Goal: Task Accomplishment & Management: Use online tool/utility

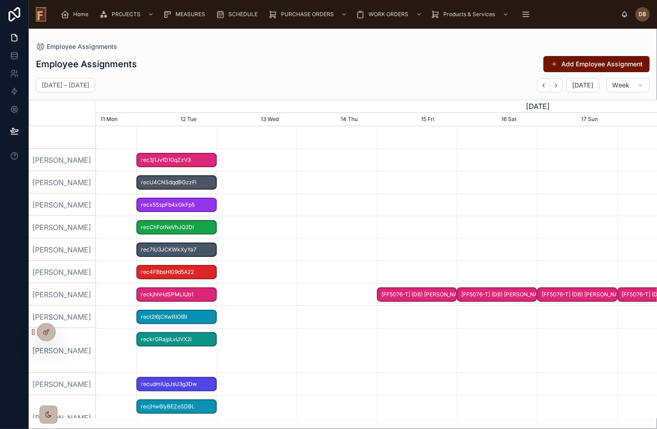
scroll to position [0, 841]
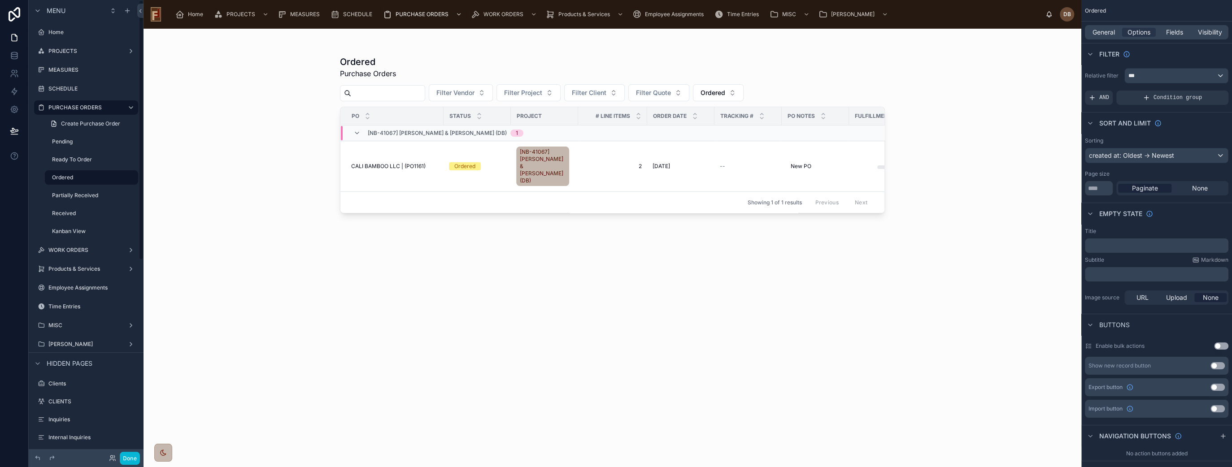
scroll to position [199, 0]
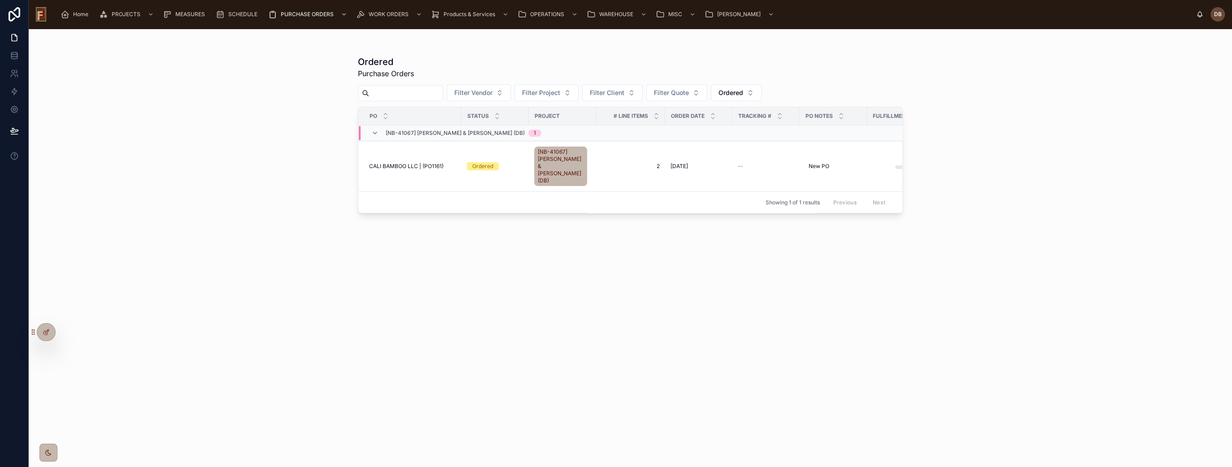
click at [444, 133] on span "[NB-41067] Theresa & Pat Needham (DB)" at bounding box center [455, 133] width 139 height 7
click at [444, 130] on span "[NB-41067] Theresa & Pat Needham (DB)" at bounding box center [455, 129] width 139 height 7
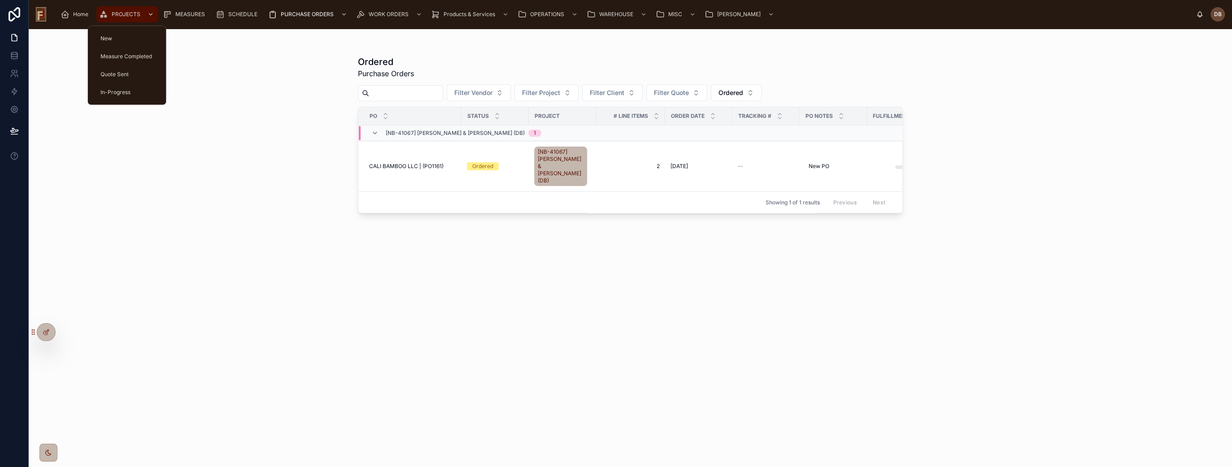
click at [129, 12] on span "PROJECTS" at bounding box center [126, 14] width 29 height 7
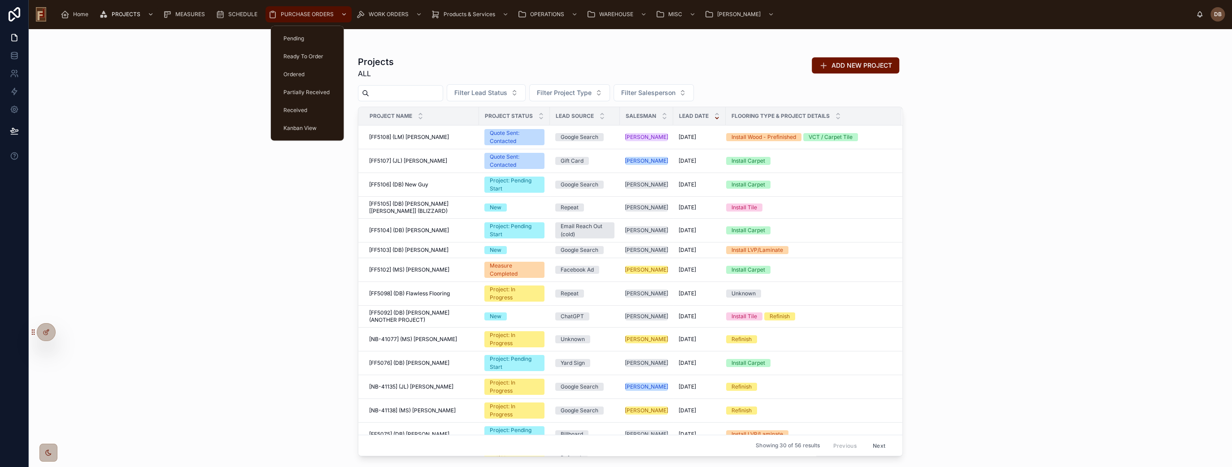
click at [298, 15] on span "PURCHASE ORDERS" at bounding box center [307, 14] width 53 height 7
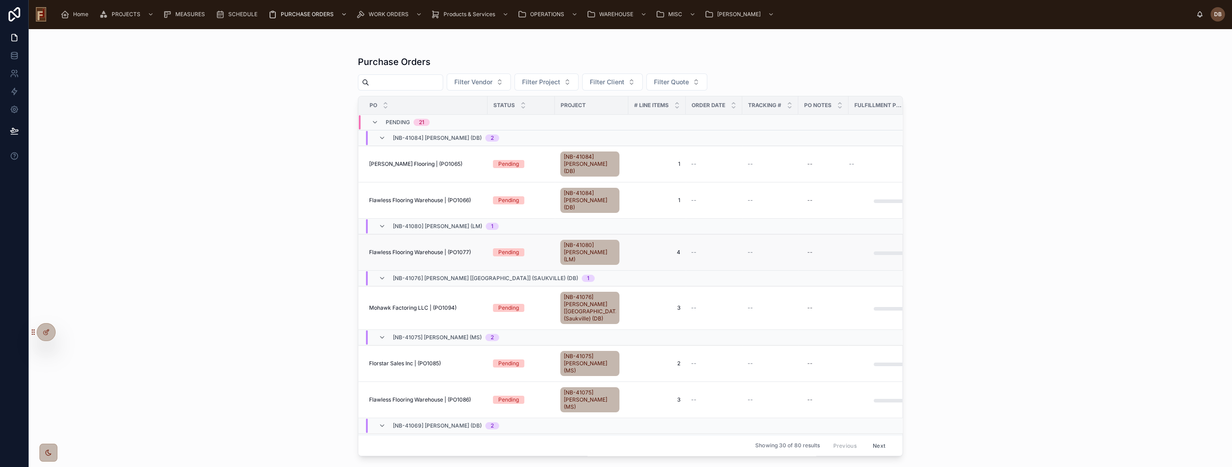
click at [431, 249] on span "Flawless Flooring Warehouse | (PO1077)" at bounding box center [420, 252] width 102 height 7
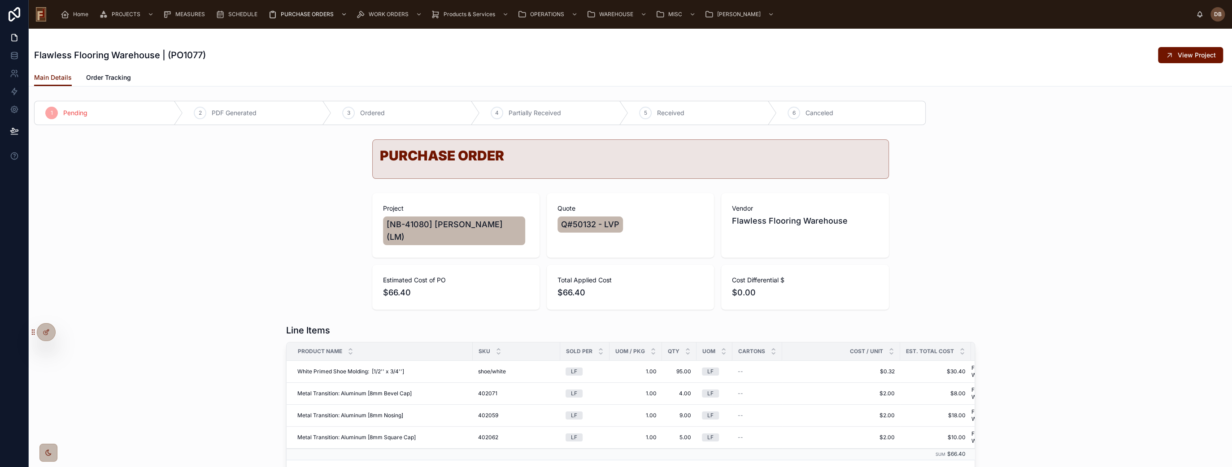
scroll to position [50, 0]
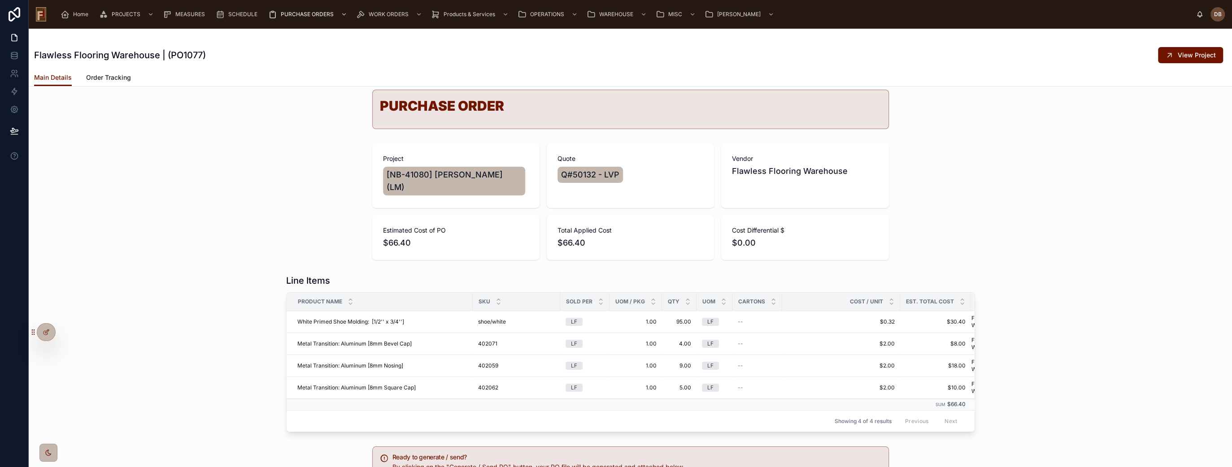
click at [116, 76] on span "Order Tracking" at bounding box center [108, 77] width 45 height 9
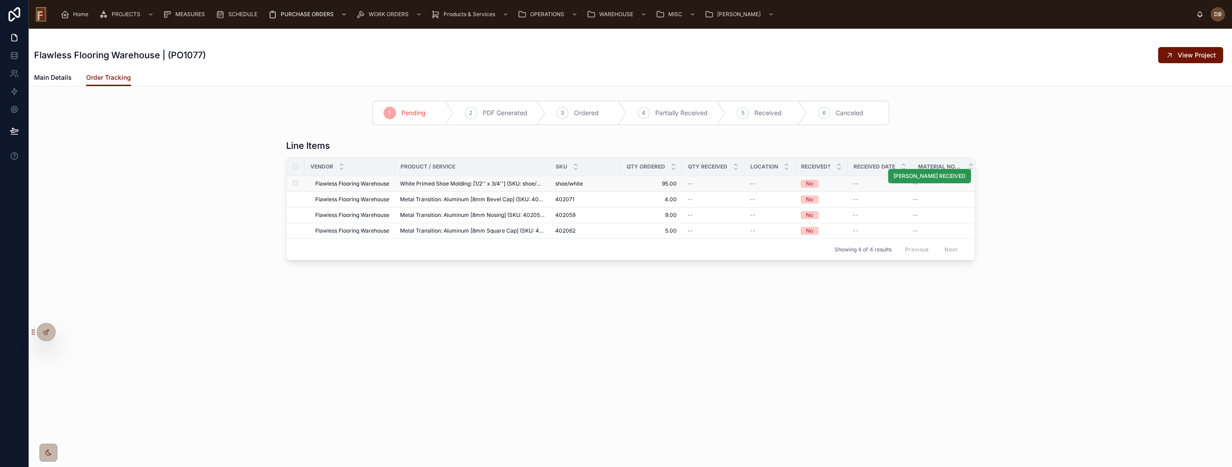
click at [932, 176] on span "MARK RECEIVED" at bounding box center [929, 176] width 72 height 7
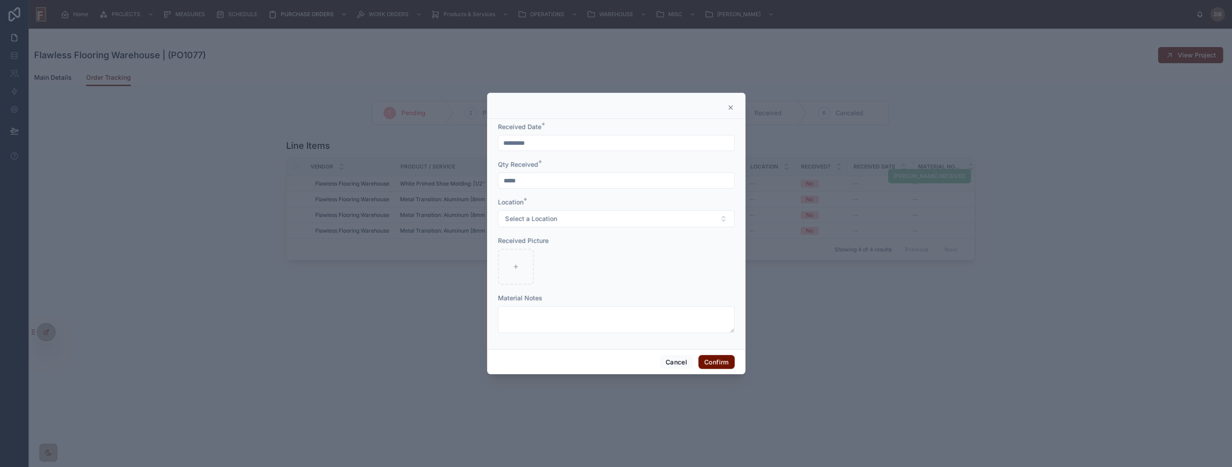
click at [729, 107] on icon at bounding box center [731, 108] width 4 height 4
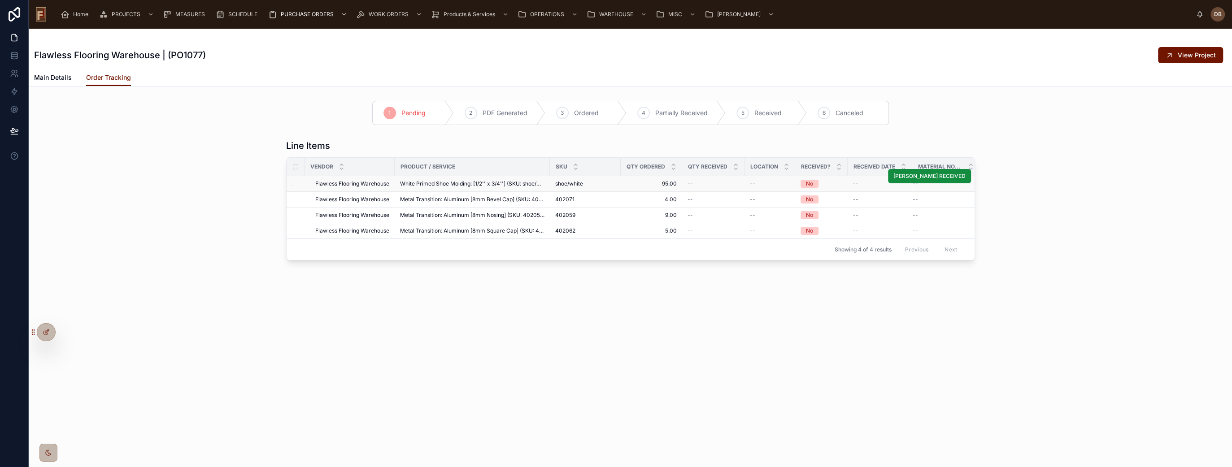
click at [202, 120] on div "1 Pending 2 PDF Generated 3 Ordered 4 Partially Received 5 Received 6 Canceled" at bounding box center [630, 112] width 1203 height 31
click at [56, 78] on span "Main Details" at bounding box center [53, 77] width 38 height 9
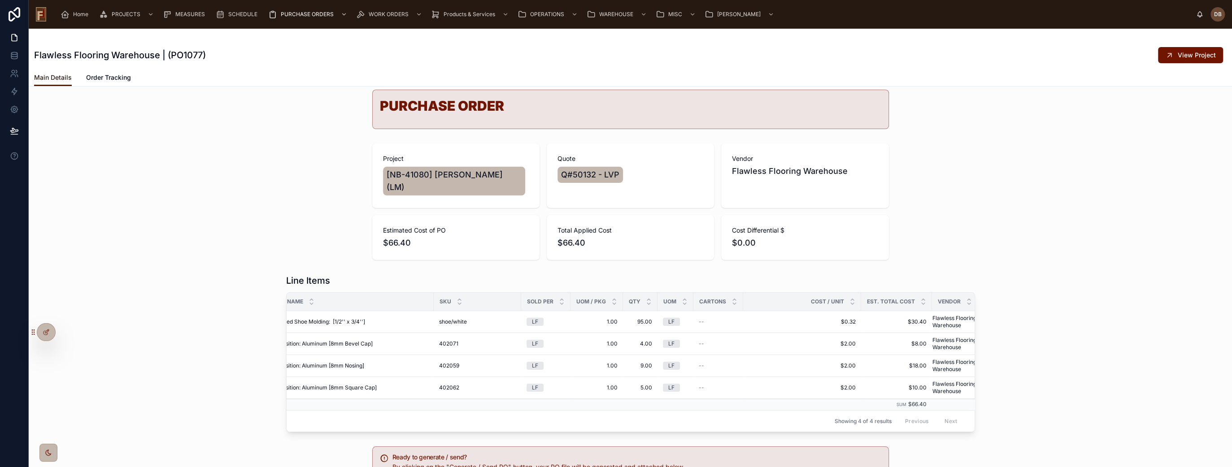
scroll to position [0, 69]
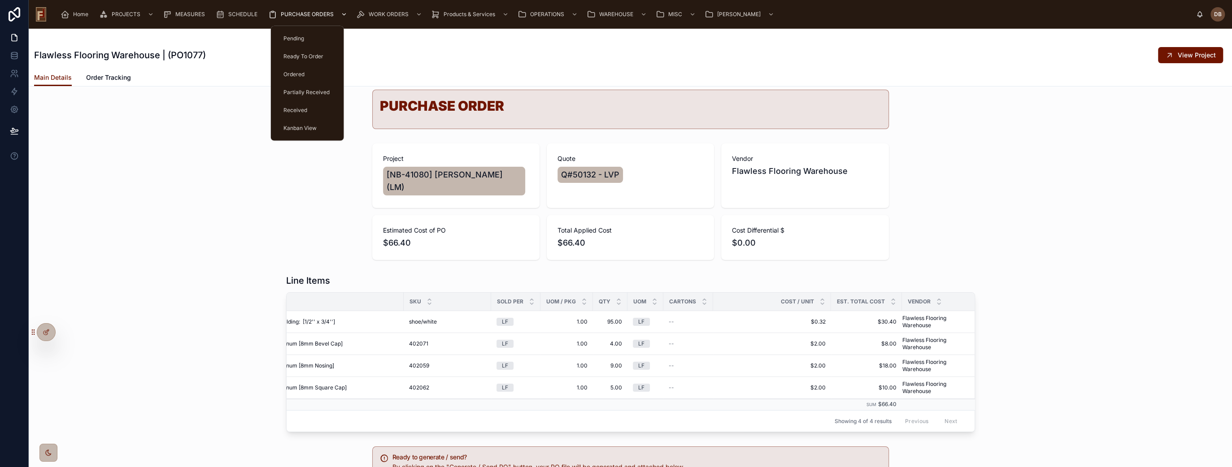
click at [308, 14] on span "PURCHASE ORDERS" at bounding box center [307, 14] width 53 height 7
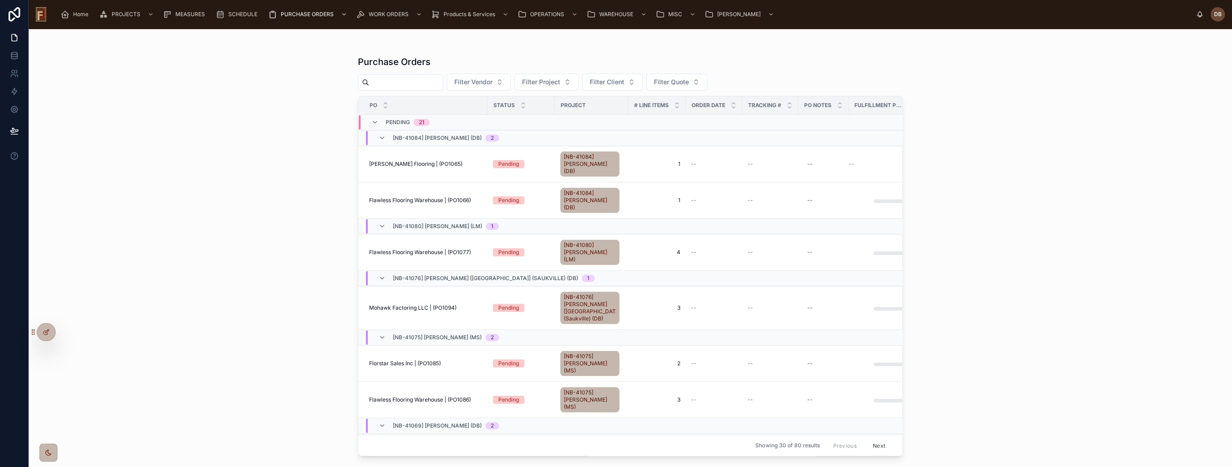
click at [266, 167] on div "Purchase Orders Filter Vendor Filter Project Filter Client Filter Quote PO Stat…" at bounding box center [630, 248] width 1203 height 439
click at [582, 294] on span "[NB-41076] [PERSON_NAME] [[GEOGRAPHIC_DATA]] (Saukville) (DB)" at bounding box center [590, 308] width 52 height 29
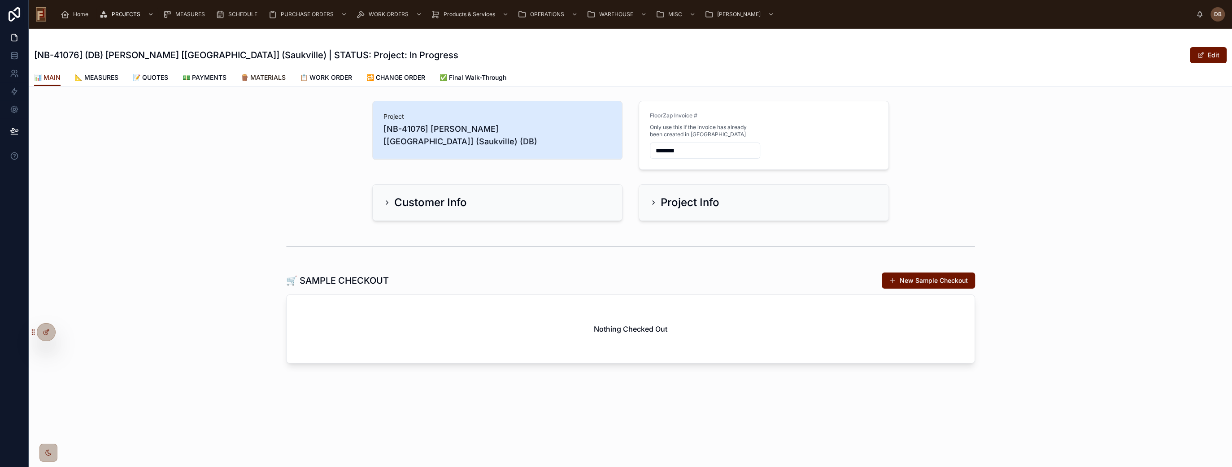
click at [270, 74] on span "🪵 MATERIALS" at bounding box center [263, 77] width 45 height 9
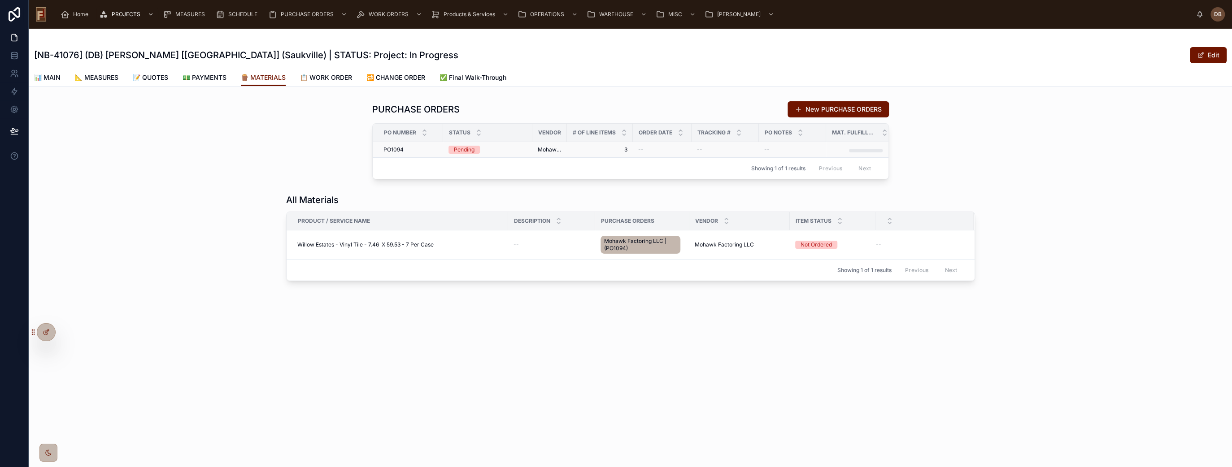
click at [467, 150] on div "Pending" at bounding box center [464, 150] width 21 height 8
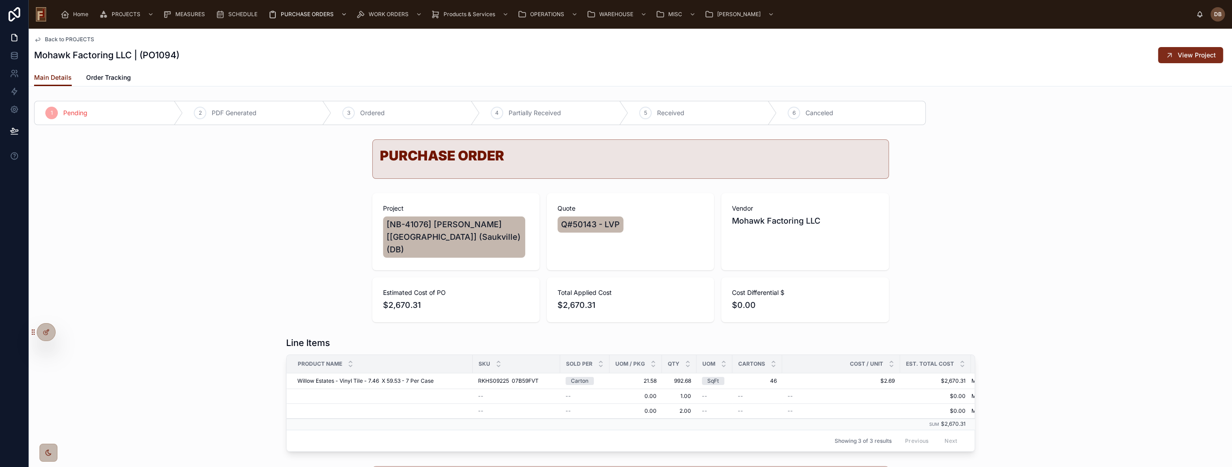
click at [1186, 54] on span "View Project" at bounding box center [1197, 55] width 38 height 9
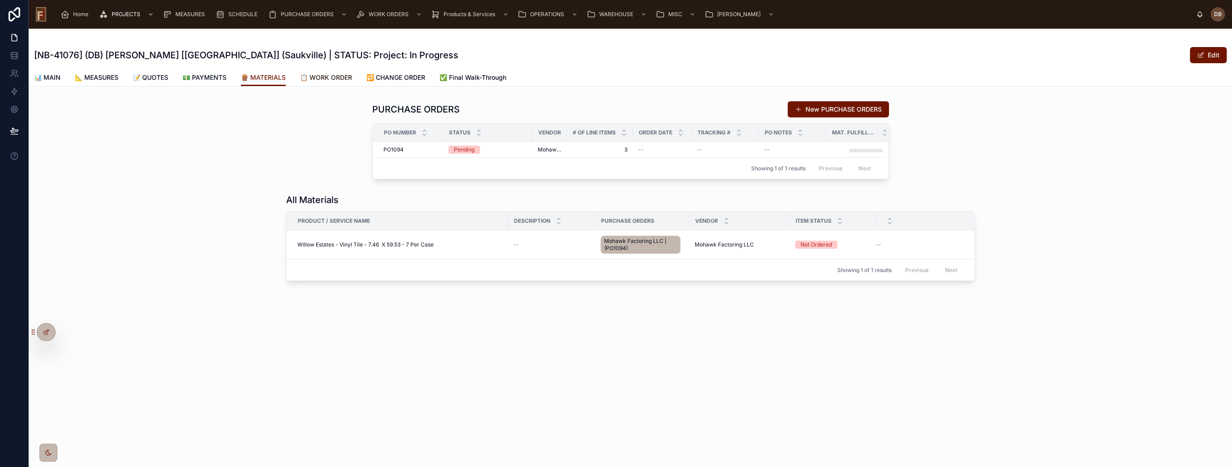
click at [333, 78] on span "📋 WORK ORDER" at bounding box center [326, 77] width 52 height 9
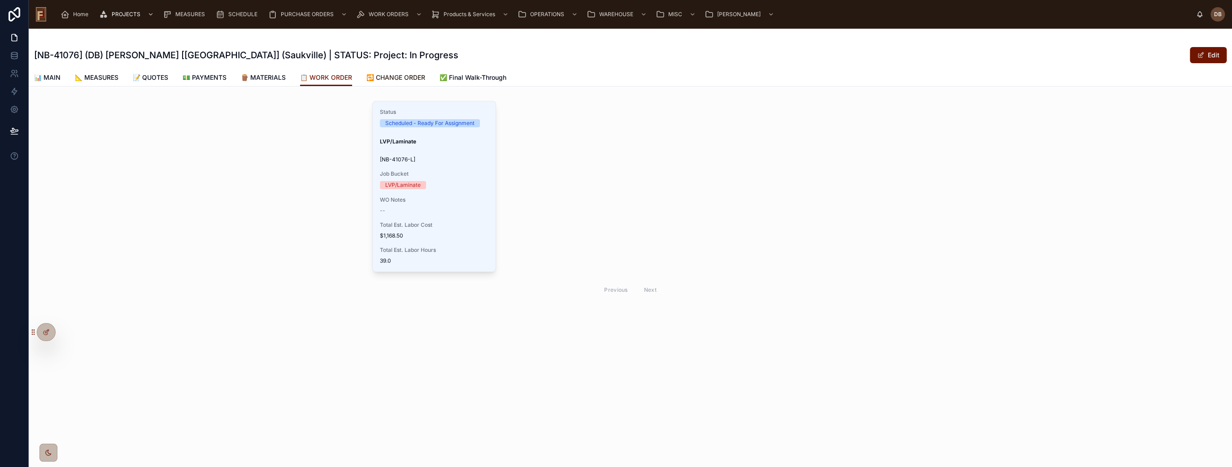
click at [394, 78] on span "🔁 CHANGE ORDER" at bounding box center [395, 77] width 59 height 9
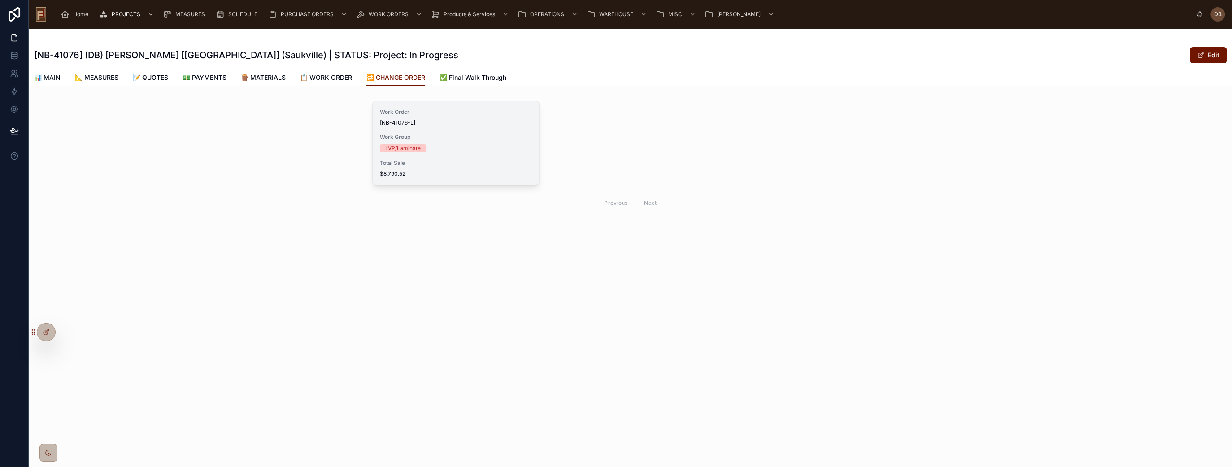
click at [396, 135] on span "Work Group" at bounding box center [456, 137] width 152 height 7
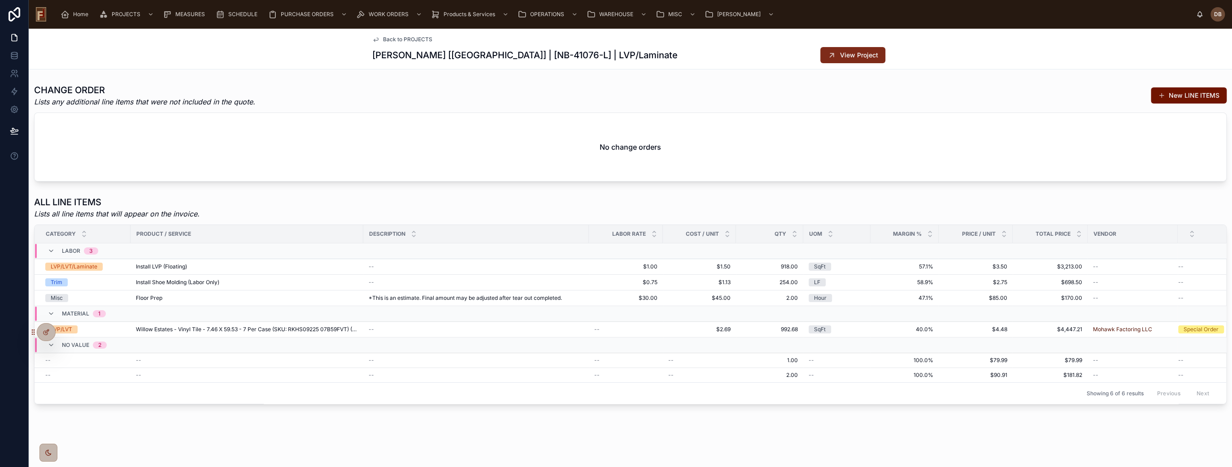
click at [861, 57] on span "View Project" at bounding box center [859, 55] width 38 height 9
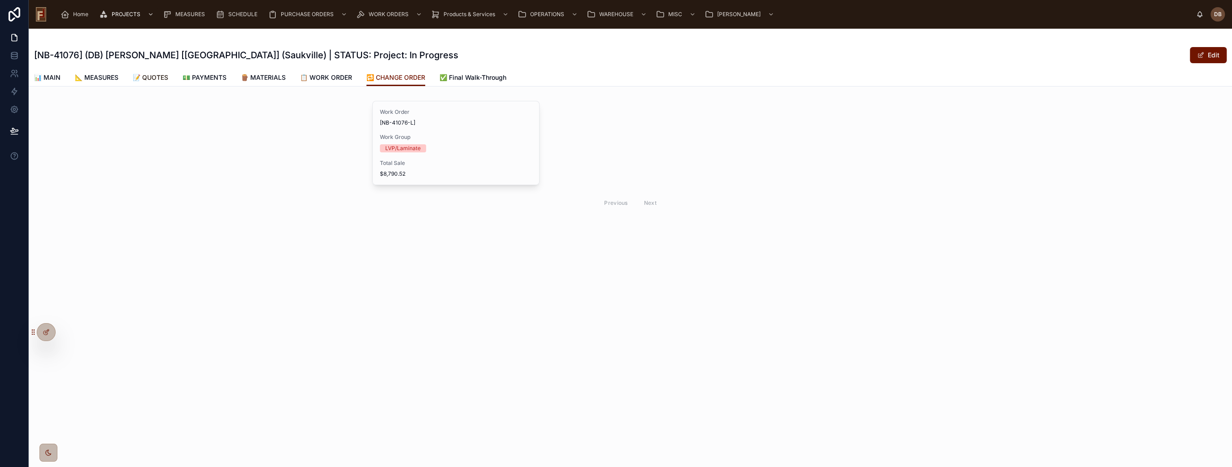
click at [165, 78] on span "📝 QUOTES" at bounding box center [150, 77] width 35 height 9
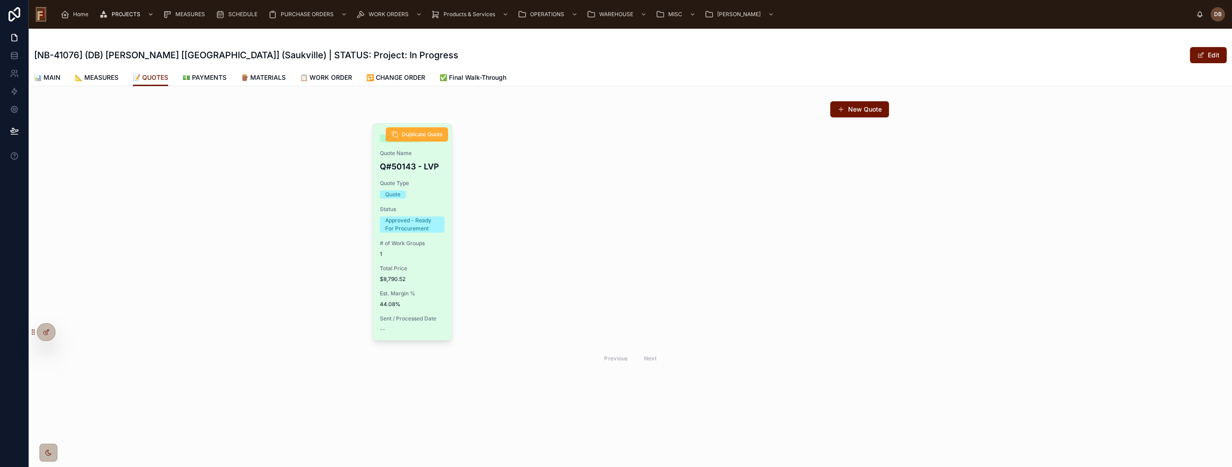
click at [428, 275] on div "Total Price $8,790.52" at bounding box center [412, 274] width 65 height 18
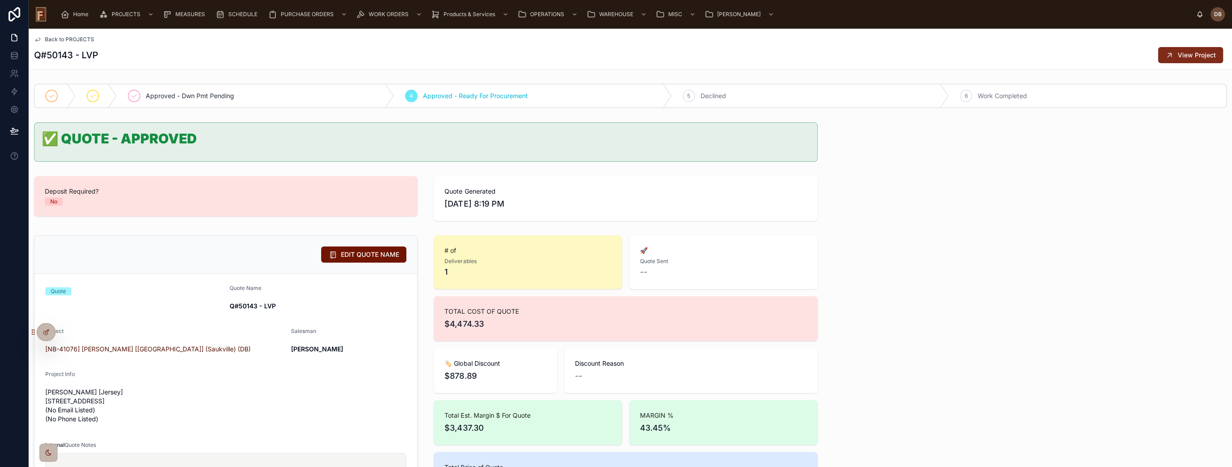
click at [1186, 56] on span "View Project" at bounding box center [1197, 55] width 38 height 9
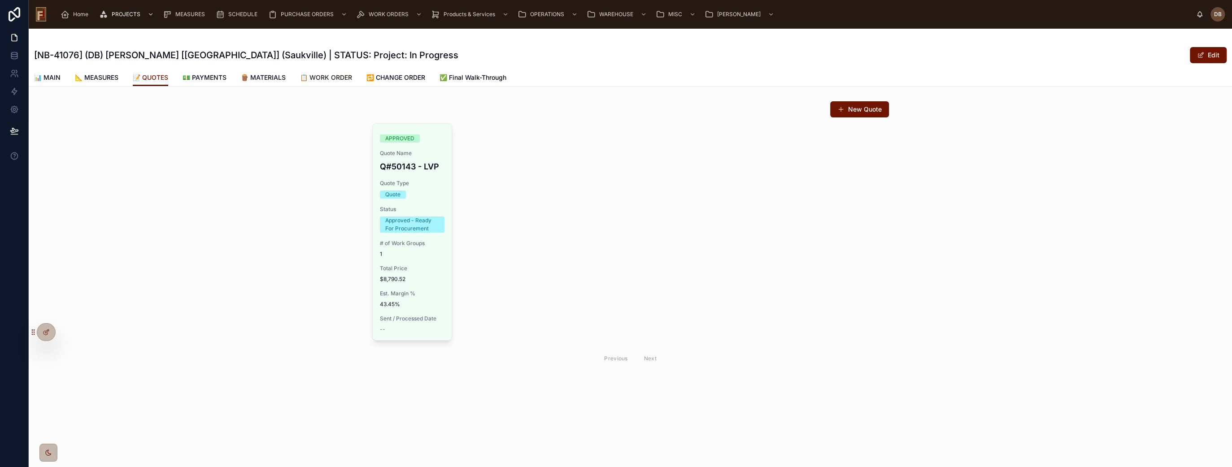
click at [320, 75] on span "📋 WORK ORDER" at bounding box center [326, 77] width 52 height 9
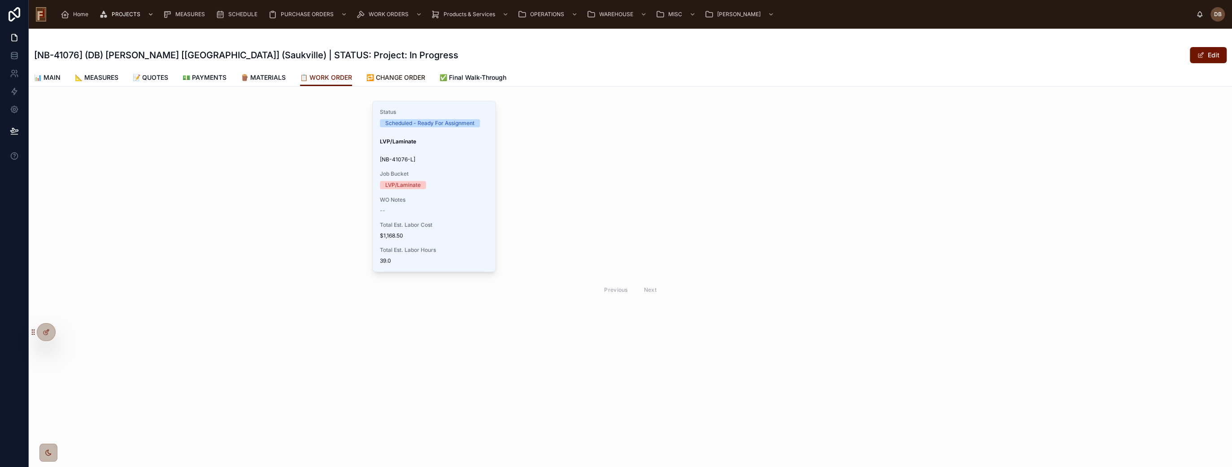
click at [415, 74] on span "🔁 CHANGE ORDER" at bounding box center [395, 77] width 59 height 9
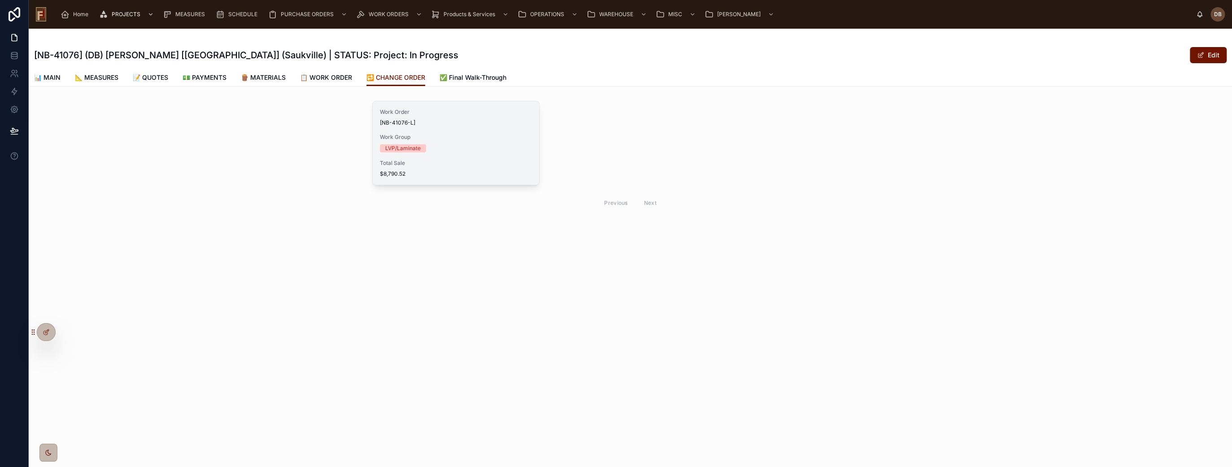
click at [482, 146] on div "LVP/Laminate" at bounding box center [456, 148] width 152 height 8
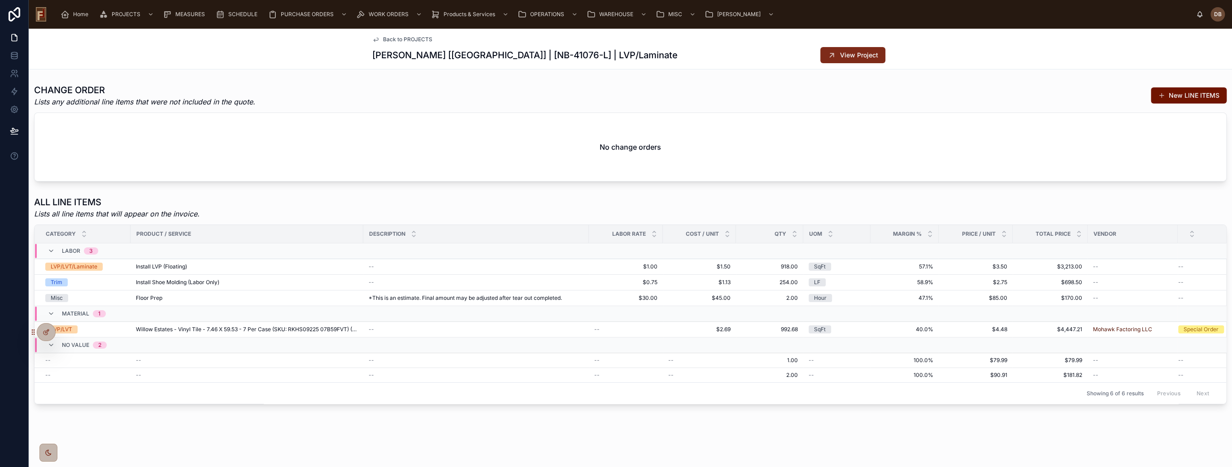
click at [842, 55] on span "View Project" at bounding box center [859, 55] width 38 height 9
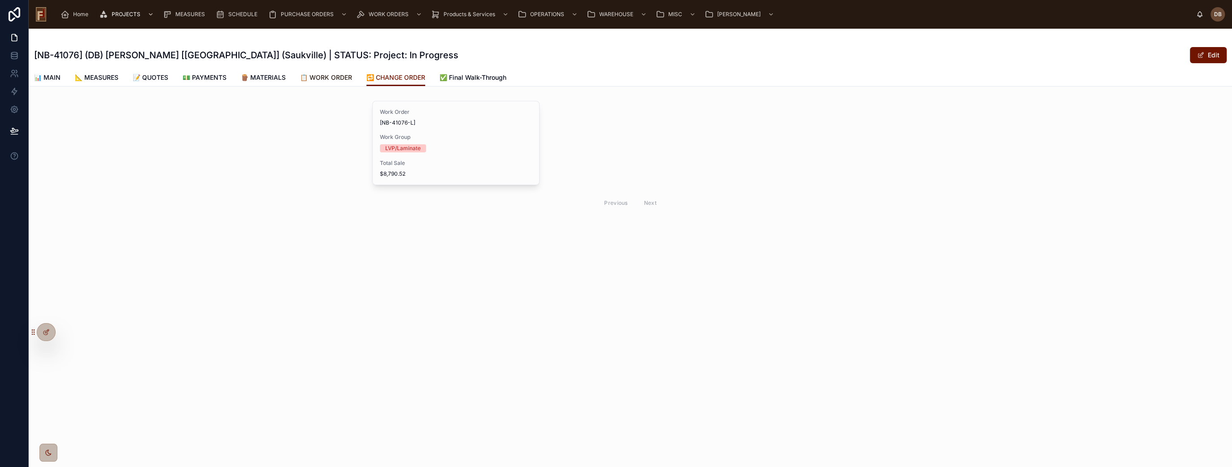
click at [340, 77] on span "📋 WORK ORDER" at bounding box center [326, 77] width 52 height 9
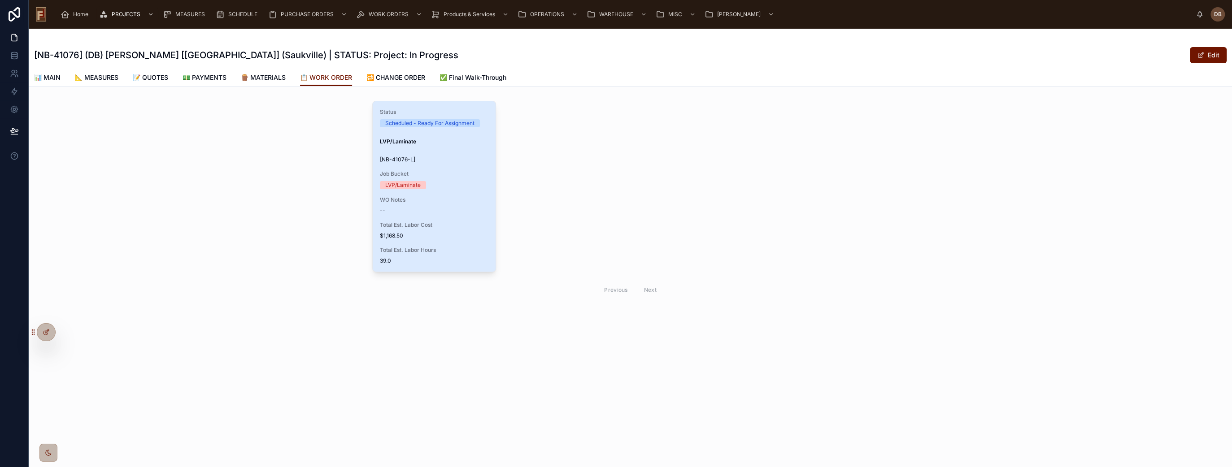
click at [449, 198] on span "WO Notes" at bounding box center [434, 199] width 109 height 7
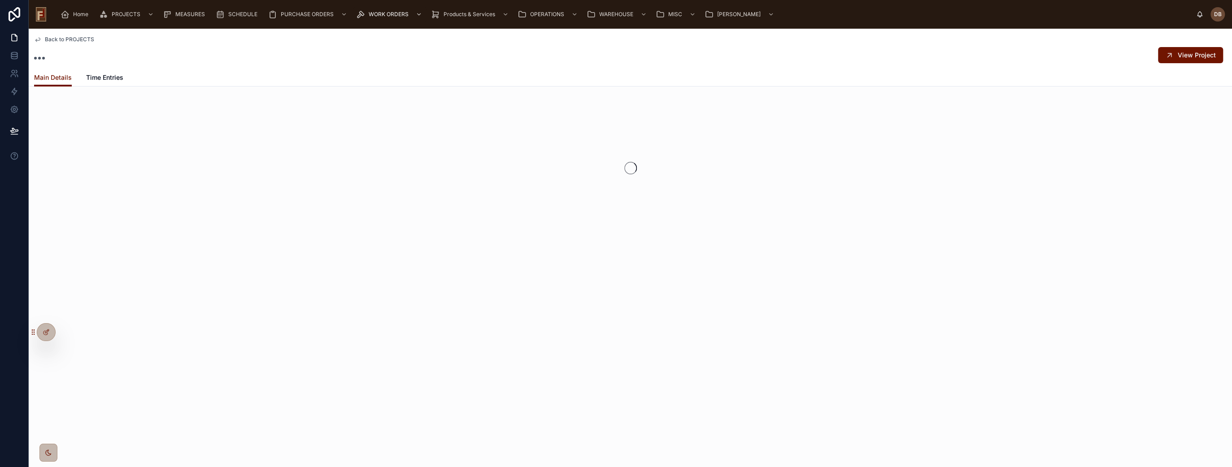
click at [81, 39] on span "Back to PROJECTS" at bounding box center [69, 39] width 49 height 7
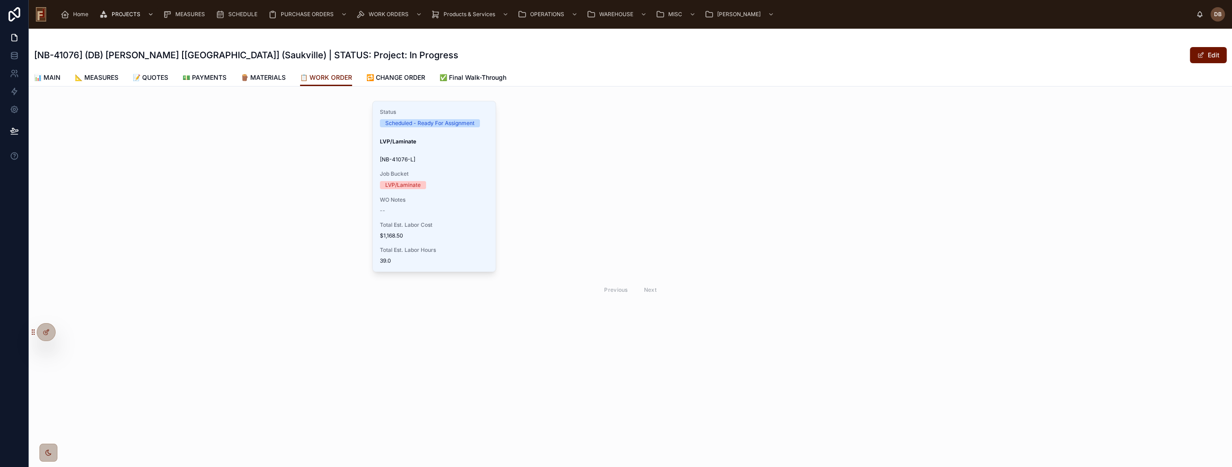
click at [893, 239] on div "Status Scheduled - Ready For Assignment LVP/Laminate [NB-41076-L] Job Bucket LV…" at bounding box center [630, 200] width 1203 height 207
click at [592, 196] on div "Status Scheduled - Ready For Assignment LVP/Laminate [NB-41076-L] Job Bucket LV…" at bounding box center [630, 201] width 517 height 200
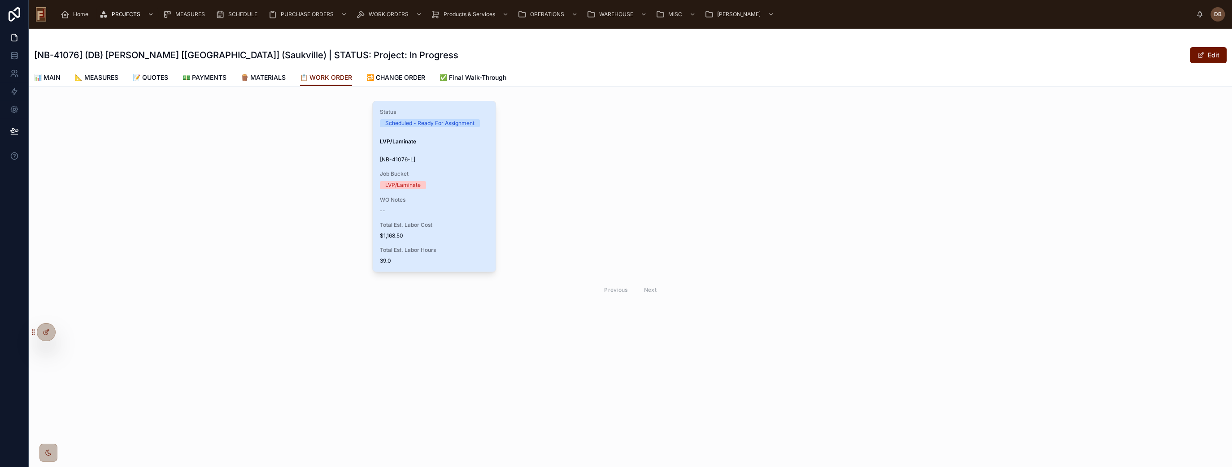
click at [462, 193] on div "Status Scheduled - Ready For Assignment LVP/Laminate [NB-41076-L] Job Bucket LV…" at bounding box center [434, 186] width 123 height 170
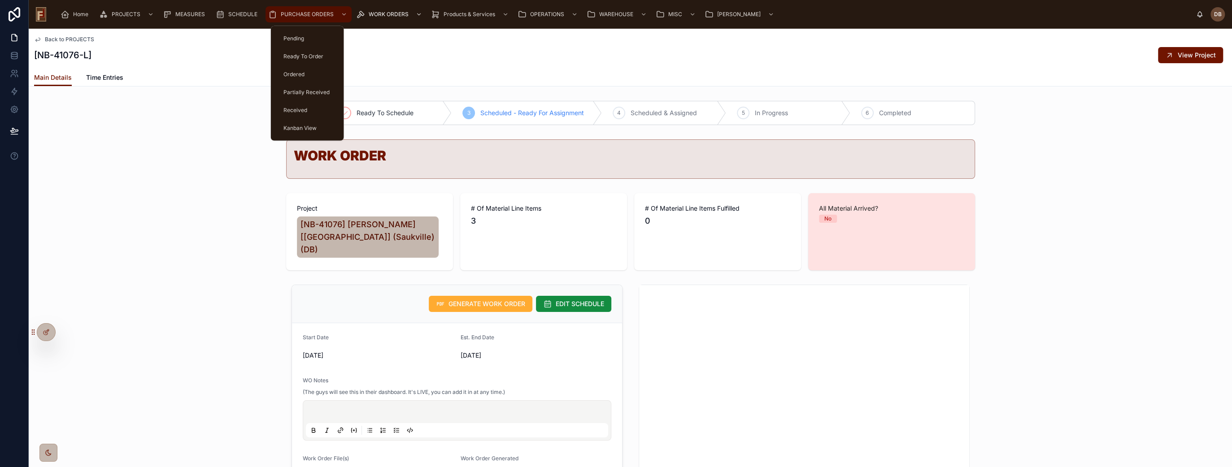
drag, startPoint x: 296, startPoint y: 13, endPoint x: 225, endPoint y: 144, distance: 148.1
click at [296, 13] on span "PURCHASE ORDERS" at bounding box center [307, 14] width 53 height 7
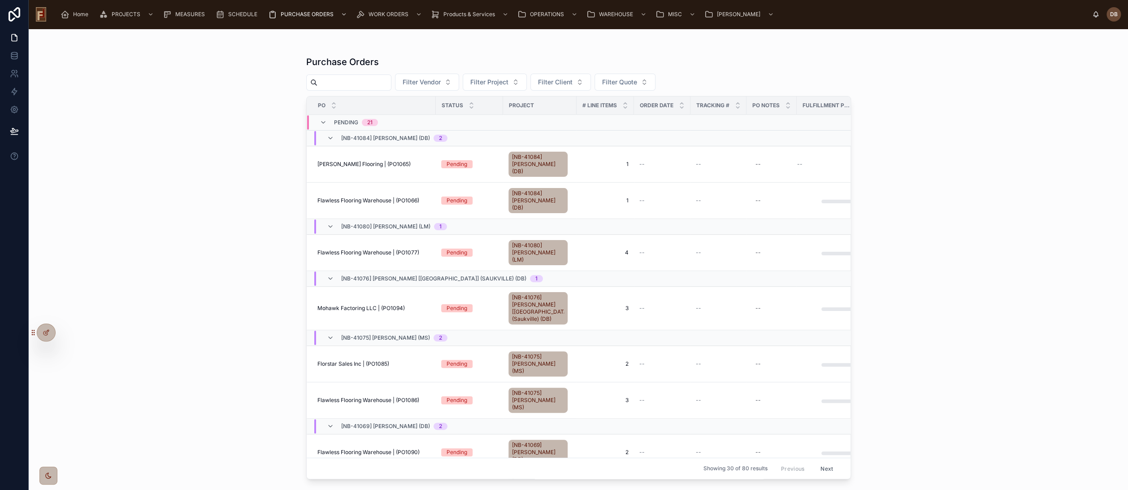
click at [236, 144] on div "Purchase Orders Filter Vendor Filter Project Filter Client Filter Quote PO Stat…" at bounding box center [579, 259] width 1100 height 461
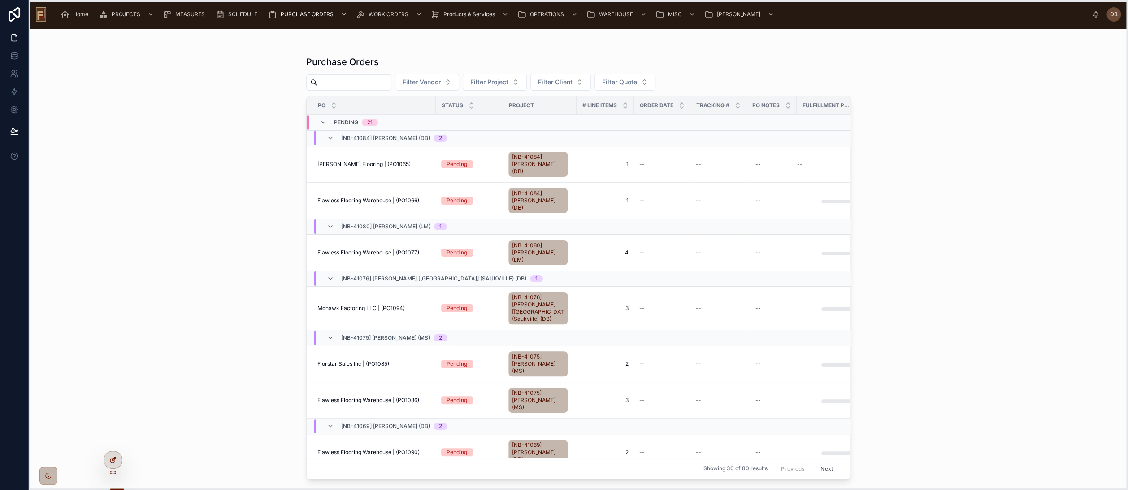
drag, startPoint x: 33, startPoint y: 331, endPoint x: 107, endPoint y: 458, distance: 147.3
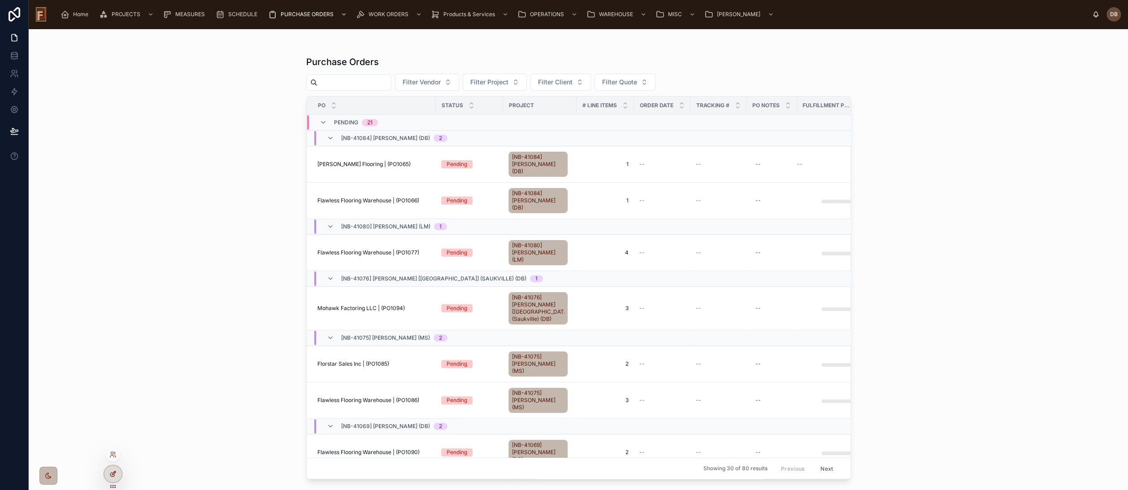
click at [111, 470] on icon at bounding box center [112, 473] width 7 height 7
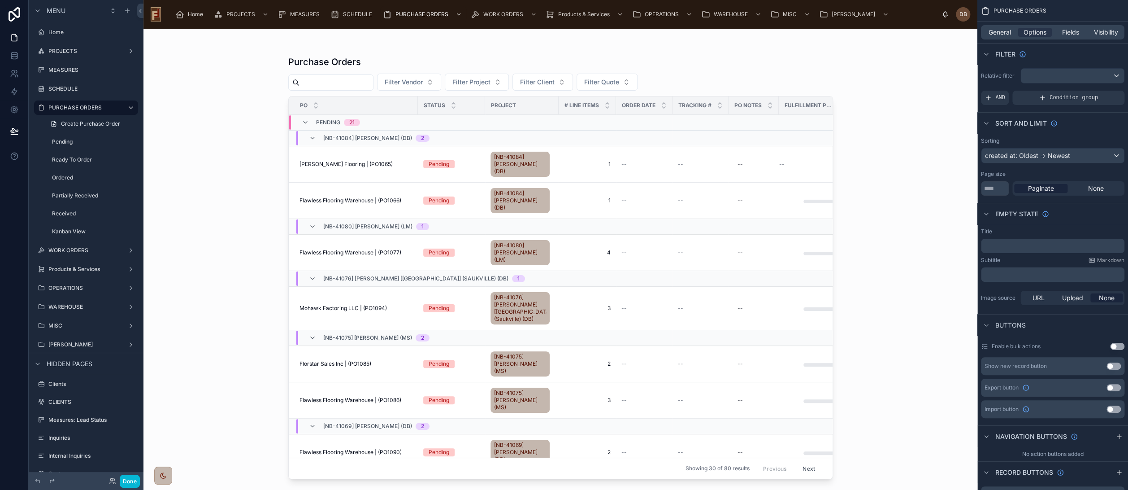
click at [889, 68] on div "Purchase Orders Filter Vendor Filter Project Filter Client Filter Quote PO Stat…" at bounding box center [561, 259] width 834 height 461
click at [1069, 31] on span "Fields" at bounding box center [1071, 32] width 17 height 9
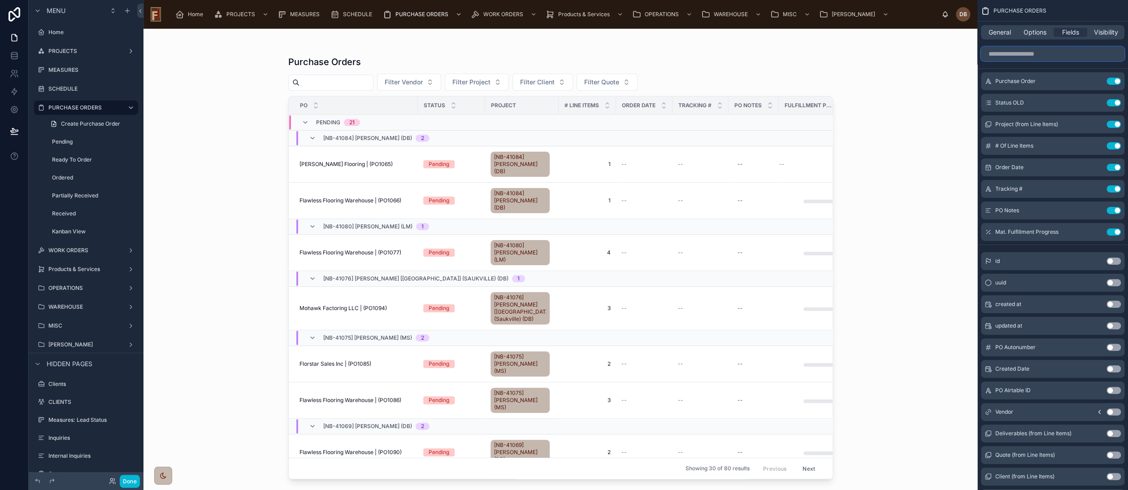
click at [1052, 57] on input "scrollable content" at bounding box center [1053, 54] width 144 height 14
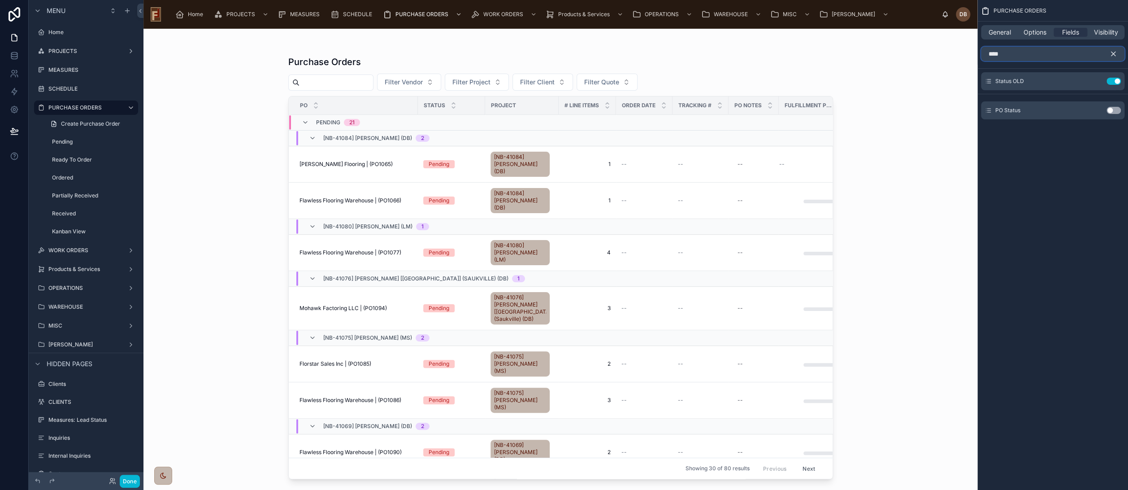
type input "****"
click at [1109, 109] on button "Use setting" at bounding box center [1114, 110] width 14 height 7
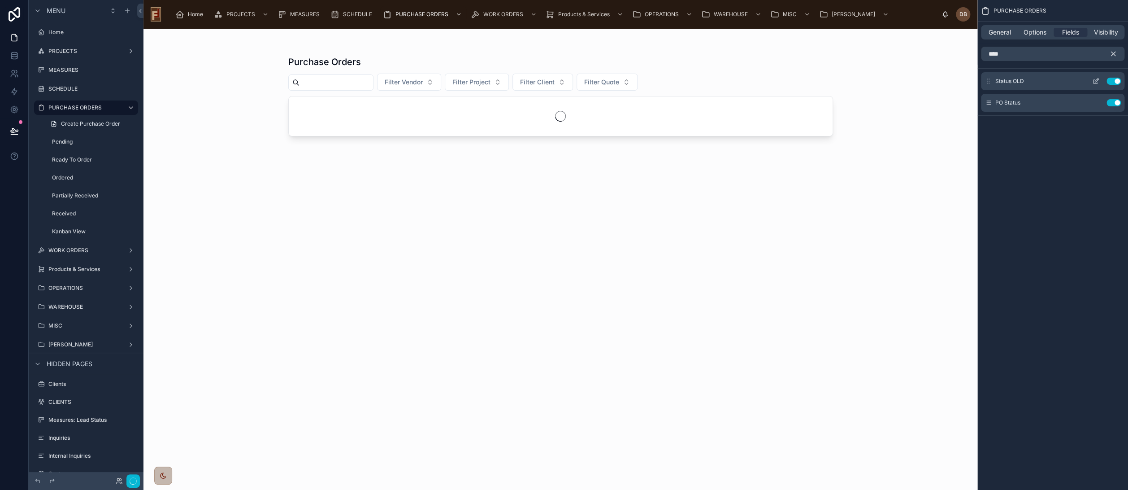
click at [1114, 78] on button "Use setting" at bounding box center [1114, 81] width 14 height 7
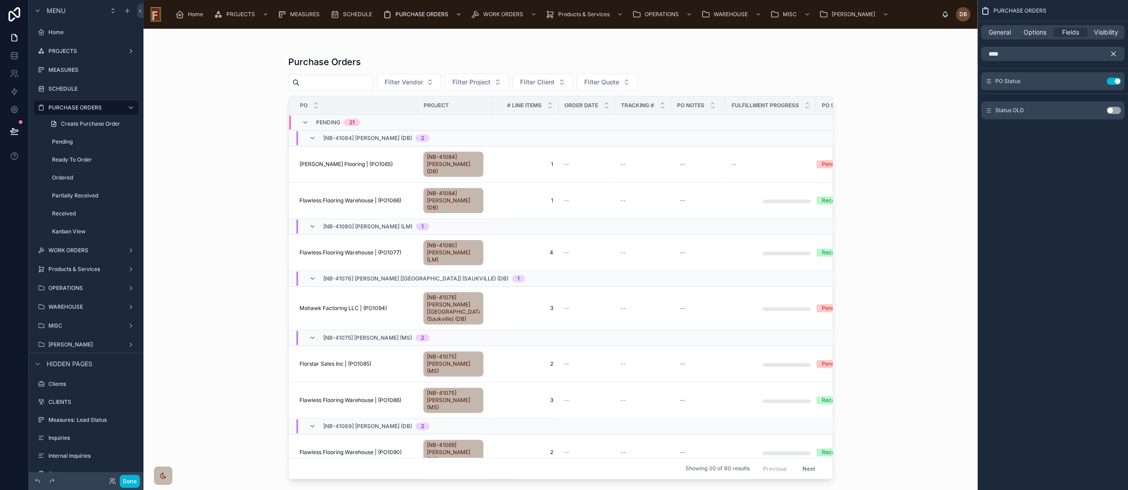
click at [1115, 54] on icon "scrollable content" at bounding box center [1114, 54] width 8 height 8
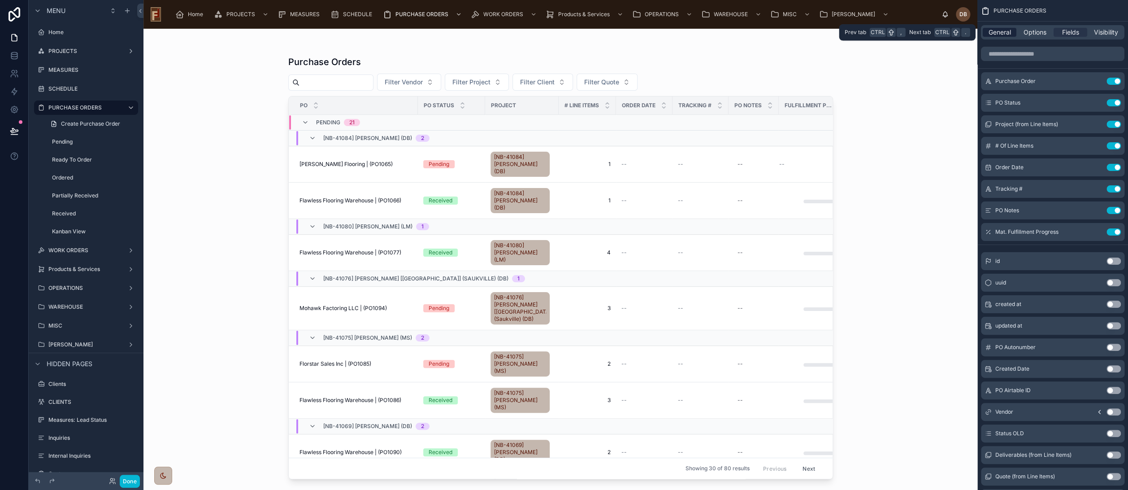
click at [1002, 31] on span "General" at bounding box center [1000, 32] width 22 height 9
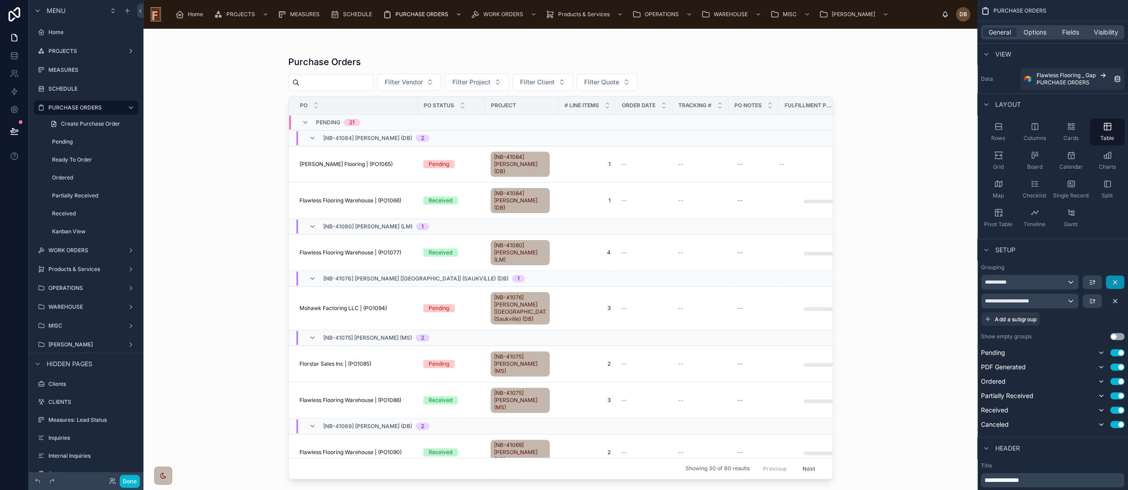
click at [1117, 280] on icon "scrollable content" at bounding box center [1116, 282] width 4 height 4
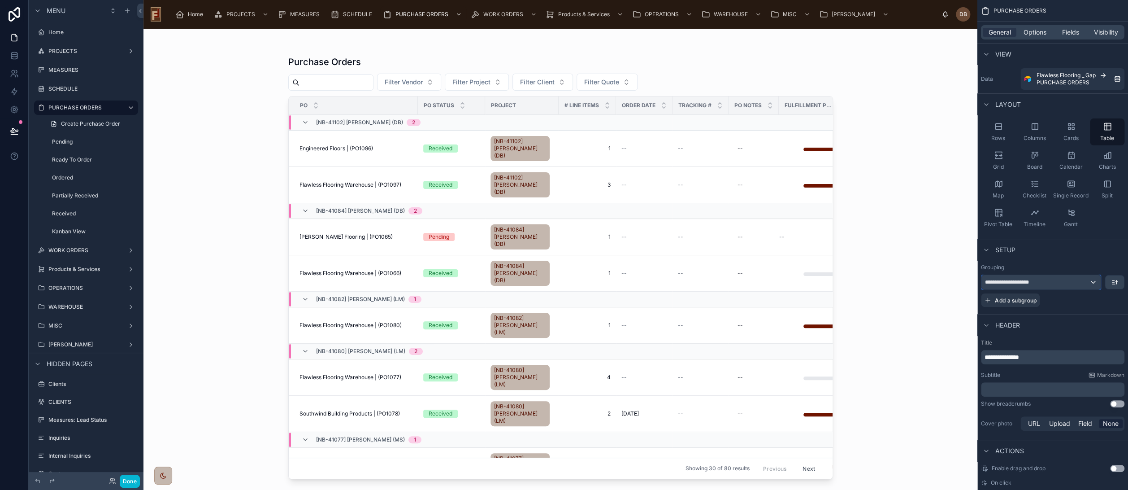
click at [1097, 282] on div "**********" at bounding box center [1041, 282] width 119 height 14
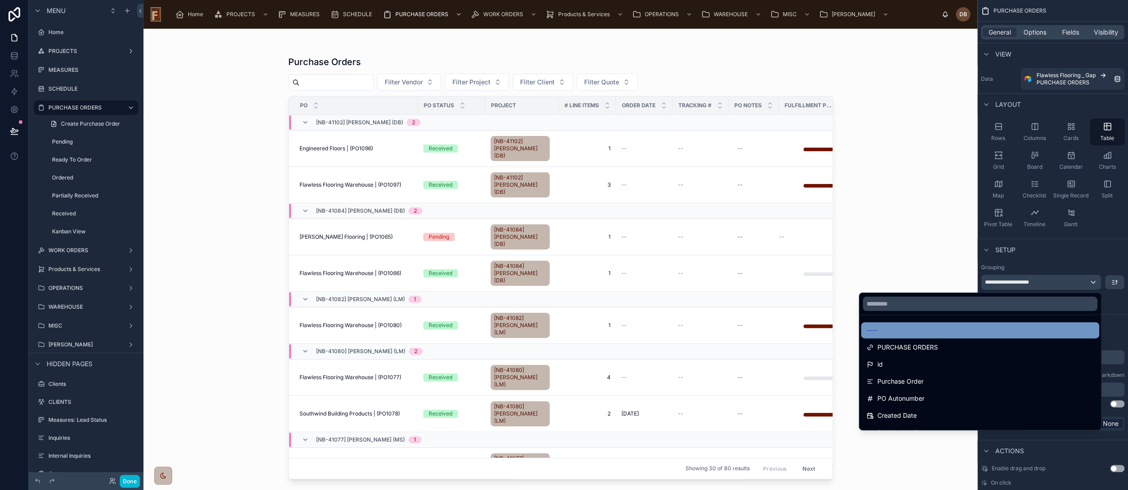
click at [885, 330] on div "----" at bounding box center [980, 330] width 227 height 11
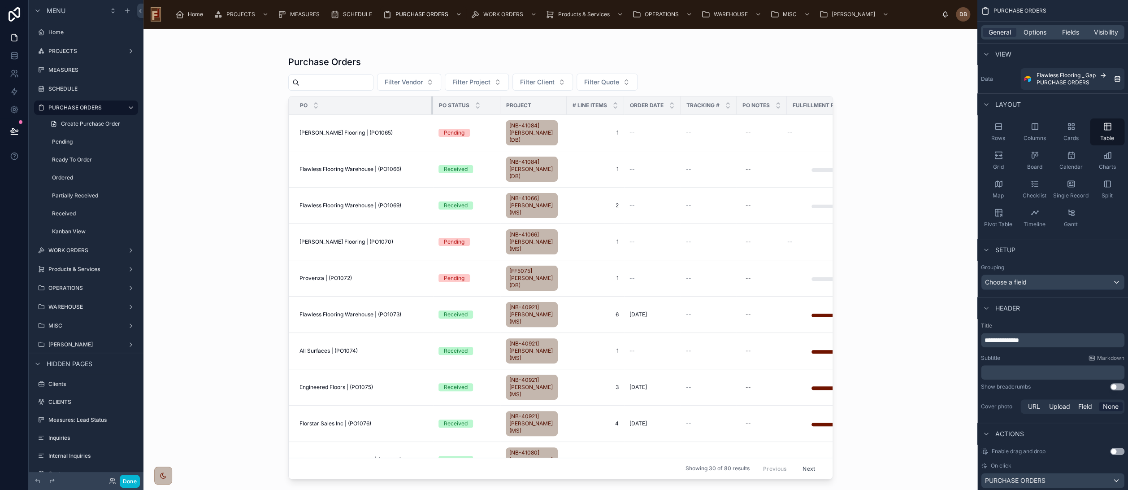
drag, startPoint x: 417, startPoint y: 105, endPoint x: 432, endPoint y: 107, distance: 15.4
click at [432, 107] on div at bounding box center [433, 105] width 4 height 18
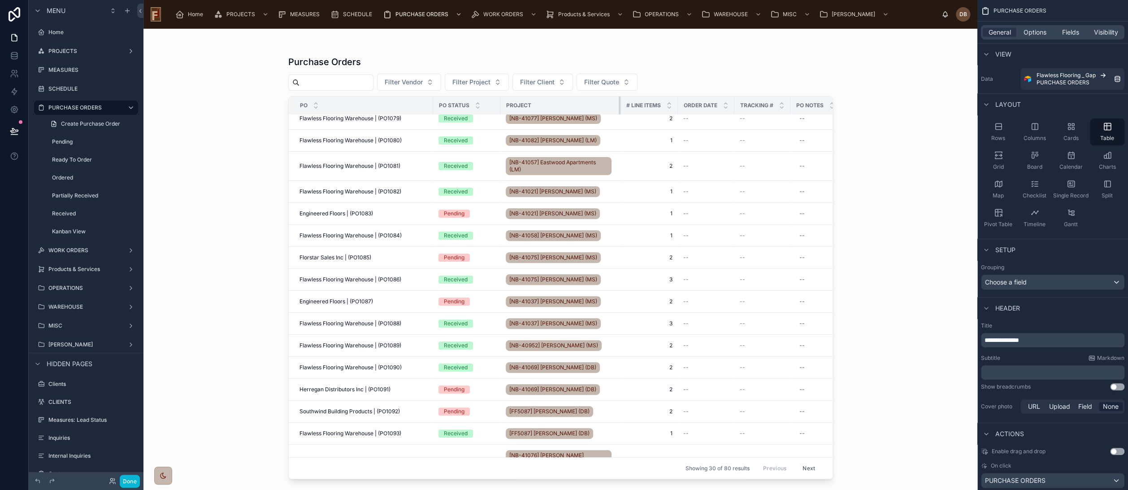
scroll to position [163, 0]
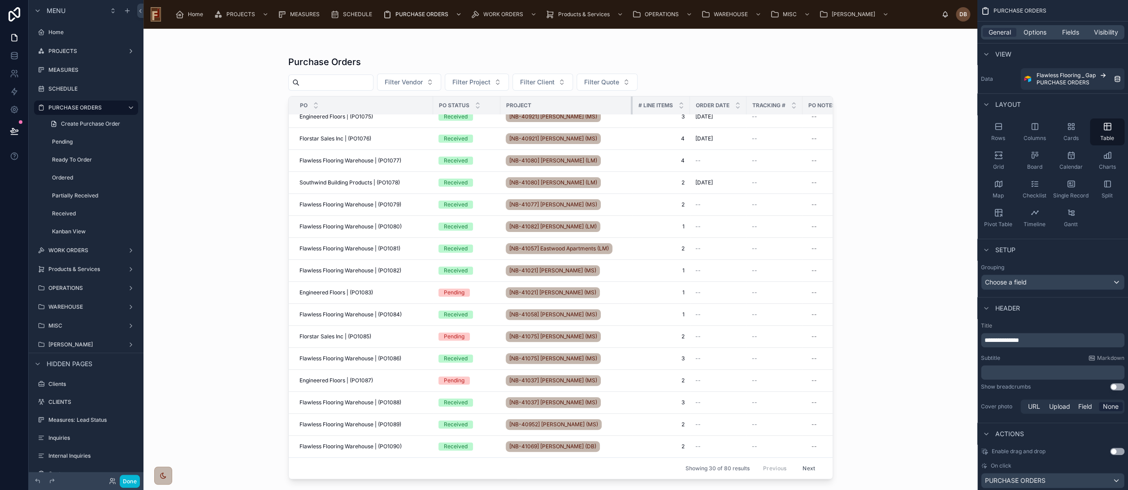
drag, startPoint x: 565, startPoint y: 106, endPoint x: 631, endPoint y: 109, distance: 66.0
click at [631, 109] on div at bounding box center [633, 105] width 4 height 18
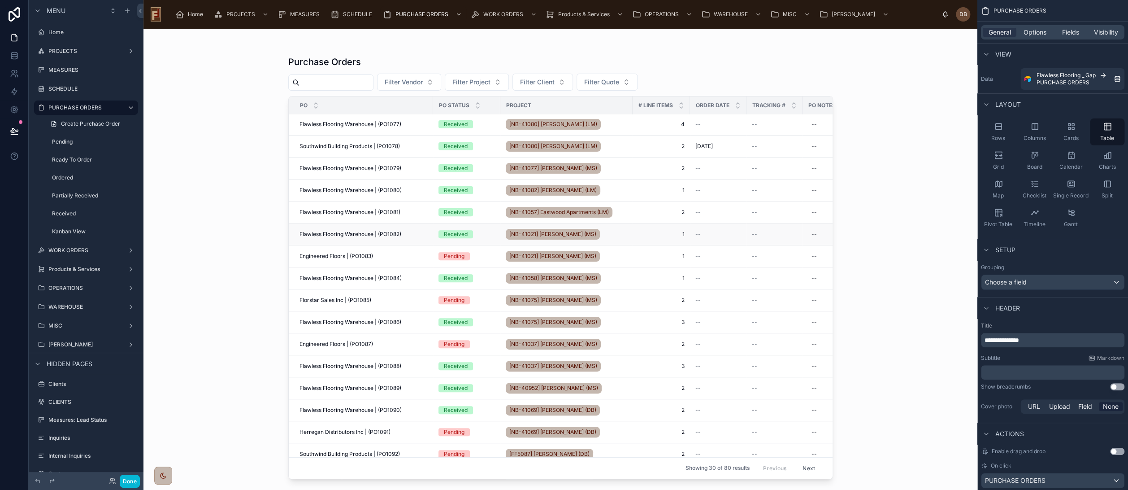
scroll to position [0, 0]
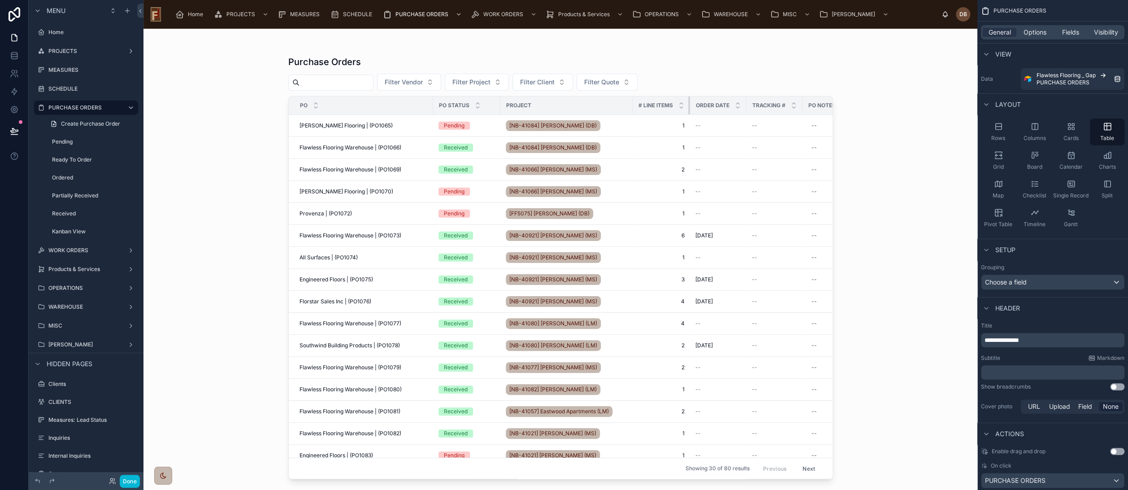
drag, startPoint x: 688, startPoint y: 105, endPoint x: 667, endPoint y: 109, distance: 21.8
click at [667, 109] on th "# Line Items" at bounding box center [661, 105] width 57 height 18
click at [1037, 32] on span "Options" at bounding box center [1035, 32] width 23 height 9
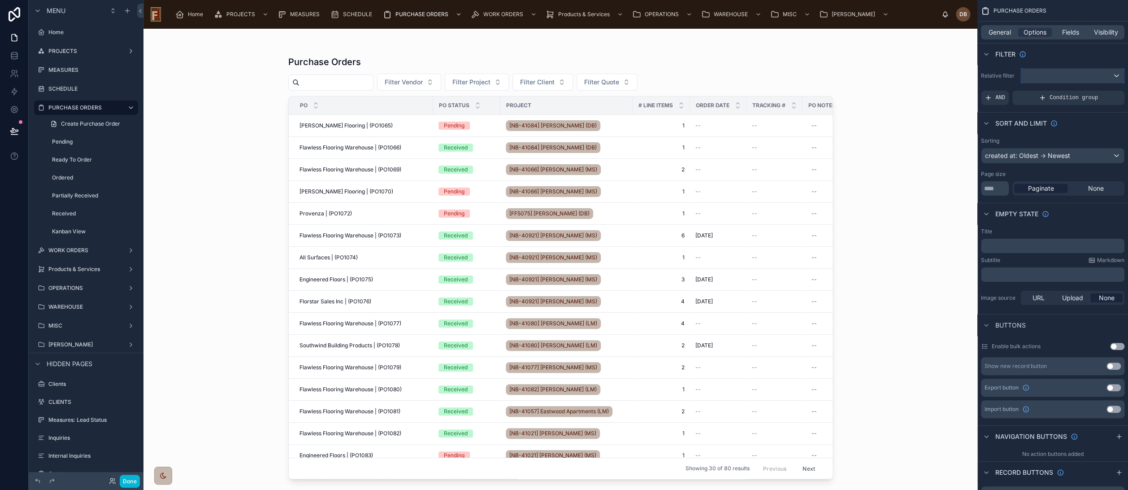
click at [1037, 76] on div "scrollable content" at bounding box center [1072, 76] width 103 height 14
click at [1037, 76] on div "scrollable content" at bounding box center [564, 245] width 1128 height 490
click at [999, 95] on span "AND" at bounding box center [1001, 97] width 10 height 7
click at [1102, 91] on icon "scrollable content" at bounding box center [1103, 90] width 3 height 3
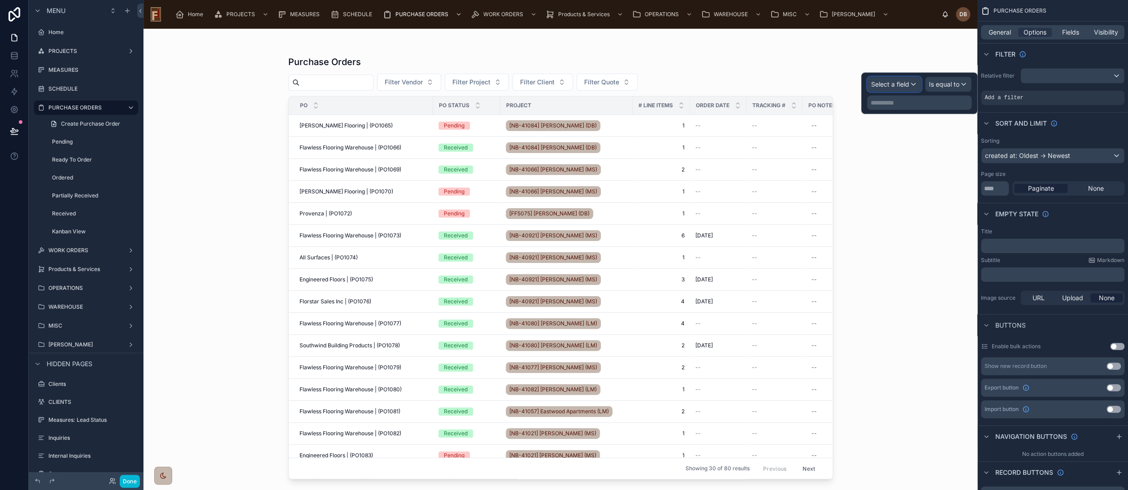
click at [901, 86] on span "Select a field" at bounding box center [890, 84] width 38 height 8
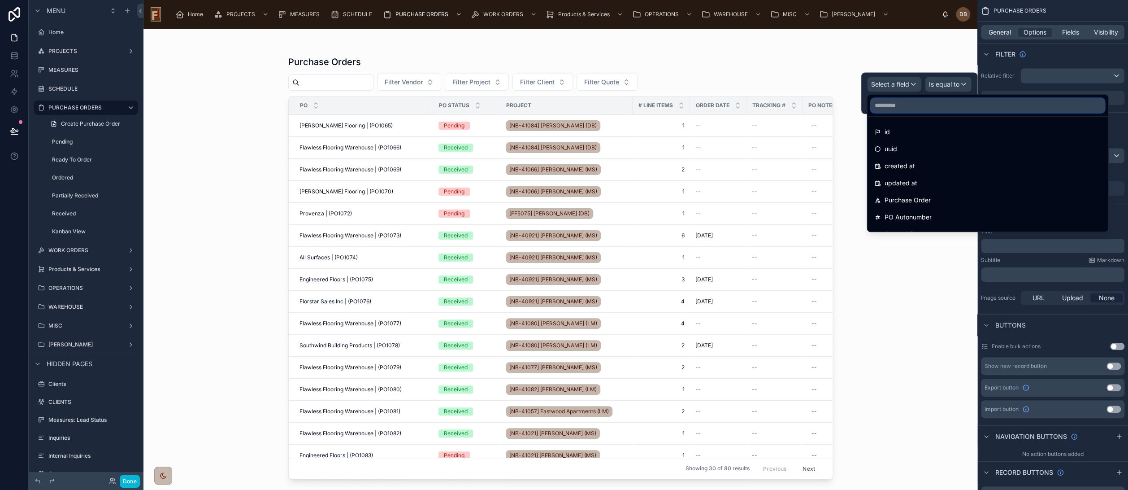
click at [932, 105] on input "text" at bounding box center [988, 105] width 234 height 14
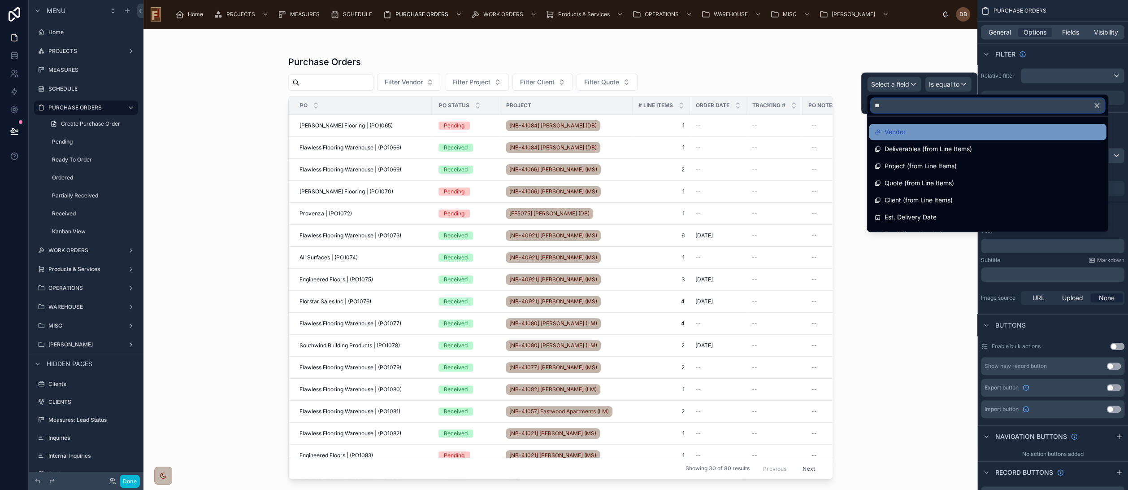
type input "**"
click at [913, 130] on div "Vendor" at bounding box center [988, 131] width 227 height 11
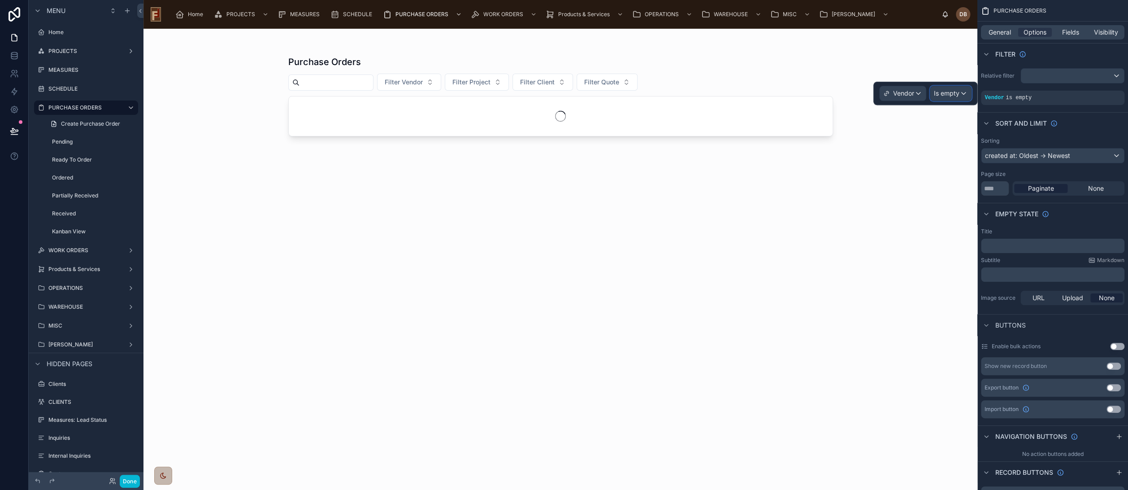
click at [947, 93] on span "Is empty" at bounding box center [947, 93] width 26 height 9
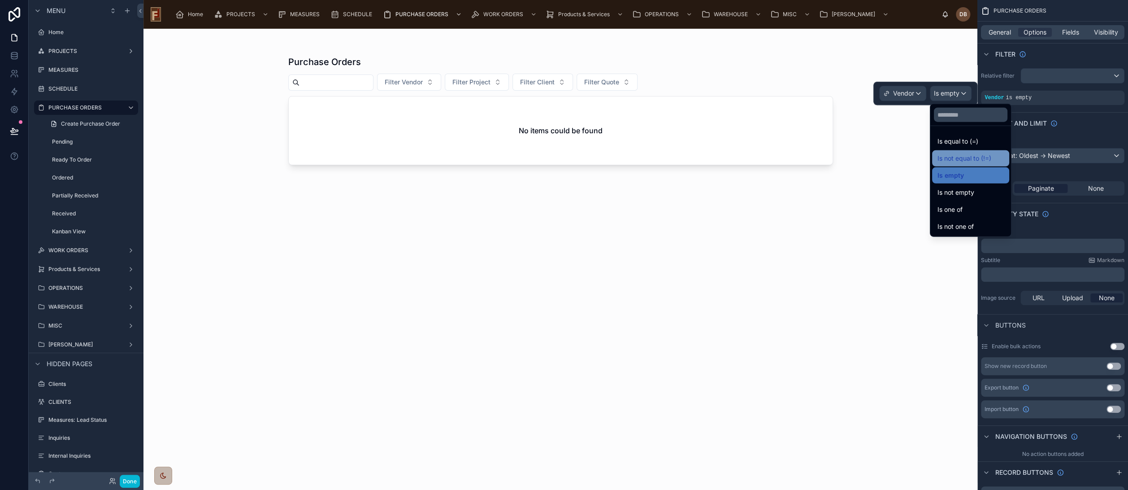
click at [1004, 157] on div "Is not equal to (!=)" at bounding box center [971, 158] width 66 height 11
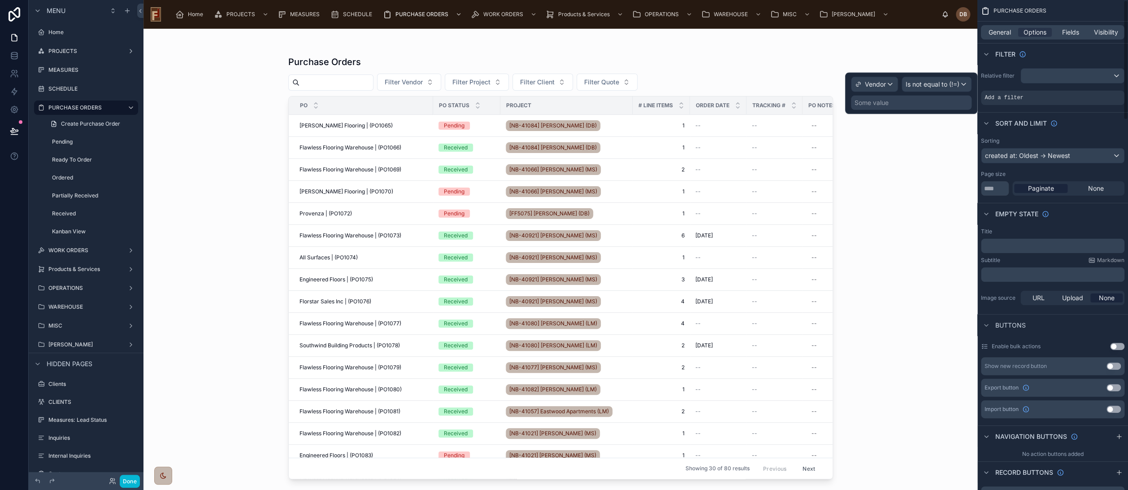
click at [889, 101] on div "Some value" at bounding box center [872, 102] width 34 height 9
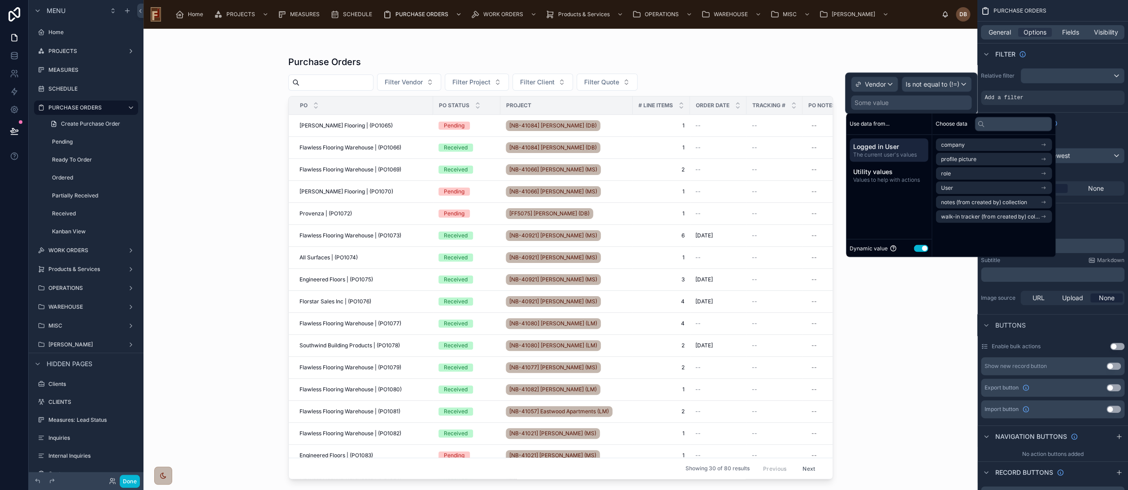
click at [907, 102] on div "Some value" at bounding box center [911, 103] width 121 height 14
click at [923, 245] on button "Use setting" at bounding box center [921, 247] width 14 height 7
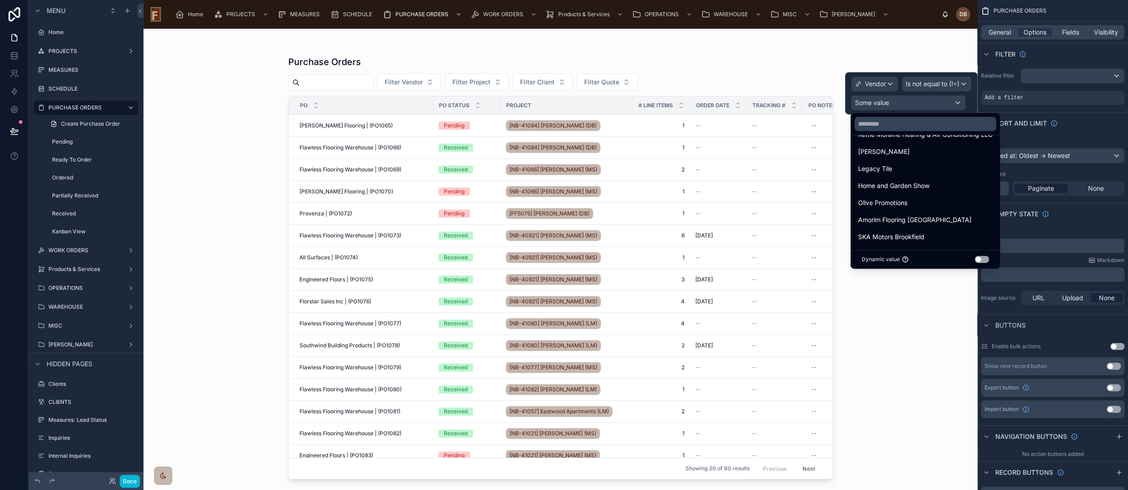
scroll to position [100, 0]
click at [911, 124] on input "text" at bounding box center [926, 124] width 142 height 14
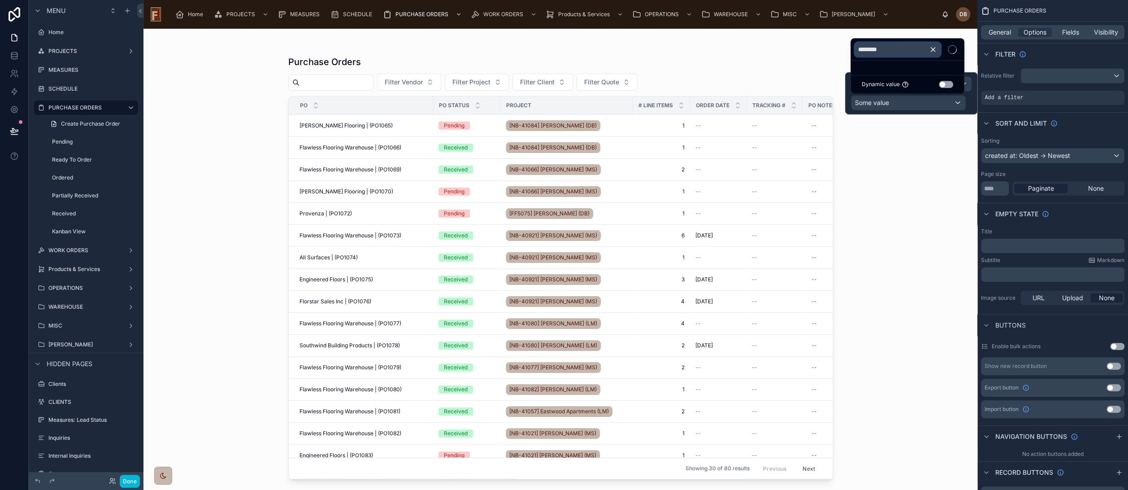
scroll to position [0, 0]
type input "********"
click at [910, 60] on span "Flawless Flooring Warehouse" at bounding box center [900, 59] width 84 height 11
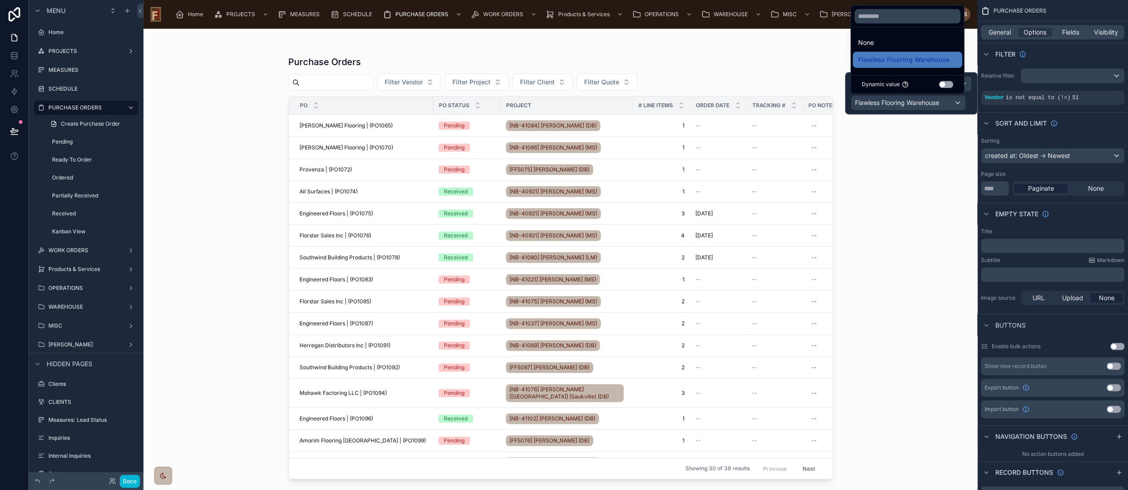
click at [230, 200] on div "Purchase Orders Filter Vendor Filter Project Filter Client Filter Quote PO PO S…" at bounding box center [561, 259] width 834 height 461
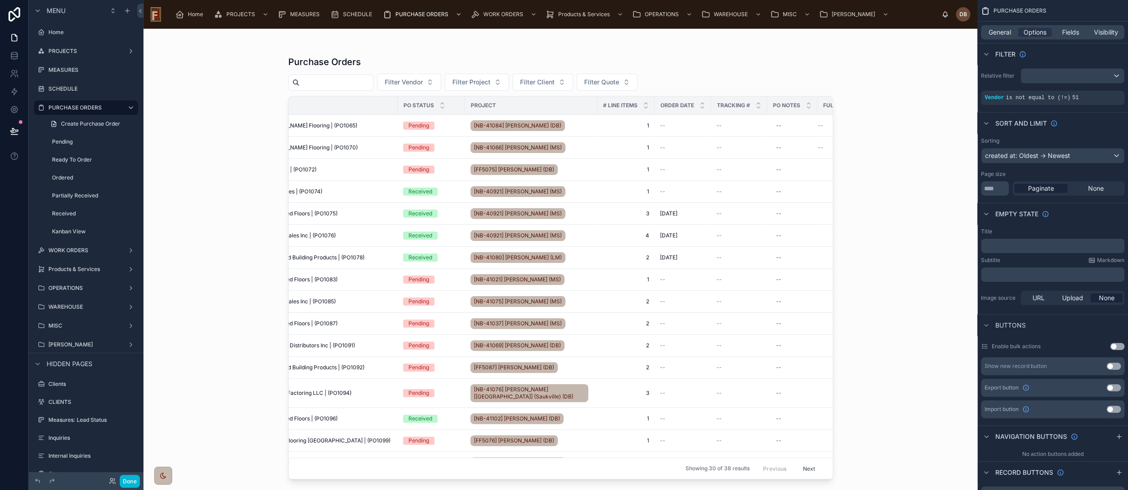
scroll to position [0, 101]
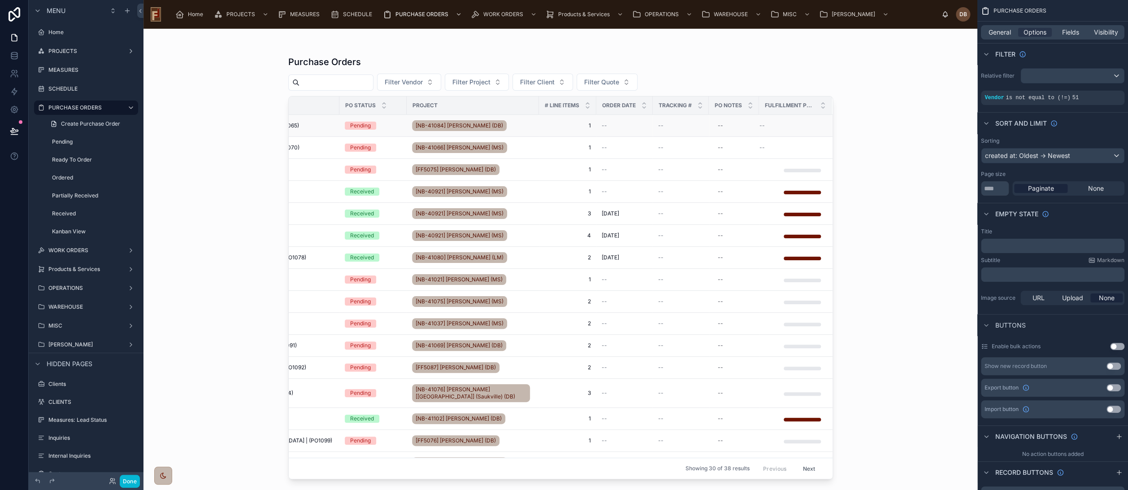
click at [672, 126] on div "--" at bounding box center [680, 125] width 45 height 7
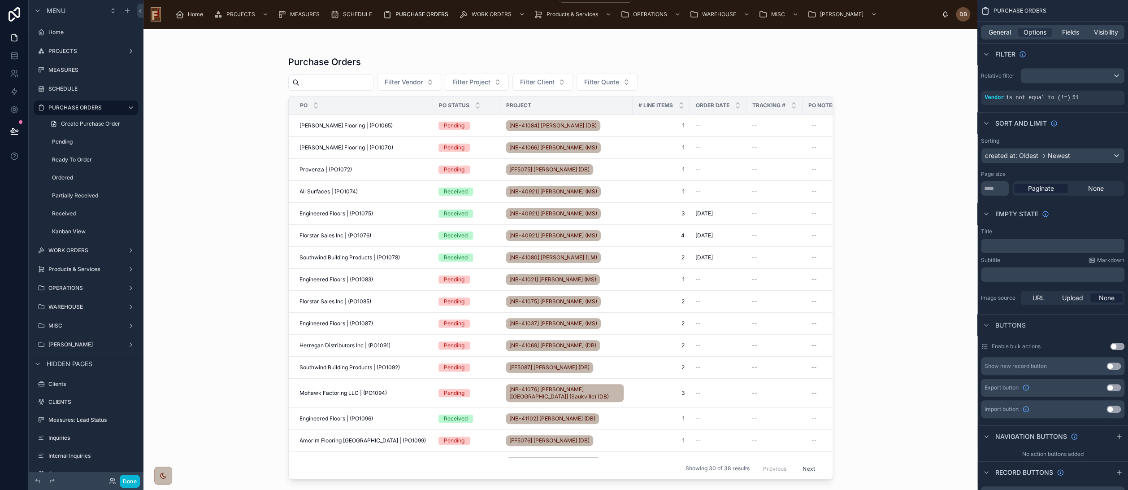
click at [423, 11] on span "PURCHASE ORDERS" at bounding box center [422, 14] width 53 height 7
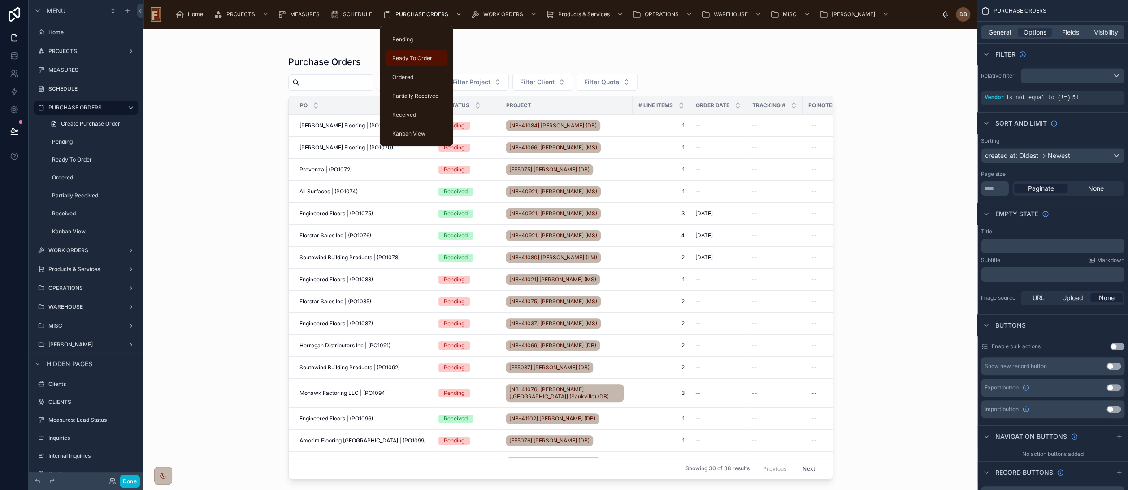
click at [408, 60] on span "Ready To Order" at bounding box center [412, 58] width 40 height 7
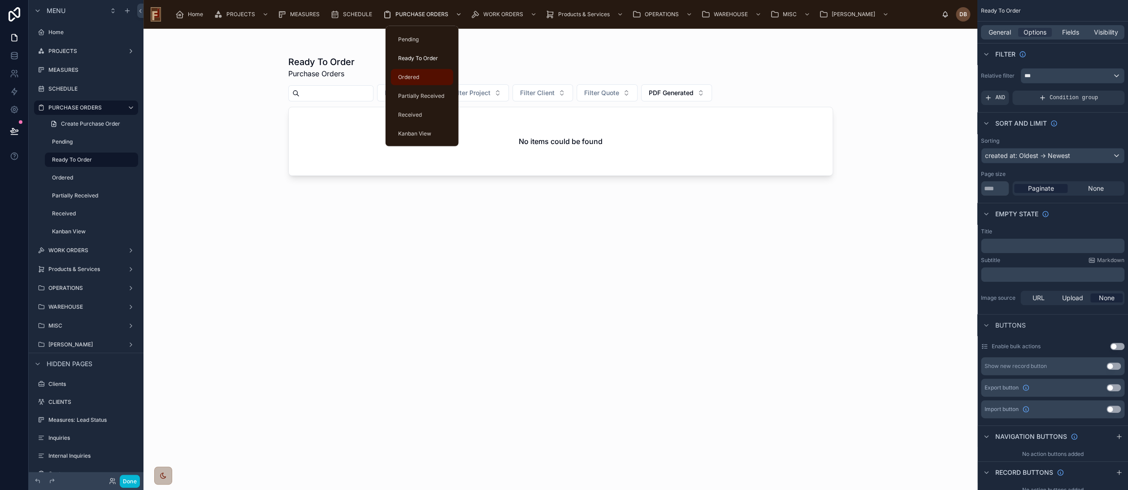
click at [412, 74] on span "Ordered" at bounding box center [408, 77] width 21 height 7
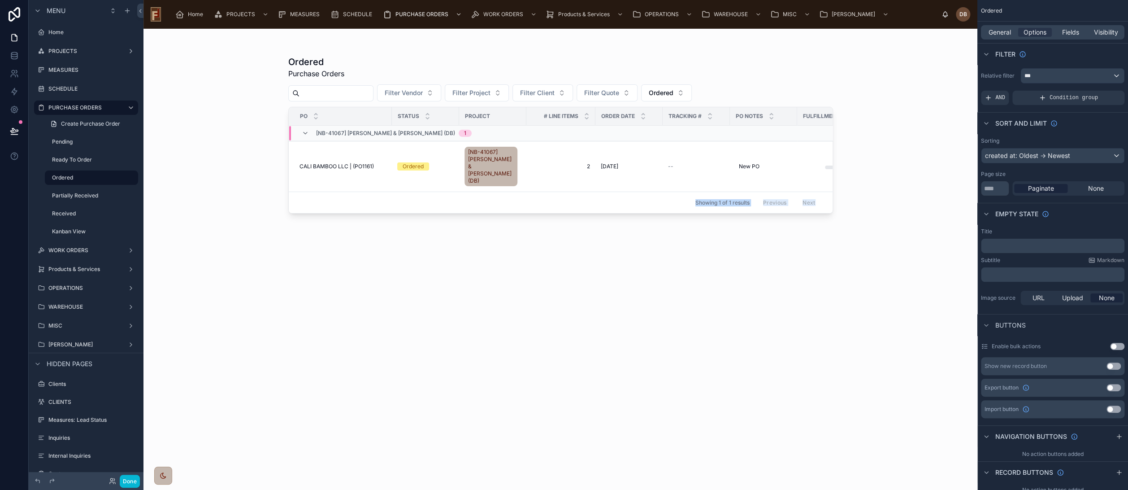
drag, startPoint x: 498, startPoint y: 201, endPoint x: 649, endPoint y: 196, distance: 150.8
click at [649, 196] on div "Ordered Purchase Orders Filter Vendor Filter Project Filter Client Filter Quote…" at bounding box center [561, 254] width 574 height 450
click at [456, 242] on div at bounding box center [561, 254] width 574 height 450
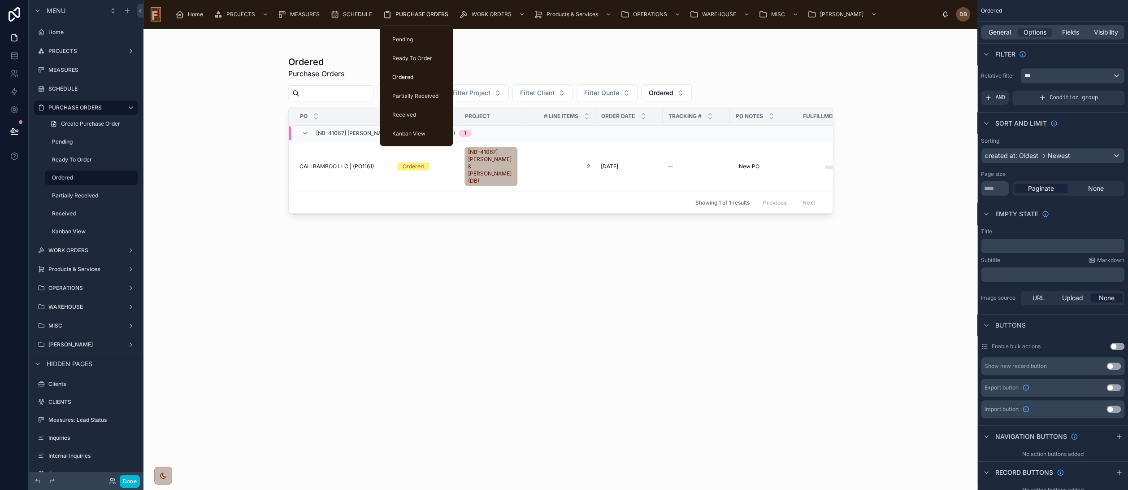
click at [415, 13] on span "PURCHASE ORDERS" at bounding box center [422, 14] width 53 height 7
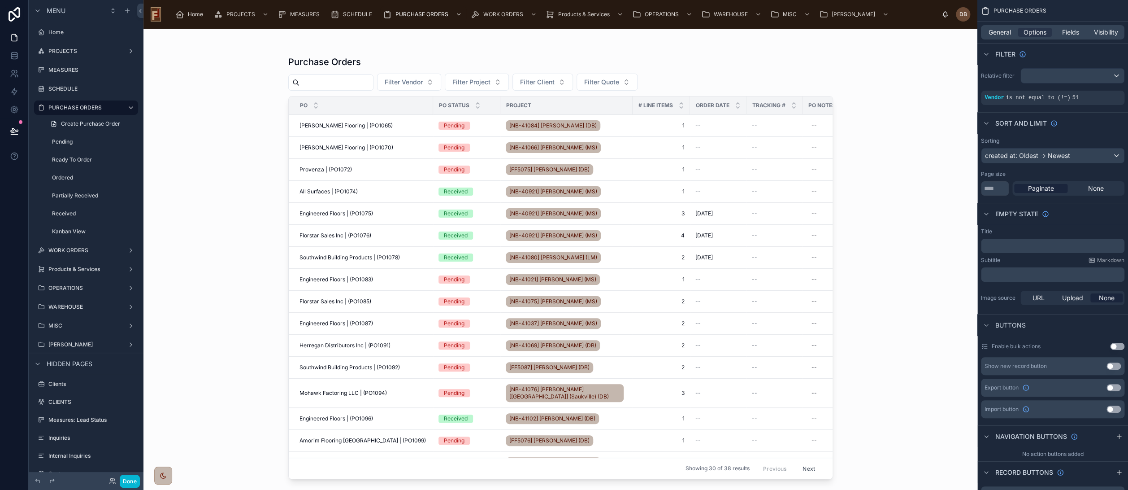
click at [366, 103] on div "PO" at bounding box center [361, 105] width 144 height 17
click at [242, 161] on div "Purchase Orders Filter Vendor Filter Project Filter Client Filter Quote PO PO S…" at bounding box center [561, 259] width 834 height 461
drag, startPoint x: 993, startPoint y: 190, endPoint x: 983, endPoint y: 191, distance: 10.4
click at [983, 191] on input "**" at bounding box center [995, 188] width 28 height 14
type input "**"
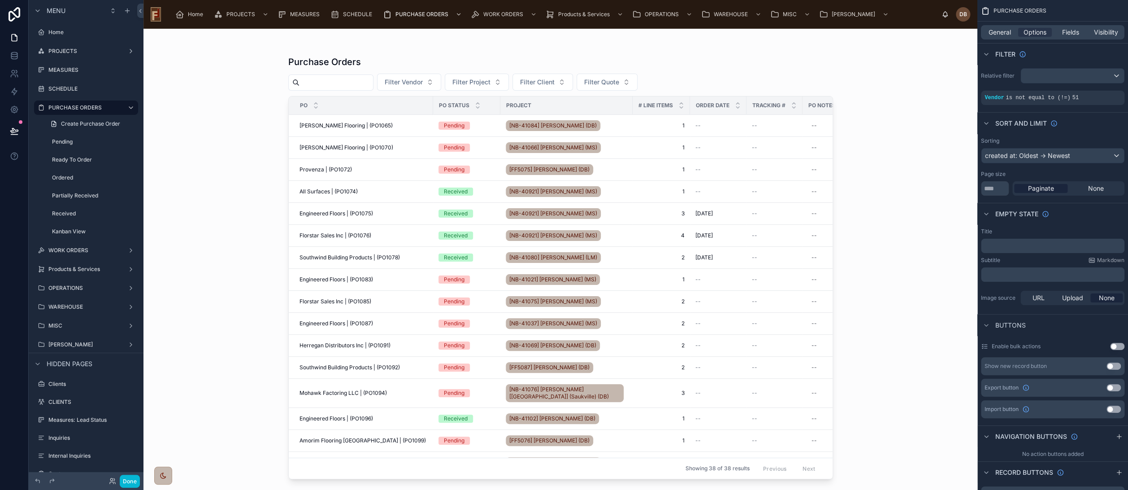
click at [235, 195] on div "Purchase Orders Filter Vendor Filter Project Filter Client Filter Quote PO PO S…" at bounding box center [561, 259] width 834 height 461
click at [999, 30] on span "General" at bounding box center [1000, 32] width 22 height 9
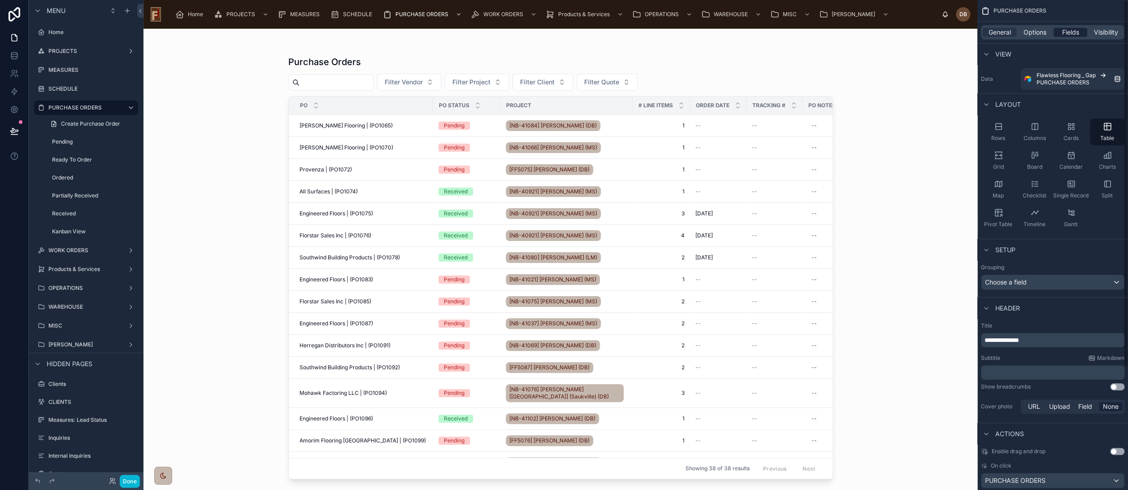
click at [1069, 33] on span "Fields" at bounding box center [1071, 32] width 17 height 9
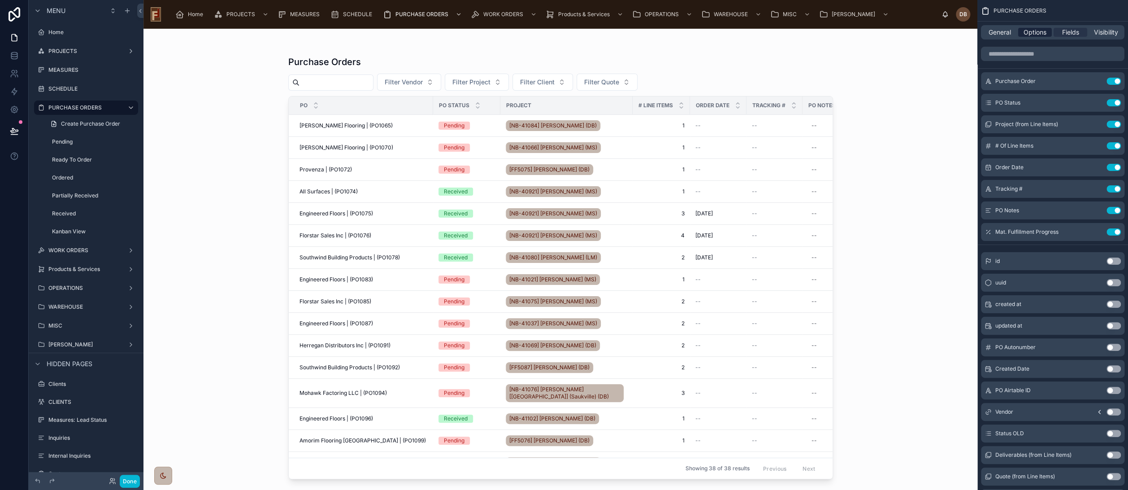
click at [1037, 35] on span "Options" at bounding box center [1035, 32] width 23 height 9
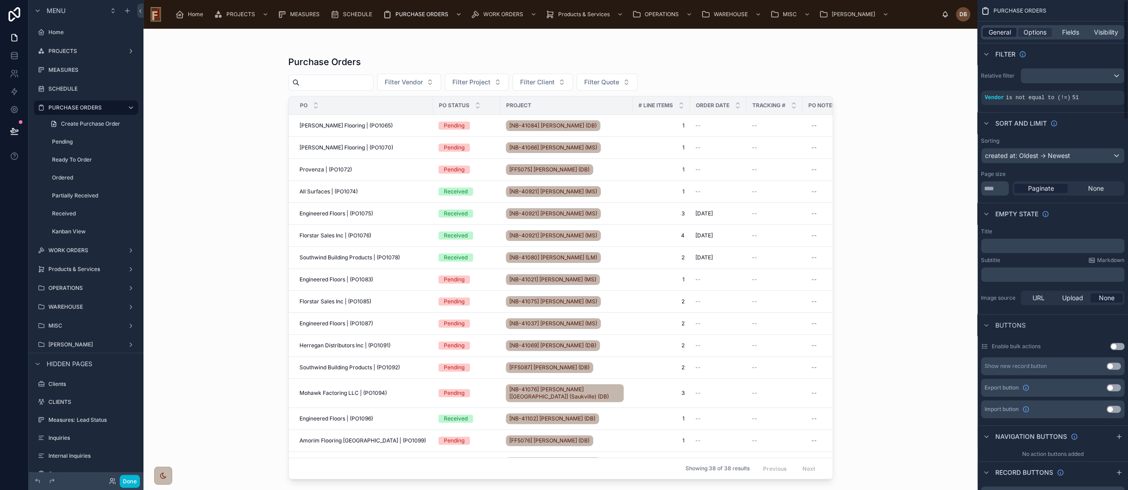
click at [1002, 35] on span "General" at bounding box center [1000, 32] width 22 height 9
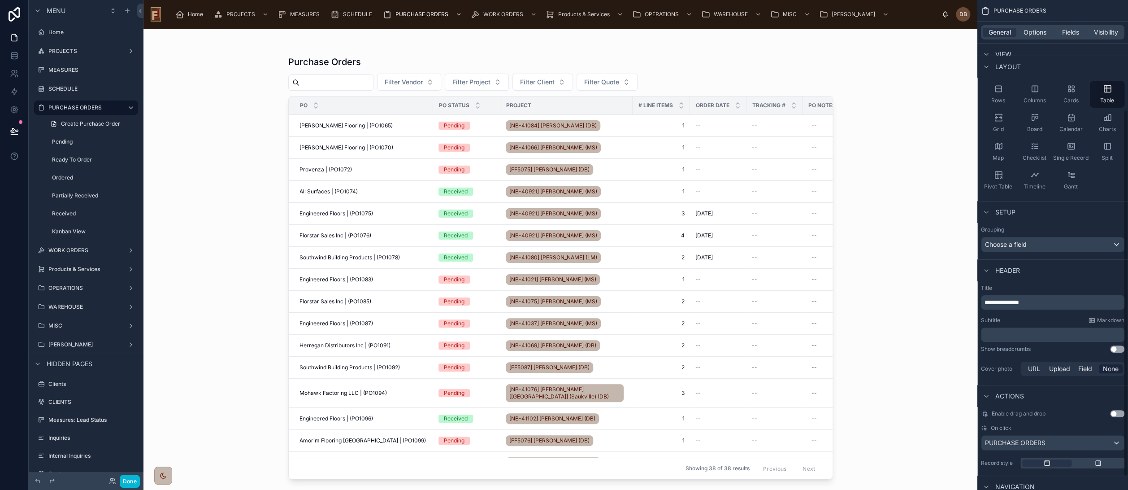
scroll to position [14, 0]
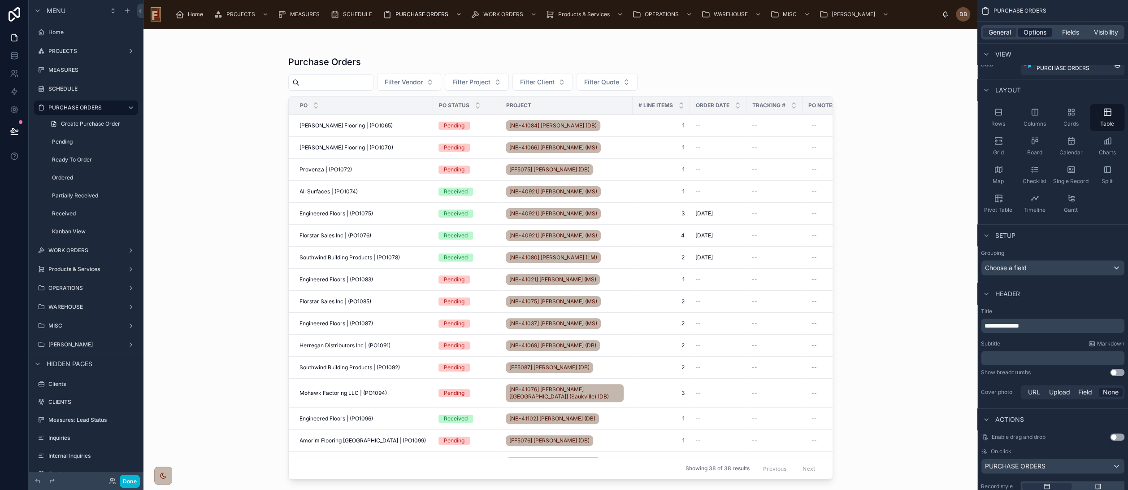
click at [1038, 31] on span "Options" at bounding box center [1035, 32] width 23 height 9
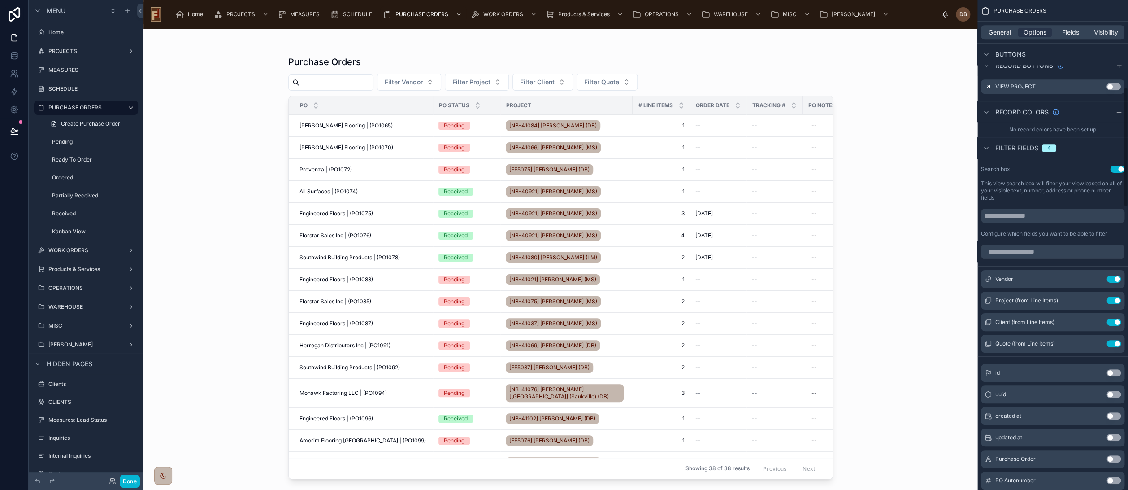
scroll to position [413, 0]
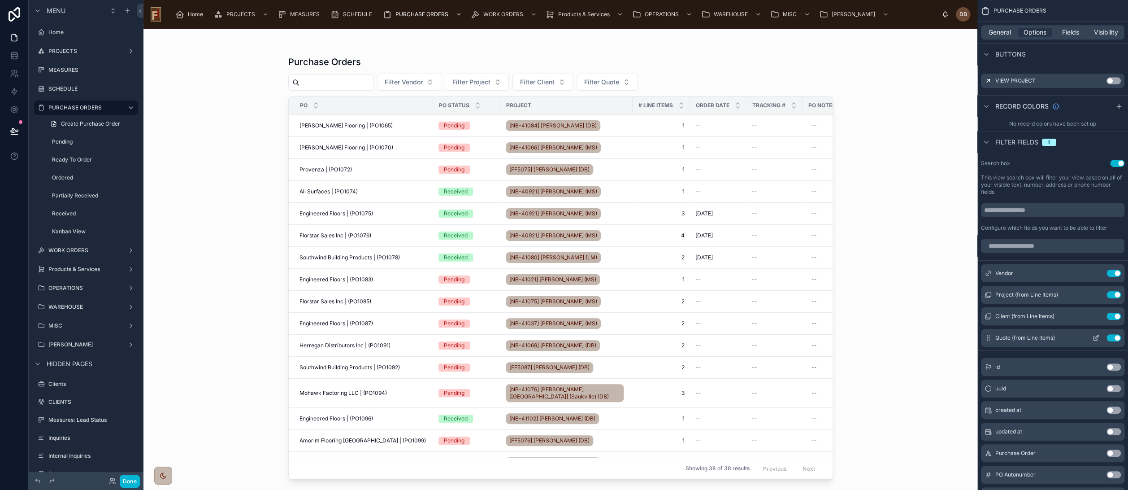
click at [1118, 336] on button "Use setting" at bounding box center [1114, 337] width 14 height 7
click at [491, 82] on span "Filter Project" at bounding box center [472, 82] width 38 height 9
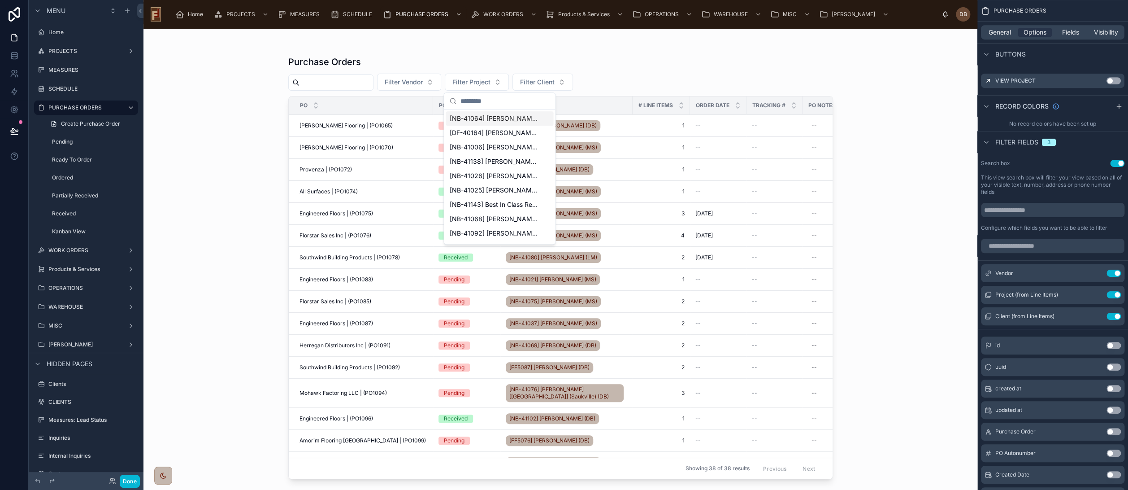
click at [511, 64] on div "Purchase Orders" at bounding box center [560, 62] width 545 height 13
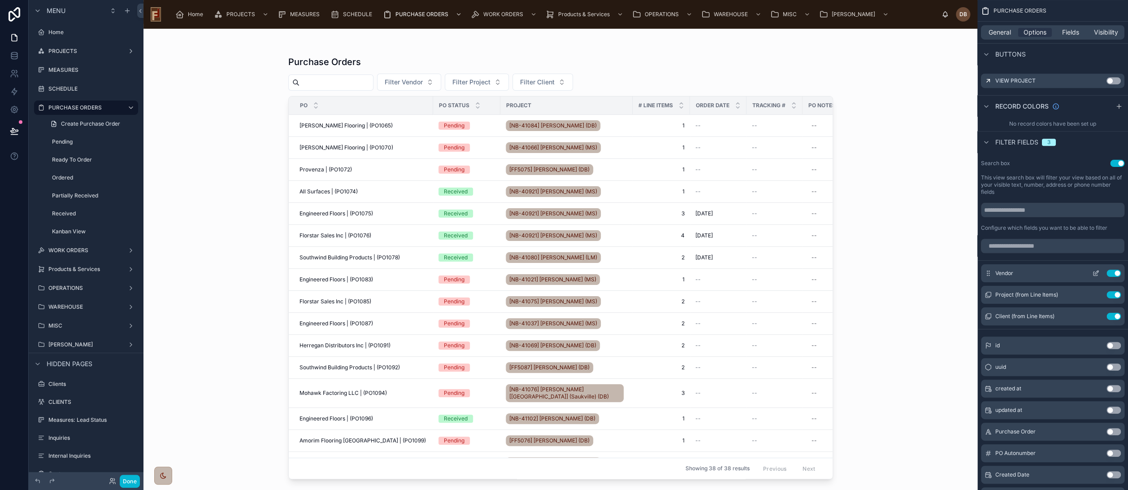
click at [1095, 272] on icon "scrollable content" at bounding box center [1097, 272] width 4 height 4
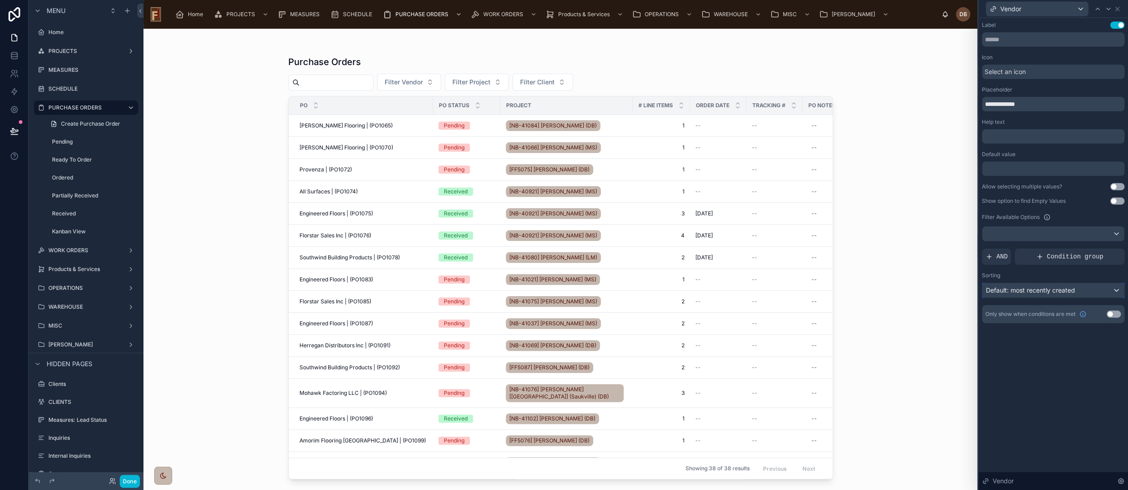
click at [1050, 290] on span "Default: most recently created" at bounding box center [1030, 290] width 89 height 8
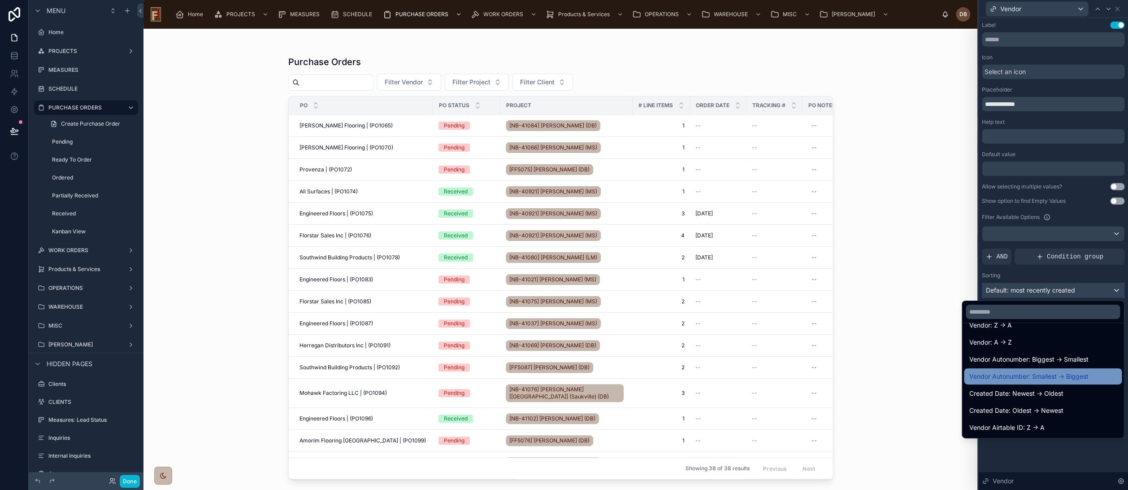
scroll to position [100, 0]
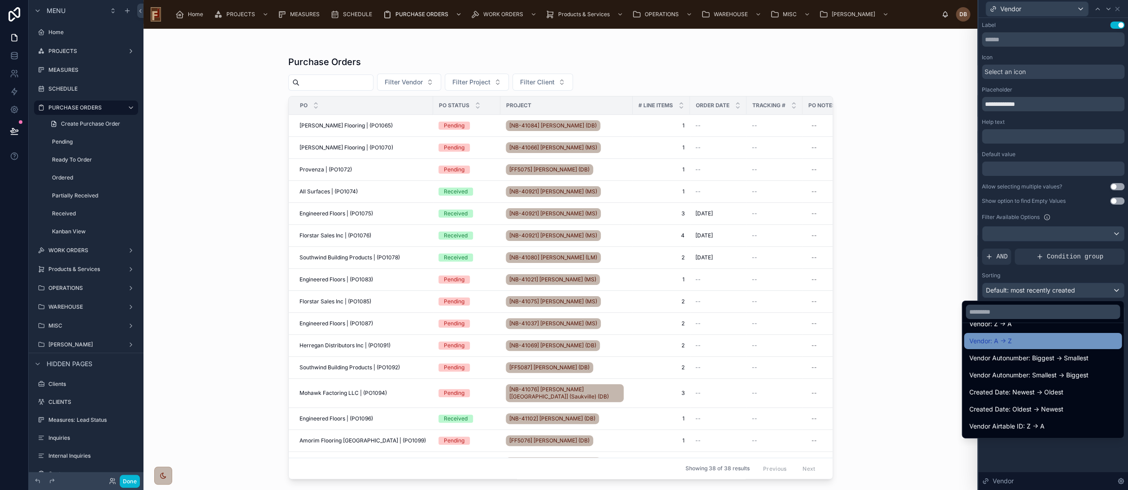
click at [1010, 340] on div "Vendor: A -> Z" at bounding box center [1043, 340] width 147 height 11
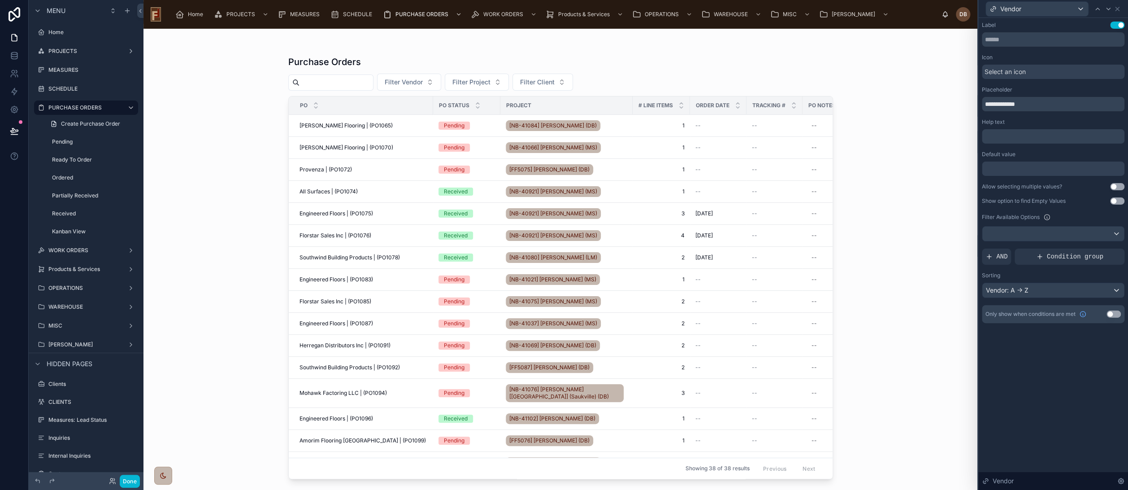
click at [1057, 359] on div "**********" at bounding box center [1054, 254] width 150 height 472
click at [423, 81] on span "Filter Vendor" at bounding box center [404, 82] width 38 height 9
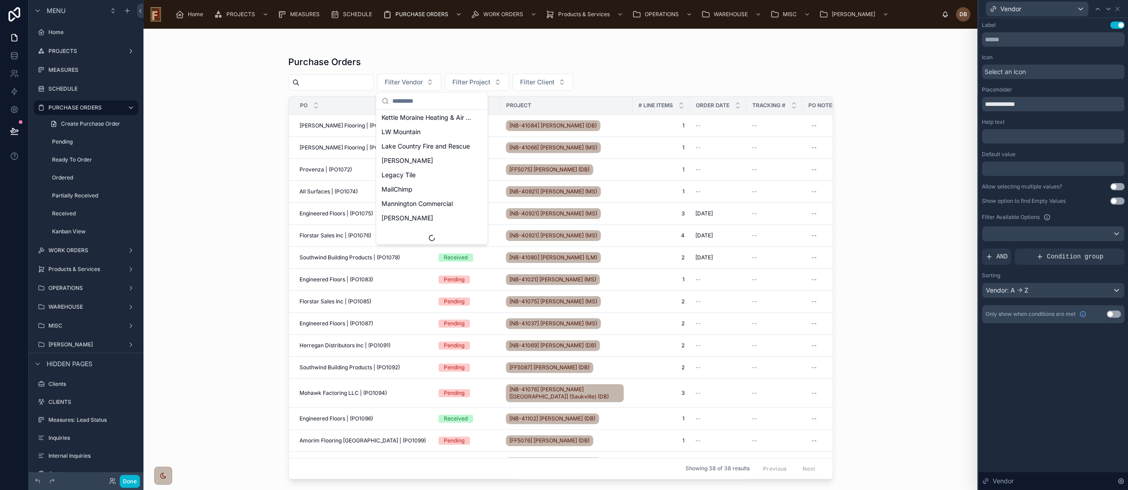
scroll to position [608, 0]
click at [250, 132] on div "Purchase Orders Filter Vendor Filter Project Filter Client PO PO Status Project…" at bounding box center [561, 259] width 834 height 461
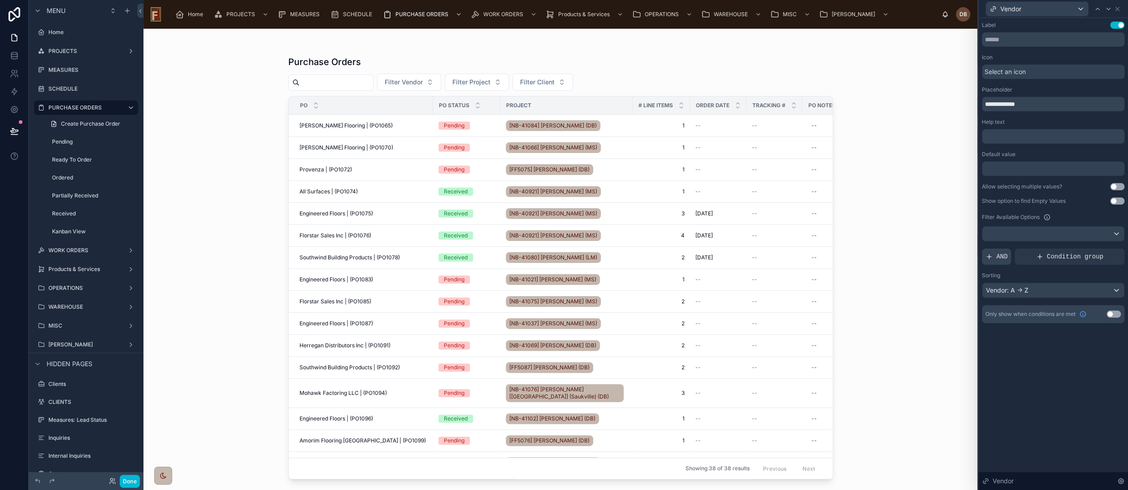
click at [1001, 254] on span "AND" at bounding box center [1002, 256] width 11 height 9
click at [1102, 248] on icon at bounding box center [1103, 248] width 3 height 3
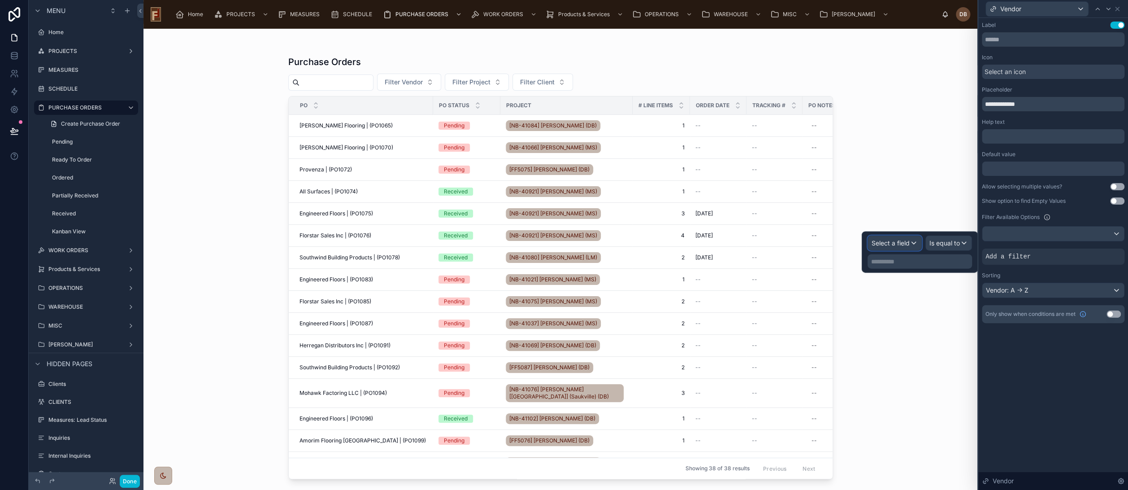
click at [909, 246] on span "Select a field" at bounding box center [891, 243] width 38 height 8
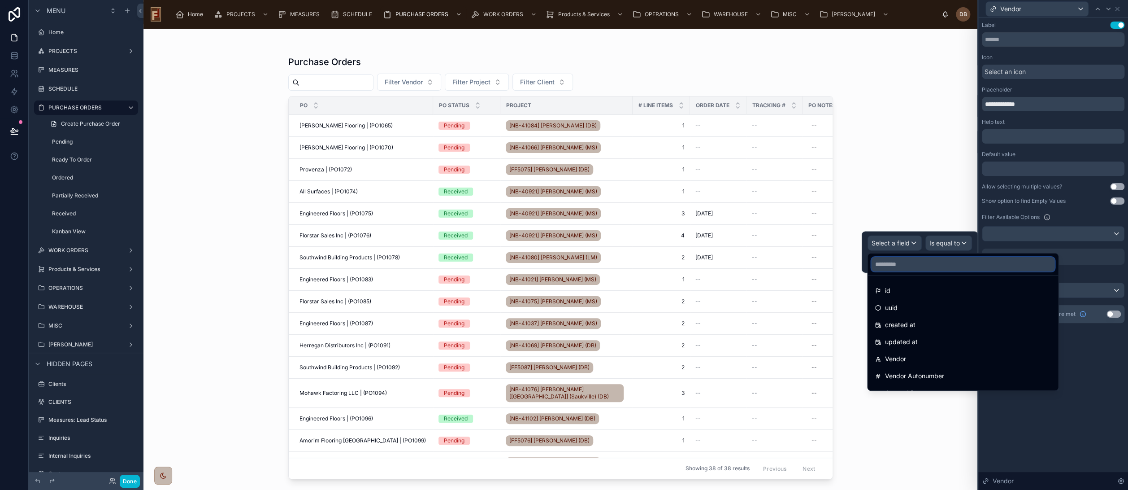
click at [917, 265] on input "text" at bounding box center [962, 264] width 183 height 14
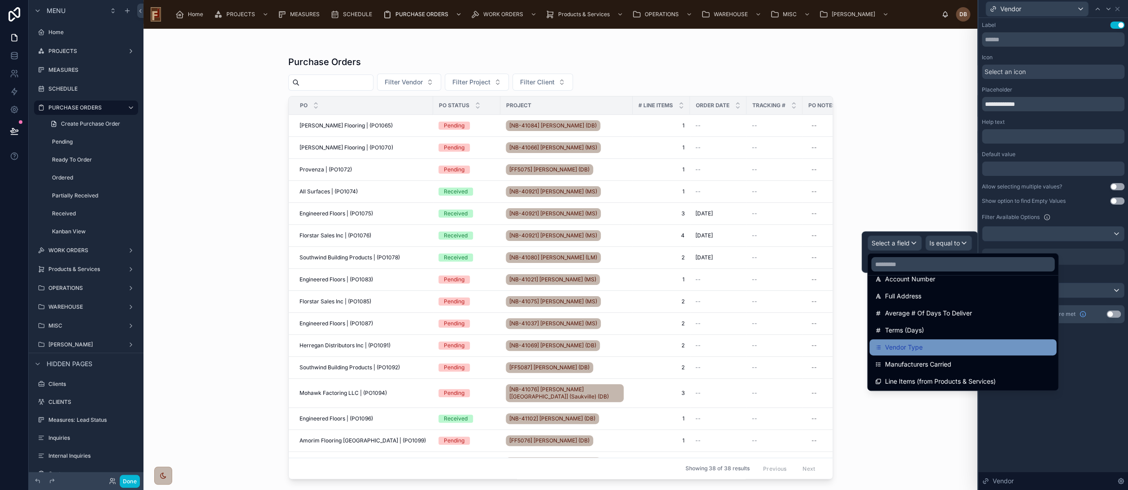
click at [920, 351] on span "Vendor Type" at bounding box center [904, 347] width 38 height 11
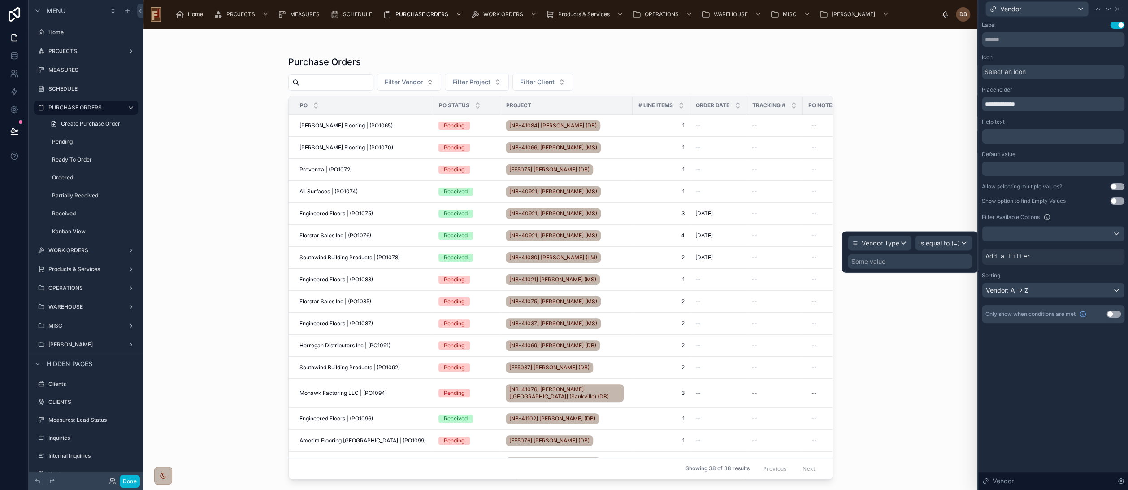
click at [929, 258] on div "Some value" at bounding box center [910, 261] width 124 height 14
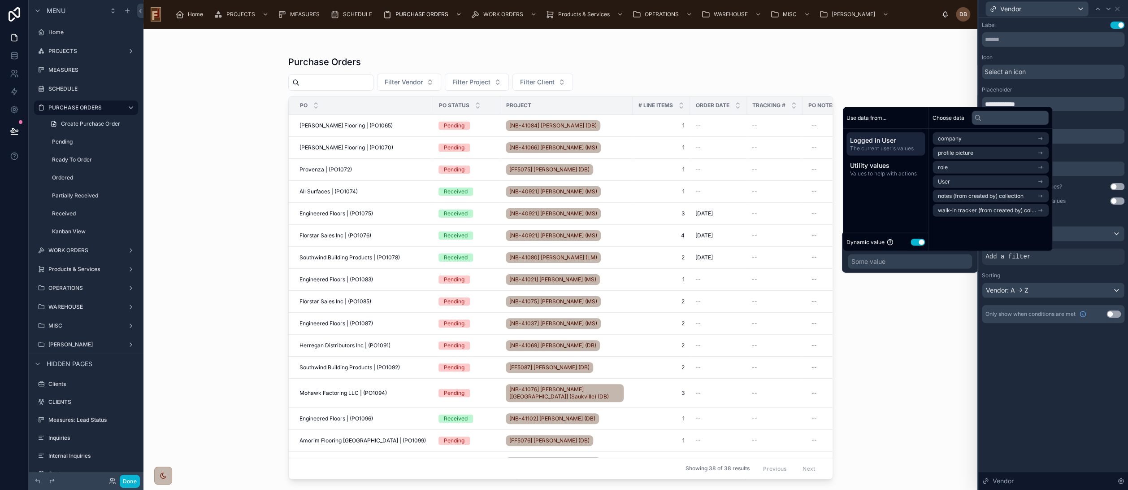
click at [920, 242] on button "Use setting" at bounding box center [918, 241] width 14 height 7
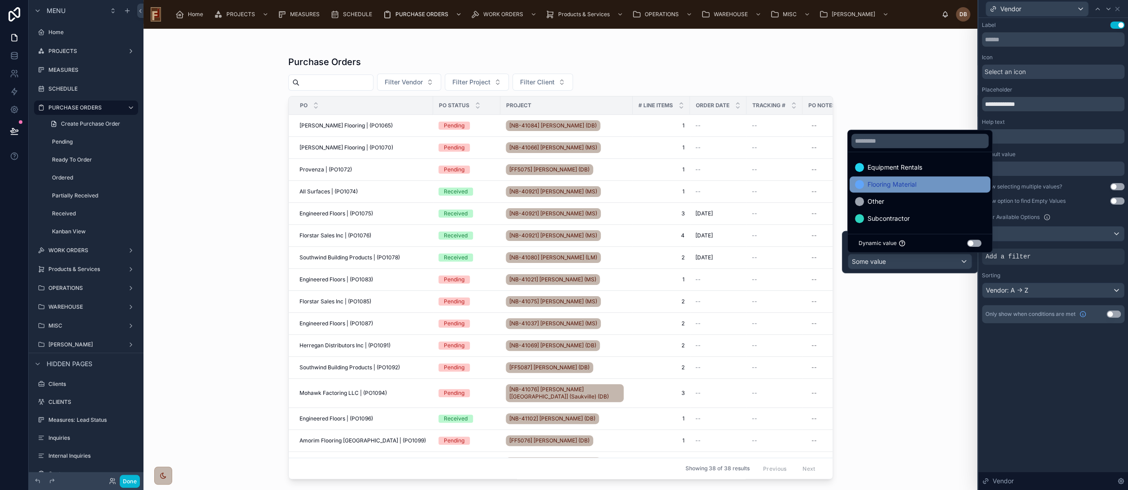
click at [911, 187] on span "Flooring Material" at bounding box center [892, 184] width 49 height 11
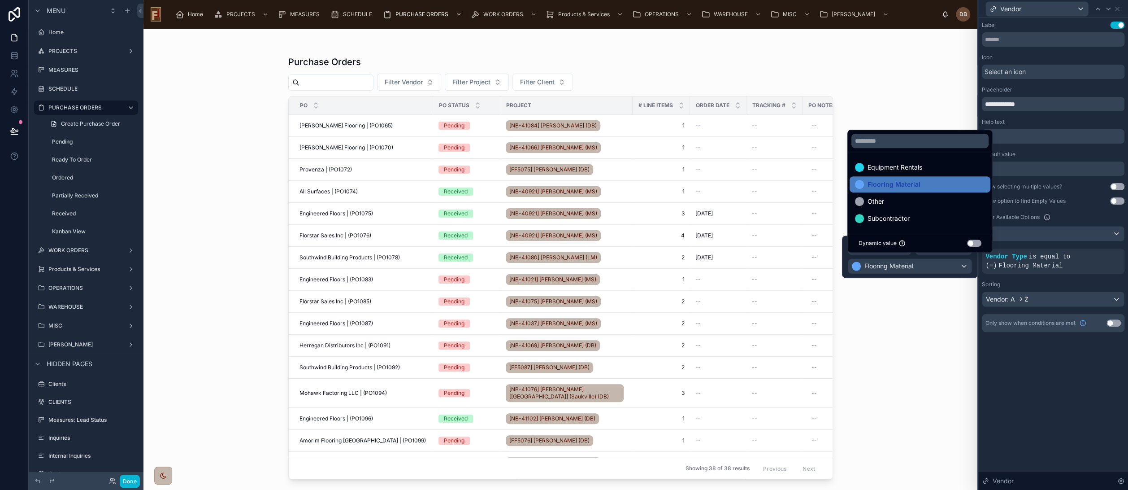
click at [1056, 391] on div "**********" at bounding box center [1054, 254] width 150 height 472
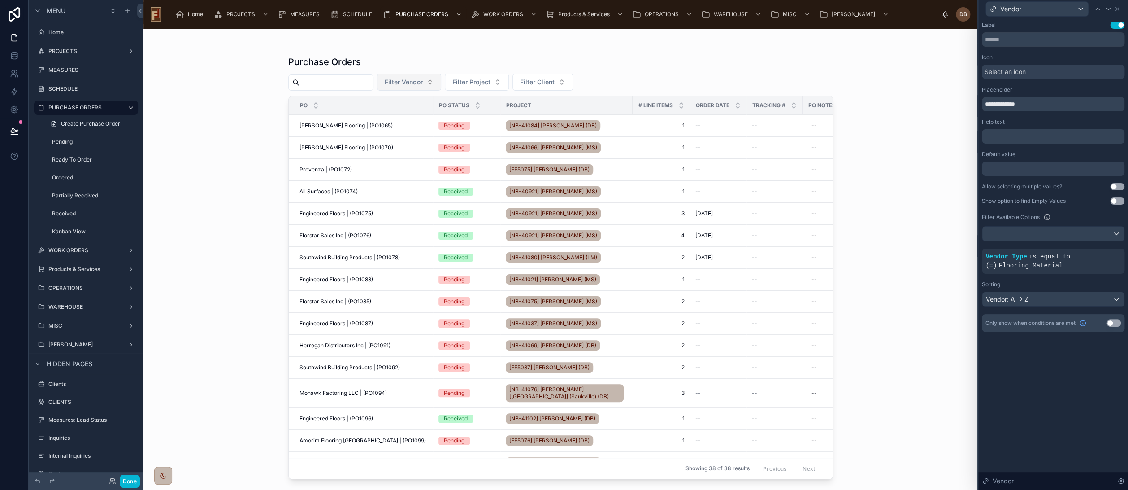
click at [423, 85] on span "Filter Vendor" at bounding box center [404, 82] width 38 height 9
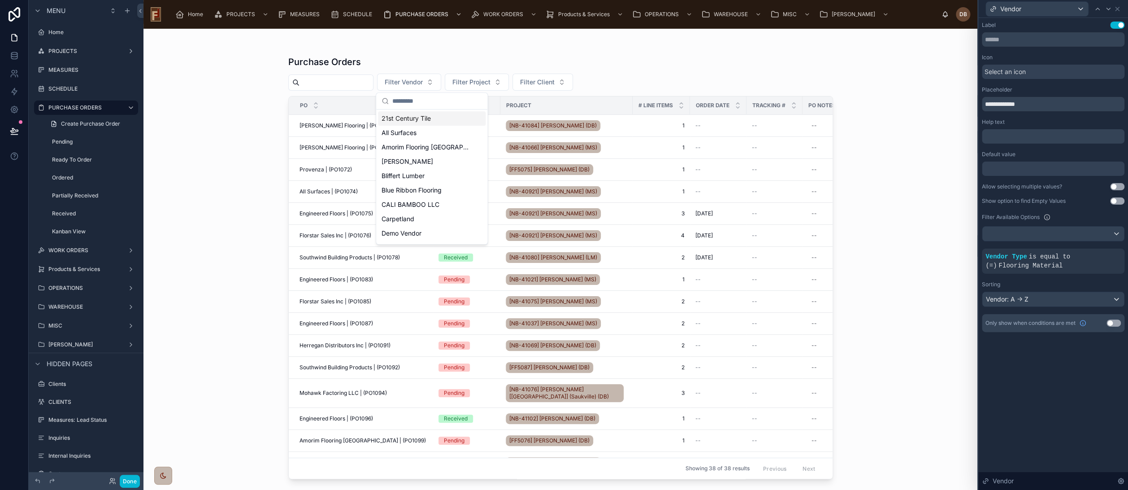
click at [485, 56] on div "Purchase Orders" at bounding box center [560, 62] width 545 height 13
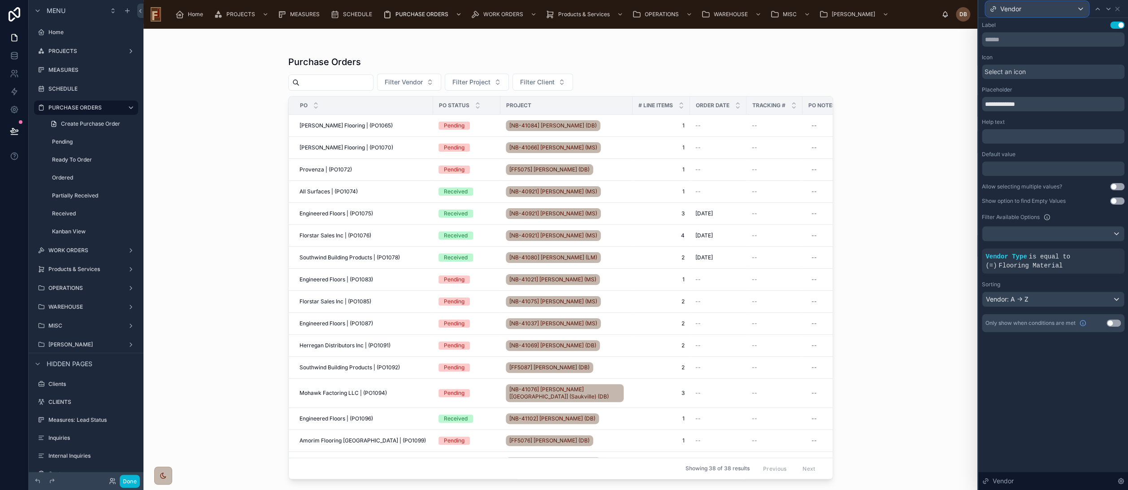
click at [1032, 12] on div "Vendor" at bounding box center [1037, 9] width 102 height 14
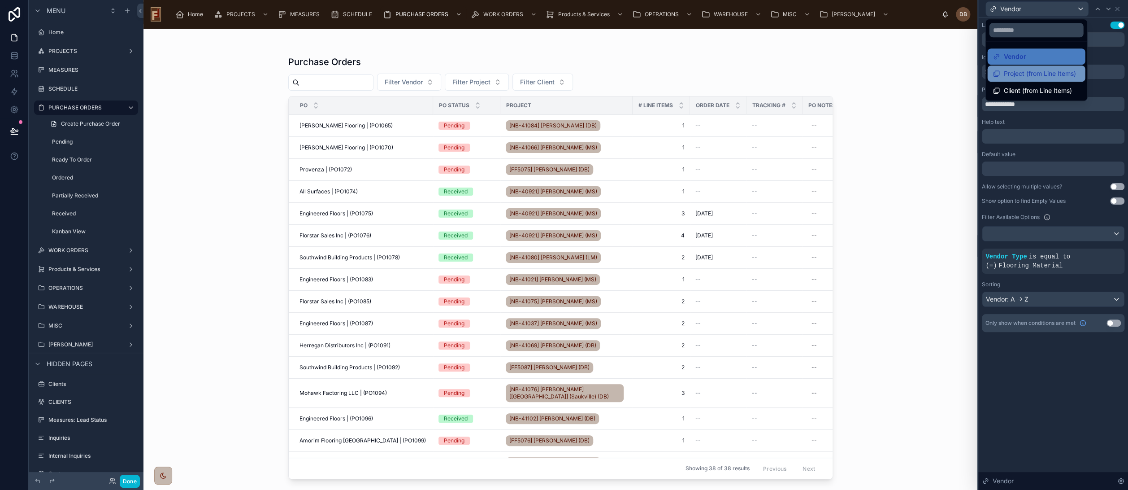
click at [1031, 73] on span "Project (from Line Items)" at bounding box center [1040, 73] width 72 height 11
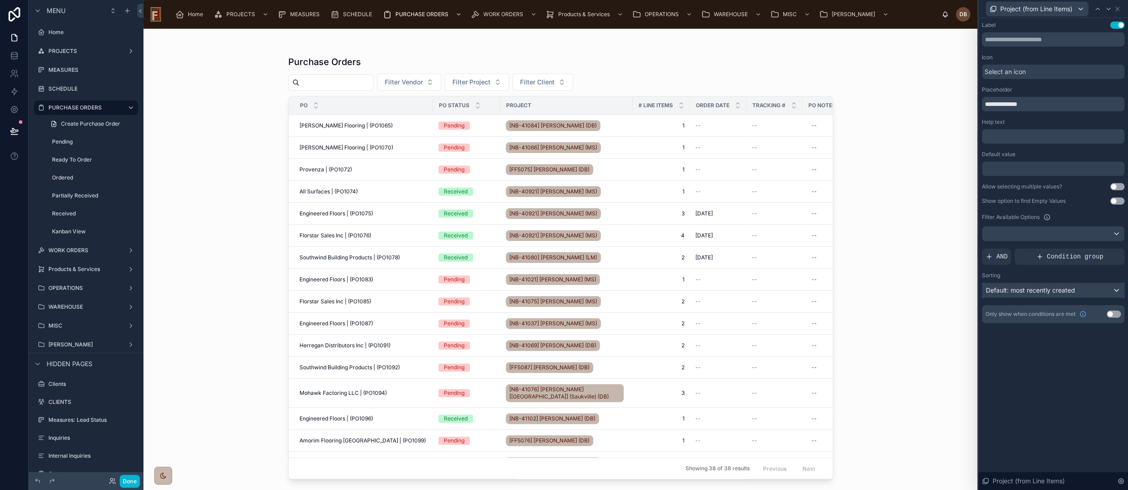
click at [1028, 290] on span "Default: most recently created" at bounding box center [1030, 290] width 89 height 8
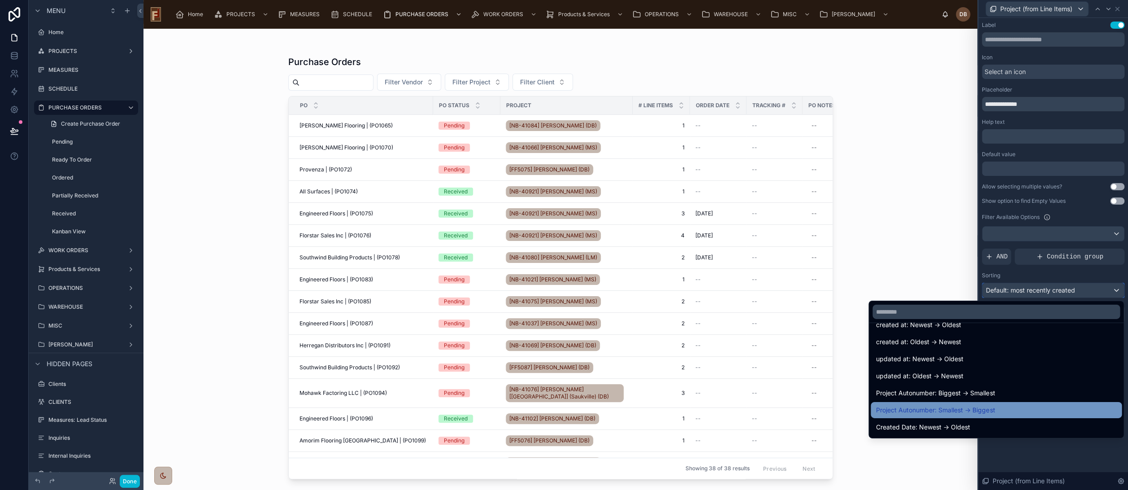
scroll to position [0, 0]
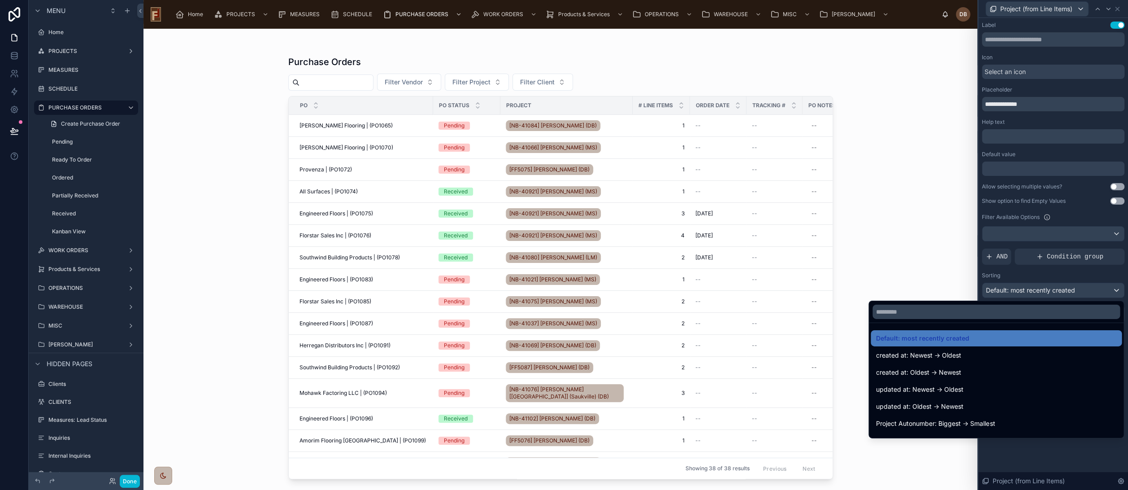
click at [1041, 453] on div at bounding box center [1054, 245] width 150 height 490
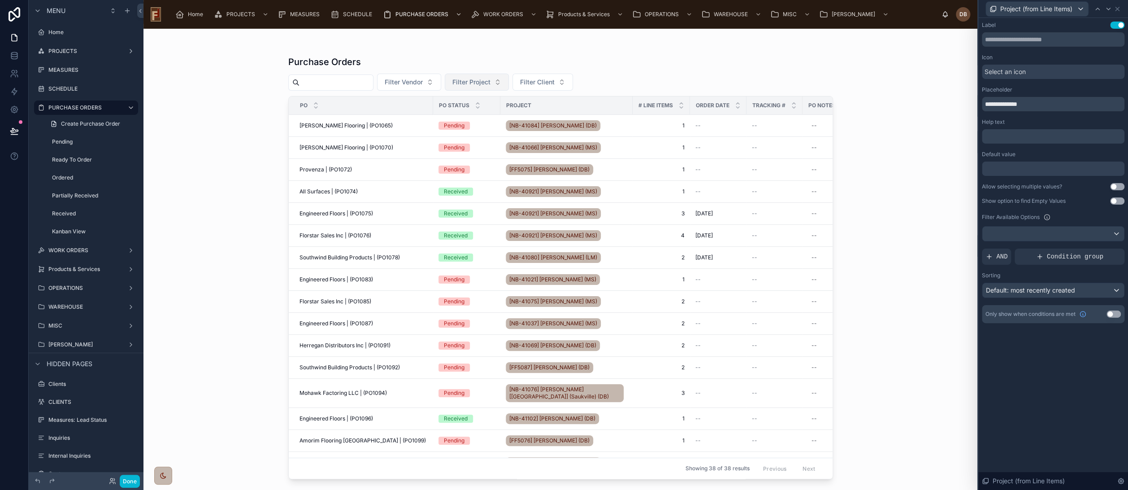
click at [491, 79] on span "Filter Project" at bounding box center [472, 82] width 38 height 9
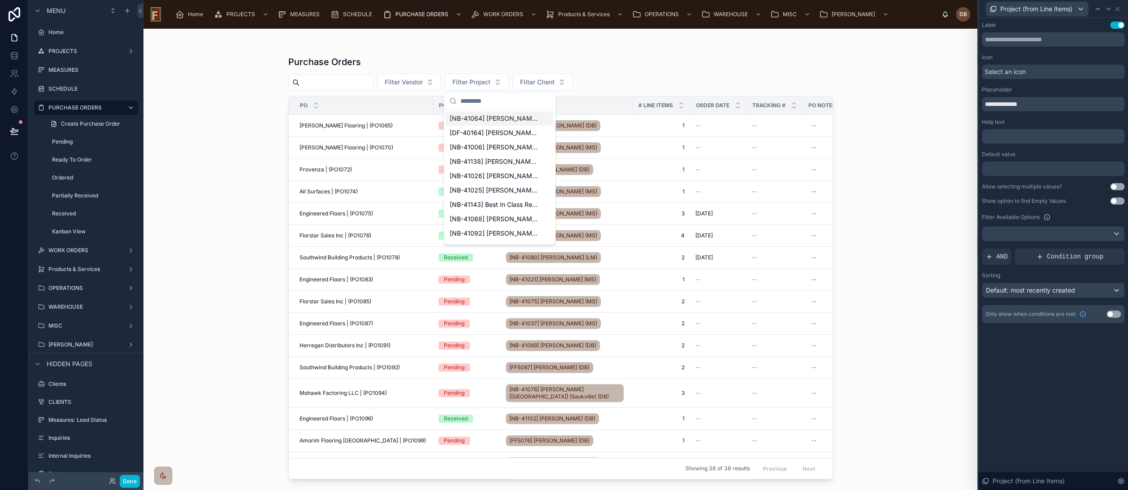
drag, startPoint x: 1044, startPoint y: 373, endPoint x: 1039, endPoint y: 374, distance: 5.5
click at [1042, 373] on div "**********" at bounding box center [1054, 254] width 150 height 472
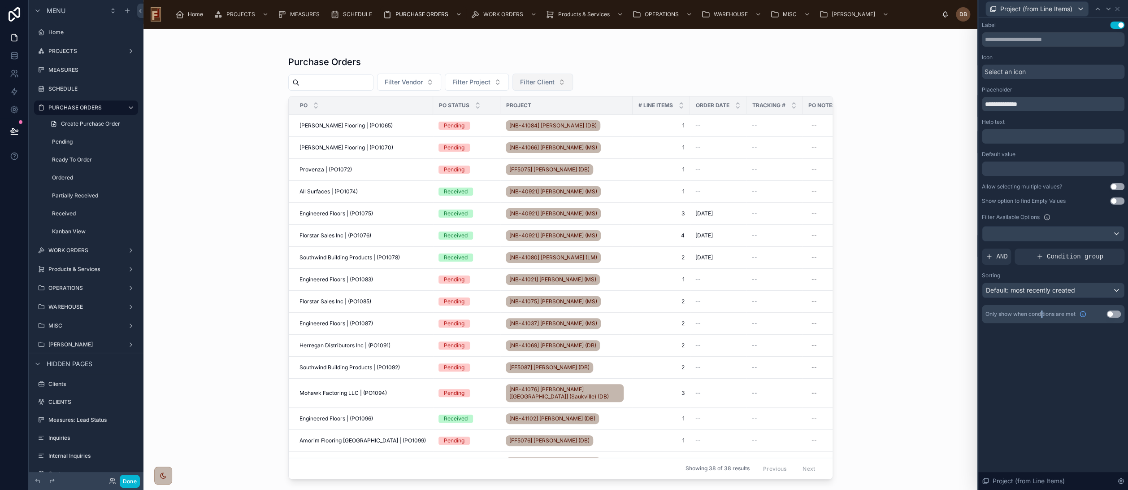
click at [555, 82] on span "Filter Client" at bounding box center [537, 82] width 35 height 9
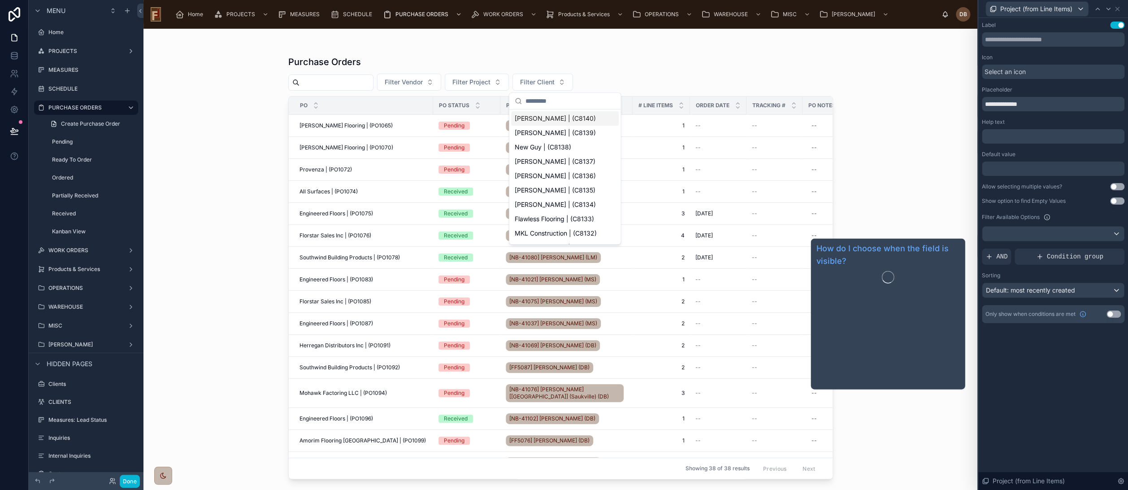
drag, startPoint x: 1048, startPoint y: 363, endPoint x: 1044, endPoint y: 351, distance: 12.2
click at [1048, 362] on div "**********" at bounding box center [1054, 254] width 150 height 472
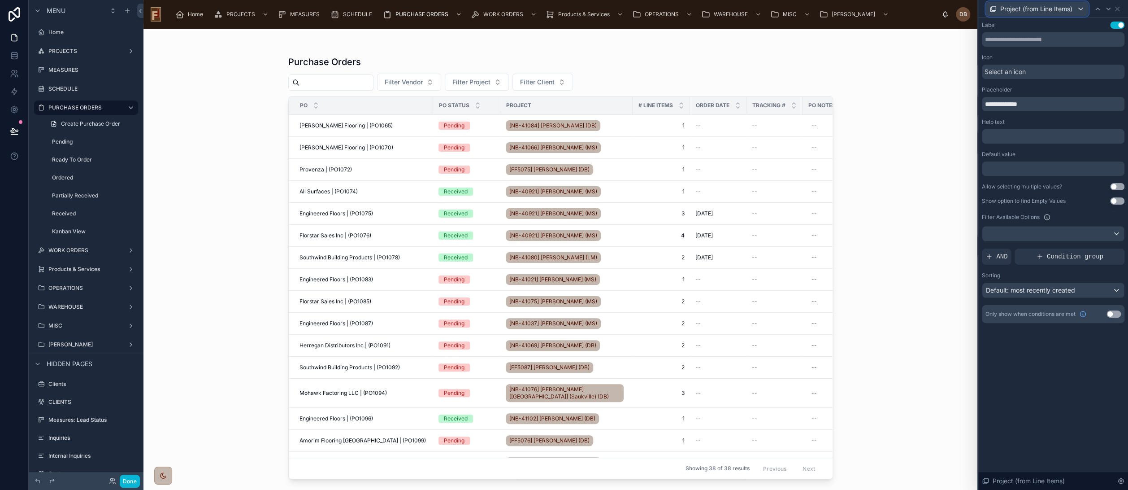
click at [1047, 10] on span "Project (from Line Items)" at bounding box center [1037, 8] width 72 height 9
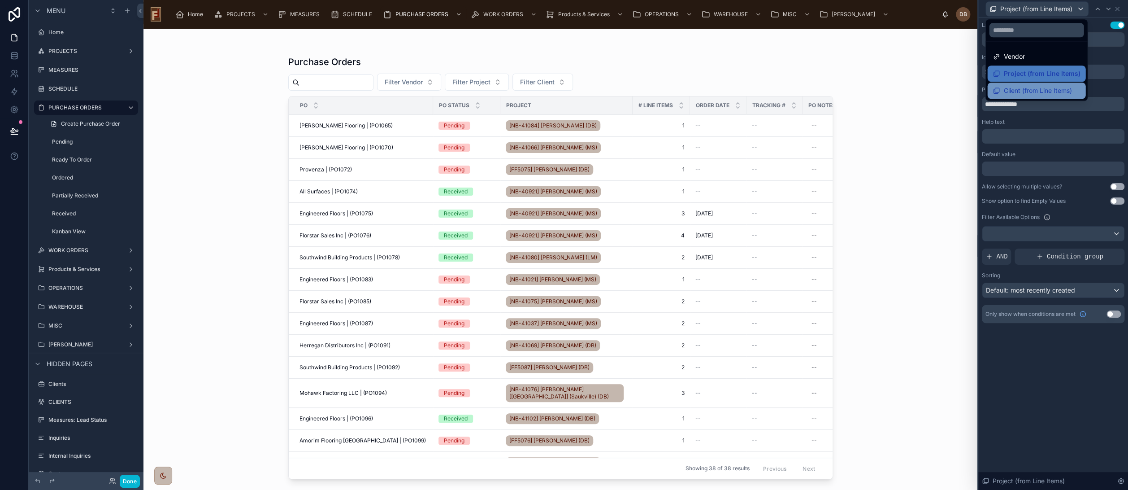
click at [1027, 94] on span "Client (from Line Items)" at bounding box center [1038, 90] width 68 height 11
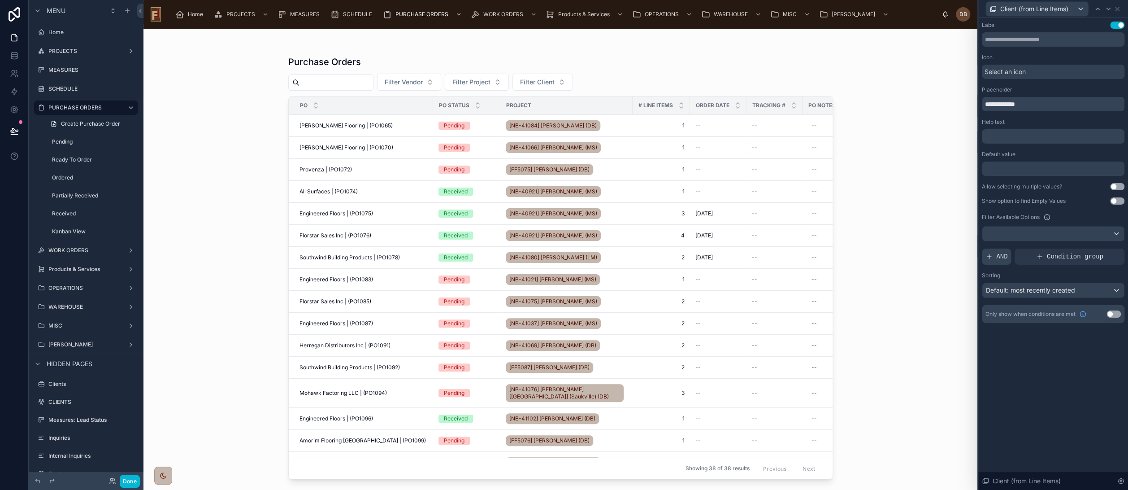
click at [998, 254] on span "AND" at bounding box center [1002, 256] width 11 height 9
drag, startPoint x: 1066, startPoint y: 357, endPoint x: 1070, endPoint y: 35, distance: 322.5
click at [1066, 357] on div "**********" at bounding box center [1054, 254] width 150 height 472
click at [1117, 8] on icon at bounding box center [1118, 9] width 4 height 4
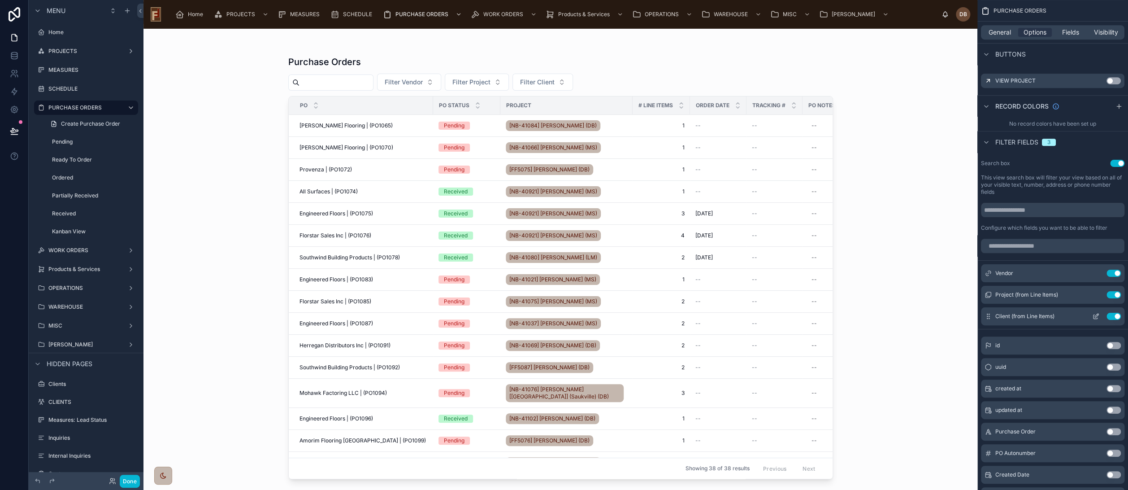
click at [1114, 315] on button "Use setting" at bounding box center [1114, 316] width 14 height 7
click at [336, 81] on input "text" at bounding box center [337, 82] width 74 height 13
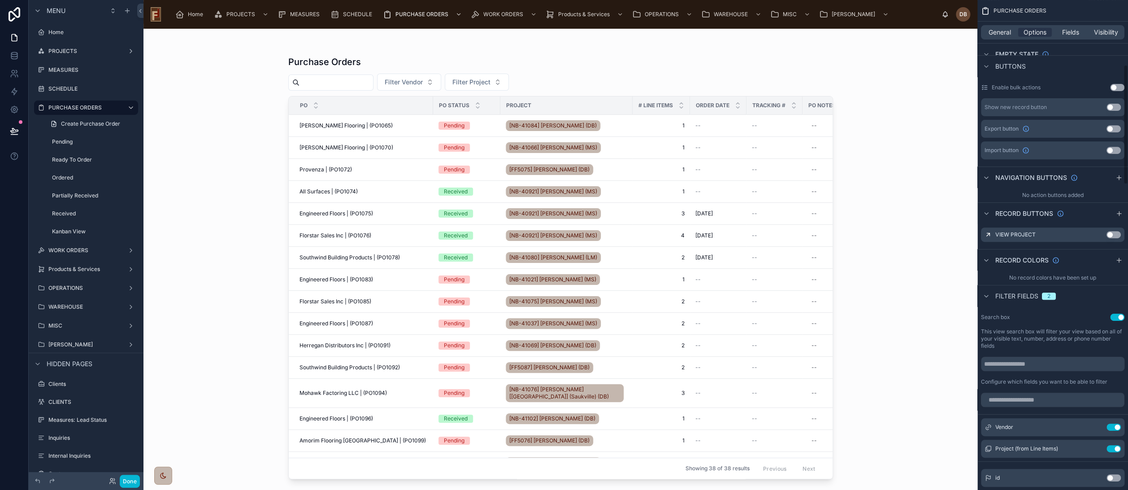
scroll to position [263, 0]
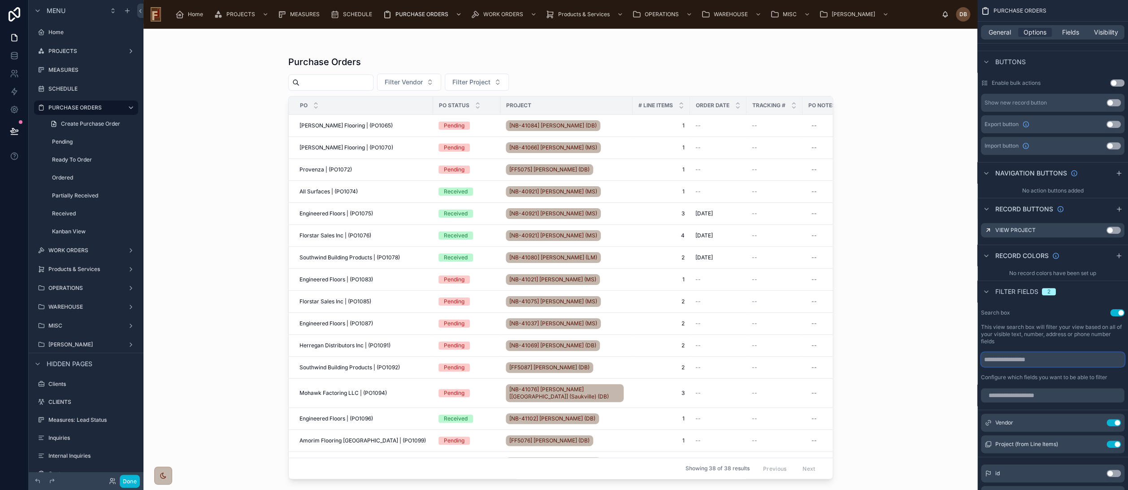
click at [1037, 356] on input "scrollable content" at bounding box center [1053, 359] width 144 height 14
type input "*********"
click at [334, 82] on input "text" at bounding box center [337, 82] width 74 height 13
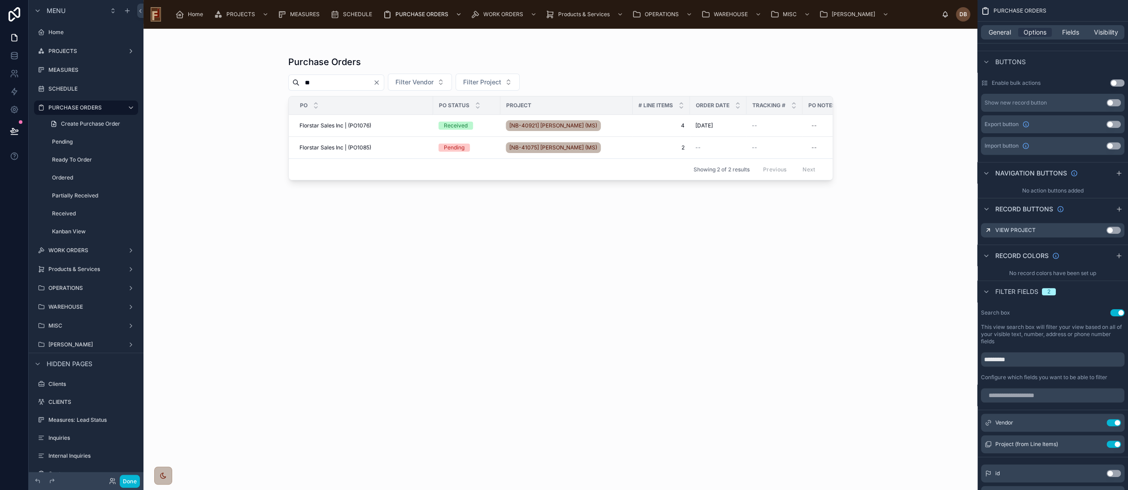
type input "*"
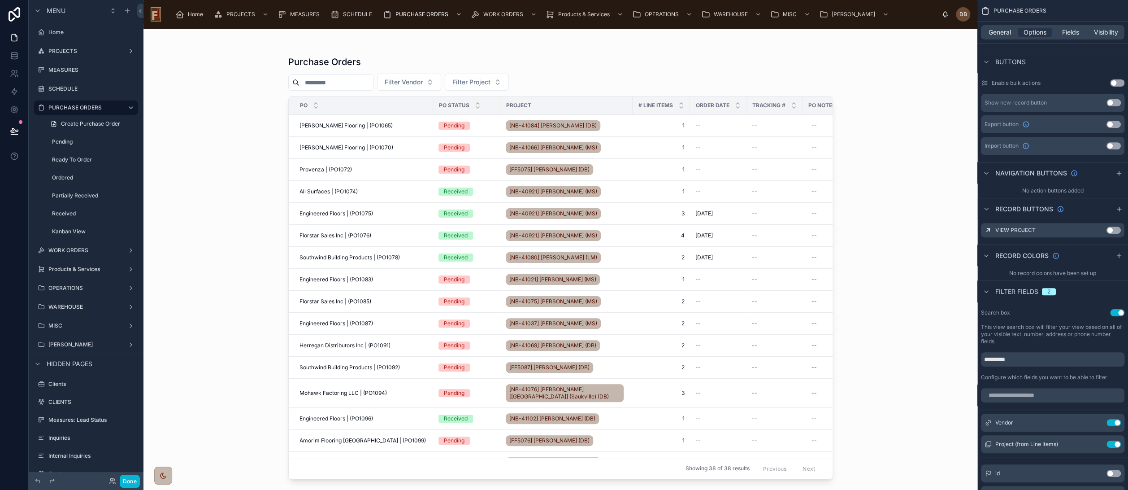
click at [183, 117] on div "Purchase Orders Filter Vendor Filter Project PO PO Status Project # Line Items …" at bounding box center [561, 259] width 834 height 461
click at [42, 307] on icon "scrollable content" at bounding box center [41, 306] width 7 height 7
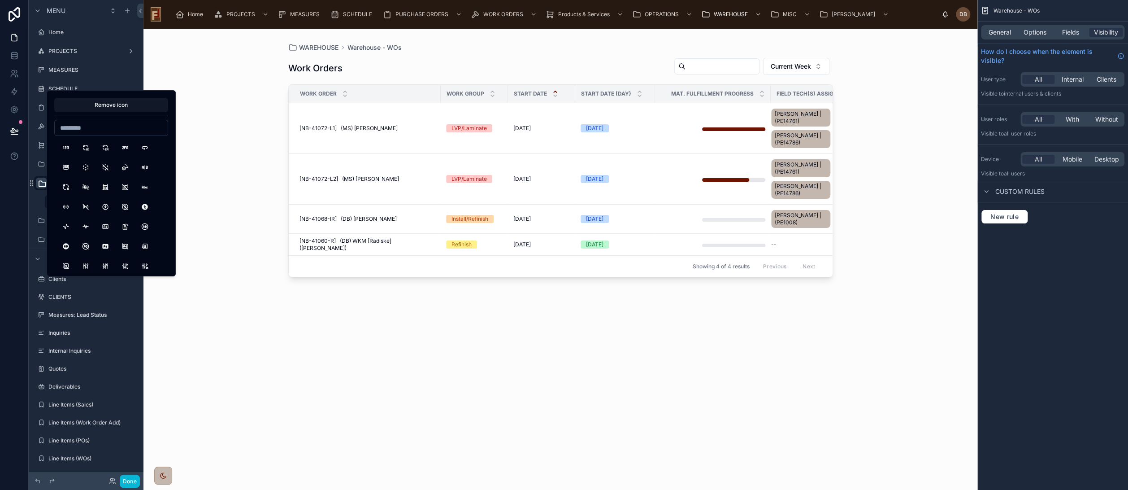
click at [94, 128] on input at bounding box center [111, 128] width 113 height 13
type input "****"
click at [67, 150] on button "BuildingWarehouse" at bounding box center [66, 147] width 16 height 16
click at [490, 345] on div at bounding box center [561, 254] width 574 height 450
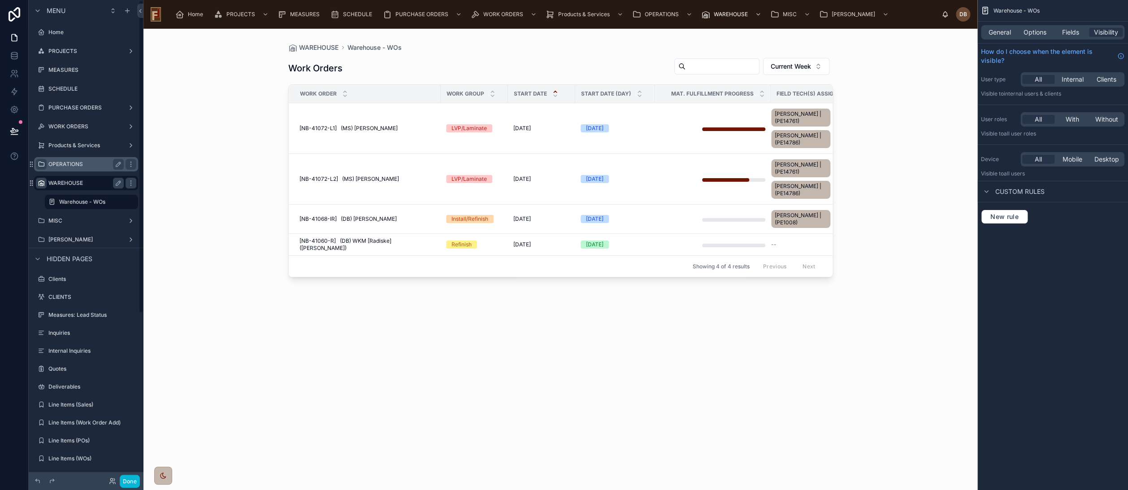
click at [40, 161] on icon "scrollable content" at bounding box center [41, 164] width 7 height 7
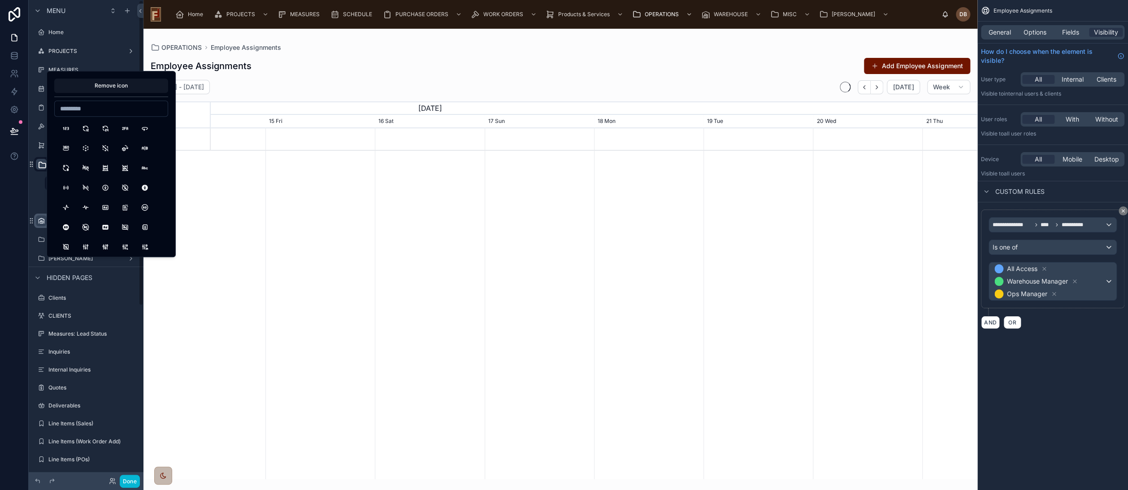
scroll to position [0, 1150]
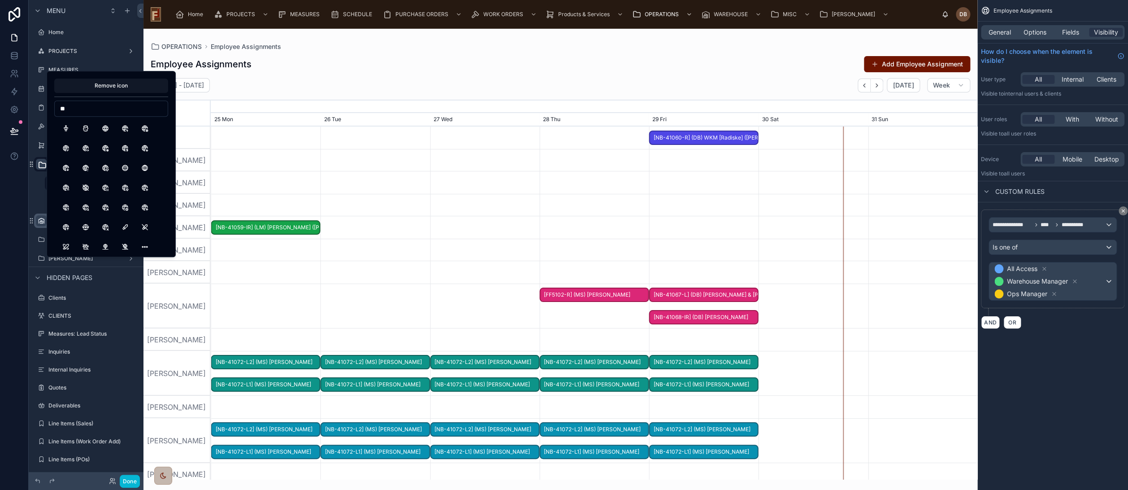
type input "*"
drag, startPoint x: 93, startPoint y: 107, endPoint x: 58, endPoint y: 107, distance: 35.4
click at [58, 107] on input "******" at bounding box center [111, 108] width 113 height 13
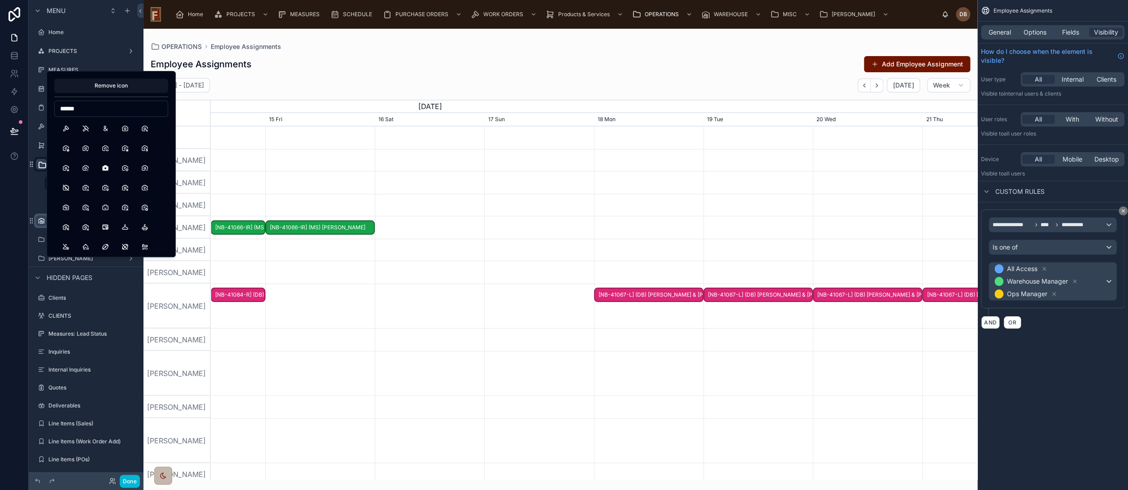
scroll to position [0, 1150]
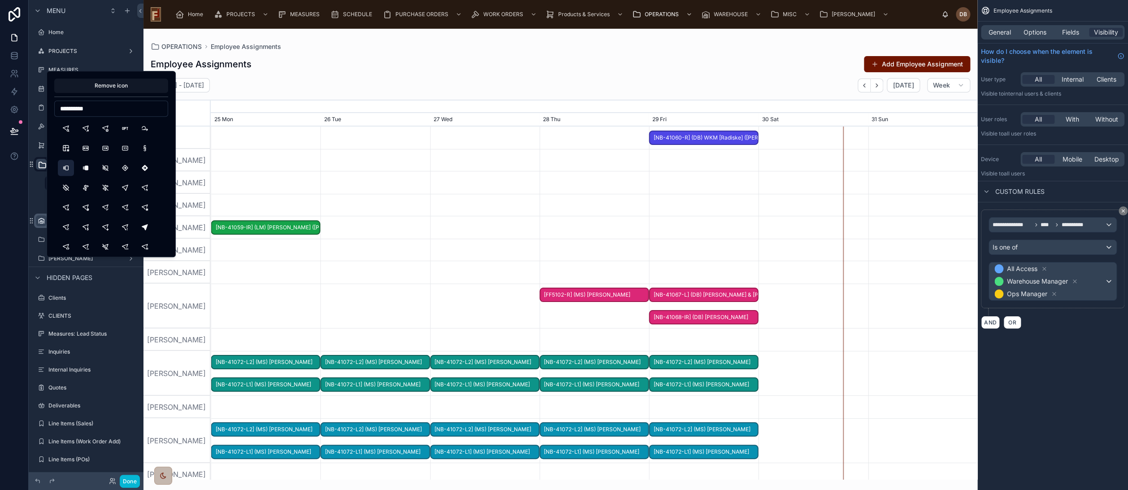
click at [64, 167] on button "Versions" at bounding box center [66, 168] width 16 height 16
drag, startPoint x: 104, startPoint y: 107, endPoint x: 59, endPoint y: 107, distance: 44.4
click at [59, 107] on input "**********" at bounding box center [111, 108] width 113 height 13
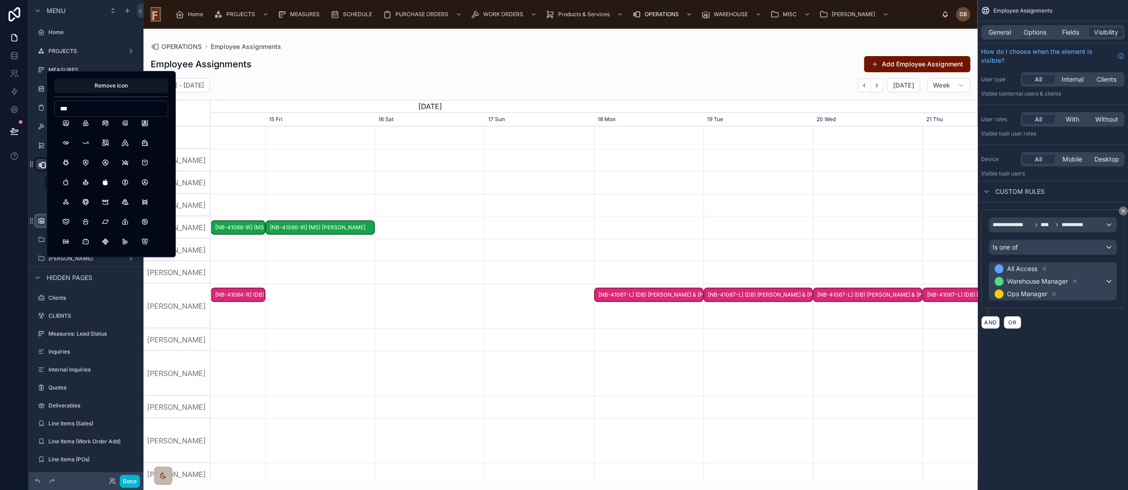
scroll to position [0, 1150]
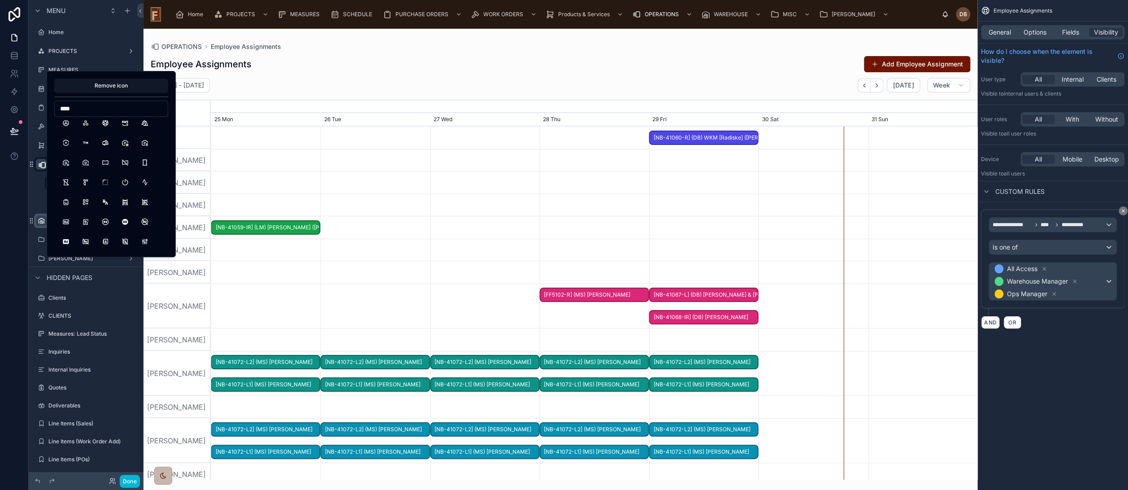
type input "*****"
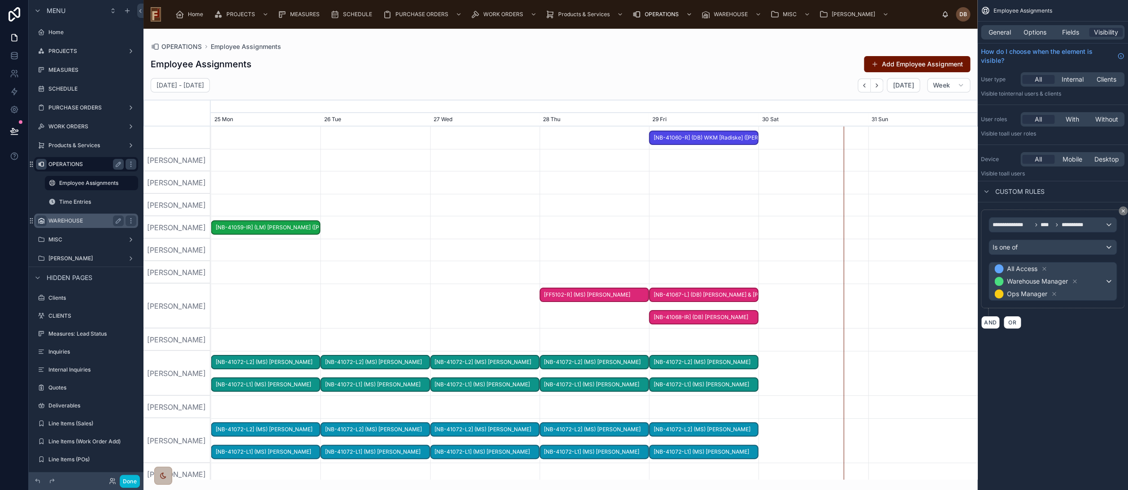
click at [328, 68] on div at bounding box center [561, 254] width 834 height 450
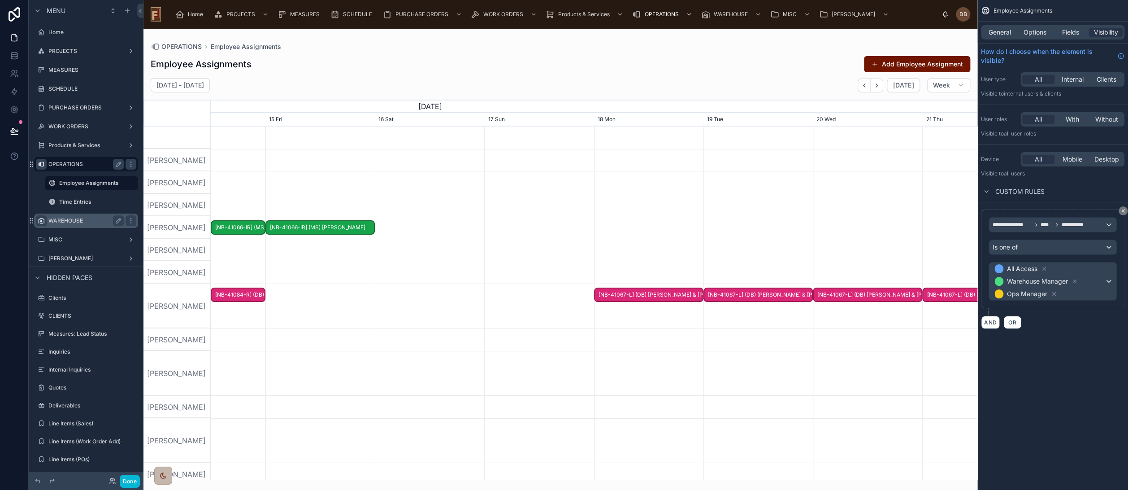
scroll to position [0, 1150]
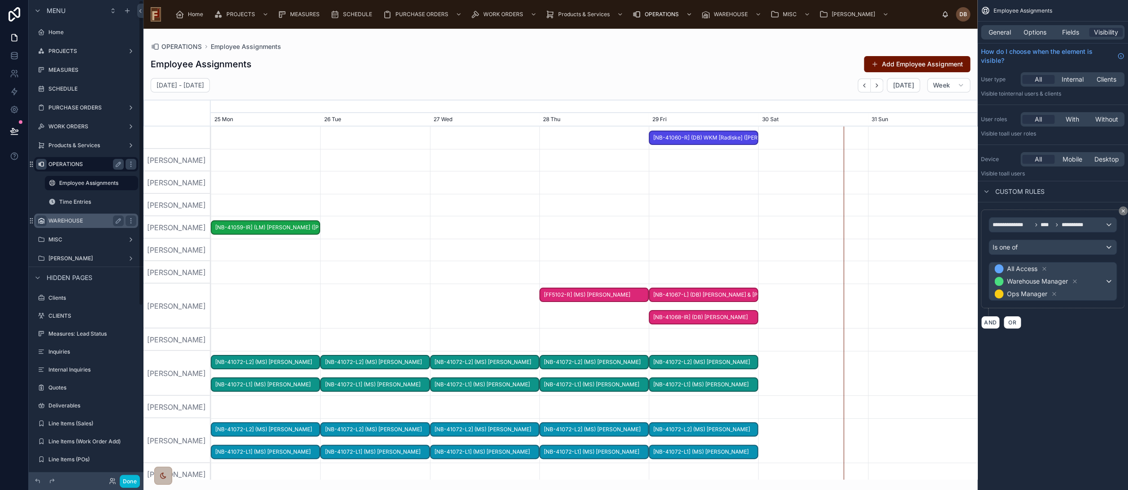
click at [39, 164] on icon "scrollable content" at bounding box center [41, 164] width 7 height 7
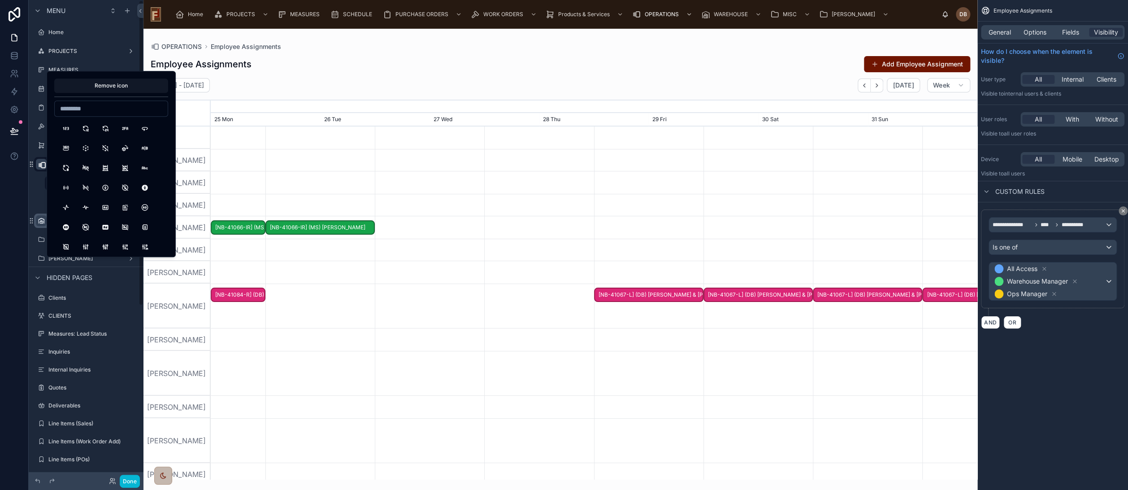
scroll to position [0, 1150]
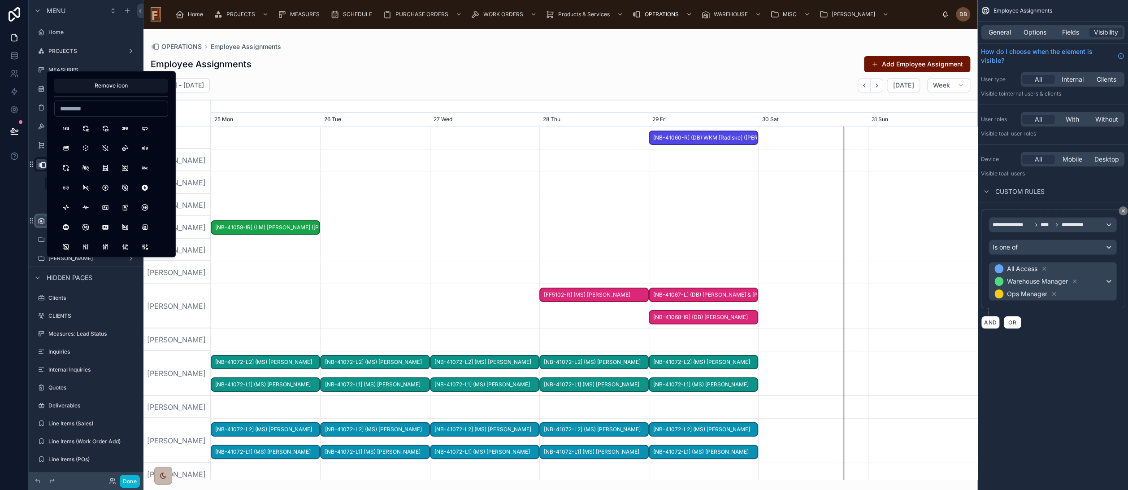
click at [389, 68] on div "Employee Assignments Add Employee Assignment" at bounding box center [561, 64] width 820 height 17
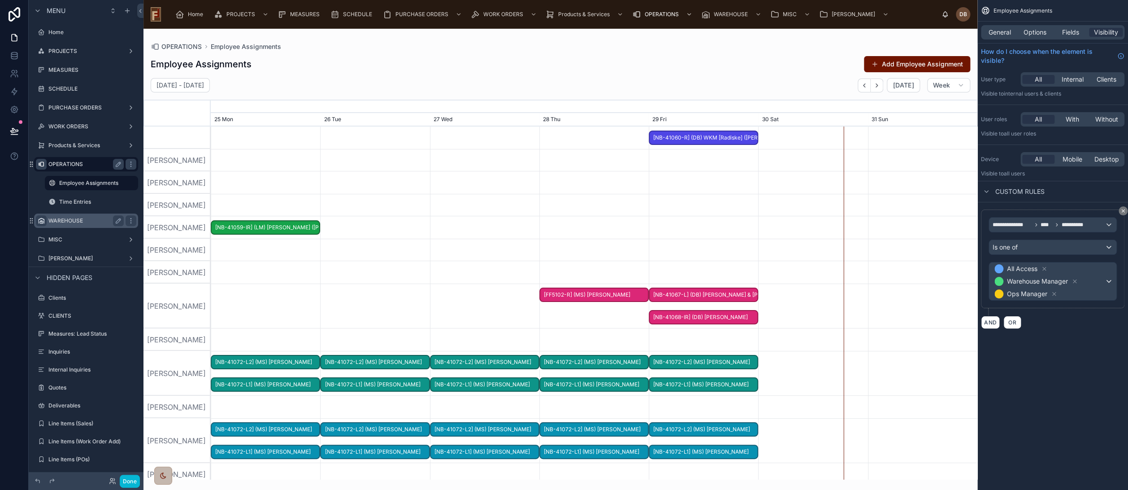
click at [39, 166] on icon "scrollable content" at bounding box center [41, 164] width 7 height 7
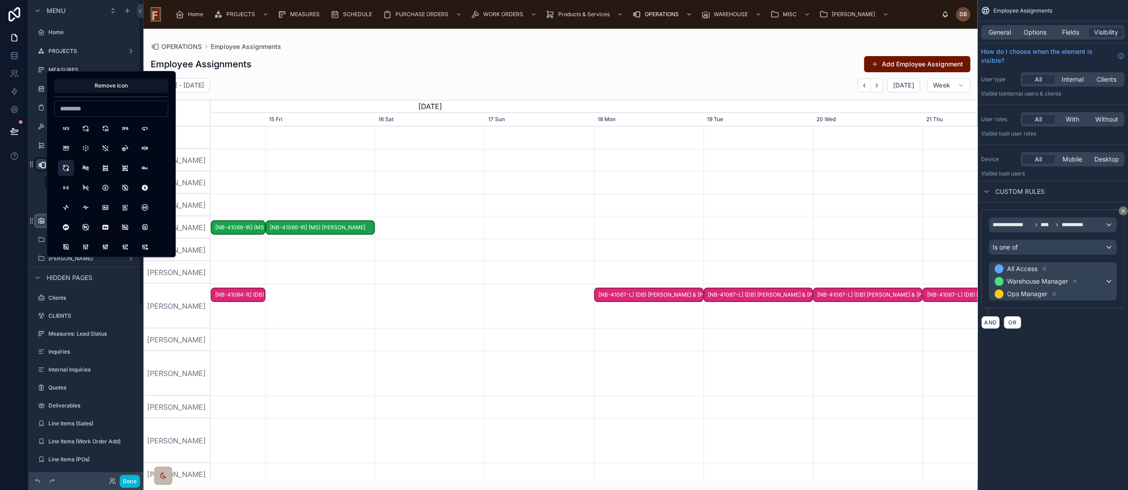
scroll to position [0, 1150]
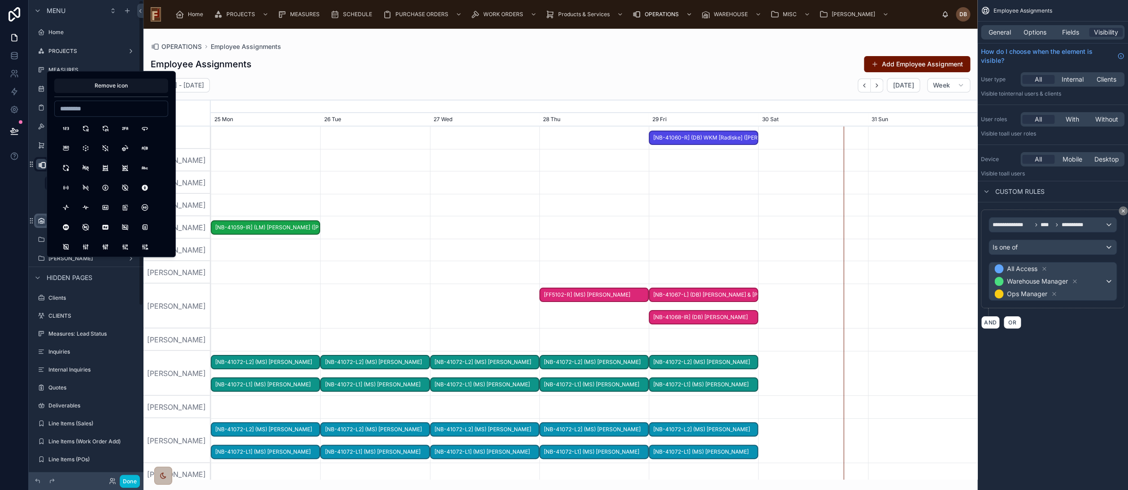
click at [83, 109] on input at bounding box center [111, 108] width 113 height 13
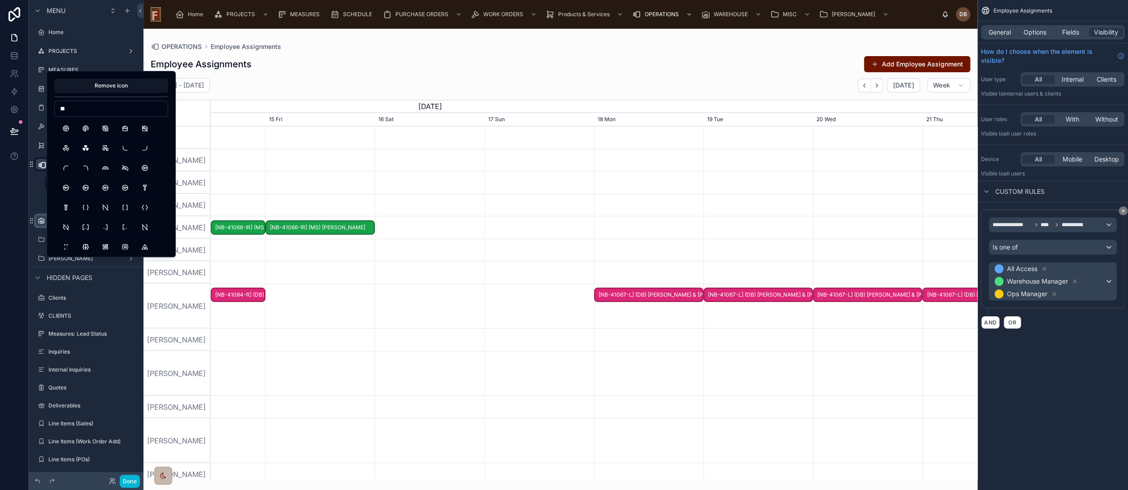
scroll to position [0, 1150]
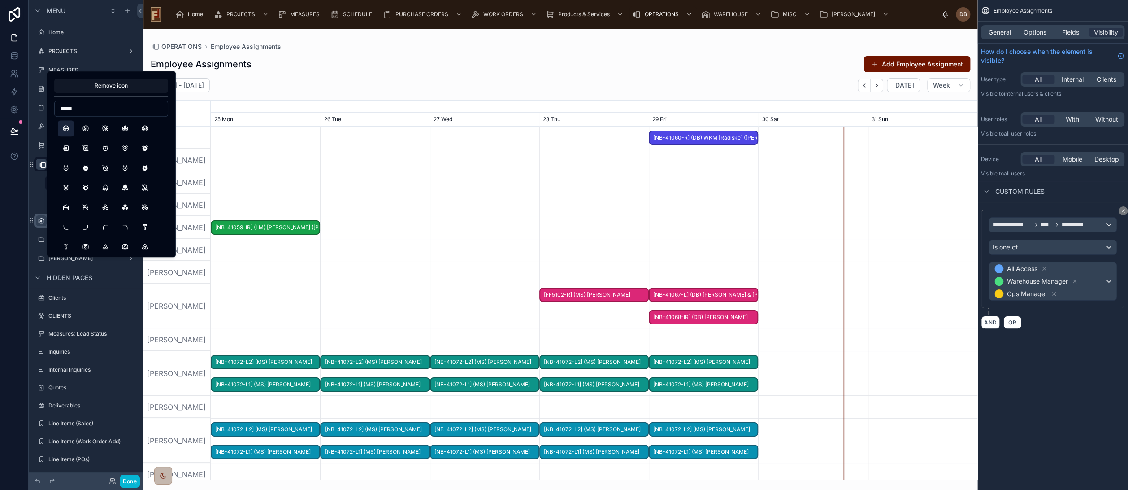
type input "*****"
click at [67, 129] on button "Radar" at bounding box center [66, 128] width 16 height 16
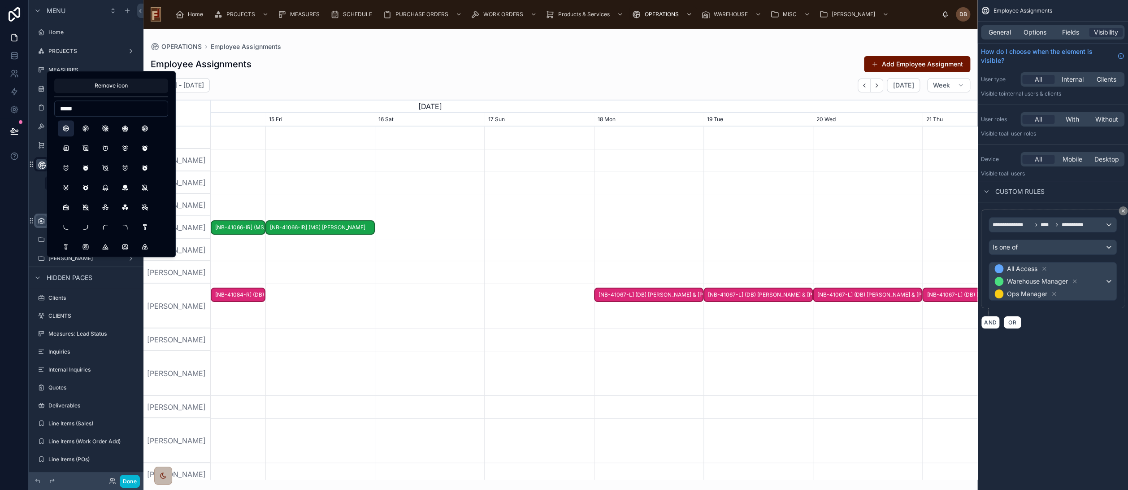
scroll to position [0, 1150]
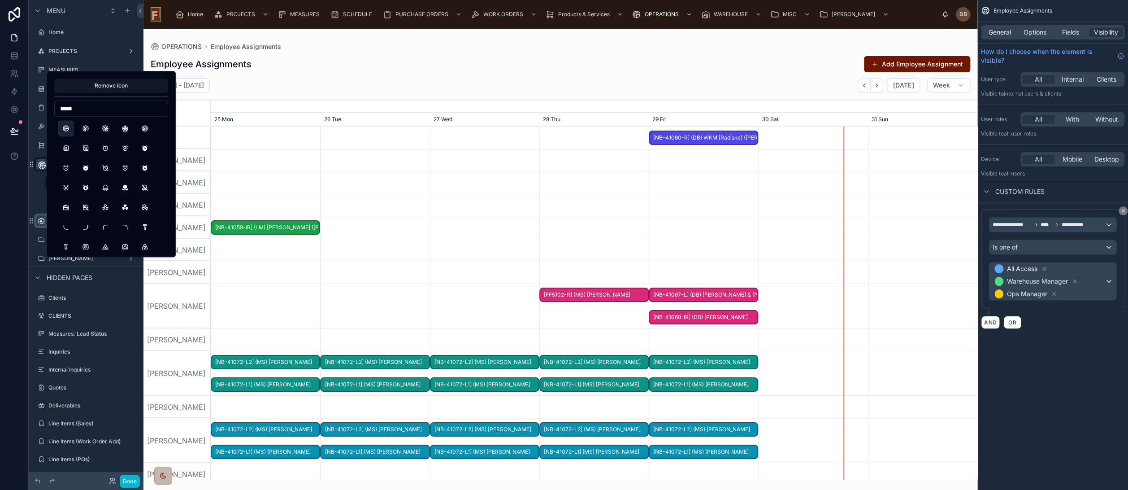
click at [623, 67] on div "Employee Assignments Add Employee Assignment" at bounding box center [561, 64] width 820 height 17
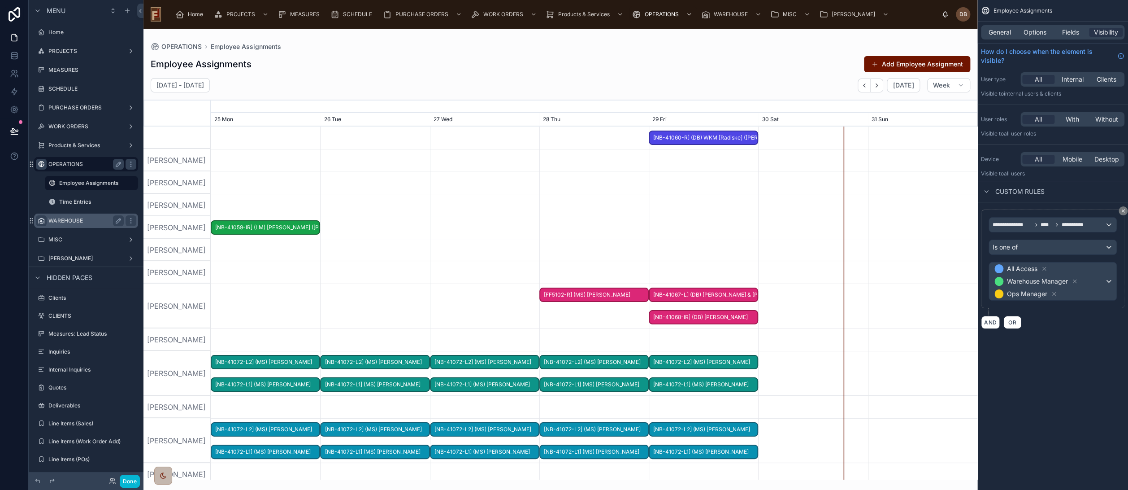
click at [558, 70] on div "Employee Assignments Add Employee Assignment" at bounding box center [561, 64] width 820 height 17
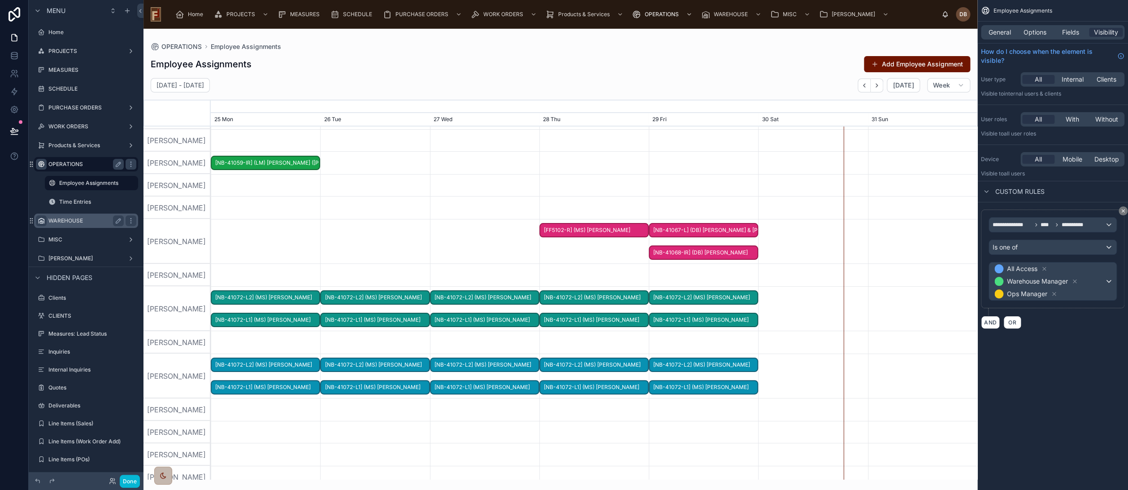
scroll to position [100, 0]
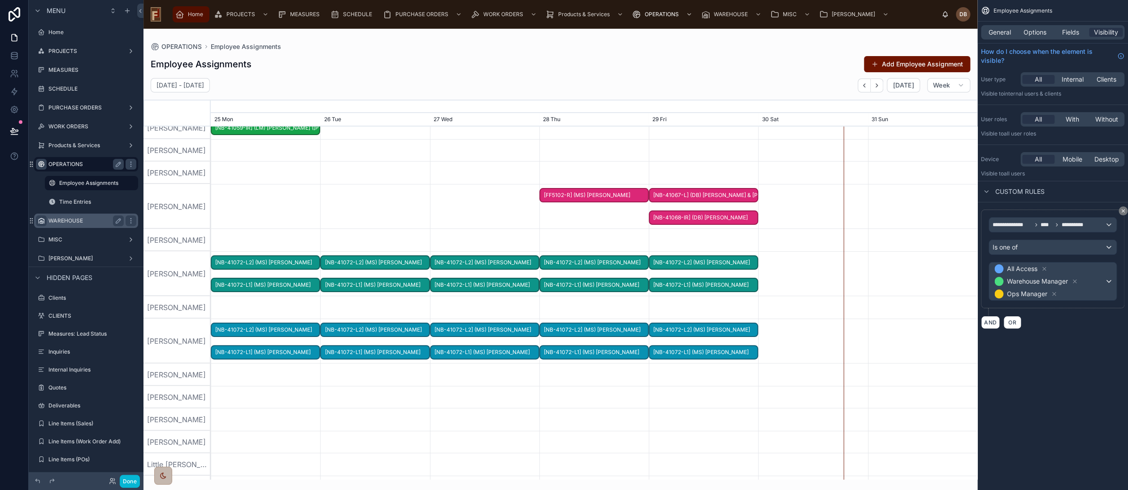
click at [190, 11] on span "Home" at bounding box center [195, 14] width 15 height 7
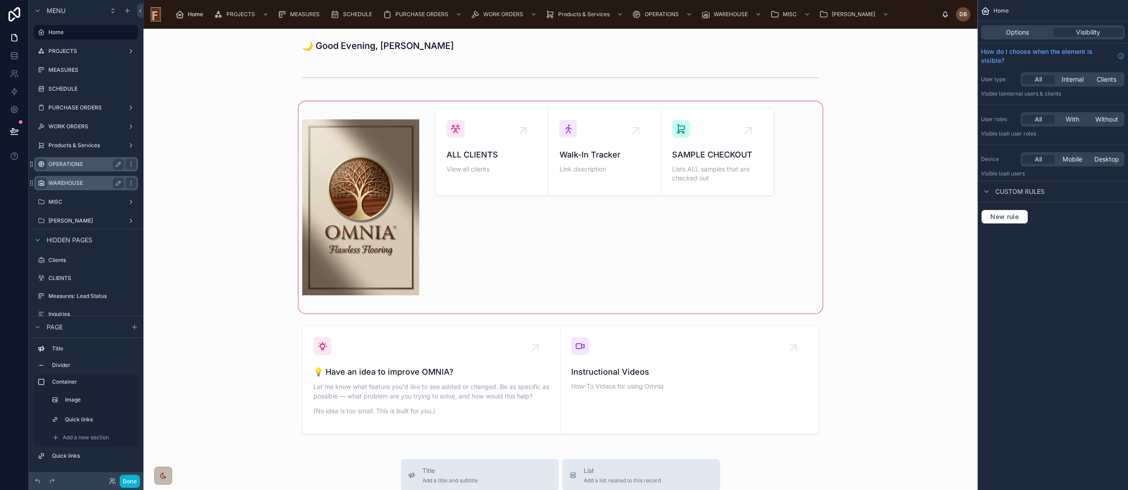
click at [223, 136] on div at bounding box center [561, 207] width 820 height 215
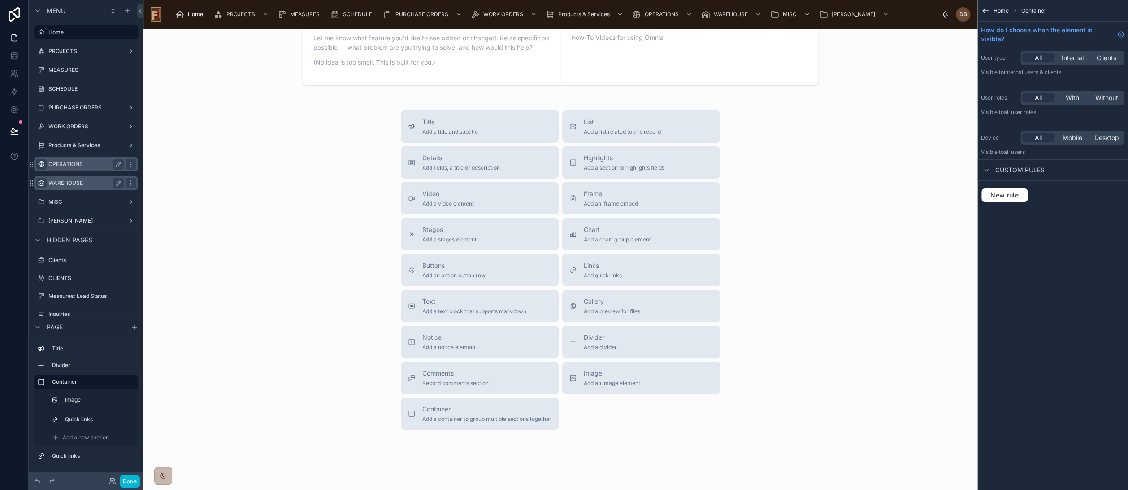
scroll to position [374, 0]
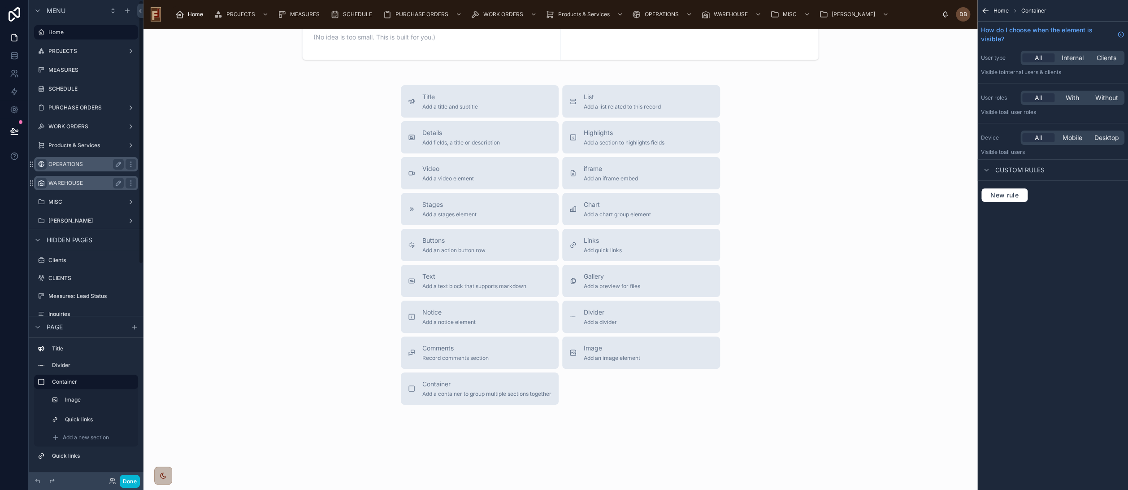
click at [250, 169] on div "Title Add a title and subtitle List Add a list related to this record Details A…" at bounding box center [561, 244] width 820 height 319
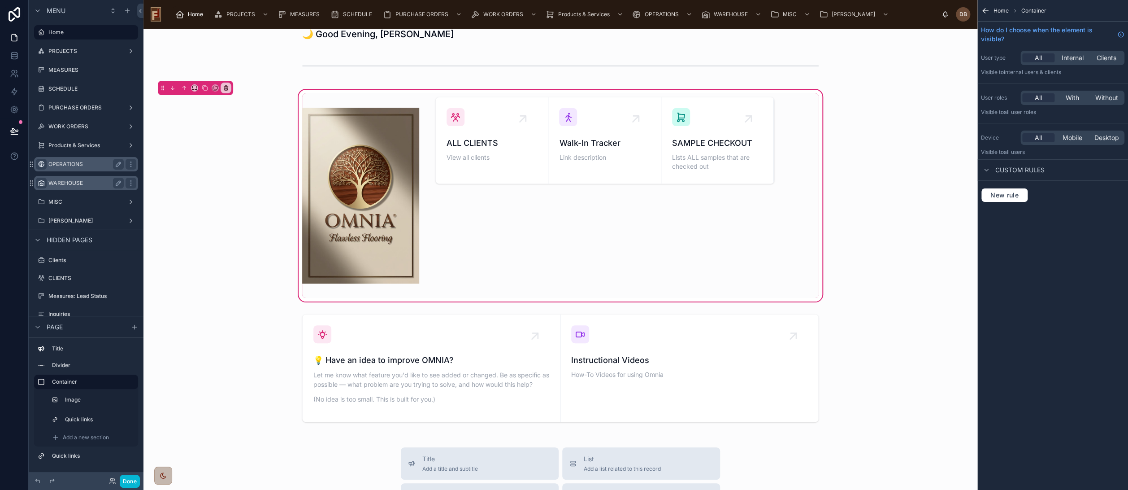
scroll to position [0, 0]
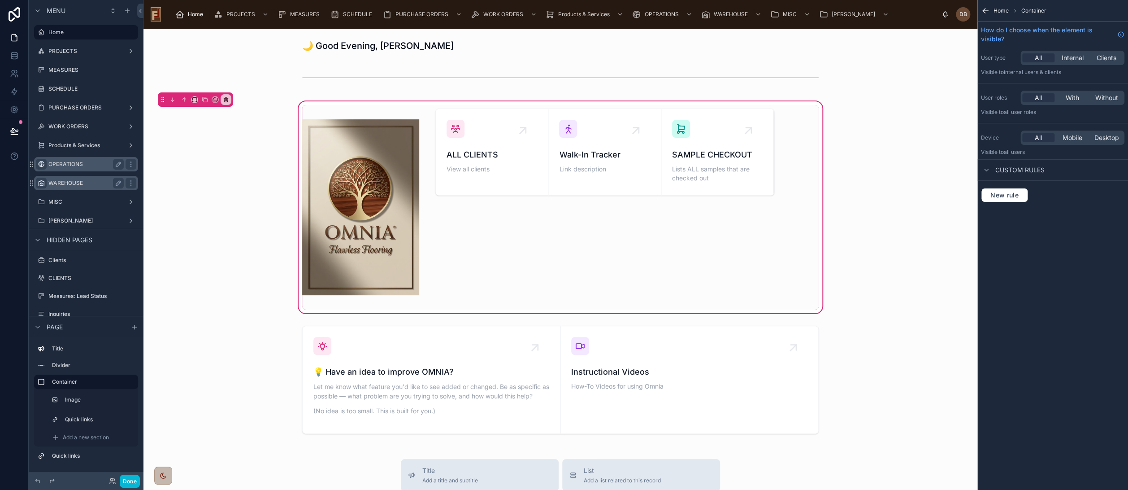
click at [272, 200] on div "ALL CLIENTS View all clients Walk-In Tracker Link description SAMPLE CHECKOUT L…" at bounding box center [561, 207] width 820 height 215
click at [825, 208] on div "ALL CLIENTS View all clients Walk-In Tracker Link description SAMPLE CHECKOUT L…" at bounding box center [561, 207] width 820 height 215
click at [833, 381] on div at bounding box center [561, 379] width 820 height 115
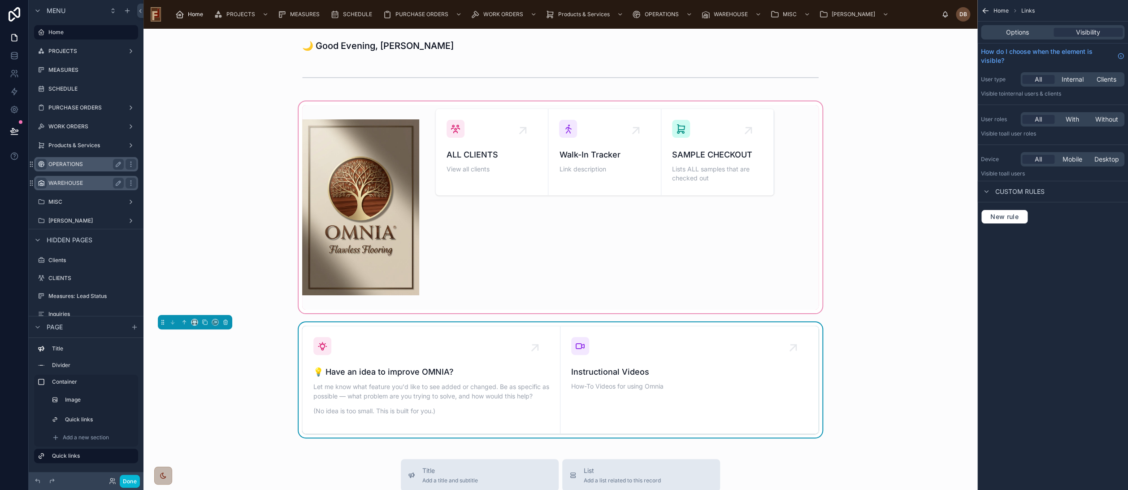
click at [592, 252] on div at bounding box center [561, 207] width 820 height 215
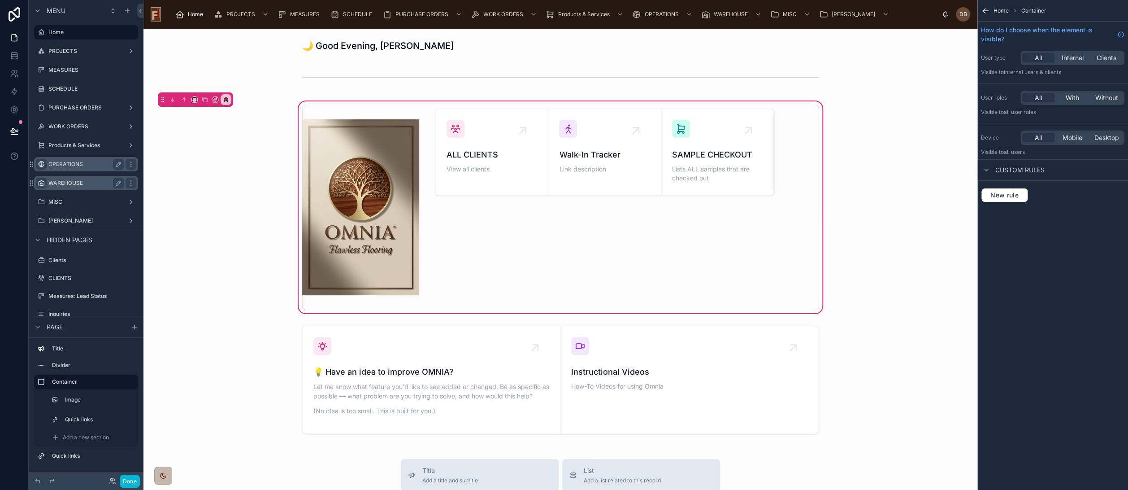
click at [218, 235] on div "ALL CLIENTS View all clients Walk-In Tracker Link description SAMPLE CHECKOUT L…" at bounding box center [561, 207] width 820 height 215
click at [13, 128] on icon at bounding box center [14, 130] width 8 height 4
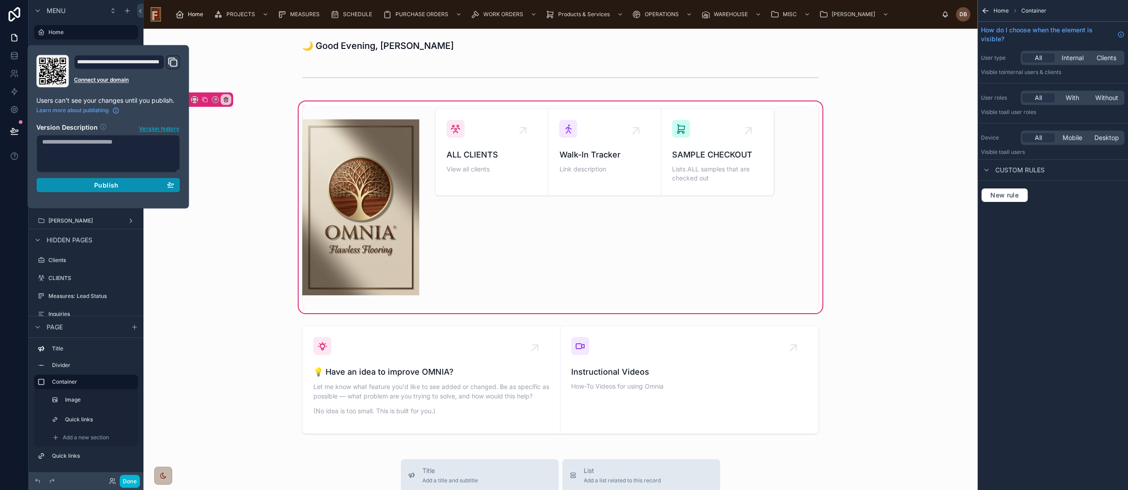
click at [107, 183] on span "Publish" at bounding box center [106, 185] width 24 height 8
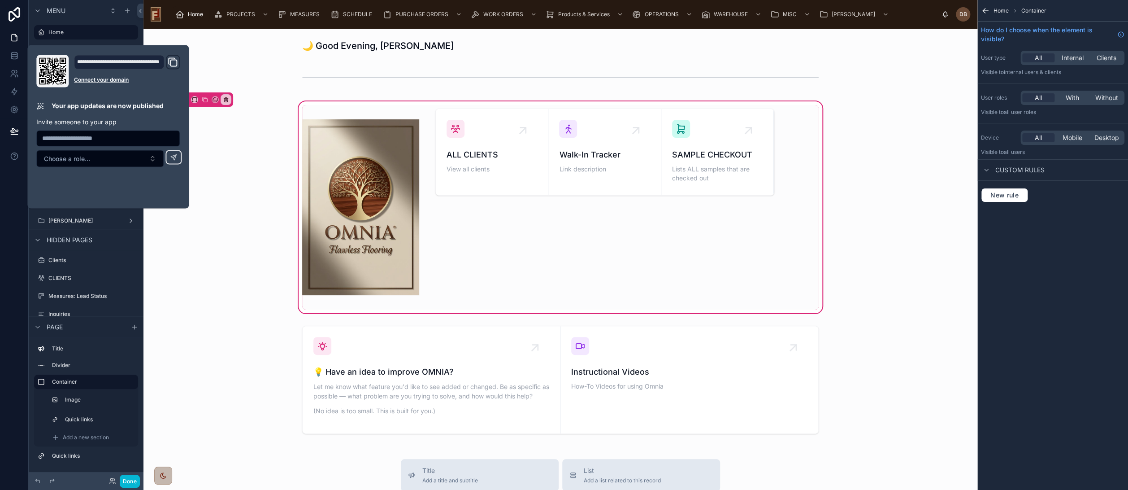
click at [258, 212] on div "ALL CLIENTS View all clients Walk-In Tracker Link description SAMPLE CHECKOUT L…" at bounding box center [561, 207] width 820 height 215
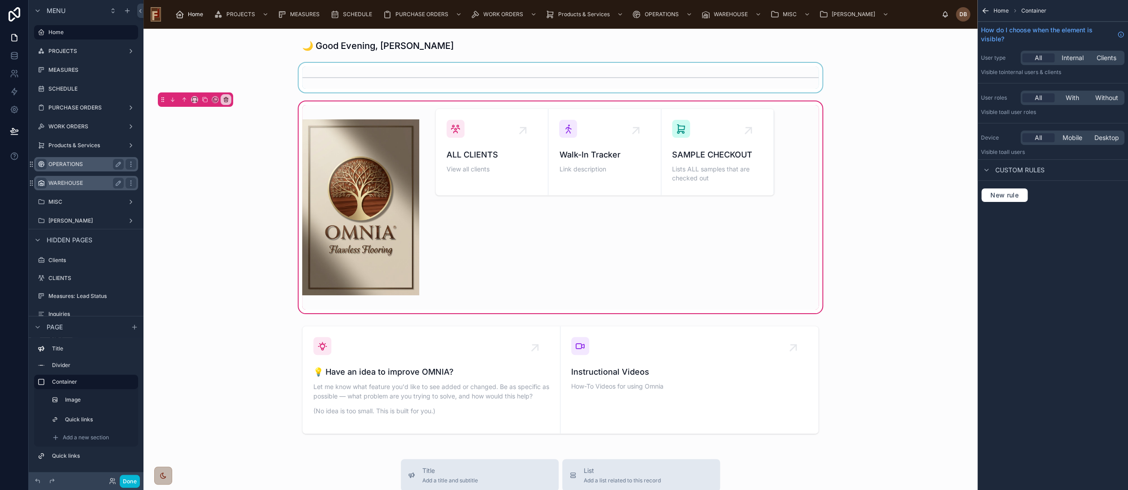
click at [380, 85] on div at bounding box center [561, 78] width 820 height 30
click at [489, 247] on div at bounding box center [561, 207] width 820 height 215
click at [462, 354] on div at bounding box center [561, 379] width 820 height 115
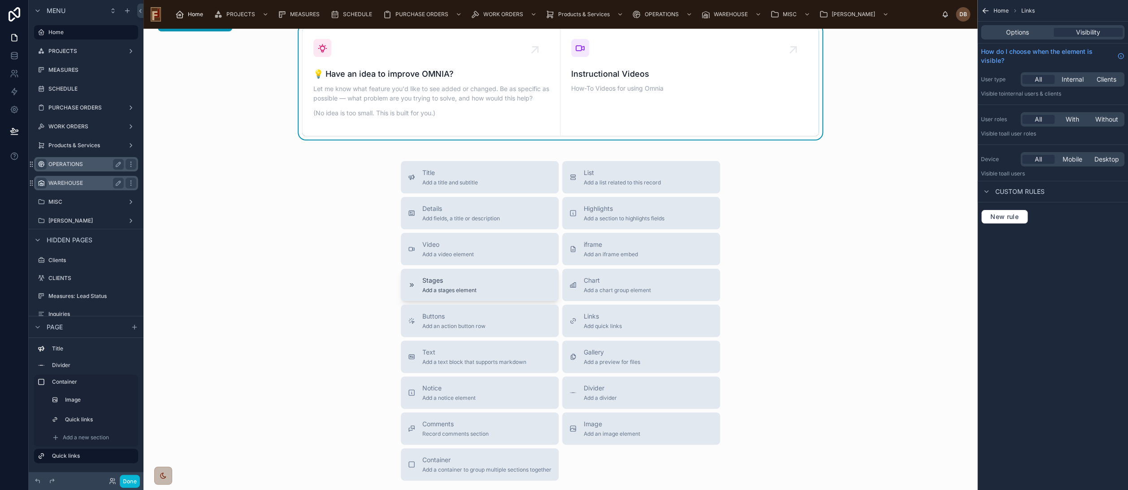
scroll to position [299, 0]
click at [277, 218] on div "Title Add a title and subtitle List Add a list related to this record Details A…" at bounding box center [561, 319] width 820 height 319
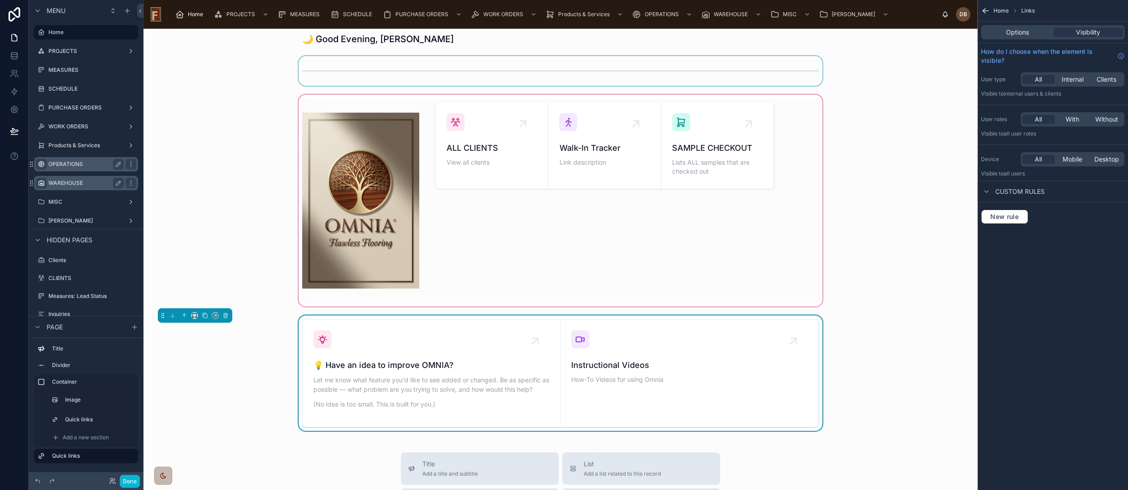
scroll to position [0, 0]
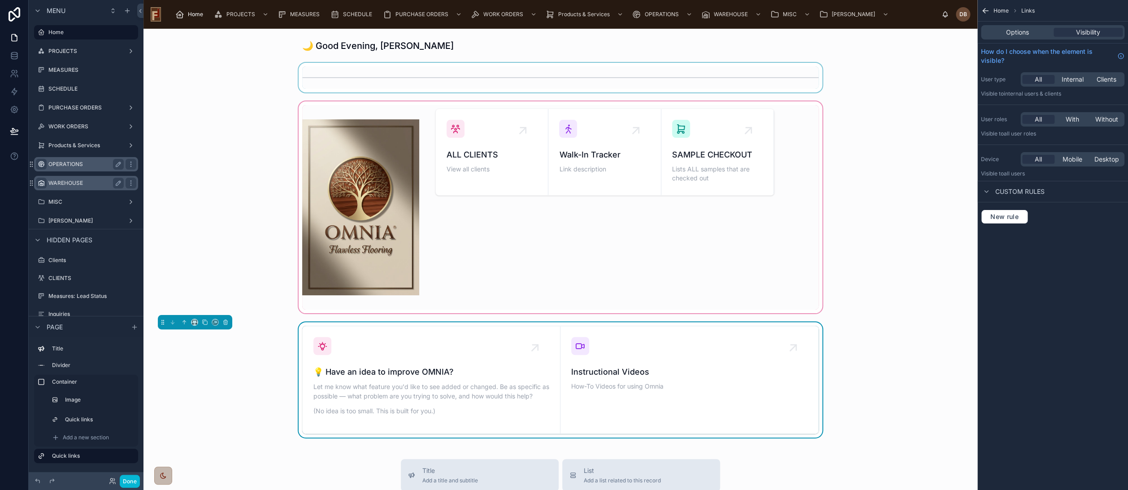
click at [190, 207] on div at bounding box center [561, 207] width 820 height 215
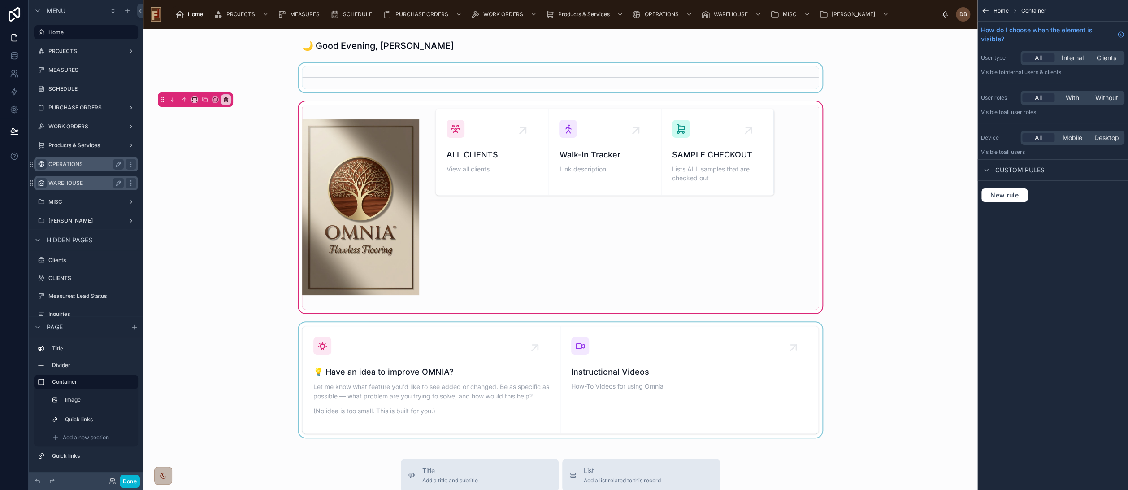
click at [657, 76] on div at bounding box center [561, 78] width 820 height 30
click at [911, 192] on div at bounding box center [561, 207] width 820 height 215
click at [275, 175] on div "ALL CLIENTS View all clients Walk-In Tracker Link description SAMPLE CHECKOUT L…" at bounding box center [561, 207] width 820 height 215
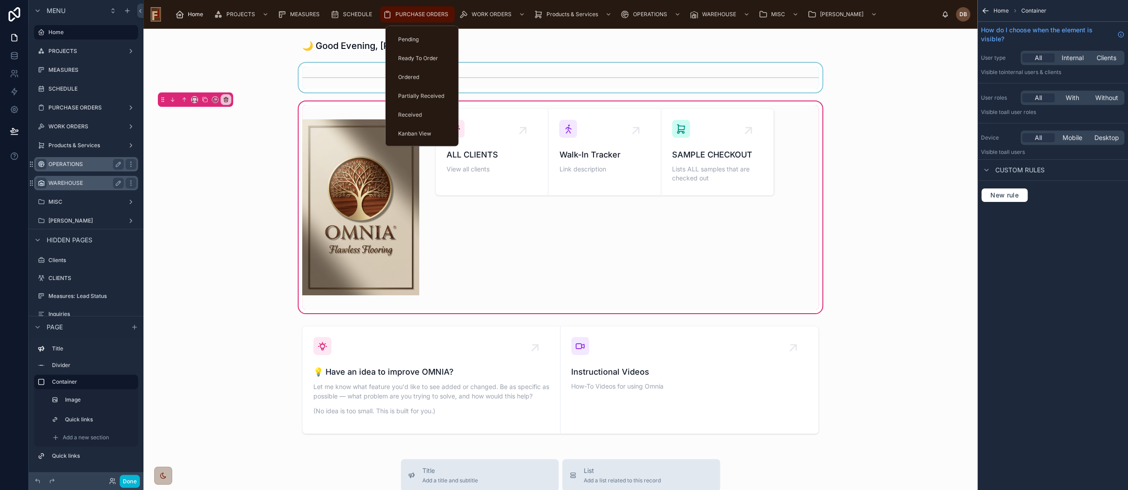
click at [414, 15] on span "PURCHASE ORDERS" at bounding box center [422, 14] width 53 height 7
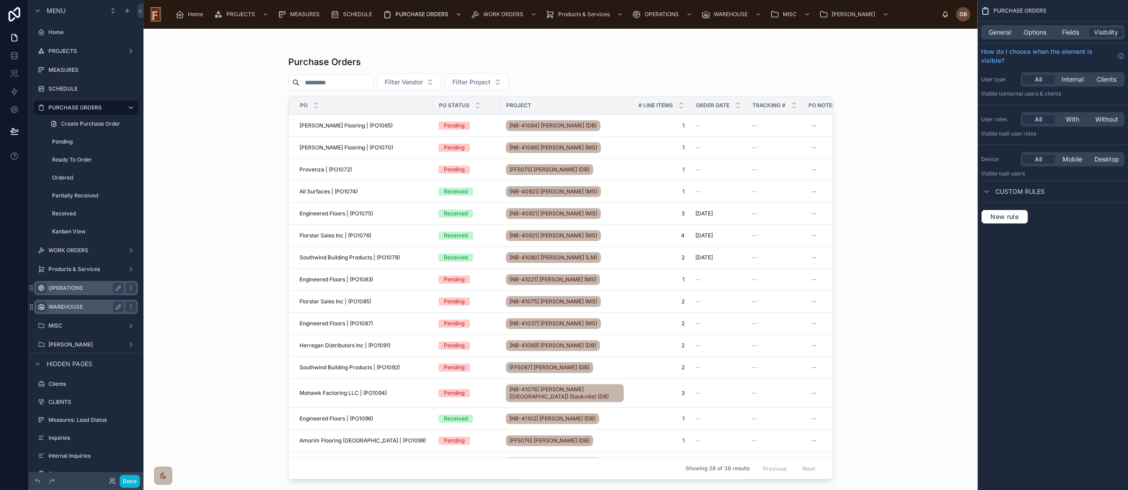
click at [226, 124] on div "Purchase Orders Filter Vendor Filter Project PO PO Status Project # Line Items …" at bounding box center [561, 259] width 834 height 461
drag, startPoint x: 431, startPoint y: 105, endPoint x: 423, endPoint y: 106, distance: 9.1
click at [430, 106] on div at bounding box center [432, 105] width 4 height 18
drag, startPoint x: 488, startPoint y: 107, endPoint x: 483, endPoint y: 108, distance: 5.5
click at [483, 108] on div "PO Status" at bounding box center [465, 105] width 66 height 17
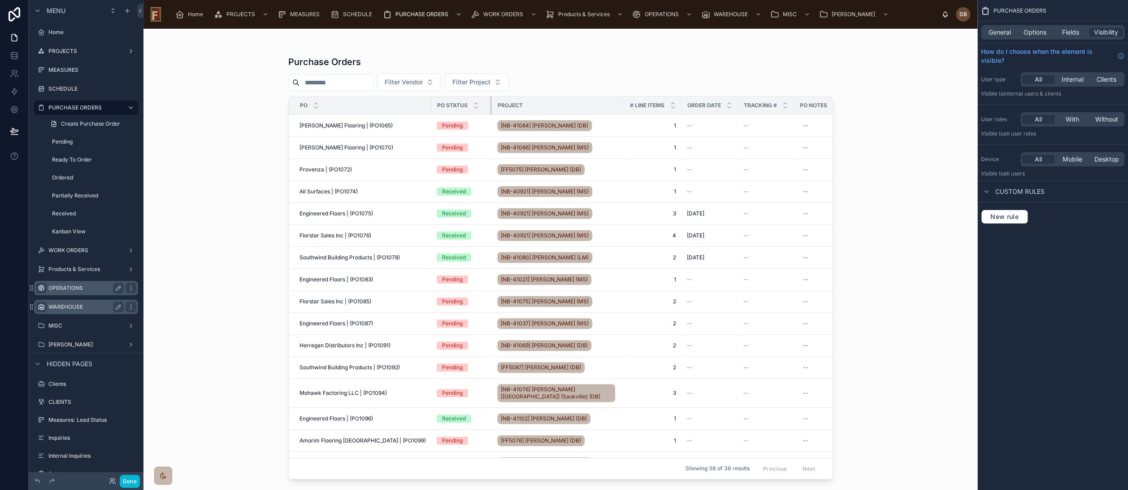
drag, startPoint x: 491, startPoint y: 107, endPoint x: 484, endPoint y: 109, distance: 7.1
click at [490, 109] on div at bounding box center [492, 105] width 4 height 18
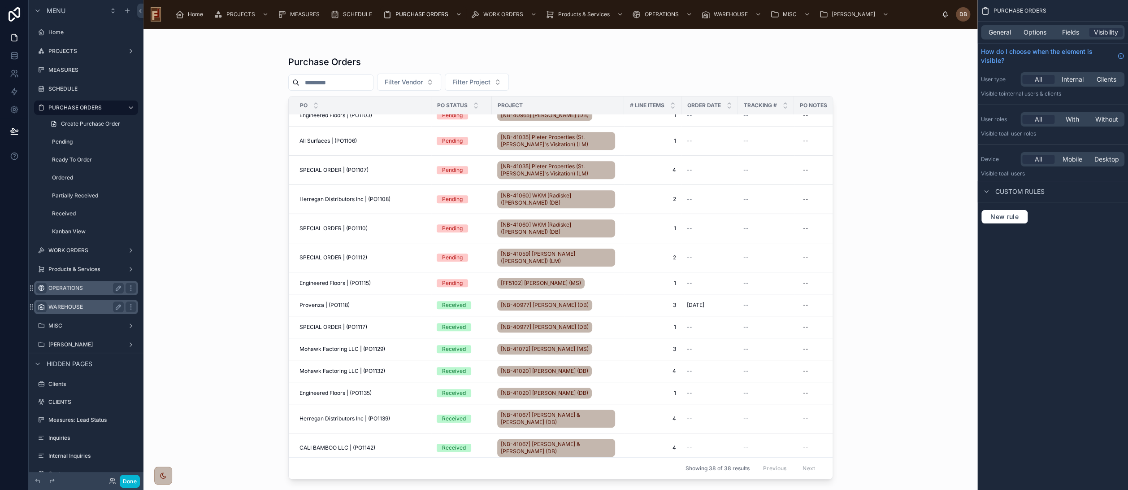
scroll to position [399, 0]
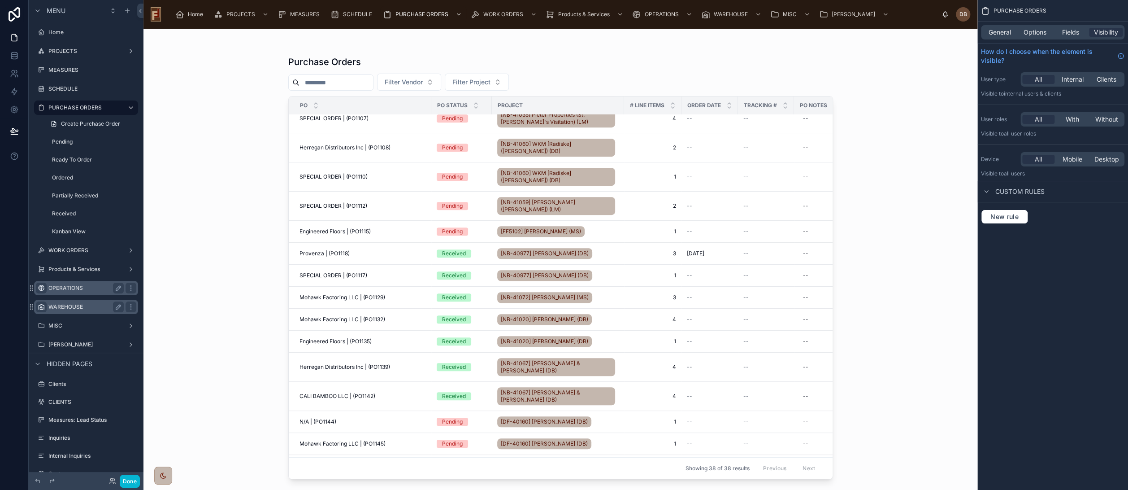
click at [227, 183] on div "Purchase Orders Filter Vendor Filter Project PO PO Status Project # Line Items …" at bounding box center [561, 259] width 834 height 461
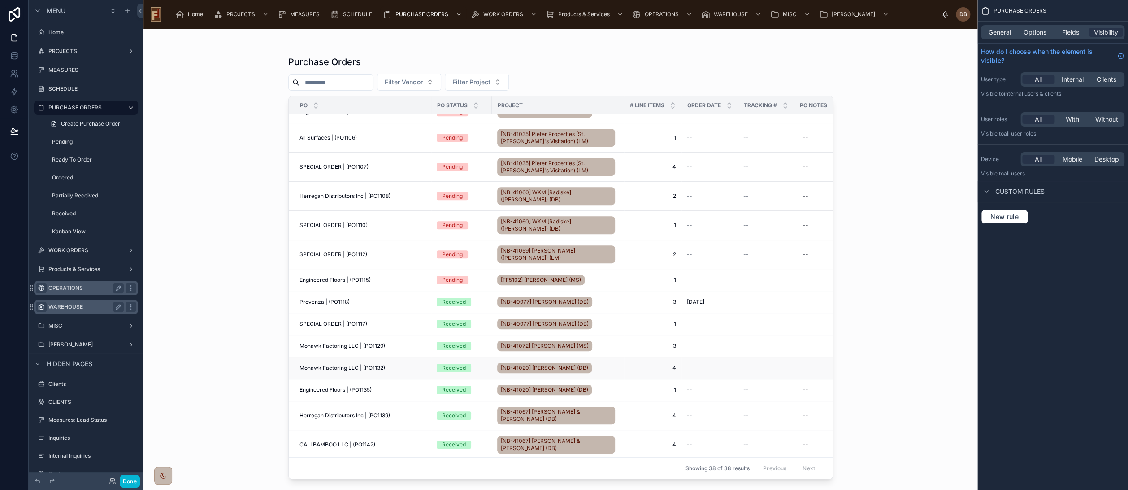
scroll to position [349, 0]
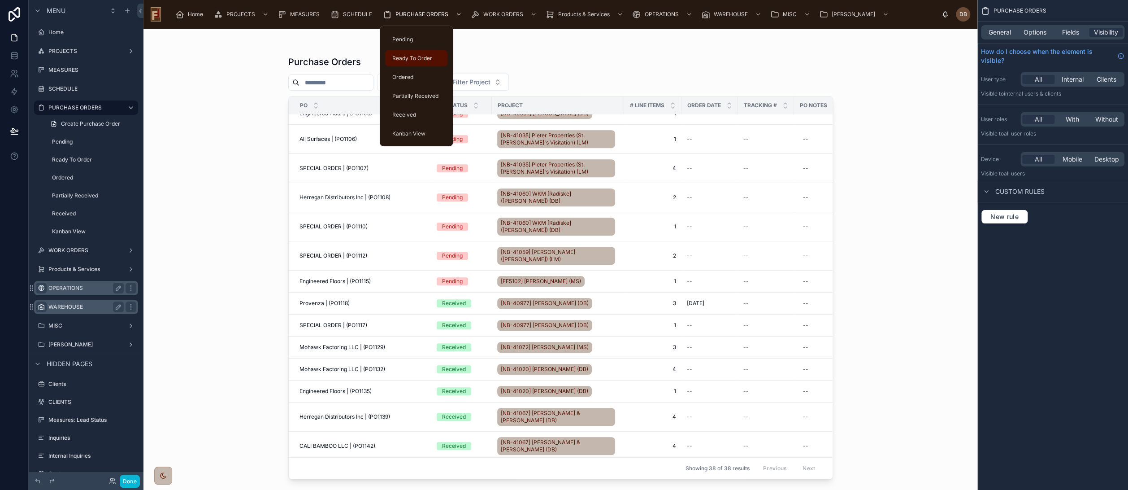
click at [420, 60] on span "Ready To Order" at bounding box center [412, 58] width 40 height 7
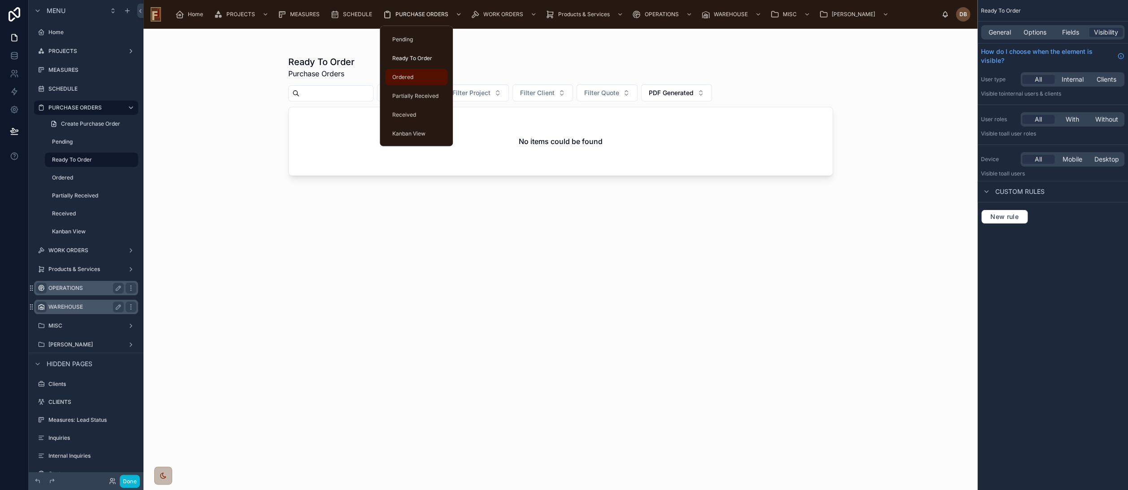
click at [418, 74] on div "Ordered" at bounding box center [417, 77] width 52 height 14
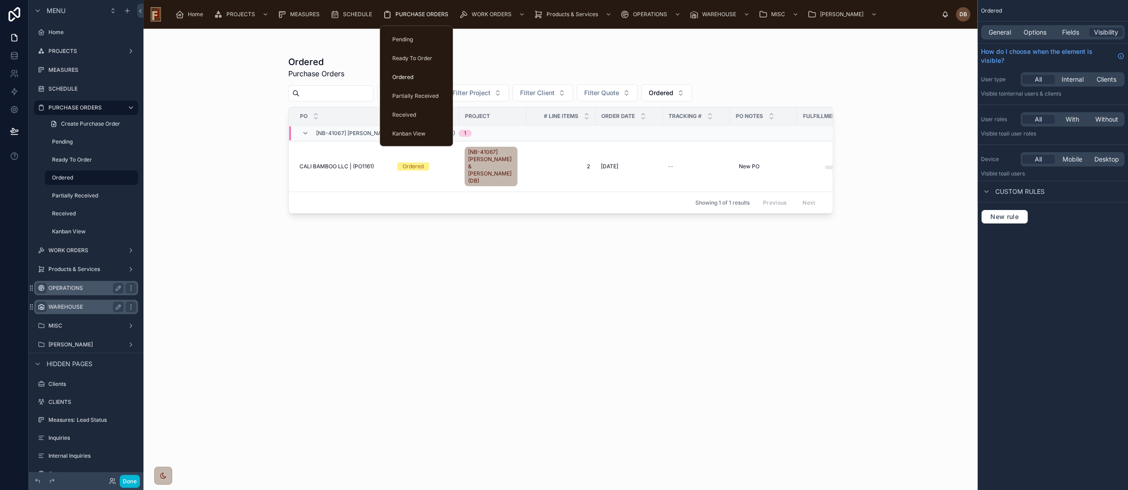
click at [418, 13] on span "PURCHASE ORDERS" at bounding box center [422, 14] width 53 height 7
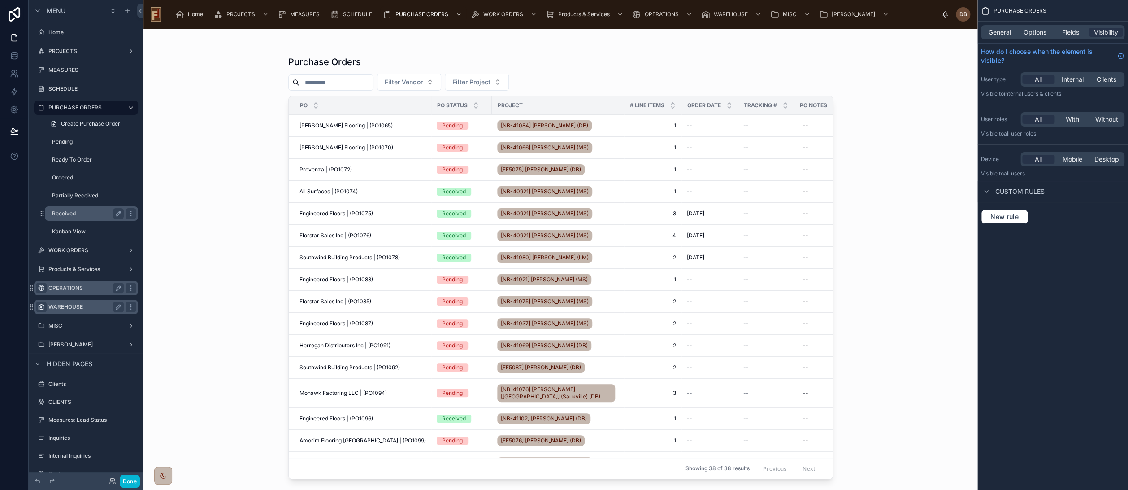
click at [68, 216] on label "Received" at bounding box center [86, 213] width 68 height 7
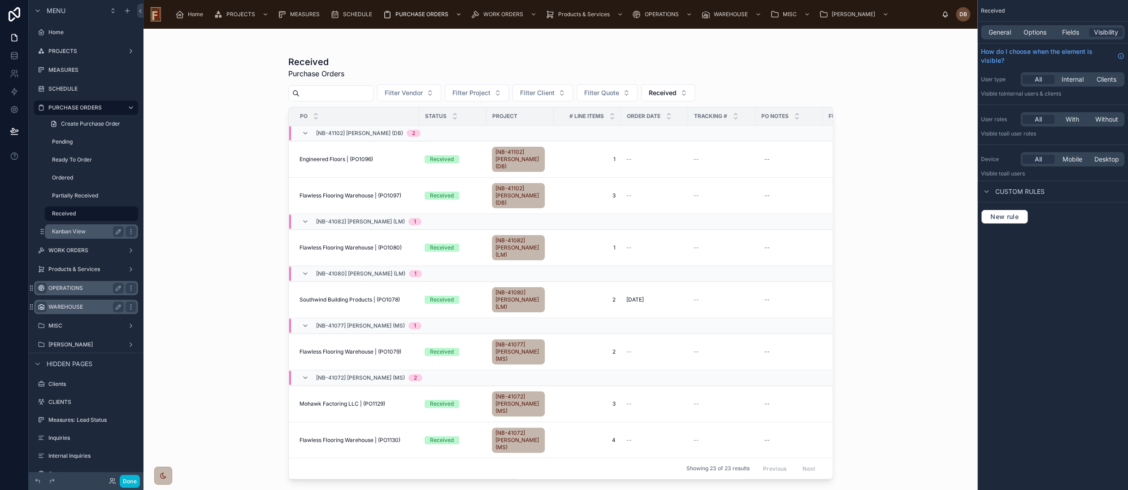
click at [80, 231] on label "Kanban View" at bounding box center [86, 231] width 68 height 7
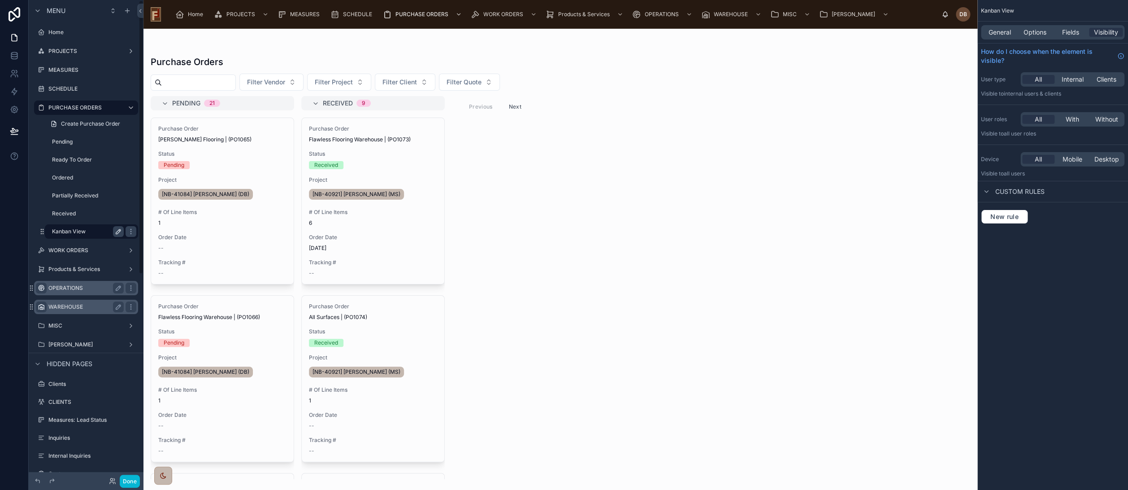
click at [117, 231] on icon "scrollable content" at bounding box center [118, 231] width 4 height 4
click at [130, 231] on icon "scrollable content" at bounding box center [130, 231] width 7 height 7
click at [167, 236] on span "Remove" at bounding box center [172, 237] width 24 height 9
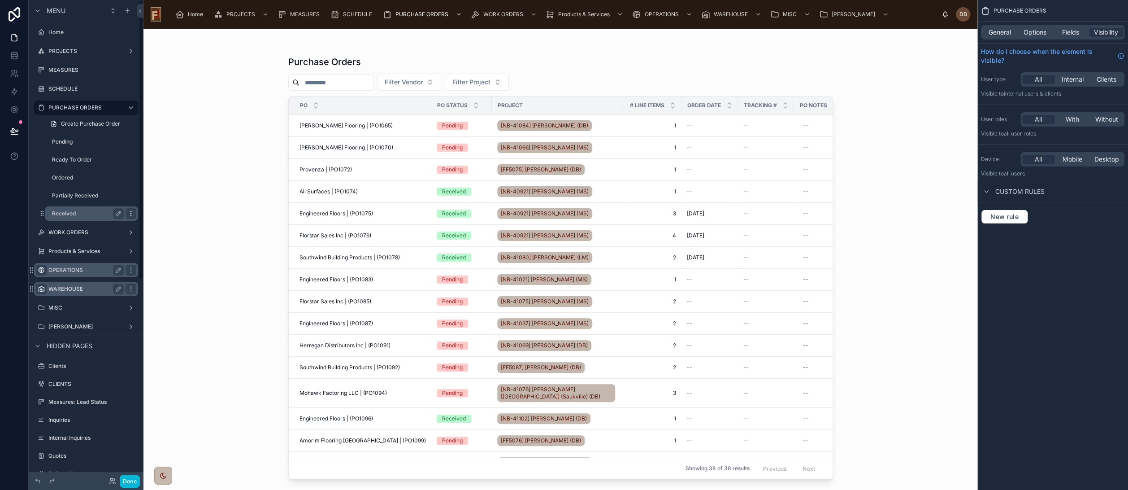
click at [133, 213] on icon "scrollable content" at bounding box center [130, 213] width 7 height 7
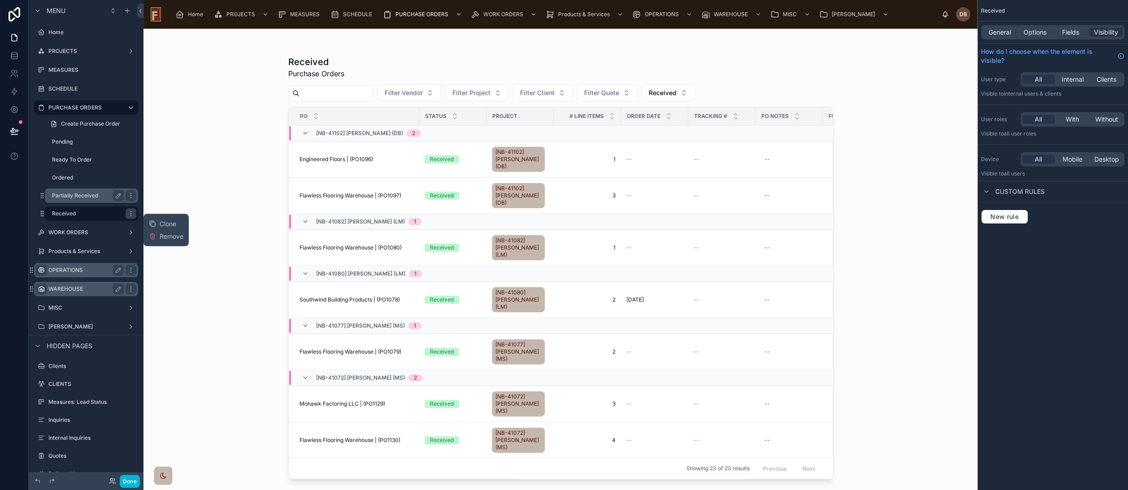
drag, startPoint x: 172, startPoint y: 237, endPoint x: 94, endPoint y: 201, distance: 85.9
click at [172, 237] on span "Remove" at bounding box center [172, 235] width 24 height 9
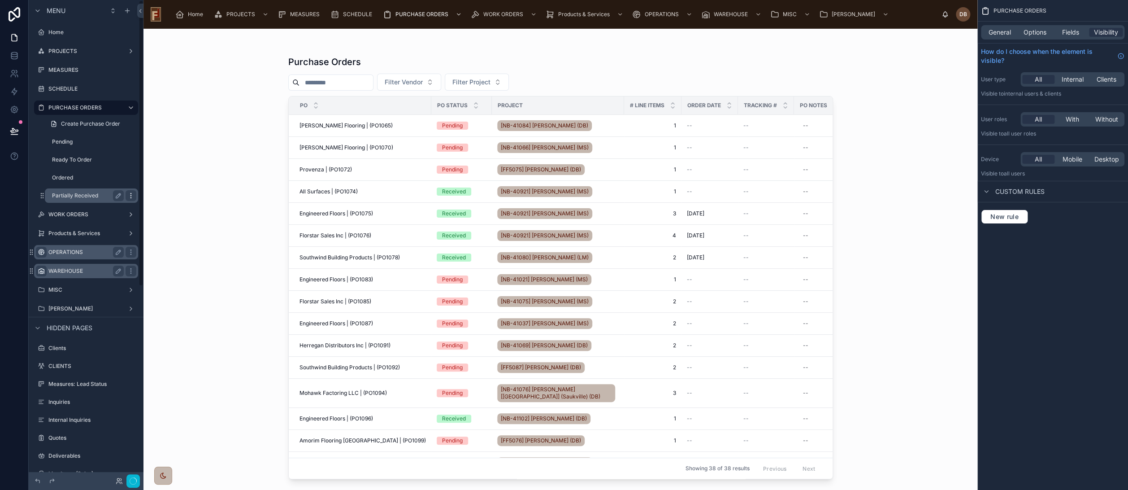
click at [132, 196] on icon "scrollable content" at bounding box center [130, 195] width 7 height 7
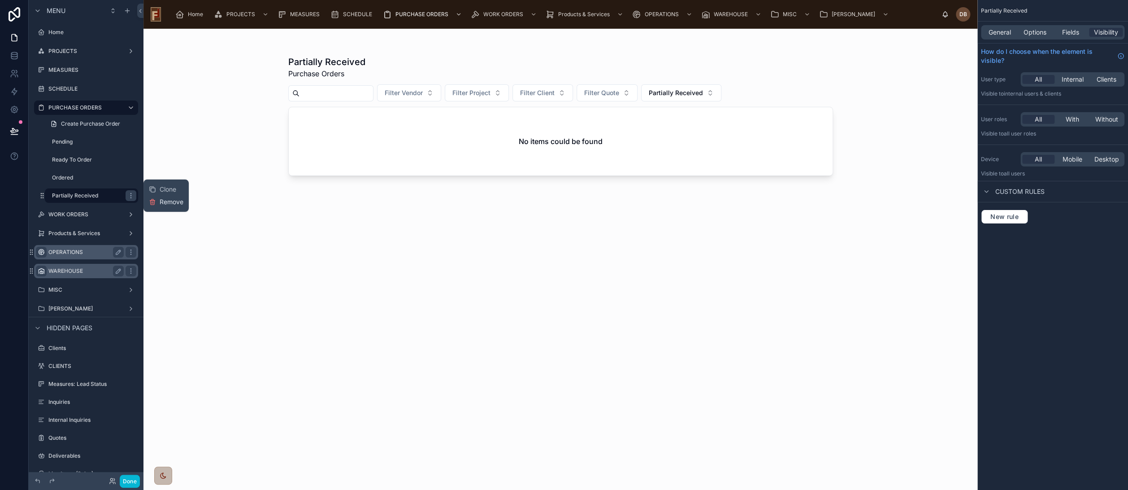
click at [178, 200] on span "Remove" at bounding box center [172, 201] width 24 height 9
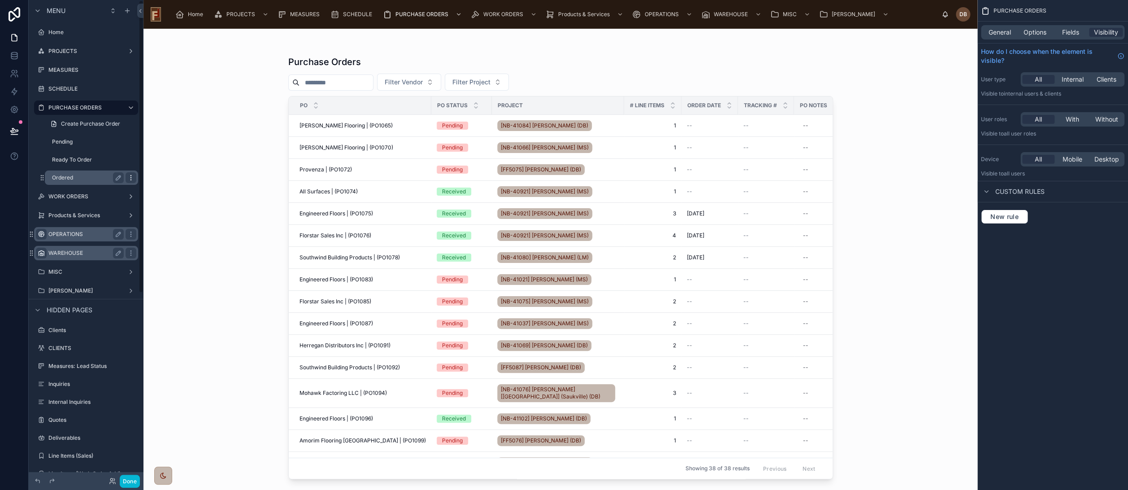
click at [131, 177] on icon "scrollable content" at bounding box center [130, 177] width 7 height 7
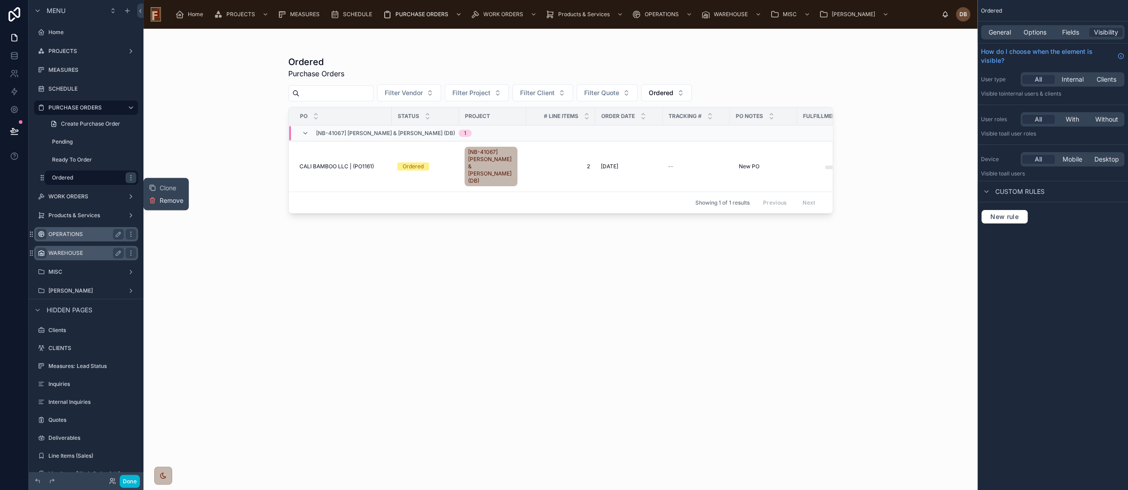
click at [166, 199] on span "Remove" at bounding box center [172, 200] width 24 height 9
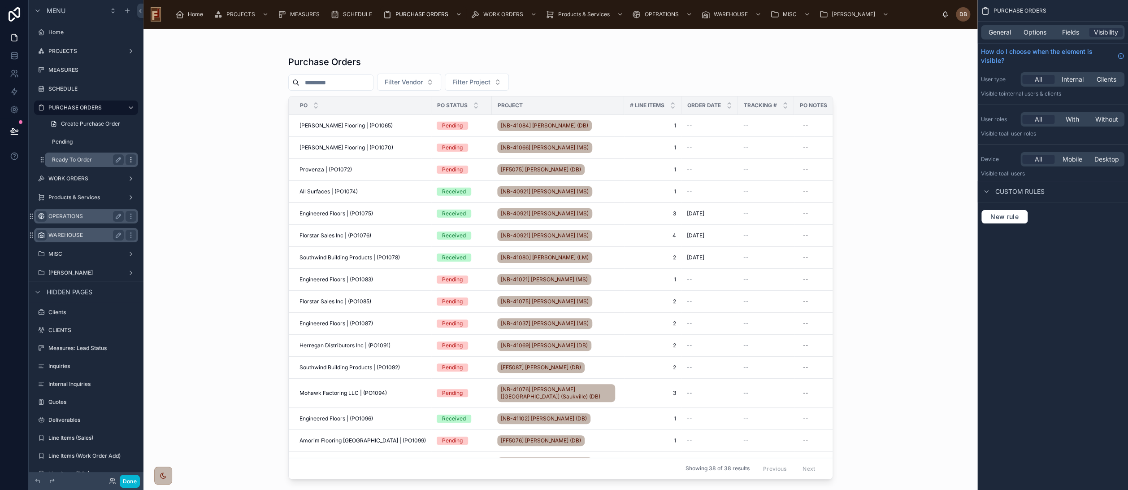
click at [133, 160] on icon "scrollable content" at bounding box center [130, 159] width 7 height 7
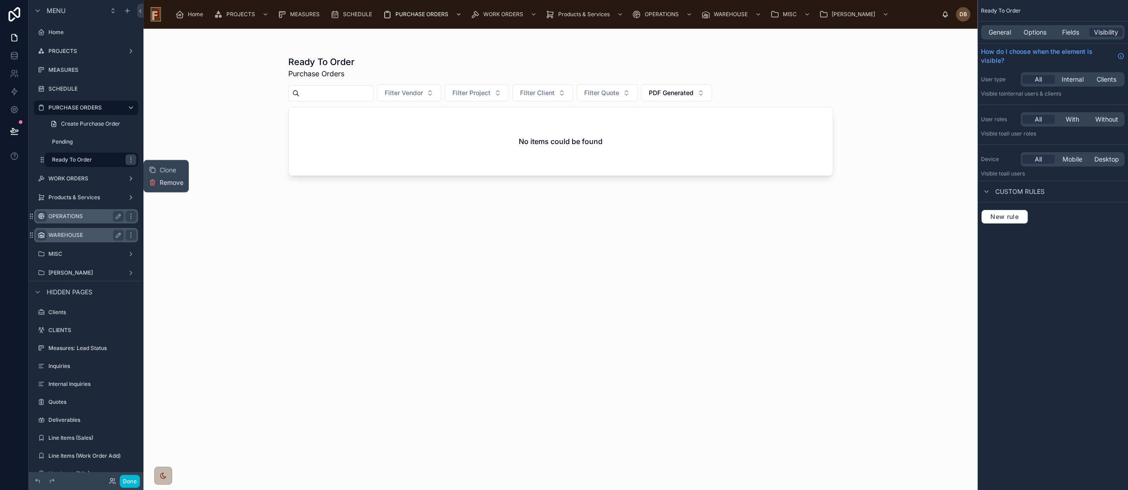
click at [173, 182] on span "Remove" at bounding box center [172, 182] width 24 height 9
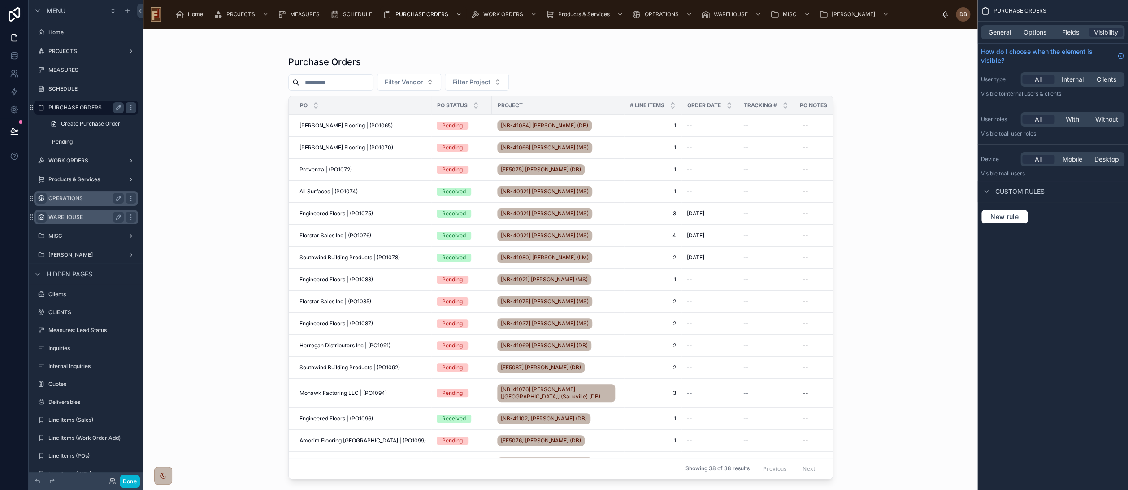
click at [78, 107] on label "PURCHASE ORDERS" at bounding box center [84, 107] width 72 height 7
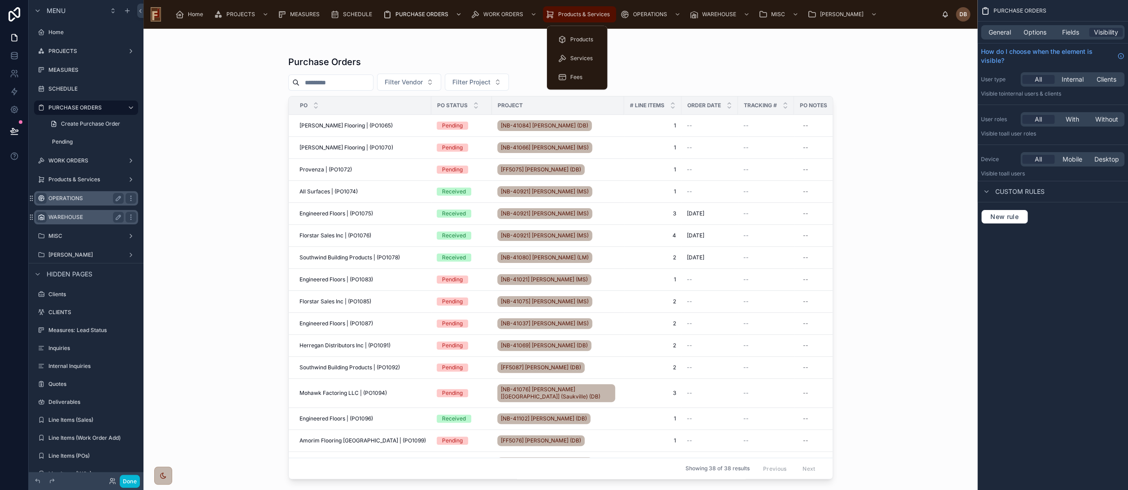
click at [568, 13] on span "Products & Services" at bounding box center [584, 14] width 52 height 7
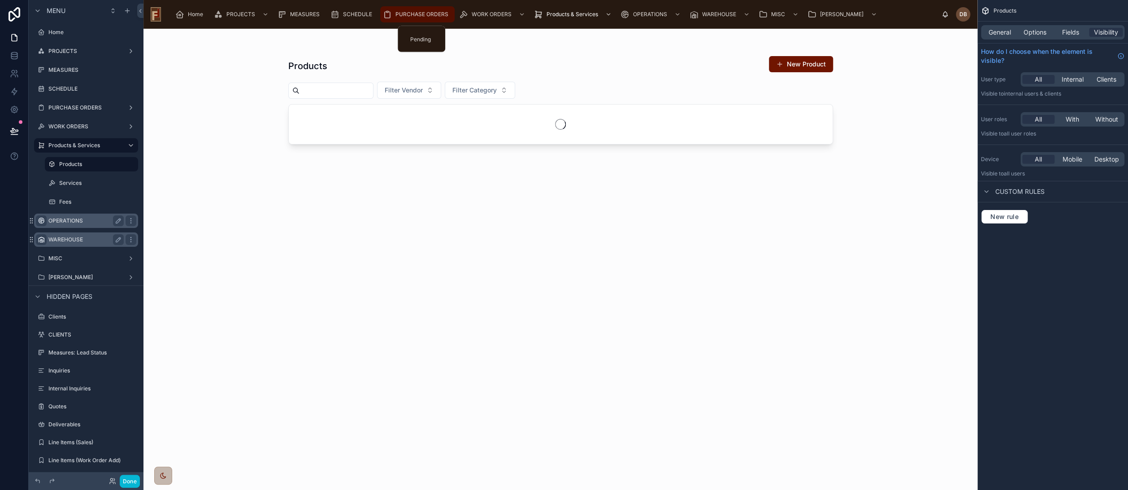
click at [421, 13] on span "PURCHASE ORDERS" at bounding box center [422, 14] width 53 height 7
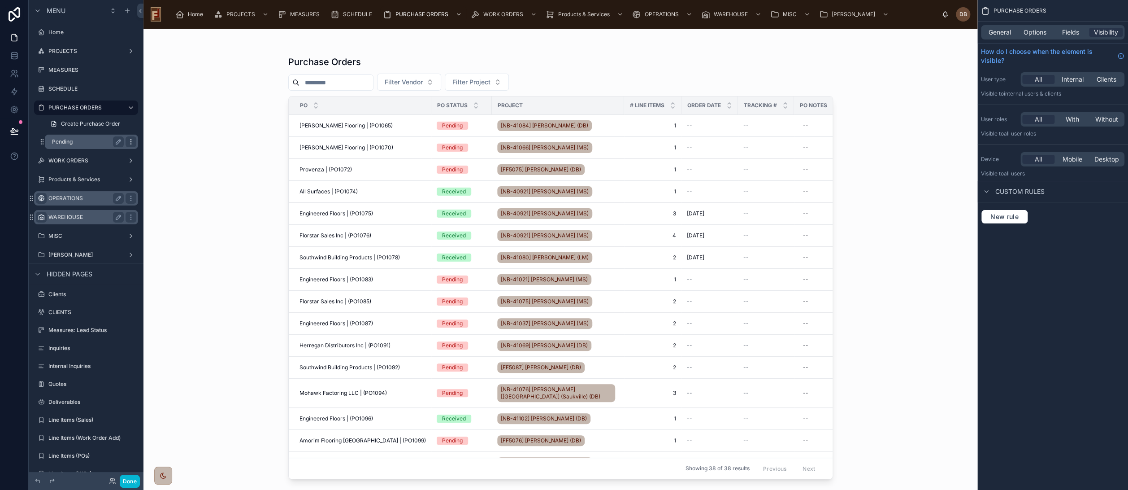
click at [132, 140] on icon "scrollable content" at bounding box center [130, 141] width 7 height 7
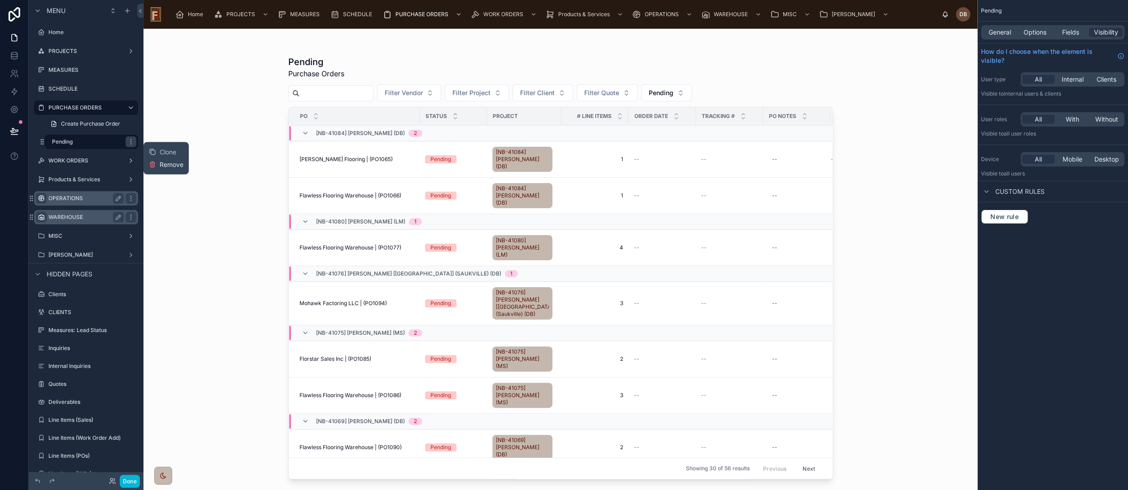
click at [169, 164] on span "Remove" at bounding box center [172, 164] width 24 height 9
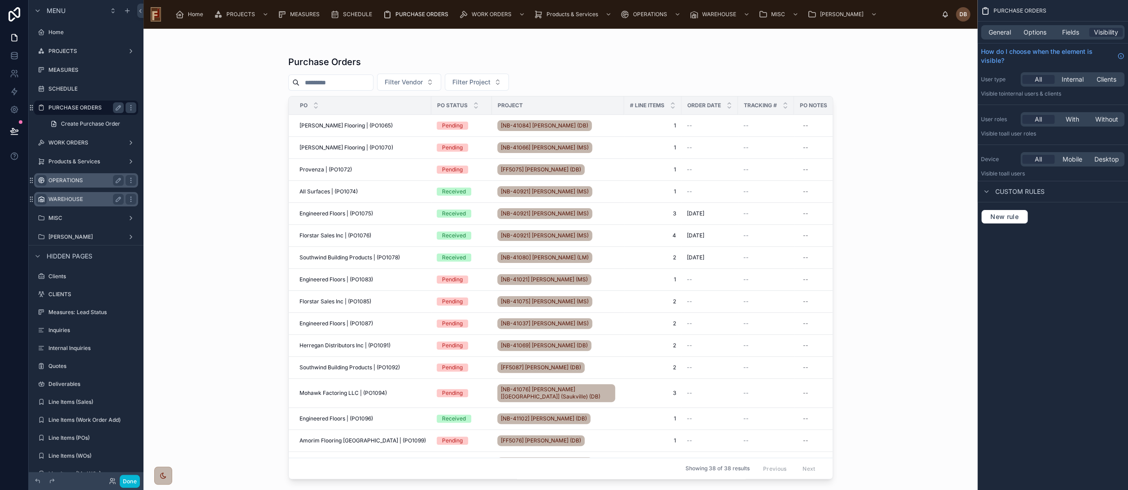
click at [81, 107] on label "PURCHASE ORDERS" at bounding box center [84, 107] width 72 height 7
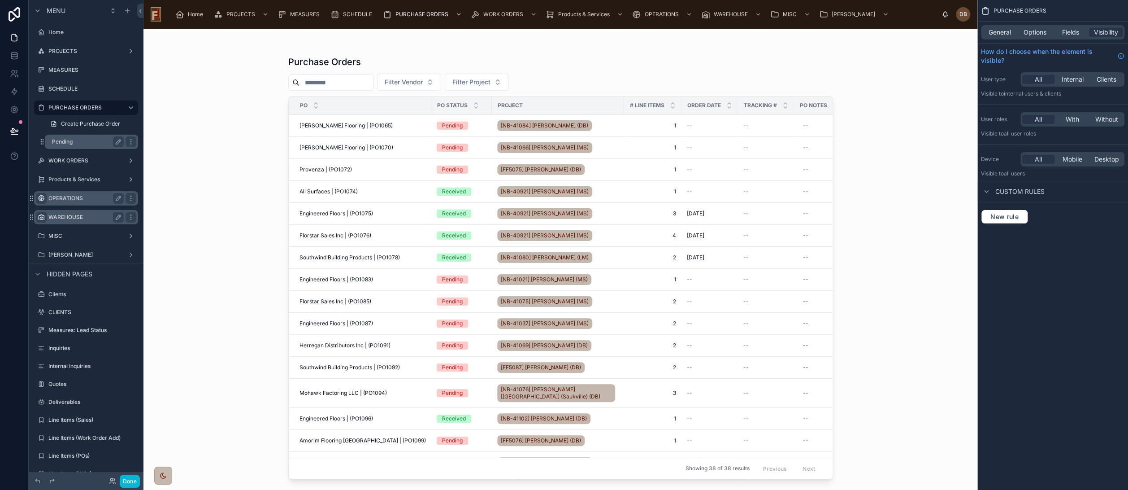
click at [83, 142] on label "Pending" at bounding box center [86, 141] width 68 height 7
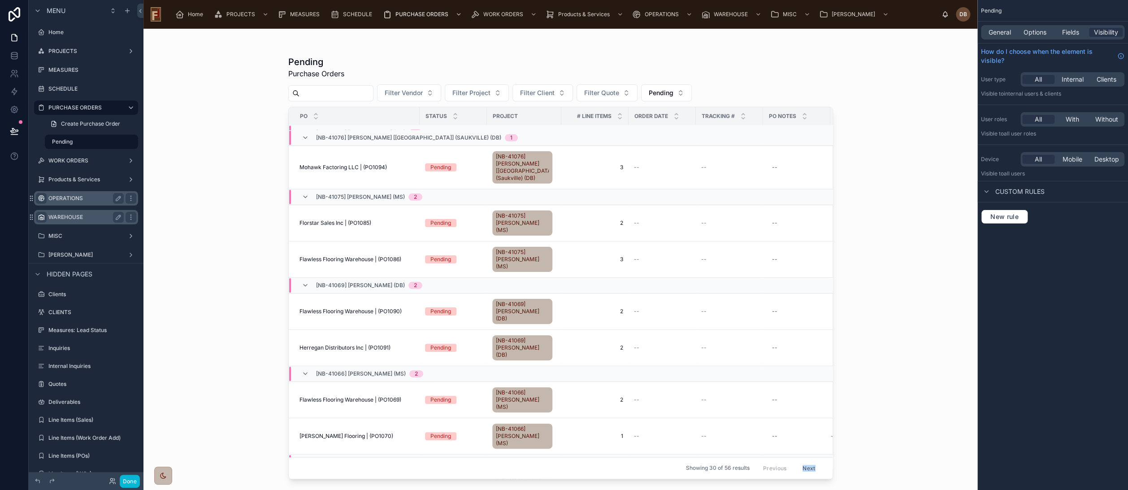
drag, startPoint x: 740, startPoint y: 470, endPoint x: 782, endPoint y: 468, distance: 42.2
click at [782, 468] on div "Pending Purchase Orders Filter Vendor Filter Project Filter Client Filter Quote…" at bounding box center [561, 254] width 574 height 450
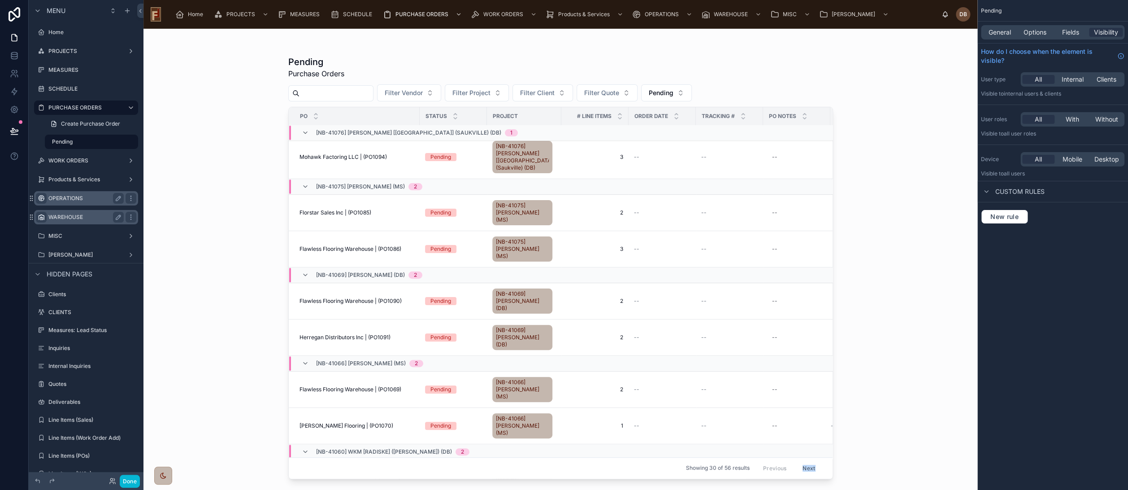
scroll to position [175, 27]
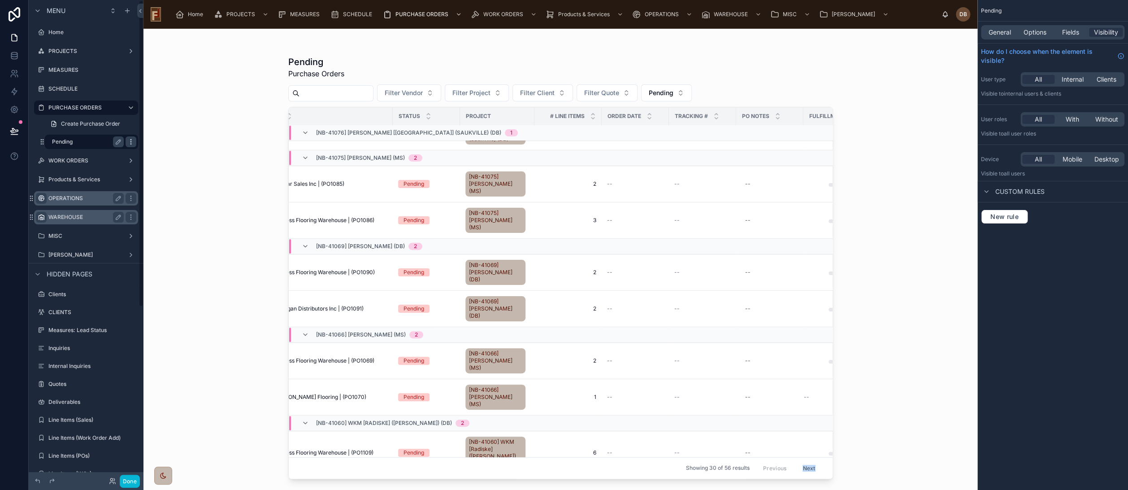
click at [132, 143] on icon "scrollable content" at bounding box center [130, 141] width 7 height 7
click at [167, 165] on span "Remove" at bounding box center [172, 164] width 24 height 9
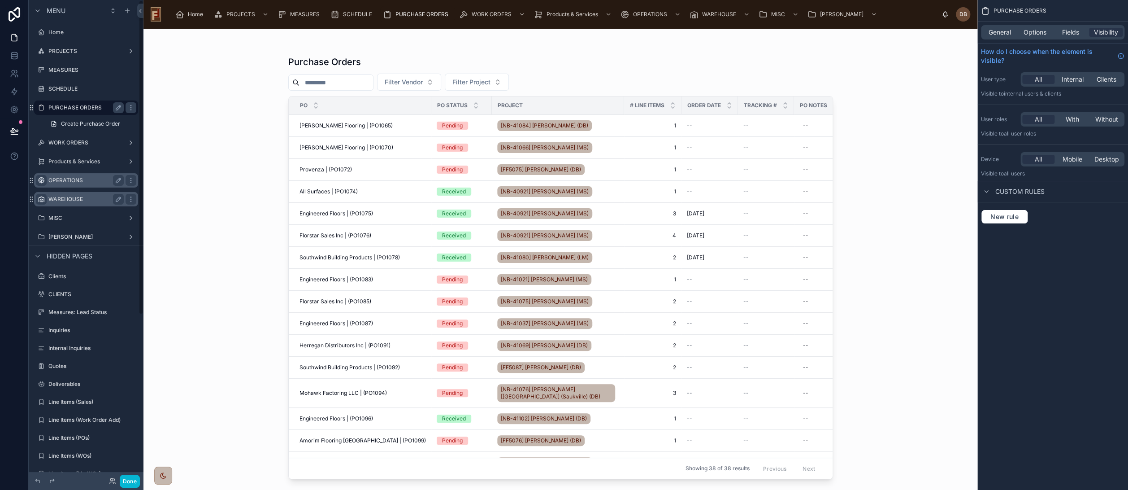
click at [81, 106] on label "PURCHASE ORDERS" at bounding box center [84, 107] width 72 height 7
click at [247, 109] on div "Purchase Orders Filter Vendor Filter Project PO PO Status Project # Line Items …" at bounding box center [561, 259] width 834 height 461
click at [228, 133] on div "Purchase Orders Filter Vendor Filter Project PO PO Status Project # Line Items …" at bounding box center [561, 259] width 834 height 461
click at [394, 174] on div at bounding box center [561, 254] width 574 height 450
click at [1006, 31] on span "General" at bounding box center [1000, 32] width 22 height 9
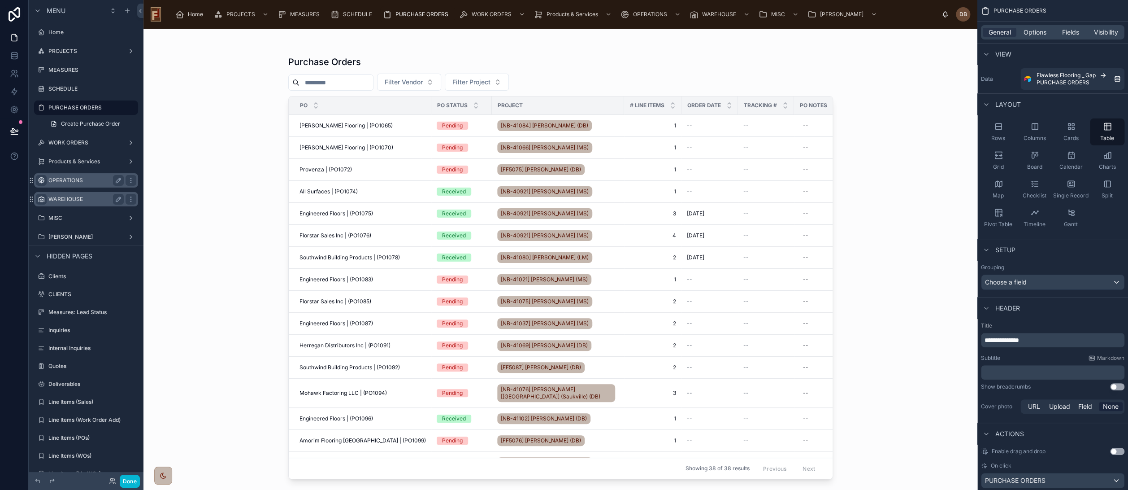
click at [1041, 372] on p "﻿" at bounding box center [1054, 372] width 138 height 9
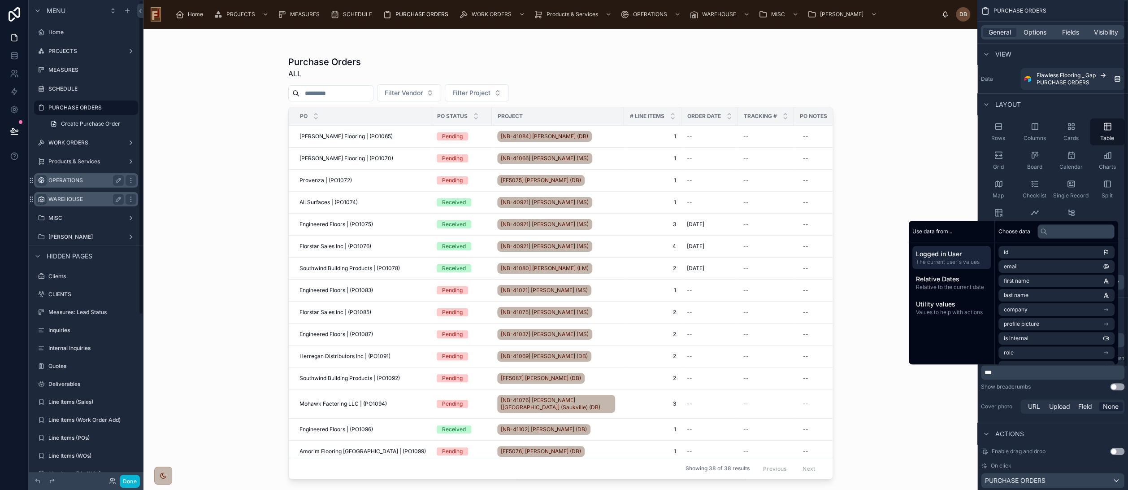
click at [244, 148] on div "Purchase Orders ALL Filter Vendor Filter Project PO PO Status Project # Line It…" at bounding box center [561, 259] width 834 height 461
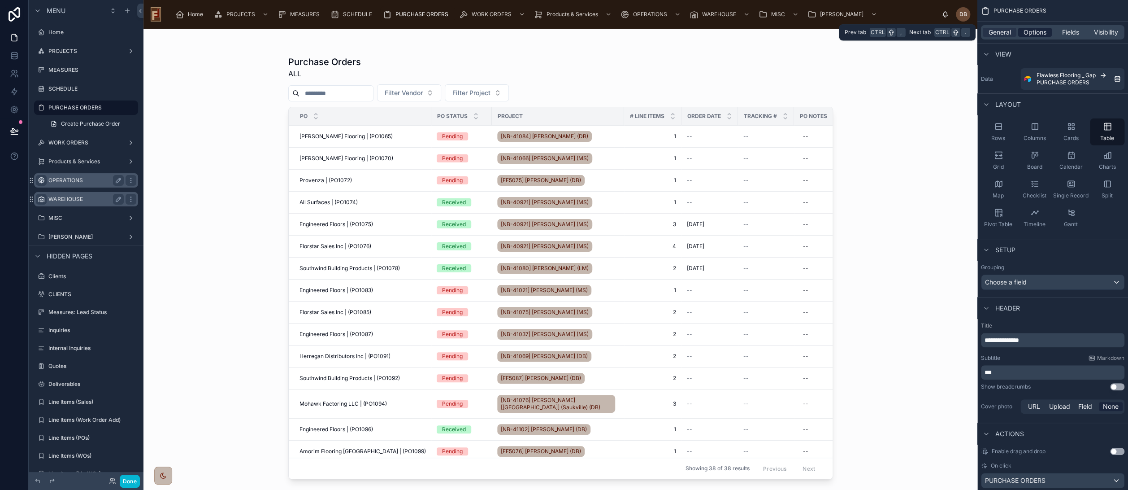
click at [1037, 33] on span "Options" at bounding box center [1035, 32] width 23 height 9
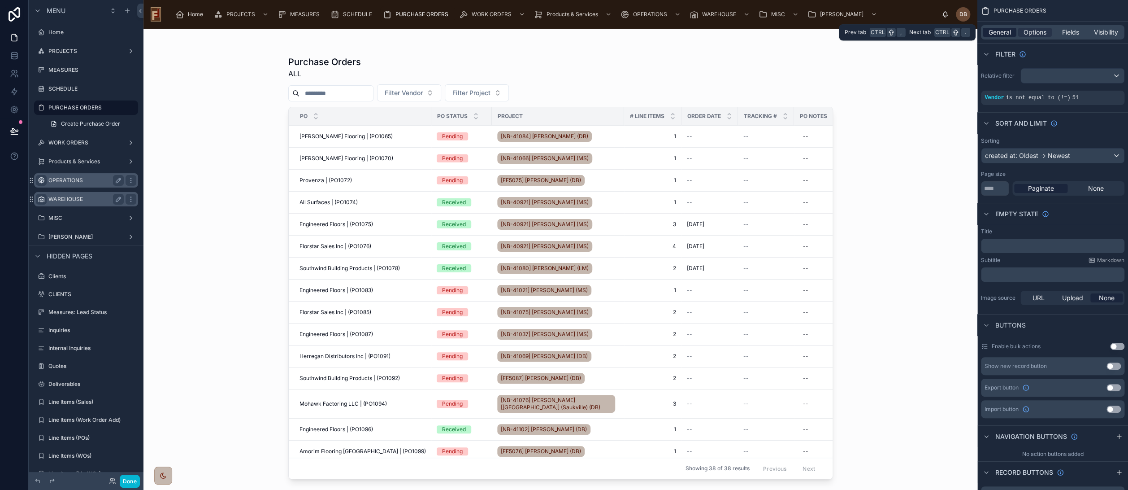
click at [1002, 35] on span "General" at bounding box center [1000, 32] width 22 height 9
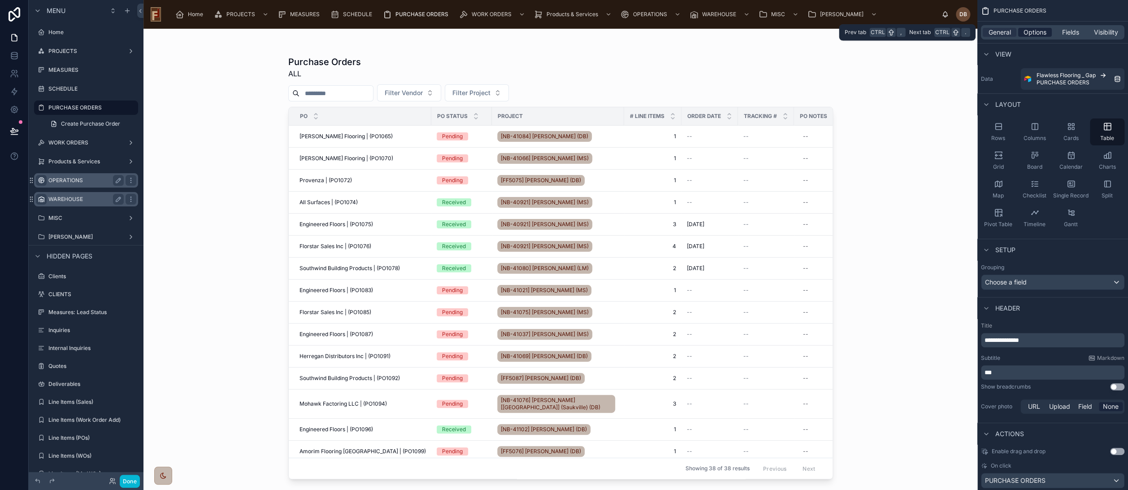
click at [1041, 30] on span "Options" at bounding box center [1035, 32] width 23 height 9
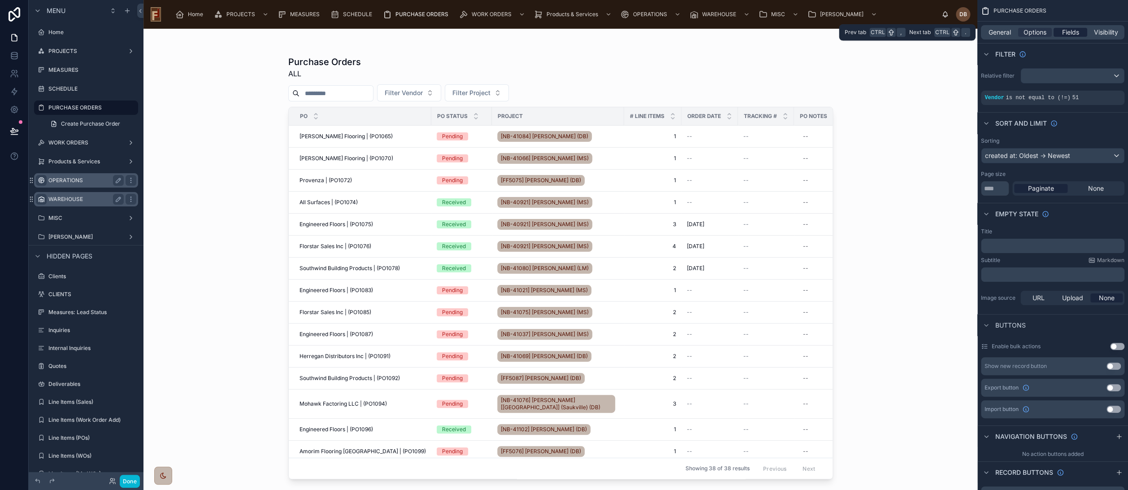
click at [1075, 30] on span "Fields" at bounding box center [1071, 32] width 17 height 9
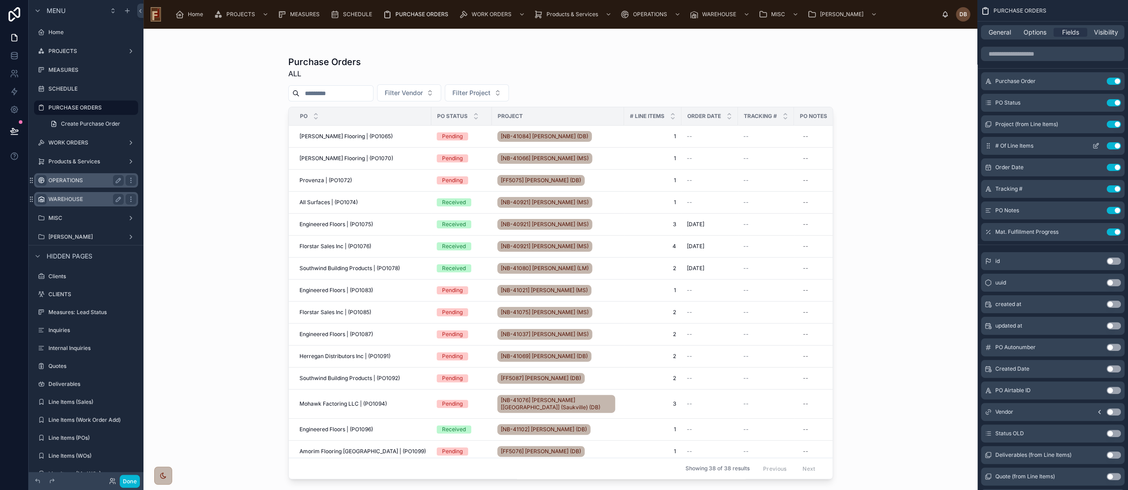
click at [1116, 143] on button "Use setting" at bounding box center [1114, 145] width 14 height 7
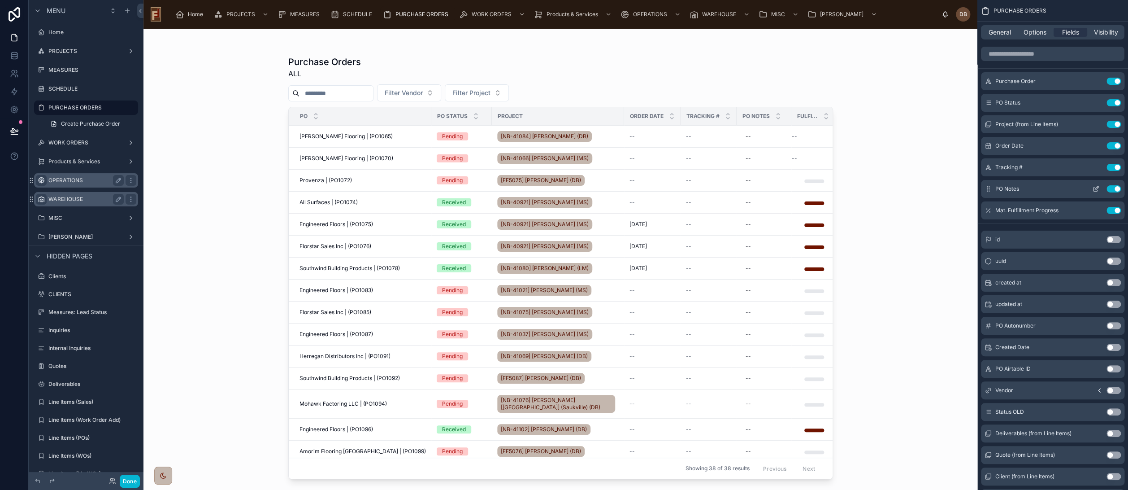
click at [1113, 189] on button "Use setting" at bounding box center [1114, 188] width 14 height 7
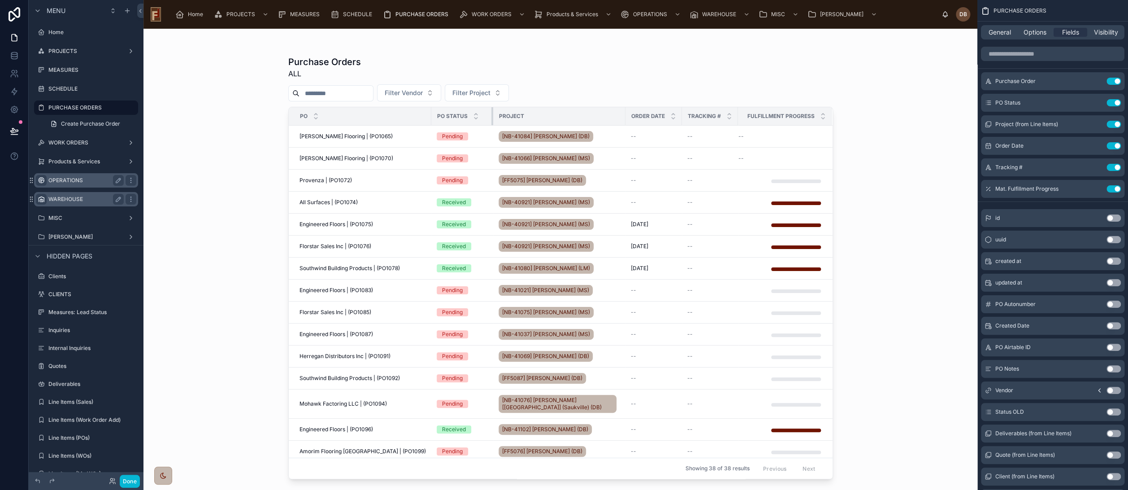
click at [492, 116] on div at bounding box center [494, 116] width 4 height 18
click at [997, 30] on span "General" at bounding box center [1000, 32] width 22 height 9
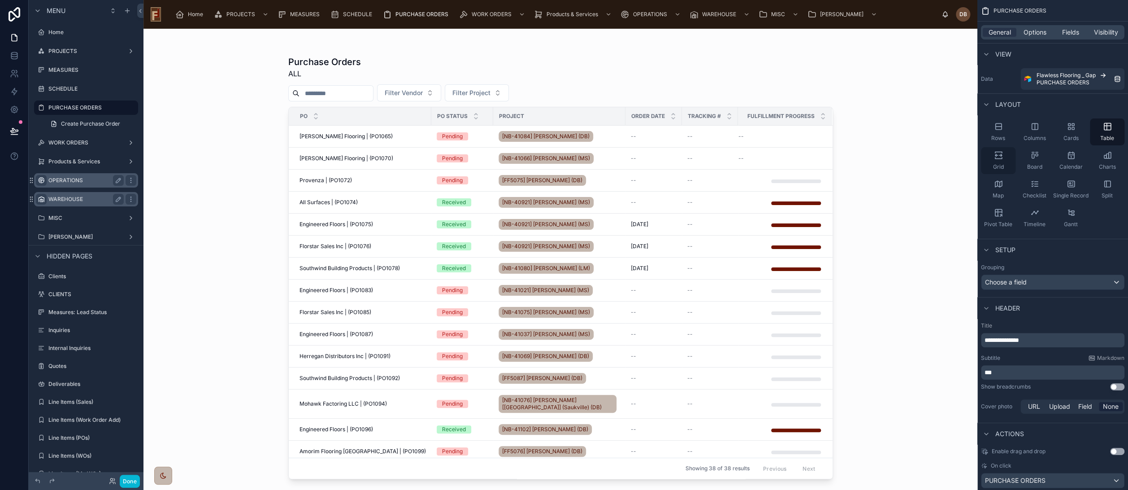
click at [1003, 154] on div "Grid" at bounding box center [998, 160] width 35 height 27
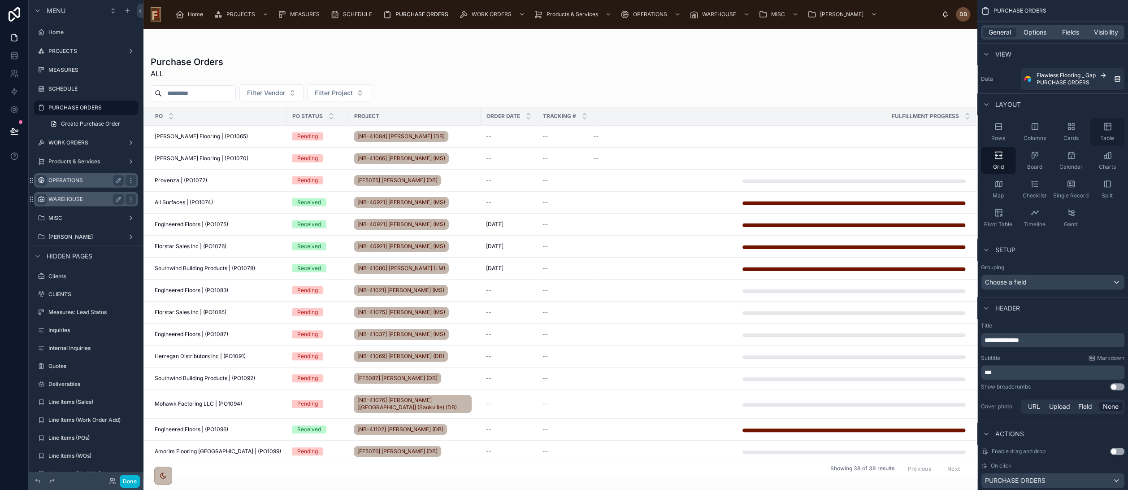
click at [1109, 131] on div "Table" at bounding box center [1107, 131] width 35 height 27
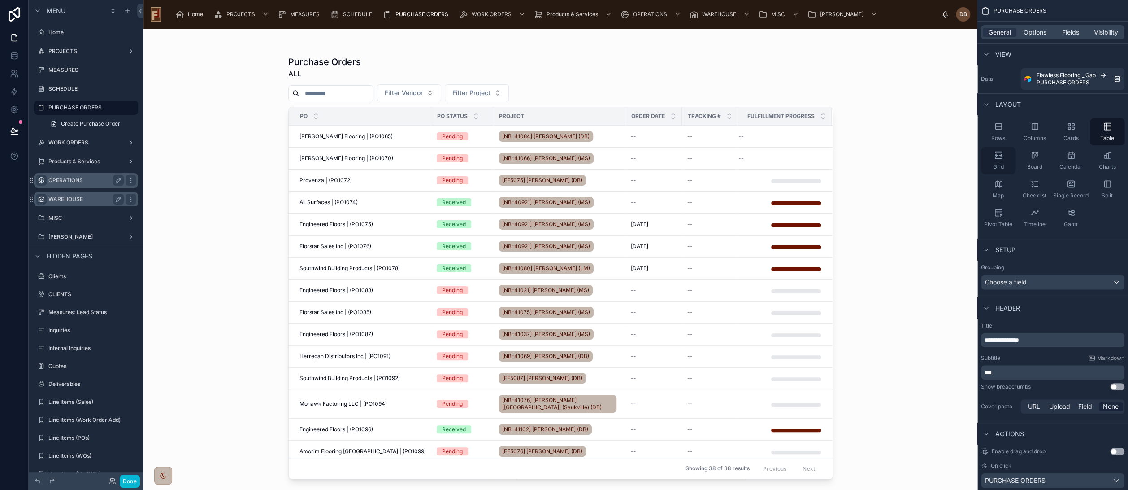
click at [999, 161] on div "Grid" at bounding box center [998, 160] width 35 height 27
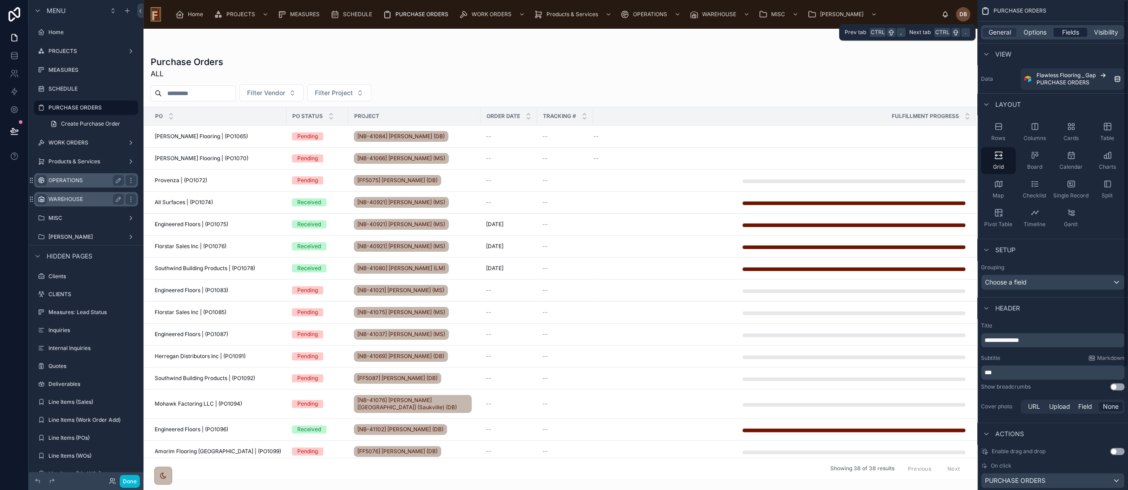
click at [1065, 33] on span "Fields" at bounding box center [1071, 32] width 17 height 9
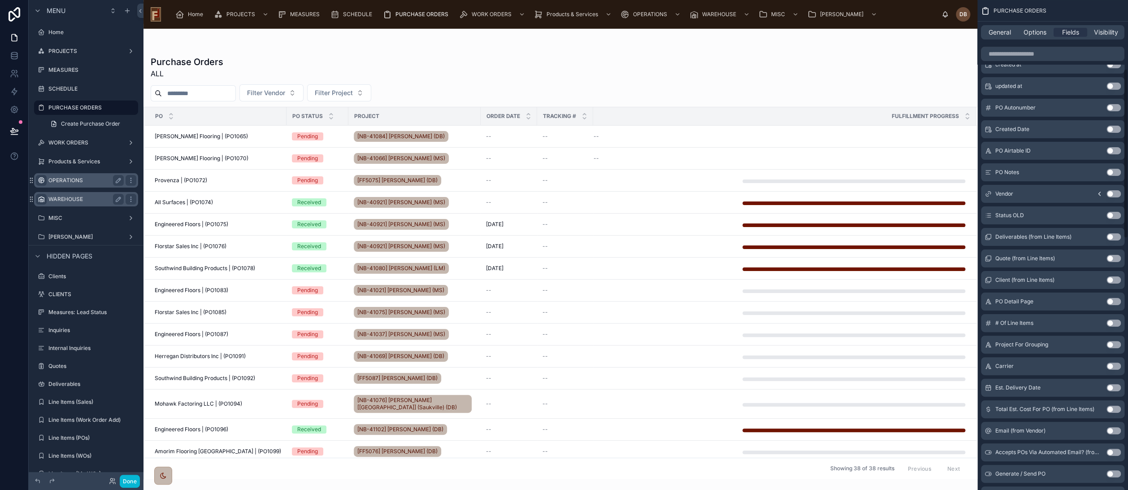
scroll to position [199, 0]
click at [1112, 126] on button "Use setting" at bounding box center [1114, 126] width 14 height 7
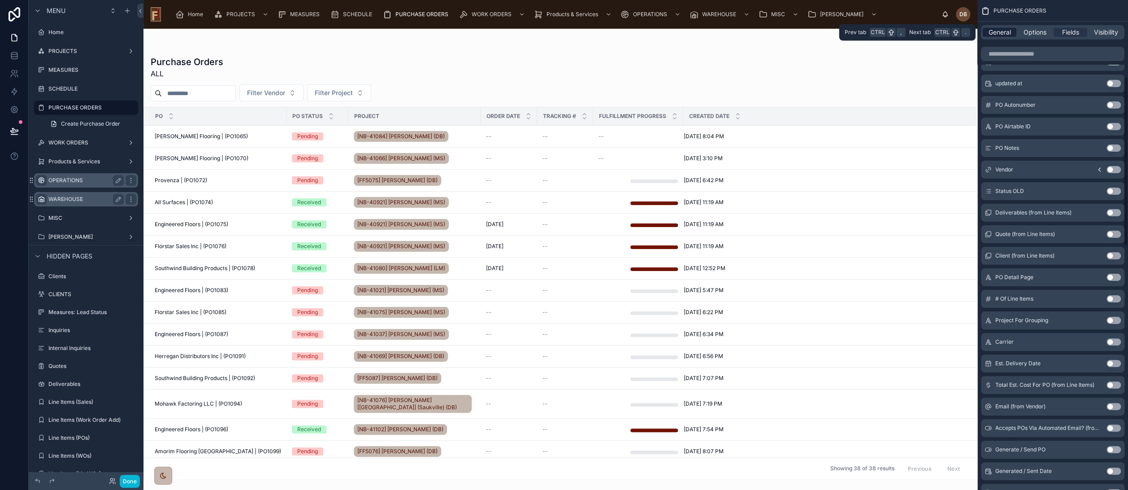
click at [1002, 32] on span "General" at bounding box center [1000, 32] width 22 height 9
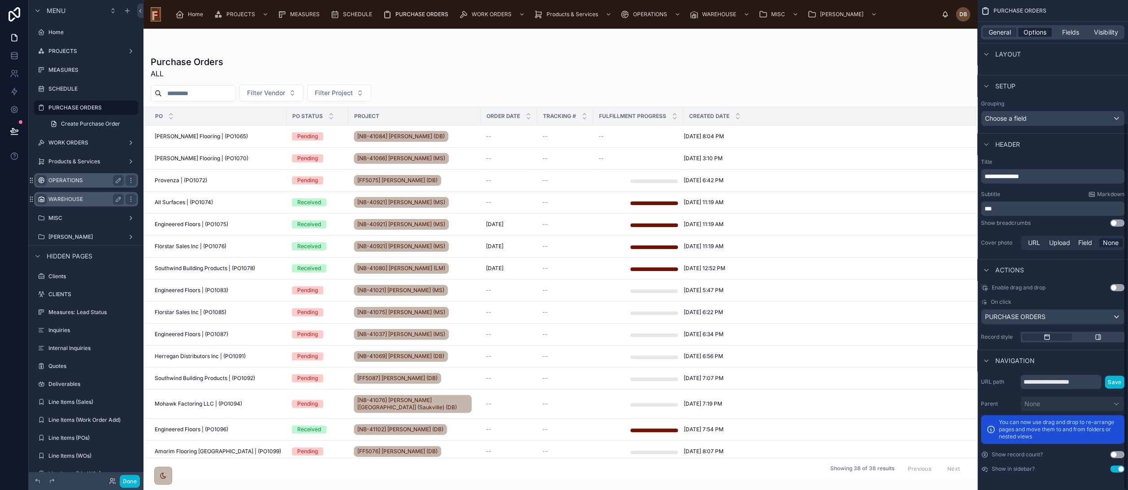
click at [1040, 33] on span "Options" at bounding box center [1035, 32] width 23 height 9
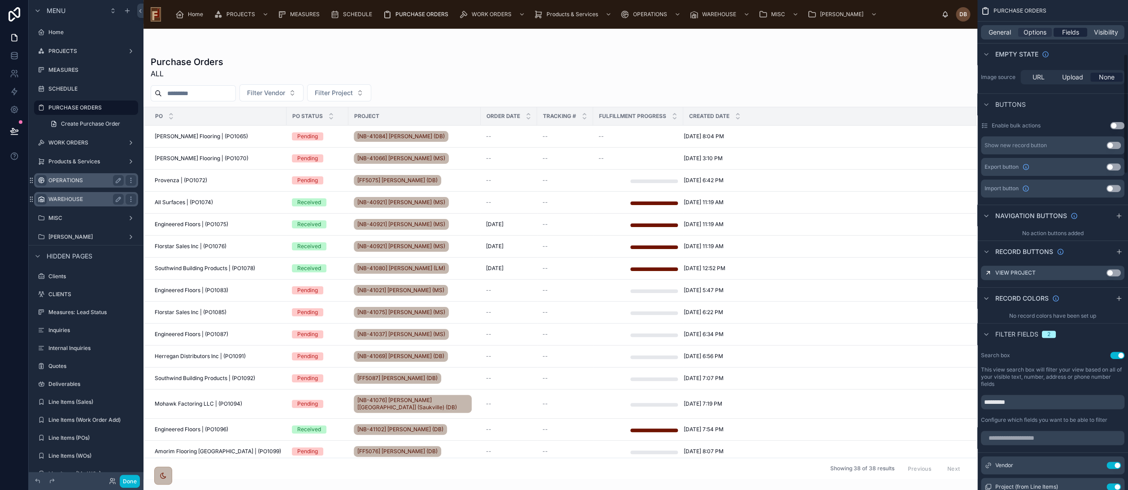
click at [1069, 31] on span "Fields" at bounding box center [1071, 32] width 17 height 9
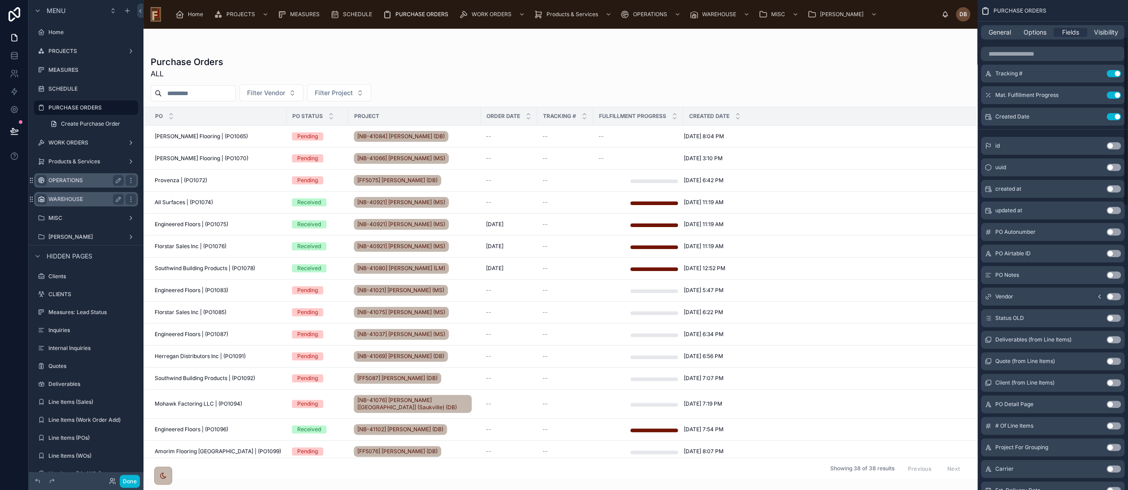
scroll to position [0, 0]
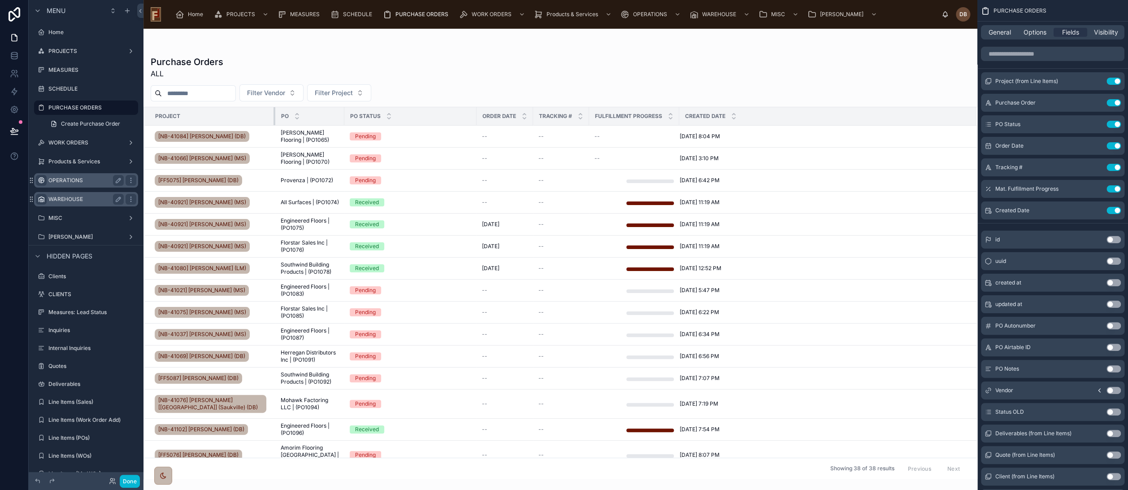
drag, startPoint x: 277, startPoint y: 117, endPoint x: 273, endPoint y: 118, distance: 4.5
click at [274, 118] on div at bounding box center [276, 116] width 4 height 18
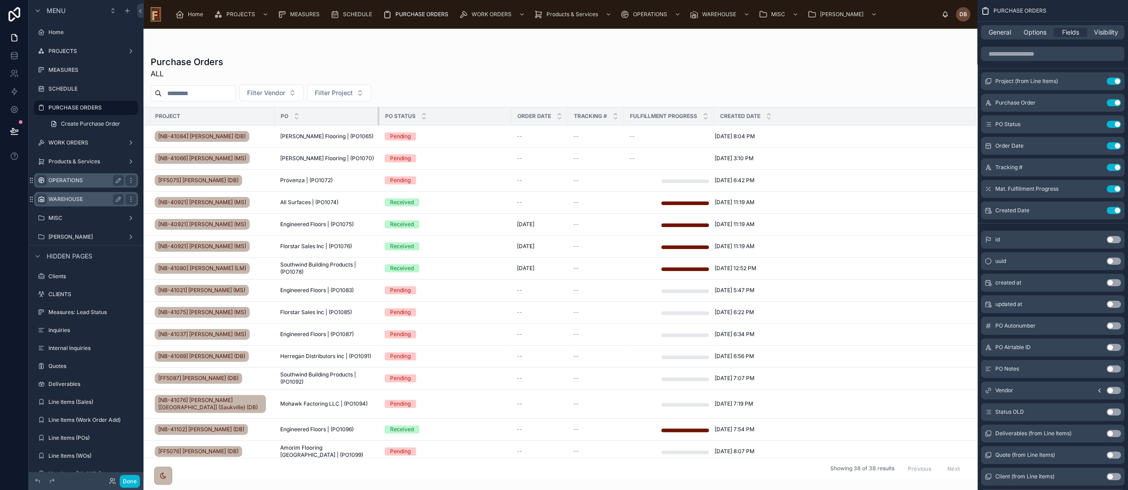
drag, startPoint x: 342, startPoint y: 114, endPoint x: 378, endPoint y: 124, distance: 36.7
click at [378, 124] on div at bounding box center [380, 116] width 4 height 18
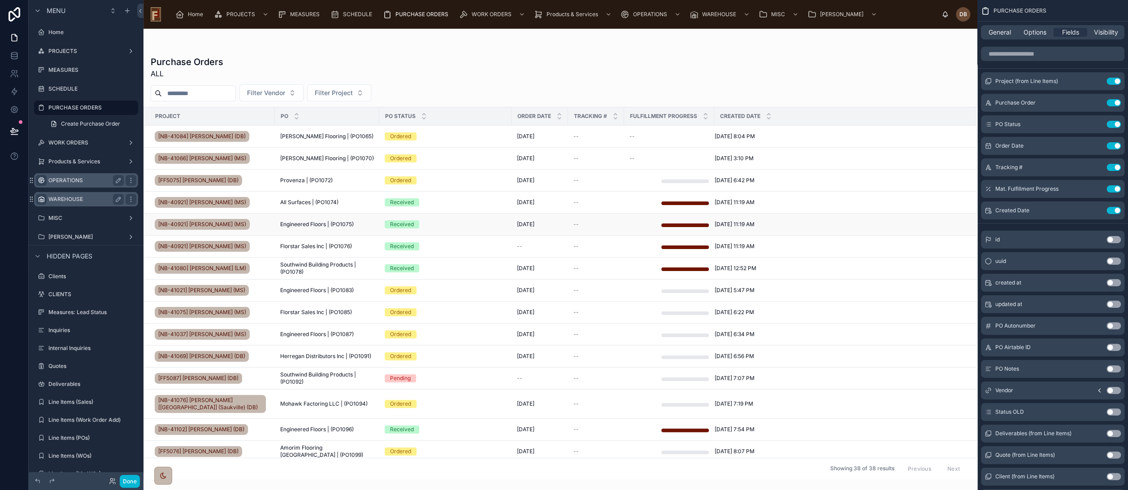
click at [327, 223] on span "Engineered Floors | (PO1075)" at bounding box center [317, 224] width 74 height 7
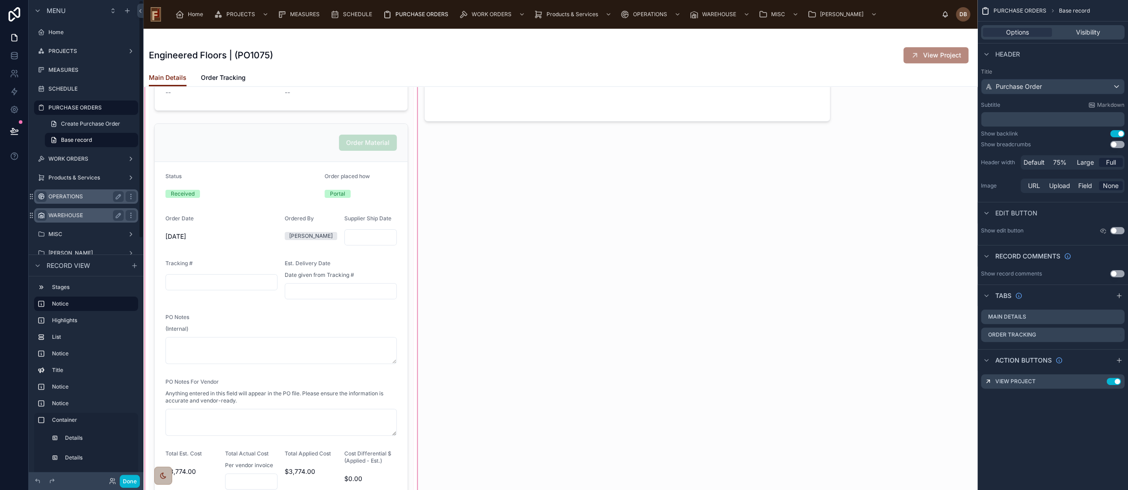
scroll to position [648, 0]
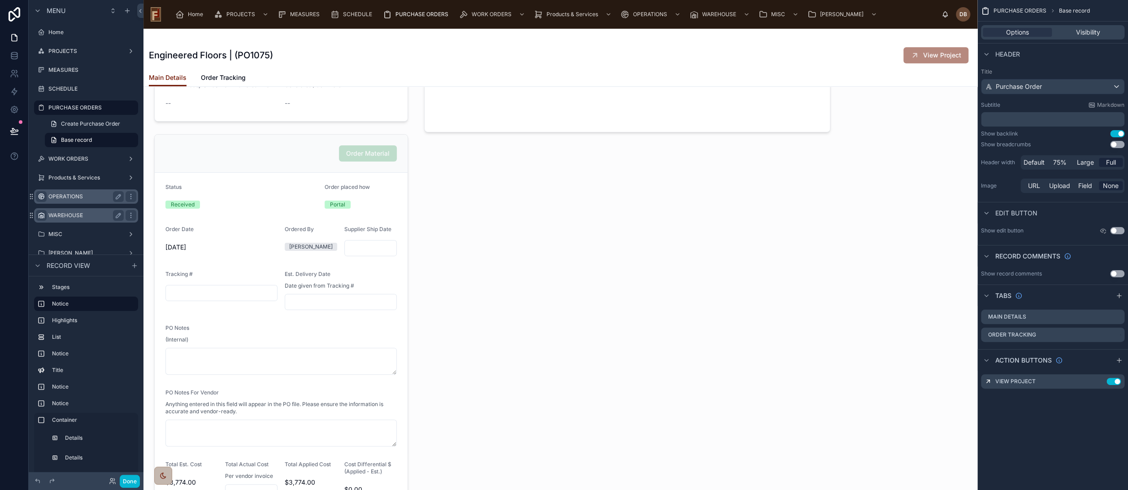
click at [548, 208] on div at bounding box center [627, 269] width 417 height 502
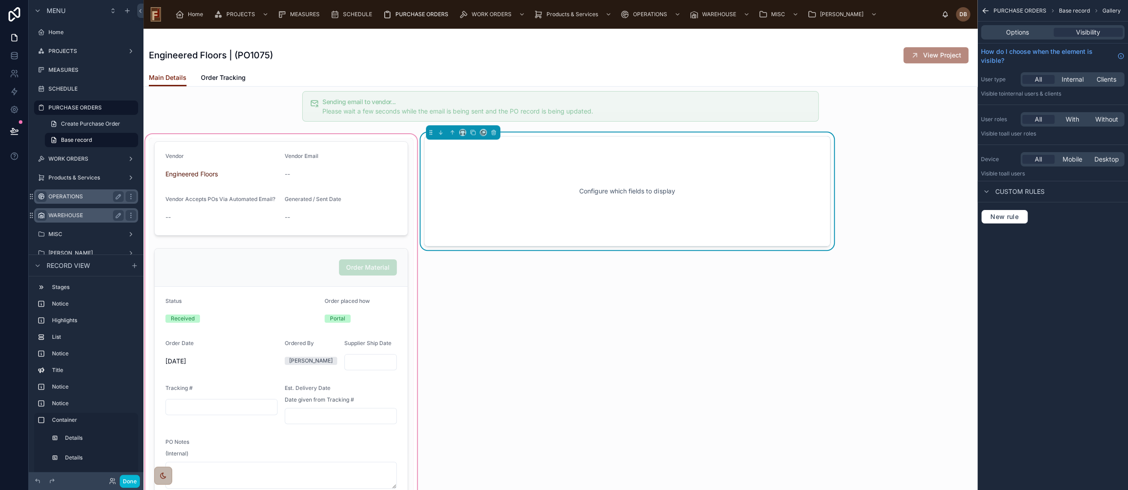
scroll to position [498, 0]
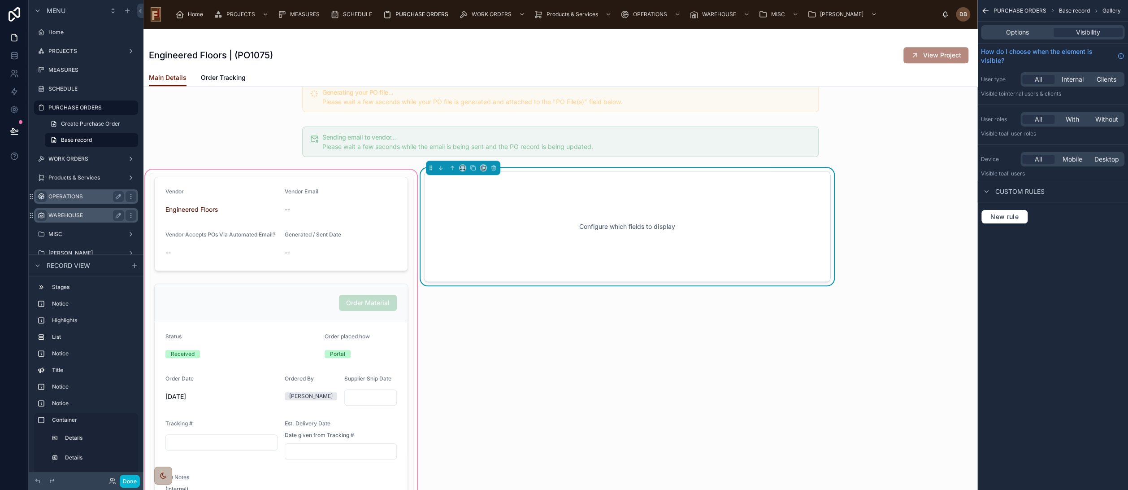
click at [261, 168] on div at bounding box center [281, 419] width 275 height 502
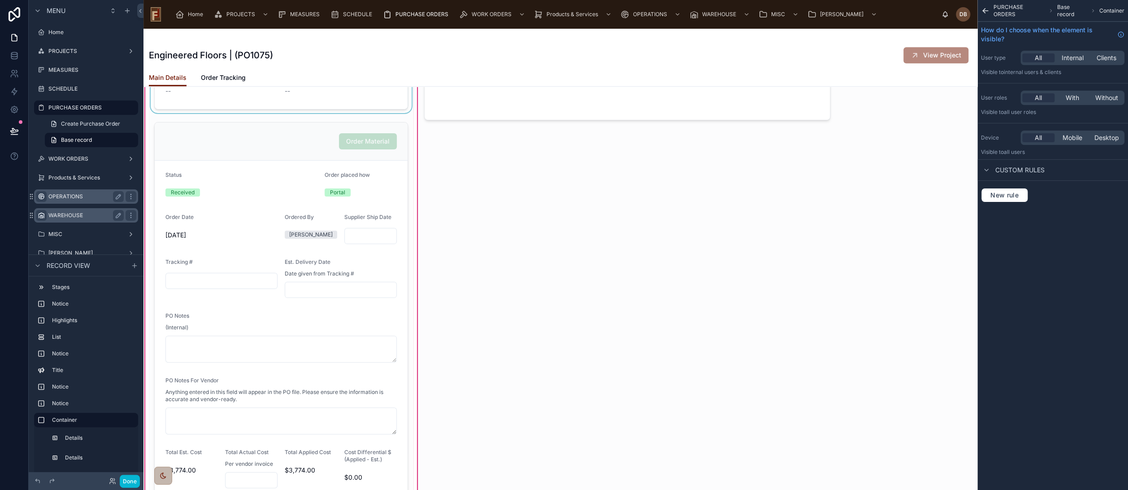
scroll to position [697, 0]
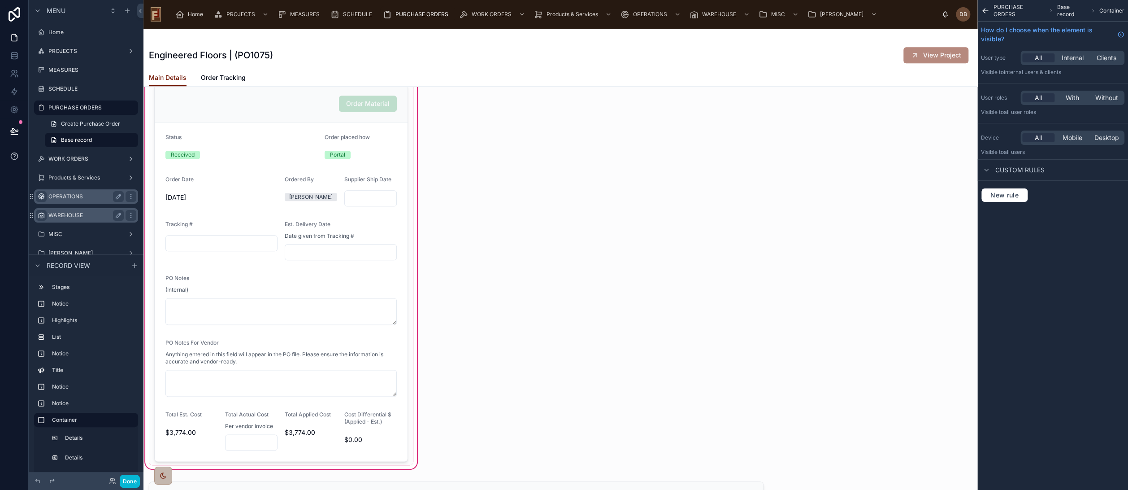
type input "***"
type input "********"
type input "*******"
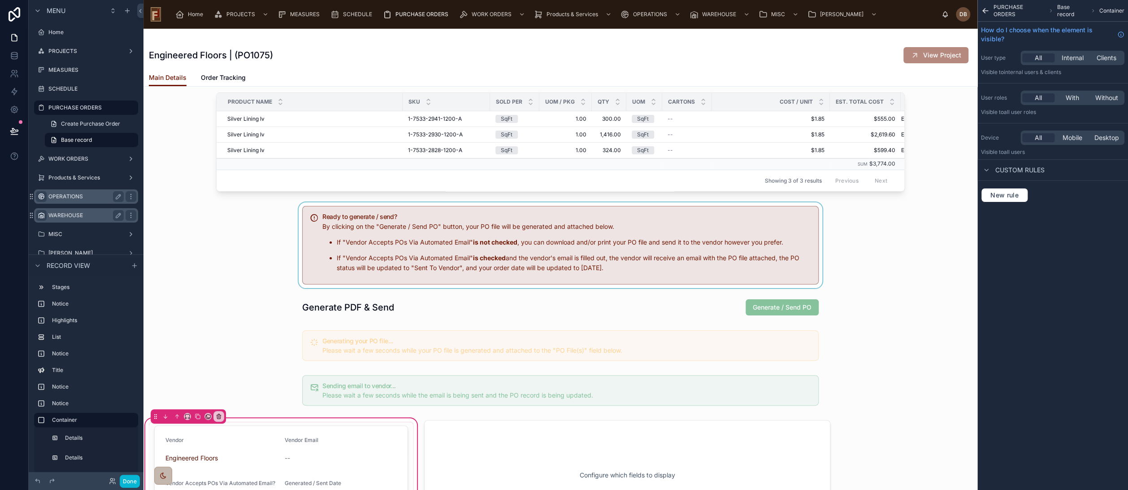
scroll to position [249, 0]
click at [410, 13] on span "PURCHASE ORDERS" at bounding box center [422, 14] width 53 height 7
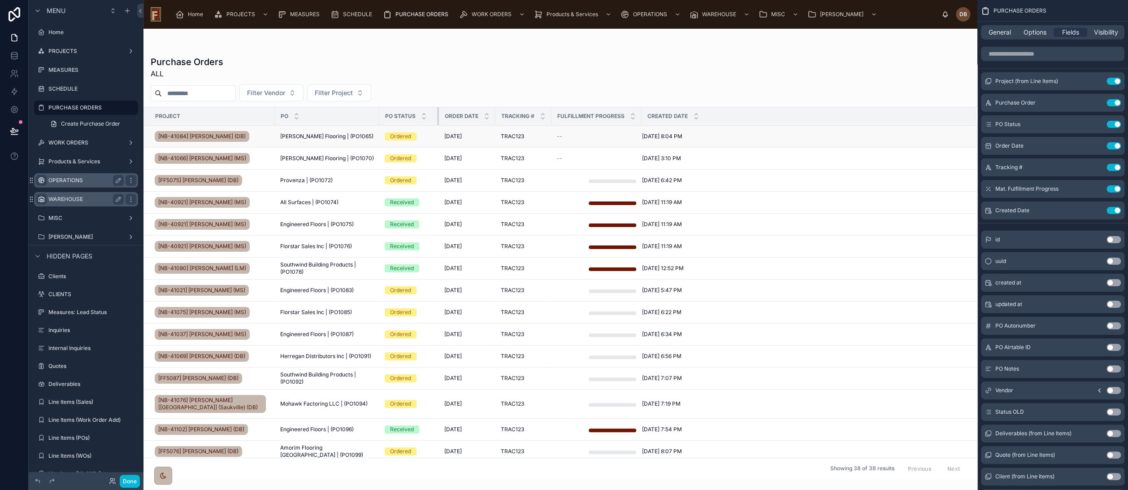
drag, startPoint x: 510, startPoint y: 118, endPoint x: 438, endPoint y: 129, distance: 73.1
click at [1041, 54] on input "scrollable content" at bounding box center [1053, 54] width 144 height 14
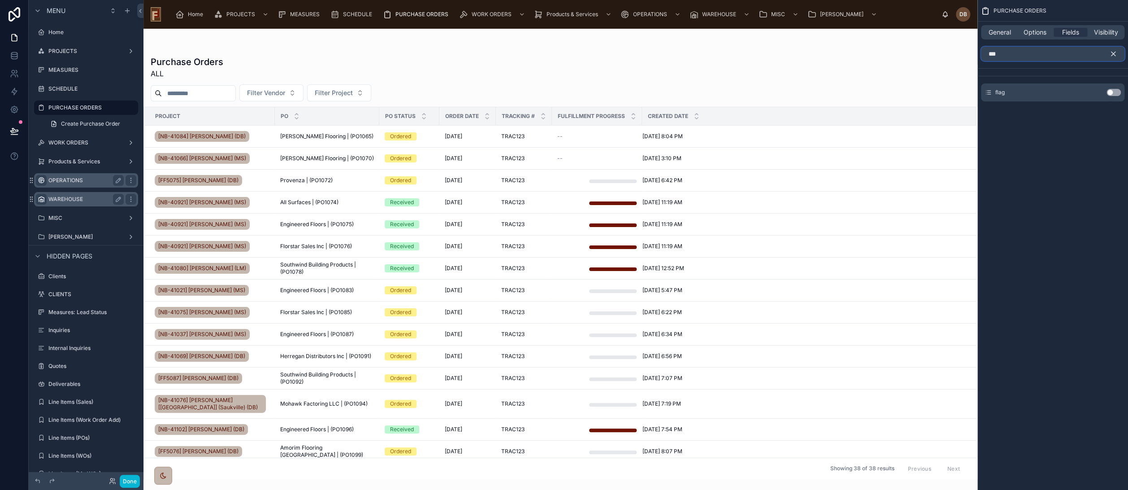
type input "***"
click at [1110, 90] on button "Use setting" at bounding box center [1114, 92] width 14 height 7
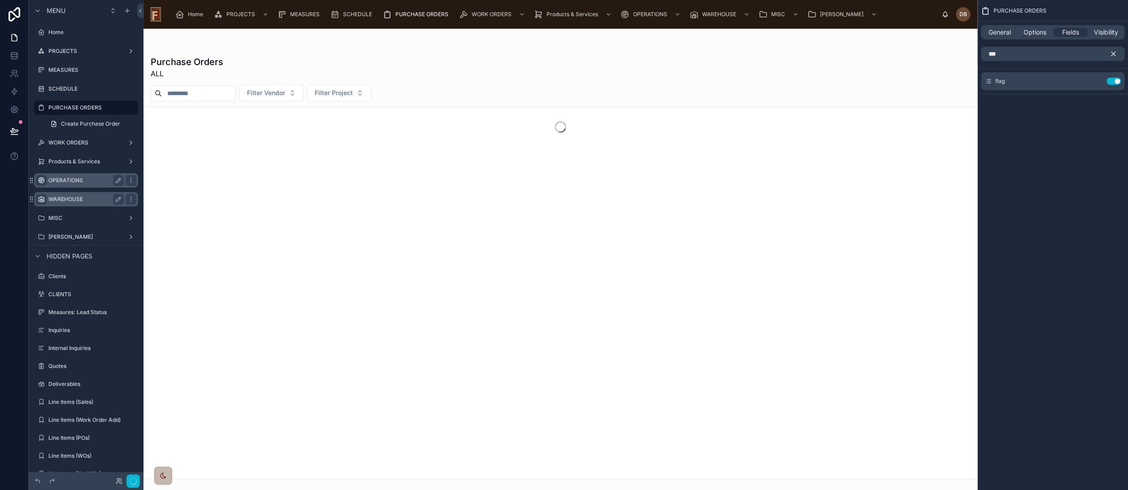
click at [1114, 52] on icon "scrollable content" at bounding box center [1114, 54] width 8 height 8
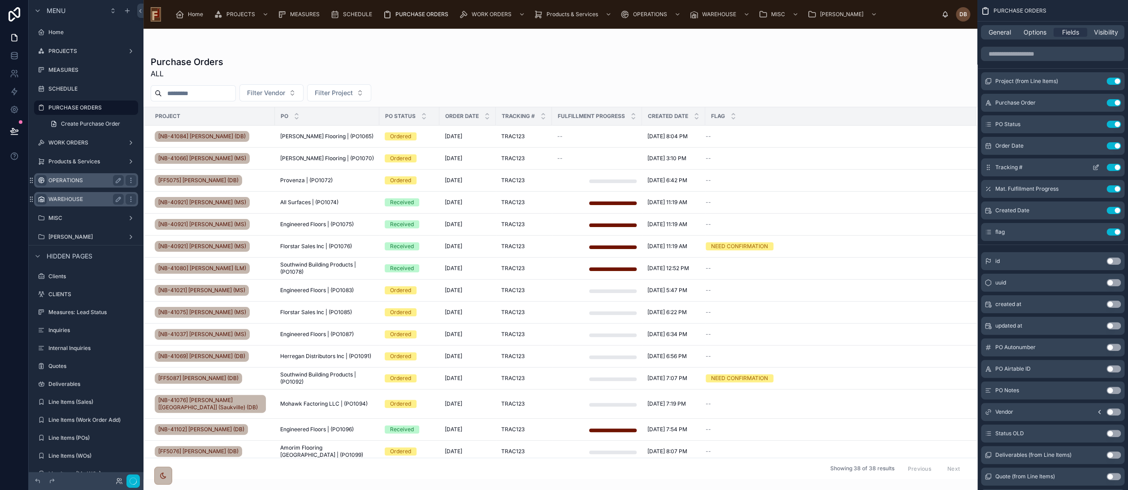
drag, startPoint x: 987, startPoint y: 231, endPoint x: 1009, endPoint y: 165, distance: 70.2
click at [1009, 165] on div "Project (from Line Items) Use setting Purchase Order Use setting PO Status Use …" at bounding box center [1053, 156] width 151 height 169
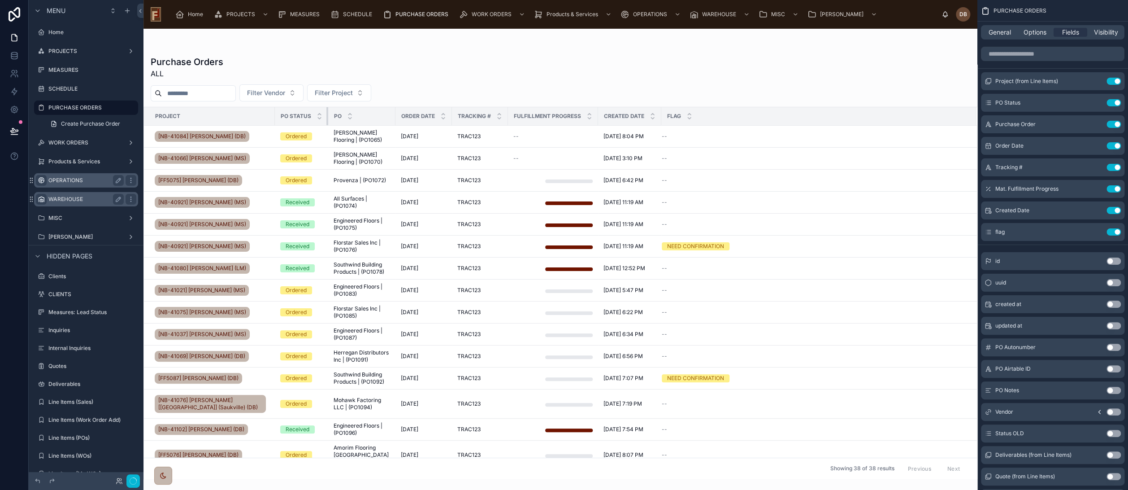
drag, startPoint x: 371, startPoint y: 115, endPoint x: 312, endPoint y: 118, distance: 59.2
click at [312, 118] on th "PO Status" at bounding box center [301, 116] width 53 height 18
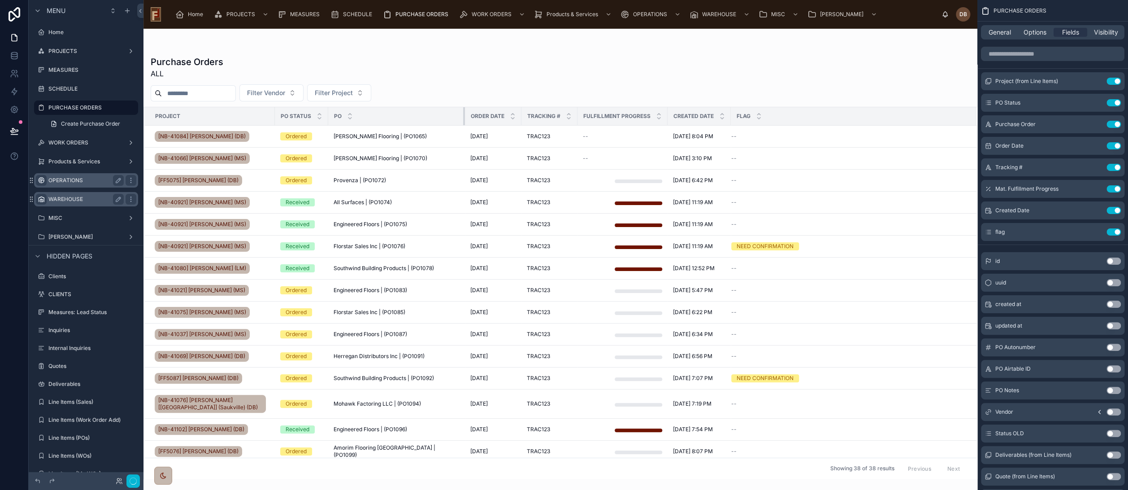
drag, startPoint x: 395, startPoint y: 115, endPoint x: 464, endPoint y: 120, distance: 69.7
click at [464, 120] on tr "Project PO Status PO Order Date Tracking # Fulfillment Progress Created Date Fl…" at bounding box center [560, 116] width 833 height 18
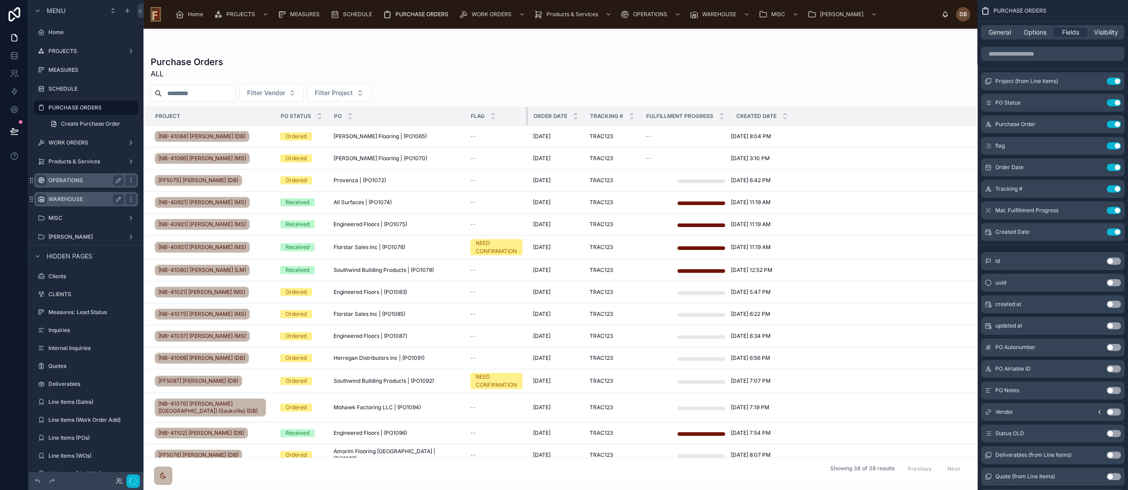
drag, startPoint x: 492, startPoint y: 114, endPoint x: 528, endPoint y: 118, distance: 36.0
click at [528, 118] on tr "Project PO Status PO Flag Order Date Tracking # Fulfillment Progress Created Da…" at bounding box center [560, 116] width 833 height 18
click at [1048, 52] on input "scrollable content" at bounding box center [1053, 54] width 144 height 14
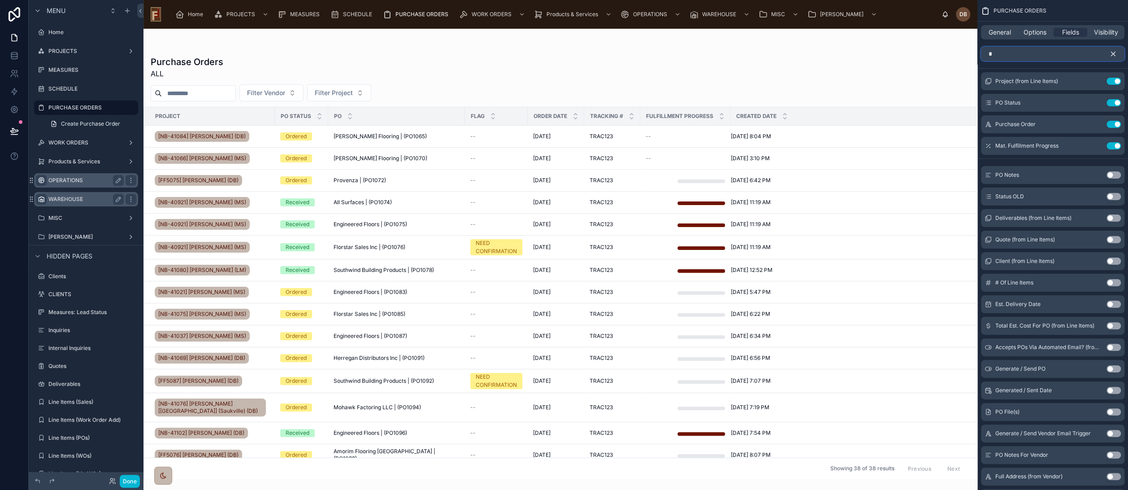
type input "*"
drag, startPoint x: 1112, startPoint y: 53, endPoint x: 1108, endPoint y: 60, distance: 8.1
click at [1112, 53] on icon "scrollable content" at bounding box center [1114, 54] width 4 height 4
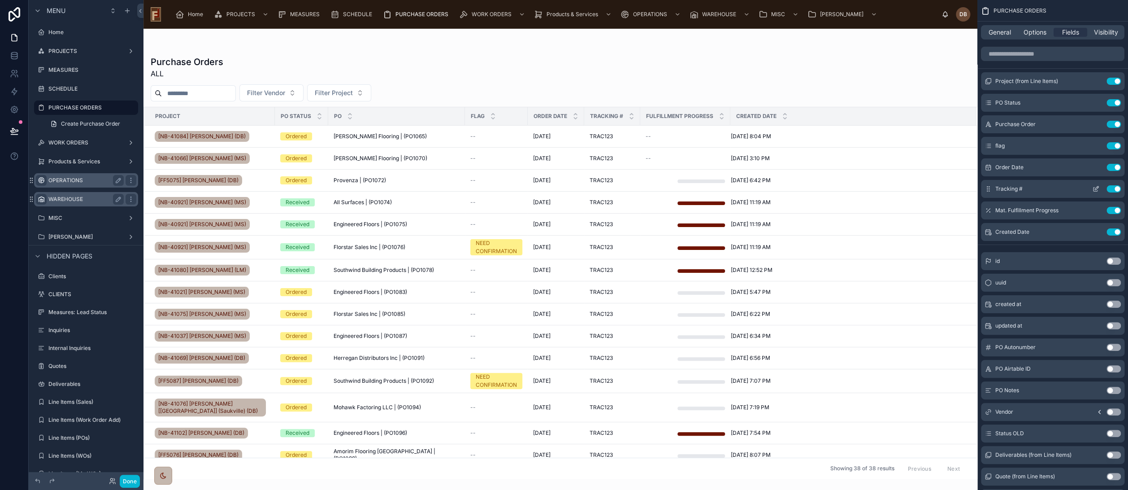
click at [1113, 189] on button "Use setting" at bounding box center [1114, 188] width 14 height 7
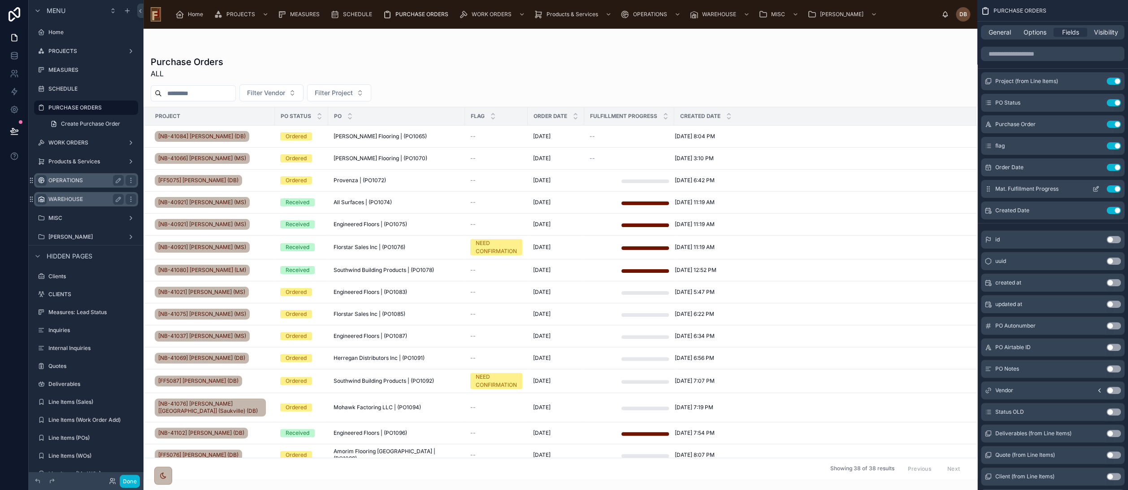
click at [1094, 186] on icon "scrollable content" at bounding box center [1096, 188] width 7 height 7
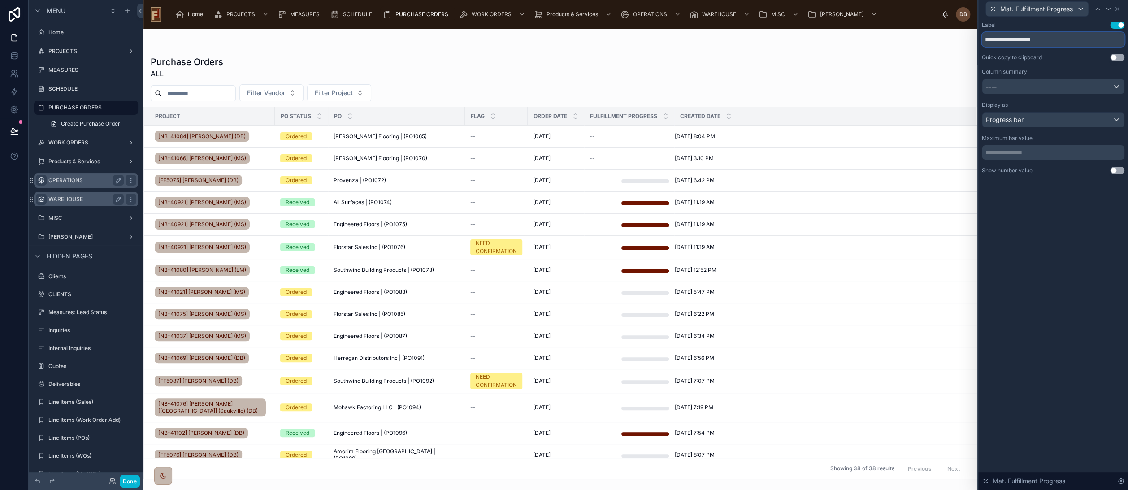
drag, startPoint x: 1018, startPoint y: 38, endPoint x: 1006, endPoint y: 40, distance: 11.8
click at [1006, 40] on input "**********" at bounding box center [1053, 39] width 143 height 14
click at [1053, 38] on input "**********" at bounding box center [1053, 39] width 143 height 14
drag, startPoint x: 1060, startPoint y: 39, endPoint x: 1015, endPoint y: 42, distance: 45.0
click at [1015, 42] on input "**********" at bounding box center [1053, 39] width 143 height 14
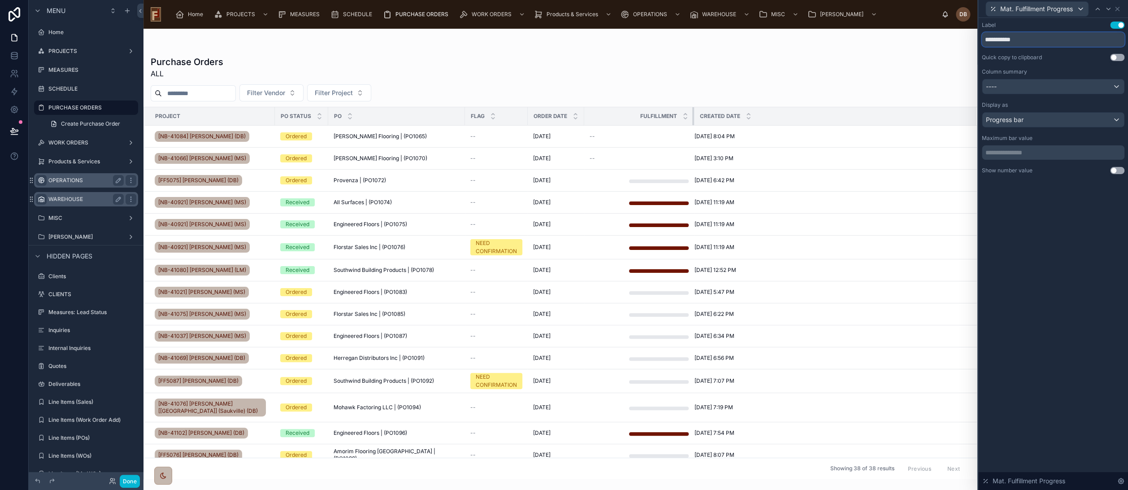
drag, startPoint x: 635, startPoint y: 116, endPoint x: 690, endPoint y: 118, distance: 55.2
click at [690, 118] on tr "Project PO Status PO Flag Order Date Fulfillment Created Date" at bounding box center [560, 116] width 833 height 18
type input "**********"
click at [1049, 120] on div "Progress bar" at bounding box center [1054, 120] width 142 height 14
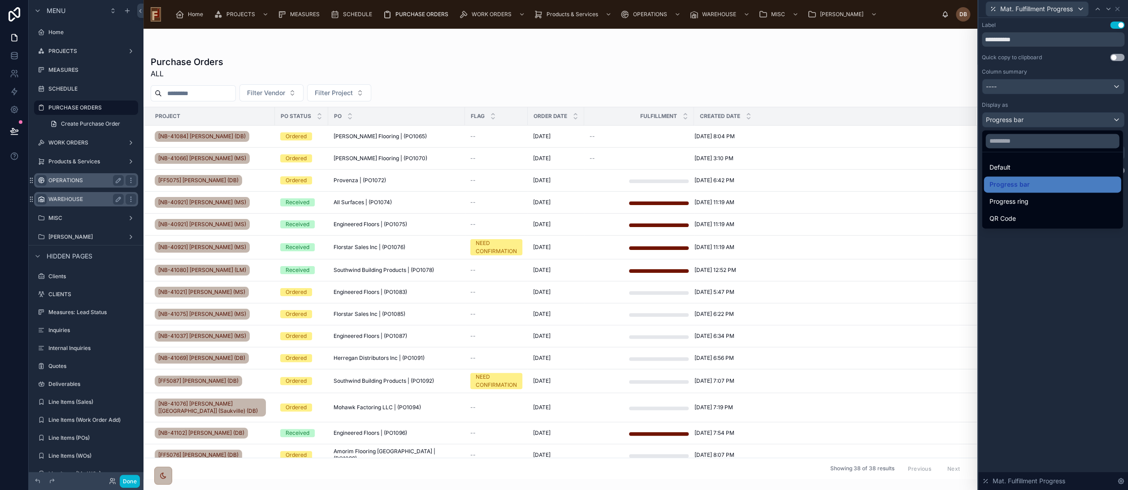
click at [1066, 251] on div at bounding box center [1054, 245] width 150 height 490
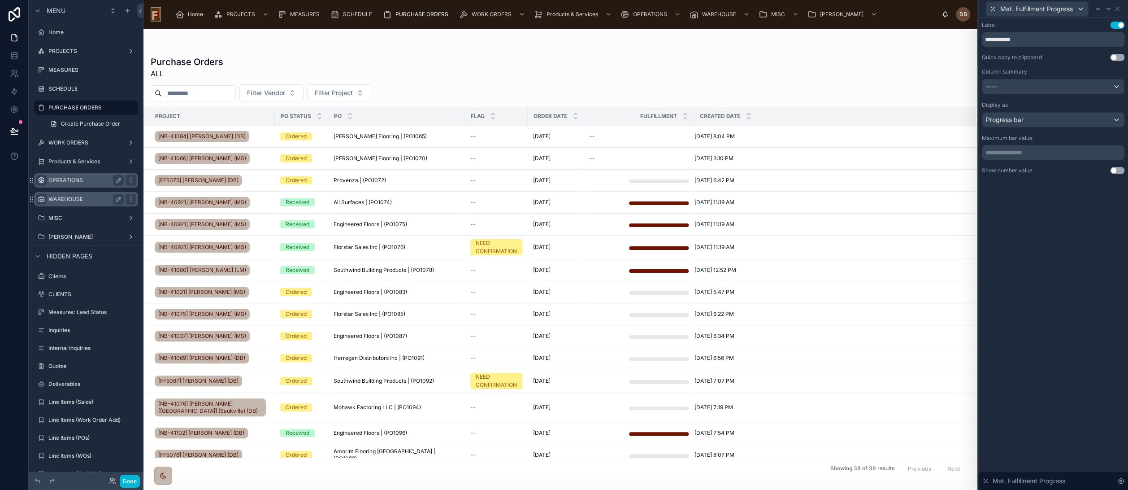
click at [1115, 169] on button "Use setting" at bounding box center [1118, 170] width 14 height 7
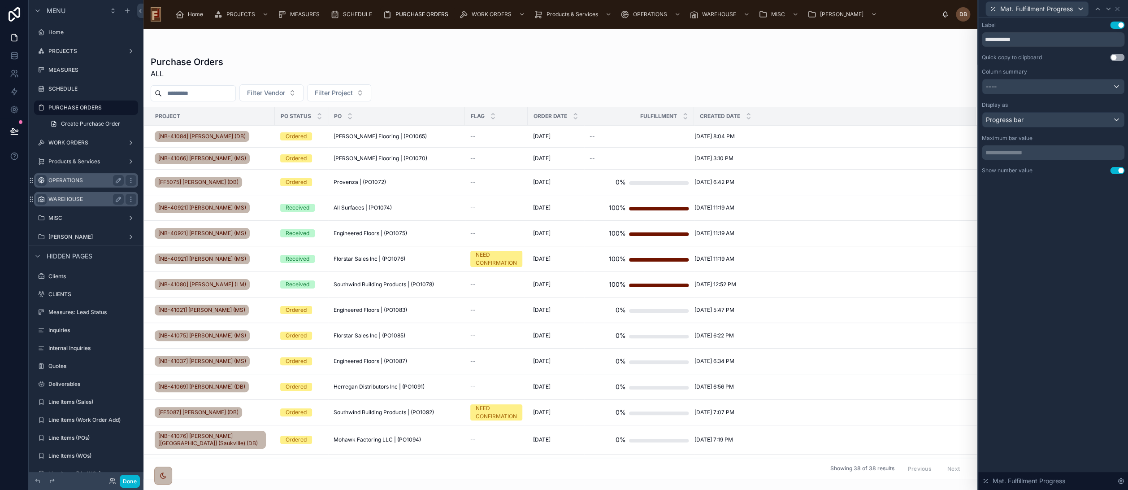
click at [1115, 170] on button "Use setting" at bounding box center [1118, 170] width 14 height 7
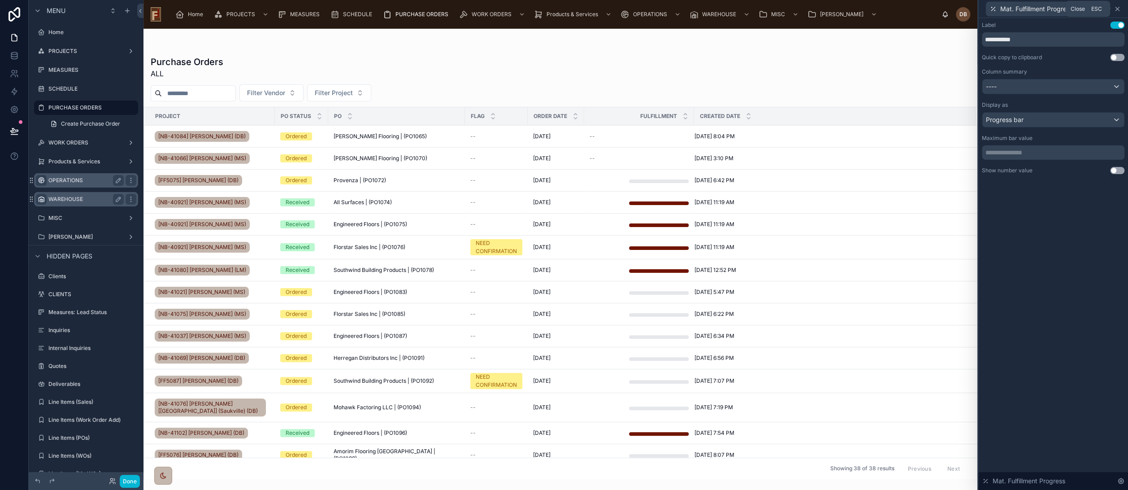
click at [1115, 10] on icon at bounding box center [1117, 8] width 7 height 7
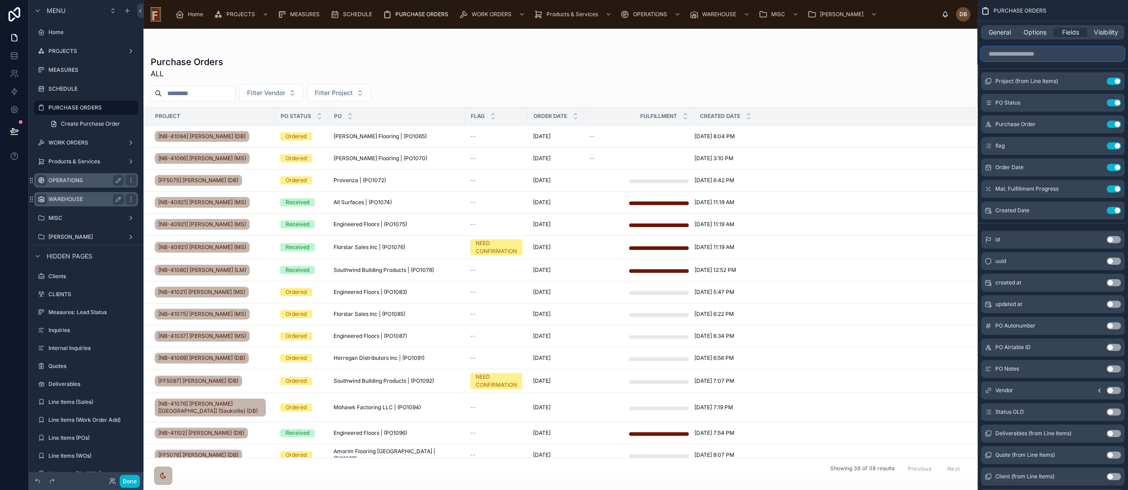
click at [1021, 54] on input "scrollable content" at bounding box center [1053, 54] width 144 height 14
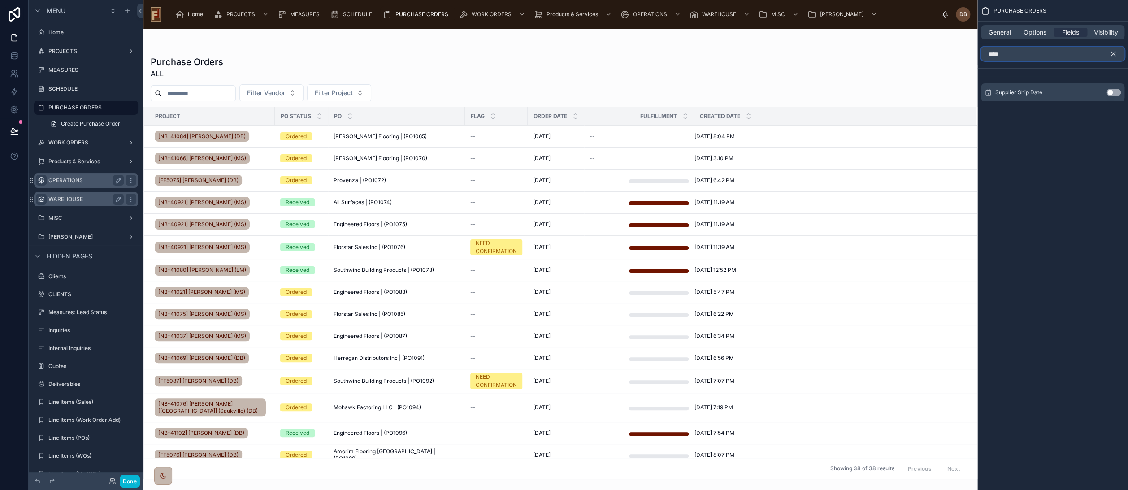
type input "****"
click at [1110, 91] on button "Use setting" at bounding box center [1114, 92] width 14 height 7
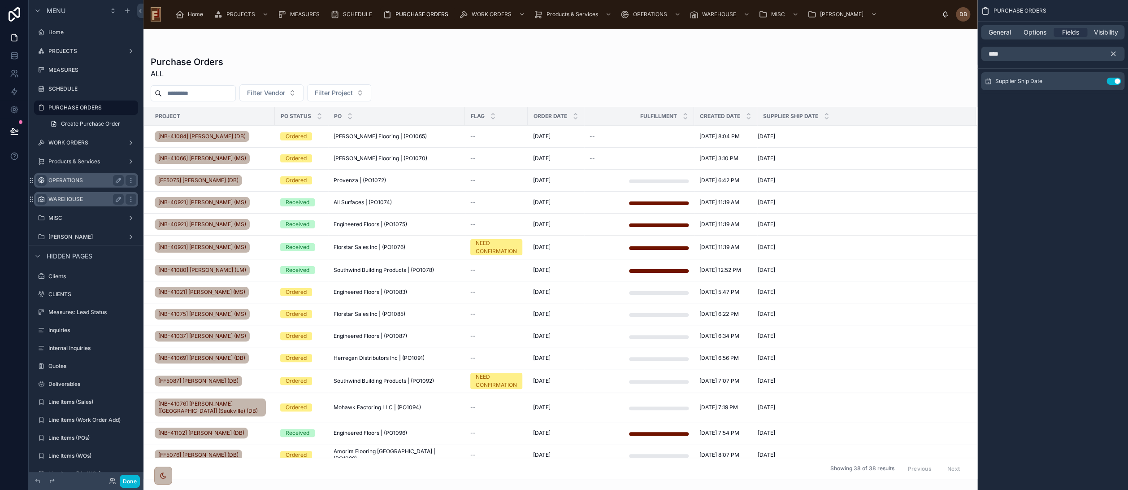
click at [1114, 52] on icon "scrollable content" at bounding box center [1114, 54] width 8 height 8
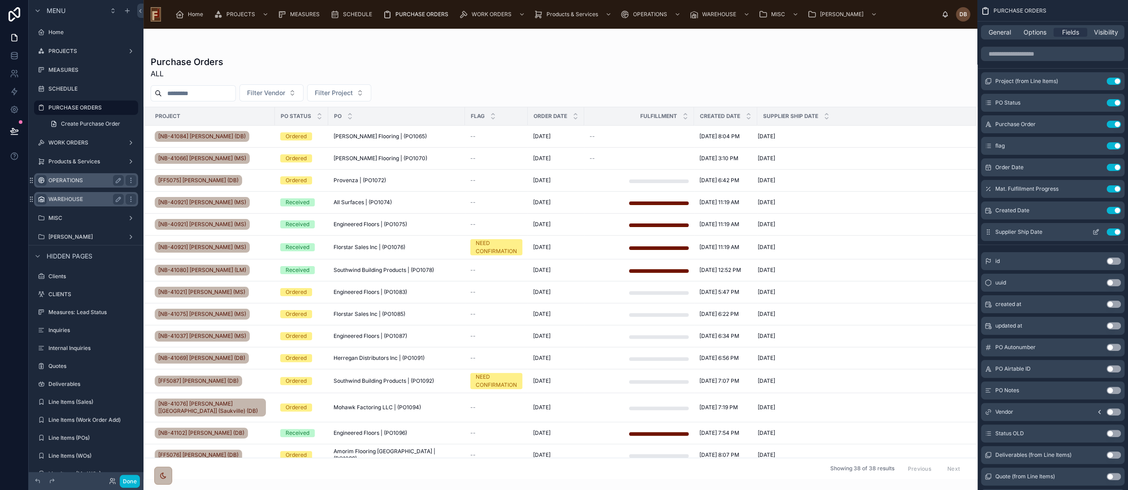
click at [1096, 231] on icon "scrollable content" at bounding box center [1096, 231] width 7 height 7
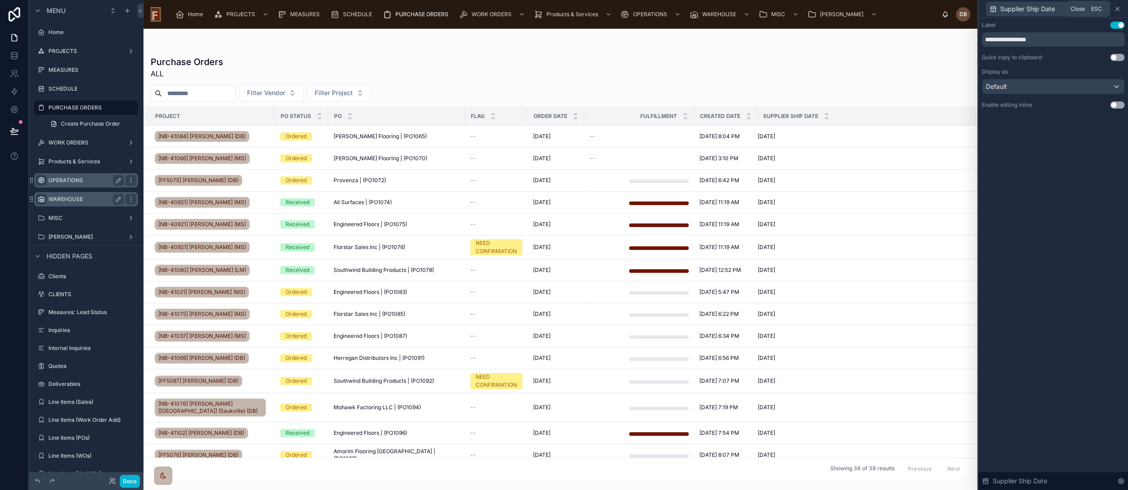
click at [1119, 7] on icon at bounding box center [1118, 9] width 4 height 4
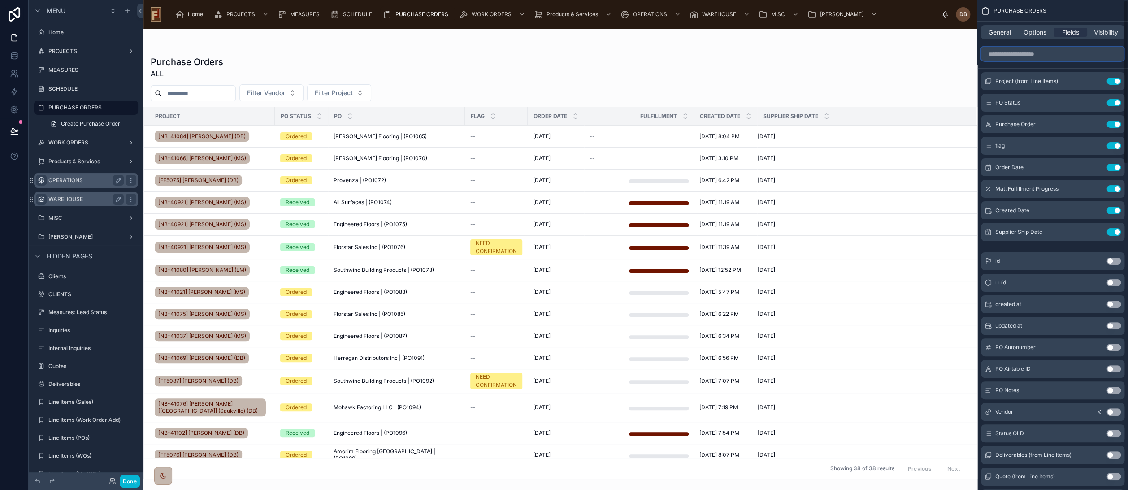
click at [1030, 55] on input "scrollable content" at bounding box center [1053, 54] width 144 height 14
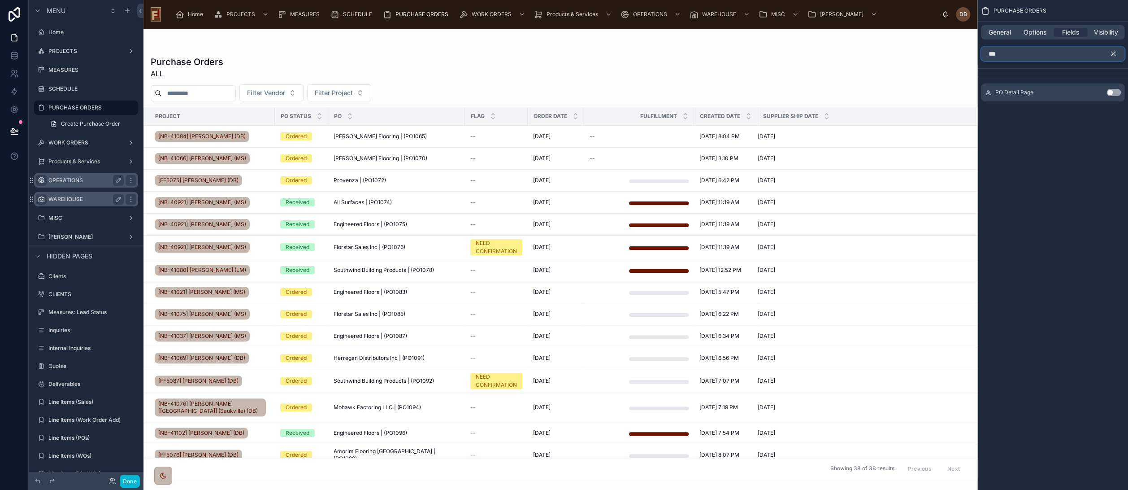
type input "***"
click at [1114, 51] on icon "scrollable content" at bounding box center [1114, 54] width 8 height 8
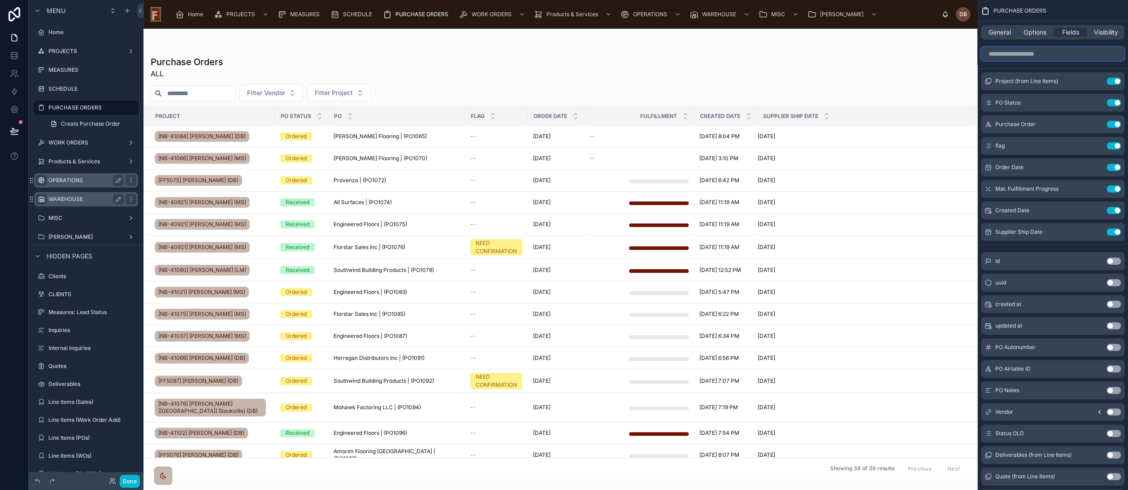
click at [1019, 53] on input "scrollable content" at bounding box center [1053, 54] width 144 height 14
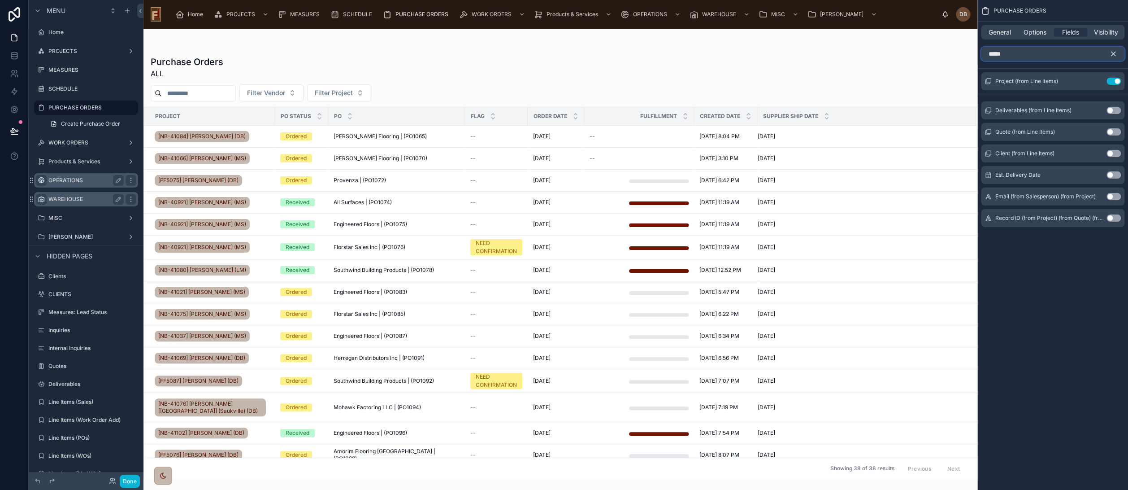
type input "*****"
click at [1112, 174] on button "Use setting" at bounding box center [1114, 174] width 14 height 7
click at [1113, 51] on icon "scrollable content" at bounding box center [1114, 54] width 8 height 8
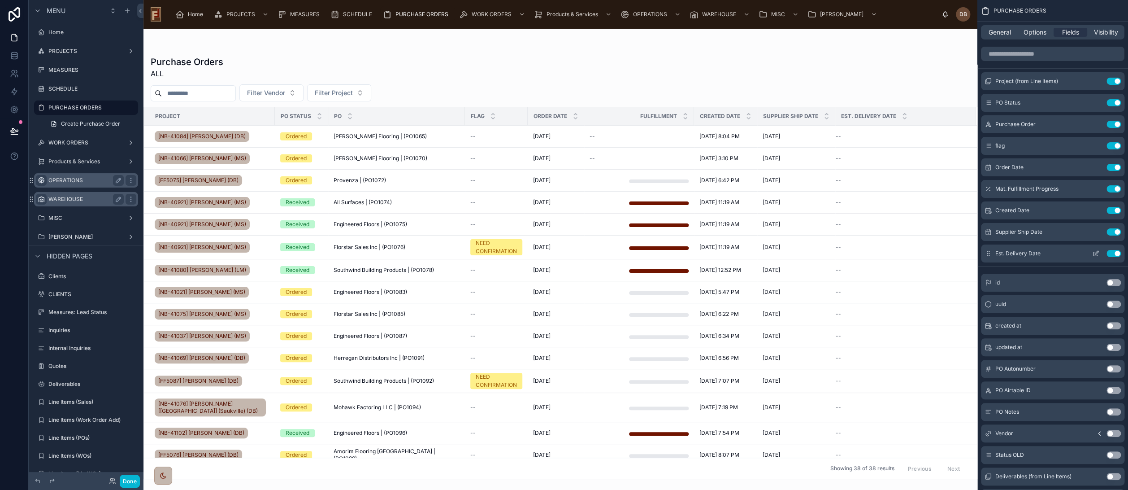
click at [1096, 252] on icon "scrollable content" at bounding box center [1097, 253] width 4 height 4
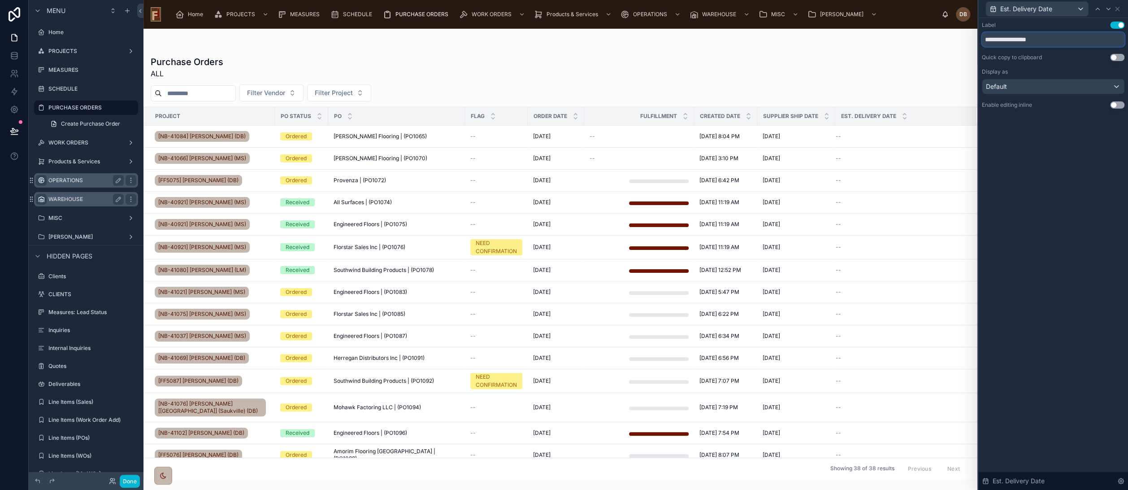
drag, startPoint x: 1043, startPoint y: 41, endPoint x: 977, endPoint y: 40, distance: 65.9
click at [978, 40] on div "**********" at bounding box center [1053, 245] width 151 height 490
type input "********"
click at [1120, 8] on icon at bounding box center [1117, 8] width 7 height 7
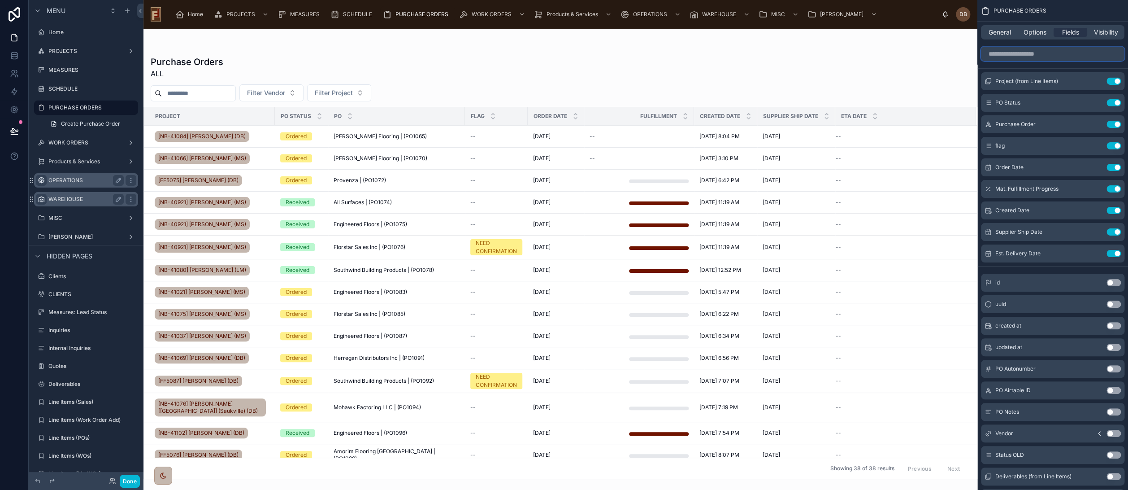
click at [1024, 55] on input "scrollable content" at bounding box center [1053, 54] width 144 height 14
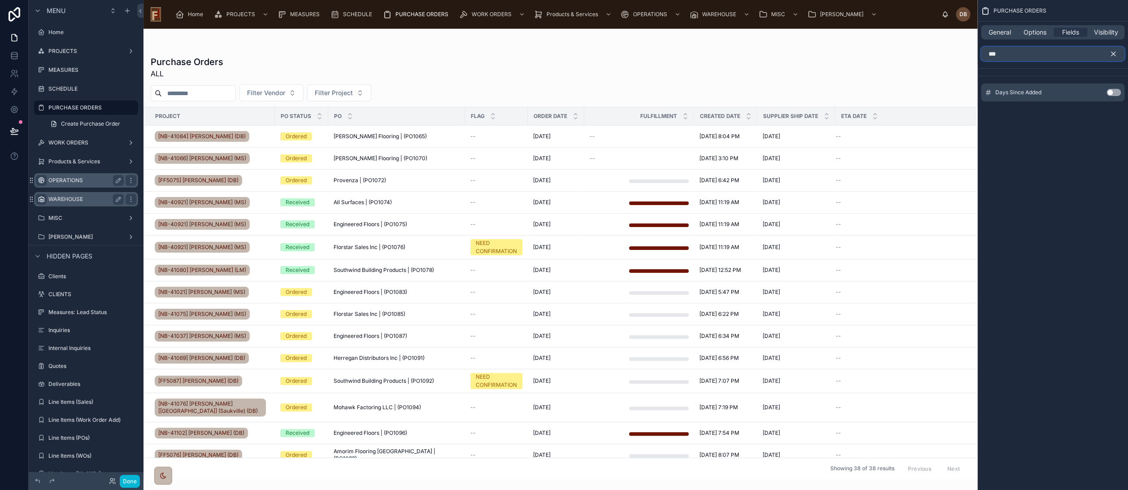
type input "***"
click at [1111, 92] on button "Use setting" at bounding box center [1114, 92] width 14 height 7
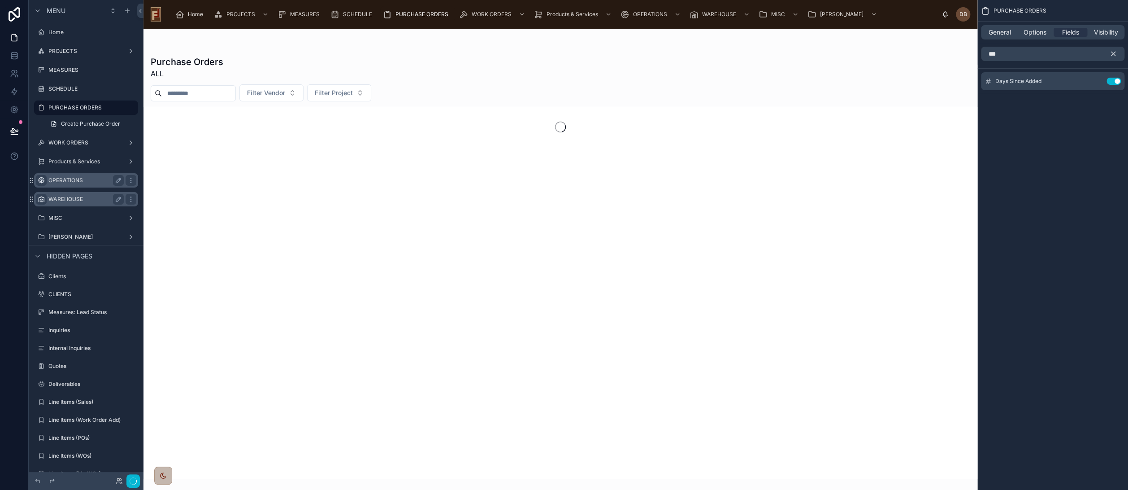
click at [1114, 55] on icon "scrollable content" at bounding box center [1114, 54] width 8 height 8
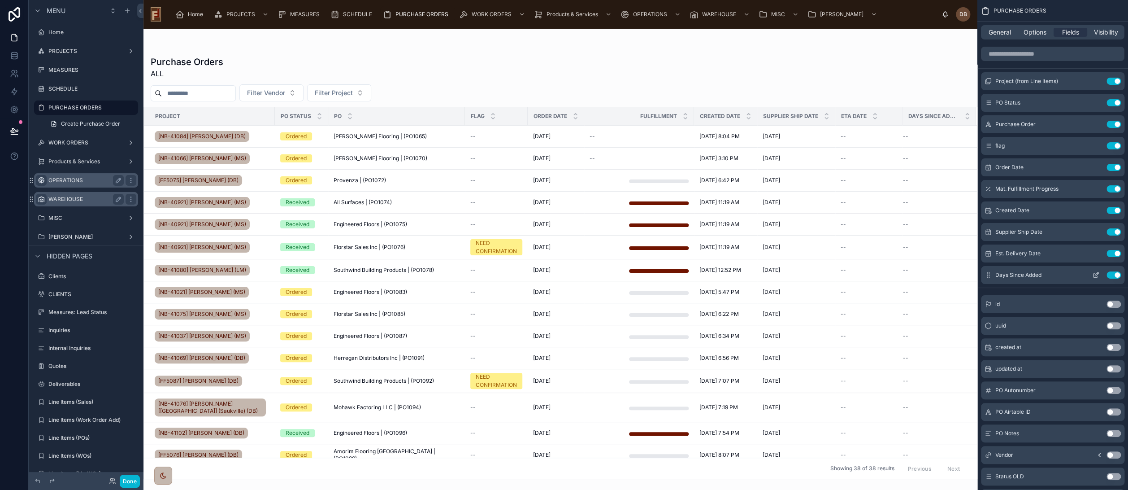
click at [1095, 274] on icon "scrollable content" at bounding box center [1097, 274] width 4 height 4
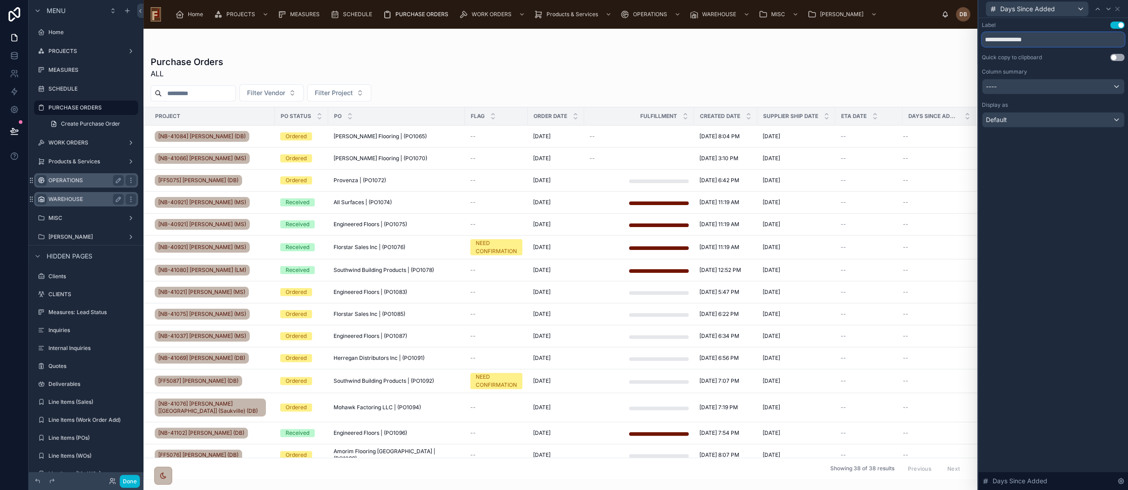
drag, startPoint x: 1041, startPoint y: 40, endPoint x: 972, endPoint y: 40, distance: 69.1
click at [972, 40] on div "**********" at bounding box center [564, 245] width 1128 height 490
type input "**********"
click at [1118, 6] on icon at bounding box center [1117, 8] width 7 height 7
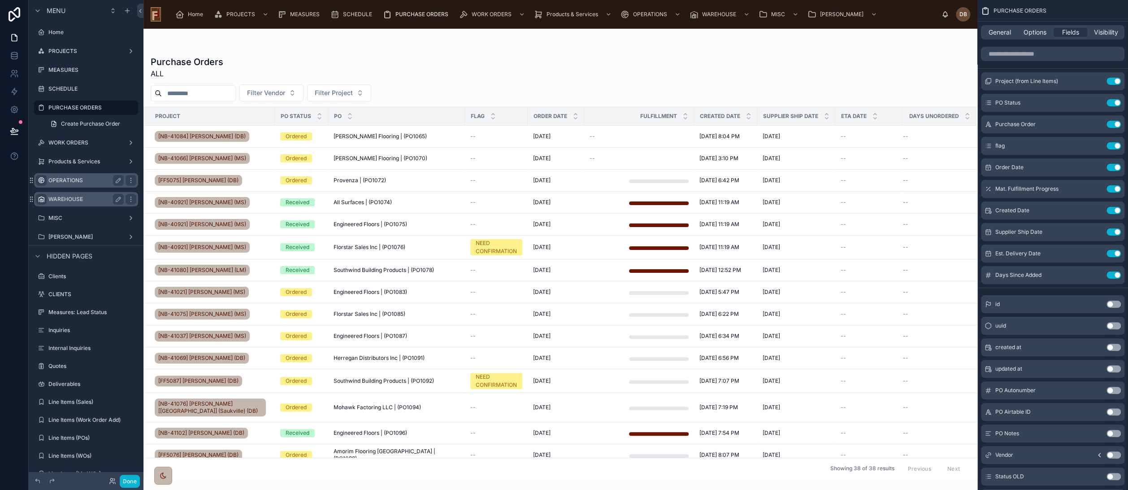
click at [938, 71] on div "Purchase Orders ALL" at bounding box center [561, 67] width 820 height 23
click at [1115, 275] on button "Use setting" at bounding box center [1114, 274] width 14 height 7
click at [1018, 55] on input "scrollable content" at bounding box center [1053, 54] width 144 height 14
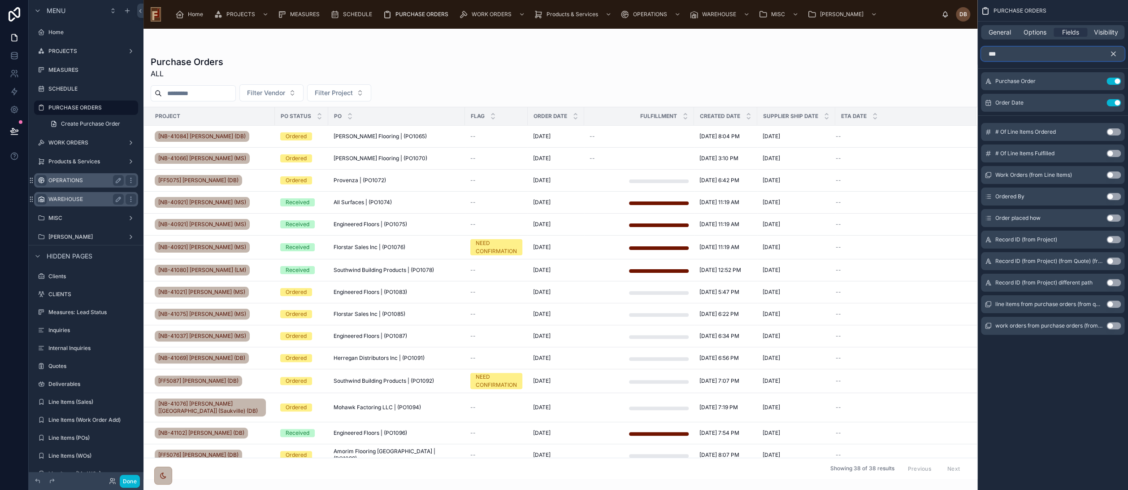
type input "***"
click at [1114, 196] on button "Use setting" at bounding box center [1114, 196] width 14 height 7
click at [1115, 53] on icon "scrollable content" at bounding box center [1114, 54] width 8 height 8
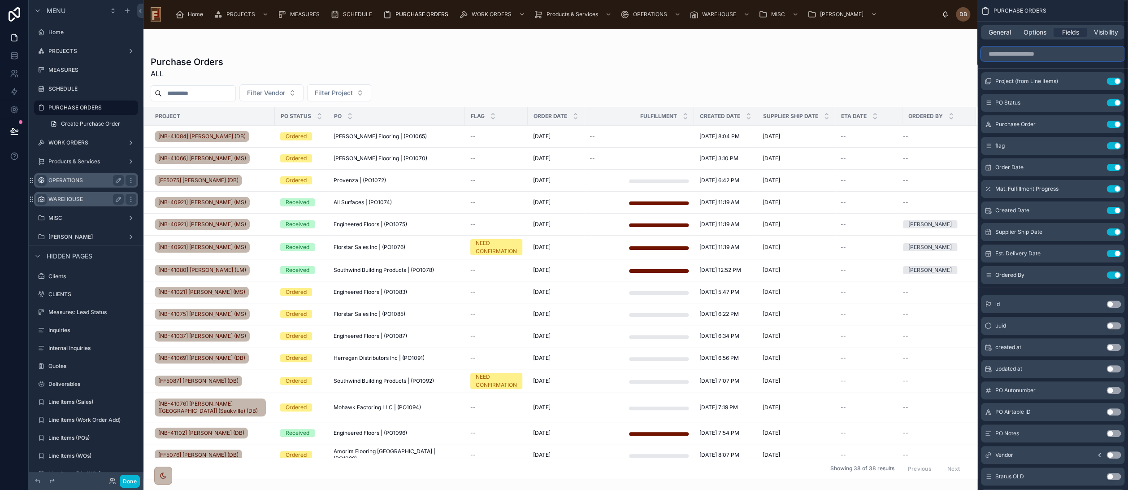
click at [1032, 52] on input "scrollable content" at bounding box center [1053, 54] width 144 height 14
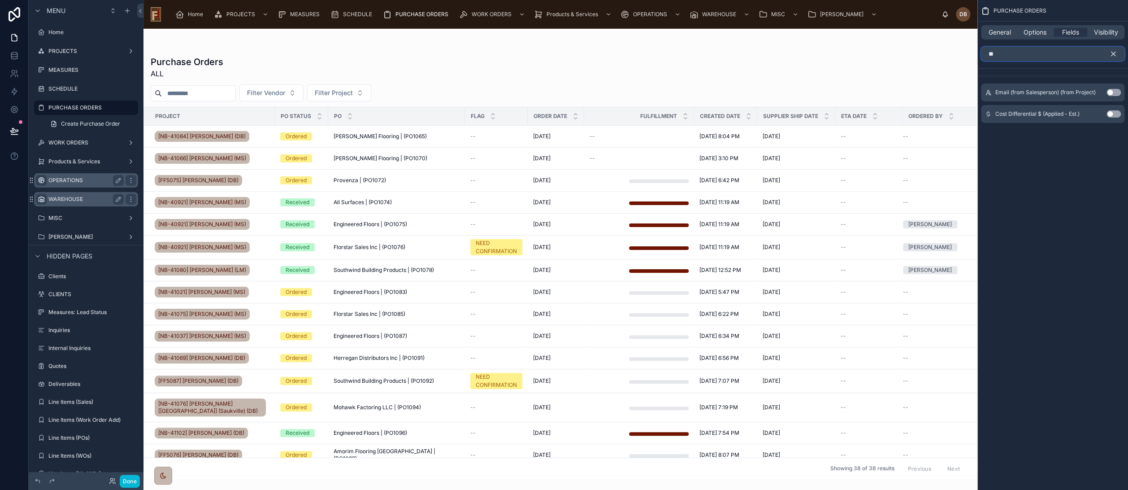
type input "**"
click at [1113, 51] on icon "scrollable content" at bounding box center [1114, 54] width 8 height 8
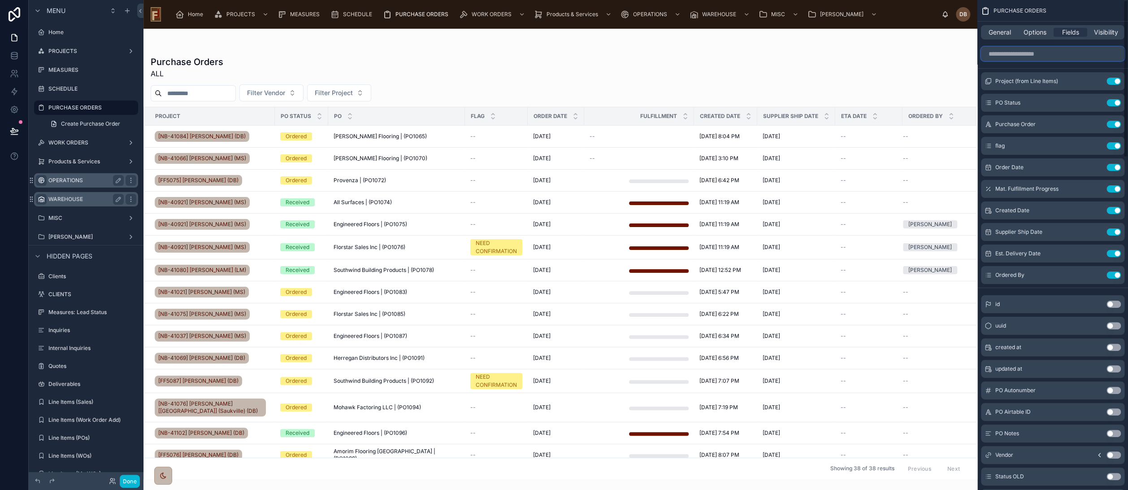
click at [1021, 58] on input "scrollable content" at bounding box center [1053, 54] width 144 height 14
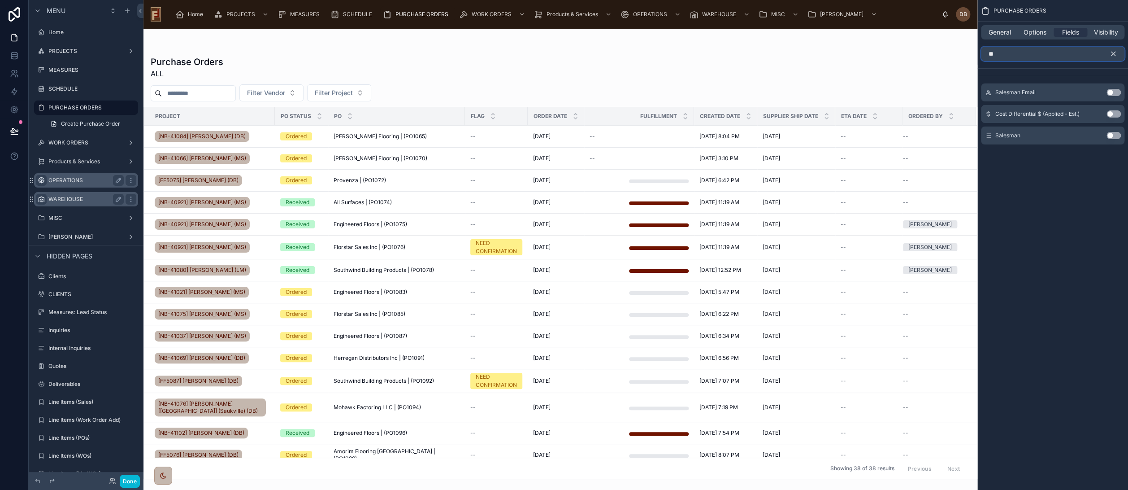
type input "**"
click at [1112, 136] on button "Use setting" at bounding box center [1114, 135] width 14 height 7
click at [1113, 50] on icon "scrollable content" at bounding box center [1114, 54] width 8 height 8
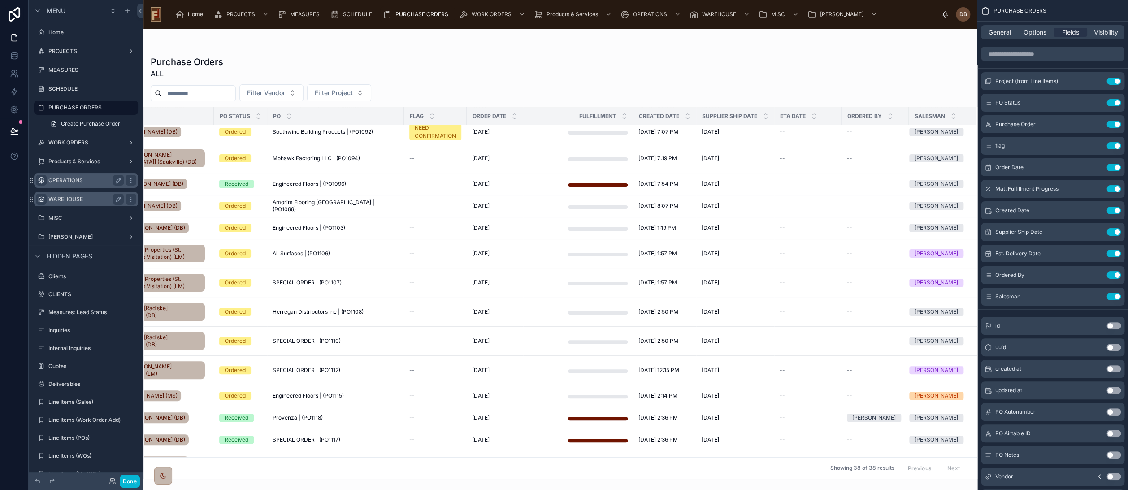
scroll to position [0, 61]
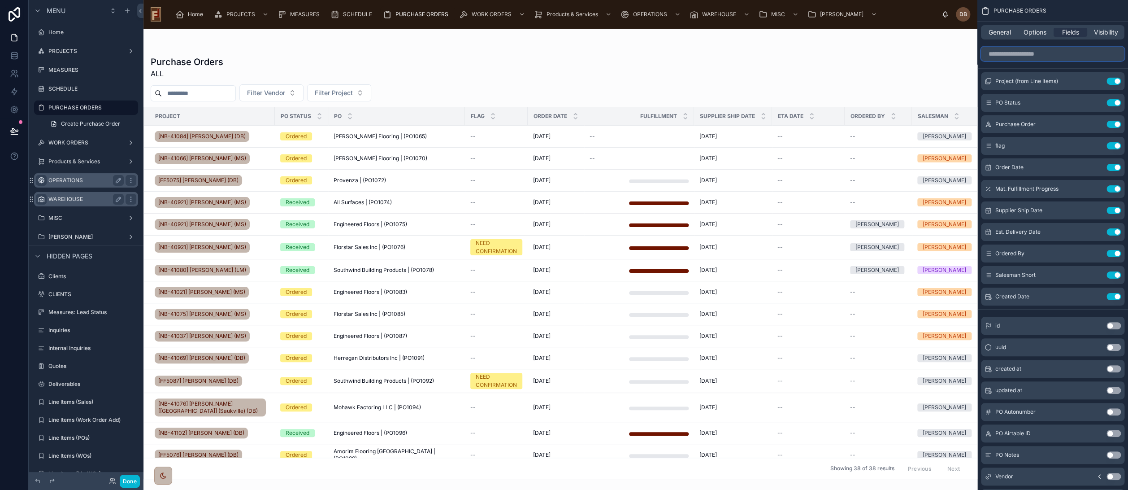
click at [1025, 54] on input "scrollable content" at bounding box center [1053, 54] width 144 height 14
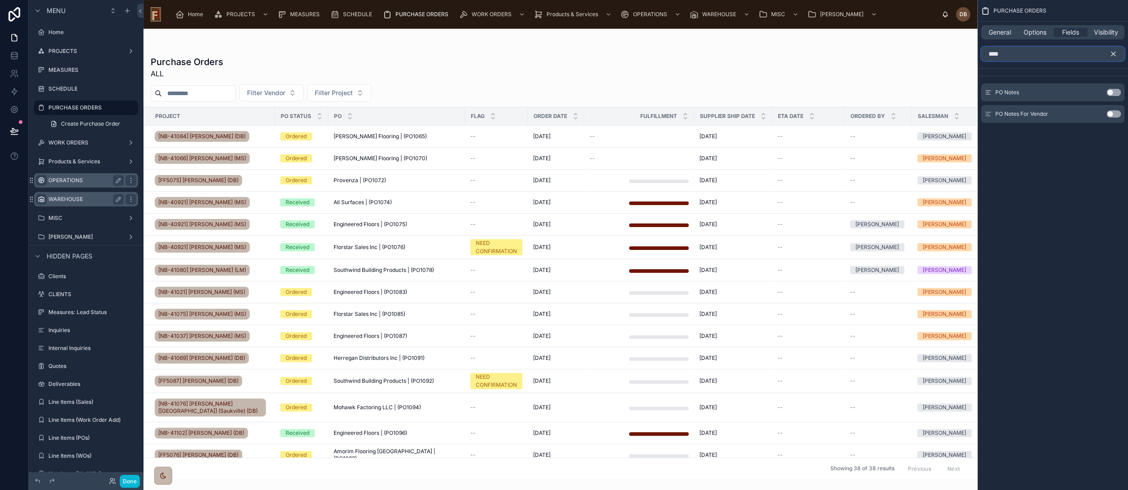
type input "****"
click at [1111, 90] on button "Use setting" at bounding box center [1114, 92] width 14 height 7
click at [1114, 53] on icon "scrollable content" at bounding box center [1114, 54] width 4 height 4
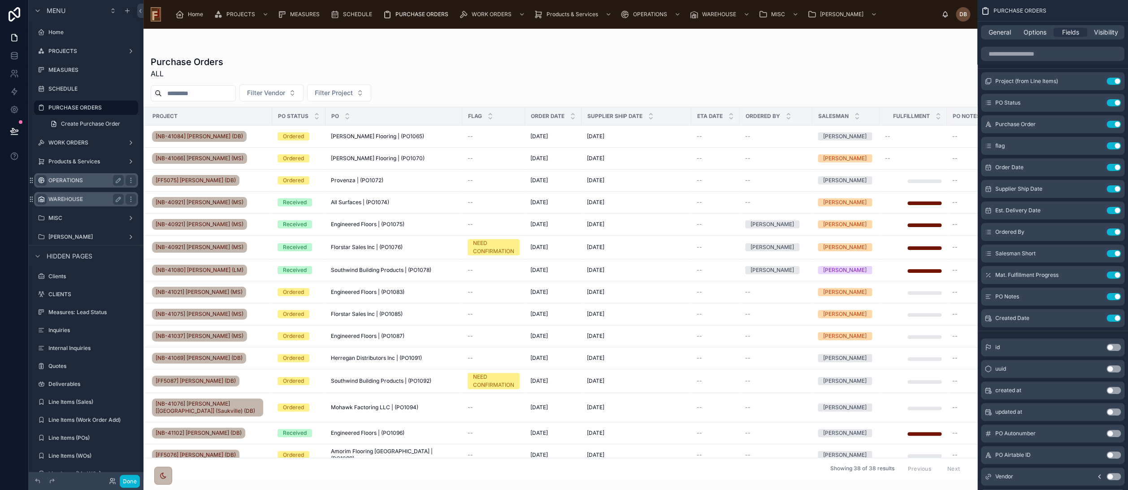
scroll to position [0, 0]
click at [1095, 187] on icon "scrollable content" at bounding box center [1096, 188] width 7 height 7
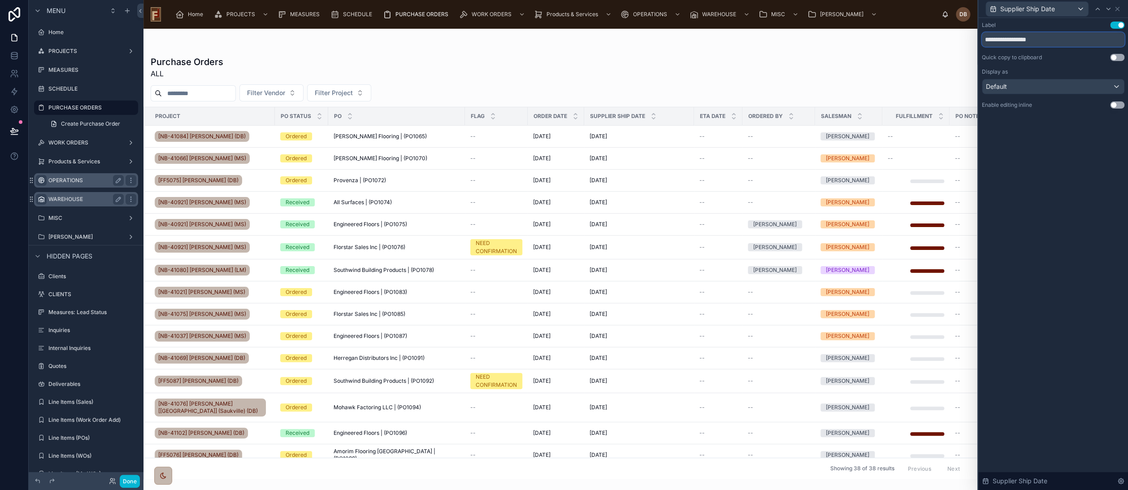
drag, startPoint x: 1013, startPoint y: 39, endPoint x: 975, endPoint y: 43, distance: 38.4
click at [975, 43] on div "**********" at bounding box center [564, 245] width 1128 height 490
type input "*********"
click at [1120, 6] on icon at bounding box center [1117, 8] width 7 height 7
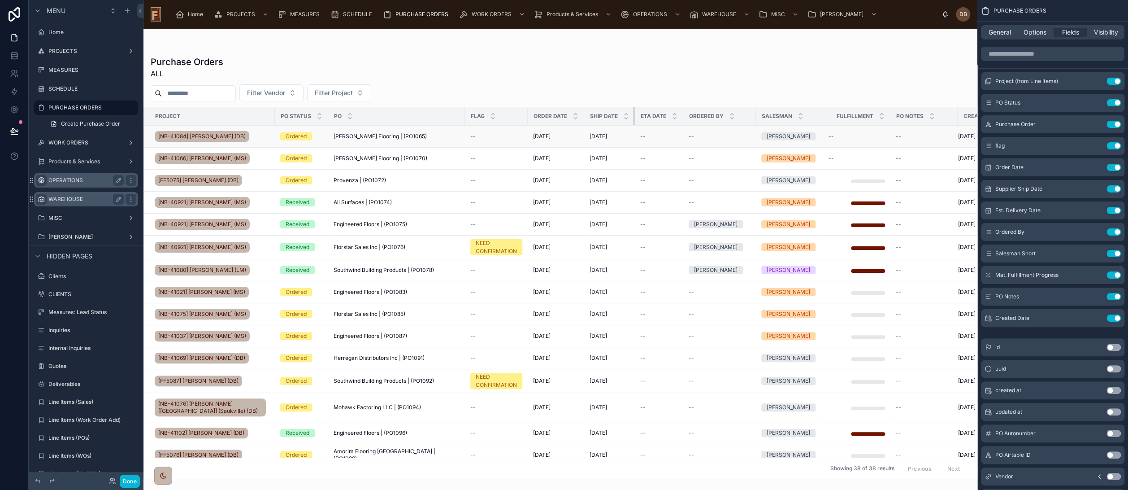
drag, startPoint x: 685, startPoint y: 115, endPoint x: 604, endPoint y: 127, distance: 81.6
drag, startPoint x: 549, startPoint y: 124, endPoint x: 524, endPoint y: 131, distance: 26.4
click at [1025, 54] on input "scrollable content" at bounding box center [1053, 54] width 144 height 14
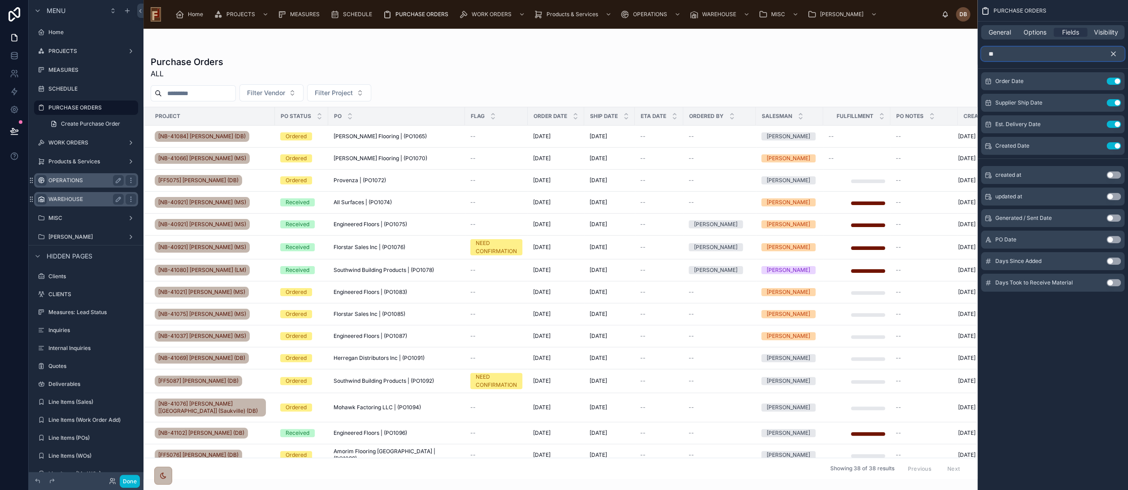
type input "**"
click at [753, 78] on div "Purchase Orders ALL" at bounding box center [561, 67] width 820 height 23
click at [1114, 53] on icon "scrollable content" at bounding box center [1114, 54] width 4 height 4
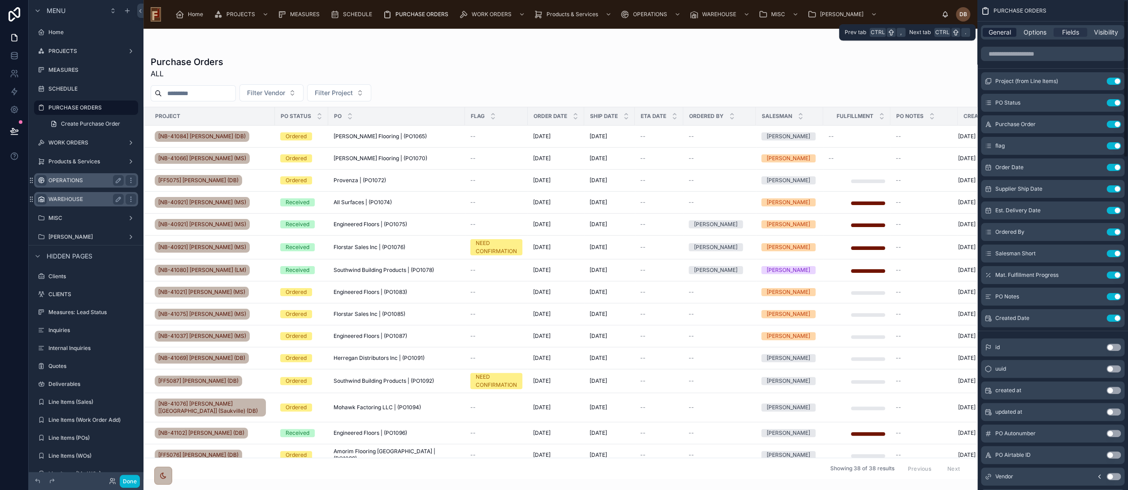
click at [1000, 35] on span "General" at bounding box center [1000, 32] width 22 height 9
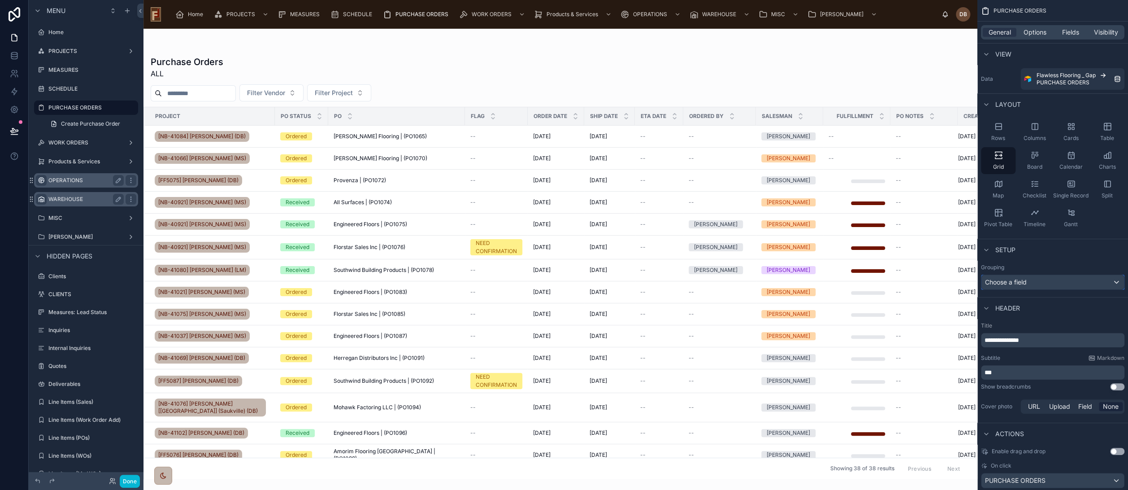
click at [1024, 283] on div "Choose a field" at bounding box center [1053, 282] width 143 height 14
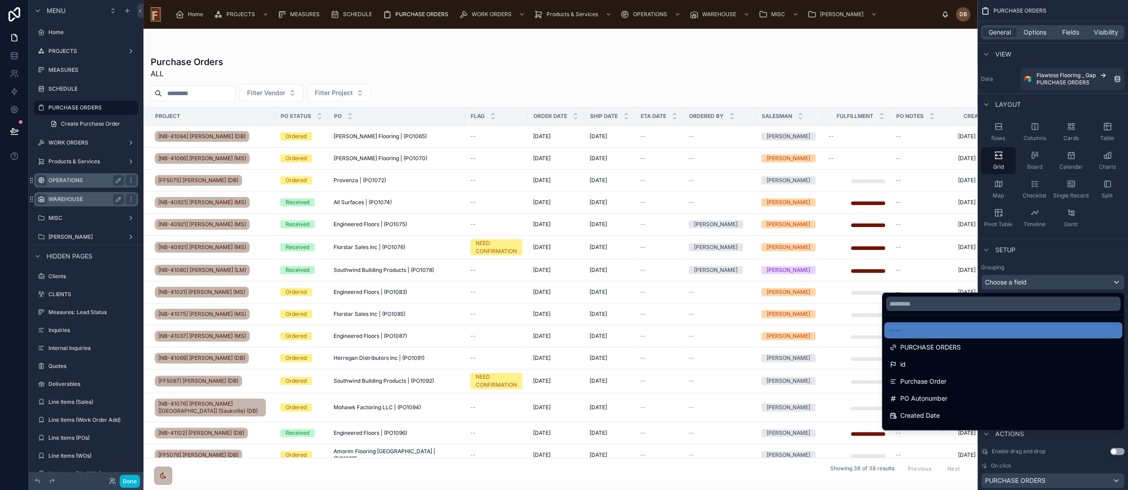
click at [1074, 257] on div "scrollable content" at bounding box center [564, 245] width 1128 height 490
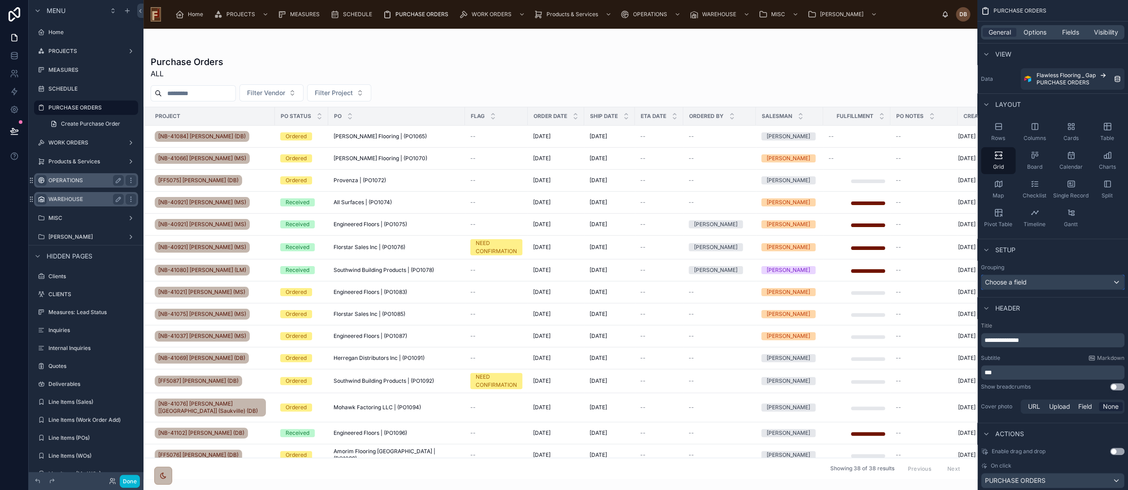
click at [1024, 284] on div "Choose a field" at bounding box center [1053, 282] width 143 height 14
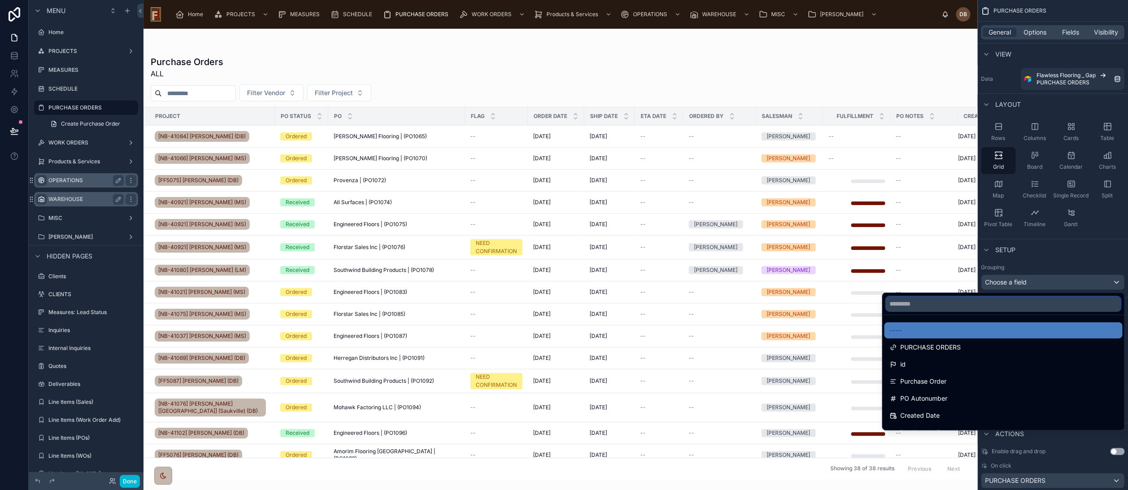
click at [945, 306] on input "text" at bounding box center [1003, 303] width 235 height 14
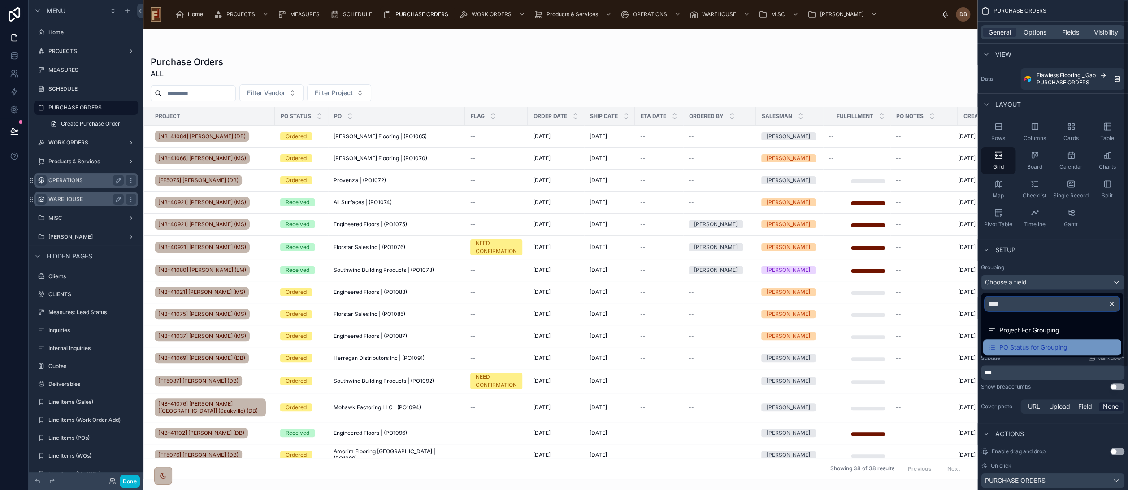
type input "****"
click at [1040, 352] on span "PO Status for Grouping" at bounding box center [1034, 347] width 68 height 11
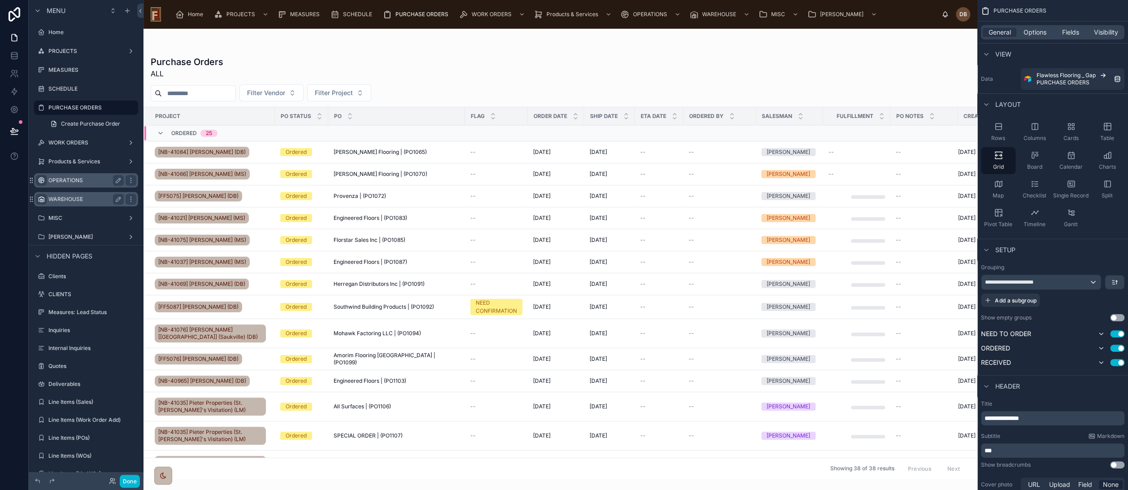
click at [449, 64] on div "Purchase Orders ALL" at bounding box center [561, 67] width 820 height 23
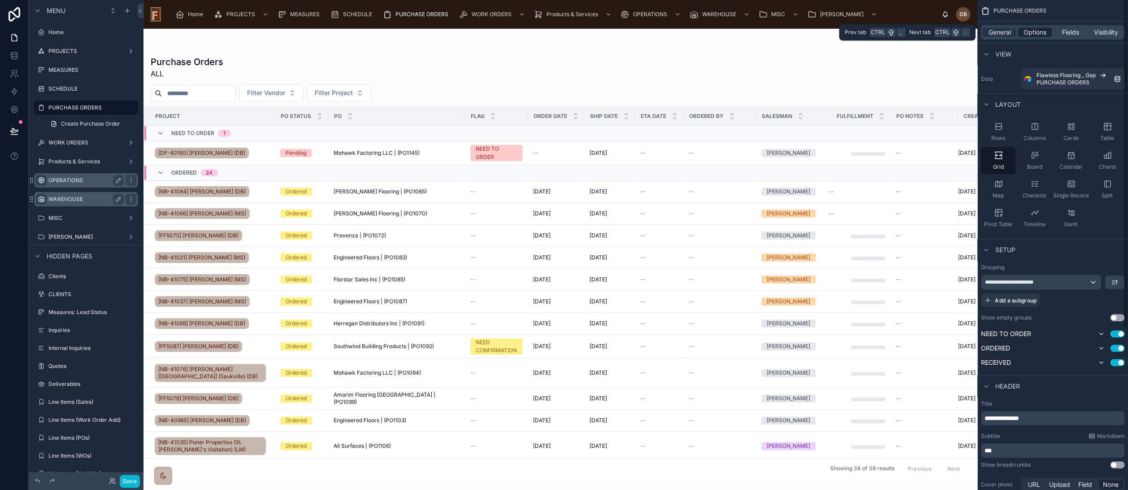
click at [1033, 35] on span "Options" at bounding box center [1035, 32] width 23 height 9
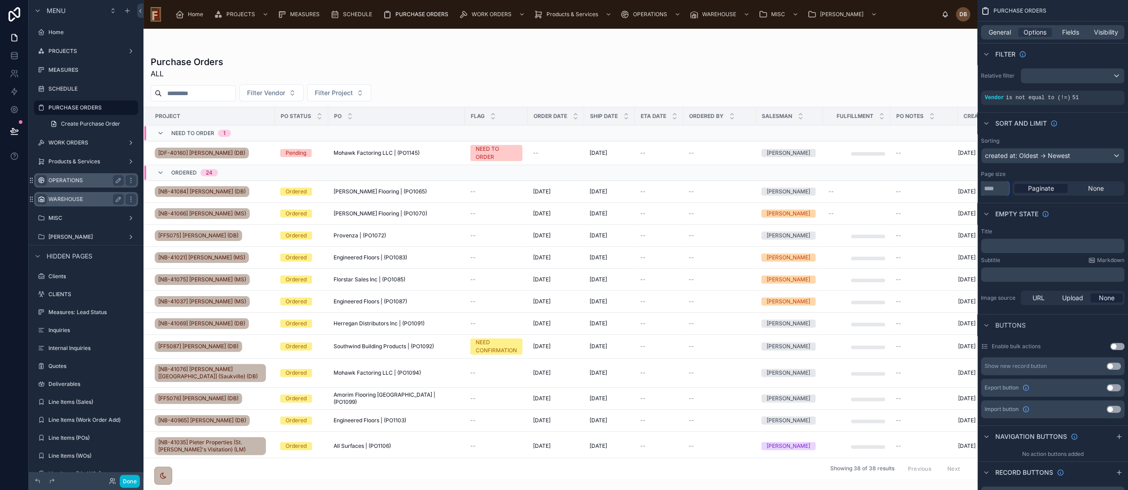
drag, startPoint x: 994, startPoint y: 187, endPoint x: 980, endPoint y: 189, distance: 14.5
click at [980, 189] on div "Sorting created at: Oldest -> Newest Page size ** Paginate None" at bounding box center [1053, 166] width 151 height 65
type input "***"
click at [1001, 31] on span "General" at bounding box center [1000, 32] width 22 height 9
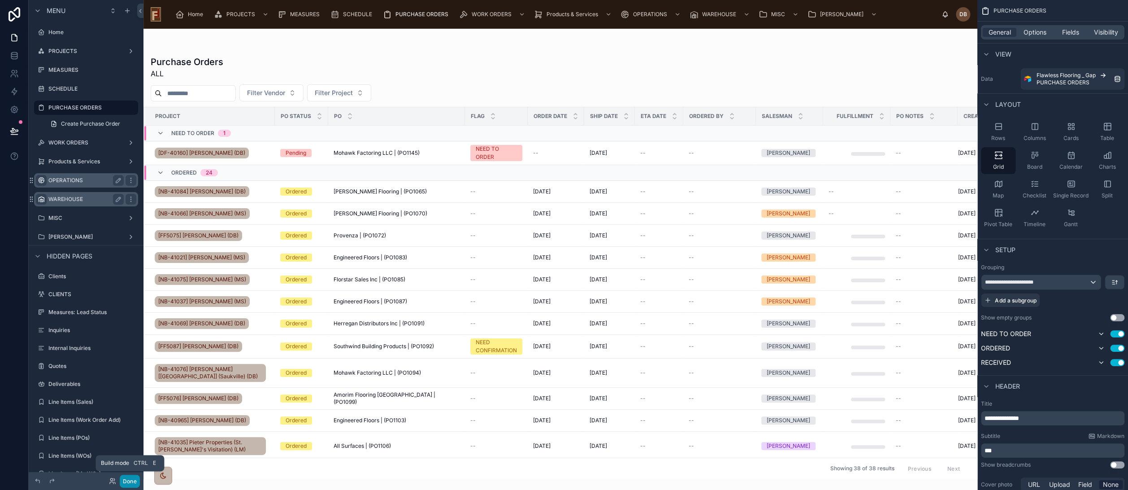
click at [127, 480] on button "Done" at bounding box center [130, 481] width 20 height 13
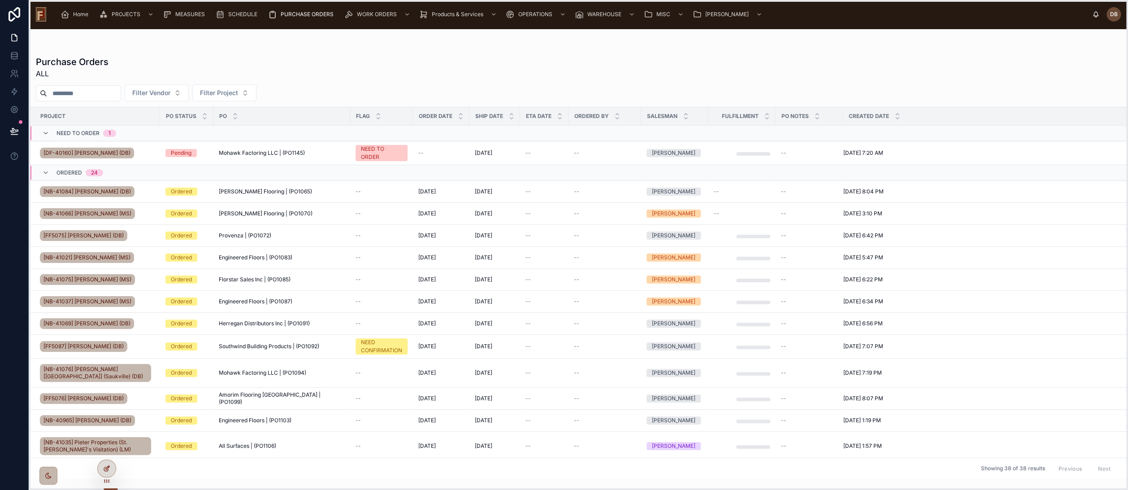
drag, startPoint x: 33, startPoint y: 331, endPoint x: 100, endPoint y: 467, distance: 151.8
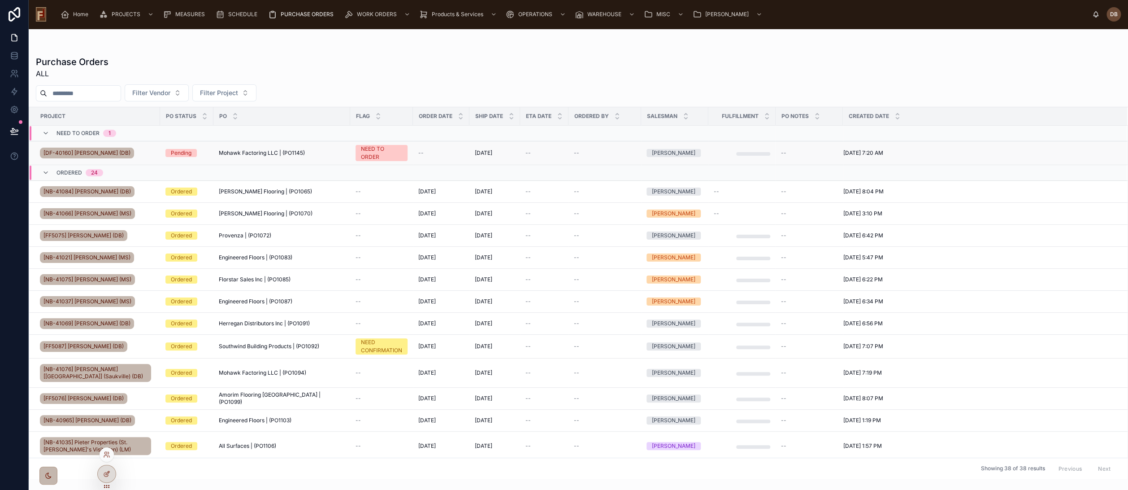
click at [269, 153] on span "Mohawk Factoring LLC | (PO1145)" at bounding box center [262, 152] width 86 height 7
click at [108, 470] on icon at bounding box center [106, 473] width 7 height 7
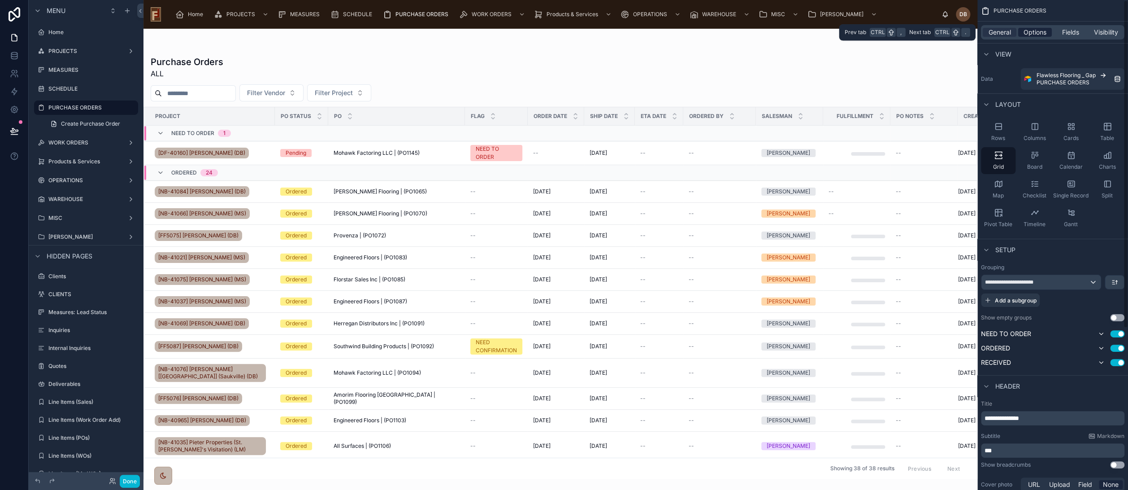
click at [1041, 31] on span "Options" at bounding box center [1035, 32] width 23 height 9
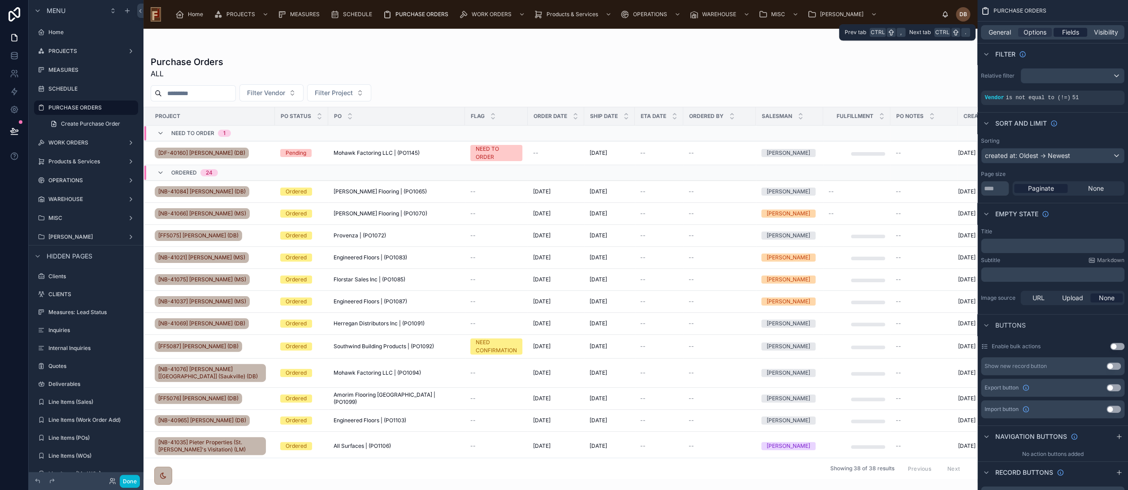
click at [1067, 28] on span "Fields" at bounding box center [1071, 32] width 17 height 9
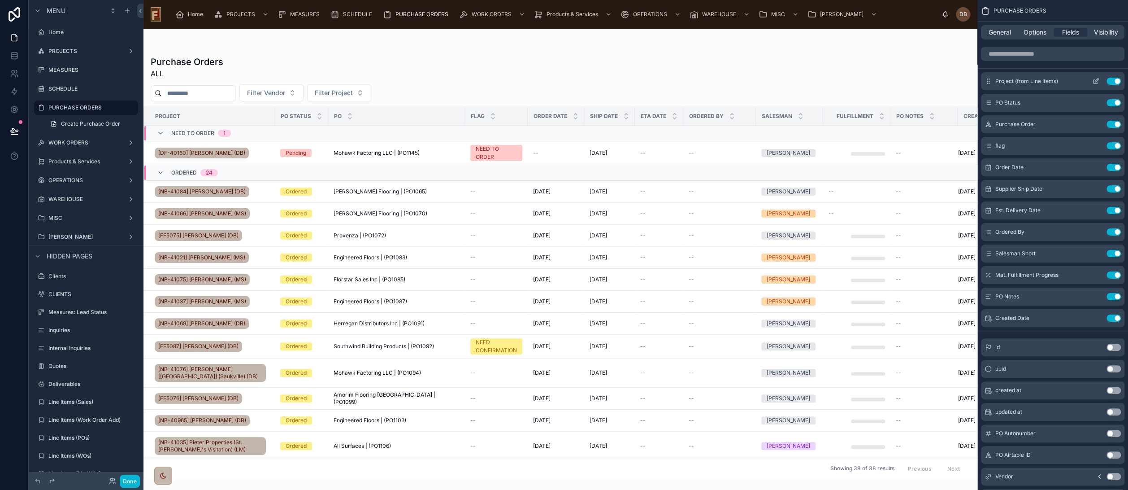
click at [1096, 80] on icon "scrollable content" at bounding box center [1097, 80] width 4 height 4
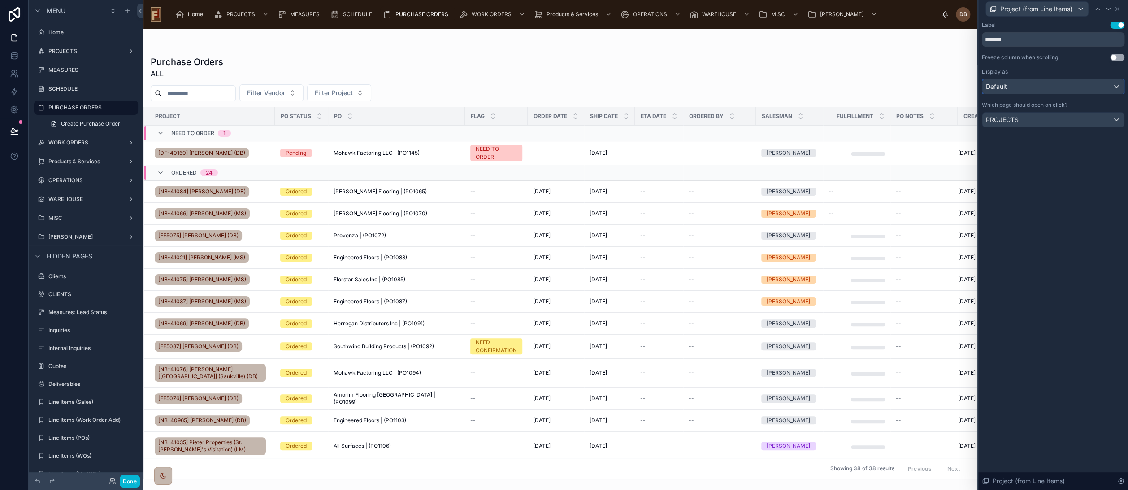
click at [1075, 87] on div "Default" at bounding box center [1054, 86] width 142 height 14
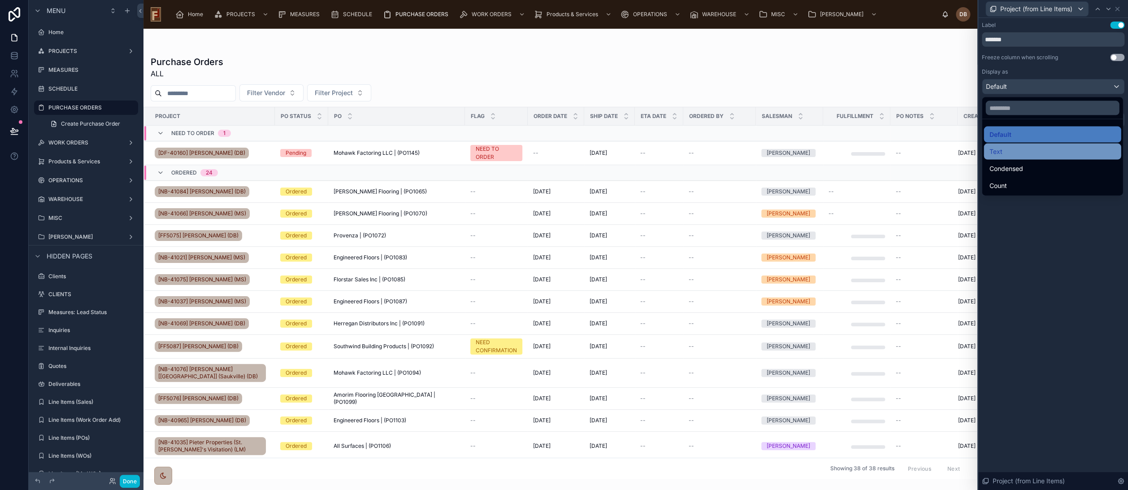
click at [1013, 147] on div "Text" at bounding box center [1052, 151] width 126 height 11
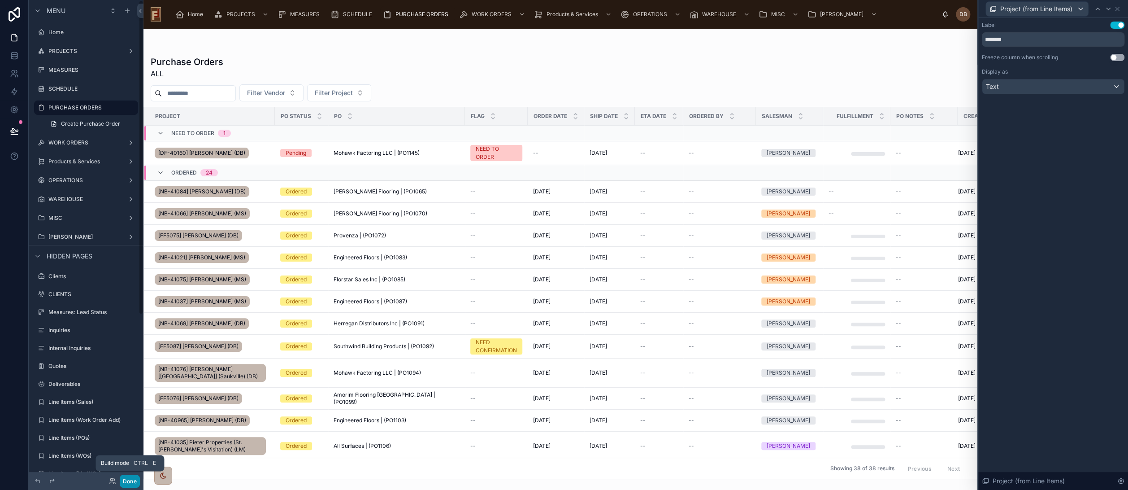
click at [129, 481] on button "Done" at bounding box center [130, 481] width 20 height 13
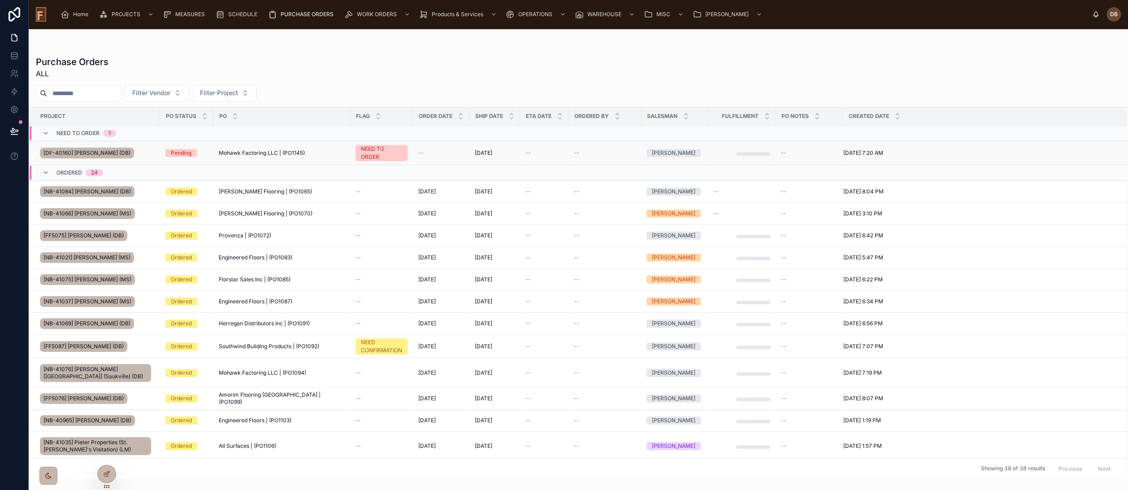
click at [257, 153] on span "Mohawk Factoring LLC | (PO1145)" at bounding box center [262, 152] width 86 height 7
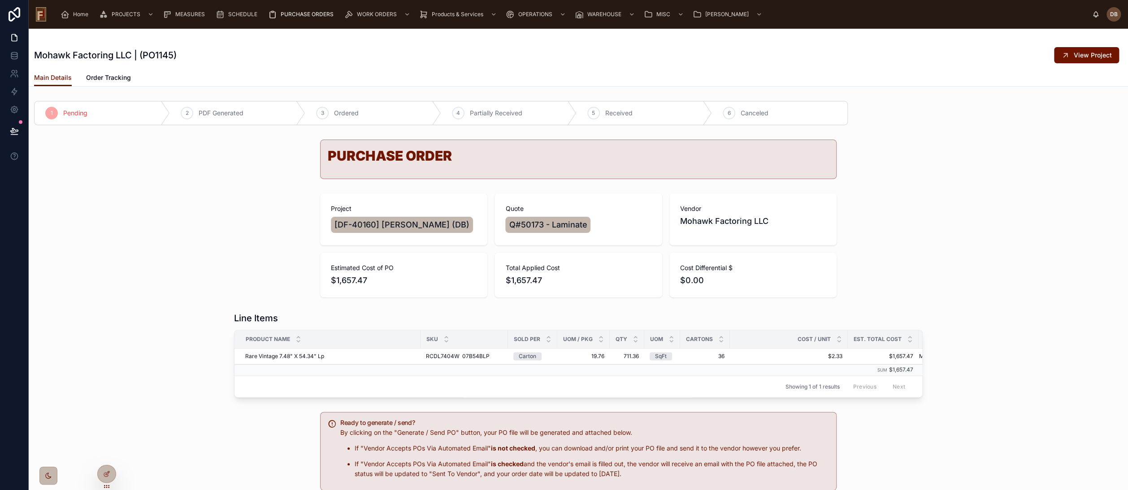
click at [258, 210] on div "Project [DF-40160] Justin Meissner (DB) Quote Q#50173 - Laminate Vendor Mohawk …" at bounding box center [579, 245] width 1100 height 111
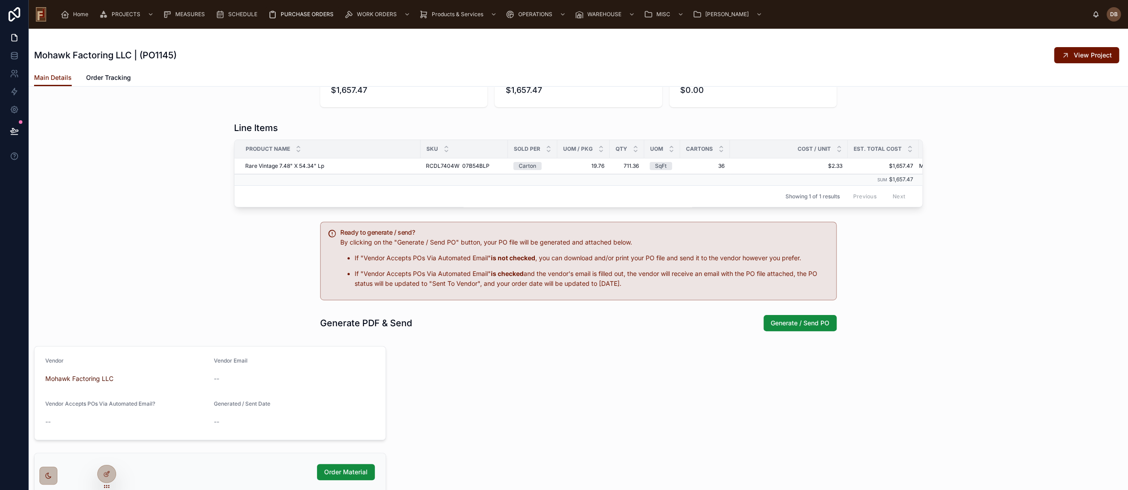
scroll to position [199, 0]
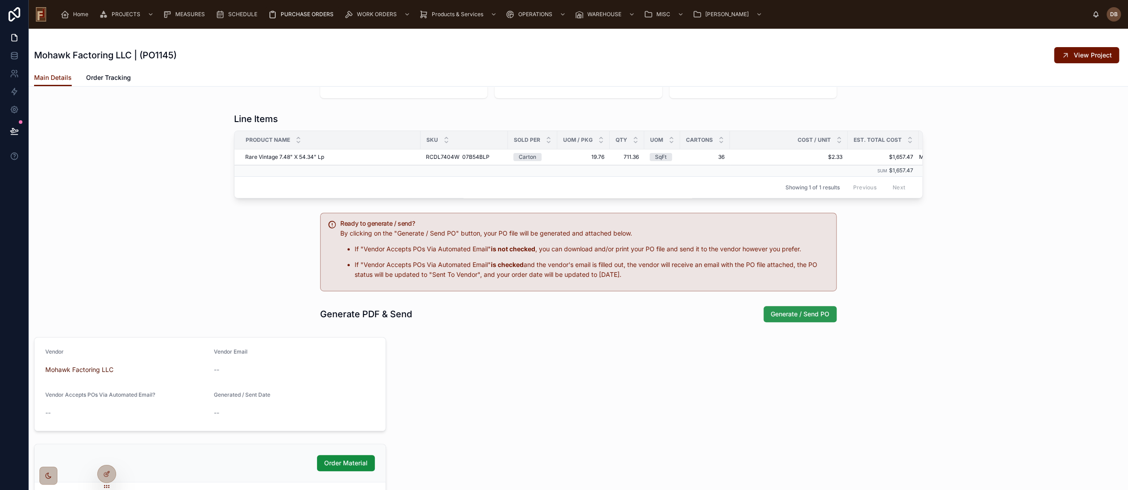
click at [801, 318] on span "Generate / Send PO" at bounding box center [800, 313] width 59 height 9
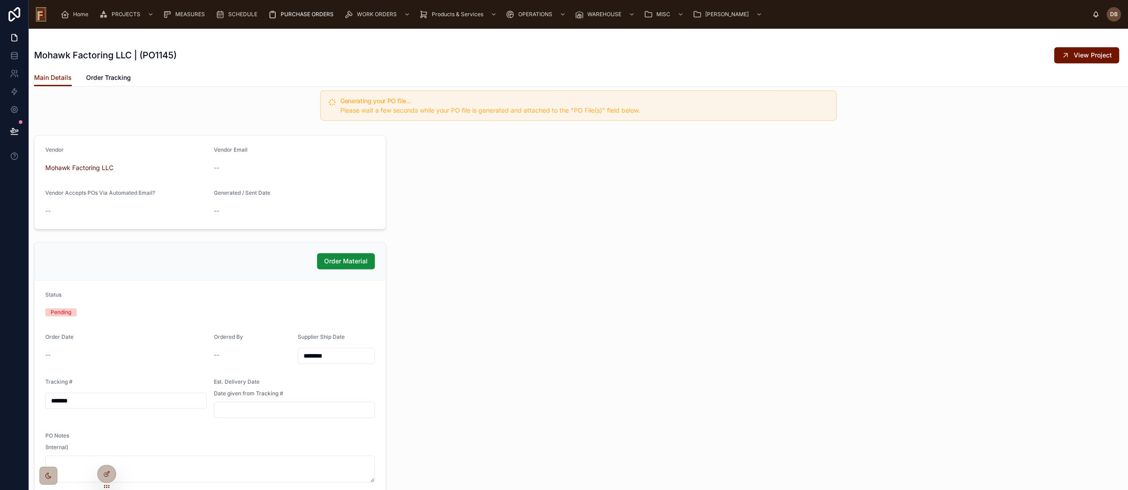
scroll to position [398, 0]
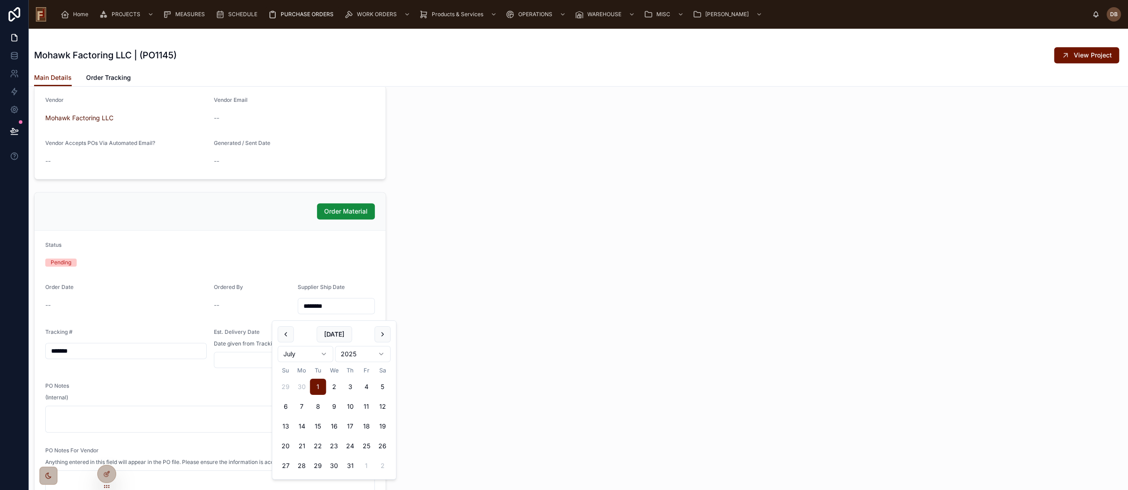
drag, startPoint x: 344, startPoint y: 314, endPoint x: 294, endPoint y: 317, distance: 50.3
click at [294, 317] on form "Status Pending Order Date -- Ordered By -- Supplier Ship Date ******** Tracking…" at bounding box center [210, 396] width 351 height 331
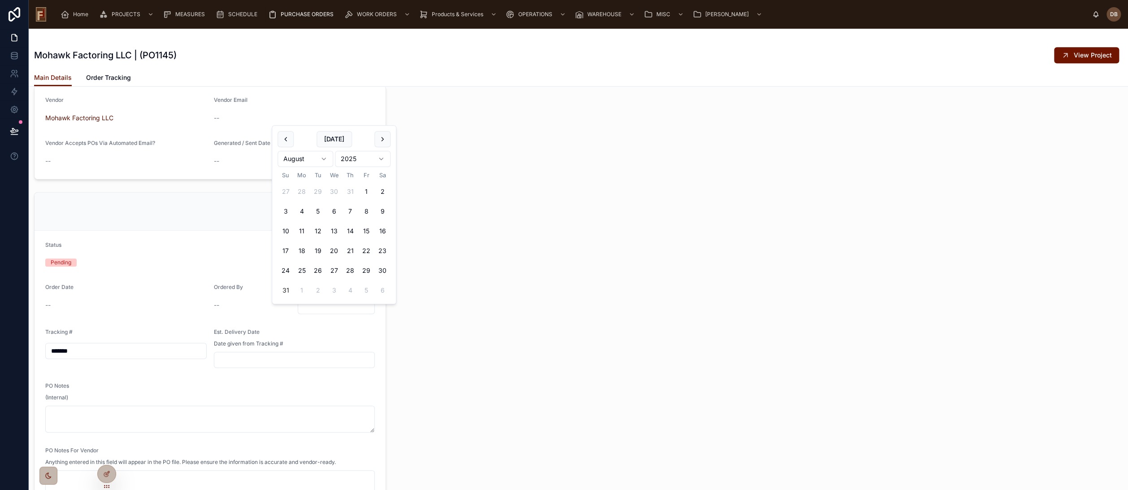
click at [96, 357] on input "*******" at bounding box center [126, 350] width 161 height 13
drag, startPoint x: 104, startPoint y: 358, endPoint x: 33, endPoint y: 361, distance: 70.9
click at [33, 361] on div "Order Material Status Pending Order Date -- Ordered By -- Supplier Ship Date Tr…" at bounding box center [210, 376] width 363 height 377
click at [244, 322] on form "Status Pending Order Date -- Ordered By -- Supplier Ship Date Tracking # Est. D…" at bounding box center [210, 396] width 351 height 331
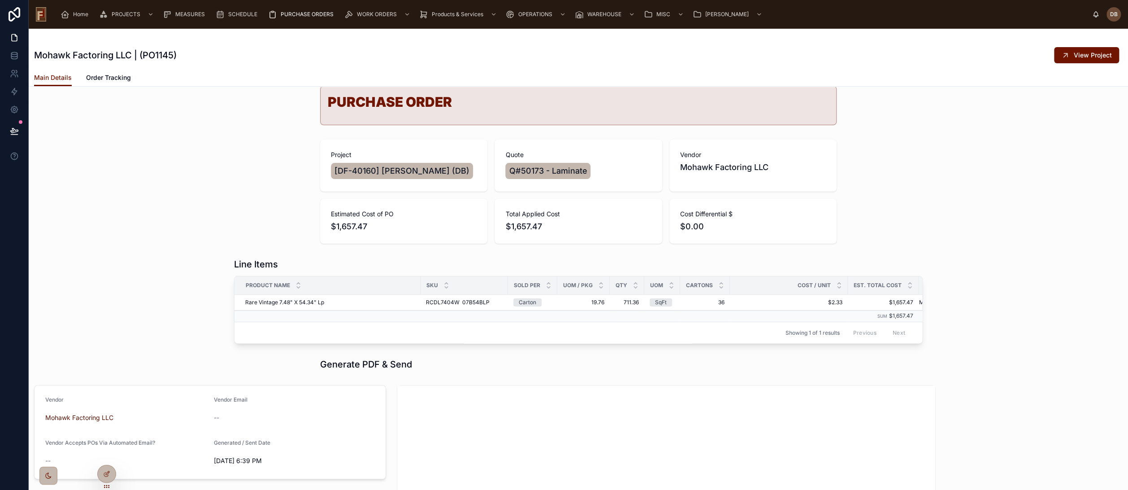
scroll to position [50, 0]
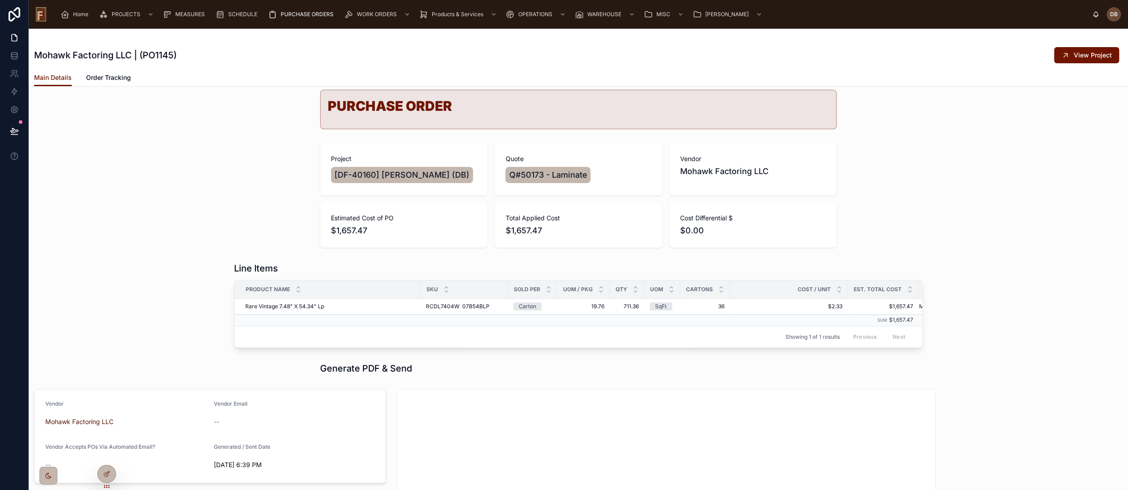
click at [311, 13] on span "PURCHASE ORDERS" at bounding box center [307, 14] width 53 height 7
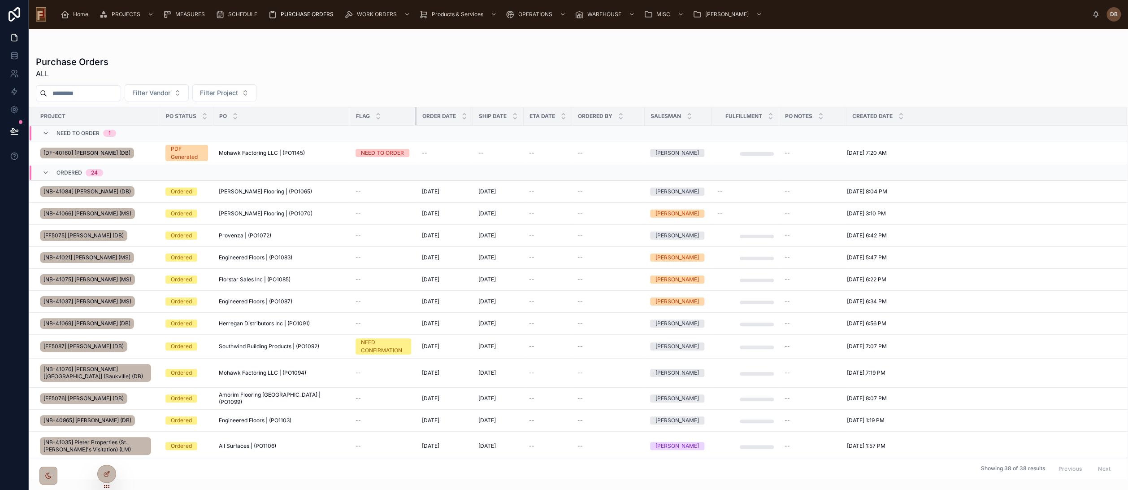
drag, startPoint x: 404, startPoint y: 116, endPoint x: 412, endPoint y: 115, distance: 8.1
click at [412, 115] on tr "Project PO Status PO Flag Order Date Ship Date ETA Date Ordered By Salesman Ful…" at bounding box center [578, 116] width 1099 height 18
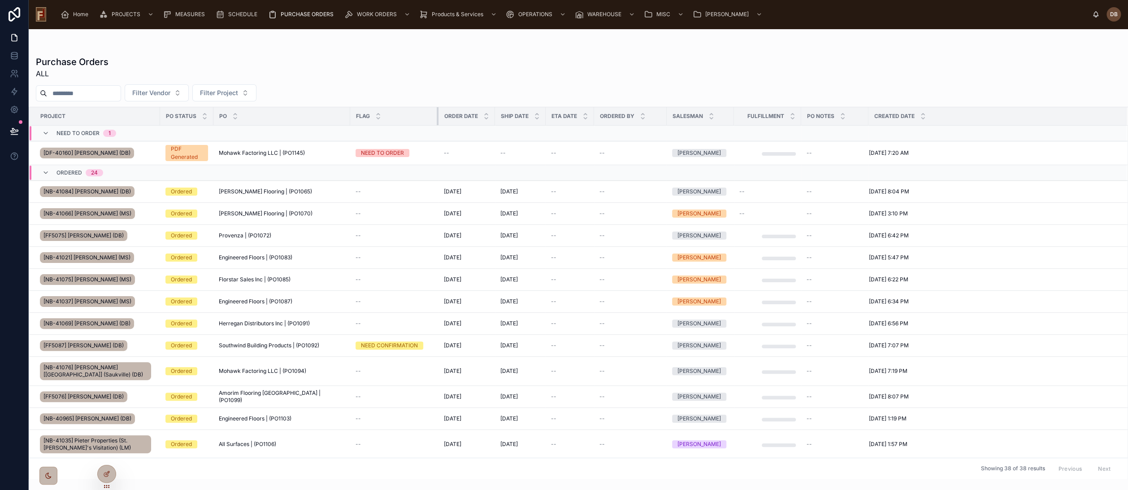
drag, startPoint x: 407, startPoint y: 117, endPoint x: 429, endPoint y: 120, distance: 22.1
click at [437, 120] on div at bounding box center [439, 116] width 4 height 18
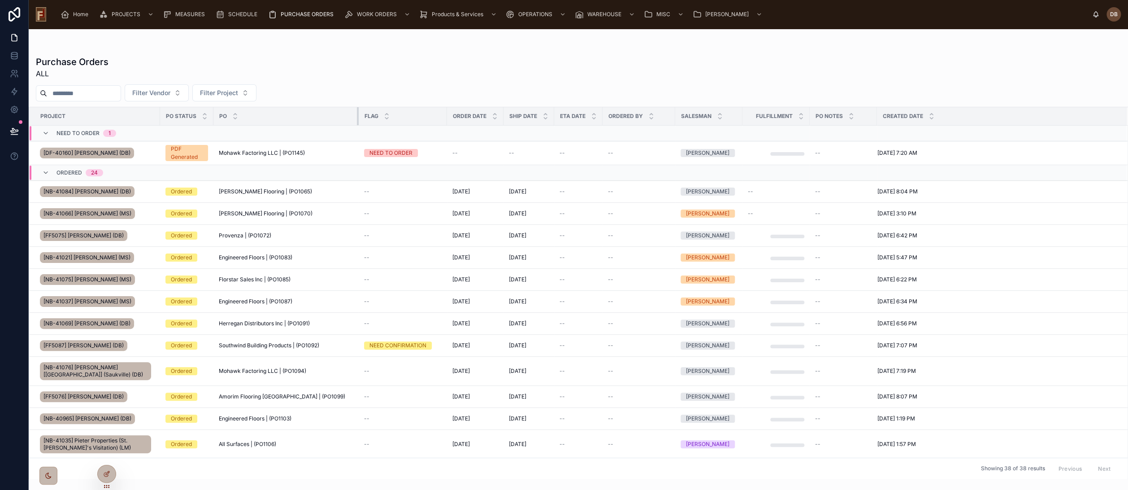
drag, startPoint x: 341, startPoint y: 115, endPoint x: 357, endPoint y: 114, distance: 15.7
click at [357, 114] on div at bounding box center [359, 116] width 4 height 18
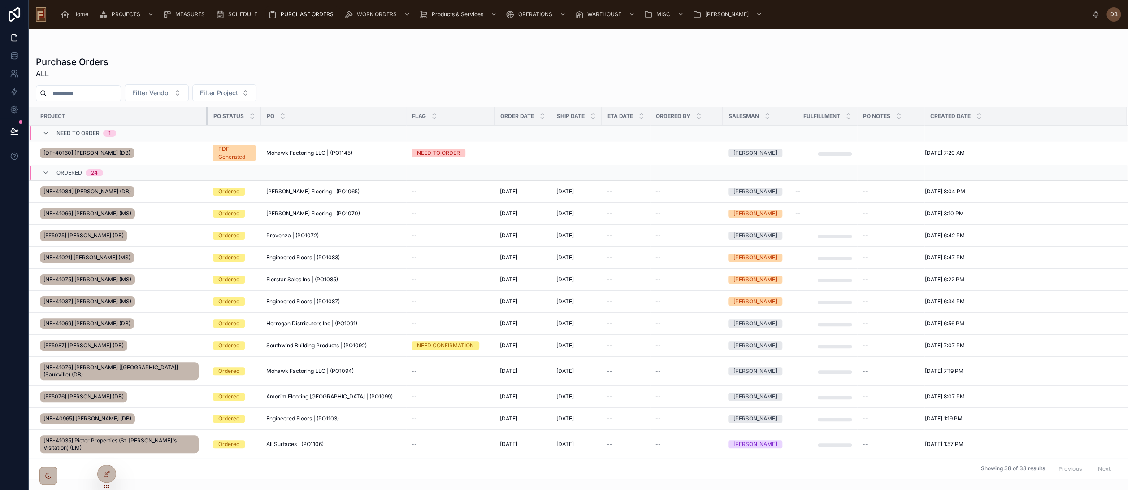
drag, startPoint x: 159, startPoint y: 116, endPoint x: 207, endPoint y: 123, distance: 48.1
click at [207, 123] on div at bounding box center [208, 116] width 4 height 18
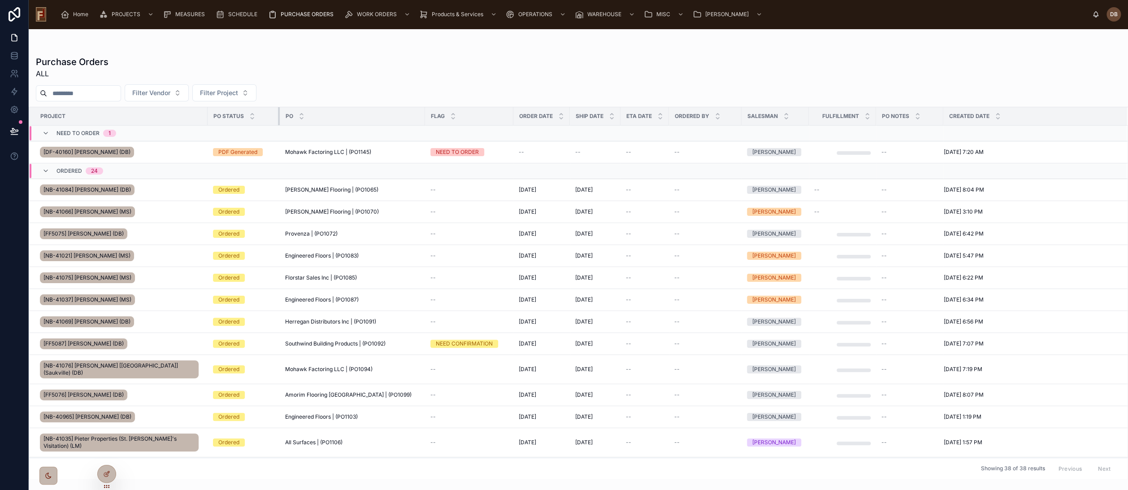
drag, startPoint x: 260, startPoint y: 118, endPoint x: 294, endPoint y: 123, distance: 34.5
click at [294, 123] on tr "Project PO Status PO Flag Order Date Ship Date ETA Date Ordered By Salesman Ful…" at bounding box center [578, 116] width 1099 height 18
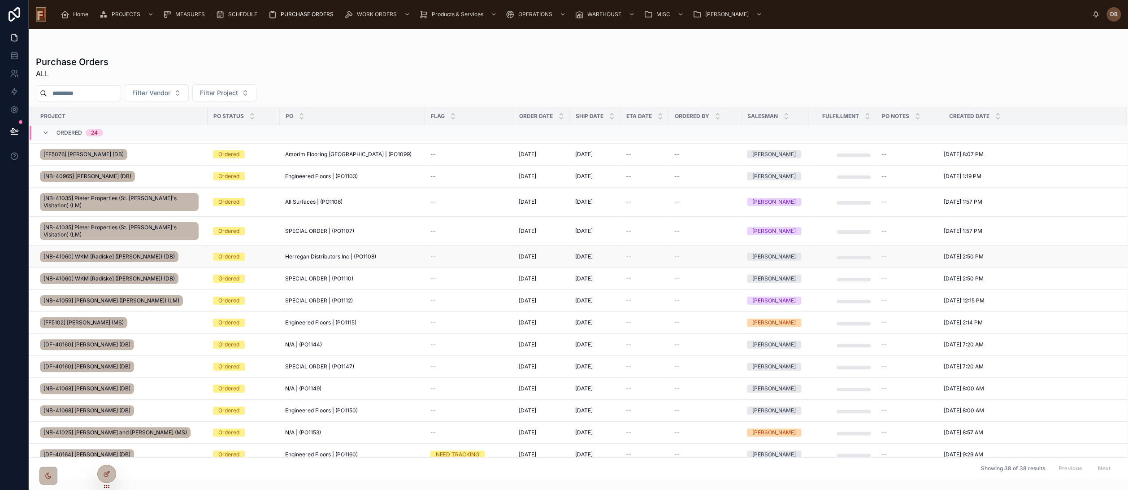
scroll to position [245, 0]
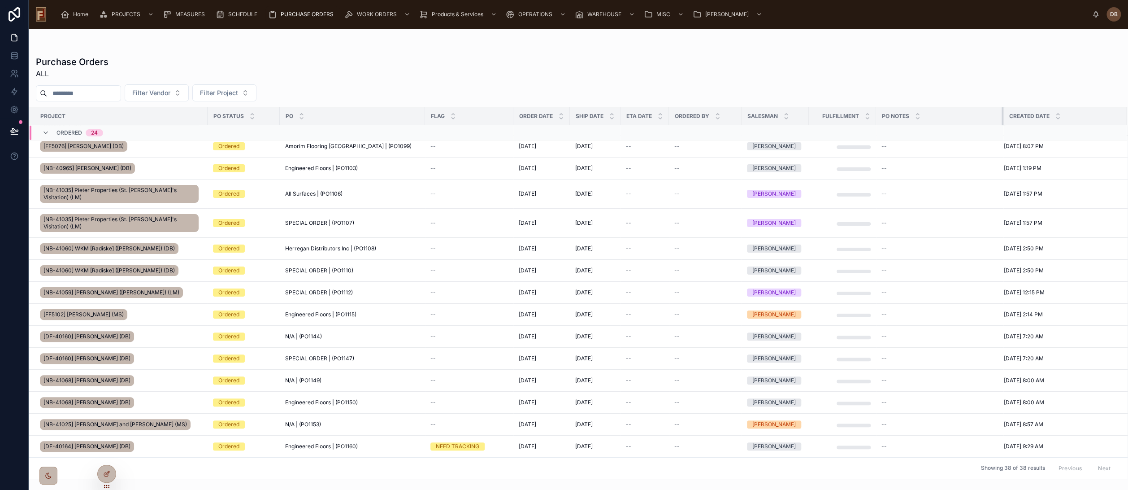
drag, startPoint x: 943, startPoint y: 118, endPoint x: 1003, endPoint y: 135, distance: 63.0
click at [1003, 135] on table "Project PO Status PO Flag Order Date Ship Date ETA Date Ordered By Salesman Ful…" at bounding box center [578, 321] width 1099 height 919
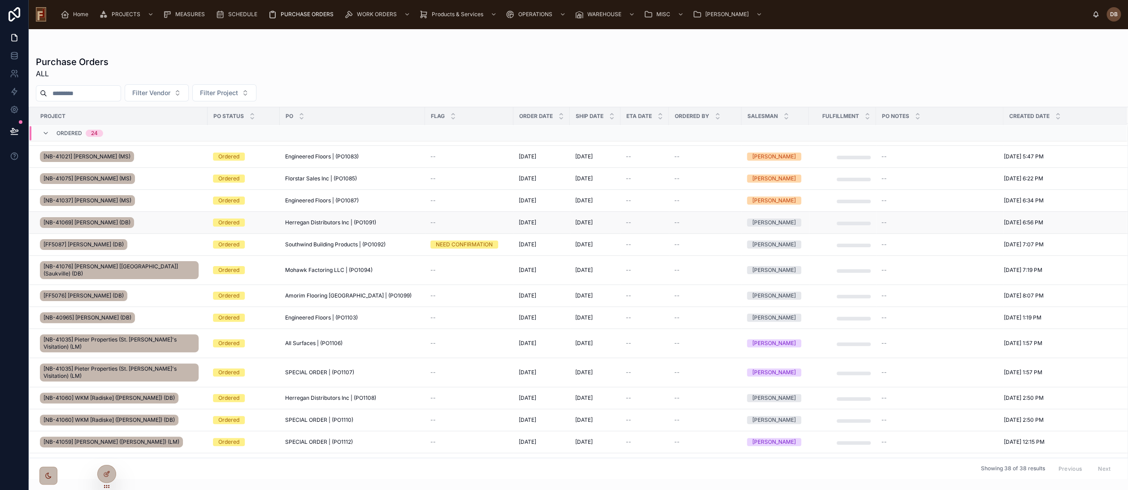
scroll to position [0, 0]
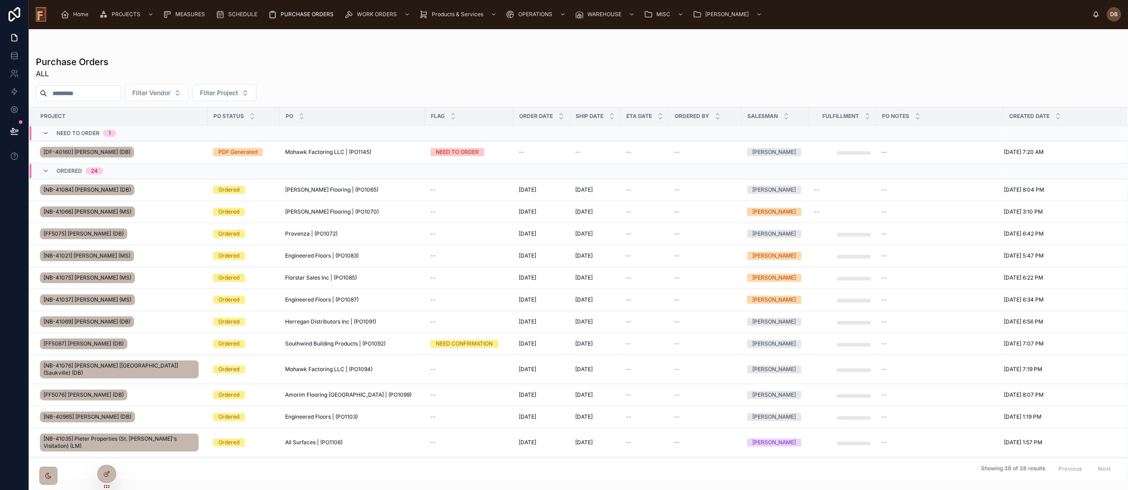
drag, startPoint x: 108, startPoint y: 473, endPoint x: 143, endPoint y: 462, distance: 36.0
click at [108, 473] on icon at bounding box center [108, 473] width 4 height 4
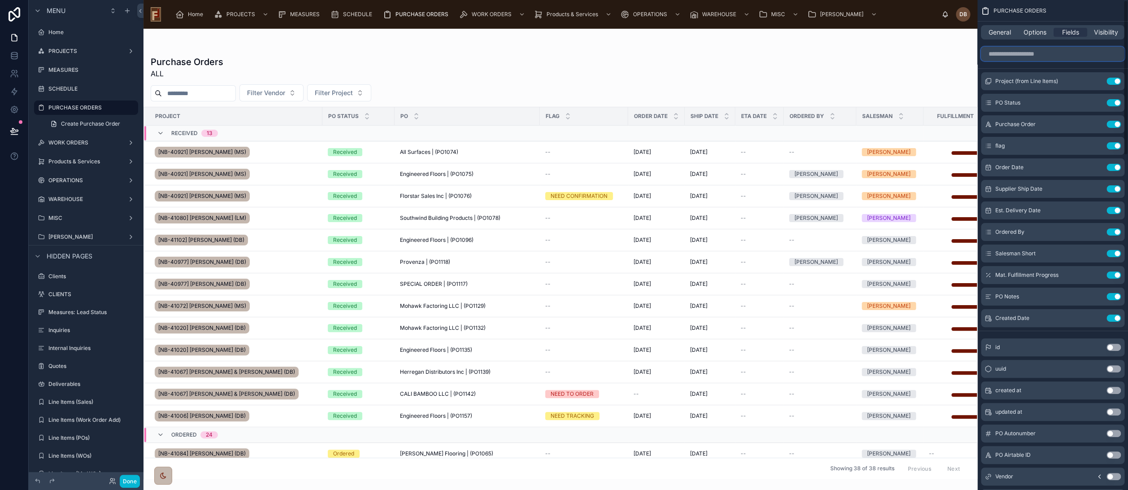
click at [1035, 56] on input "scrollable content" at bounding box center [1053, 54] width 144 height 14
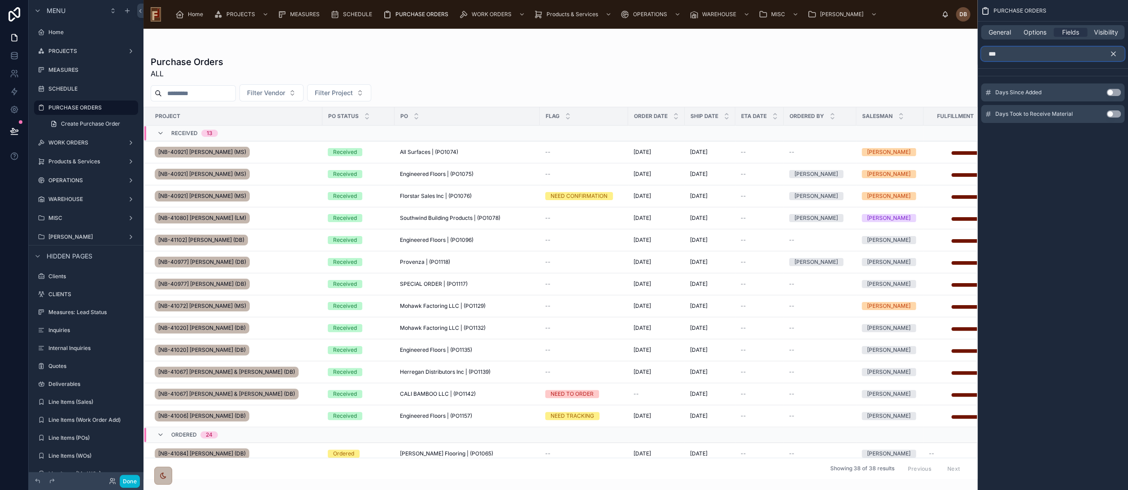
type input "***"
click at [1112, 91] on button "Use setting" at bounding box center [1114, 92] width 14 height 7
click at [1112, 52] on icon "scrollable content" at bounding box center [1114, 54] width 8 height 8
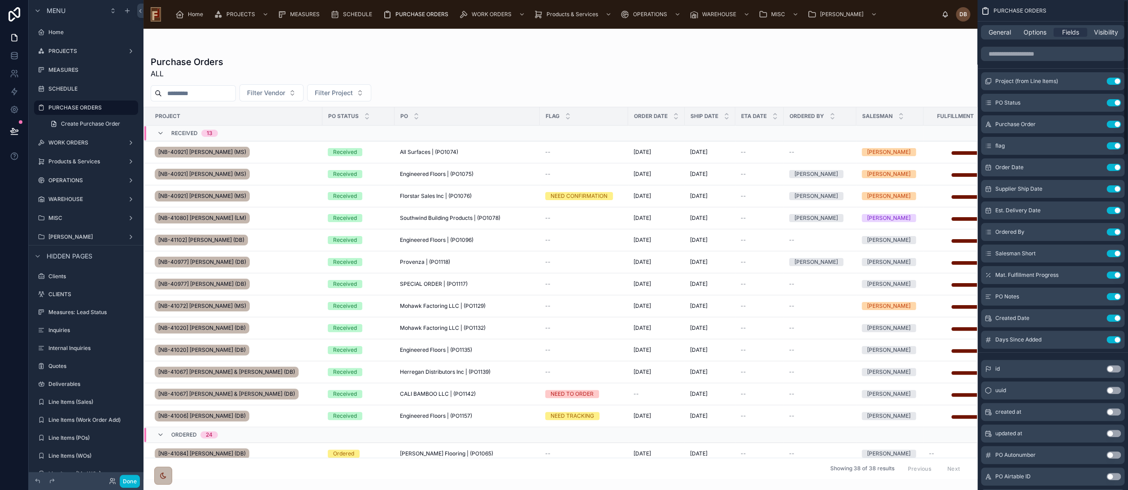
click at [850, 80] on div at bounding box center [561, 259] width 834 height 461
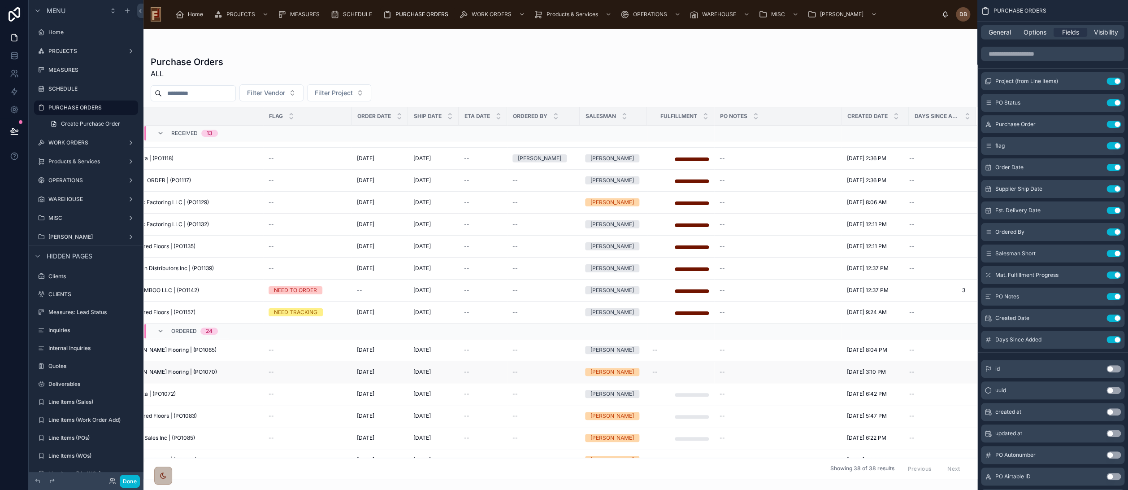
scroll to position [0, 284]
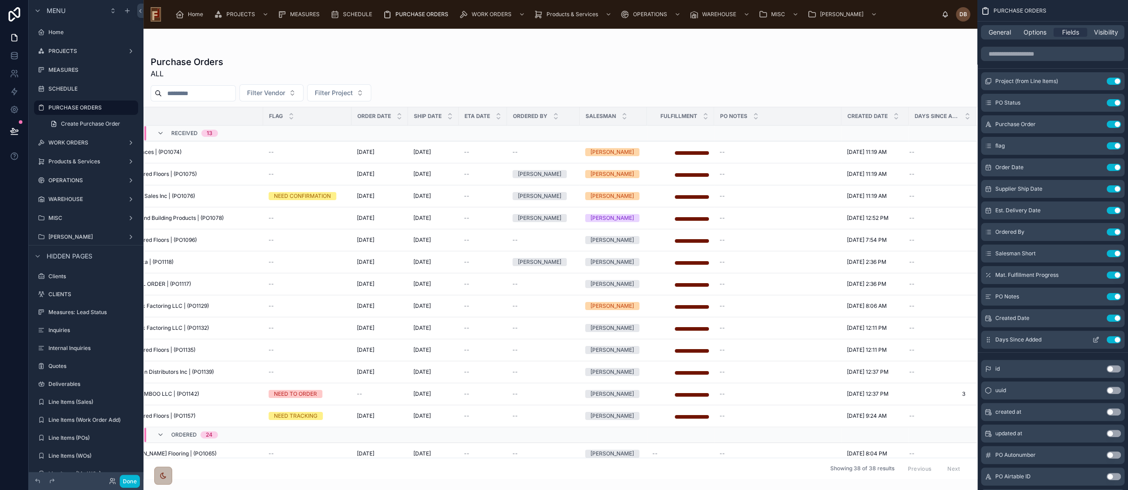
click at [1112, 338] on button "Use setting" at bounding box center [1114, 339] width 14 height 7
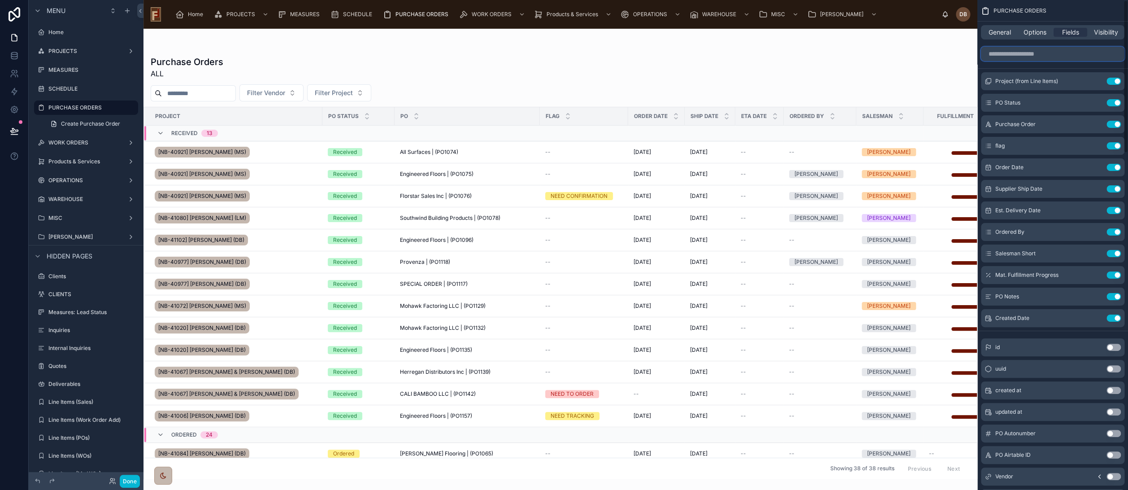
click at [1030, 54] on input "scrollable content" at bounding box center [1053, 54] width 144 height 14
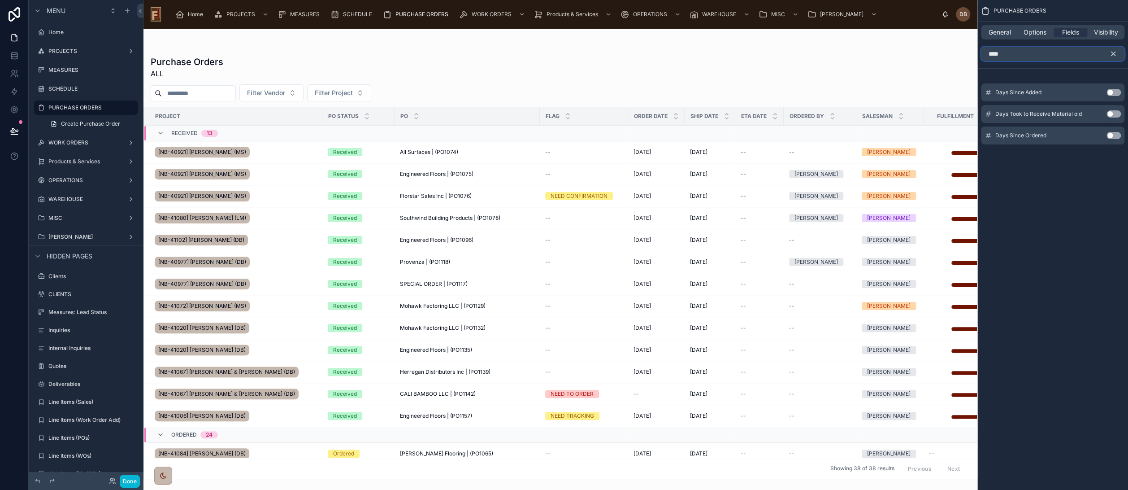
type input "****"
click at [1111, 135] on button "Use setting" at bounding box center [1114, 135] width 14 height 7
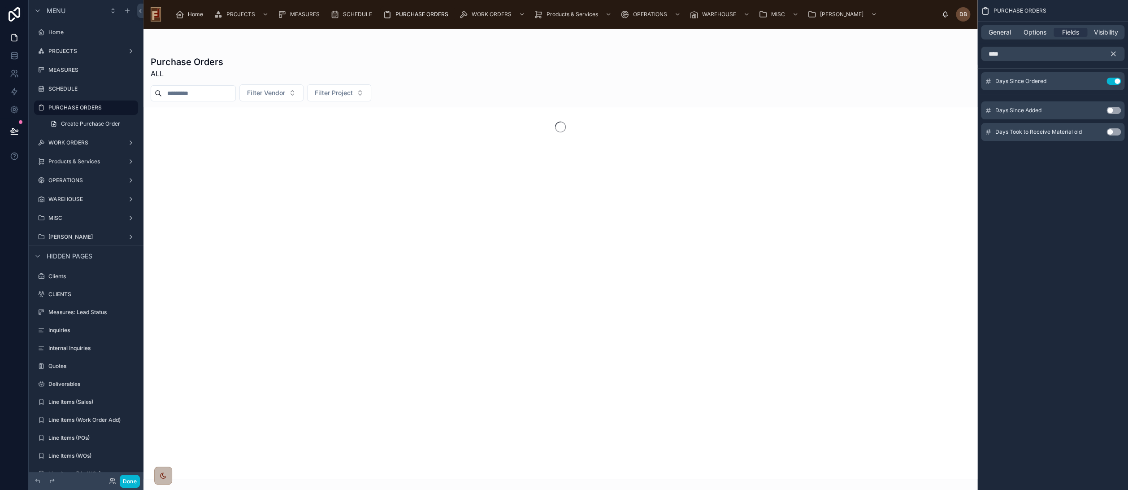
click at [1113, 53] on icon "scrollable content" at bounding box center [1114, 54] width 4 height 4
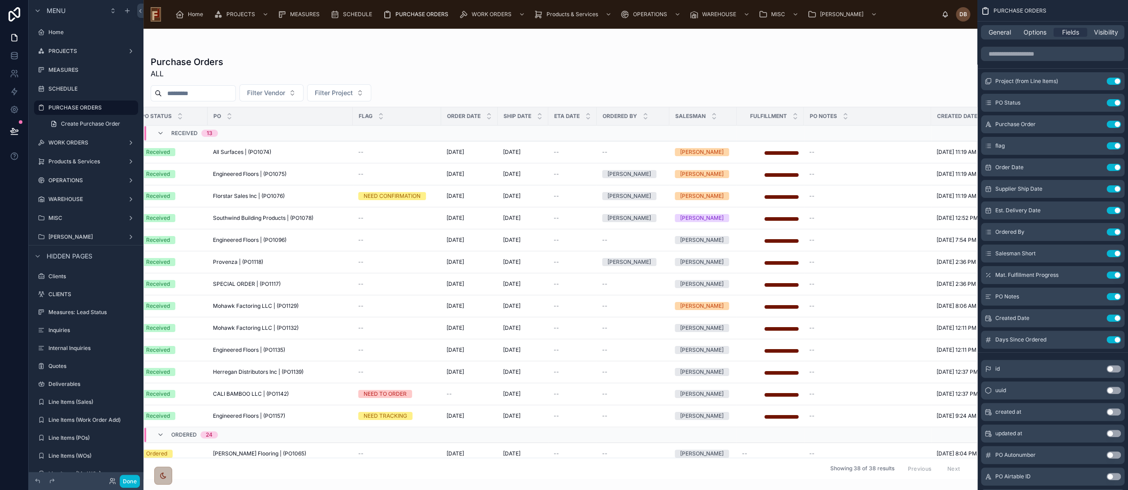
scroll to position [0, 284]
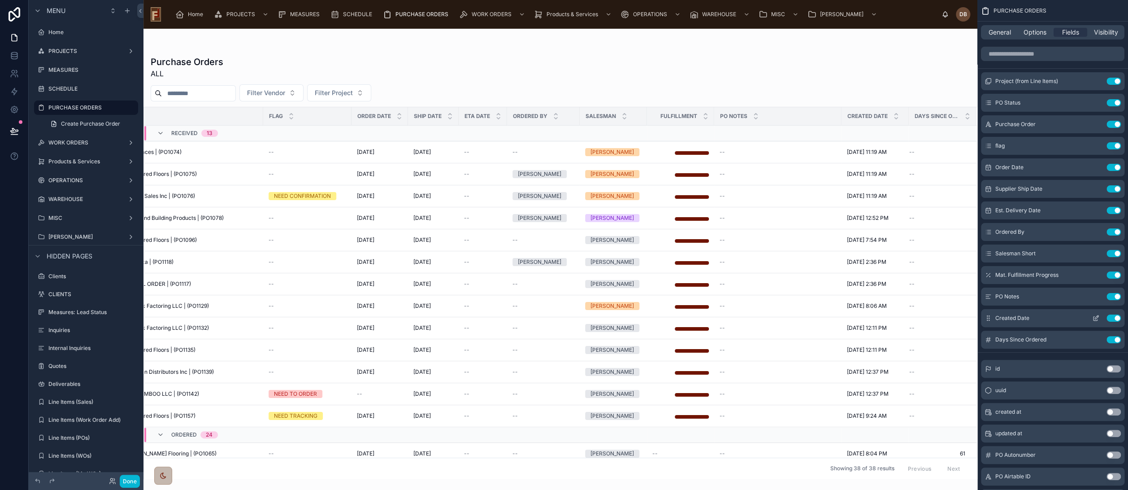
click at [1096, 318] on icon "scrollable content" at bounding box center [1097, 317] width 4 height 4
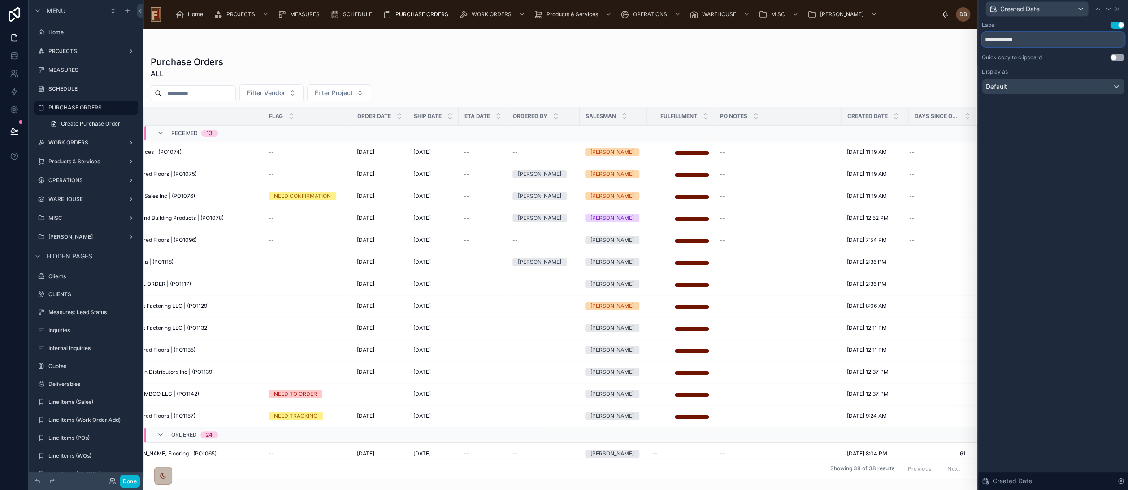
drag, startPoint x: 1033, startPoint y: 39, endPoint x: 974, endPoint y: 43, distance: 59.3
click at [974, 43] on div "**********" at bounding box center [564, 245] width 1128 height 490
type input "*"
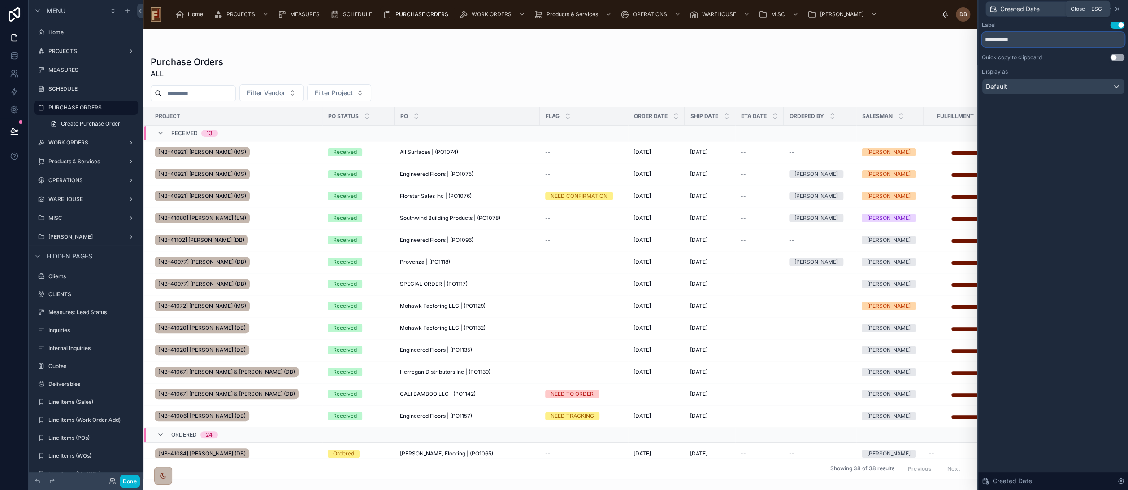
type input "**********"
click at [1119, 5] on icon at bounding box center [1117, 8] width 7 height 7
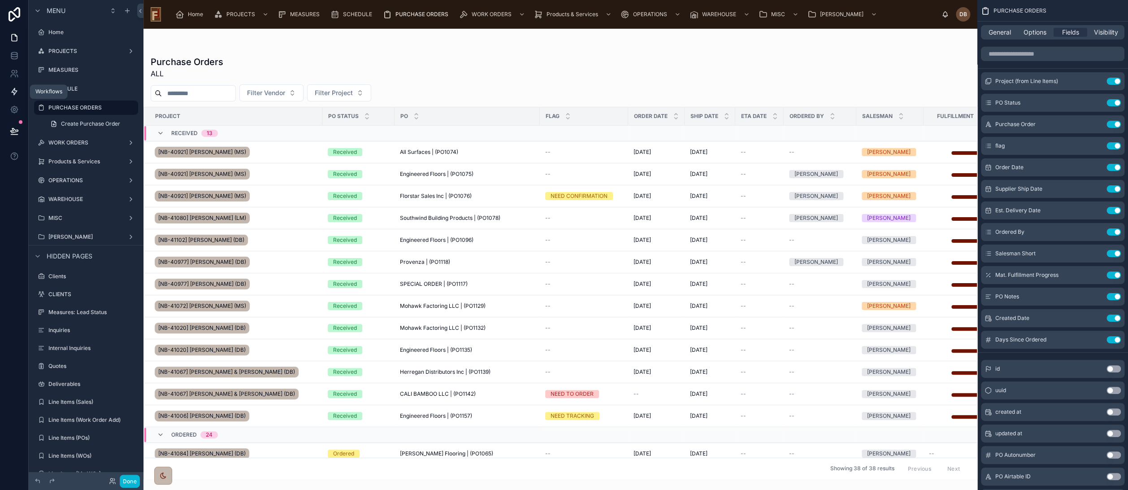
click at [16, 90] on icon at bounding box center [14, 91] width 5 height 7
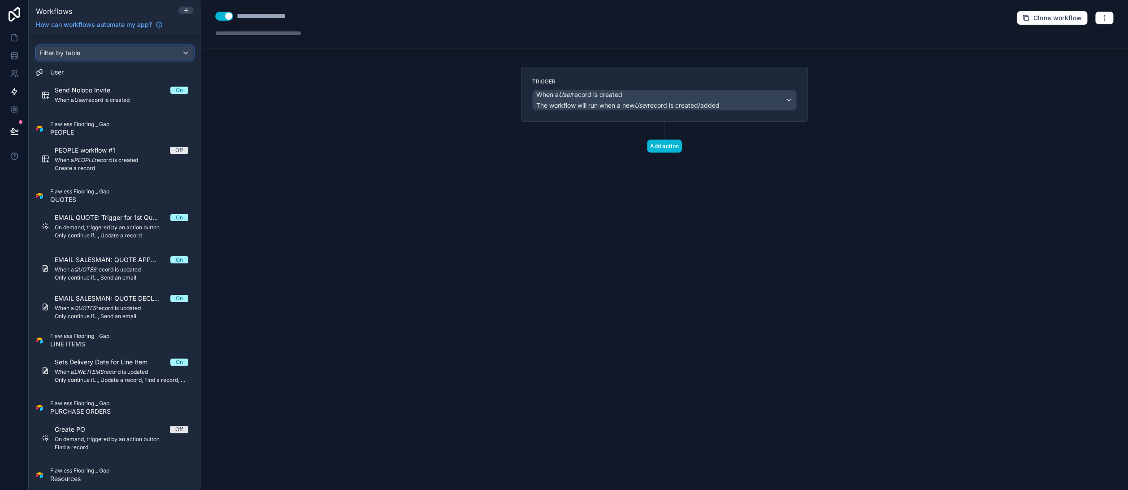
click at [96, 52] on div "Filter by table" at bounding box center [114, 53] width 157 height 14
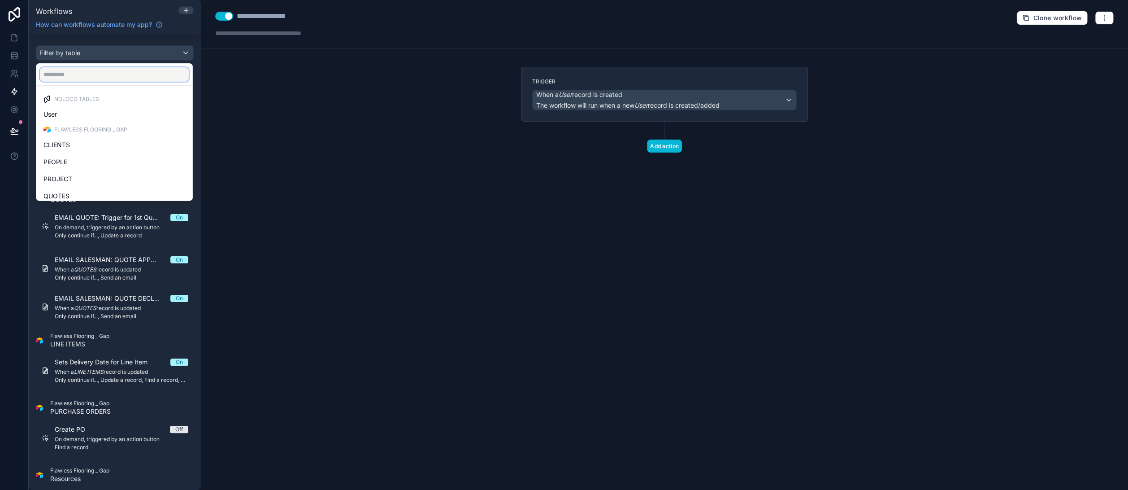
click at [107, 74] on input "text" at bounding box center [114, 74] width 149 height 14
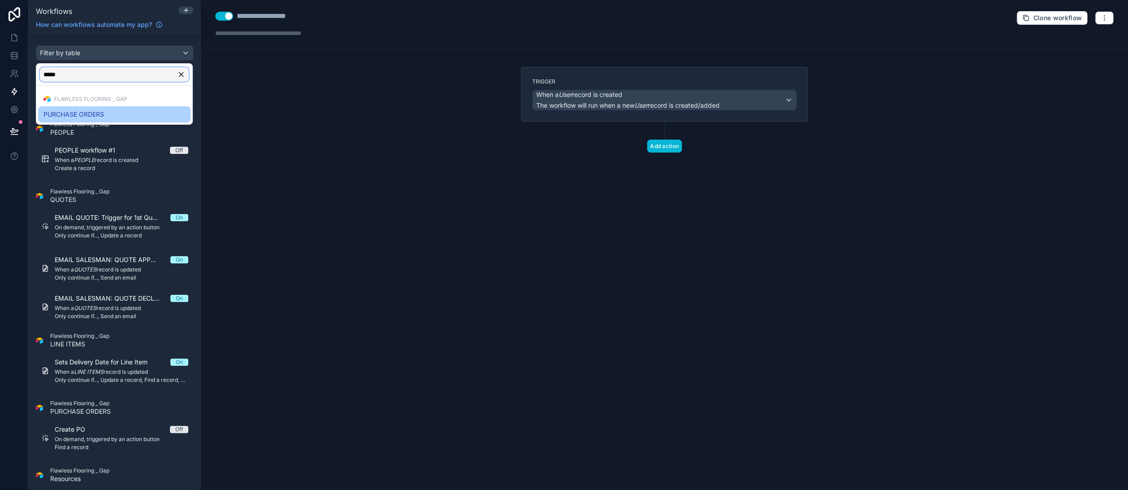
type input "*****"
click at [87, 115] on span "PURCHASE ORDERS" at bounding box center [74, 114] width 61 height 11
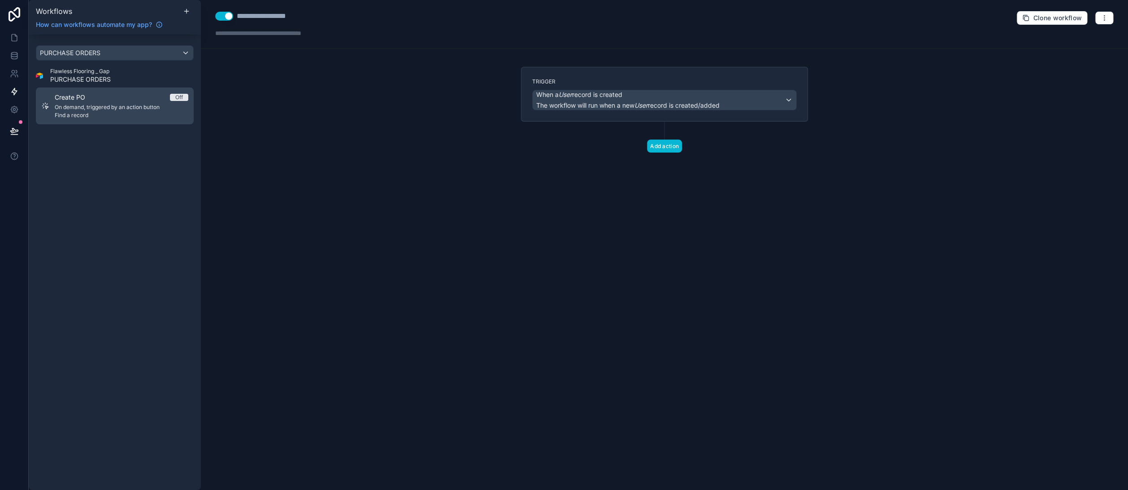
click at [111, 101] on div "Create PO Off" at bounding box center [122, 97] width 134 height 9
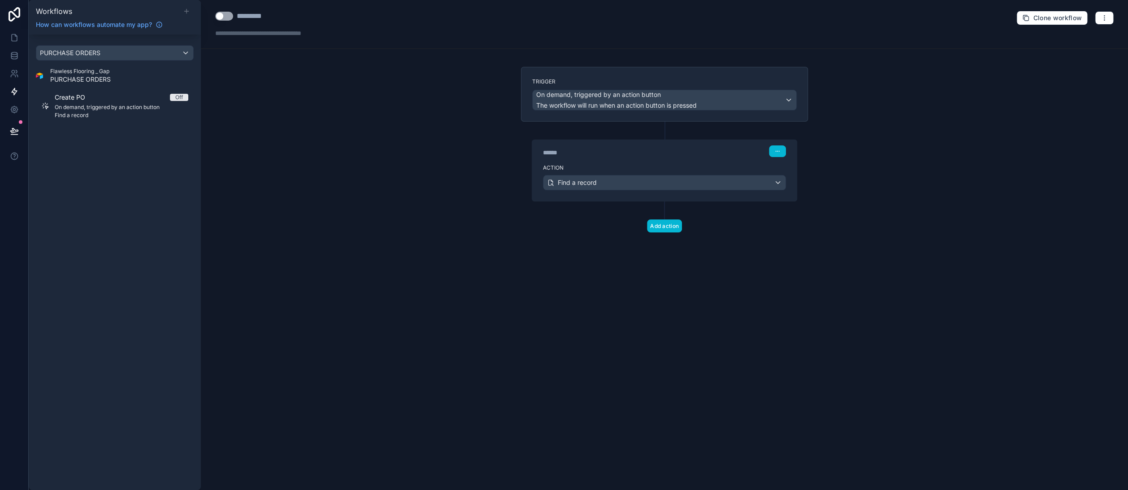
click at [183, 10] on icon at bounding box center [186, 11] width 7 height 7
click at [186, 11] on icon at bounding box center [186, 11] width 4 height 0
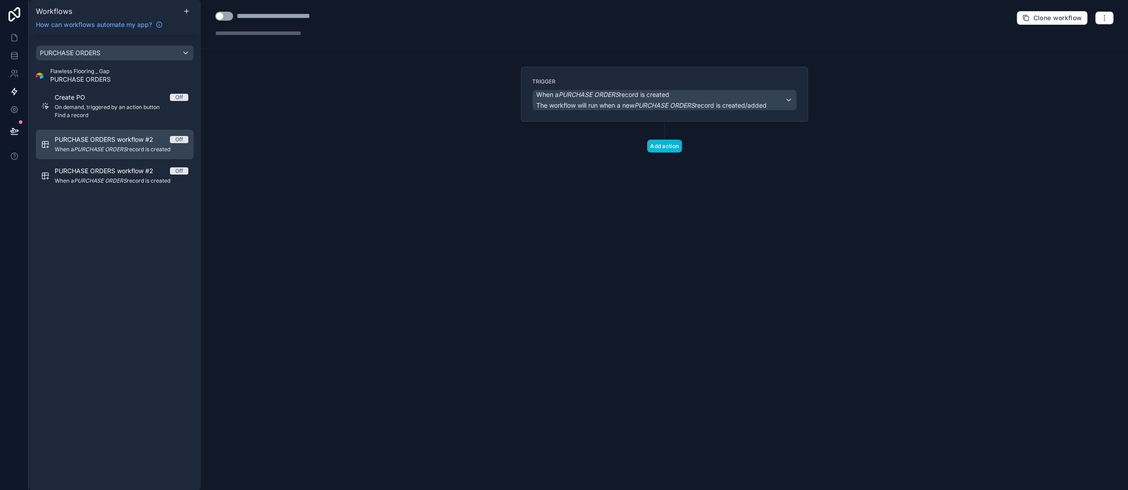
click at [120, 140] on span "PURCHASE ORDERS workflow #2" at bounding box center [109, 139] width 109 height 9
click at [133, 146] on span "When a PURCHASE ORDERS record is created" at bounding box center [122, 149] width 134 height 7
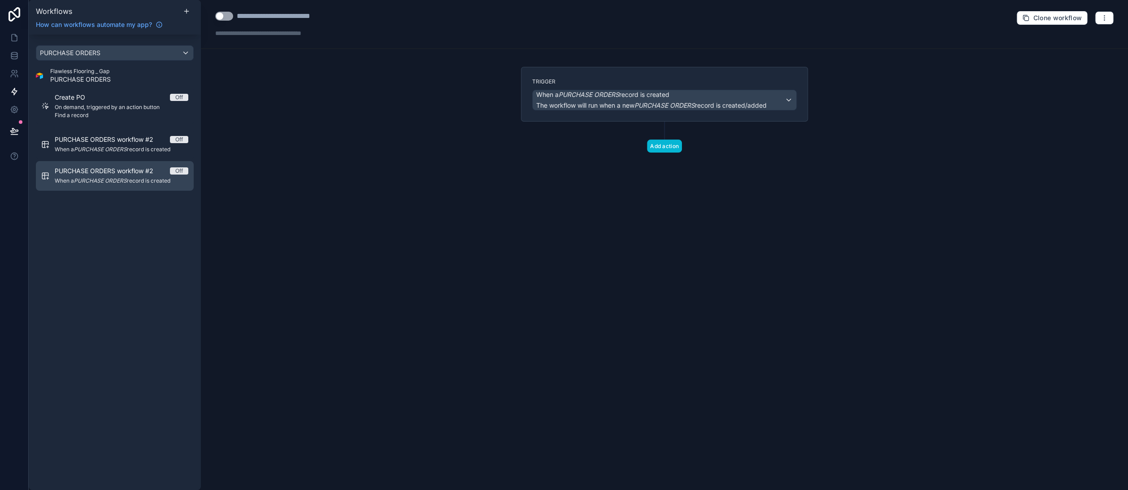
click at [124, 174] on span "PURCHASE ORDERS workflow #2" at bounding box center [109, 170] width 109 height 9
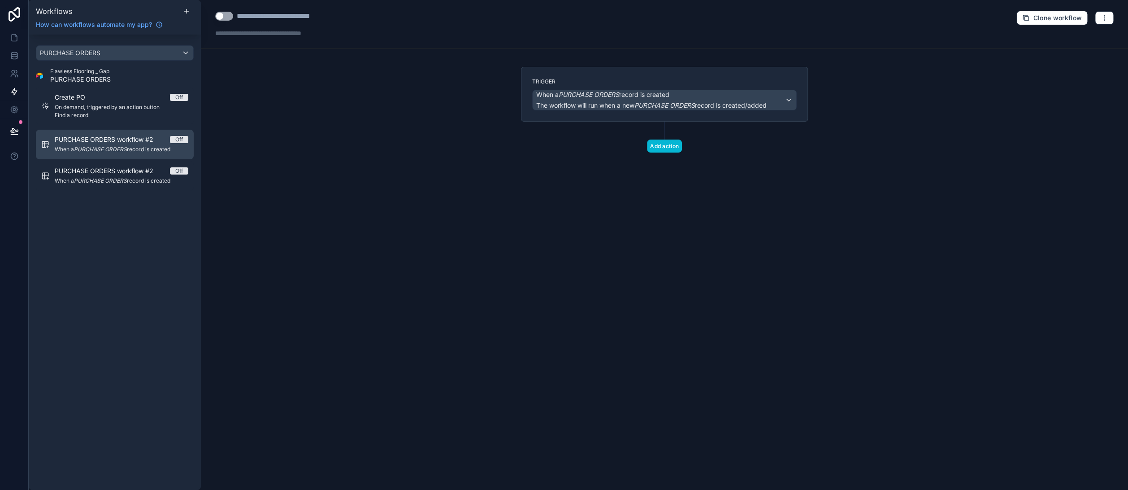
click at [135, 139] on span "PURCHASE ORDERS workflow #2" at bounding box center [109, 139] width 109 height 9
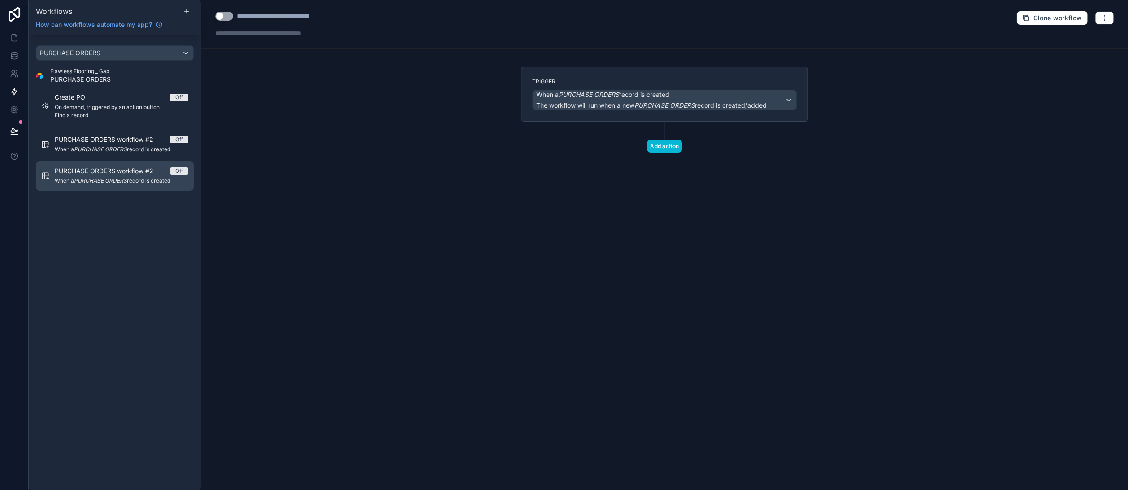
click at [134, 165] on link "PURCHASE ORDERS workflow #2 Off When a PURCHASE ORDERS record is created" at bounding box center [115, 176] width 158 height 30
click at [154, 172] on span "PURCHASE ORDERS workflow #2" at bounding box center [109, 170] width 109 height 9
click at [281, 16] on div "**********" at bounding box center [297, 16] width 121 height 11
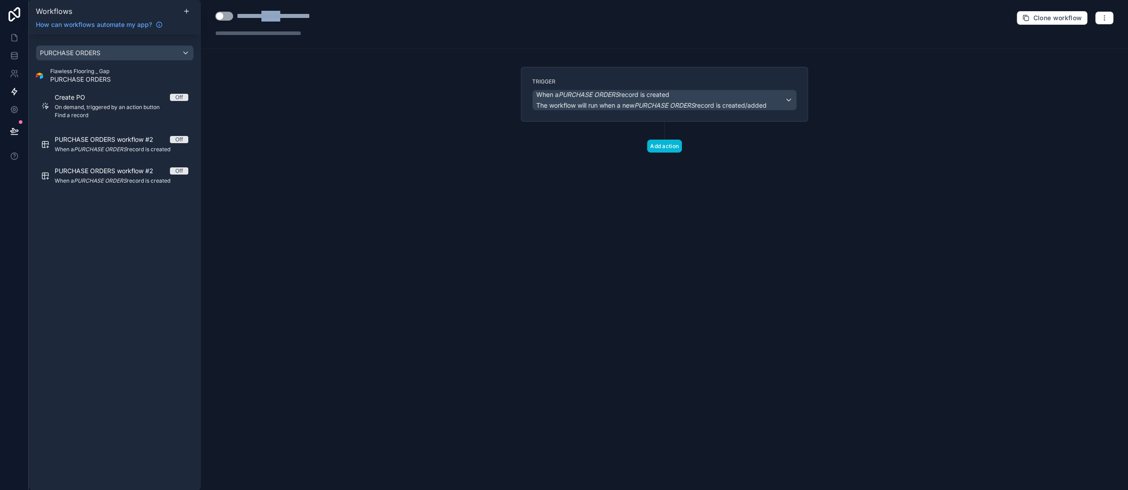
click at [281, 16] on div "**********" at bounding box center [297, 16] width 121 height 11
type div "**********"
click at [176, 183] on span "When a PURCHASE ORDERS record is created" at bounding box center [122, 180] width 134 height 7
click at [122, 168] on div "junk Off" at bounding box center [122, 170] width 134 height 9
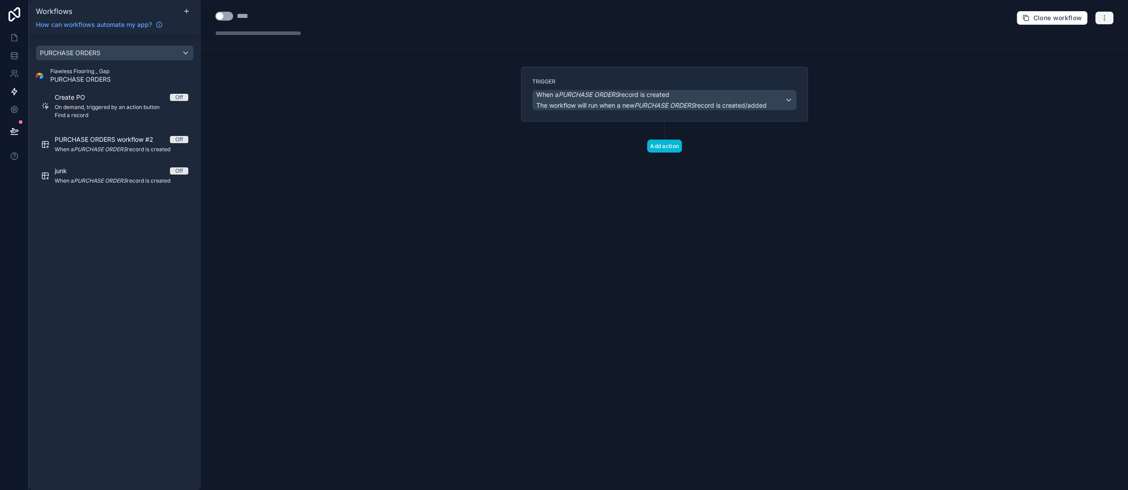
click at [1100, 15] on button "button" at bounding box center [1104, 17] width 19 height 13
click at [1094, 67] on span "Delete workflow" at bounding box center [1080, 67] width 43 height 7
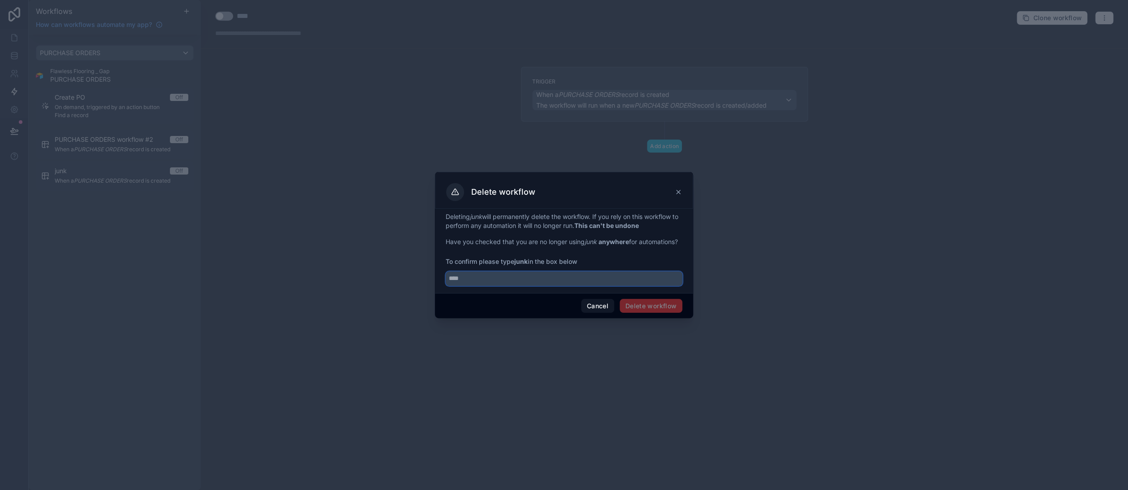
click at [519, 285] on input "text" at bounding box center [564, 278] width 237 height 14
type input "****"
click at [671, 312] on button "Delete workflow" at bounding box center [651, 306] width 63 height 14
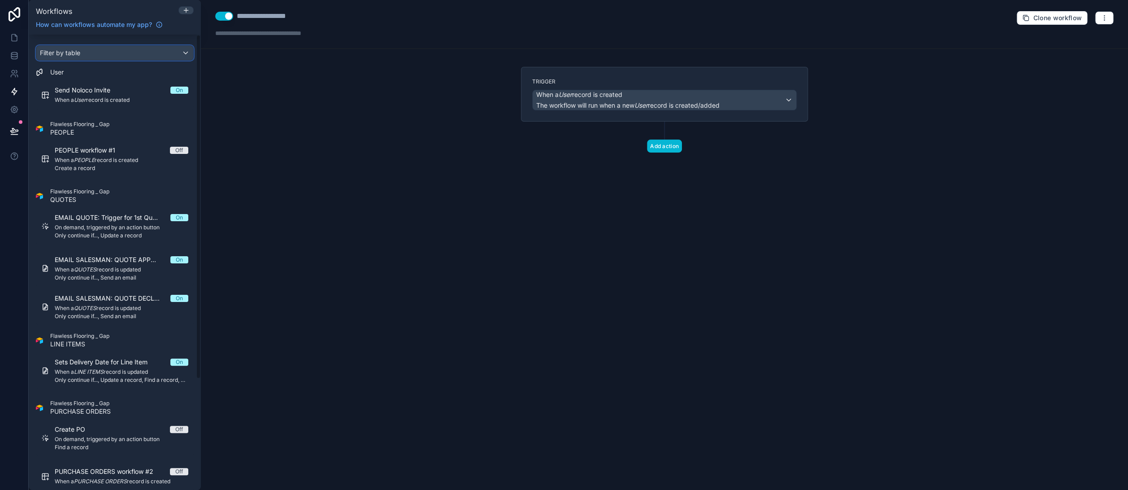
click at [144, 52] on div "Filter by table" at bounding box center [114, 53] width 157 height 14
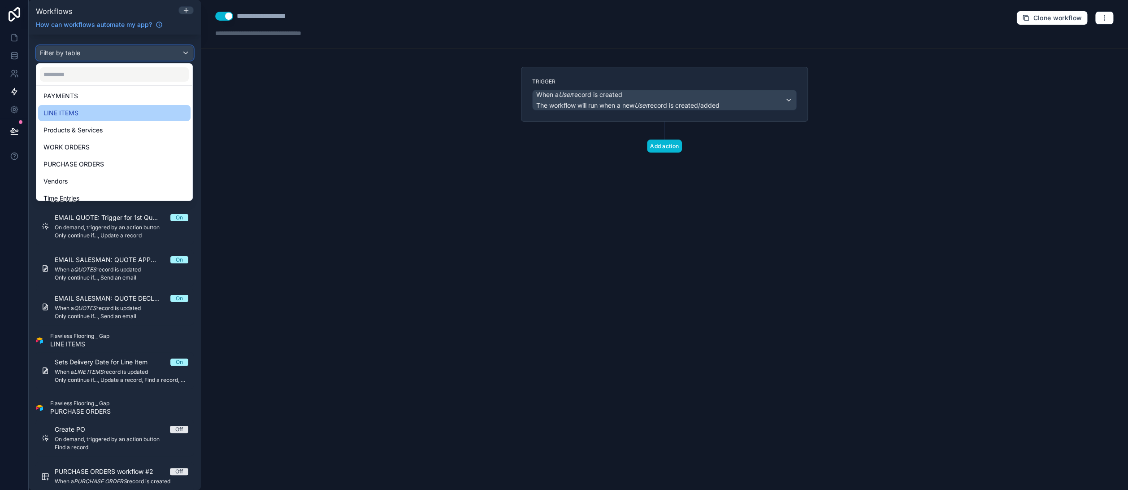
scroll to position [149, 0]
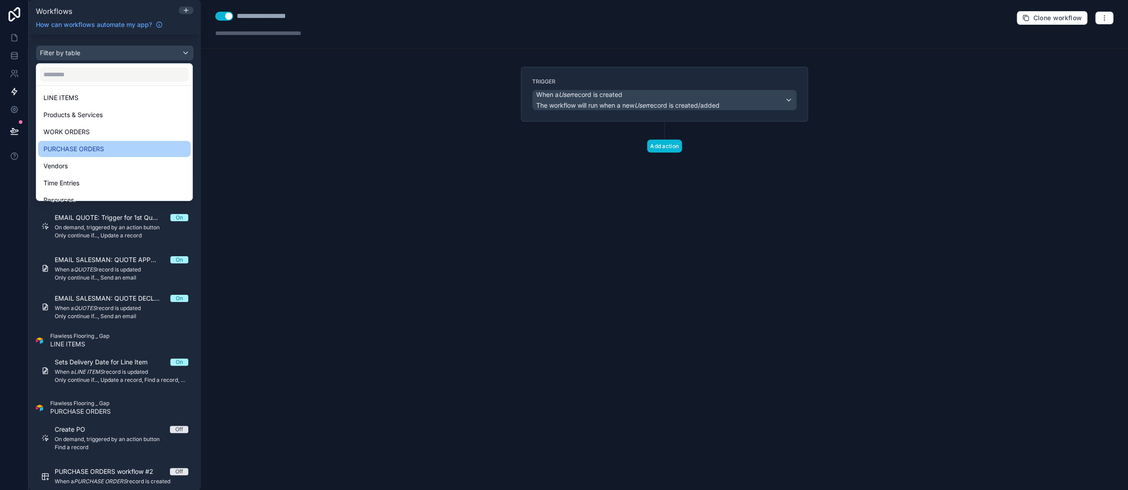
click at [79, 150] on span "PURCHASE ORDERS" at bounding box center [74, 149] width 61 height 11
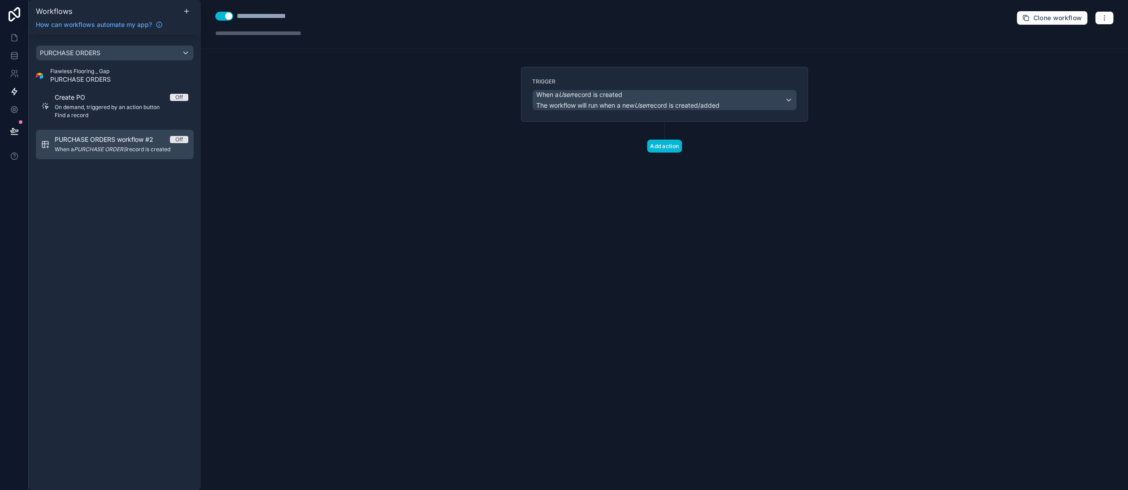
click at [96, 141] on span "PURCHASE ORDERS workflow #2" at bounding box center [109, 139] width 109 height 9
click at [291, 15] on div "**********" at bounding box center [297, 16] width 121 height 11
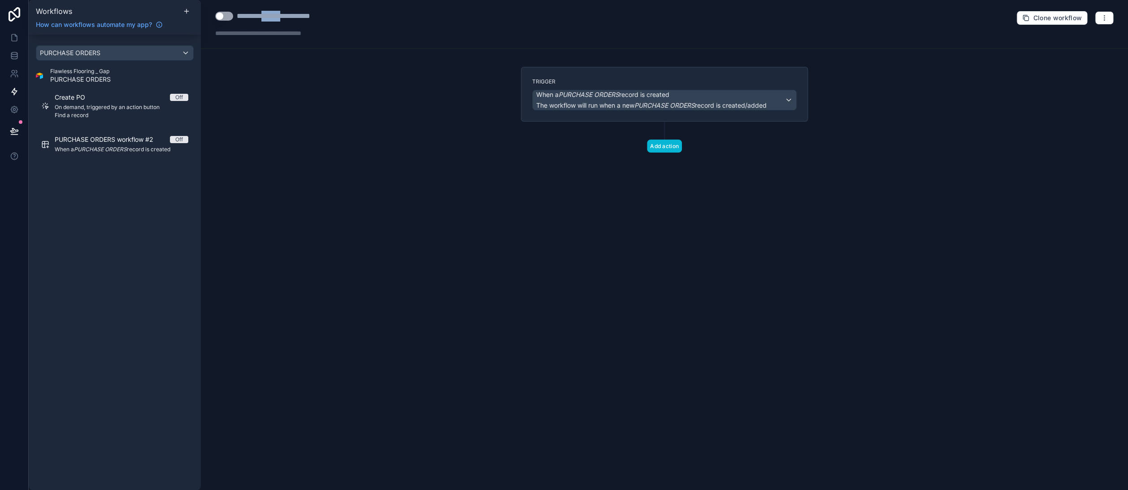
click at [291, 15] on div "**********" at bounding box center [297, 16] width 121 height 11
type div "**********"
click at [447, 195] on div "**********" at bounding box center [665, 245] width 928 height 490
click at [658, 102] on em "PURCHASE ORDERS" at bounding box center [665, 105] width 61 height 8
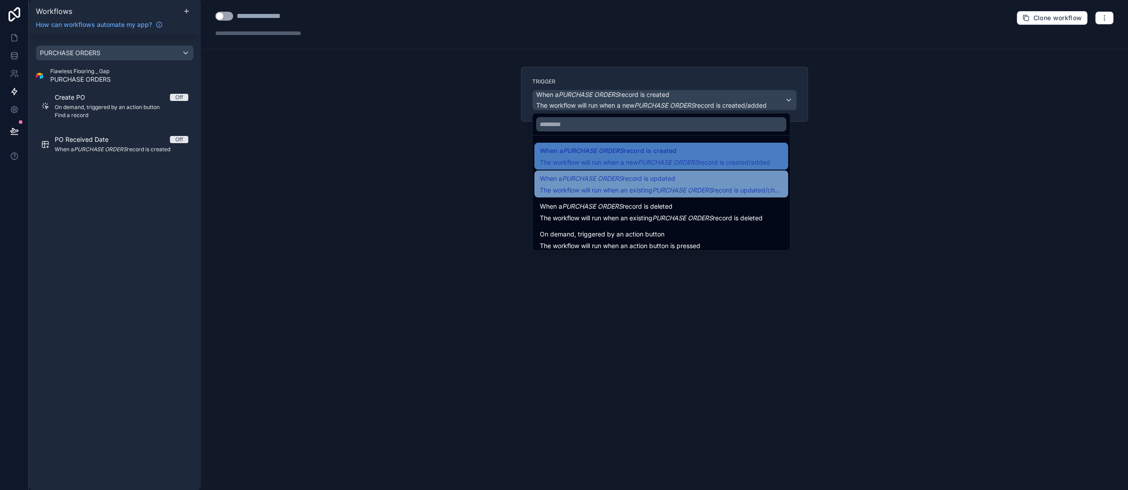
click at [706, 184] on div "When a PURCHASE ORDERS record is updated The workflow will run when an existing…" at bounding box center [661, 184] width 243 height 22
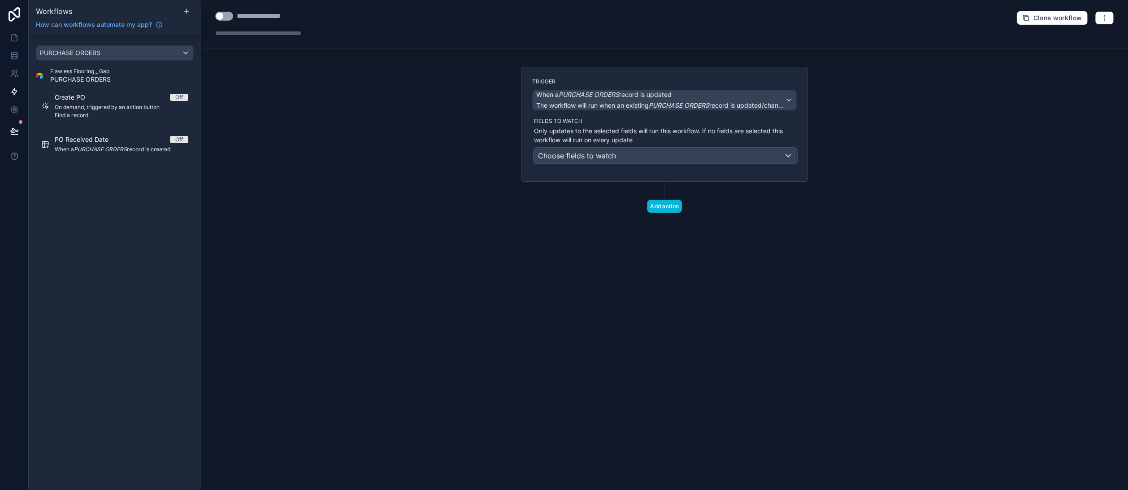
click at [592, 157] on span "Choose fields to watch" at bounding box center [577, 155] width 78 height 9
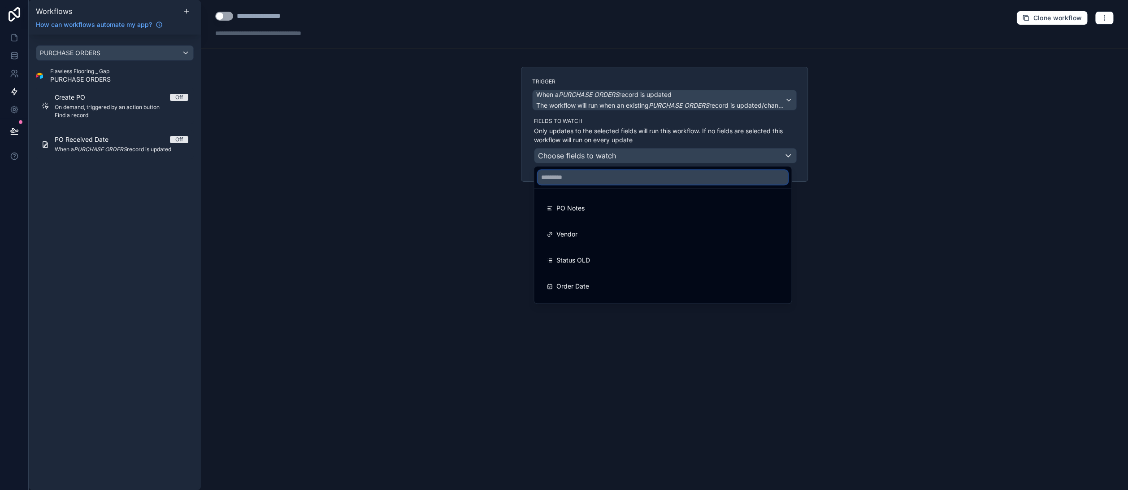
click at [604, 176] on input "text" at bounding box center [663, 177] width 250 height 14
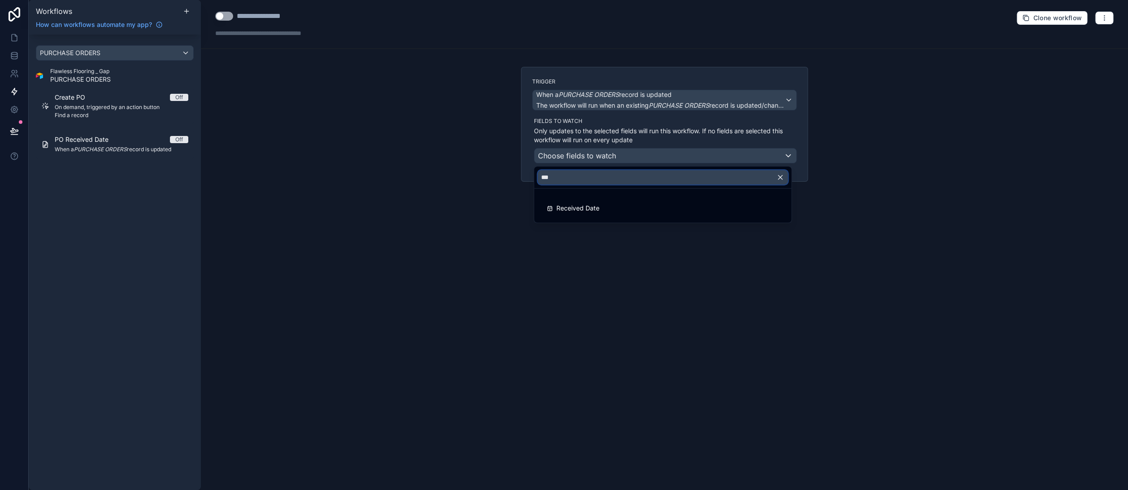
type input "***"
click at [578, 265] on div at bounding box center [564, 245] width 1128 height 490
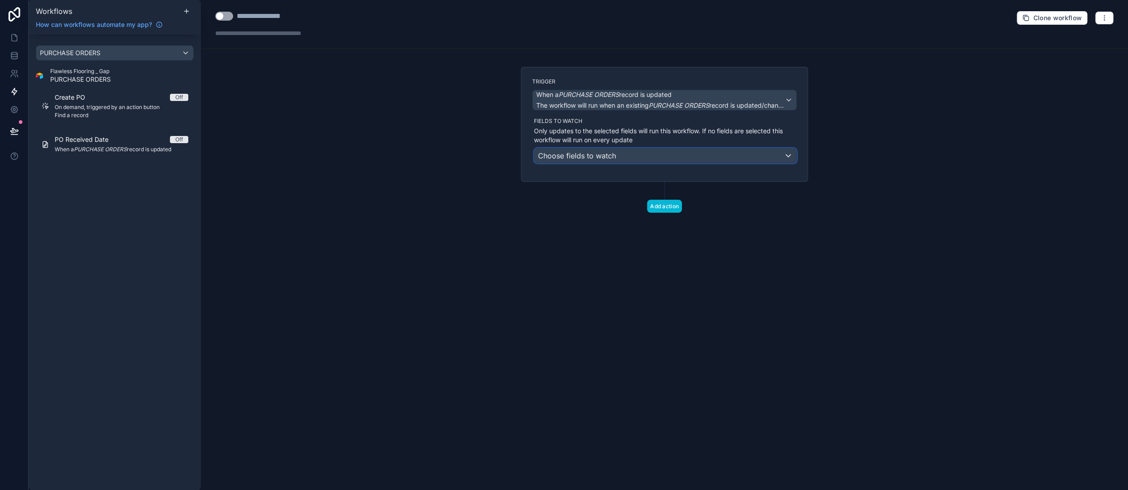
click at [608, 156] on span "Choose fields to watch" at bounding box center [577, 155] width 78 height 9
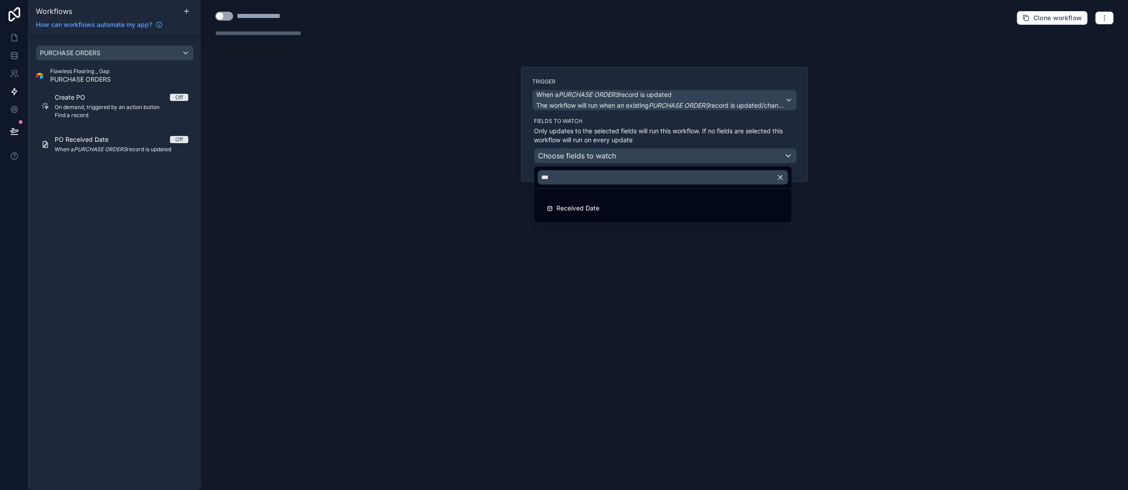
click at [608, 156] on div at bounding box center [564, 245] width 1128 height 490
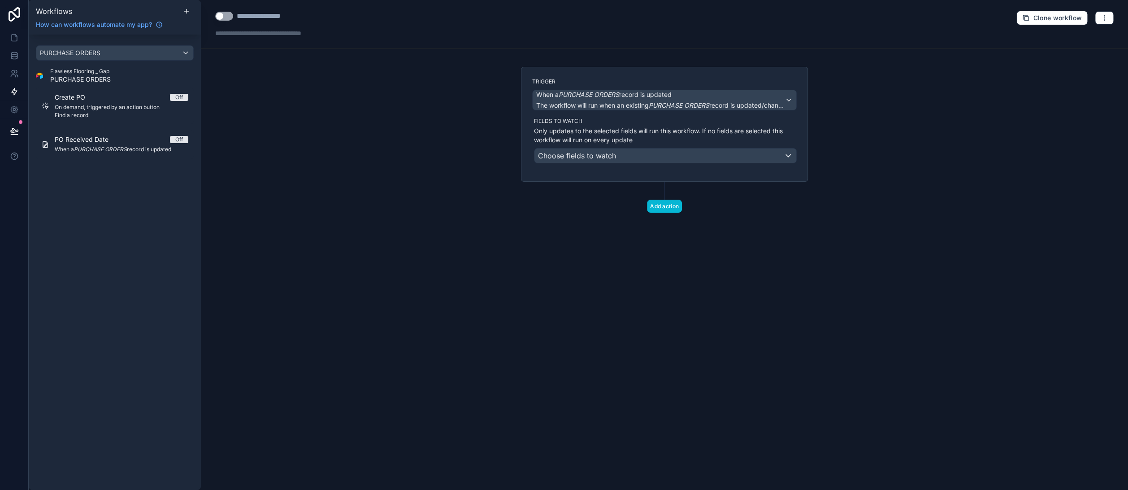
click at [441, 228] on div "**********" at bounding box center [665, 245] width 928 height 490
click at [609, 155] on span "Choose fields to watch" at bounding box center [577, 155] width 78 height 9
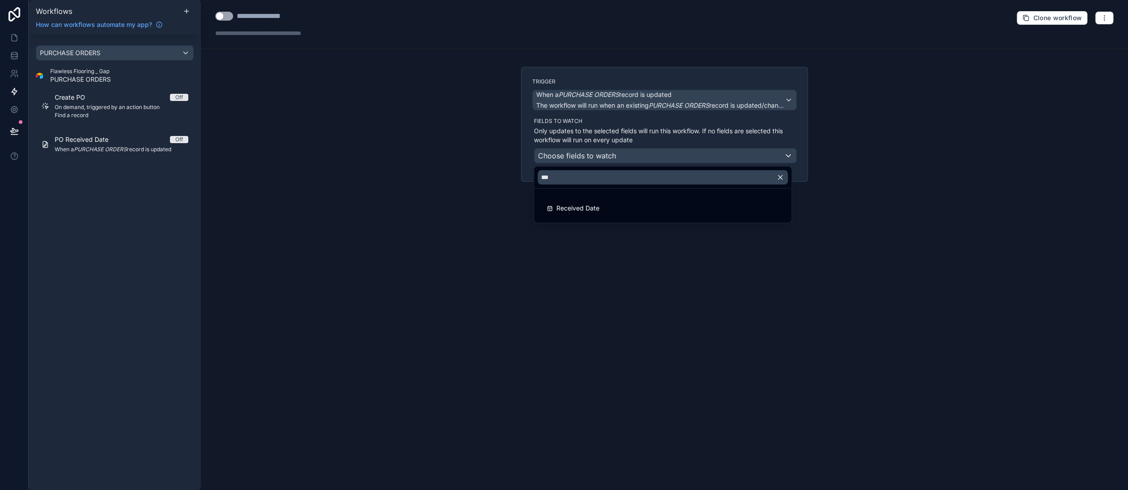
click at [593, 155] on div at bounding box center [564, 245] width 1128 height 490
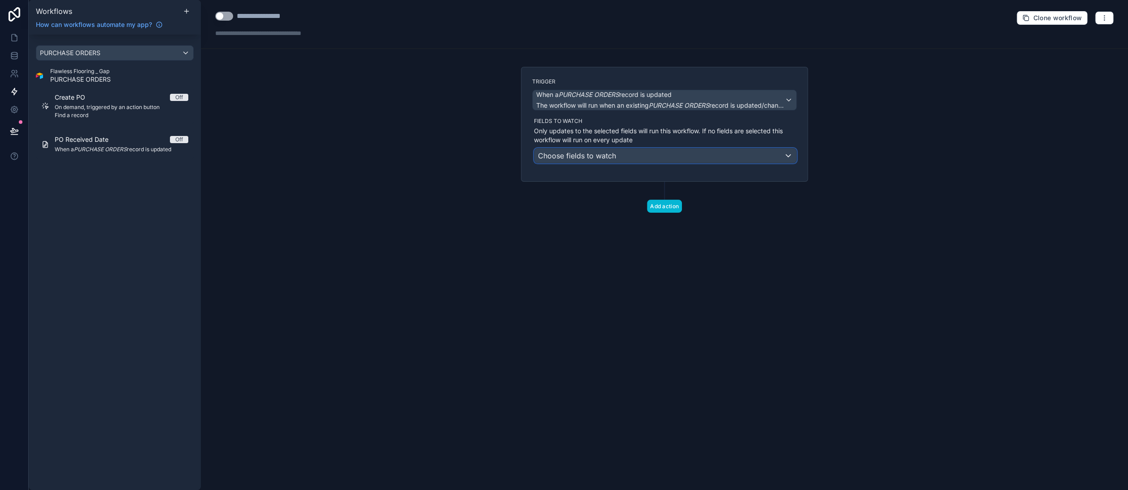
click at [625, 154] on div "Choose fields to watch" at bounding box center [666, 155] width 262 height 14
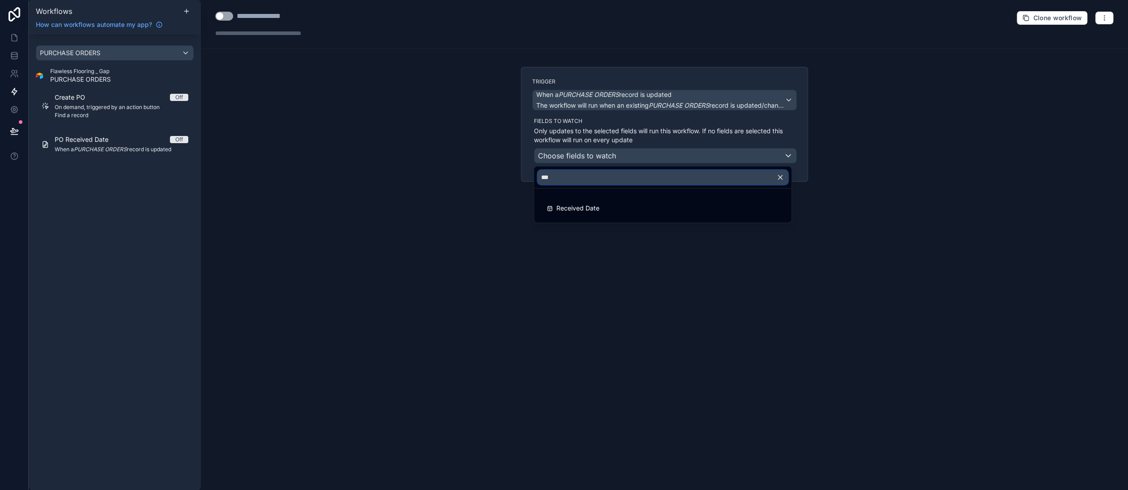
drag, startPoint x: 567, startPoint y: 176, endPoint x: 537, endPoint y: 177, distance: 30.1
click at [537, 177] on div "***" at bounding box center [662, 177] width 257 height 22
type input "****"
click at [465, 242] on div at bounding box center [564, 245] width 1128 height 490
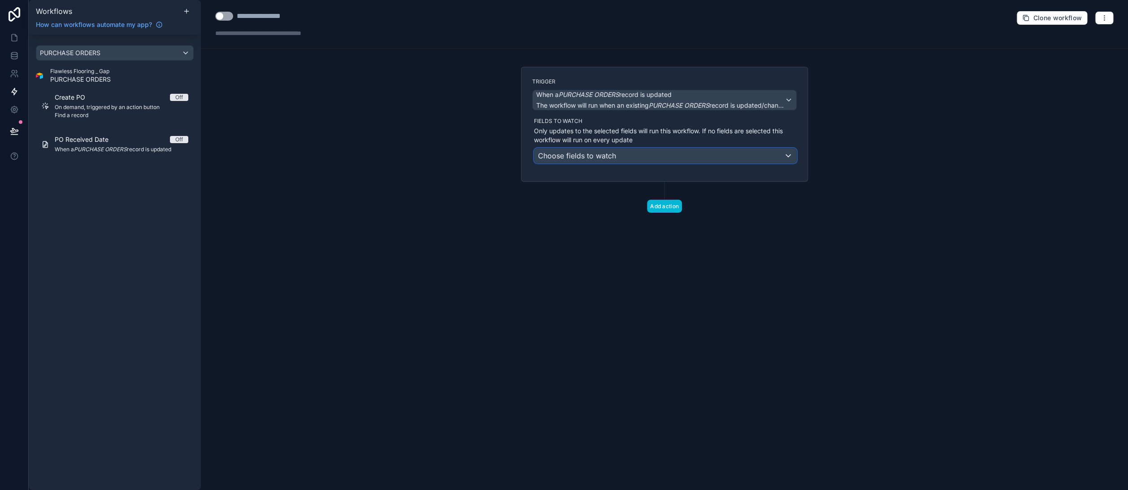
click at [602, 155] on span "Choose fields to watch" at bounding box center [577, 155] width 78 height 9
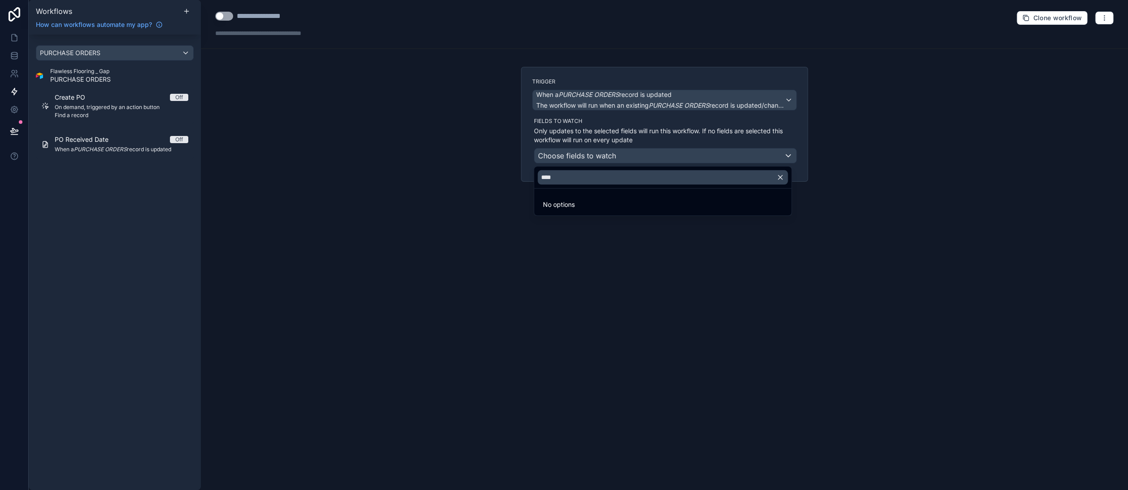
click at [781, 178] on icon "button" at bounding box center [781, 177] width 4 height 4
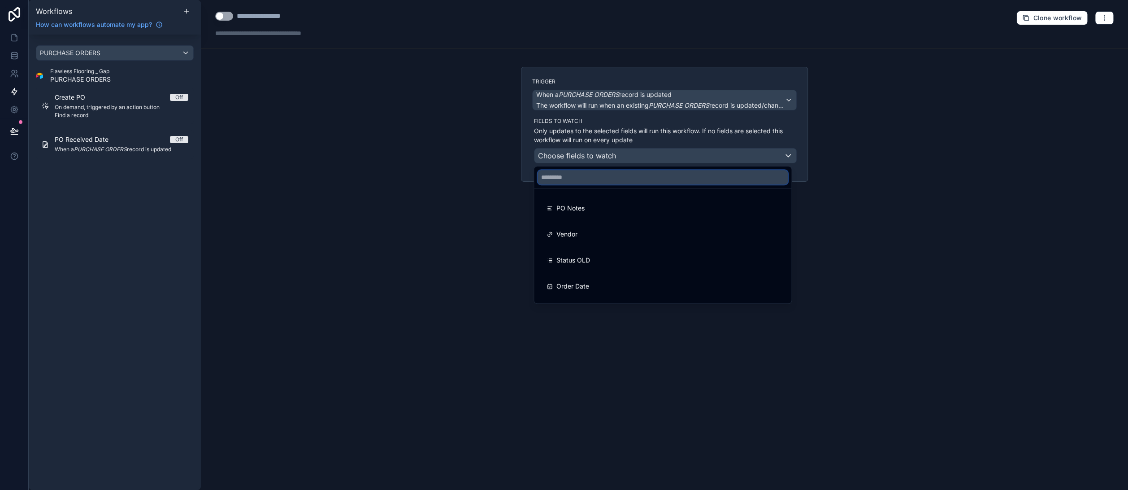
click at [585, 176] on input "text" at bounding box center [663, 177] width 250 height 14
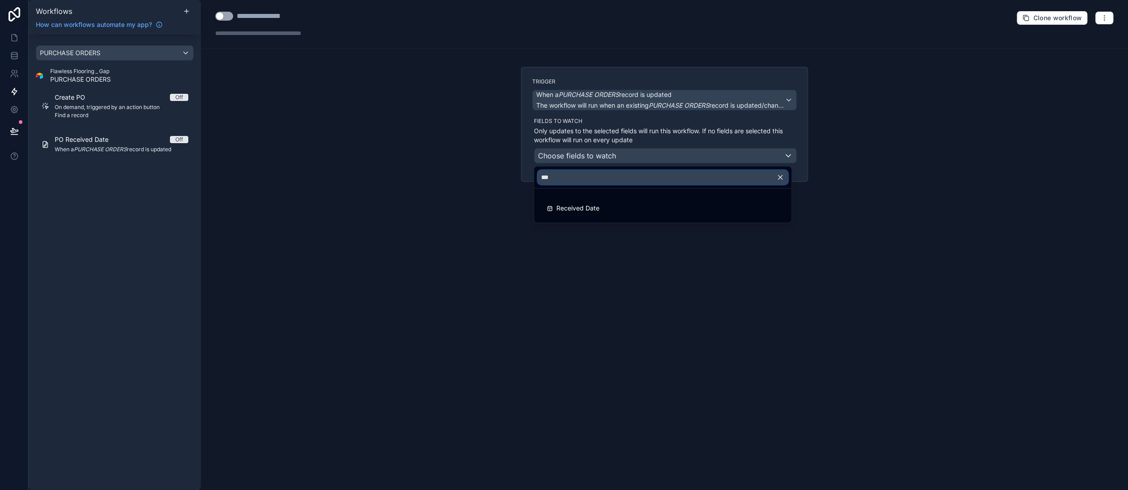
type input "***"
click at [782, 176] on icon "button" at bounding box center [780, 177] width 8 height 8
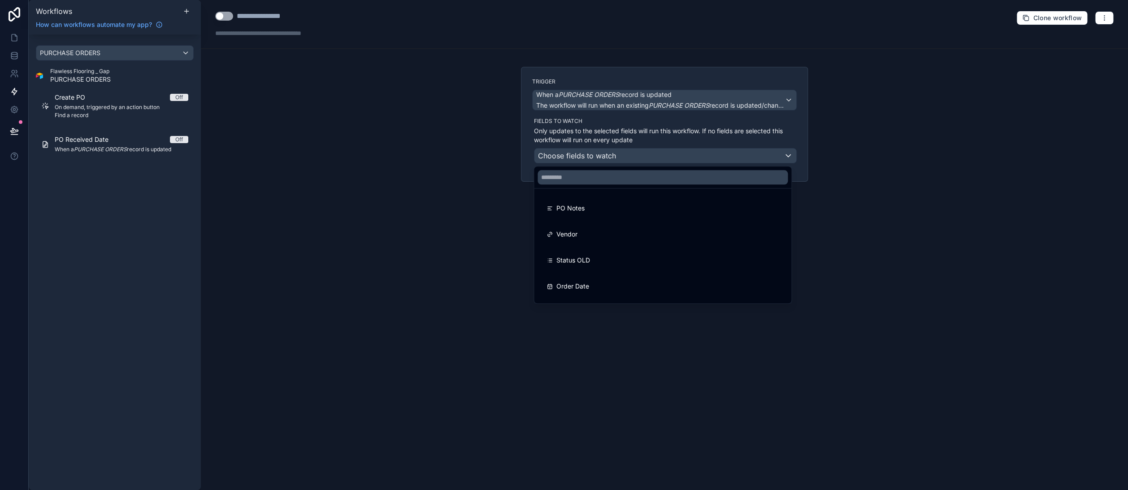
click at [442, 163] on div at bounding box center [564, 245] width 1128 height 490
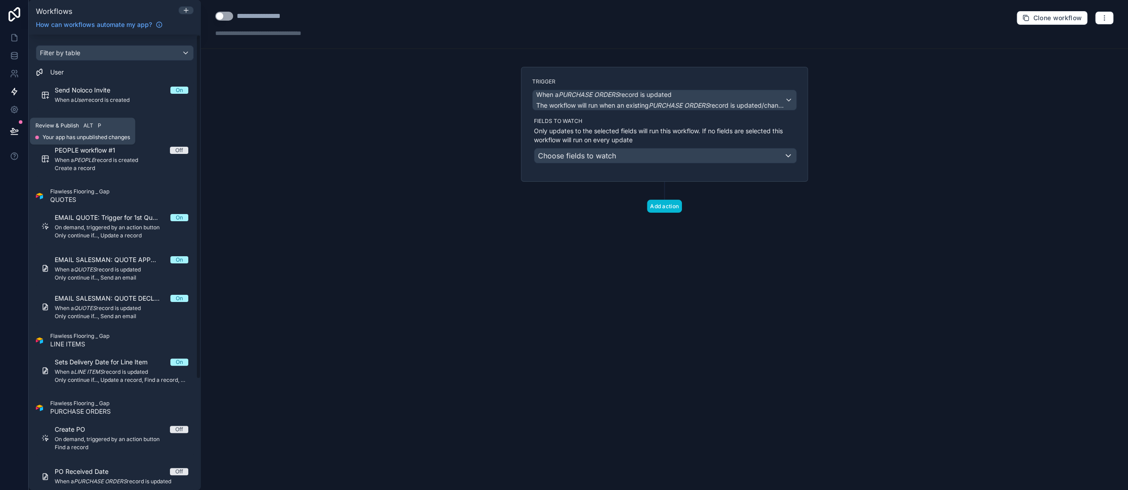
click at [14, 128] on icon at bounding box center [14, 130] width 8 height 4
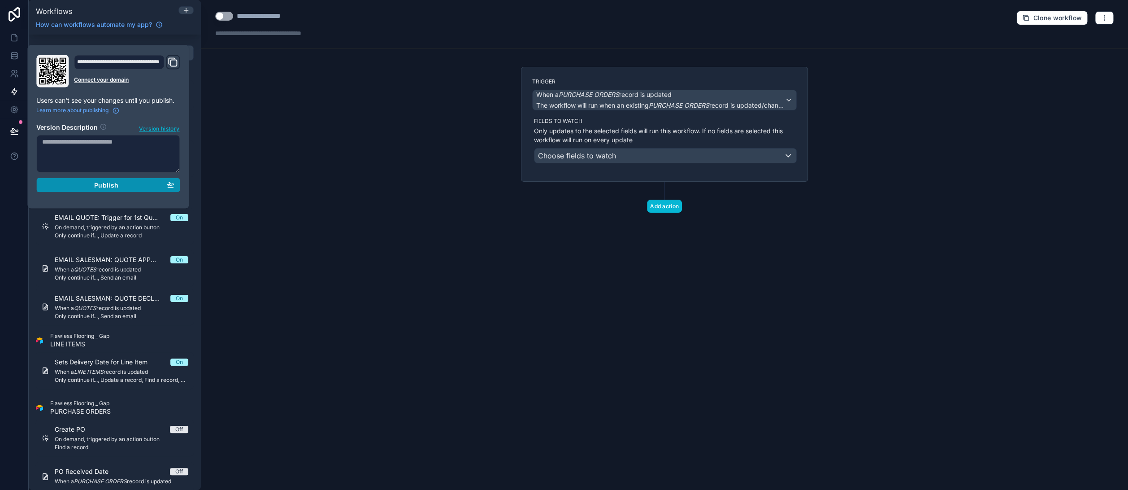
click at [139, 181] on div "Publish" at bounding box center [108, 185] width 132 height 8
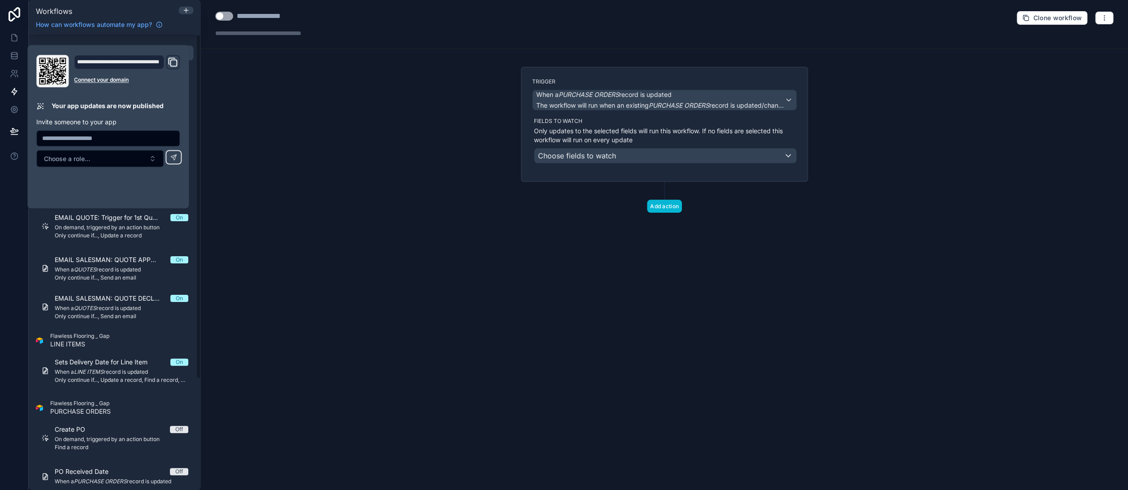
click at [319, 118] on div "**********" at bounding box center [665, 245] width 928 height 490
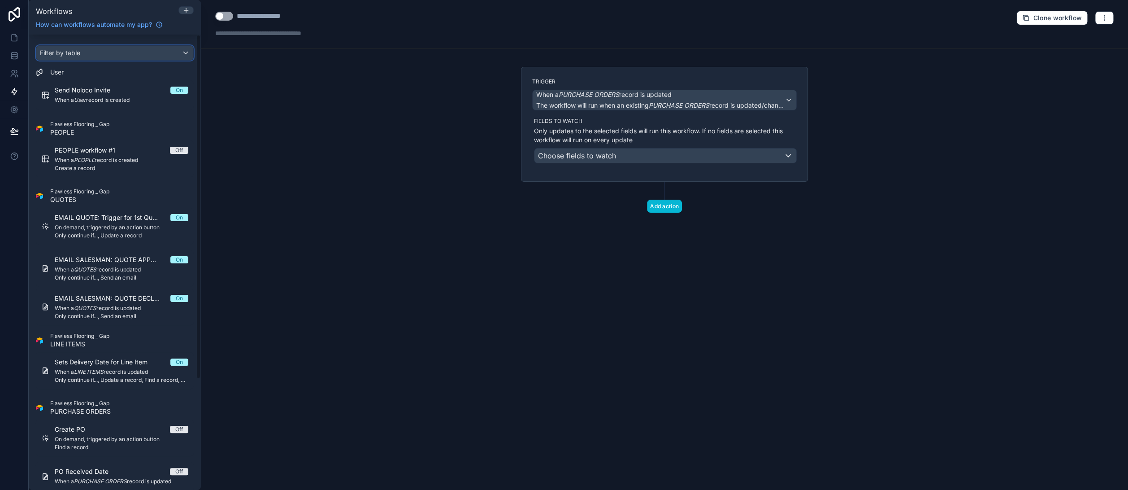
click at [97, 53] on div "Filter by table" at bounding box center [114, 53] width 157 height 14
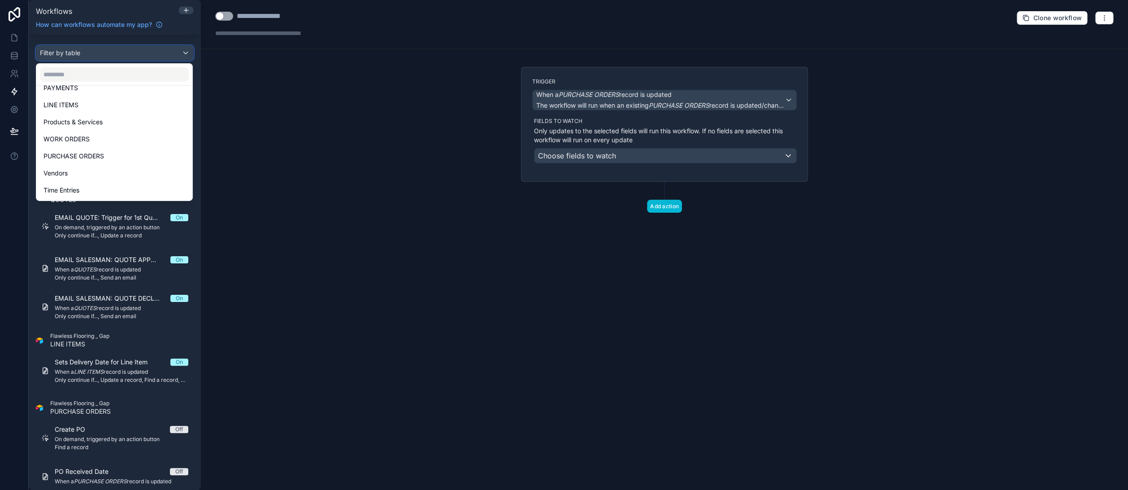
scroll to position [149, 0]
click at [108, 149] on div "PURCHASE ORDERS" at bounding box center [115, 149] width 142 height 11
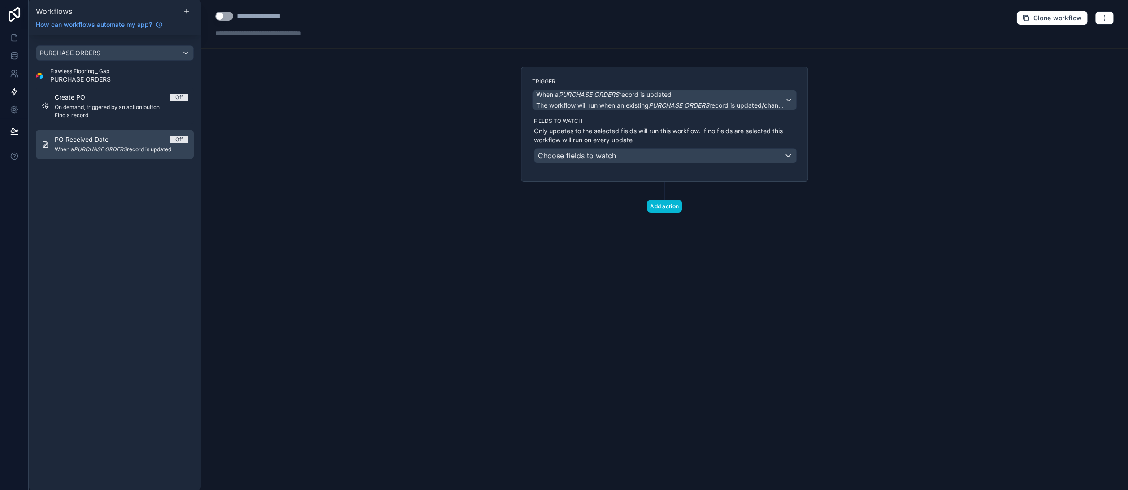
click at [104, 149] on em "PURCHASE ORDERS" at bounding box center [100, 149] width 53 height 7
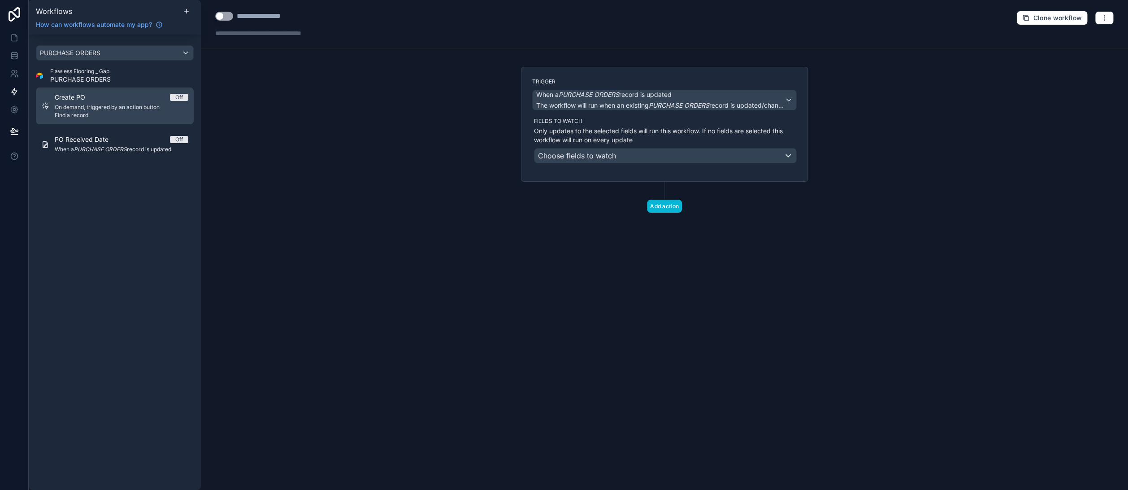
click at [97, 99] on div "Create PO Off" at bounding box center [122, 97] width 134 height 9
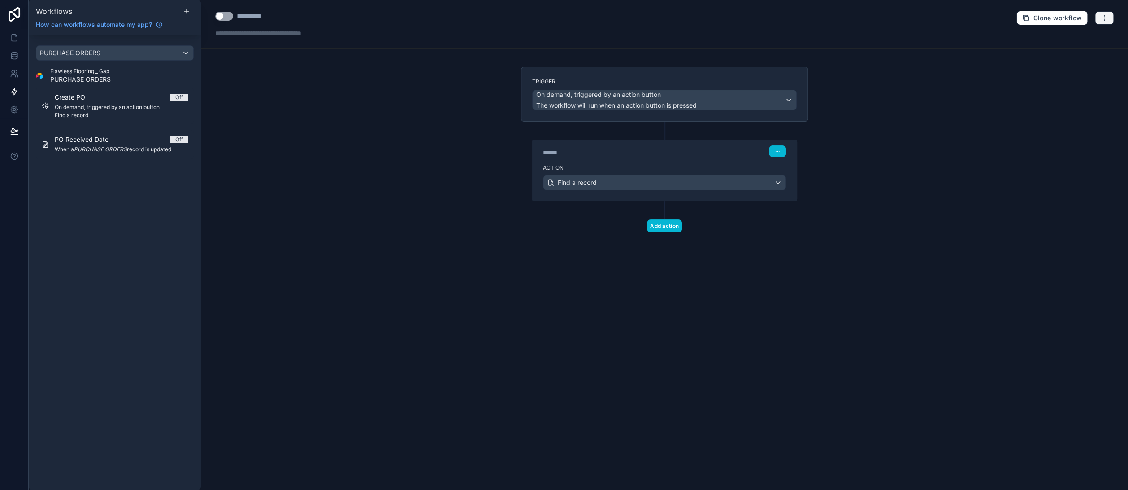
click at [1106, 14] on icon "button" at bounding box center [1104, 17] width 7 height 7
click at [1075, 67] on span "Delete workflow" at bounding box center [1080, 67] width 43 height 7
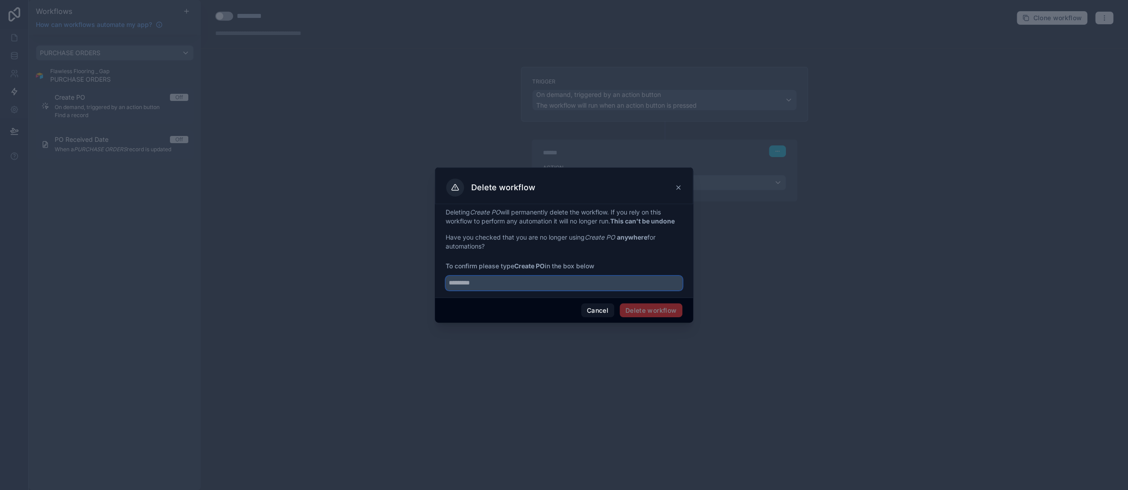
click at [485, 283] on input "text" at bounding box center [564, 283] width 237 height 14
click at [649, 309] on span "Delete workflow" at bounding box center [651, 310] width 63 height 14
drag, startPoint x: 485, startPoint y: 279, endPoint x: 470, endPoint y: 283, distance: 15.2
click at [470, 283] on input "*********" at bounding box center [564, 283] width 237 height 14
type input "*********"
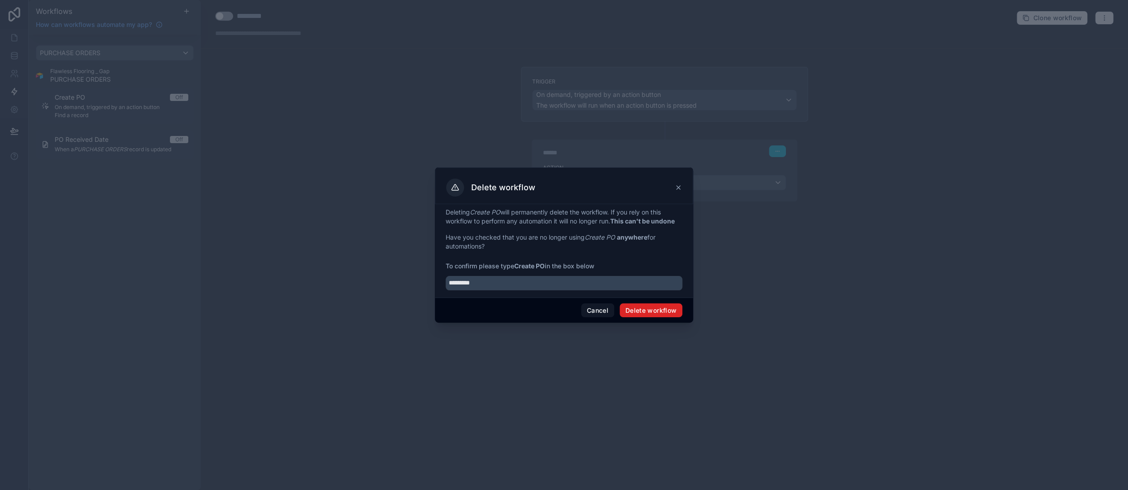
click at [644, 312] on button "Delete workflow" at bounding box center [651, 310] width 63 height 14
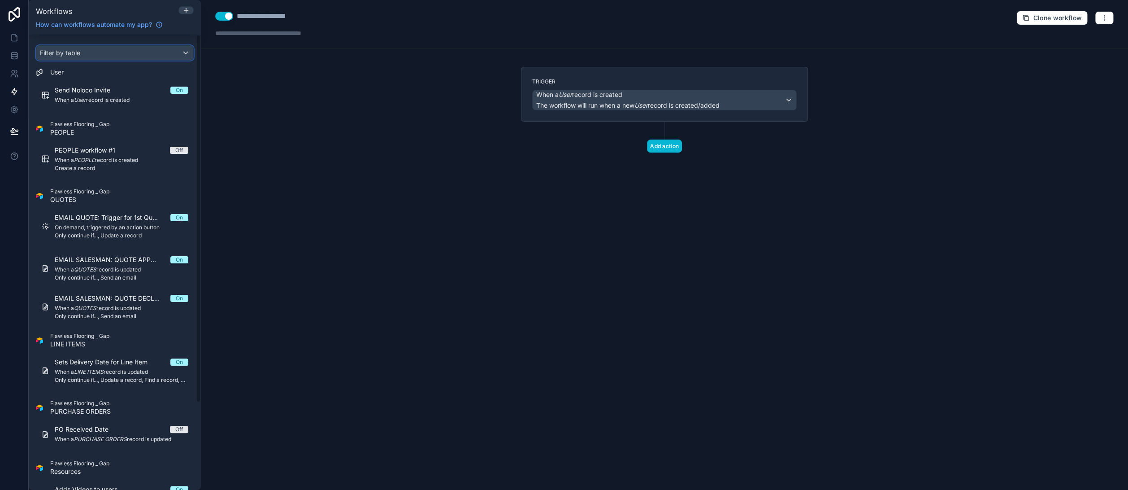
click at [147, 54] on div "Filter by table" at bounding box center [114, 53] width 157 height 14
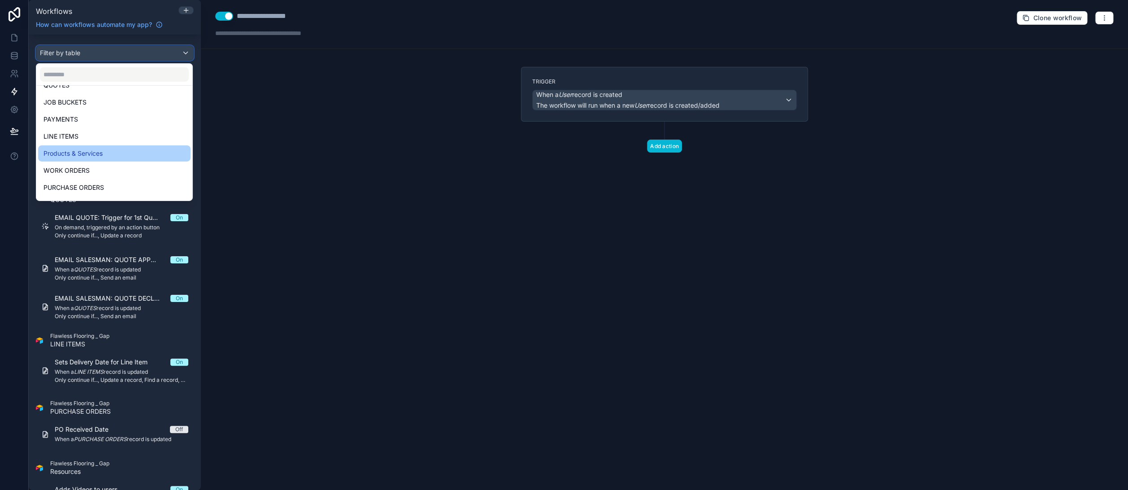
scroll to position [149, 0]
click at [97, 152] on span "PURCHASE ORDERS" at bounding box center [74, 149] width 61 height 11
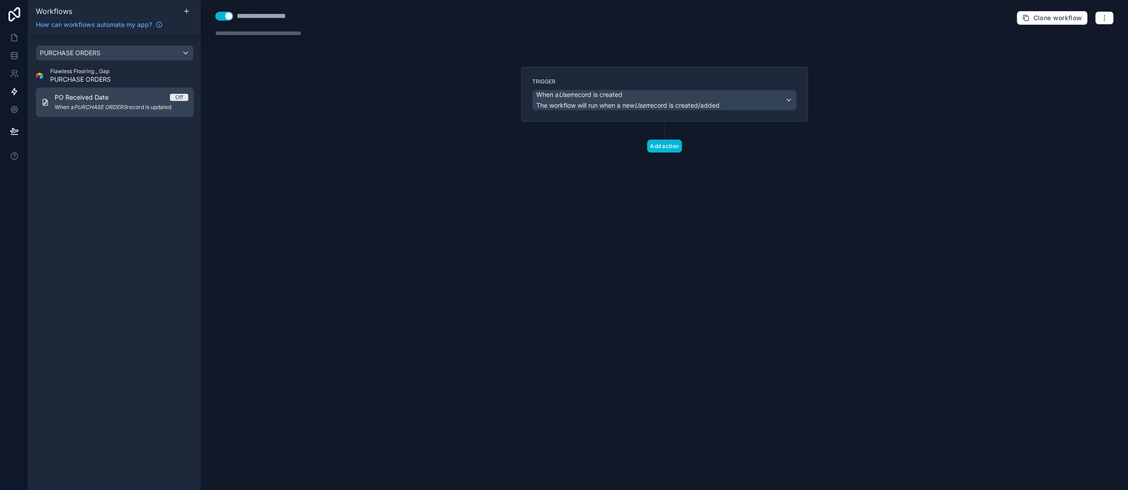
click at [107, 106] on em "PURCHASE ORDERS" at bounding box center [100, 107] width 53 height 7
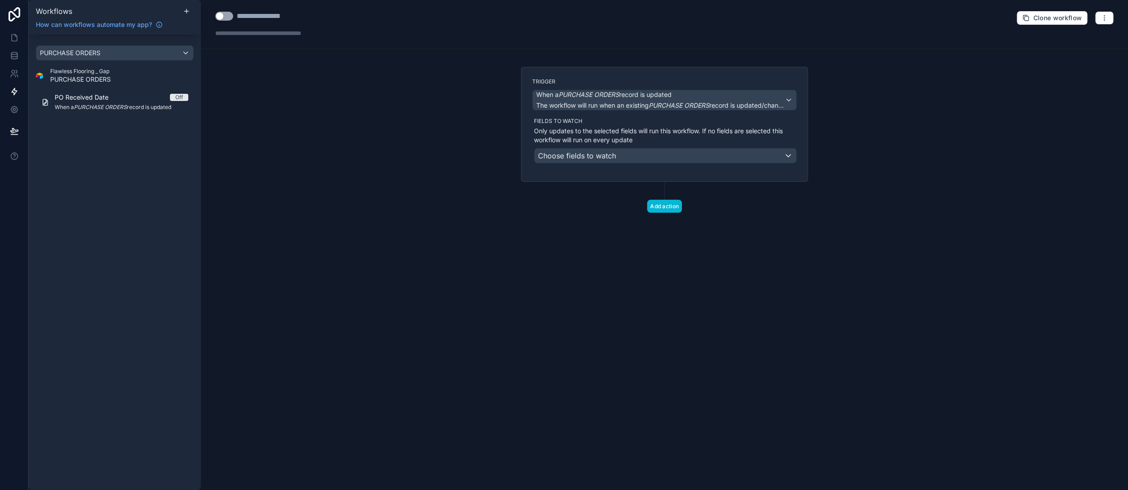
click at [610, 131] on p "Only updates to the selected fields will run this workflow. If no fields are se…" at bounding box center [665, 135] width 263 height 18
click at [649, 97] on span "When a PURCHASE ORDERS record is updated" at bounding box center [603, 94] width 135 height 9
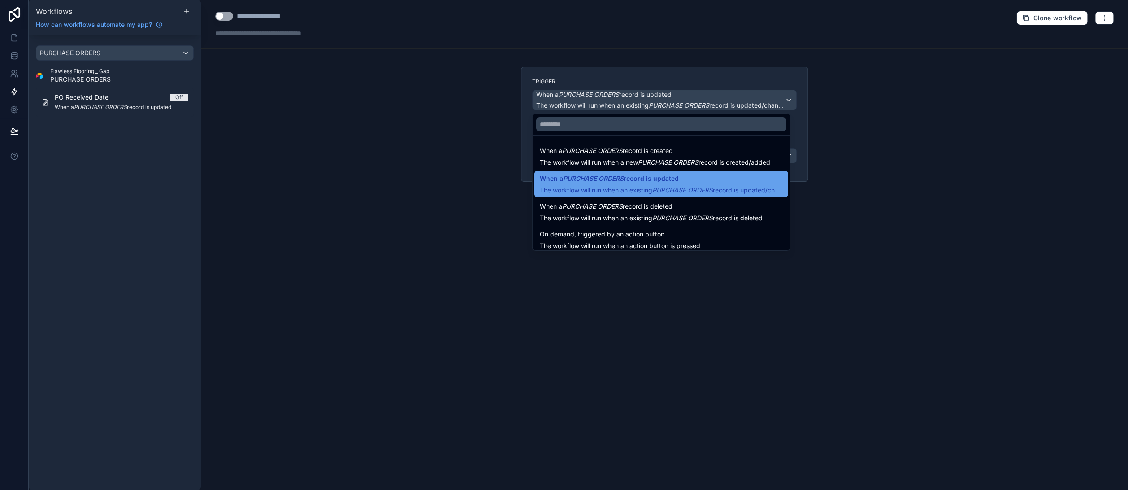
click at [698, 183] on span "When a PURCHASE ORDERS record is updated" at bounding box center [661, 178] width 243 height 11
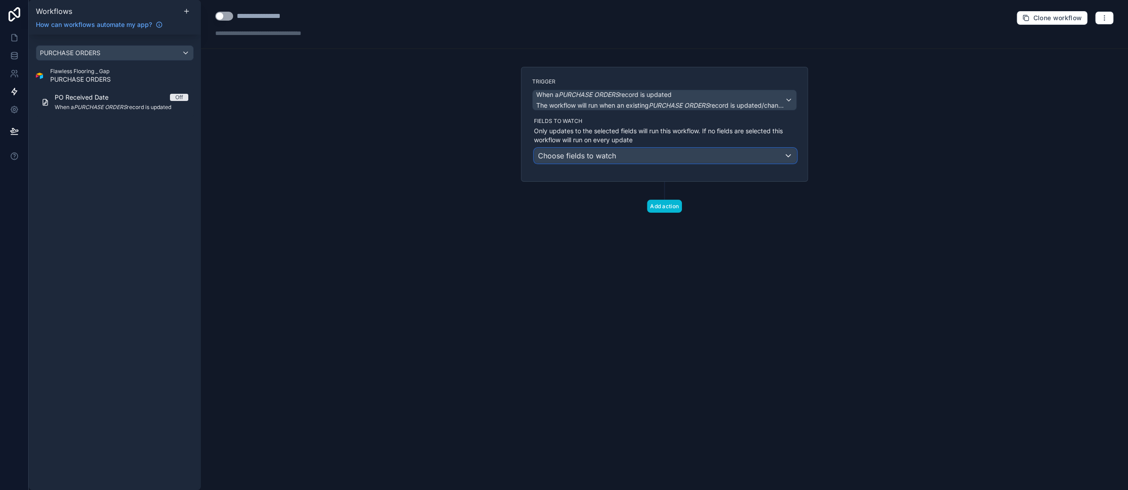
click at [623, 152] on div "Choose fields to watch" at bounding box center [666, 155] width 262 height 14
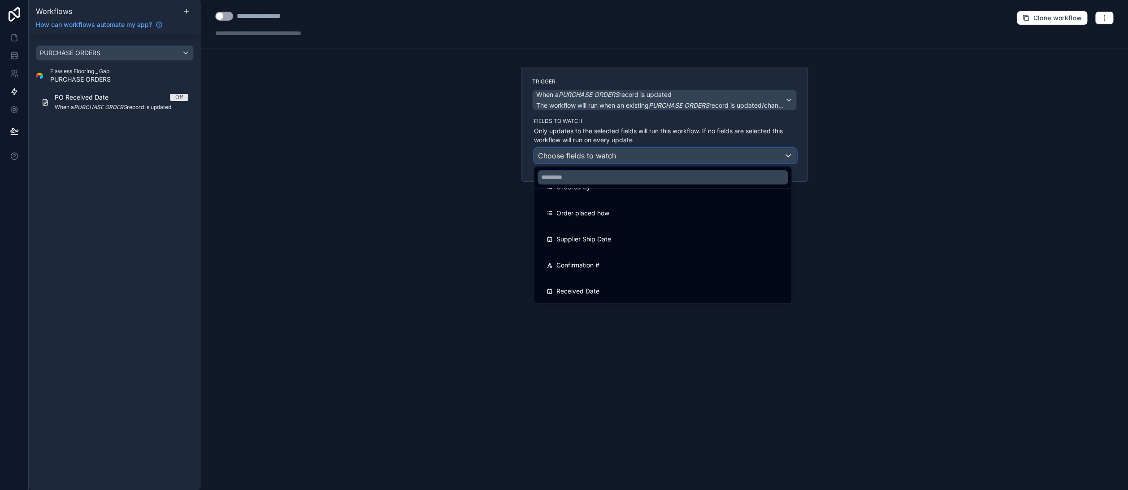
scroll to position [361, 0]
click at [446, 168] on div at bounding box center [564, 245] width 1128 height 490
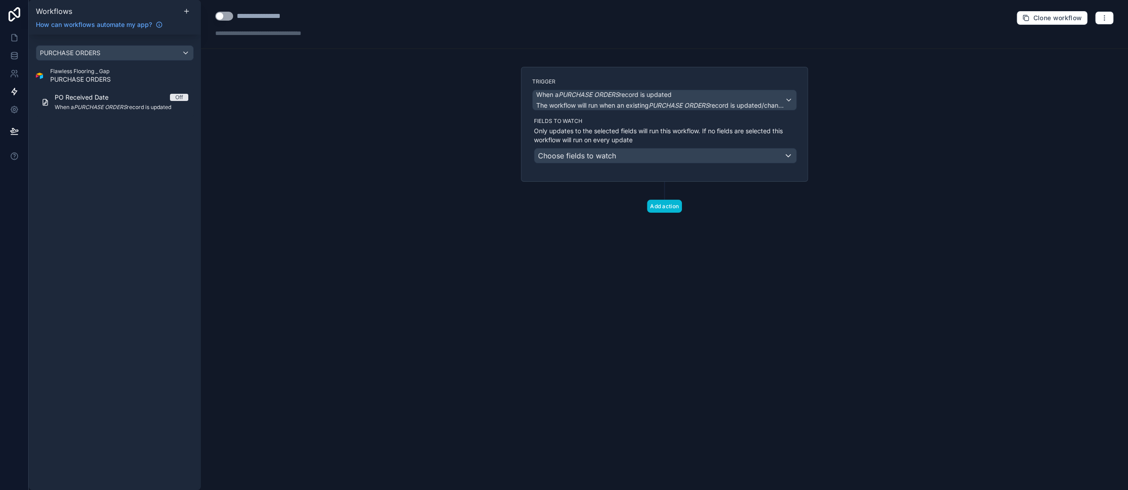
click at [967, 77] on div "**********" at bounding box center [665, 245] width 928 height 490
click at [484, 121] on div "**********" at bounding box center [665, 245] width 928 height 490
click at [649, 95] on span "When a PURCHASE ORDERS record is updated" at bounding box center [603, 94] width 135 height 9
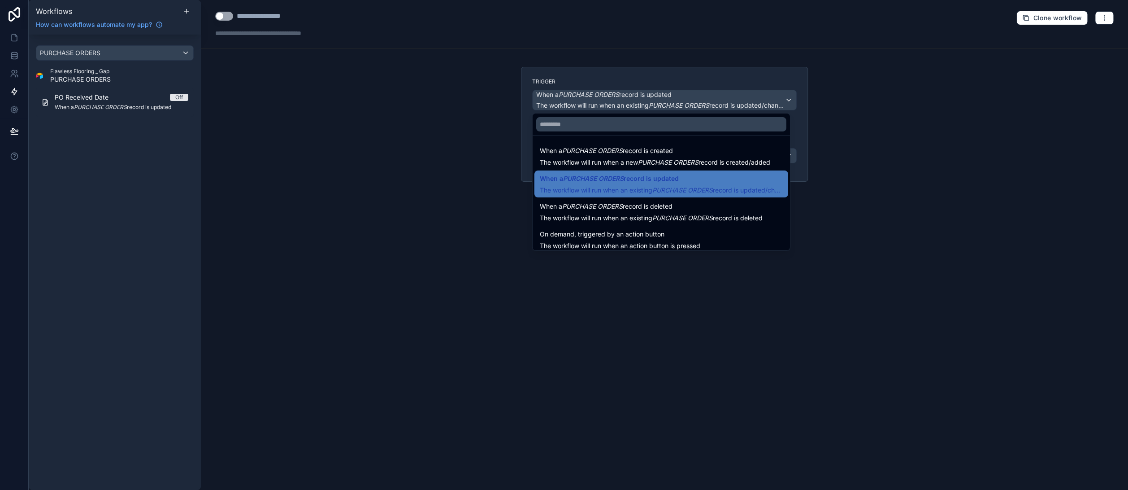
click at [642, 98] on div at bounding box center [564, 245] width 1128 height 490
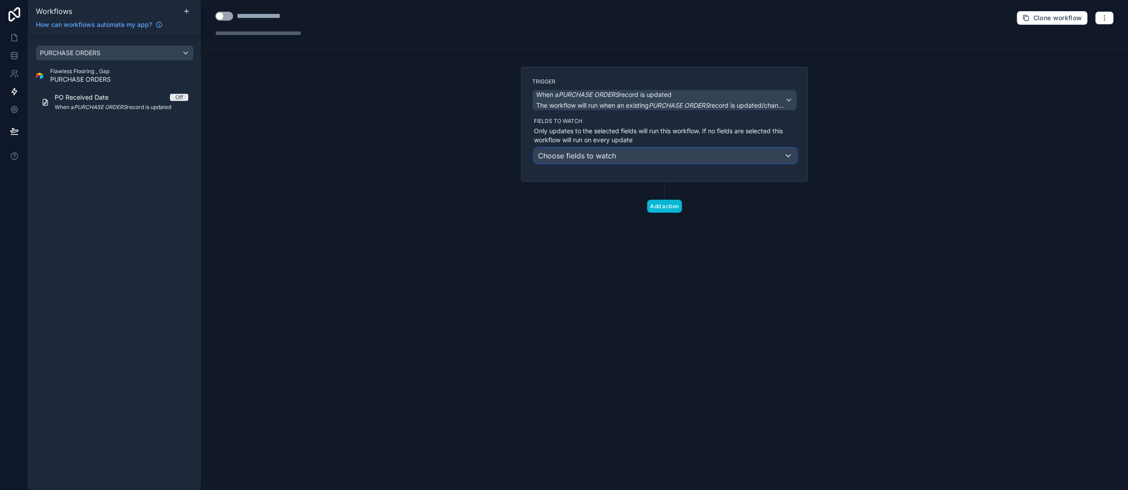
click at [657, 154] on div "Choose fields to watch" at bounding box center [666, 155] width 262 height 14
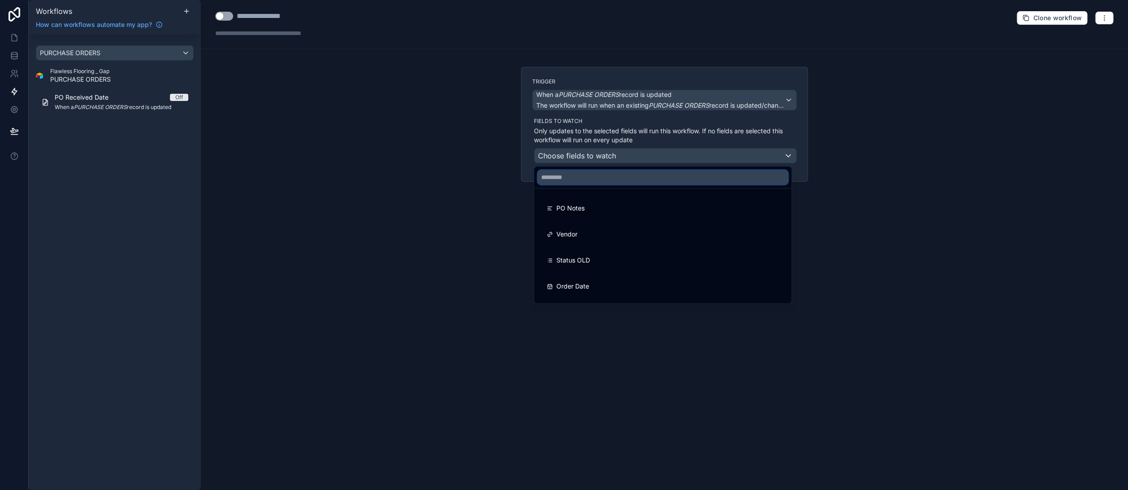
click at [661, 174] on input "text" at bounding box center [663, 177] width 250 height 14
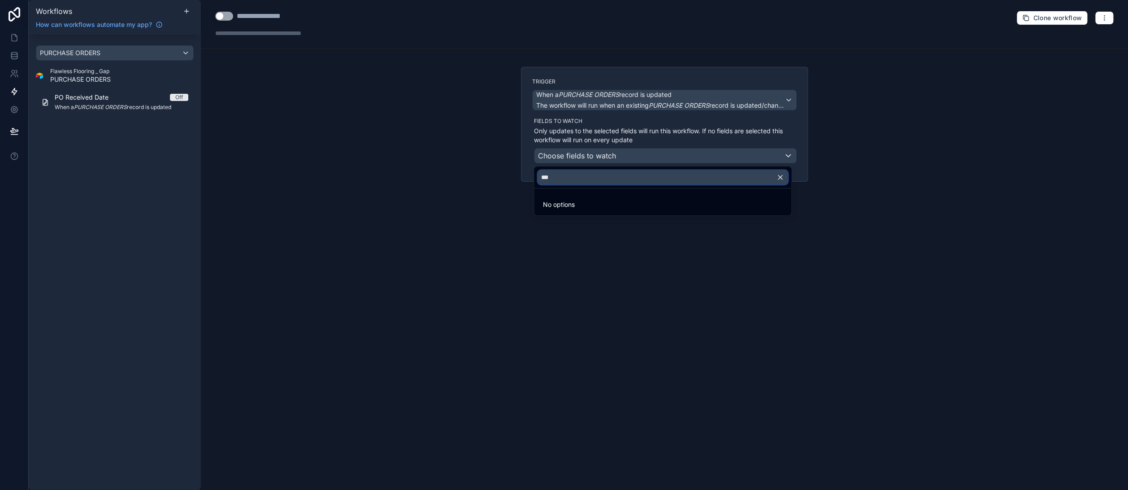
type input "***"
click at [780, 178] on icon "button" at bounding box center [781, 177] width 4 height 4
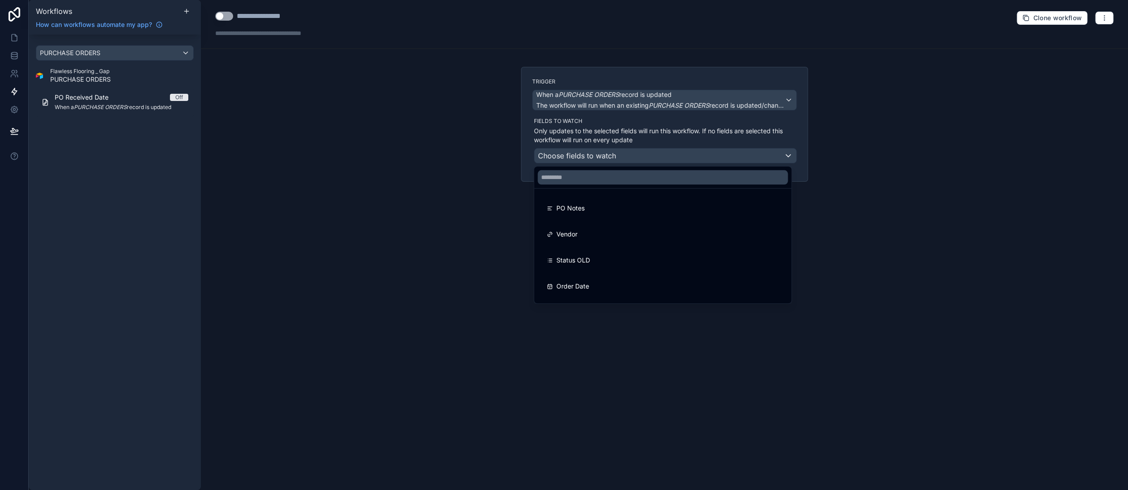
drag, startPoint x: 332, startPoint y: 178, endPoint x: 392, endPoint y: 177, distance: 60.1
click at [342, 171] on div at bounding box center [564, 245] width 1128 height 490
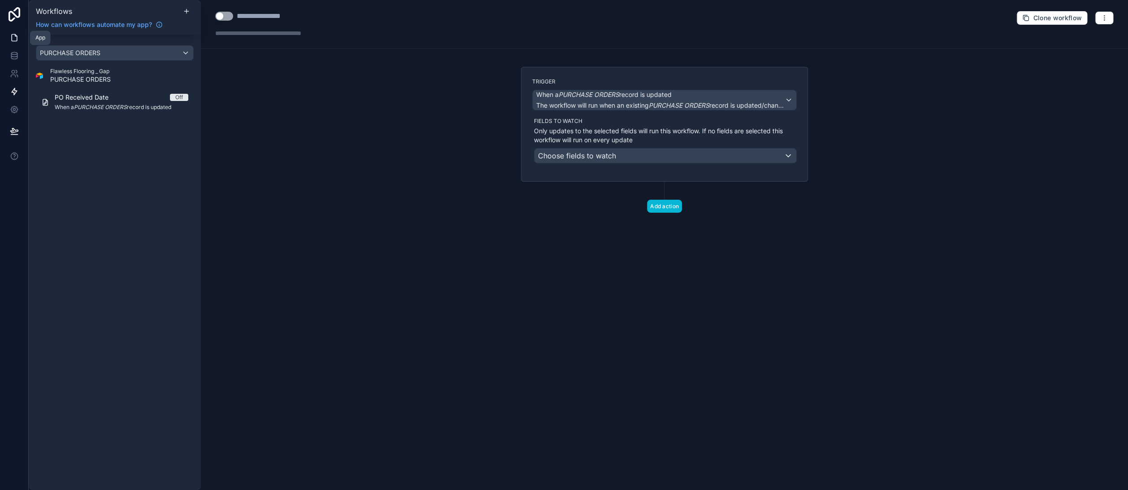
drag, startPoint x: 16, startPoint y: 38, endPoint x: 19, endPoint y: 42, distance: 5.4
click at [16, 38] on icon at bounding box center [14, 37] width 9 height 9
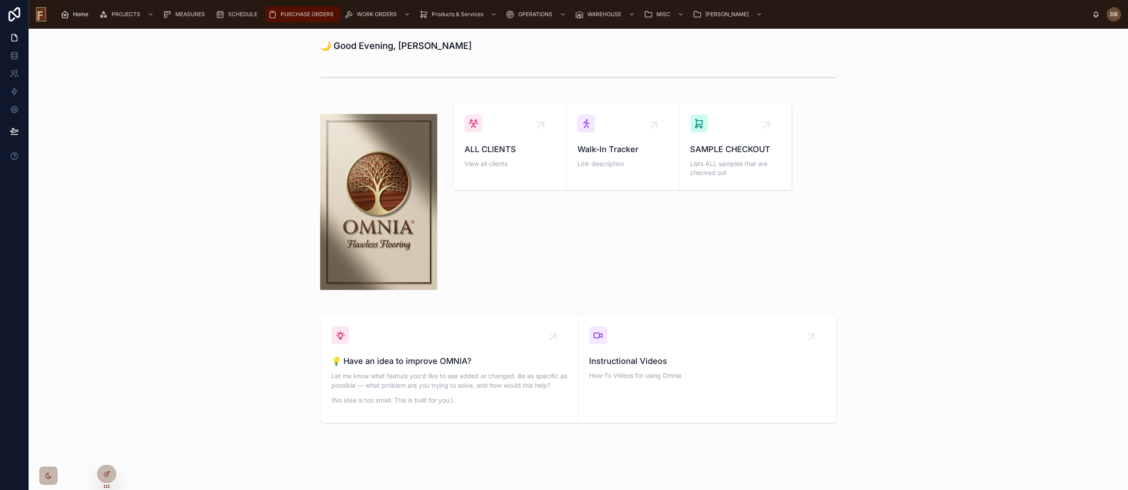
click at [306, 11] on span "PURCHASE ORDERS" at bounding box center [307, 14] width 53 height 7
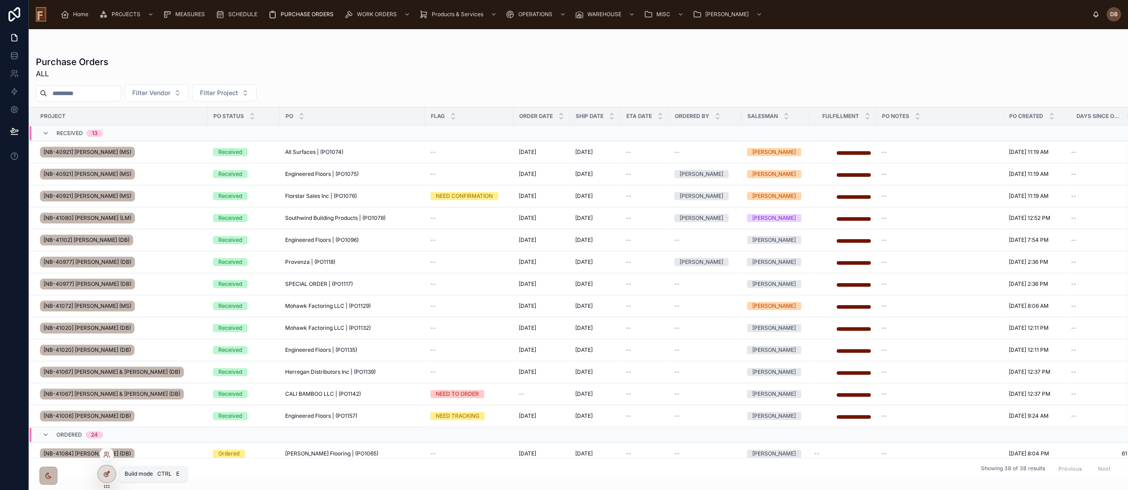
click at [107, 472] on icon at bounding box center [106, 473] width 7 height 7
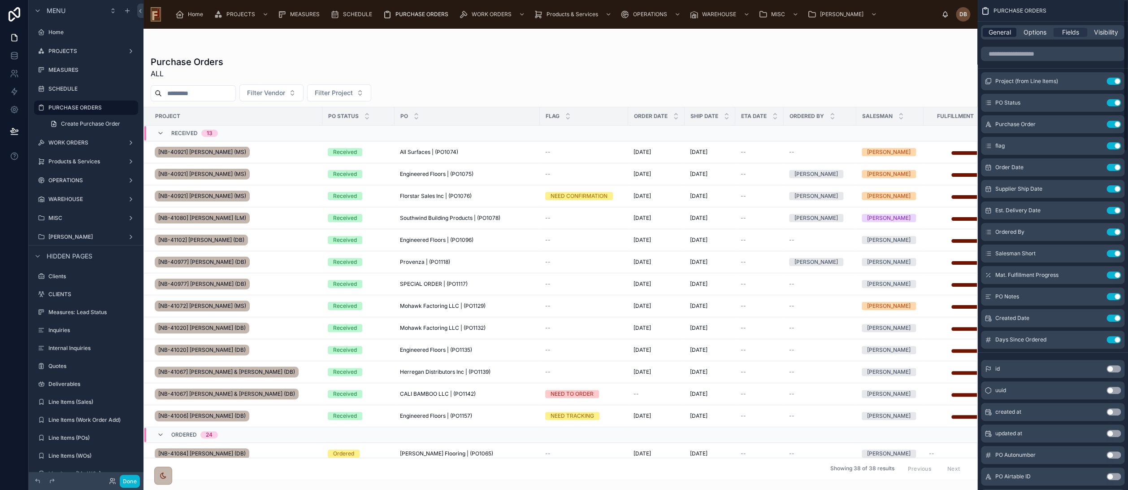
click at [1001, 33] on span "General" at bounding box center [1000, 32] width 22 height 9
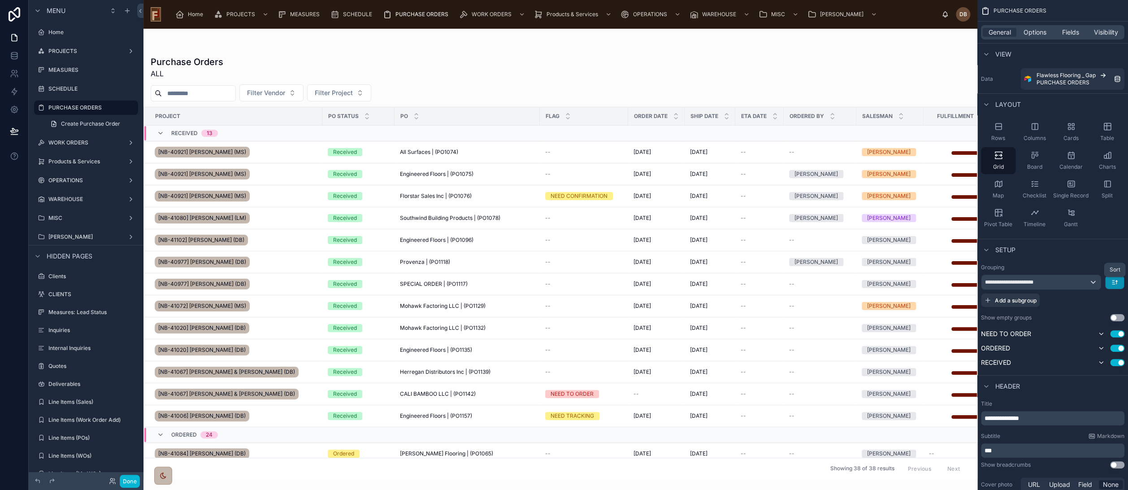
click at [1113, 281] on icon "scrollable content" at bounding box center [1114, 282] width 7 height 7
click at [1080, 247] on div "scrollable content" at bounding box center [564, 245] width 1128 height 490
click at [472, 76] on div at bounding box center [561, 259] width 834 height 461
click at [1115, 280] on icon "scrollable content" at bounding box center [1114, 282] width 7 height 7
click at [1102, 316] on span "Last -> First" at bounding box center [1098, 319] width 35 height 11
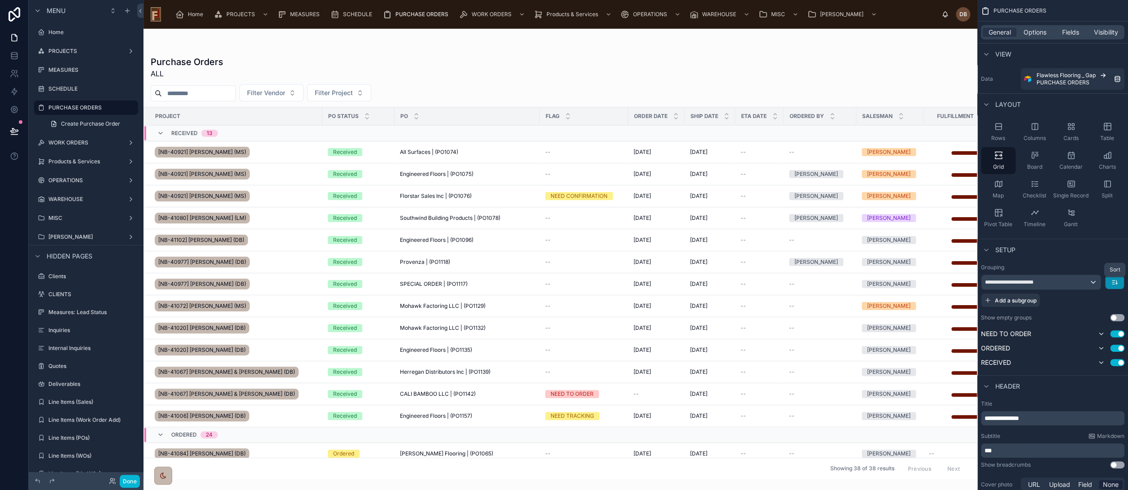
click at [1116, 283] on icon "scrollable content" at bounding box center [1114, 282] width 7 height 7
click at [1102, 304] on span "First -> Last" at bounding box center [1098, 302] width 35 height 11
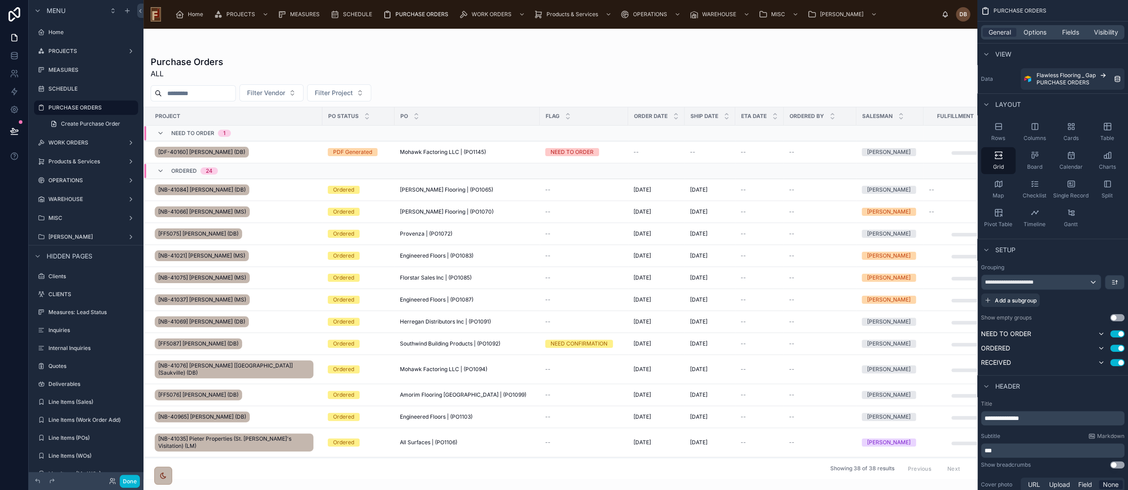
click at [1071, 262] on div "**********" at bounding box center [1053, 315] width 151 height 111
click at [14, 132] on icon at bounding box center [14, 130] width 9 height 9
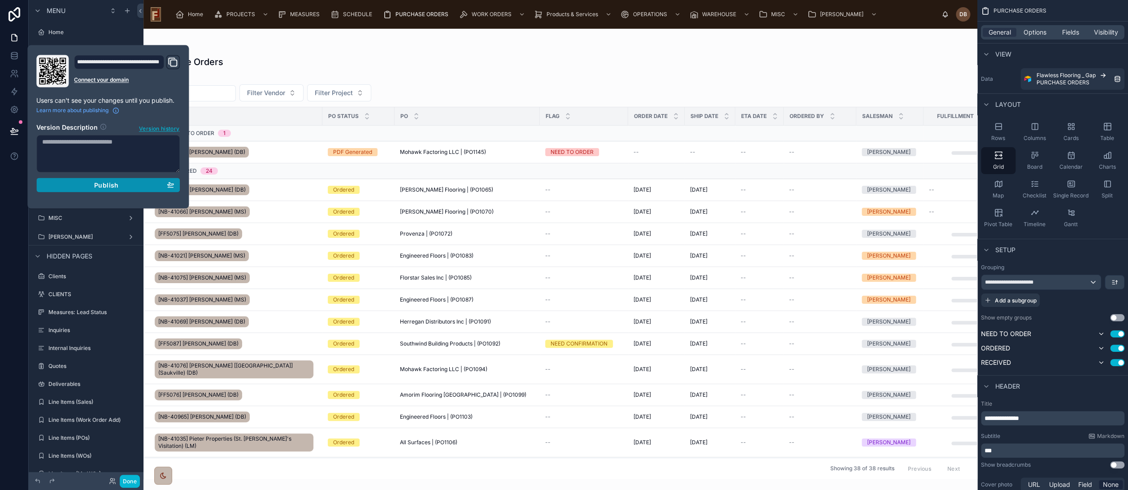
click at [105, 186] on span "Publish" at bounding box center [106, 185] width 24 height 8
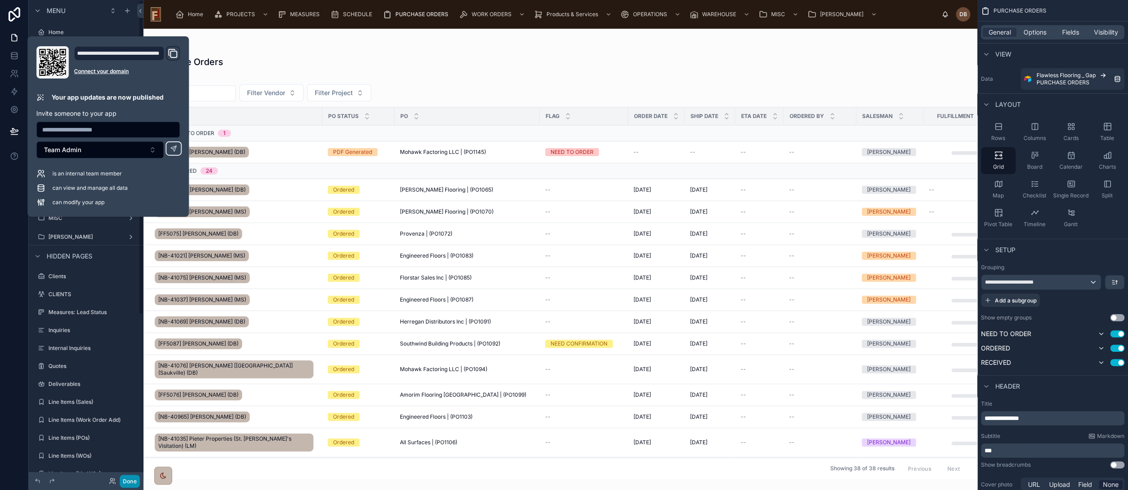
click at [129, 481] on button "Done" at bounding box center [130, 481] width 20 height 13
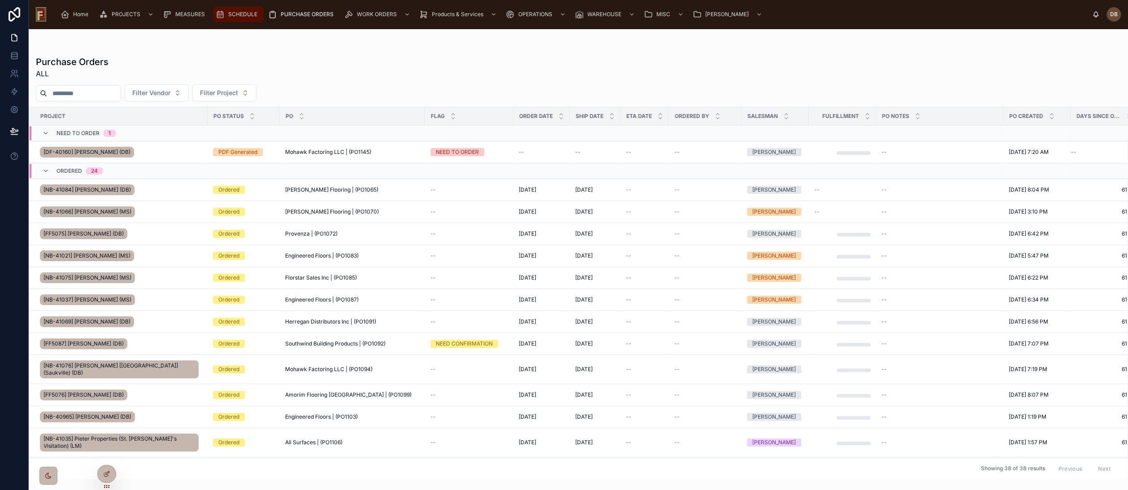
click at [233, 16] on span "SCHEDULE" at bounding box center [242, 14] width 29 height 7
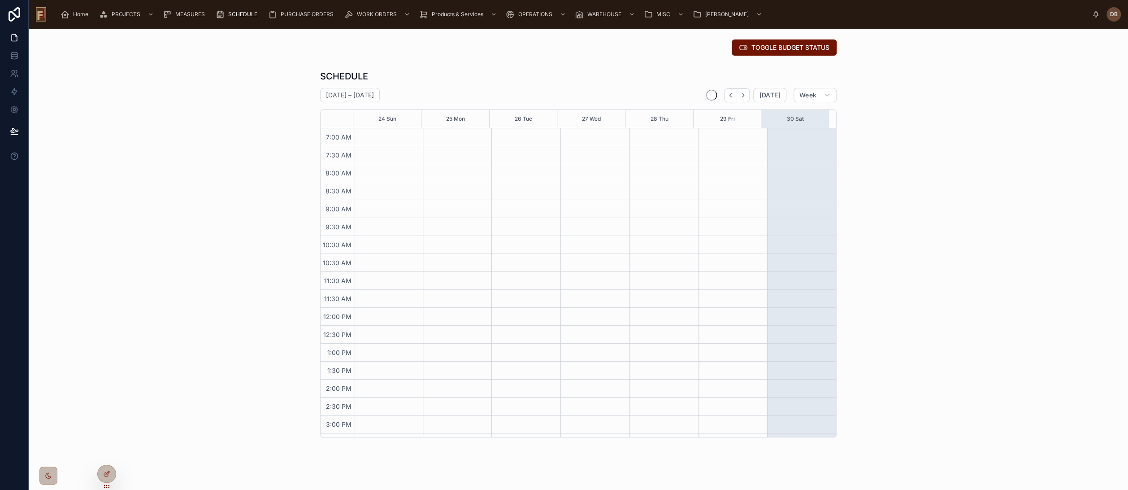
scroll to position [50, 0]
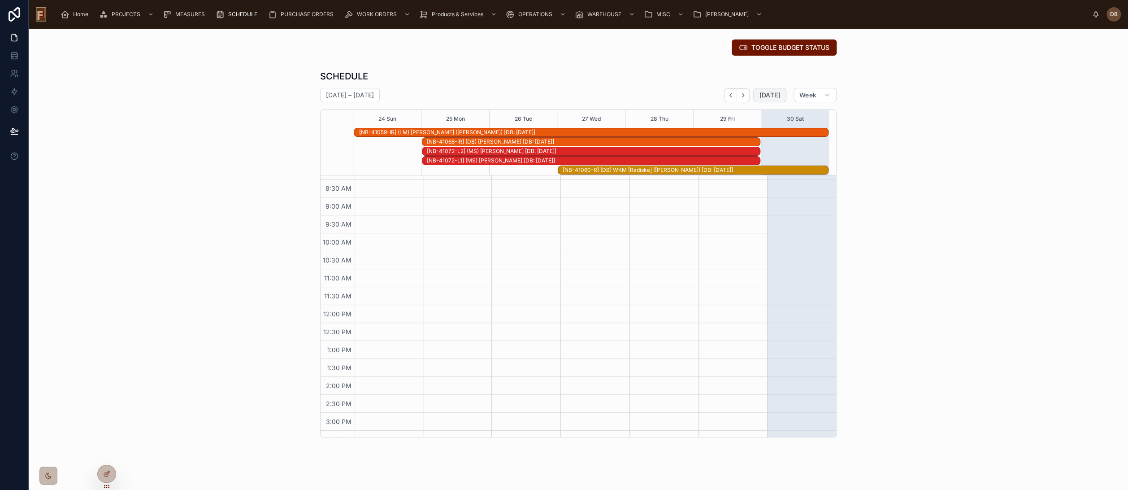
click at [772, 95] on span "[DATE]" at bounding box center [769, 95] width 21 height 8
click at [764, 93] on span "[DATE]" at bounding box center [769, 95] width 21 height 8
click at [786, 48] on span "TOGGLE BUDGET STATUS" at bounding box center [791, 47] width 78 height 9
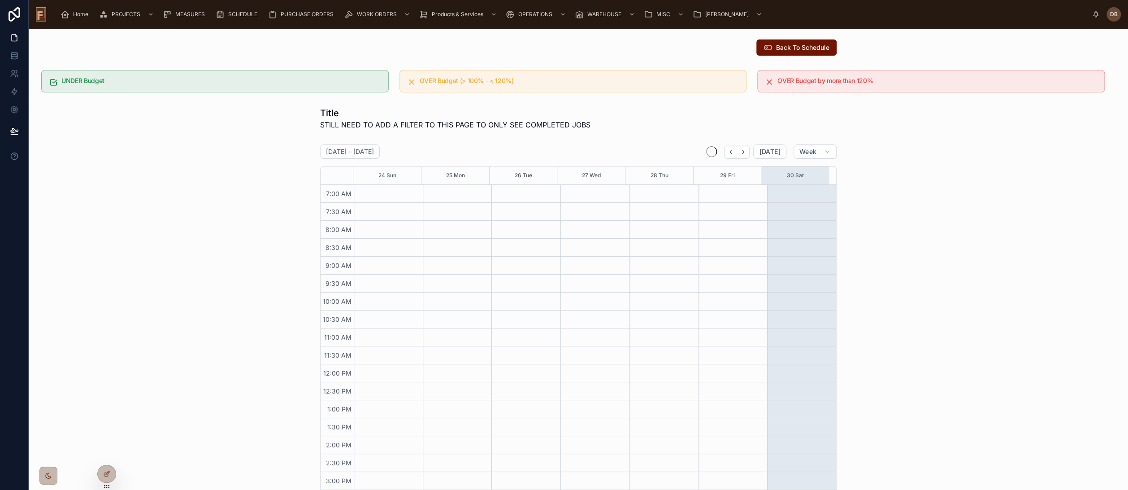
scroll to position [32, 0]
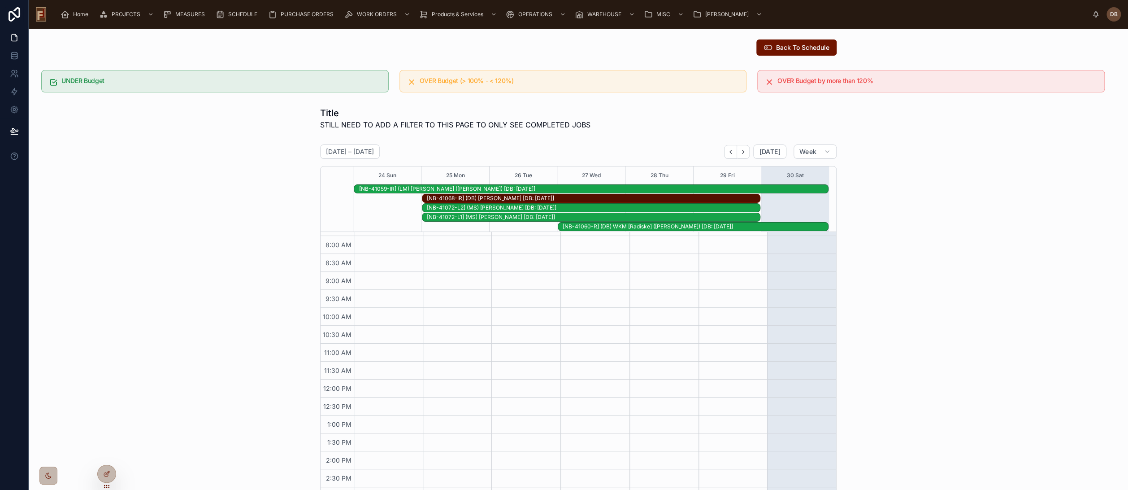
click at [786, 48] on span "Back To Schedule" at bounding box center [802, 47] width 53 height 9
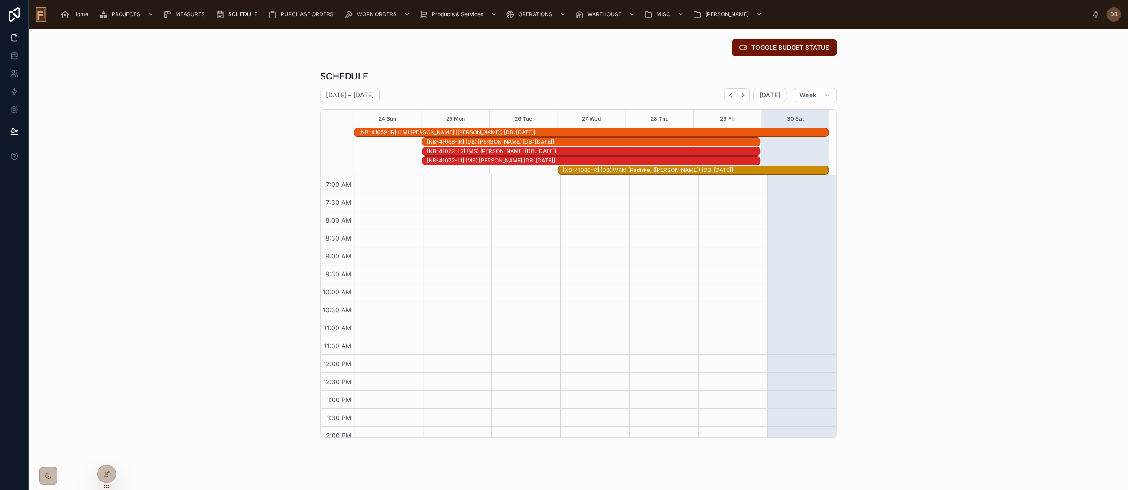
scroll to position [96, 0]
click at [784, 45] on span "TOGGLE BUDGET STATUS" at bounding box center [791, 47] width 78 height 9
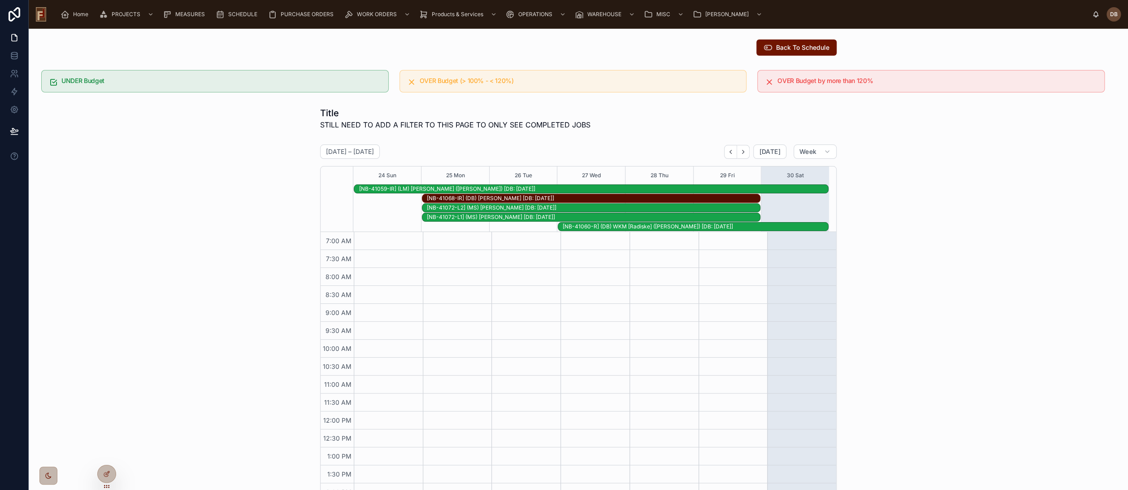
scroll to position [78, 0]
click at [784, 44] on span "Back To Schedule" at bounding box center [802, 47] width 53 height 9
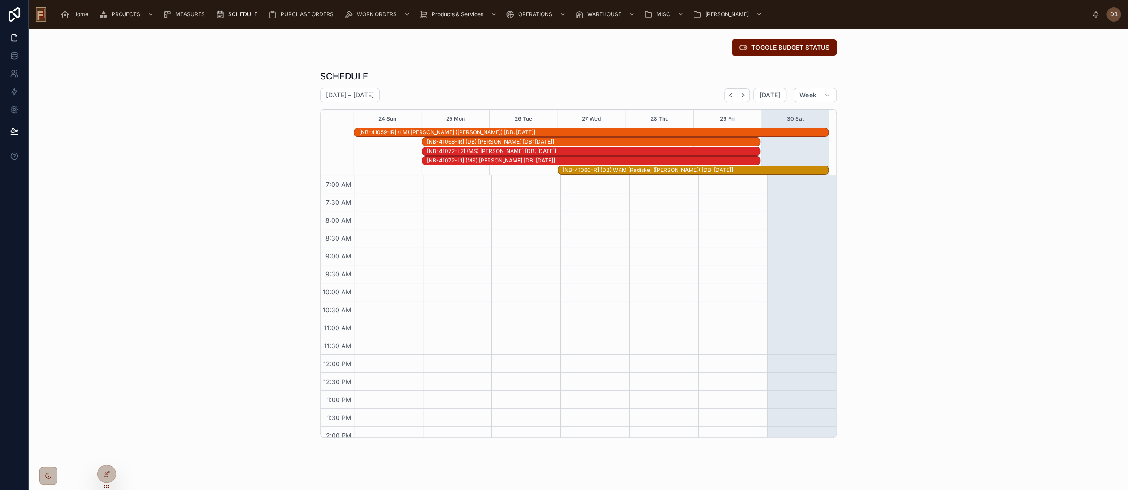
scroll to position [96, 0]
click at [774, 49] on span "TOGGLE BUDGET STATUS" at bounding box center [791, 47] width 78 height 9
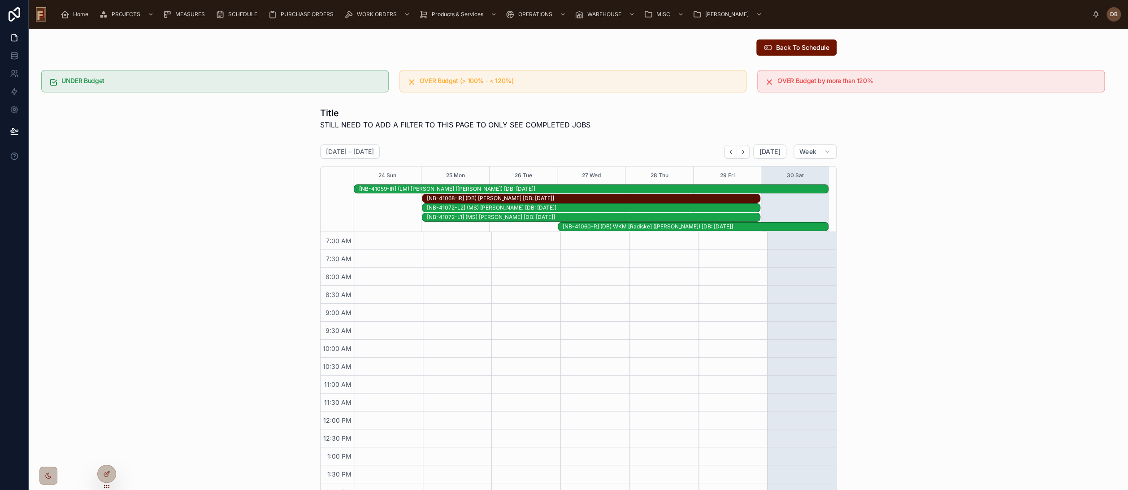
scroll to position [78, 0]
click at [776, 48] on span "Back To Schedule" at bounding box center [802, 47] width 53 height 9
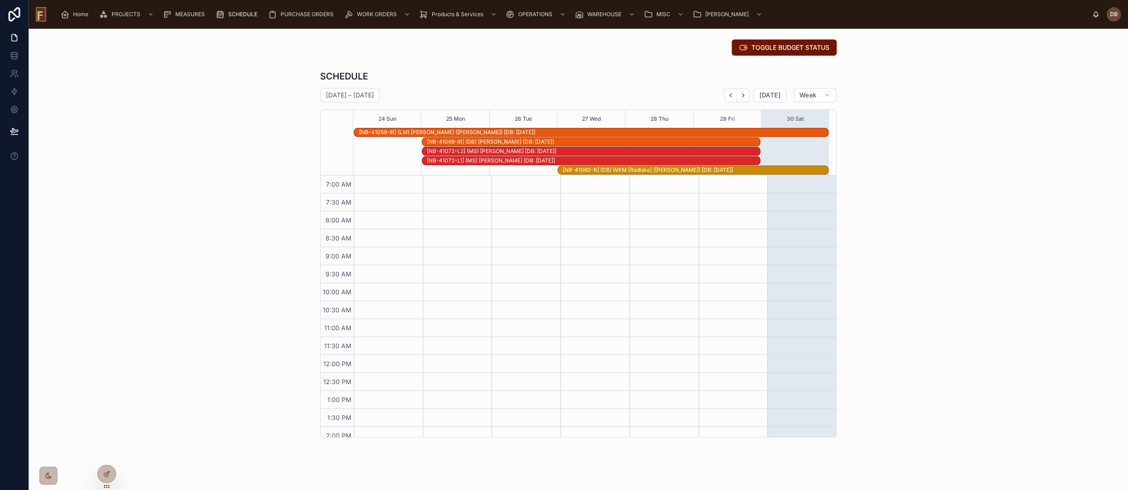
scroll to position [96, 0]
click at [789, 47] on span "TOGGLE BUDGET STATUS" at bounding box center [791, 47] width 78 height 9
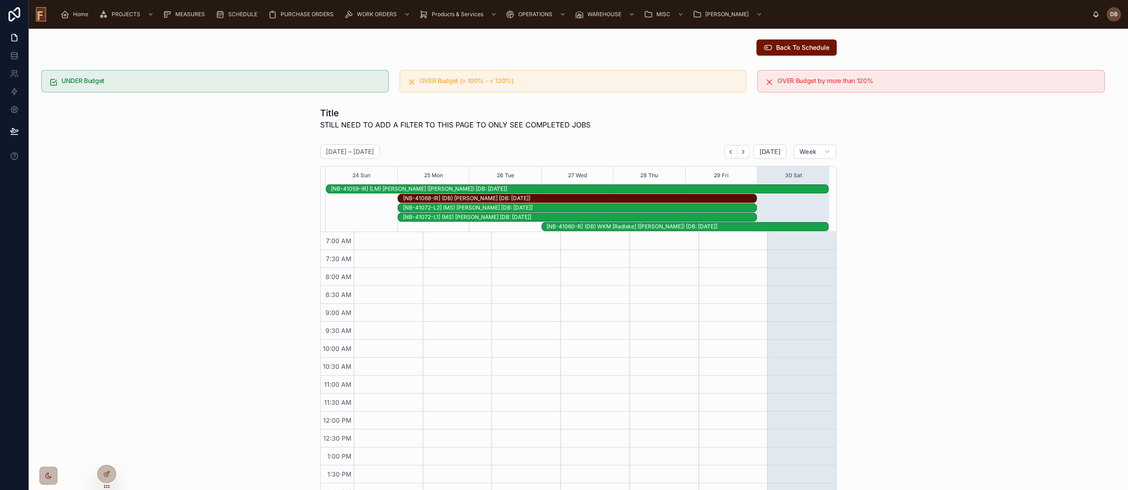
scroll to position [78, 0]
click at [731, 152] on icon "Back" at bounding box center [731, 151] width 7 height 7
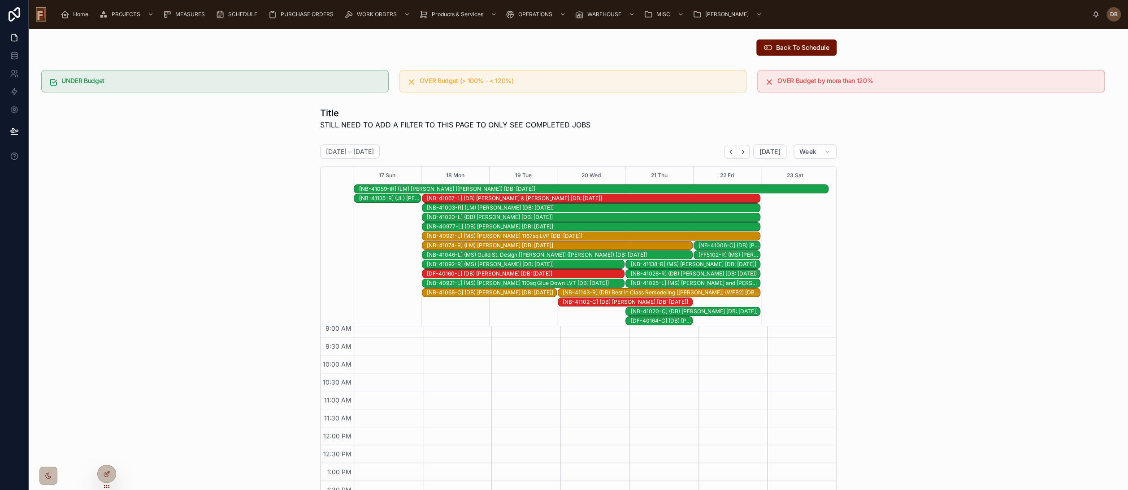
click at [731, 152] on icon "Back" at bounding box center [731, 151] width 7 height 7
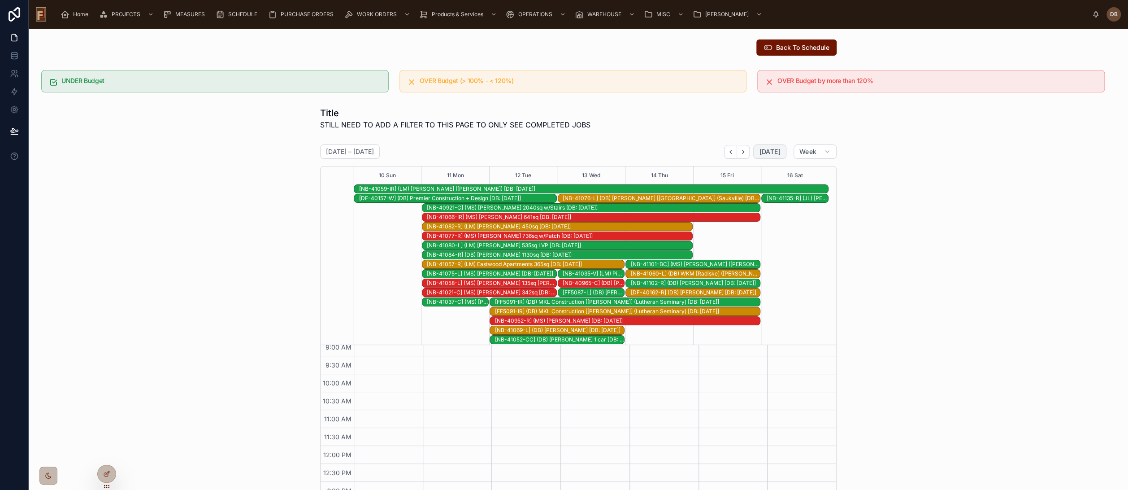
click at [764, 150] on span "[DATE]" at bounding box center [769, 152] width 21 height 8
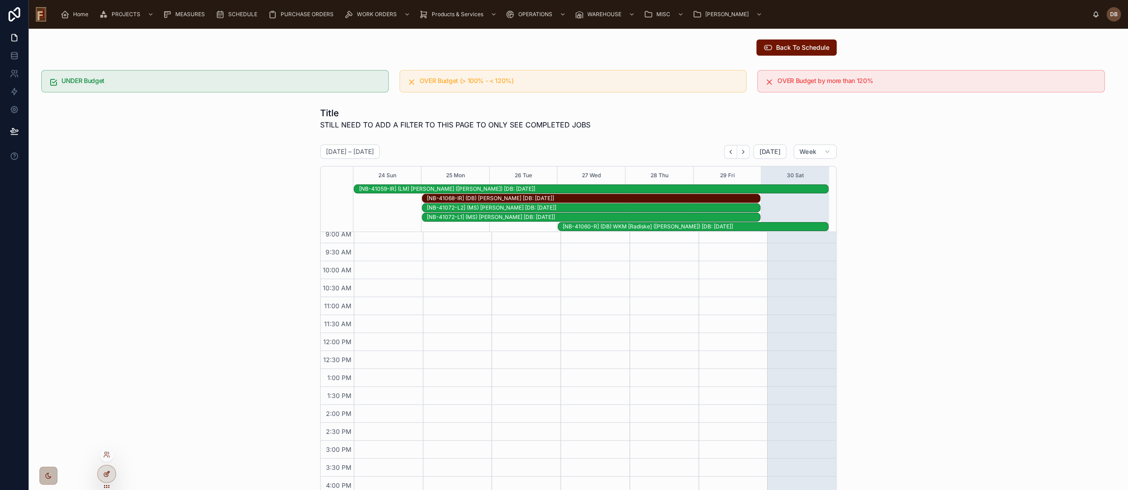
click at [108, 473] on icon at bounding box center [108, 473] width 4 height 4
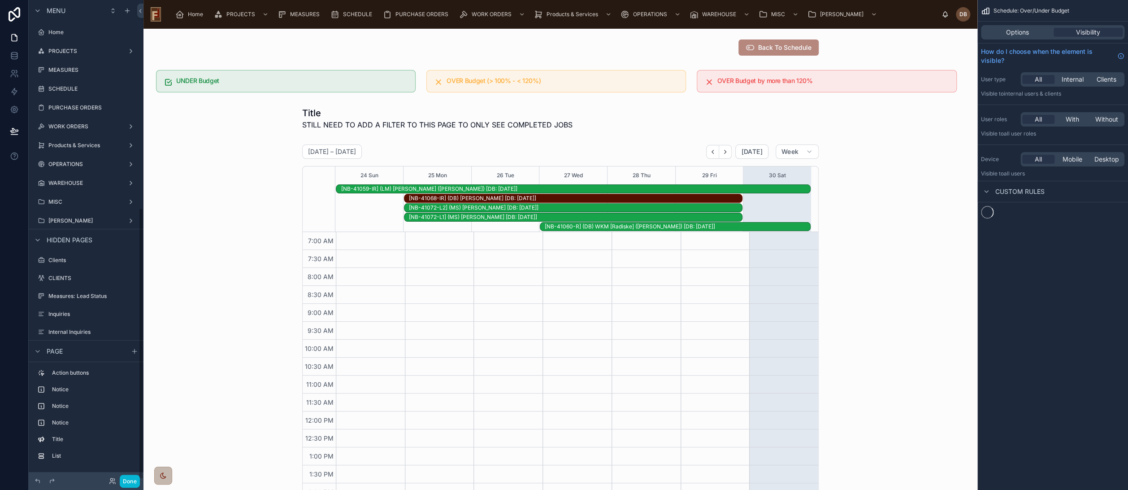
scroll to position [78, 0]
click at [767, 45] on div at bounding box center [561, 47] width 820 height 23
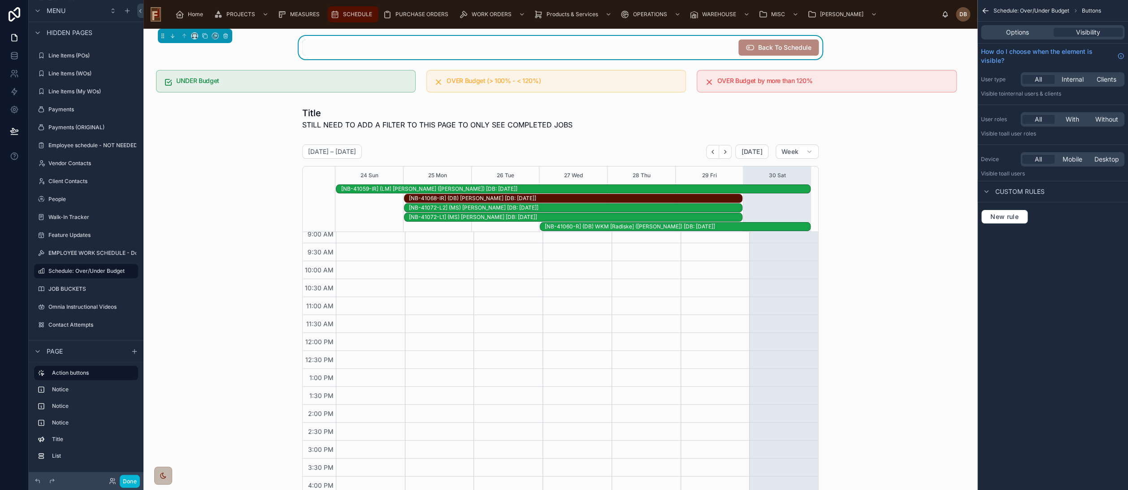
click at [364, 10] on div "SCHEDULE" at bounding box center [353, 14] width 45 height 14
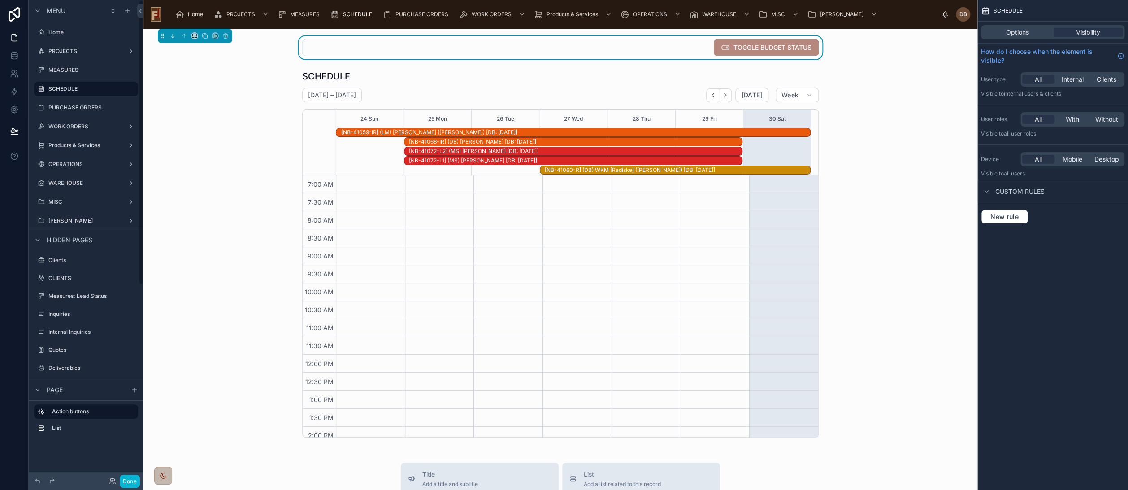
scroll to position [96, 0]
click at [639, 49] on div "TOGGLE BUDGET STATUS" at bounding box center [560, 47] width 517 height 16
click at [1015, 35] on span "Options" at bounding box center [1017, 32] width 23 height 9
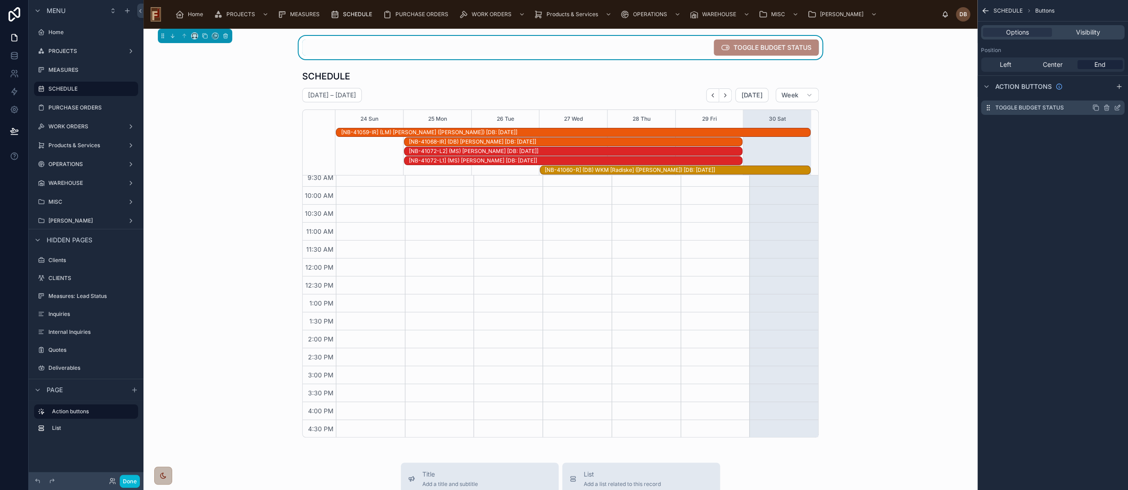
click at [1118, 108] on icon "scrollable content" at bounding box center [1119, 107] width 4 height 4
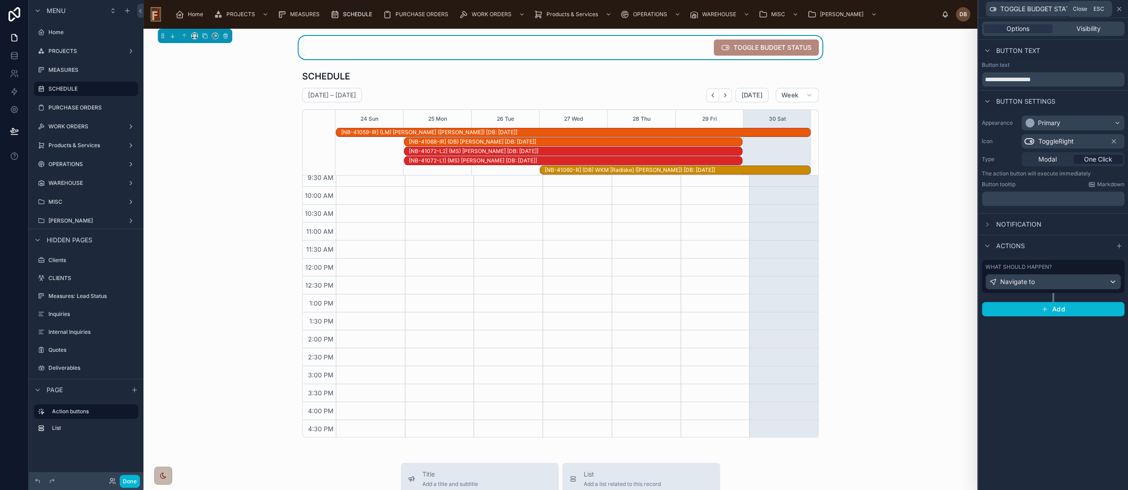
click at [1119, 9] on icon at bounding box center [1119, 8] width 7 height 7
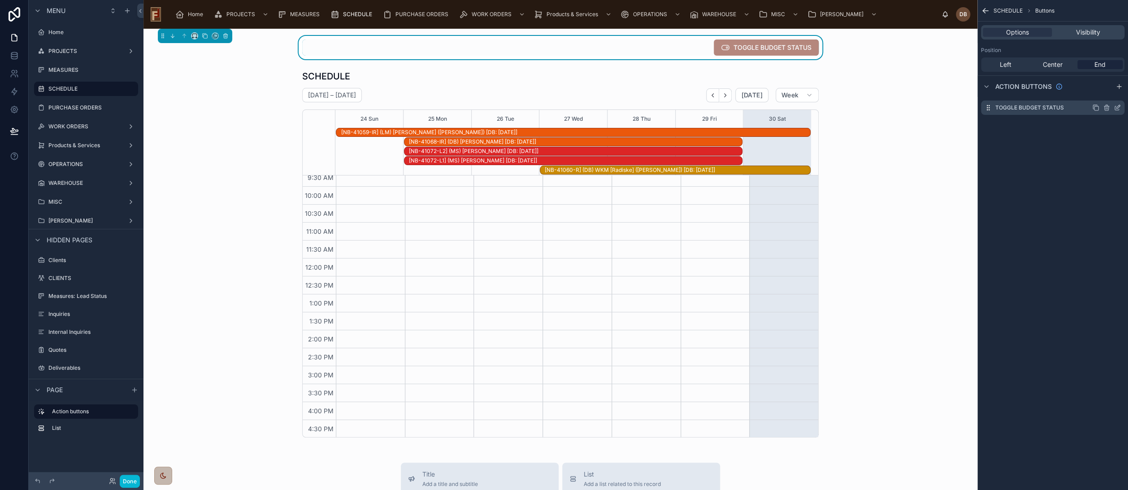
click at [1107, 107] on icon "scrollable content" at bounding box center [1107, 108] width 0 height 2
click at [1100, 93] on icon at bounding box center [1103, 93] width 7 height 7
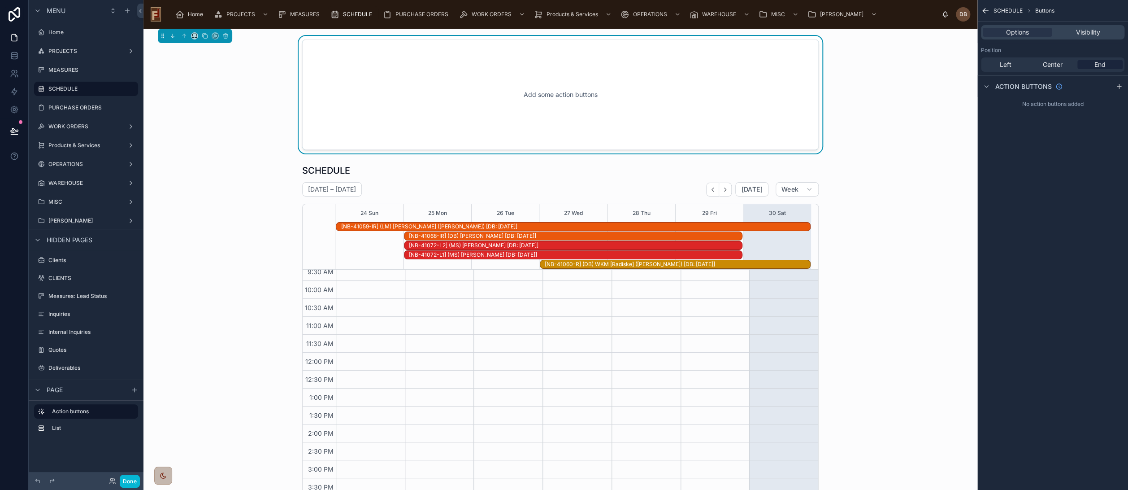
click at [522, 109] on div "Add some action buttons" at bounding box center [560, 94] width 487 height 81
click at [225, 35] on icon at bounding box center [226, 34] width 2 height 1
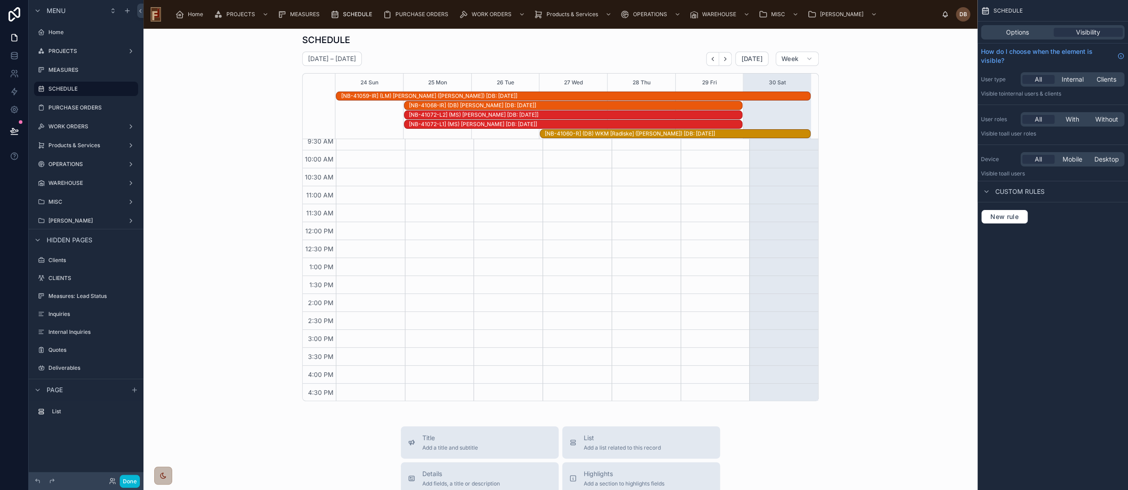
scroll to position [0, 0]
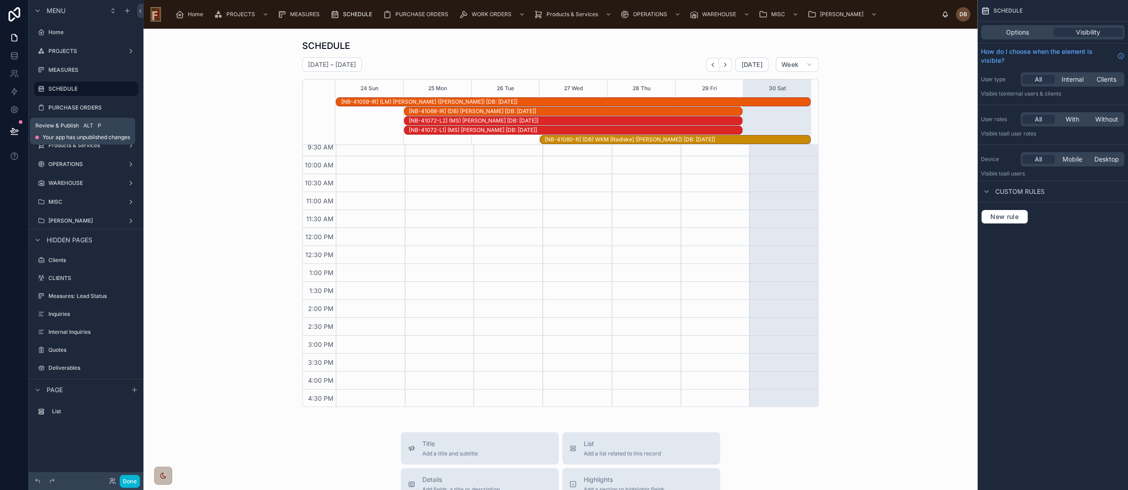
click at [13, 129] on icon at bounding box center [14, 130] width 9 height 9
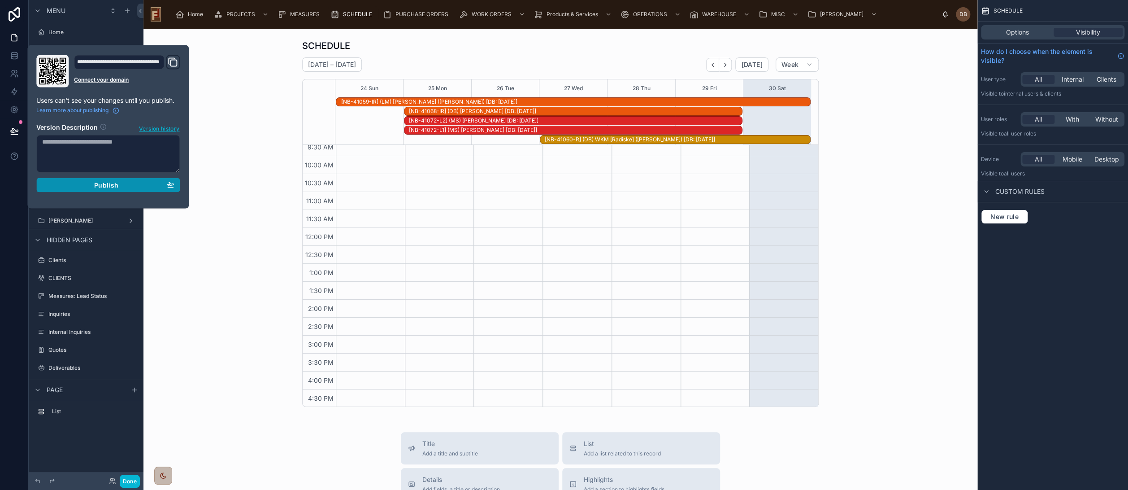
click at [98, 185] on span "Publish" at bounding box center [106, 185] width 24 height 8
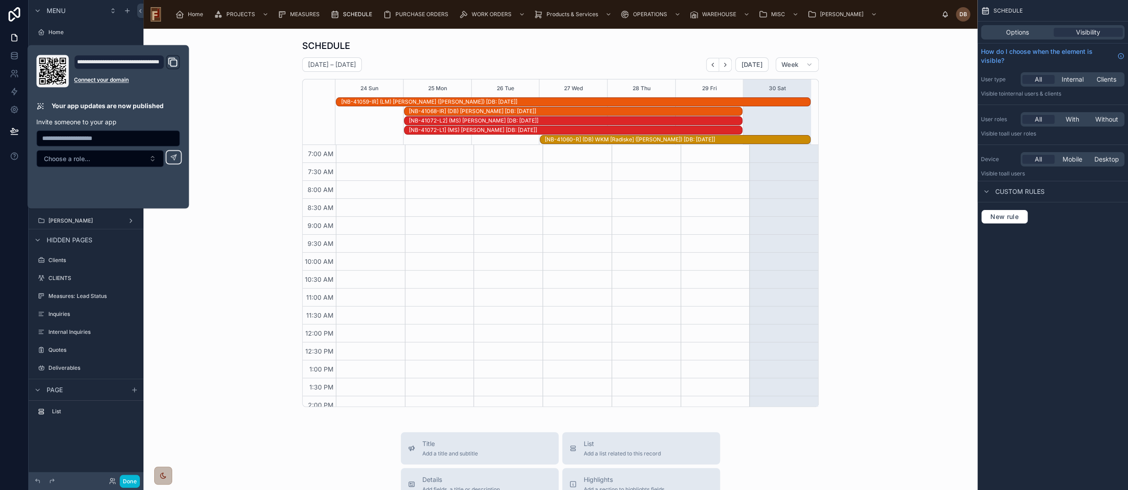
scroll to position [96, 0]
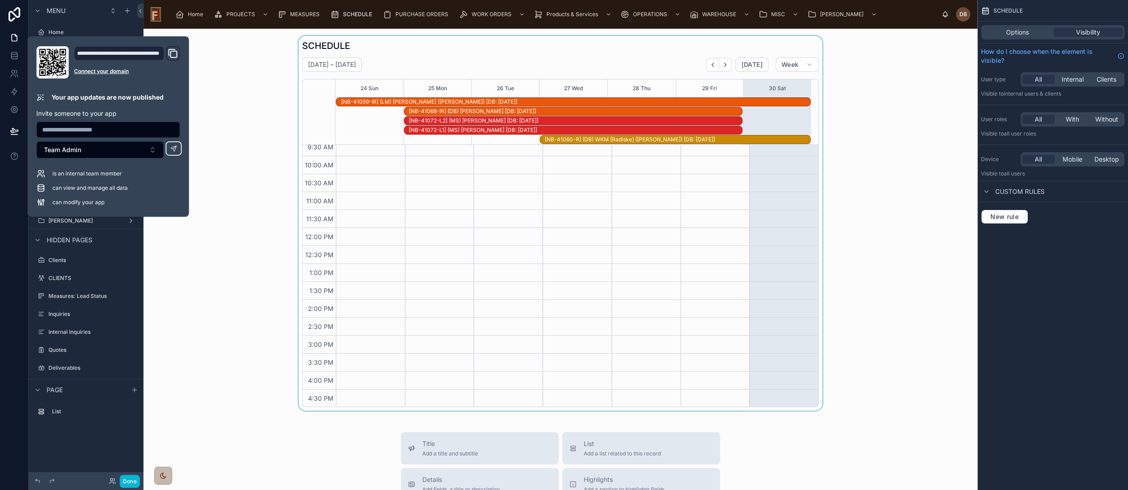
click at [265, 189] on div at bounding box center [561, 223] width 820 height 375
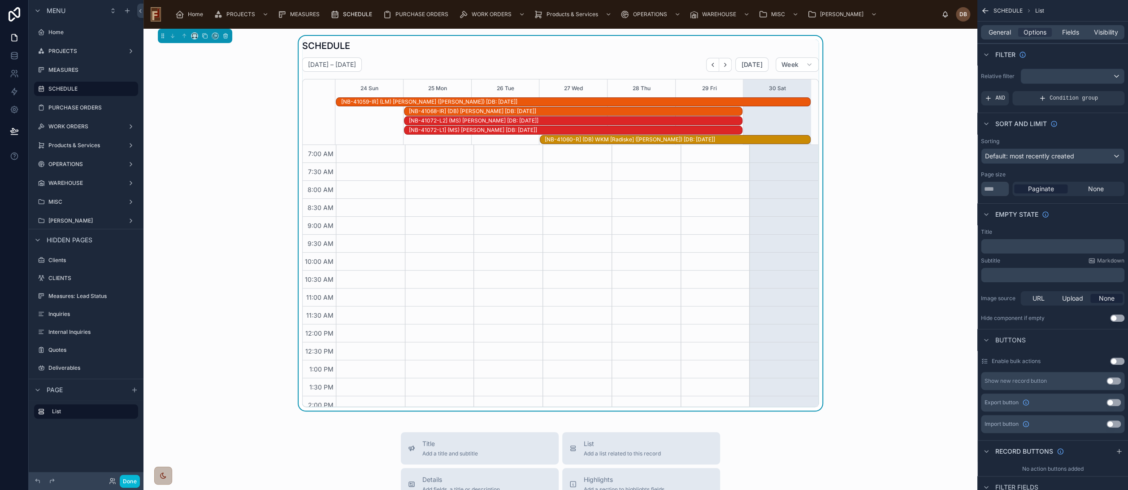
scroll to position [96, 0]
click at [232, 120] on div "SCHEDULE August 24 – 30 Today Week 24 Sun 25 Mon 26 Tue 27 Wed 28 Thu 29 Fri 30…" at bounding box center [561, 223] width 820 height 375
click at [419, 13] on span "PURCHASE ORDERS" at bounding box center [422, 14] width 53 height 7
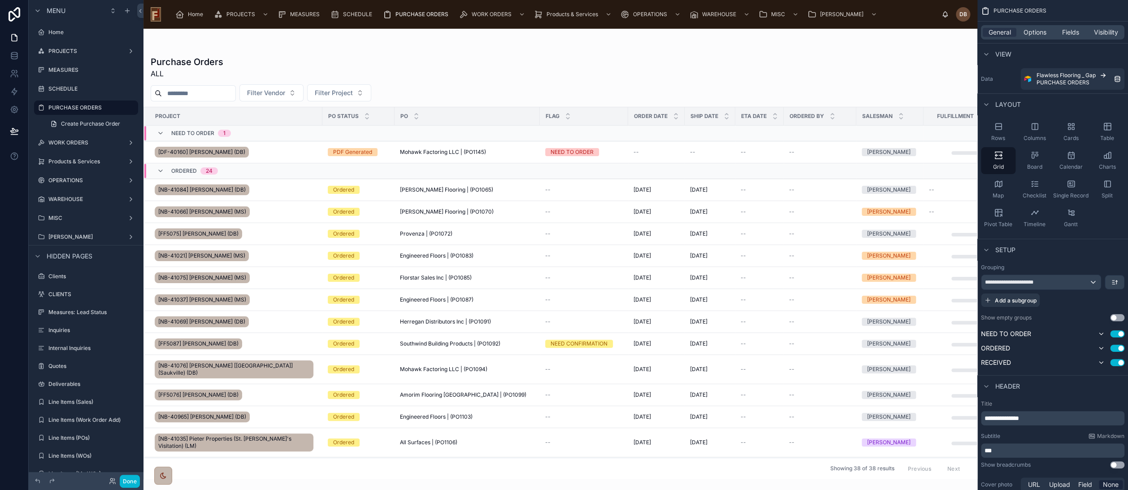
click at [497, 85] on div at bounding box center [561, 259] width 834 height 461
click at [301, 14] on span "MEASURES" at bounding box center [305, 14] width 30 height 7
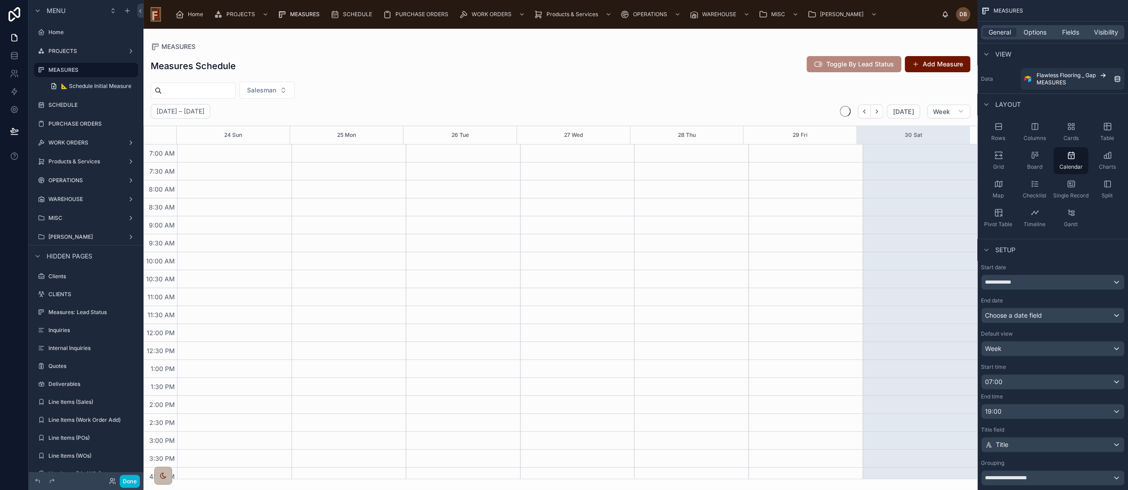
scroll to position [96, 0]
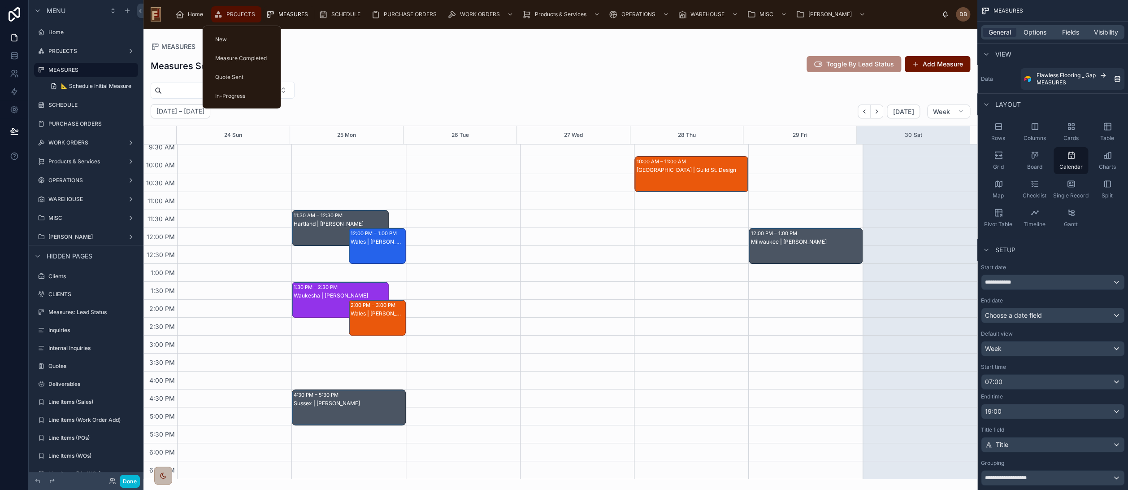
click at [237, 13] on span "PROJECTS" at bounding box center [241, 14] width 29 height 7
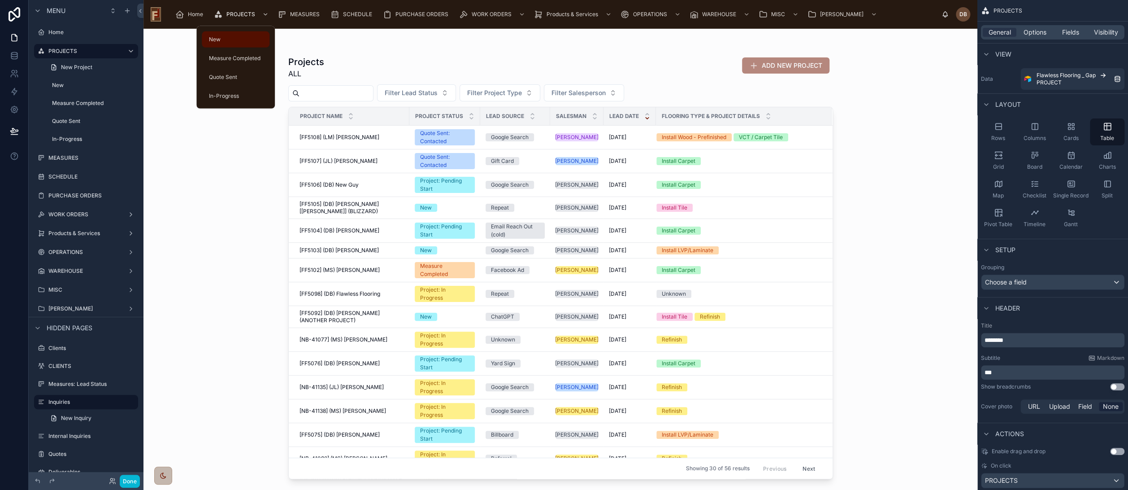
click at [223, 35] on div "New" at bounding box center [235, 39] width 57 height 14
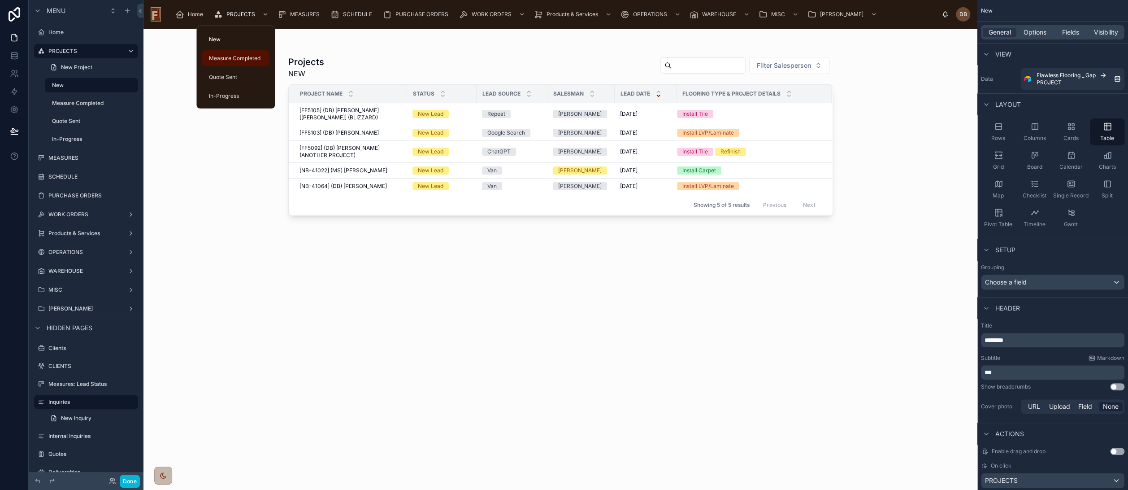
click at [231, 57] on span "Measure Completed" at bounding box center [235, 58] width 52 height 7
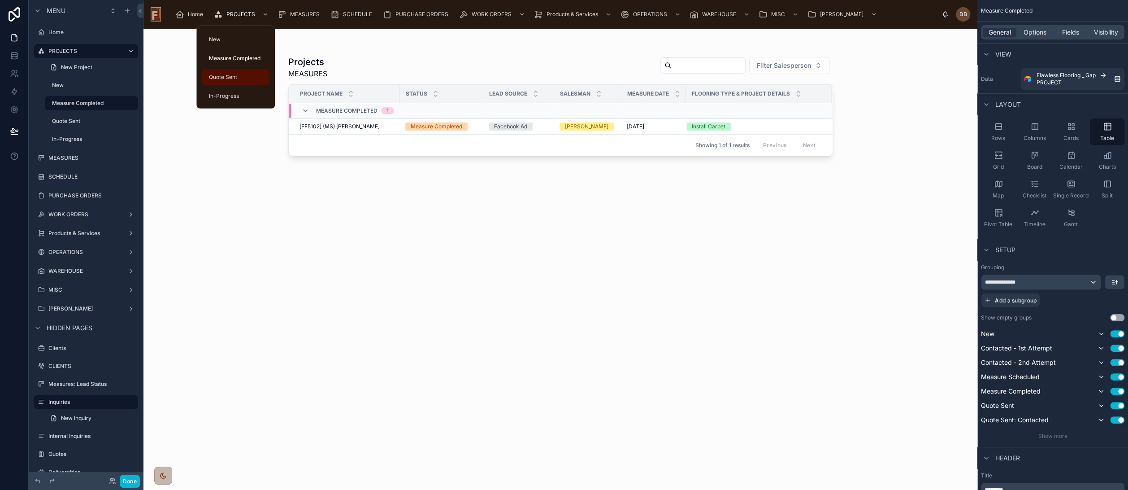
click at [227, 78] on span "Quote Sent" at bounding box center [223, 77] width 28 height 7
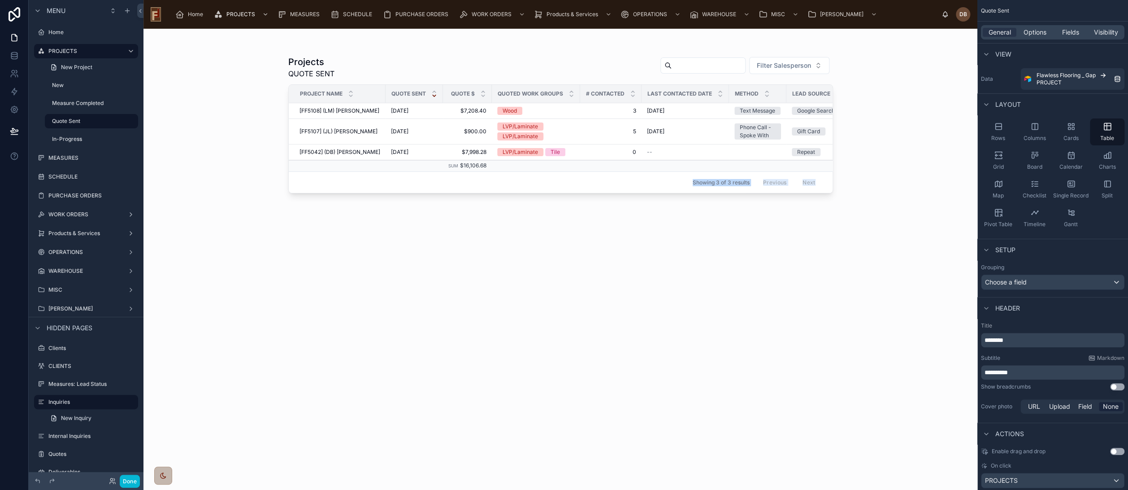
drag, startPoint x: 538, startPoint y: 196, endPoint x: 603, endPoint y: 192, distance: 65.2
click at [603, 192] on div "Projects QUOTE SENT Filter Salesperson Project Name Quote Sent QUOTE $ Quoted W…" at bounding box center [561, 254] width 574 height 450
click at [536, 224] on div at bounding box center [561, 254] width 574 height 450
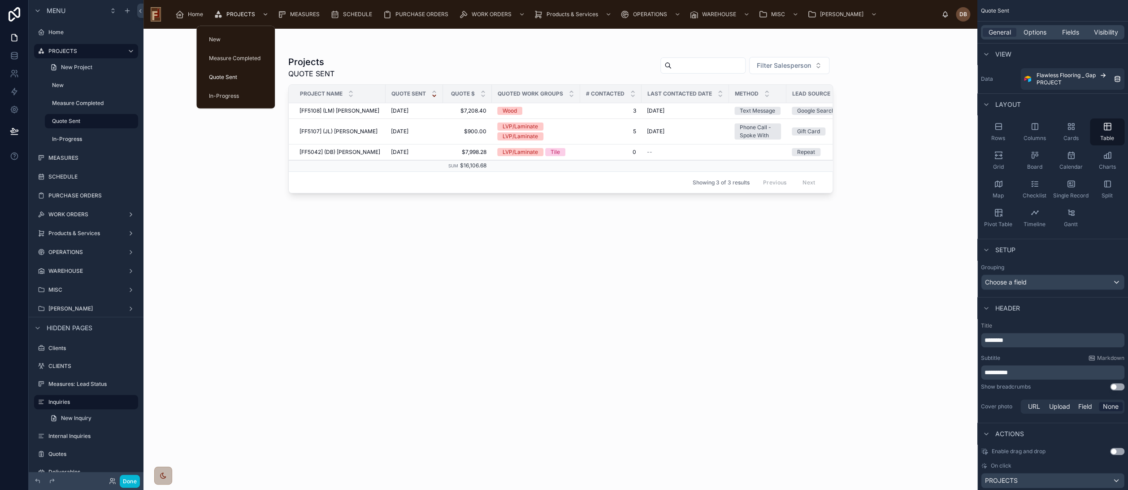
click at [227, 75] on span "Quote Sent" at bounding box center [223, 77] width 28 height 7
click at [472, 207] on div "Projects QUOTE SENT Filter Salesperson Project Name Quote Sent QUOTE $ Quoted W…" at bounding box center [560, 264] width 545 height 429
click at [237, 56] on span "Measure Completed" at bounding box center [235, 58] width 52 height 7
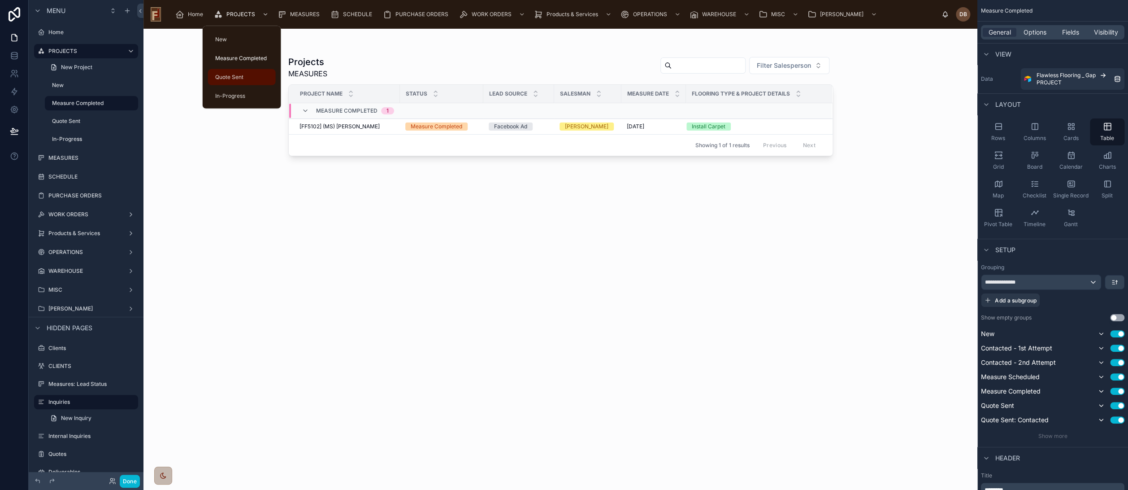
click at [238, 71] on div "Quote Sent" at bounding box center [241, 77] width 57 height 14
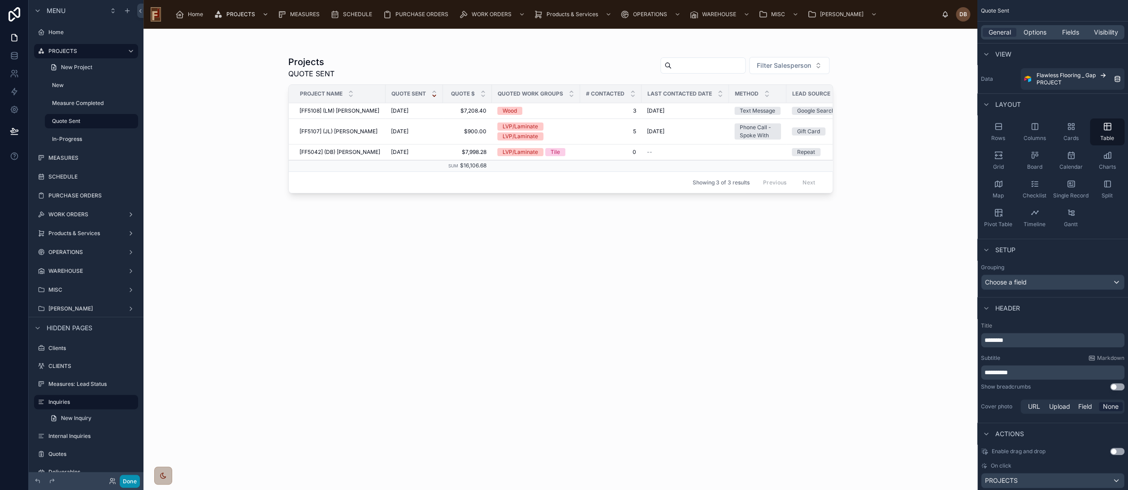
click at [126, 482] on button "Done" at bounding box center [130, 481] width 20 height 13
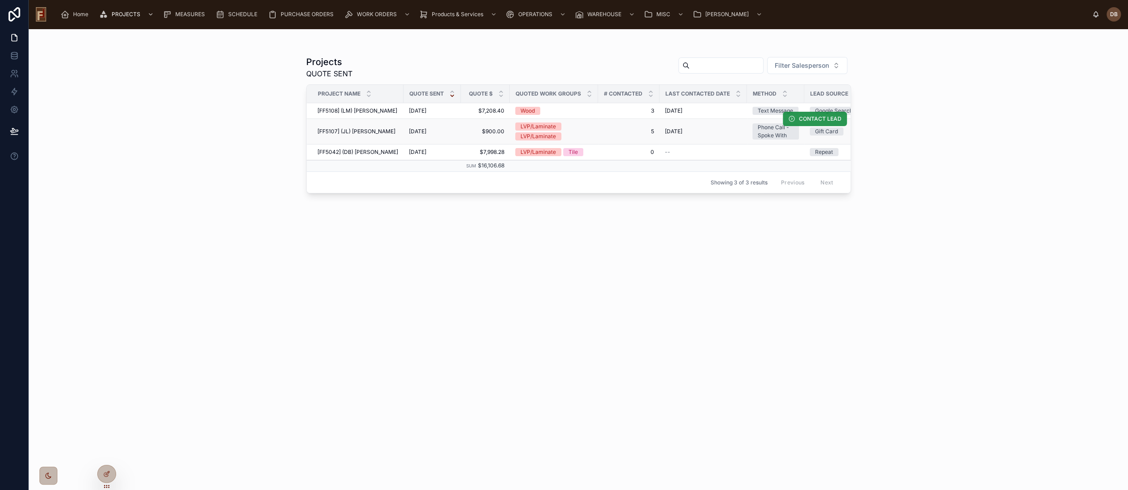
click at [802, 118] on span "CONTACT LEAD" at bounding box center [820, 118] width 43 height 7
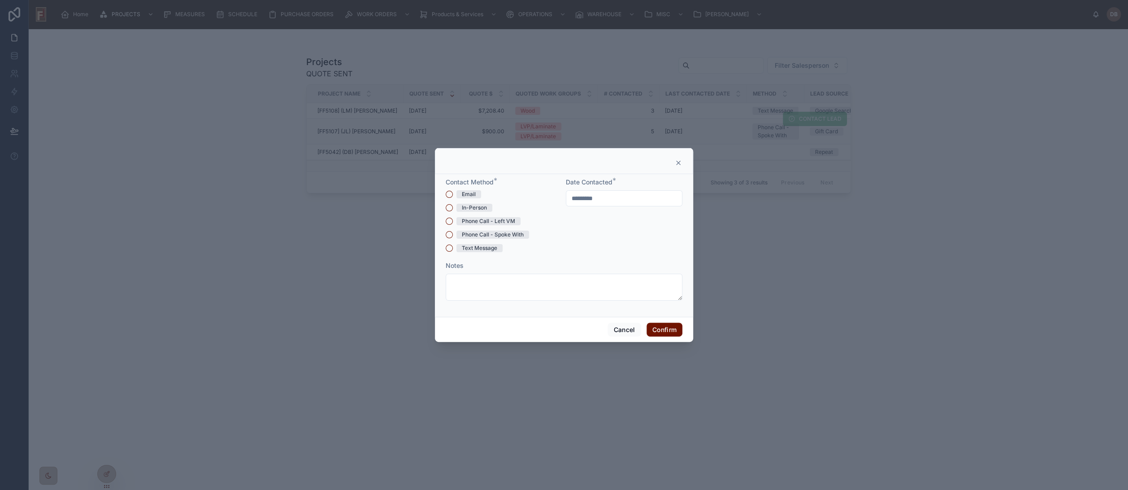
click at [678, 163] on icon at bounding box center [679, 163] width 4 height 4
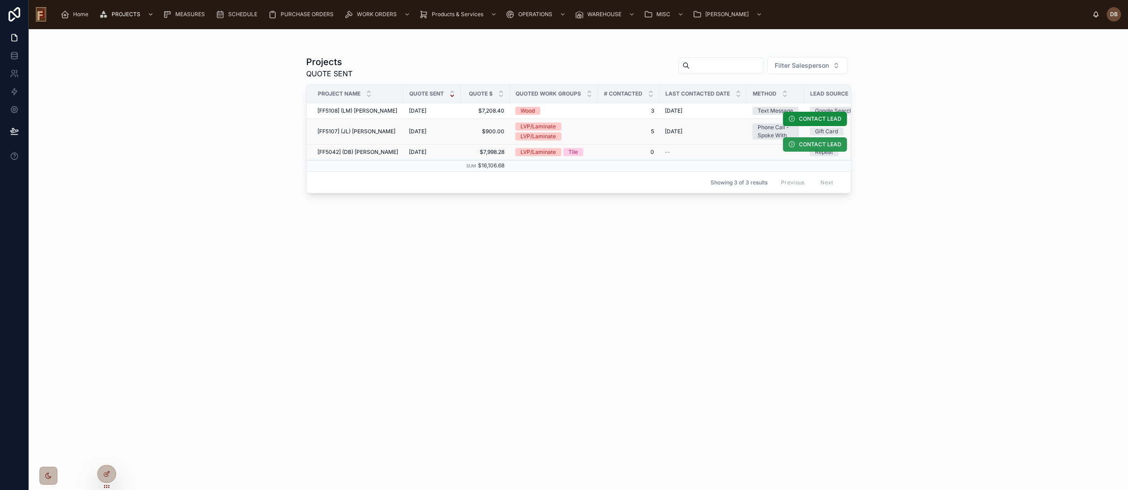
click at [808, 146] on span "CONTACT LEAD" at bounding box center [820, 144] width 43 height 7
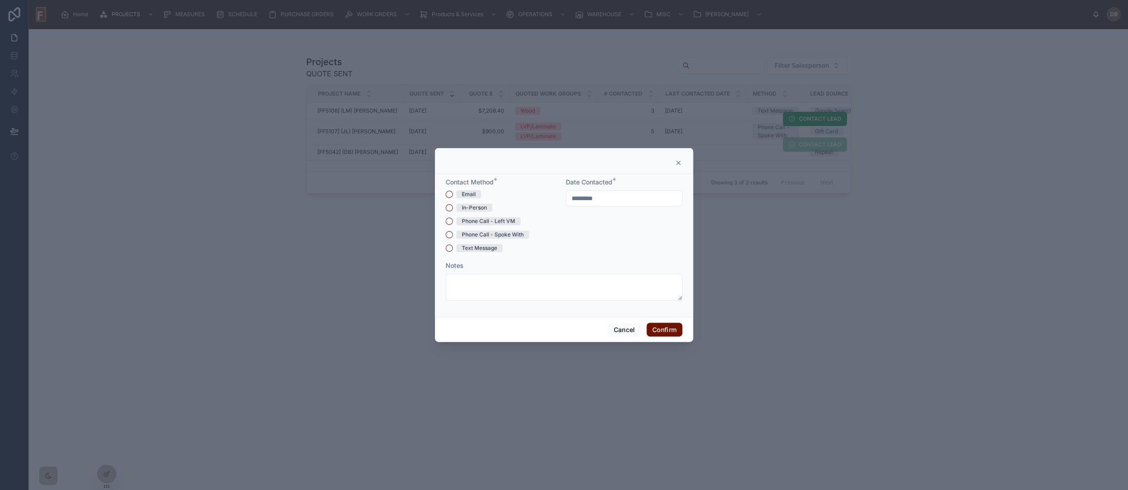
click at [471, 209] on div "In-Person" at bounding box center [474, 208] width 25 height 8
click at [453, 209] on button "In-Person" at bounding box center [449, 207] width 7 height 7
click at [507, 291] on textarea at bounding box center [564, 287] width 237 height 27
click at [677, 164] on icon at bounding box center [679, 163] width 4 height 4
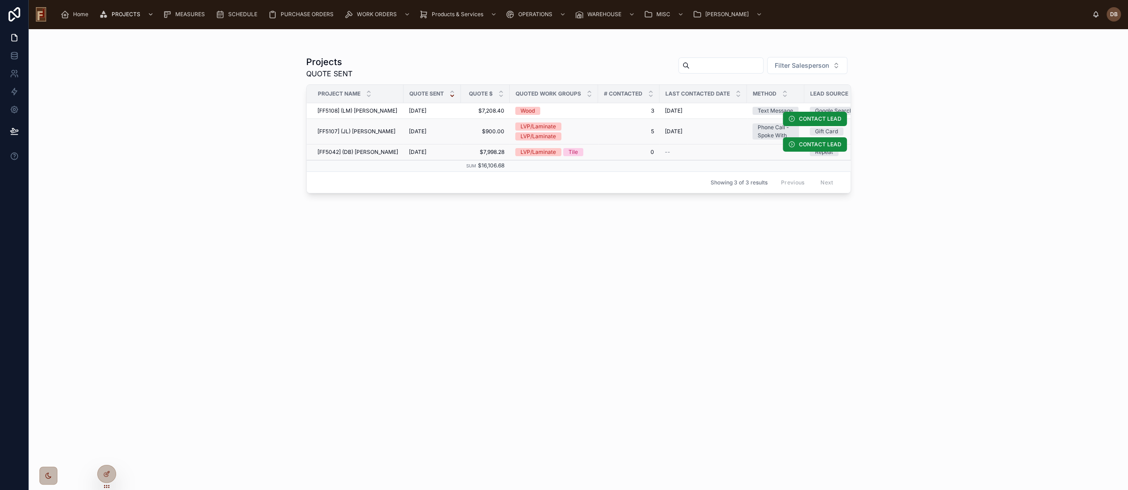
click at [253, 109] on div "Projects QUOTE SENT Filter Salesperson Project Name Quote Sent QUOTE $ Quoted W…" at bounding box center [579, 259] width 1100 height 461
click at [380, 109] on span "[FF5108] (LM) Frodo Baggins" at bounding box center [358, 110] width 80 height 7
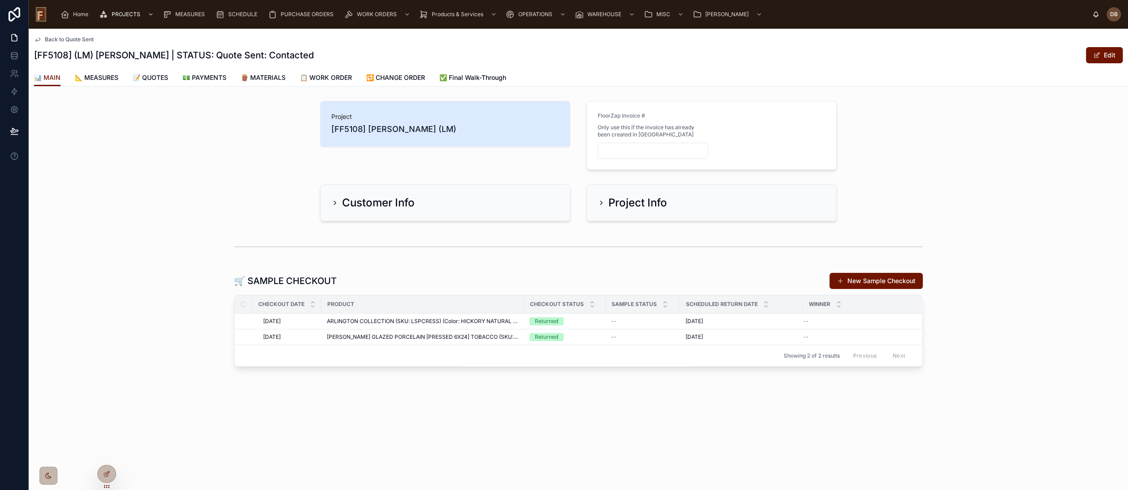
click at [78, 39] on span "Back to Quote Sent" at bounding box center [69, 39] width 49 height 7
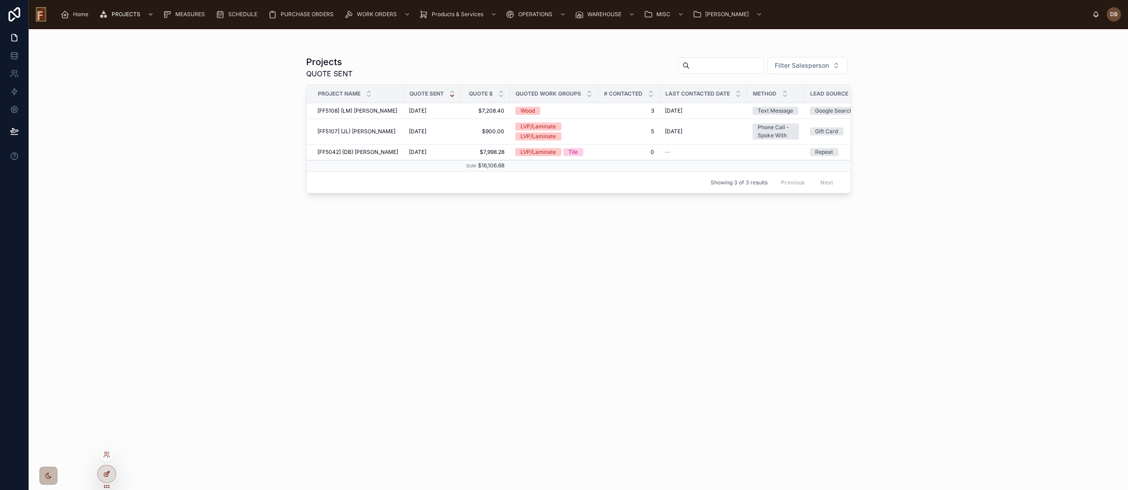
click at [105, 475] on icon at bounding box center [106, 473] width 7 height 7
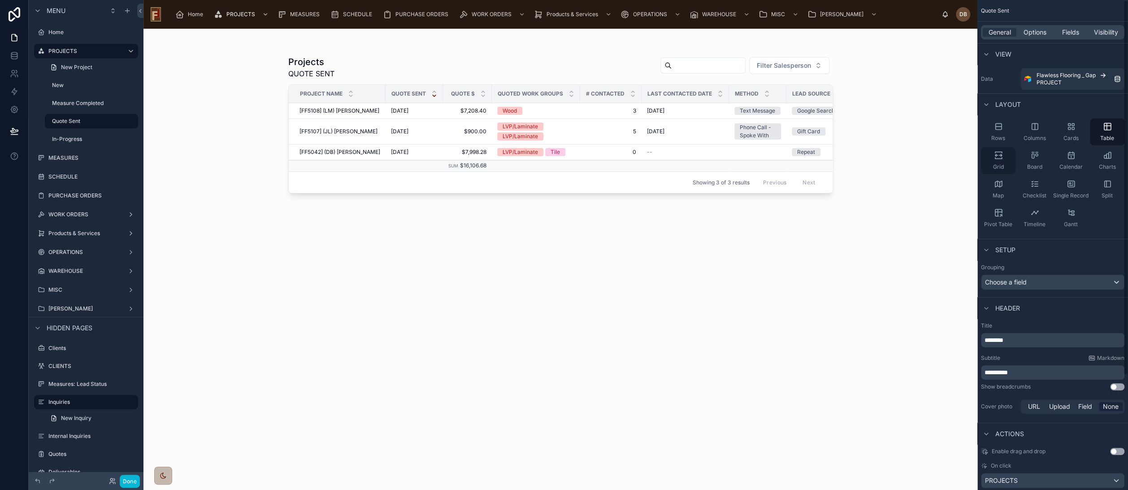
click at [1005, 158] on div "Grid" at bounding box center [998, 160] width 35 height 27
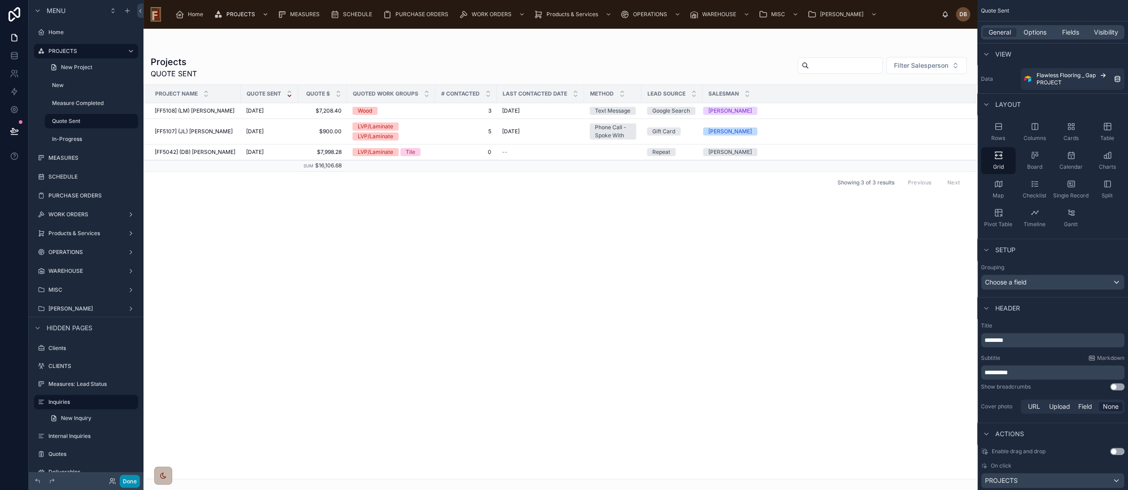
click at [132, 480] on button "Done" at bounding box center [130, 481] width 20 height 13
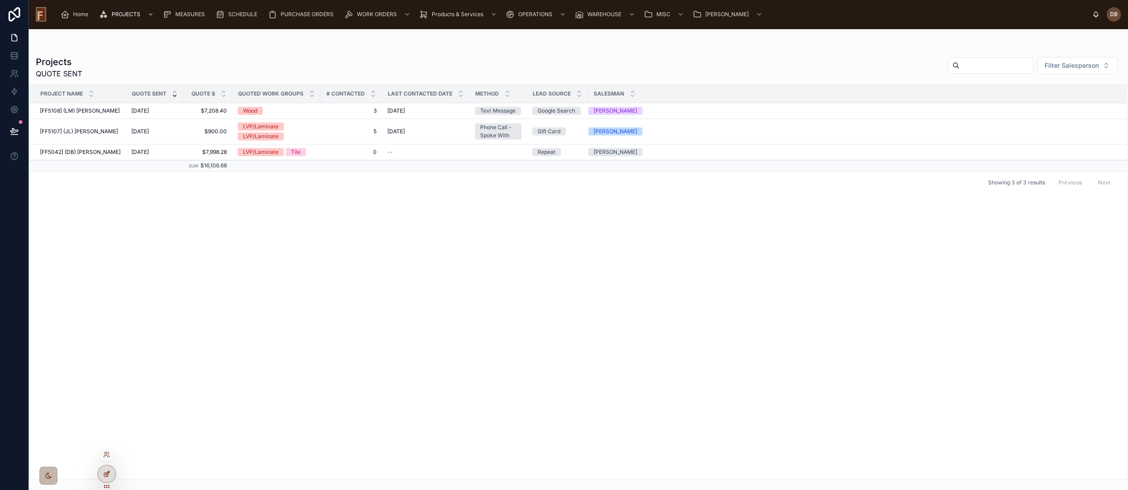
click at [105, 475] on icon at bounding box center [106, 473] width 7 height 7
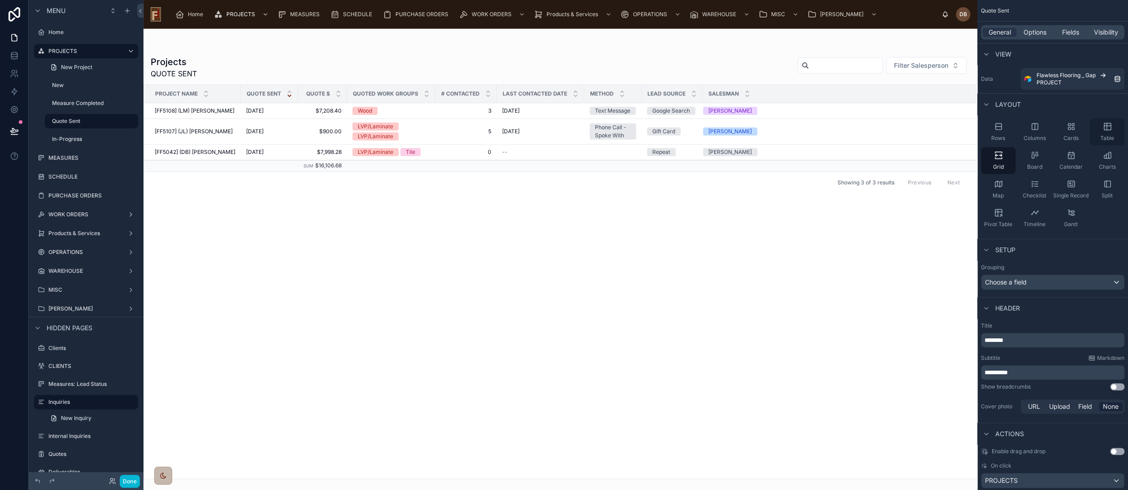
click at [1108, 131] on div "Table" at bounding box center [1107, 131] width 35 height 27
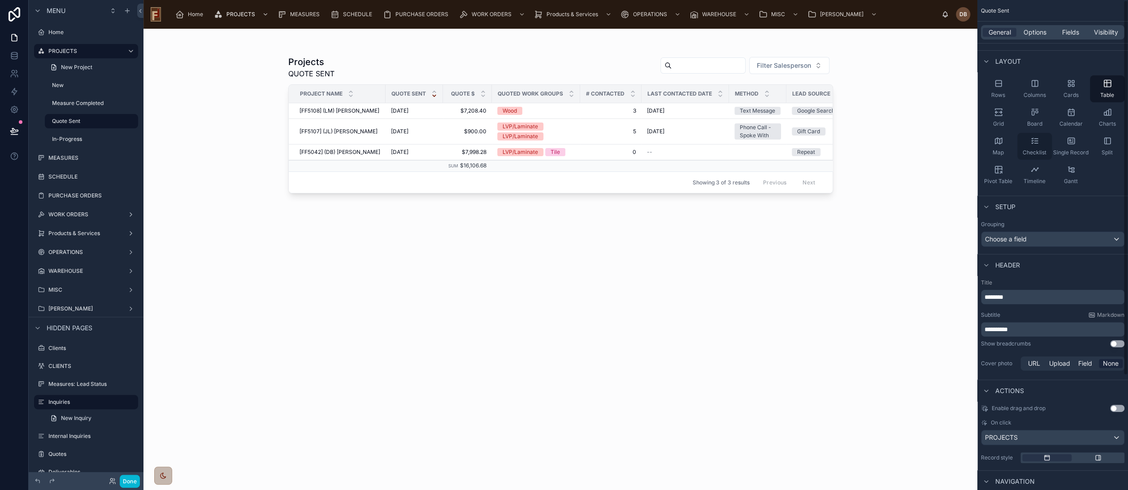
scroll to position [50, 0]
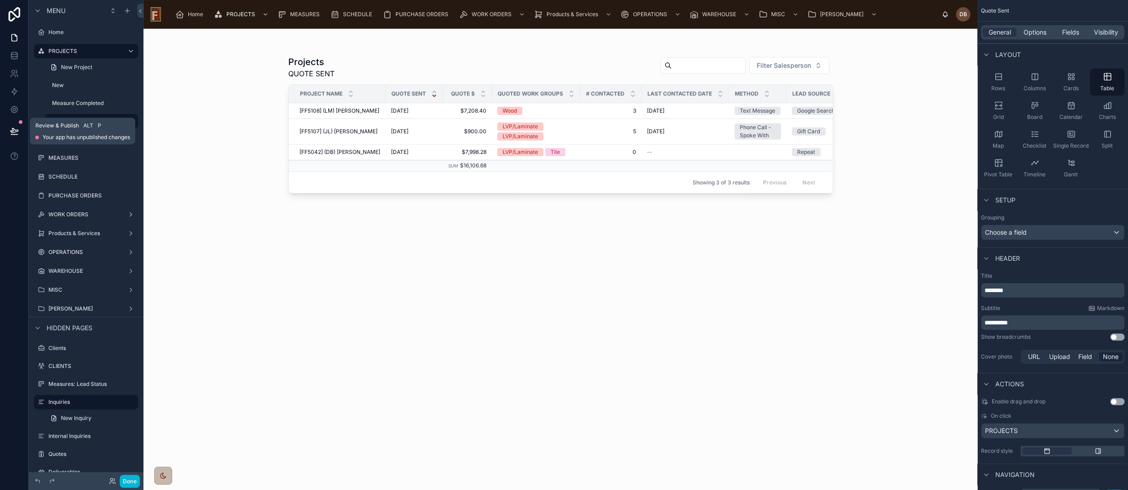
click at [14, 129] on icon at bounding box center [14, 130] width 8 height 4
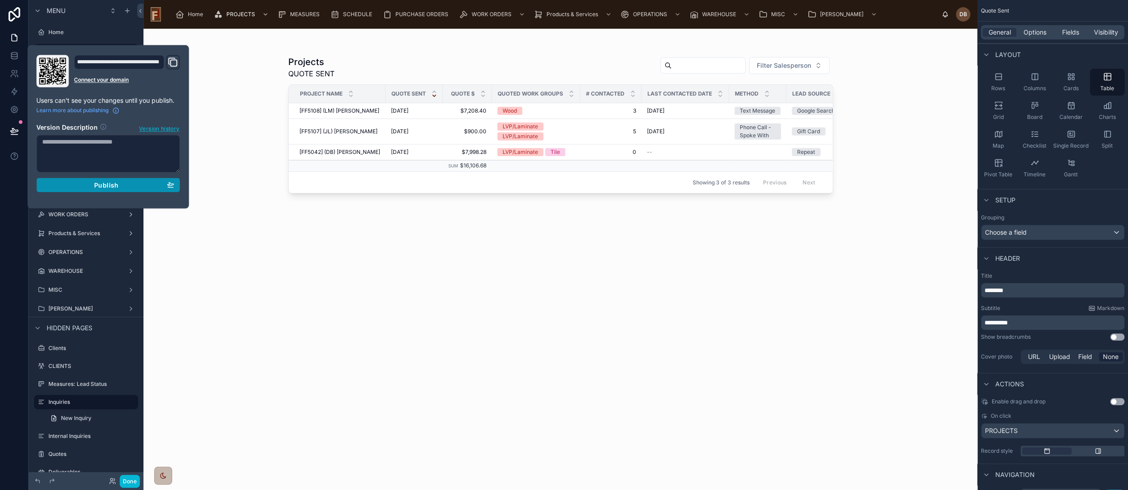
click at [103, 184] on span "Publish" at bounding box center [106, 185] width 24 height 8
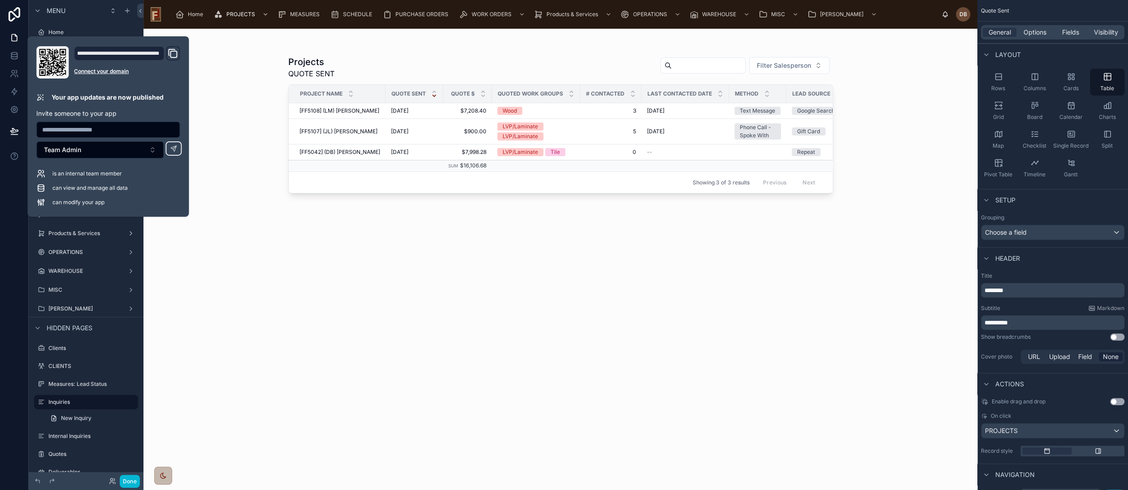
click at [250, 197] on div "Projects QUOTE SENT Filter Salesperson Project Name Quote Sent QUOTE $ Quoted W…" at bounding box center [561, 259] width 834 height 461
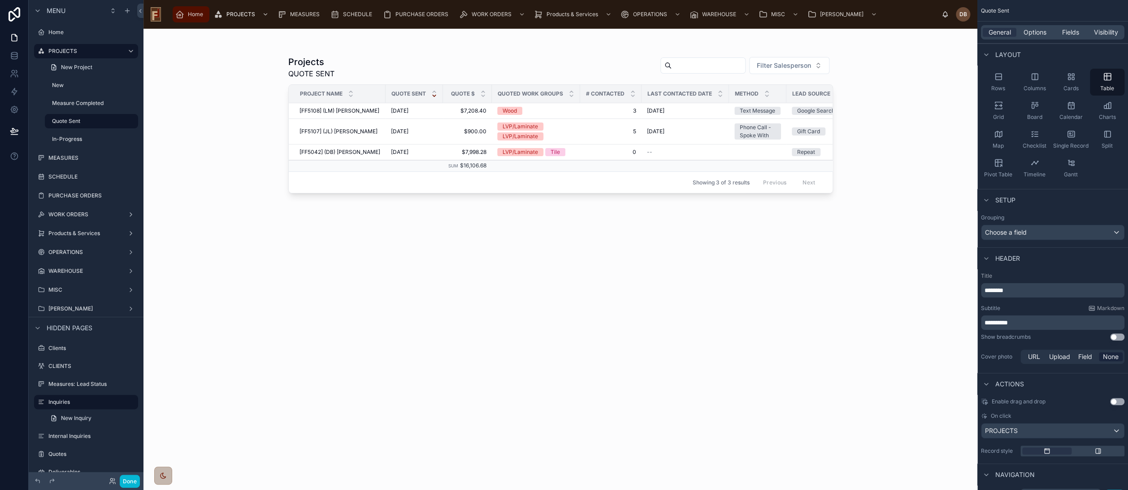
click at [192, 17] on span "Home" at bounding box center [195, 14] width 15 height 7
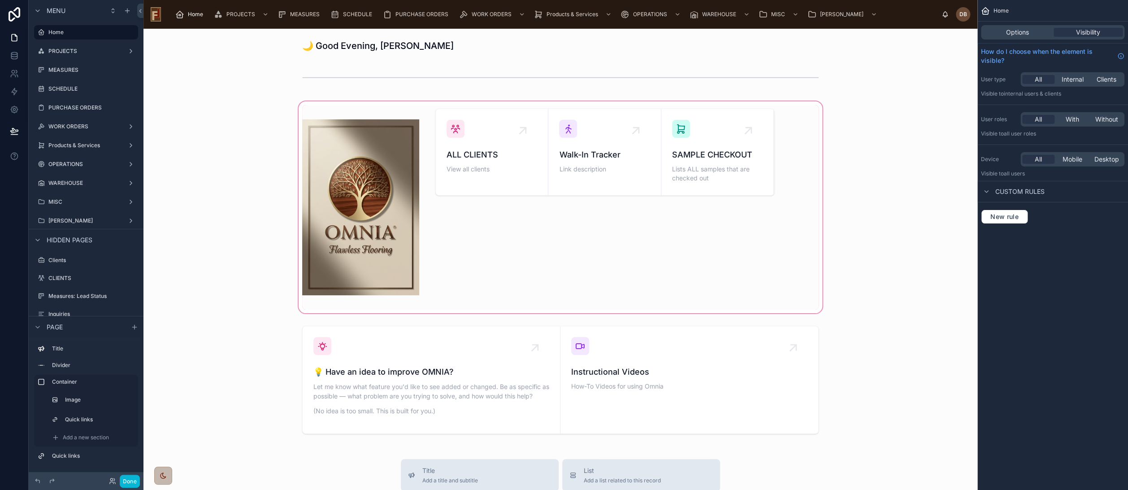
click at [230, 157] on div at bounding box center [561, 207] width 820 height 215
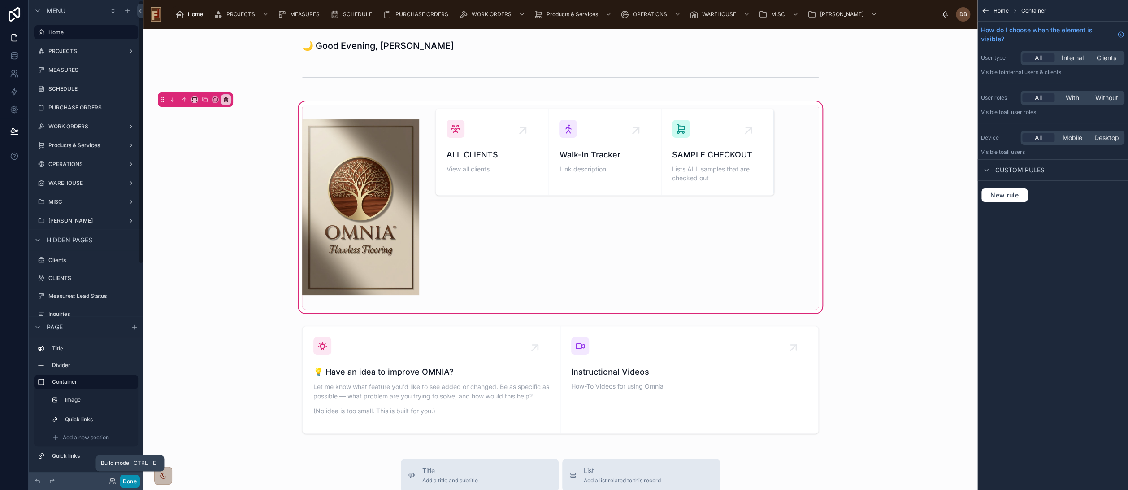
click at [128, 482] on button "Done" at bounding box center [130, 481] width 20 height 13
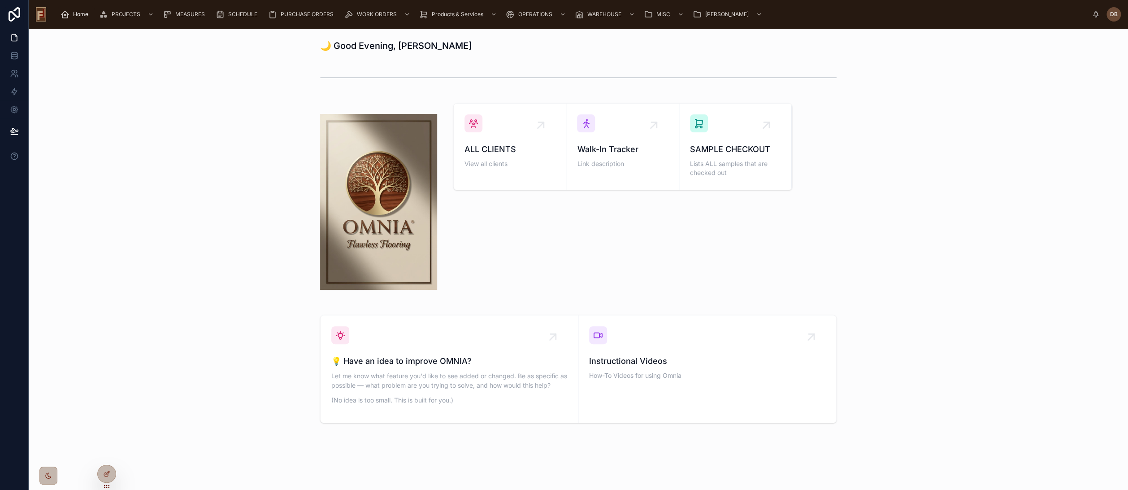
click at [172, 100] on div "ALL CLIENTS View all clients Walk-In Tracker Link description SAMPLE CHECKOUT L…" at bounding box center [578, 202] width 1085 height 205
click at [231, 184] on div "ALL CLIENTS View all clients Walk-In Tracker Link description SAMPLE CHECKOUT L…" at bounding box center [578, 202] width 1085 height 205
click at [624, 222] on div "ALL CLIENTS View all clients Walk-In Tracker Link description SAMPLE CHECKOUT L…" at bounding box center [623, 202] width 350 height 205
click at [608, 138] on div "Walk-In Tracker Link description" at bounding box center [622, 142] width 91 height 56
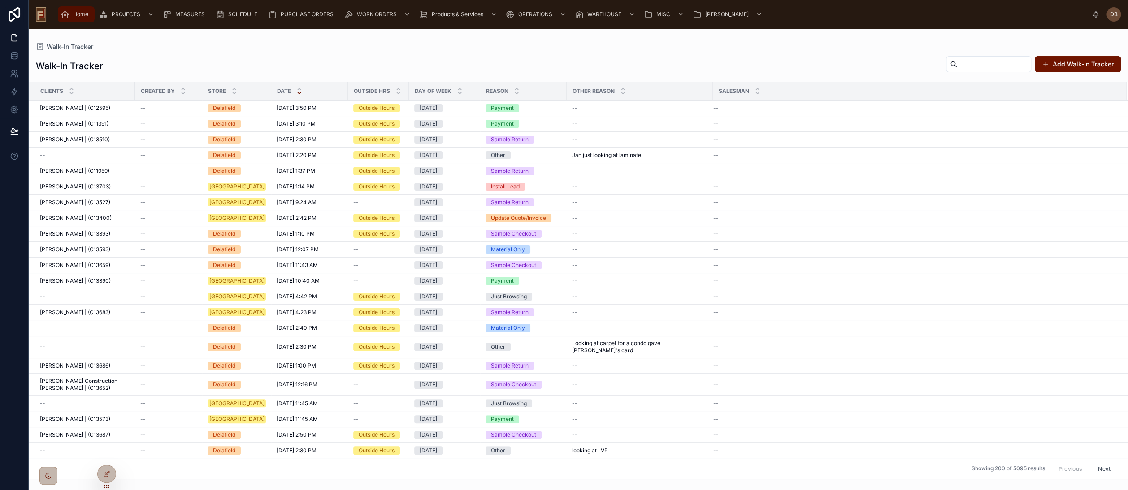
click at [79, 13] on span "Home" at bounding box center [80, 14] width 15 height 7
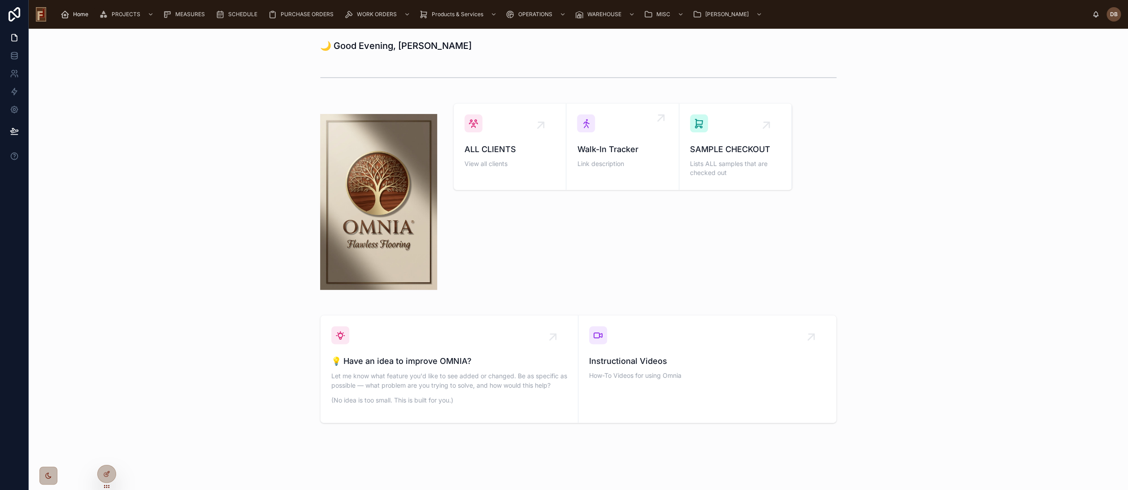
click at [612, 139] on div "Walk-In Tracker Link description" at bounding box center [622, 142] width 91 height 56
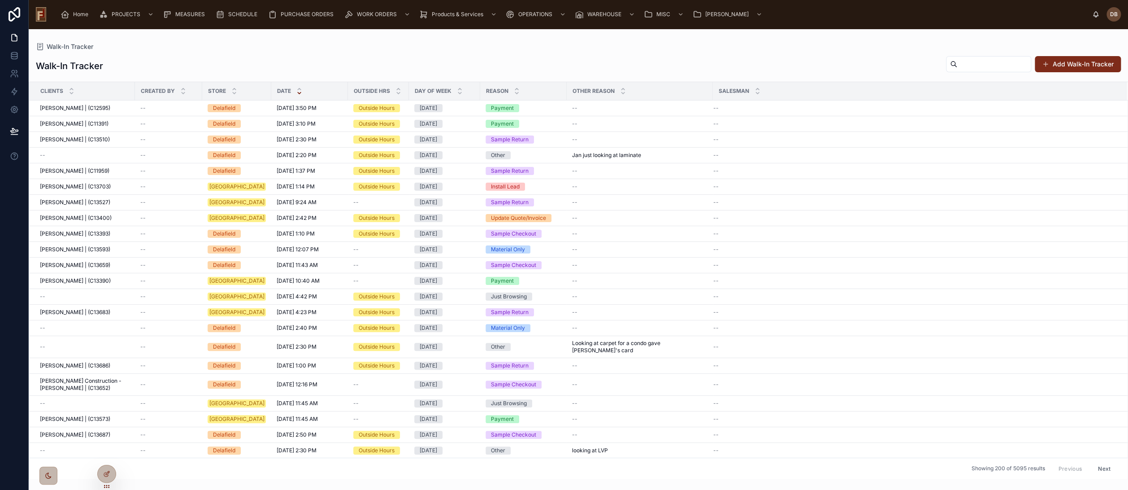
click at [1076, 67] on button "Add Walk-In Tracker" at bounding box center [1078, 64] width 86 height 16
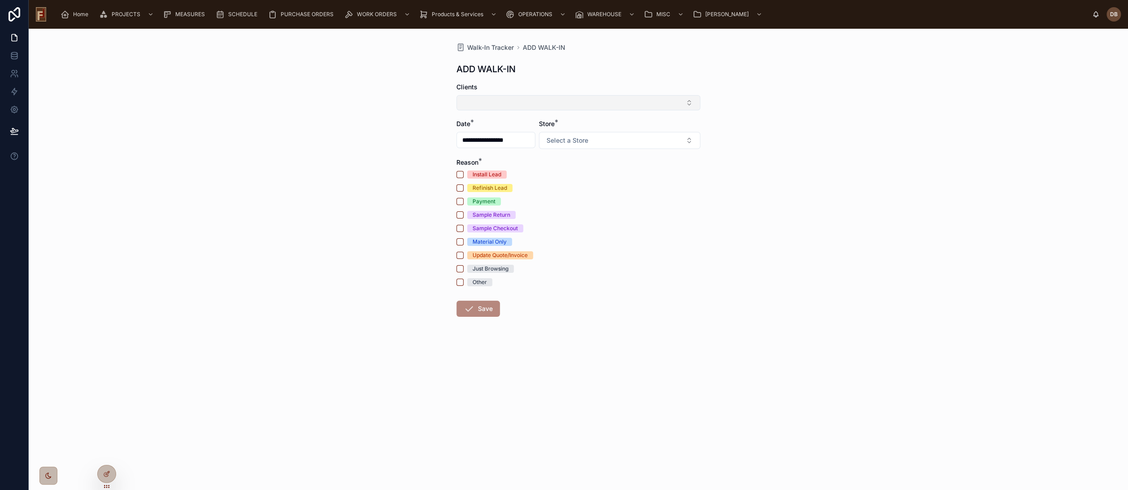
click at [541, 102] on button "Select Button" at bounding box center [579, 102] width 244 height 15
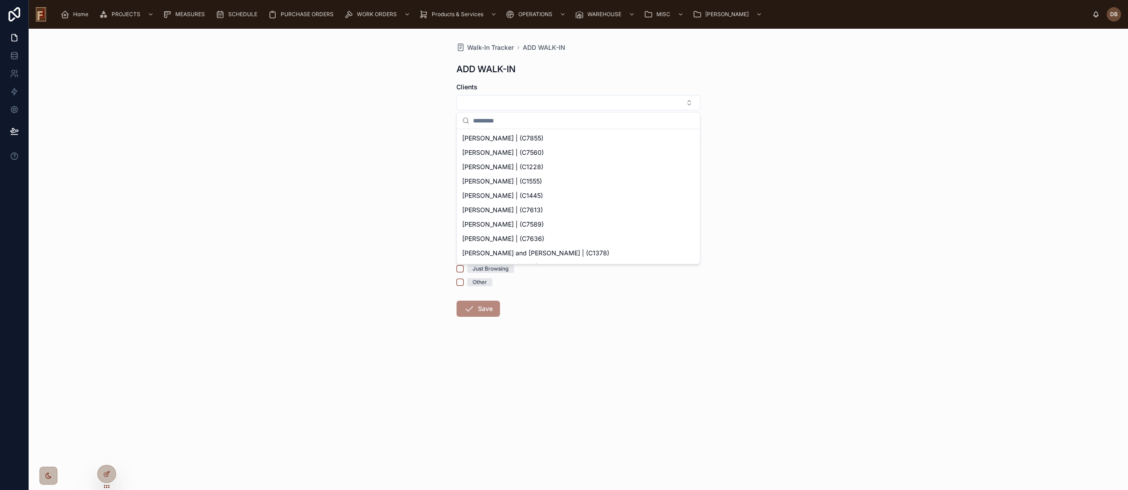
click at [308, 157] on div "**********" at bounding box center [579, 259] width 1100 height 461
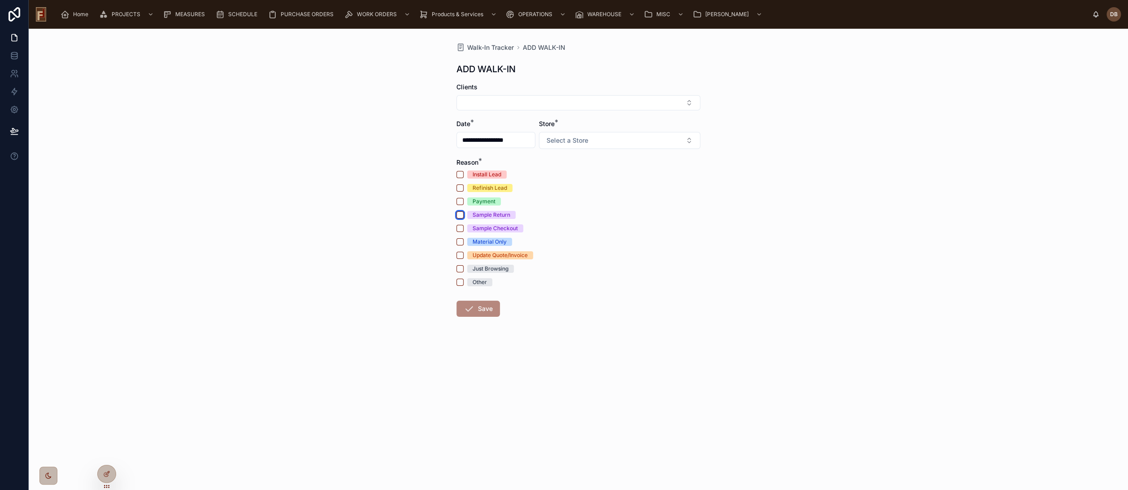
click at [459, 213] on button "Sample Return" at bounding box center [460, 214] width 7 height 7
type input "**********"
click at [461, 226] on button "Sample Checkout" at bounding box center [460, 228] width 7 height 7
click at [459, 213] on button "Sample Return" at bounding box center [460, 214] width 7 height 7
click at [458, 229] on button "Sample Checkout" at bounding box center [460, 228] width 7 height 7
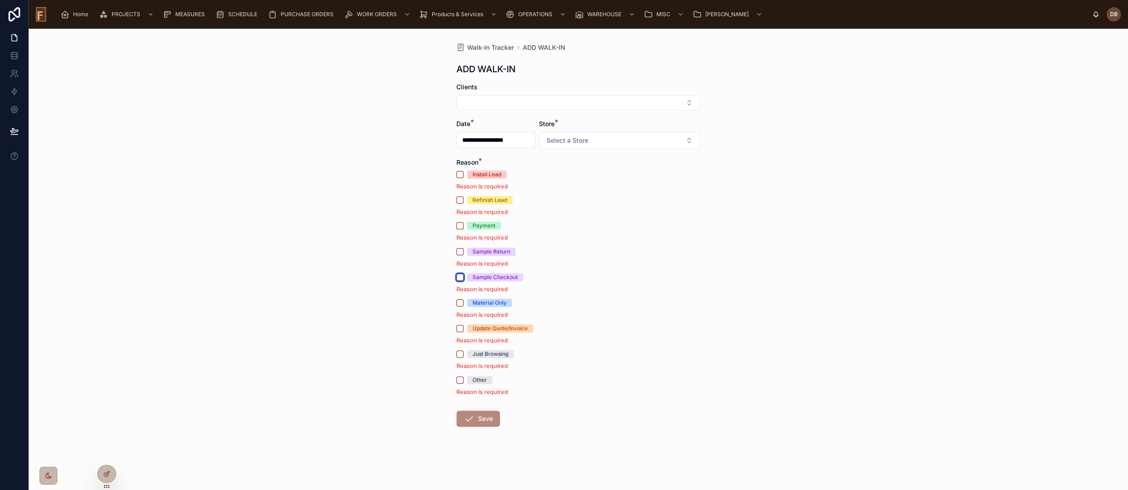
click at [461, 278] on button "Sample Checkout" at bounding box center [460, 277] width 7 height 7
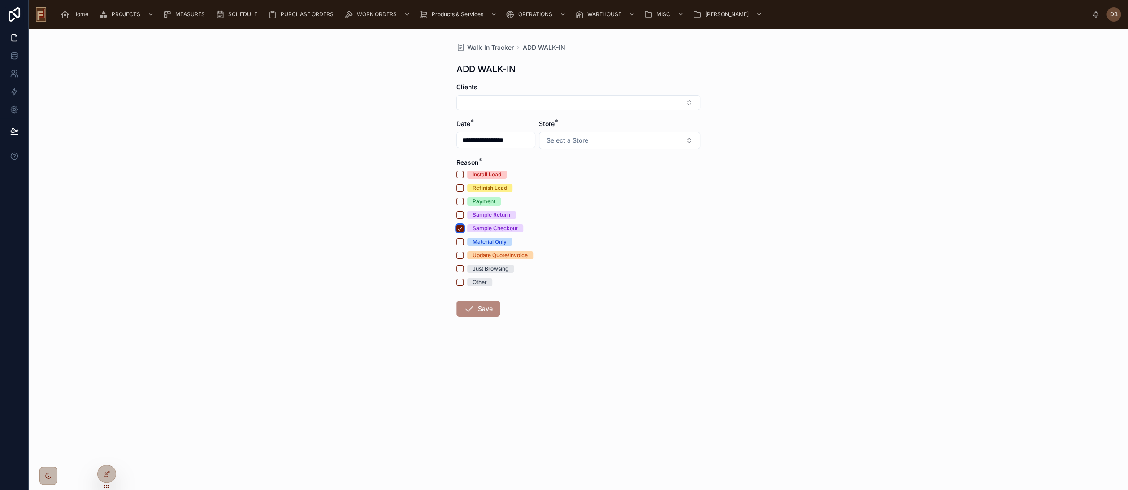
click at [460, 228] on button "Sample Checkout" at bounding box center [460, 228] width 7 height 7
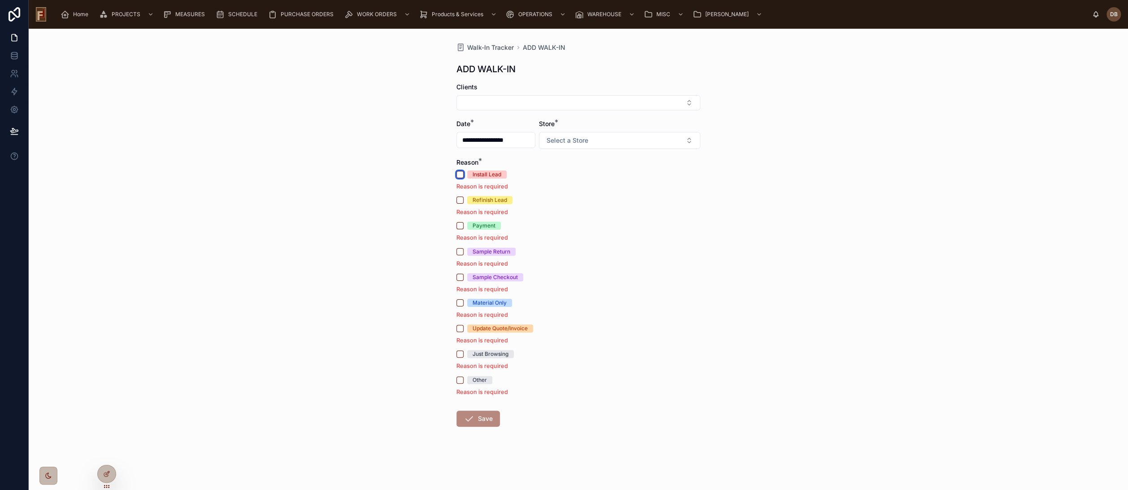
click at [459, 175] on button "Install Lead" at bounding box center [460, 174] width 7 height 7
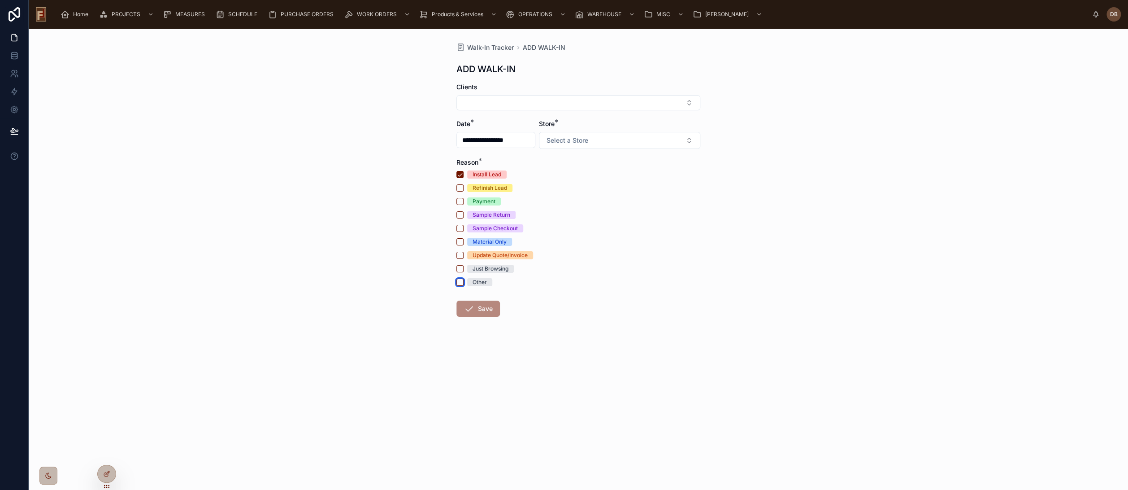
click at [460, 282] on button "Other" at bounding box center [460, 282] width 7 height 7
click at [461, 283] on button "Other" at bounding box center [460, 282] width 7 height 7
click at [610, 143] on button "Select a Store" at bounding box center [619, 140] width 161 height 17
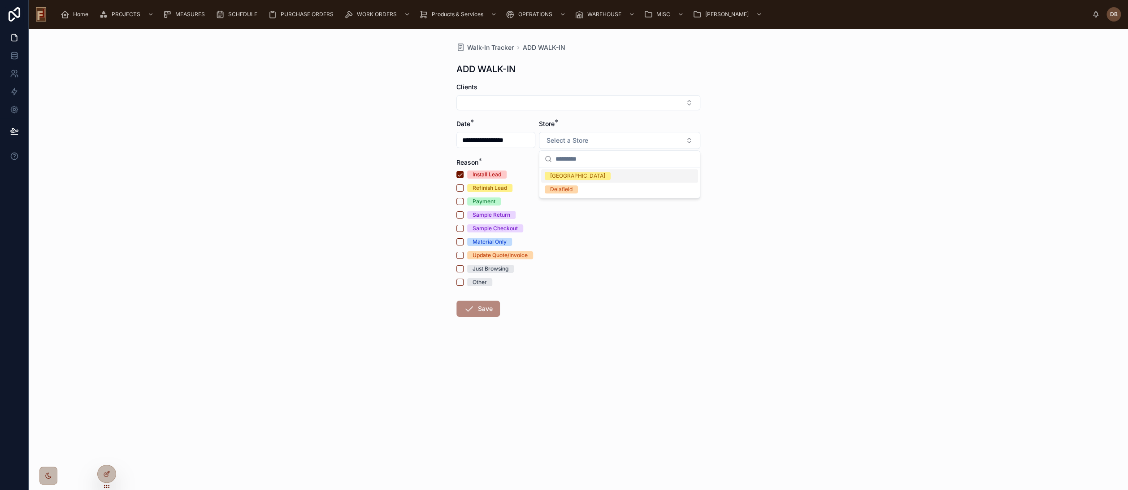
click at [601, 177] on div "New Berlin" at bounding box center [619, 175] width 157 height 13
click at [597, 177] on div "Install Lead" at bounding box center [579, 174] width 244 height 8
click at [587, 99] on button "Select Button" at bounding box center [579, 102] width 244 height 15
click at [605, 68] on div "ADD WALK-IN" at bounding box center [579, 69] width 244 height 13
click at [467, 86] on span "Clients" at bounding box center [467, 87] width 21 height 8
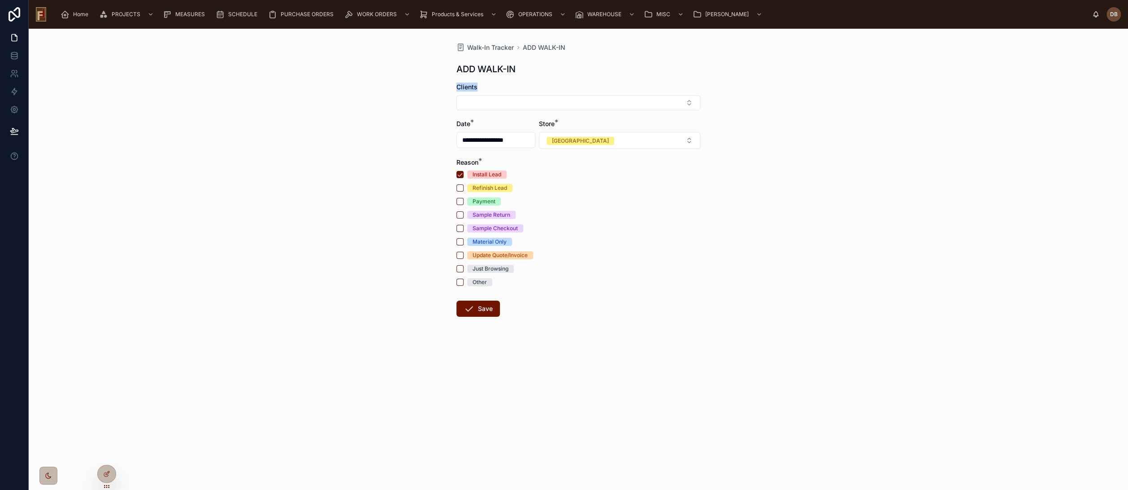
click at [467, 86] on span "Clients" at bounding box center [467, 87] width 21 height 8
click at [429, 191] on div "**********" at bounding box center [579, 259] width 1100 height 461
click at [386, 82] on div "**********" at bounding box center [579, 259] width 1100 height 461
click at [513, 100] on button "Select Button" at bounding box center [579, 102] width 244 height 15
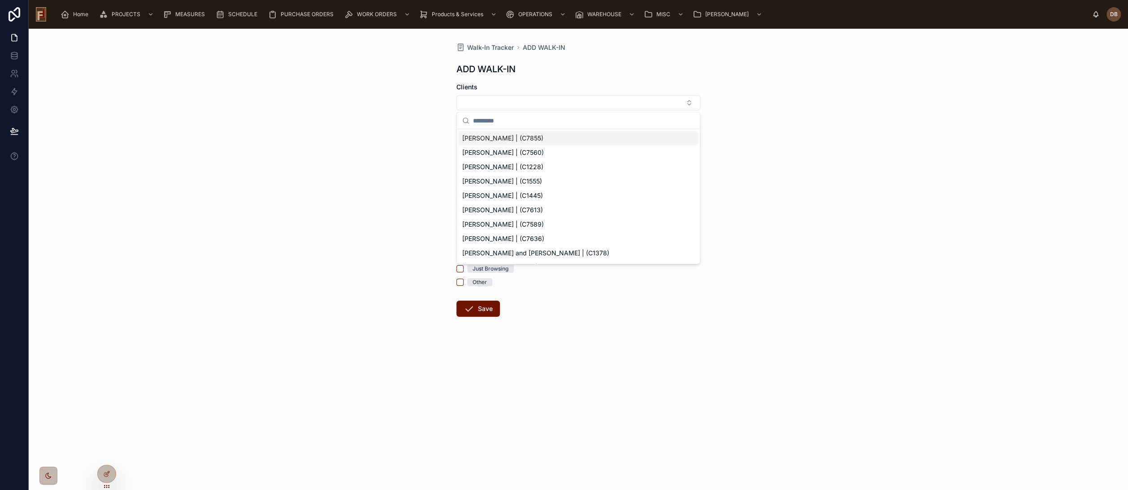
click at [561, 121] on input "text" at bounding box center [584, 121] width 222 height 16
type input "******"
click at [522, 152] on span "Carlos Conn | (C7771)" at bounding box center [502, 152] width 80 height 9
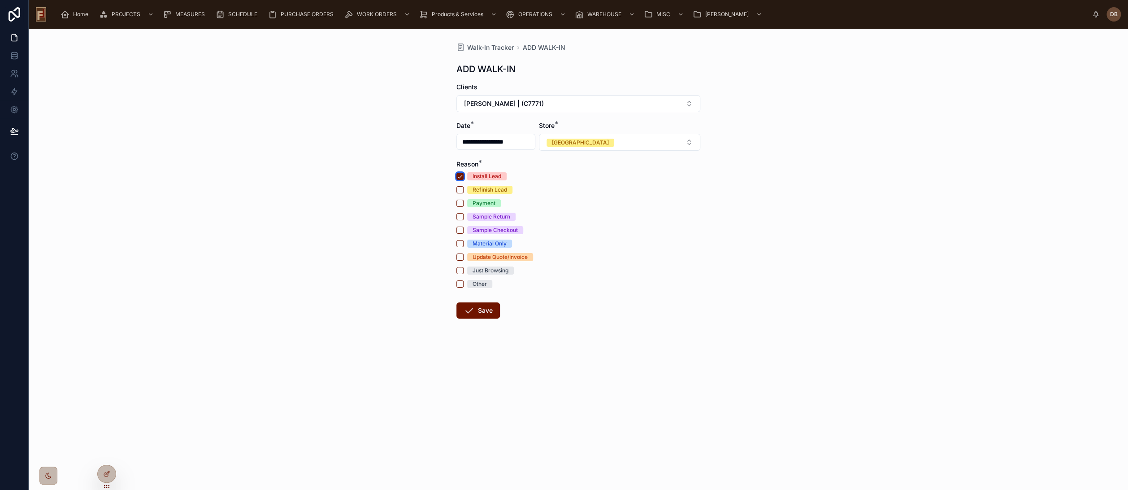
click at [460, 174] on button "Install Lead" at bounding box center [460, 176] width 7 height 7
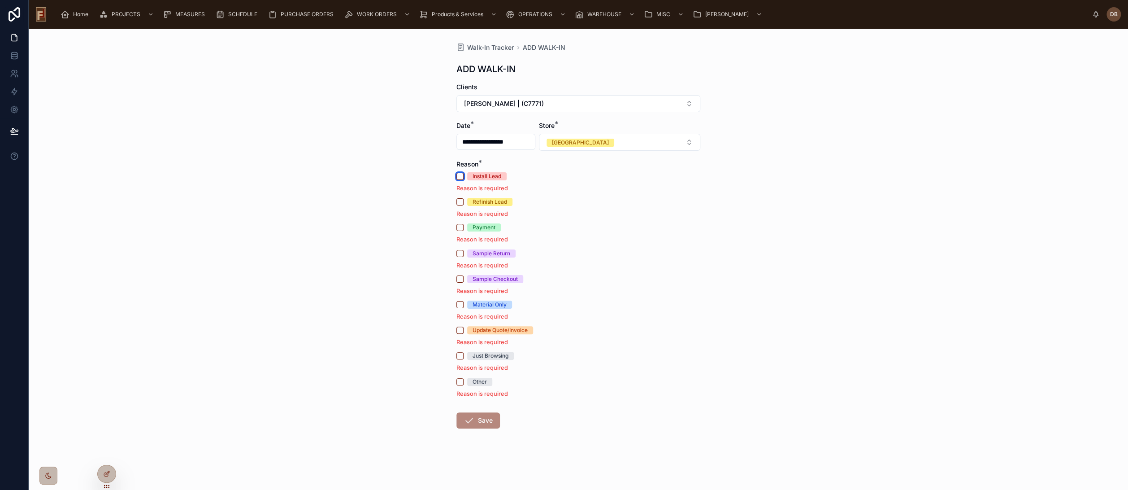
click at [461, 177] on button "Install Lead" at bounding box center [460, 176] width 7 height 7
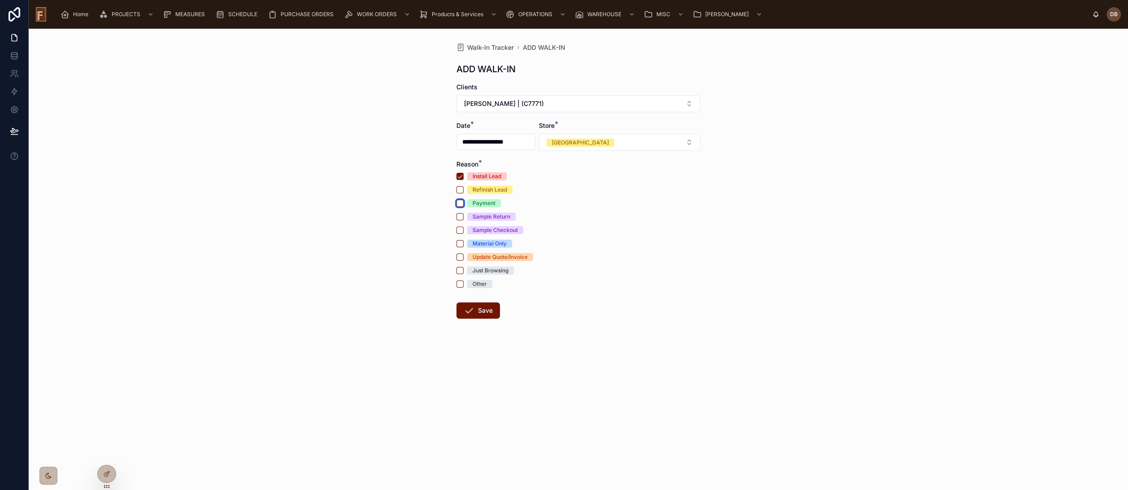
click at [459, 203] on button "Payment" at bounding box center [460, 203] width 7 height 7
click at [462, 175] on button "Install Lead" at bounding box center [460, 176] width 7 height 7
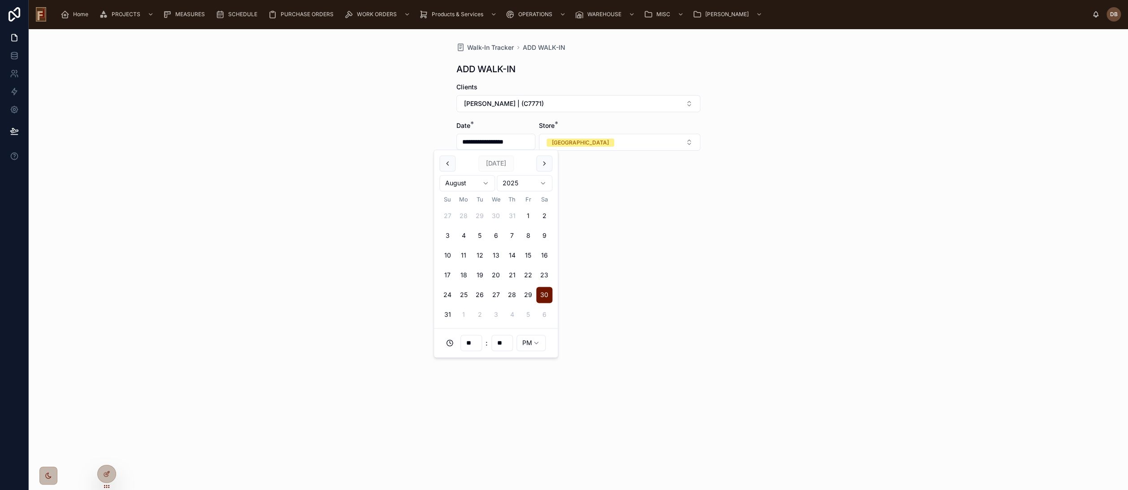
click at [493, 144] on input "**********" at bounding box center [496, 141] width 78 height 13
click at [513, 294] on button "28" at bounding box center [512, 295] width 16 height 16
click at [466, 295] on button "25" at bounding box center [464, 295] width 16 height 16
click at [506, 344] on input "**" at bounding box center [502, 343] width 21 height 13
click at [470, 344] on input "**" at bounding box center [471, 343] width 21 height 13
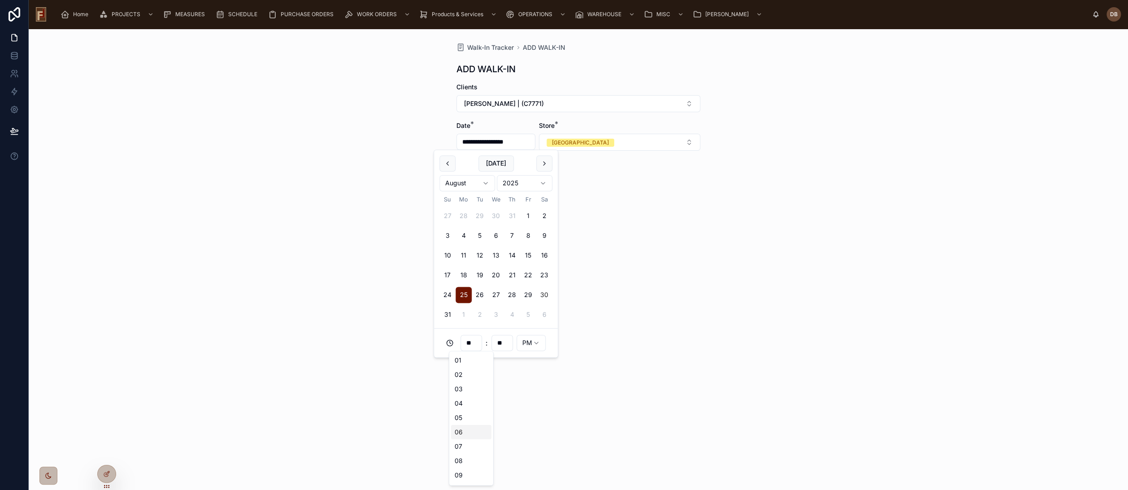
click at [465, 428] on div "06" at bounding box center [471, 432] width 40 height 14
type input "**********"
click at [474, 344] on input "**" at bounding box center [471, 343] width 21 height 13
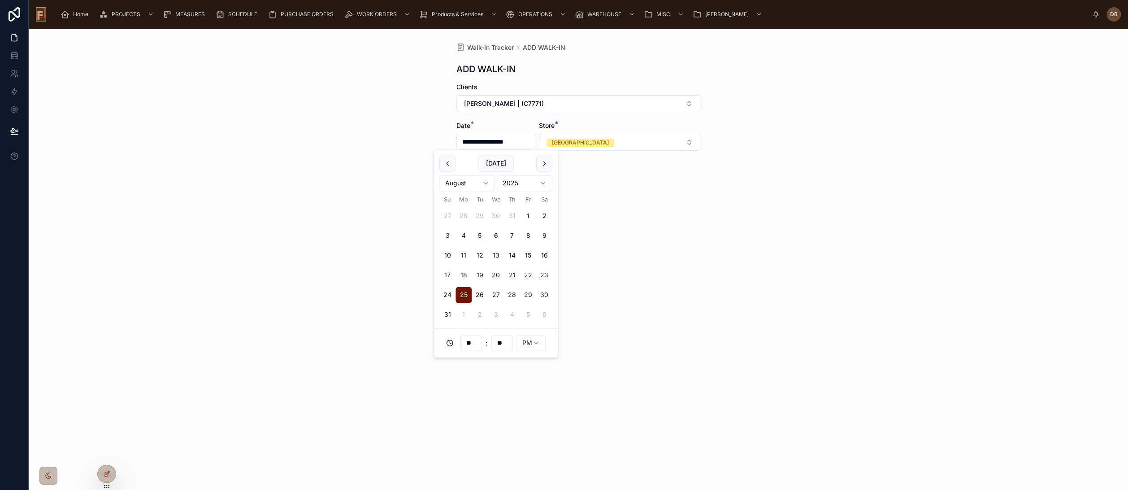
click at [474, 344] on input "**" at bounding box center [471, 343] width 21 height 13
drag, startPoint x: 474, startPoint y: 344, endPoint x: 467, endPoint y: 344, distance: 7.2
click at [467, 344] on input "**" at bounding box center [471, 343] width 21 height 13
type input "**"
type input "**********"
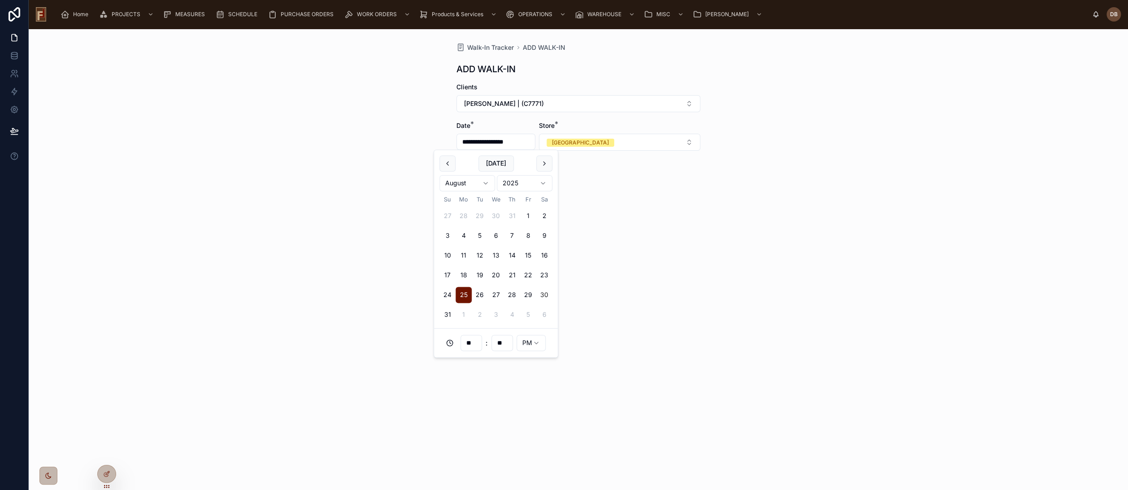
type input "**"
type input "**********"
type input "**"
type input "**********"
type input "**"
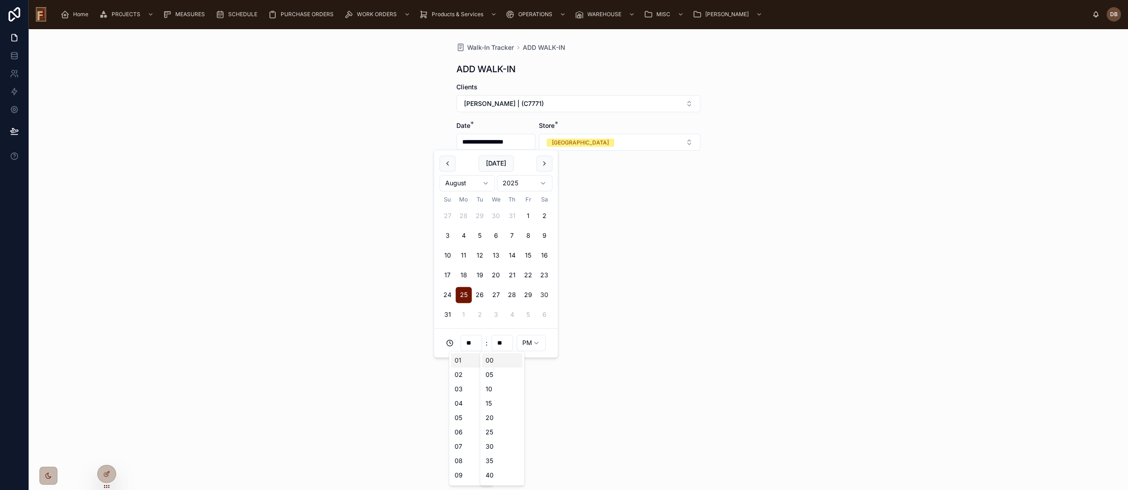
click at [532, 340] on html "**********" at bounding box center [564, 245] width 1128 height 490
type input "**********"
click at [628, 237] on div "Install Lead Refinish Lead Payment Sample Return Sample Checkout Material Only …" at bounding box center [579, 230] width 244 height 116
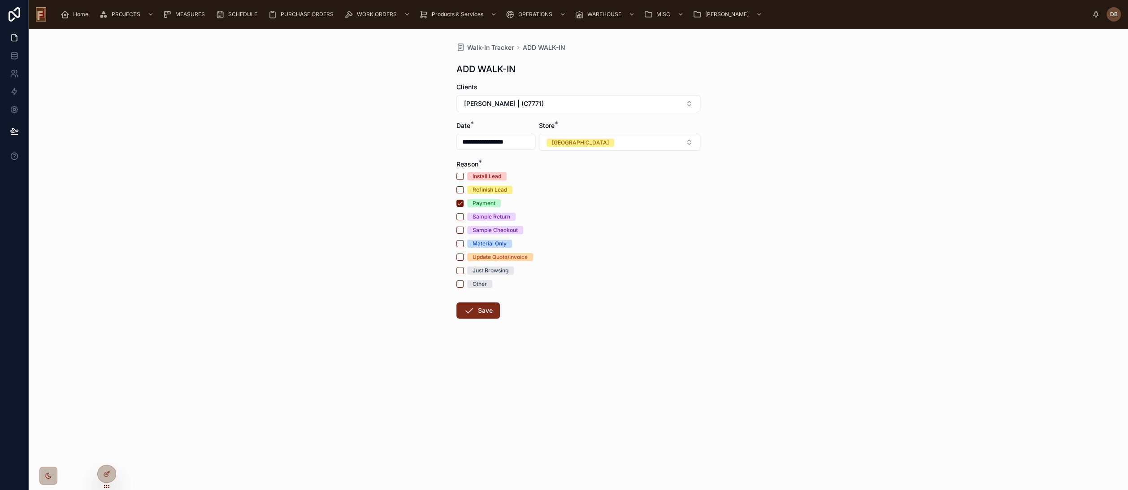
click at [478, 312] on button "Save" at bounding box center [479, 310] width 44 height 16
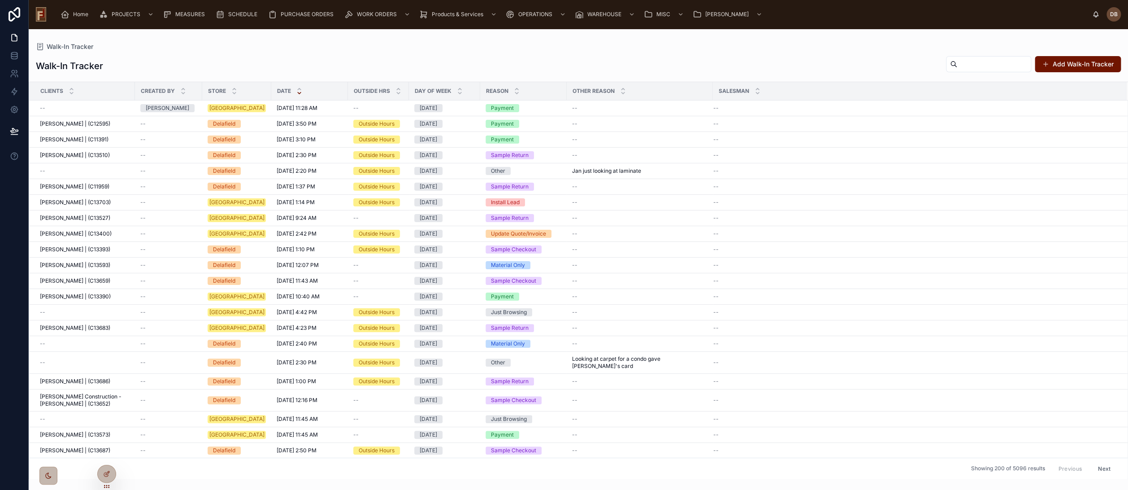
click at [178, 48] on div "Walk-In Tracker" at bounding box center [578, 46] width 1085 height 7
click at [78, 13] on span "Home" at bounding box center [80, 14] width 15 height 7
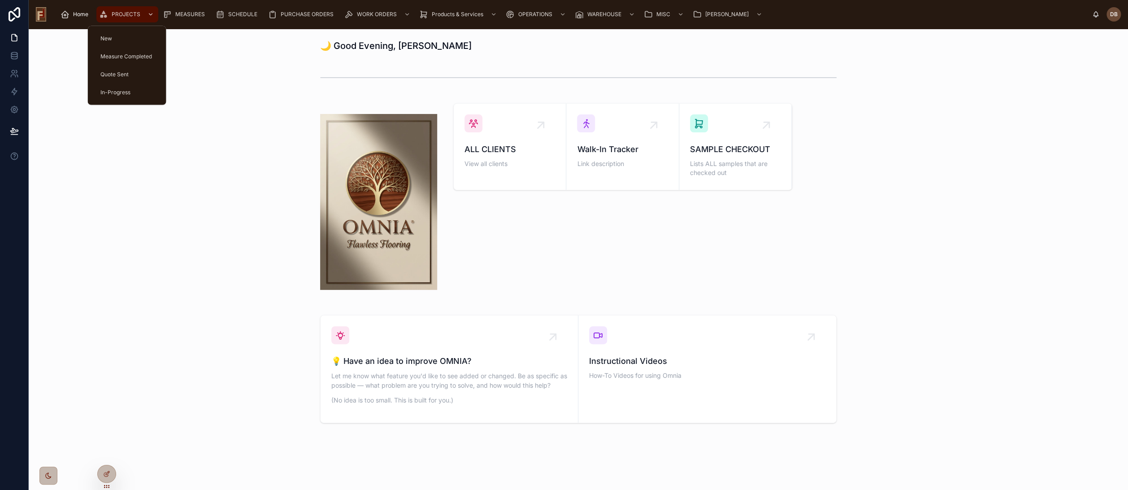
click at [122, 13] on span "PROJECTS" at bounding box center [126, 14] width 29 height 7
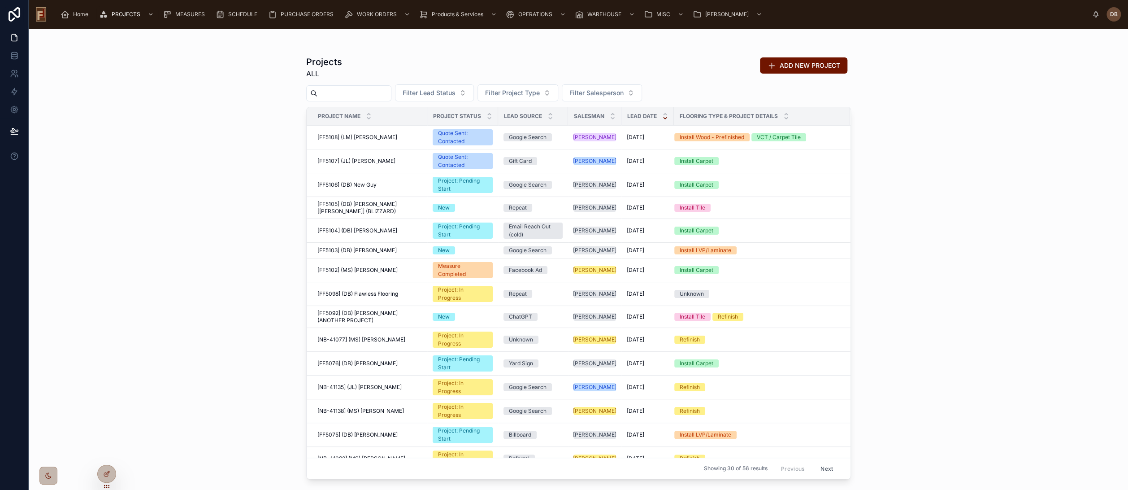
drag, startPoint x: 357, startPoint y: 93, endPoint x: 352, endPoint y: 96, distance: 5.6
click at [357, 93] on input "text" at bounding box center [355, 93] width 74 height 13
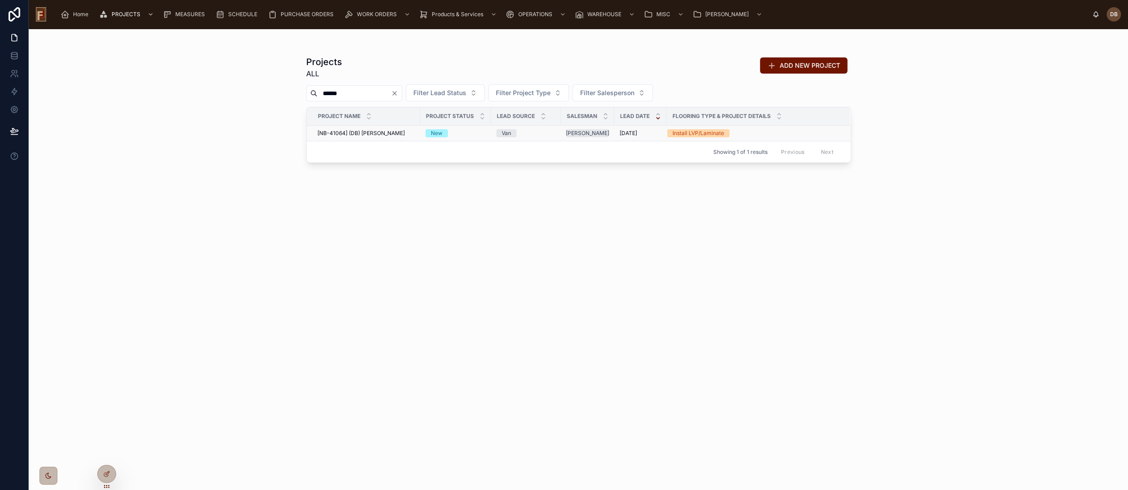
type input "******"
click at [386, 131] on span "[NB-41064] (DB) Carlos Conn" at bounding box center [361, 133] width 87 height 7
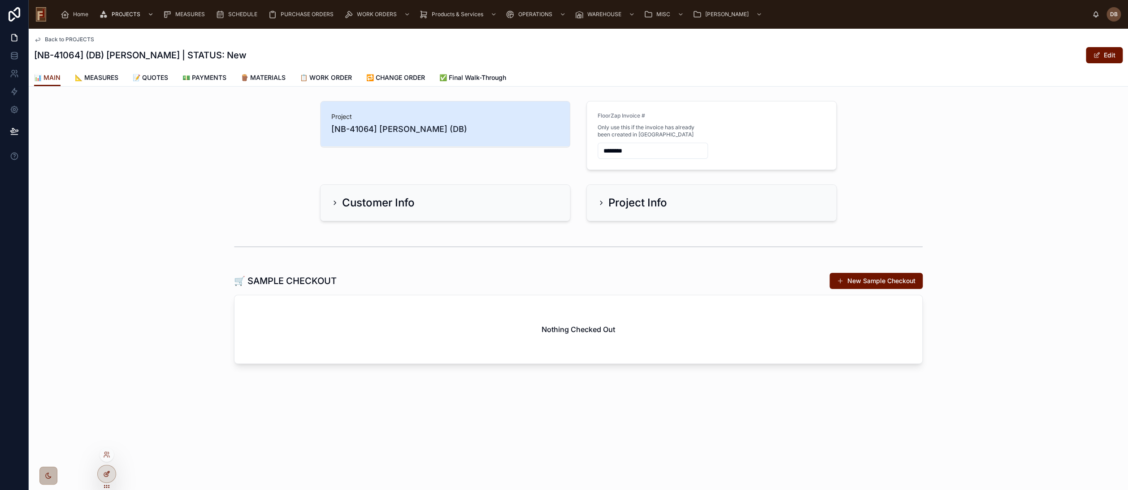
click at [107, 471] on icon at bounding box center [106, 473] width 7 height 7
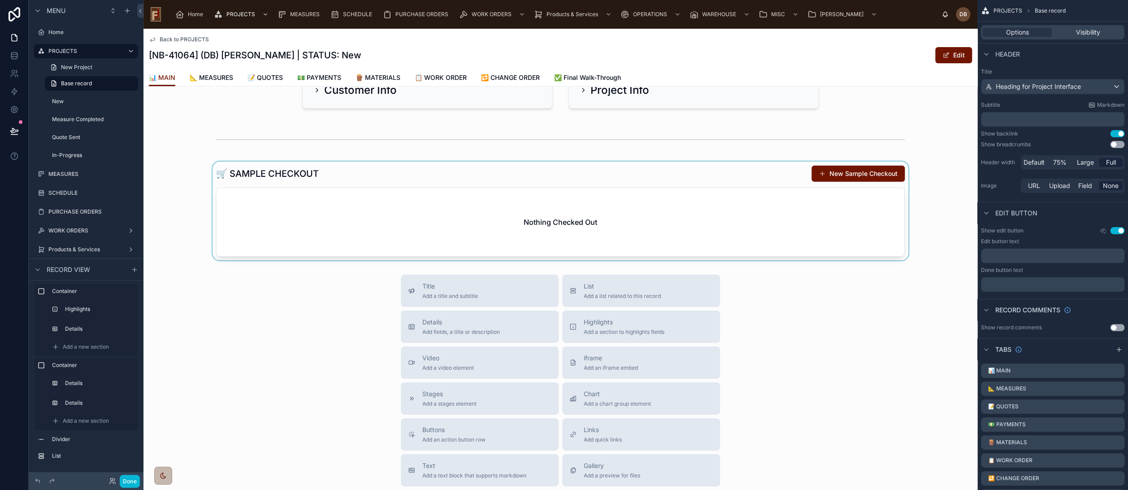
scroll to position [149, 0]
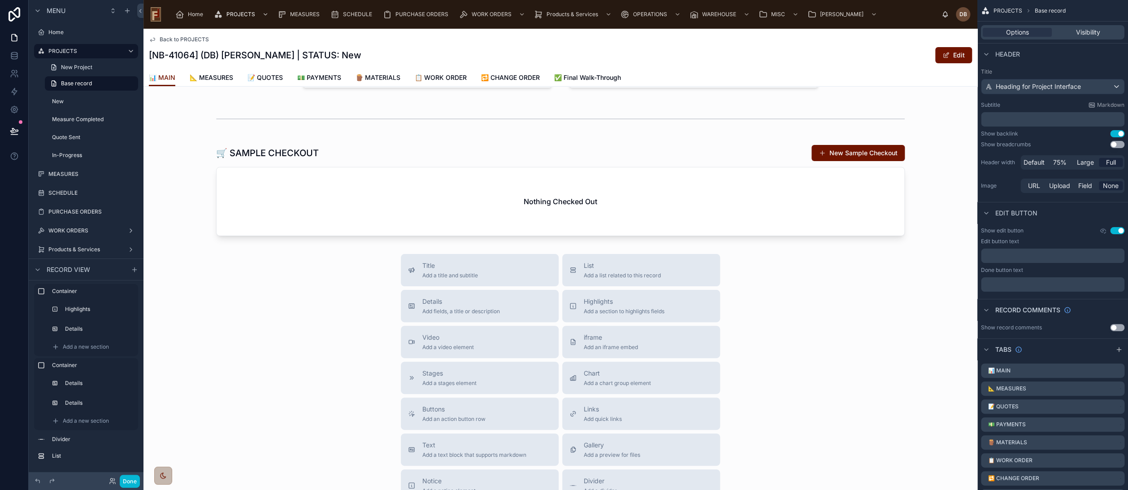
click at [339, 267] on div "Title Add a title and subtitle List Add a list related to this record Details A…" at bounding box center [561, 413] width 834 height 319
click at [628, 266] on span "List" at bounding box center [622, 265] width 77 height 9
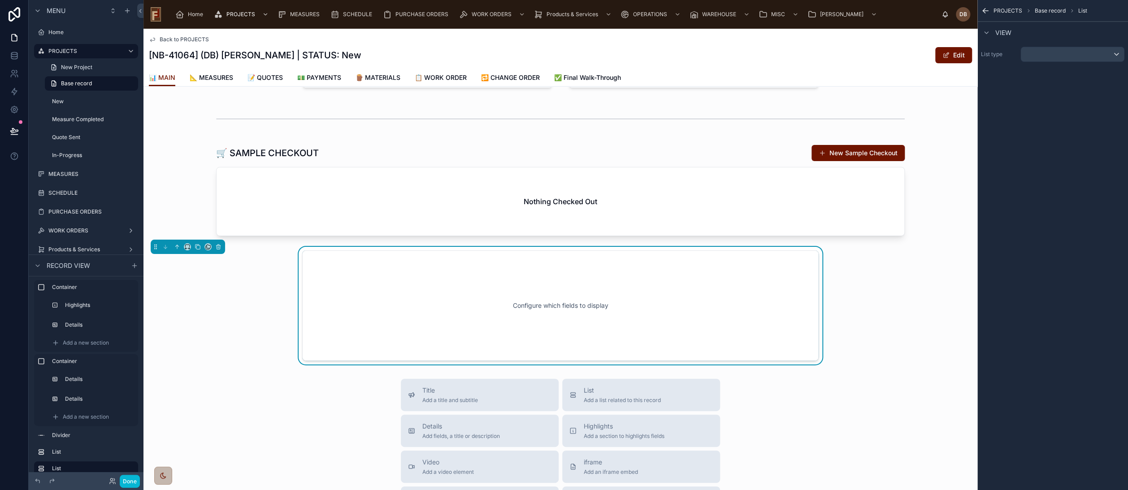
scroll to position [195, 0]
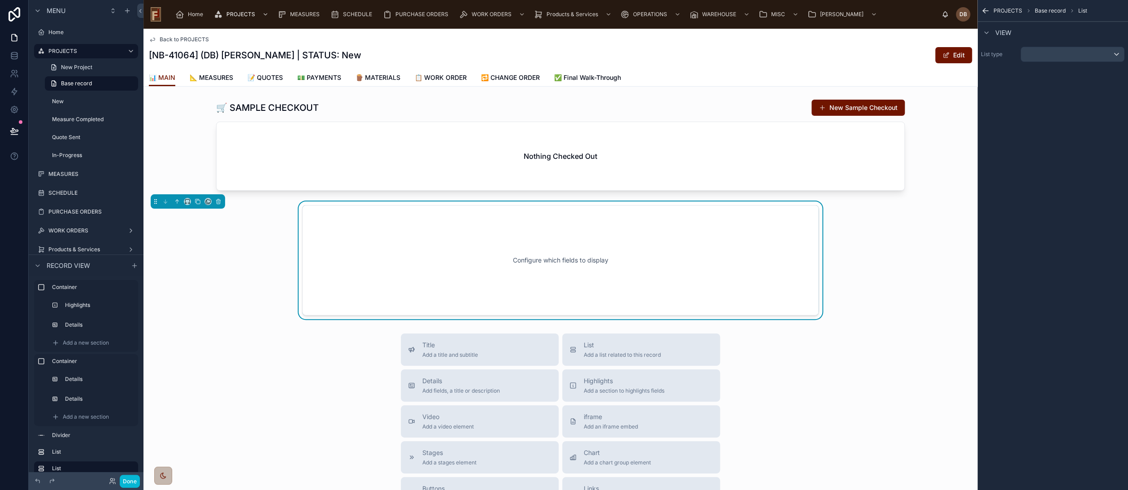
click at [482, 250] on div "Configure which fields to display" at bounding box center [560, 260] width 487 height 81
click at [576, 247] on div "Configure which fields to display" at bounding box center [560, 260] width 487 height 81
click at [651, 344] on span "List" at bounding box center [622, 344] width 77 height 9
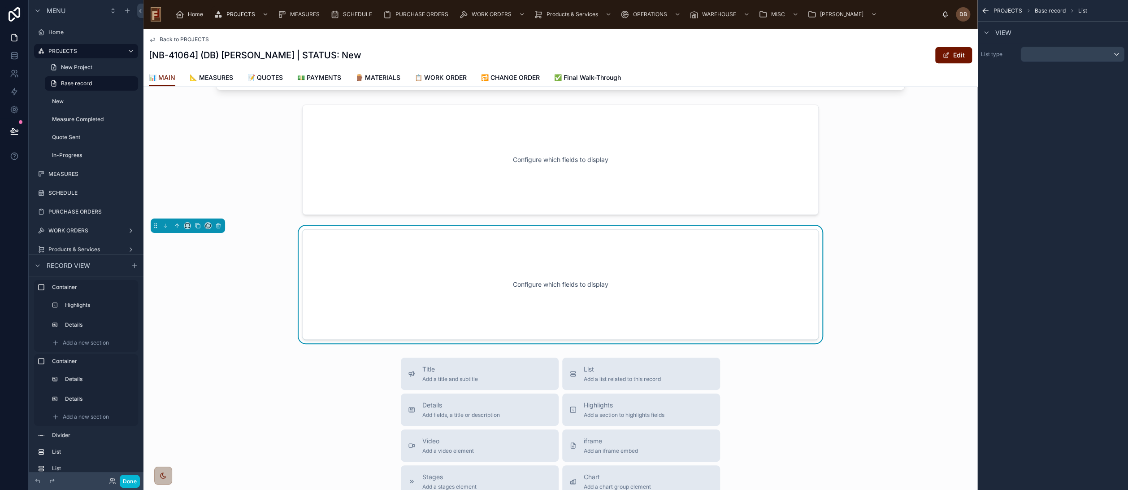
scroll to position [319, 0]
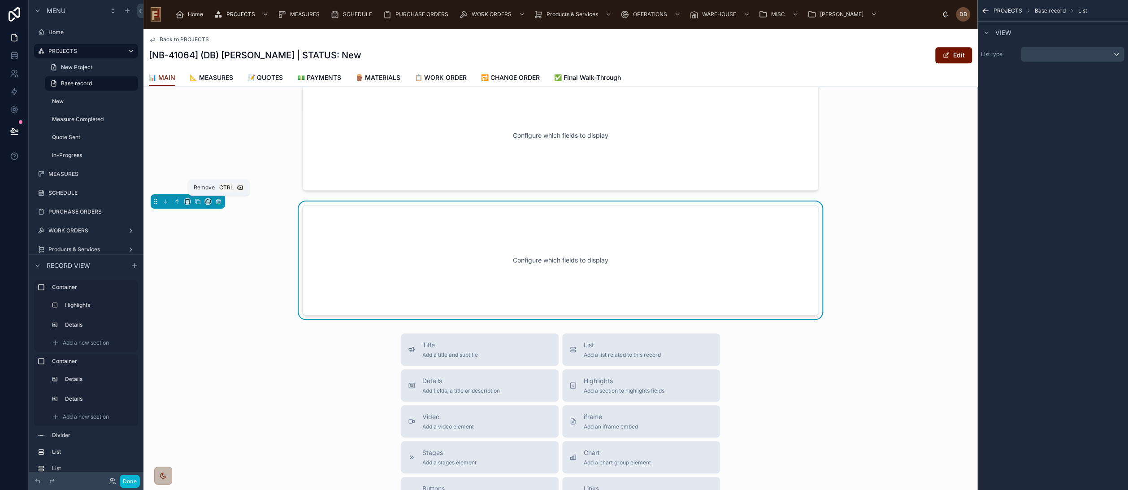
click at [218, 202] on icon at bounding box center [218, 201] width 6 height 6
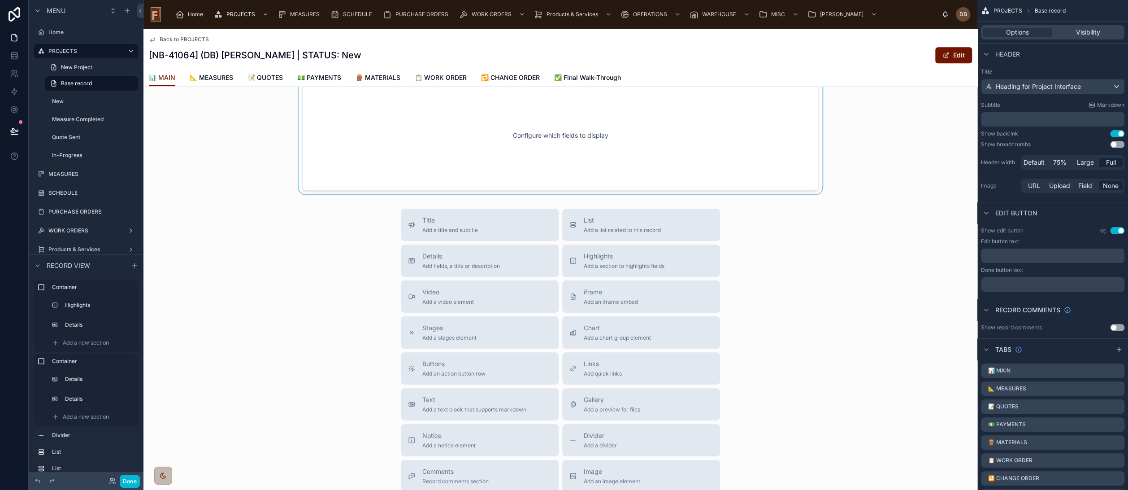
click at [575, 143] on div at bounding box center [561, 136] width 834 height 118
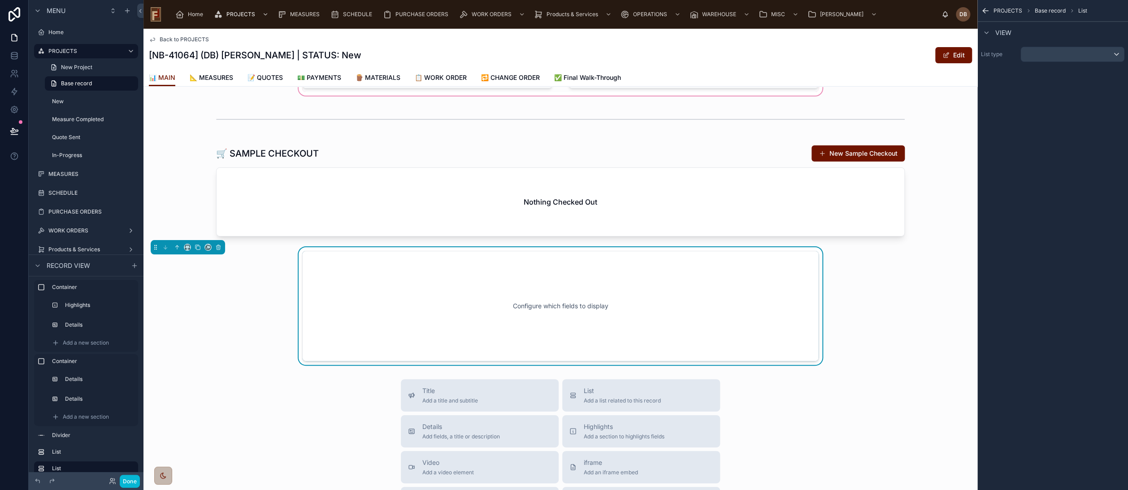
scroll to position [120, 0]
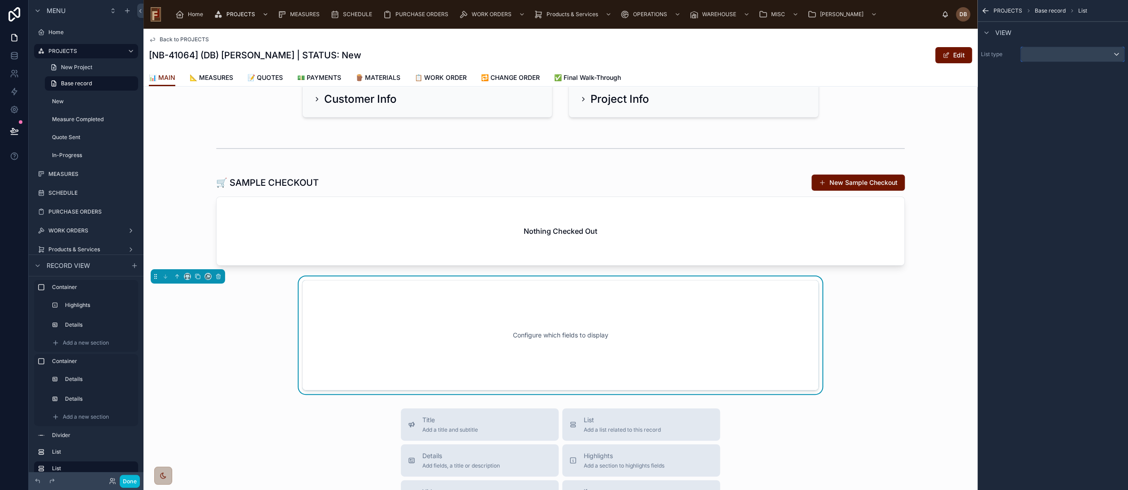
click at [1062, 55] on div "scrollable content" at bounding box center [1072, 54] width 103 height 14
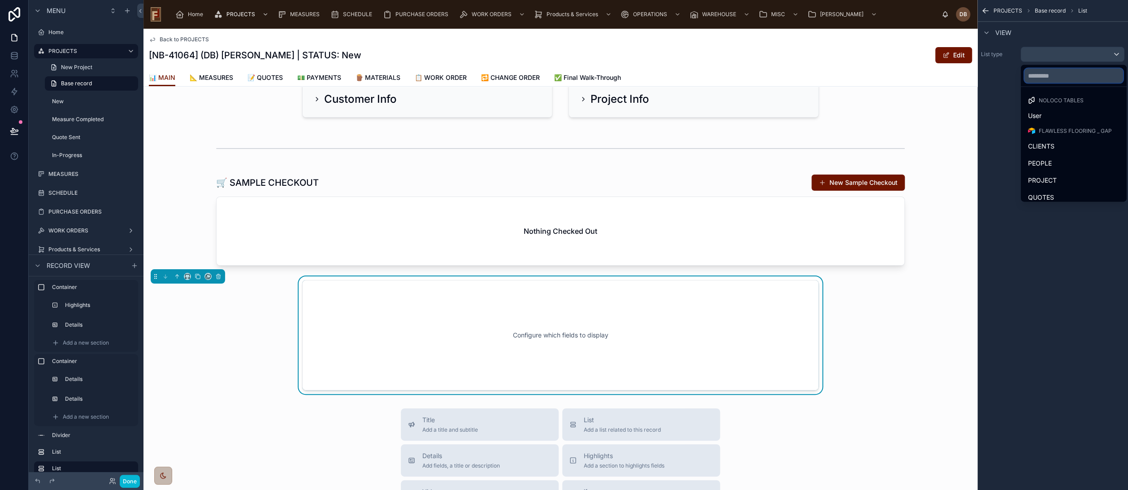
click at [1055, 76] on input "text" at bounding box center [1074, 76] width 99 height 14
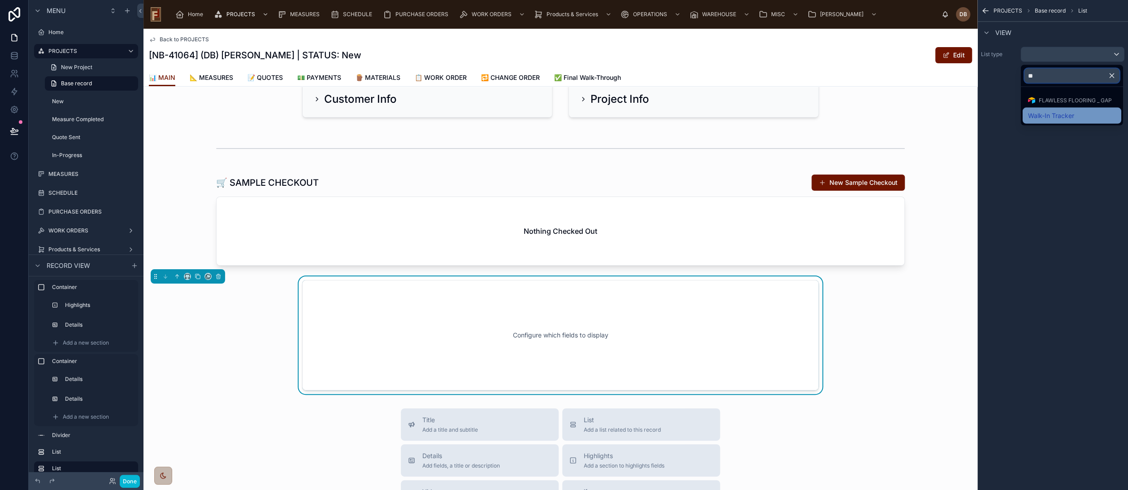
type input "**"
click at [1069, 116] on span "Walk-In Tracker" at bounding box center [1051, 115] width 46 height 11
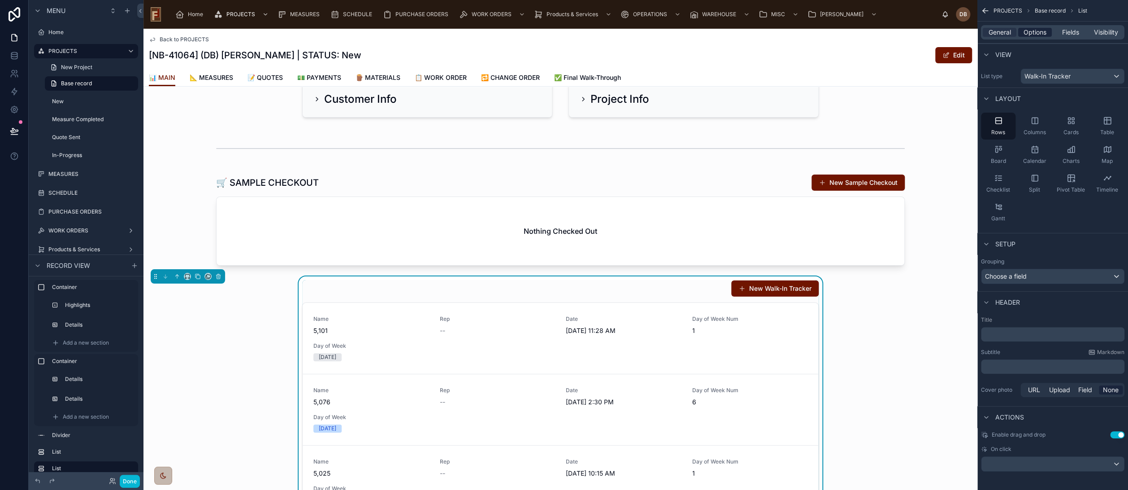
click at [1040, 30] on span "Options" at bounding box center [1035, 32] width 23 height 9
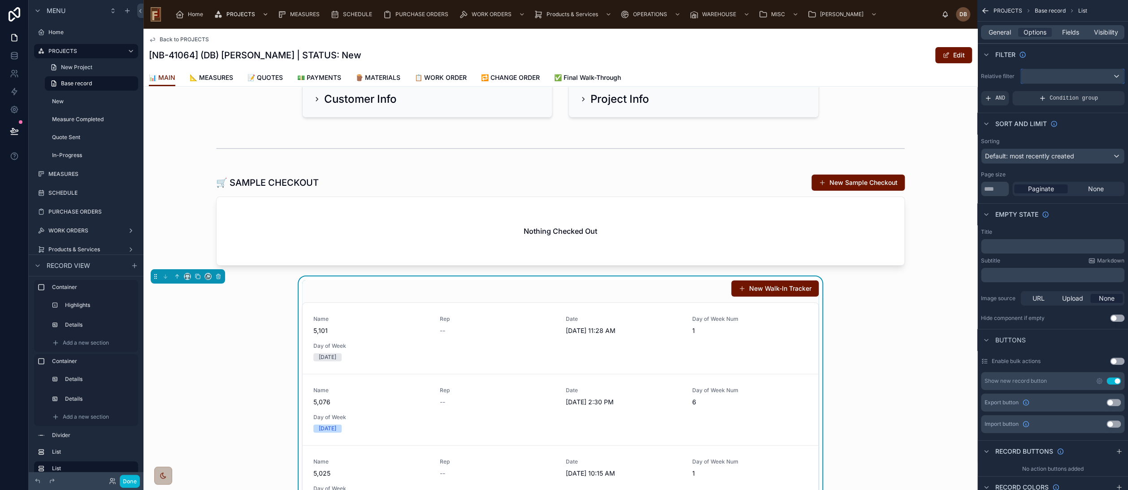
click at [1050, 71] on div "scrollable content" at bounding box center [1072, 76] width 103 height 14
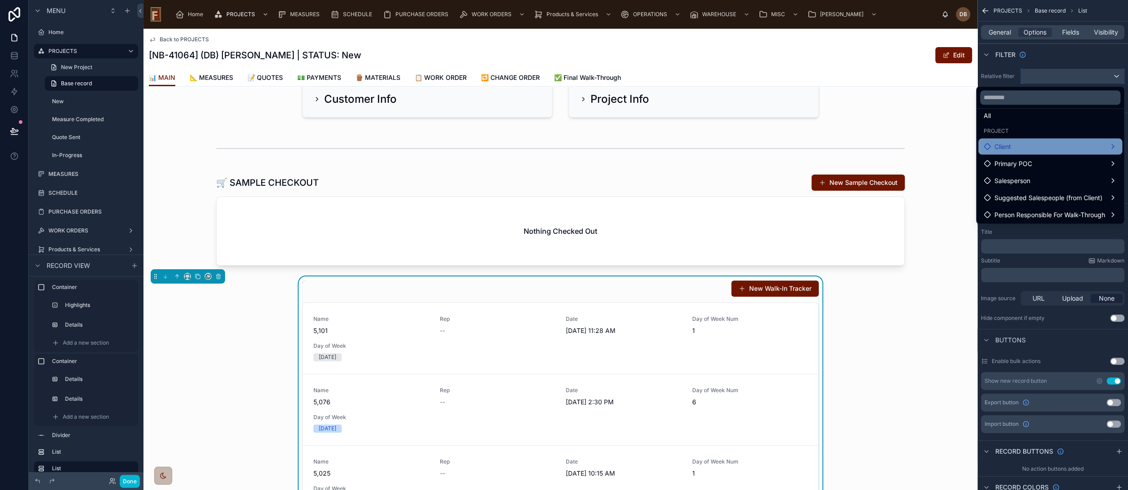
scroll to position [9, 0]
click at [1050, 144] on div "Client" at bounding box center [1050, 145] width 133 height 11
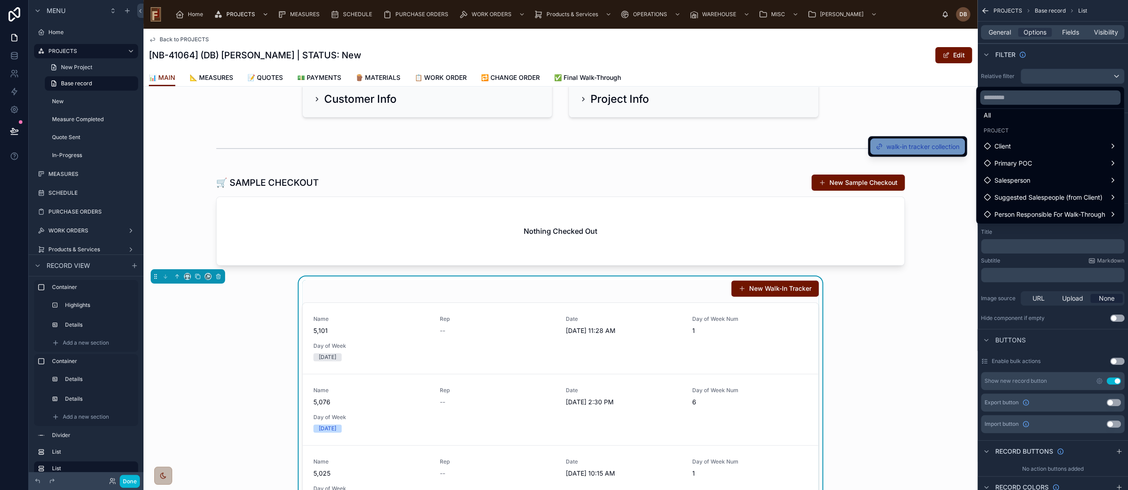
click at [942, 146] on span "walk-in tracker collection" at bounding box center [923, 146] width 73 height 11
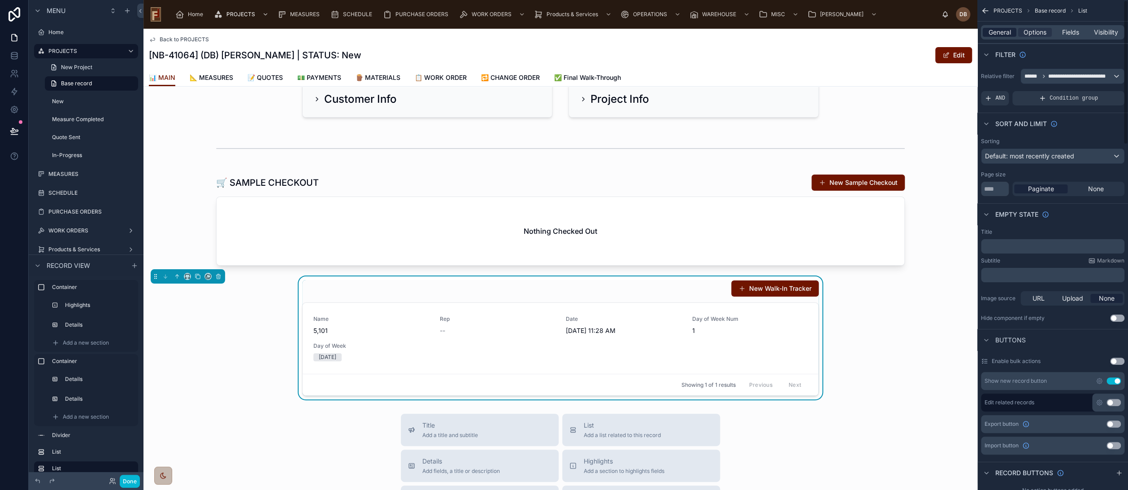
click at [1001, 31] on span "General" at bounding box center [1000, 32] width 22 height 9
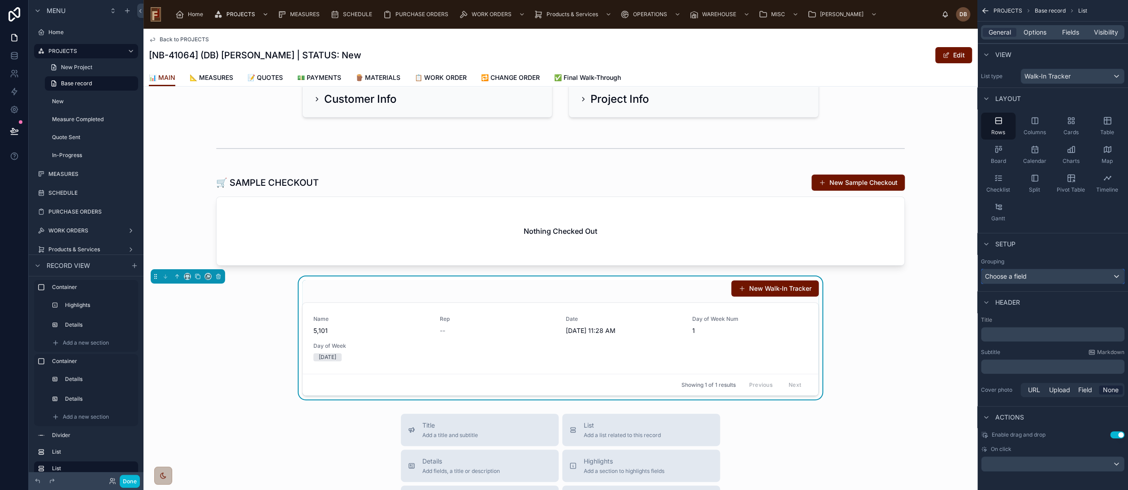
click at [1016, 275] on span "Choose a field" at bounding box center [1006, 276] width 42 height 8
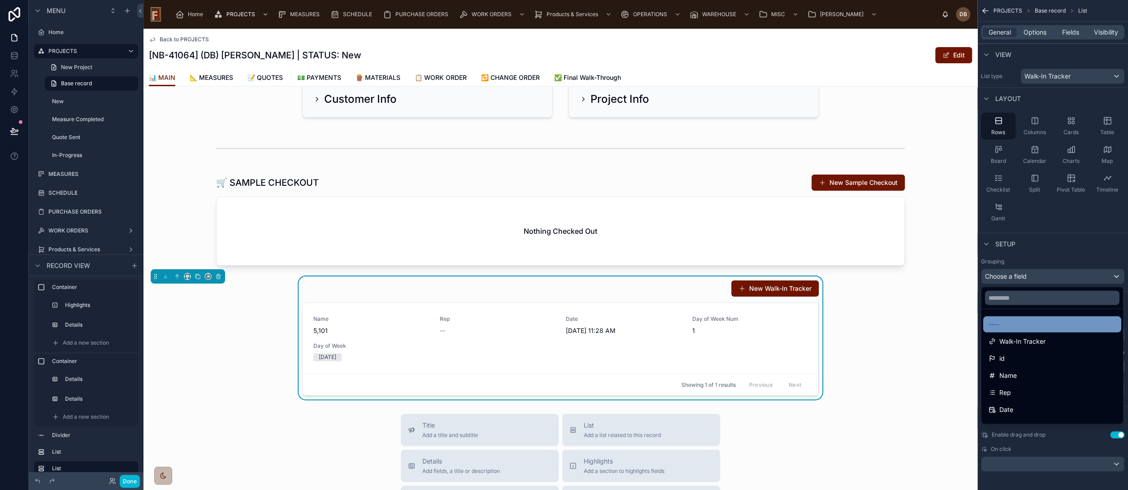
click at [1023, 324] on div "----" at bounding box center [1052, 324] width 127 height 11
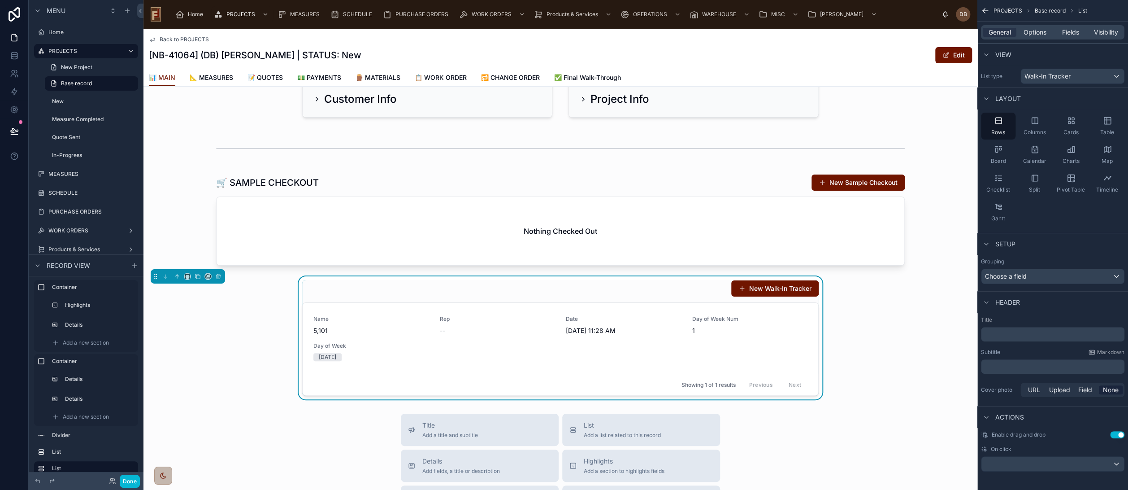
click at [1009, 336] on p "﻿" at bounding box center [1054, 334] width 138 height 9
click at [871, 326] on div "WALK-IN TRACKER New Walk-In Tracker Name 5,101 Rep -- Date 8/25/2025 11:28 AM D…" at bounding box center [561, 337] width 834 height 123
click at [1036, 31] on span "Options" at bounding box center [1035, 32] width 23 height 9
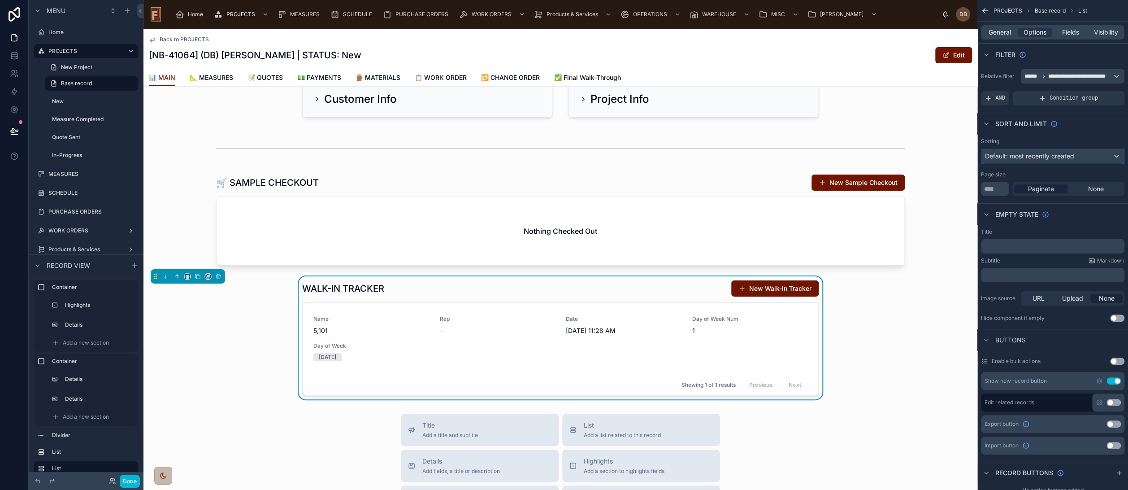
click at [1050, 154] on span "Default: most recently created" at bounding box center [1029, 156] width 89 height 8
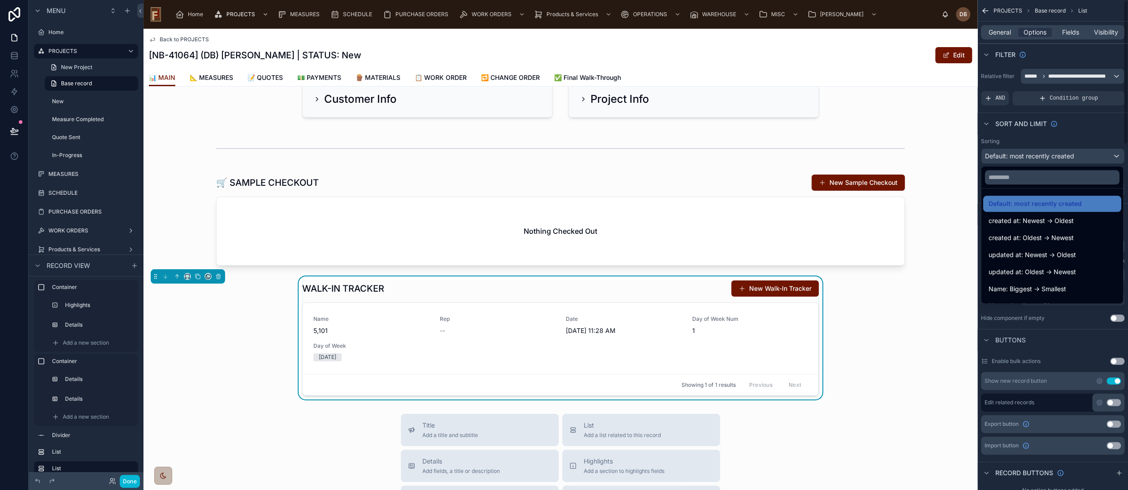
click at [900, 333] on div "WALK-IN TRACKER New Walk-In Tracker Name 5,101 Rep -- Date 8/25/2025 11:28 AM D…" at bounding box center [561, 337] width 834 height 123
click at [1079, 135] on div "scrollable content" at bounding box center [564, 245] width 1128 height 490
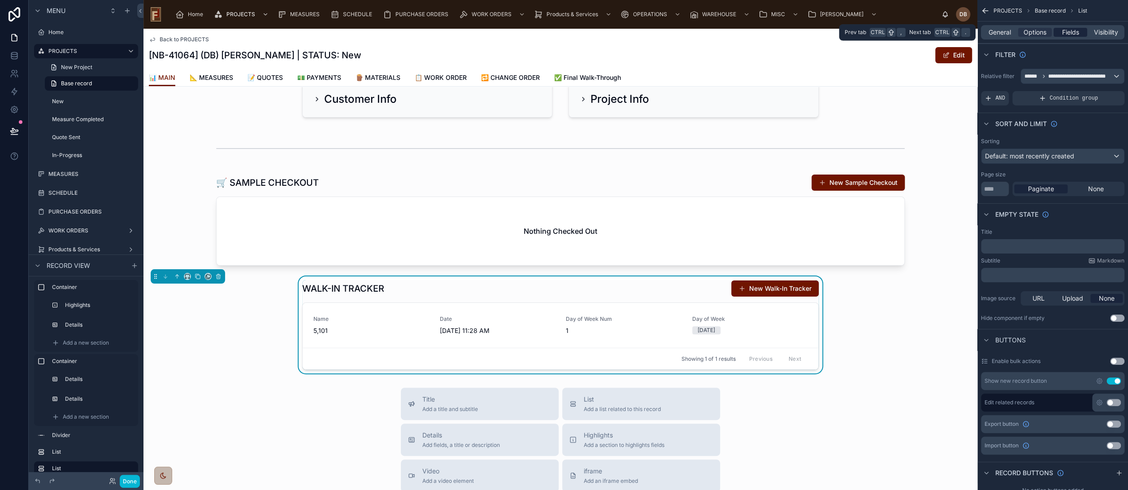
click at [1073, 35] on span "Fields" at bounding box center [1071, 32] width 17 height 9
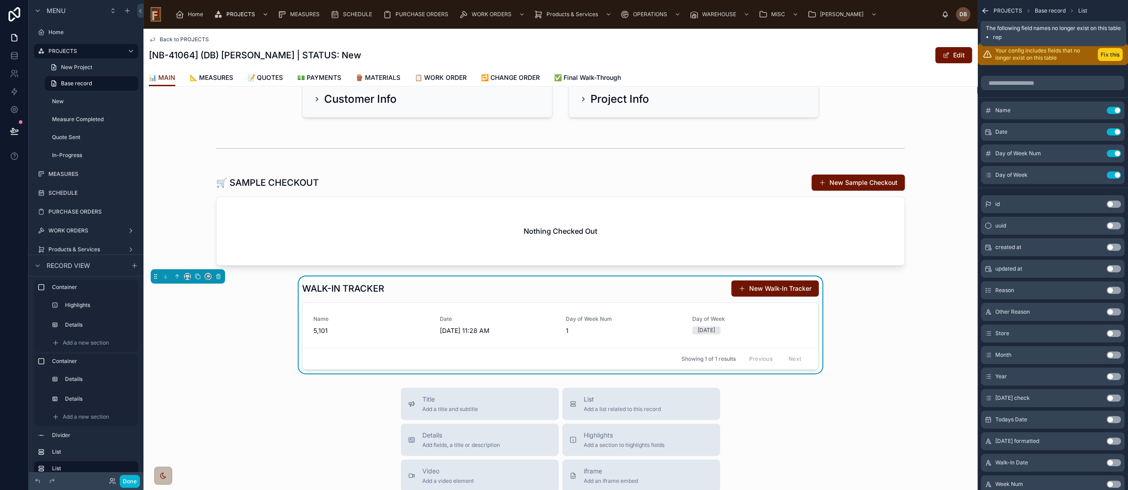
click at [1111, 56] on button "Fix this" at bounding box center [1110, 54] width 25 height 13
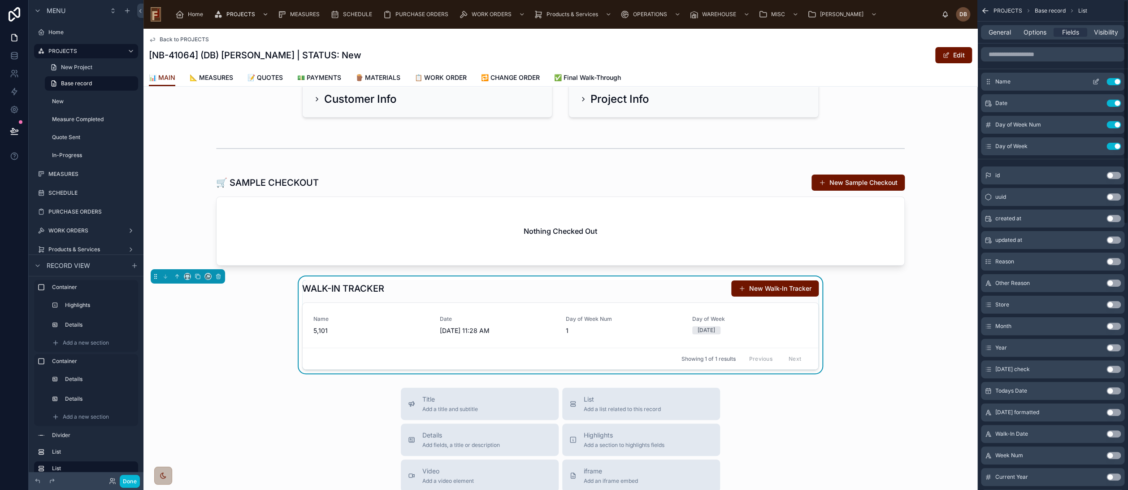
click at [1113, 83] on button "Use setting" at bounding box center [1114, 81] width 14 height 7
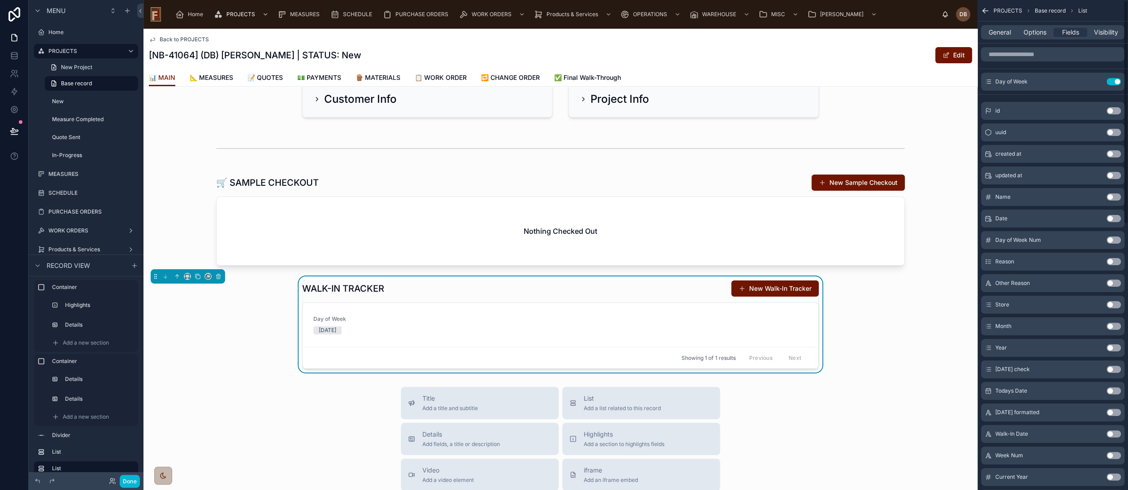
click at [1113, 83] on button "Use setting" at bounding box center [1114, 81] width 14 height 7
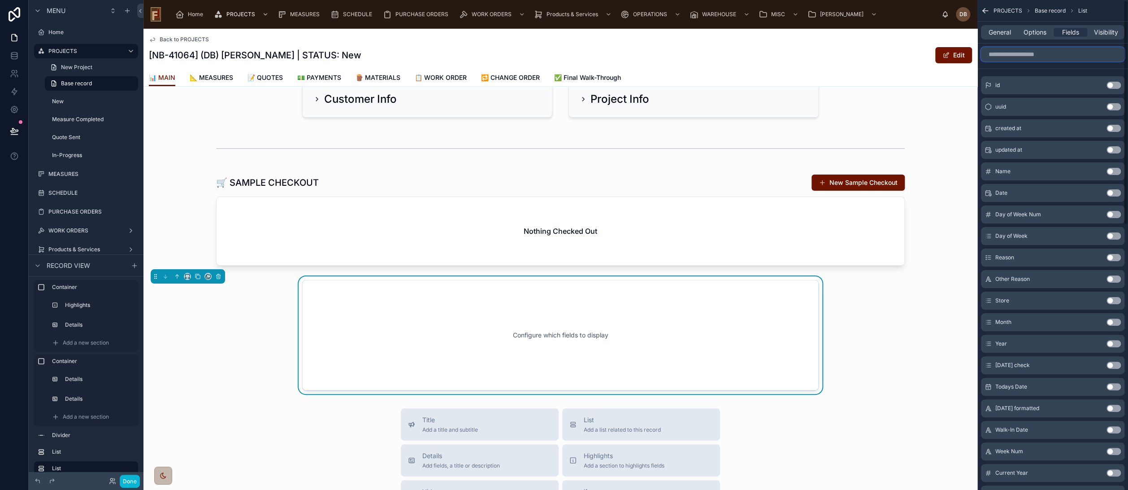
click at [1049, 54] on input "scrollable content" at bounding box center [1053, 54] width 144 height 14
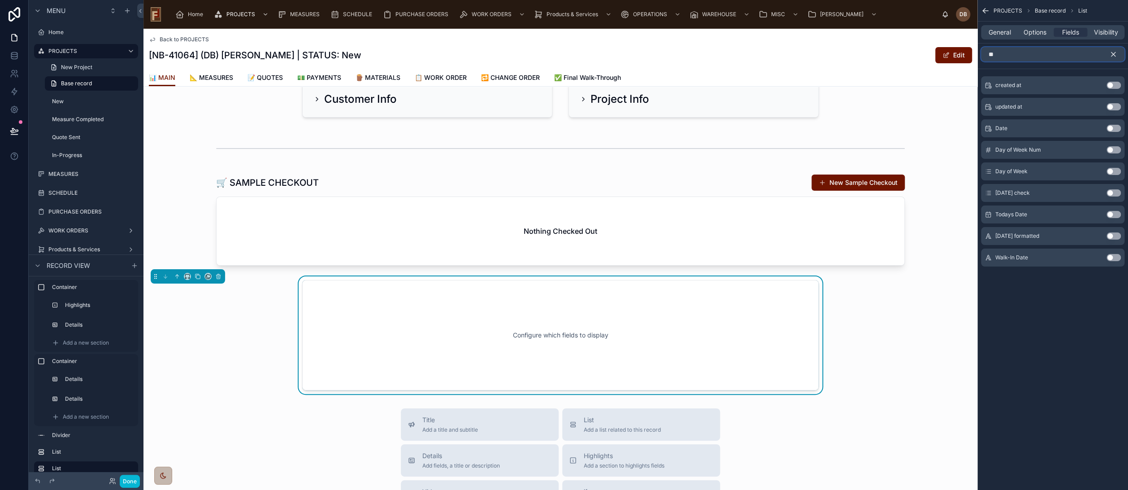
type input "**"
click at [1113, 127] on button "Use setting" at bounding box center [1114, 128] width 14 height 7
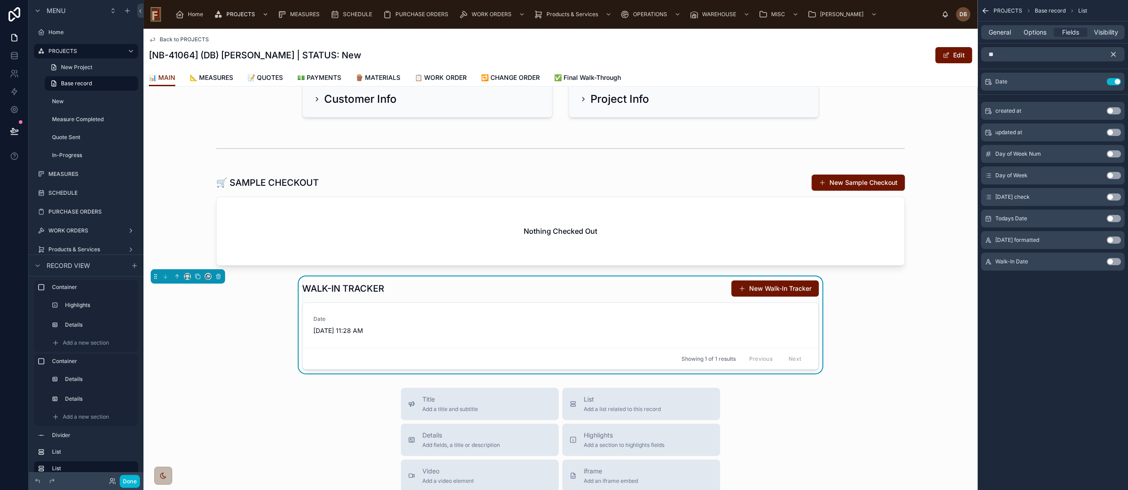
click at [1113, 261] on button "Use setting" at bounding box center [1114, 261] width 14 height 7
click at [1113, 79] on button "Use setting" at bounding box center [1114, 81] width 14 height 7
click at [1113, 52] on icon "scrollable content" at bounding box center [1114, 54] width 8 height 8
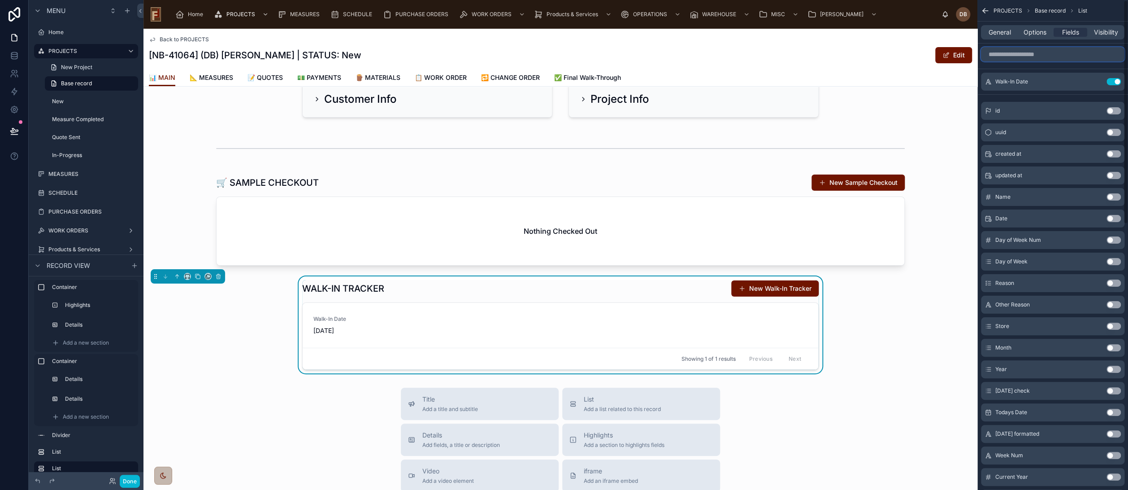
click at [1047, 54] on input "scrollable content" at bounding box center [1053, 54] width 144 height 14
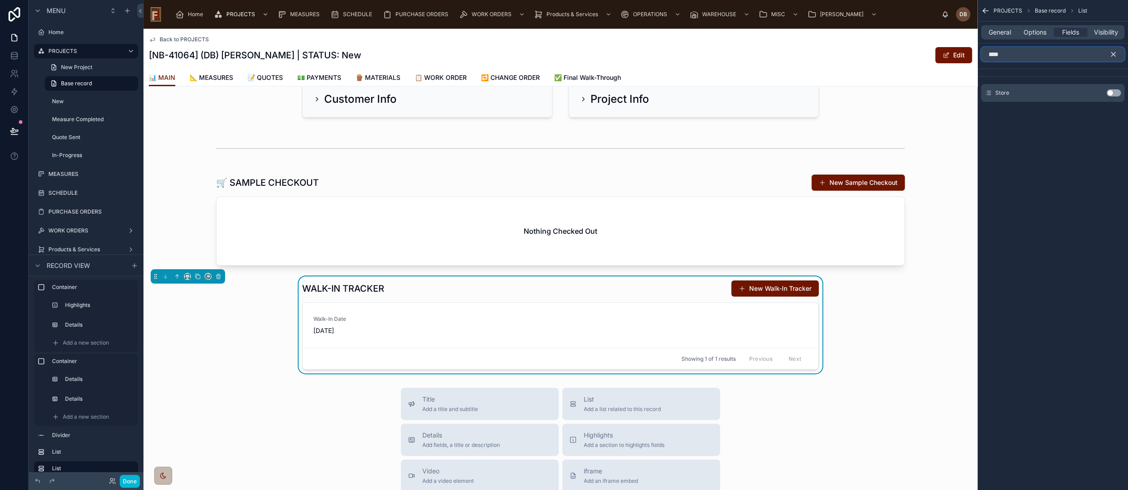
type input "****"
click at [1111, 92] on button "Use setting" at bounding box center [1114, 92] width 14 height 7
click at [1113, 53] on icon "scrollable content" at bounding box center [1114, 54] width 4 height 4
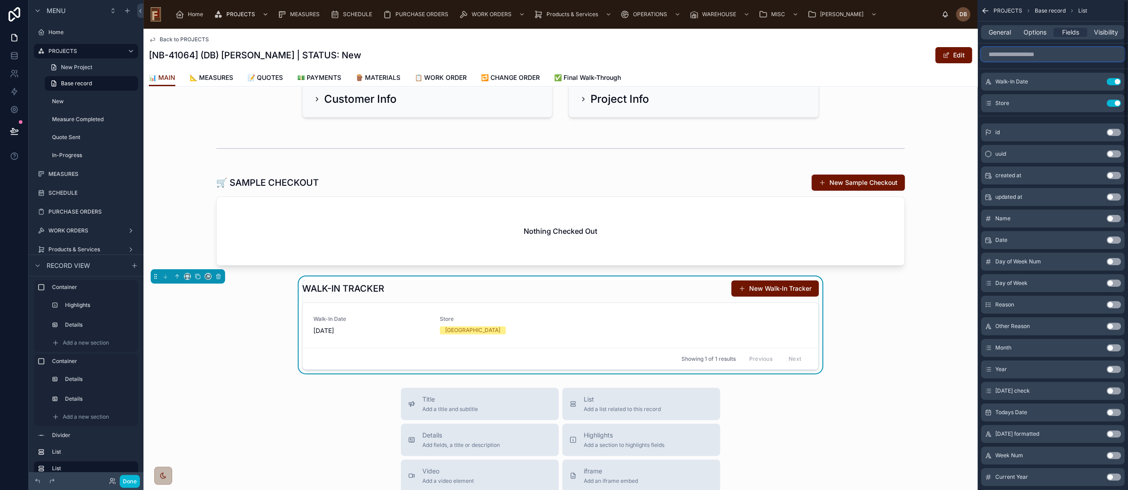
click at [1044, 55] on input "scrollable content" at bounding box center [1053, 54] width 144 height 14
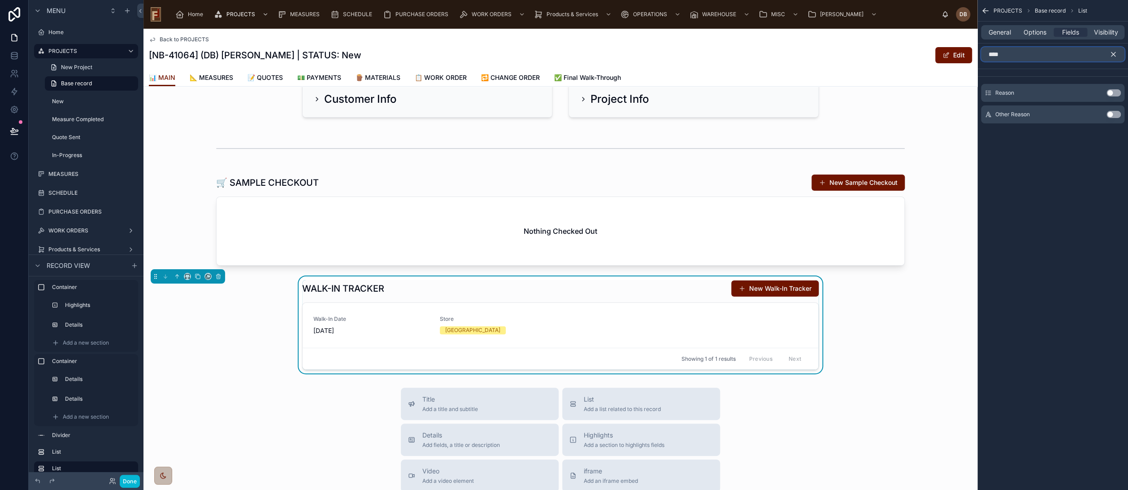
type input "****"
click at [1111, 91] on button "Use setting" at bounding box center [1114, 92] width 14 height 7
click at [1113, 52] on icon "scrollable content" at bounding box center [1114, 54] width 8 height 8
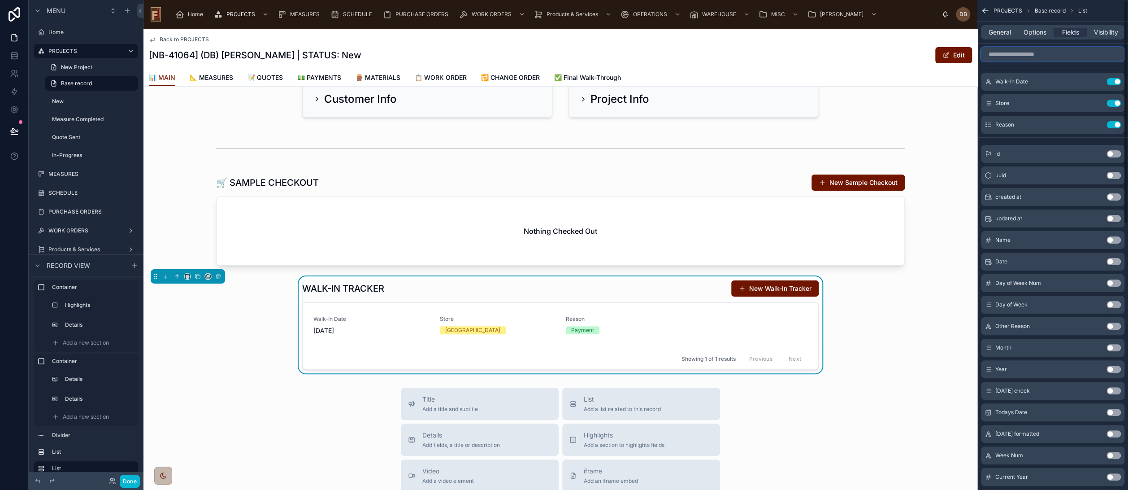
click at [1035, 53] on input "scrollable content" at bounding box center [1053, 54] width 144 height 14
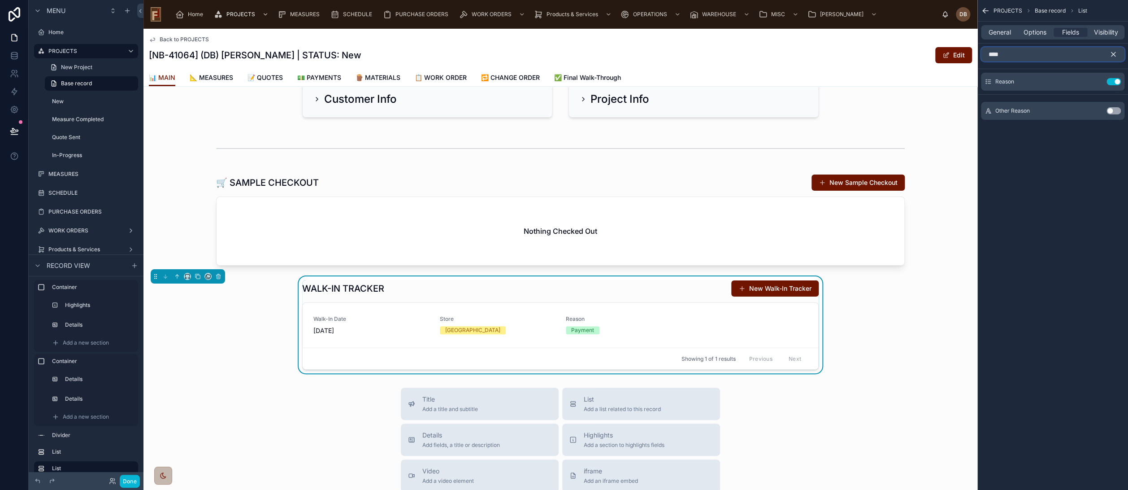
type input "****"
click at [1109, 108] on button "Use setting" at bounding box center [1114, 110] width 14 height 7
click at [1113, 50] on icon "scrollable content" at bounding box center [1114, 54] width 8 height 8
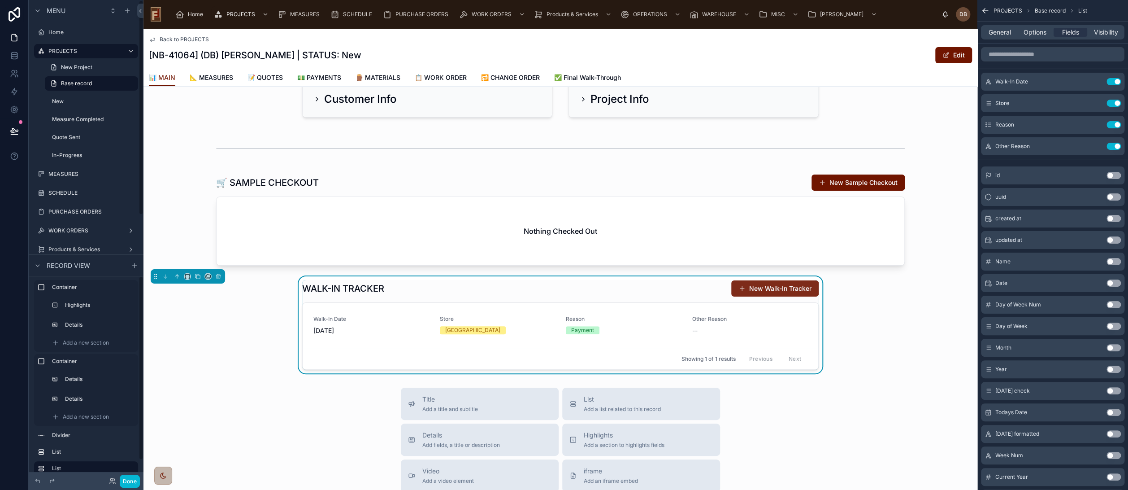
click at [773, 289] on button "New Walk-In Tracker" at bounding box center [775, 288] width 87 height 16
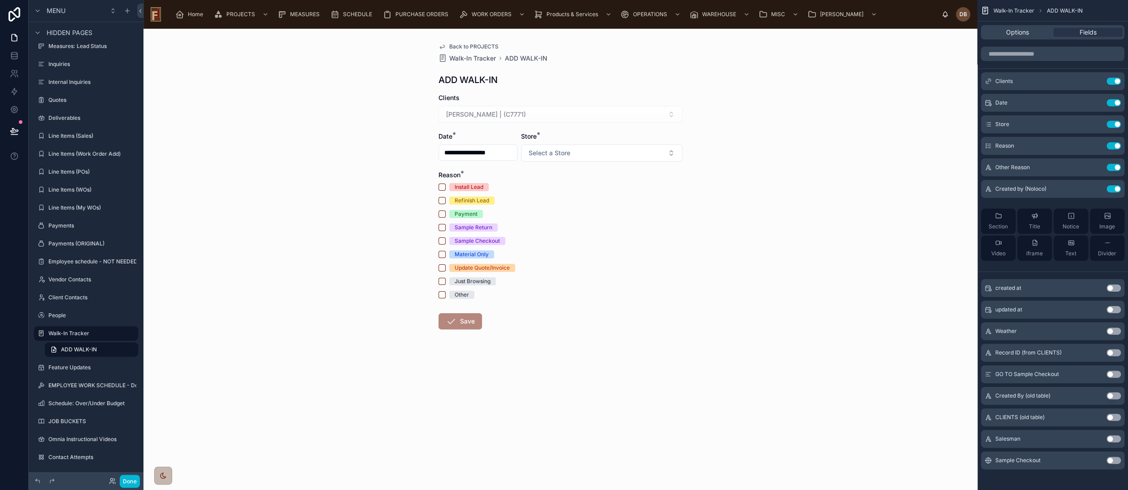
click at [484, 45] on span "Back to PROJECTS" at bounding box center [473, 46] width 49 height 7
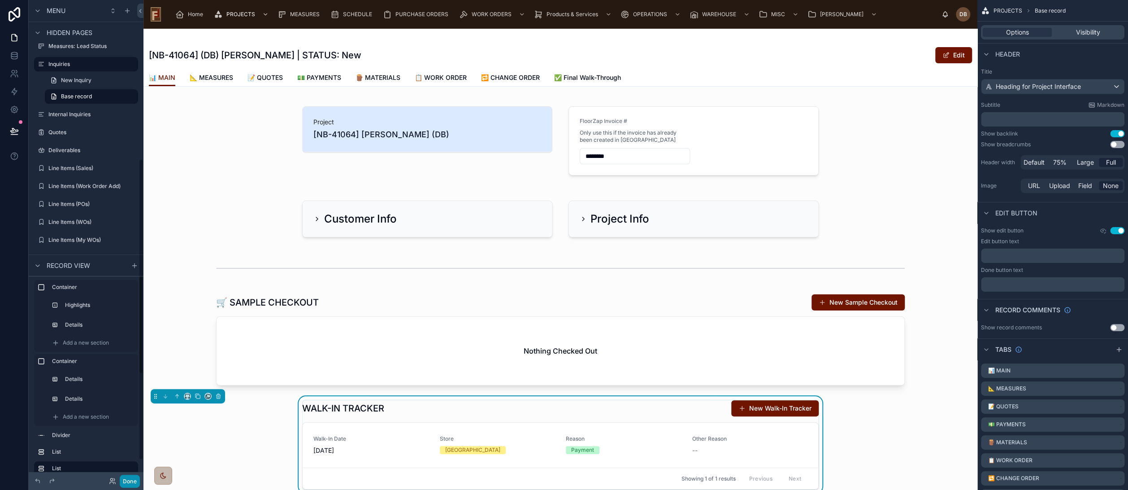
click at [130, 484] on button "Done" at bounding box center [130, 481] width 20 height 13
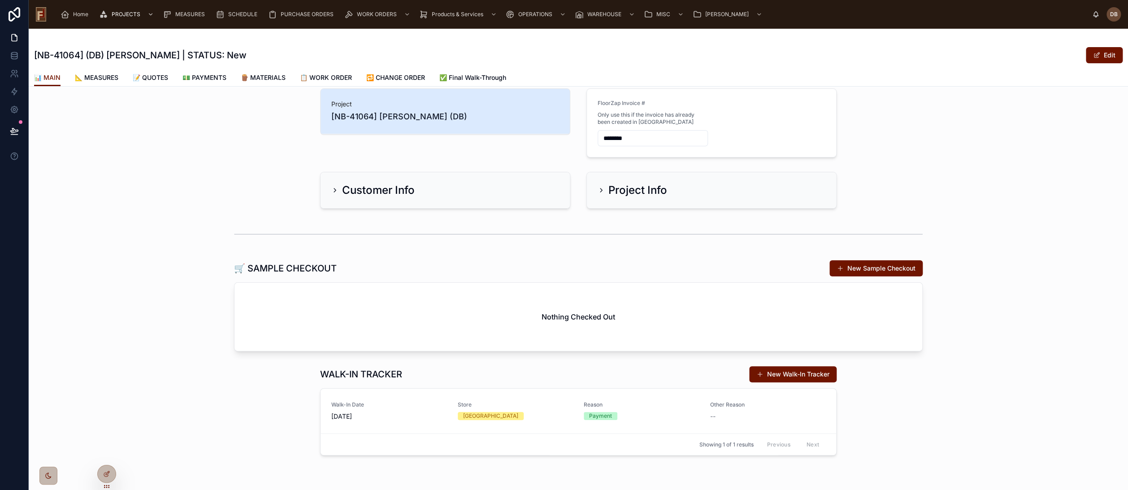
scroll to position [38, 0]
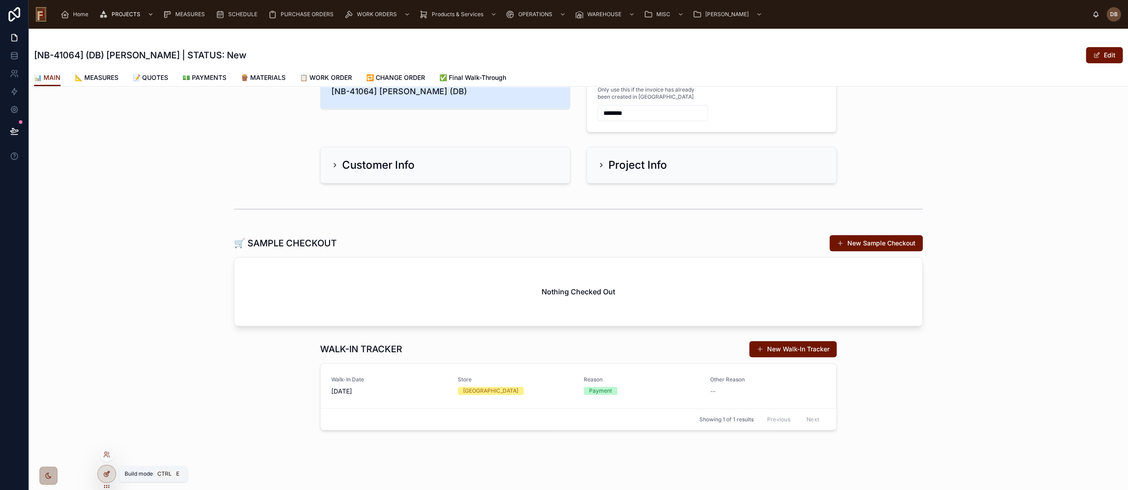
click at [106, 475] on icon at bounding box center [108, 473] width 4 height 4
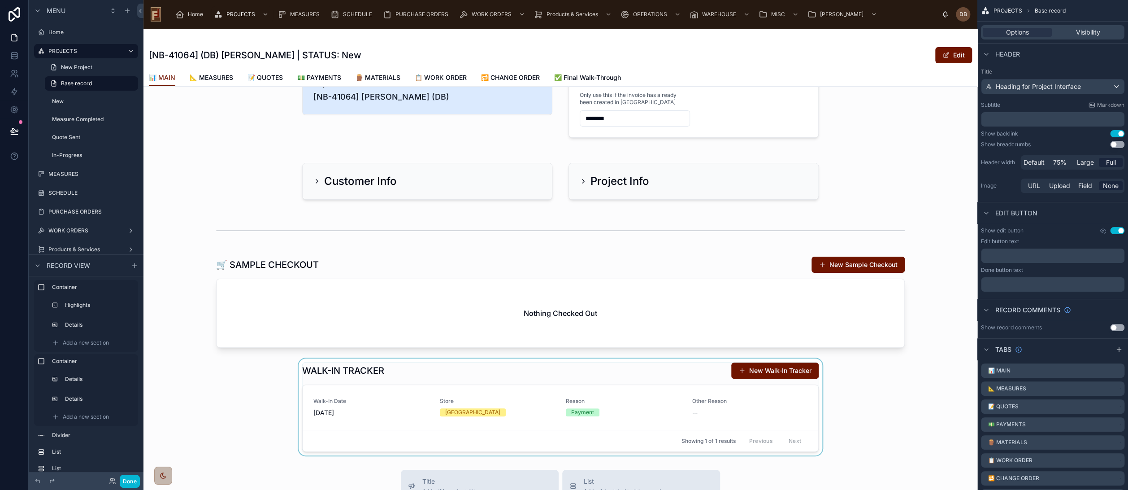
click at [619, 371] on div at bounding box center [561, 406] width 834 height 97
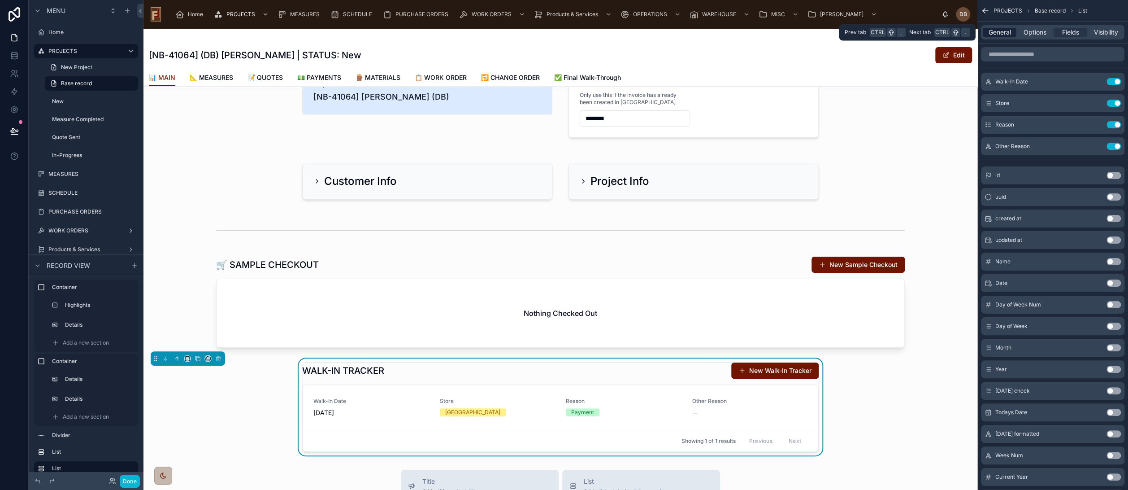
click at [1003, 30] on span "General" at bounding box center [1000, 32] width 22 height 9
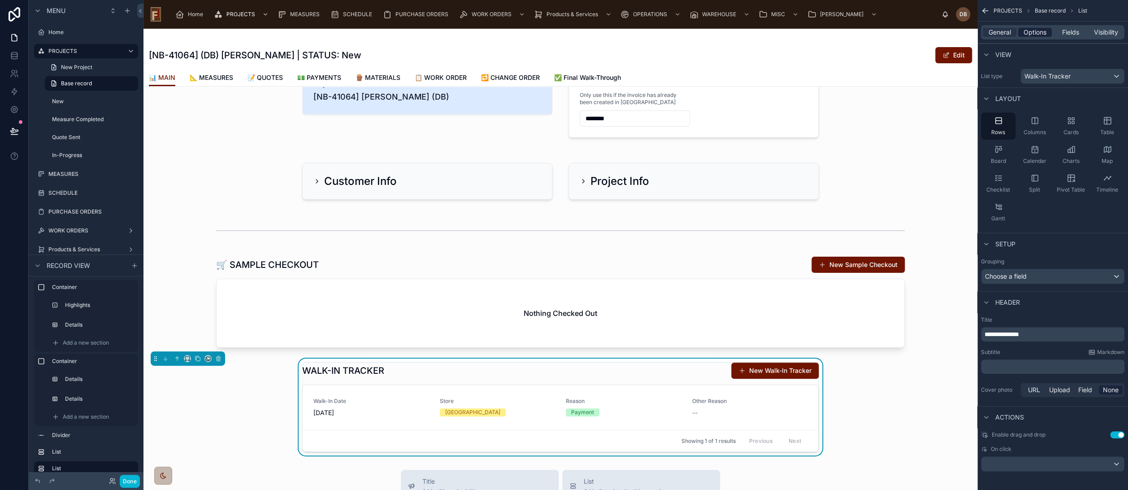
click at [1034, 34] on span "Options" at bounding box center [1035, 32] width 23 height 9
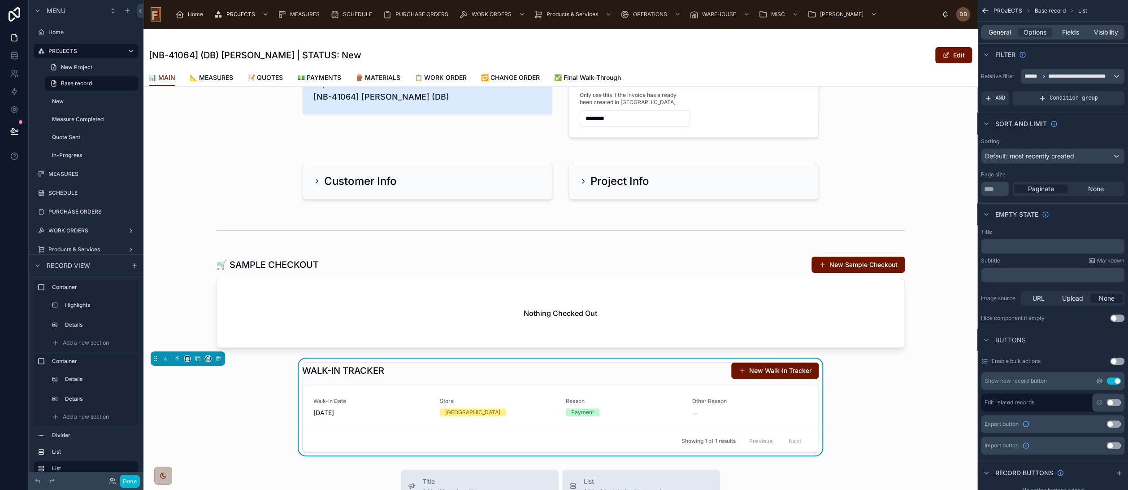
click at [1101, 381] on icon "scrollable content" at bounding box center [1099, 380] width 7 height 7
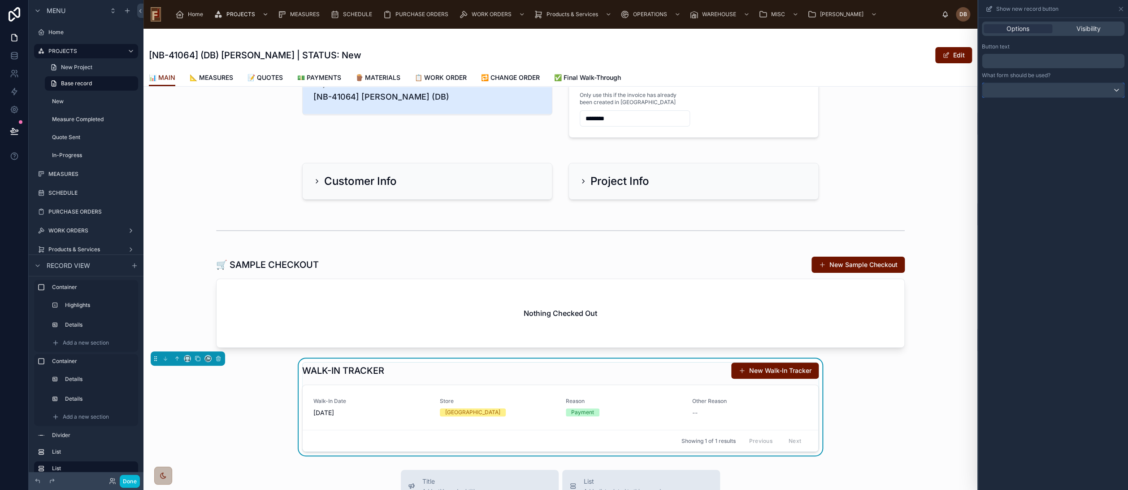
click at [1030, 89] on div at bounding box center [1054, 90] width 142 height 14
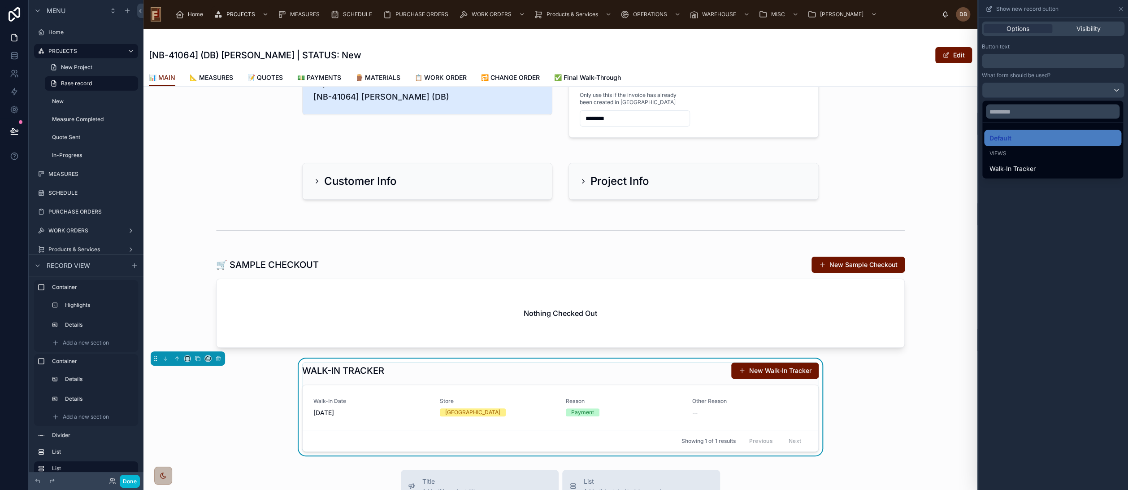
click at [1030, 89] on div at bounding box center [1054, 245] width 150 height 490
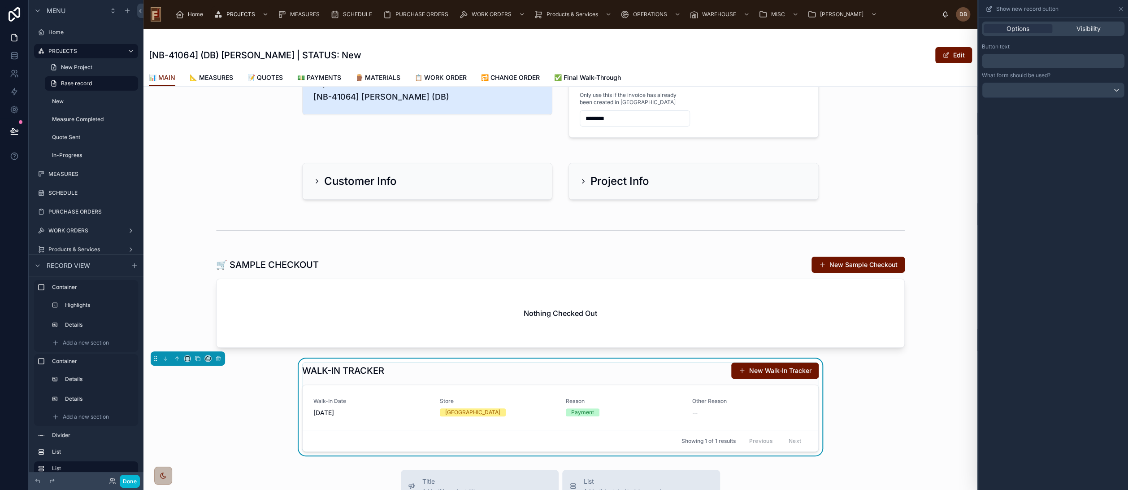
click at [1025, 62] on p "﻿" at bounding box center [1054, 61] width 137 height 11
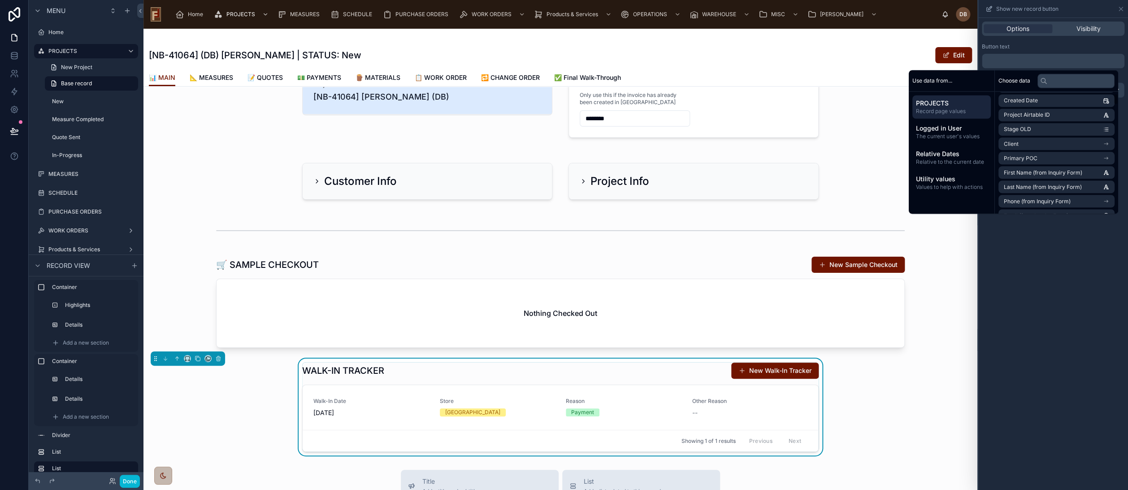
scroll to position [50, 0]
click at [1051, 138] on li "Client" at bounding box center [1057, 137] width 116 height 13
click at [1051, 138] on li "Client Name" at bounding box center [1057, 139] width 116 height 13
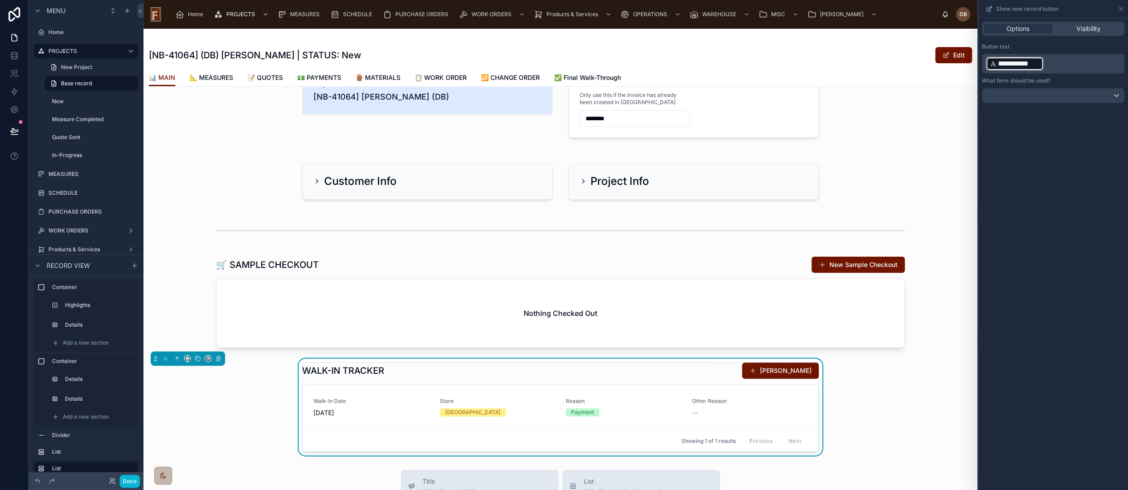
click at [1059, 63] on p "**********" at bounding box center [1054, 64] width 137 height 16
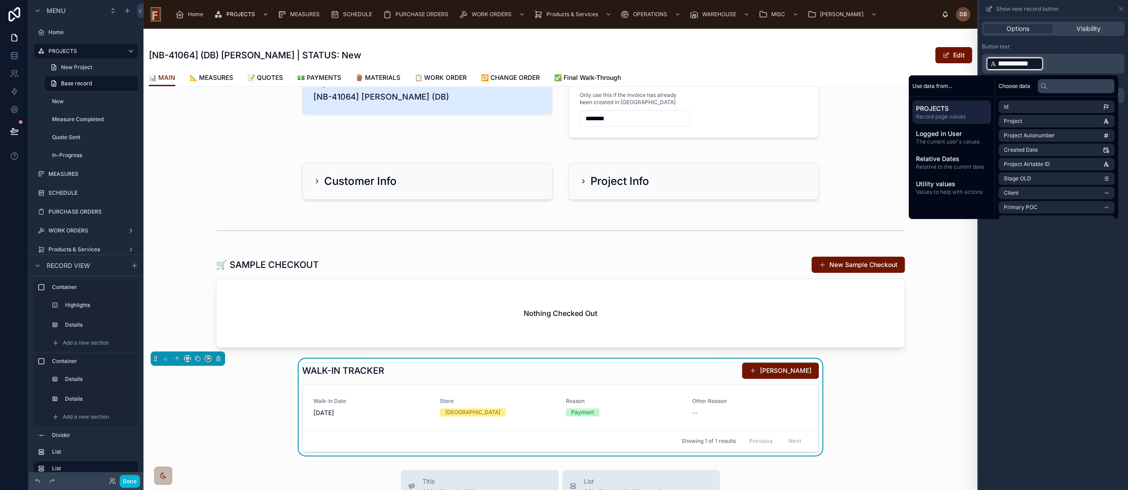
click at [1070, 63] on p "**********" at bounding box center [1054, 64] width 137 height 16
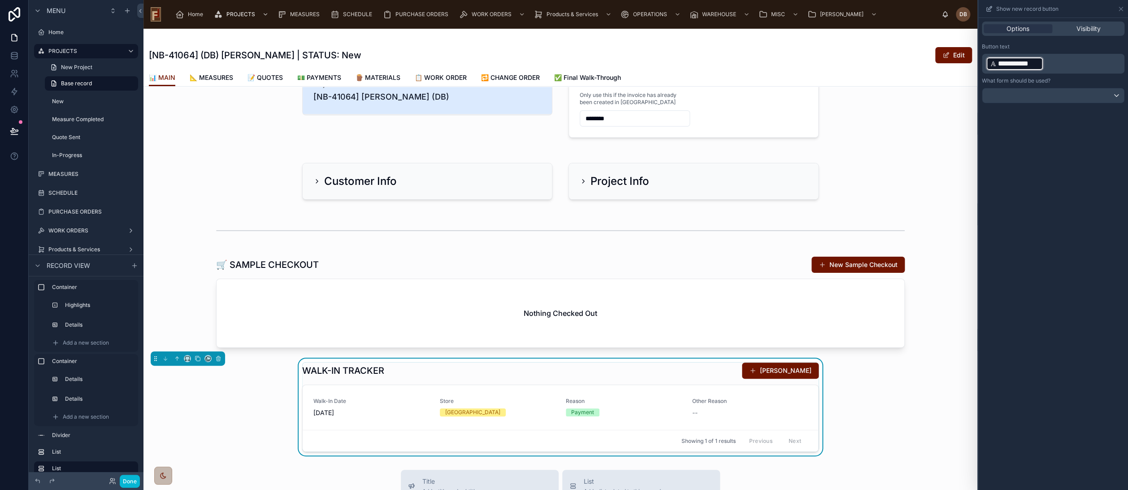
click at [1059, 64] on p "**********" at bounding box center [1054, 64] width 137 height 16
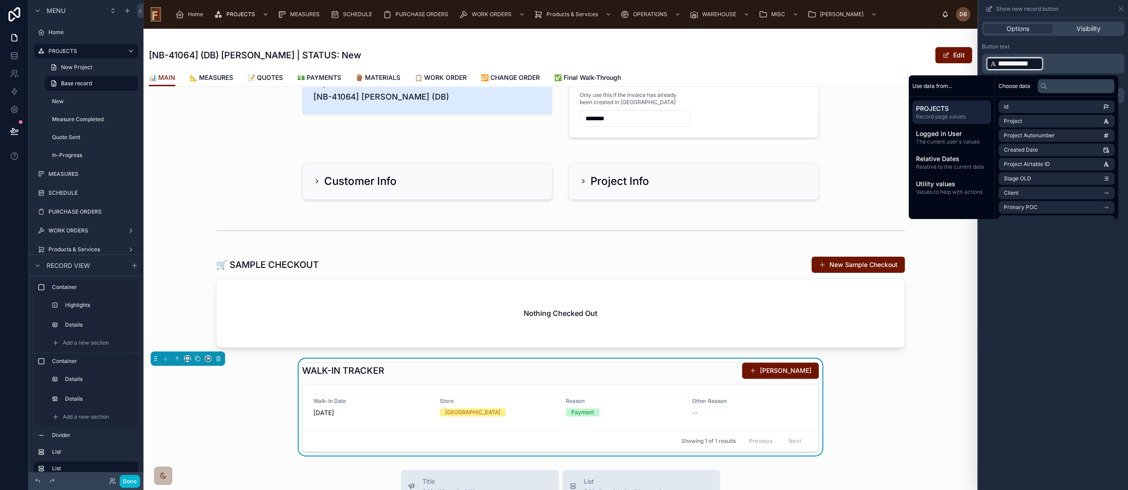
click at [1027, 61] on span "**********" at bounding box center [1018, 63] width 41 height 11
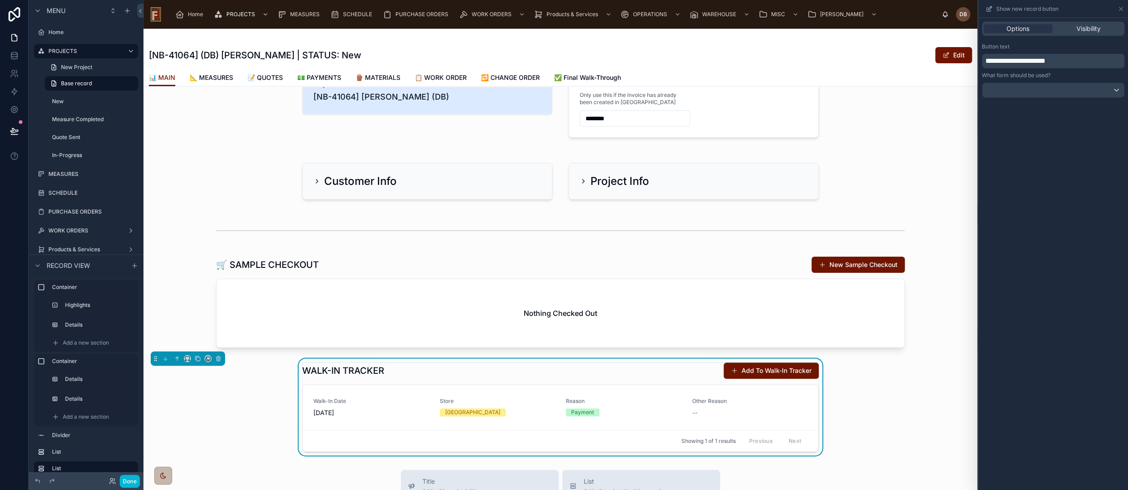
click at [1050, 318] on div "**********" at bounding box center [1054, 254] width 150 height 472
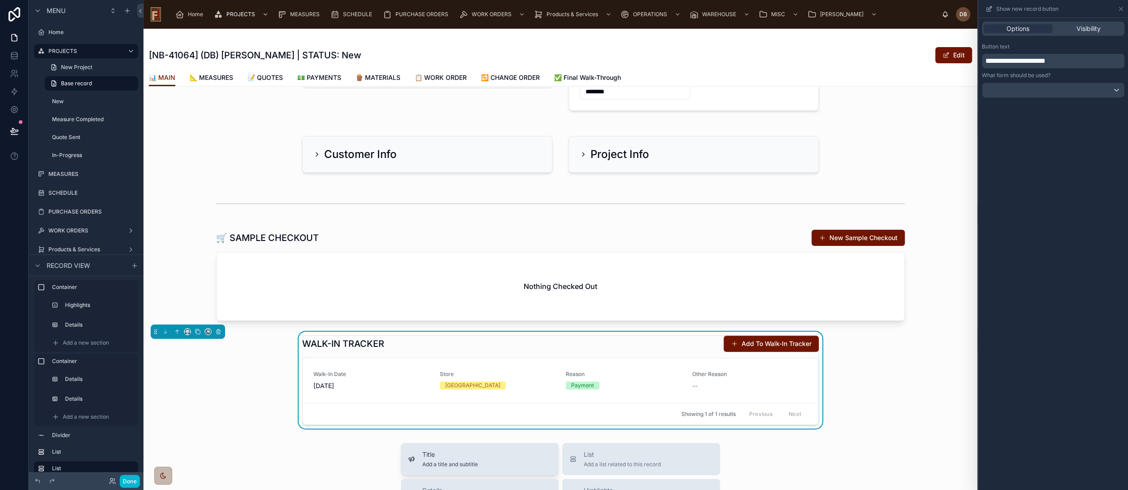
scroll to position [187, 0]
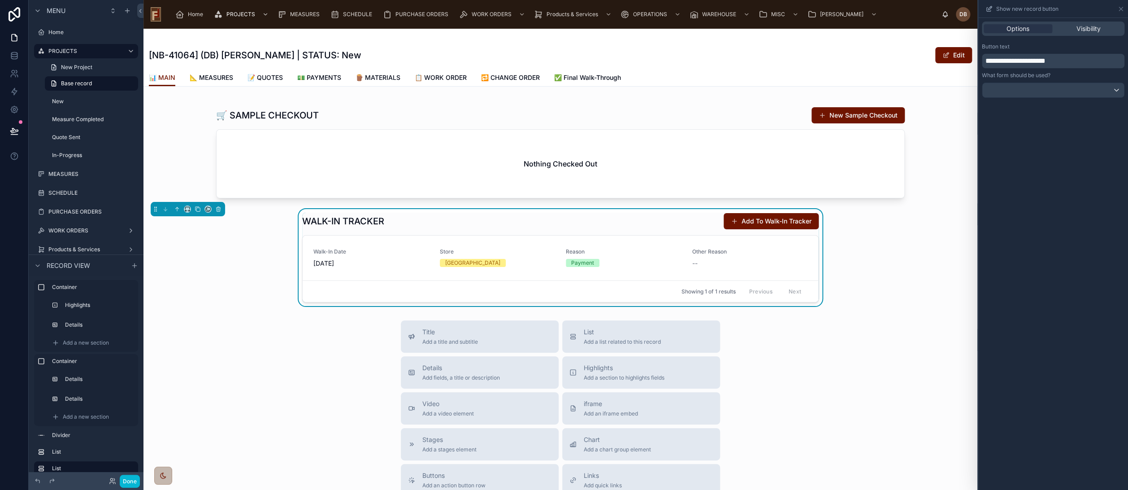
click at [599, 219] on div "WALK-IN TRACKER Add To Walk-In Tracker" at bounding box center [560, 221] width 517 height 17
click at [1122, 6] on icon at bounding box center [1121, 8] width 7 height 7
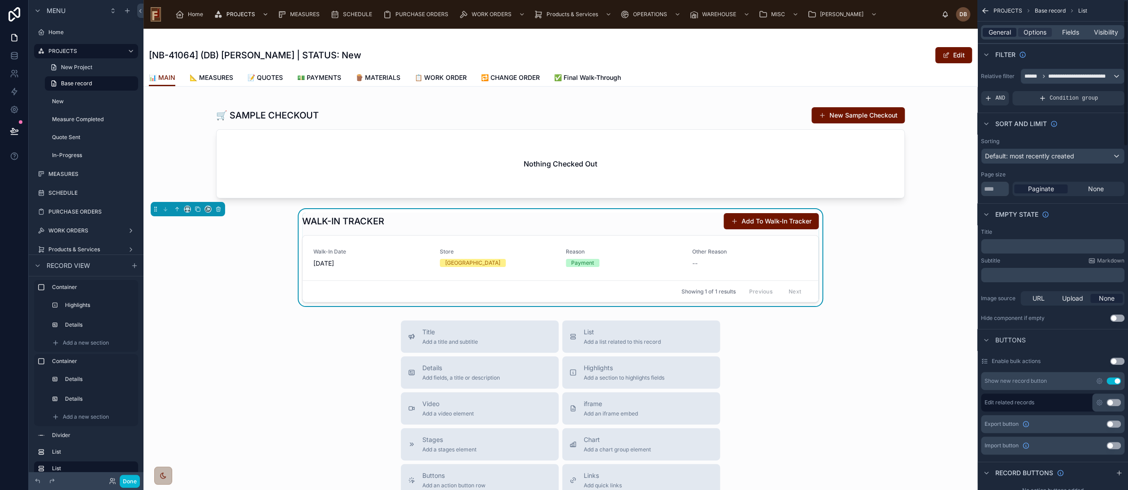
click at [1001, 33] on span "General" at bounding box center [1000, 32] width 22 height 9
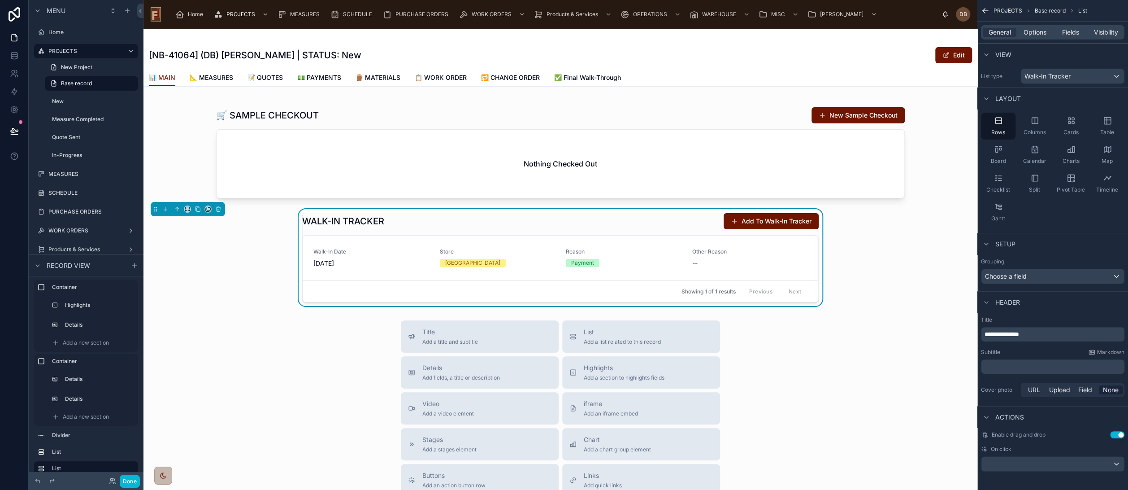
click at [985, 331] on span "**********" at bounding box center [1002, 334] width 35 height 6
paste div "scrollable content"
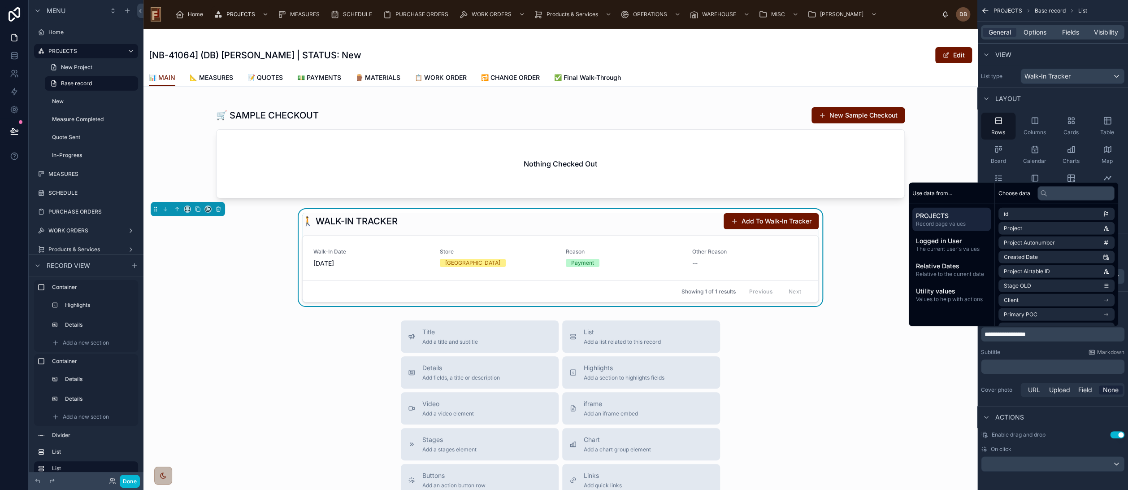
click at [256, 298] on div "🚶 WALK-IN TRACKER Add To Walk-In Tracker Walk-In Date 08/25/2025 Store New Berl…" at bounding box center [561, 257] width 834 height 97
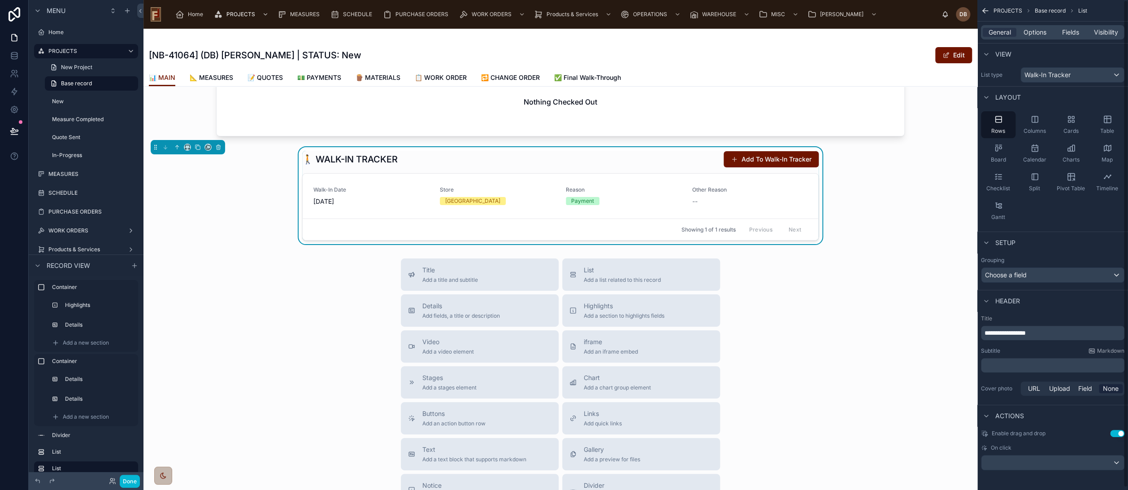
scroll to position [3, 0]
click at [1114, 433] on button "Use setting" at bounding box center [1118, 431] width 14 height 7
click at [1032, 30] on span "Options" at bounding box center [1035, 32] width 23 height 9
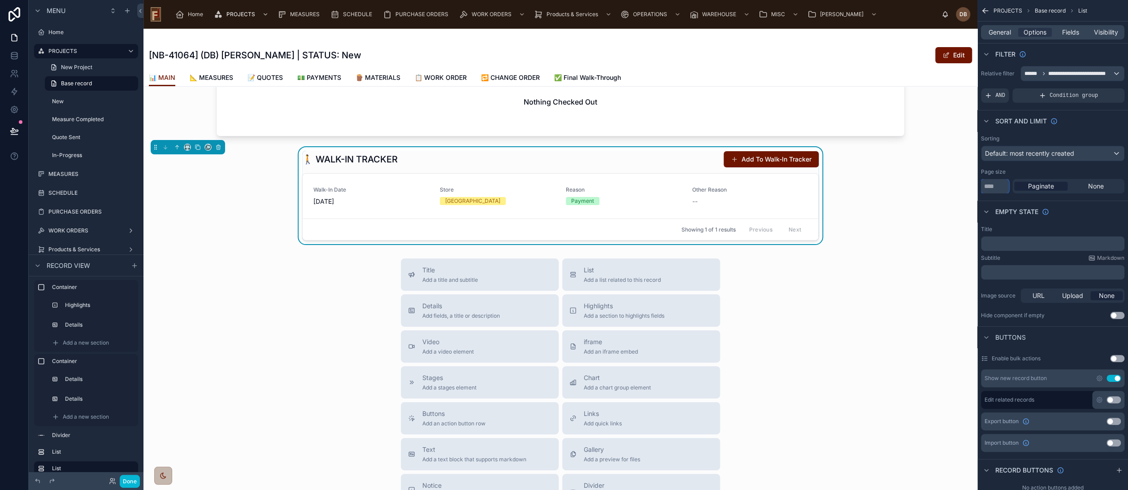
click at [1000, 184] on input "**" at bounding box center [995, 186] width 28 height 14
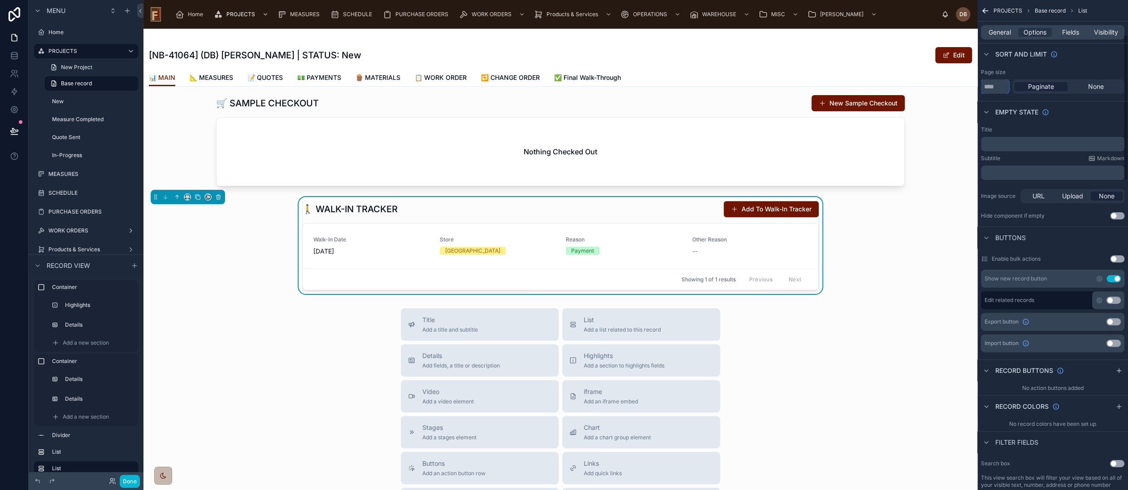
scroll to position [152, 0]
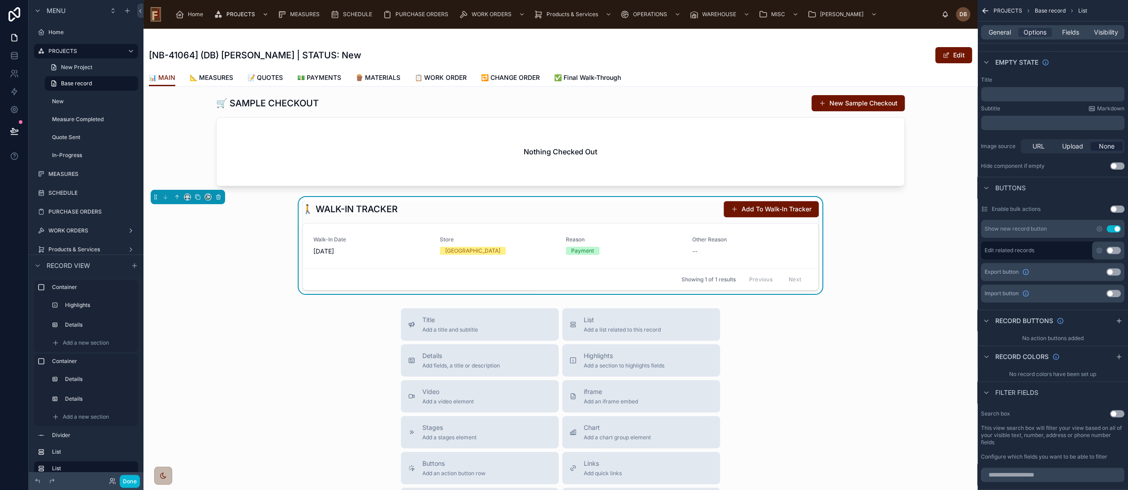
click at [327, 206] on h1 "🚶 WALK-IN TRACKER" at bounding box center [350, 209] width 96 height 13
click at [12, 128] on icon at bounding box center [14, 130] width 8 height 4
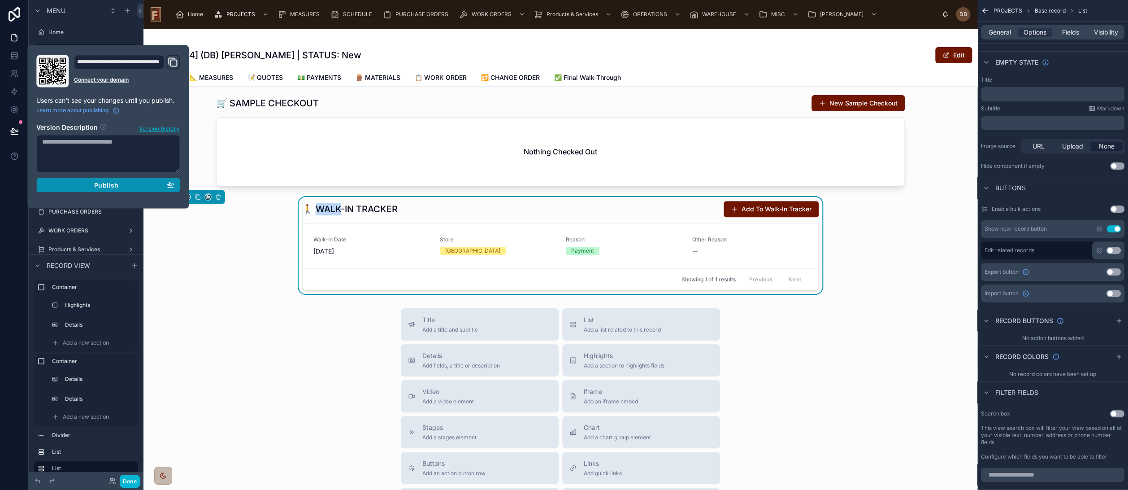
click at [109, 184] on span "Publish" at bounding box center [106, 185] width 24 height 8
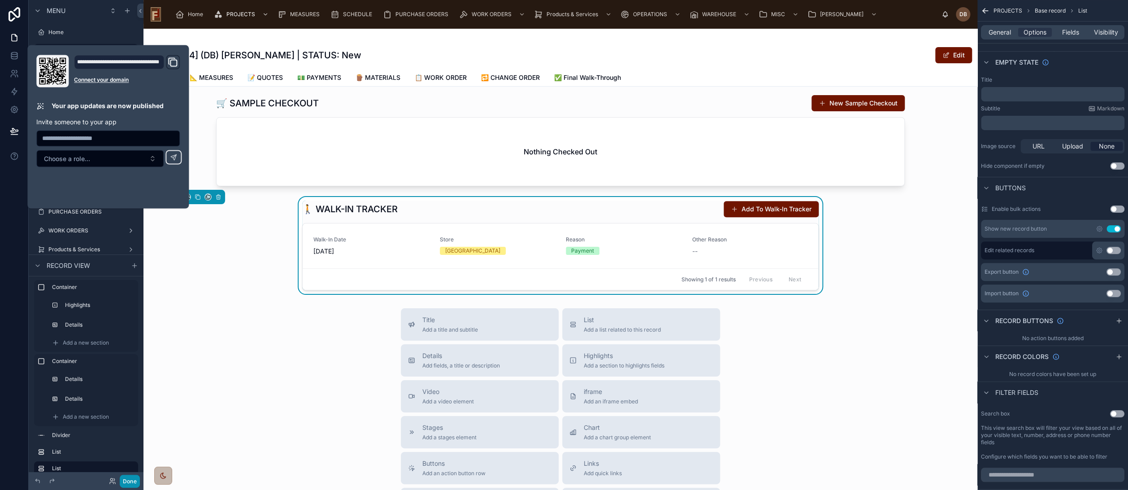
click at [132, 482] on button "Done" at bounding box center [130, 481] width 20 height 13
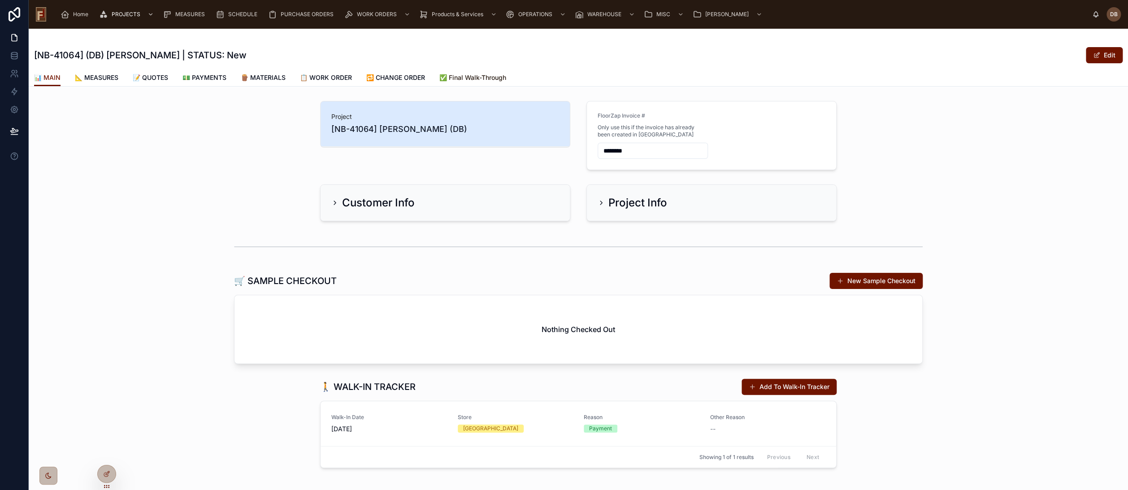
click at [476, 76] on span "✅ Final Walk-Through" at bounding box center [473, 77] width 67 height 9
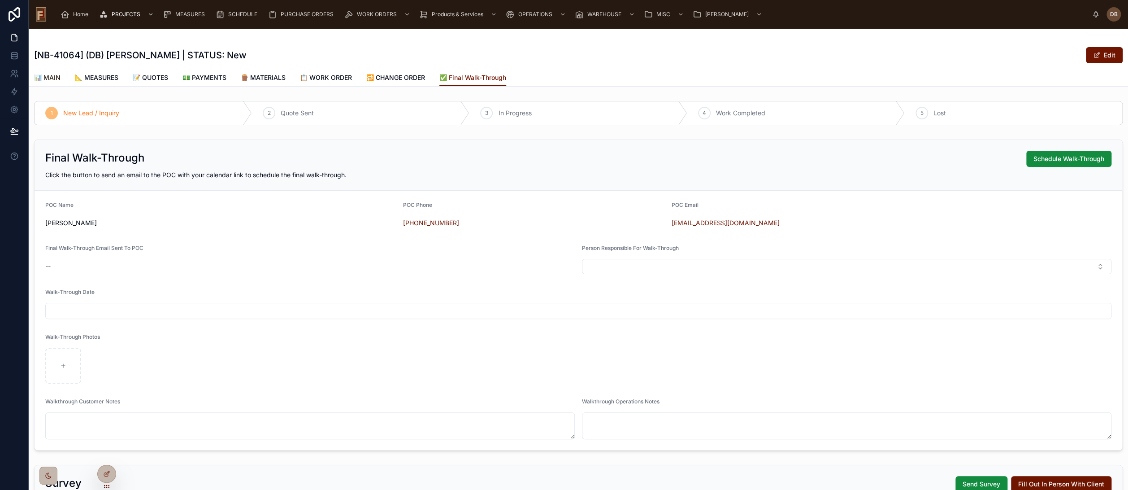
click at [49, 77] on span "📊 MAIN" at bounding box center [47, 77] width 26 height 9
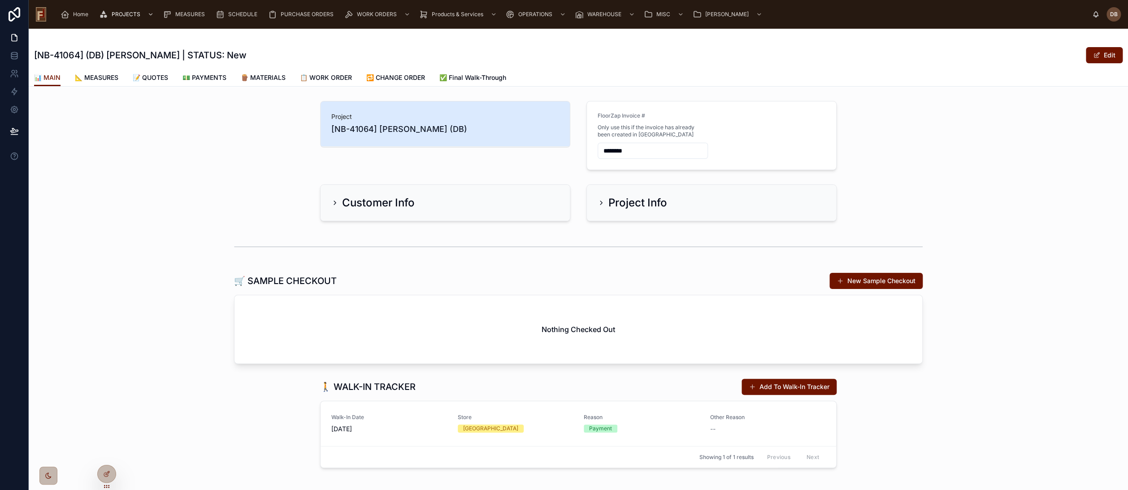
click at [231, 165] on div "Project [NB-41064] Carlos Conn (DB) FloorZap Invoice # Only use this if the inv…" at bounding box center [579, 135] width 1100 height 76
click at [334, 201] on icon at bounding box center [335, 203] width 2 height 4
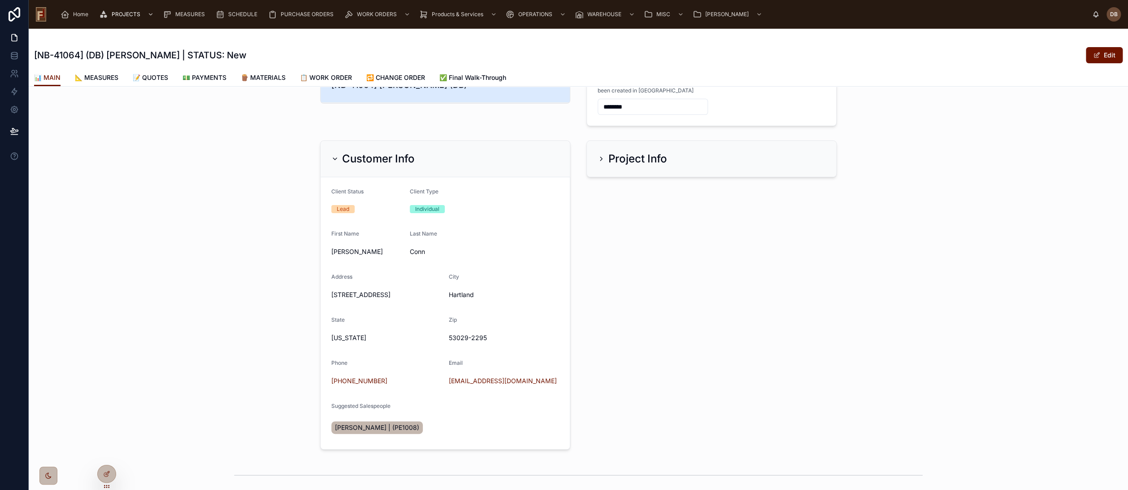
scroll to position [50, 0]
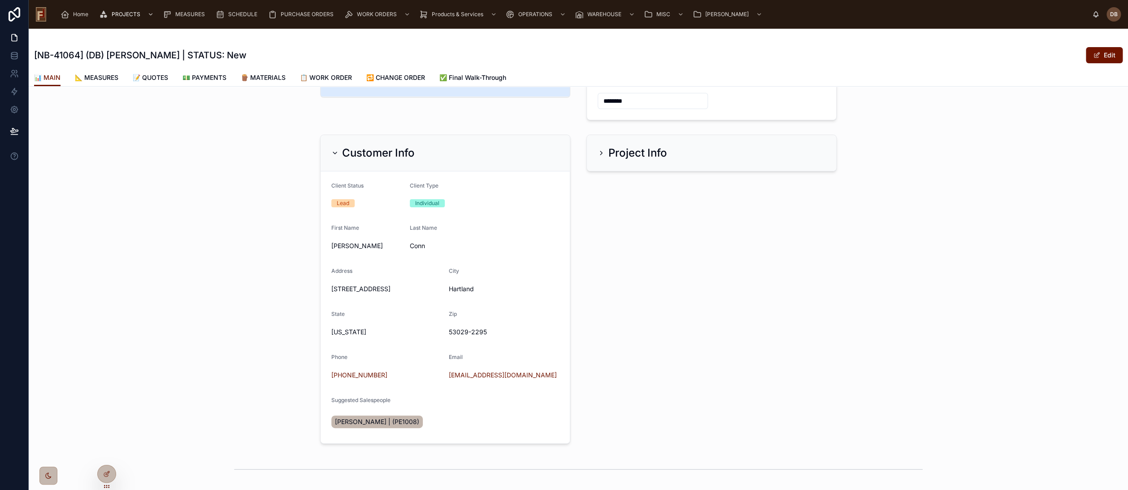
click at [331, 149] on icon at bounding box center [334, 152] width 7 height 7
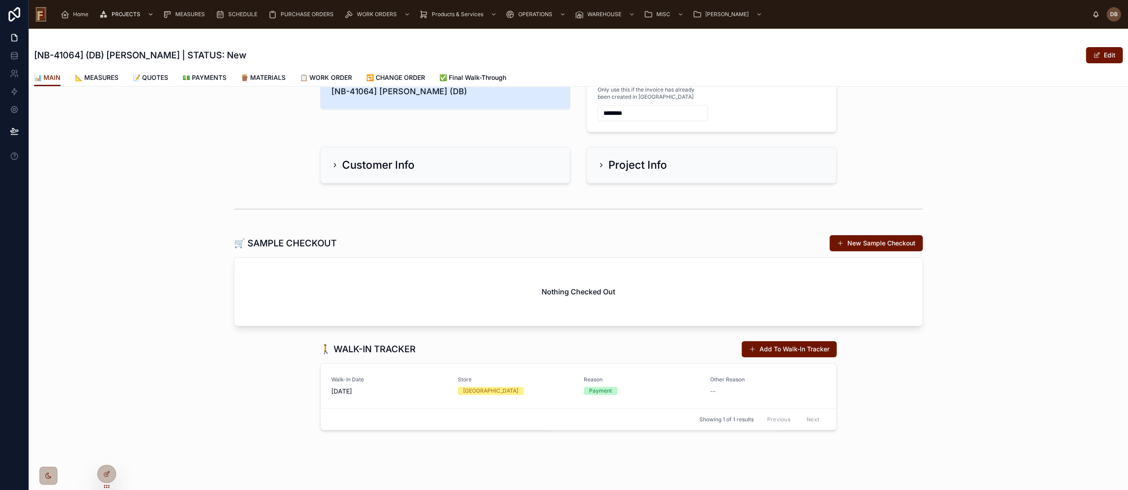
click at [599, 161] on icon at bounding box center [601, 164] width 7 height 7
click at [598, 162] on icon at bounding box center [601, 164] width 7 height 7
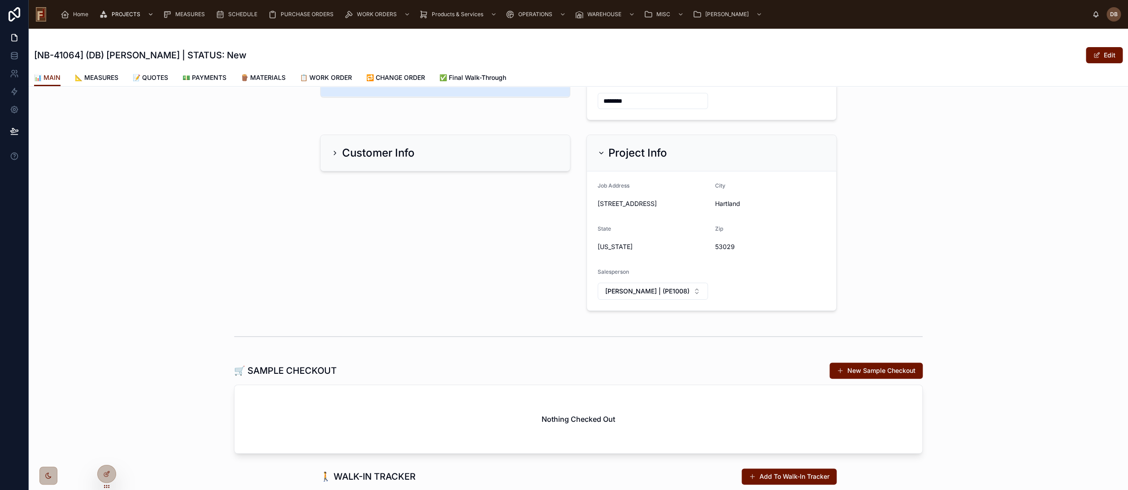
click at [598, 152] on icon at bounding box center [601, 152] width 7 height 7
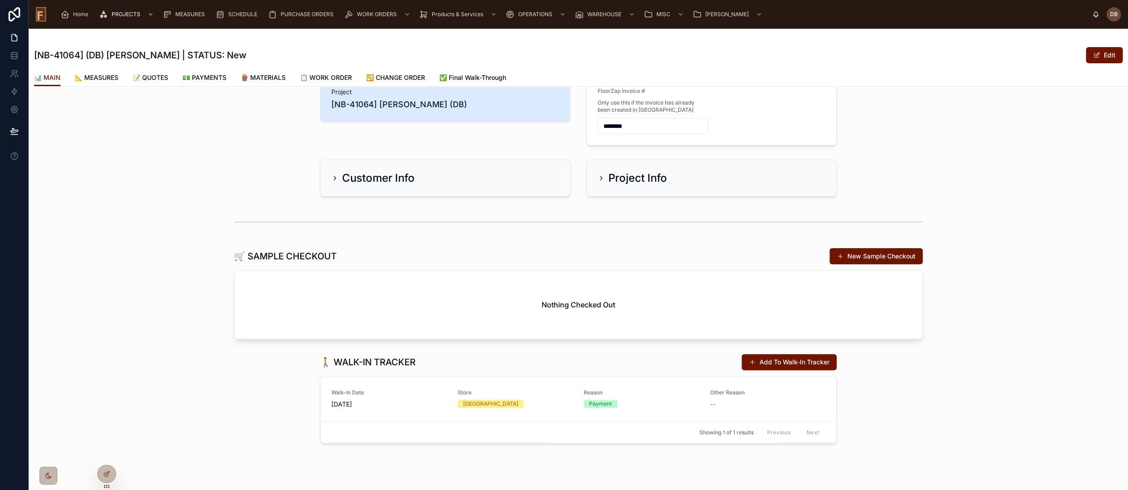
scroll to position [0, 0]
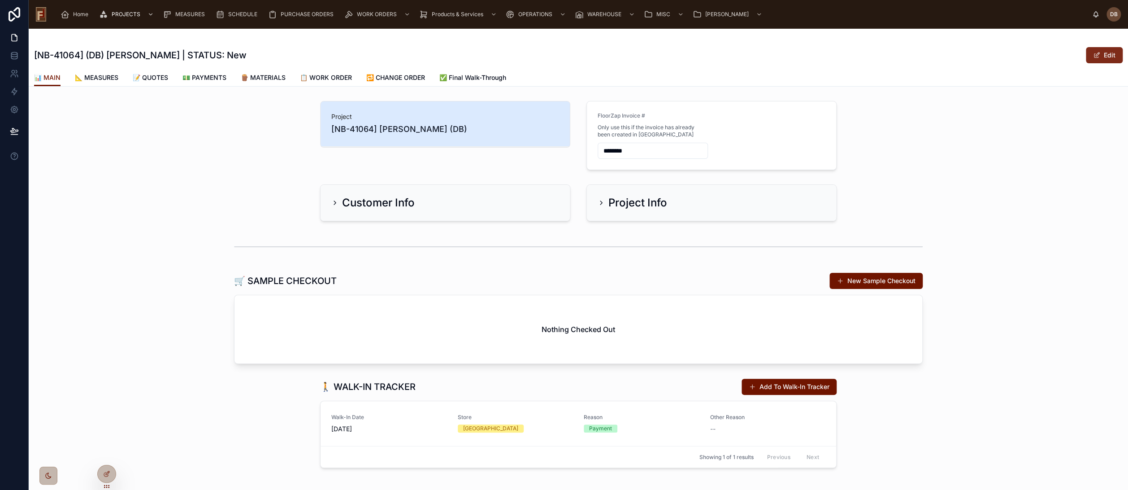
click at [1094, 57] on span at bounding box center [1097, 55] width 7 height 7
click at [598, 203] on icon at bounding box center [601, 202] width 7 height 7
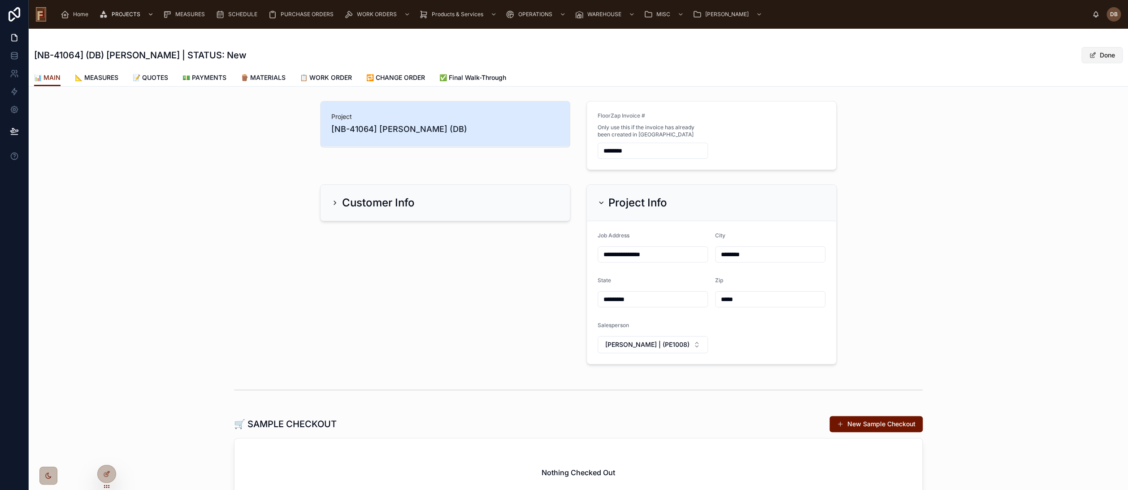
click at [1089, 53] on button "Done" at bounding box center [1102, 55] width 41 height 16
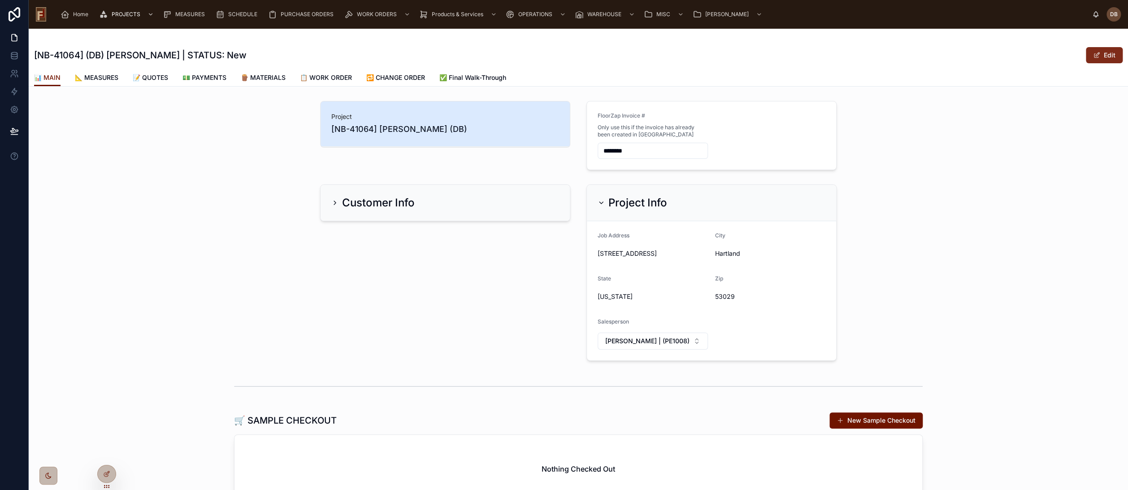
click at [1094, 53] on span at bounding box center [1097, 55] width 7 height 7
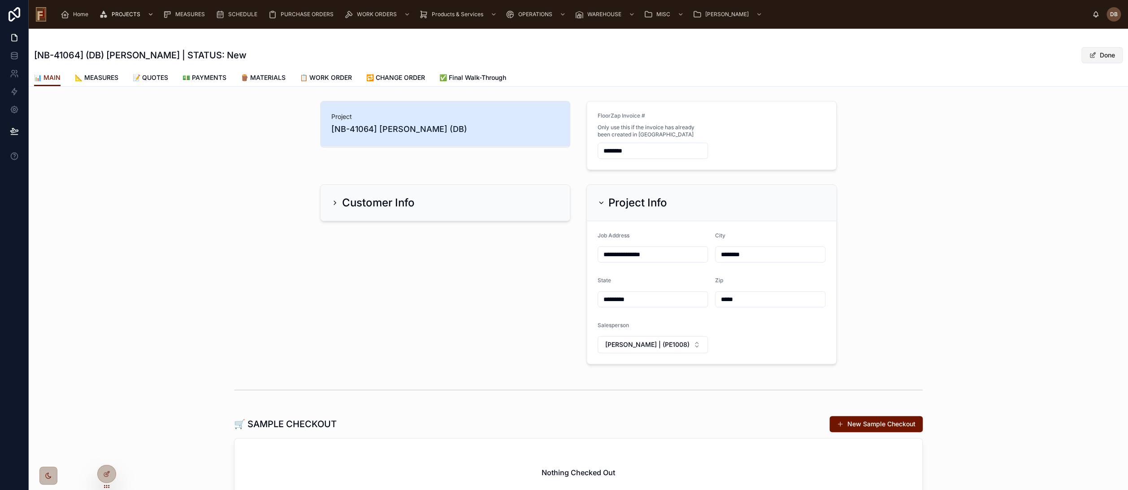
click at [1089, 53] on button "Done" at bounding box center [1102, 55] width 41 height 16
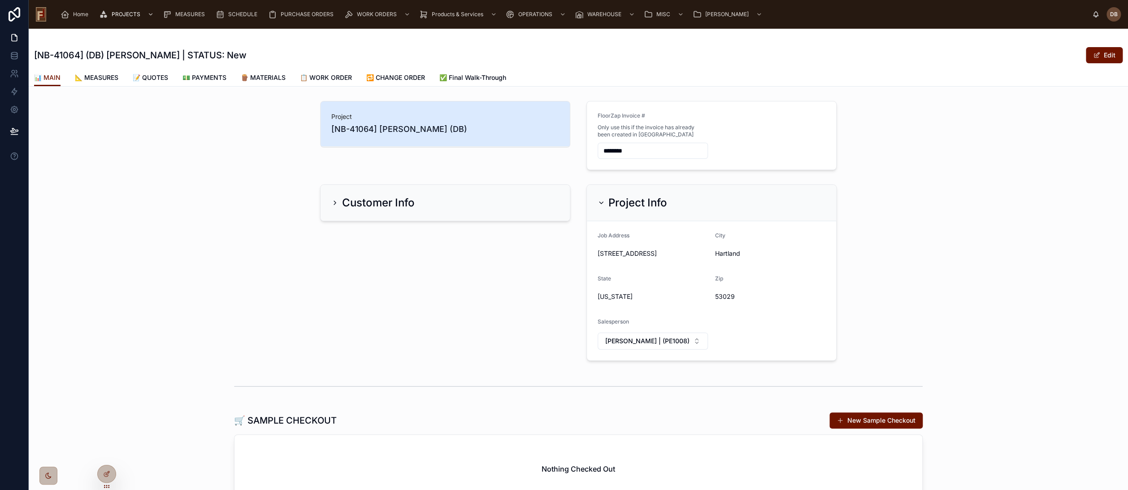
click at [598, 201] on icon at bounding box center [601, 202] width 7 height 7
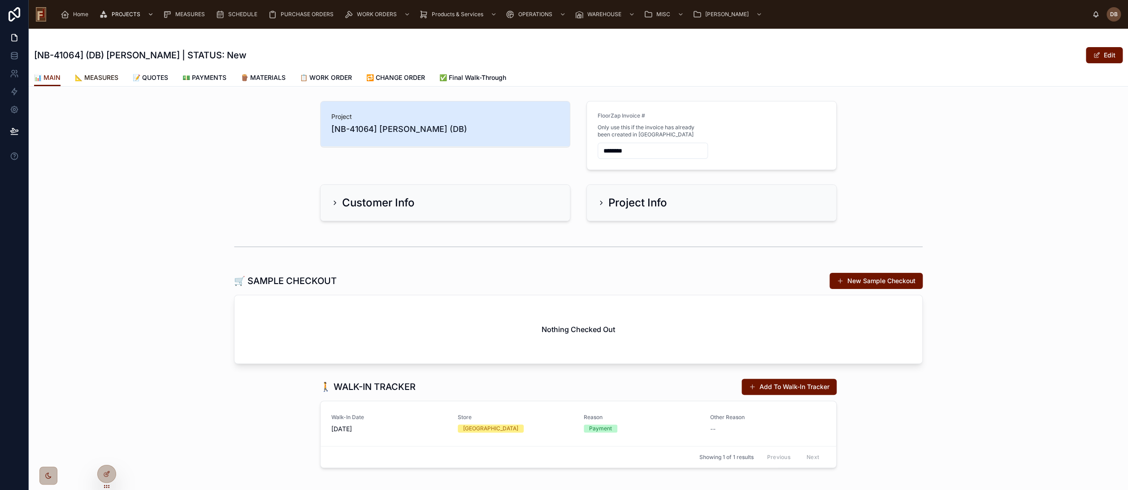
click at [103, 76] on span "📐 MEASURES" at bounding box center [97, 77] width 44 height 9
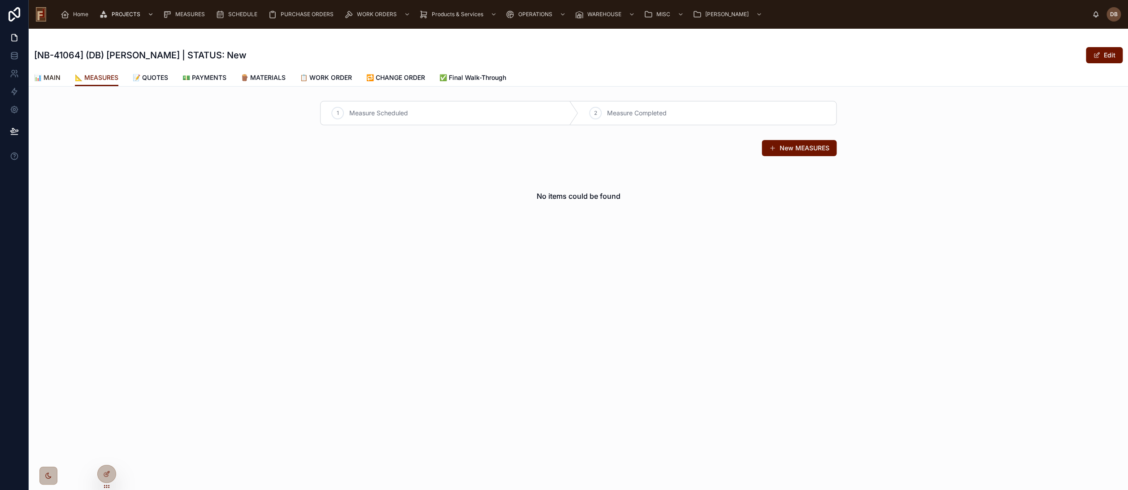
click at [47, 77] on span "📊 MAIN" at bounding box center [47, 77] width 26 height 9
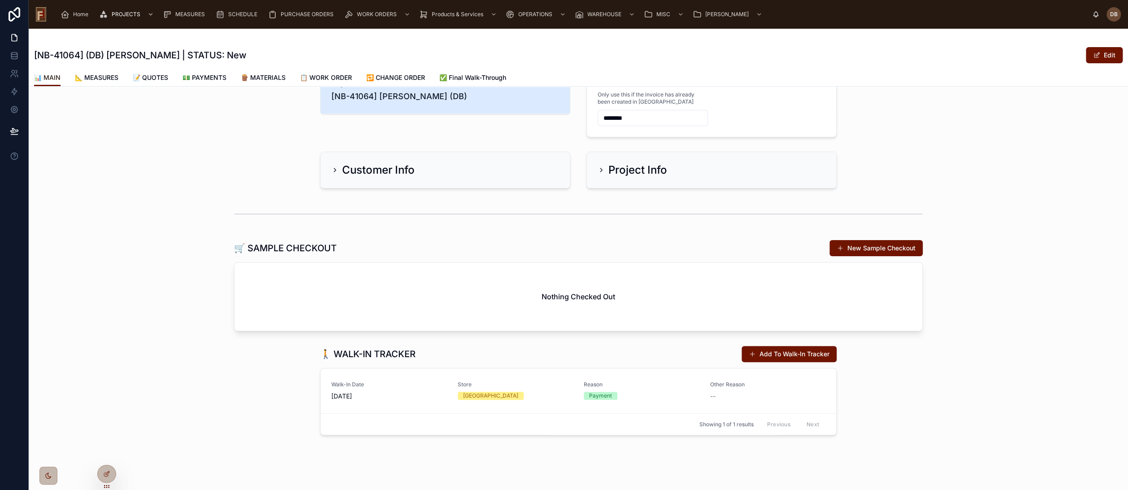
scroll to position [38, 0]
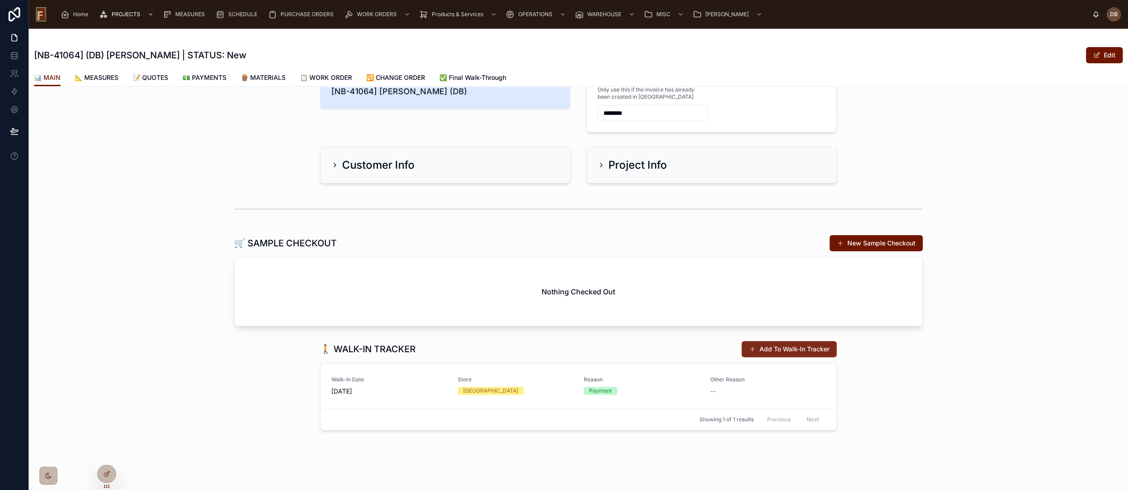
click at [782, 349] on button "Add To Walk-In Tracker" at bounding box center [789, 349] width 95 height 16
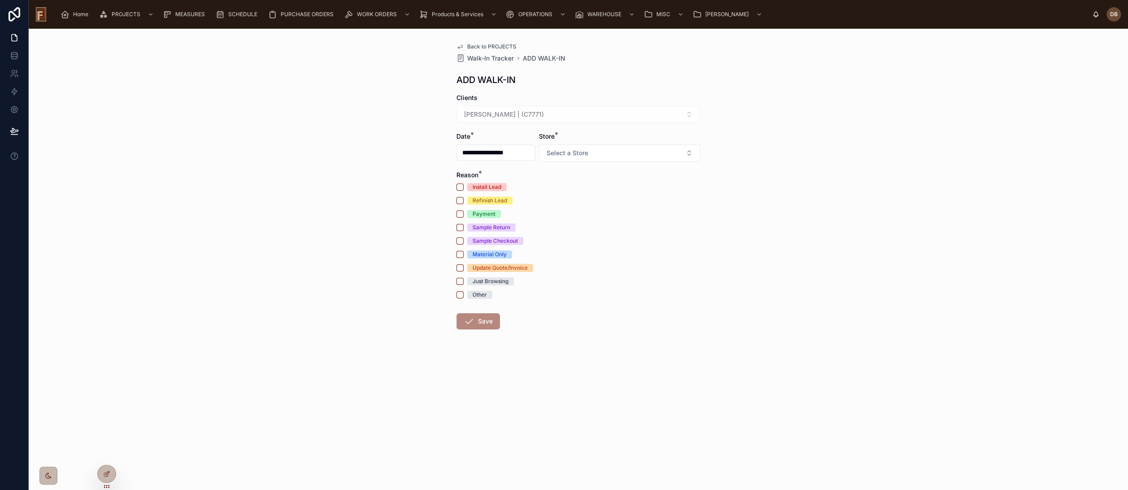
click at [501, 151] on input "**********" at bounding box center [496, 152] width 78 height 13
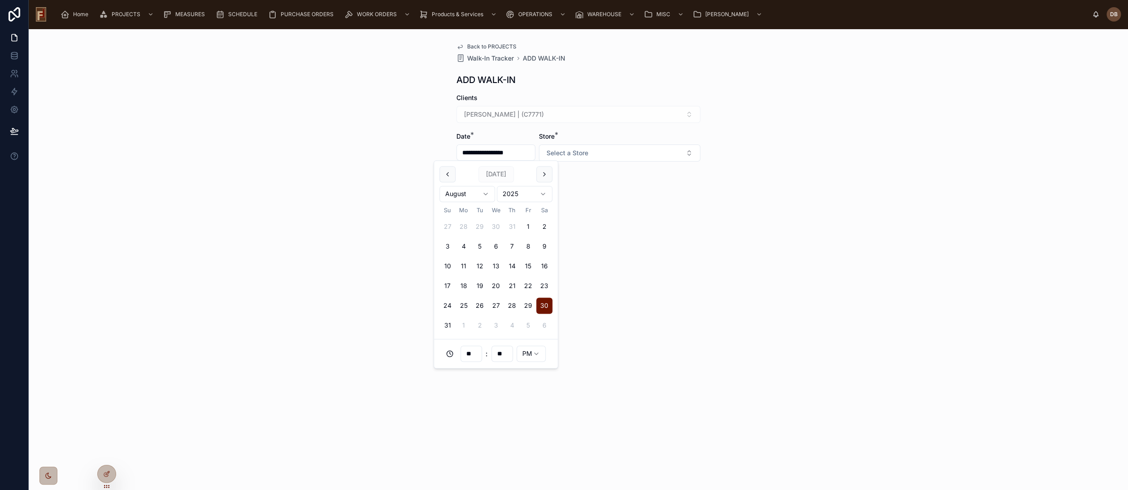
click at [496, 173] on span "Today" at bounding box center [496, 174] width 35 height 16
click at [477, 356] on input "**" at bounding box center [471, 354] width 21 height 13
drag, startPoint x: 478, startPoint y: 352, endPoint x: 466, endPoint y: 356, distance: 12.8
click at [466, 356] on input "**" at bounding box center [471, 354] width 21 height 13
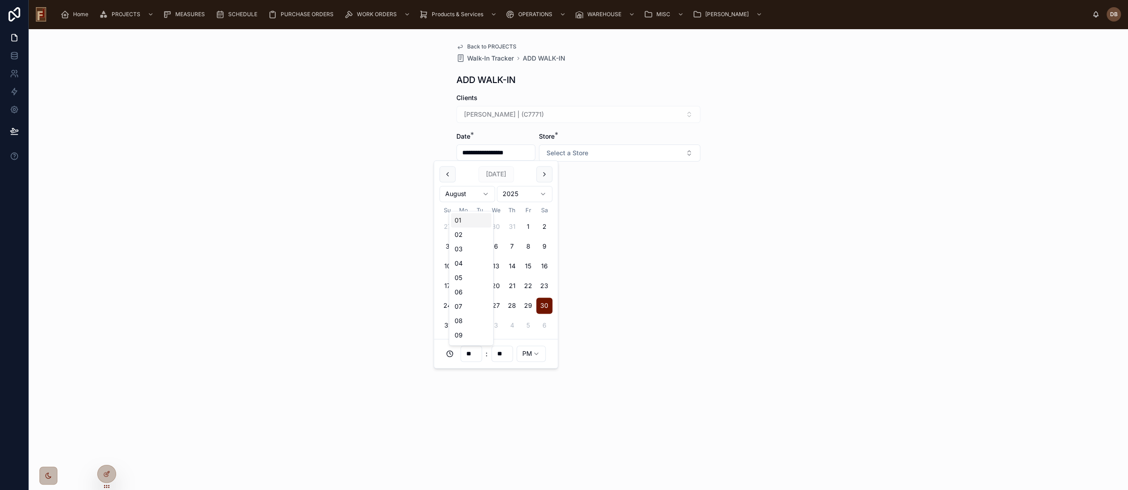
type input "**********"
type input "**"
click at [506, 355] on input "**" at bounding box center [502, 354] width 21 height 13
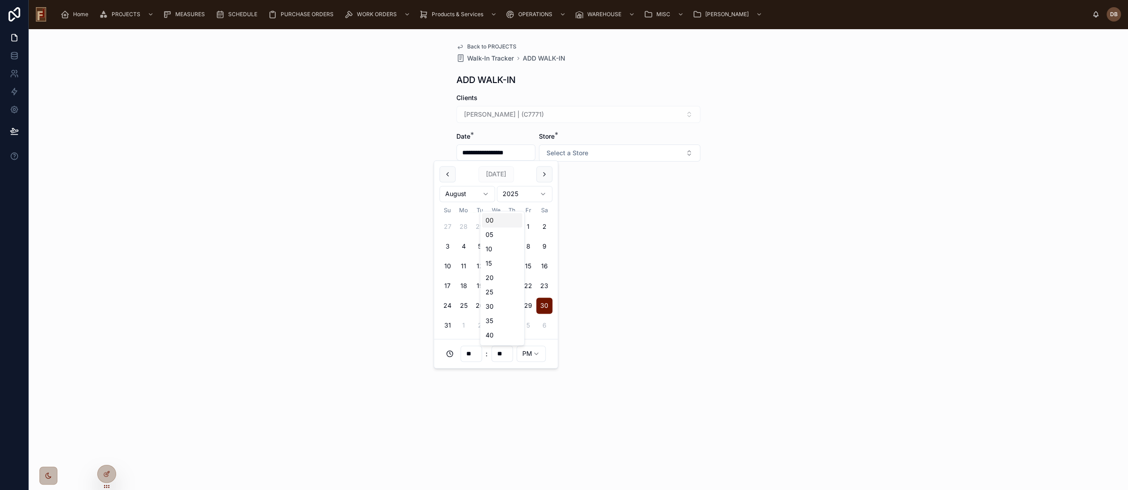
click at [494, 219] on div "00" at bounding box center [502, 220] width 40 height 14
type input "**********"
type input "**"
click at [602, 274] on div "Install Lead Refinish Lead Payment Sample Return Sample Checkout Material Only …" at bounding box center [579, 241] width 244 height 116
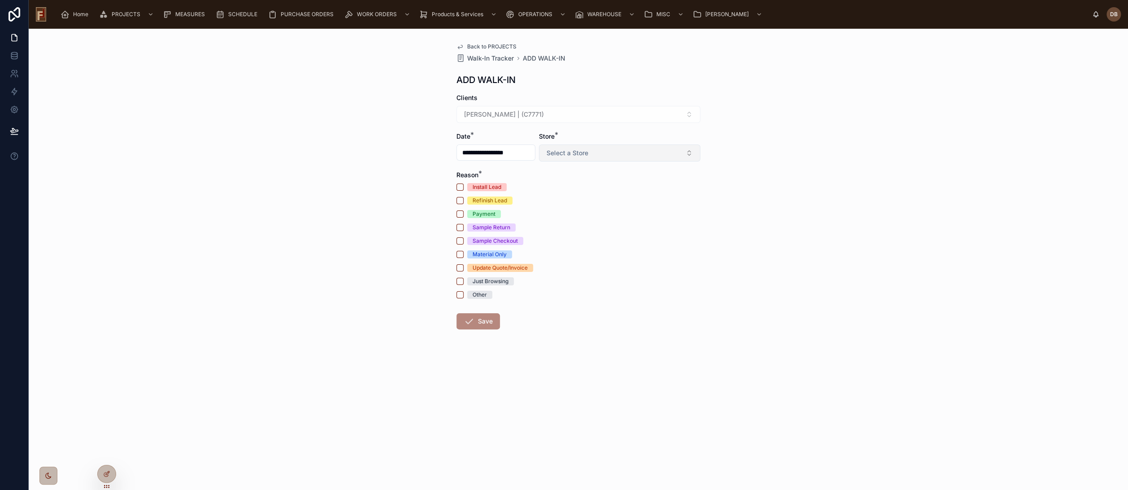
click at [586, 154] on span "Select a Store" at bounding box center [568, 152] width 42 height 9
click at [575, 201] on span "Delafield" at bounding box center [561, 202] width 33 height 8
click at [484, 242] on div "Sample Checkout" at bounding box center [495, 241] width 45 height 8
click at [464, 242] on button "Sample Checkout" at bounding box center [460, 240] width 7 height 7
click at [492, 228] on div "Sample Return" at bounding box center [492, 227] width 38 height 8
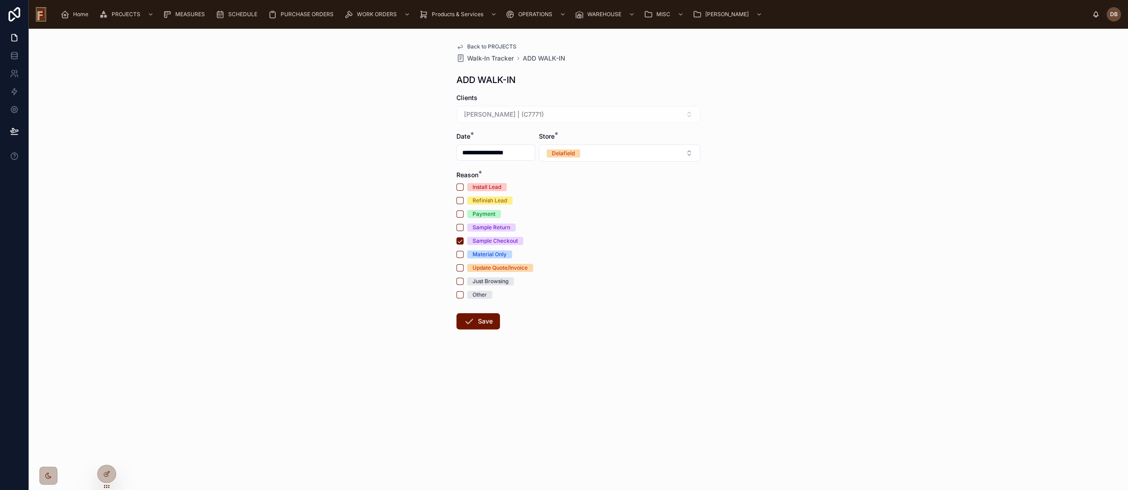
click at [464, 228] on button "Sample Return" at bounding box center [460, 227] width 7 height 7
click at [485, 320] on button "Save" at bounding box center [479, 321] width 44 height 16
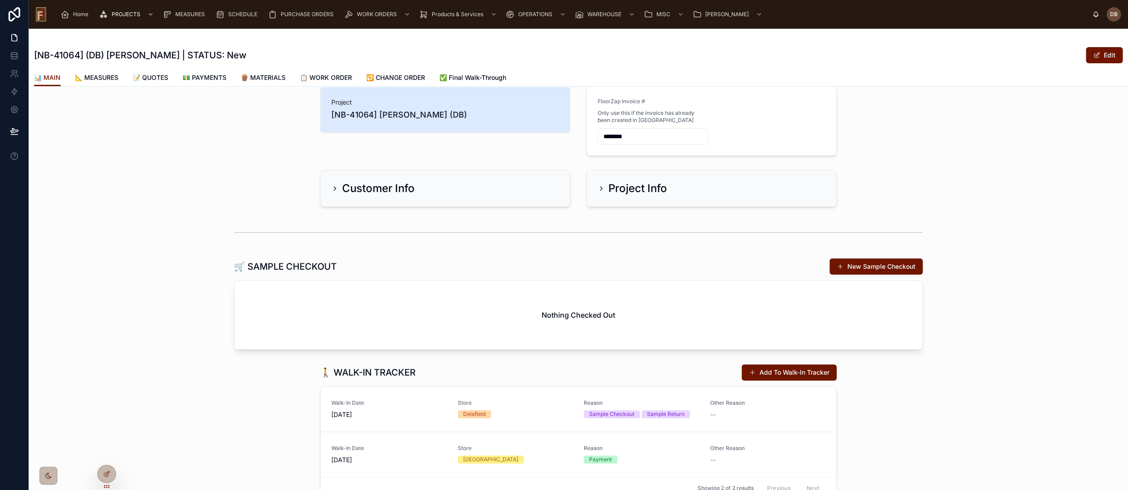
scroll to position [50, 0]
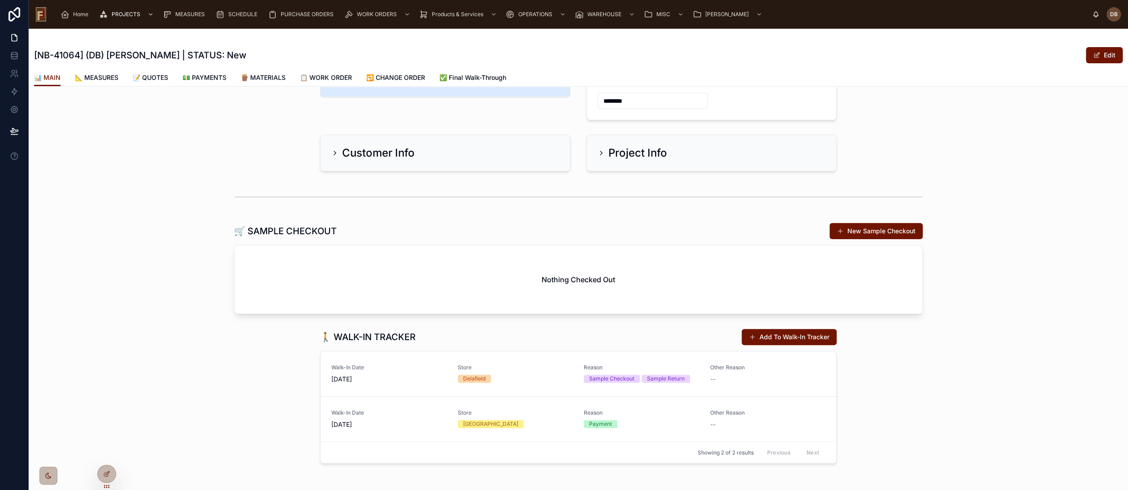
click at [183, 186] on div at bounding box center [579, 197] width 1100 height 30
click at [328, 77] on span "📋 WORK ORDER" at bounding box center [326, 77] width 52 height 9
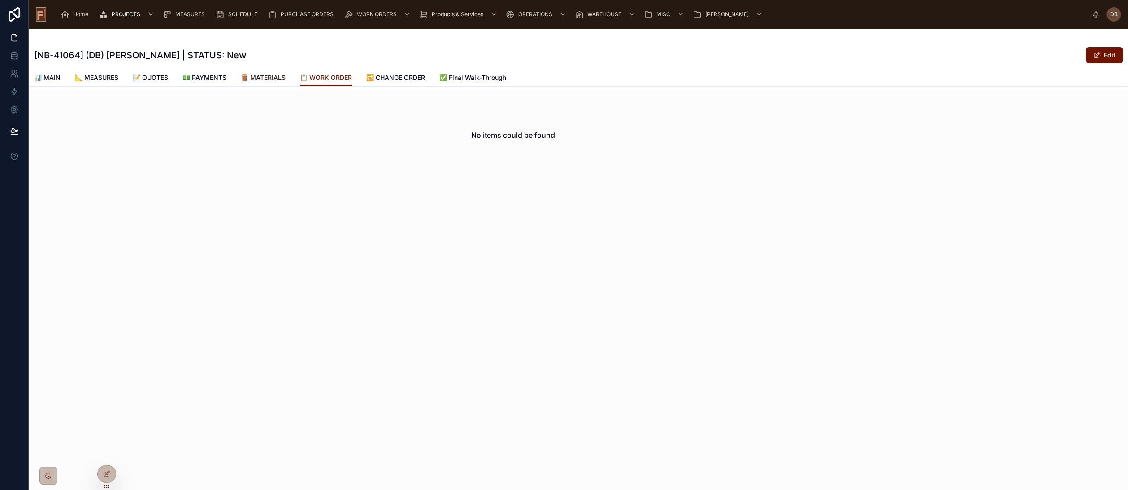
click at [273, 78] on span "🪵 MATERIALS" at bounding box center [263, 77] width 45 height 9
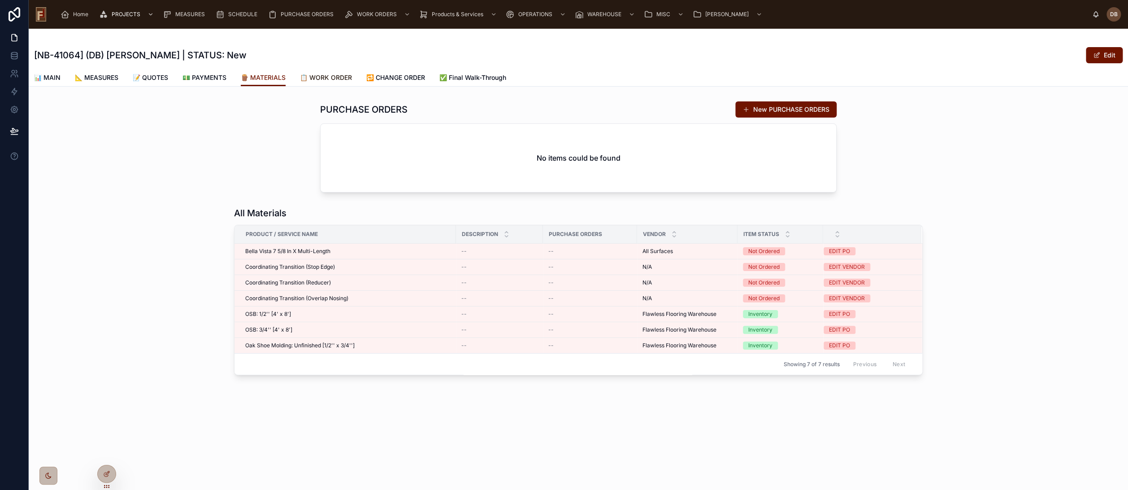
click at [331, 76] on span "📋 WORK ORDER" at bounding box center [326, 77] width 52 height 9
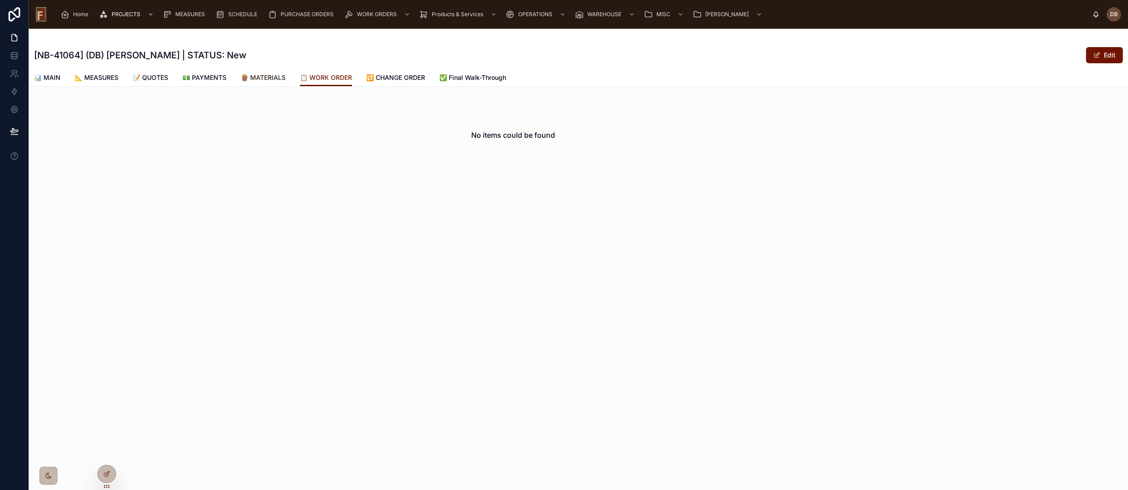
click at [269, 78] on span "🪵 MATERIALS" at bounding box center [263, 77] width 45 height 9
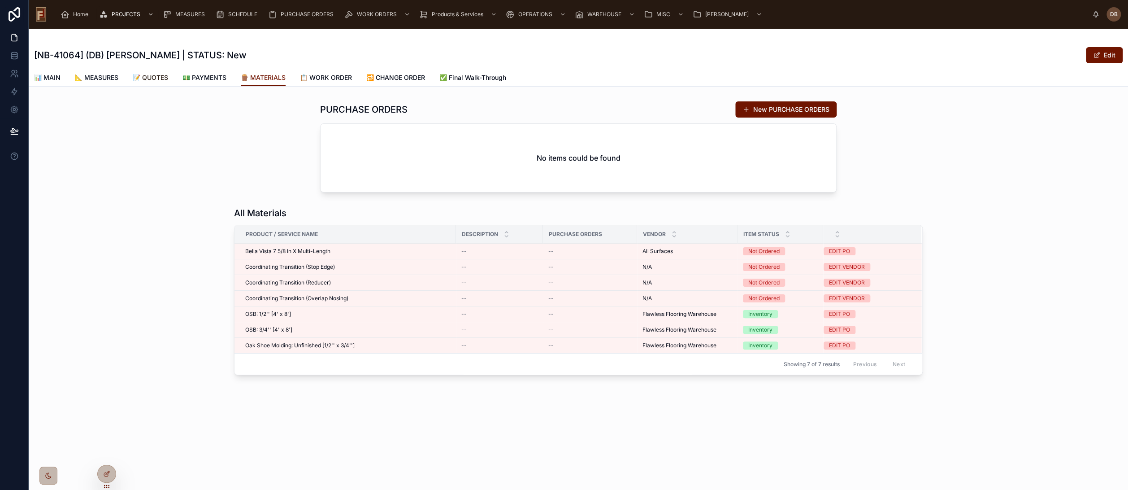
click at [160, 78] on span "📝 QUOTES" at bounding box center [150, 77] width 35 height 9
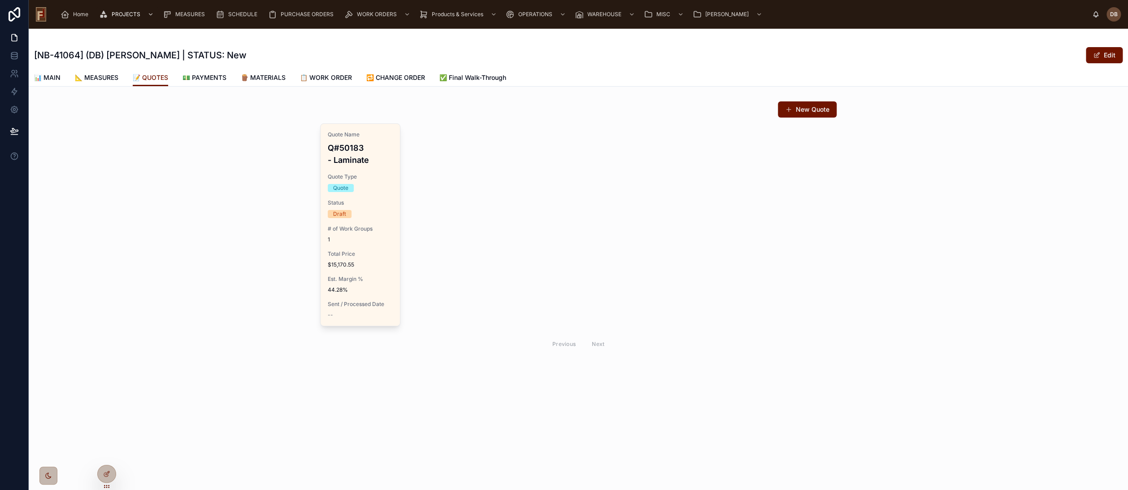
click at [266, 244] on div "New Quote Quote Name Q#50183 - Laminate Quote Type Quote Status Draft # of Work…" at bounding box center [579, 227] width 1100 height 261
click at [269, 79] on span "🪵 MATERIALS" at bounding box center [263, 77] width 45 height 9
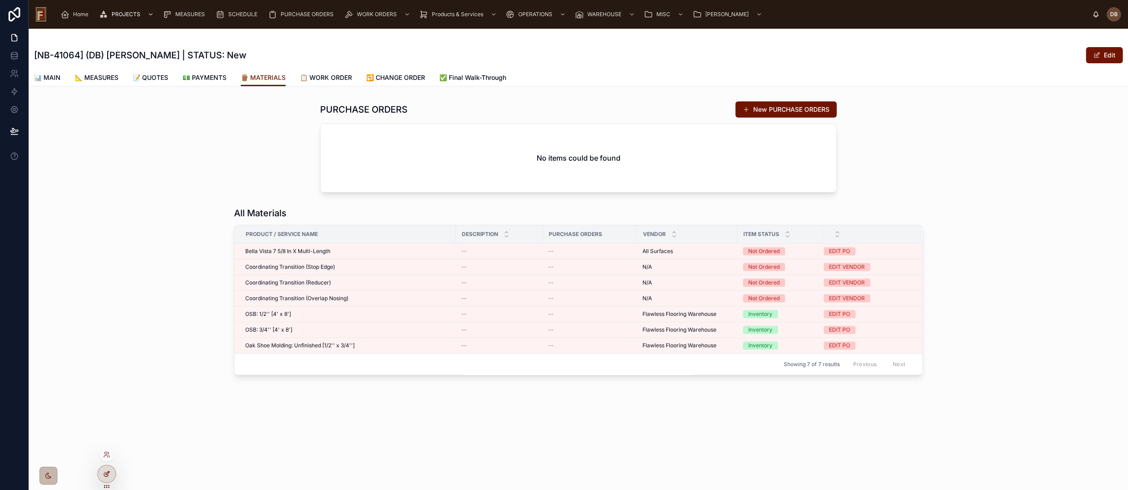
click at [106, 471] on icon at bounding box center [106, 473] width 7 height 7
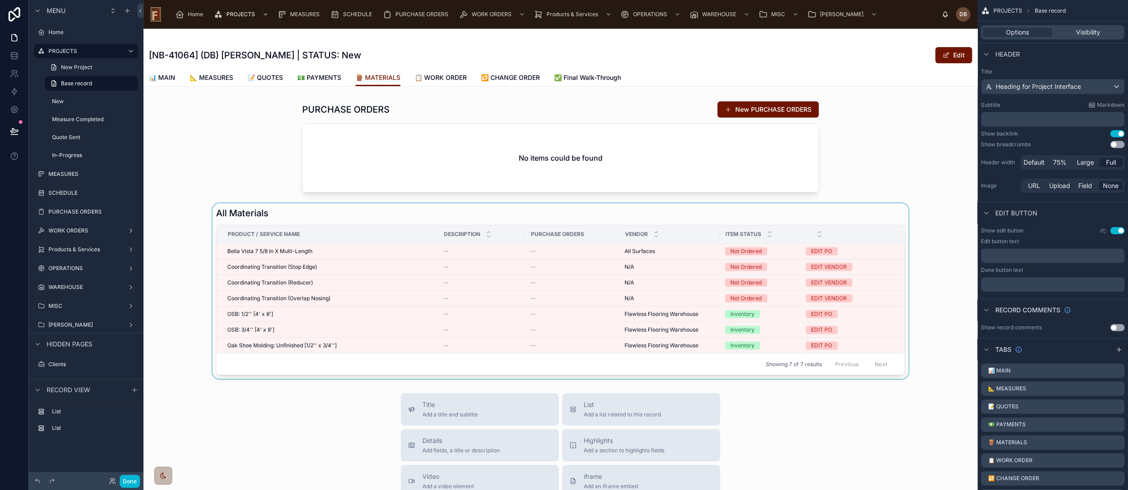
click at [361, 213] on div at bounding box center [561, 290] width 834 height 175
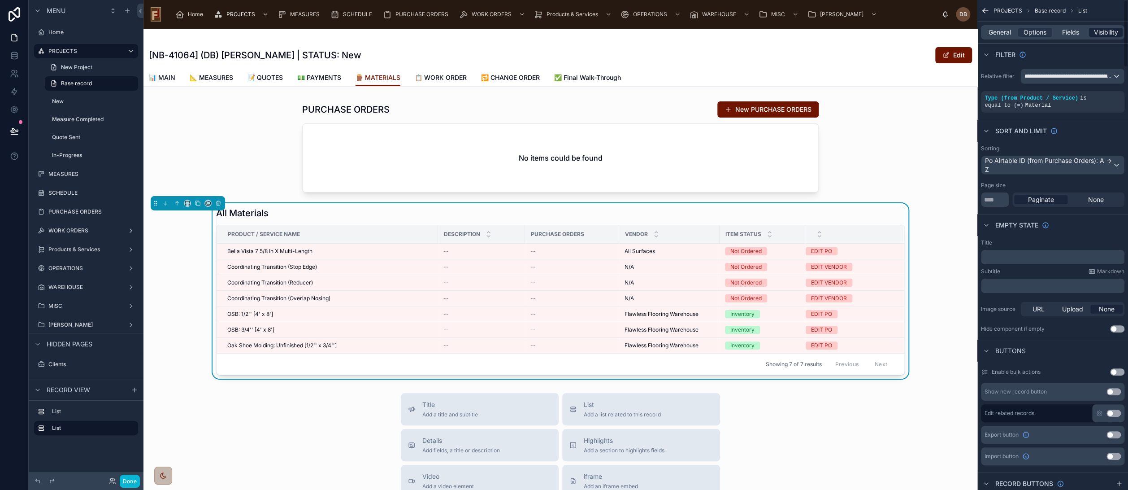
click at [1098, 34] on span "Visibility" at bounding box center [1106, 32] width 24 height 9
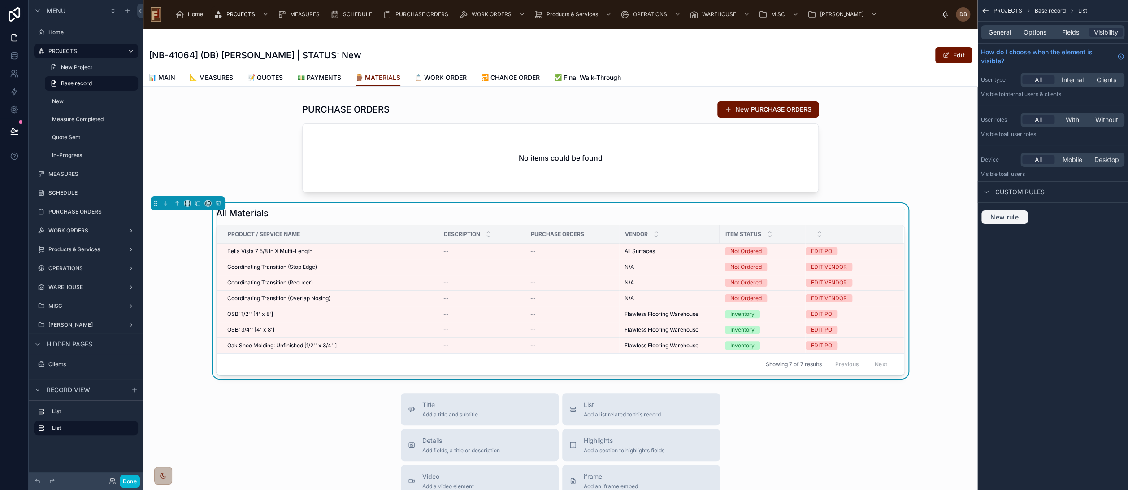
click at [1011, 217] on span "New rule" at bounding box center [1004, 217] width 35 height 8
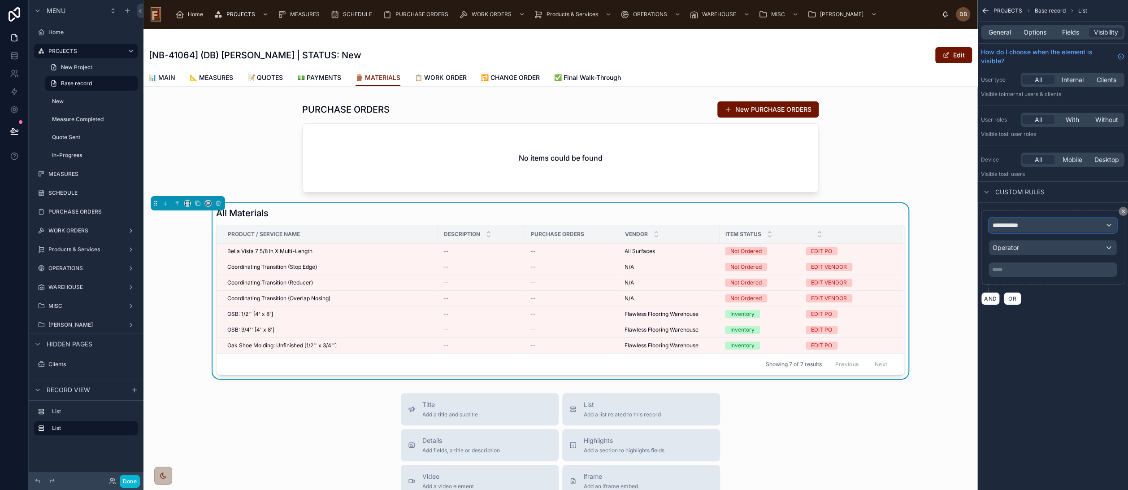
click at [1029, 221] on div "**********" at bounding box center [1052, 225] width 127 height 14
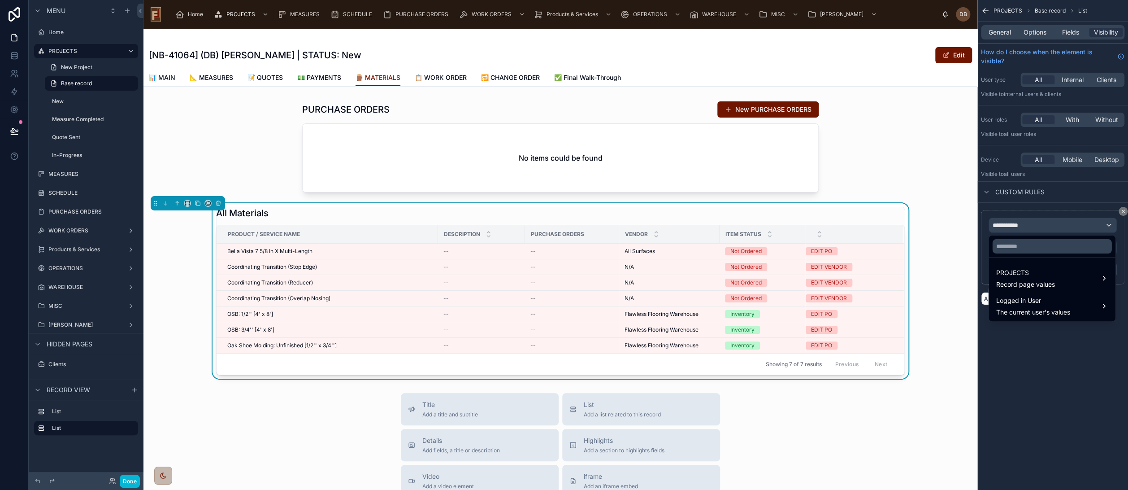
click at [954, 213] on div "All Materials Product / Service Name Description Purchase Orders Vendor Item St…" at bounding box center [561, 290] width 834 height 175
click at [1045, 223] on div "scrollable content" at bounding box center [564, 245] width 1128 height 490
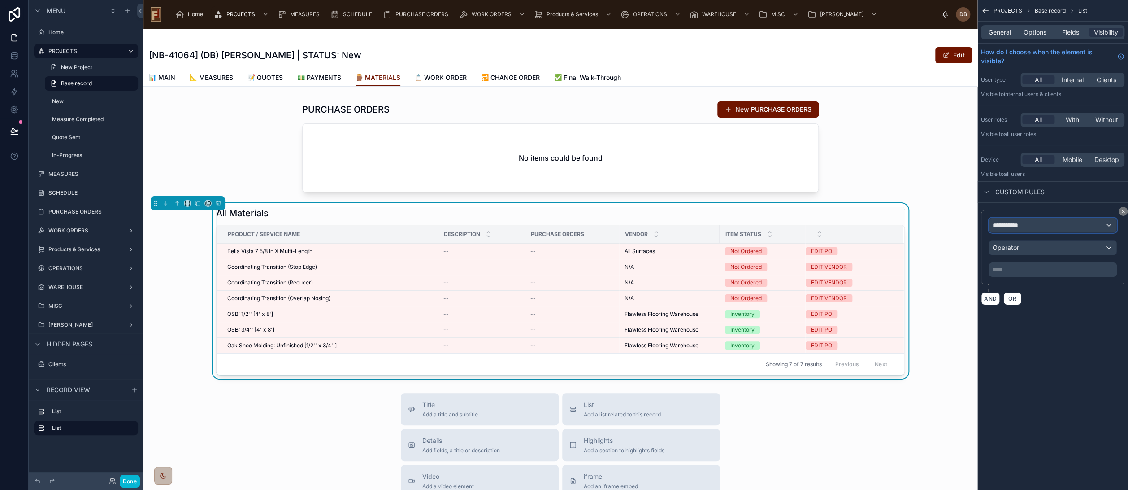
click at [1042, 225] on div "**********" at bounding box center [1052, 225] width 127 height 14
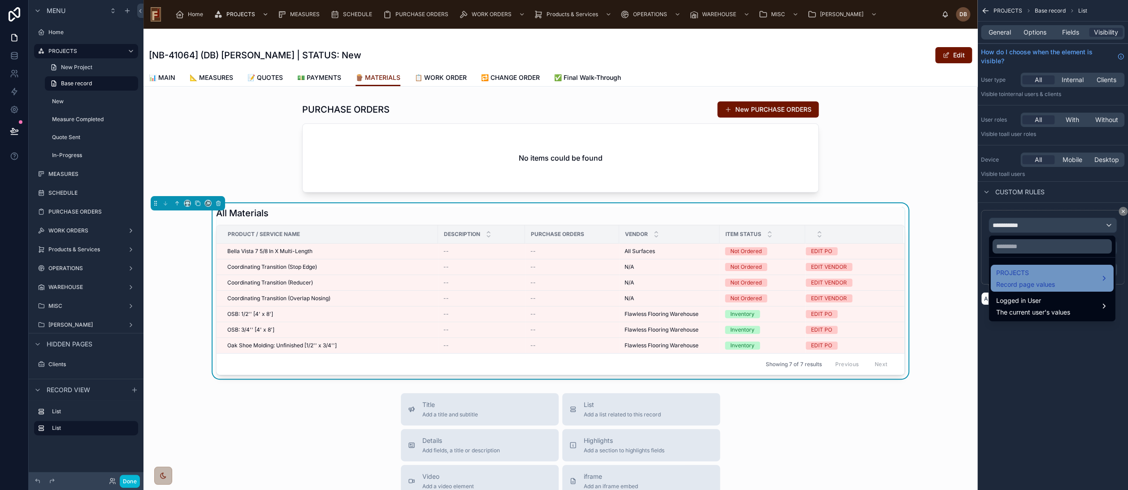
click at [1036, 273] on span "PROJECTS" at bounding box center [1025, 272] width 59 height 11
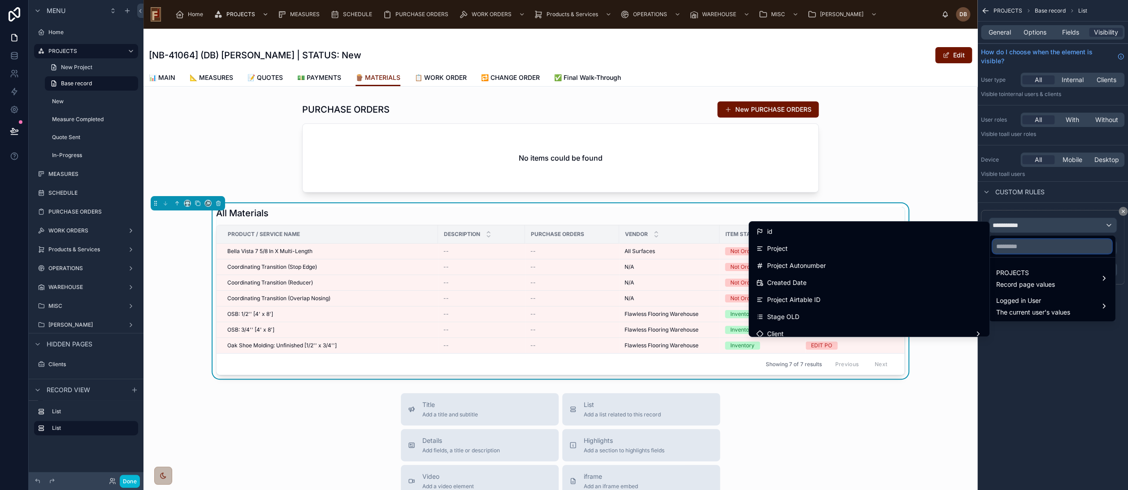
click at [1042, 246] on input "text" at bounding box center [1052, 246] width 119 height 14
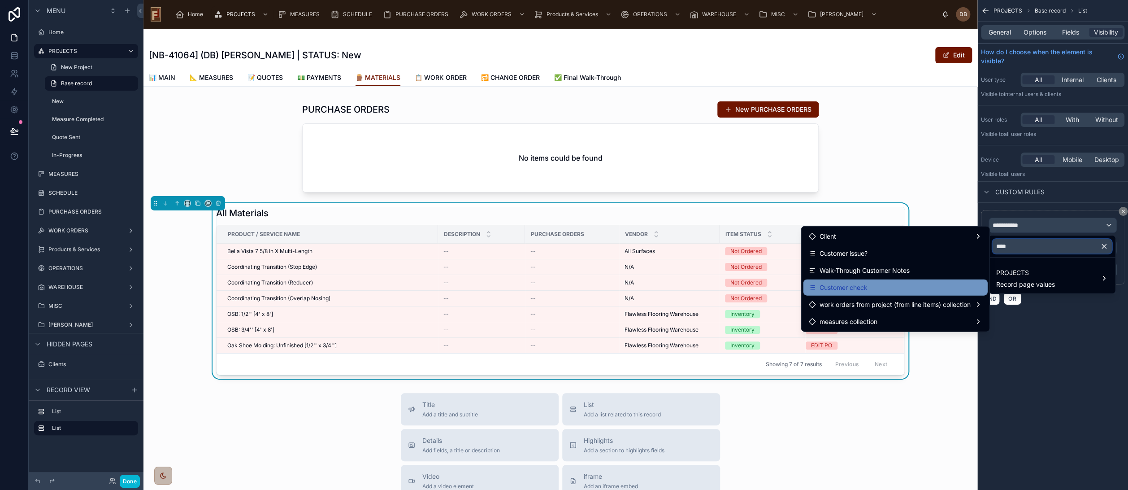
type input "****"
click at [902, 286] on div "Customer check" at bounding box center [896, 287] width 174 height 11
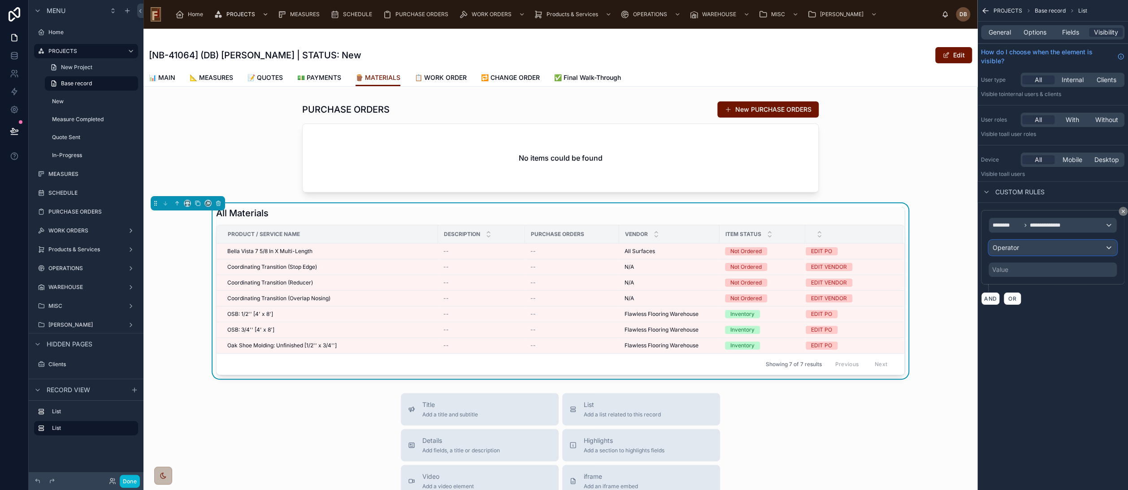
click at [1036, 249] on div "Operator" at bounding box center [1052, 247] width 127 height 14
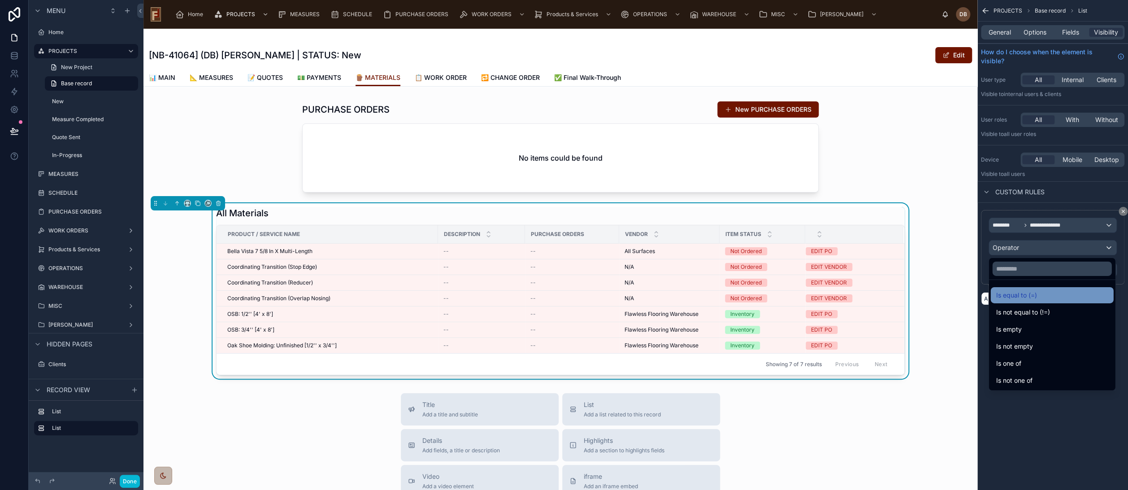
click at [1039, 295] on div "Is equal to (=)" at bounding box center [1052, 295] width 112 height 11
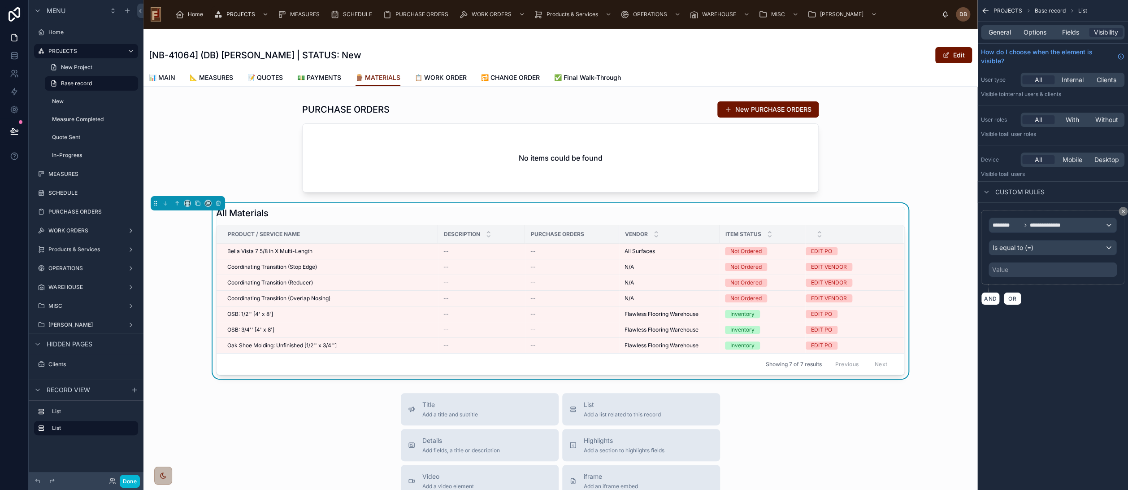
click at [1015, 269] on div "Value" at bounding box center [1053, 269] width 128 height 14
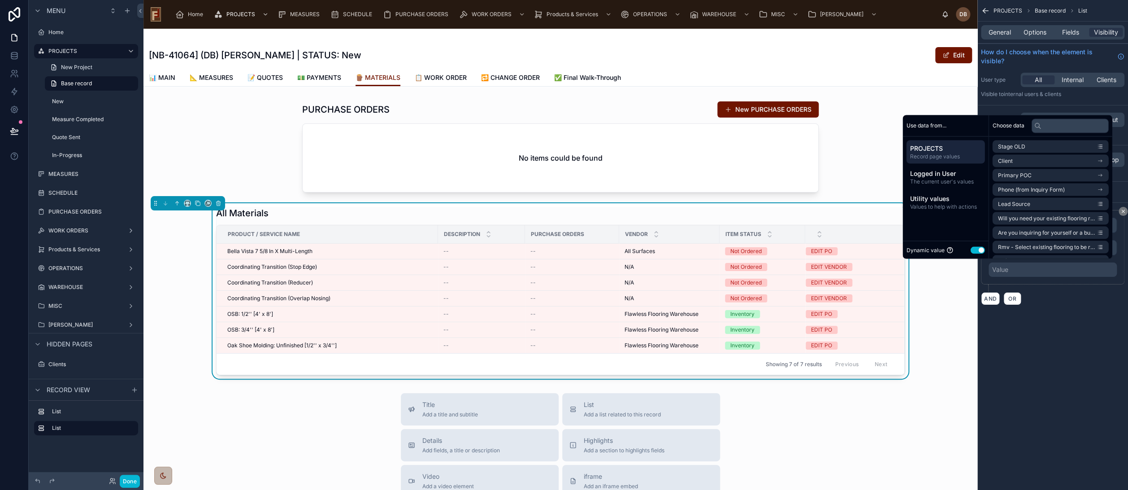
click at [972, 252] on button "Use setting" at bounding box center [978, 249] width 14 height 7
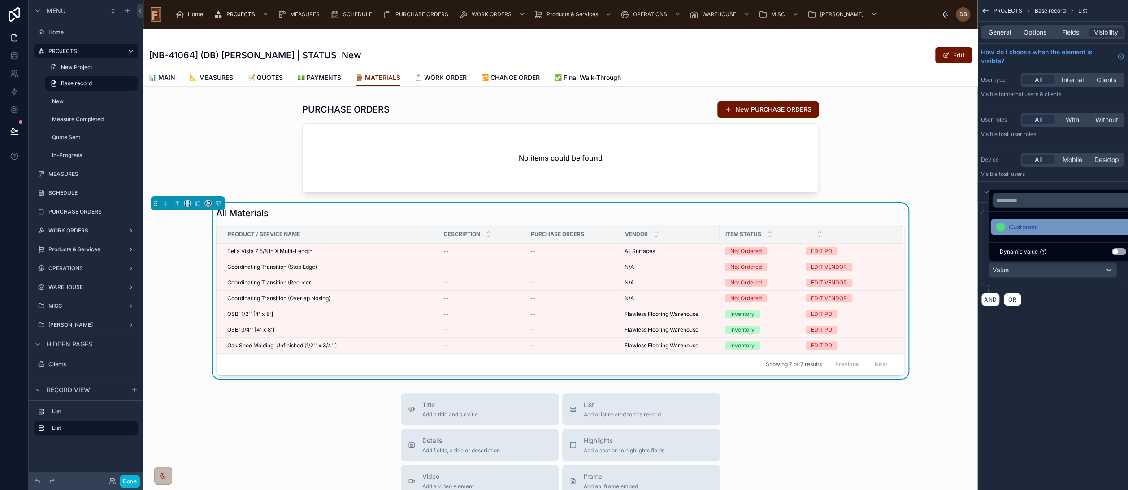
click at [1040, 226] on div "Customer" at bounding box center [1063, 227] width 134 height 11
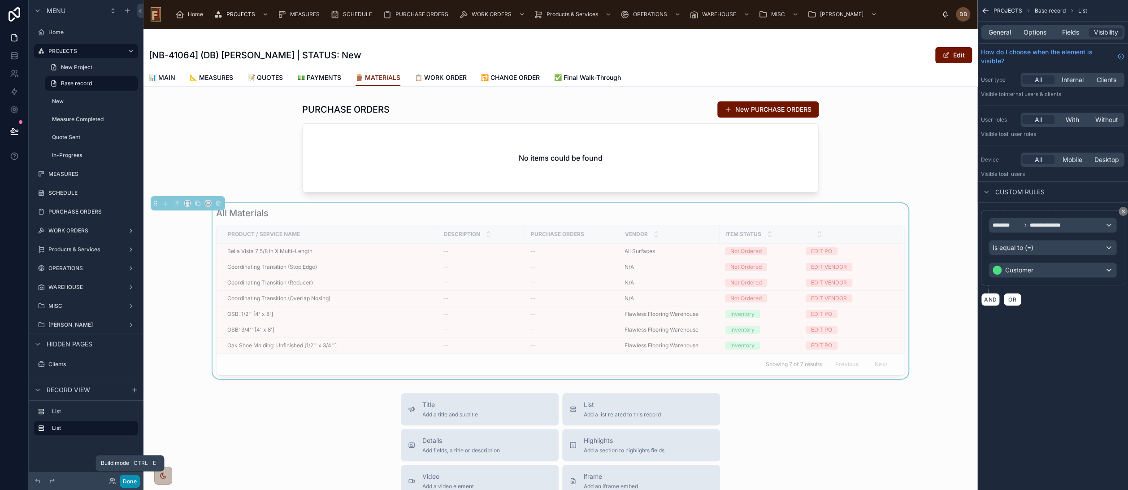
click at [130, 483] on button "Done" at bounding box center [130, 481] width 20 height 13
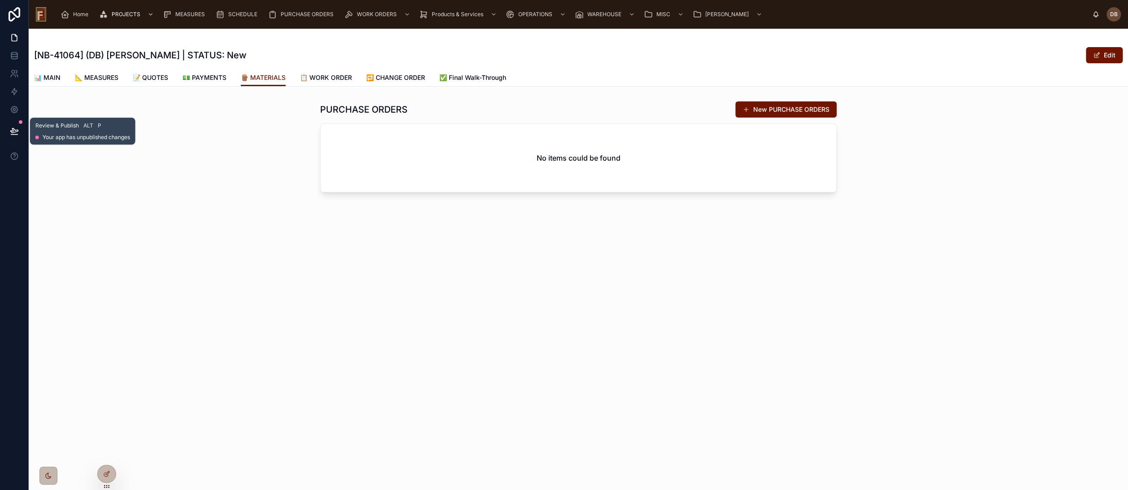
click at [13, 130] on icon at bounding box center [14, 130] width 8 height 4
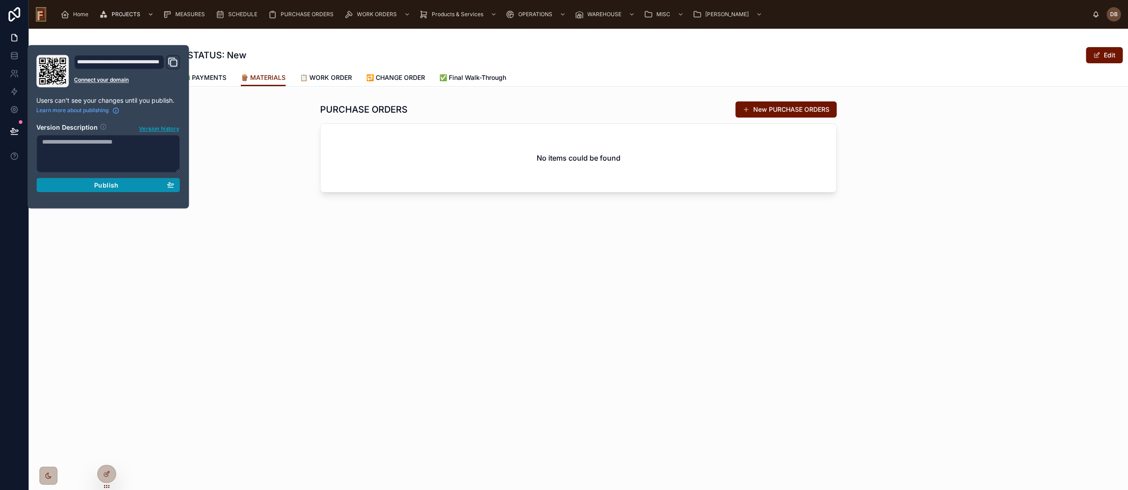
click at [104, 183] on span "Publish" at bounding box center [106, 185] width 24 height 8
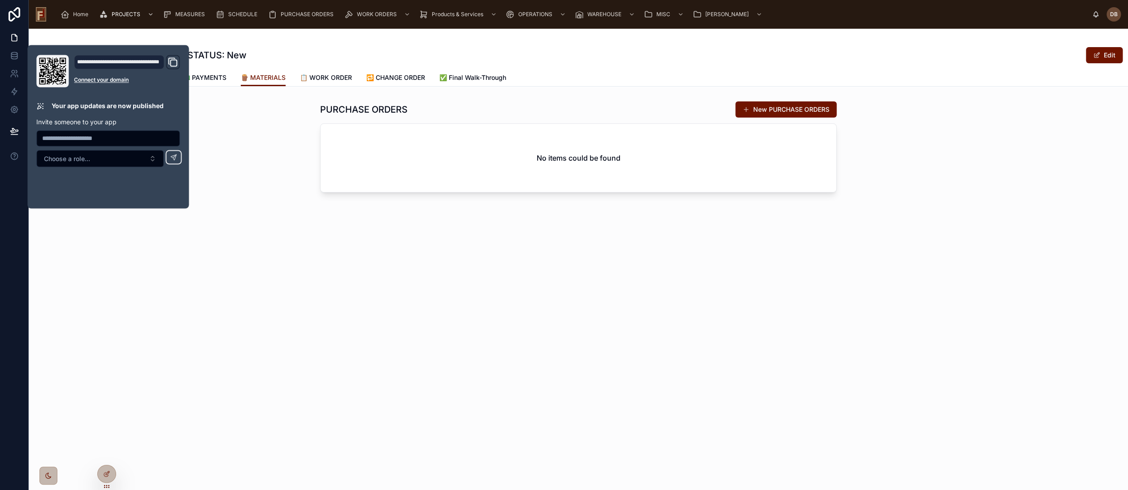
click at [292, 135] on div "PURCHASE ORDERS New PURCHASE ORDERS No items could be found" at bounding box center [579, 146] width 1100 height 99
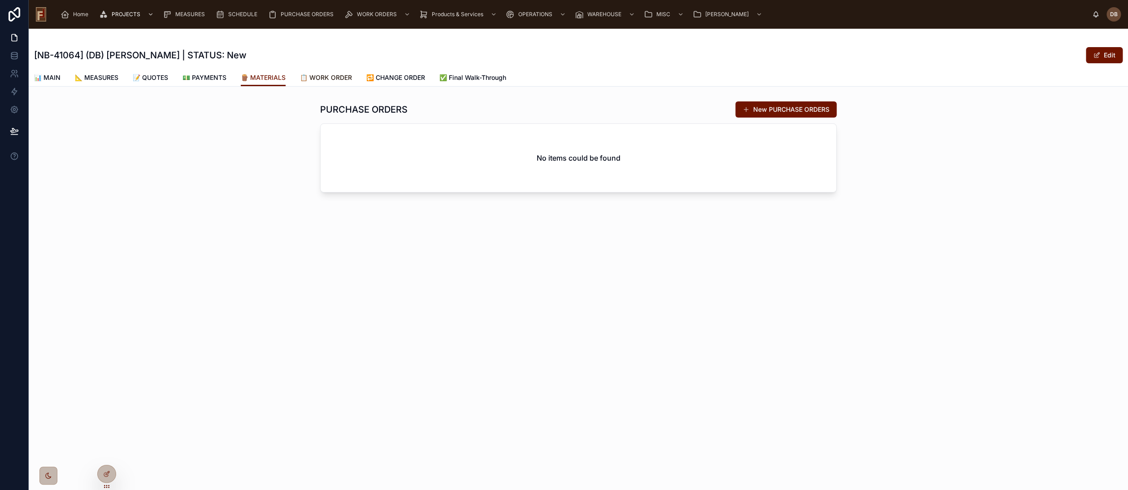
click at [328, 77] on span "📋 WORK ORDER" at bounding box center [326, 77] width 52 height 9
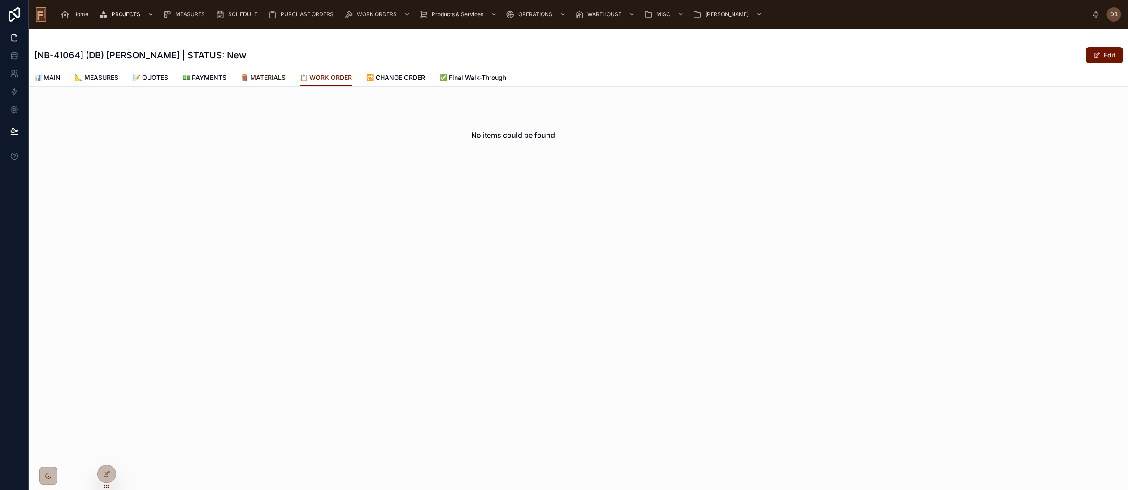
click at [273, 76] on span "🪵 MATERIALS" at bounding box center [263, 77] width 45 height 9
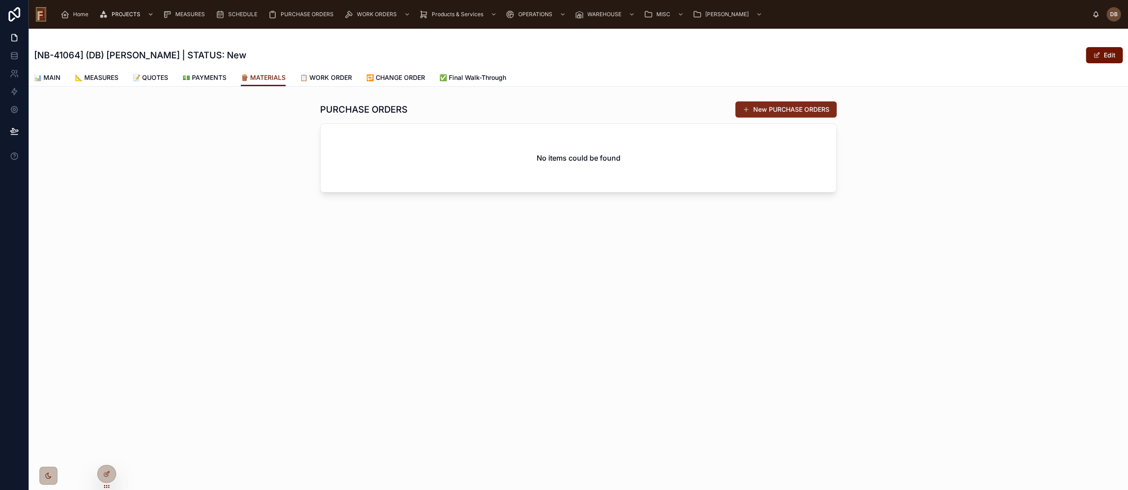
click at [788, 109] on button "New PURCHASE ORDERS" at bounding box center [786, 109] width 101 height 16
click at [107, 476] on icon at bounding box center [106, 474] width 4 height 4
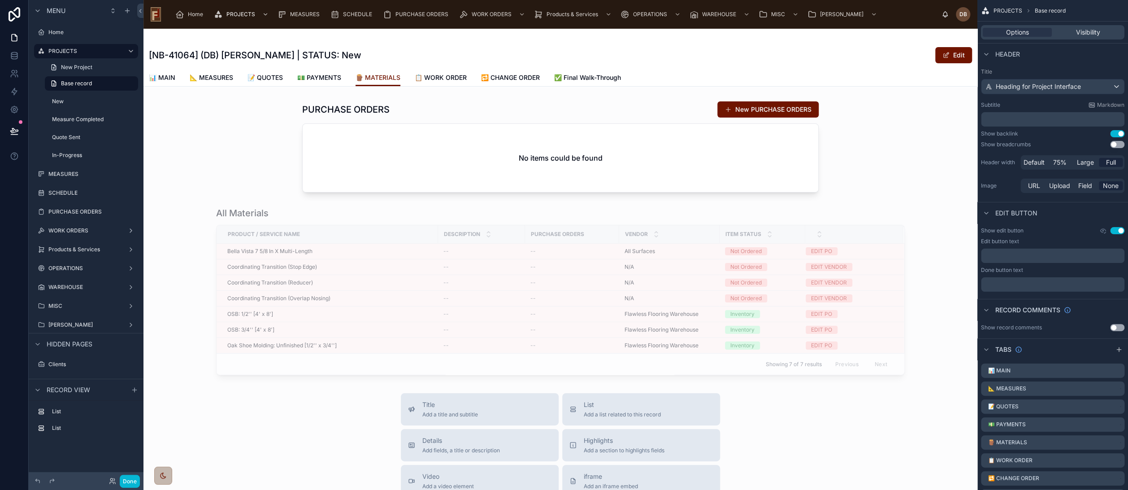
click at [545, 106] on div at bounding box center [561, 146] width 834 height 99
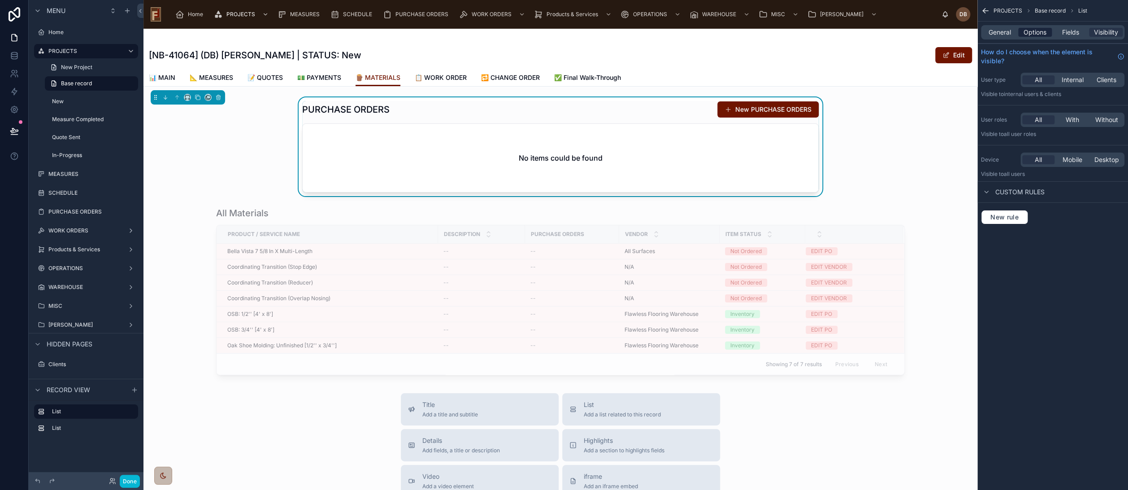
click at [1035, 31] on span "Options" at bounding box center [1035, 32] width 23 height 9
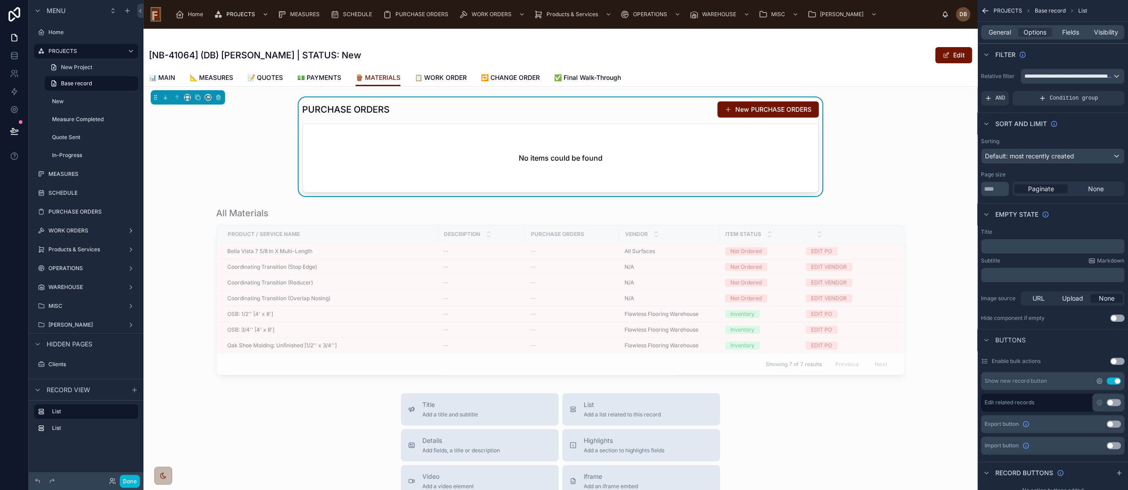
click at [1099, 380] on icon "scrollable content" at bounding box center [1099, 380] width 7 height 7
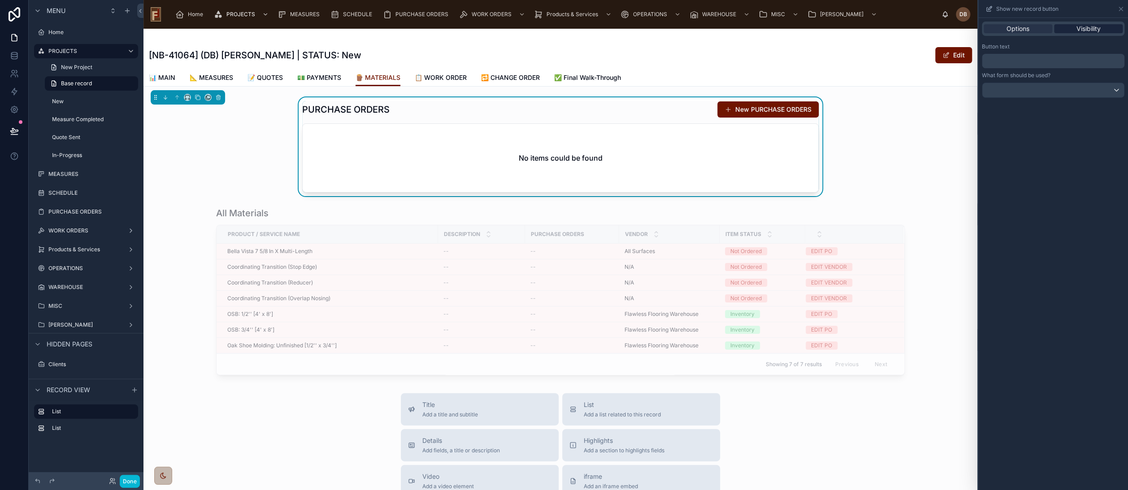
click at [1095, 26] on span "Visibility" at bounding box center [1089, 28] width 24 height 9
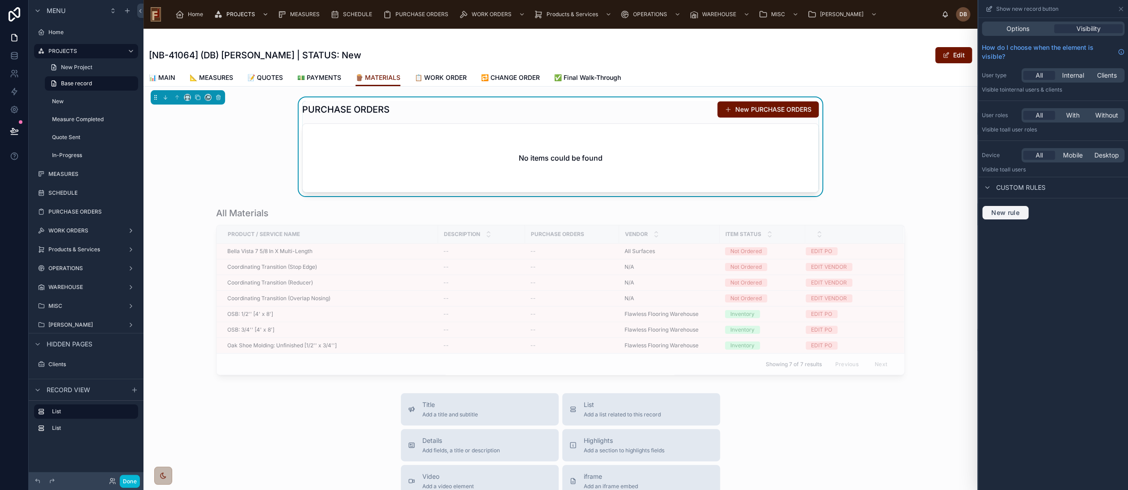
click at [1011, 210] on span "New rule" at bounding box center [1005, 213] width 35 height 8
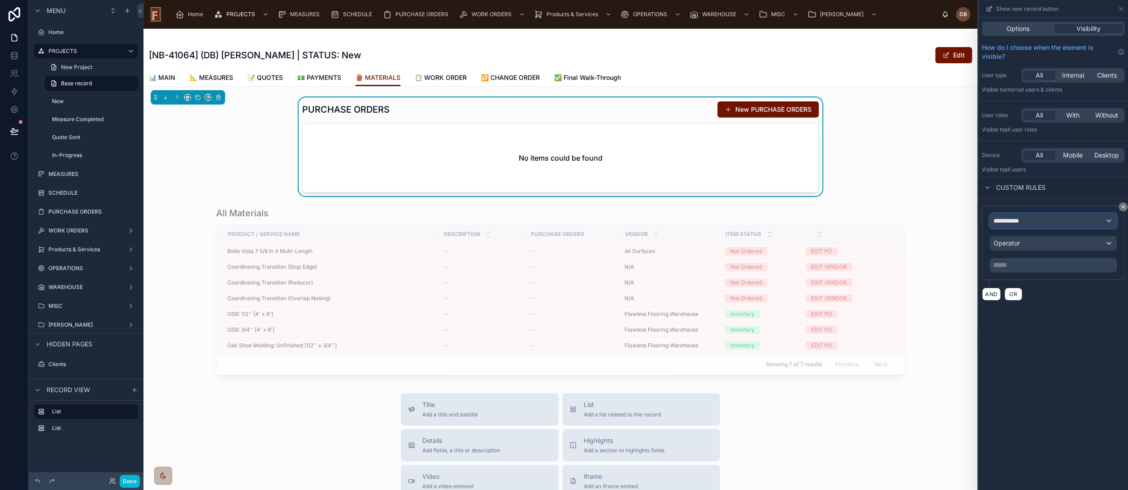
click at [1030, 222] on div "**********" at bounding box center [1053, 220] width 126 height 14
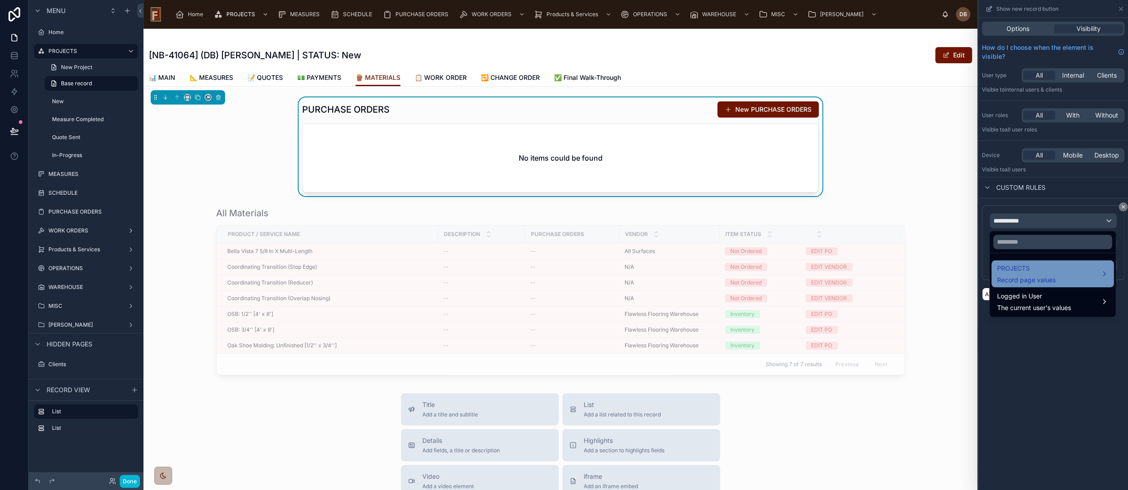
click at [1037, 274] on div "PROJECTS Record page values" at bounding box center [1026, 274] width 59 height 22
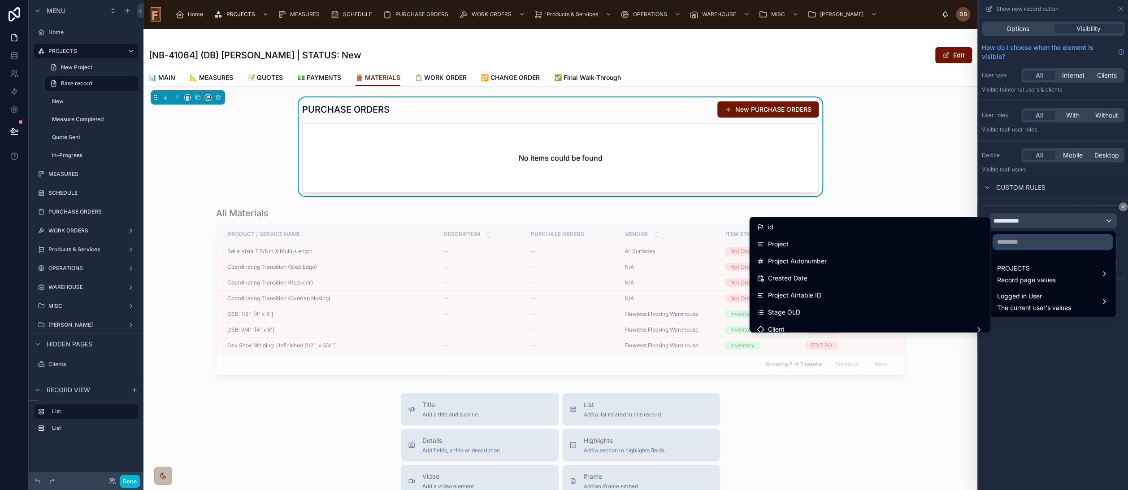
click at [1035, 245] on input "text" at bounding box center [1052, 242] width 119 height 14
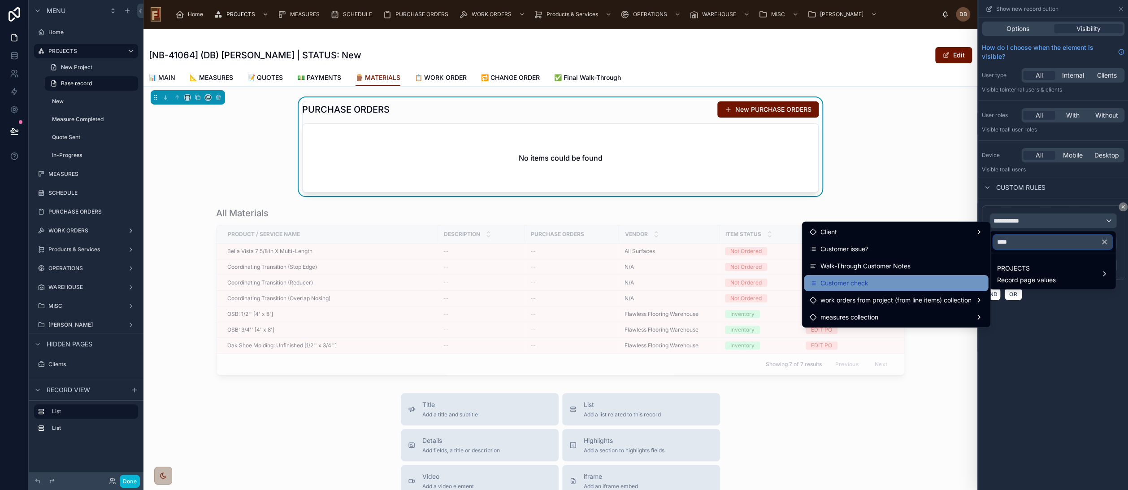
type input "****"
click at [929, 280] on div "Customer check" at bounding box center [897, 283] width 174 height 11
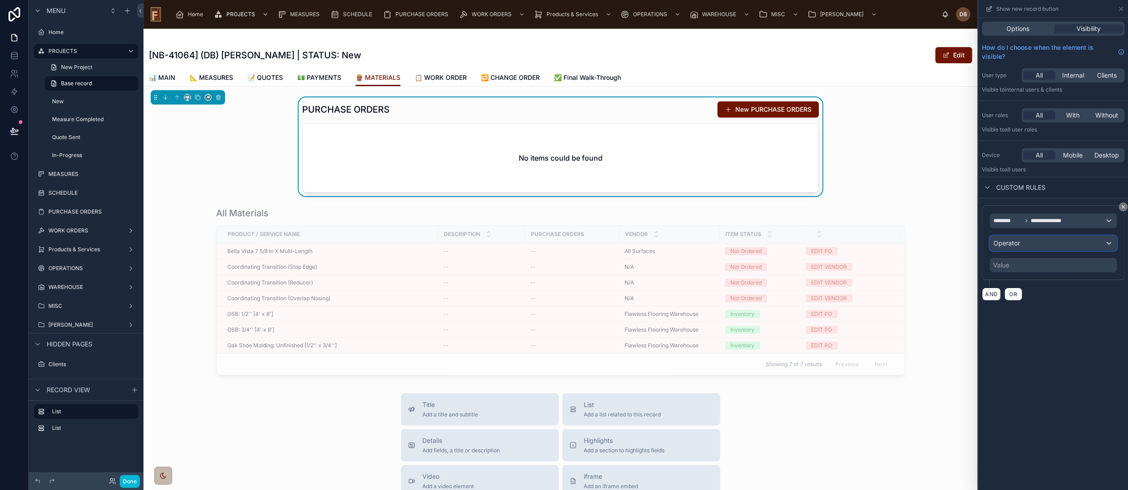
click at [1033, 244] on div "Operator" at bounding box center [1053, 243] width 126 height 14
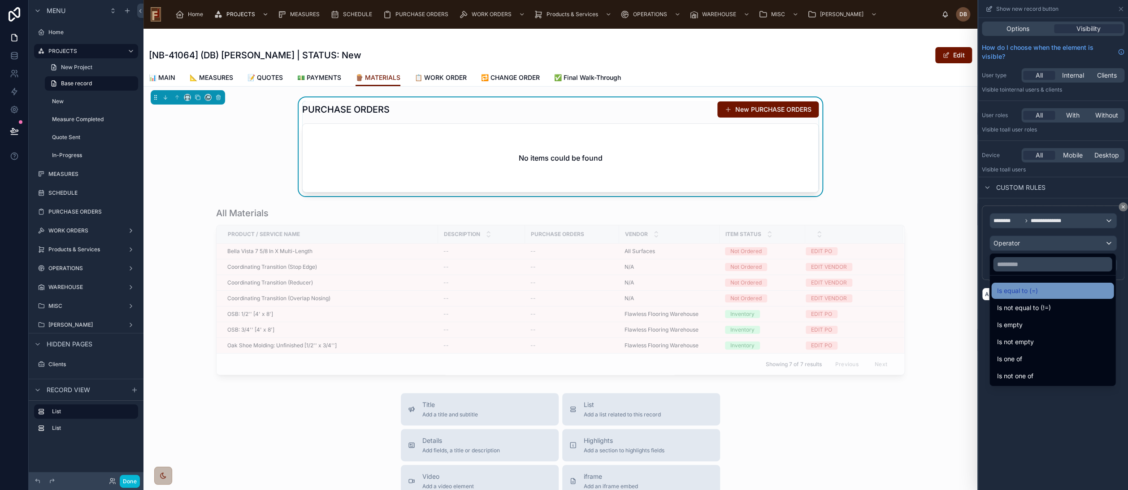
click at [1044, 291] on div "Is equal to (=)" at bounding box center [1053, 290] width 112 height 11
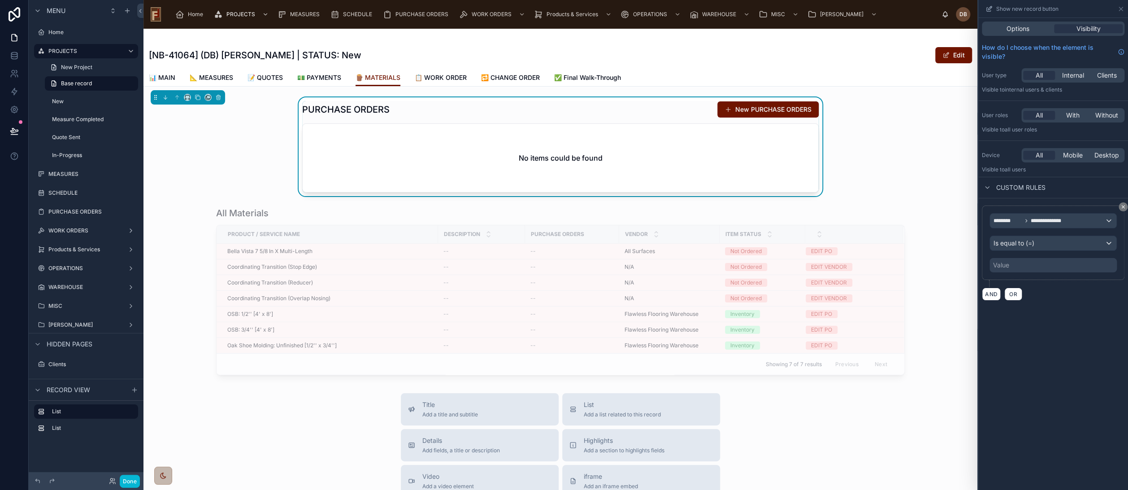
click at [1024, 268] on div "Value" at bounding box center [1053, 265] width 127 height 14
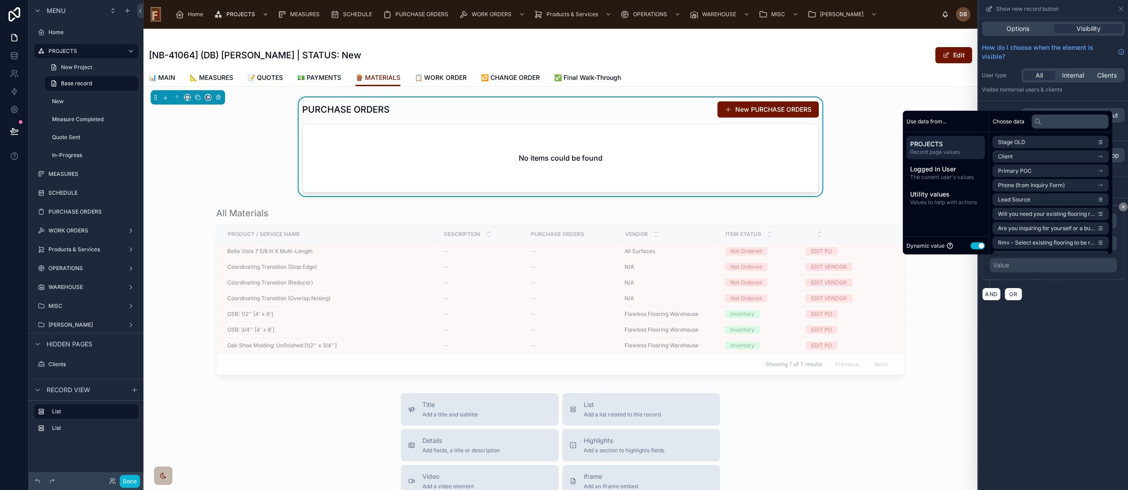
click at [972, 243] on button "Use setting" at bounding box center [978, 245] width 14 height 7
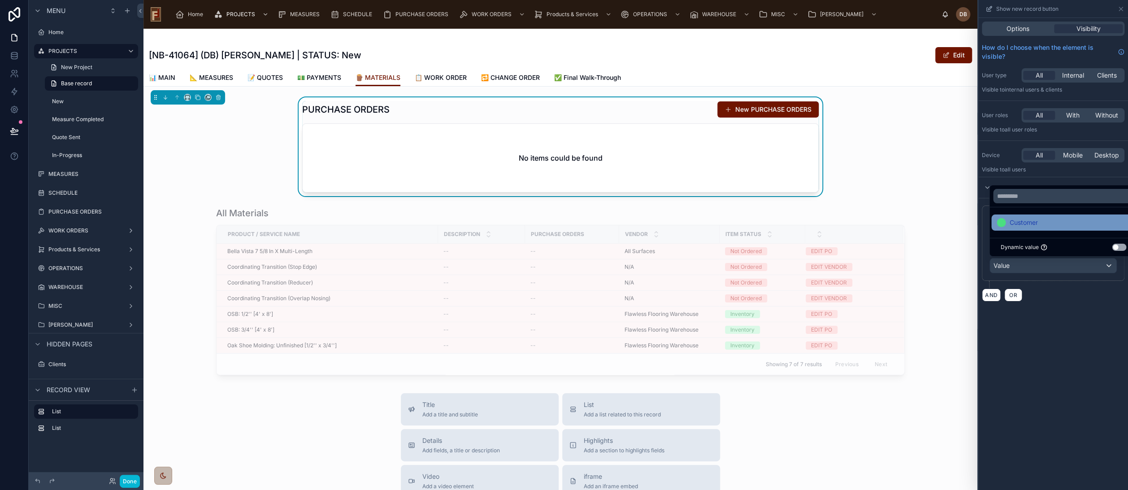
click at [1037, 220] on span "Customer" at bounding box center [1024, 222] width 28 height 11
click at [1055, 343] on div "**********" at bounding box center [1054, 254] width 150 height 472
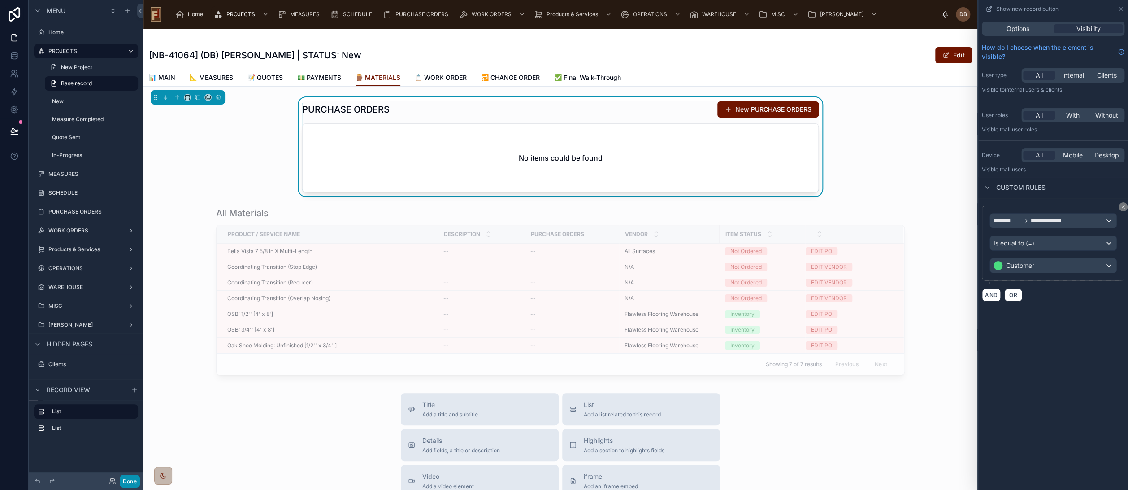
click at [124, 482] on button "Done" at bounding box center [130, 481] width 20 height 13
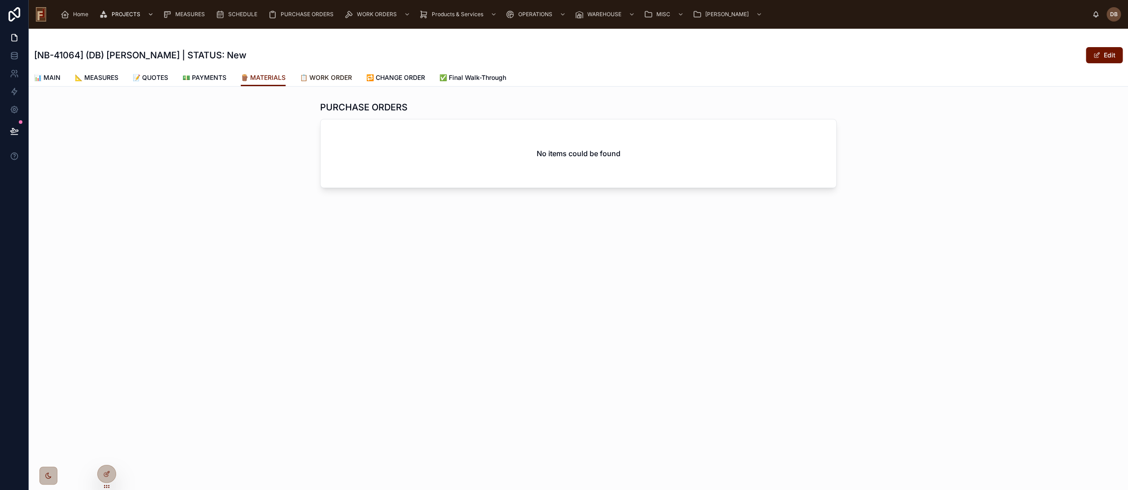
click at [338, 76] on span "📋 WORK ORDER" at bounding box center [326, 77] width 52 height 9
click at [270, 77] on span "🪵 MATERIALS" at bounding box center [263, 77] width 45 height 9
click at [218, 73] on span "💵 PAYMENTS" at bounding box center [205, 77] width 44 height 9
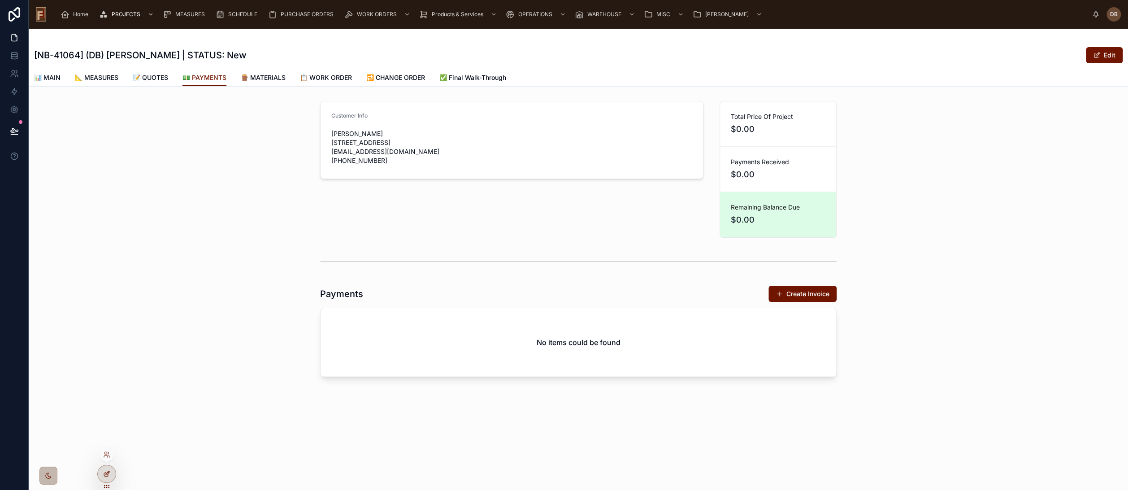
click at [106, 471] on icon at bounding box center [106, 473] width 7 height 7
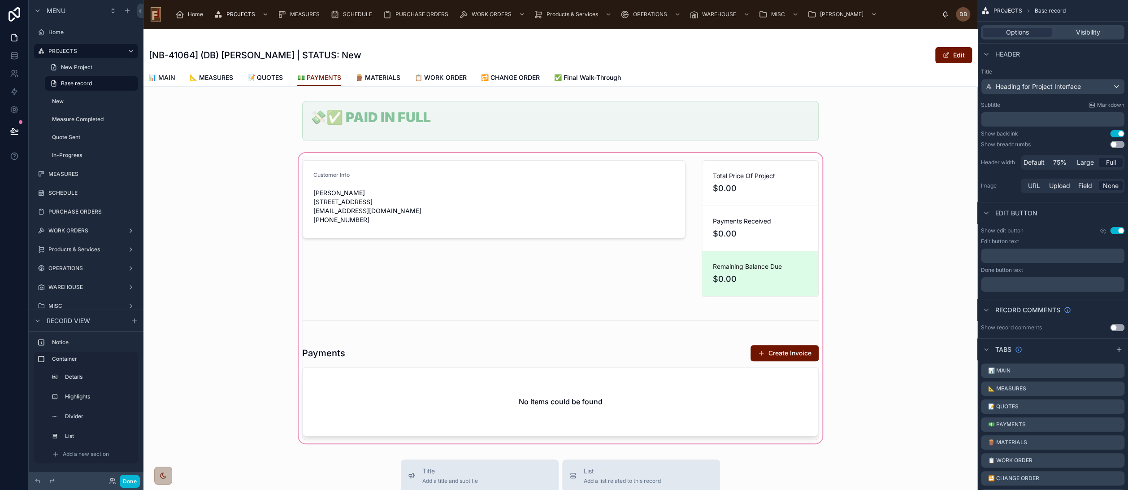
click at [561, 381] on div at bounding box center [561, 298] width 834 height 294
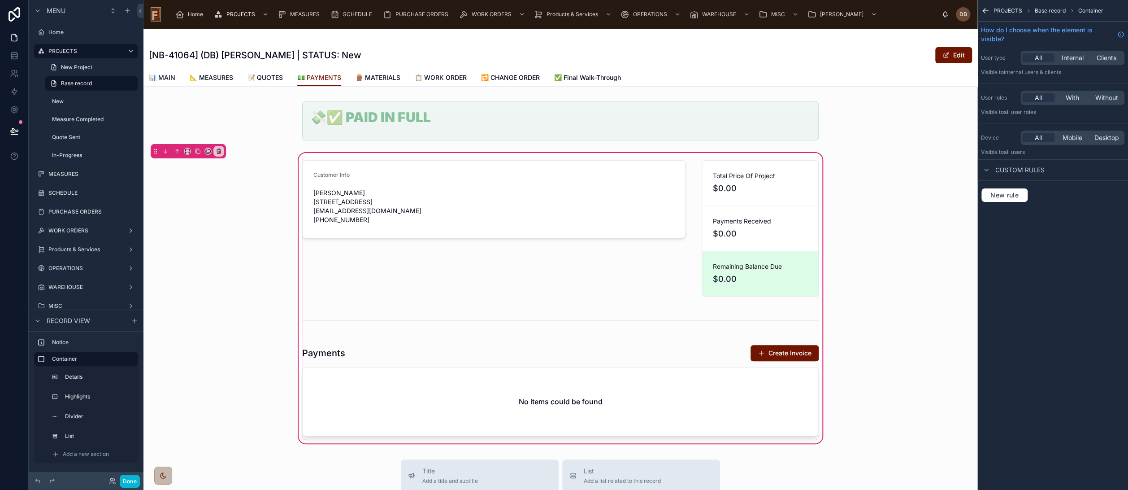
click at [561, 381] on div at bounding box center [560, 390] width 527 height 99
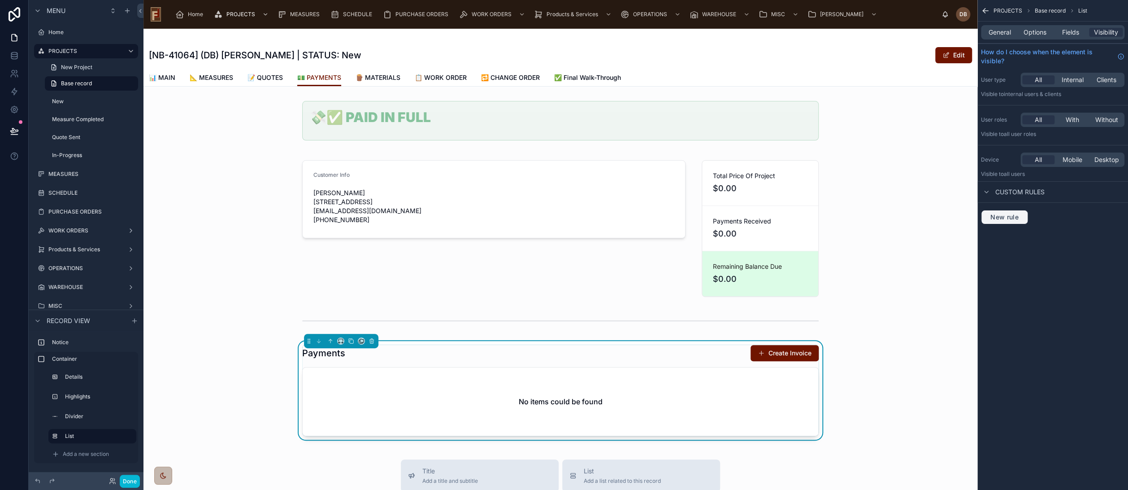
click at [1011, 217] on span "New rule" at bounding box center [1004, 217] width 35 height 8
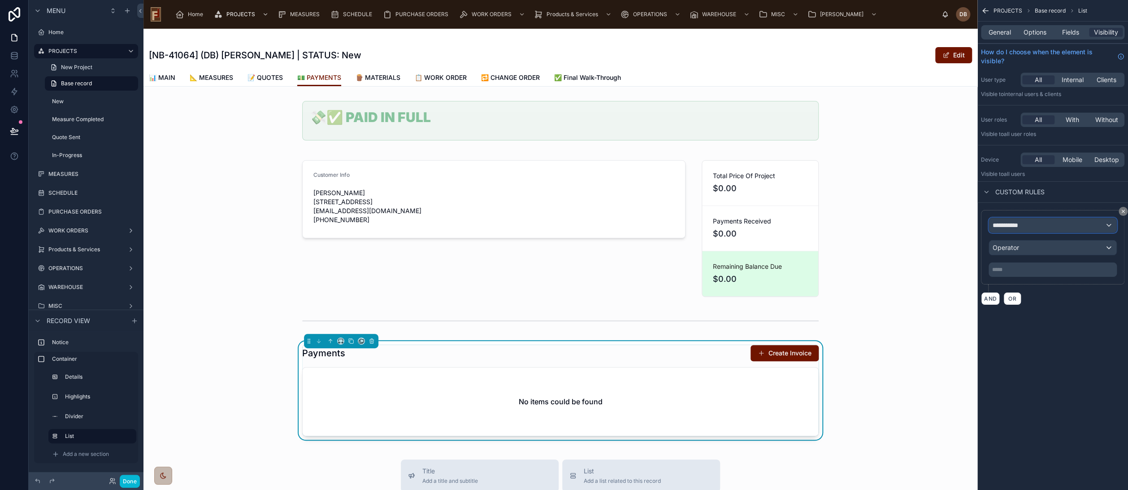
click at [1040, 223] on div "**********" at bounding box center [1052, 225] width 127 height 14
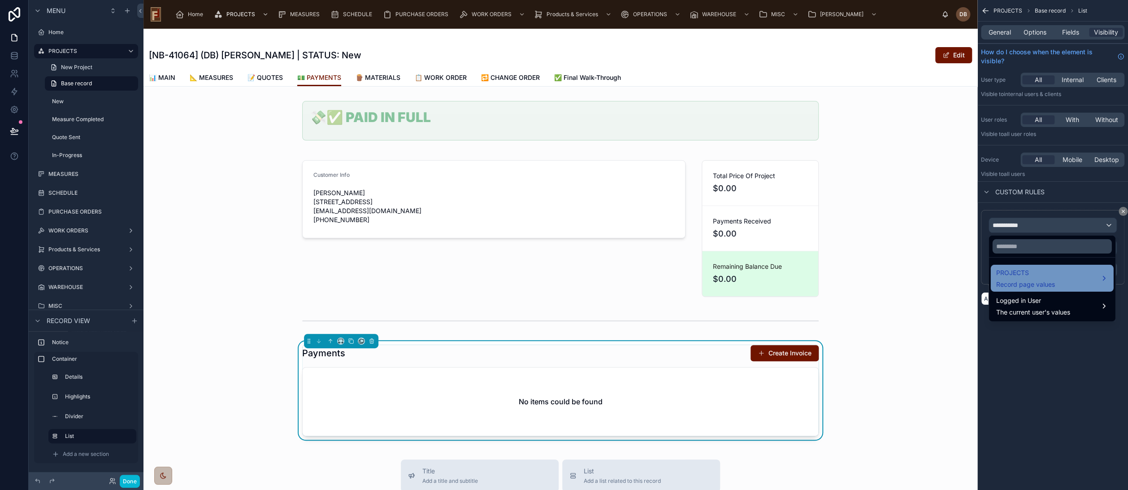
click at [1050, 276] on span "PROJECTS" at bounding box center [1025, 272] width 59 height 11
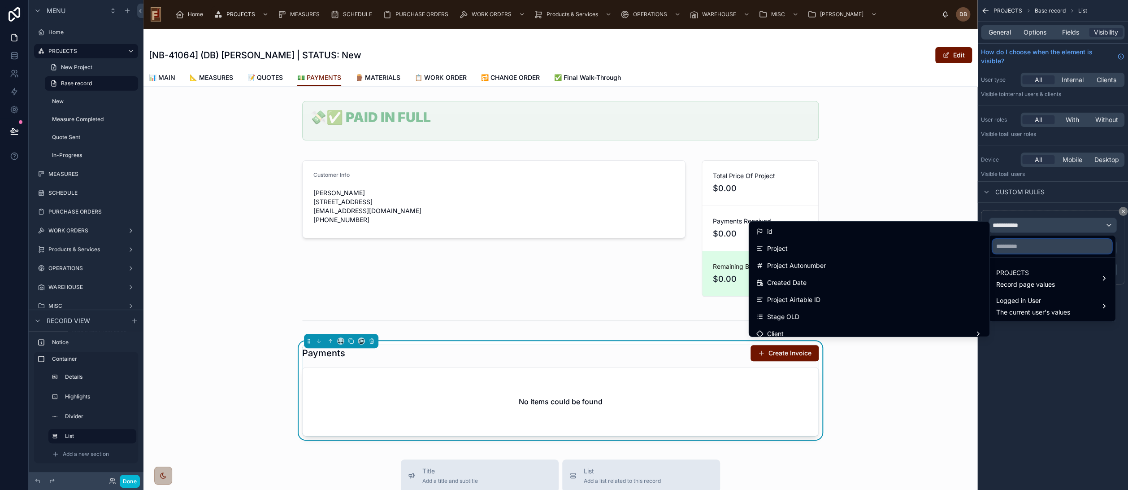
click at [1016, 247] on input "text" at bounding box center [1052, 246] width 119 height 14
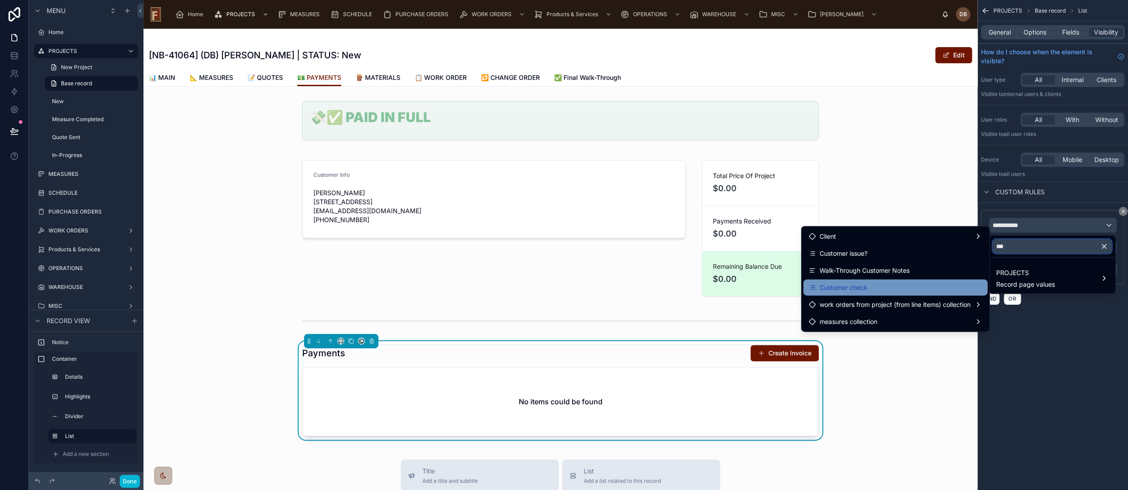
type input "***"
click at [901, 287] on div "Customer check" at bounding box center [896, 287] width 174 height 11
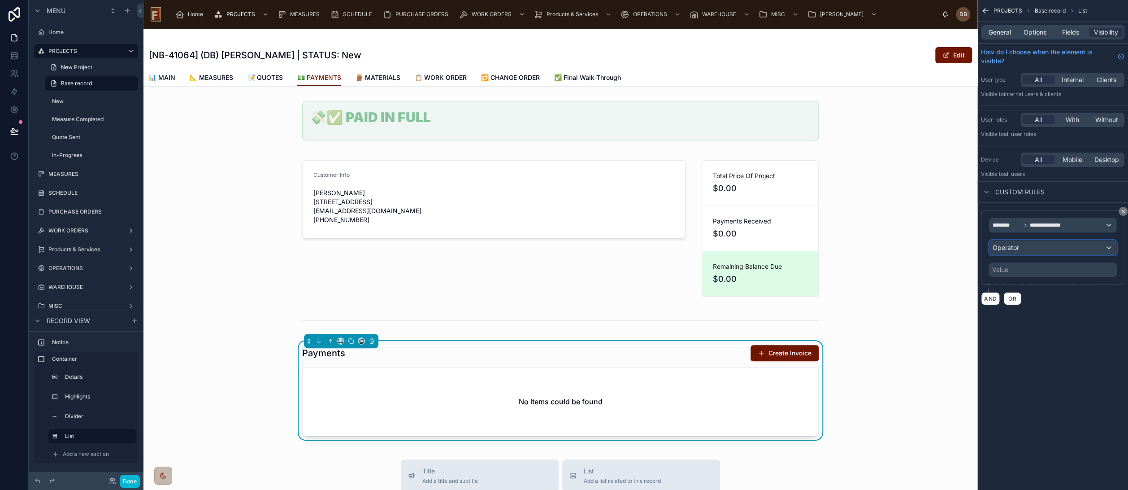
click at [1024, 246] on div "Operator" at bounding box center [1052, 247] width 127 height 14
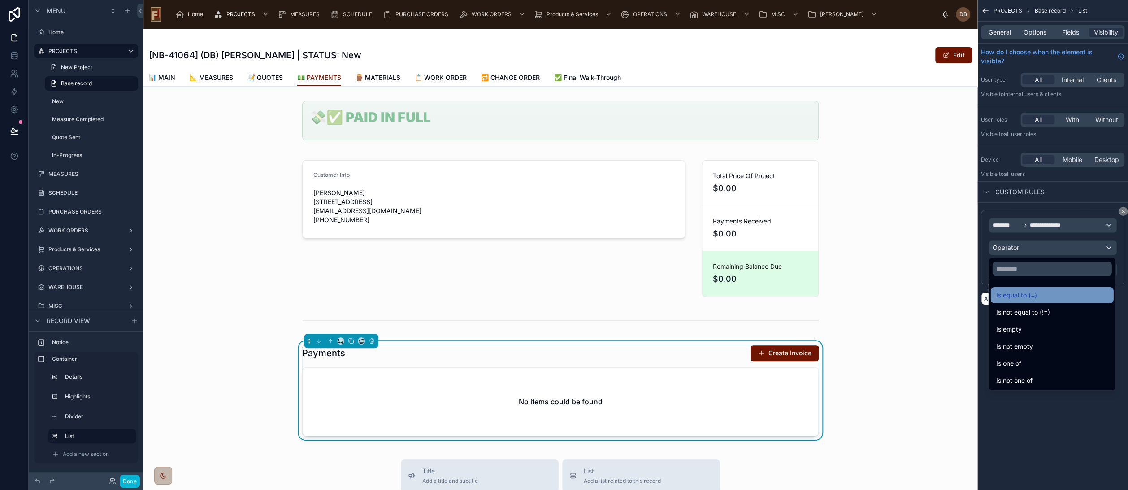
click at [1043, 296] on div "Is equal to (=)" at bounding box center [1052, 295] width 112 height 11
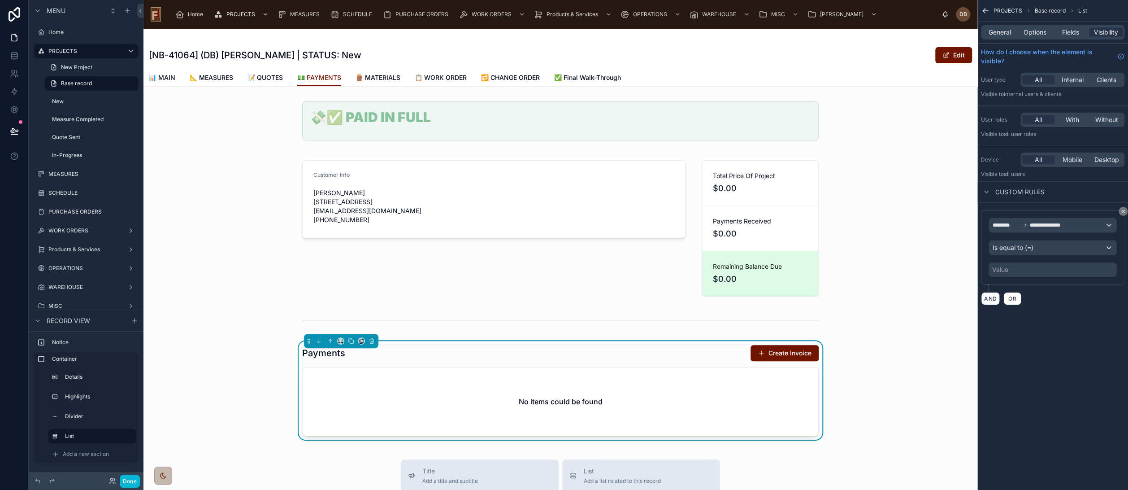
click at [1020, 268] on div "Value" at bounding box center [1053, 269] width 128 height 14
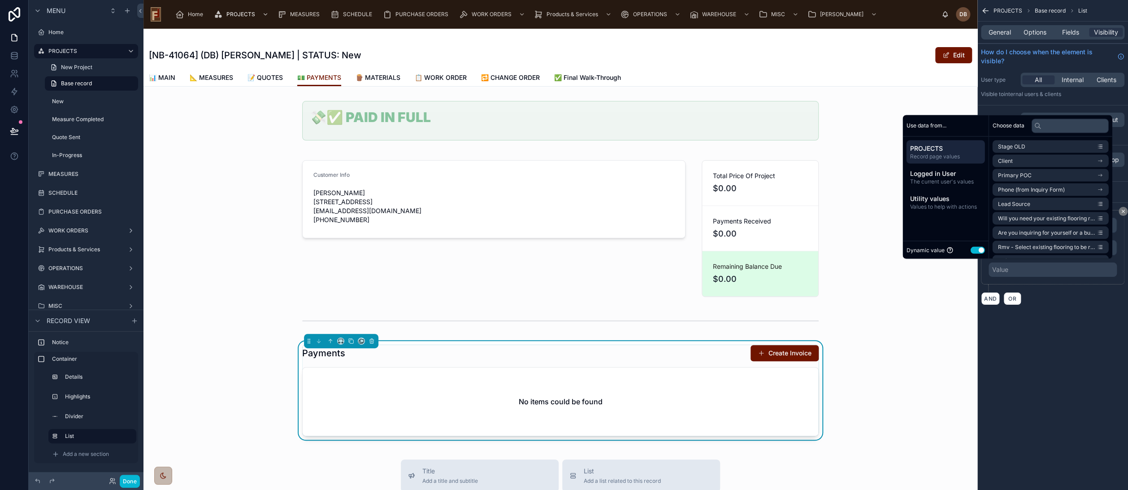
click at [971, 251] on button "Use setting" at bounding box center [978, 249] width 14 height 7
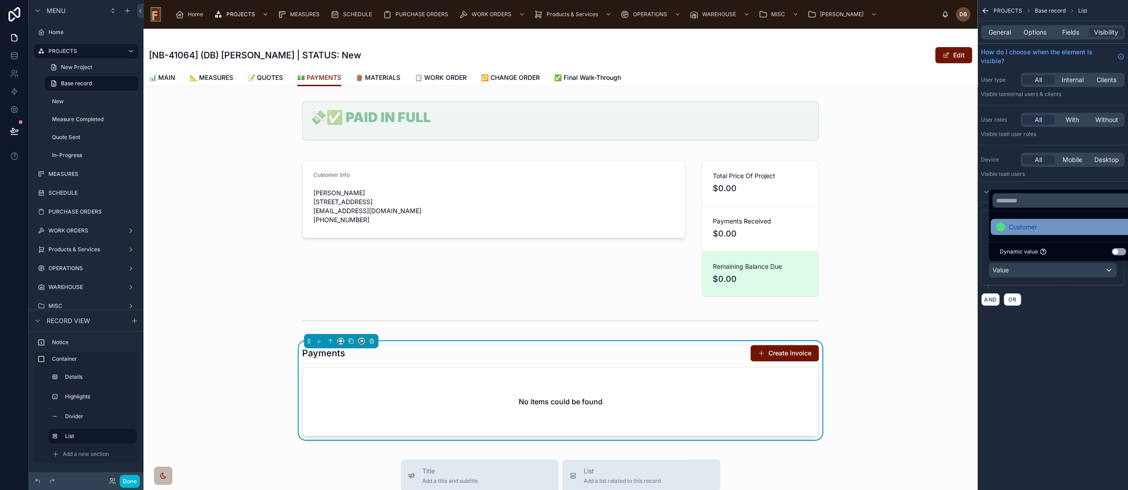
click at [1038, 227] on div "Customer" at bounding box center [1063, 227] width 134 height 11
click at [1062, 362] on div "**********" at bounding box center [1053, 245] width 151 height 490
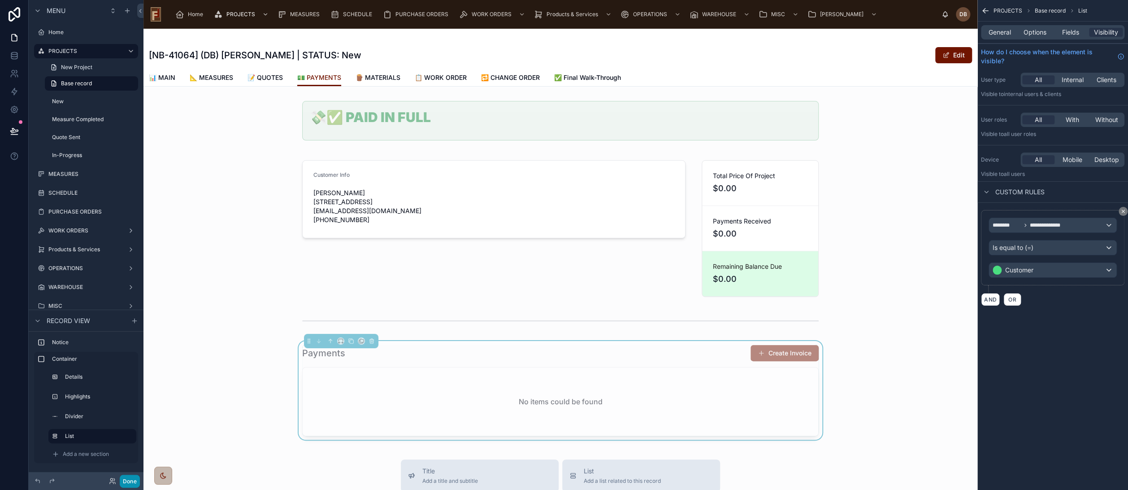
click at [130, 480] on button "Done" at bounding box center [130, 481] width 20 height 13
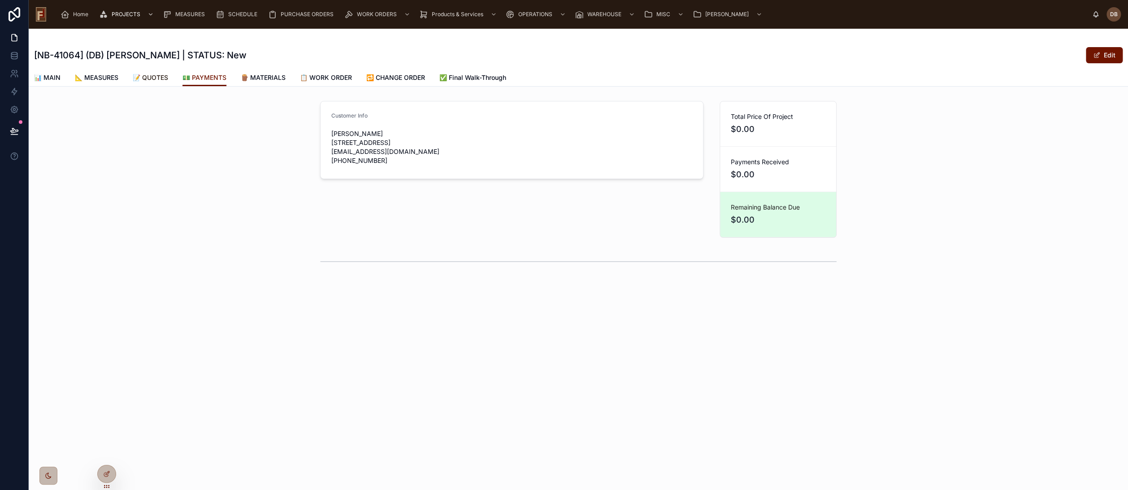
click at [165, 73] on span "📝 QUOTES" at bounding box center [150, 77] width 35 height 9
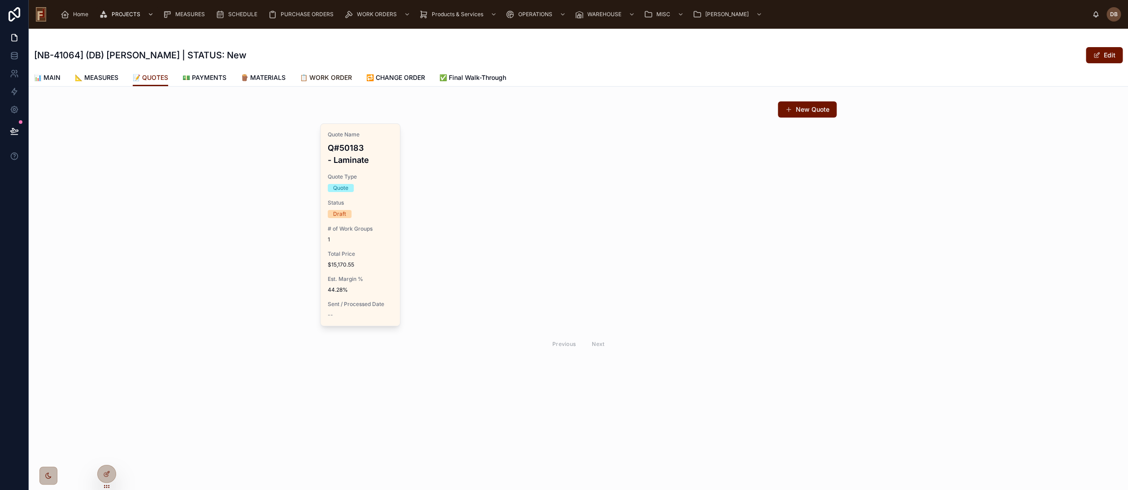
click at [331, 76] on span "📋 WORK ORDER" at bounding box center [326, 77] width 52 height 9
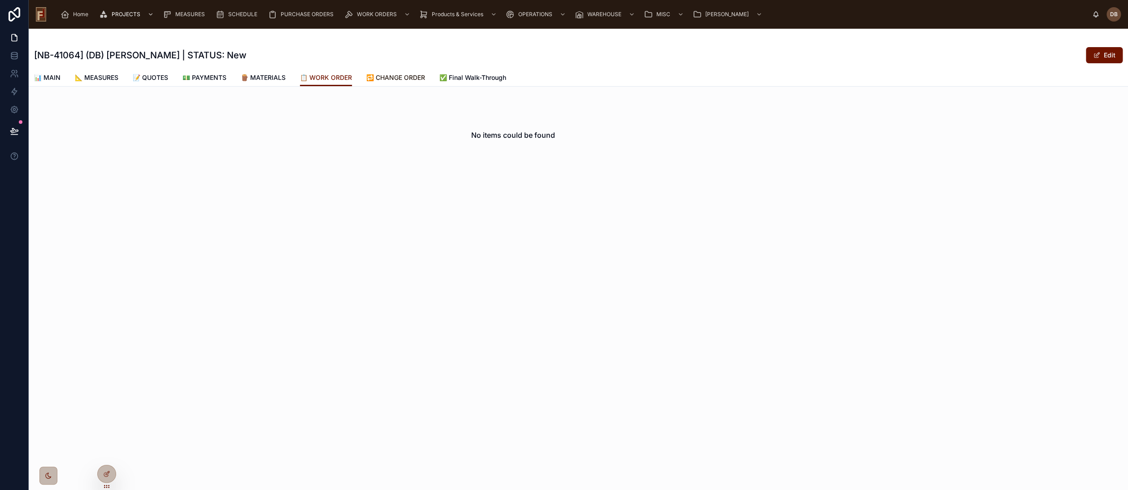
click at [389, 76] on span "🔁 CHANGE ORDER" at bounding box center [395, 77] width 59 height 9
click at [475, 77] on span "✅ Final Walk-Through" at bounding box center [473, 77] width 67 height 9
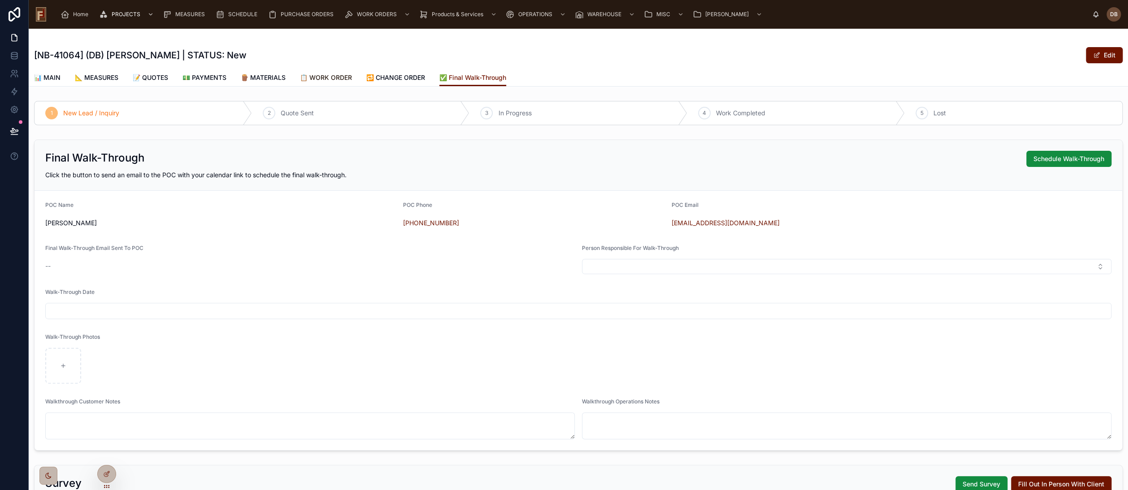
click at [338, 76] on span "📋 WORK ORDER" at bounding box center [326, 77] width 52 height 9
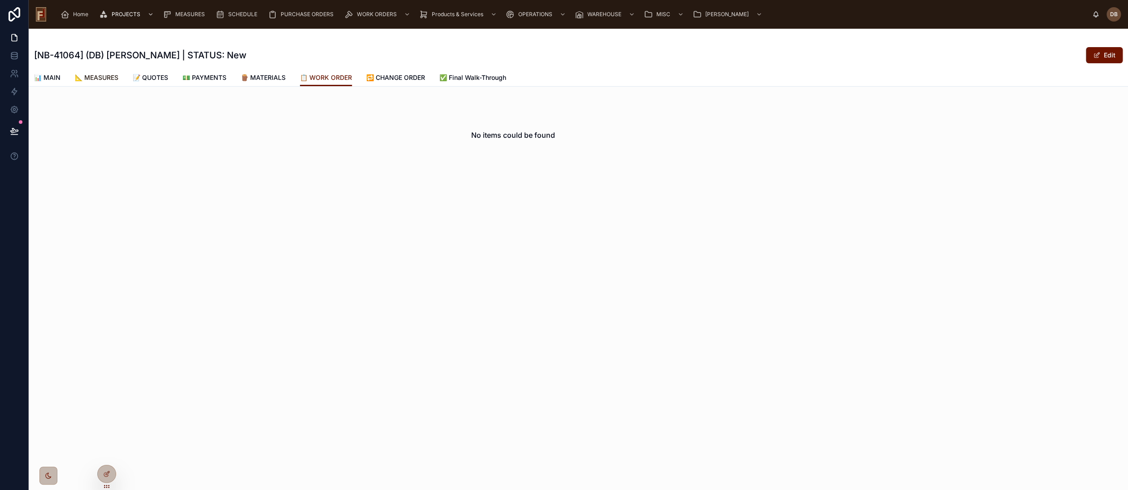
click at [100, 77] on span "📐 MEASURES" at bounding box center [97, 77] width 44 height 9
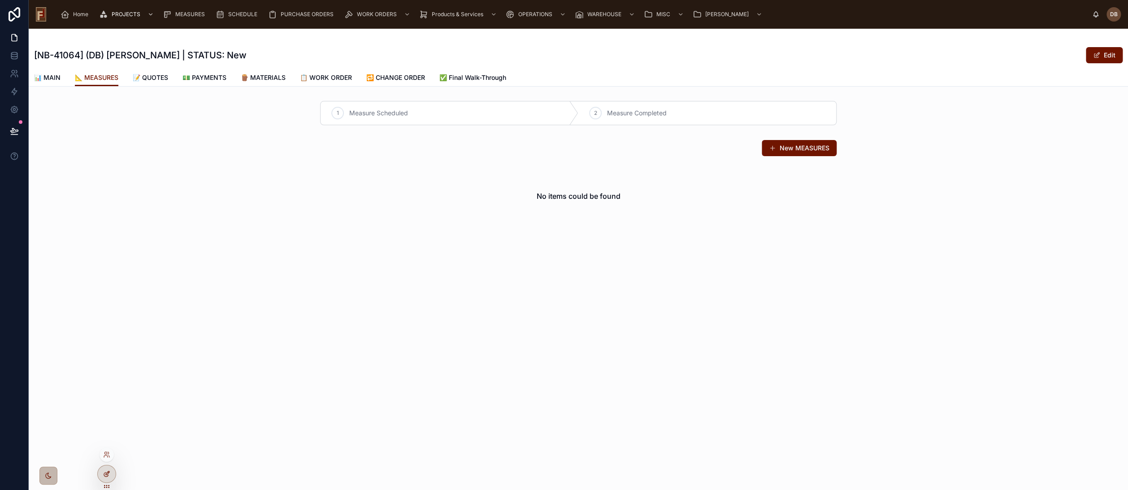
click at [107, 471] on icon at bounding box center [106, 473] width 7 height 7
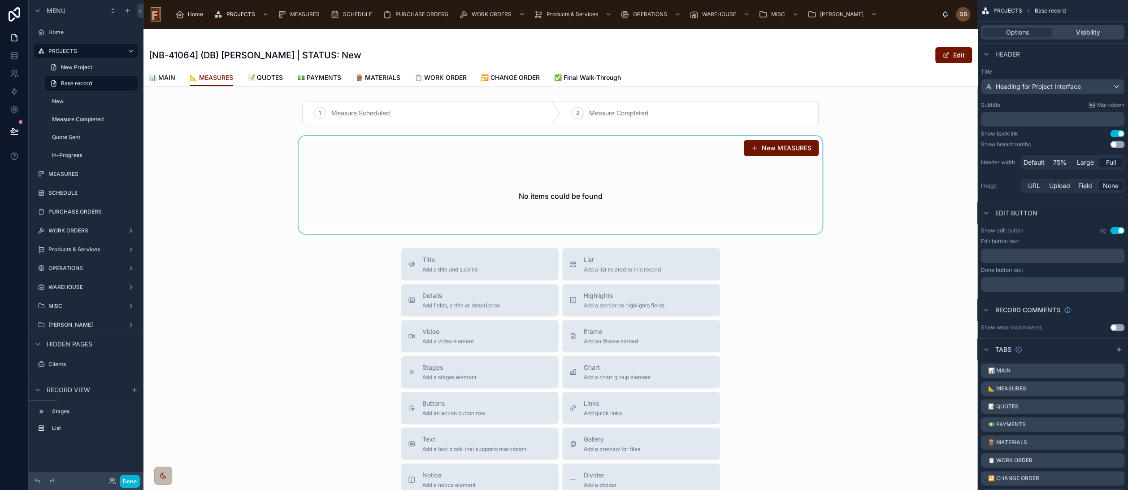
click at [589, 189] on div at bounding box center [561, 185] width 834 height 98
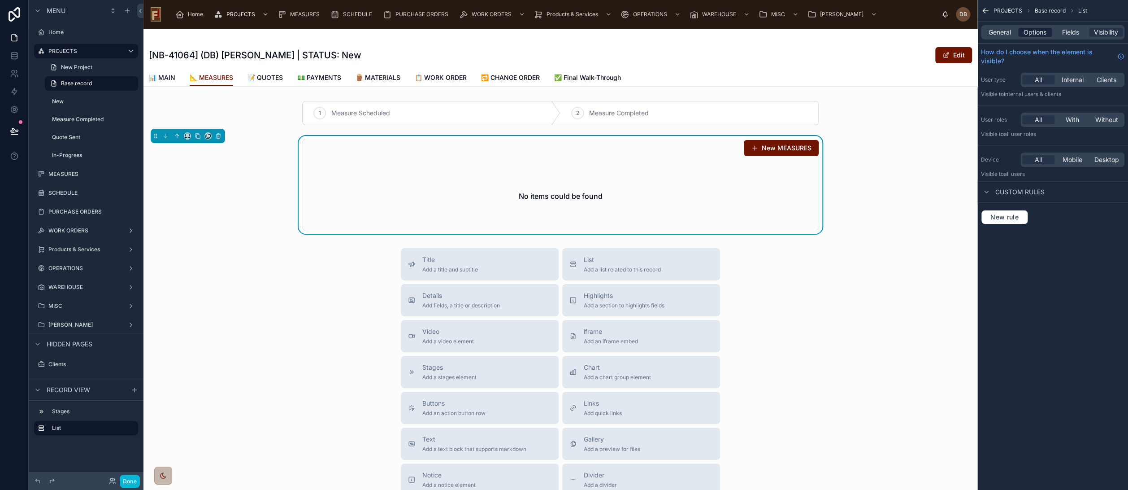
click at [1035, 35] on span "Options" at bounding box center [1035, 32] width 23 height 9
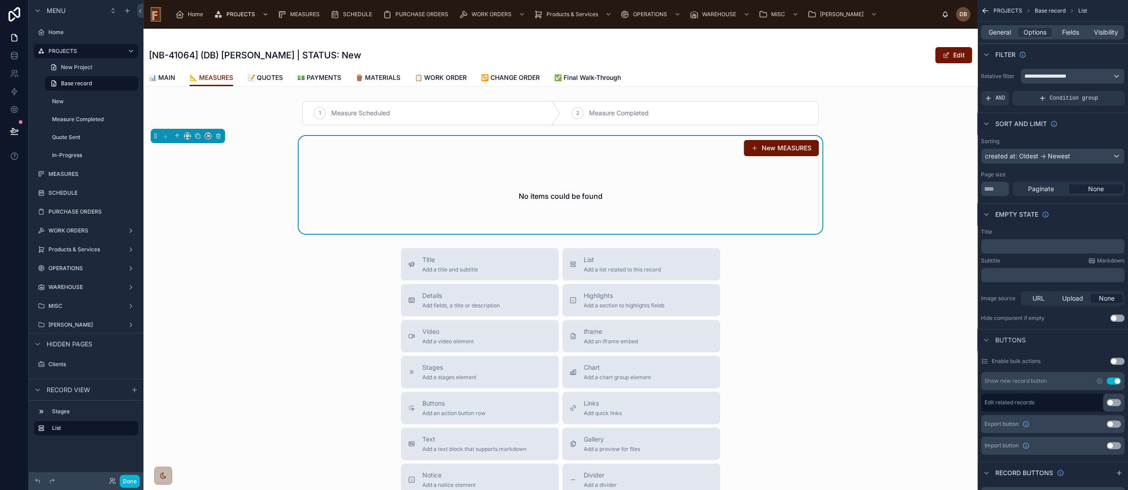
click at [1021, 243] on p "﻿" at bounding box center [1054, 246] width 138 height 7
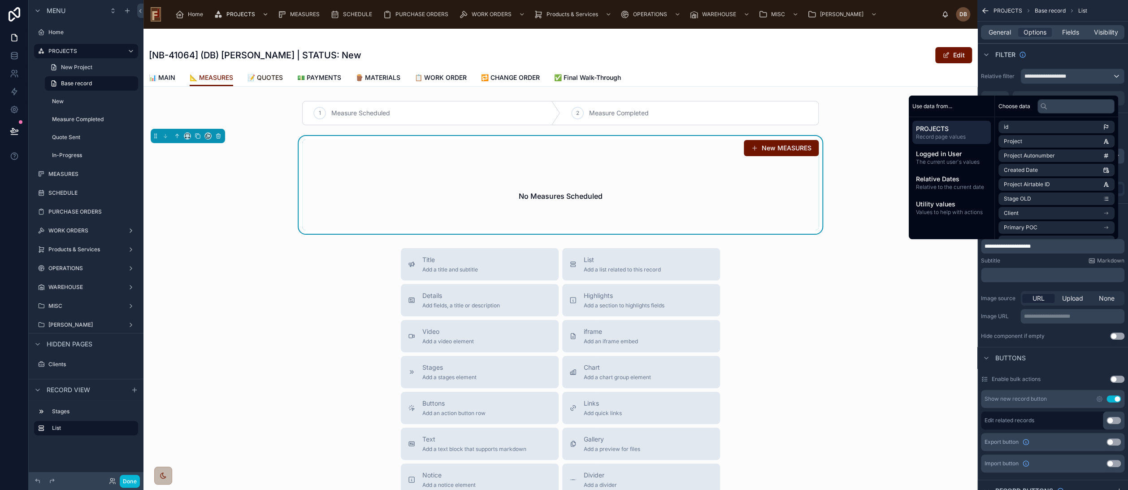
click at [274, 78] on span "📝 QUOTES" at bounding box center [265, 77] width 35 height 9
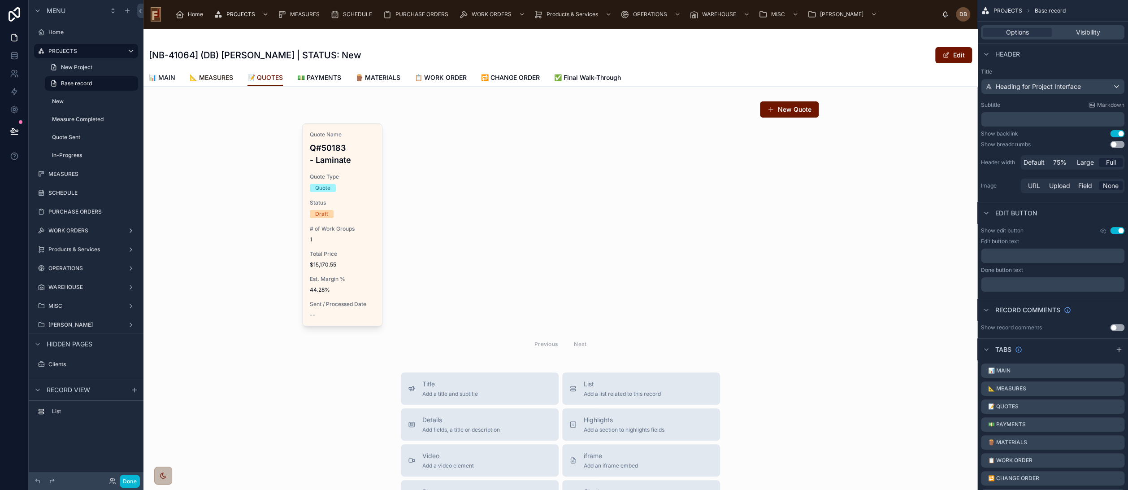
click at [224, 78] on span "📐 MEASURES" at bounding box center [212, 77] width 44 height 9
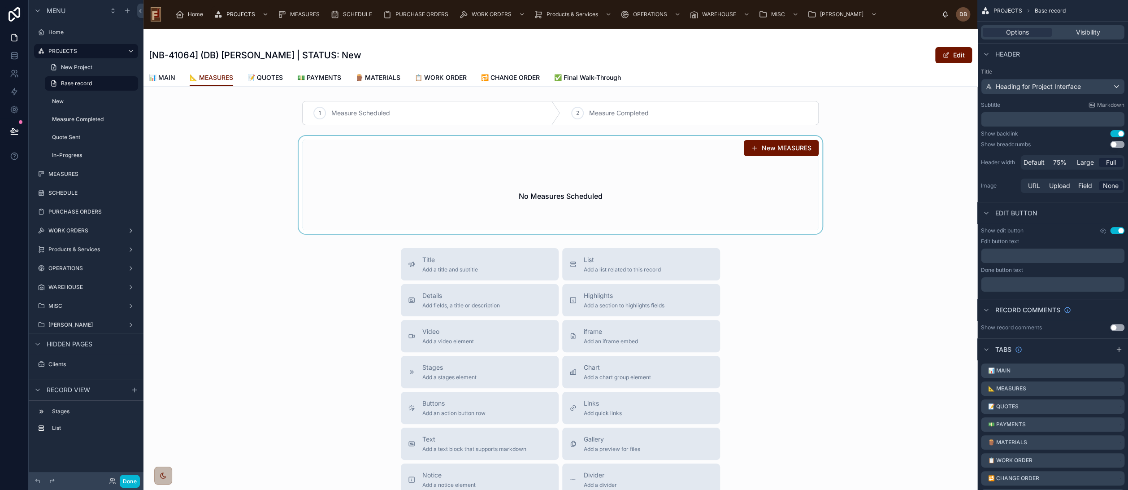
click at [462, 177] on div at bounding box center [561, 185] width 834 height 98
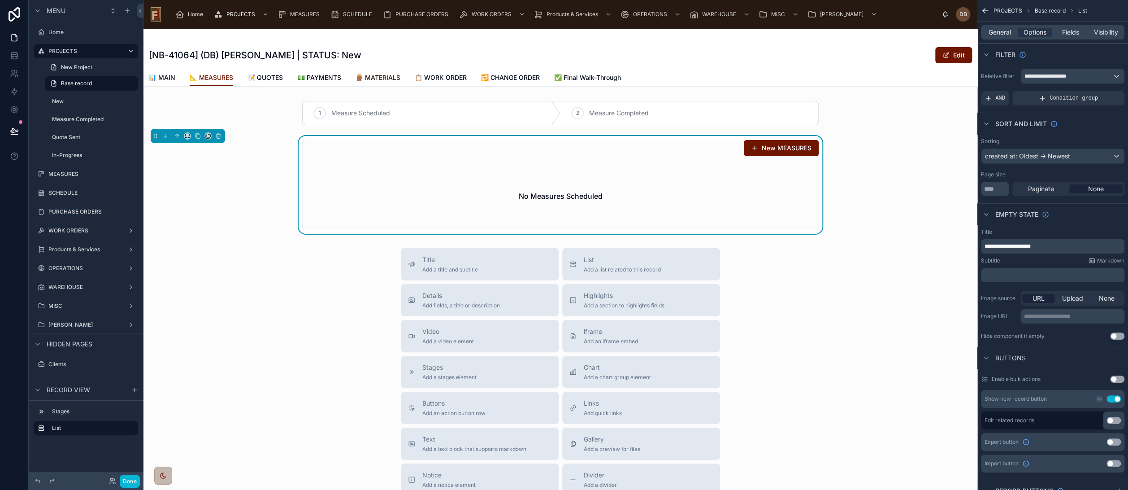
click at [388, 75] on span "🪵 MATERIALS" at bounding box center [378, 77] width 45 height 9
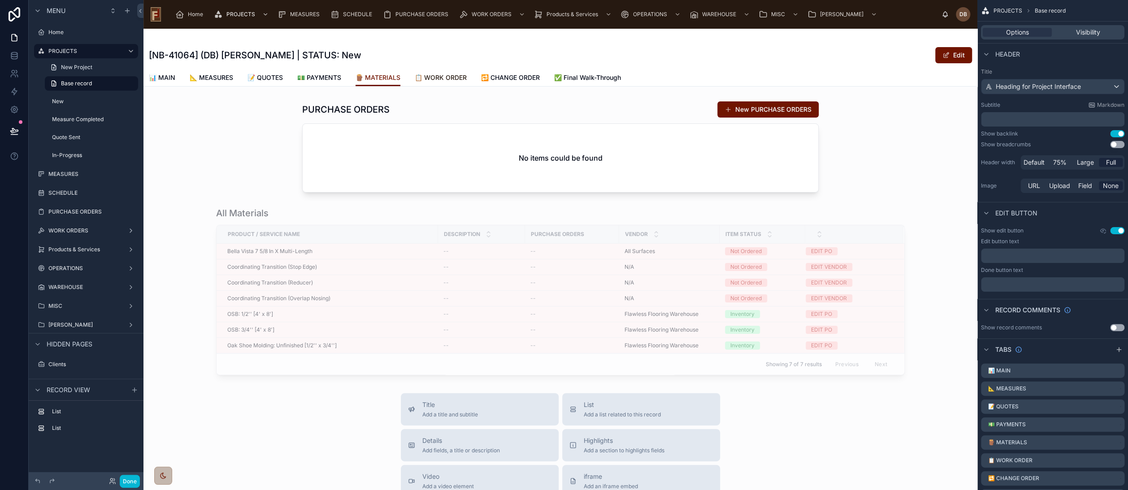
click at [457, 78] on span "📋 WORK ORDER" at bounding box center [441, 77] width 52 height 9
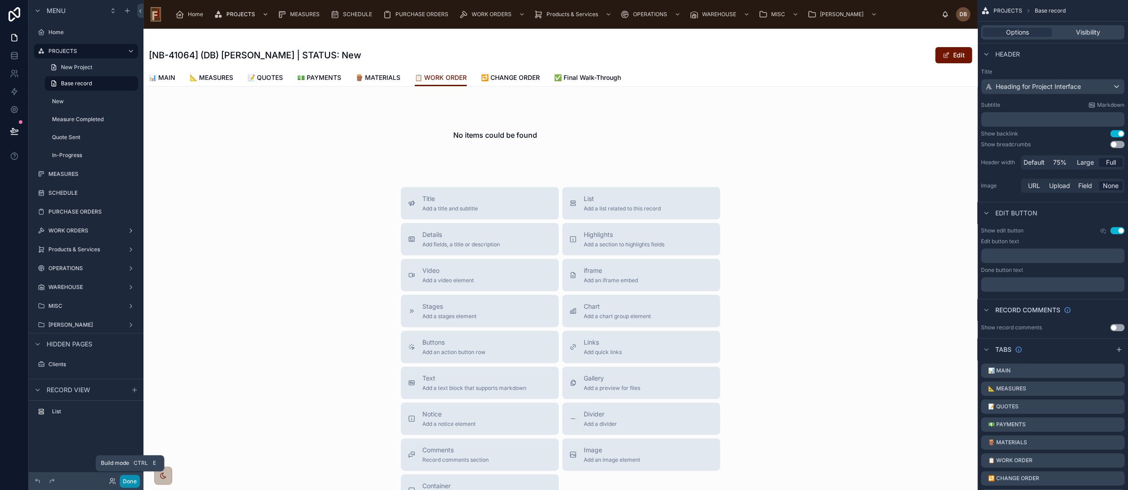
click at [132, 479] on button "Done" at bounding box center [130, 481] width 20 height 13
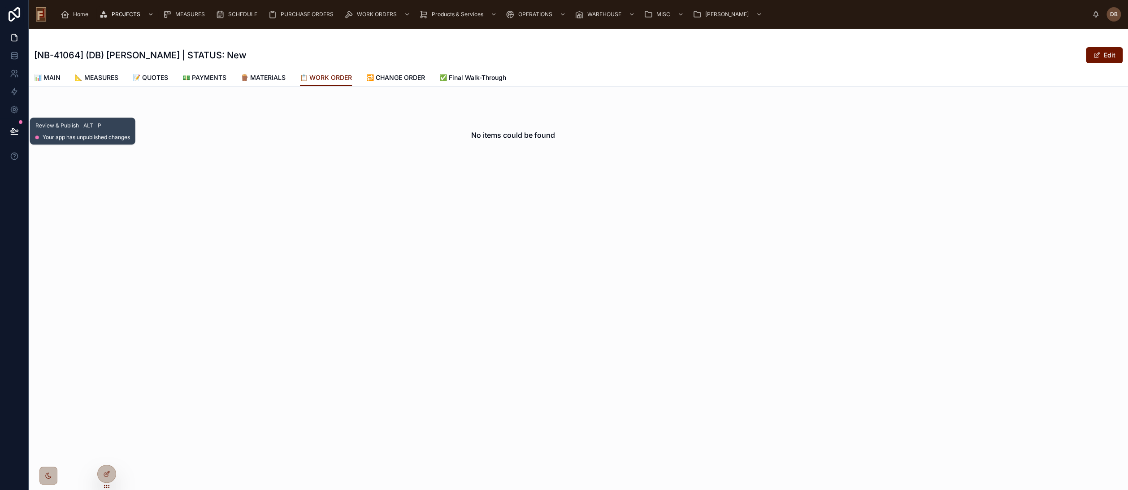
click at [14, 130] on icon at bounding box center [14, 130] width 8 height 4
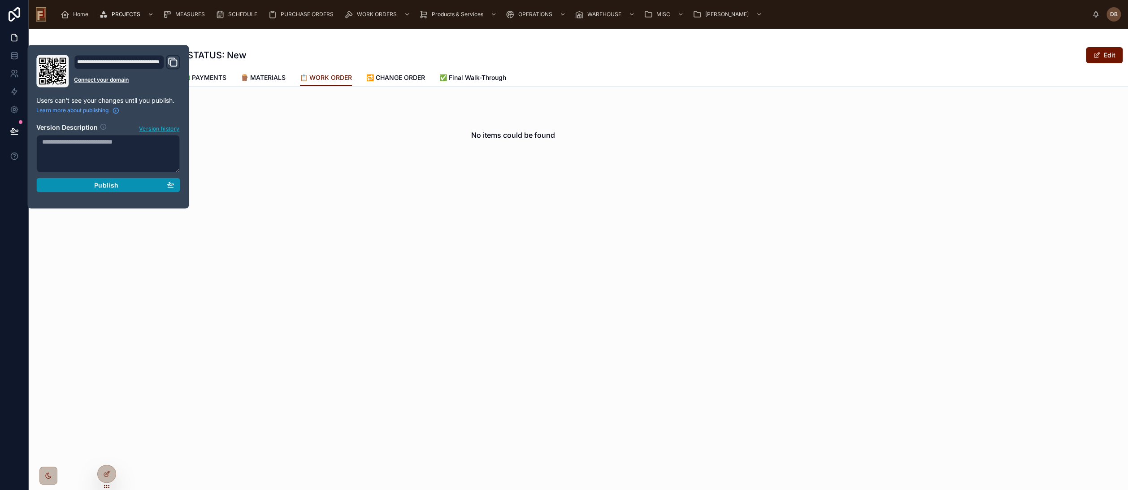
click at [106, 182] on span "Publish" at bounding box center [106, 185] width 24 height 8
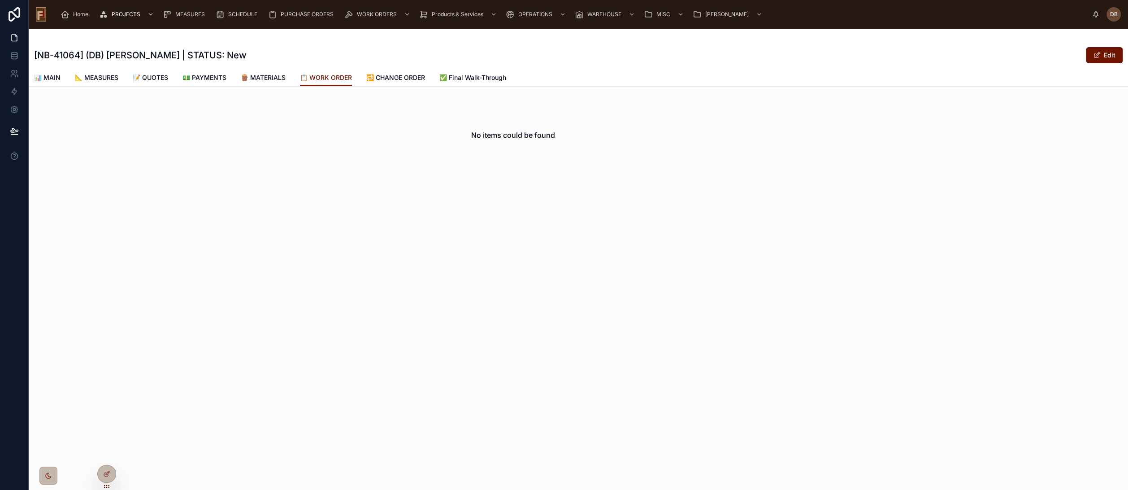
click at [185, 54] on h1 "[NB-41064] (DB) Carlos Conn | STATUS: New" at bounding box center [140, 55] width 213 height 13
click at [217, 55] on h1 "[NB-41064] (DB) Carlos Conn | STATUS: New" at bounding box center [140, 55] width 213 height 13
click at [185, 55] on h1 "[NB-41064] (DB) Carlos Conn | STATUS: New" at bounding box center [140, 55] width 213 height 13
drag, startPoint x: 185, startPoint y: 55, endPoint x: 217, endPoint y: 58, distance: 32.0
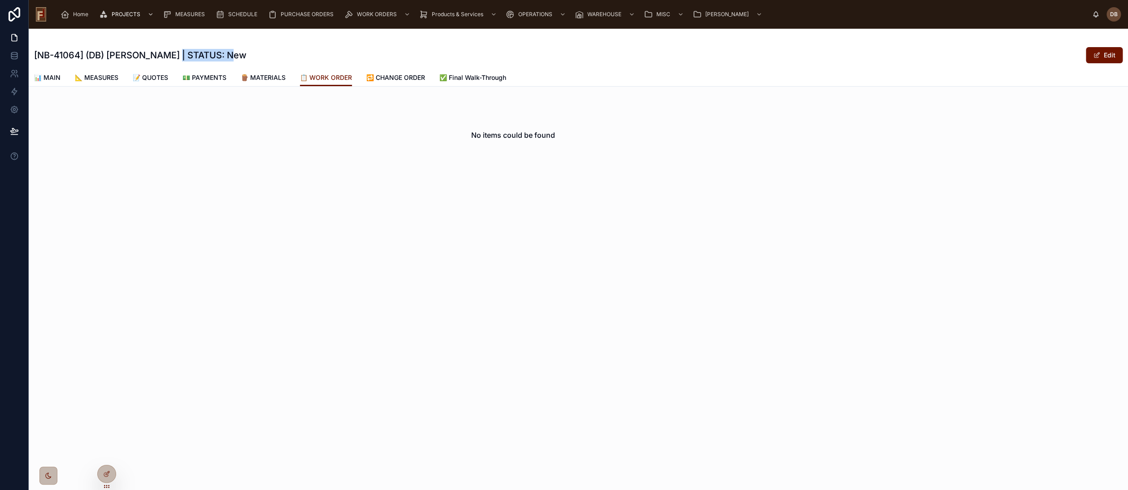
click at [217, 58] on h1 "[NB-41064] (DB) Carlos Conn | STATUS: New" at bounding box center [140, 55] width 213 height 13
click at [227, 133] on div "No items could be found" at bounding box center [579, 134] width 1100 height 75
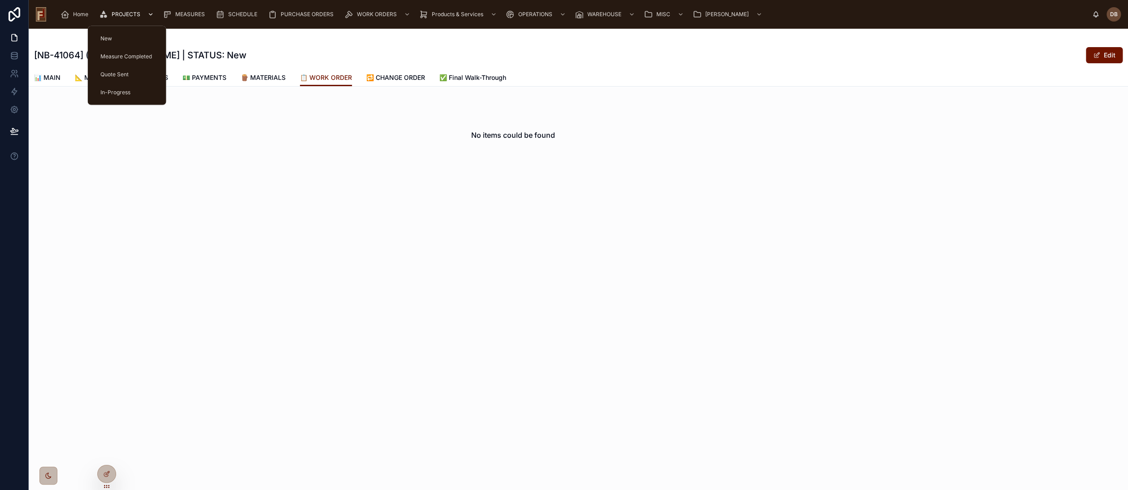
click at [122, 13] on span "PROJECTS" at bounding box center [126, 14] width 29 height 7
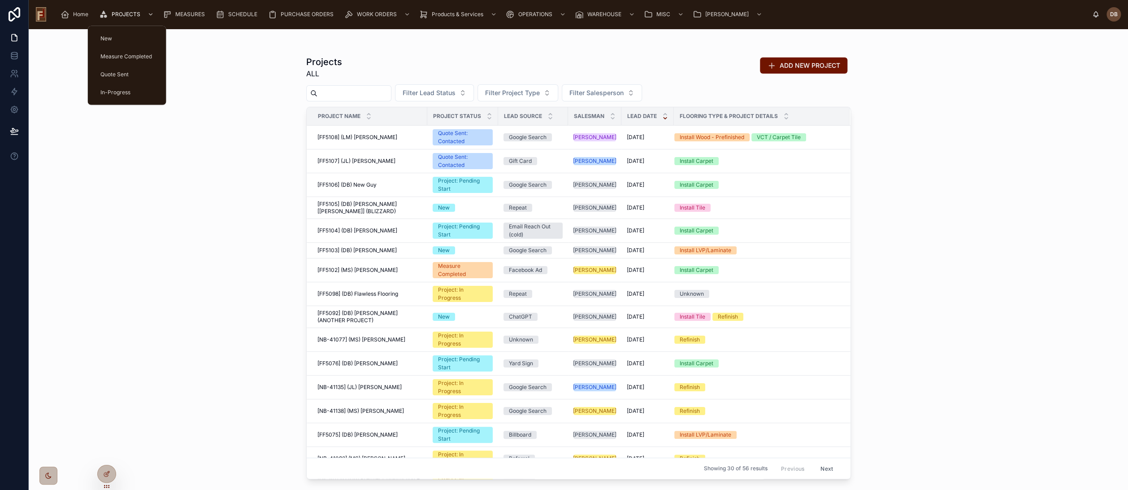
click at [216, 94] on div "Projects ALL ADD NEW PROJECT Filter Lead Status Filter Project Type Filter Sale…" at bounding box center [579, 259] width 1100 height 461
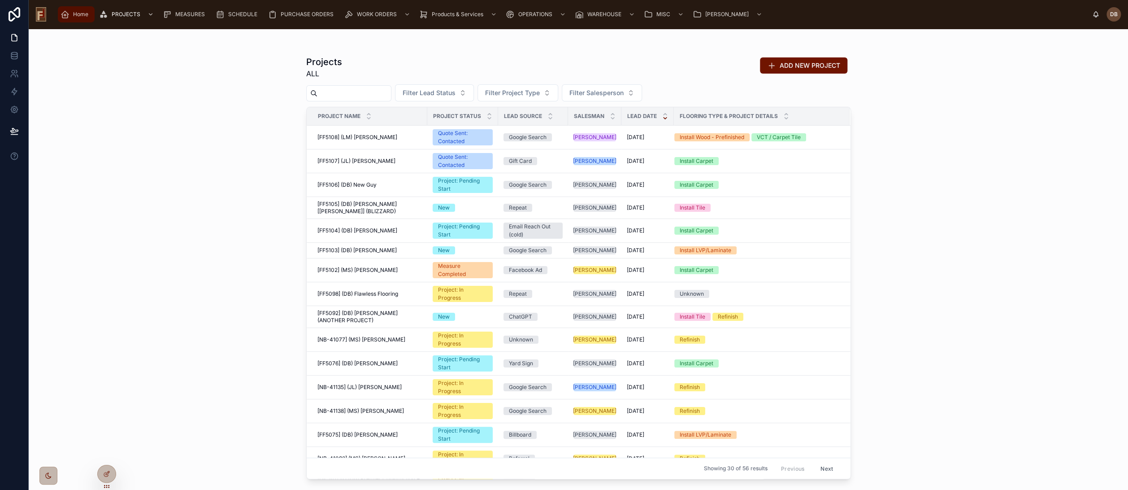
click at [79, 15] on span "Home" at bounding box center [80, 14] width 15 height 7
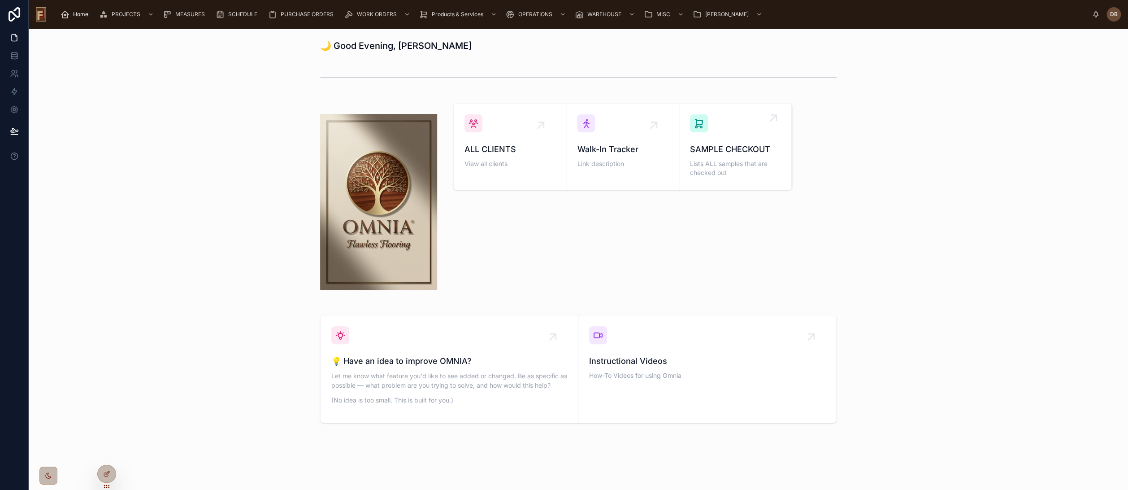
click at [725, 145] on span "SAMPLE CHECKOUT" at bounding box center [735, 149] width 91 height 13
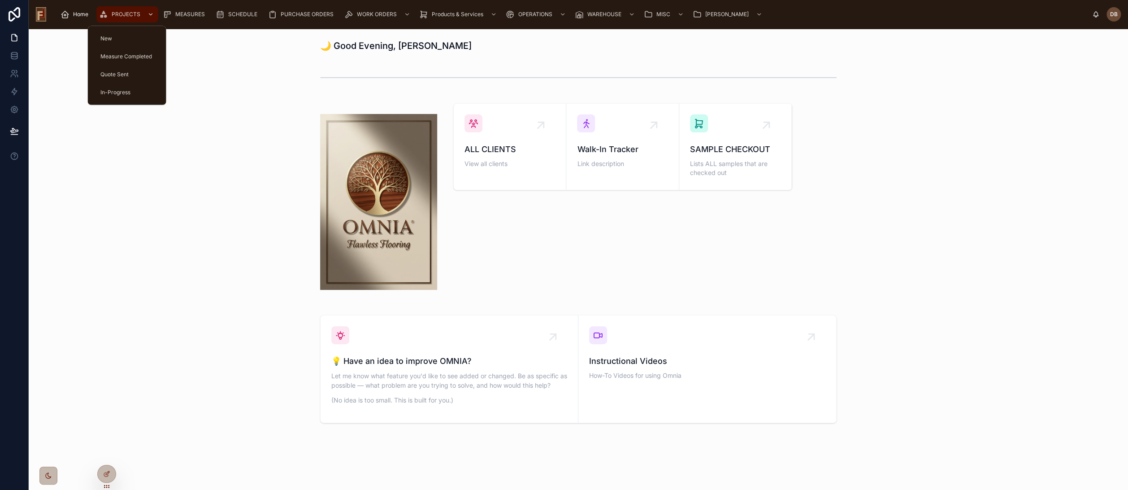
click at [125, 16] on span "PROJECTS" at bounding box center [126, 14] width 29 height 7
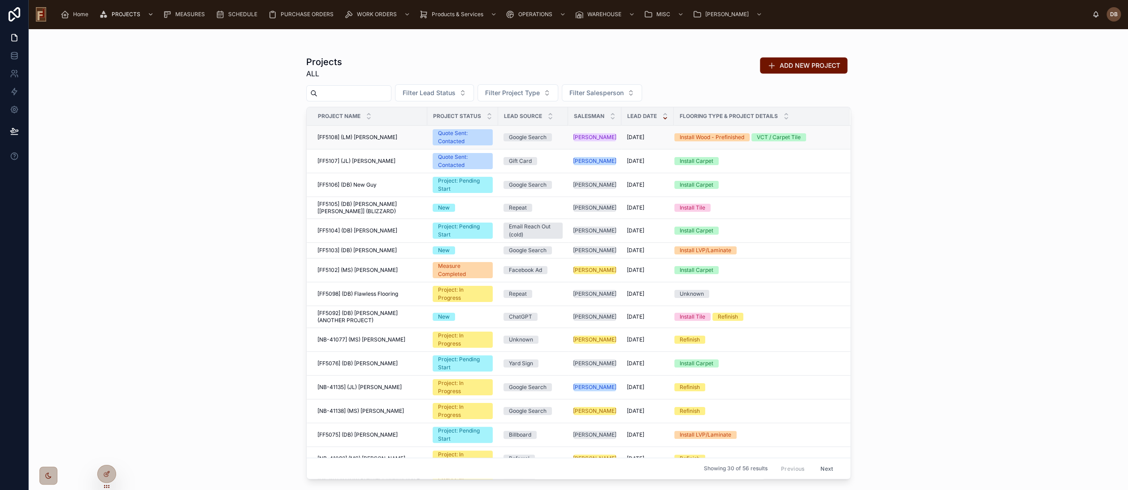
click at [379, 138] on span "[FF5108] (LM) Frodo Baggins" at bounding box center [358, 137] width 80 height 7
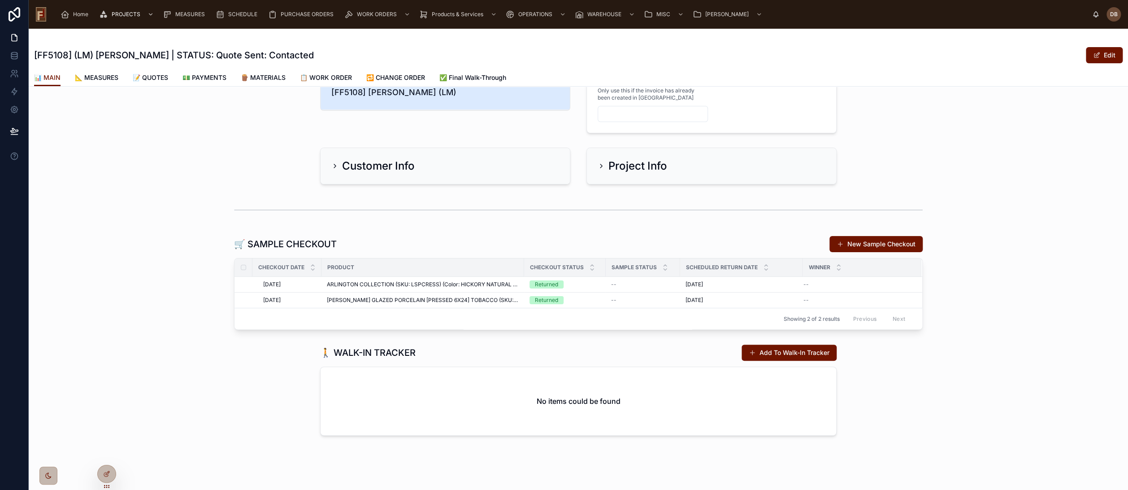
scroll to position [42, 0]
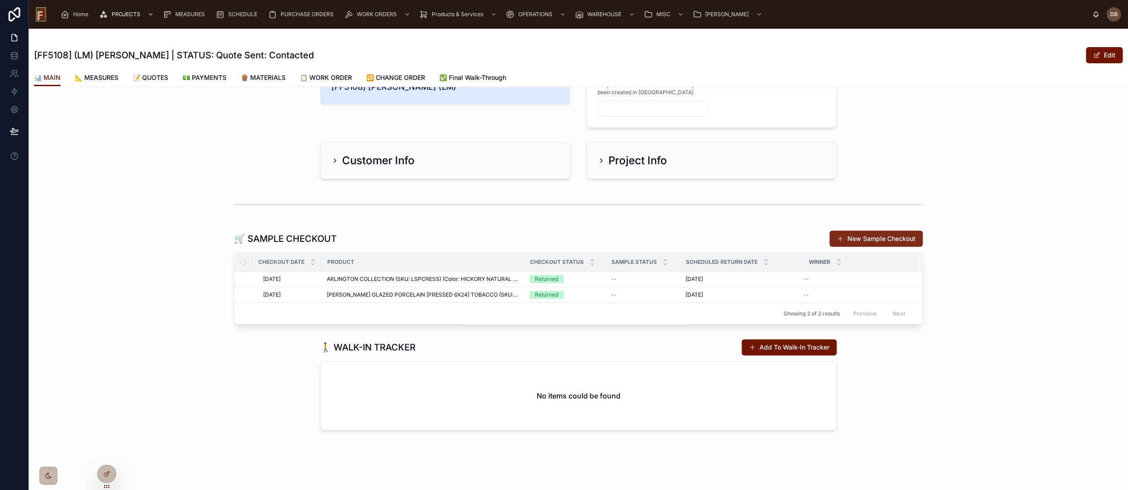
click at [874, 241] on button "New Sample Checkout" at bounding box center [876, 239] width 93 height 16
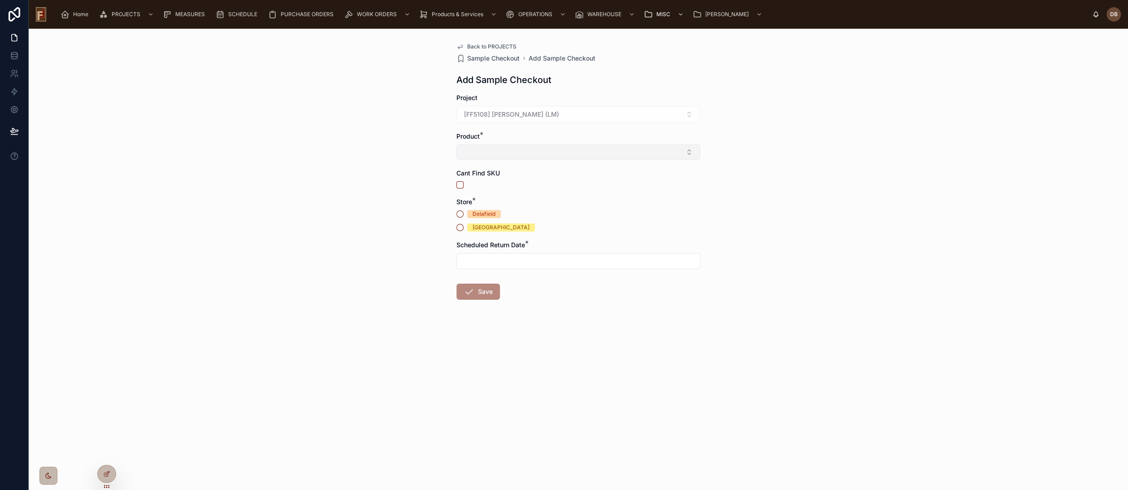
click at [499, 151] on button "Select Button" at bounding box center [579, 151] width 244 height 15
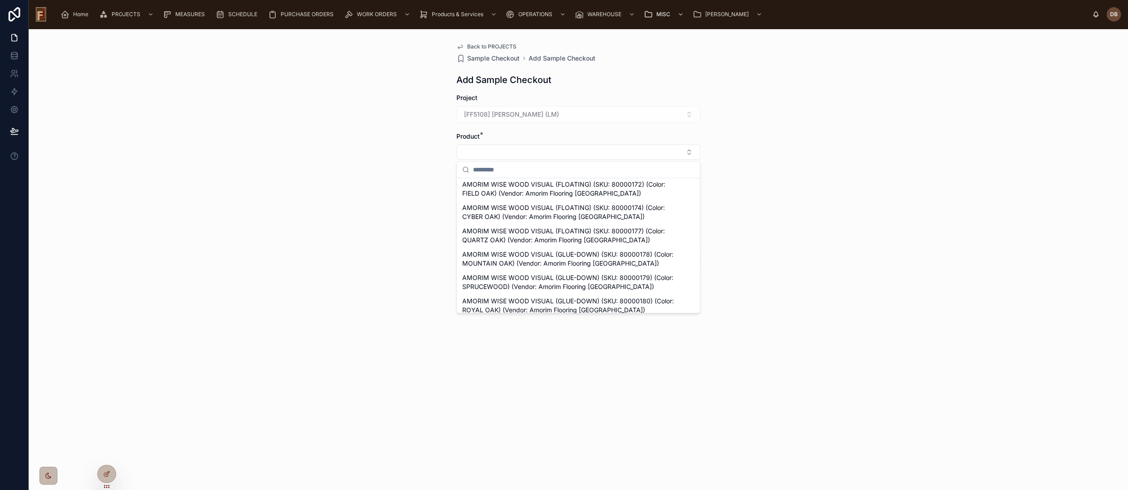
scroll to position [2222, 0]
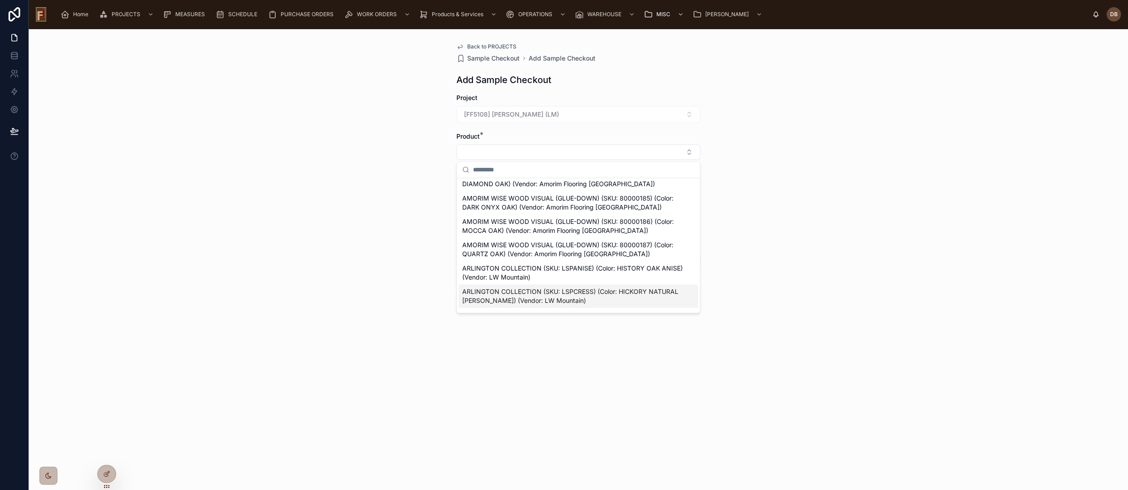
click at [603, 287] on span "ARLINGTON COLLECTION (SKU: LSPCRESS) (Color: HICKORY NATURAL CRESS) (Vendor: LW…" at bounding box center [573, 296] width 222 height 18
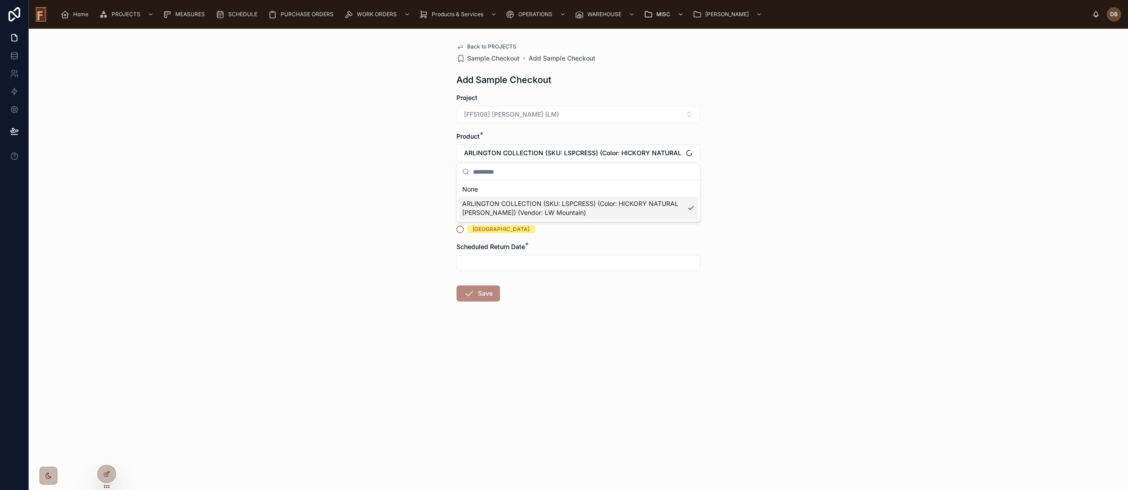
scroll to position [0, 0]
click at [460, 186] on button "button" at bounding box center [460, 186] width 7 height 7
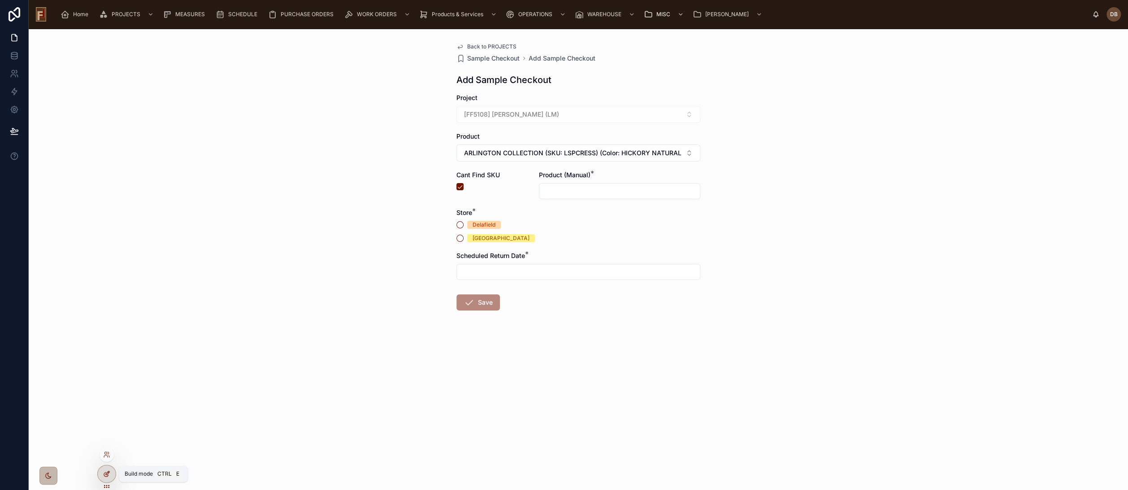
click at [106, 471] on icon at bounding box center [106, 473] width 7 height 7
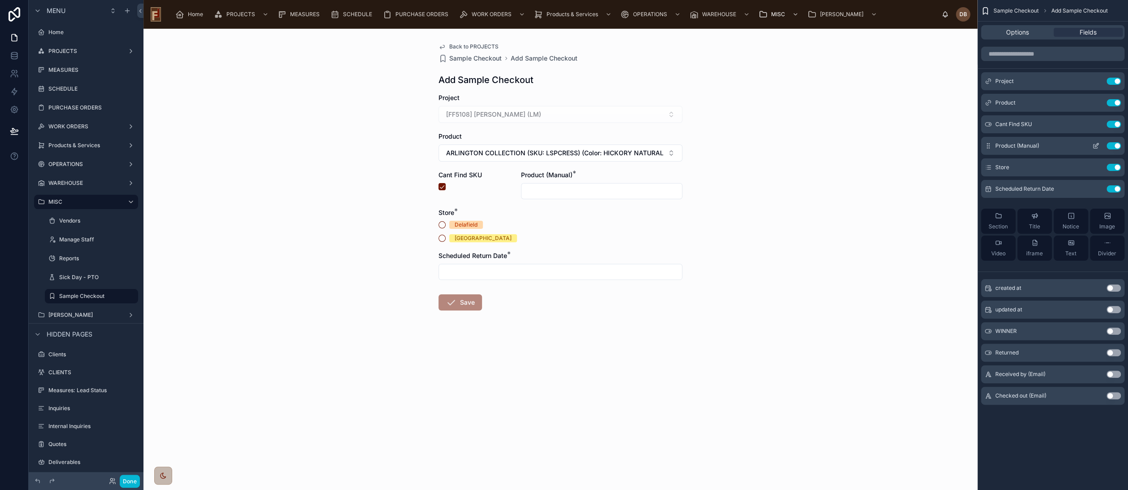
click at [1095, 146] on icon "scrollable content" at bounding box center [1097, 145] width 4 height 4
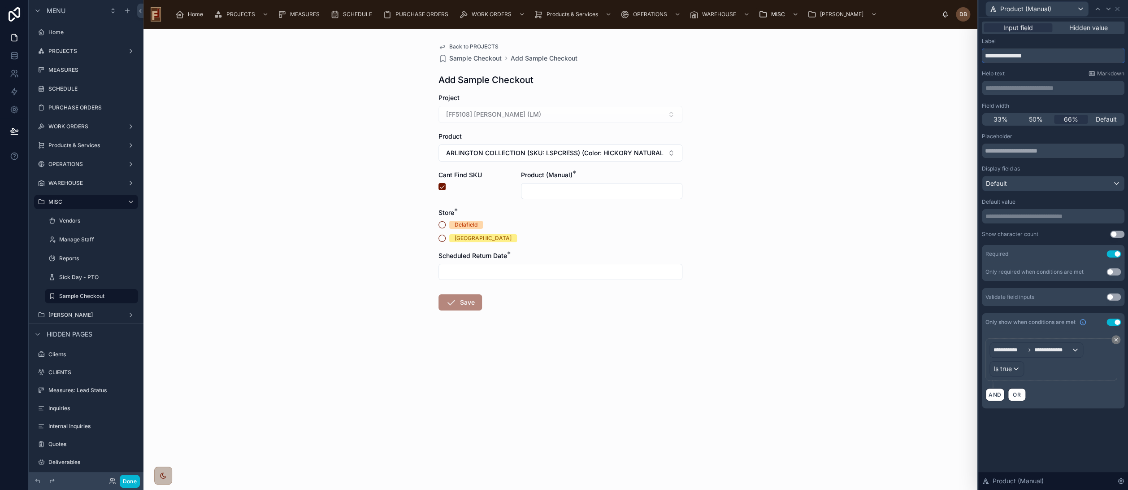
click at [1012, 54] on input "**********" at bounding box center [1053, 55] width 143 height 14
type input "**********"
click at [129, 480] on button "Done" at bounding box center [130, 481] width 20 height 13
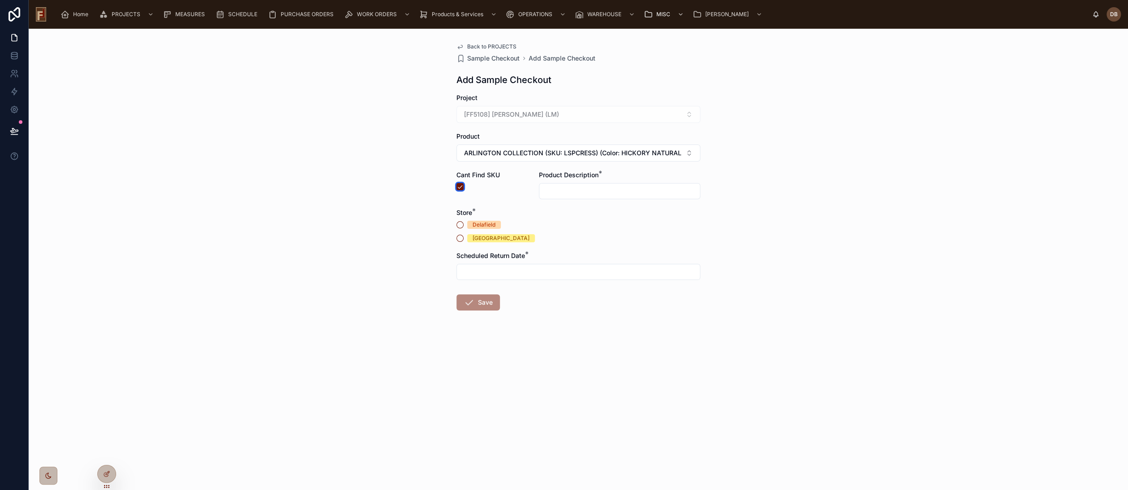
click at [460, 187] on button "button" at bounding box center [460, 186] width 7 height 7
click at [461, 184] on button "button" at bounding box center [460, 186] width 7 height 7
click at [459, 187] on button "button" at bounding box center [460, 186] width 7 height 7
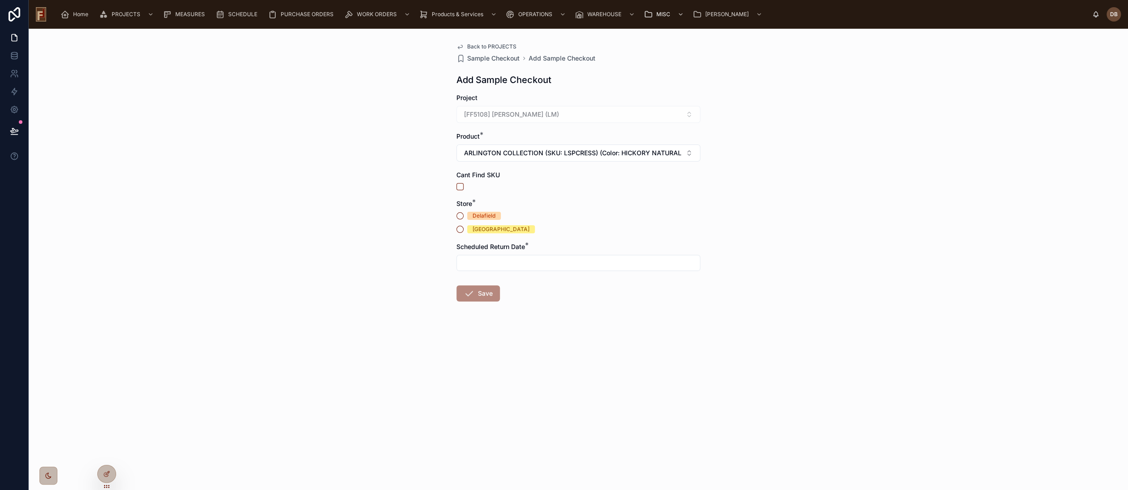
click at [546, 257] on input "text" at bounding box center [578, 263] width 243 height 13
click at [582, 284] on button "Today" at bounding box center [578, 285] width 35 height 16
click at [582, 284] on span "Today" at bounding box center [578, 285] width 35 height 16
click at [389, 280] on div "Back to PROJECTS Sample Checkout Add Sample Checkout Add Sample Checkout Projec…" at bounding box center [579, 259] width 1100 height 461
click at [492, 266] on input "*********" at bounding box center [578, 263] width 243 height 13
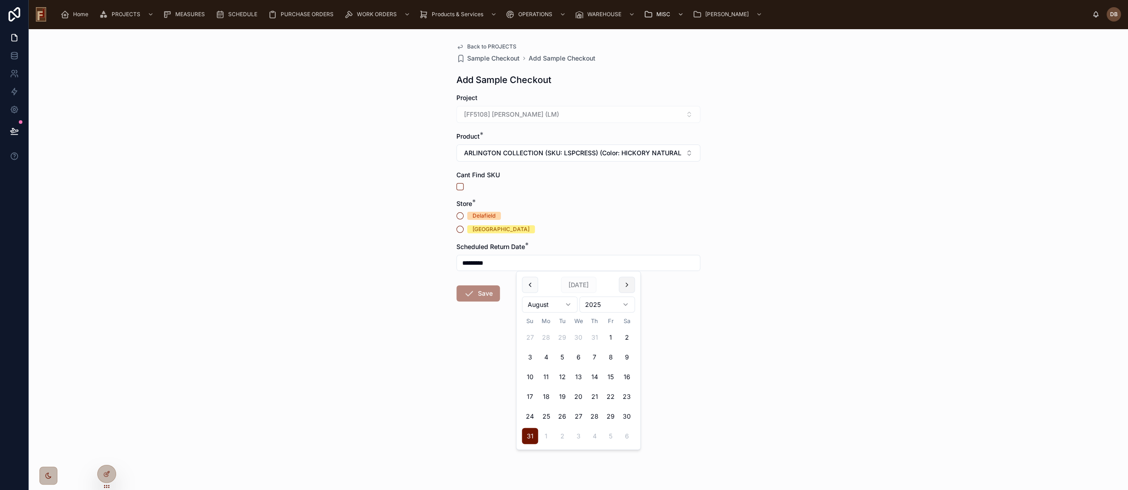
click at [627, 288] on button at bounding box center [627, 285] width 16 height 16
click at [548, 337] on button "1" at bounding box center [546, 337] width 16 height 16
type input "********"
click at [380, 283] on div "Back to PROJECTS Sample Checkout Add Sample Checkout Add Sample Checkout Projec…" at bounding box center [579, 259] width 1100 height 461
click at [427, 254] on div "Back to PROJECTS Sample Checkout Add Sample Checkout Add Sample Checkout Projec…" at bounding box center [579, 259] width 1100 height 461
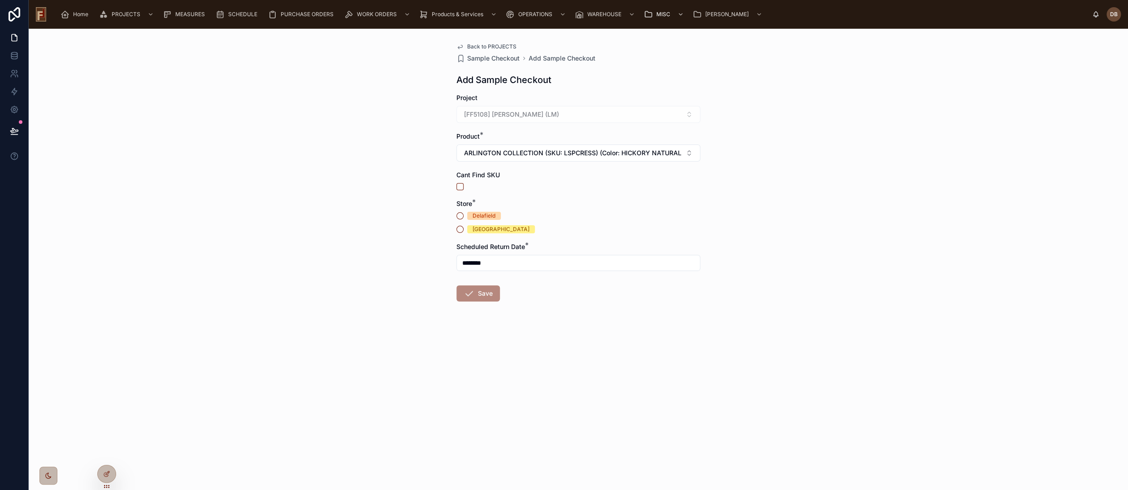
click at [483, 216] on div "Delafield" at bounding box center [484, 216] width 23 height 8
click at [464, 216] on button "Delafield" at bounding box center [460, 215] width 7 height 7
click at [482, 293] on button "Save" at bounding box center [479, 293] width 44 height 16
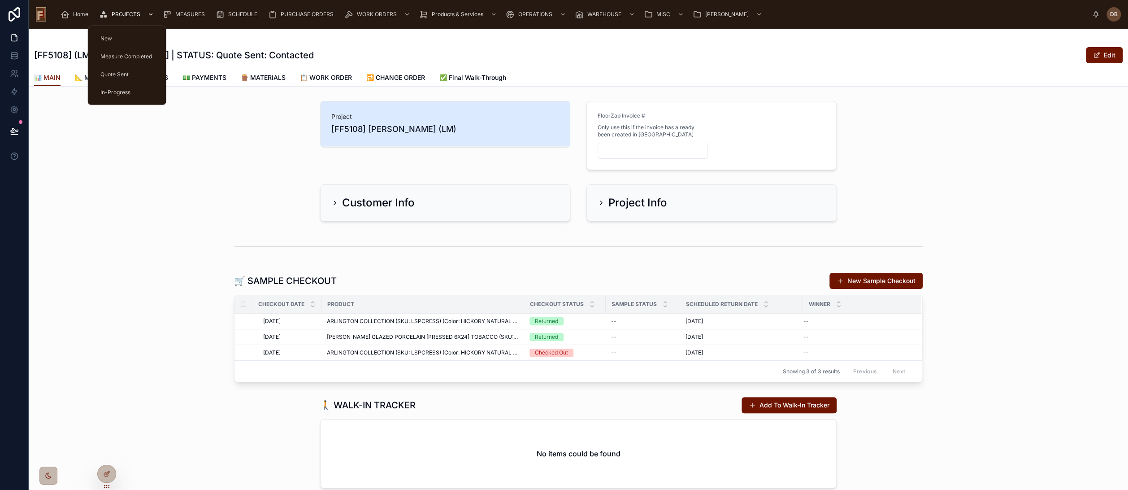
click at [116, 16] on span "PROJECTS" at bounding box center [126, 14] width 29 height 7
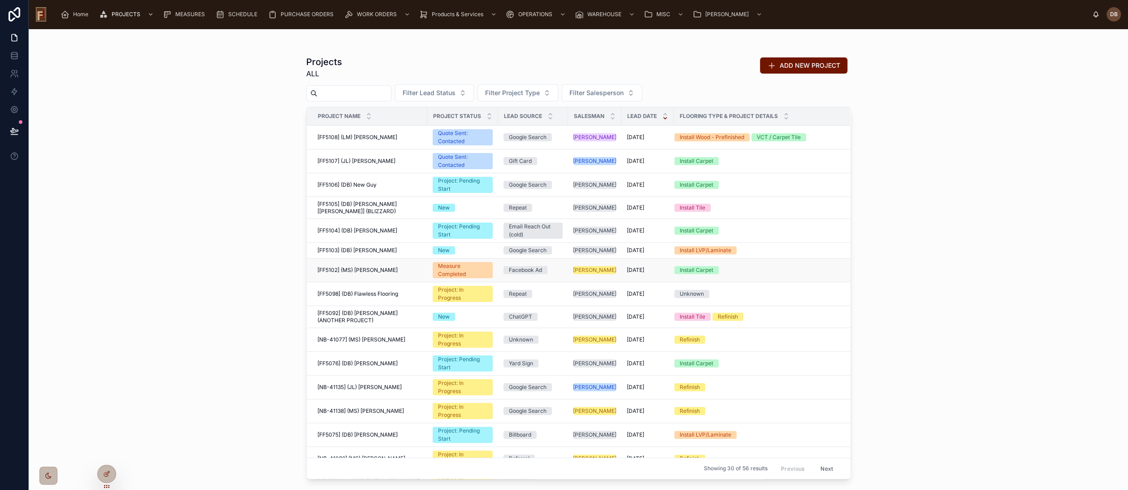
click at [375, 266] on span "[FF5102] (MS) Darth Vader" at bounding box center [358, 269] width 80 height 7
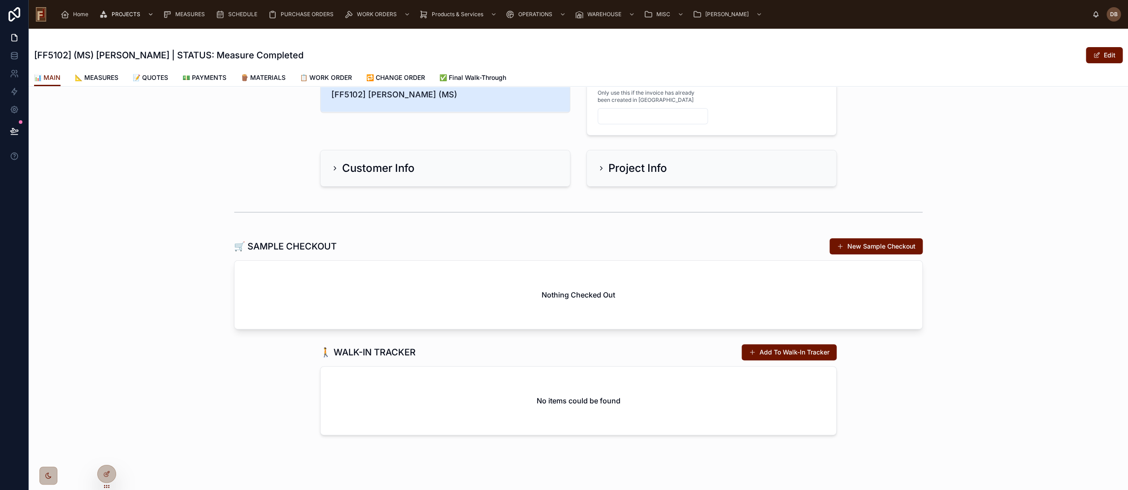
scroll to position [39, 0]
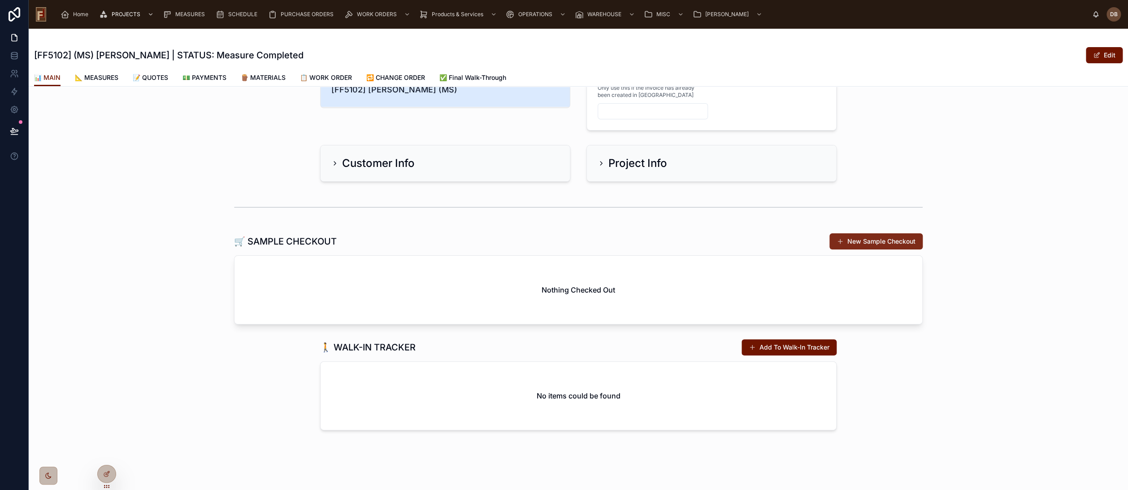
click at [879, 238] on button "New Sample Checkout" at bounding box center [876, 241] width 93 height 16
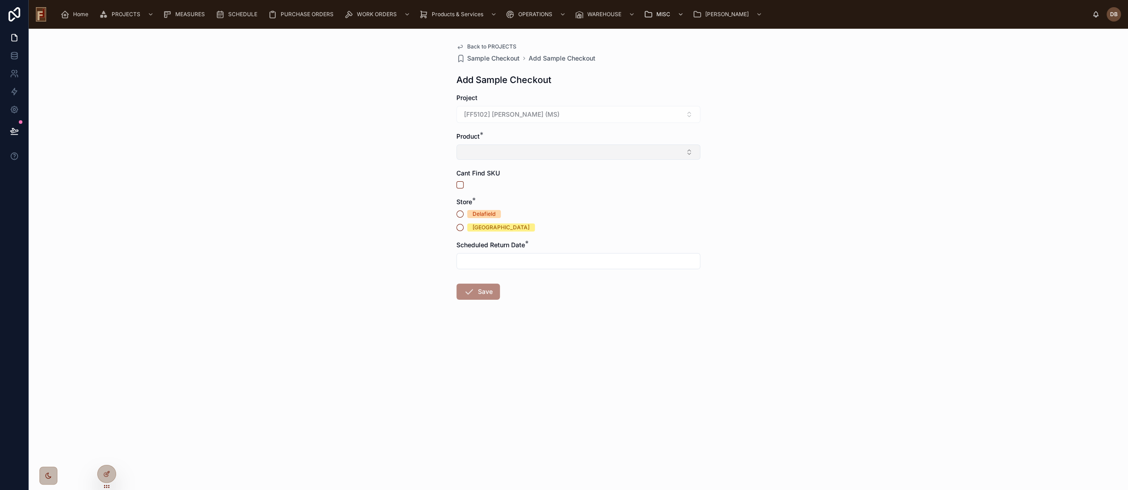
click at [576, 146] on button "Select Button" at bounding box center [579, 151] width 244 height 15
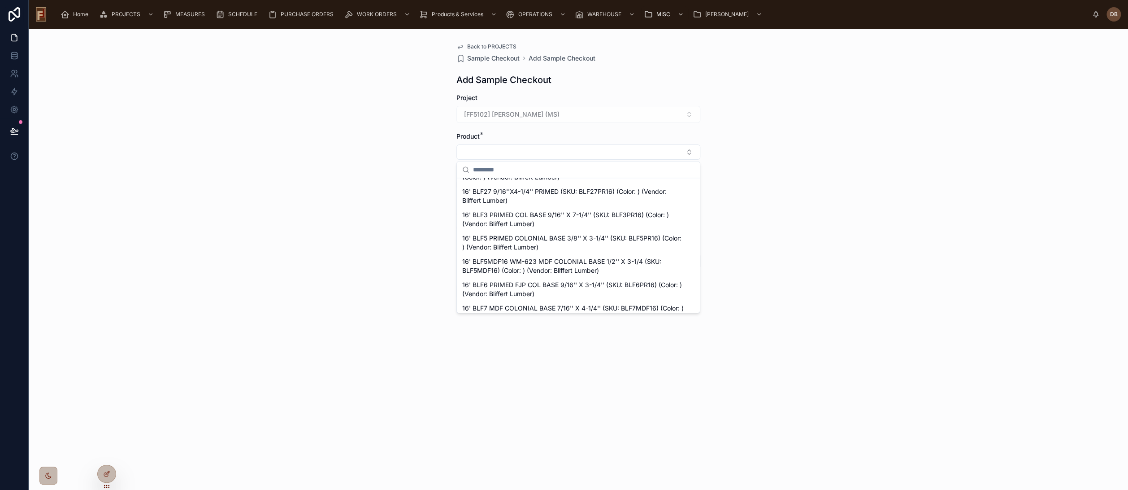
scroll to position [1056, 0]
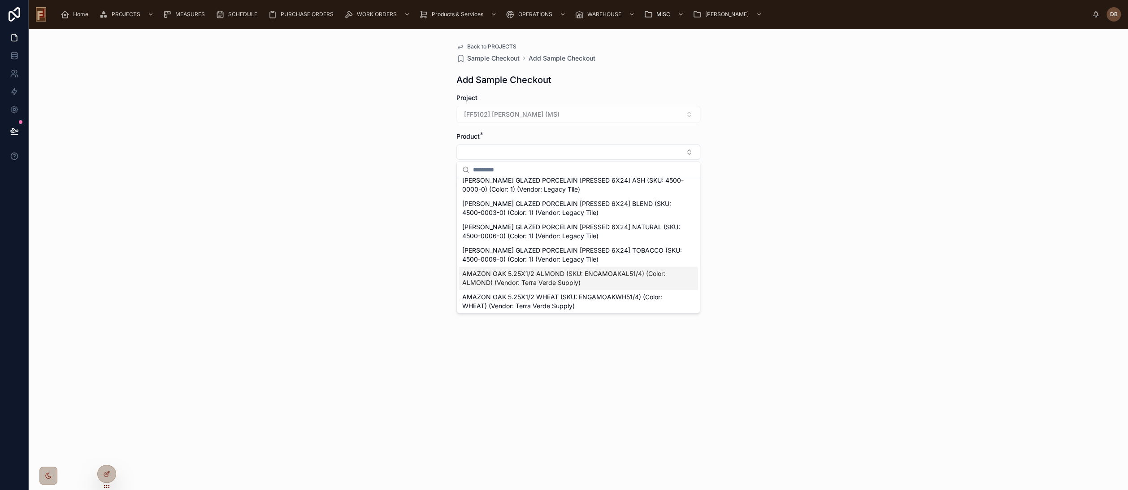
click at [606, 279] on span "AMAZON OAK 5.25X1/2 ALMOND (SKU: ENGAMOAKAL51/4) (Color: ALMOND) (Vendor: Terra…" at bounding box center [573, 278] width 222 height 18
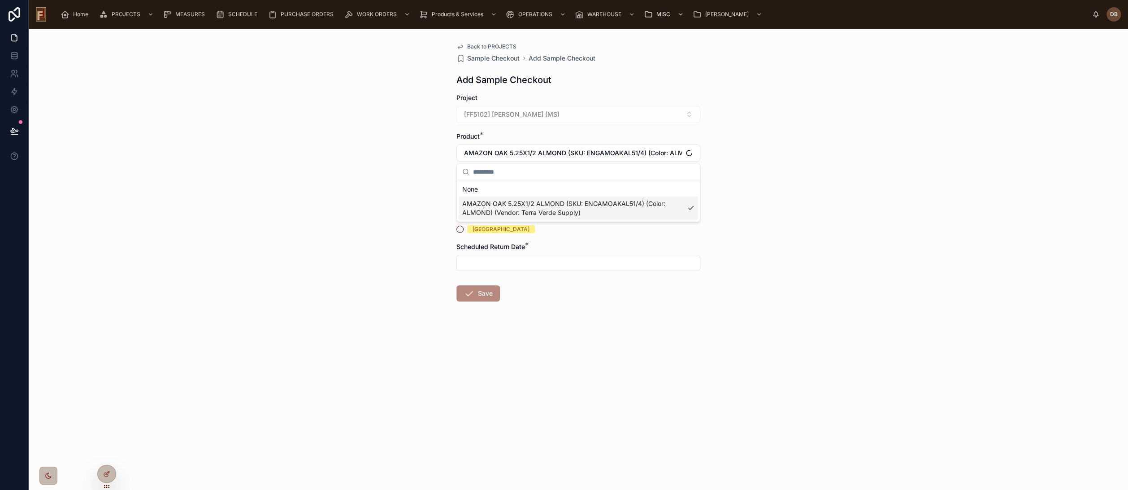
scroll to position [0, 0]
click at [485, 228] on div "New Berlin" at bounding box center [501, 229] width 57 height 8
click at [464, 228] on button "New Berlin" at bounding box center [460, 229] width 7 height 7
click at [506, 262] on input "text" at bounding box center [578, 263] width 243 height 13
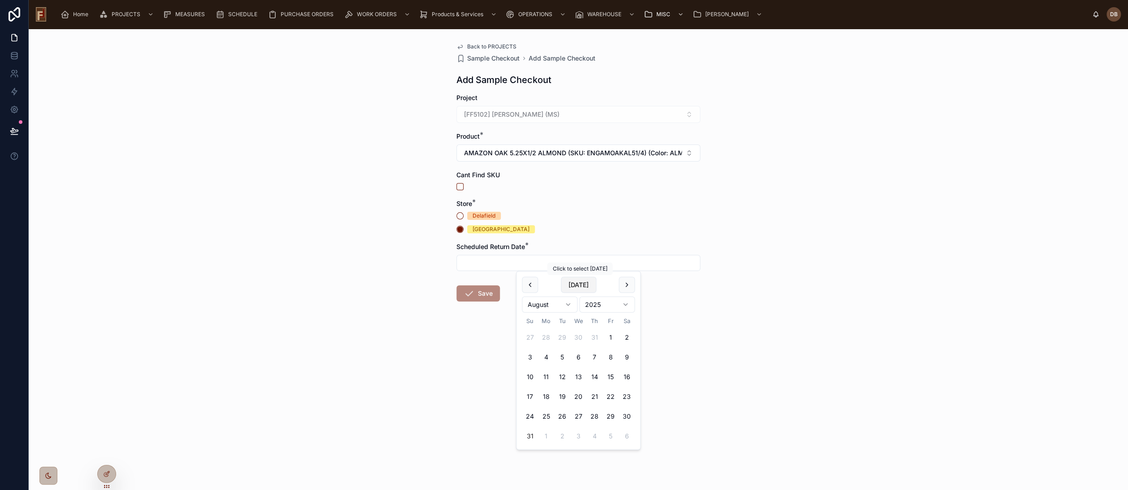
click at [580, 283] on button "Today" at bounding box center [578, 285] width 35 height 16
click at [626, 282] on button at bounding box center [627, 285] width 16 height 16
click at [563, 339] on button "2" at bounding box center [562, 337] width 16 height 16
type input "********"
click at [488, 291] on button "Save" at bounding box center [479, 293] width 44 height 16
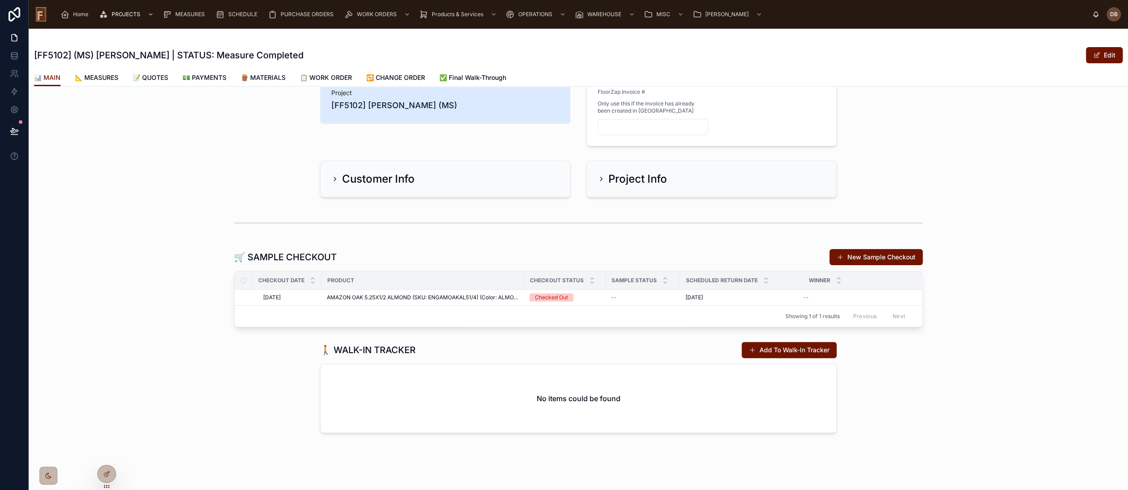
scroll to position [26, 0]
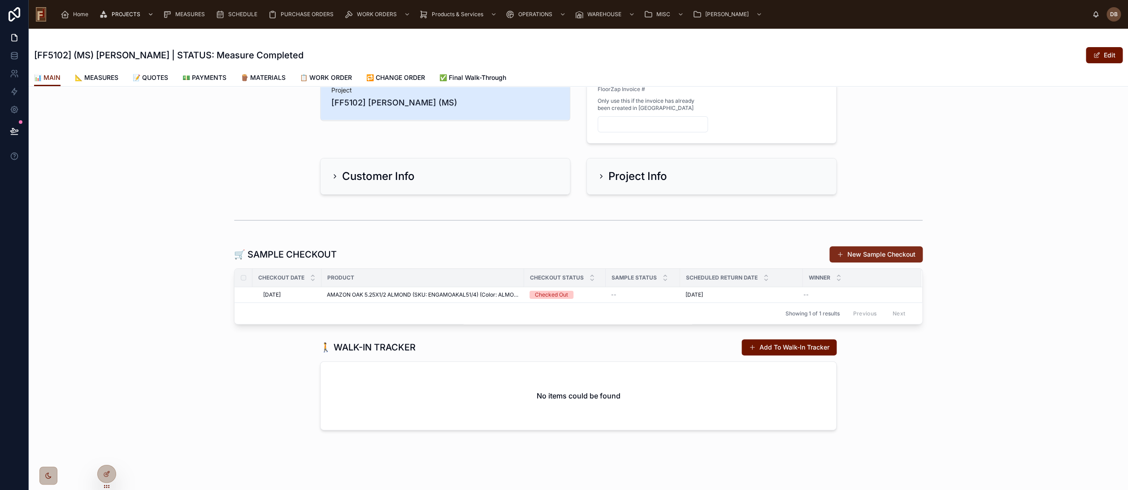
click at [877, 255] on button "New Sample Checkout" at bounding box center [876, 254] width 93 height 16
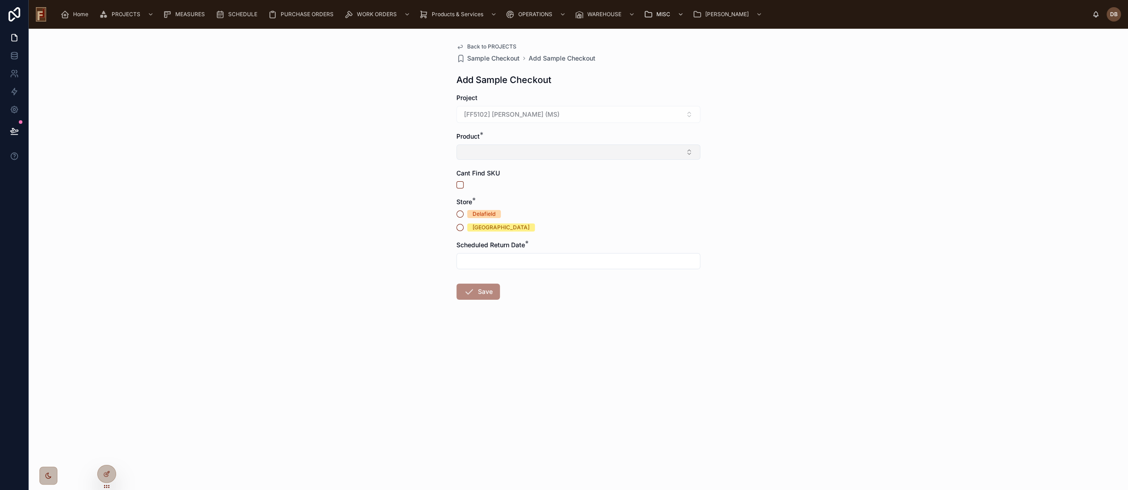
click at [484, 148] on button "Select Button" at bounding box center [579, 151] width 244 height 15
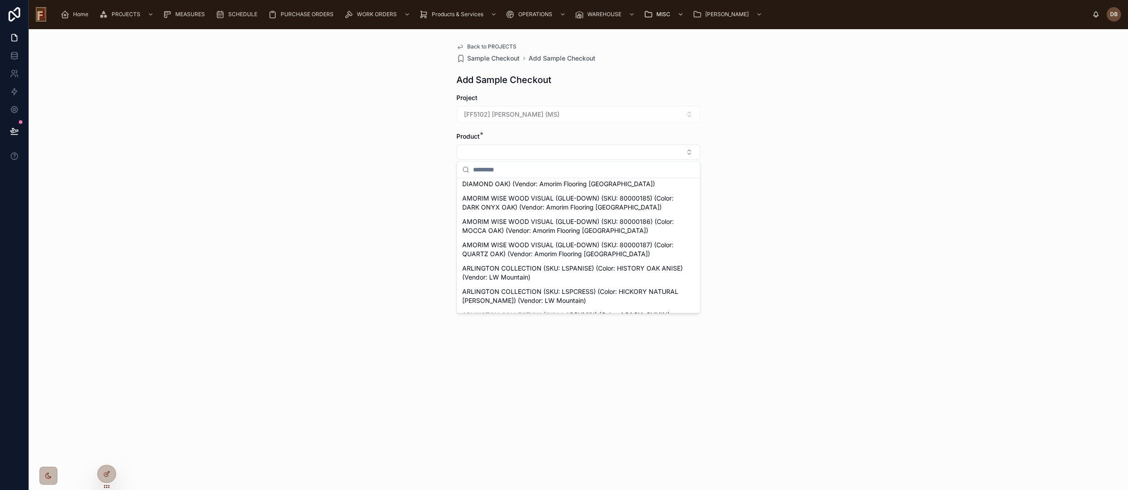
scroll to position [3389, 0]
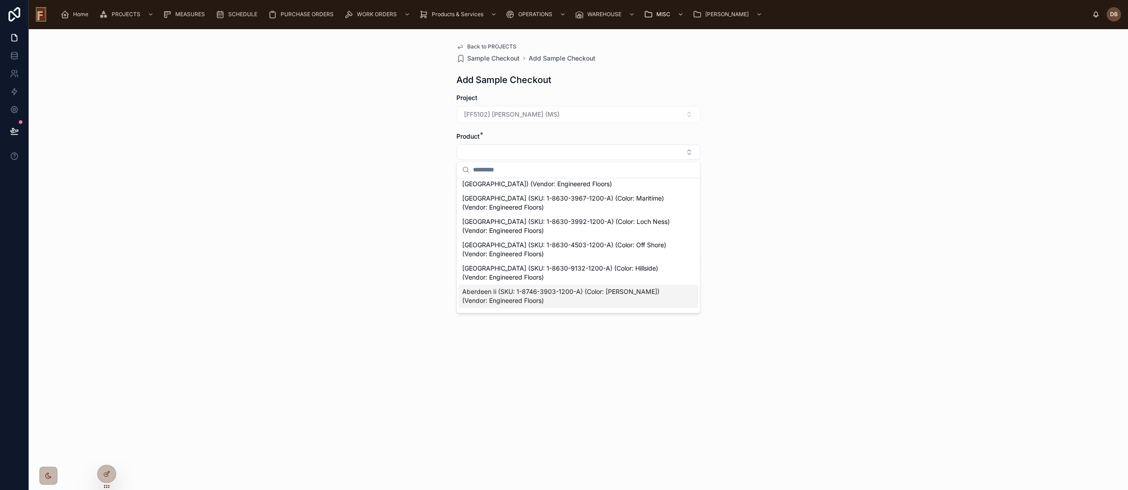
click at [496, 287] on span "Aberdeen Ii (SKU: 1-8746-3903-1200-A) (Color: Cyrus) (Vendor: Engineered Floors)" at bounding box center [573, 296] width 222 height 18
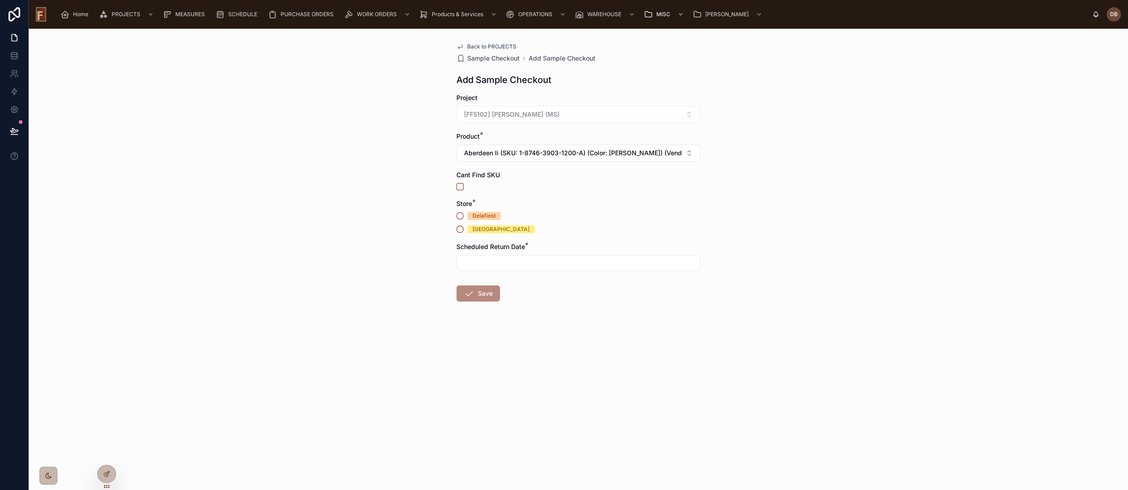
click at [478, 217] on div "Delafield" at bounding box center [484, 216] width 23 height 8
click at [464, 217] on button "Delafield" at bounding box center [460, 215] width 7 height 7
click at [492, 263] on input "text" at bounding box center [578, 263] width 243 height 13
click at [582, 284] on button "Today" at bounding box center [578, 285] width 35 height 16
click at [563, 436] on button "2" at bounding box center [562, 436] width 16 height 16
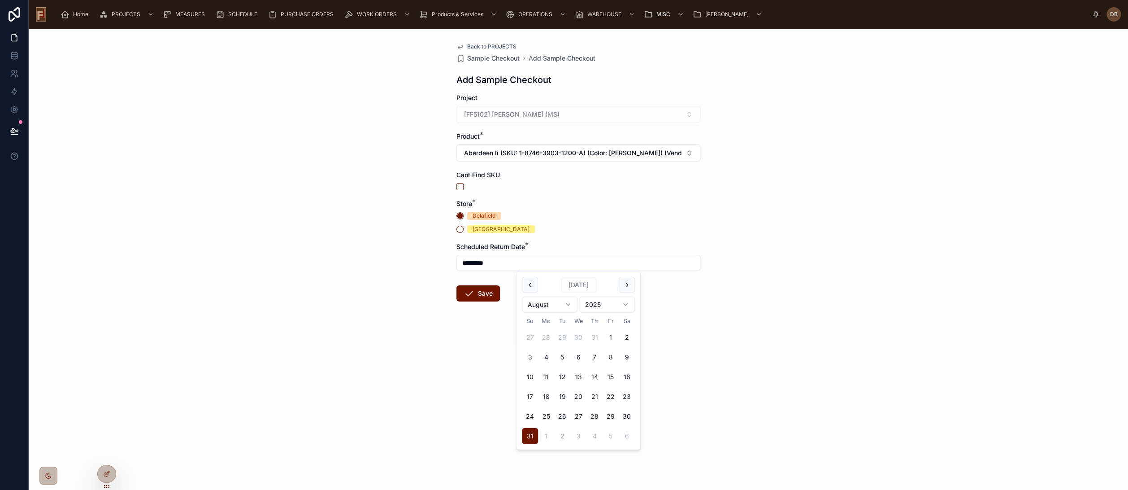
type input "********"
click at [484, 288] on button "Save" at bounding box center [479, 293] width 44 height 16
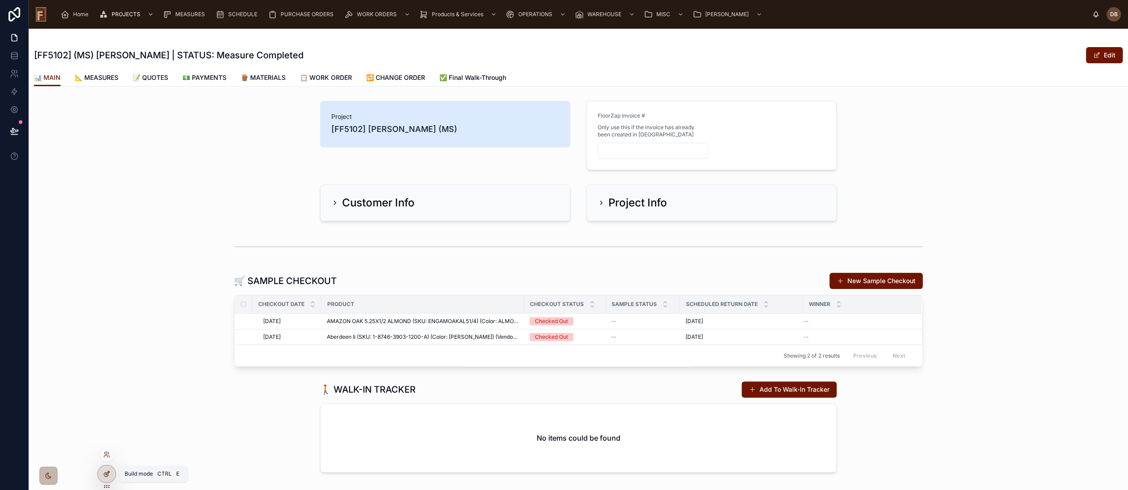
click at [106, 475] on icon at bounding box center [106, 473] width 7 height 7
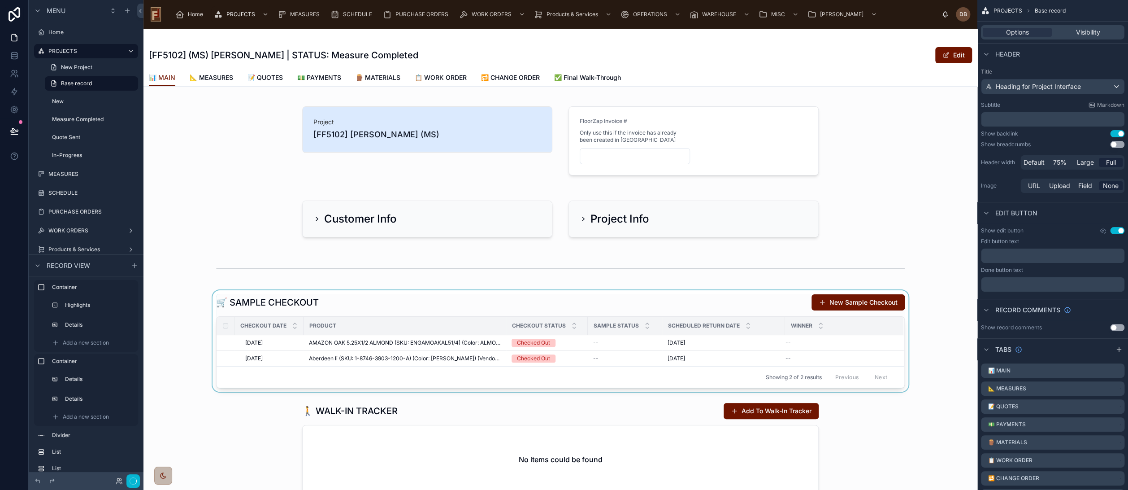
click at [408, 298] on div at bounding box center [561, 340] width 834 height 101
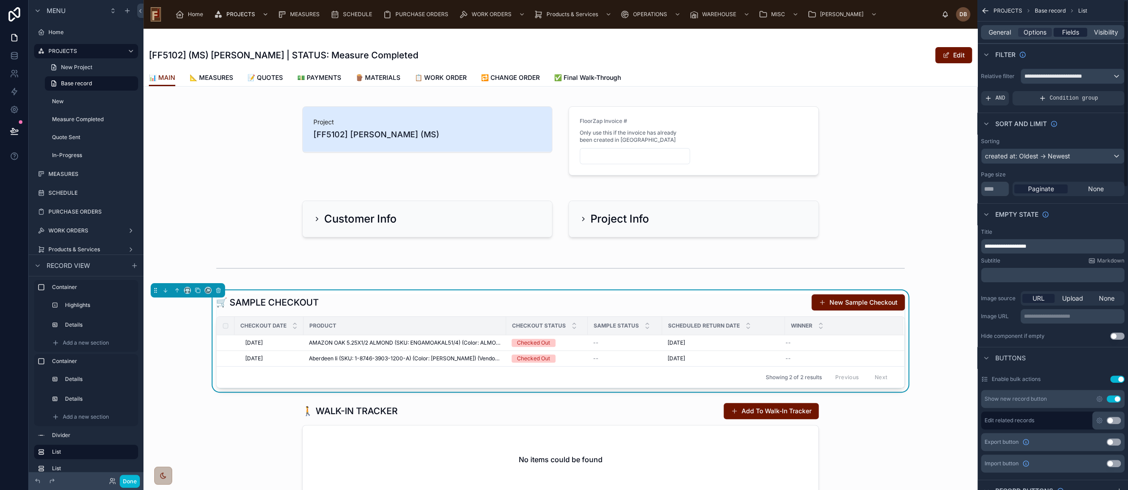
click at [1070, 35] on span "Fields" at bounding box center [1071, 32] width 17 height 9
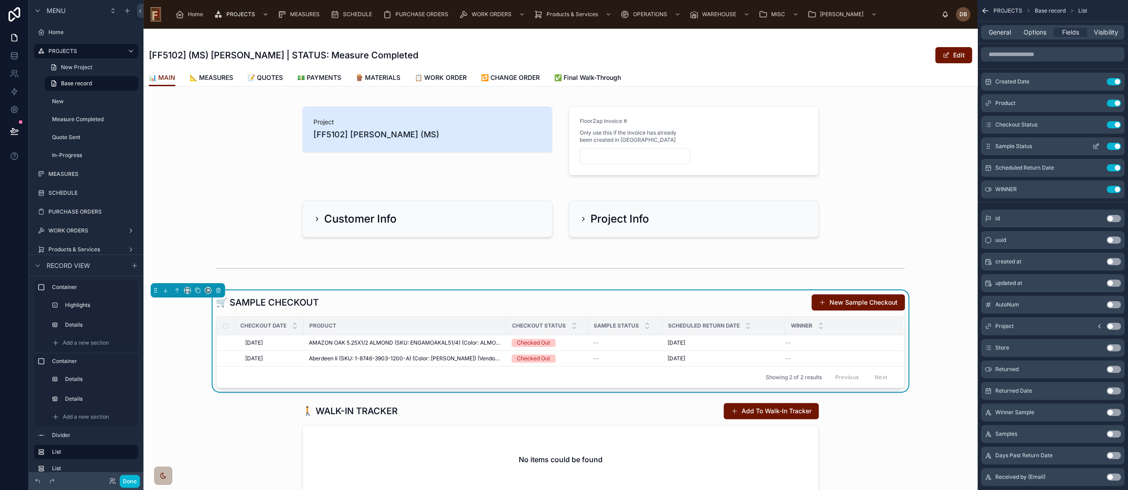
click at [1098, 145] on icon "scrollable content" at bounding box center [1097, 146] width 4 height 4
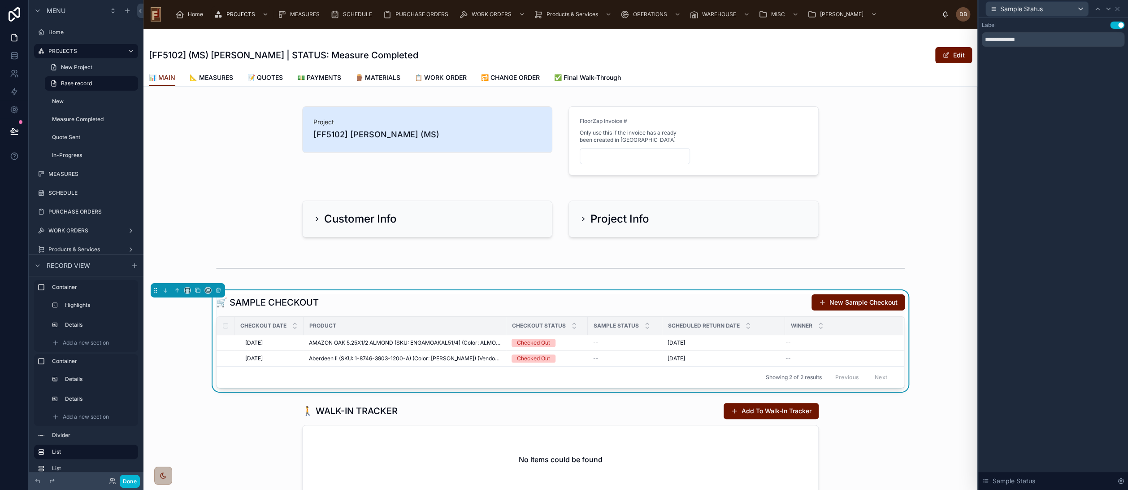
click at [1116, 25] on button "Use setting" at bounding box center [1118, 25] width 14 height 7
click at [1118, 7] on icon at bounding box center [1117, 8] width 7 height 7
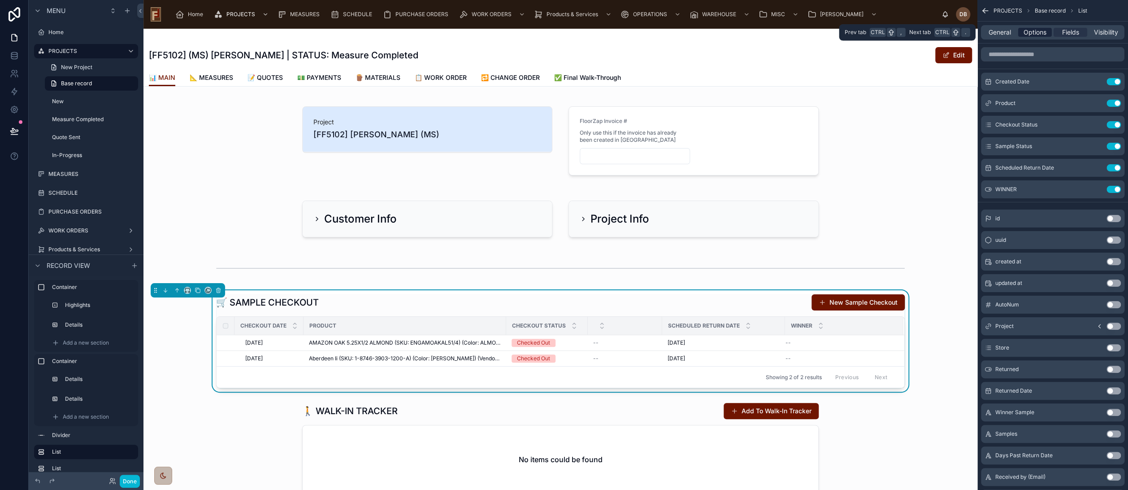
click at [1033, 32] on span "Options" at bounding box center [1035, 32] width 23 height 9
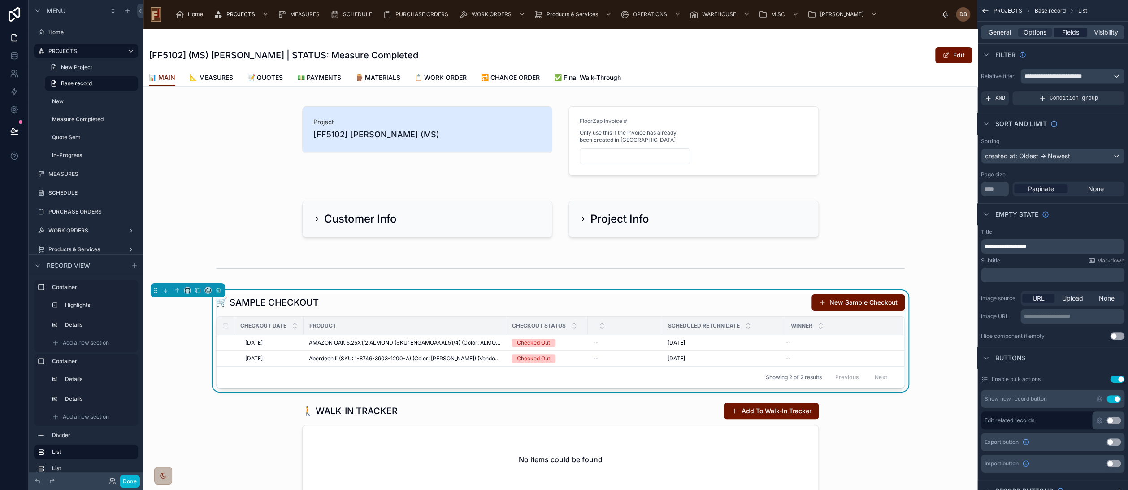
click at [1069, 30] on span "Fields" at bounding box center [1071, 32] width 17 height 9
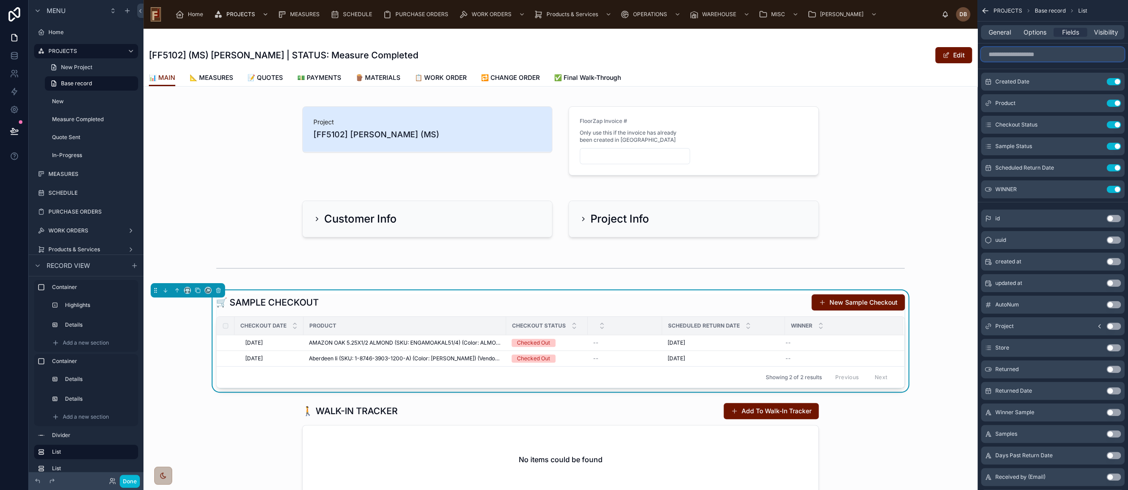
click at [1026, 53] on input "scrollable content" at bounding box center [1053, 54] width 144 height 14
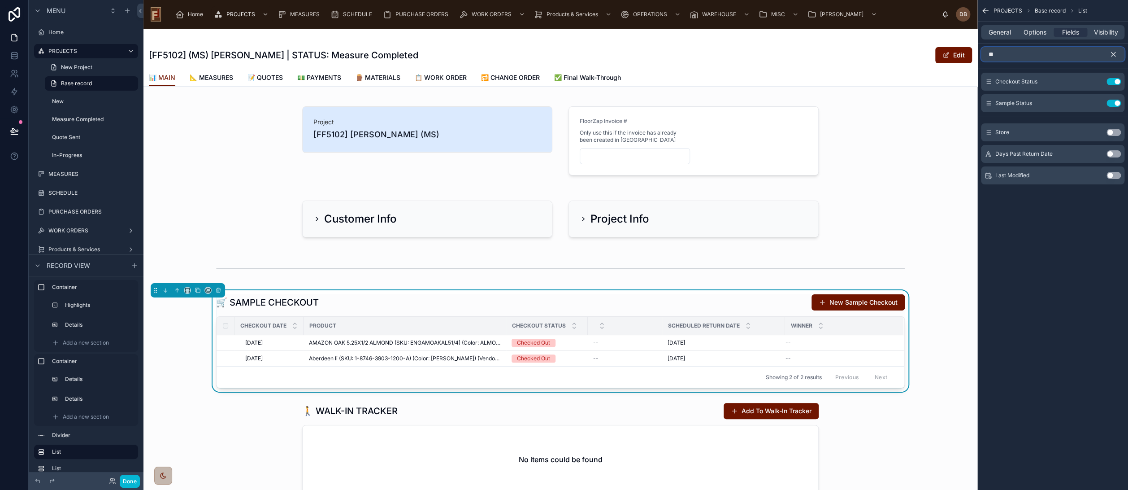
type input "**"
click at [1112, 132] on button "Use setting" at bounding box center [1114, 132] width 14 height 7
click at [1114, 53] on icon "scrollable content" at bounding box center [1114, 54] width 4 height 4
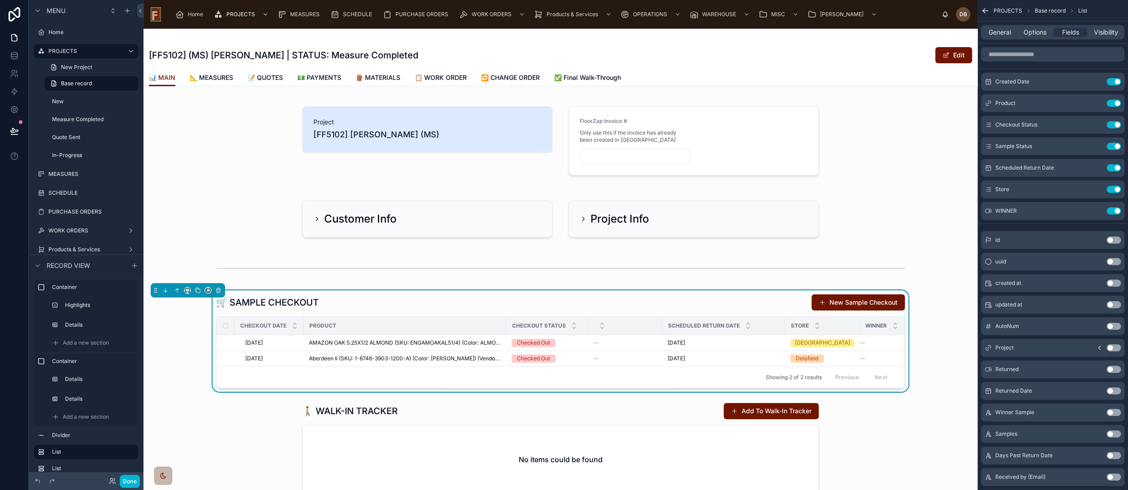
click at [779, 327] on div "Scheduled Return Date" at bounding box center [724, 325] width 122 height 17
drag, startPoint x: 780, startPoint y: 327, endPoint x: 746, endPoint y: 331, distance: 34.3
click at [746, 331] on th "Scheduled Return Date" at bounding box center [709, 326] width 95 height 18
drag, startPoint x: 656, startPoint y: 323, endPoint x: 588, endPoint y: 333, distance: 68.4
click at [588, 333] on div at bounding box center [625, 325] width 74 height 17
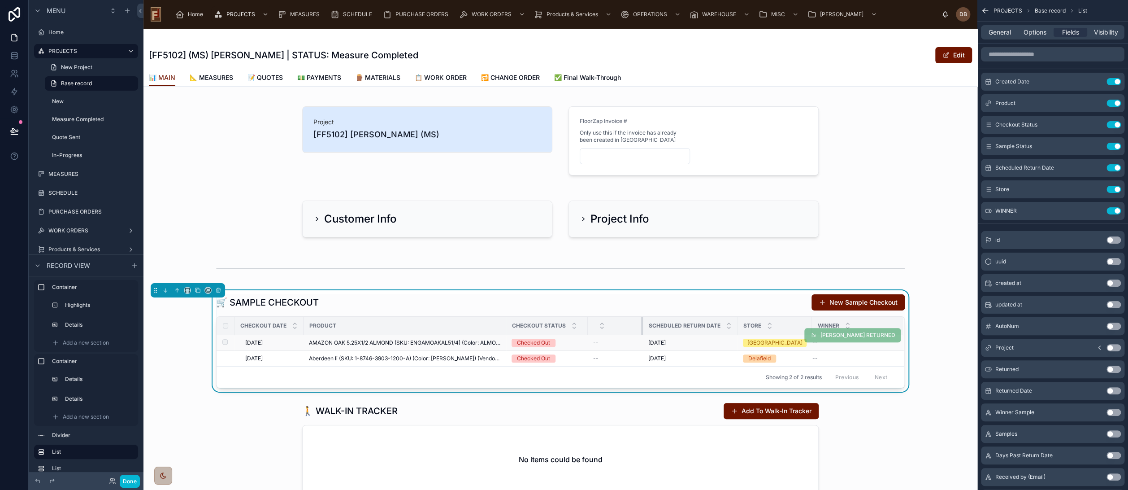
drag, startPoint x: 657, startPoint y: 327, endPoint x: 638, endPoint y: 335, distance: 21.1
click at [638, 335] on table "Checkout Date Product Checkout Status Scheduled Return Date Store WINNER 8/31/2…" at bounding box center [561, 341] width 688 height 49
click at [13, 127] on icon at bounding box center [14, 130] width 9 height 9
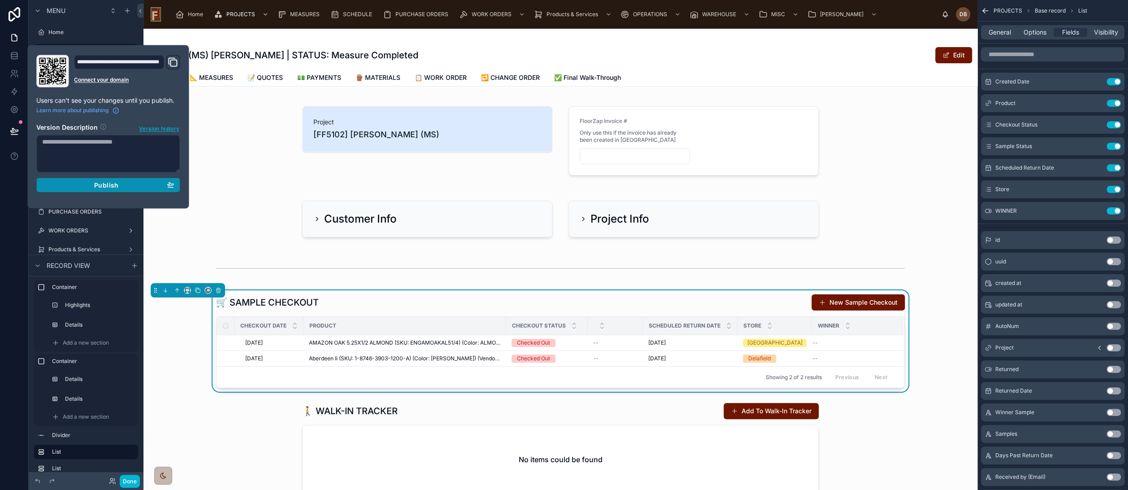
click at [104, 187] on span "Publish" at bounding box center [106, 185] width 24 height 8
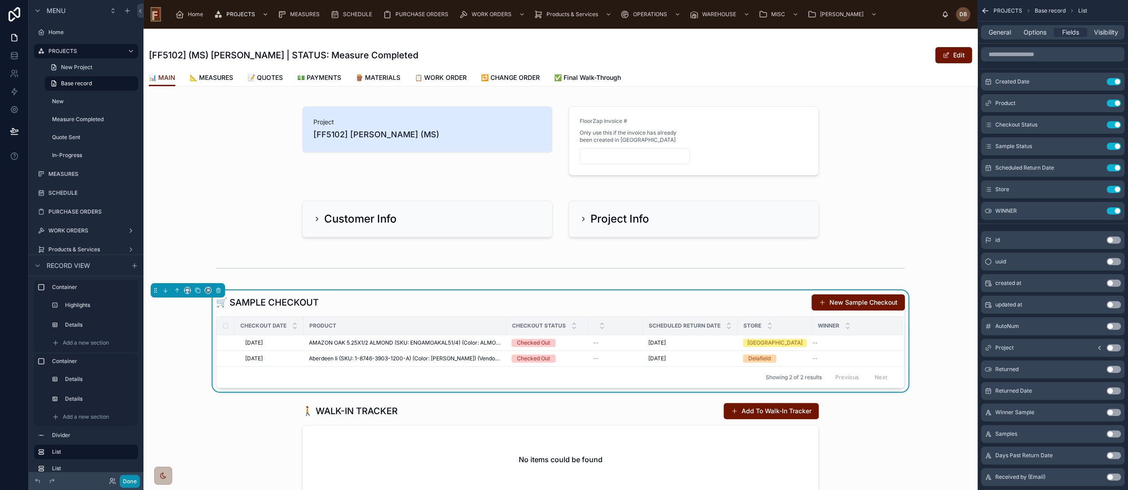
click at [134, 480] on button "Done" at bounding box center [130, 481] width 20 height 13
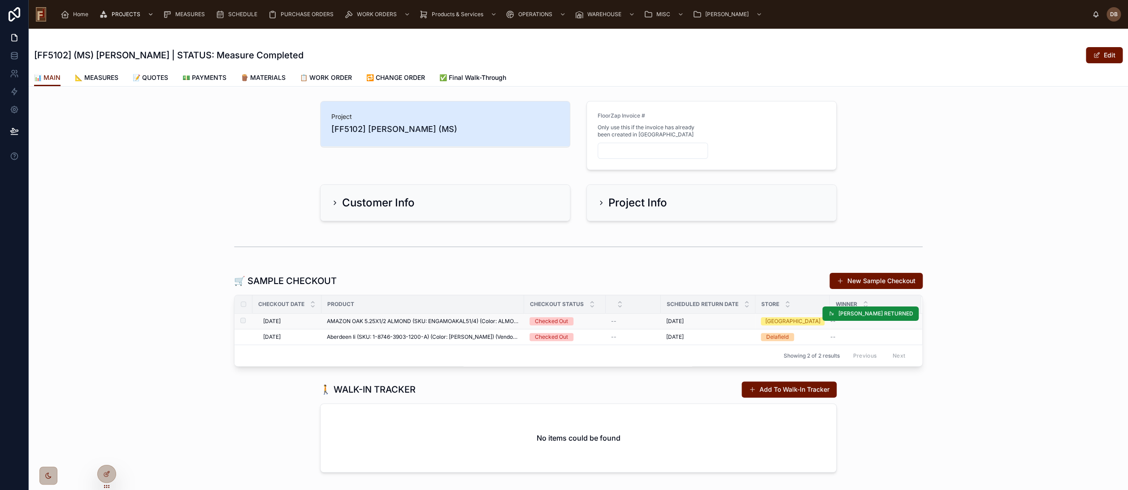
click at [774, 323] on div "New Berlin" at bounding box center [793, 321] width 55 height 8
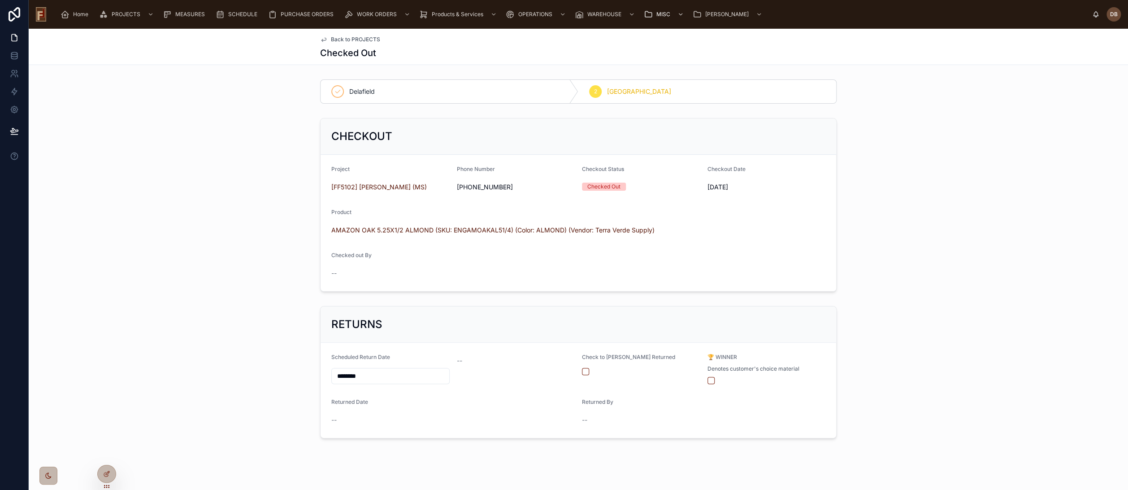
click at [336, 91] on icon at bounding box center [337, 91] width 7 height 7
click at [107, 472] on icon at bounding box center [108, 473] width 4 height 4
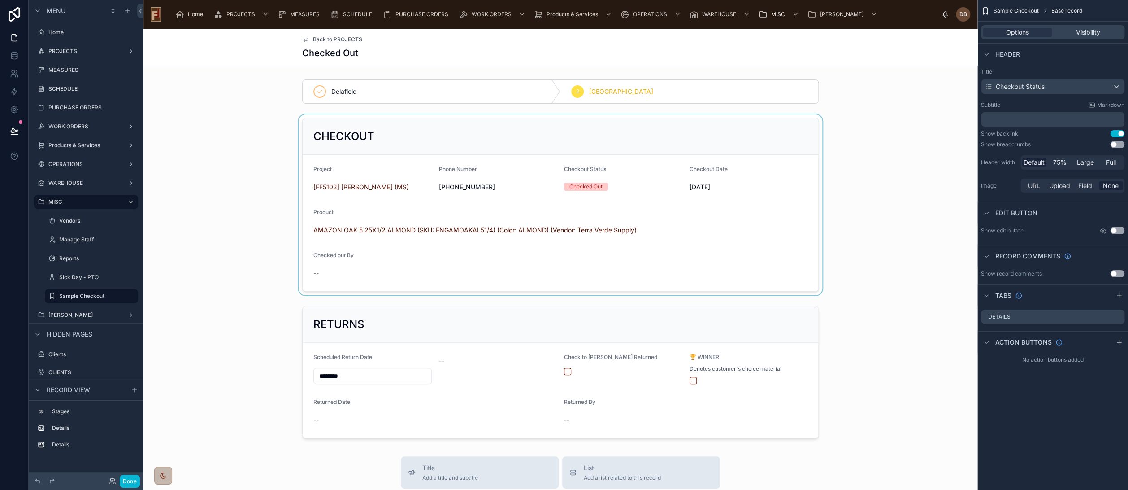
click at [490, 134] on div at bounding box center [561, 204] width 834 height 181
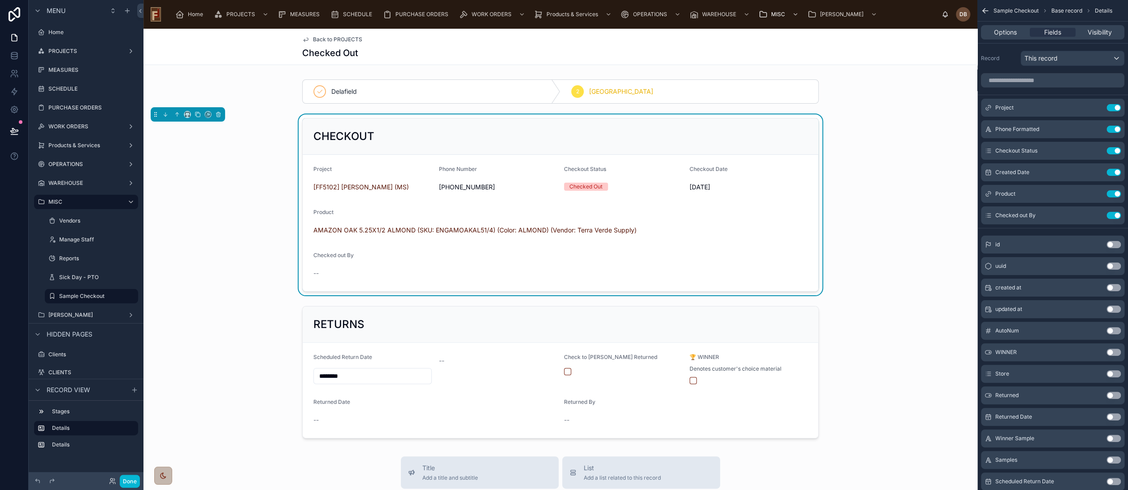
click at [0, 0] on icon "scrollable content" at bounding box center [0, 0] width 0 height 0
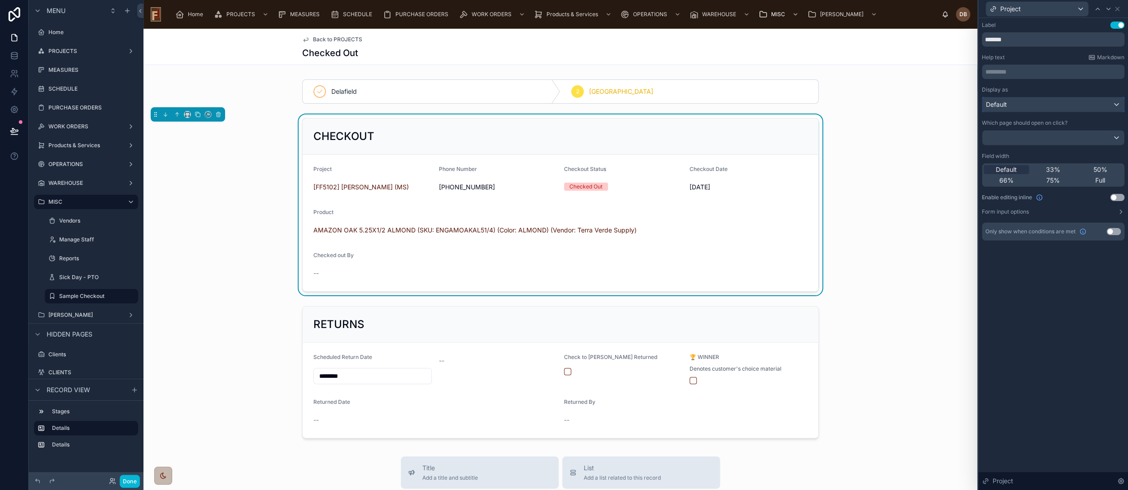
click at [1073, 105] on div "Default" at bounding box center [1054, 104] width 142 height 14
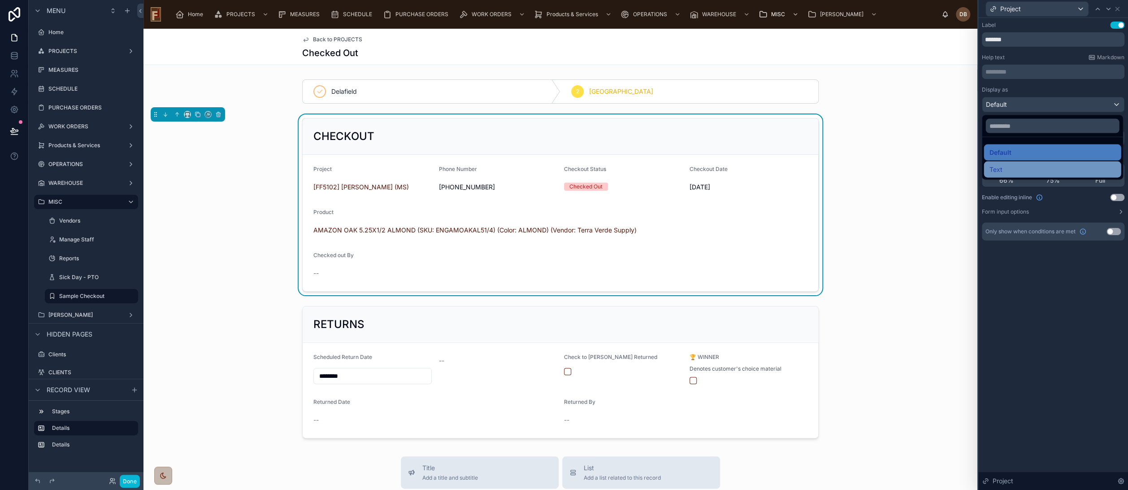
click at [1003, 164] on div "Text" at bounding box center [1052, 169] width 126 height 11
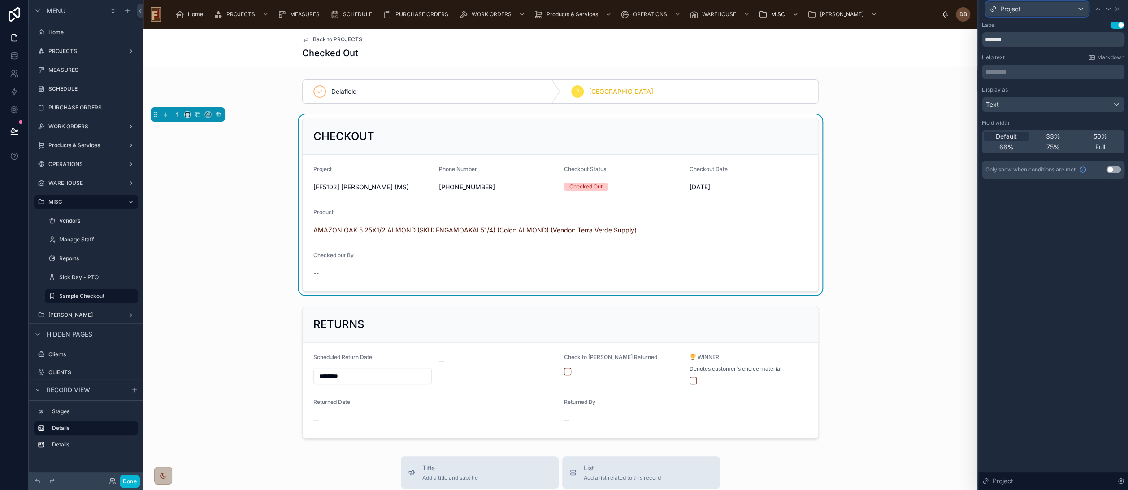
click at [1059, 5] on div "Project" at bounding box center [1037, 9] width 102 height 14
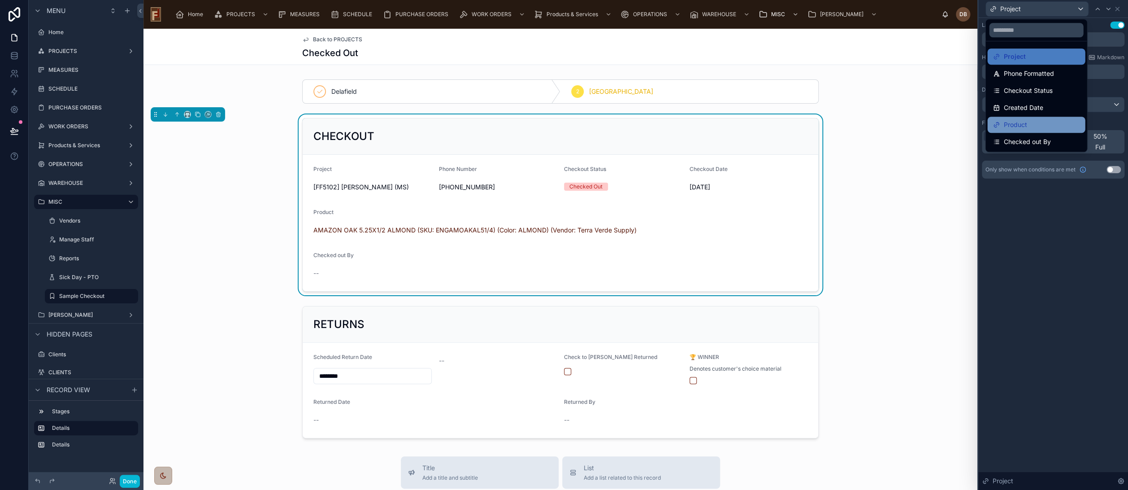
click at [1029, 123] on div "Product" at bounding box center [1036, 124] width 87 height 11
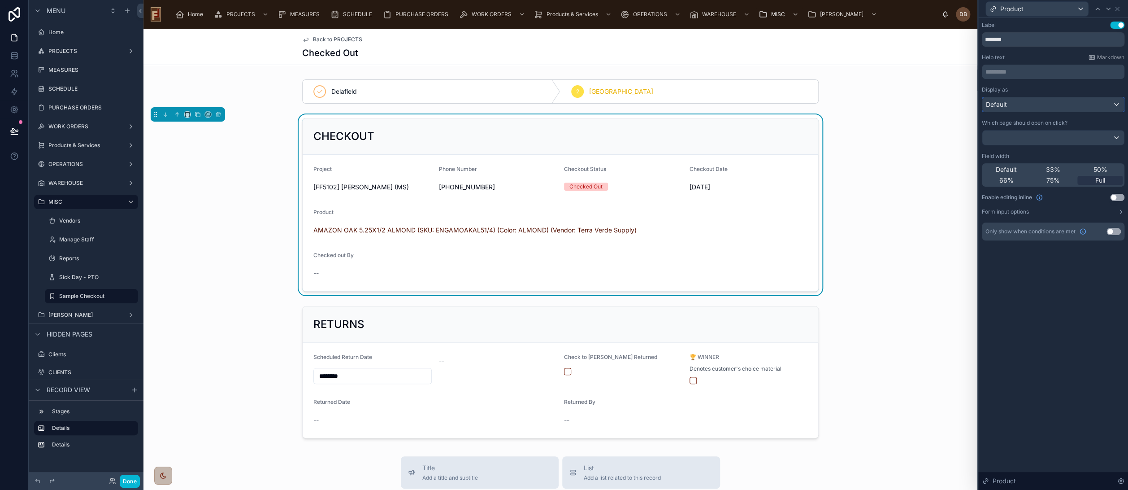
click at [1018, 105] on div "Default" at bounding box center [1054, 104] width 142 height 14
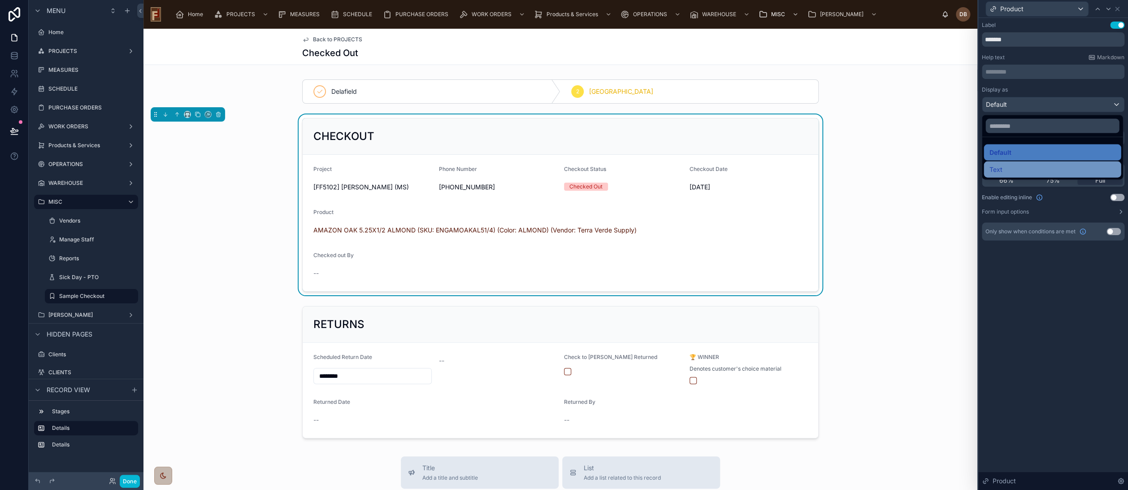
click at [1016, 167] on div "Text" at bounding box center [1052, 169] width 126 height 11
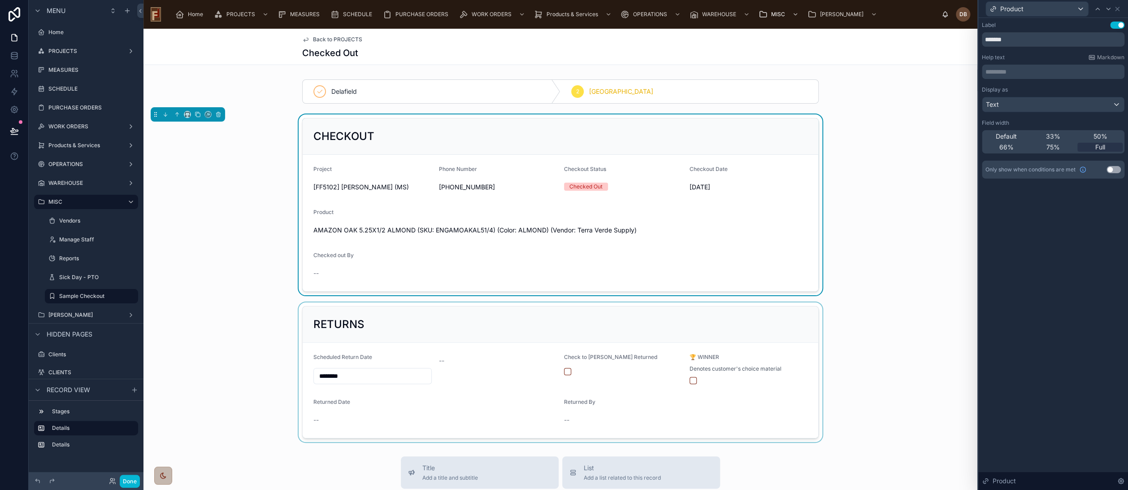
click at [464, 322] on div at bounding box center [561, 371] width 834 height 139
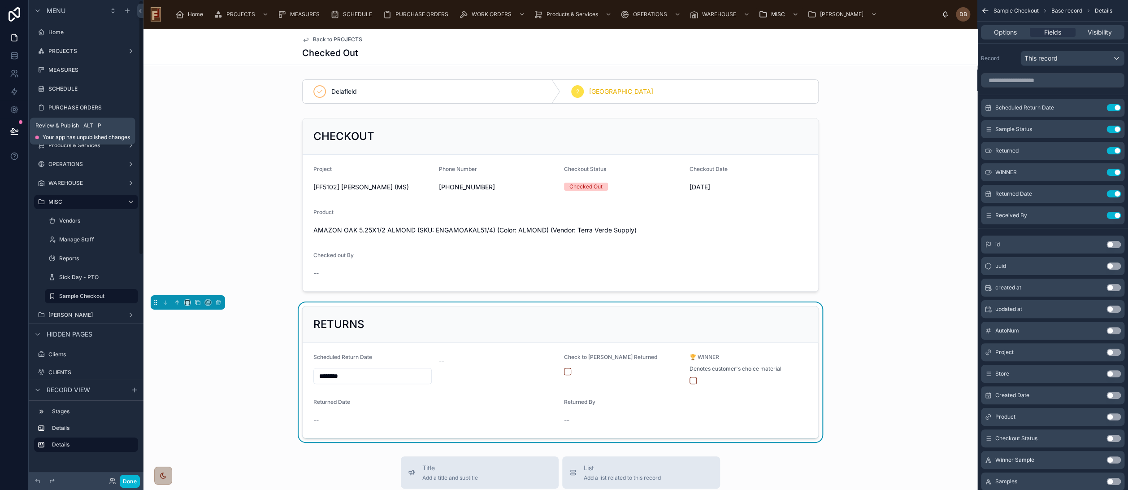
click at [11, 131] on icon at bounding box center [14, 130] width 8 height 4
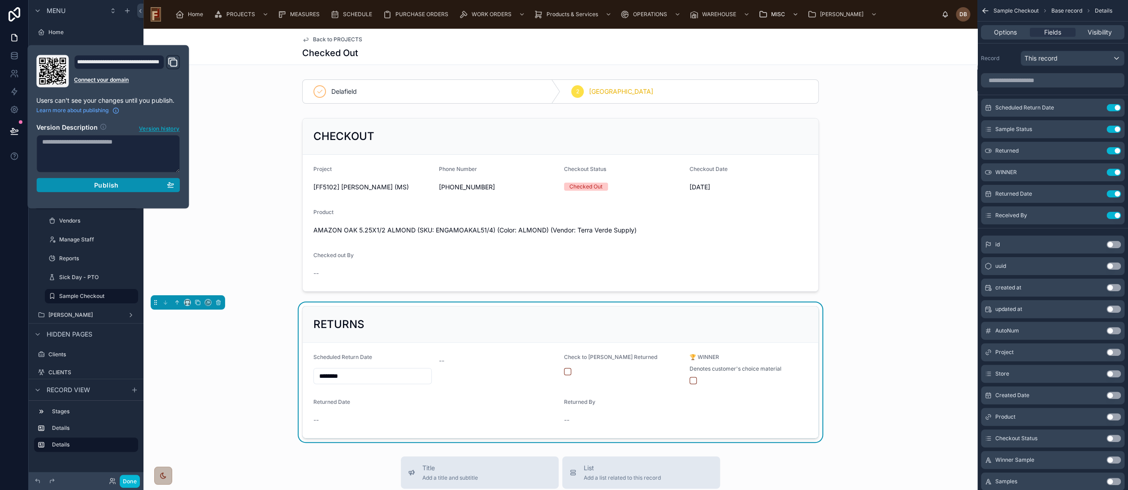
click at [104, 185] on span "Publish" at bounding box center [106, 185] width 24 height 8
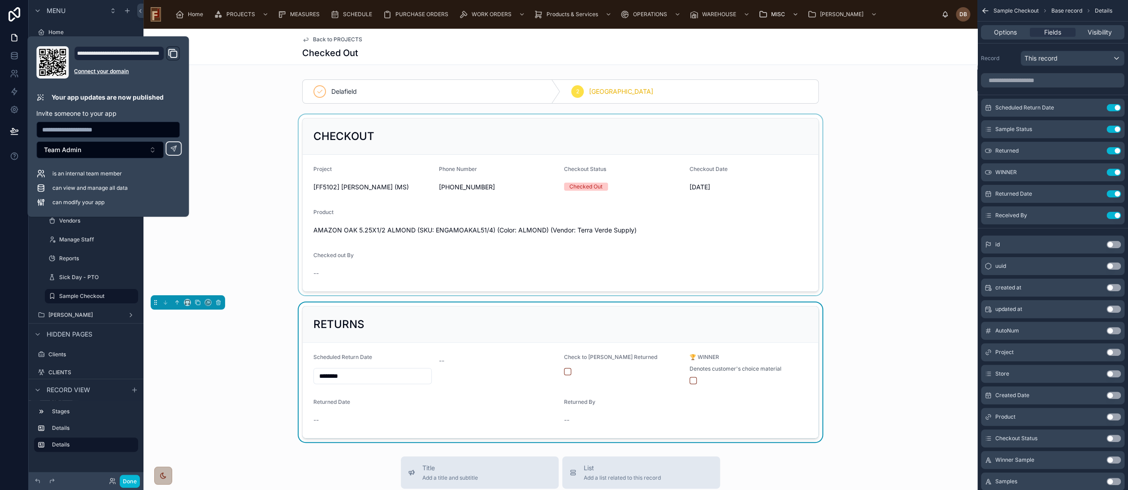
click at [282, 117] on div at bounding box center [561, 204] width 834 height 181
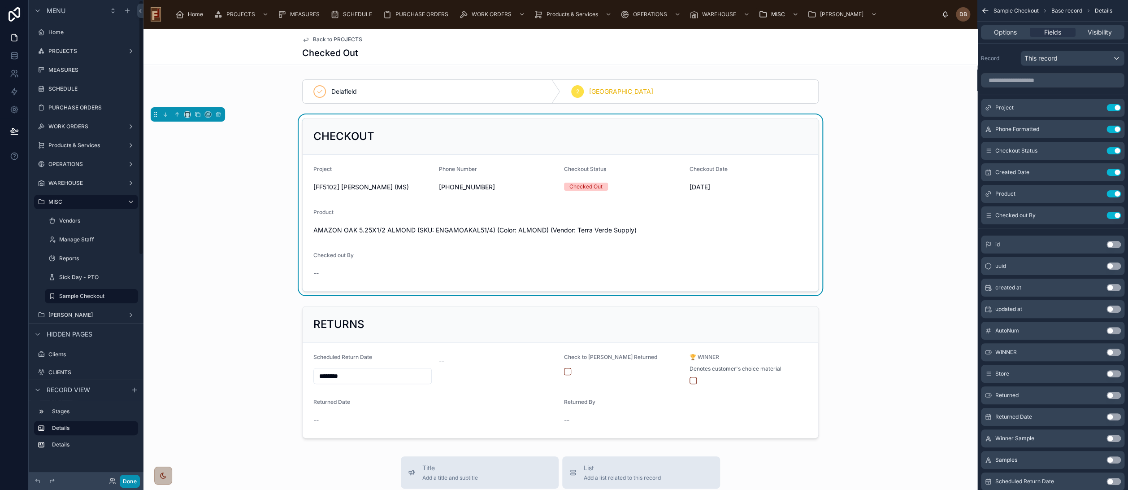
click at [131, 482] on button "Done" at bounding box center [130, 481] width 20 height 13
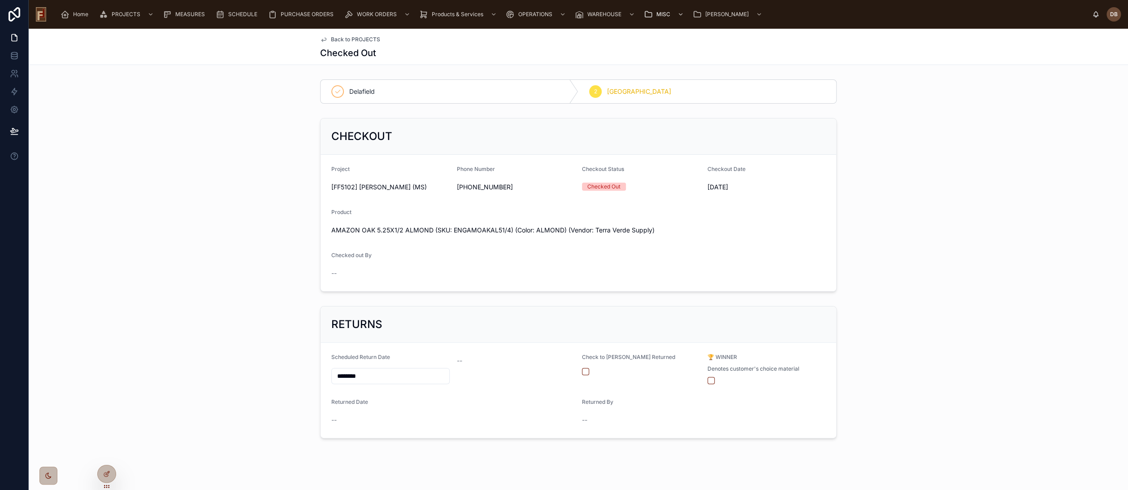
click at [208, 183] on div "CHECKOUT Project [FF5102] Darth Vader (MS) Phone Number (414) 555-2125 Checkout…" at bounding box center [579, 204] width 1100 height 181
click at [197, 147] on div "CHECKOUT Project [FF5102] Darth Vader (MS) Phone Number (414) 555-2125 Checkout…" at bounding box center [579, 204] width 1100 height 181
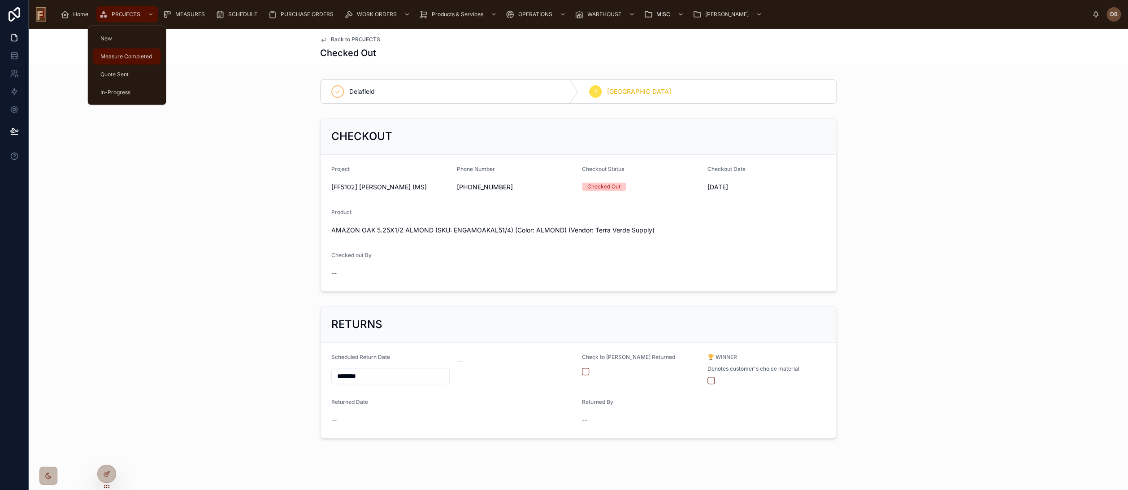
click at [119, 15] on span "PROJECTS" at bounding box center [126, 14] width 29 height 7
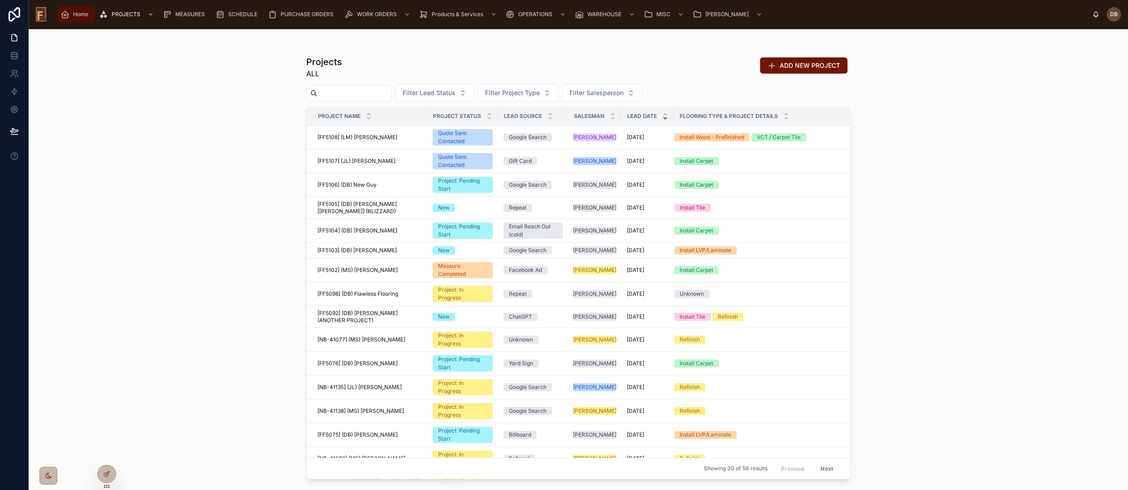
click at [78, 16] on span "Home" at bounding box center [80, 14] width 15 height 7
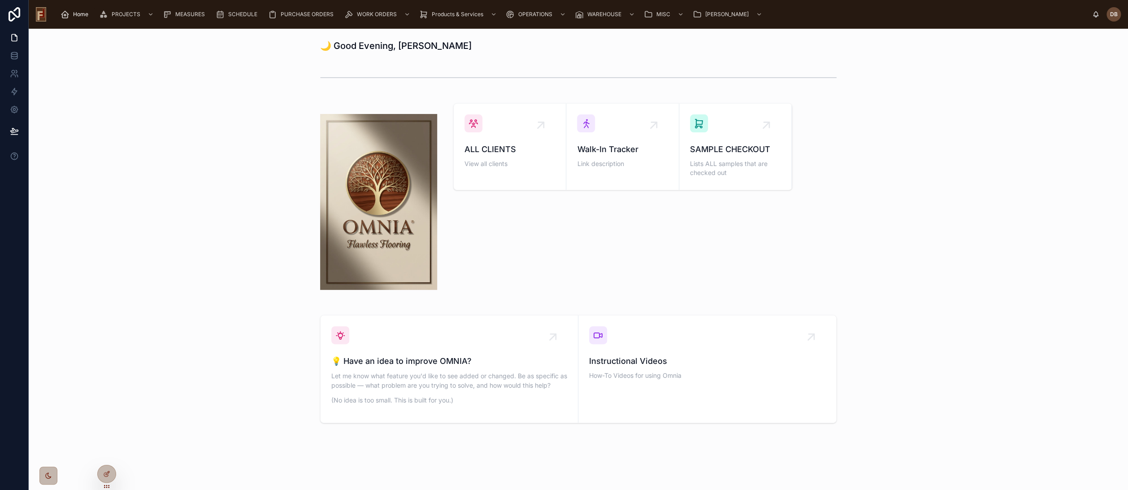
click at [81, 16] on span "Home" at bounding box center [80, 14] width 15 height 7
click at [65, 14] on icon "scrollable content" at bounding box center [65, 14] width 9 height 9
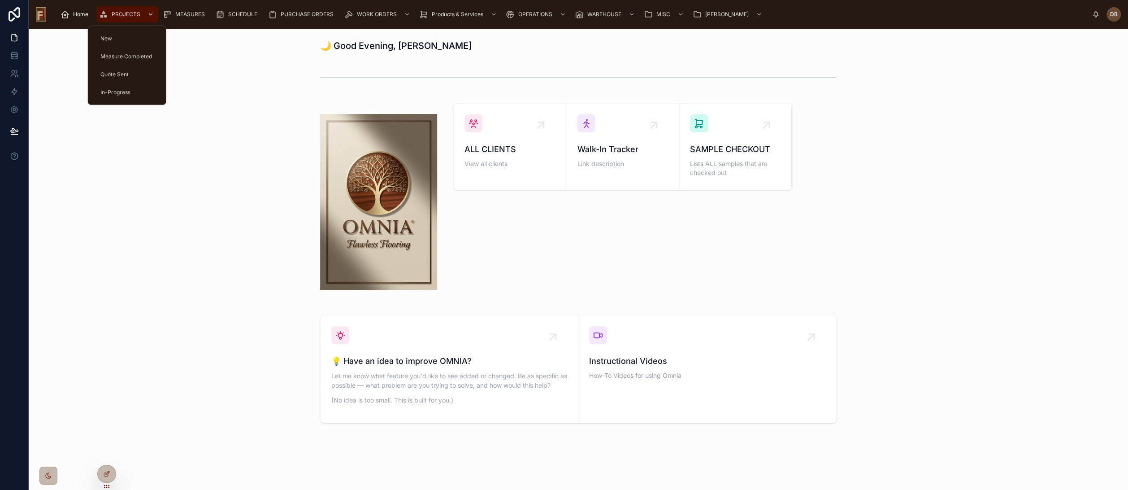
click at [123, 14] on span "PROJECTS" at bounding box center [126, 14] width 29 height 7
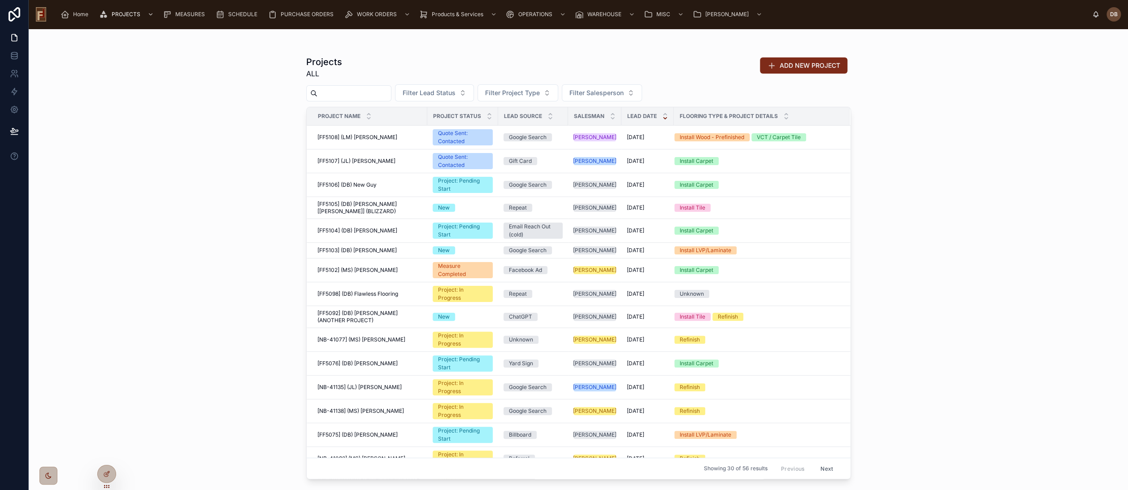
click at [807, 67] on span "ADD NEW PROJECT" at bounding box center [810, 65] width 61 height 9
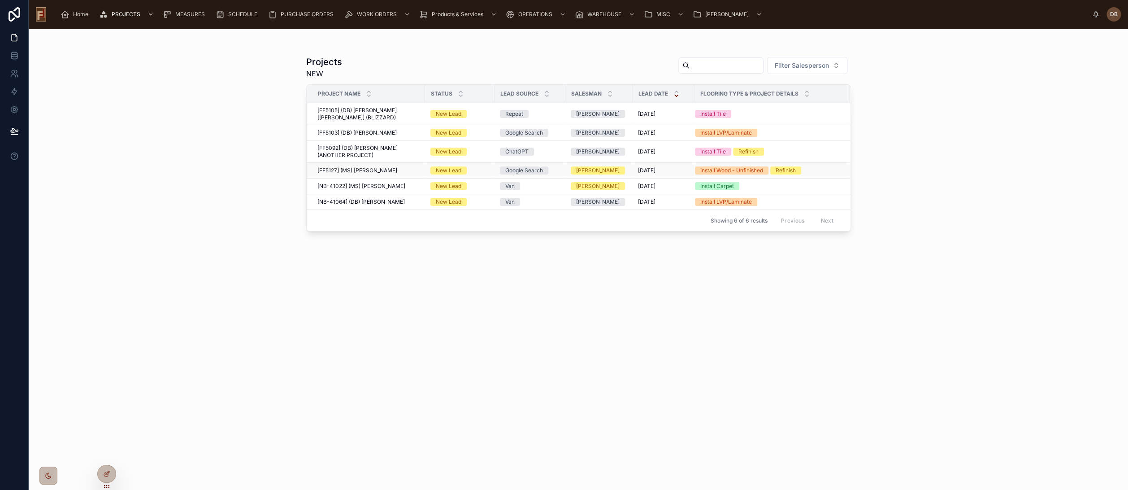
click at [364, 170] on span "[FF5127] (MS) [PERSON_NAME]" at bounding box center [358, 170] width 80 height 7
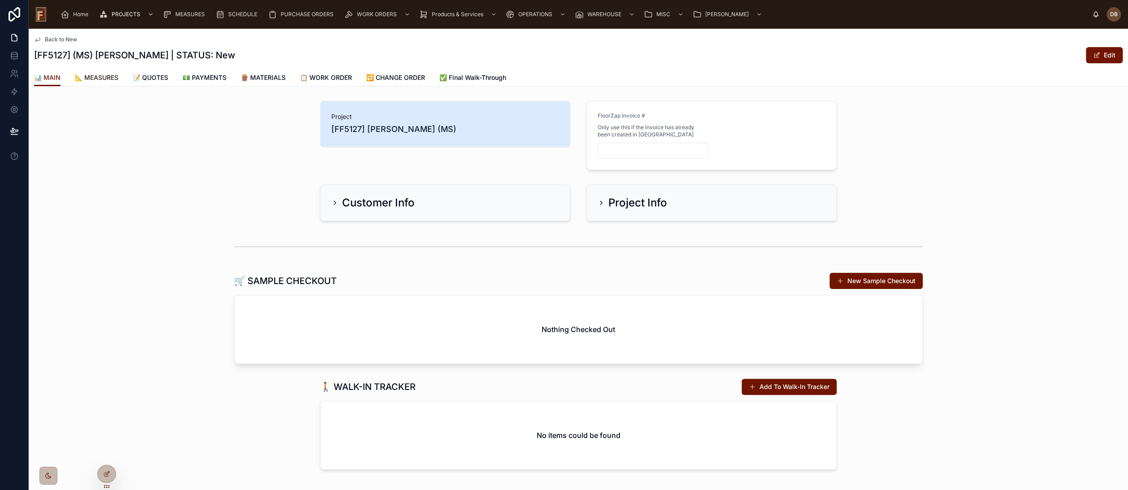
click at [104, 76] on span "📐 MEASURES" at bounding box center [97, 77] width 44 height 9
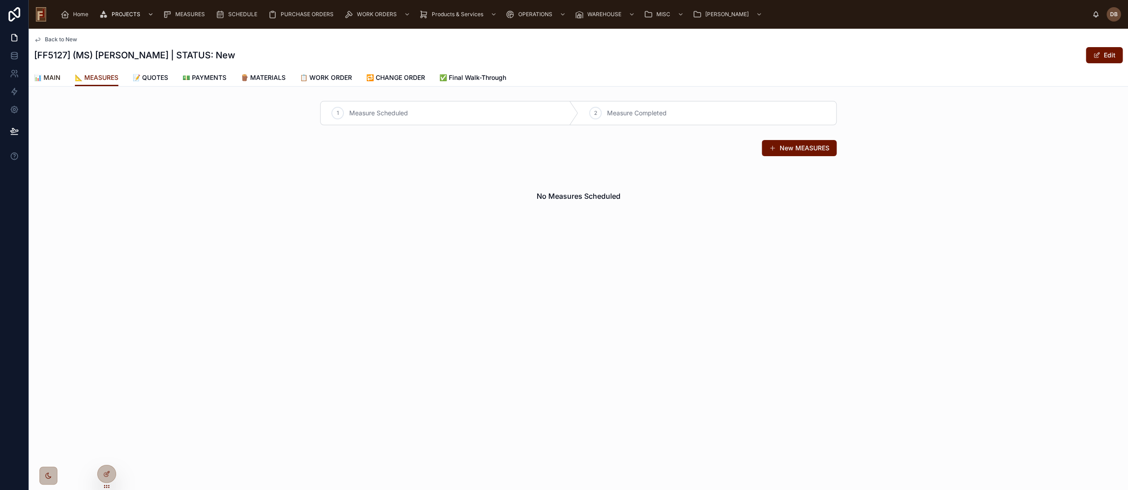
click at [50, 74] on span "📊 MAIN" at bounding box center [47, 77] width 26 height 9
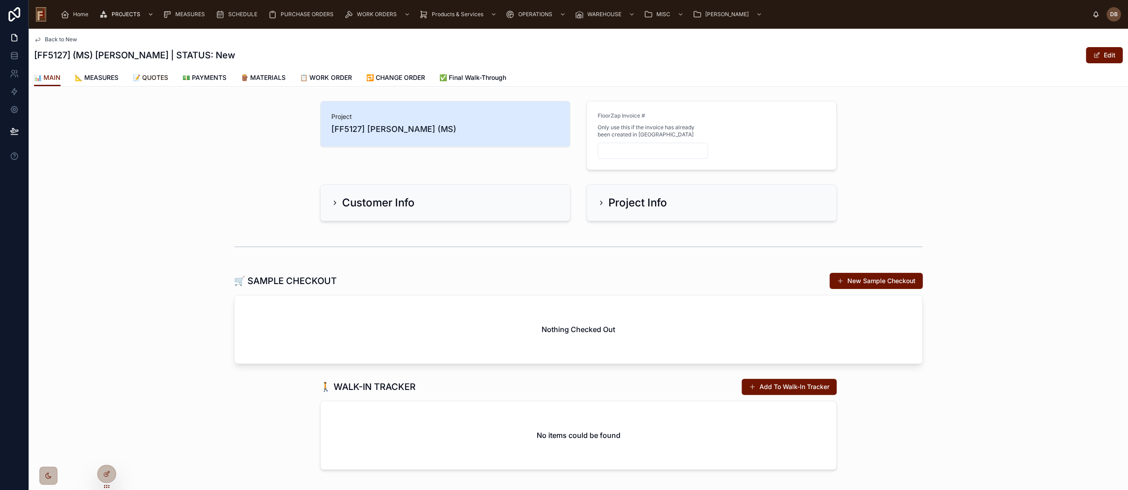
click at [161, 75] on span "📝 QUOTES" at bounding box center [150, 77] width 35 height 9
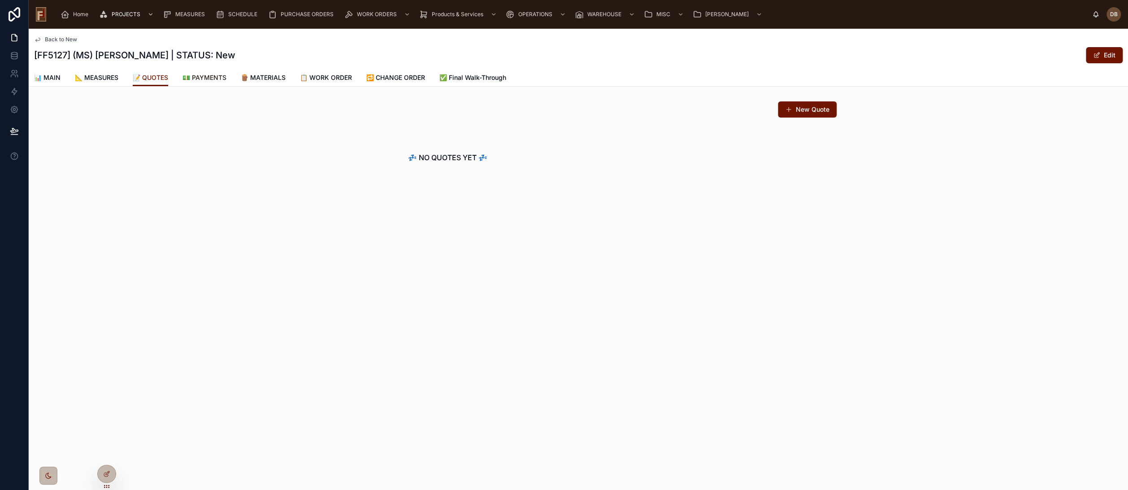
click at [205, 77] on span "💵 PAYMENTS" at bounding box center [205, 77] width 44 height 9
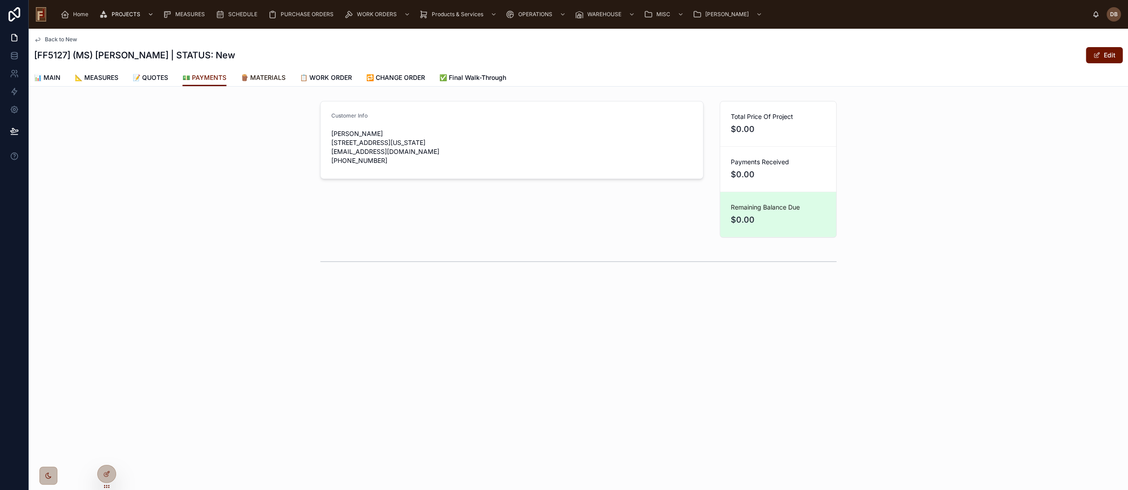
click at [281, 77] on span "🪵 MATERIALS" at bounding box center [263, 77] width 45 height 9
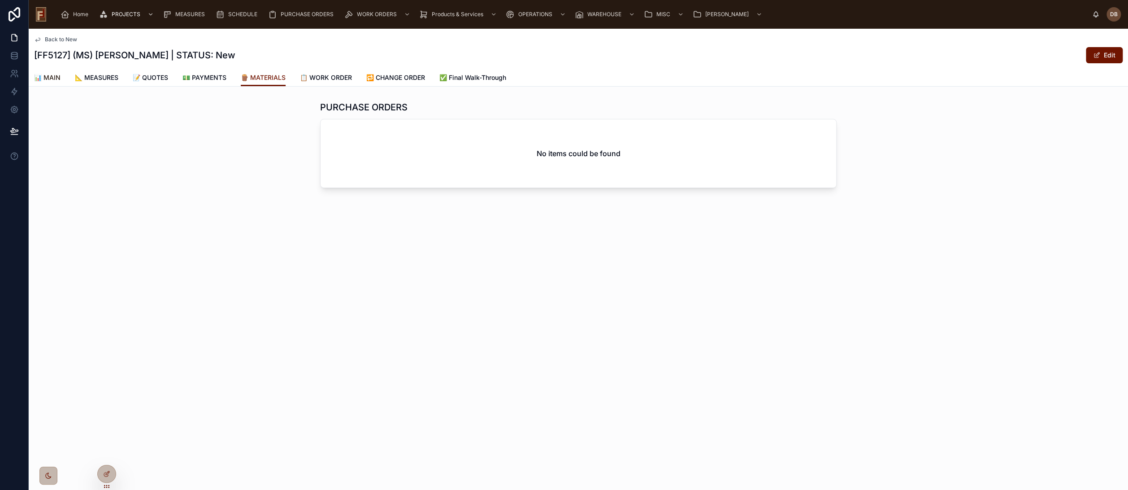
click at [51, 75] on span "📊 MAIN" at bounding box center [47, 77] width 26 height 9
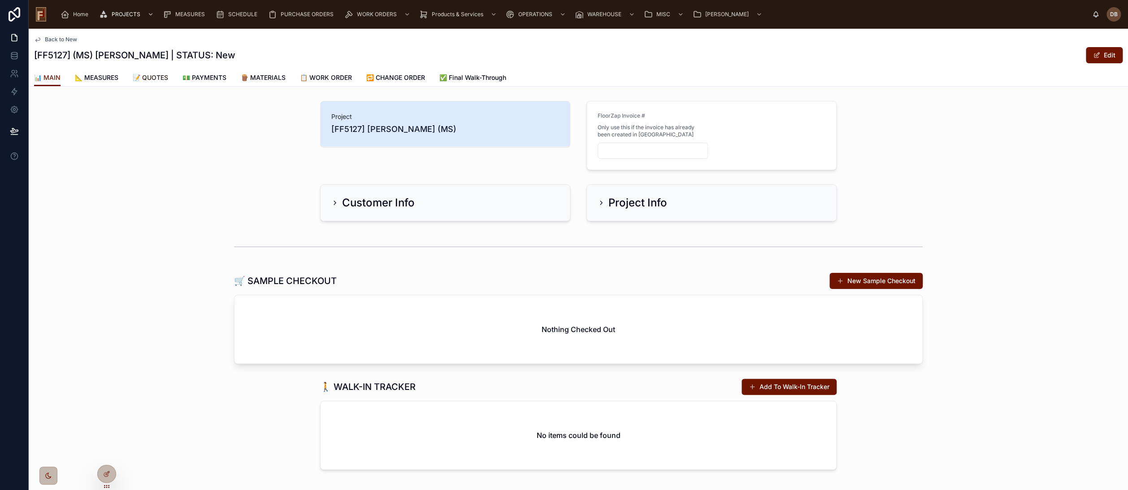
click at [150, 78] on span "📝 QUOTES" at bounding box center [150, 77] width 35 height 9
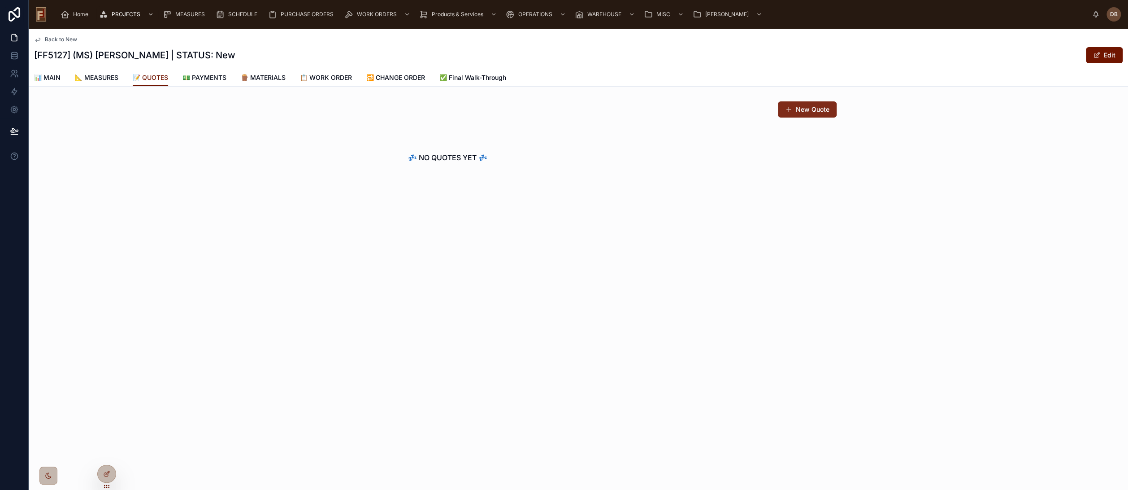
click at [818, 105] on button "New Quote" at bounding box center [807, 109] width 59 height 16
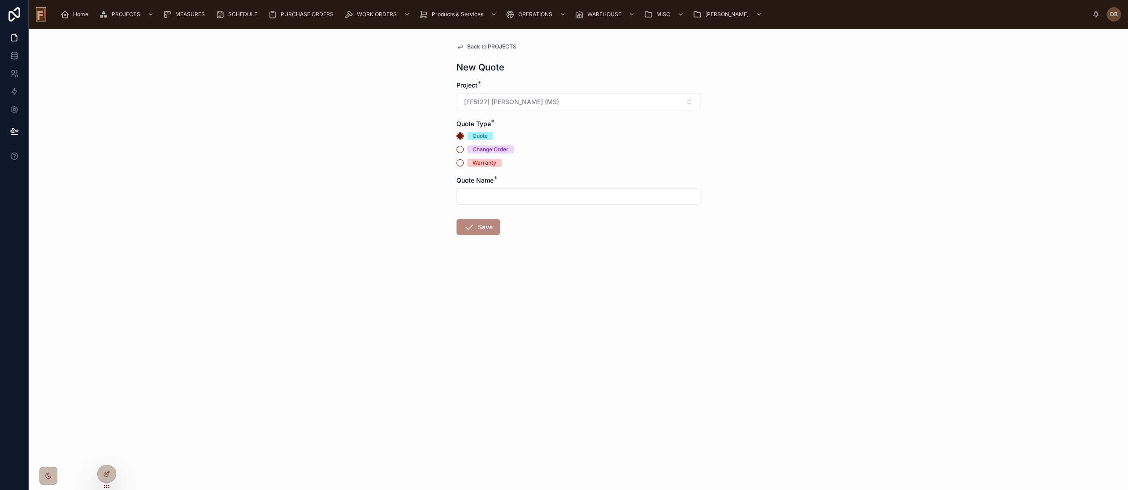
click at [504, 194] on input "text" at bounding box center [578, 196] width 243 height 13
type input "**********"
click at [484, 229] on button "Save" at bounding box center [479, 227] width 44 height 16
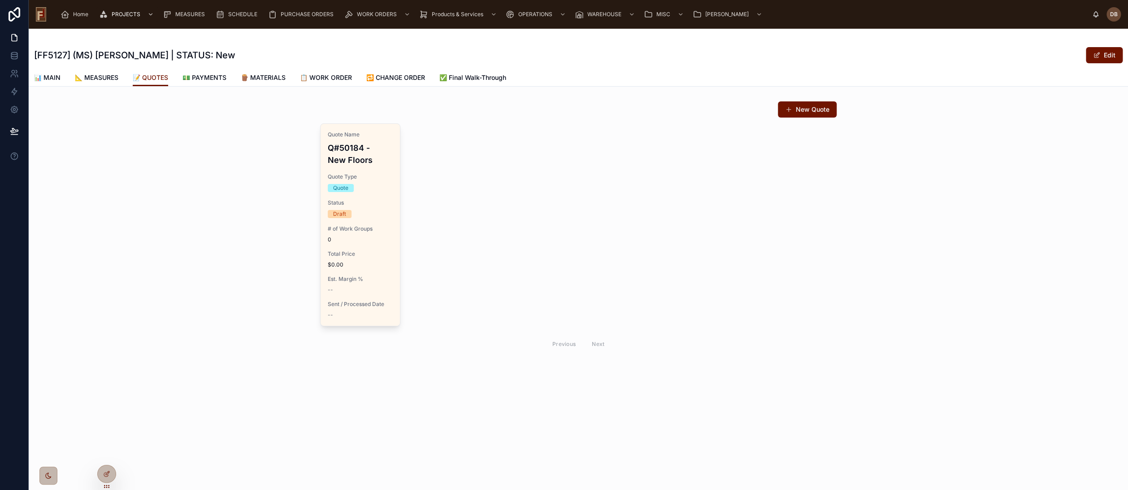
click at [188, 239] on div "New Quote Quote Name Q#50184 - New Floors Quote Type Quote Status Draft # of Wo…" at bounding box center [579, 227] width 1100 height 261
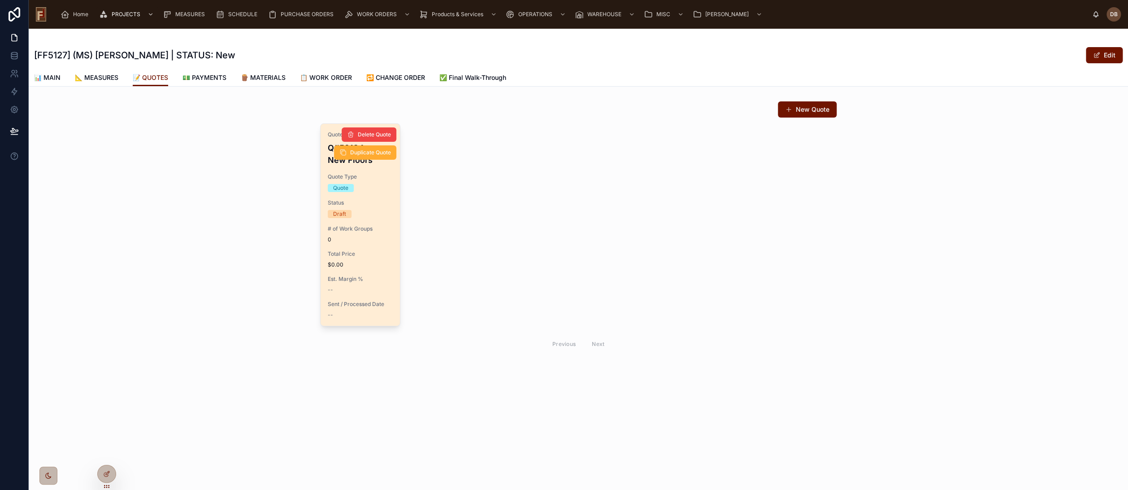
click at [370, 235] on div "# of Work Groups 0" at bounding box center [360, 234] width 65 height 18
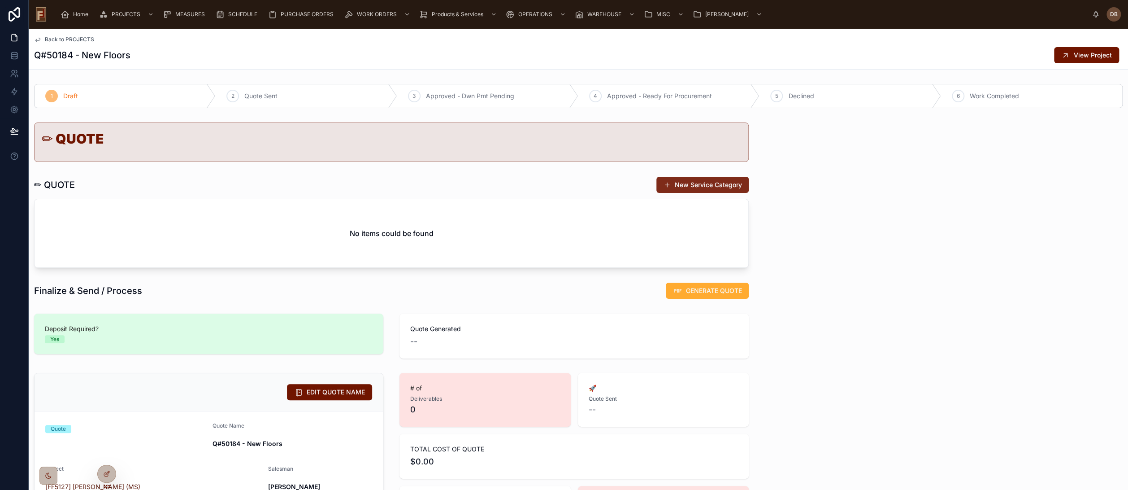
click at [705, 185] on button "New Service Category" at bounding box center [703, 185] width 92 height 16
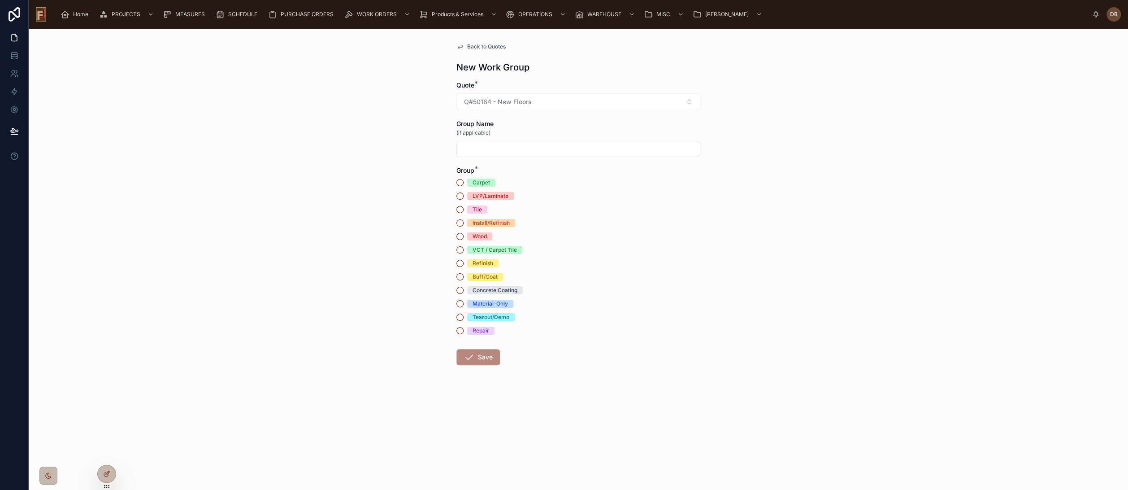
click at [496, 222] on div "Install/Refinish" at bounding box center [491, 223] width 37 height 8
click at [464, 222] on button "Install/Refinish" at bounding box center [460, 222] width 7 height 7
click at [482, 357] on button "Save" at bounding box center [479, 357] width 44 height 16
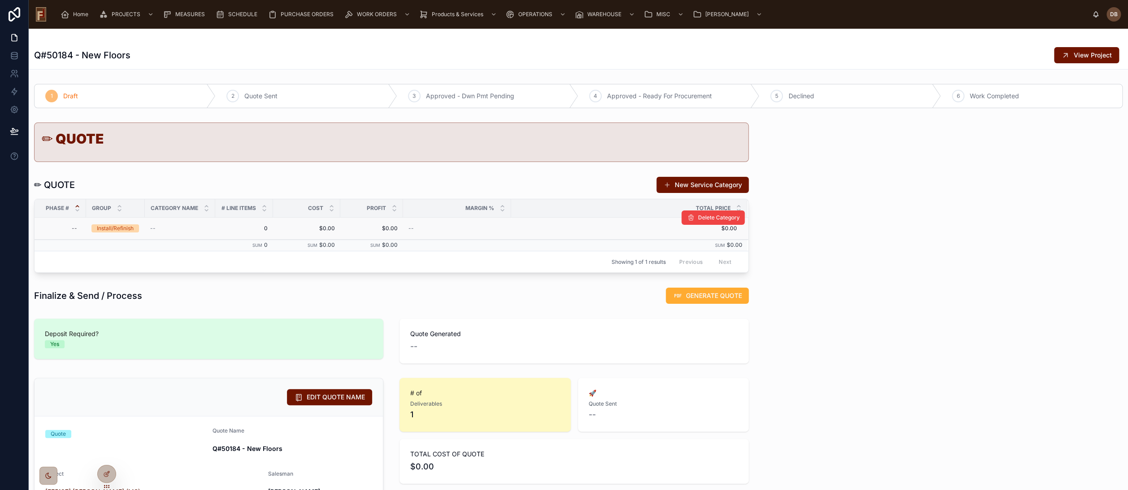
click at [118, 228] on div "Install/Refinish" at bounding box center [115, 228] width 37 height 8
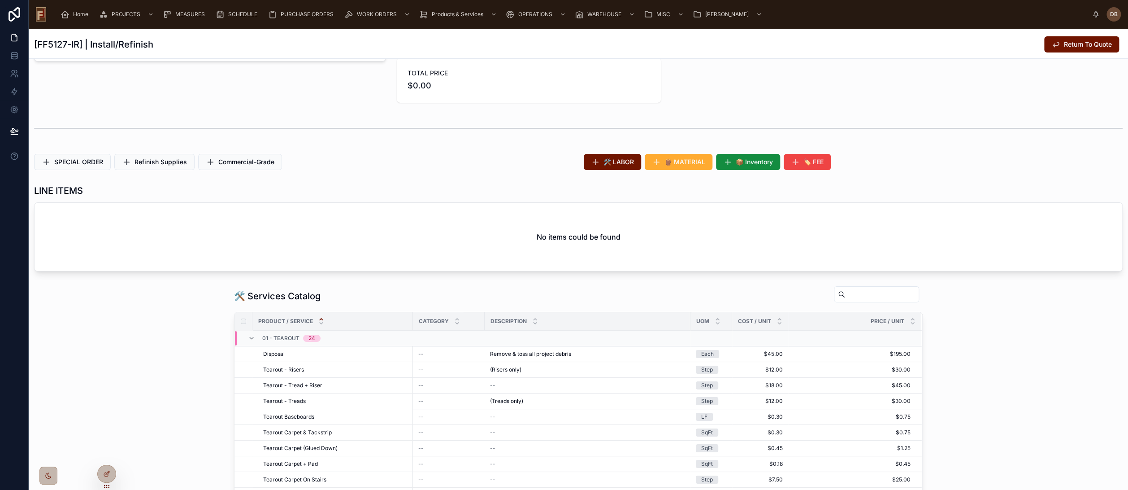
scroll to position [100, 0]
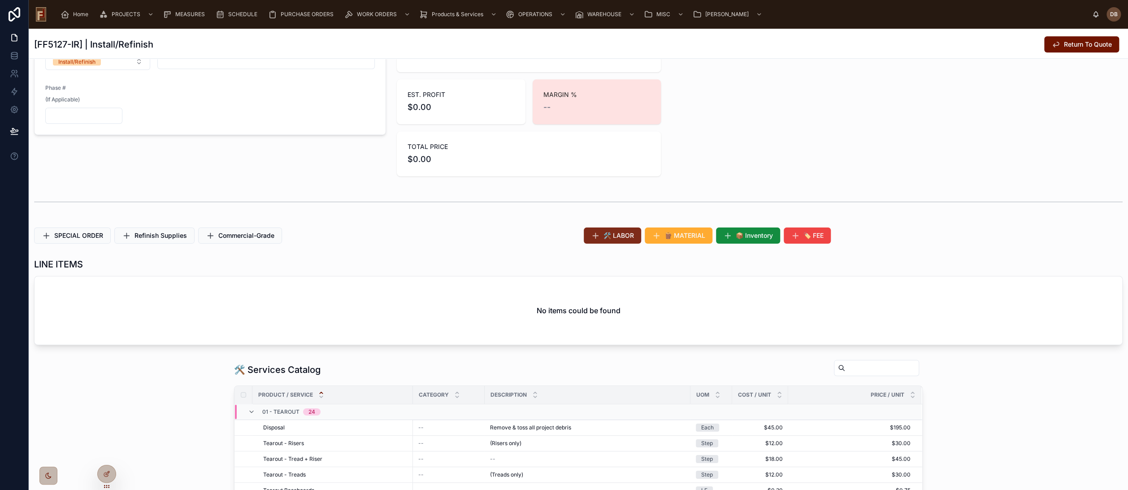
click at [608, 238] on span "🛠️ LABOR" at bounding box center [619, 235] width 30 height 9
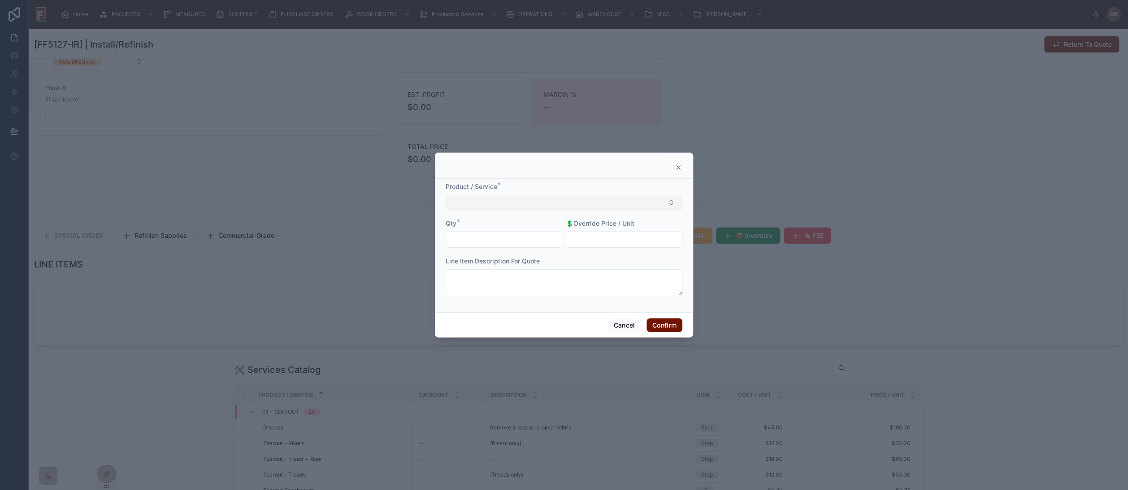
click at [487, 206] on button "Select Button" at bounding box center [564, 202] width 237 height 15
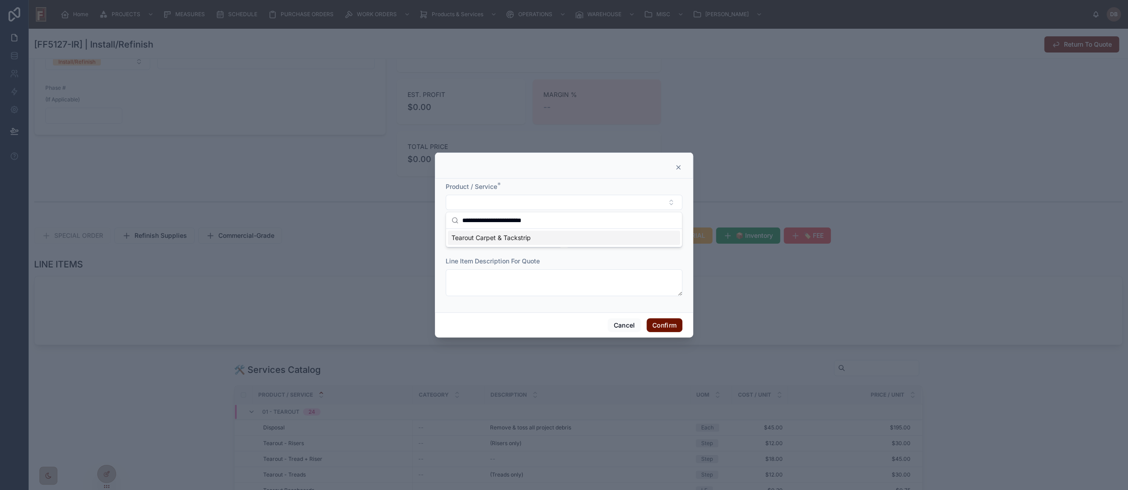
type input "**********"
click at [504, 237] on span "Tearout Carpet & Tackstrip" at bounding box center [491, 237] width 79 height 9
click at [482, 239] on input "text" at bounding box center [504, 240] width 116 height 13
type input "******"
click at [667, 327] on button "Confirm" at bounding box center [665, 326] width 36 height 14
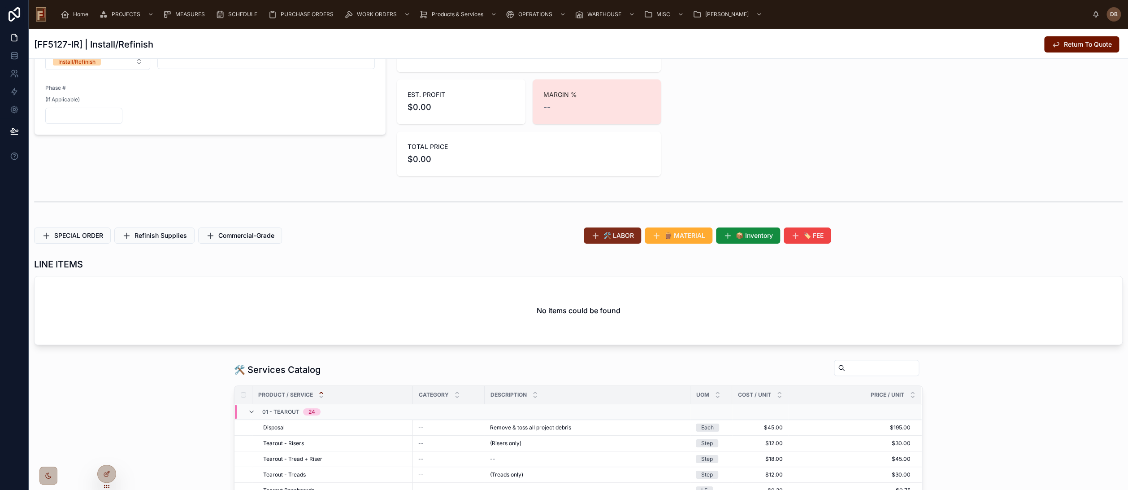
click at [617, 235] on span "🛠️ LABOR" at bounding box center [619, 235] width 30 height 9
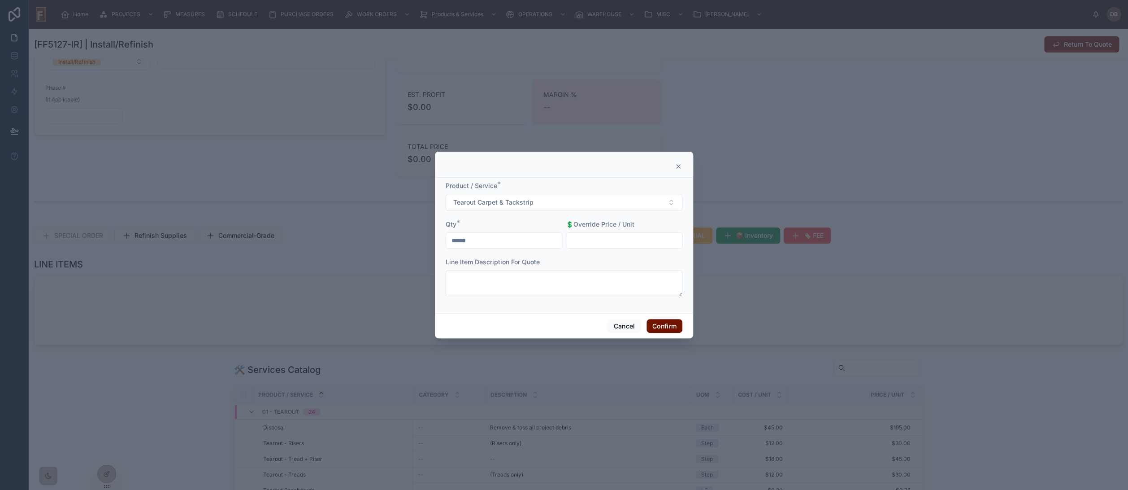
click at [678, 166] on icon at bounding box center [679, 167] width 4 height 4
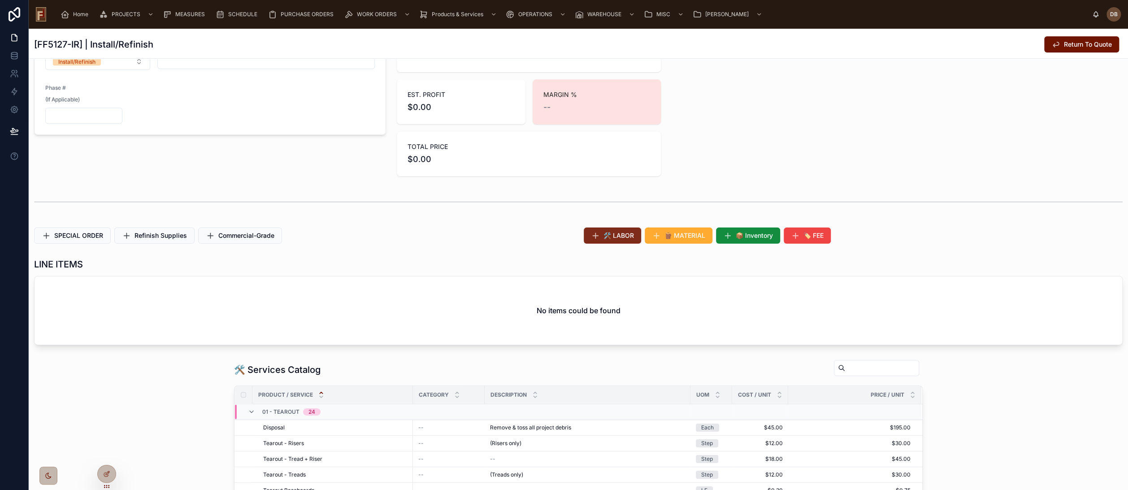
click at [604, 232] on span "🛠️ LABOR" at bounding box center [619, 235] width 30 height 9
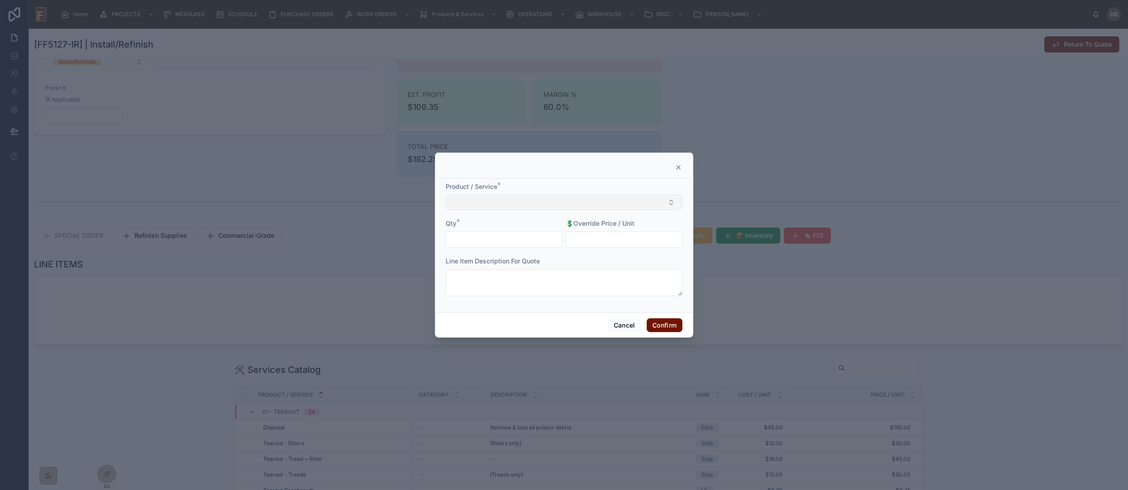
click at [548, 196] on button "Select Button" at bounding box center [564, 202] width 237 height 15
type input "********"
click at [485, 238] on div "Disposal" at bounding box center [564, 238] width 232 height 14
click at [494, 242] on input "text" at bounding box center [504, 240] width 116 height 13
type input "****"
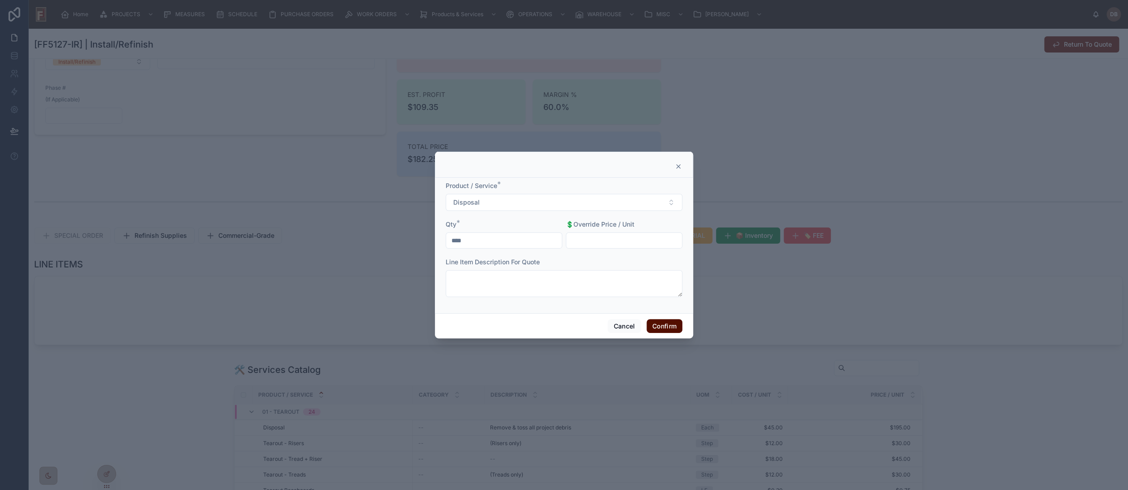
click at [658, 323] on button "Confirm" at bounding box center [665, 326] width 36 height 14
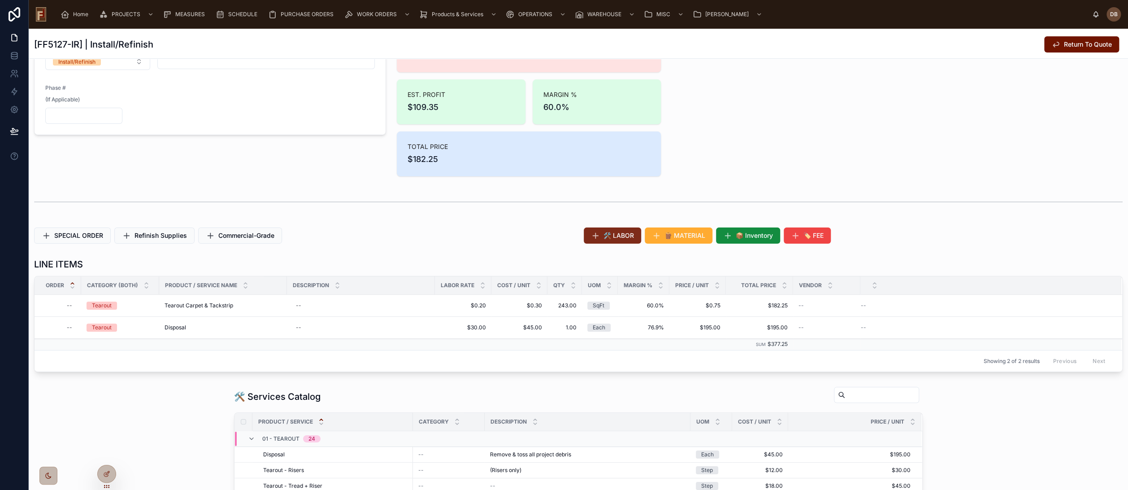
click at [618, 235] on span "🛠️ LABOR" at bounding box center [619, 235] width 30 height 9
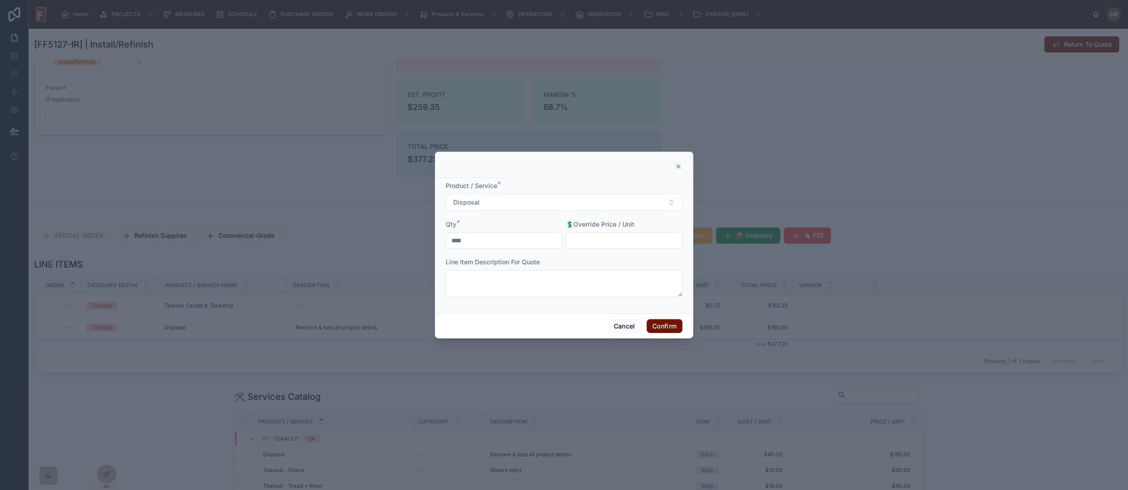
click at [677, 166] on icon at bounding box center [678, 166] width 7 height 7
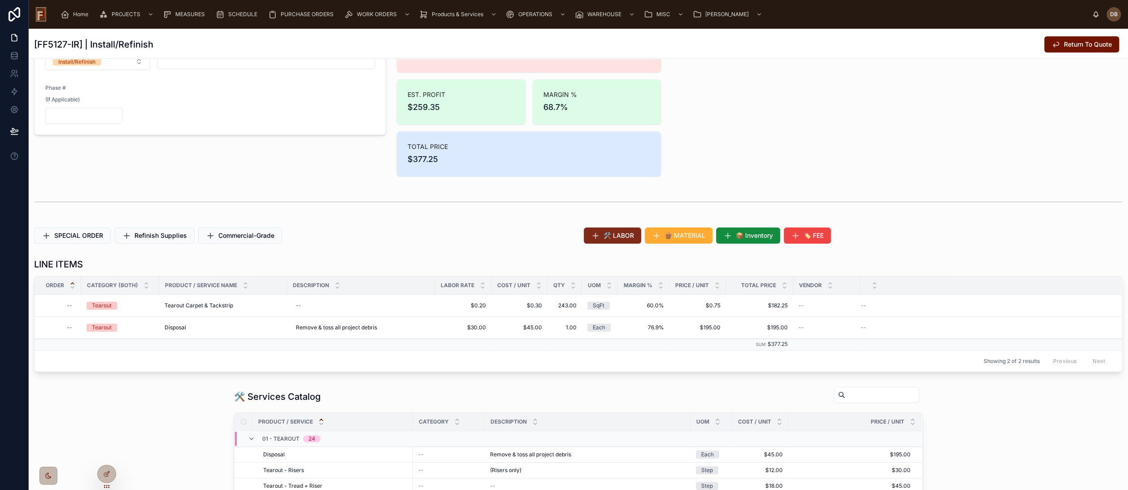
click at [604, 235] on span "🛠️ LABOR" at bounding box center [619, 235] width 30 height 9
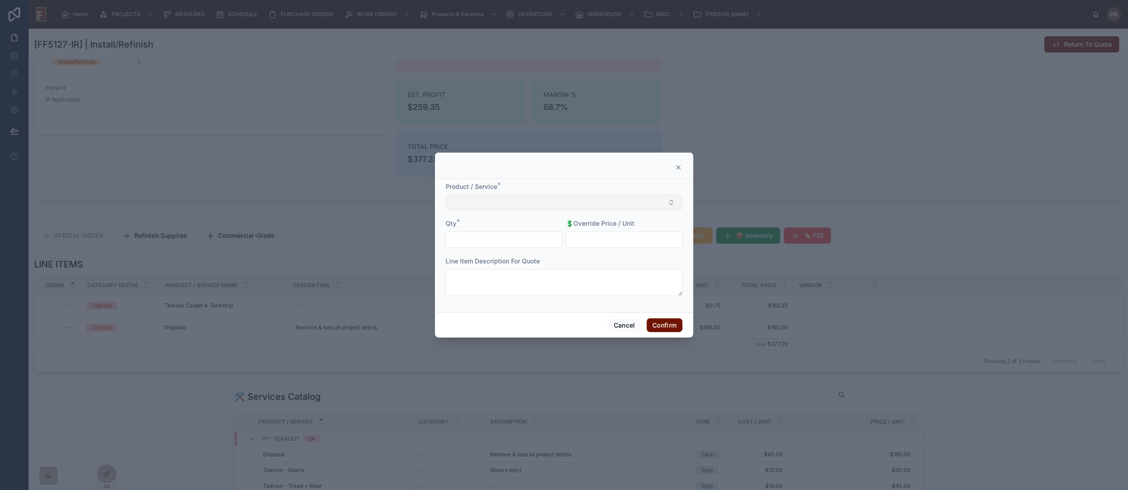
click at [531, 200] on button "Select Button" at bounding box center [564, 202] width 237 height 15
type input "**********"
click at [503, 239] on div "Floor Prep" at bounding box center [564, 238] width 232 height 14
click at [495, 240] on input "text" at bounding box center [504, 240] width 116 height 13
type input "****"
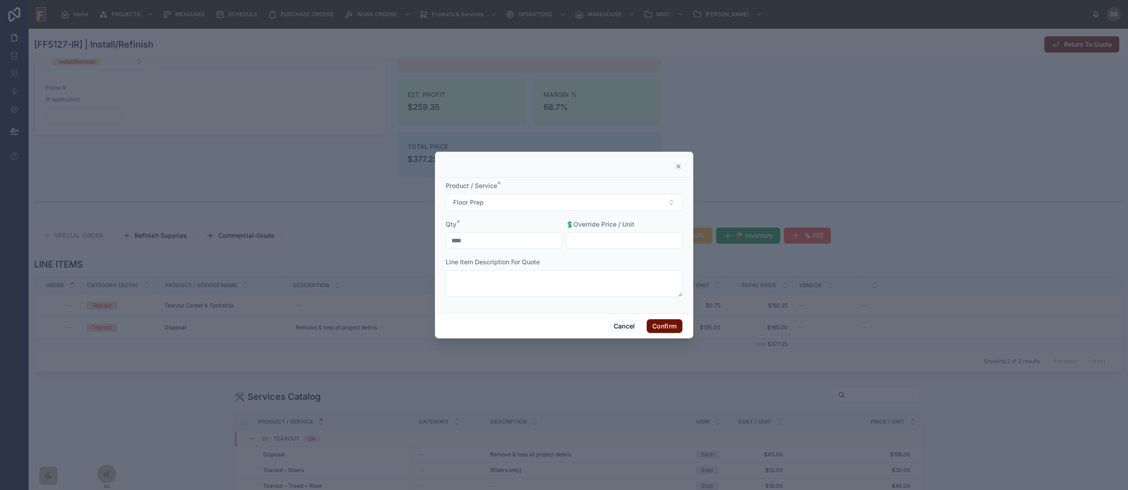
click at [600, 240] on input "text" at bounding box center [624, 240] width 116 height 13
type input "******"
click at [667, 325] on button "Confirm" at bounding box center [665, 326] width 36 height 14
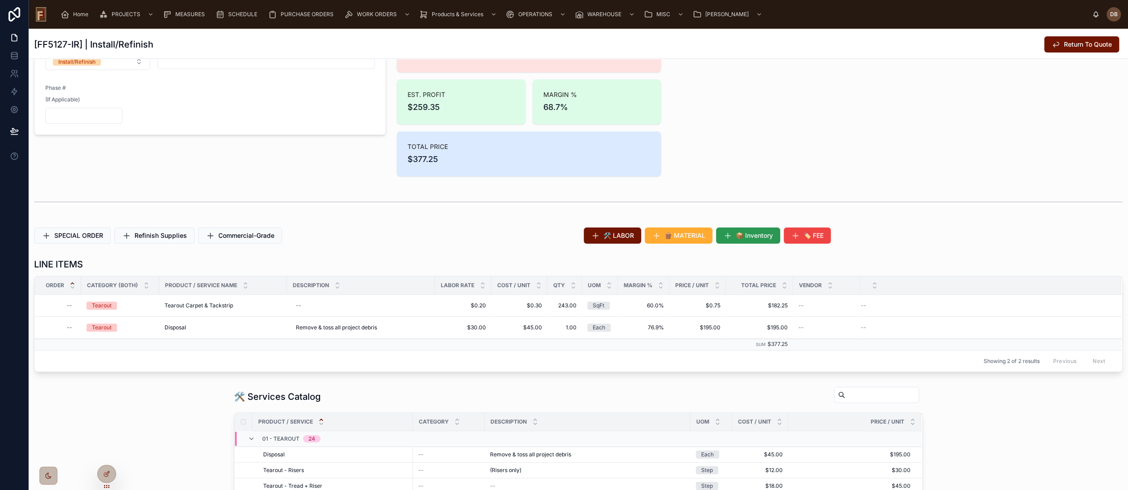
click at [752, 233] on span "📦 Inventory" at bounding box center [754, 235] width 37 height 9
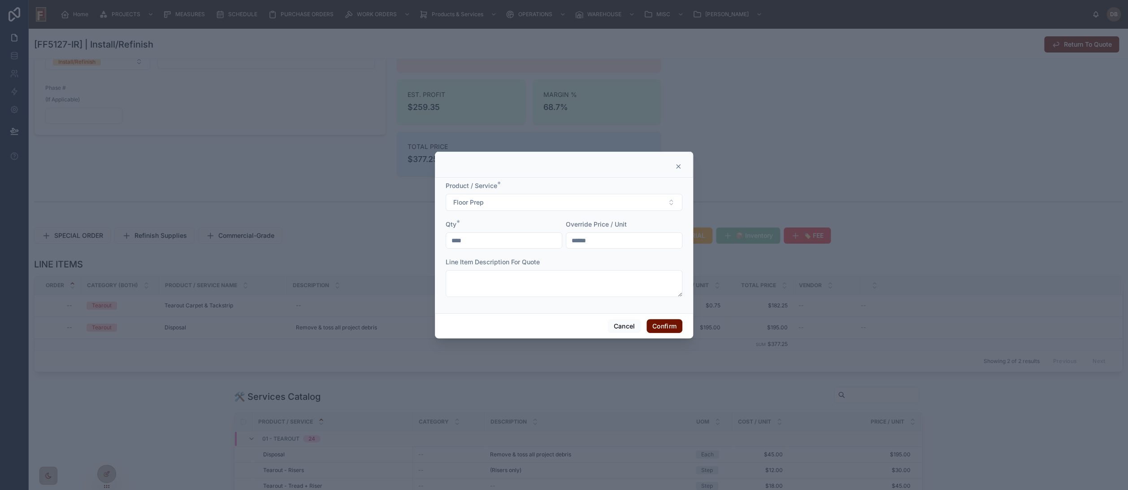
click at [678, 178] on div "Product / Service * Floor Prep Qty * **** Override Price / Unit ****** Line Ite…" at bounding box center [564, 245] width 258 height 135
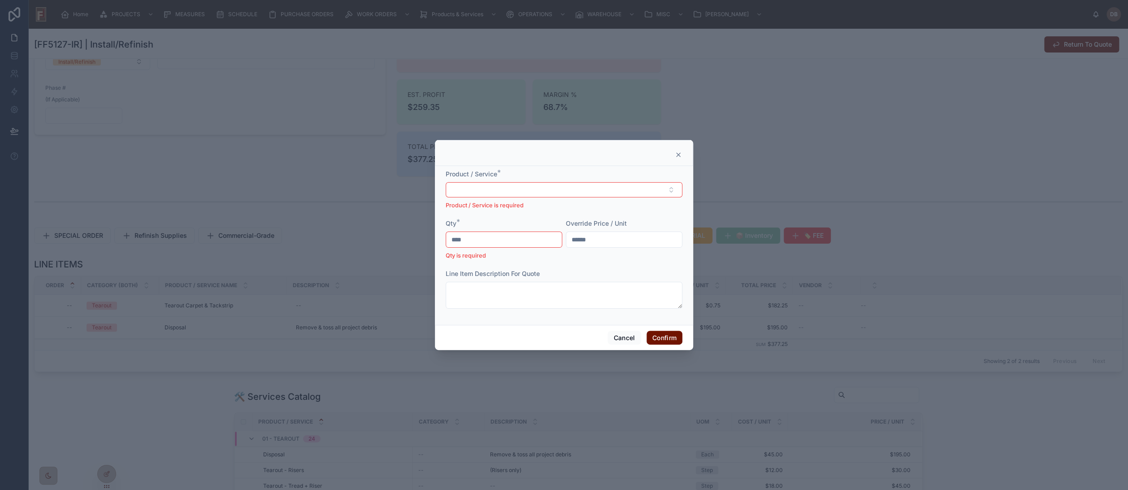
click at [678, 153] on icon at bounding box center [679, 155] width 4 height 4
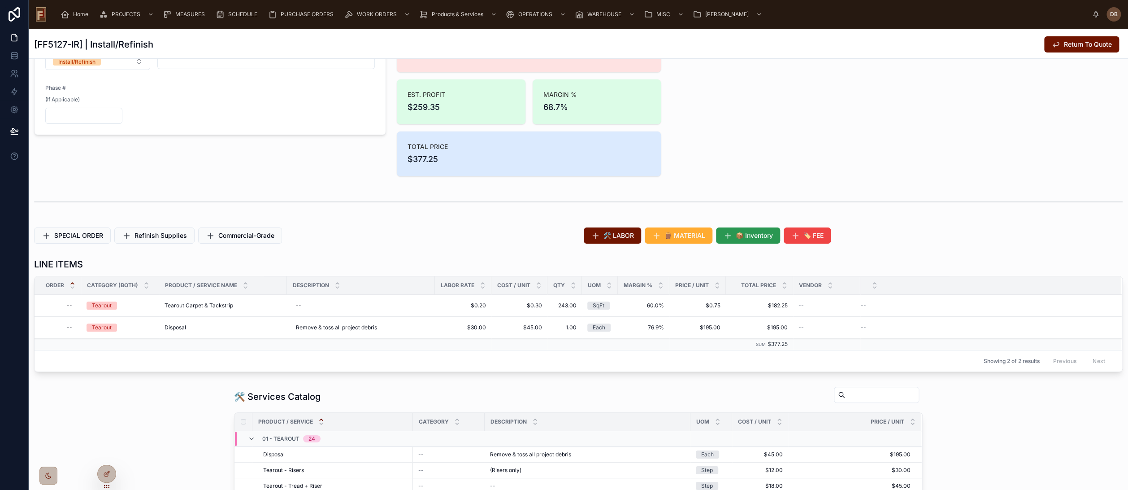
click at [739, 235] on span "📦 Inventory" at bounding box center [754, 235] width 37 height 9
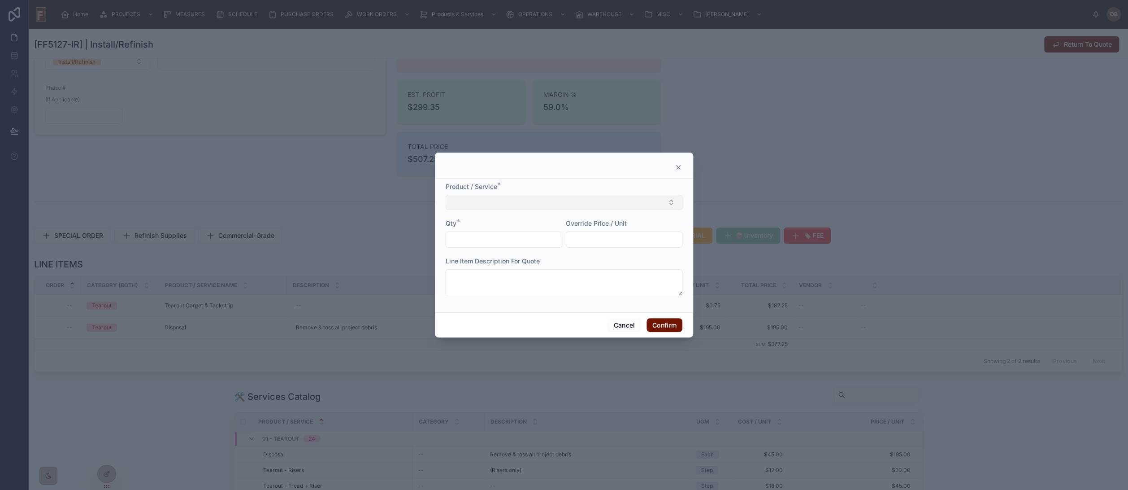
click at [493, 202] on button "Select Button" at bounding box center [564, 202] width 237 height 15
type input "*******"
click at [497, 240] on span "Aquabar: Roll [500sqFt] (SKU: FFABB) (Color: Roll) (Vendor: Flawless Flooring W…" at bounding box center [559, 242] width 214 height 18
click at [497, 240] on input "text" at bounding box center [504, 240] width 116 height 13
type input "****"
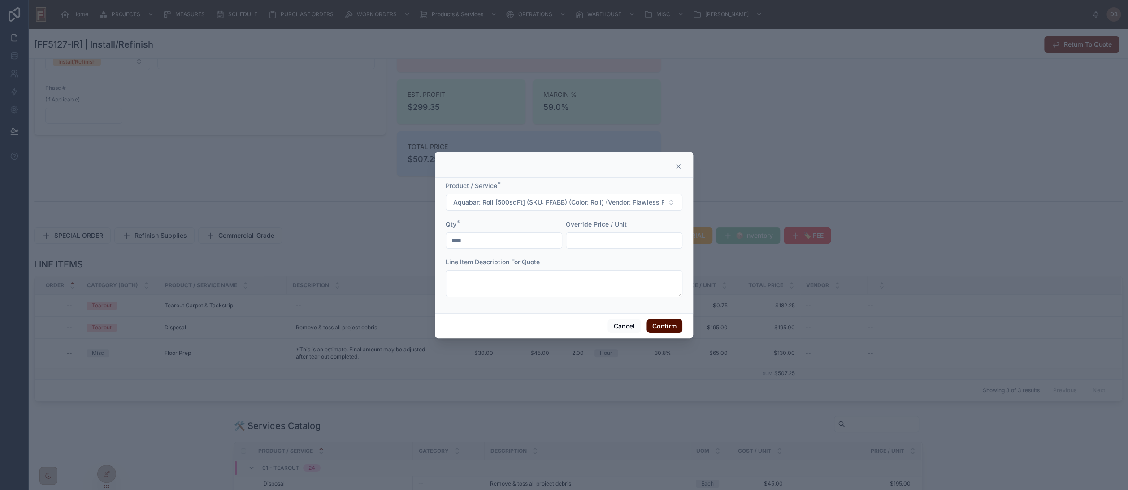
click at [659, 329] on button "Confirm" at bounding box center [665, 326] width 36 height 14
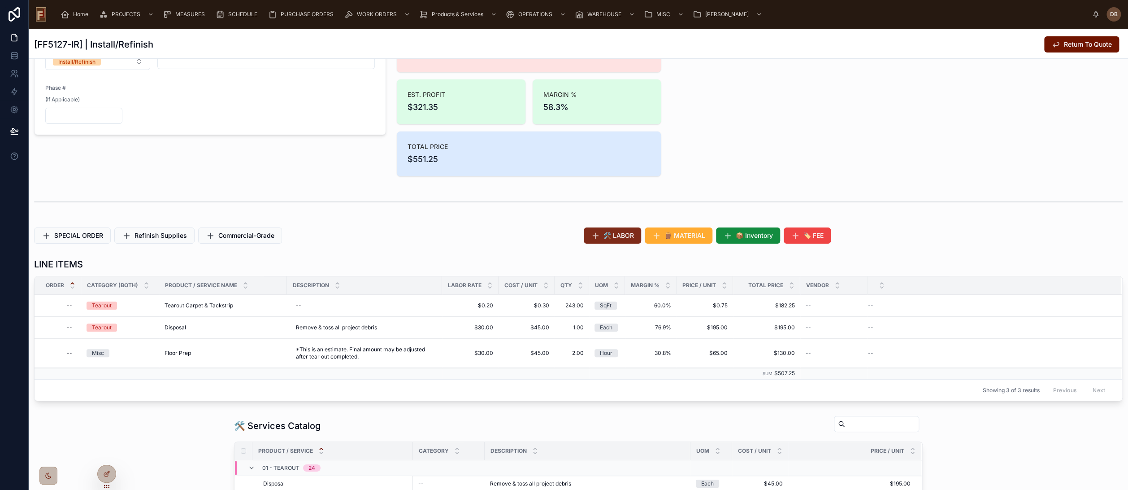
click at [604, 238] on span "🛠️ LABOR" at bounding box center [619, 235] width 30 height 9
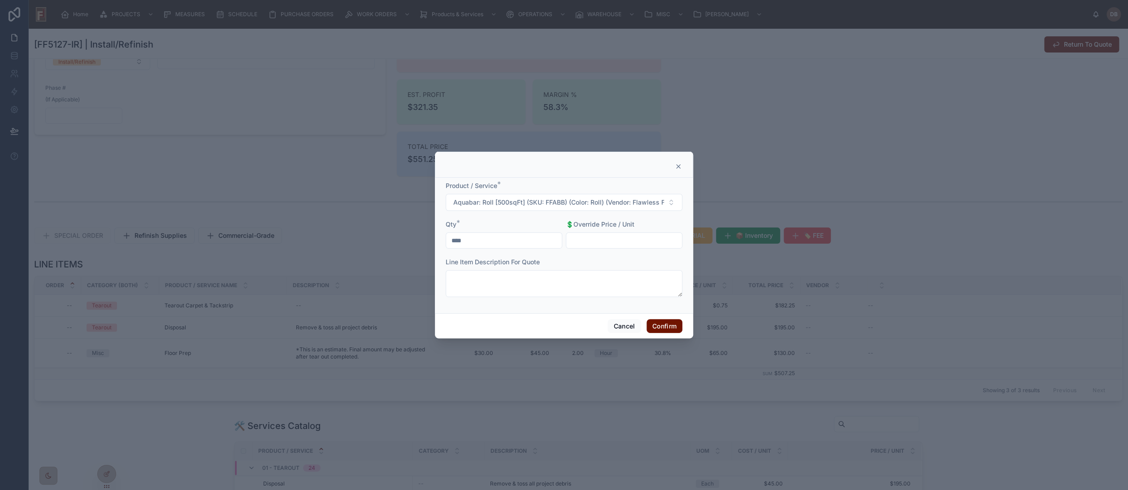
click at [680, 165] on icon at bounding box center [679, 167] width 4 height 4
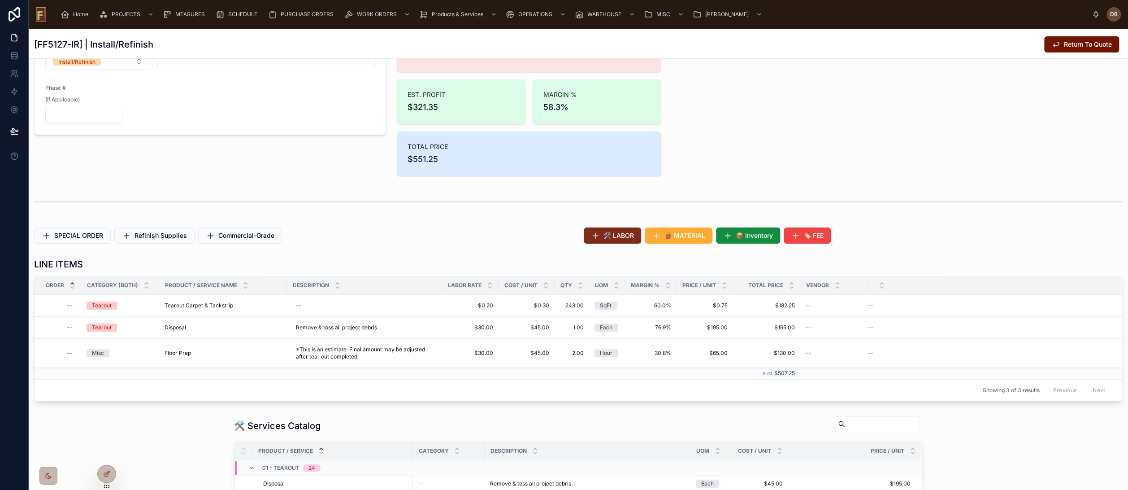
click at [624, 233] on span "🛠️ LABOR" at bounding box center [619, 235] width 30 height 9
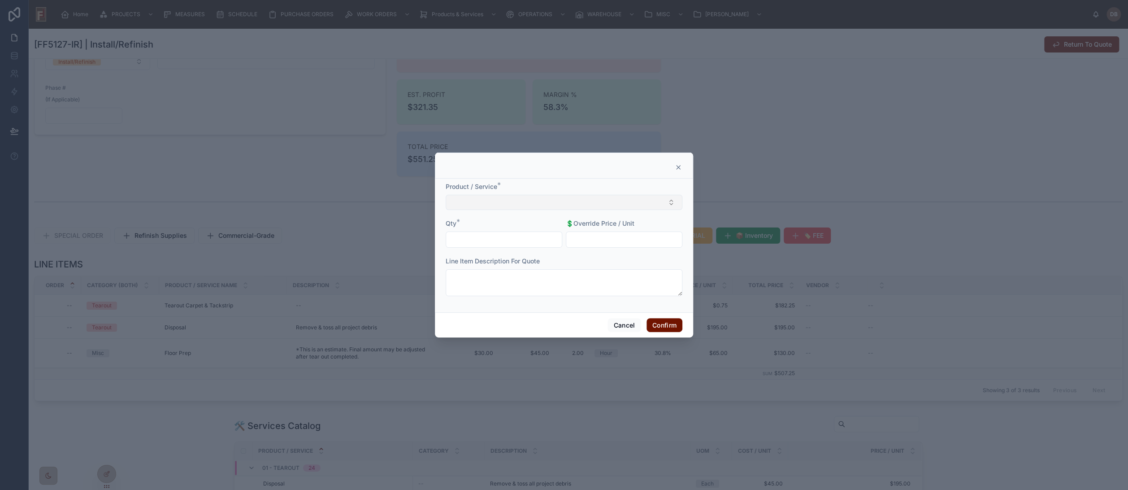
click at [547, 202] on button "Select Button" at bounding box center [564, 202] width 237 height 15
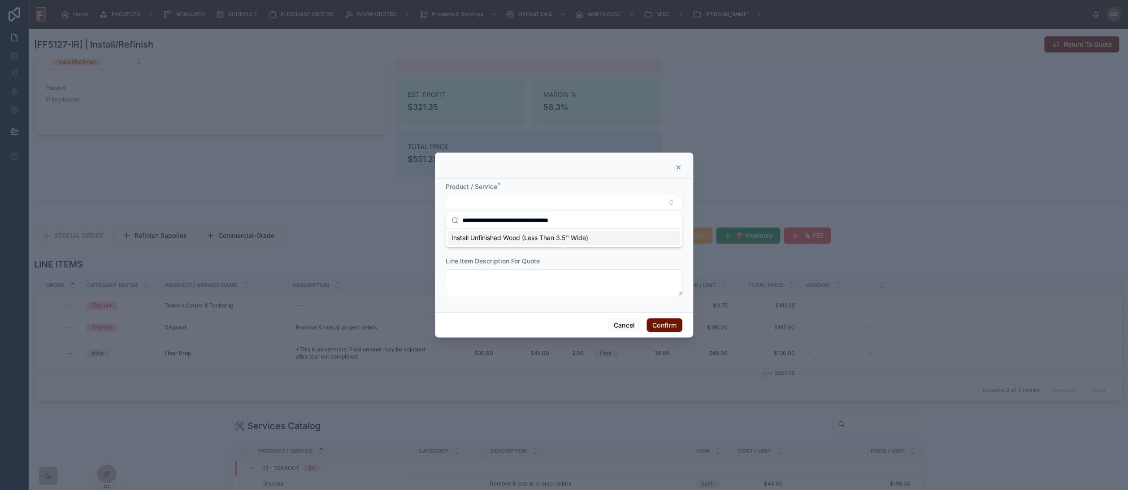
type input "**********"
click at [535, 236] on span "Install Unfinished Wood (Less Than 3.5'' Wide)" at bounding box center [520, 237] width 137 height 9
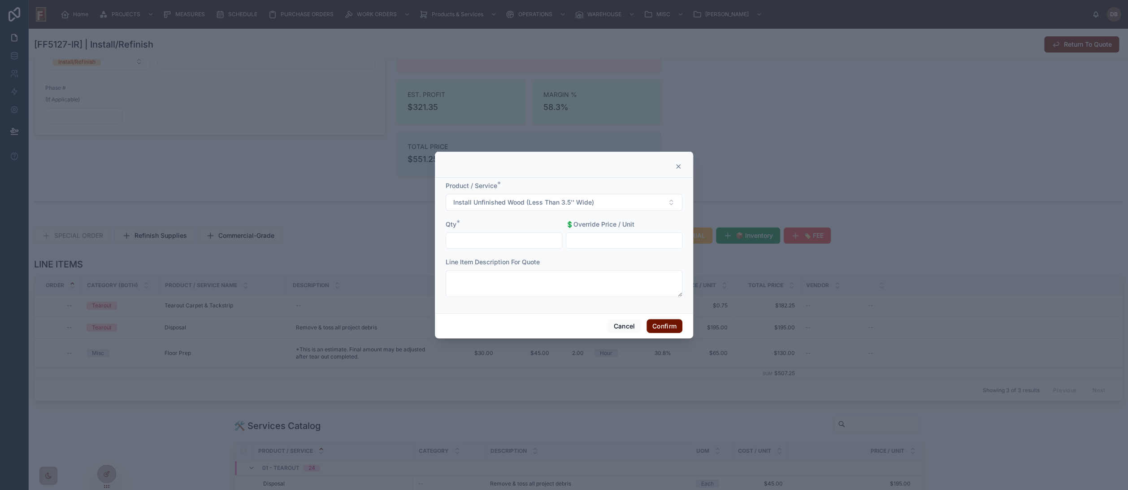
click at [530, 236] on input "text" at bounding box center [504, 240] width 116 height 13
type input "******"
click at [639, 239] on input "text" at bounding box center [624, 240] width 116 height 13
type input "*****"
click at [666, 327] on button "Confirm" at bounding box center [665, 326] width 36 height 14
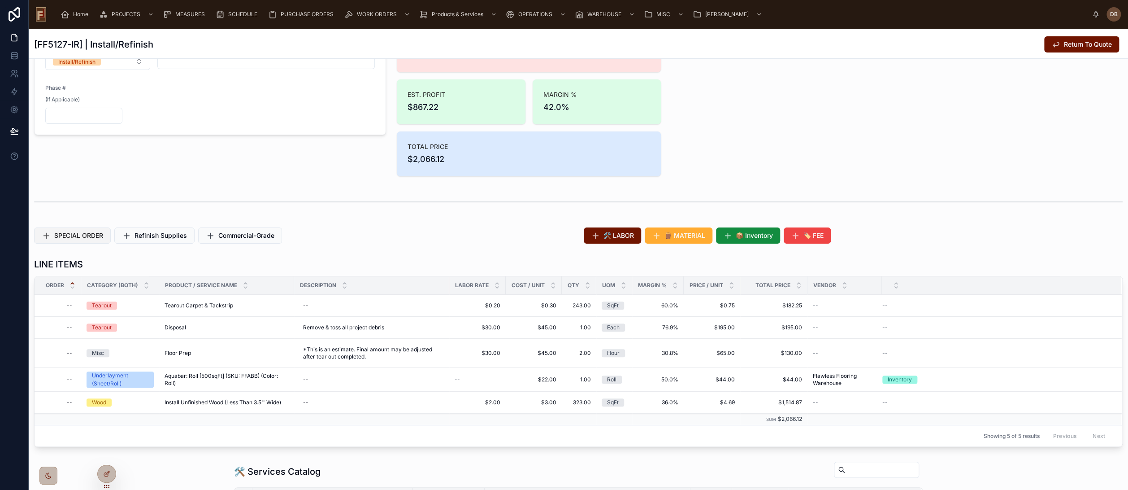
click at [79, 237] on span "SPECIAL ORDER" at bounding box center [78, 235] width 49 height 9
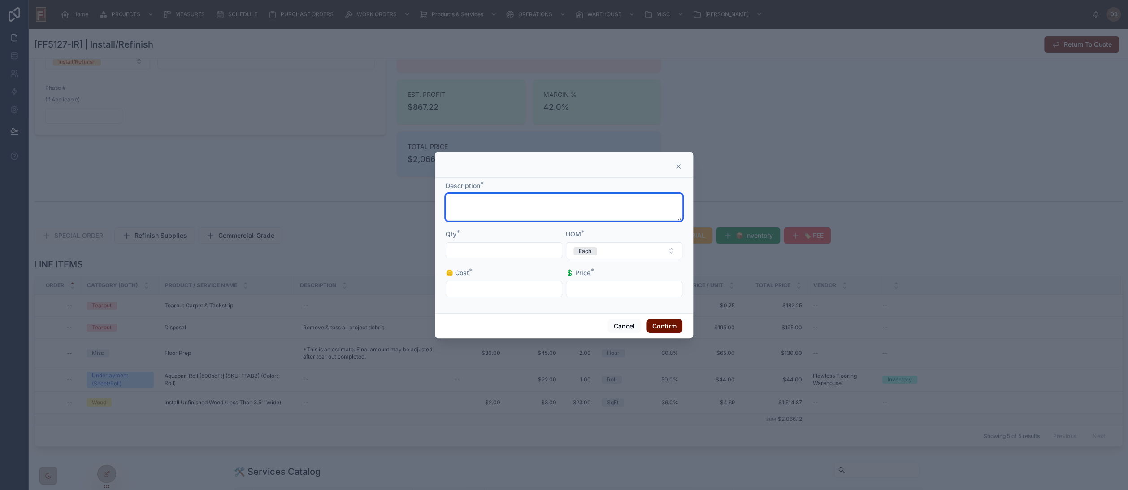
click at [521, 206] on textarea at bounding box center [564, 207] width 237 height 27
paste textarea "**********"
type textarea "**********"
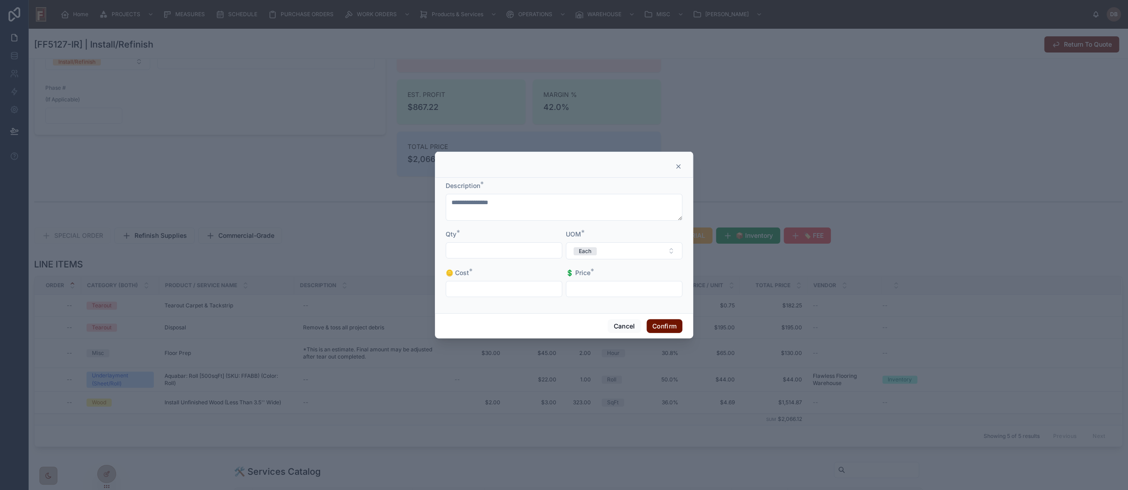
click at [510, 249] on input "text" at bounding box center [504, 250] width 116 height 13
type input "******"
click at [609, 252] on button "Each" at bounding box center [624, 250] width 117 height 17
type input "**"
click at [603, 286] on div "SqFt" at bounding box center [624, 286] width 112 height 13
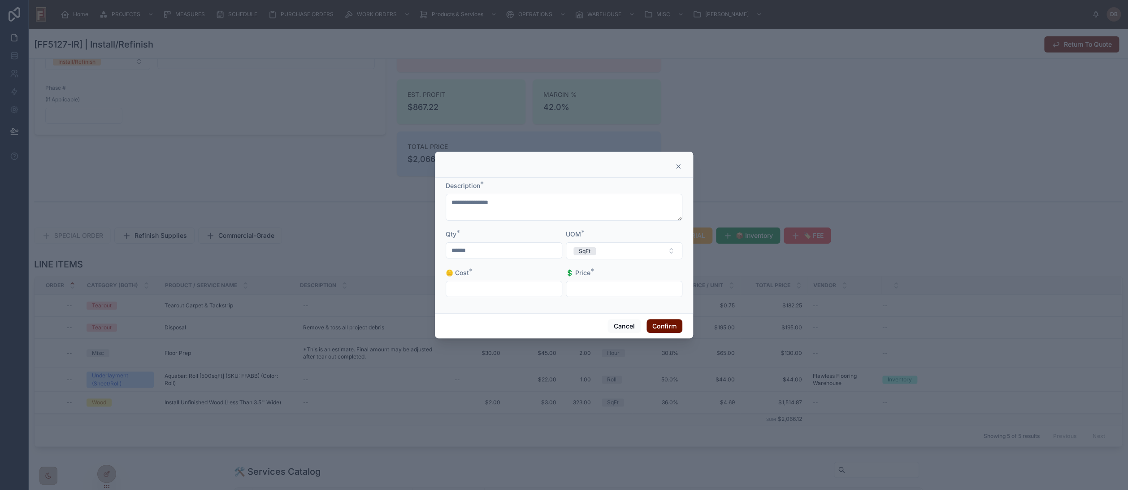
click at [499, 289] on input "text" at bounding box center [504, 289] width 116 height 13
type input "******"
click at [662, 322] on button "Confirm" at bounding box center [665, 326] width 36 height 14
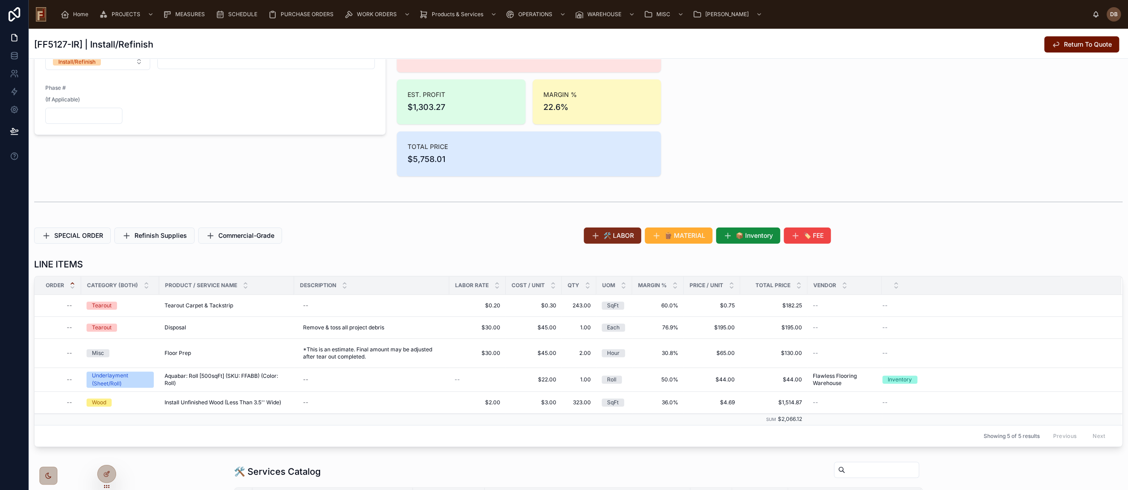
click at [621, 235] on span "🛠️ LABOR" at bounding box center [619, 235] width 30 height 9
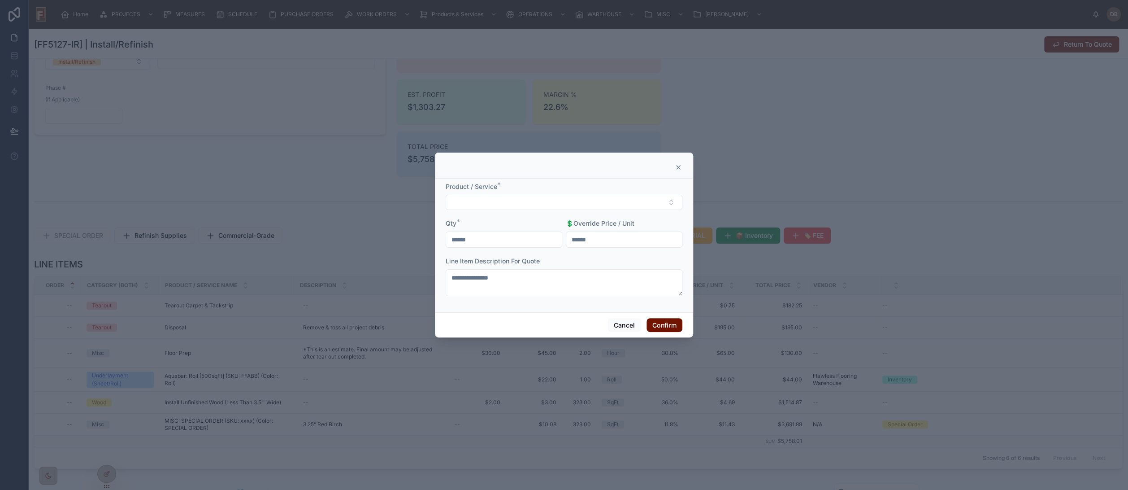
click at [679, 165] on icon at bounding box center [678, 167] width 7 height 7
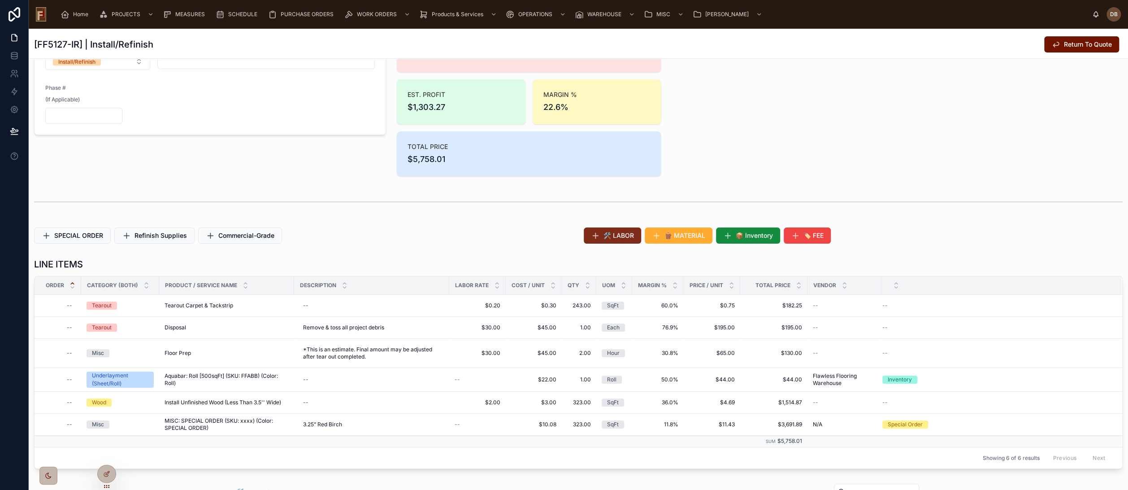
click at [613, 236] on span "🛠️ LABOR" at bounding box center [619, 235] width 30 height 9
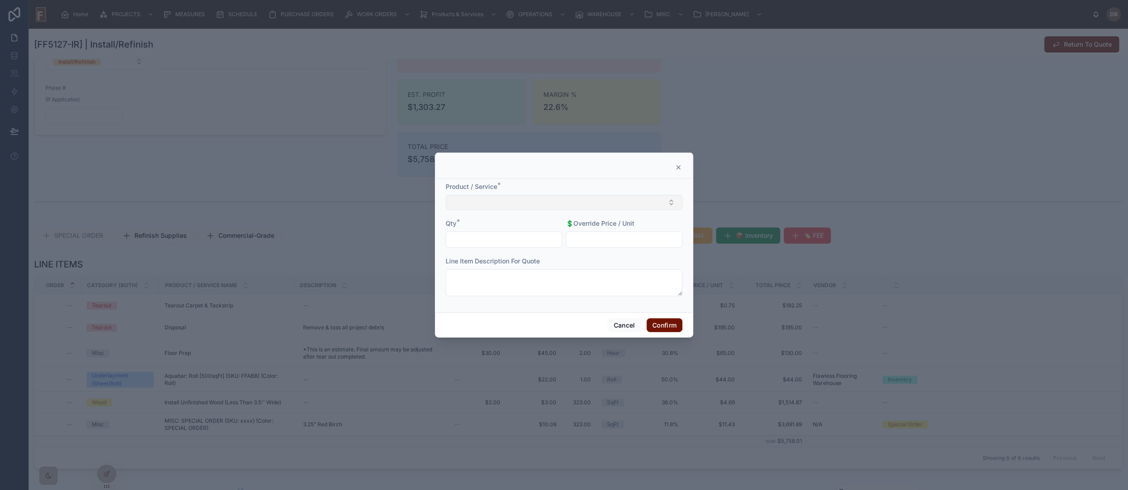
click at [531, 200] on button "Select Button" at bounding box center [564, 202] width 237 height 15
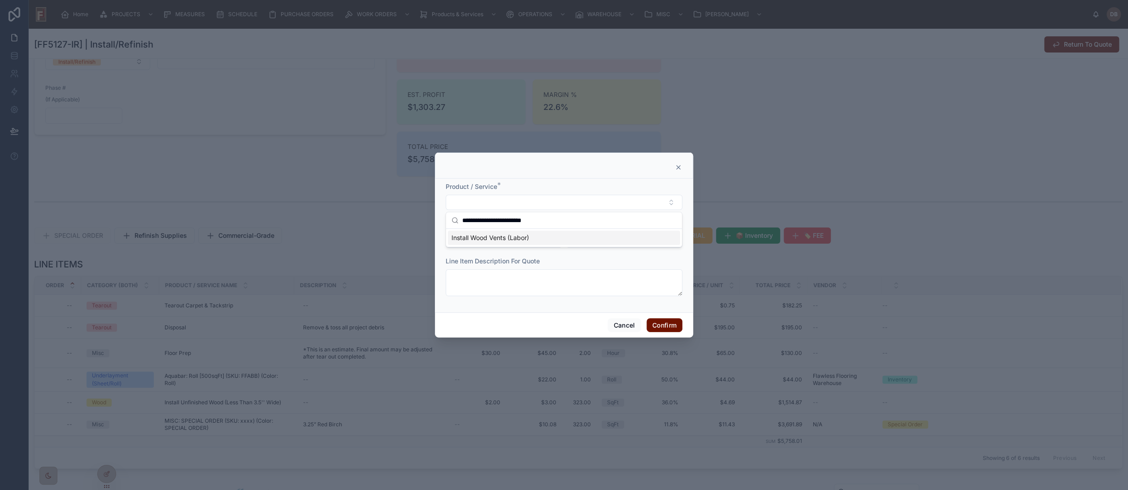
type input "**********"
click at [501, 238] on span "Install Wood Vents (Labor)" at bounding box center [491, 237] width 78 height 9
click at [522, 244] on input "text" at bounding box center [504, 240] width 116 height 13
type input "****"
click at [609, 240] on input "text" at bounding box center [624, 240] width 116 height 13
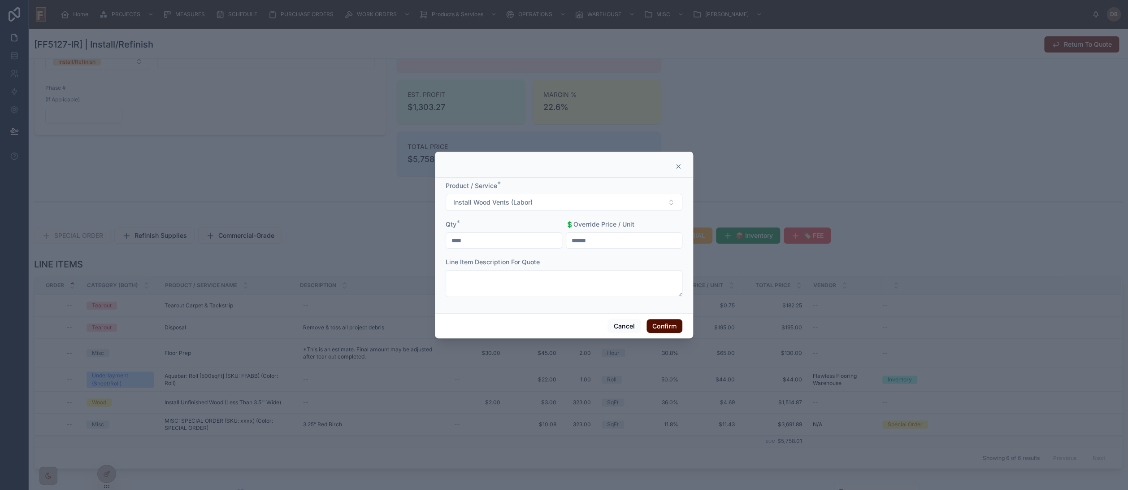
type input "******"
click at [659, 324] on button "Confirm" at bounding box center [665, 326] width 36 height 14
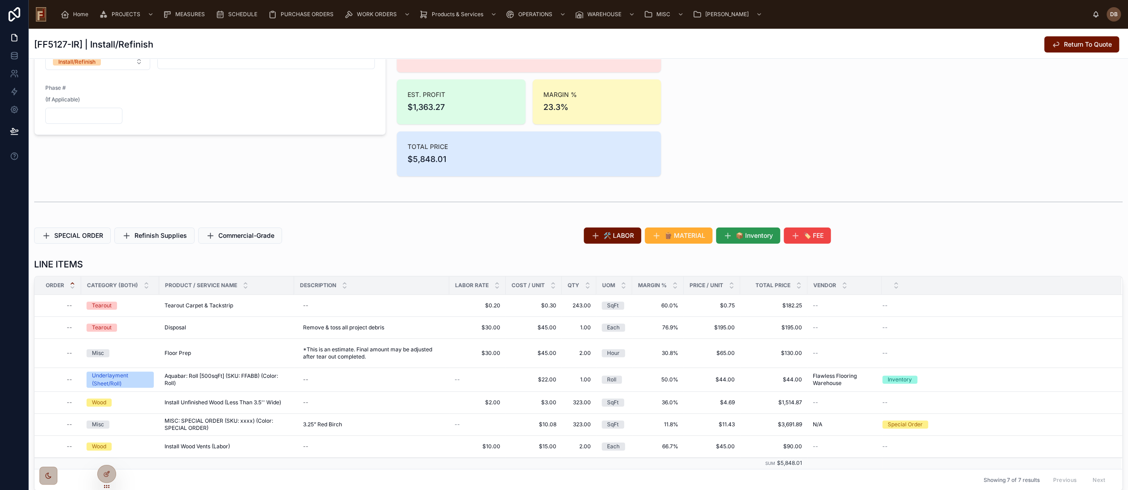
click at [758, 237] on span "📦 Inventory" at bounding box center [754, 235] width 37 height 9
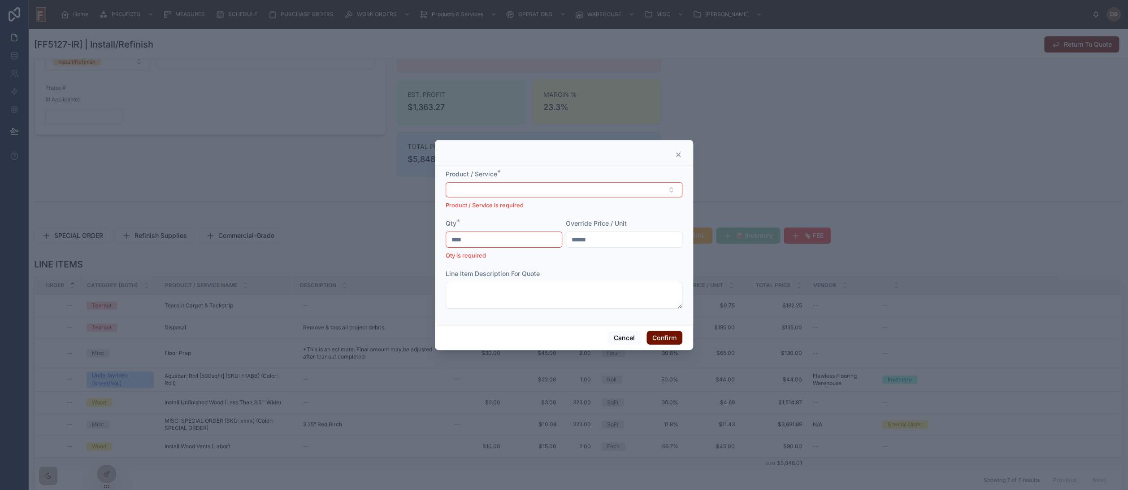
click at [677, 153] on icon at bounding box center [678, 154] width 7 height 7
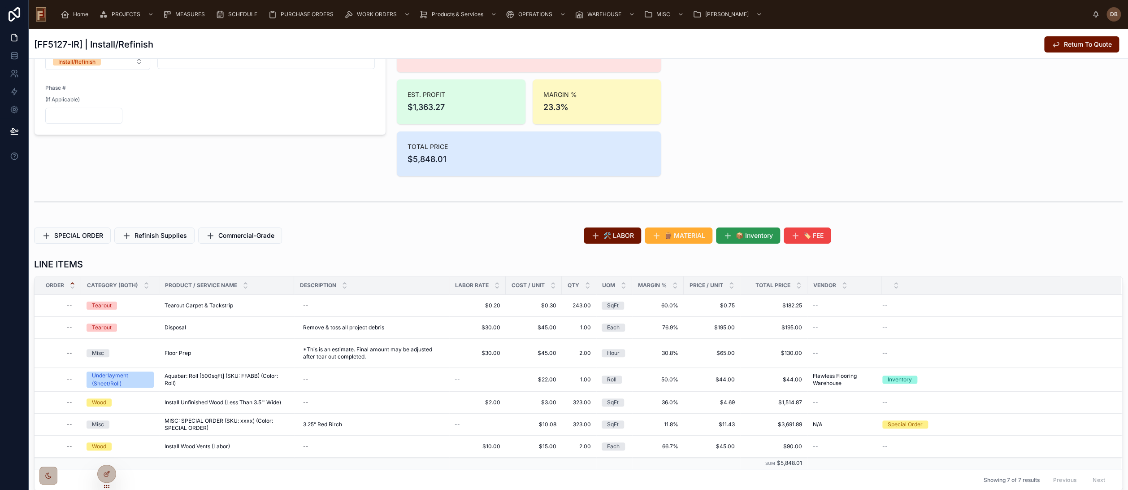
click at [749, 234] on span "📦 Inventory" at bounding box center [754, 235] width 37 height 9
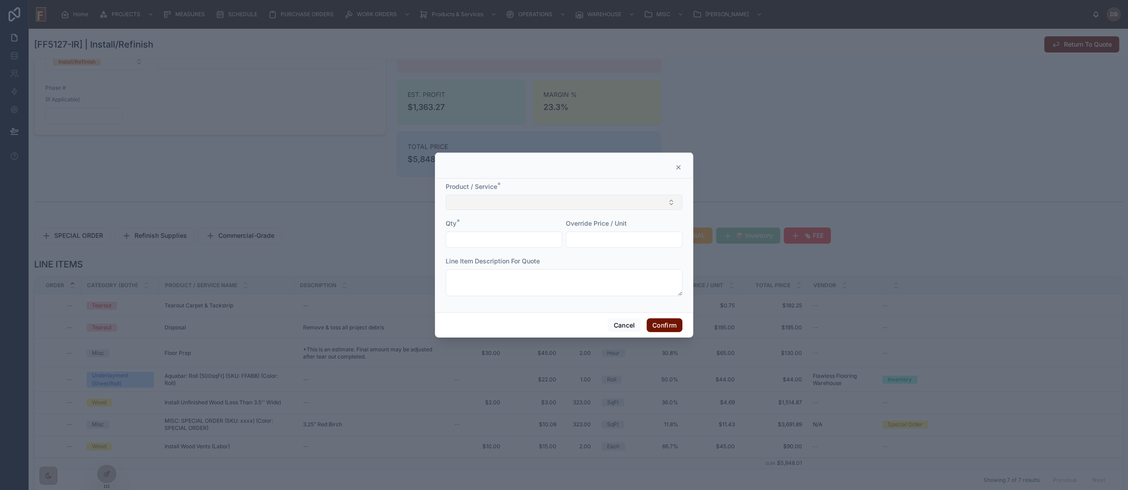
click at [500, 196] on button "Select Button" at bounding box center [564, 202] width 237 height 15
drag, startPoint x: 531, startPoint y: 219, endPoint x: 603, endPoint y: 220, distance: 72.2
click at [603, 220] on input "**********" at bounding box center [569, 220] width 214 height 16
drag, startPoint x: 477, startPoint y: 220, endPoint x: 557, endPoint y: 214, distance: 80.5
click at [557, 214] on input "**********" at bounding box center [569, 220] width 214 height 16
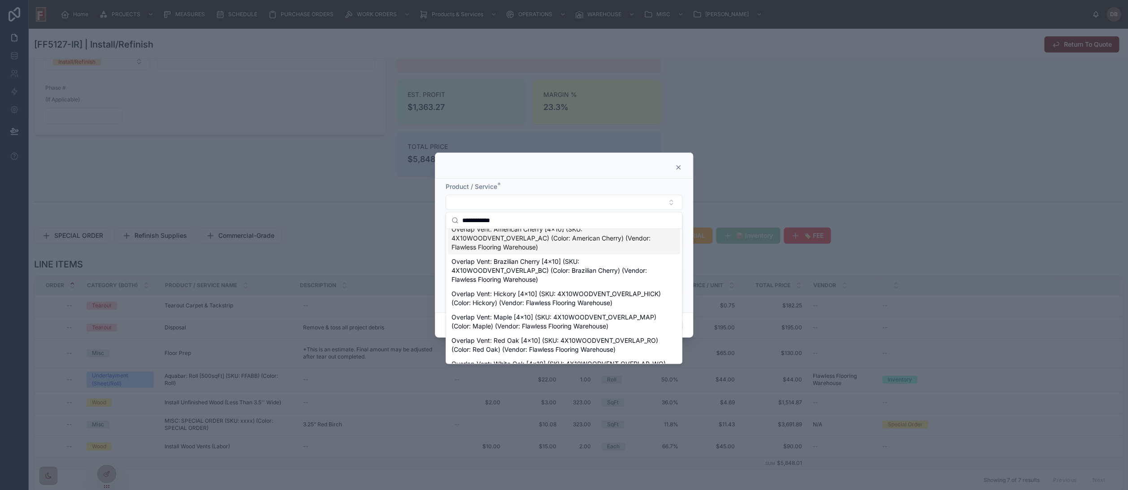
scroll to position [149, 0]
type input "**********"
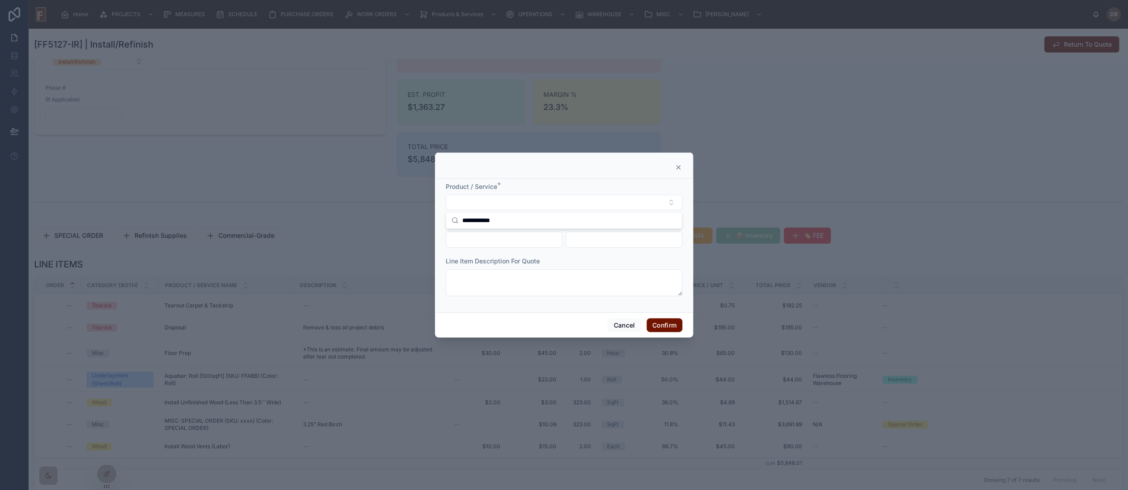
click at [678, 166] on icon at bounding box center [678, 167] width 7 height 7
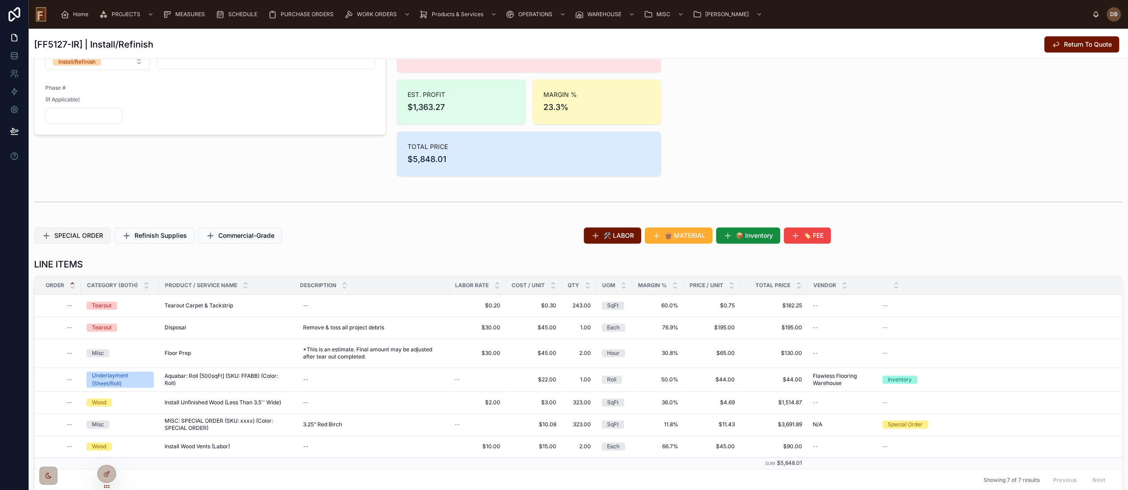
click at [83, 236] on span "SPECIAL ORDER" at bounding box center [78, 235] width 49 height 9
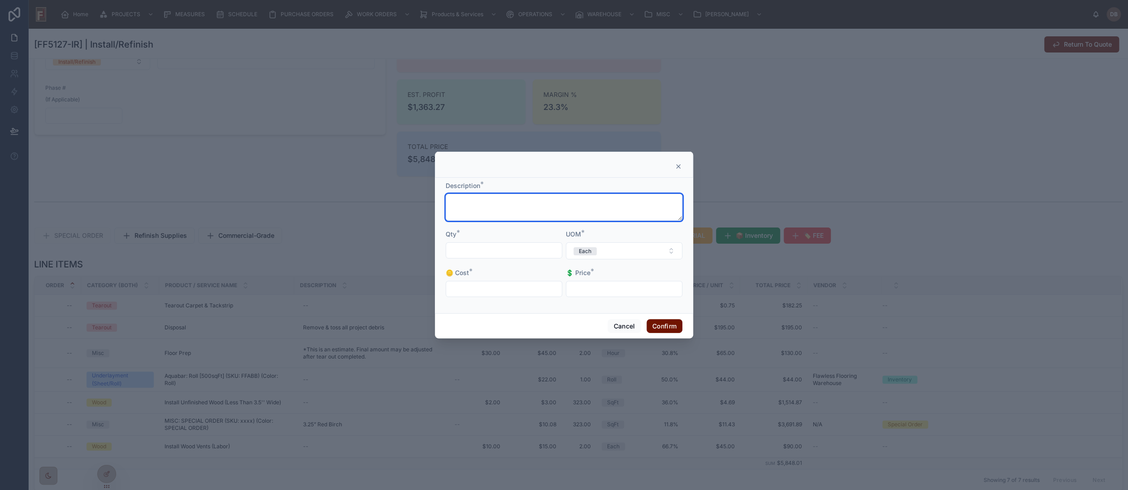
click at [532, 206] on textarea at bounding box center [564, 207] width 237 height 27
paste textarea "**********"
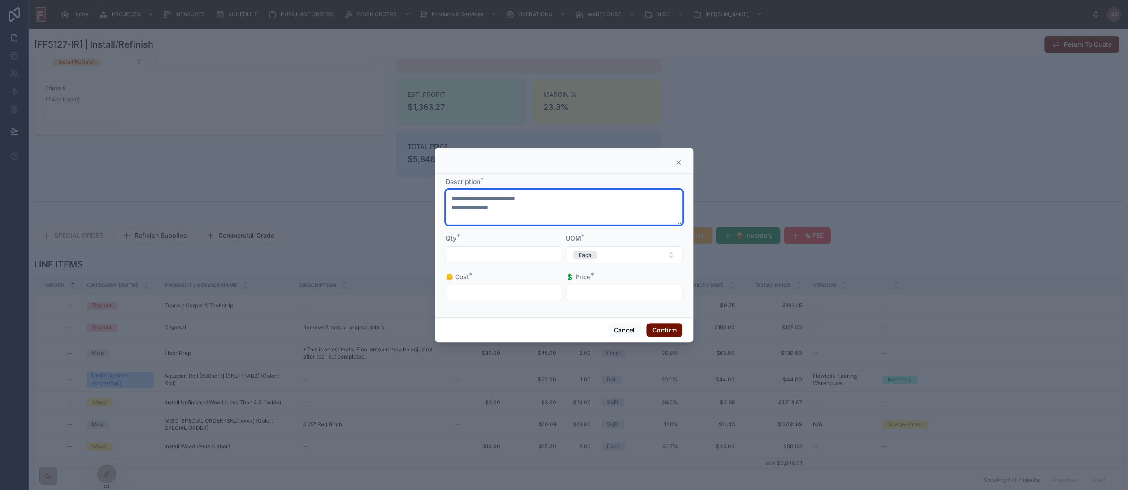
type textarea "**********"
click at [496, 253] on input "text" at bounding box center [504, 254] width 116 height 13
type input "****"
click at [483, 289] on input "text" at bounding box center [504, 293] width 116 height 13
type input "******"
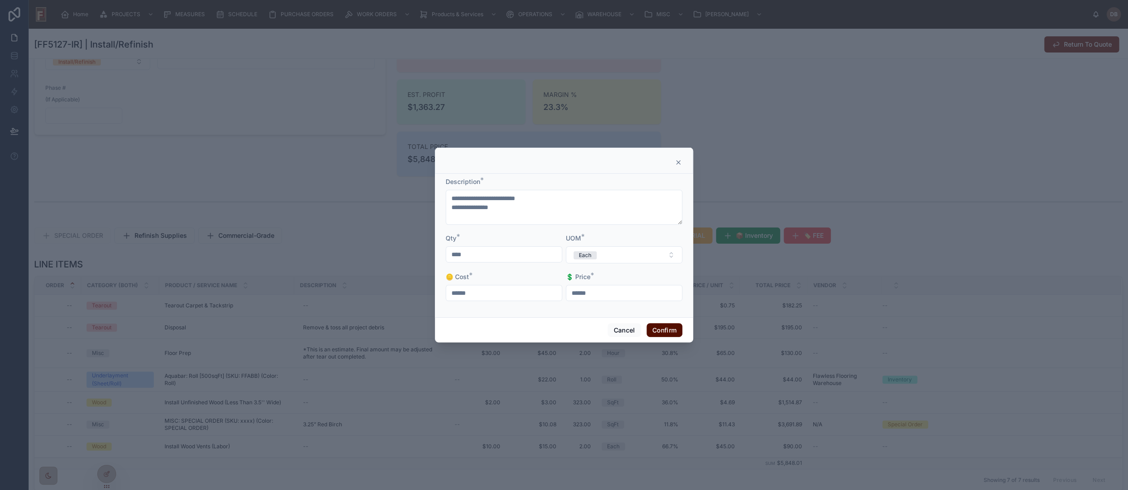
type input "******"
click at [665, 333] on button "Confirm" at bounding box center [665, 330] width 36 height 14
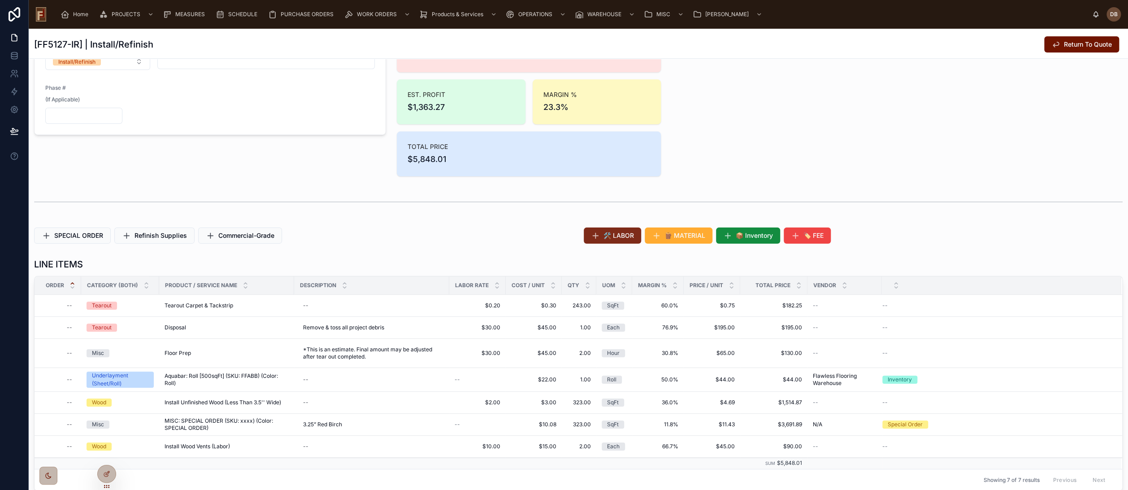
click at [624, 235] on span "🛠️ LABOR" at bounding box center [619, 235] width 30 height 9
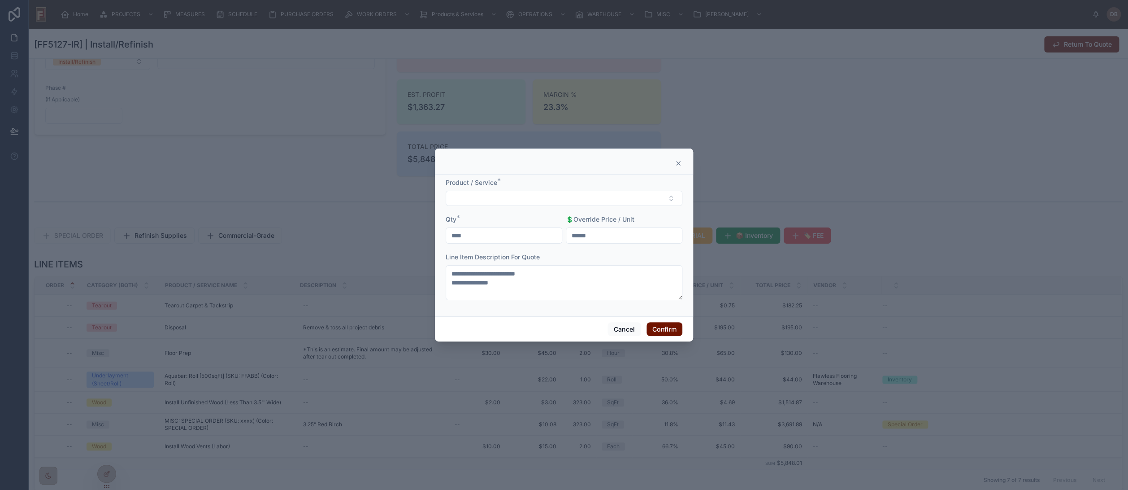
click at [677, 163] on icon at bounding box center [678, 163] width 7 height 7
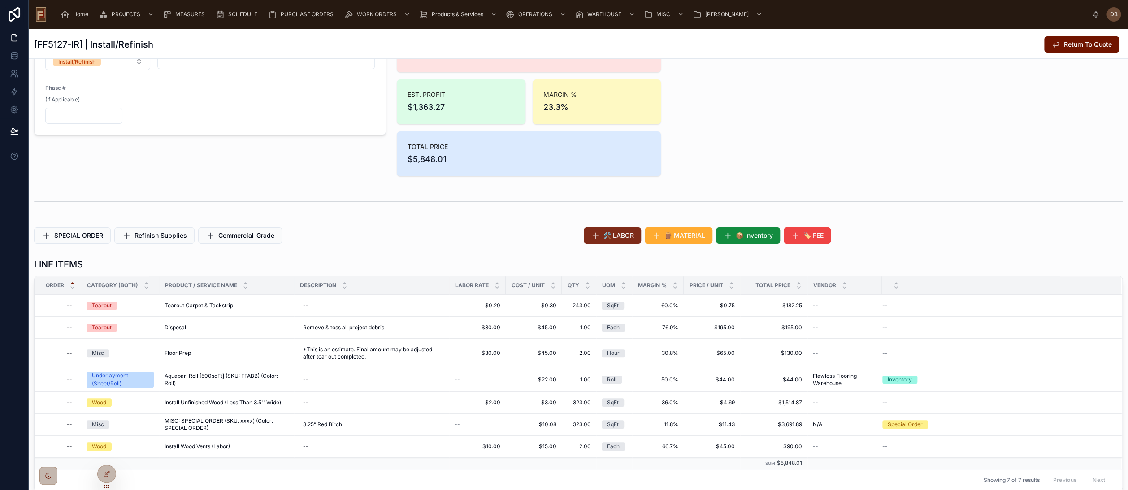
click at [624, 236] on span "🛠️ LABOR" at bounding box center [619, 235] width 30 height 9
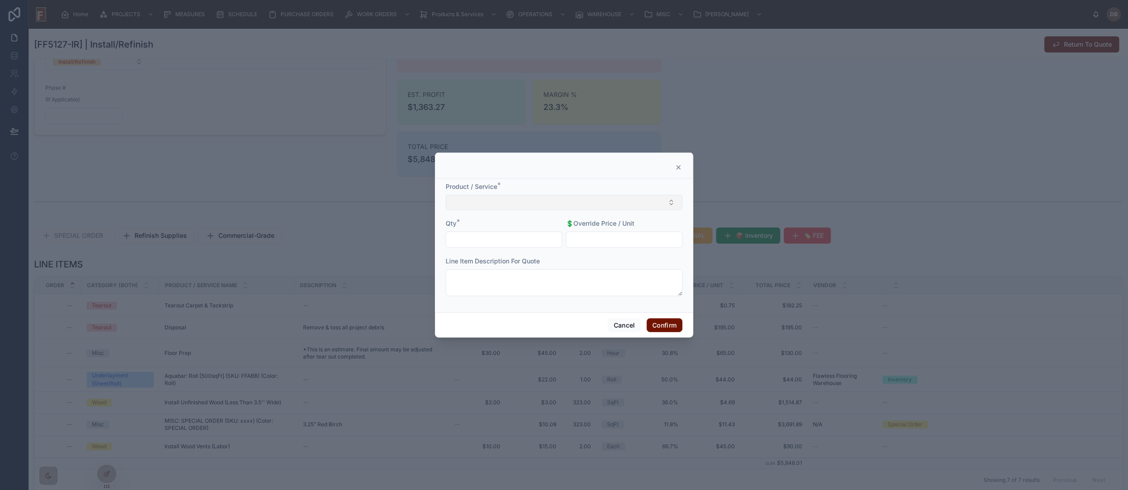
click at [570, 200] on button "Select Button" at bounding box center [564, 202] width 237 height 15
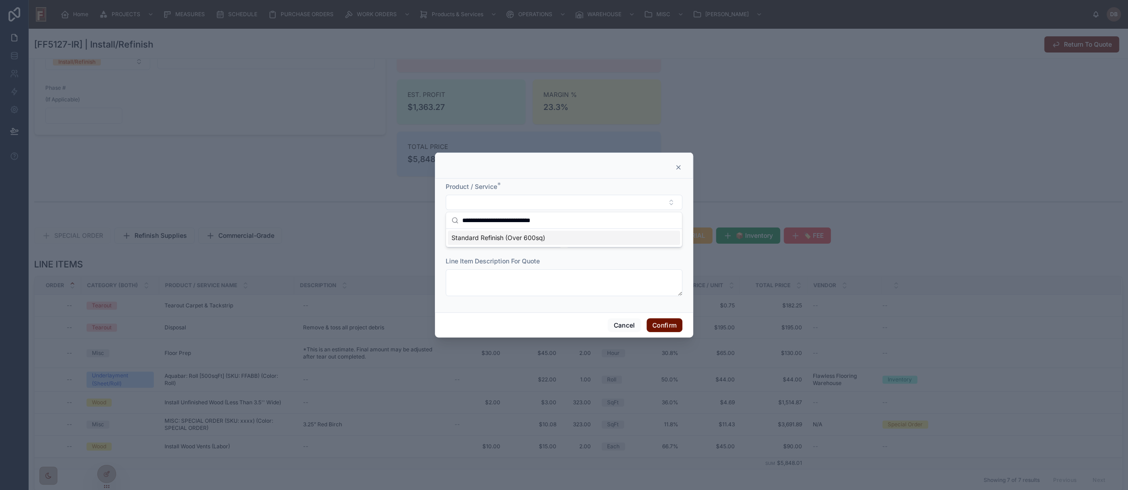
type input "**********"
click at [512, 240] on span "Standard Refinish (Over 600sq)" at bounding box center [499, 237] width 94 height 9
click at [510, 240] on input "text" at bounding box center [504, 240] width 116 height 13
type input "******"
click at [604, 236] on input "text" at bounding box center [624, 240] width 116 height 13
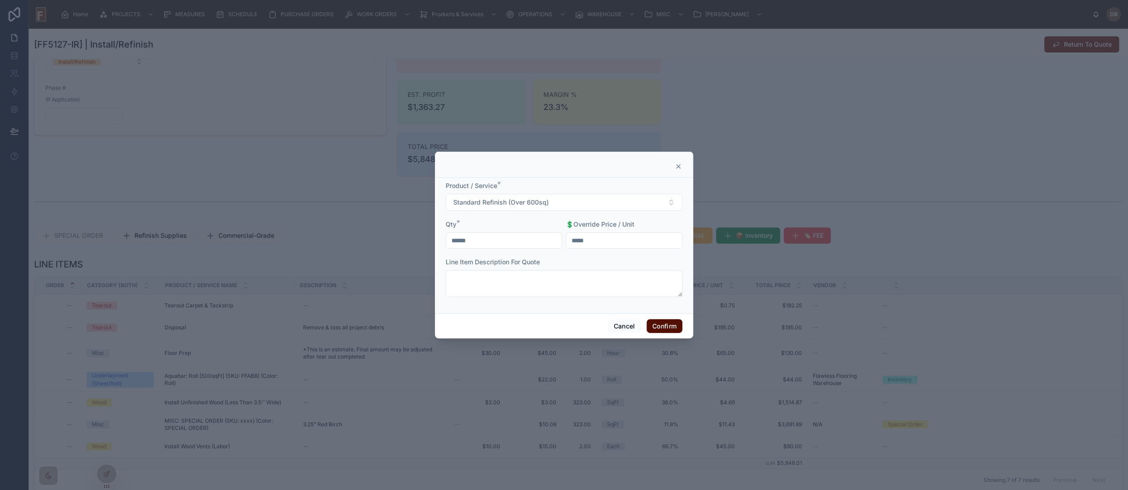
type input "*****"
click at [660, 326] on button "Confirm" at bounding box center [665, 326] width 36 height 14
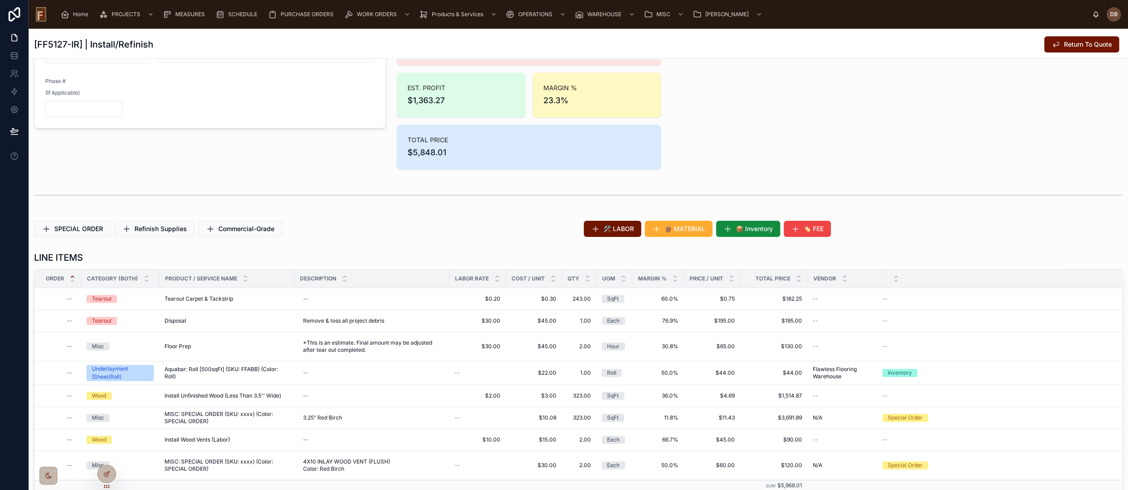
scroll to position [100, 0]
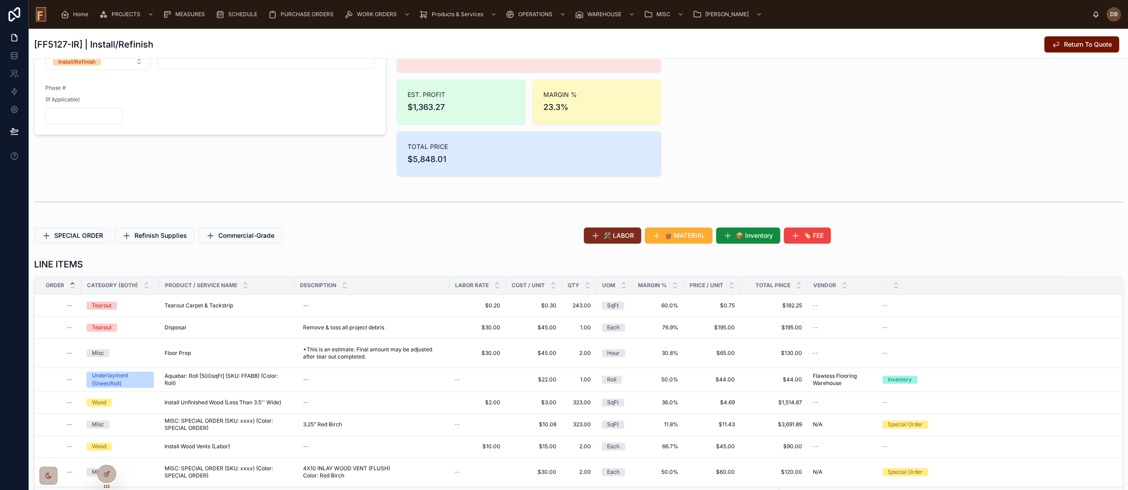
click at [604, 236] on span "🛠️ LABOR" at bounding box center [619, 235] width 30 height 9
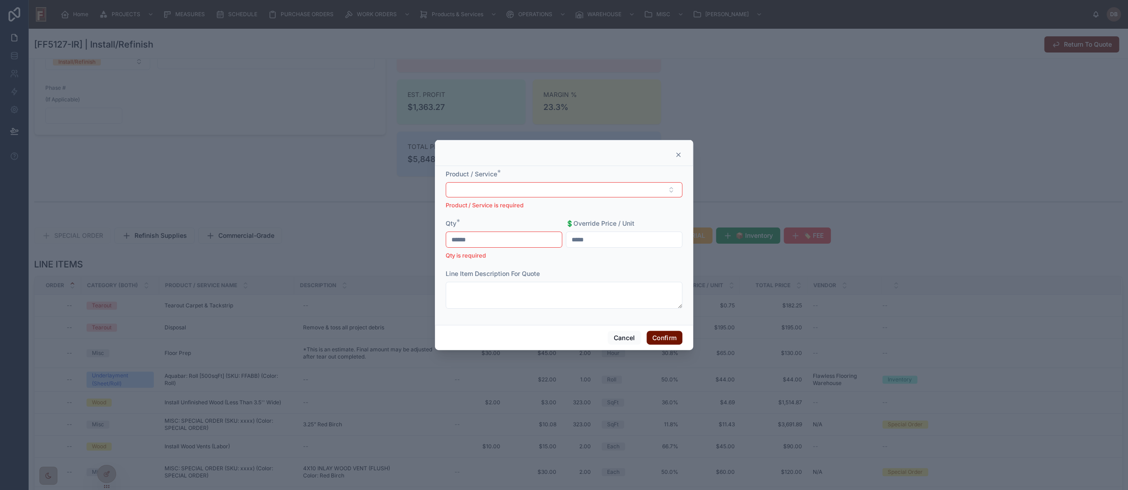
click at [678, 152] on icon at bounding box center [678, 154] width 7 height 7
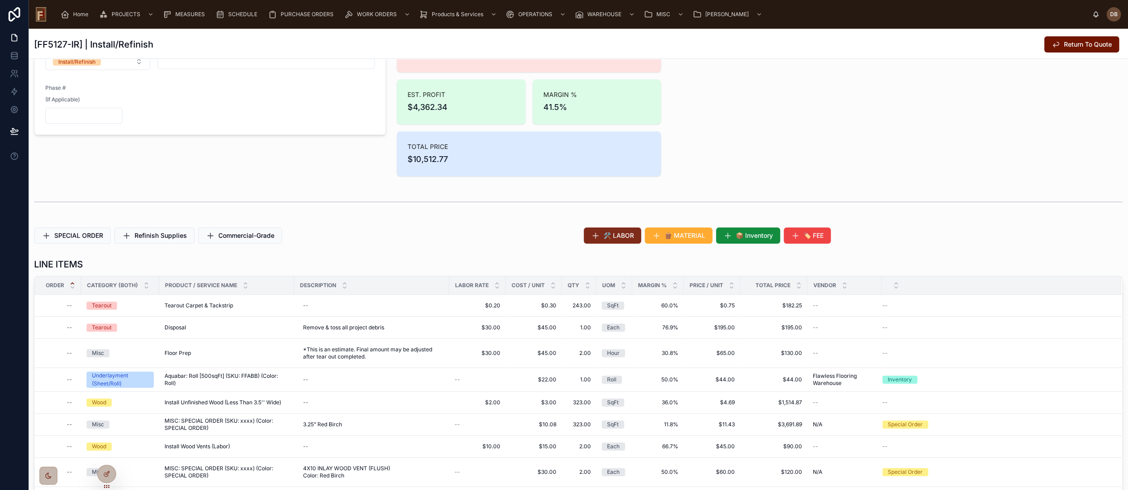
click at [614, 235] on span "🛠️ LABOR" at bounding box center [619, 235] width 30 height 9
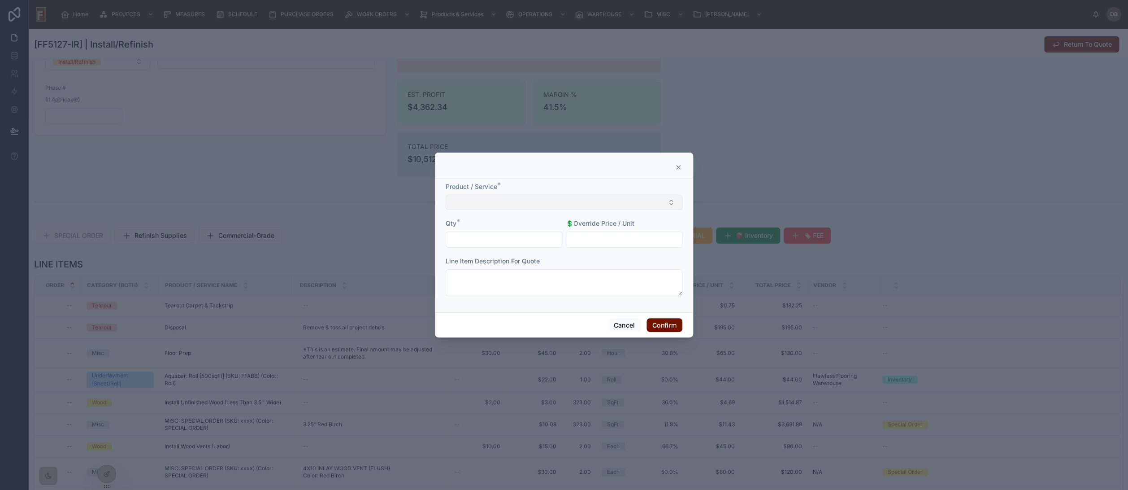
click at [603, 199] on button "Select Button" at bounding box center [564, 202] width 237 height 15
type input "********"
click at [498, 240] on div "Job Prep" at bounding box center [564, 238] width 232 height 14
click at [488, 240] on input "text" at bounding box center [504, 240] width 116 height 13
type input "****"
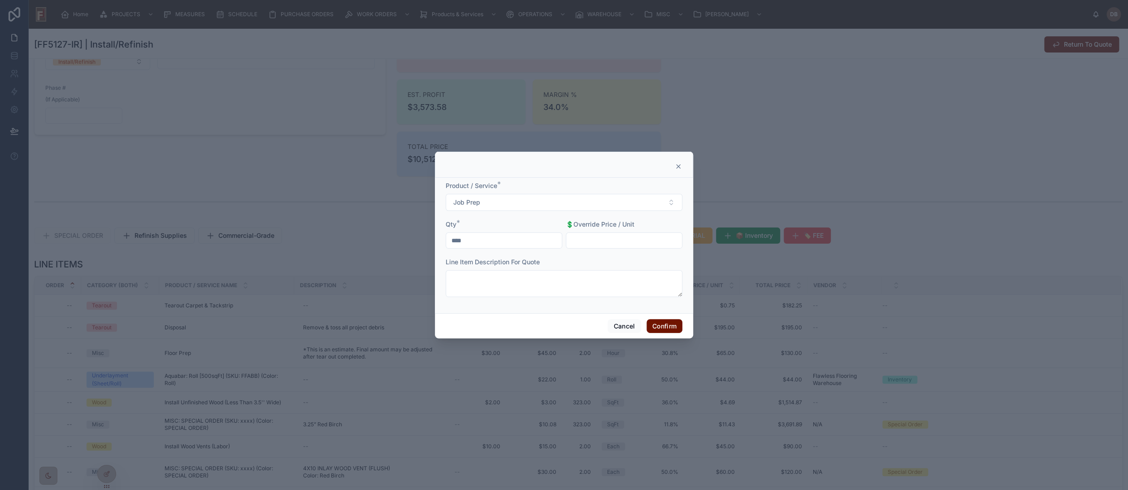
click at [600, 243] on input "text" at bounding box center [624, 240] width 116 height 13
type input "******"
click at [659, 323] on button "Confirm" at bounding box center [665, 326] width 36 height 14
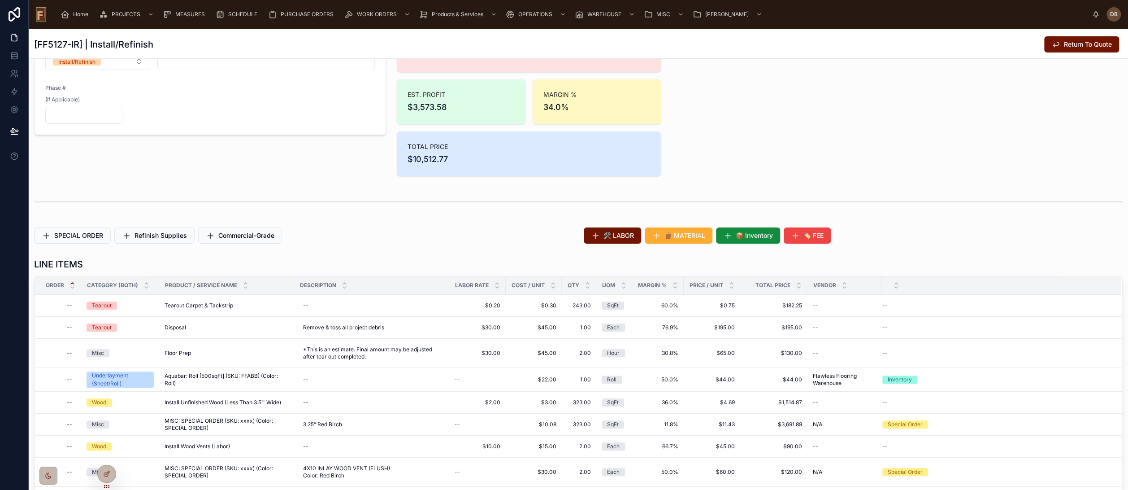
scroll to position [199, 0]
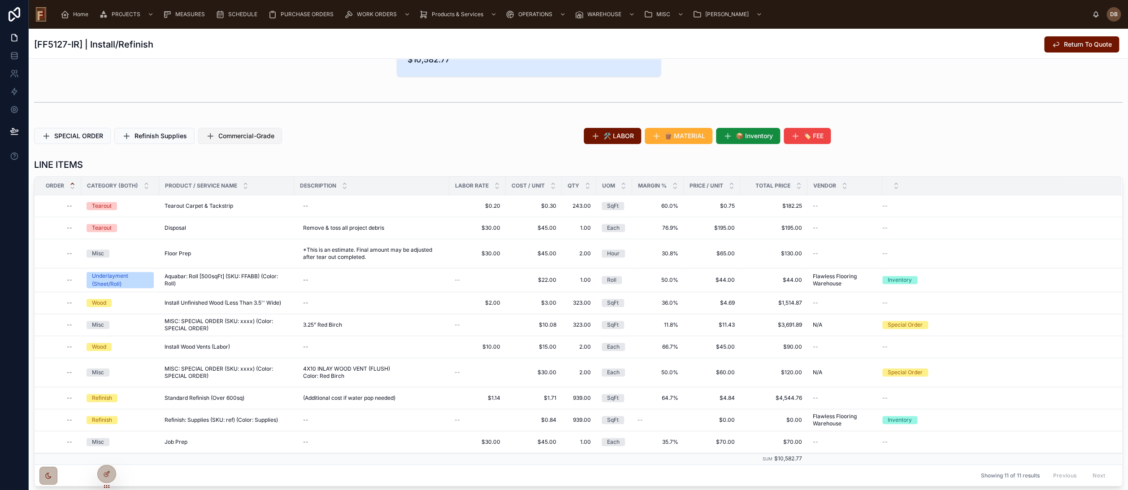
click at [253, 135] on span "Commercial-Grade" at bounding box center [246, 135] width 56 height 9
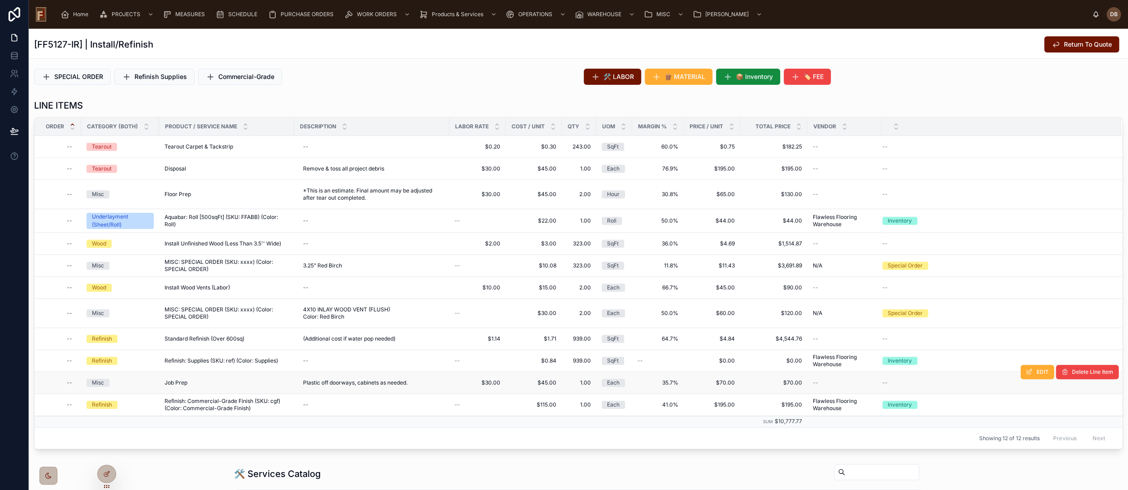
scroll to position [299, 0]
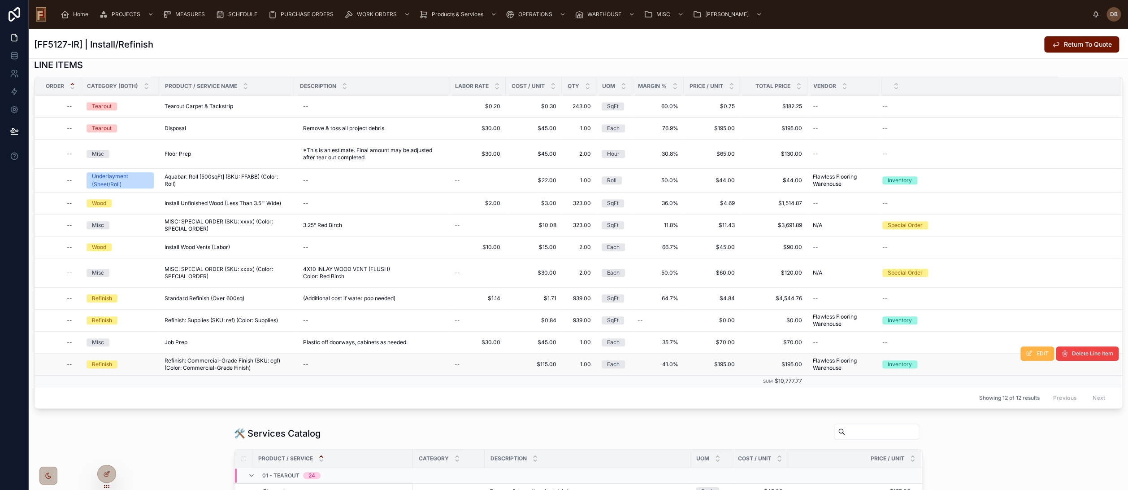
click at [1027, 355] on button "EDIT" at bounding box center [1038, 353] width 34 height 14
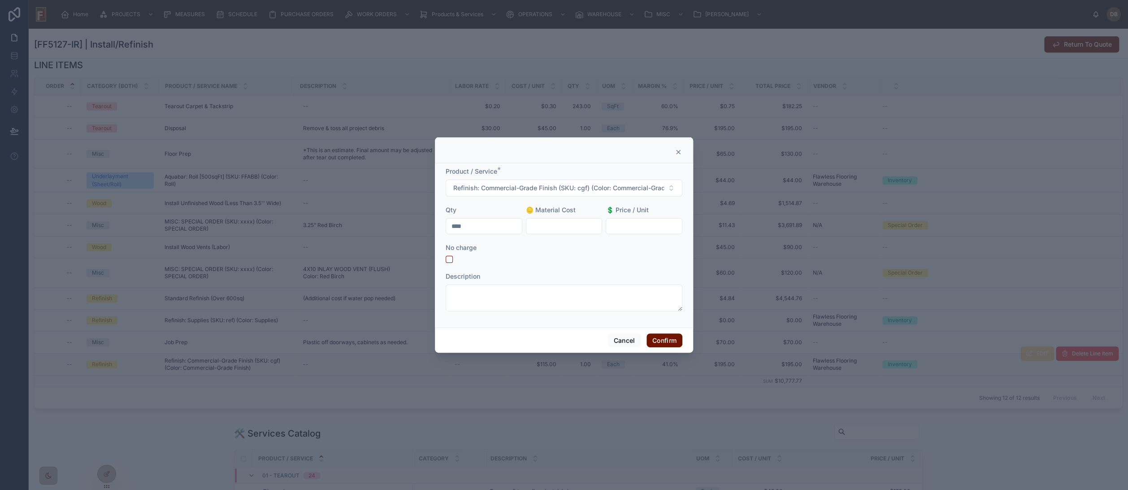
drag, startPoint x: 446, startPoint y: 231, endPoint x: 433, endPoint y: 231, distance: 12.6
click at [433, 231] on div "Product / Service * Refinish: Commercial-Grade Finish (SKU: cgf) (Color: Commer…" at bounding box center [564, 245] width 1128 height 490
type input "****"
click at [633, 227] on input "text" at bounding box center [644, 226] width 76 height 13
type input "*******"
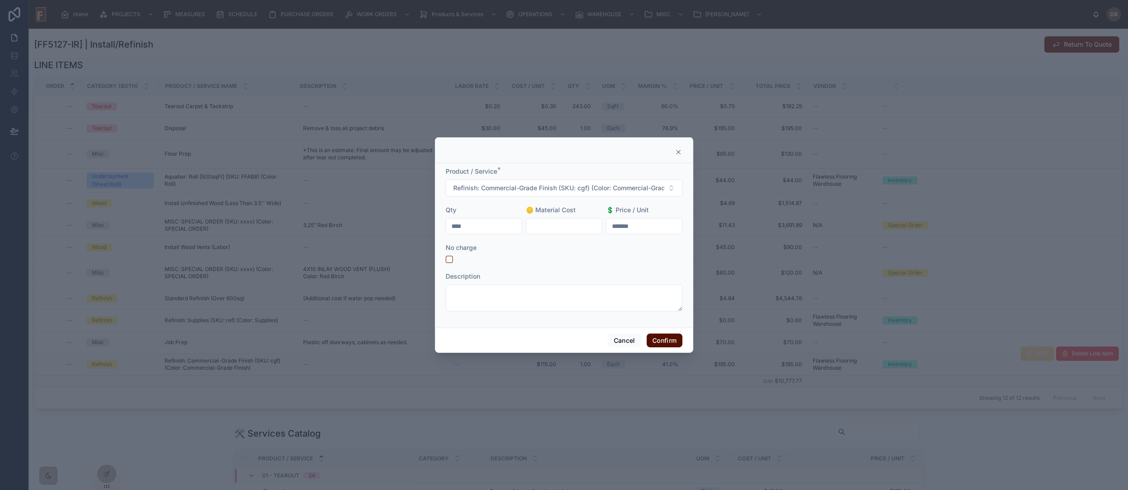
click at [664, 340] on button "Confirm" at bounding box center [665, 340] width 36 height 14
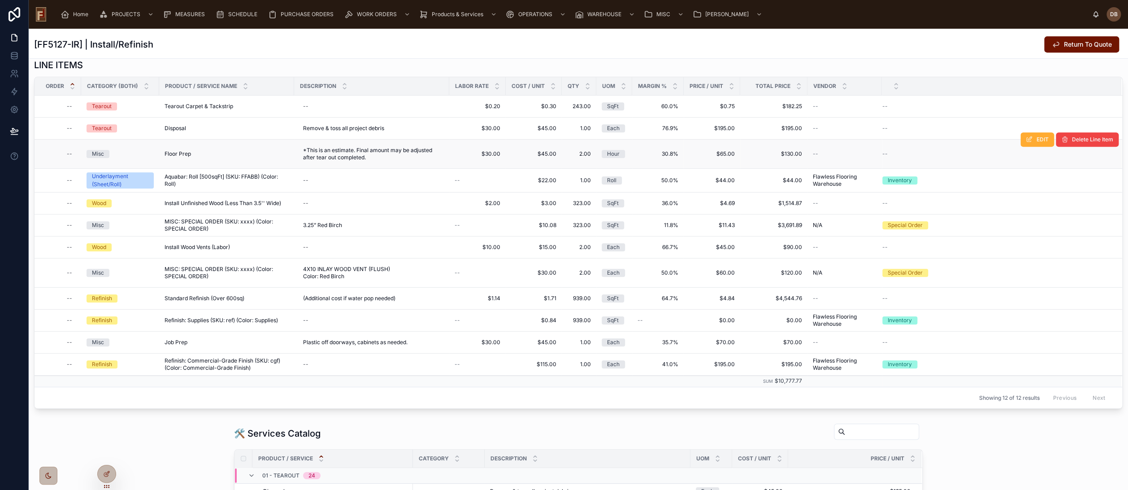
scroll to position [149, 0]
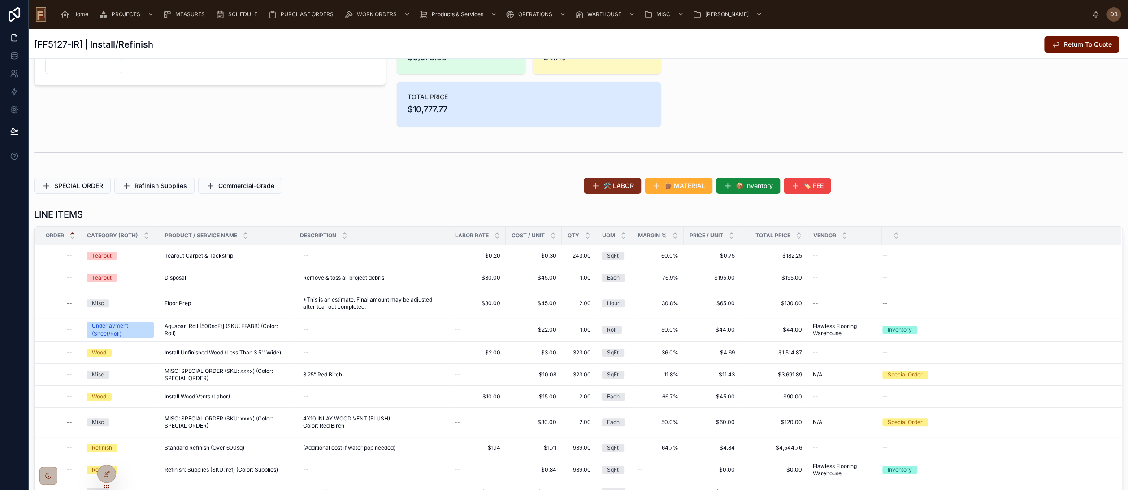
click at [605, 185] on span "🛠️ LABOR" at bounding box center [619, 185] width 30 height 9
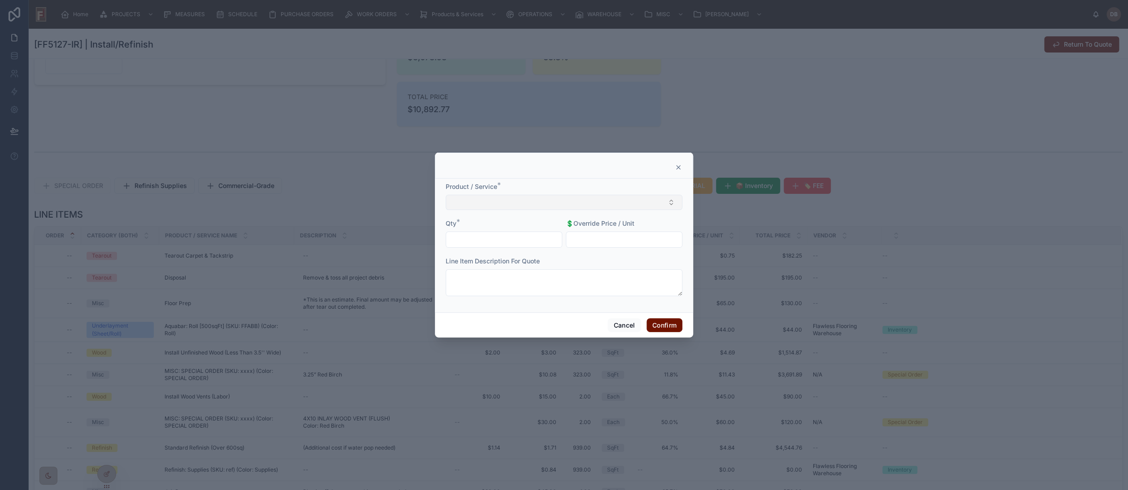
click at [626, 200] on button "Select Button" at bounding box center [564, 202] width 237 height 15
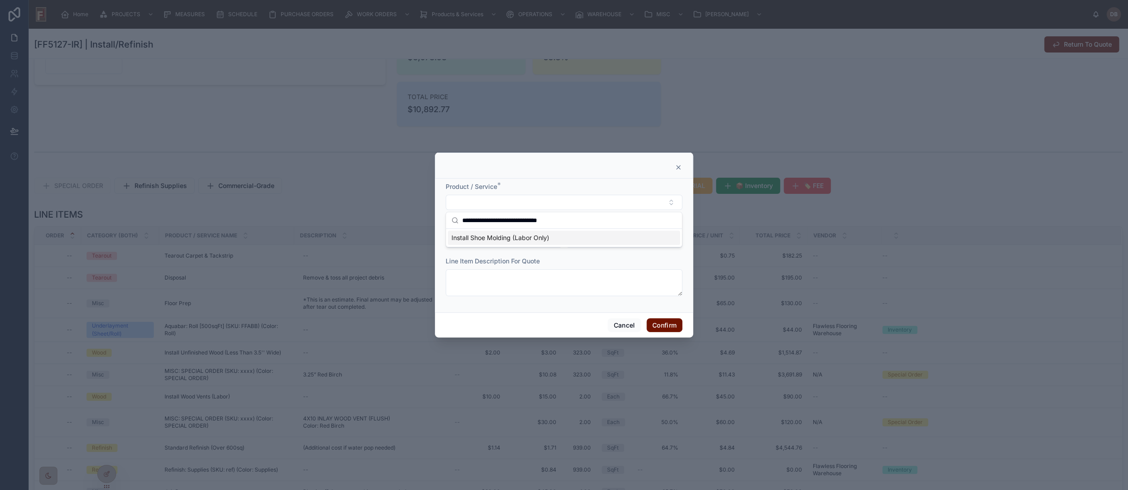
type input "**********"
click at [513, 235] on span "Install Shoe Molding (Labor Only)" at bounding box center [501, 237] width 98 height 9
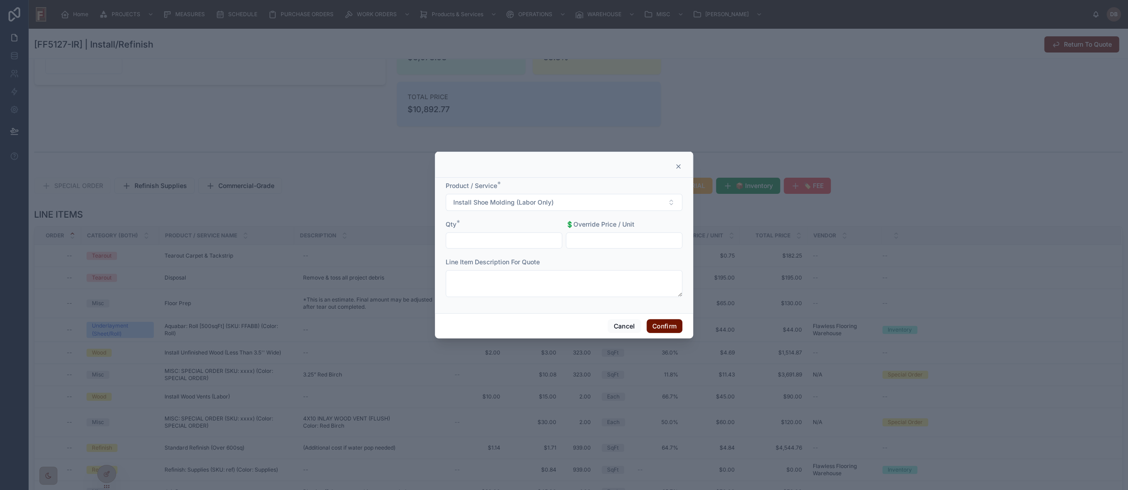
click at [523, 241] on input "text" at bounding box center [504, 240] width 116 height 13
type input "*****"
click at [619, 240] on input "text" at bounding box center [624, 240] width 116 height 13
type input "*****"
click at [586, 318] on div "Cancel Confirm" at bounding box center [564, 326] width 258 height 26
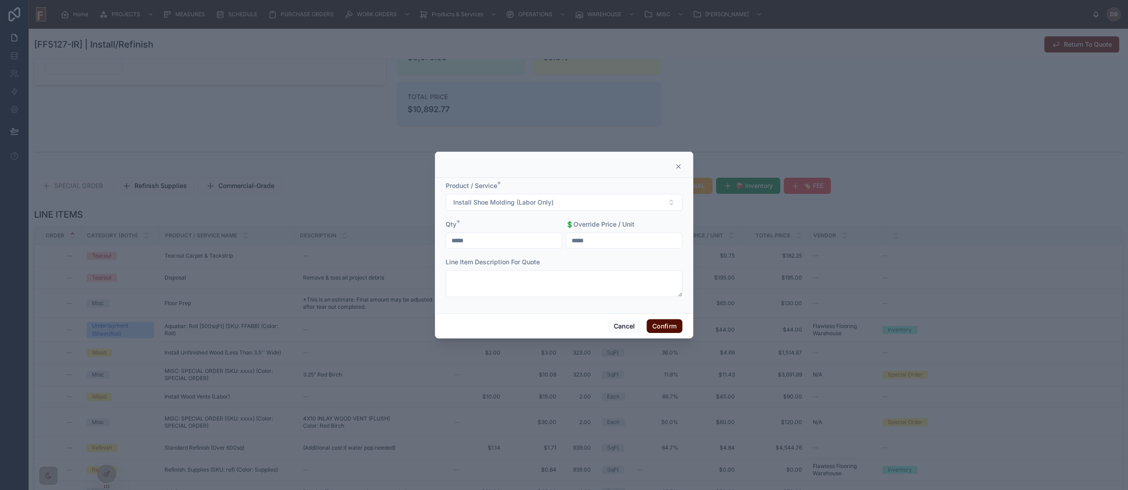
click at [671, 326] on button "Confirm" at bounding box center [665, 326] width 36 height 14
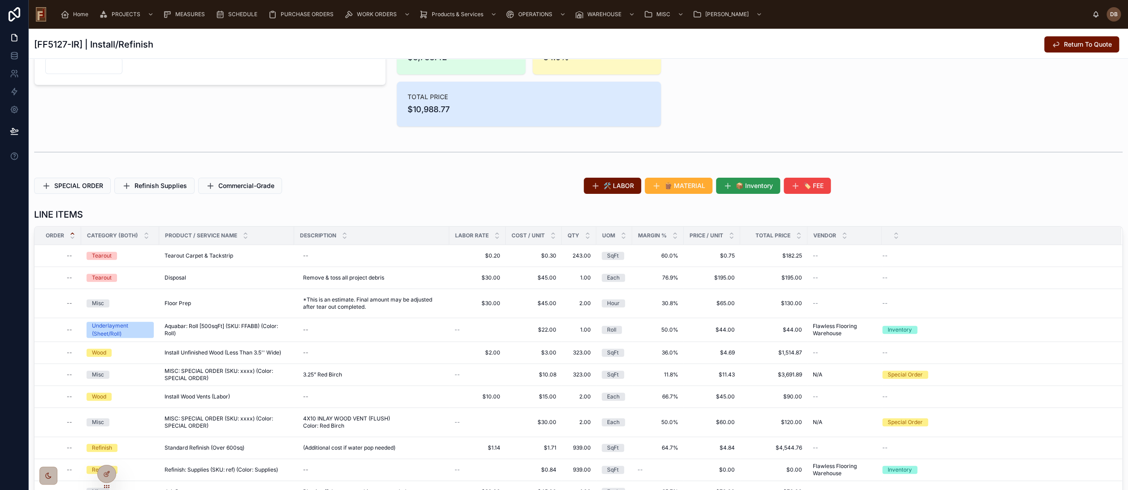
click at [742, 189] on span "📦 Inventory" at bounding box center [754, 185] width 37 height 9
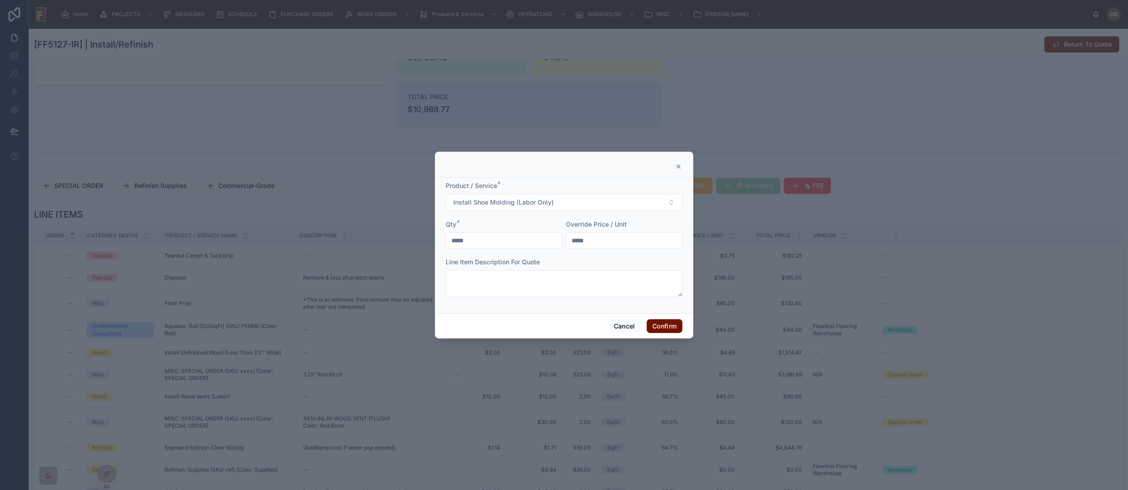
click at [675, 165] on icon at bounding box center [678, 166] width 7 height 7
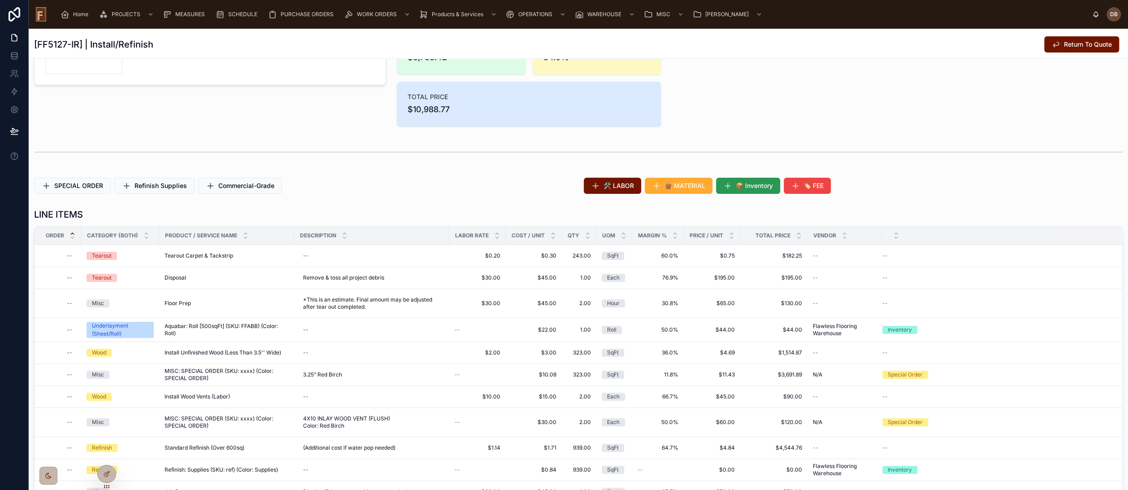
click at [736, 183] on span "📦 Inventory" at bounding box center [754, 185] width 37 height 9
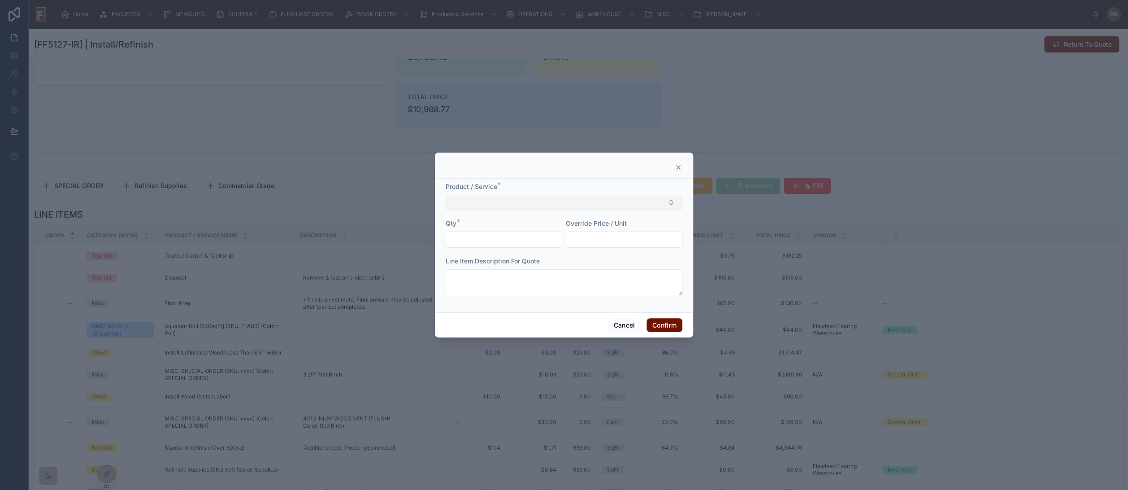
click at [553, 200] on button "Select Button" at bounding box center [564, 202] width 237 height 15
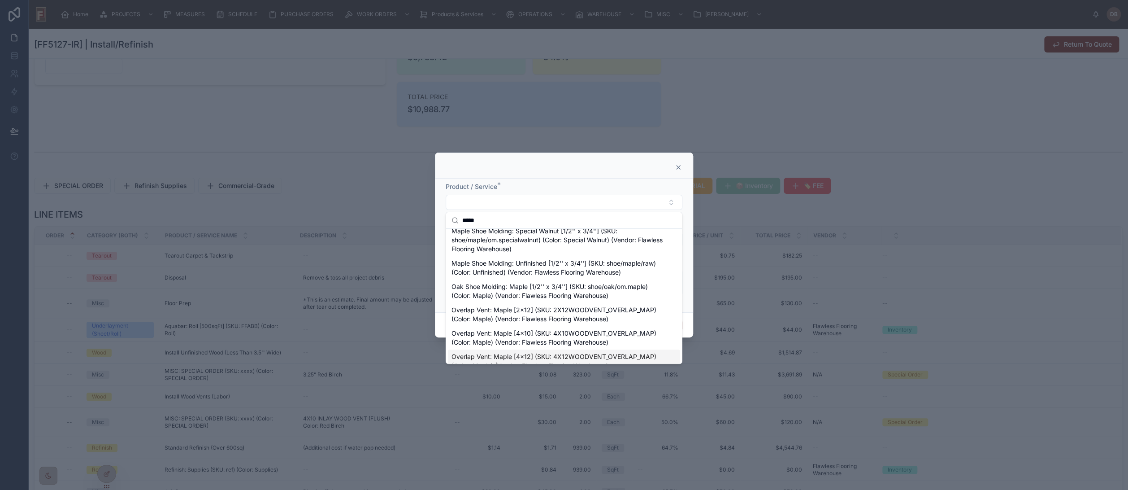
scroll to position [349, 0]
type input "*****"
click at [599, 301] on span "Oak Shoe Molding: Maple [1/2'' x 3/4''] (SKU: shoe/oak/om.maple) (Color: Maple)…" at bounding box center [559, 292] width 214 height 18
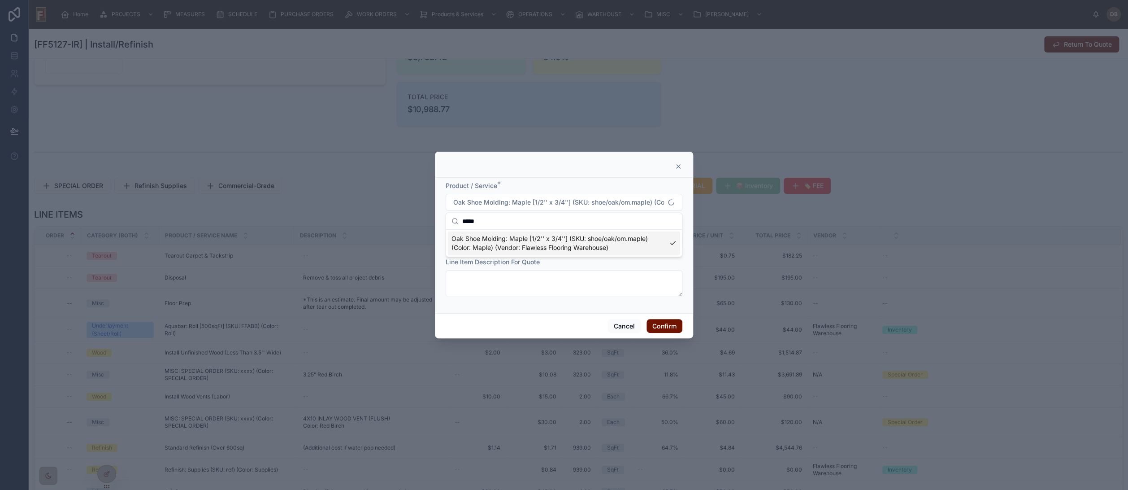
scroll to position [0, 0]
click at [532, 241] on input "text" at bounding box center [504, 240] width 116 height 13
type input "*****"
click at [624, 237] on input "text" at bounding box center [624, 240] width 116 height 13
type input "*****"
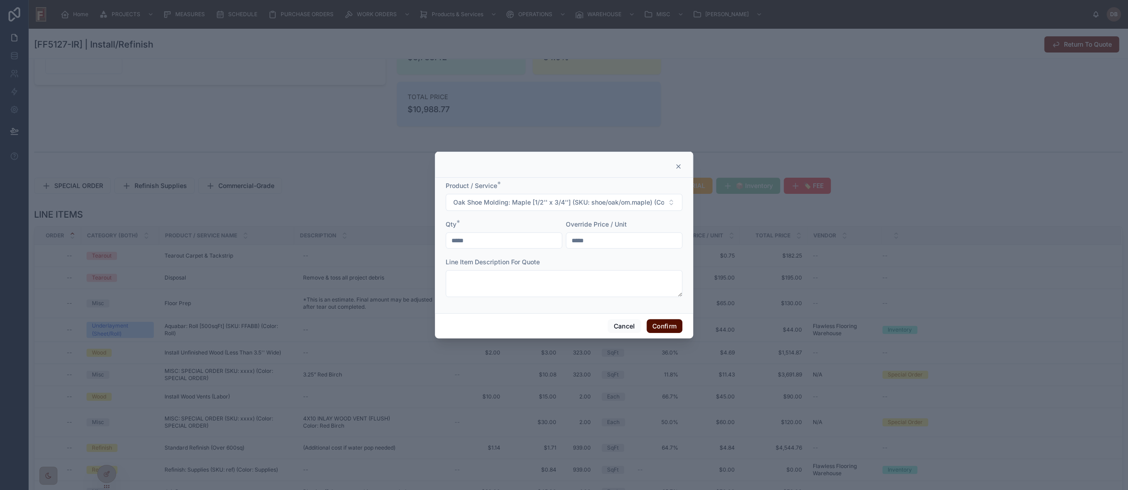
click at [662, 321] on button "Confirm" at bounding box center [665, 326] width 36 height 14
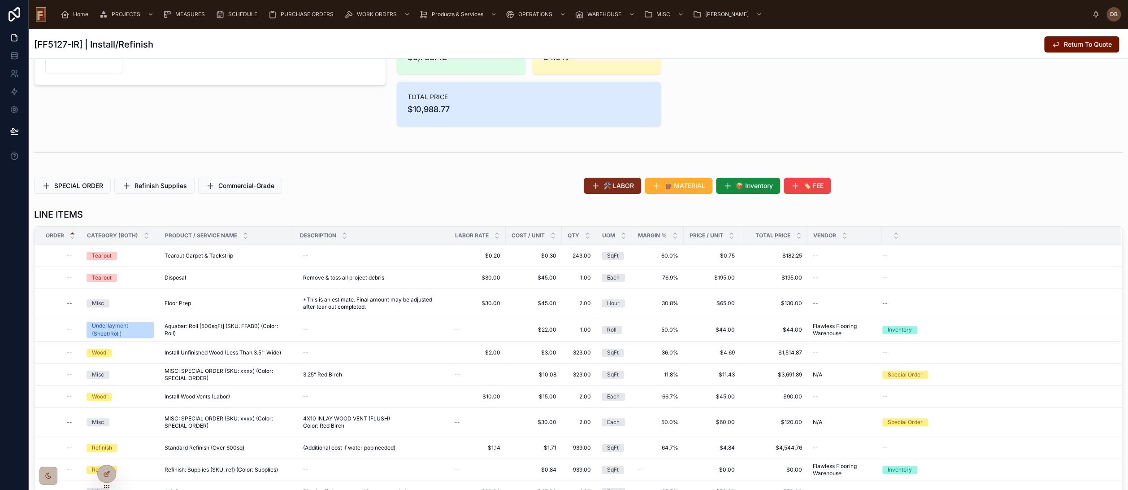
click at [626, 182] on span "🛠️ LABOR" at bounding box center [619, 185] width 30 height 9
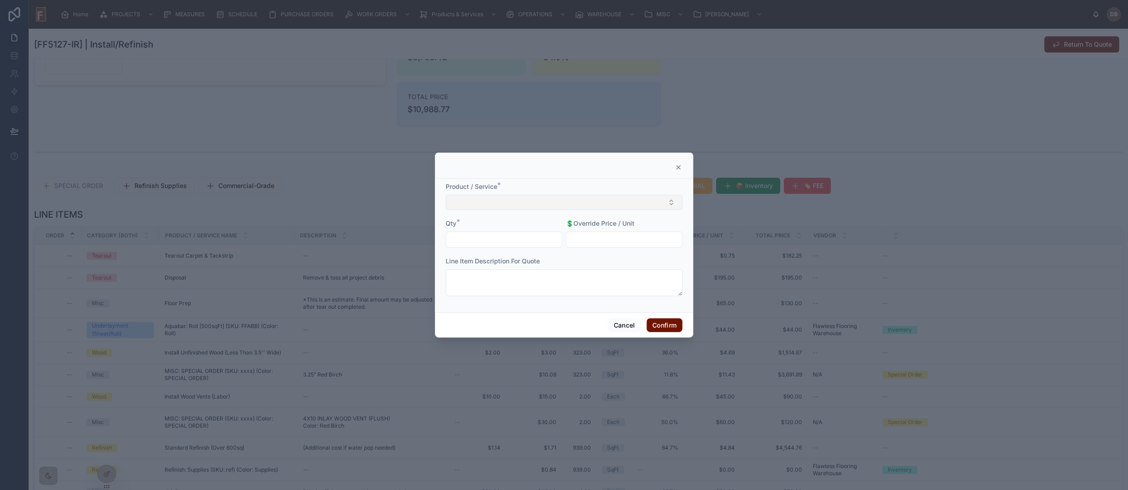
click at [533, 199] on button "Select Button" at bounding box center [564, 202] width 237 height 15
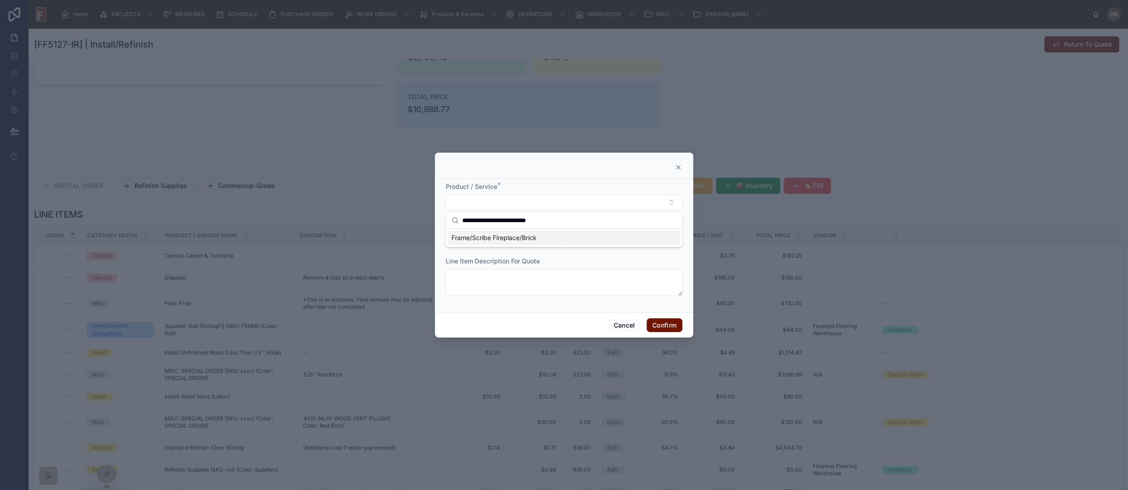
type input "**********"
click at [510, 236] on span "Frame/Scribe Fireplace/Brick" at bounding box center [494, 237] width 85 height 9
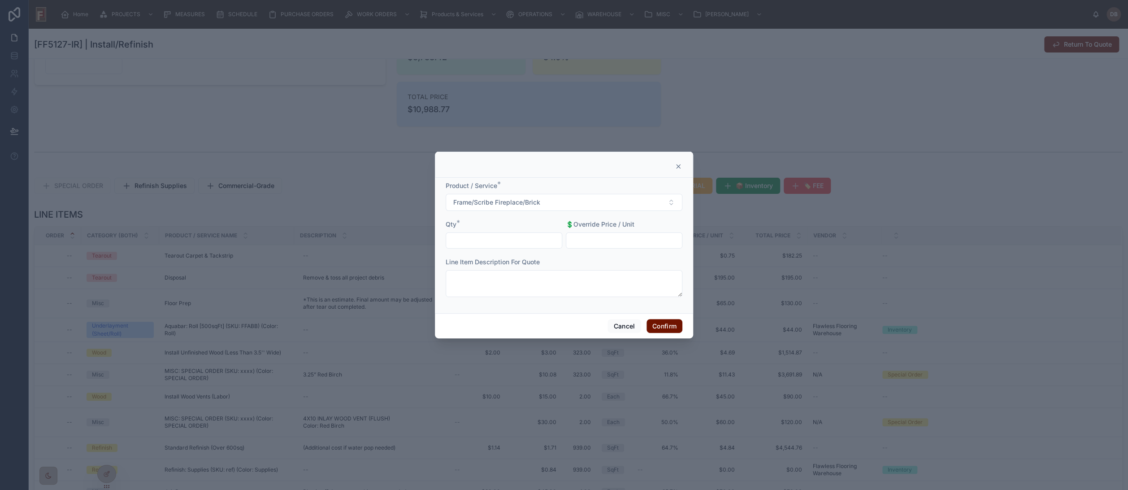
click at [507, 241] on input "text" at bounding box center [504, 240] width 116 height 13
type input "****"
click at [661, 322] on button "Confirm" at bounding box center [665, 326] width 36 height 14
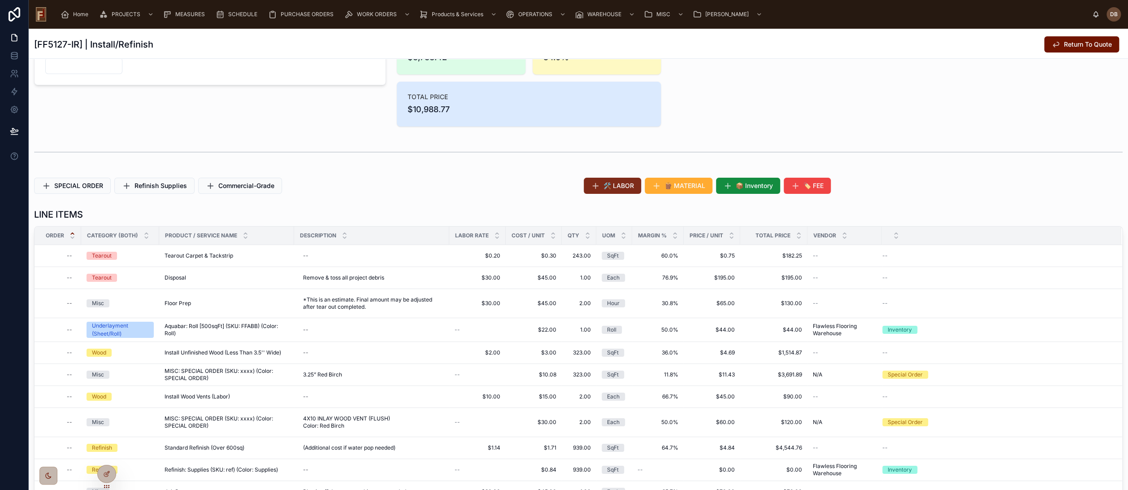
click at [610, 187] on span "🛠️ LABOR" at bounding box center [619, 185] width 30 height 9
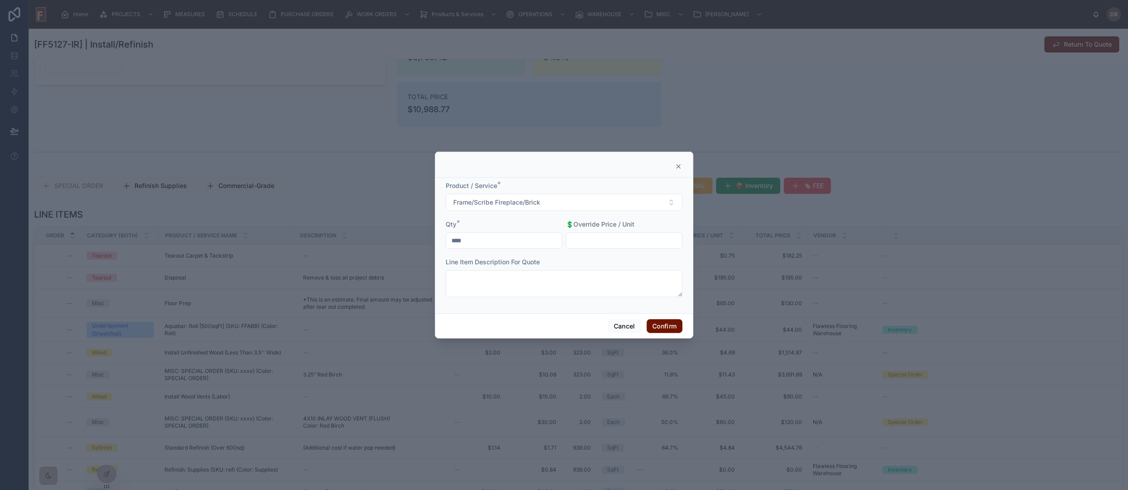
click at [678, 165] on icon at bounding box center [678, 166] width 7 height 7
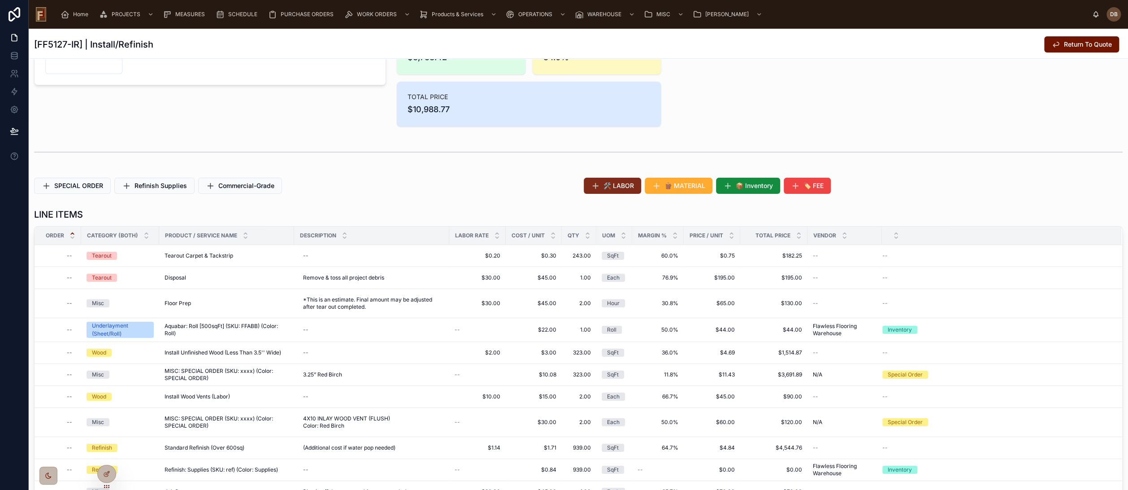
click at [596, 183] on icon at bounding box center [595, 185] width 9 height 9
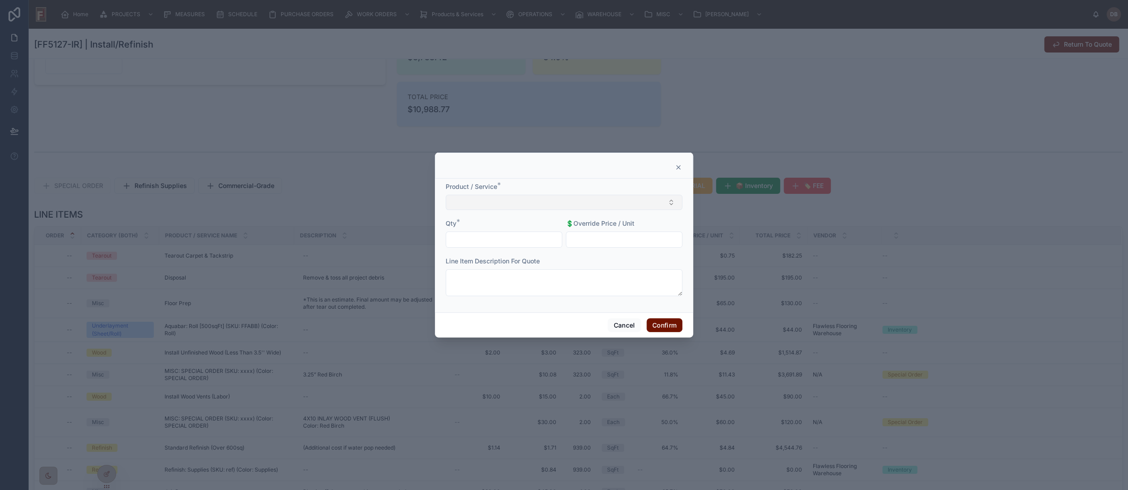
click at [540, 205] on button "Select Button" at bounding box center [564, 202] width 237 height 15
type input "**********"
click at [492, 238] on div "Board Repair" at bounding box center [564, 238] width 232 height 14
click at [494, 242] on input "text" at bounding box center [504, 240] width 116 height 13
type input "****"
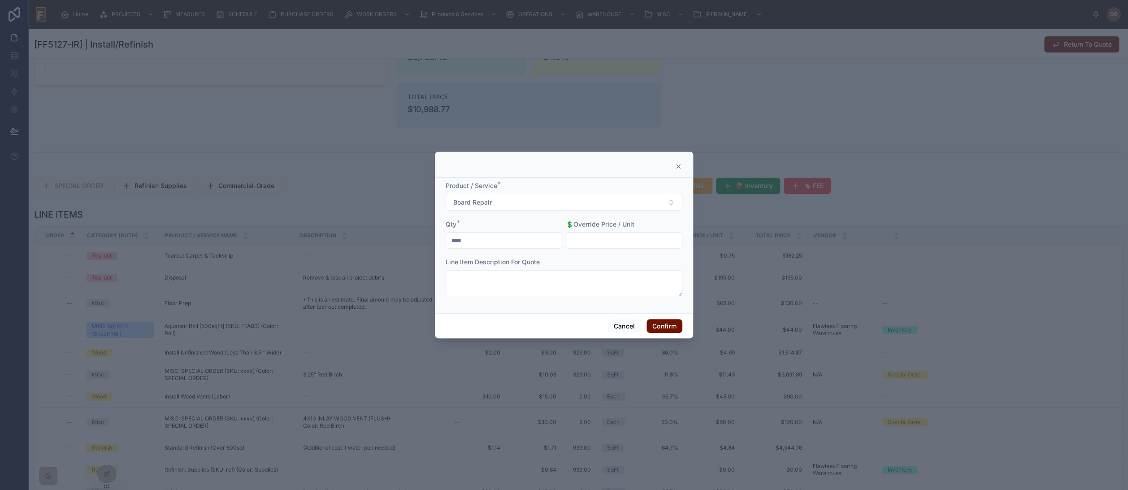
click at [608, 241] on input "text" at bounding box center [624, 240] width 116 height 13
type input "******"
click at [661, 327] on button "Confirm" at bounding box center [665, 326] width 36 height 14
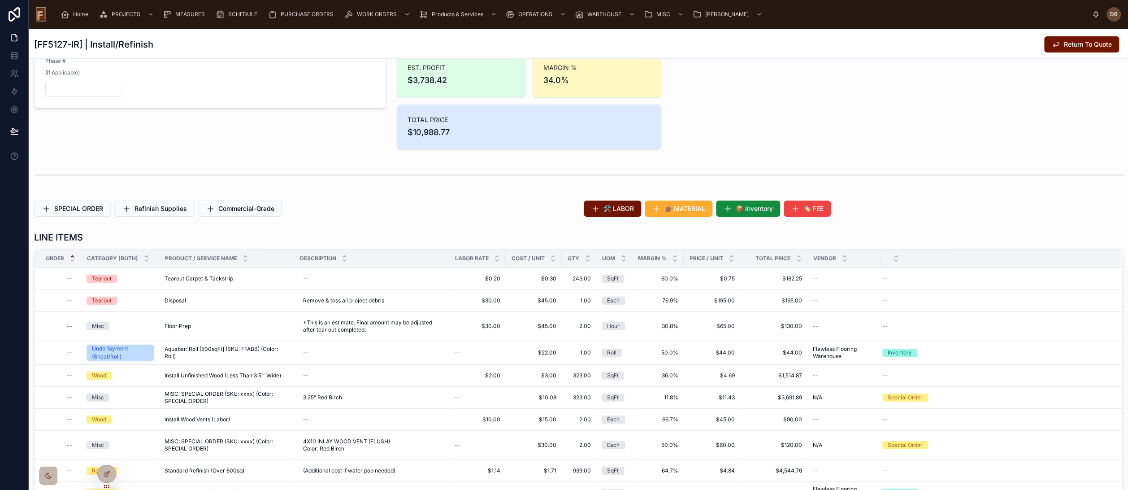
scroll to position [100, 0]
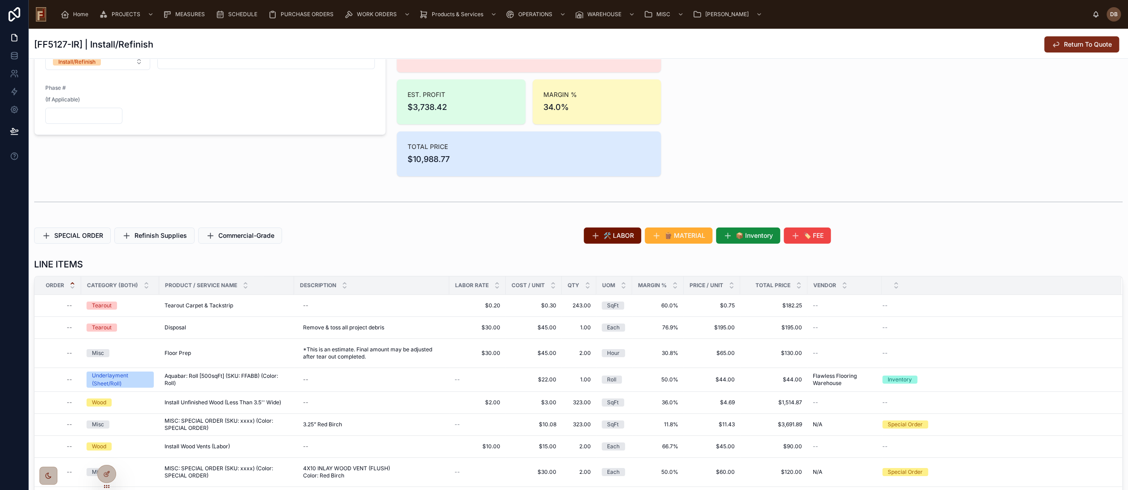
click at [1074, 44] on span "Return To Quote" at bounding box center [1088, 44] width 48 height 9
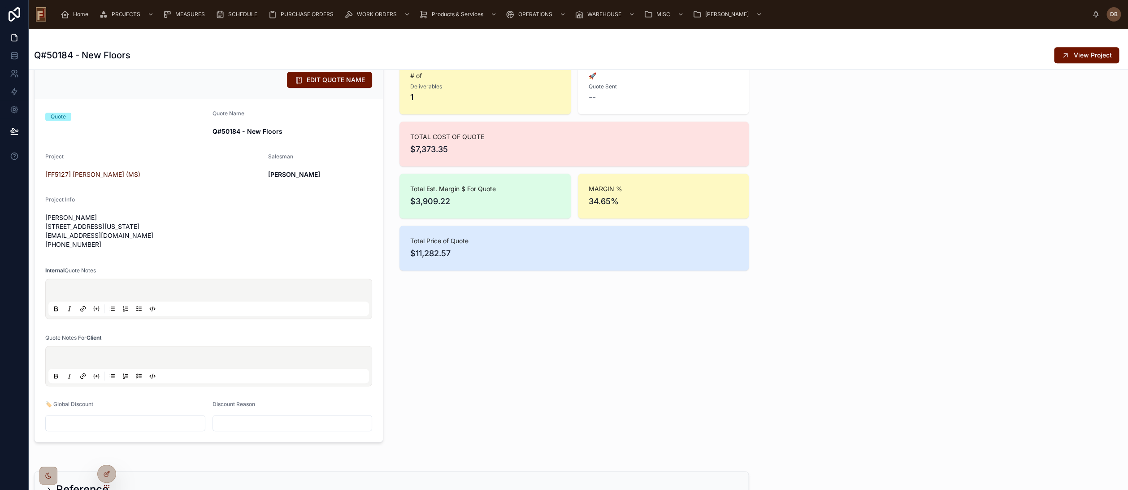
scroll to position [349, 0]
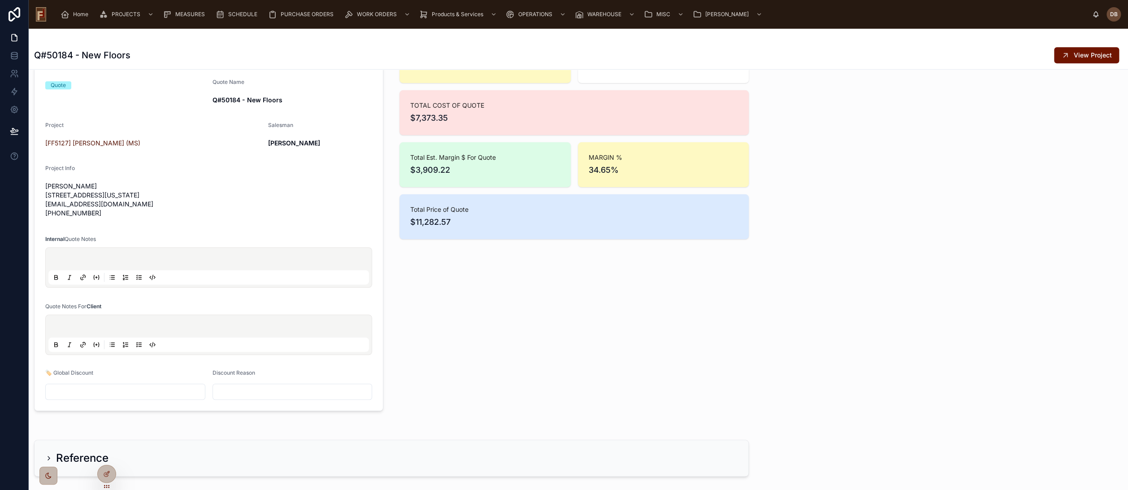
click at [89, 390] on input "text" at bounding box center [125, 391] width 159 height 13
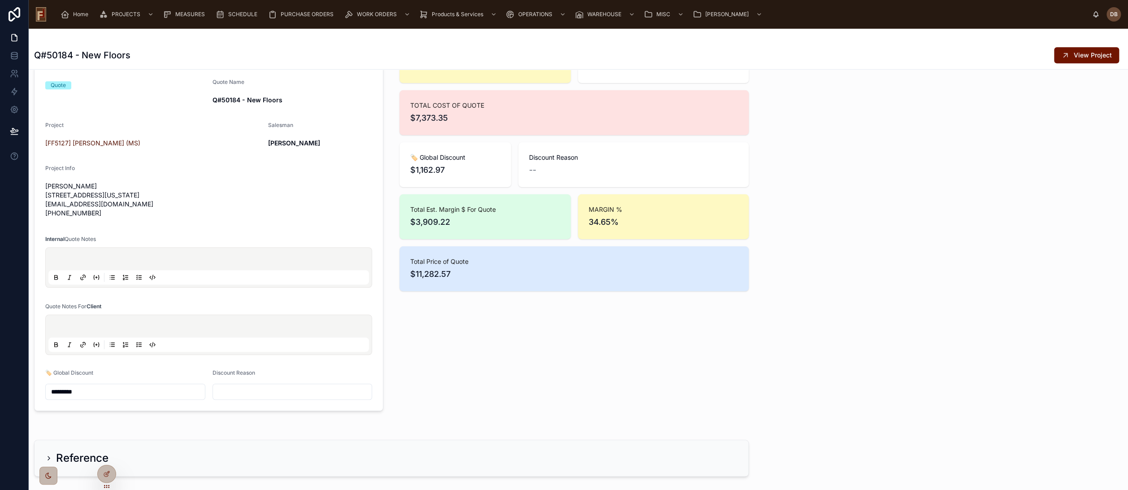
type input "*********"
click at [487, 303] on div "# of Deliverables 1 🚀 Quote Sent -- TOTAL COST OF QUOTE $7,373.35 🏷️ Global Dis…" at bounding box center [574, 220] width 360 height 389
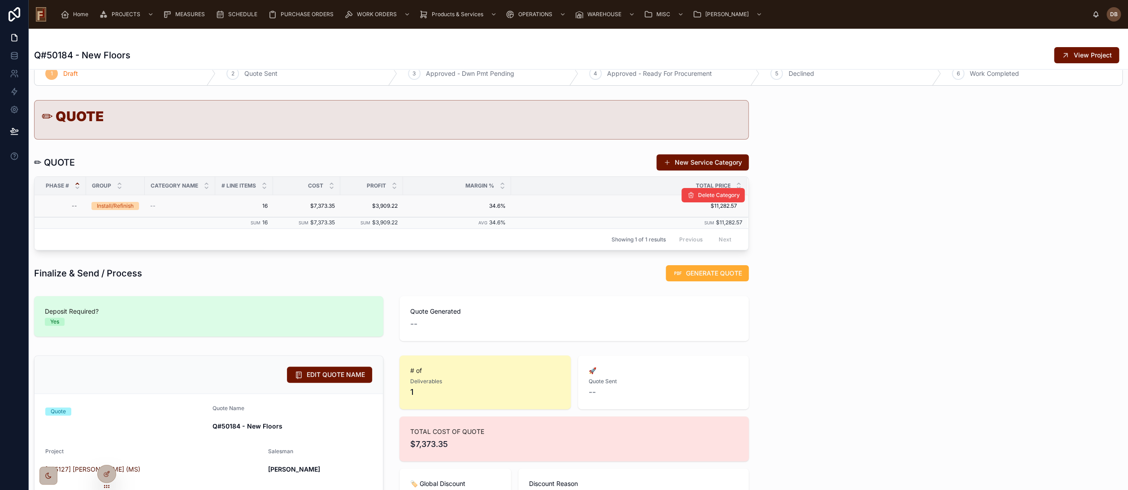
scroll to position [0, 0]
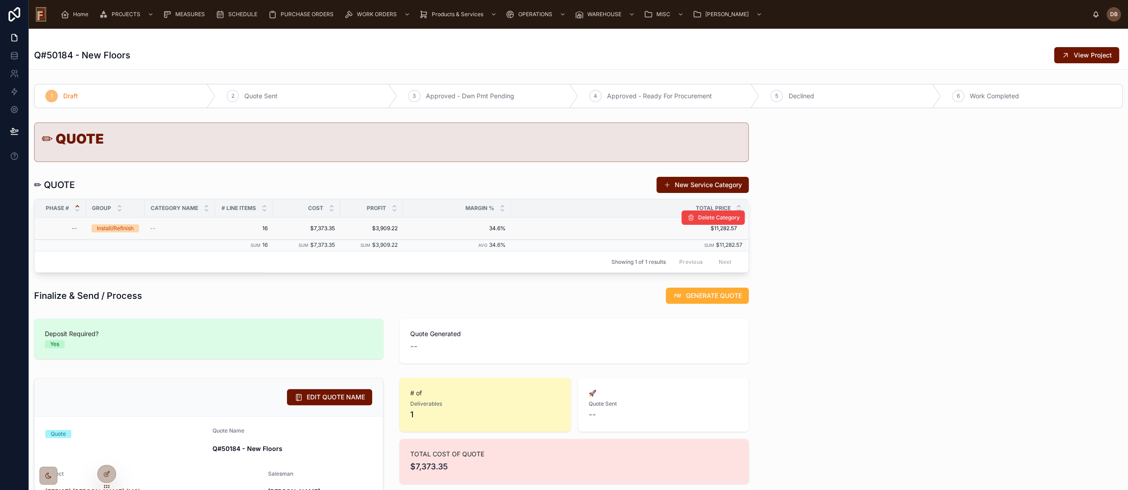
click at [120, 229] on div "Install/Refinish" at bounding box center [115, 228] width 37 height 8
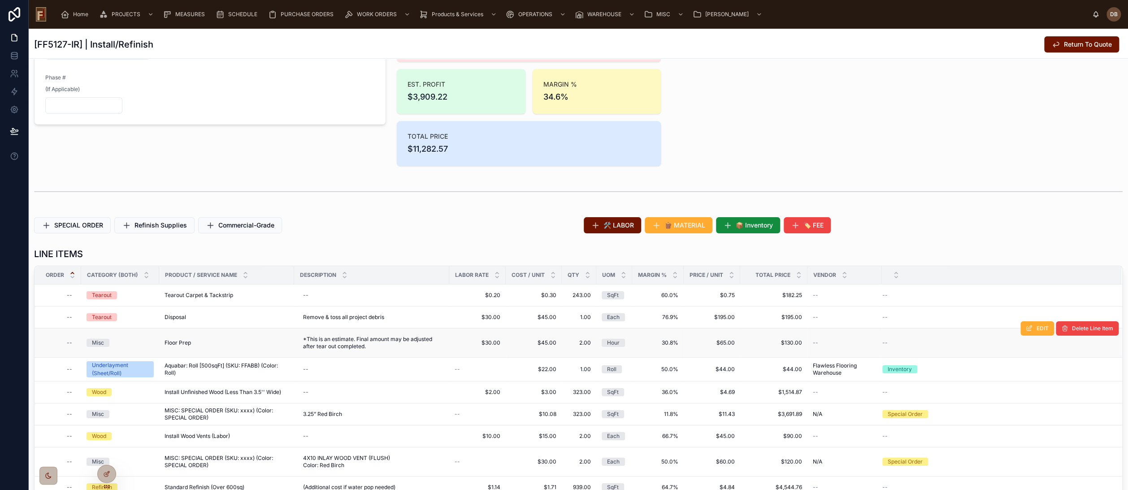
scroll to position [149, 0]
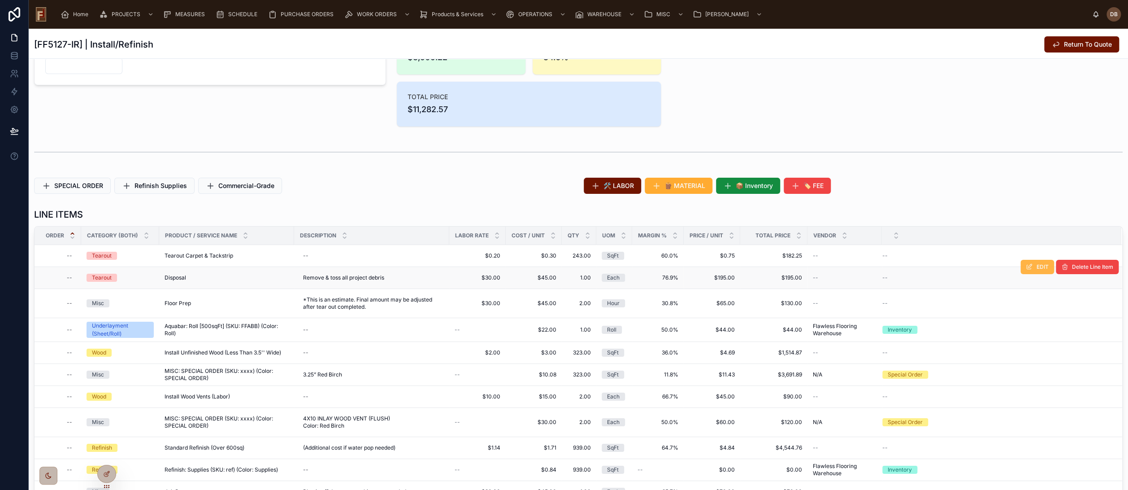
click at [1021, 267] on button "EDIT" at bounding box center [1038, 267] width 34 height 14
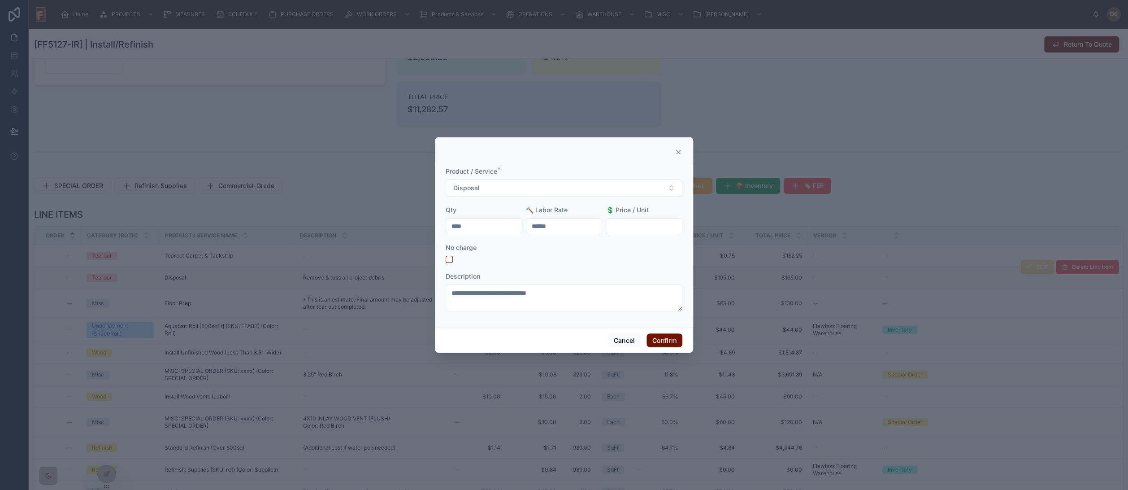
click at [628, 228] on input "text" at bounding box center [644, 226] width 76 height 13
type input "*******"
click at [665, 341] on button "Confirm" at bounding box center [665, 340] width 36 height 14
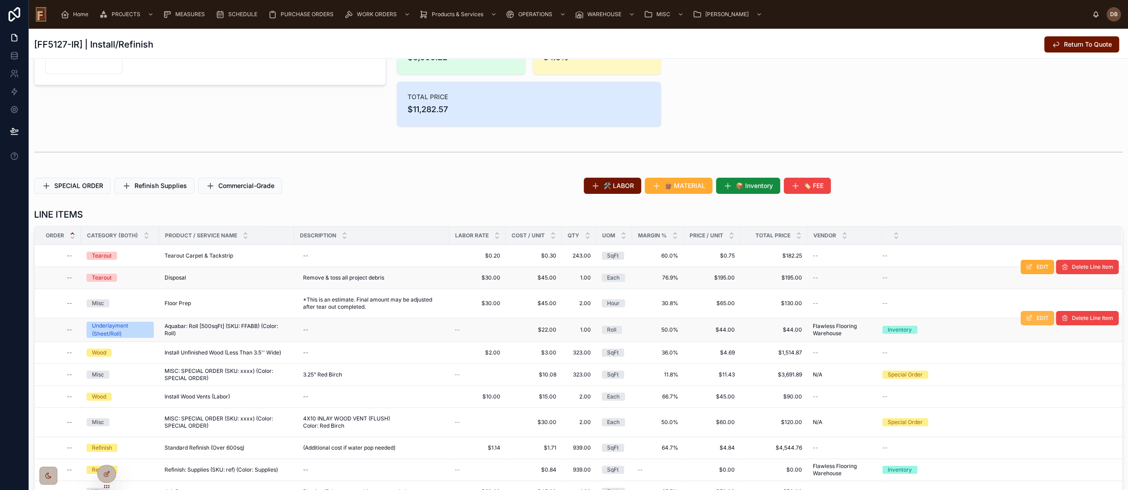
click at [1024, 321] on button "EDIT" at bounding box center [1038, 318] width 34 height 14
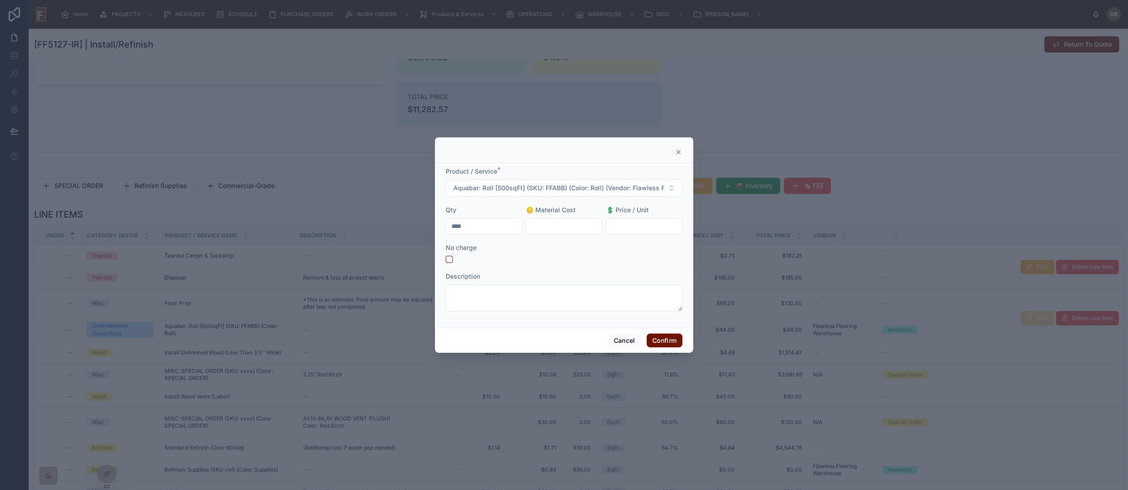
click at [628, 227] on input "text" at bounding box center [644, 226] width 76 height 13
type input "******"
click at [662, 342] on button "Confirm" at bounding box center [665, 340] width 36 height 14
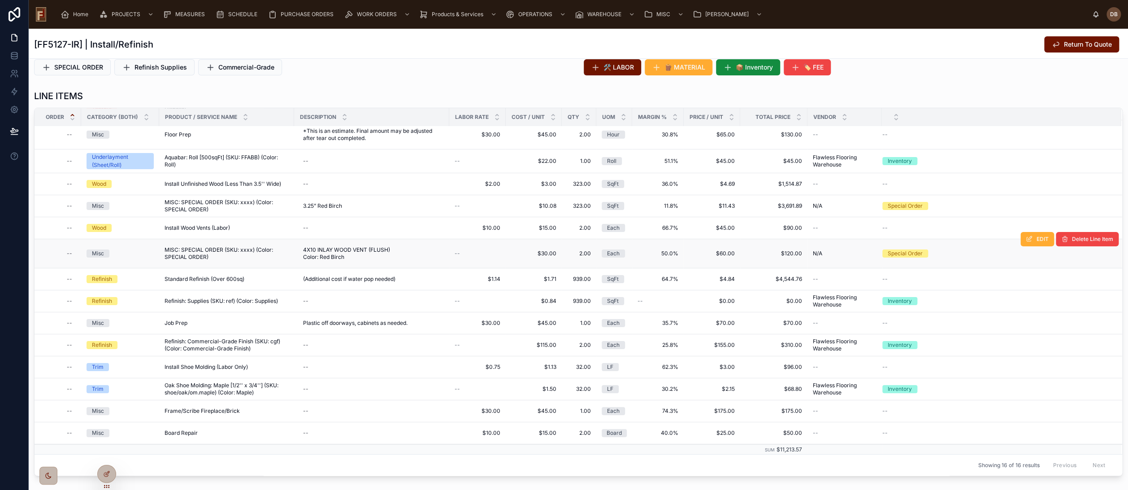
scroll to position [299, 0]
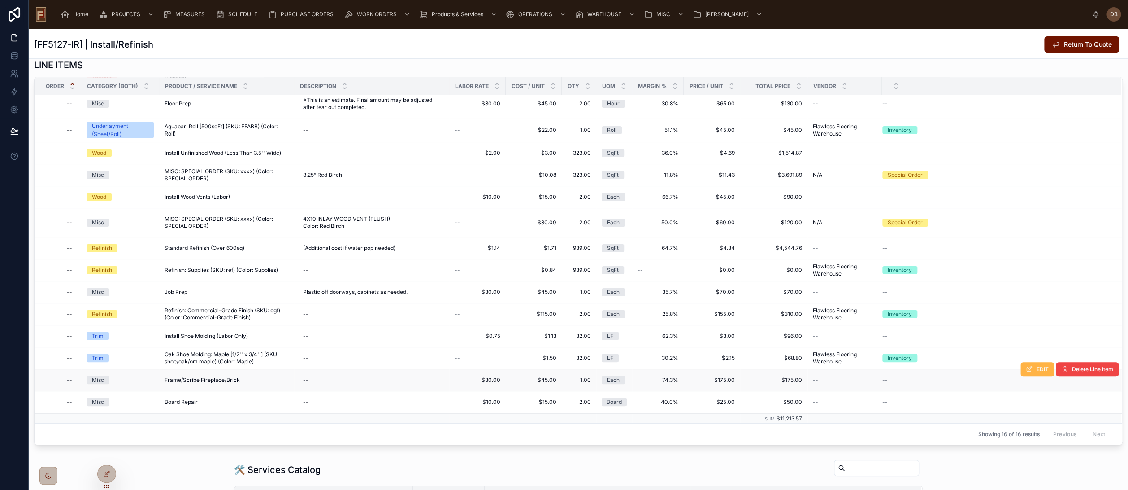
click at [1037, 369] on span "EDIT" at bounding box center [1043, 369] width 12 height 7
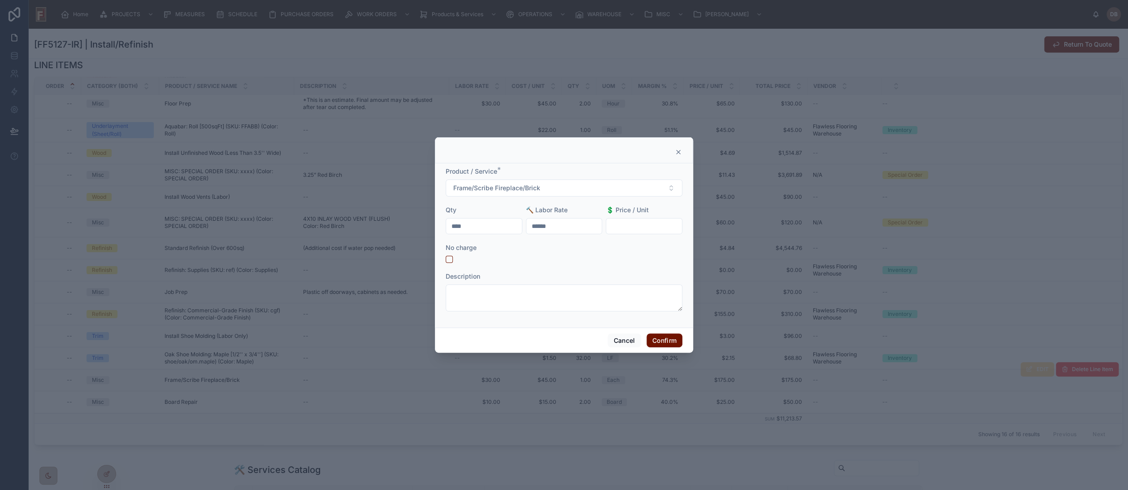
click at [643, 223] on input "text" at bounding box center [644, 226] width 76 height 13
type input "*******"
click at [667, 341] on button "Confirm" at bounding box center [665, 340] width 36 height 14
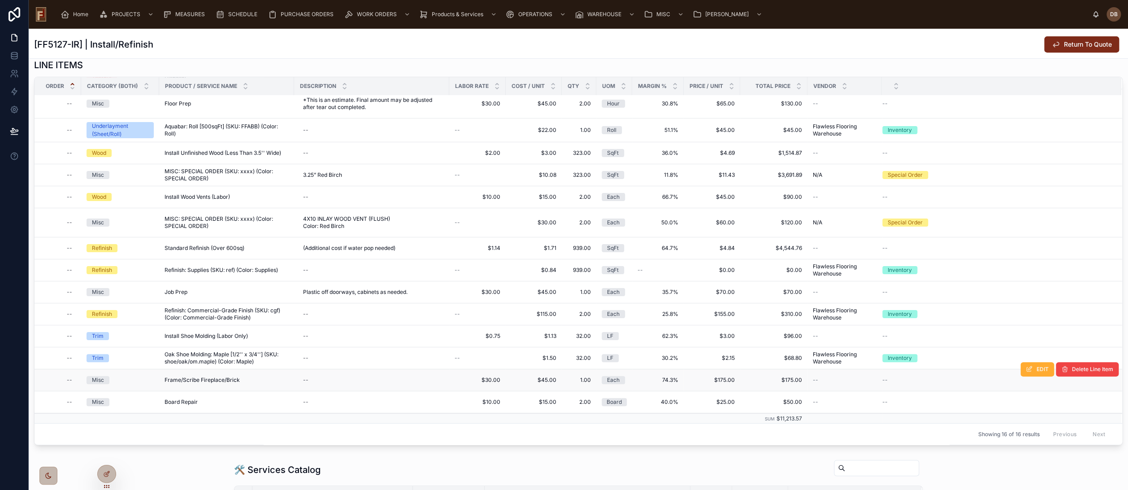
click at [1070, 44] on span "Return To Quote" at bounding box center [1088, 44] width 48 height 9
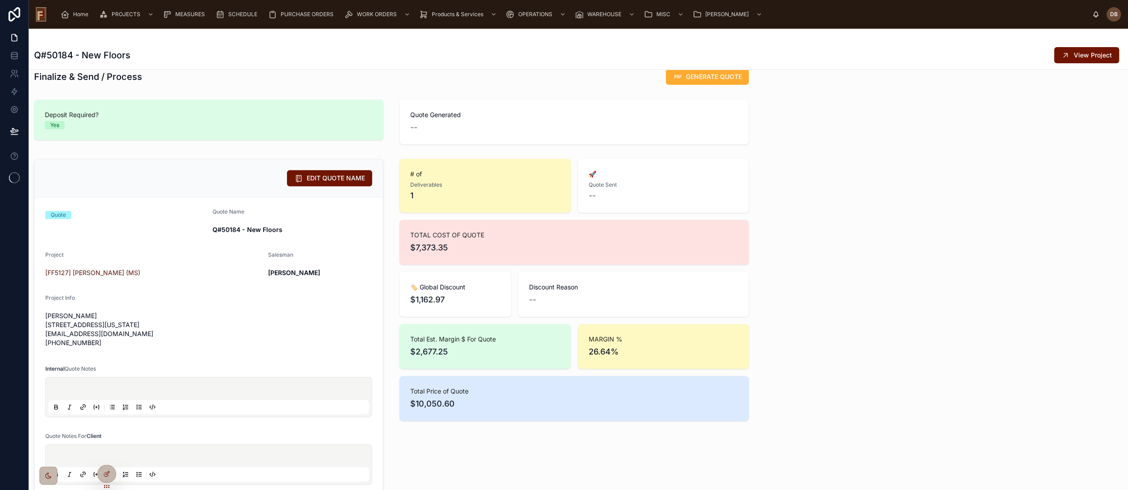
scroll to position [349, 0]
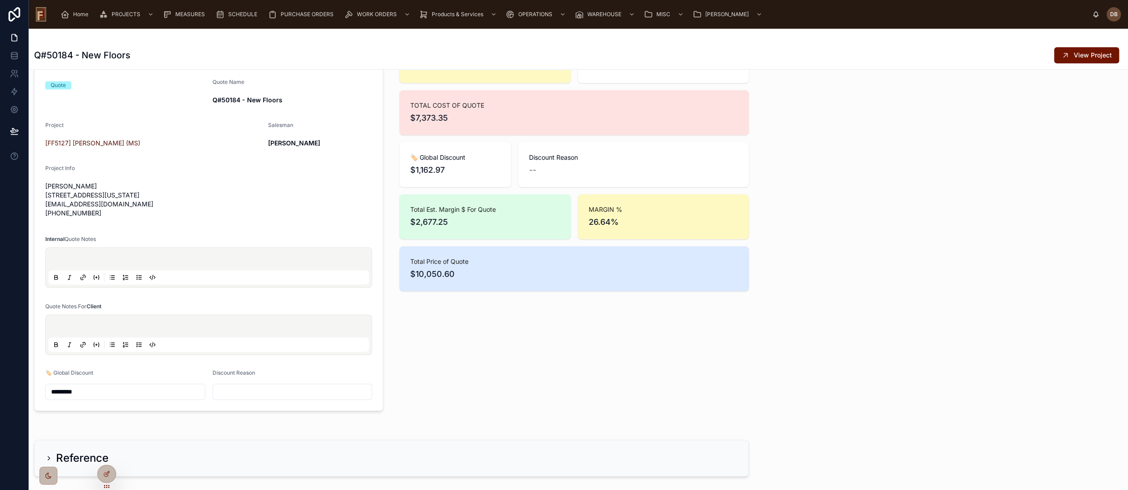
click at [87, 386] on input "*********" at bounding box center [125, 391] width 159 height 13
drag, startPoint x: 97, startPoint y: 390, endPoint x: 44, endPoint y: 393, distance: 53.4
click at [44, 393] on form "Quote Quote Name Q#50184 - New Floors Project [FF5127] [PERSON_NAME] (MS) Sales…" at bounding box center [209, 239] width 349 height 343
paste input "text"
type input "*********"
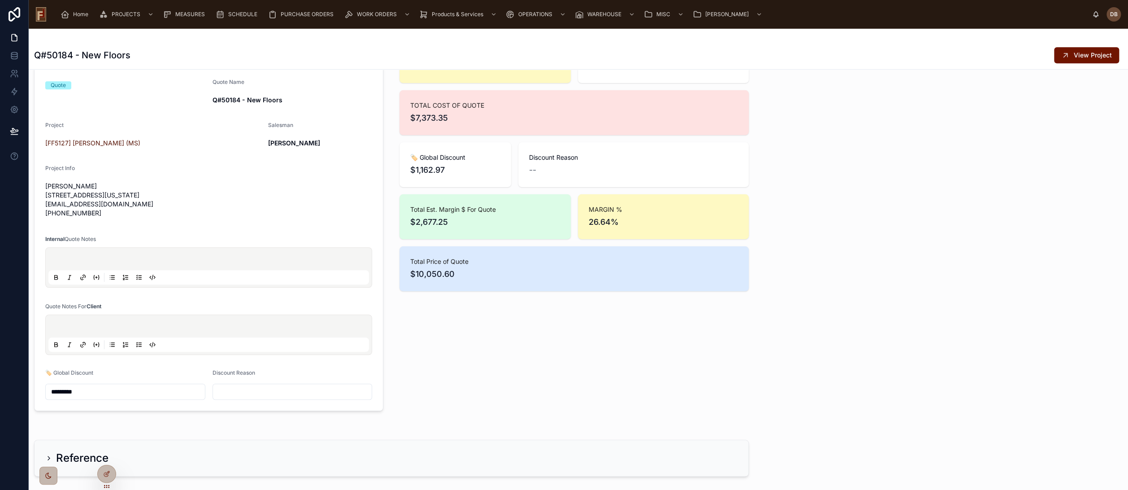
click at [154, 369] on div "🏷️ Global Discount" at bounding box center [125, 374] width 160 height 11
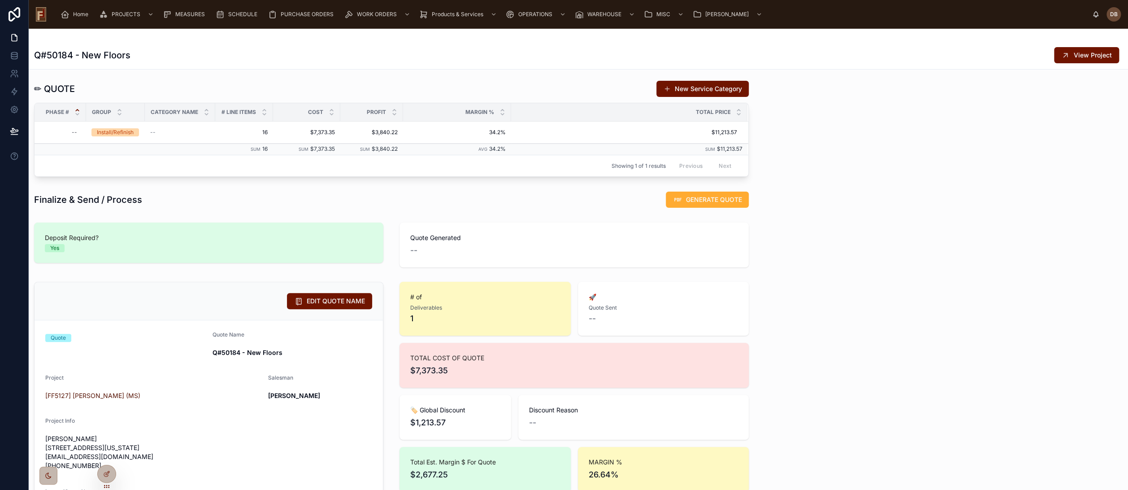
scroll to position [295, 0]
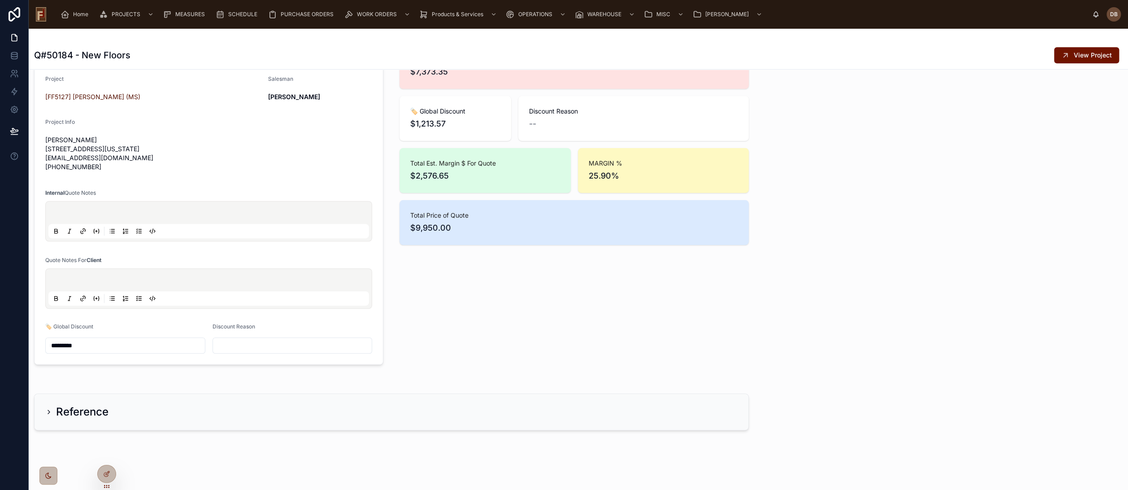
scroll to position [395, 0]
drag, startPoint x: 96, startPoint y: 344, endPoint x: 39, endPoint y: 348, distance: 56.7
click at [39, 348] on form "Quote Quote Name Q#50184 - New Floors Project [FF5127] [PERSON_NAME] (MS) Sales…" at bounding box center [209, 193] width 349 height 343
drag, startPoint x: 83, startPoint y: 340, endPoint x: 91, endPoint y: 344, distance: 9.4
click at [83, 340] on input "*********" at bounding box center [125, 345] width 159 height 13
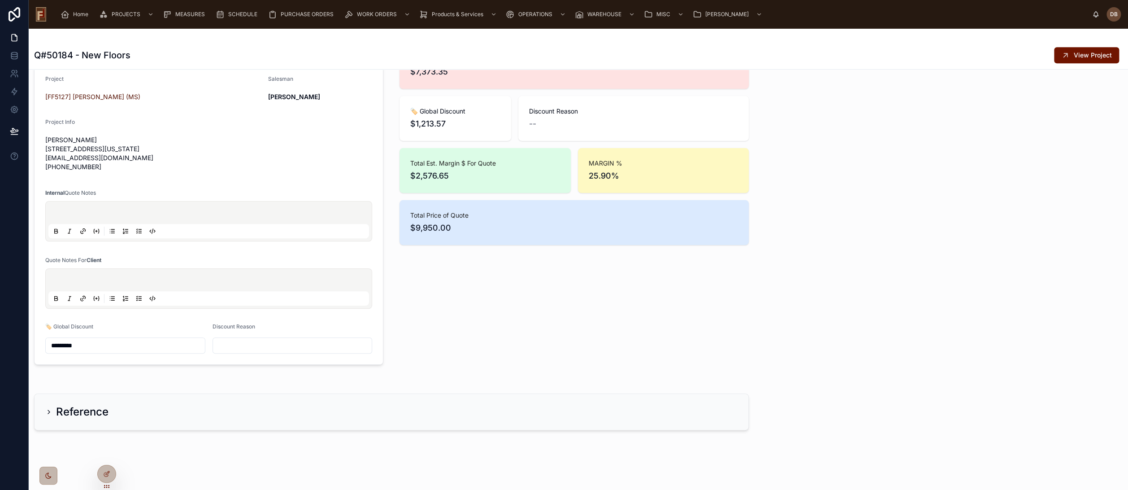
paste input "text"
type input "*********"
click at [146, 323] on div "🏷️ Global Discount" at bounding box center [125, 328] width 160 height 11
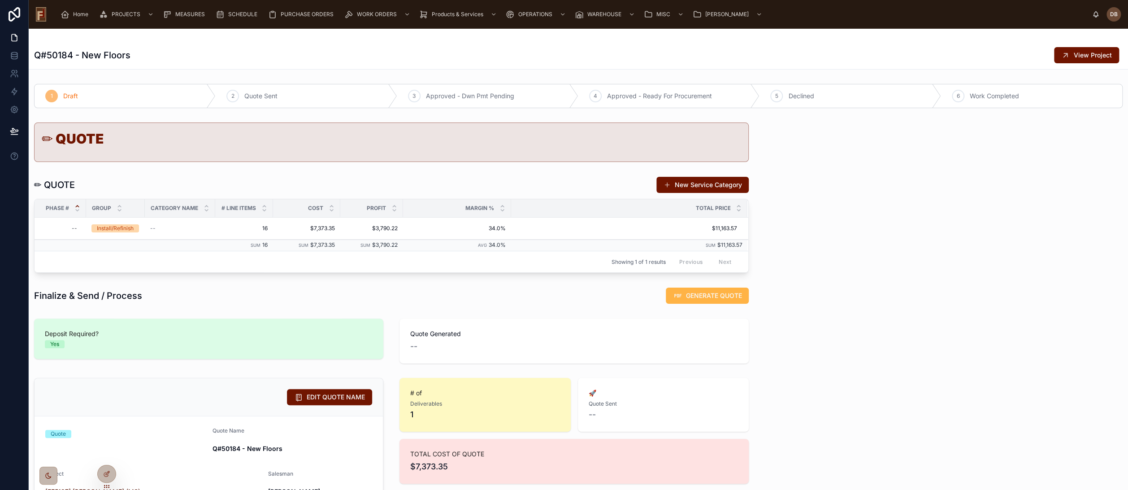
click at [699, 293] on span "GENERATE QUOTE" at bounding box center [714, 295] width 56 height 9
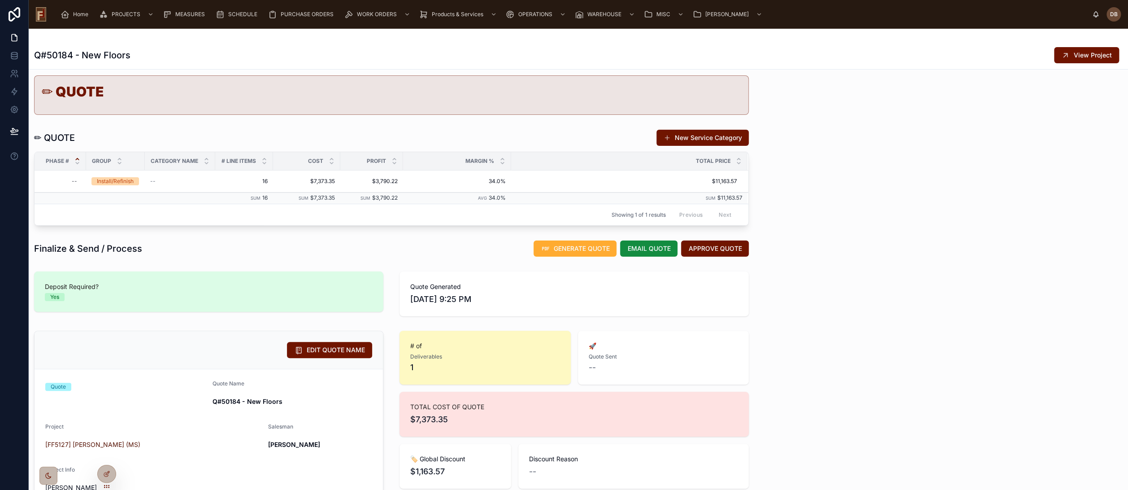
scroll to position [50, 0]
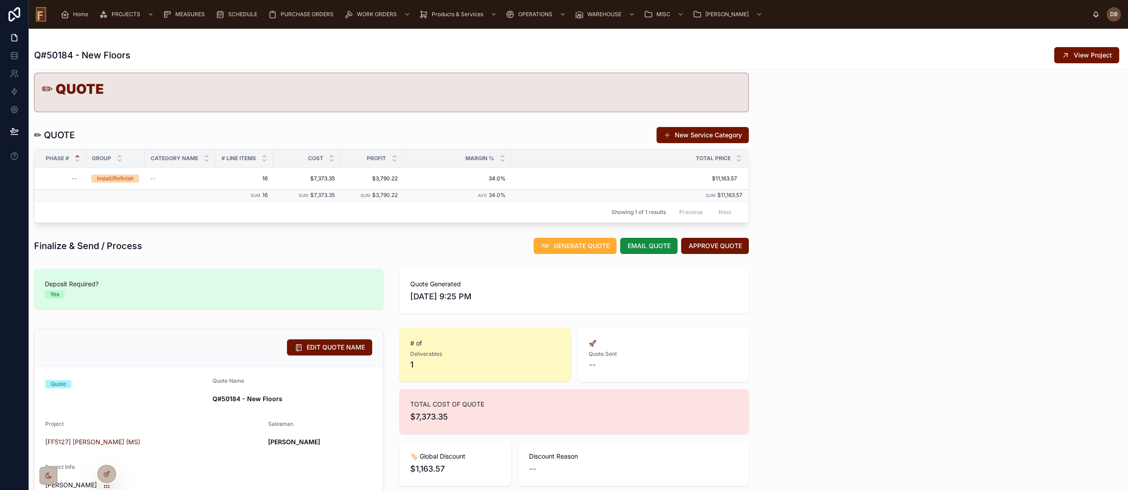
drag, startPoint x: 490, startPoint y: 295, endPoint x: 408, endPoint y: 283, distance: 83.0
click at [410, 283] on div "Quote Generated [DATE] 9:25 PM" at bounding box center [574, 290] width 328 height 23
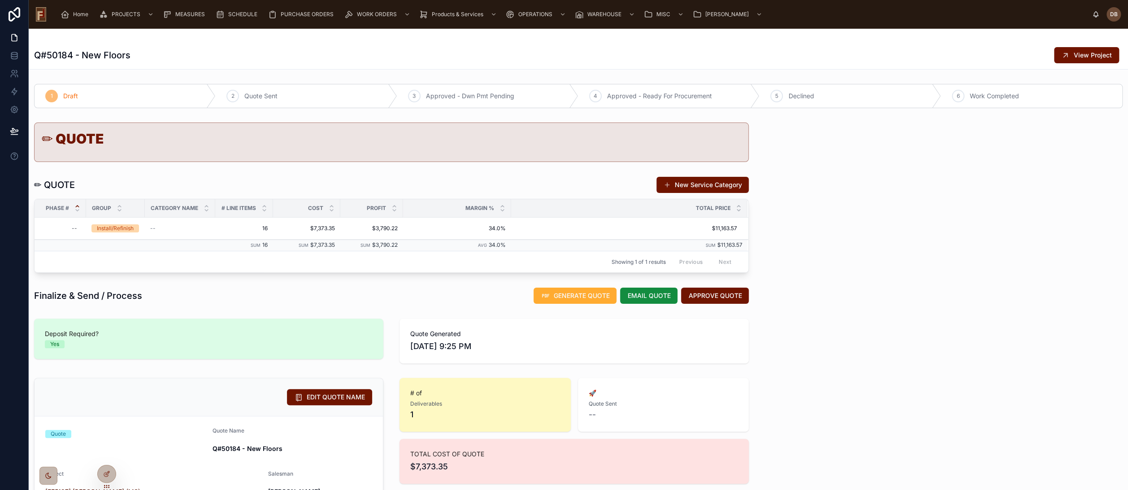
scroll to position [0, 0]
click at [728, 292] on span "APPROVE QUOTE" at bounding box center [714, 295] width 53 height 9
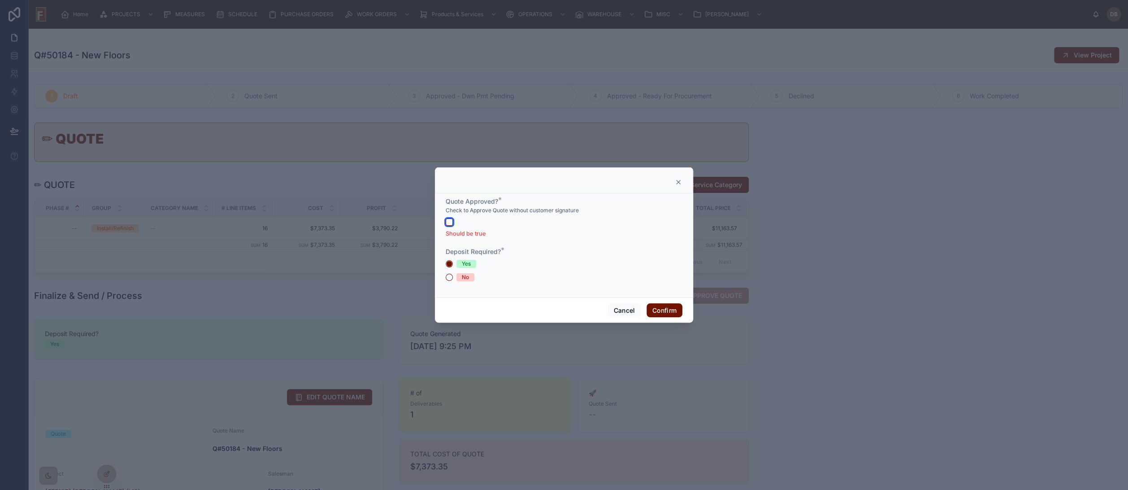
click at [450, 222] on button "button" at bounding box center [449, 221] width 7 height 7
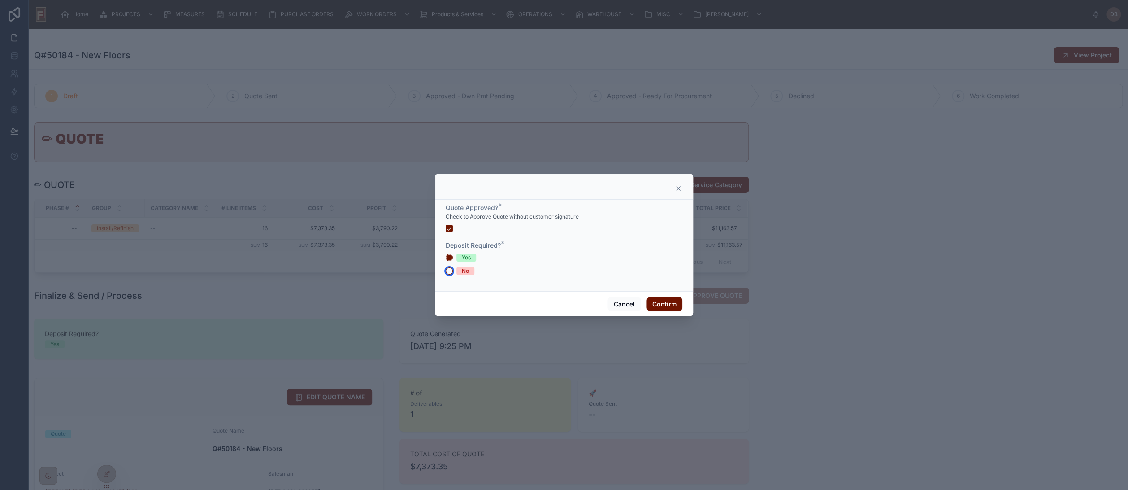
click at [450, 271] on button "No" at bounding box center [449, 270] width 7 height 7
click at [663, 303] on button "Confirm" at bounding box center [665, 304] width 36 height 14
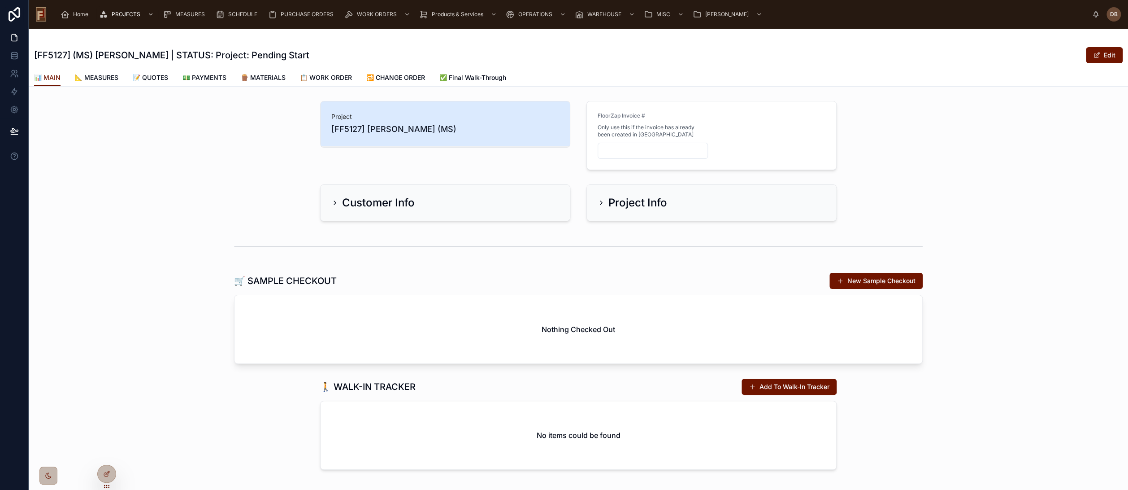
click at [672, 154] on input "text" at bounding box center [652, 150] width 109 height 13
paste input "********"
type input "********"
click at [242, 171] on div "Project [FF5127] [PERSON_NAME] (MS) FloorZap Invoice # Only use this if the inv…" at bounding box center [579, 135] width 1100 height 76
click at [103, 76] on span "📐 MEASURES" at bounding box center [97, 77] width 44 height 9
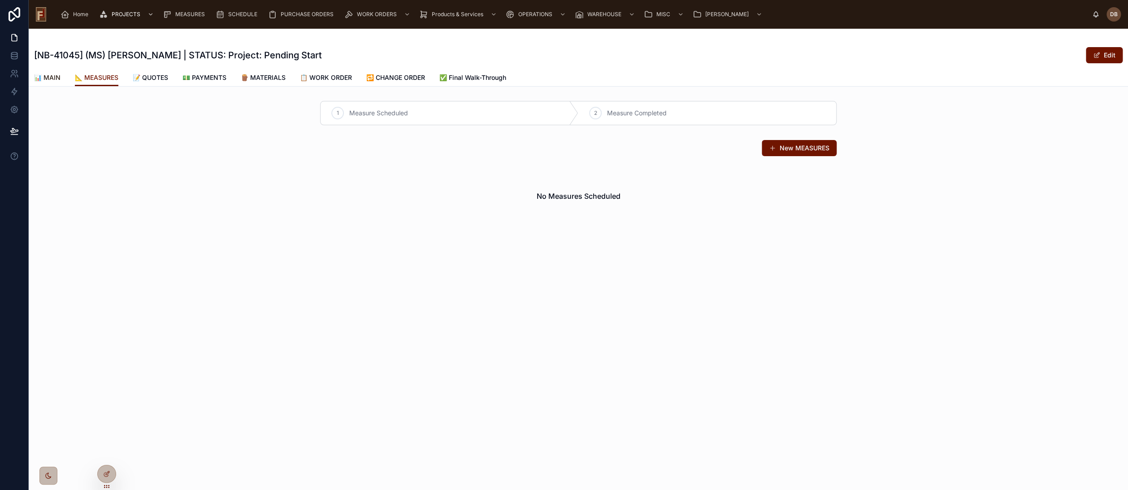
click at [52, 76] on span "📊 MAIN" at bounding box center [47, 77] width 26 height 9
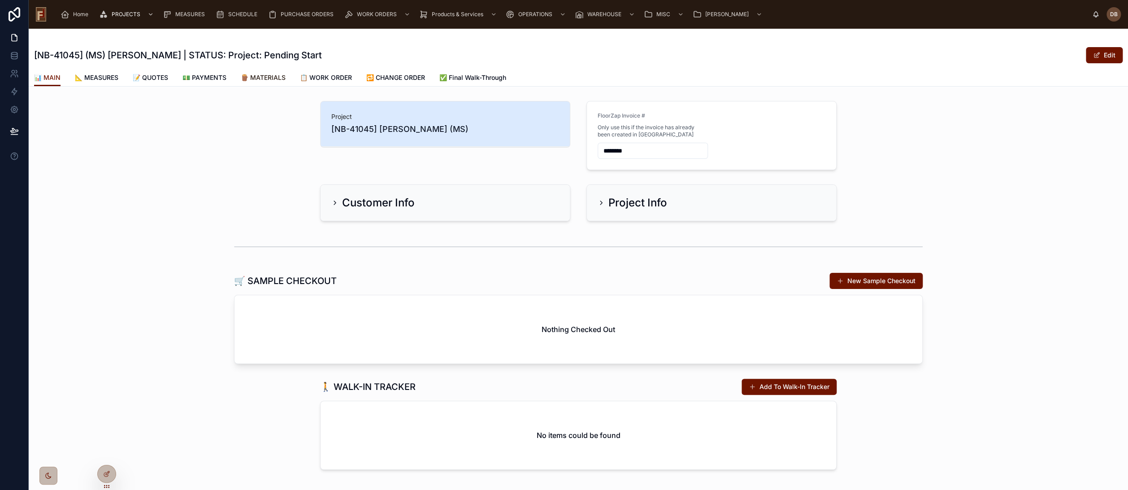
click at [270, 75] on span "🪵 MATERIALS" at bounding box center [263, 77] width 45 height 9
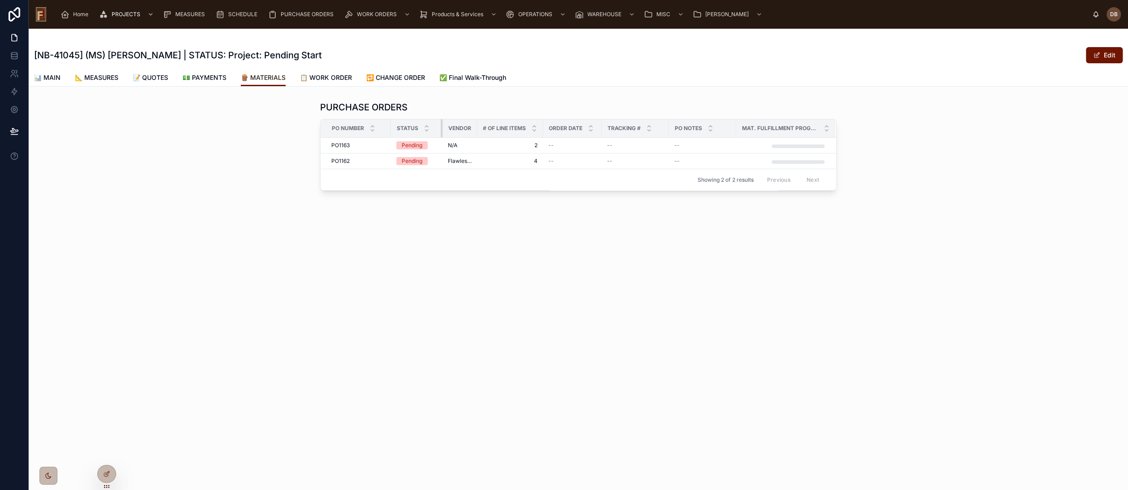
drag, startPoint x: 479, startPoint y: 128, endPoint x: 440, endPoint y: 131, distance: 38.7
click at [441, 131] on div at bounding box center [443, 128] width 4 height 18
drag, startPoint x: 475, startPoint y: 127, endPoint x: 507, endPoint y: 135, distance: 32.4
click at [507, 135] on tr "PO Number Status Vendor # Of Line Items Order Date Tracking # PO Notes Mat. Ful…" at bounding box center [579, 128] width 516 height 18
drag, startPoint x: 569, startPoint y: 128, endPoint x: 538, endPoint y: 130, distance: 31.0
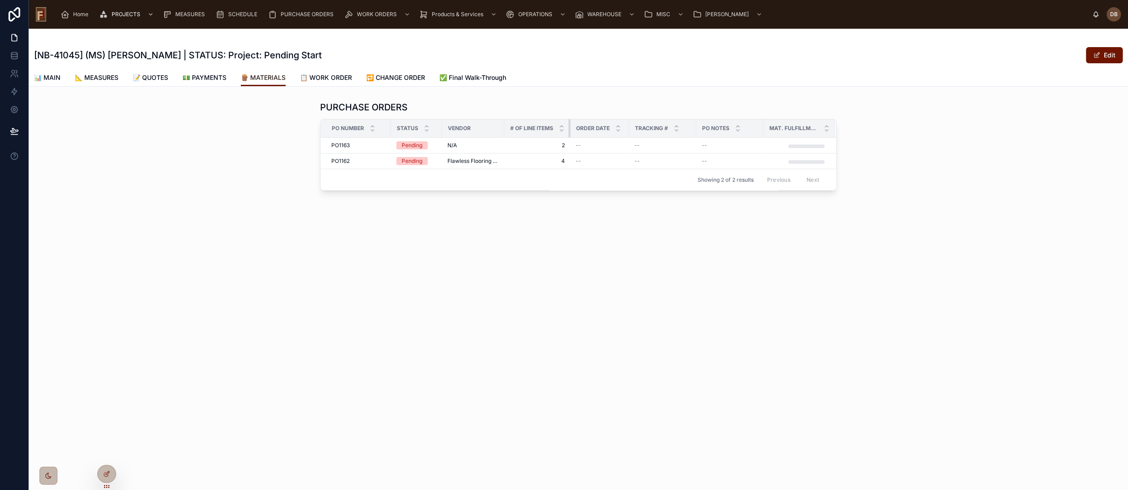
click at [543, 129] on th "# Of Line Items" at bounding box center [538, 128] width 66 height 18
click at [108, 473] on icon at bounding box center [108, 473] width 4 height 4
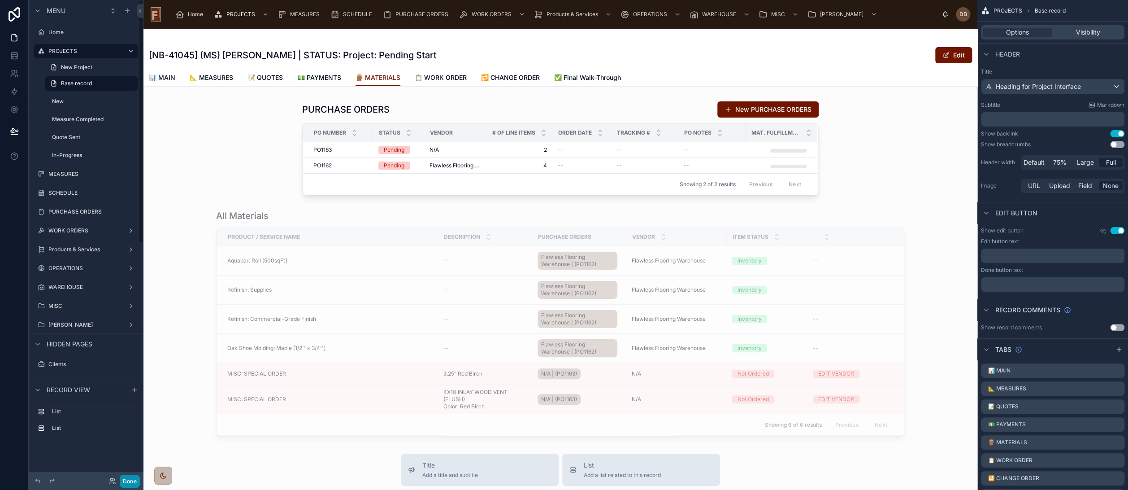
click at [131, 479] on button "Done" at bounding box center [130, 481] width 20 height 13
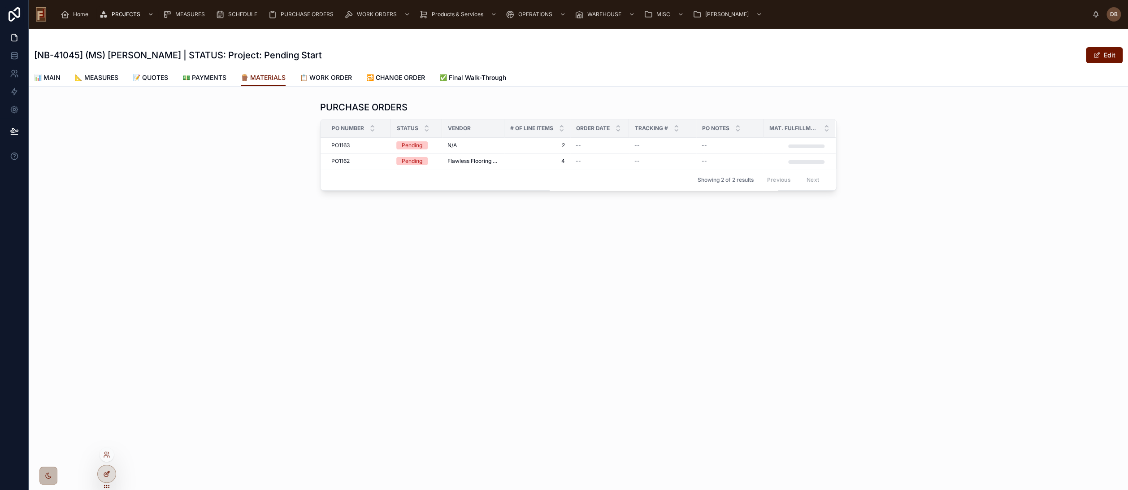
click at [108, 475] on icon at bounding box center [106, 474] width 4 height 4
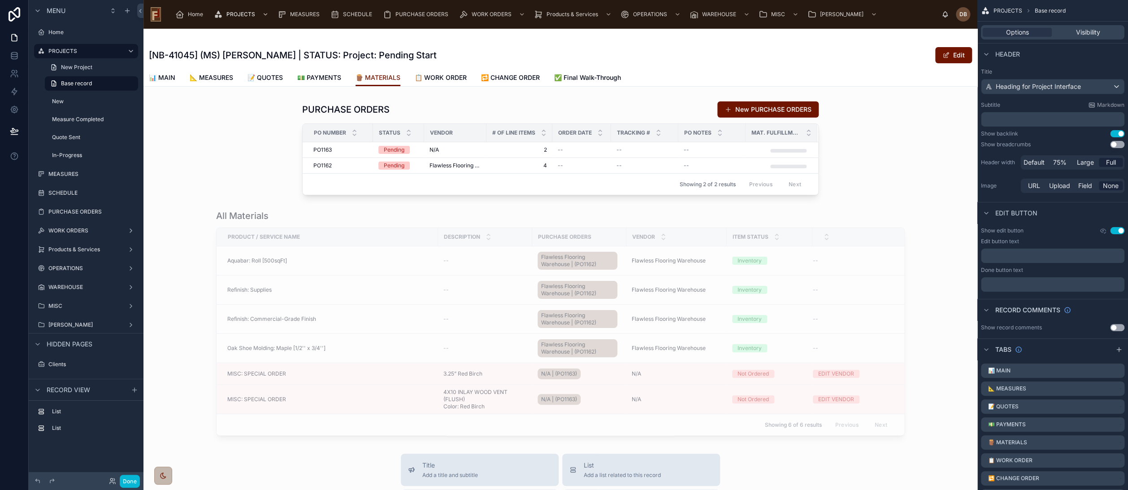
click at [339, 213] on div at bounding box center [561, 322] width 834 height 233
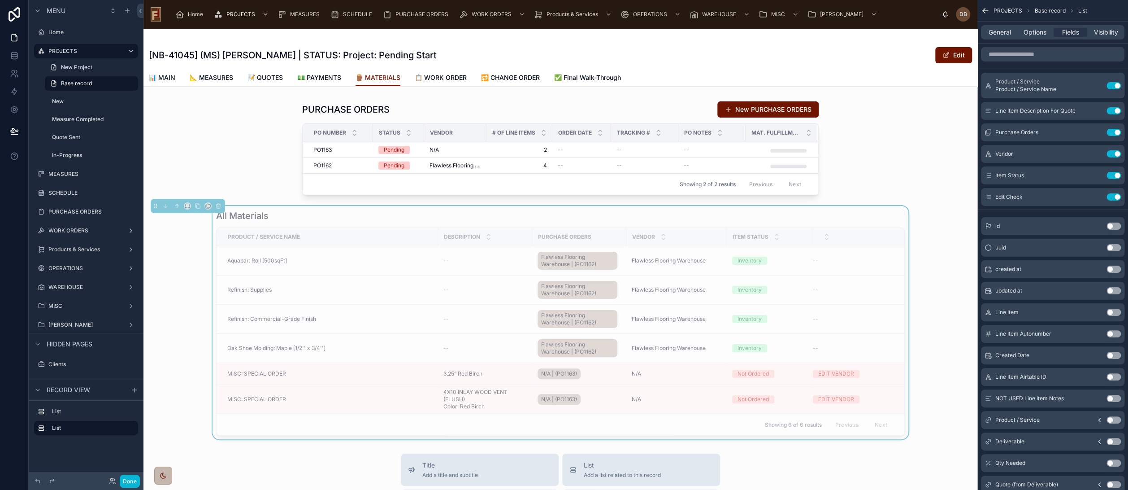
click at [339, 213] on div "All Materials" at bounding box center [560, 215] width 689 height 13
click at [260, 166] on div at bounding box center [561, 147] width 834 height 101
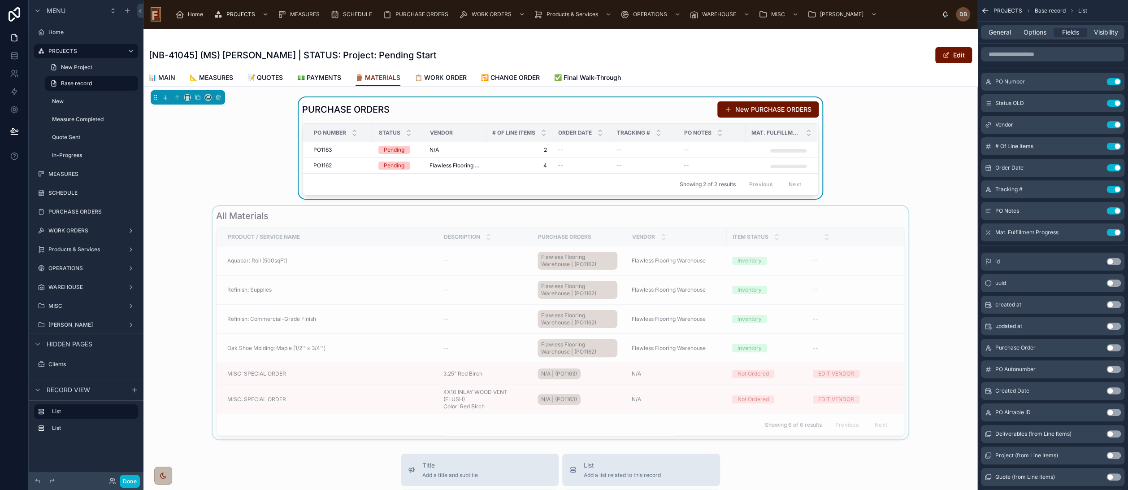
click at [313, 218] on div at bounding box center [561, 322] width 834 height 233
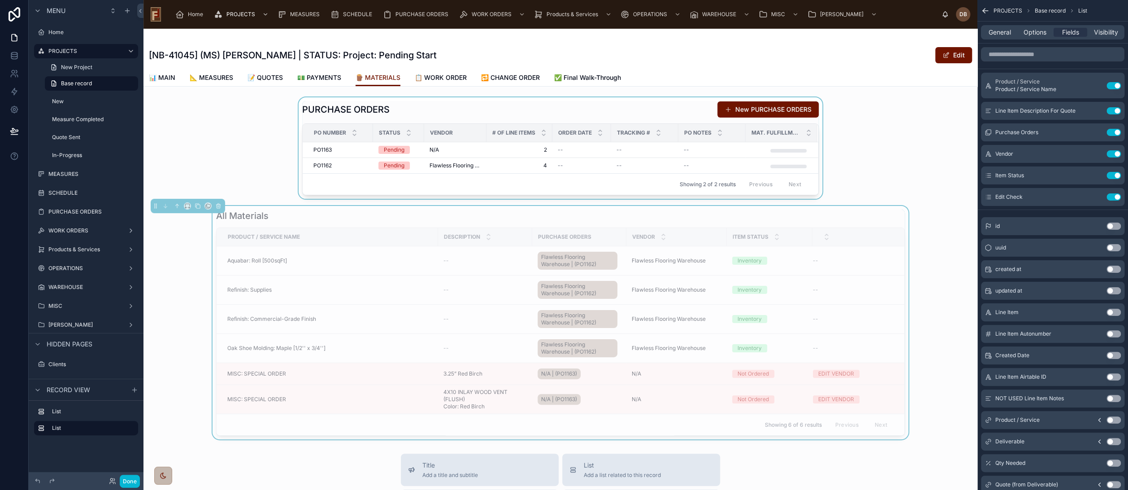
click at [718, 212] on div "All Materials" at bounding box center [560, 215] width 689 height 13
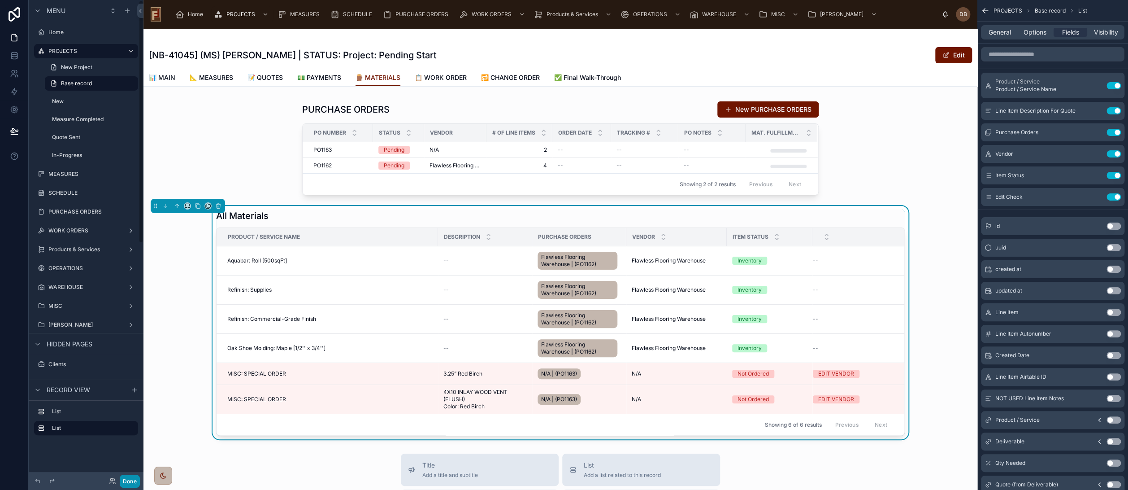
click at [134, 480] on button "Done" at bounding box center [130, 481] width 20 height 13
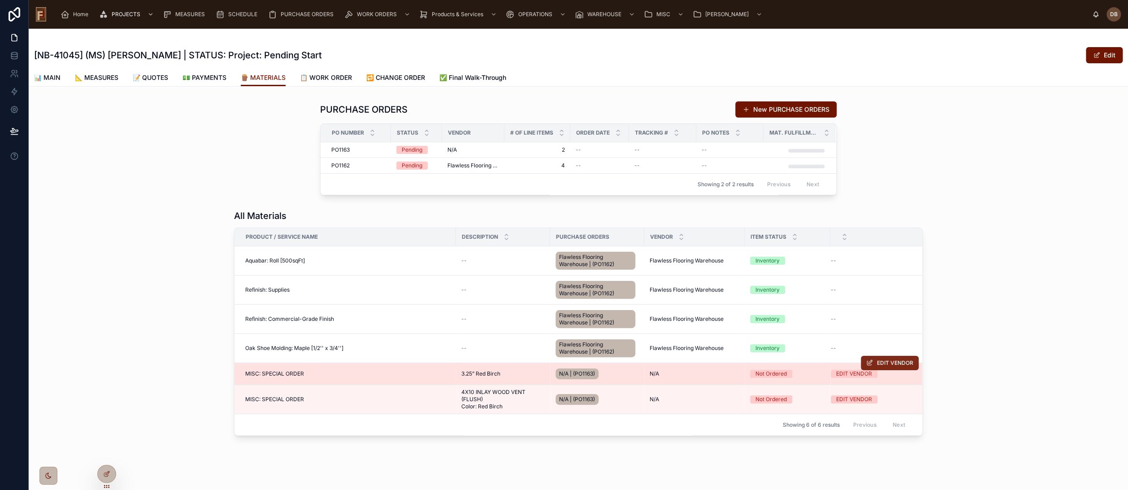
click at [893, 362] on span "EDIT VENDOR" at bounding box center [895, 362] width 36 height 7
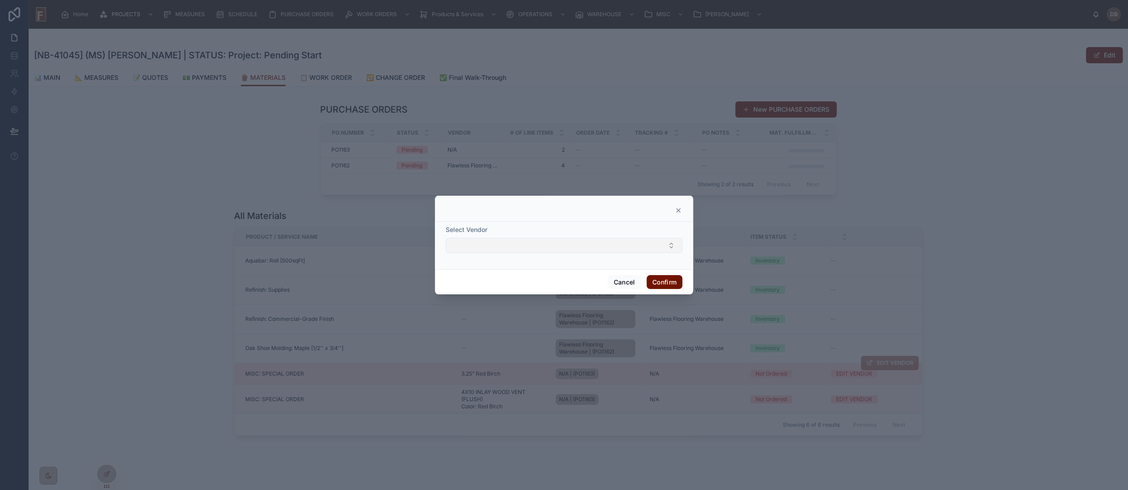
click at [524, 246] on button "Select Button" at bounding box center [564, 245] width 237 height 15
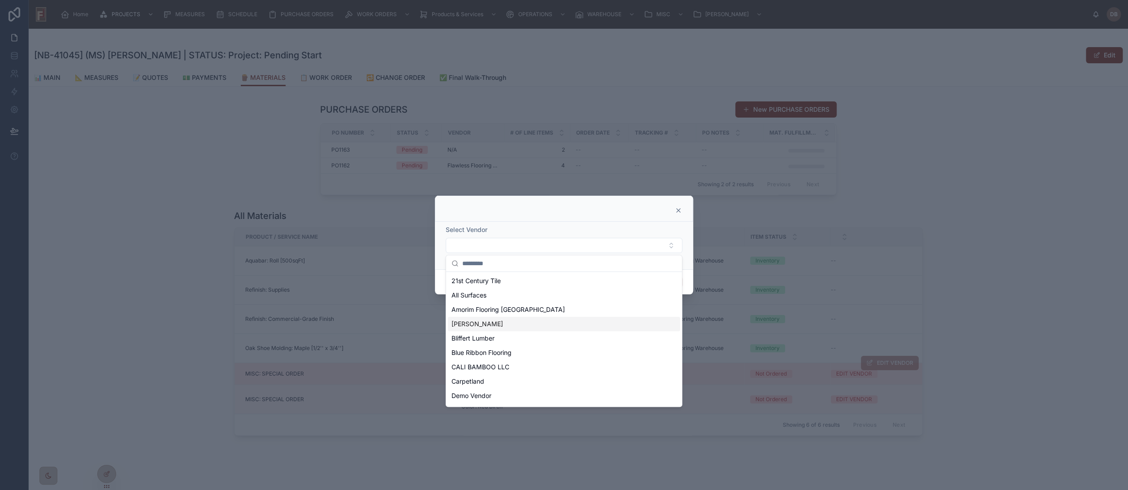
click at [503, 326] on div "[PERSON_NAME]" at bounding box center [564, 324] width 232 height 14
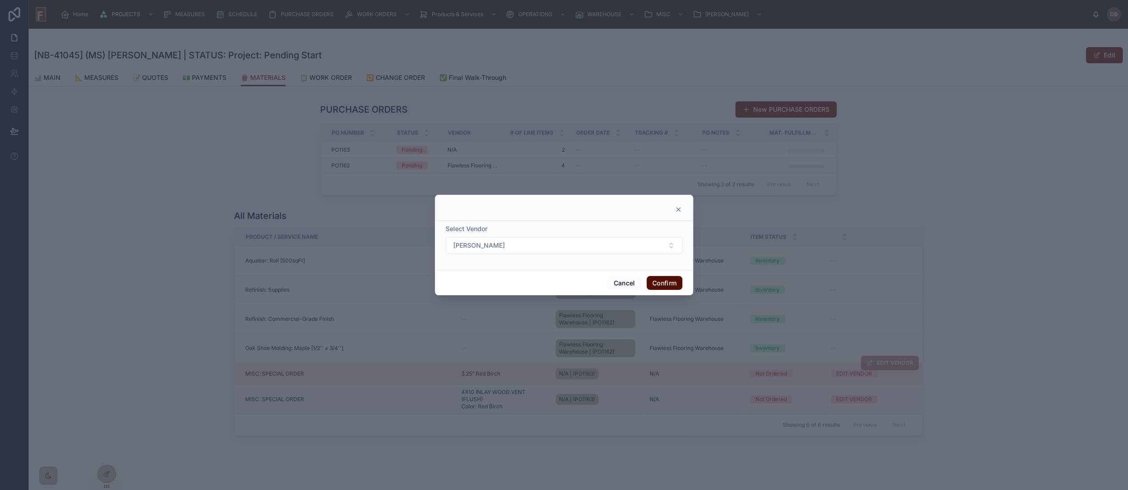
click at [664, 281] on button "Confirm" at bounding box center [665, 283] width 36 height 14
click at [529, 249] on button "Select Button" at bounding box center [564, 245] width 237 height 15
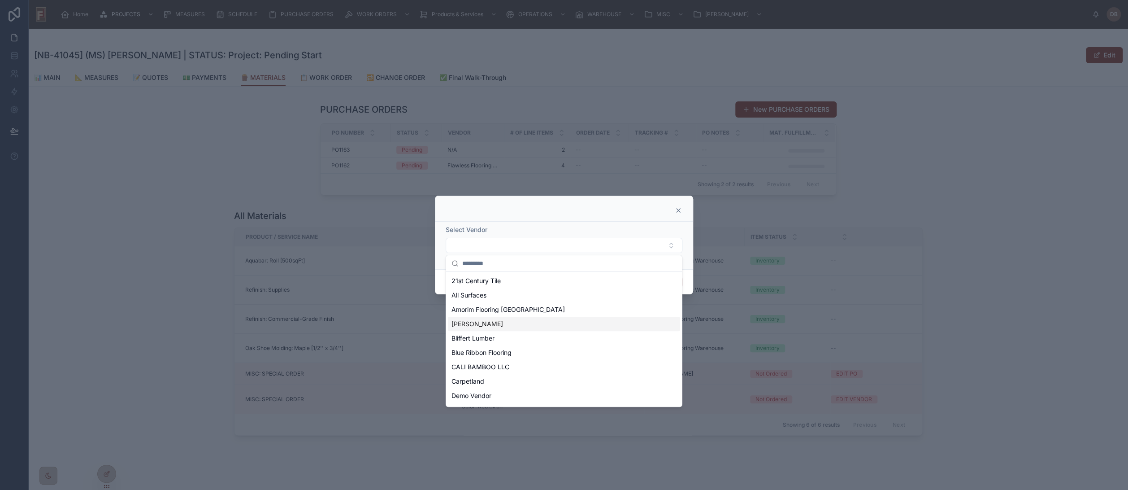
click at [490, 324] on span "[PERSON_NAME]" at bounding box center [478, 323] width 52 height 9
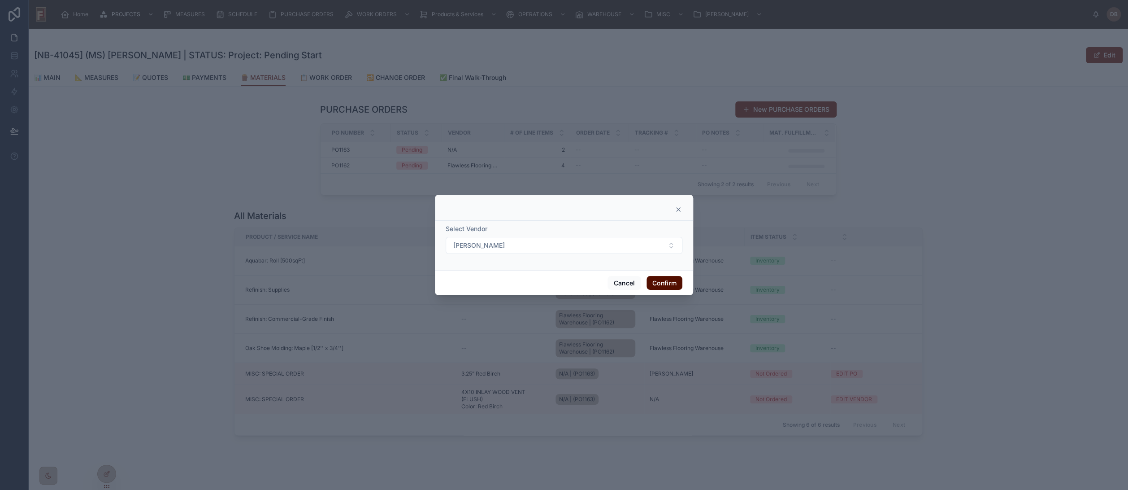
click at [661, 285] on button "Confirm" at bounding box center [665, 283] width 36 height 14
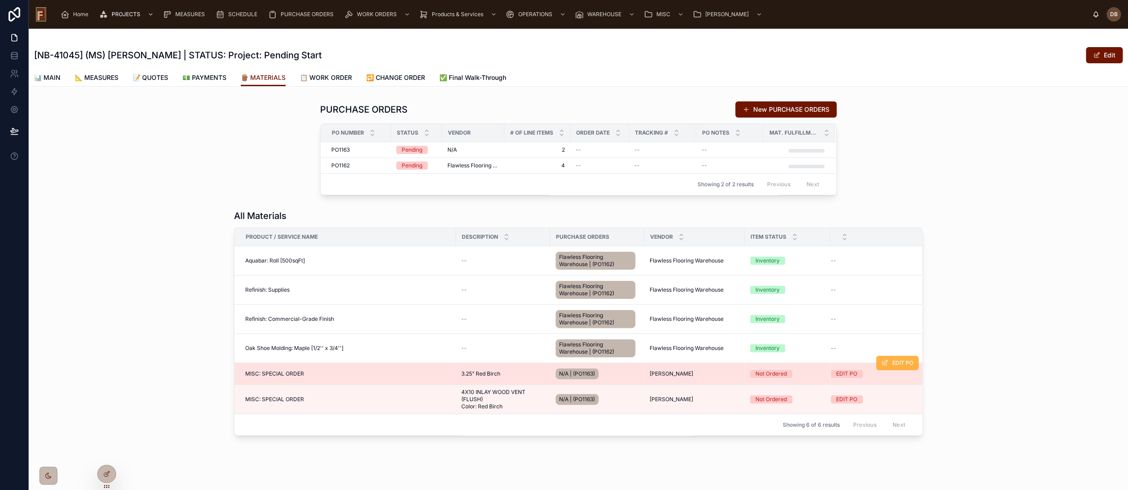
click at [899, 364] on span "EDIT PO" at bounding box center [903, 362] width 21 height 7
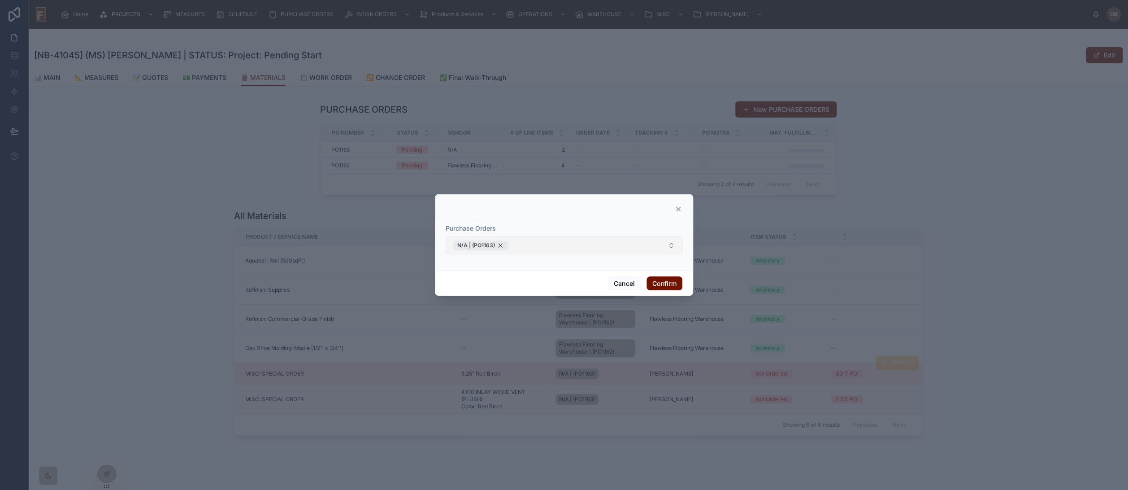
click at [501, 246] on div "N/A | (PO1163)" at bounding box center [480, 245] width 55 height 10
click at [678, 210] on icon at bounding box center [678, 210] width 7 height 7
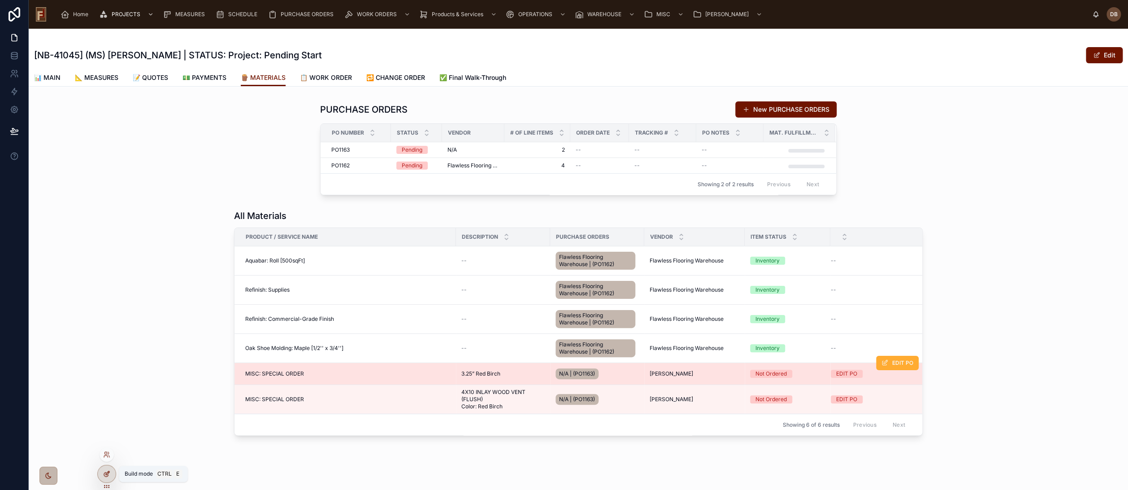
click at [110, 470] on icon at bounding box center [106, 473] width 7 height 7
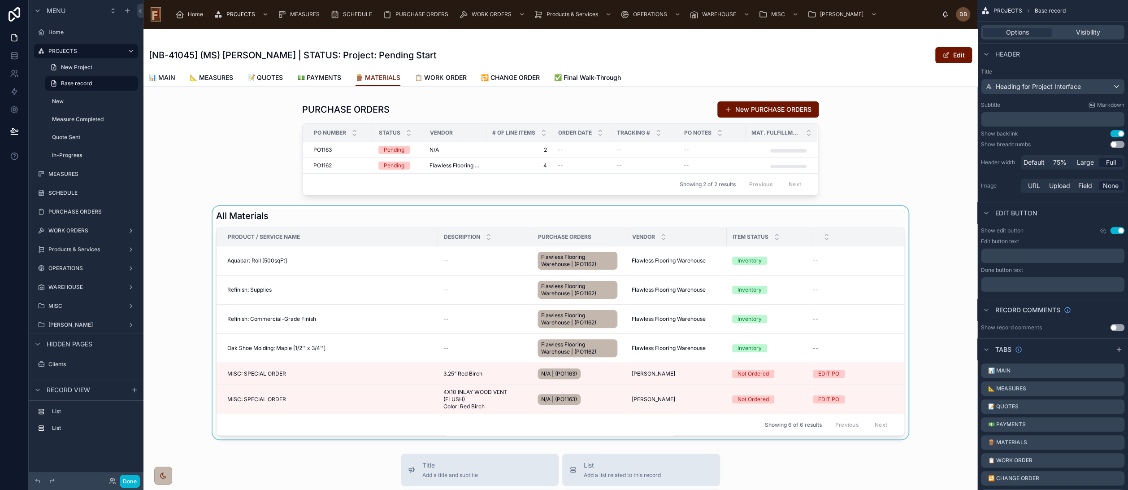
click at [666, 214] on div at bounding box center [561, 322] width 834 height 233
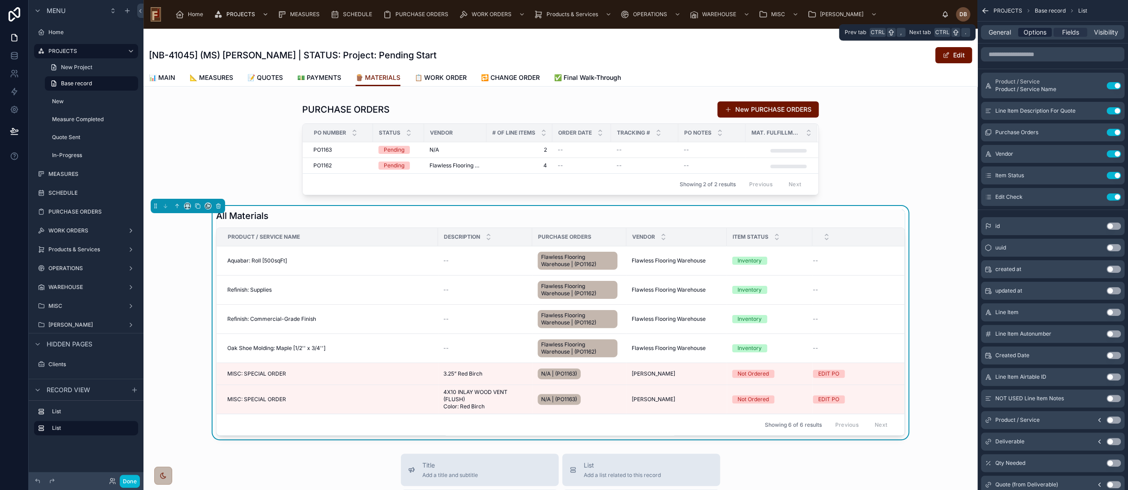
click at [1040, 30] on span "Options" at bounding box center [1035, 32] width 23 height 9
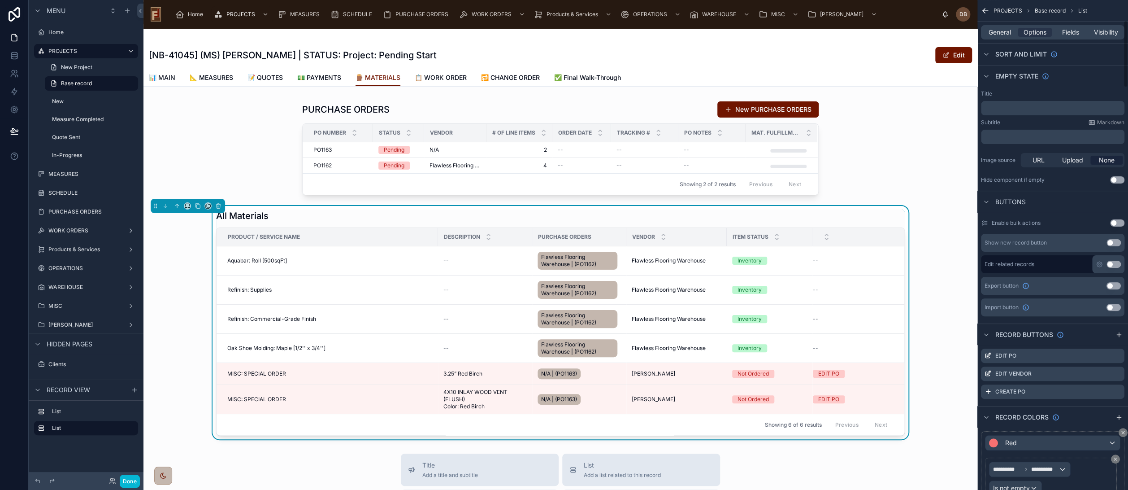
scroll to position [149, 0]
click at [1116, 372] on icon "scrollable content" at bounding box center [1117, 373] width 7 height 7
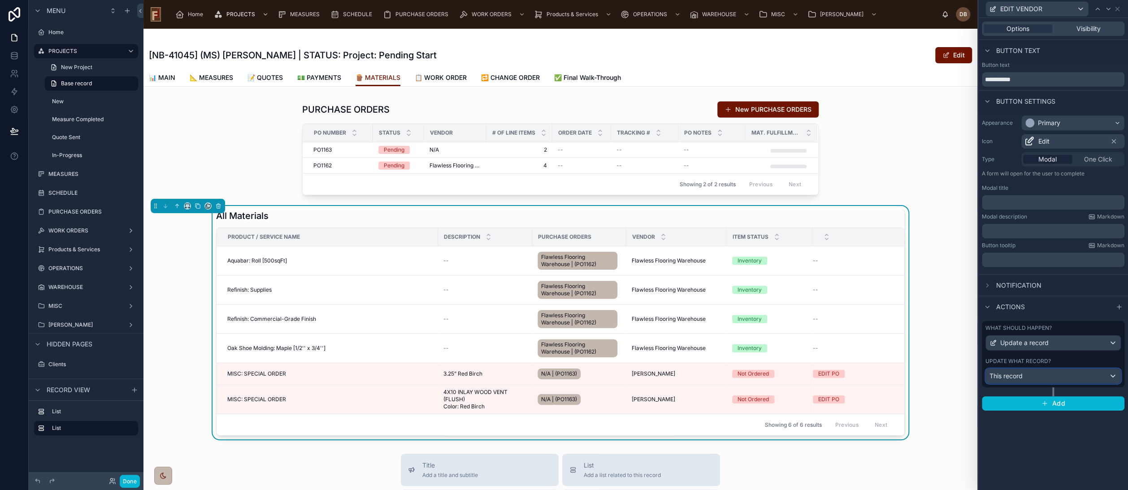
click at [1043, 376] on div "This record" at bounding box center [1053, 376] width 135 height 14
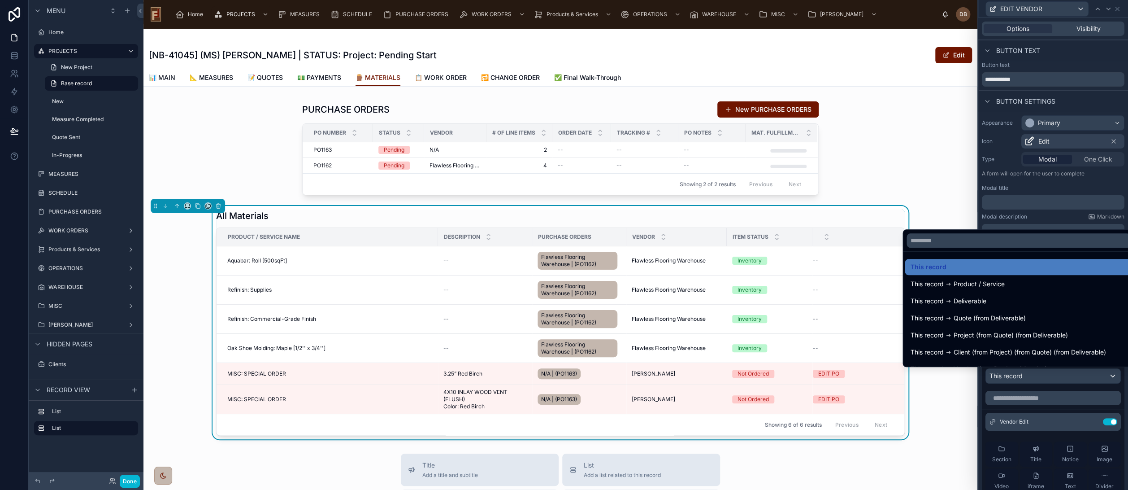
click at [1043, 376] on div at bounding box center [1054, 245] width 150 height 490
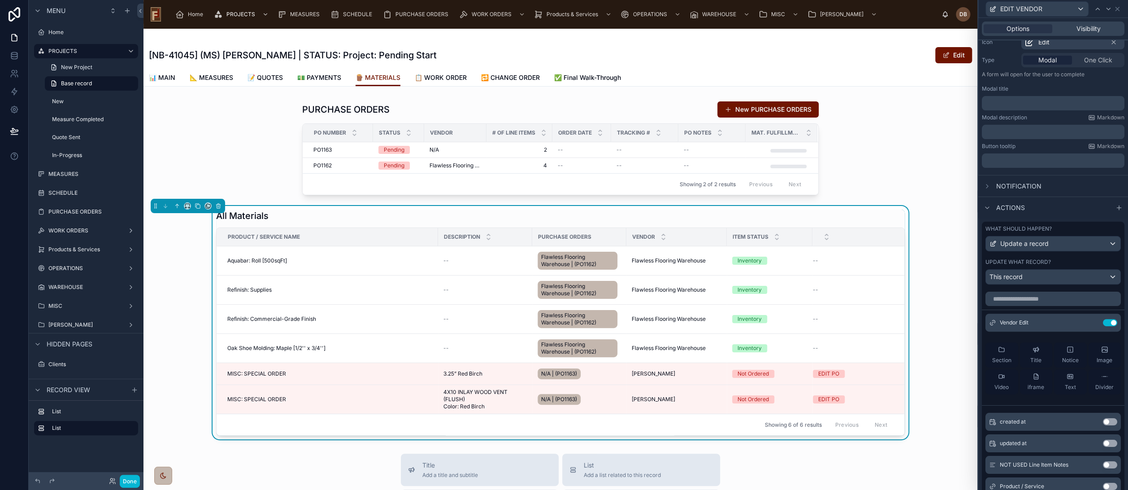
scroll to position [100, 0]
click at [1089, 321] on icon at bounding box center [1092, 321] width 7 height 7
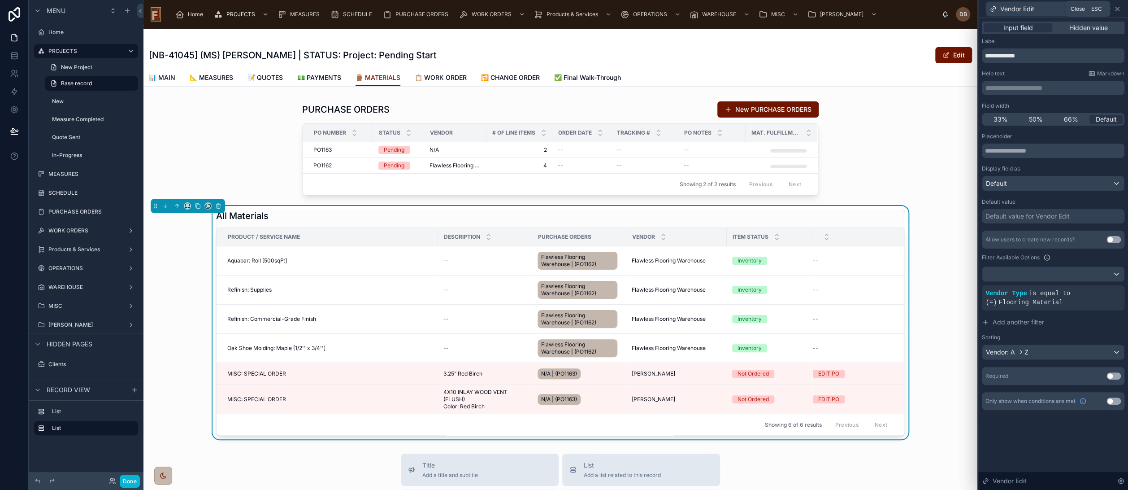
click at [1119, 9] on icon at bounding box center [1117, 8] width 7 height 7
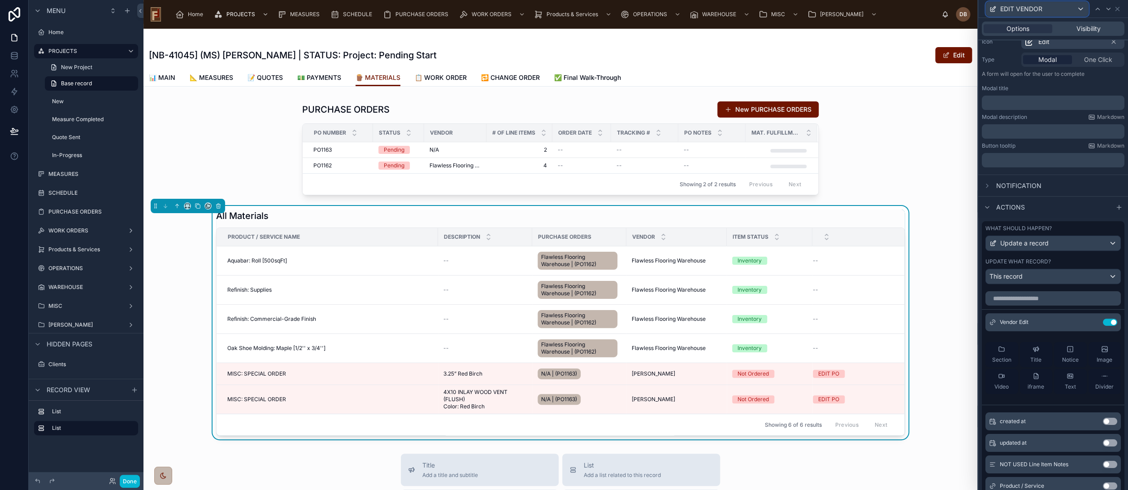
click at [1062, 7] on div "EDIT VENDOR" at bounding box center [1037, 9] width 102 height 14
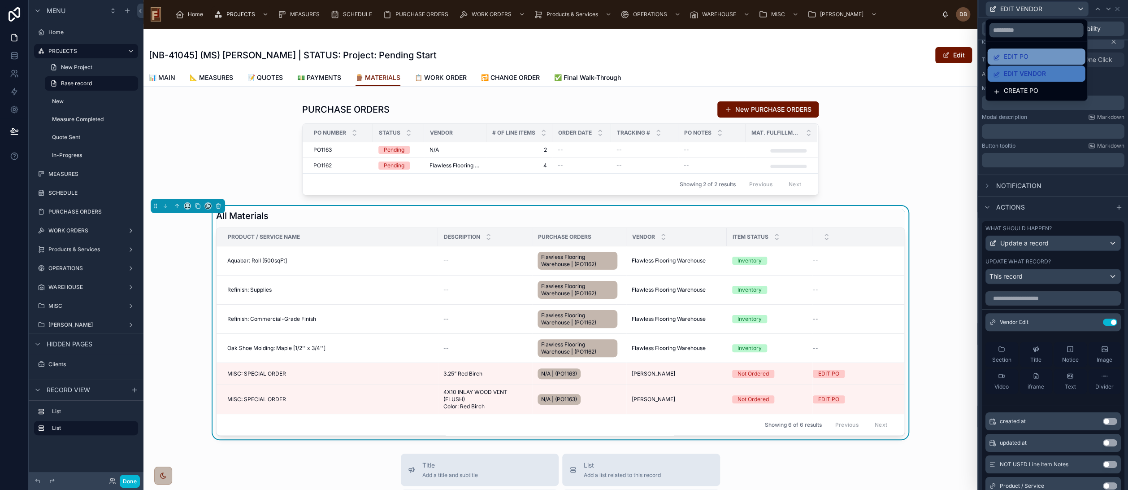
click at [1033, 57] on div "EDIT PO" at bounding box center [1036, 56] width 87 height 11
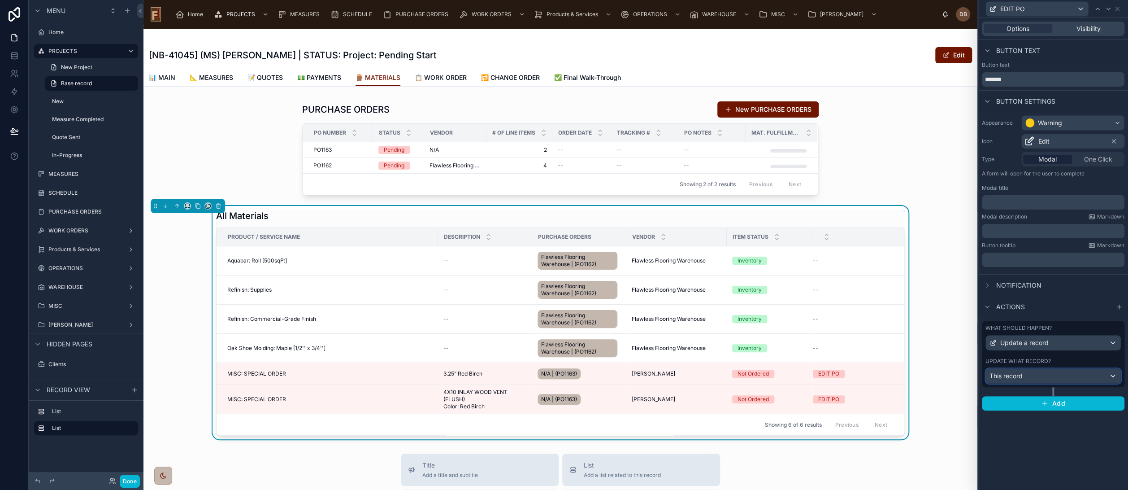
click at [1041, 376] on div "This record" at bounding box center [1053, 376] width 135 height 14
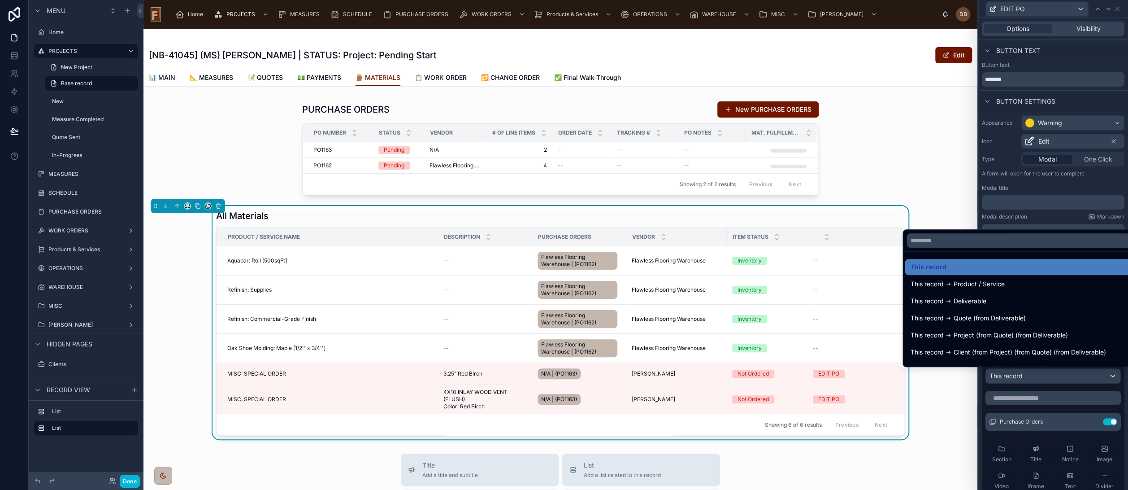
click at [1041, 376] on div at bounding box center [1054, 245] width 150 height 490
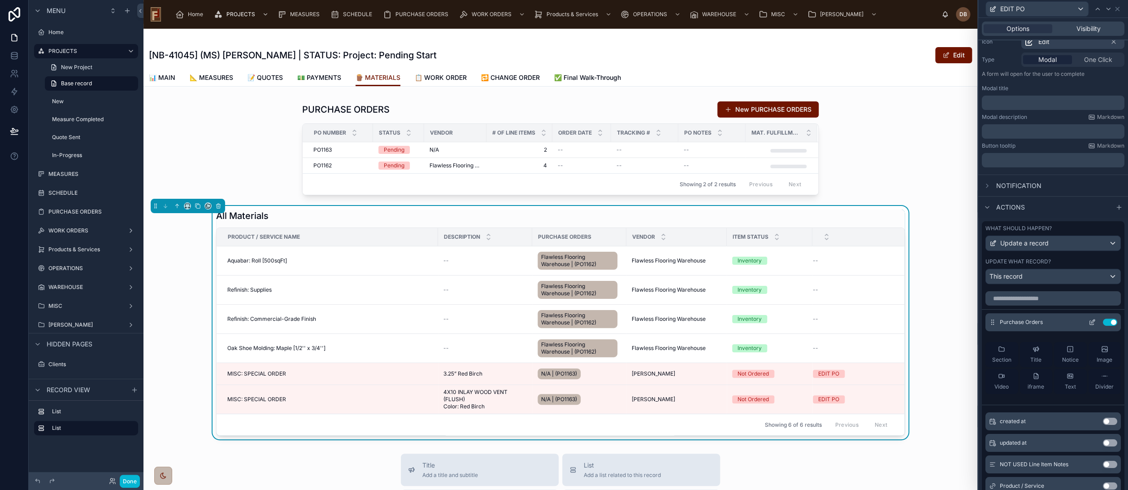
click at [1092, 322] on icon at bounding box center [1094, 321] width 4 height 4
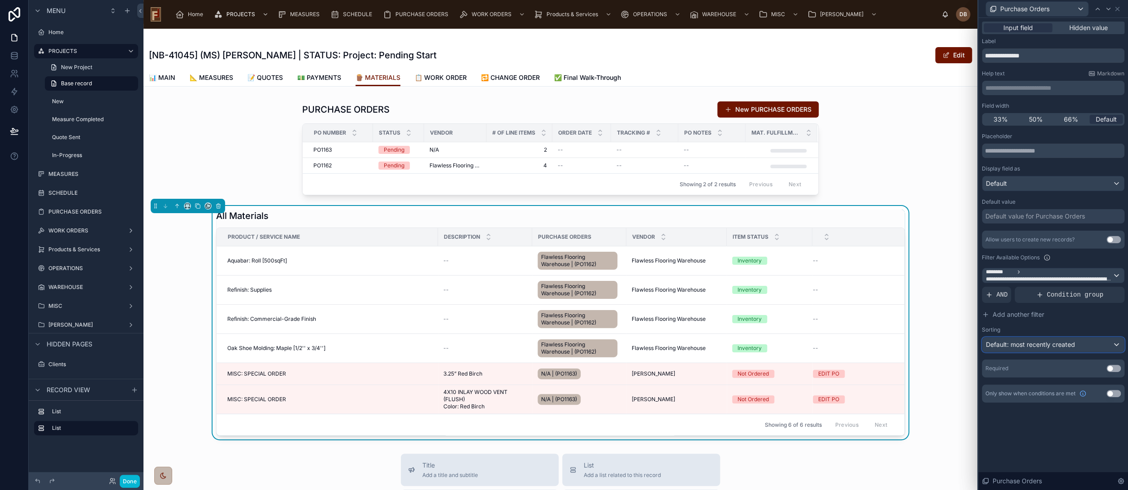
click at [1046, 344] on span "Default: most recently created" at bounding box center [1030, 344] width 89 height 8
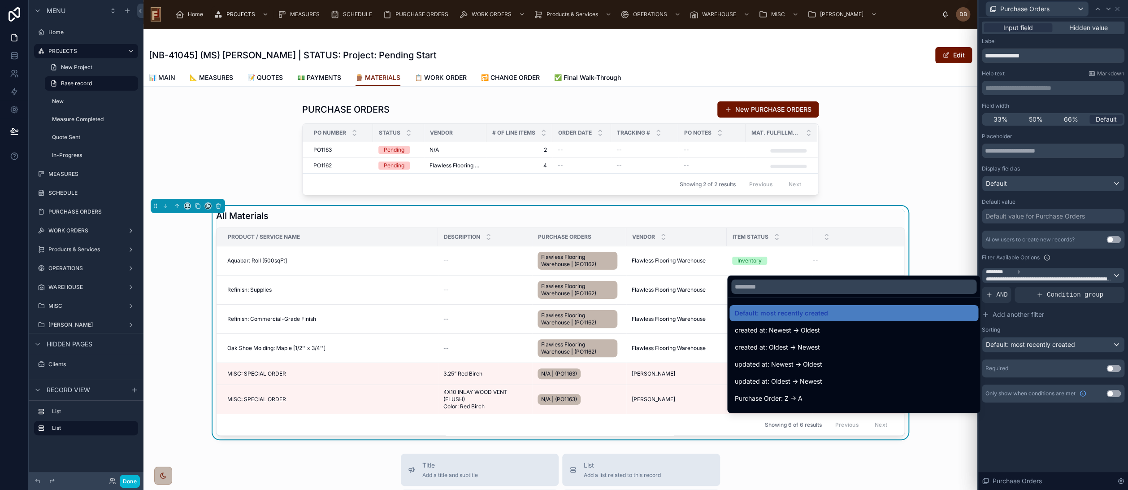
click at [1056, 323] on div at bounding box center [1054, 245] width 150 height 490
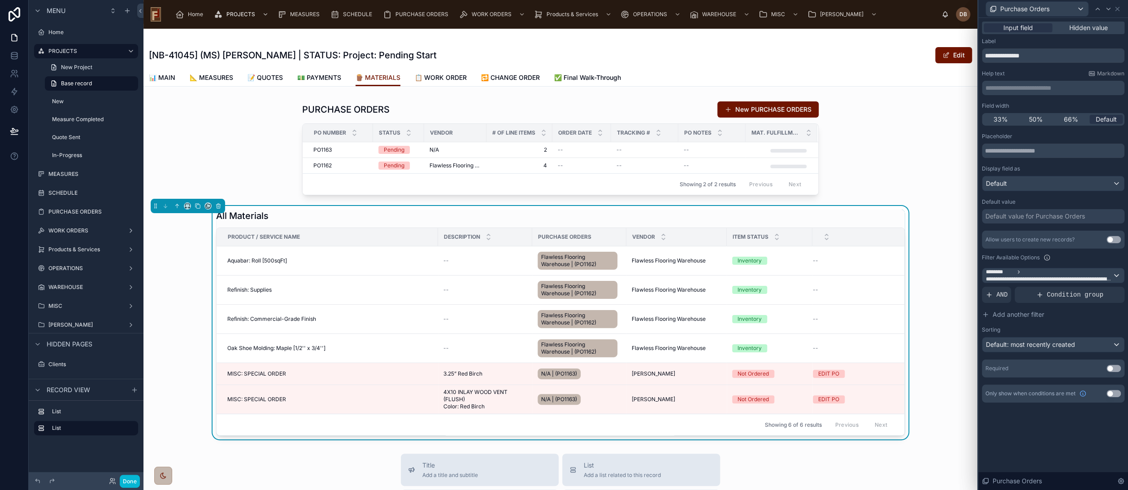
click at [1110, 240] on button "Use setting" at bounding box center [1114, 239] width 14 height 7
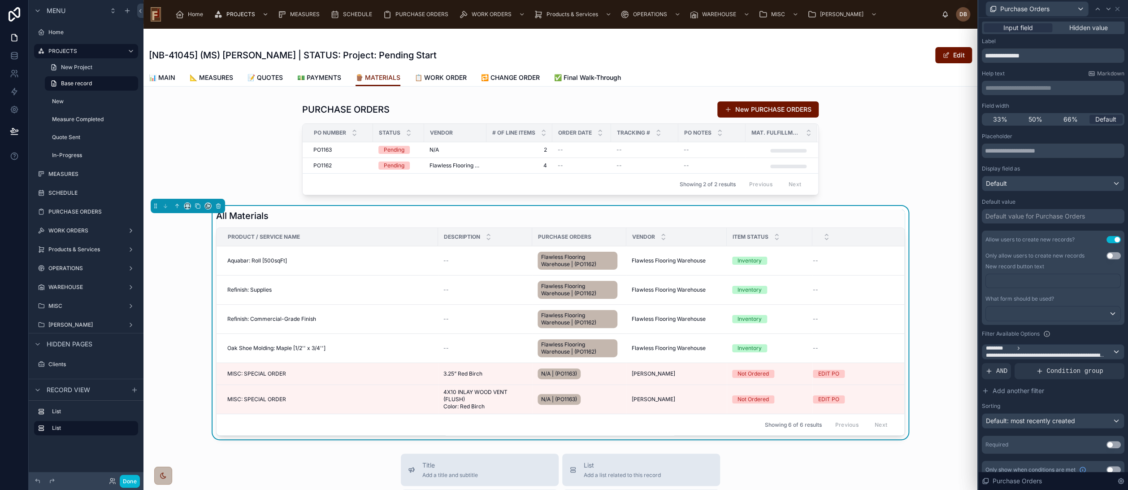
click at [1062, 282] on p "﻿" at bounding box center [1054, 280] width 129 height 9
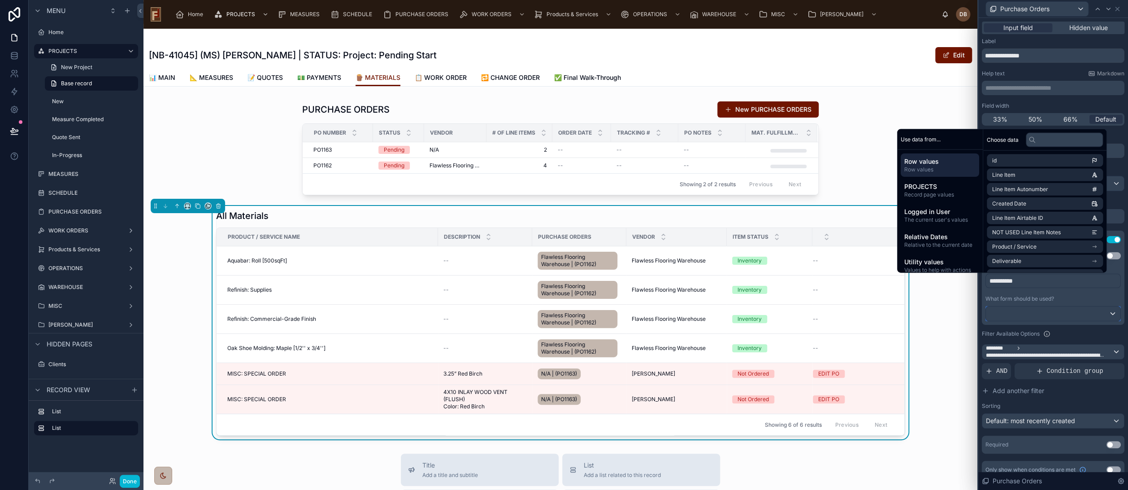
click at [1064, 311] on div at bounding box center [1053, 313] width 135 height 14
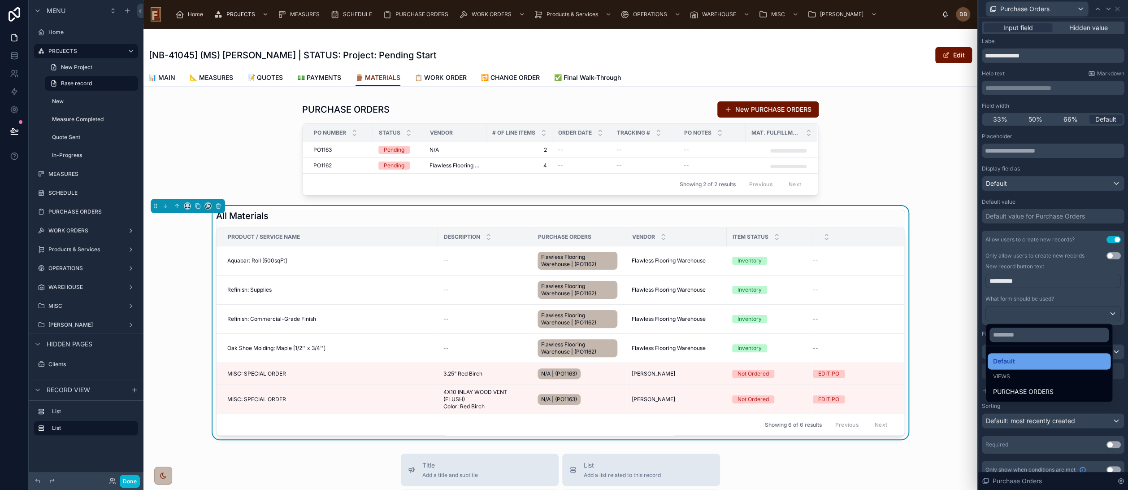
click at [1028, 361] on div "Default" at bounding box center [1049, 361] width 112 height 11
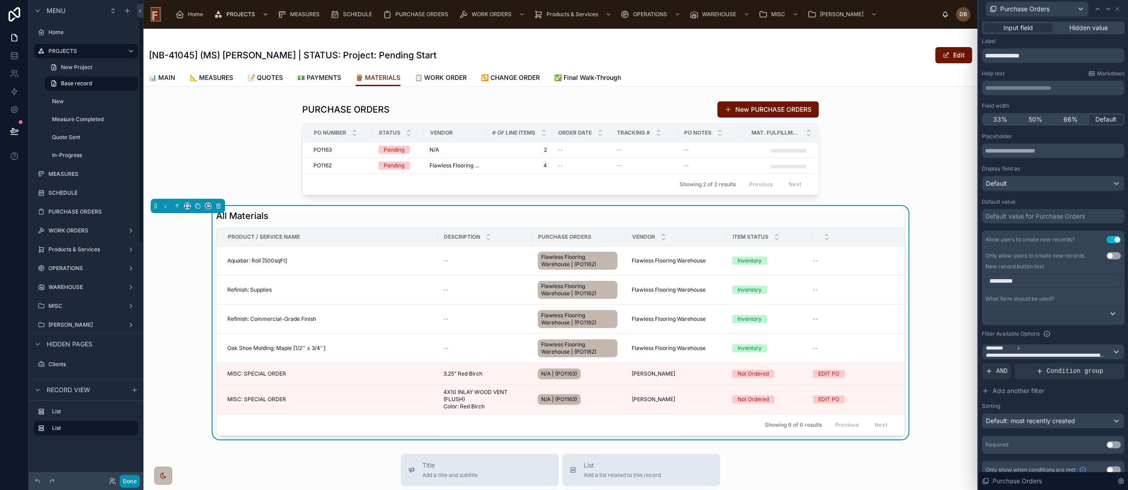
click at [133, 480] on button "Done" at bounding box center [130, 481] width 20 height 13
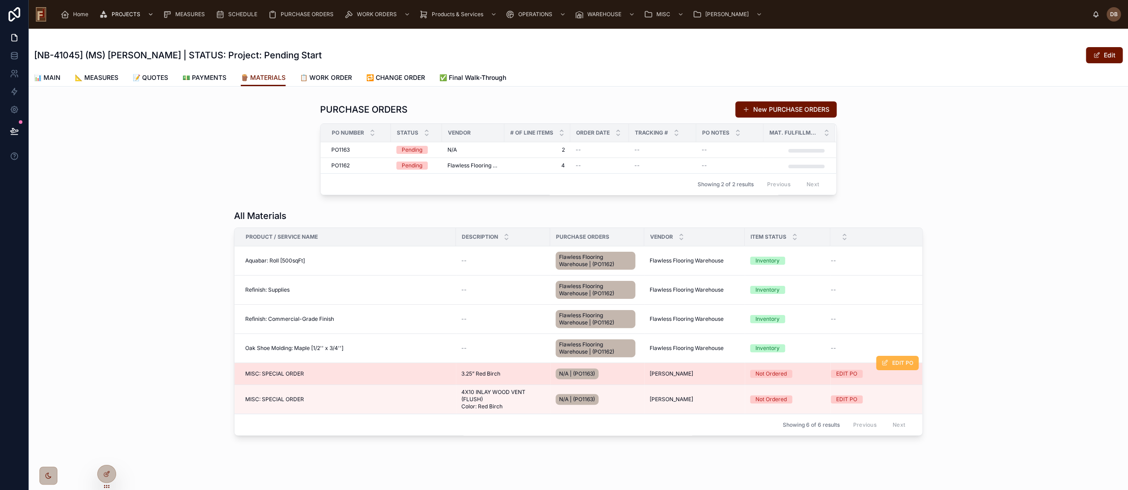
click at [893, 363] on span "EDIT PO" at bounding box center [903, 362] width 21 height 7
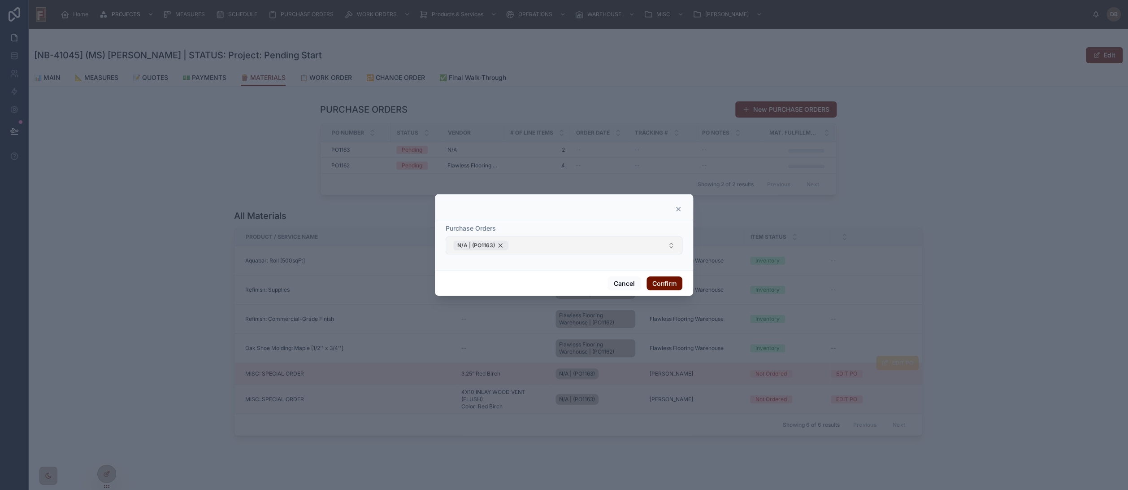
click at [501, 245] on div "N/A | (PO1163)" at bounding box center [480, 245] width 55 height 10
click at [503, 244] on button "Select Button" at bounding box center [564, 245] width 237 height 15
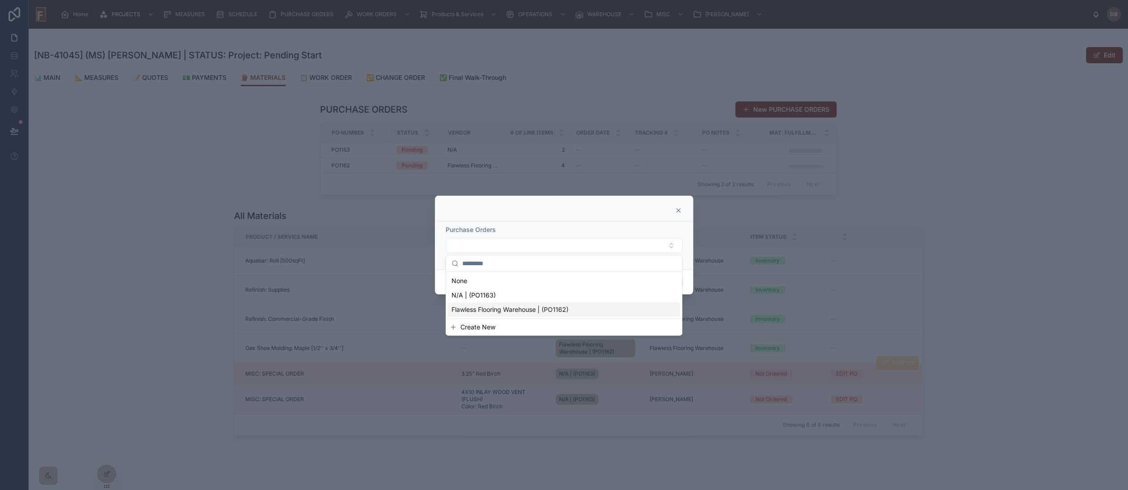
click at [484, 325] on span "Create New" at bounding box center [478, 326] width 35 height 9
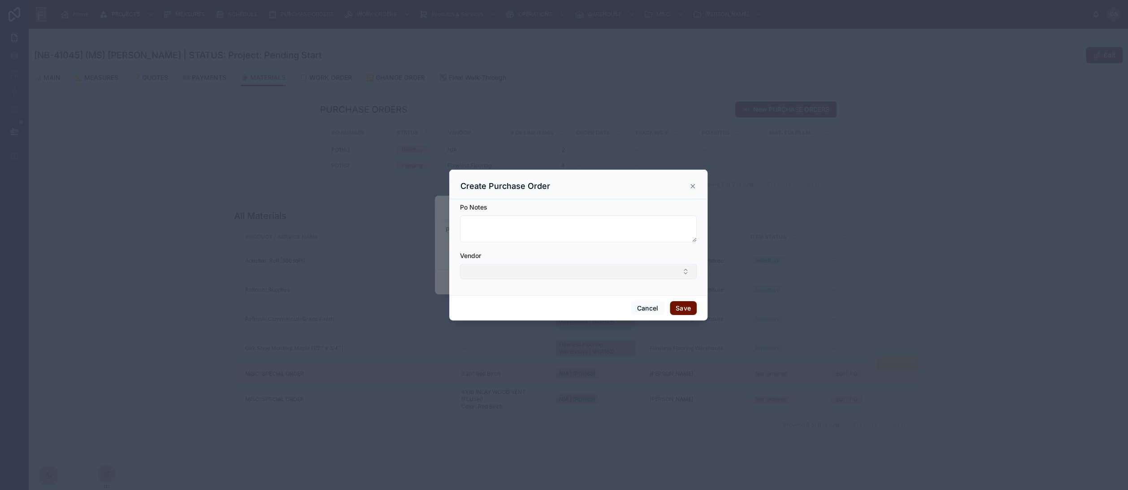
click at [550, 272] on button "Select Button" at bounding box center [578, 271] width 237 height 15
click at [558, 254] on div "Vendor" at bounding box center [578, 255] width 237 height 9
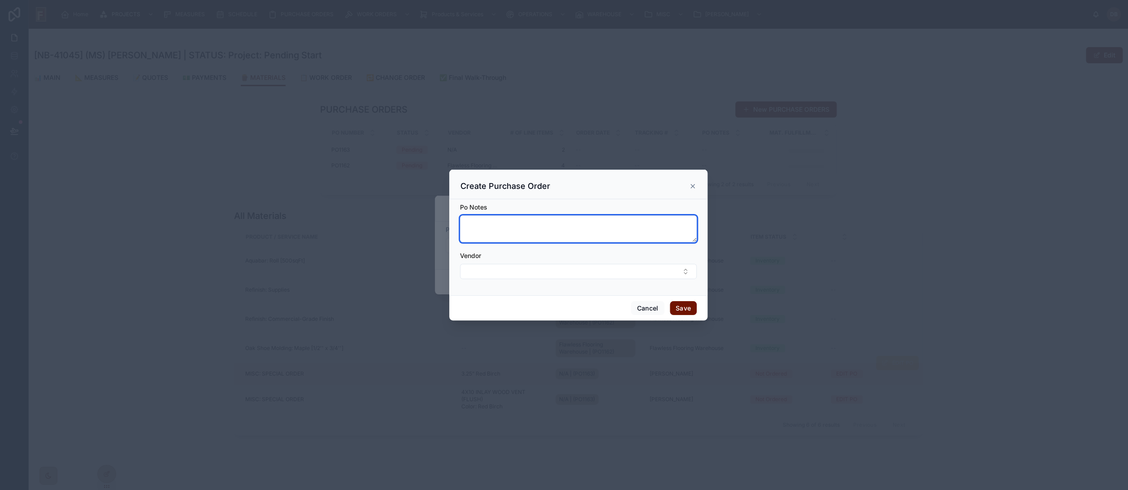
click at [553, 225] on textarea at bounding box center [578, 228] width 237 height 27
type textarea "**********"
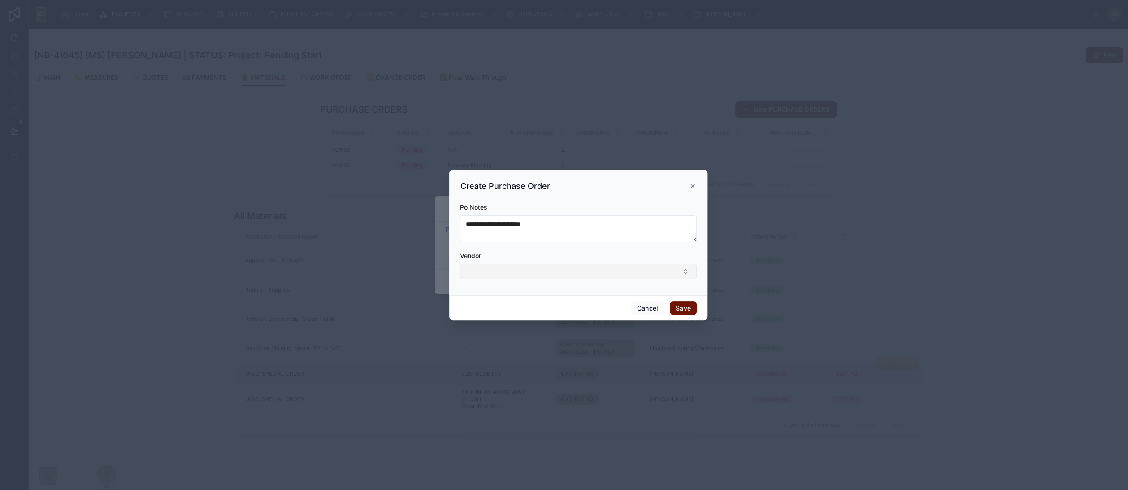
click at [553, 269] on button "Select Button" at bounding box center [578, 271] width 237 height 15
type input "*****"
click at [496, 309] on span "[PERSON_NAME]" at bounding box center [492, 306] width 52 height 9
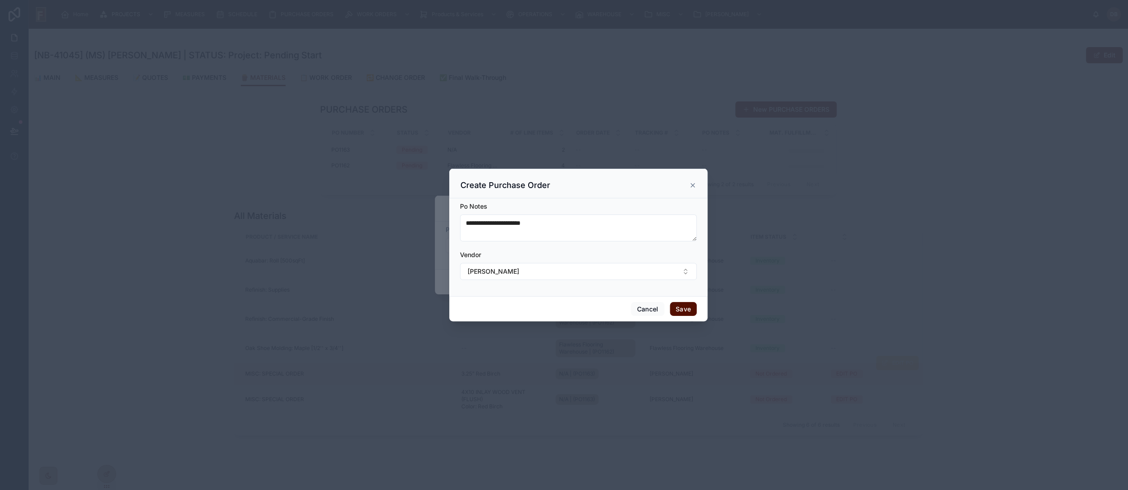
click at [684, 308] on button "Save" at bounding box center [683, 309] width 27 height 14
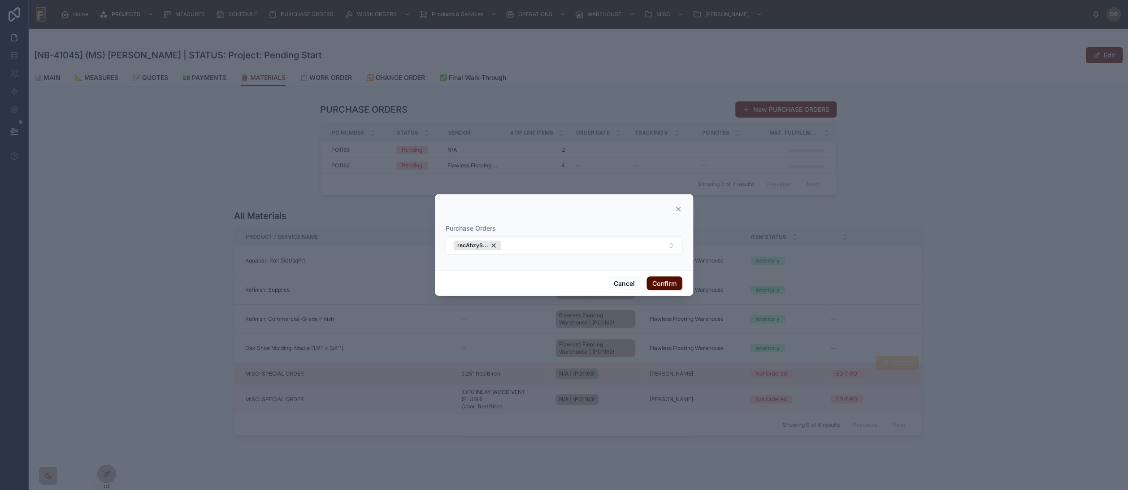
click at [664, 283] on button "Confirm" at bounding box center [665, 283] width 36 height 14
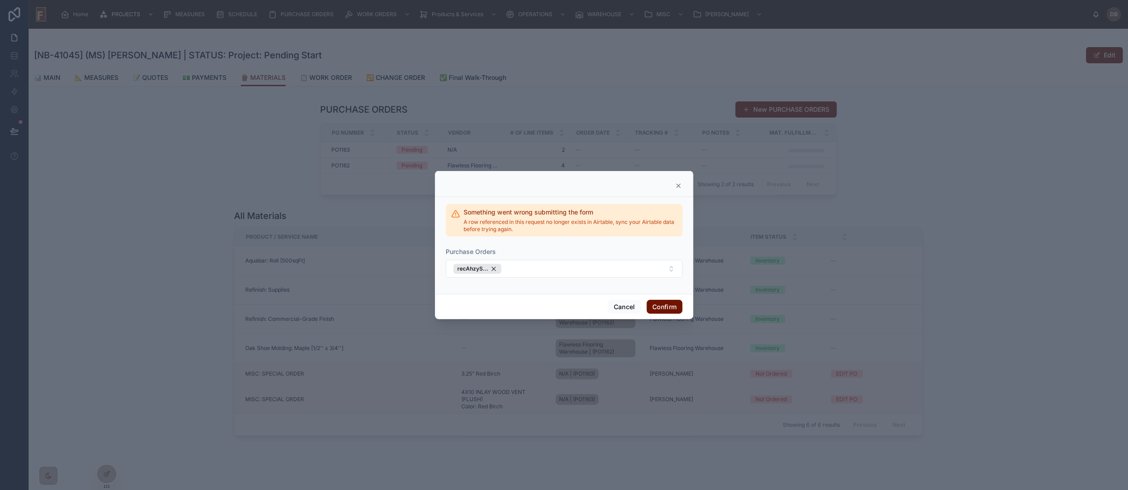
click at [680, 184] on icon at bounding box center [678, 185] width 7 height 7
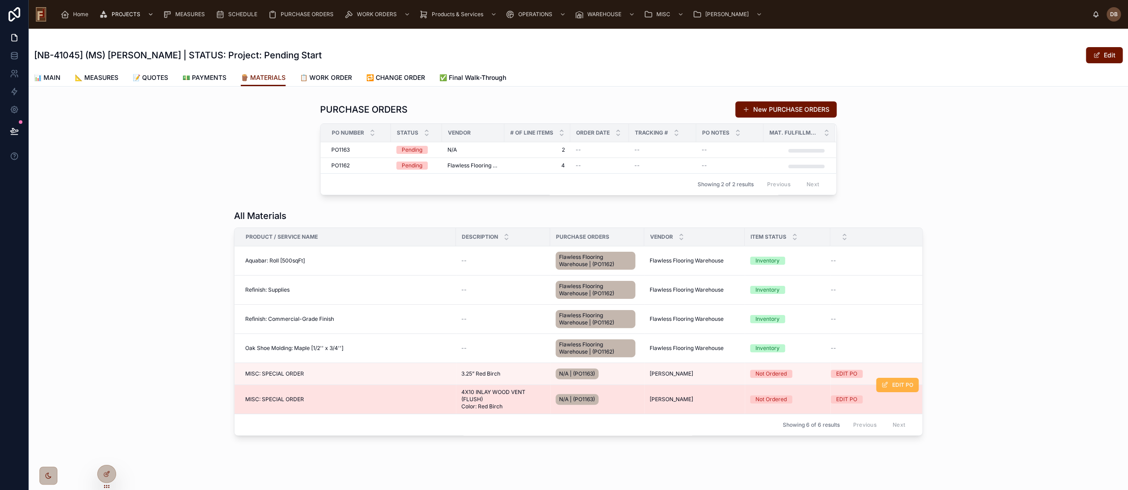
click at [893, 385] on span "EDIT PO" at bounding box center [903, 384] width 21 height 7
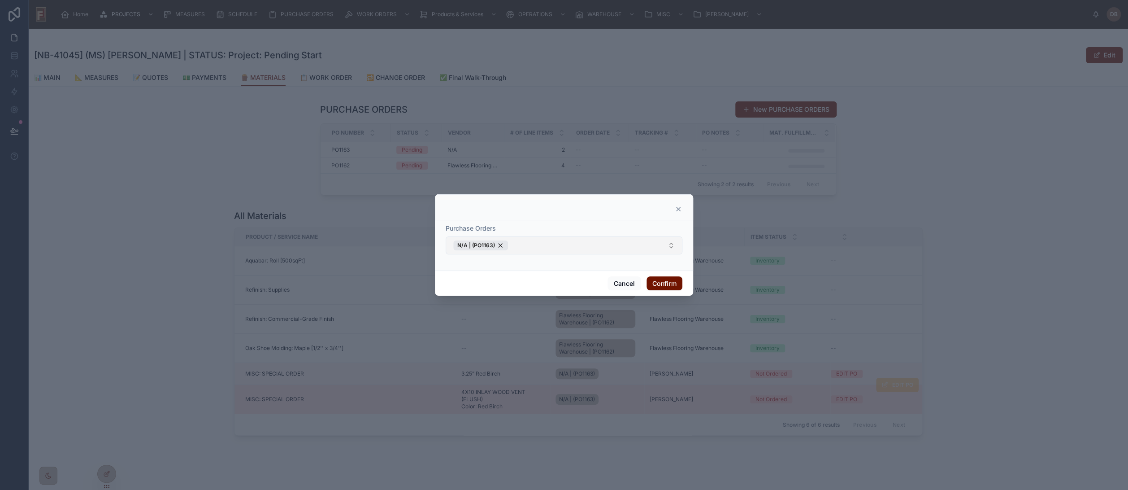
click at [528, 245] on button "N/A | (PO1163)" at bounding box center [564, 245] width 237 height 18
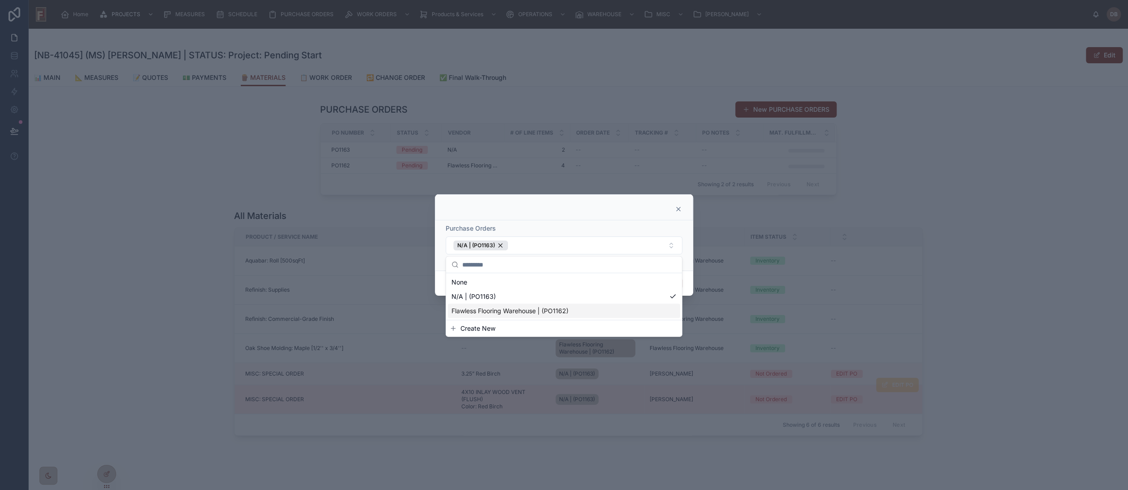
click at [477, 327] on span "Create New" at bounding box center [478, 328] width 35 height 9
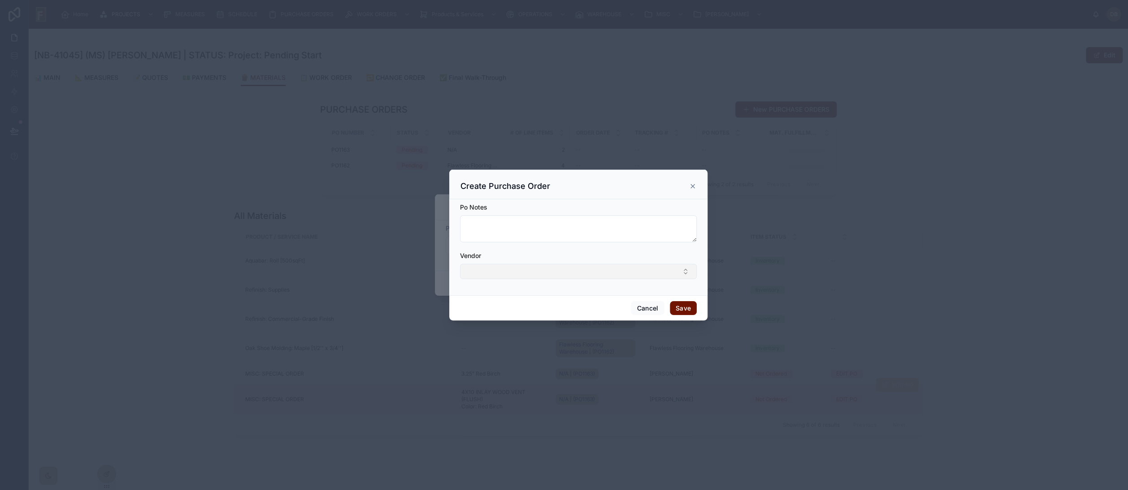
click at [503, 272] on button "Select Button" at bounding box center [578, 271] width 237 height 15
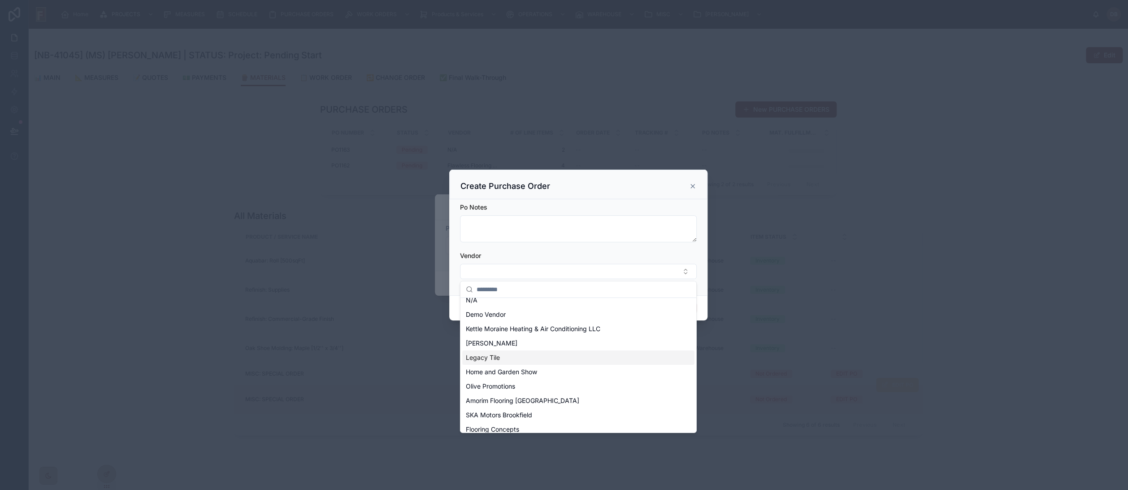
scroll to position [0, 0]
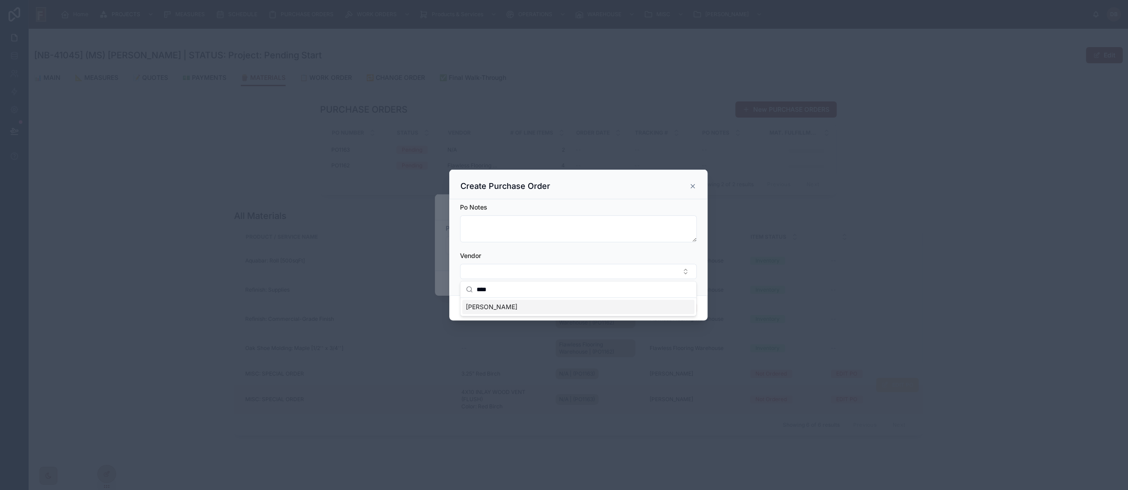
type input "****"
click at [504, 306] on span "[PERSON_NAME]" at bounding box center [492, 306] width 52 height 9
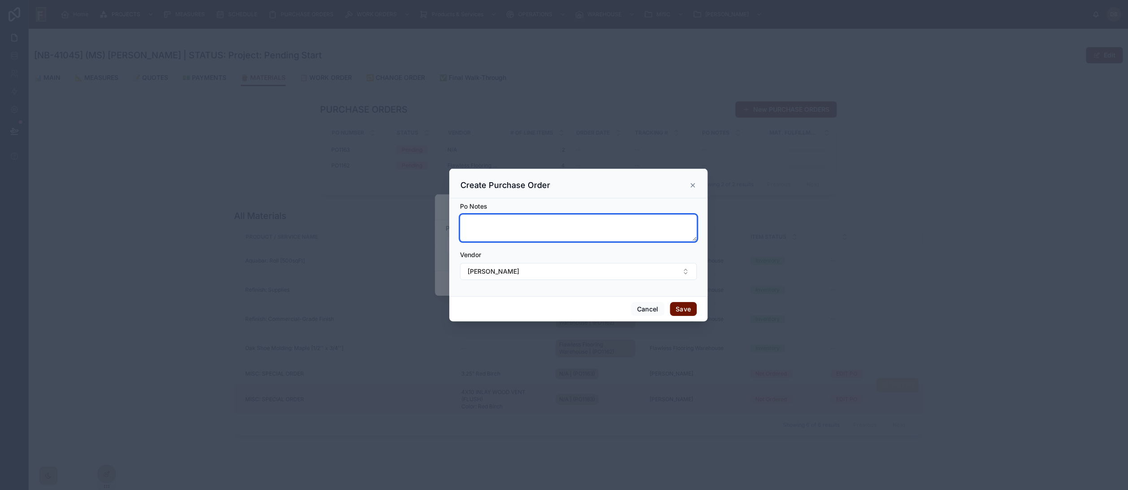
click at [527, 228] on textarea at bounding box center [578, 227] width 237 height 27
type textarea "**********"
click at [680, 307] on button "Save" at bounding box center [683, 309] width 27 height 14
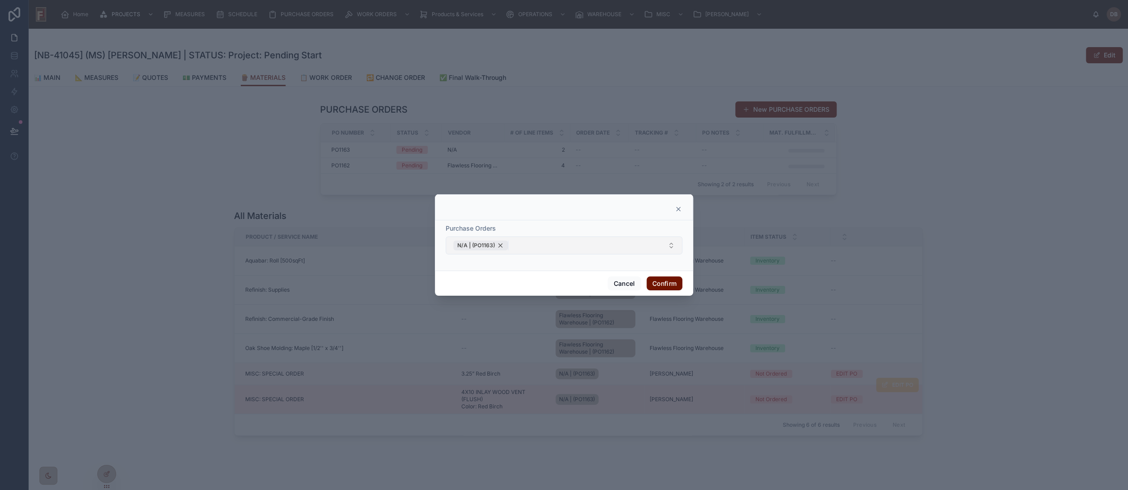
click at [502, 245] on div "N/A | (PO1163)" at bounding box center [480, 245] width 55 height 10
click at [499, 245] on button "Select Button" at bounding box center [564, 245] width 237 height 15
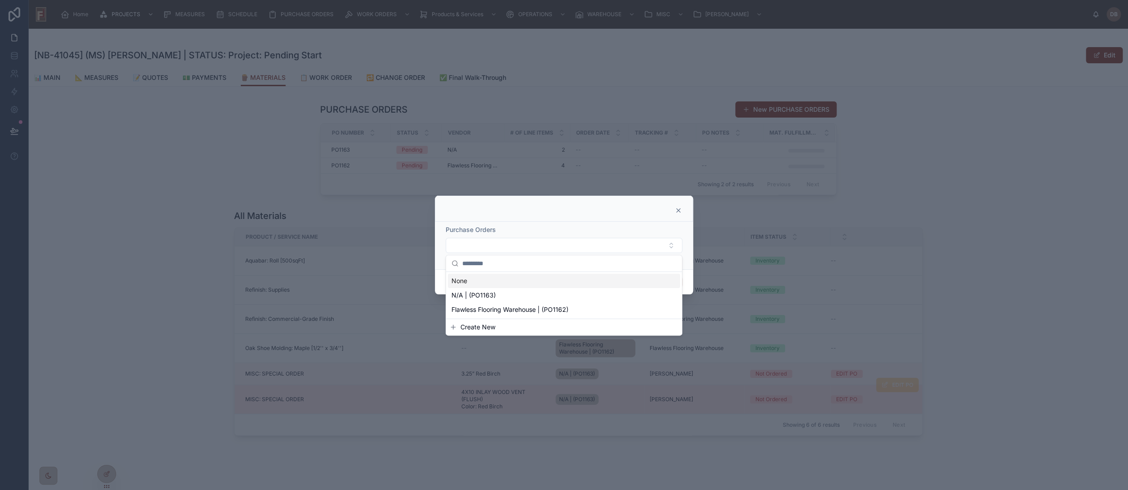
click at [679, 211] on icon at bounding box center [679, 211] width 4 height 4
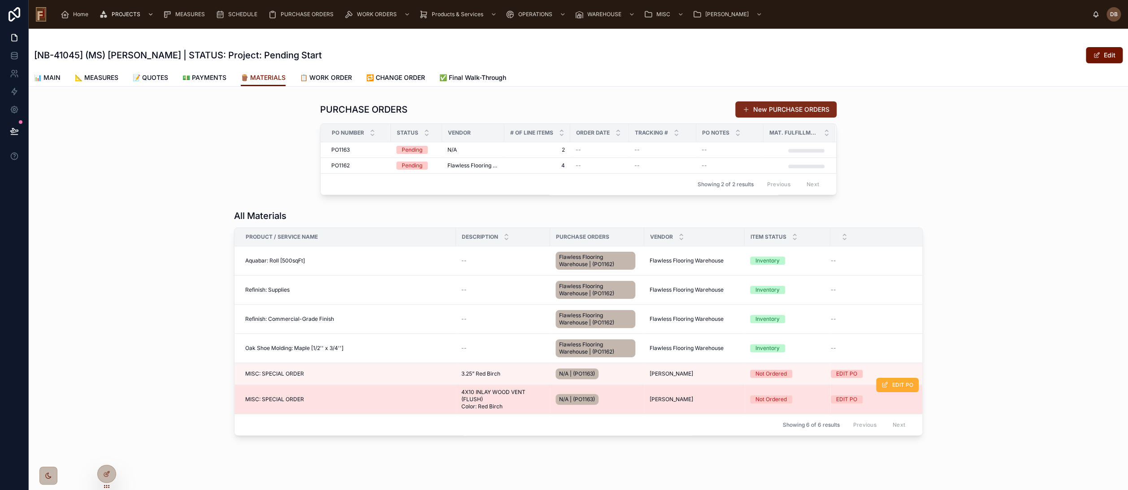
click at [780, 108] on button "New PURCHASE ORDERS" at bounding box center [786, 109] width 101 height 16
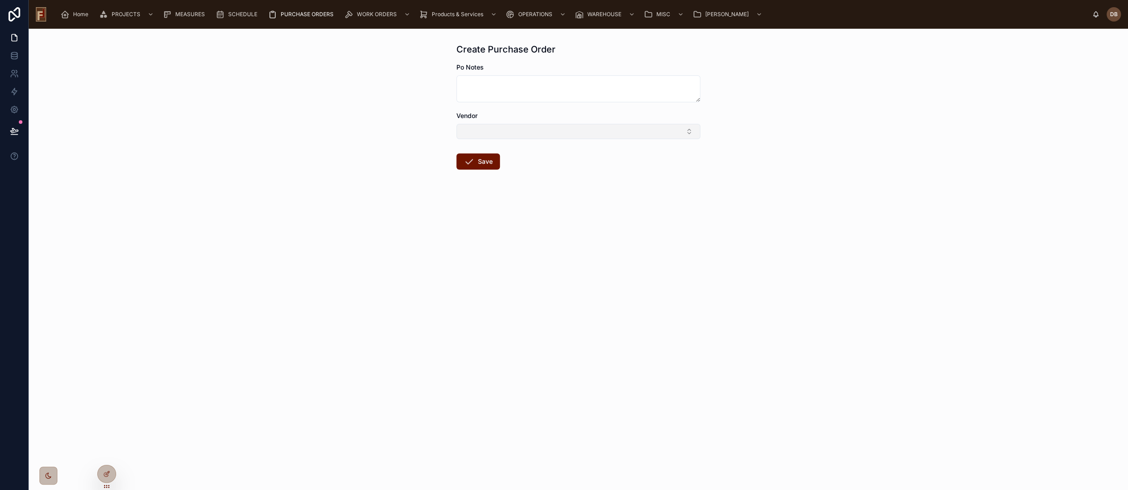
click at [573, 130] on button "Select Button" at bounding box center [579, 131] width 244 height 15
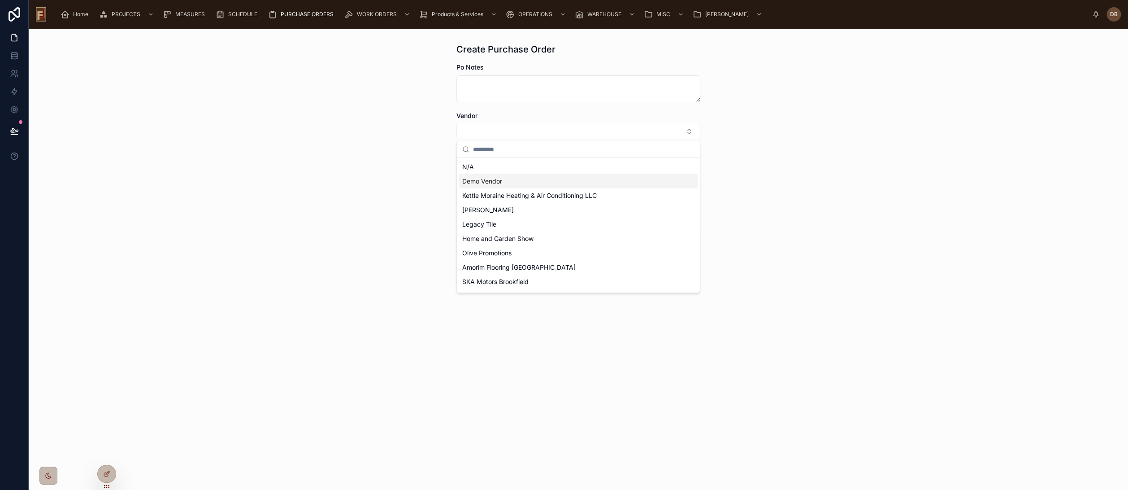
click at [495, 179] on span "Demo Vendor" at bounding box center [482, 181] width 40 height 9
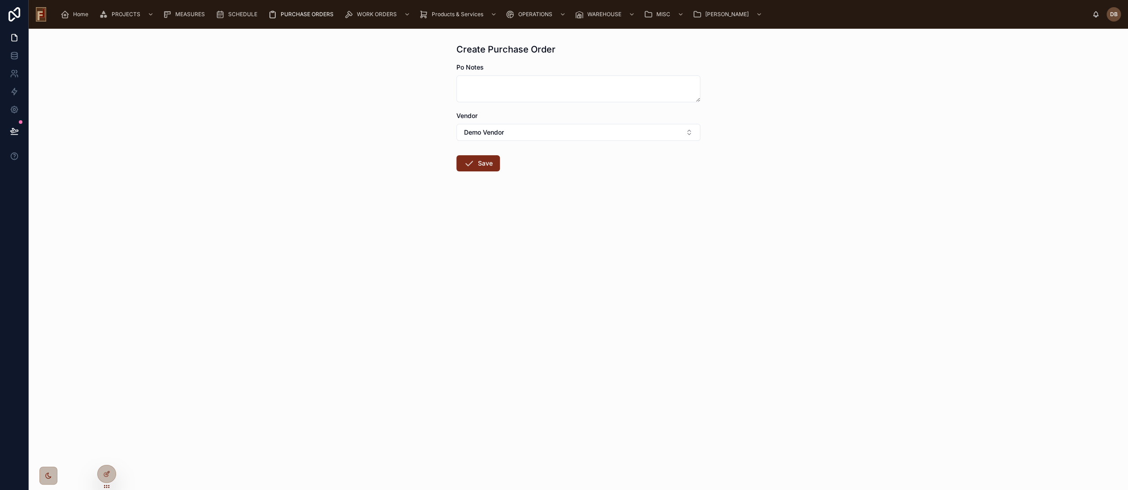
click at [482, 158] on button "Save" at bounding box center [479, 163] width 44 height 16
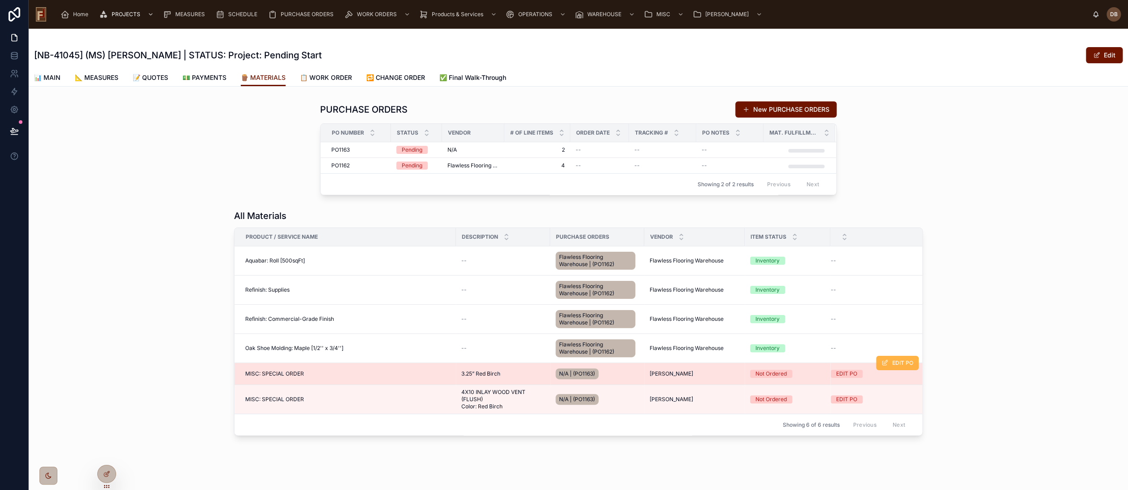
click at [884, 363] on icon at bounding box center [885, 362] width 7 height 7
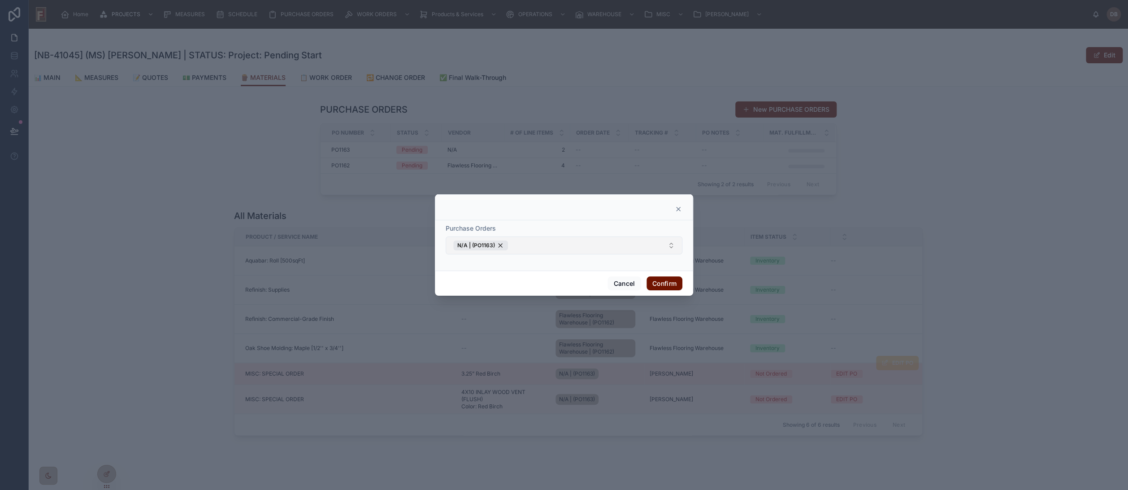
click at [519, 245] on button "N/A | (PO1163)" at bounding box center [564, 245] width 237 height 18
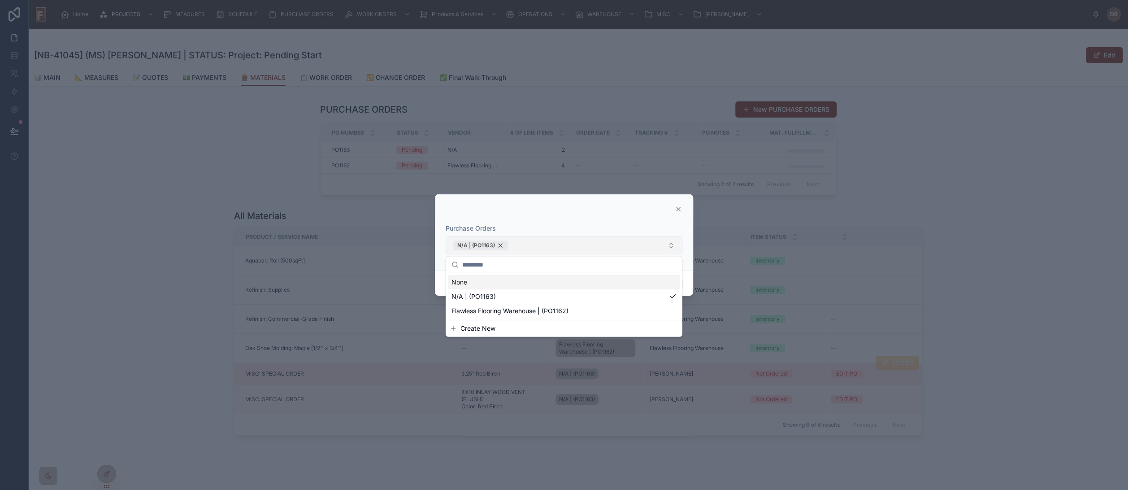
click at [501, 247] on div "N/A | (PO1163)" at bounding box center [480, 245] width 55 height 10
click at [503, 246] on button "Select Button" at bounding box center [564, 245] width 237 height 15
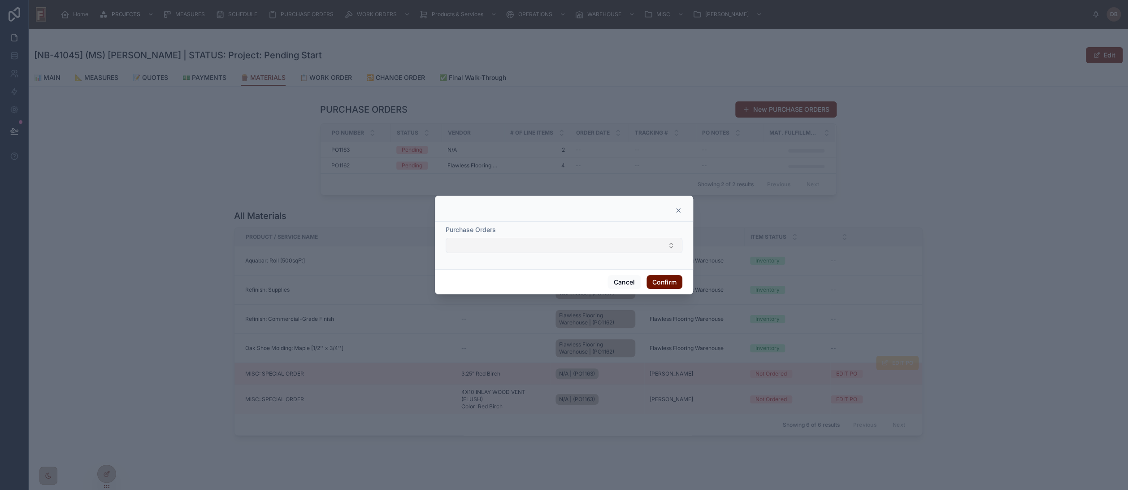
click at [504, 246] on button "Select Button" at bounding box center [564, 245] width 237 height 15
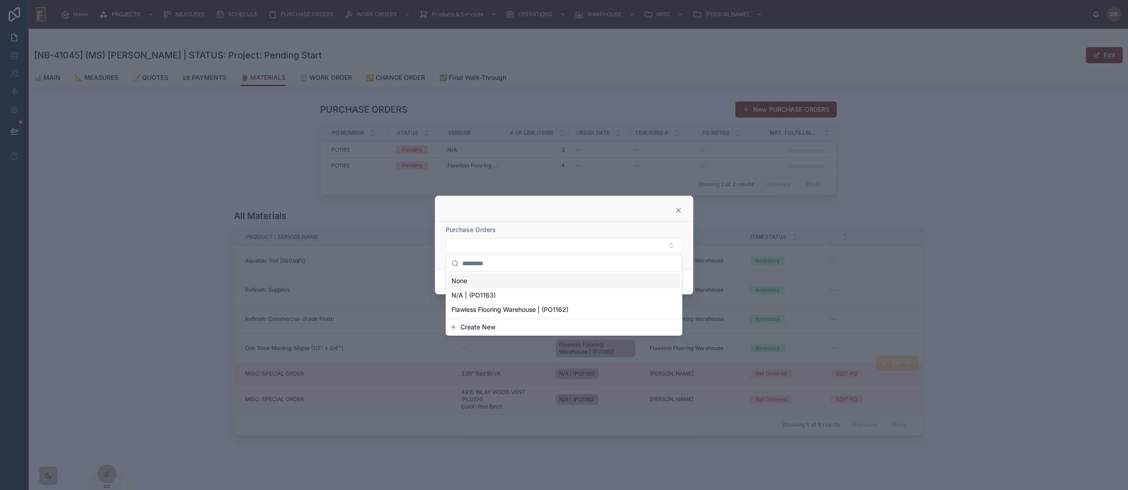
click at [569, 213] on div at bounding box center [564, 210] width 236 height 7
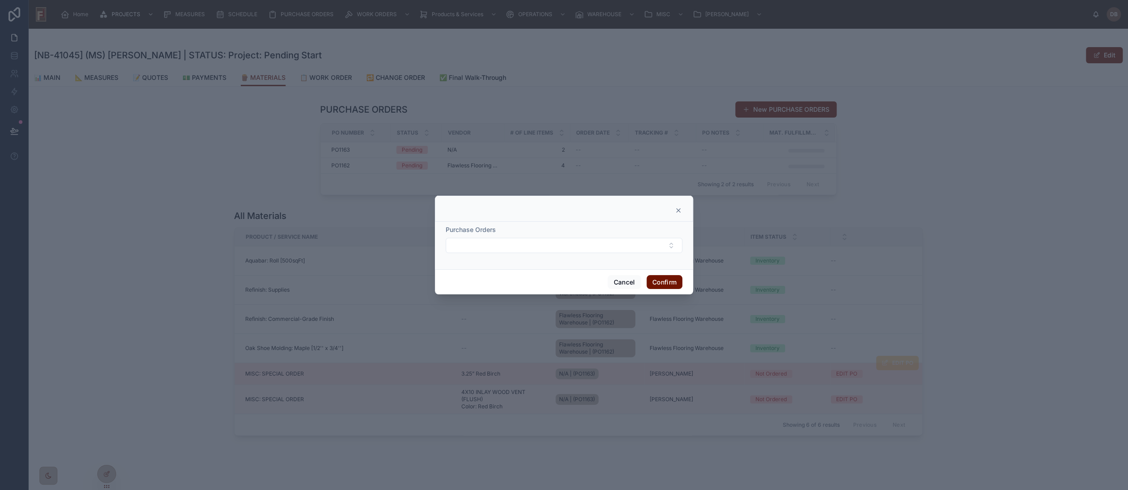
click at [677, 210] on icon at bounding box center [678, 210] width 7 height 7
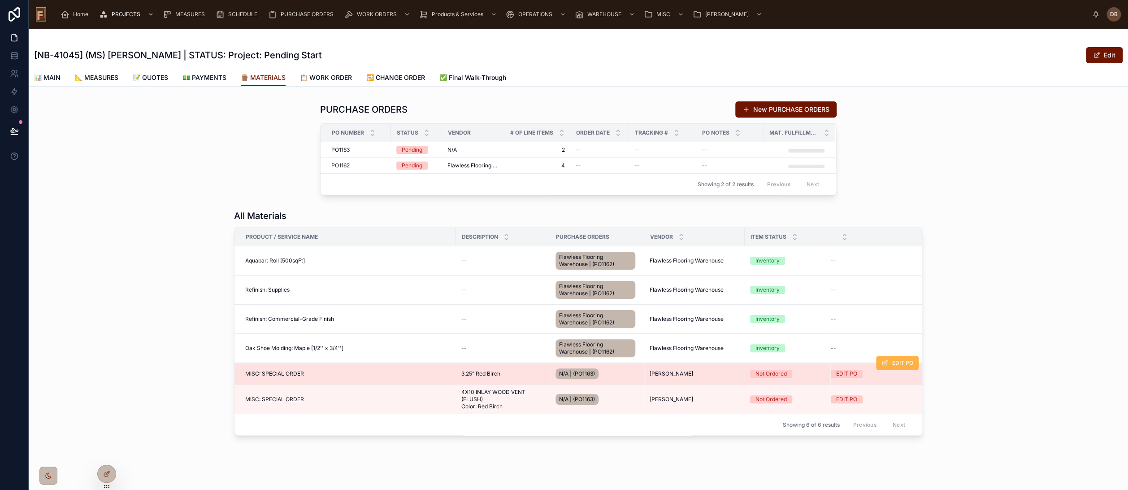
click at [885, 366] on button "EDIT PO" at bounding box center [897, 363] width 43 height 14
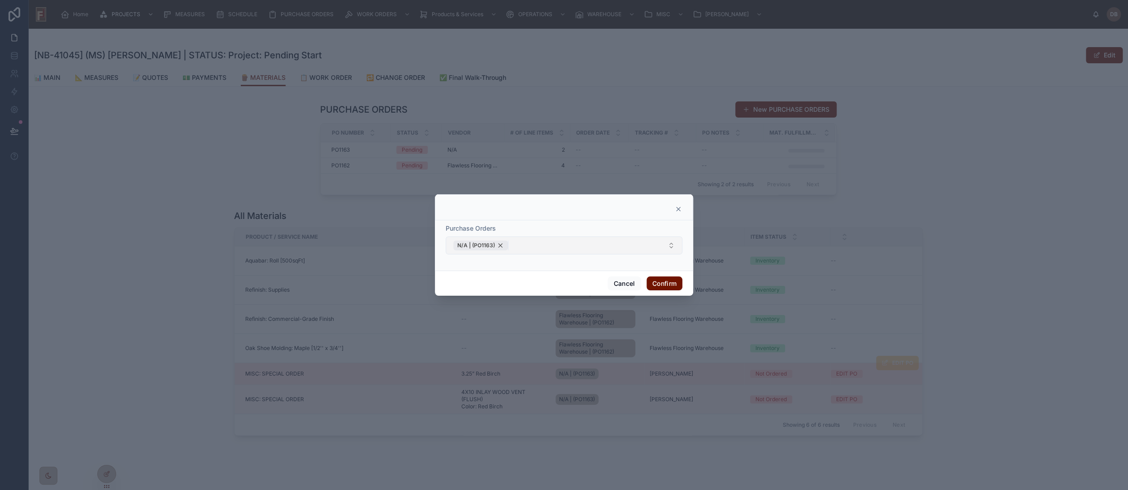
click at [499, 244] on div "N/A | (PO1163)" at bounding box center [480, 245] width 55 height 10
click at [506, 247] on button "Select Button" at bounding box center [564, 245] width 237 height 15
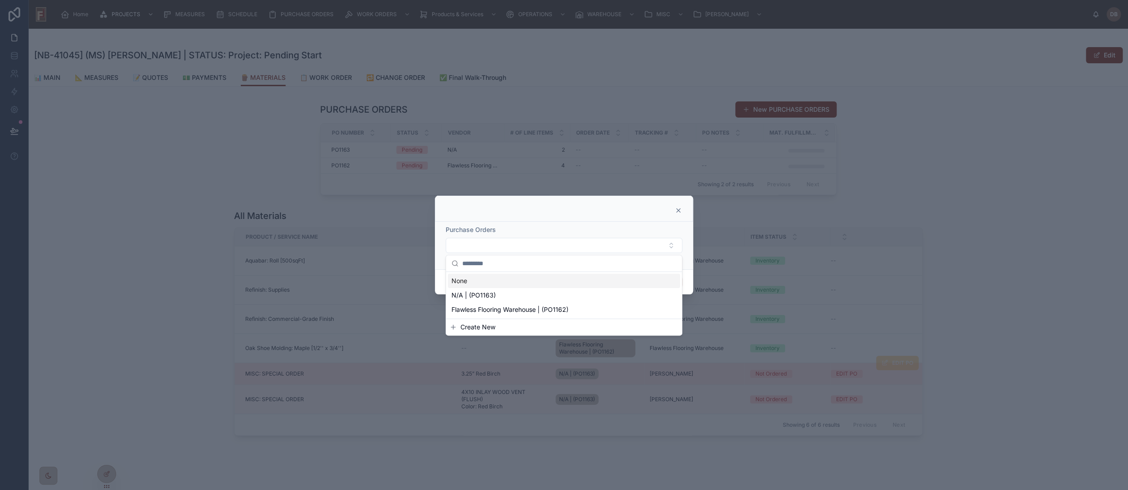
click at [677, 211] on icon at bounding box center [679, 211] width 4 height 4
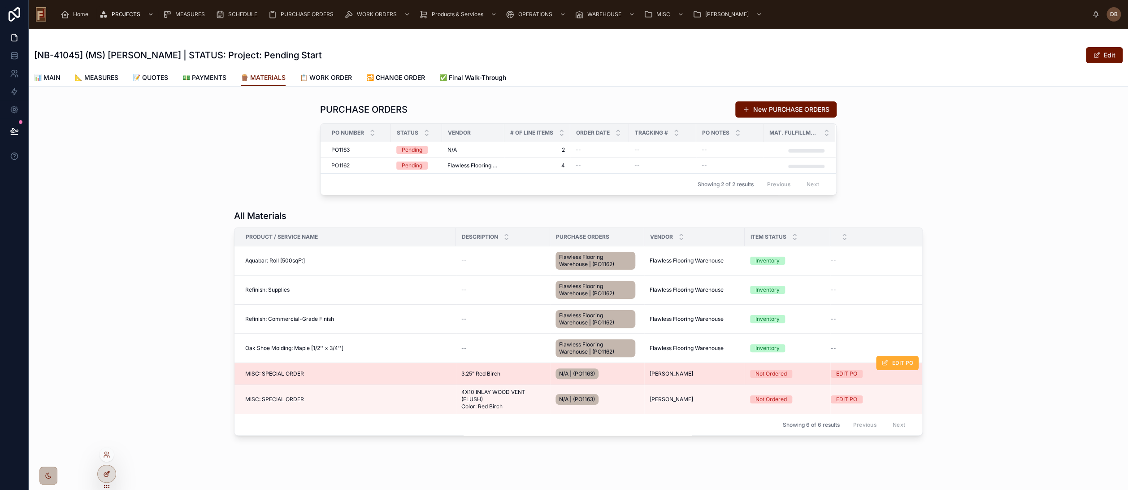
click at [108, 473] on icon at bounding box center [108, 473] width 4 height 4
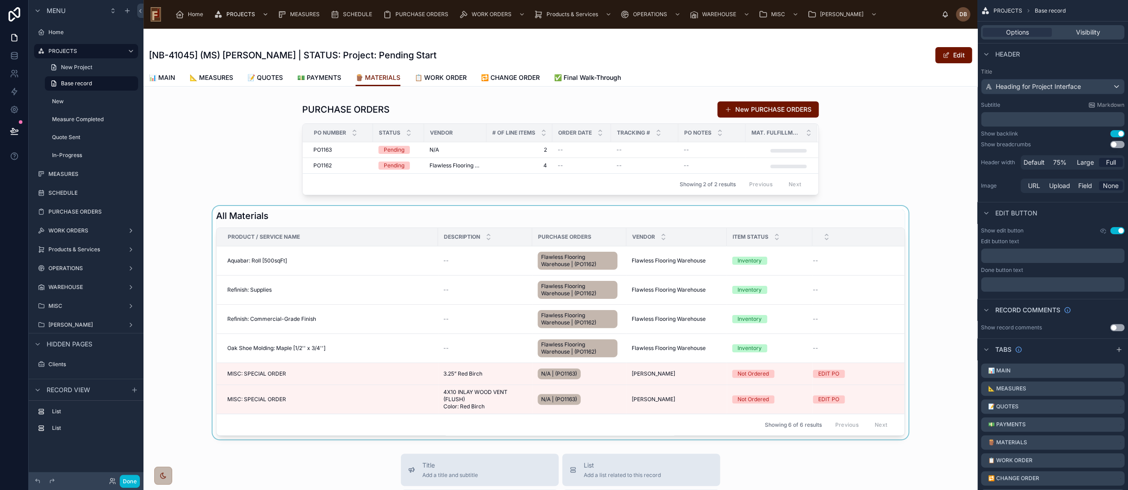
click at [866, 214] on div at bounding box center [561, 322] width 834 height 233
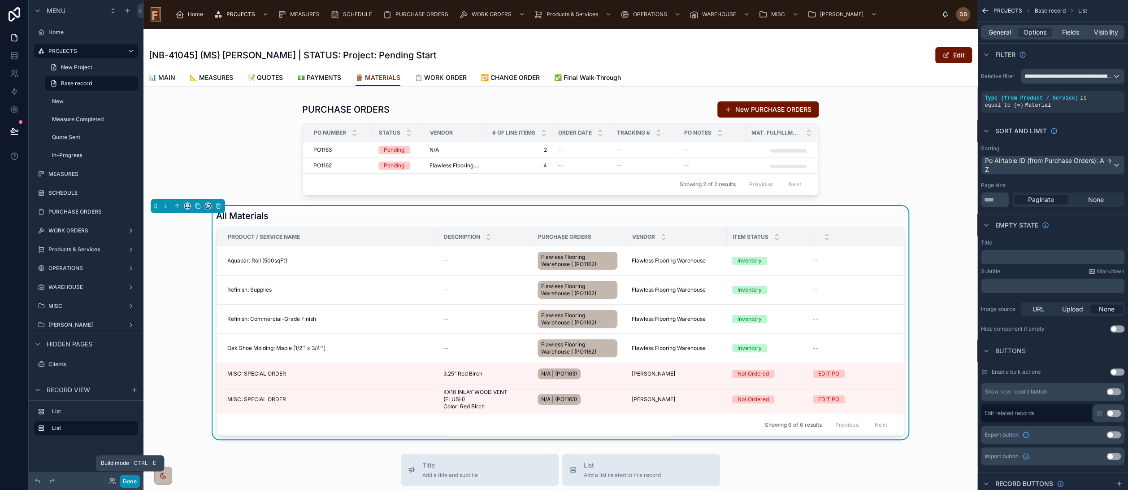
click at [131, 478] on button "Done" at bounding box center [130, 481] width 20 height 13
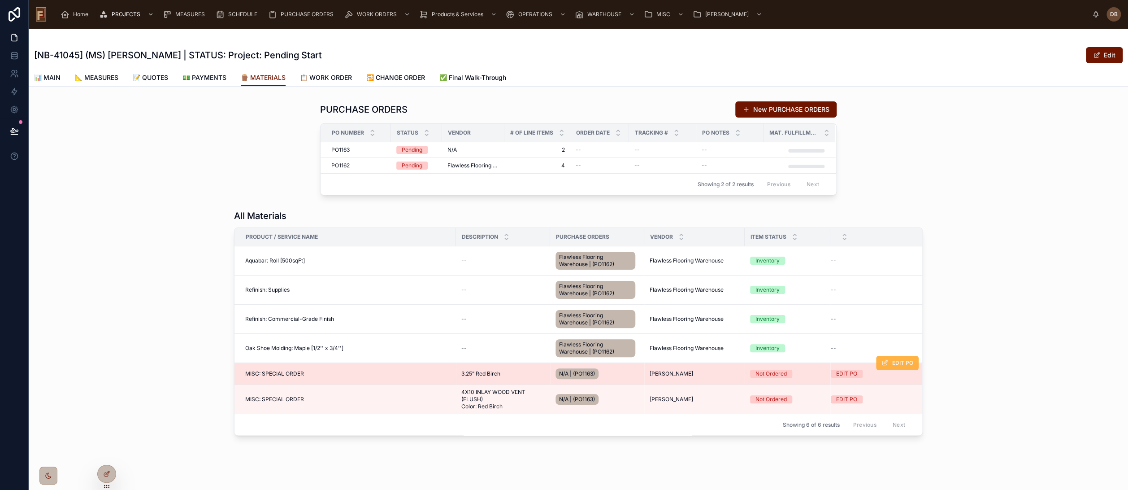
click at [897, 362] on span "EDIT PO" at bounding box center [903, 362] width 21 height 7
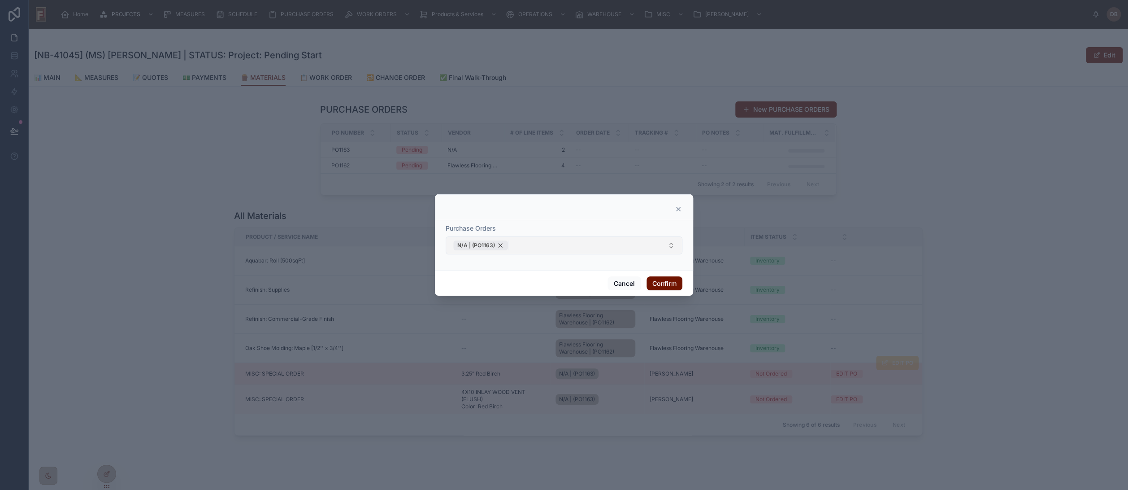
click at [501, 245] on div "N/A | (PO1163)" at bounding box center [480, 245] width 55 height 10
click at [669, 282] on button "Confirm" at bounding box center [665, 282] width 36 height 14
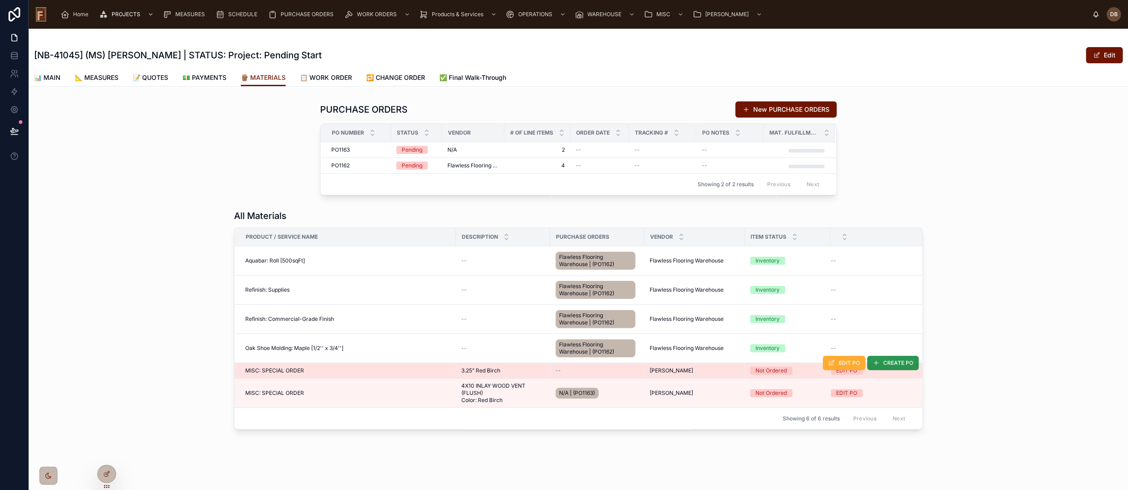
click at [890, 362] on span "CREATE PO" at bounding box center [899, 362] width 30 height 7
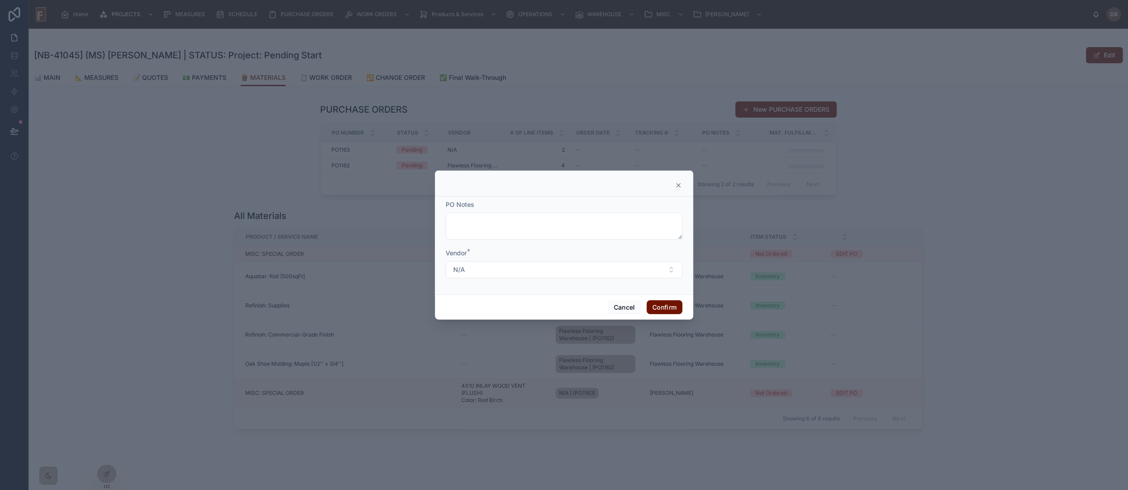
click at [678, 185] on icon at bounding box center [678, 185] width 7 height 7
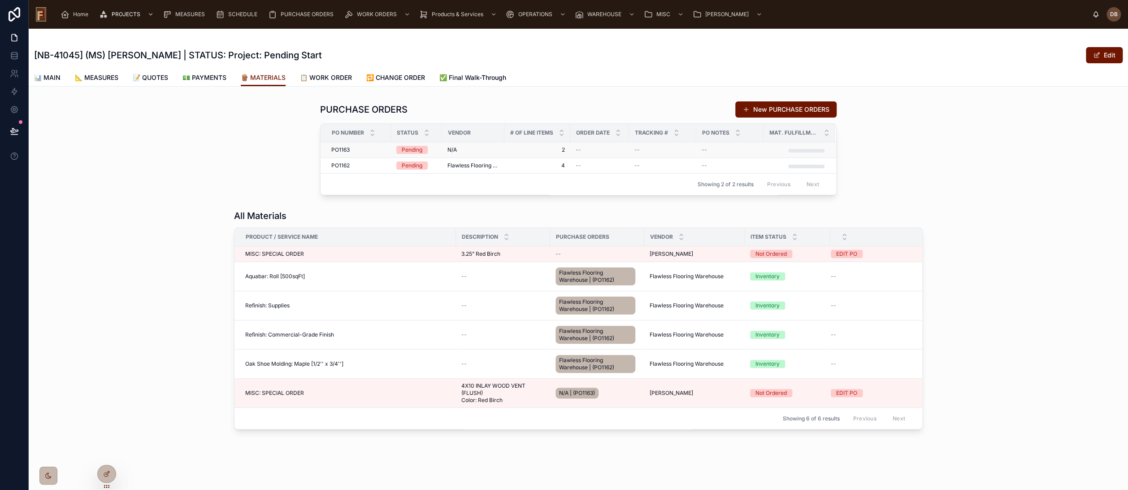
click at [479, 150] on div "N/A" at bounding box center [474, 149] width 52 height 7
click at [105, 475] on icon at bounding box center [106, 473] width 7 height 7
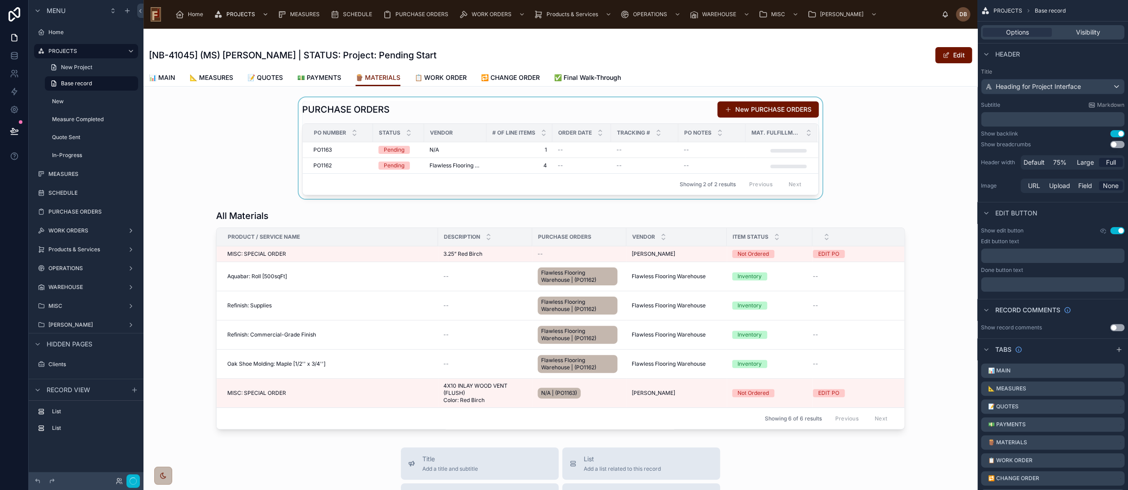
click at [503, 108] on div at bounding box center [561, 147] width 834 height 101
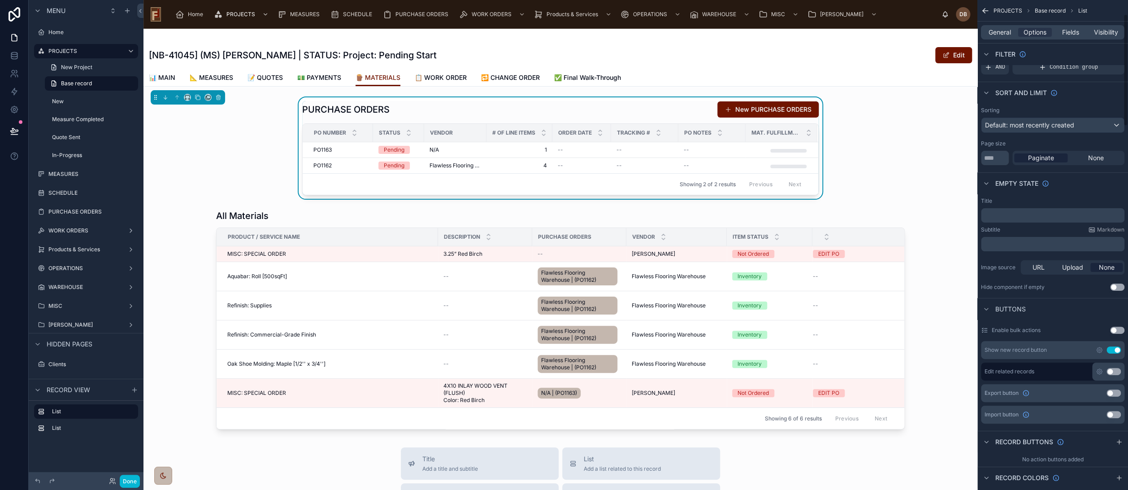
scroll to position [149, 0]
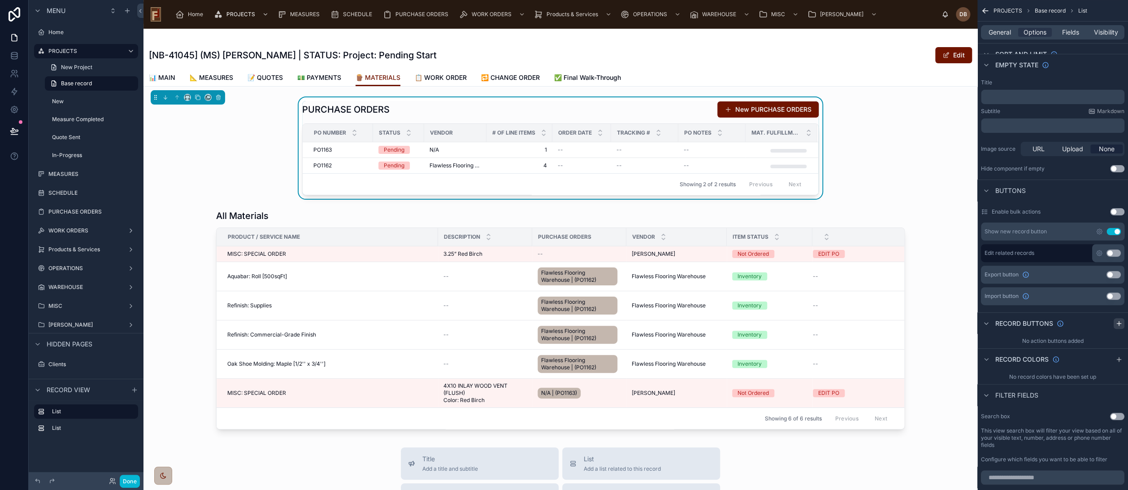
click at [1120, 323] on icon "scrollable content" at bounding box center [1119, 323] width 7 height 7
click at [1117, 345] on icon "scrollable content" at bounding box center [1117, 344] width 7 height 7
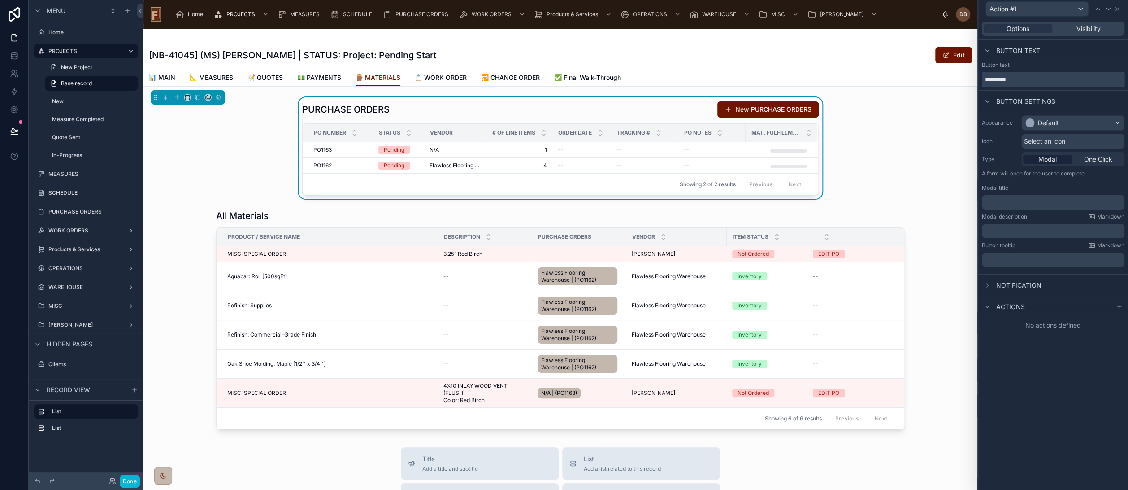
drag, startPoint x: 1037, startPoint y: 76, endPoint x: 979, endPoint y: 84, distance: 58.4
click at [979, 84] on div "Button text *********" at bounding box center [1054, 73] width 150 height 25
type input "*******"
click at [1075, 125] on div "Default" at bounding box center [1073, 123] width 102 height 14
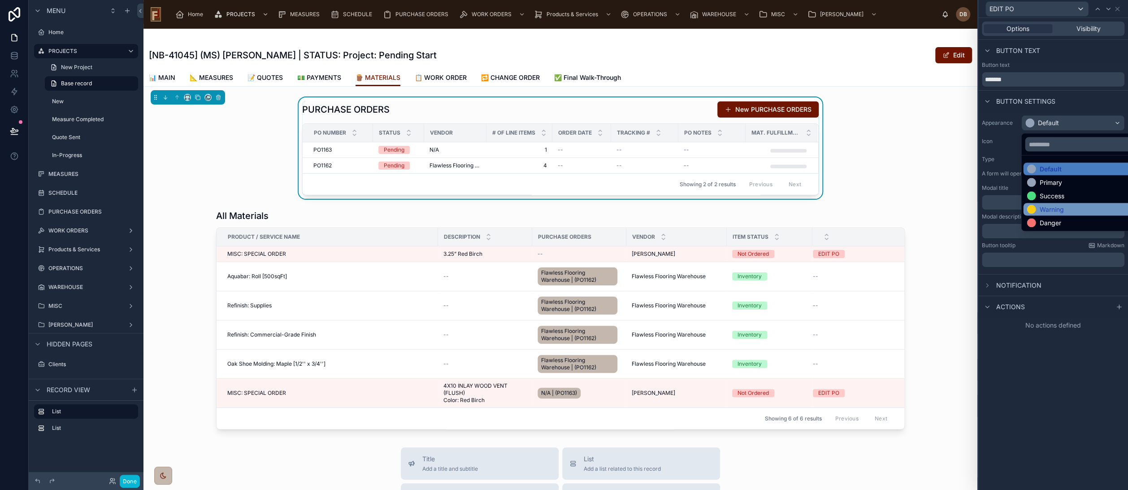
click at [1067, 207] on div "Warning" at bounding box center [1083, 209] width 112 height 9
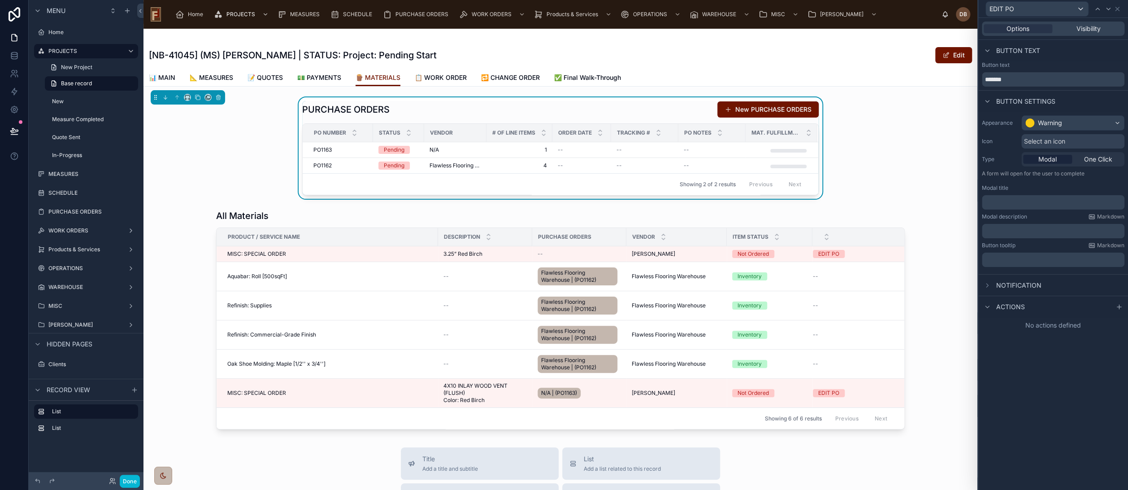
click at [1059, 139] on span "Select an icon" at bounding box center [1044, 141] width 41 height 9
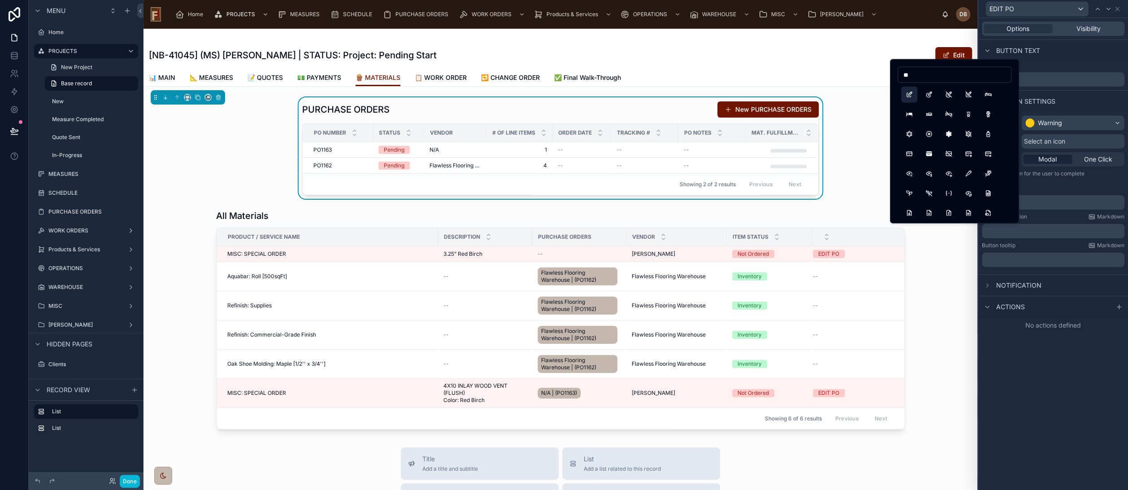
type input "**"
click at [908, 92] on button "Edit" at bounding box center [910, 95] width 16 height 16
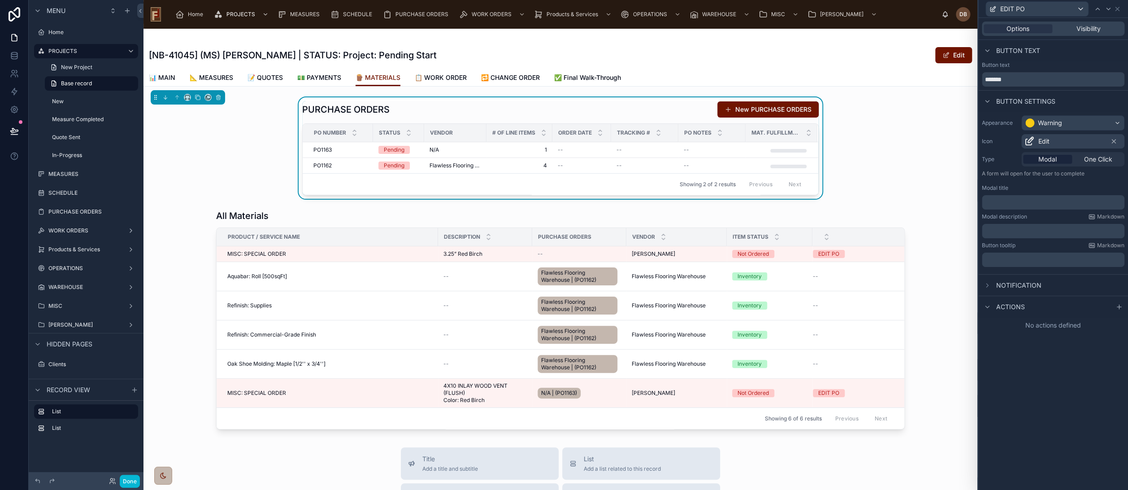
click at [1016, 307] on span "Actions" at bounding box center [1011, 306] width 29 height 9
click at [1119, 307] on icon at bounding box center [1119, 306] width 7 height 7
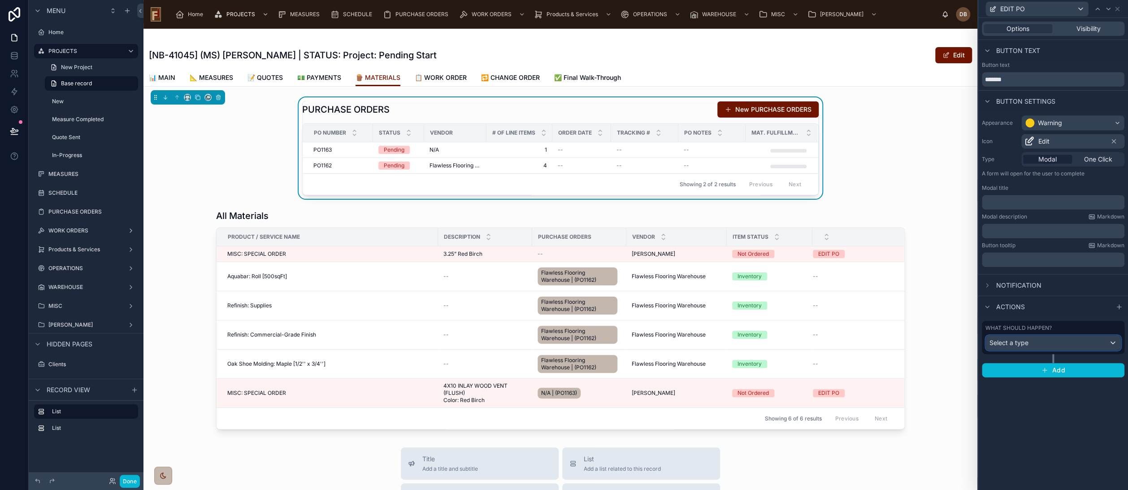
click at [1063, 346] on div "Select a type" at bounding box center [1053, 342] width 135 height 14
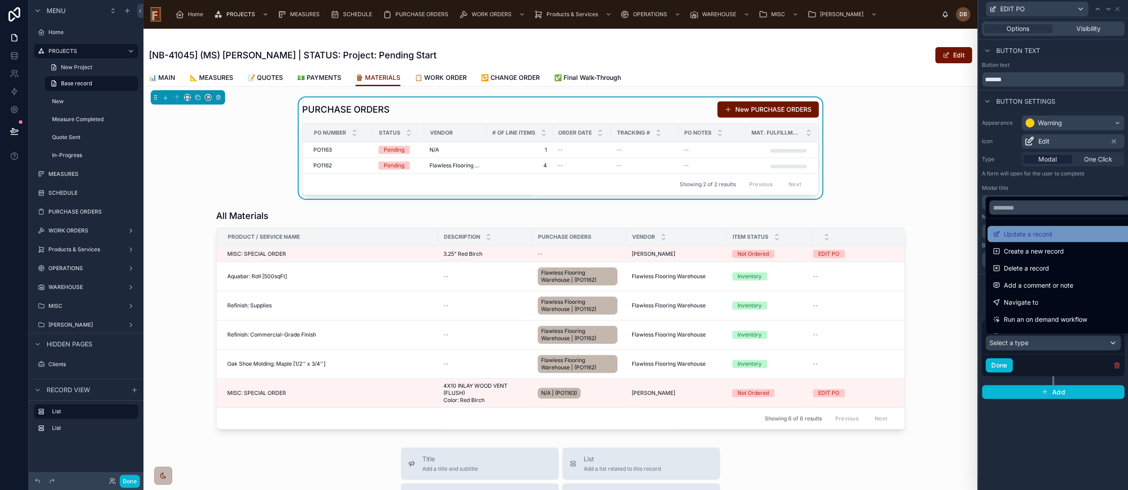
click at [1046, 236] on span "Update a record" at bounding box center [1028, 233] width 48 height 11
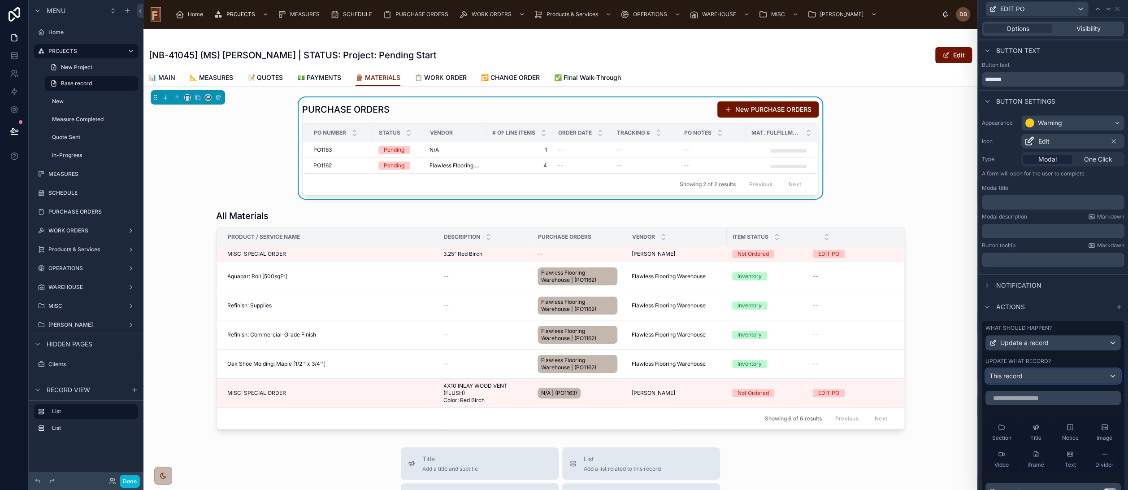
click at [1045, 377] on div "This record" at bounding box center [1053, 376] width 135 height 14
click at [1045, 377] on div at bounding box center [1054, 245] width 150 height 490
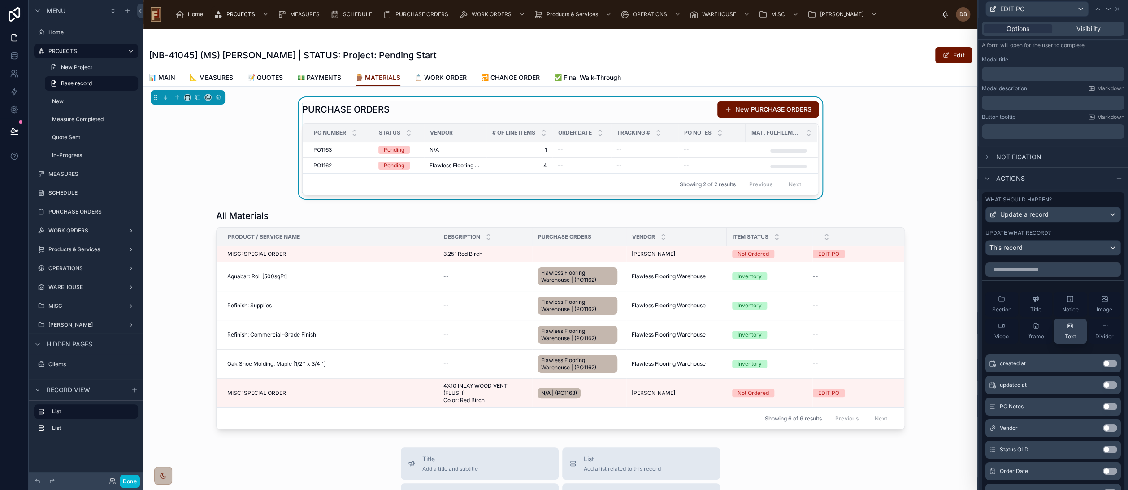
scroll to position [190, 0]
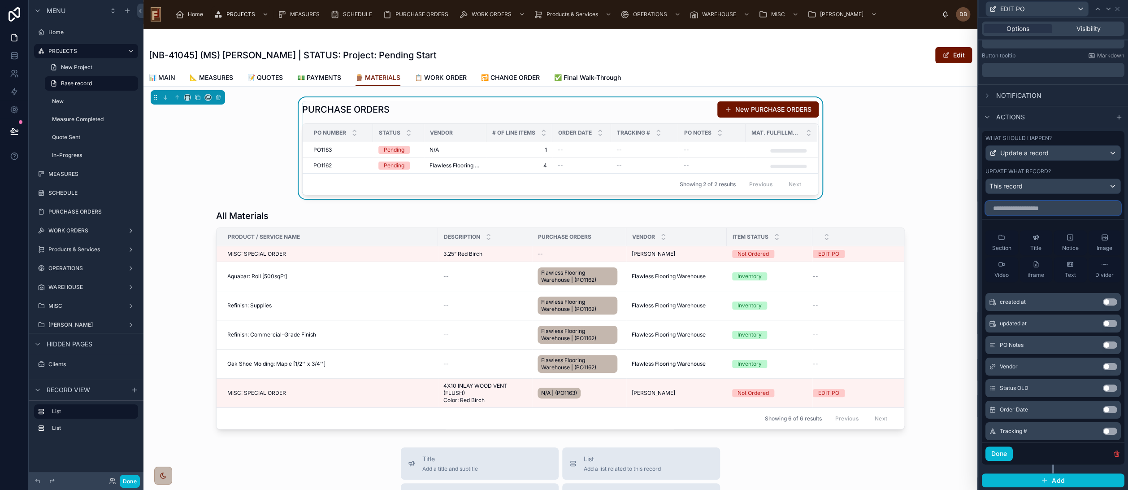
click at [1025, 207] on input "text" at bounding box center [1053, 208] width 135 height 14
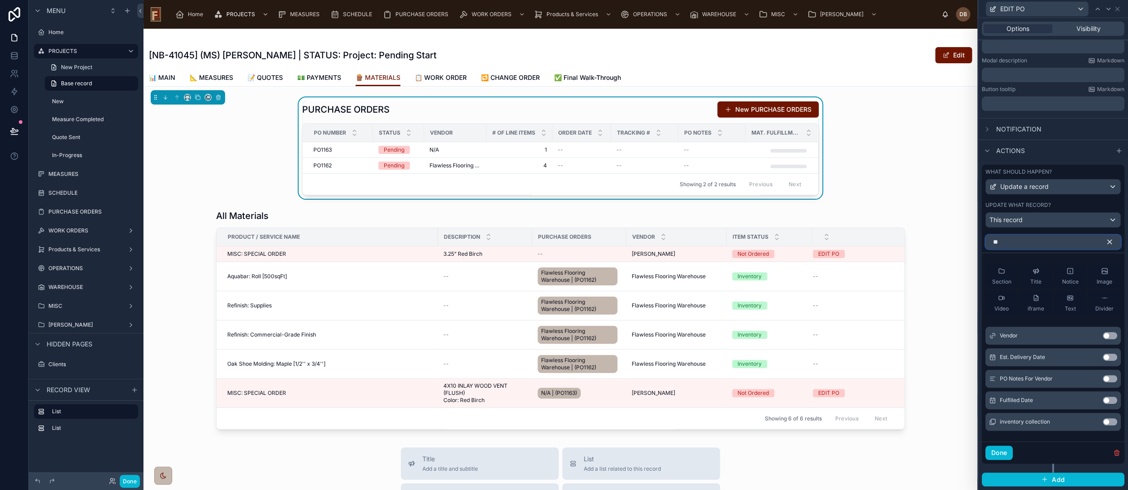
scroll to position [155, 0]
type input "**"
click at [1103, 335] on button "Use setting" at bounding box center [1110, 336] width 14 height 7
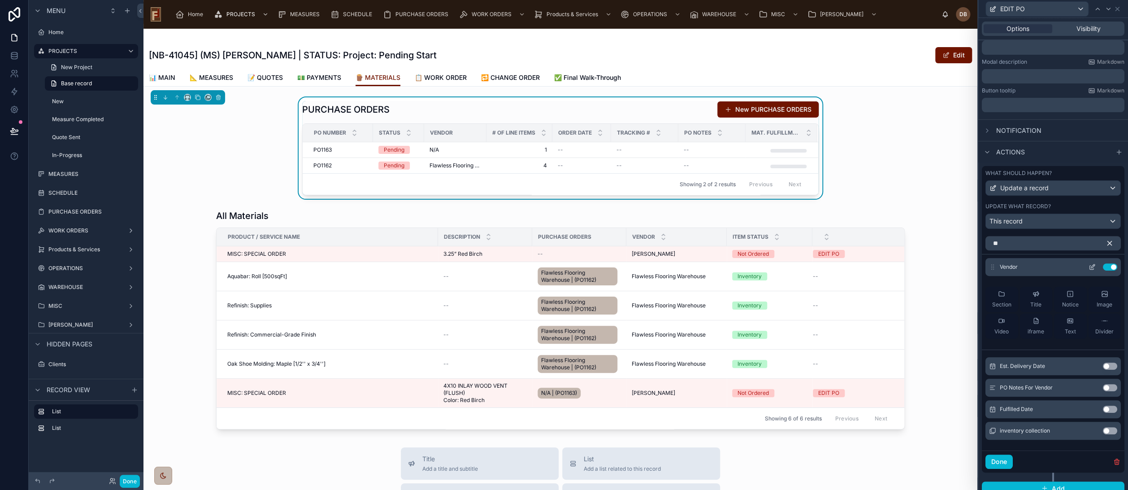
click at [1089, 266] on icon at bounding box center [1092, 266] width 7 height 7
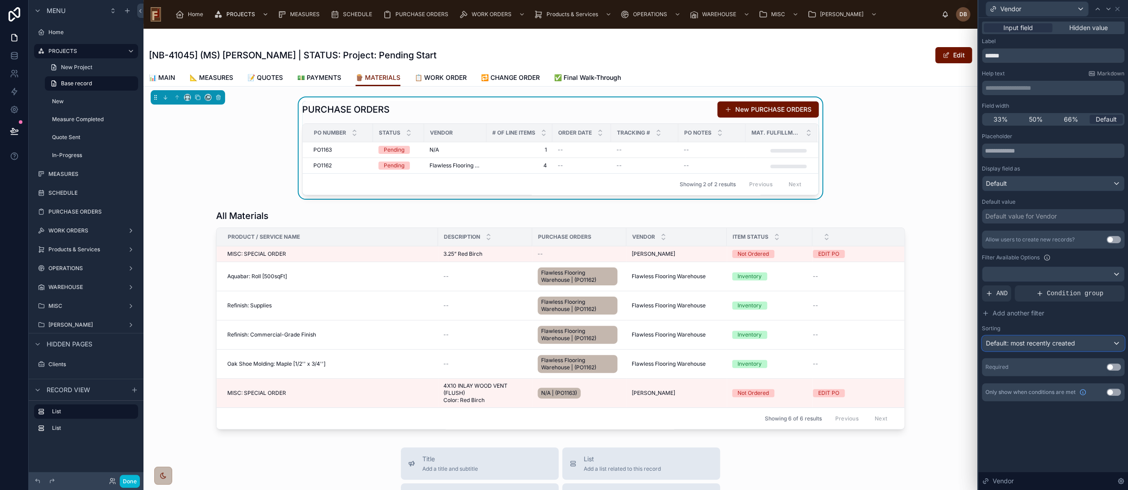
click at [1046, 341] on span "Default: most recently created" at bounding box center [1030, 343] width 89 height 8
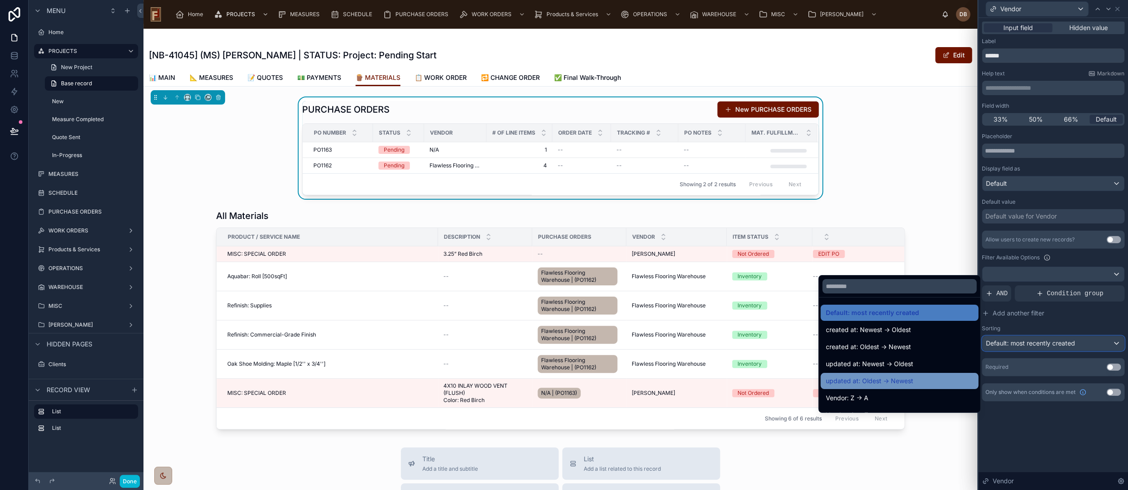
scroll to position [50, 0]
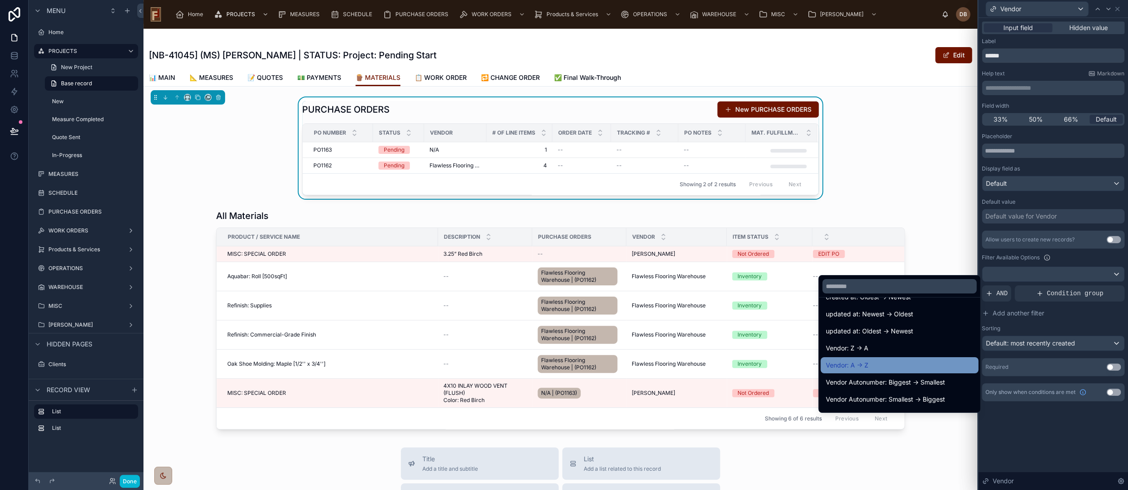
click at [872, 364] on div "Vendor: A -> Z" at bounding box center [899, 365] width 147 height 11
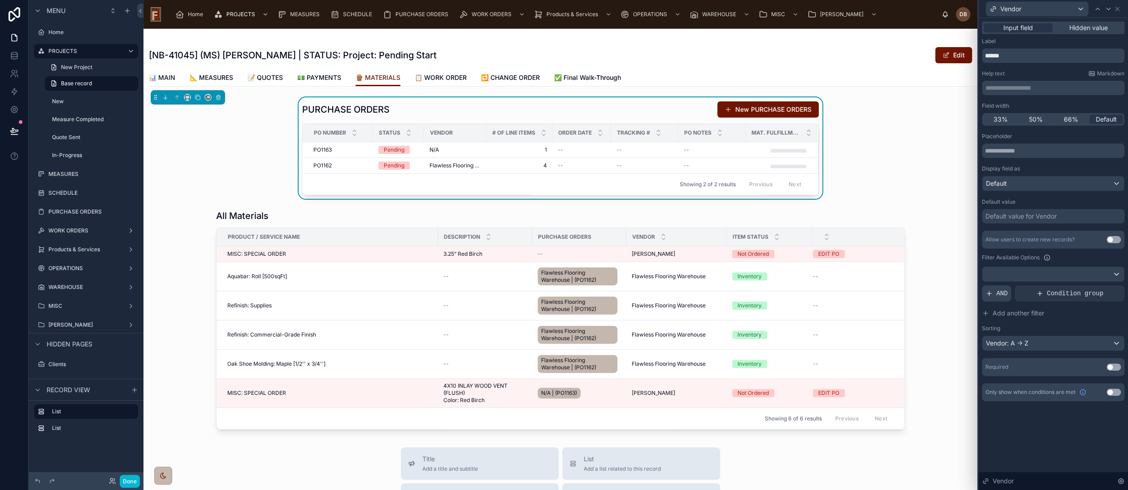
click at [999, 293] on span "AND" at bounding box center [1002, 293] width 11 height 9
click at [1102, 283] on icon at bounding box center [1102, 285] width 5 height 5
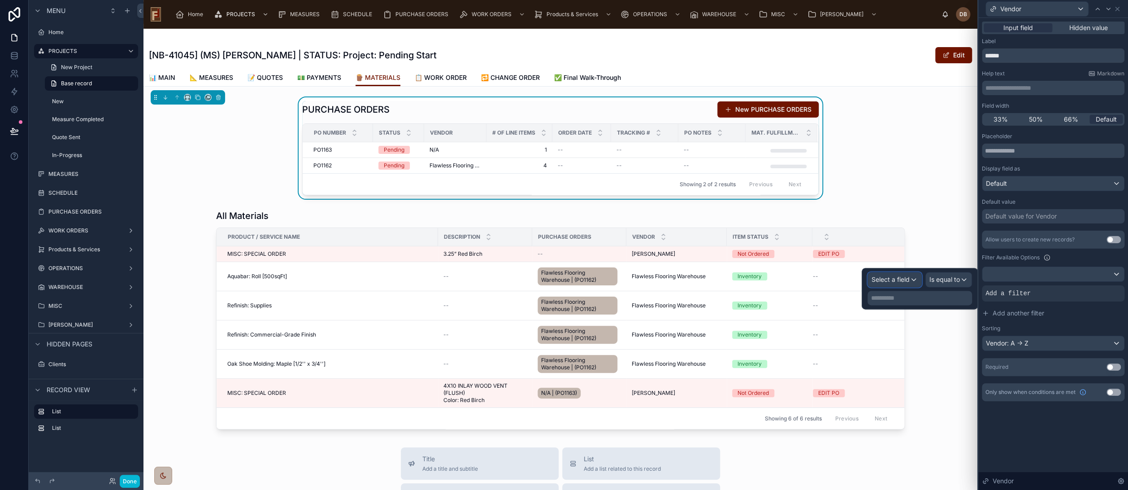
click at [902, 283] on span "Select a field" at bounding box center [891, 279] width 38 height 8
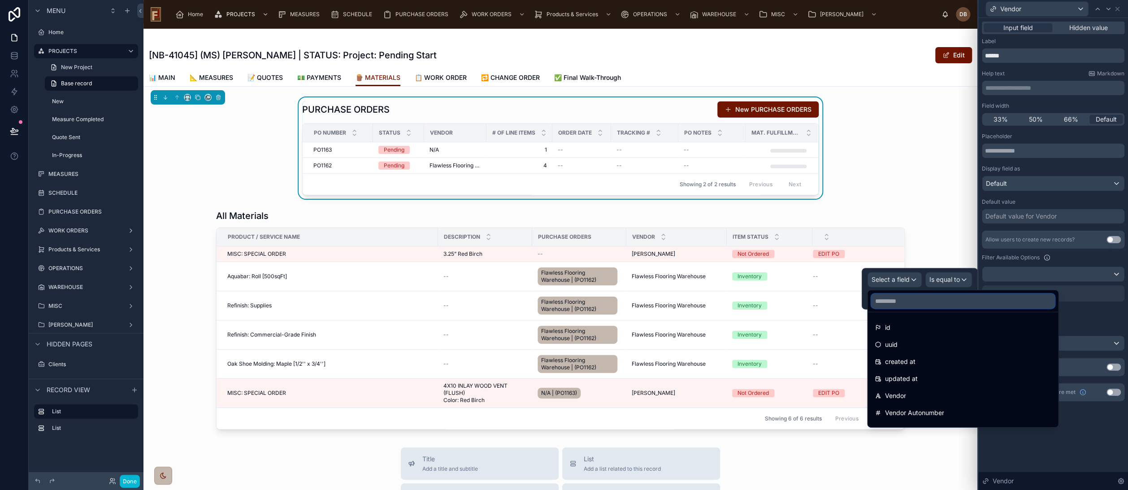
click at [912, 299] on input "text" at bounding box center [962, 301] width 183 height 14
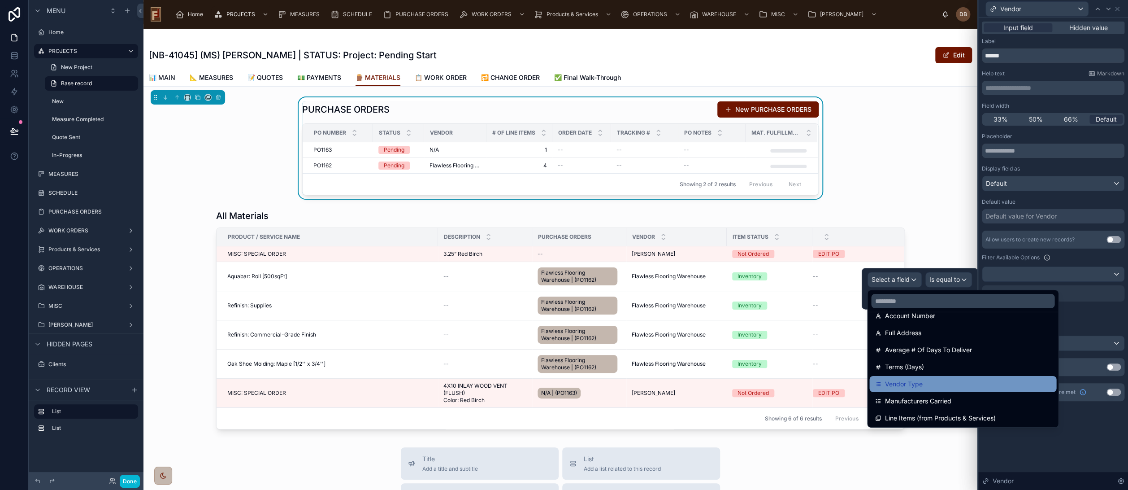
click at [920, 384] on span "Vendor Type" at bounding box center [904, 384] width 38 height 11
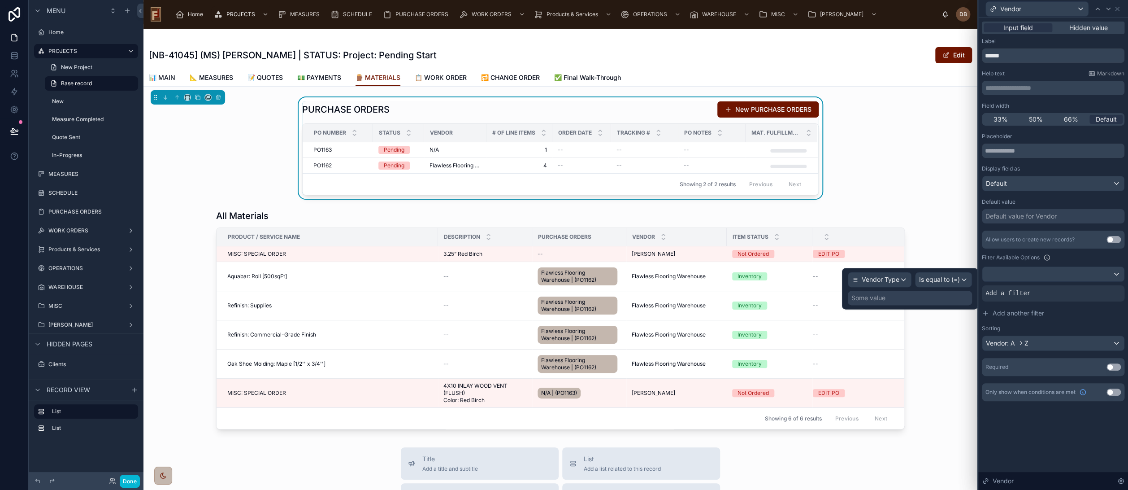
click at [932, 297] on div "Some value" at bounding box center [910, 298] width 124 height 14
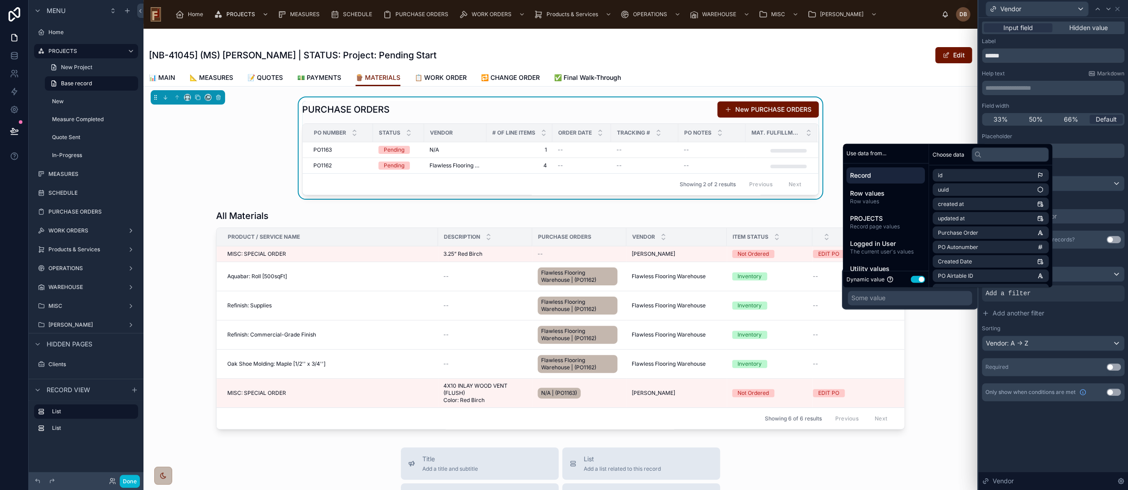
click at [916, 279] on button "Use setting" at bounding box center [918, 278] width 14 height 7
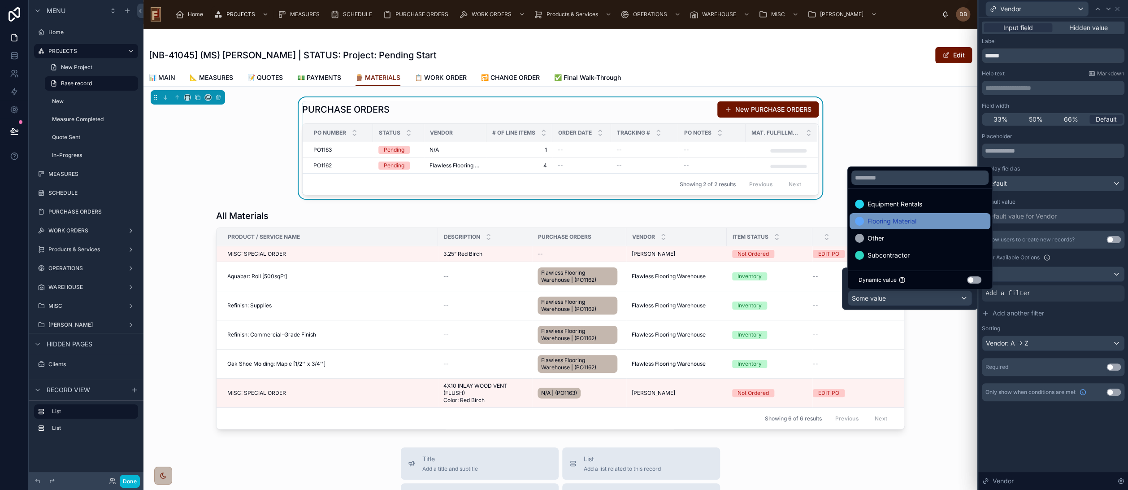
click at [924, 219] on div "Flooring Material" at bounding box center [920, 221] width 130 height 11
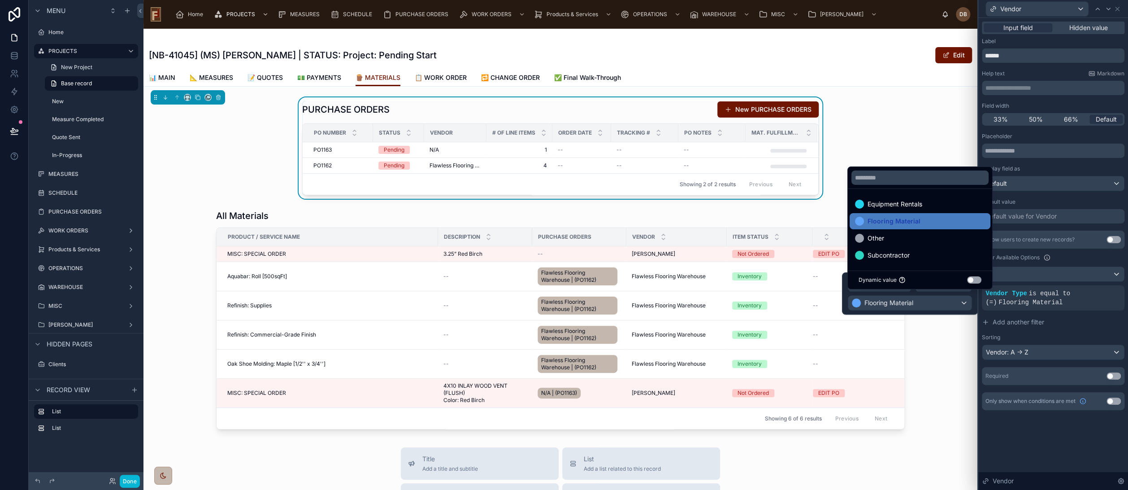
drag, startPoint x: 1039, startPoint y: 433, endPoint x: 1037, endPoint y: 419, distance: 14.5
click at [1037, 433] on div "**********" at bounding box center [1054, 254] width 150 height 472
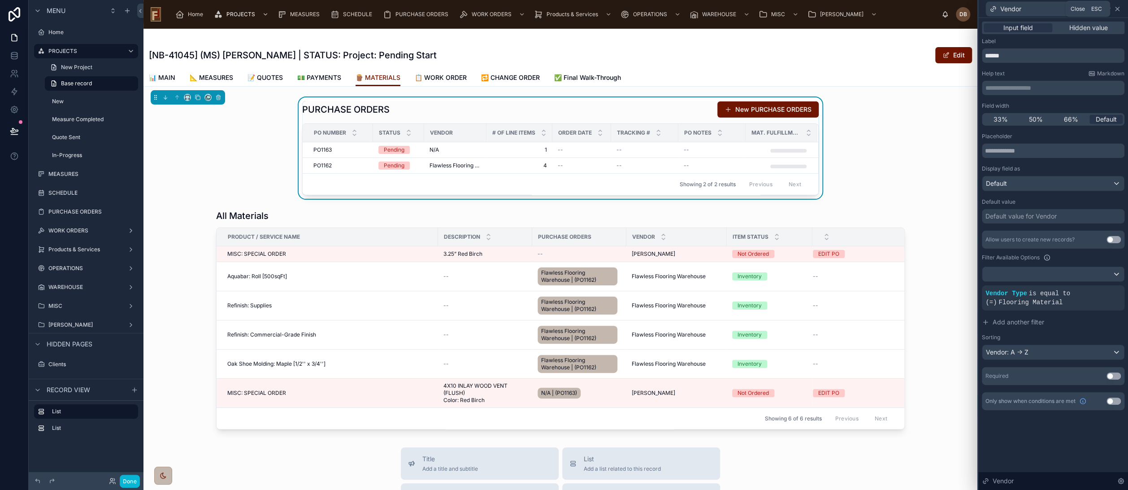
click at [1119, 9] on icon at bounding box center [1117, 8] width 7 height 7
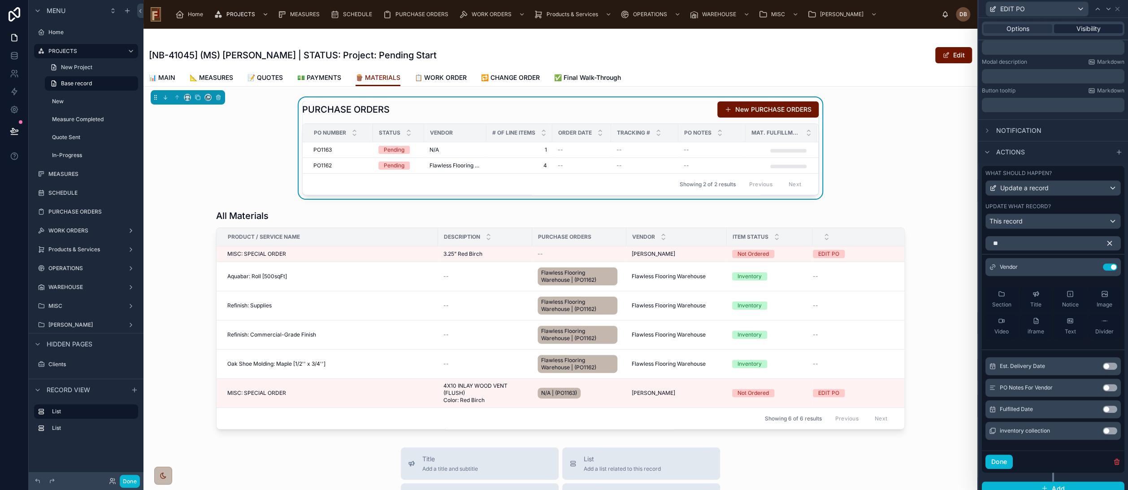
click at [1083, 26] on span "Visibility" at bounding box center [1089, 28] width 24 height 9
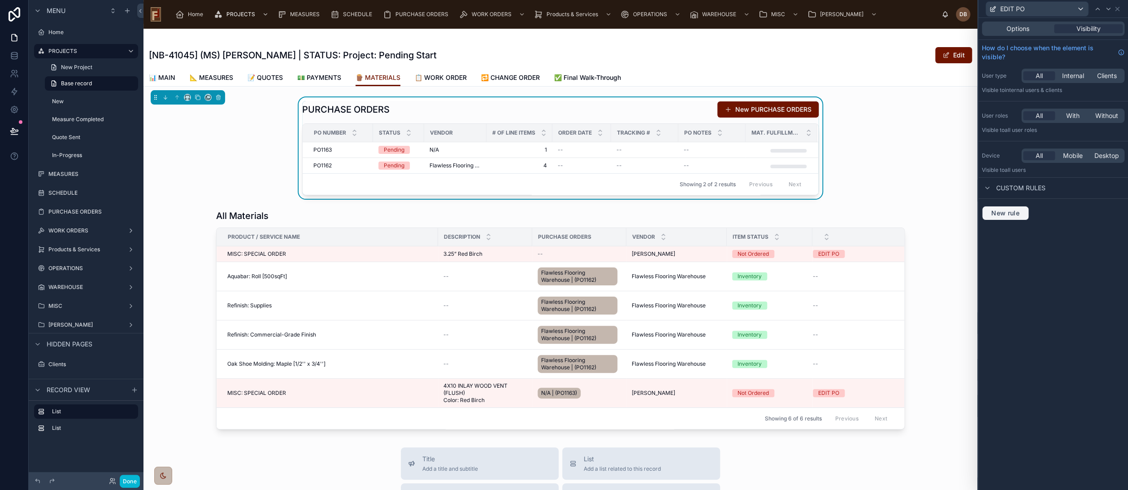
click at [1014, 212] on span "New rule" at bounding box center [1005, 213] width 35 height 8
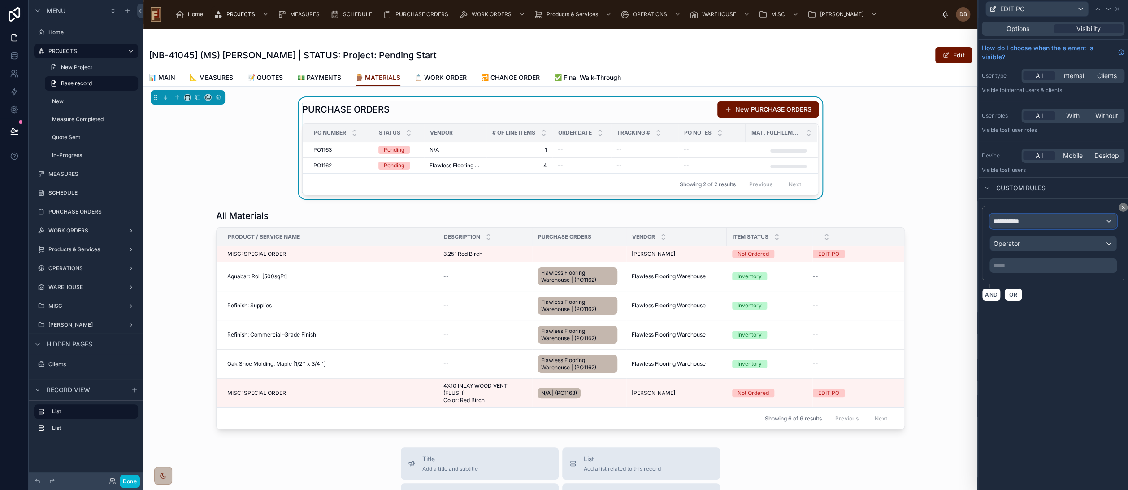
click at [1055, 221] on div "**********" at bounding box center [1053, 221] width 126 height 14
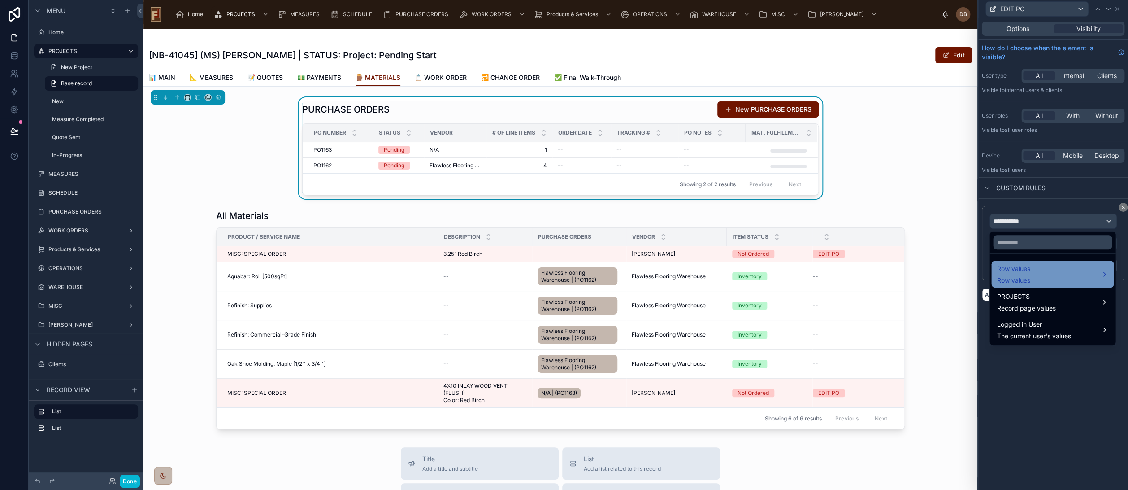
click at [1057, 270] on div "Row values Row values" at bounding box center [1053, 274] width 112 height 22
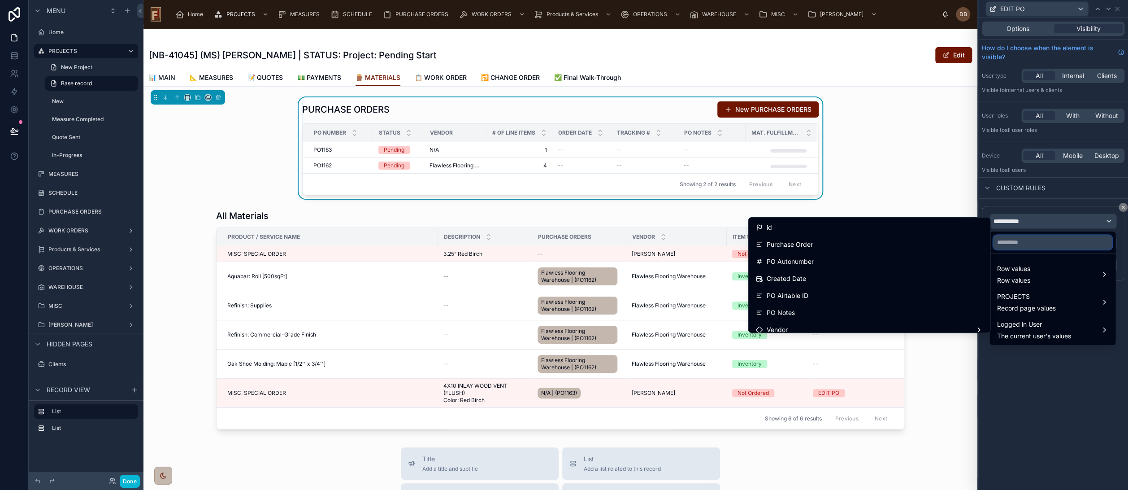
click at [1029, 243] on input "text" at bounding box center [1052, 242] width 119 height 14
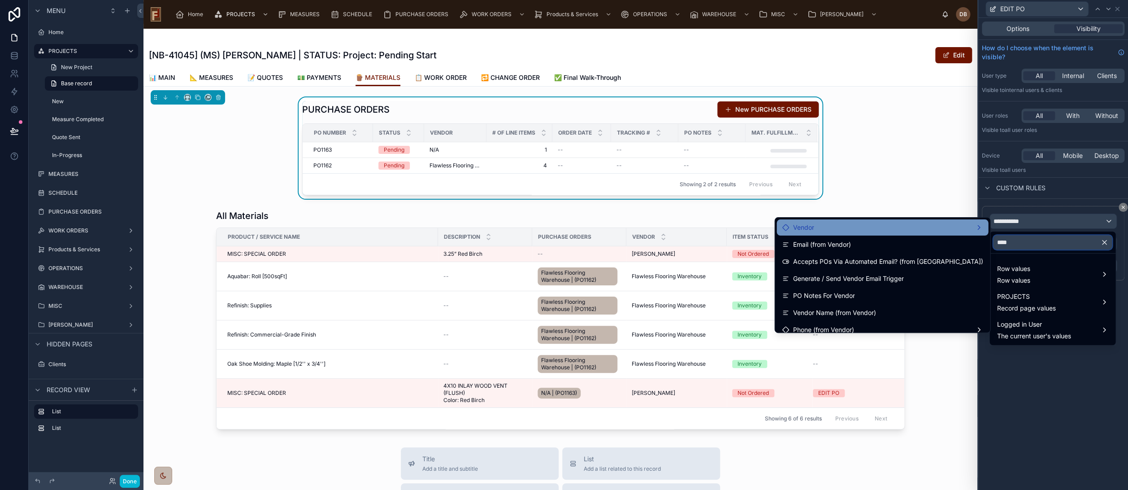
type input "****"
click at [932, 228] on div "Vendor" at bounding box center [882, 227] width 201 height 11
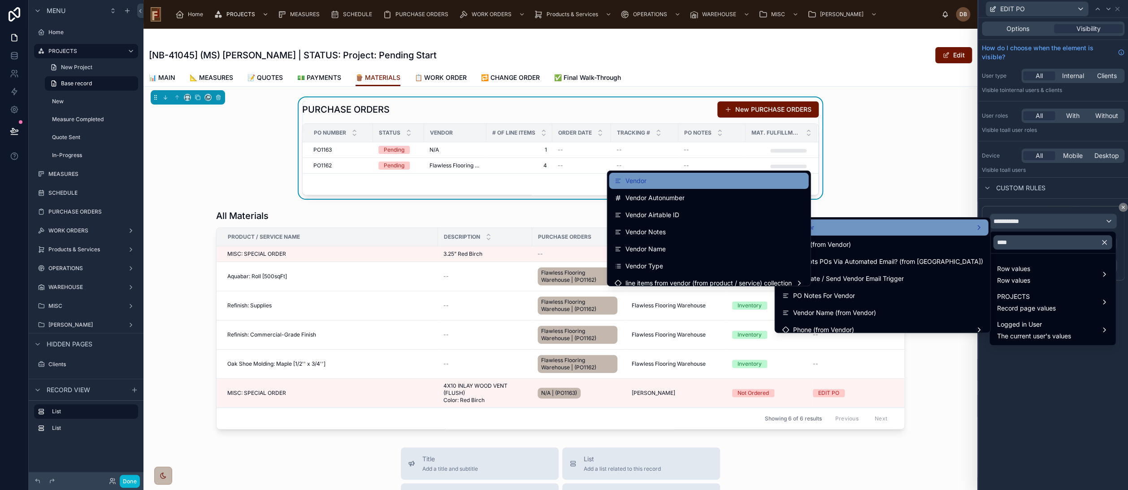
click at [655, 184] on div "Vendor" at bounding box center [708, 180] width 189 height 11
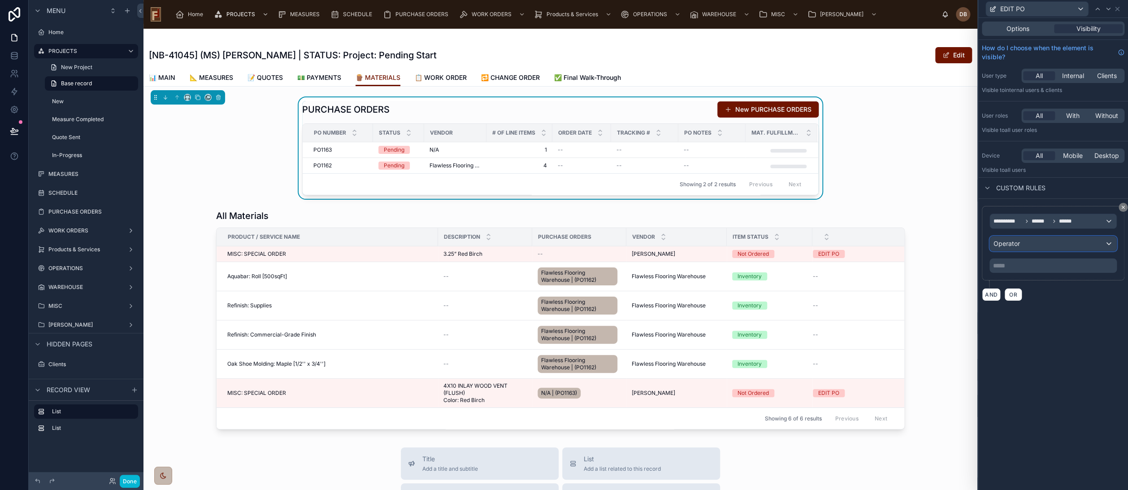
click at [1027, 241] on div "Operator" at bounding box center [1053, 243] width 126 height 14
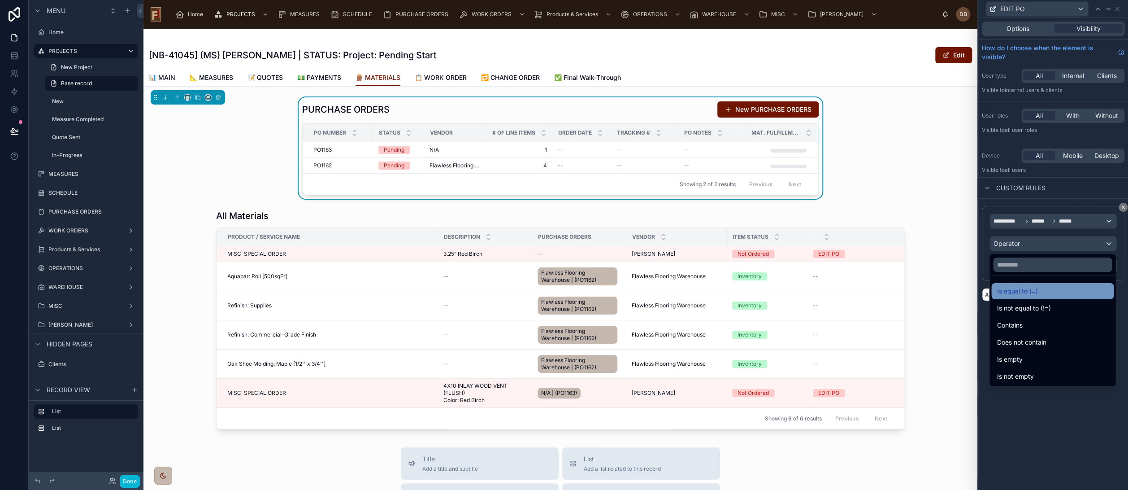
click at [1043, 287] on div "Is equal to (=)" at bounding box center [1053, 291] width 112 height 11
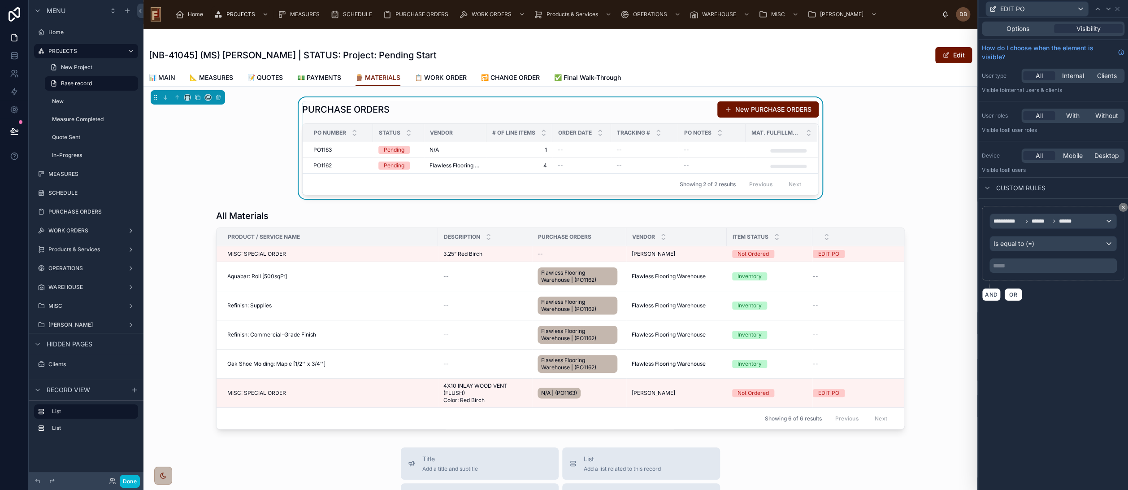
click at [1016, 265] on p "***** ﻿" at bounding box center [1054, 265] width 122 height 9
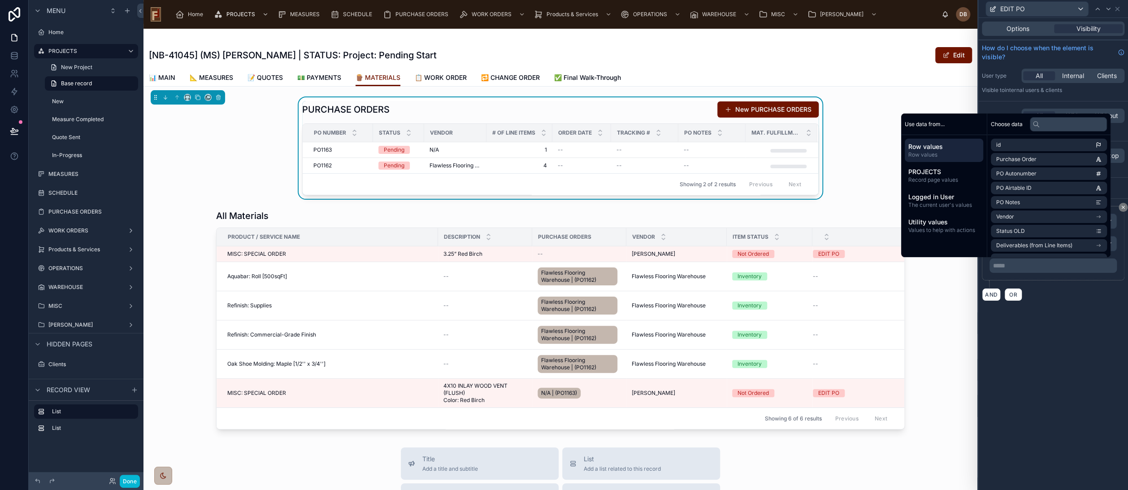
click at [1061, 286] on div "**********" at bounding box center [1053, 247] width 143 height 82
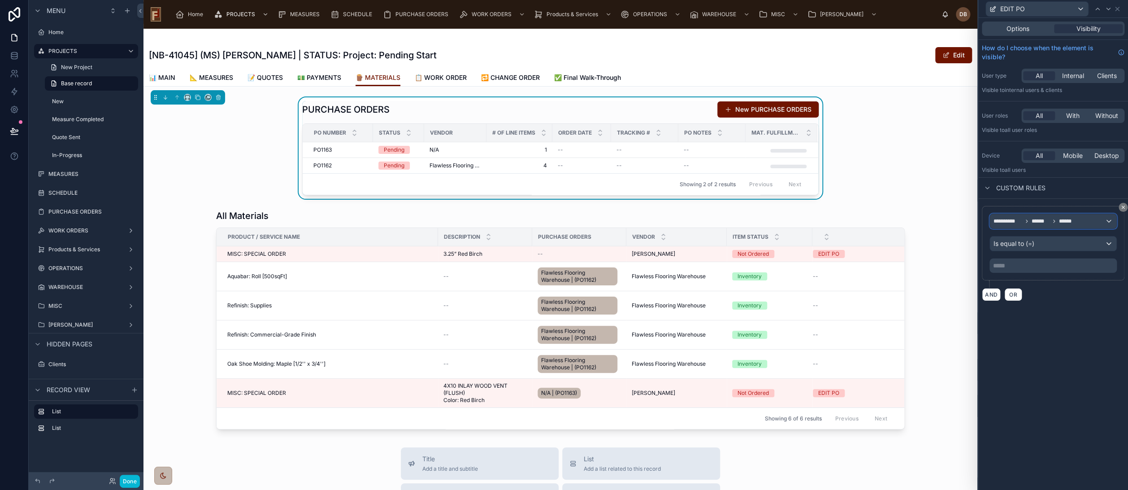
click at [1075, 220] on span "******" at bounding box center [1068, 221] width 18 height 7
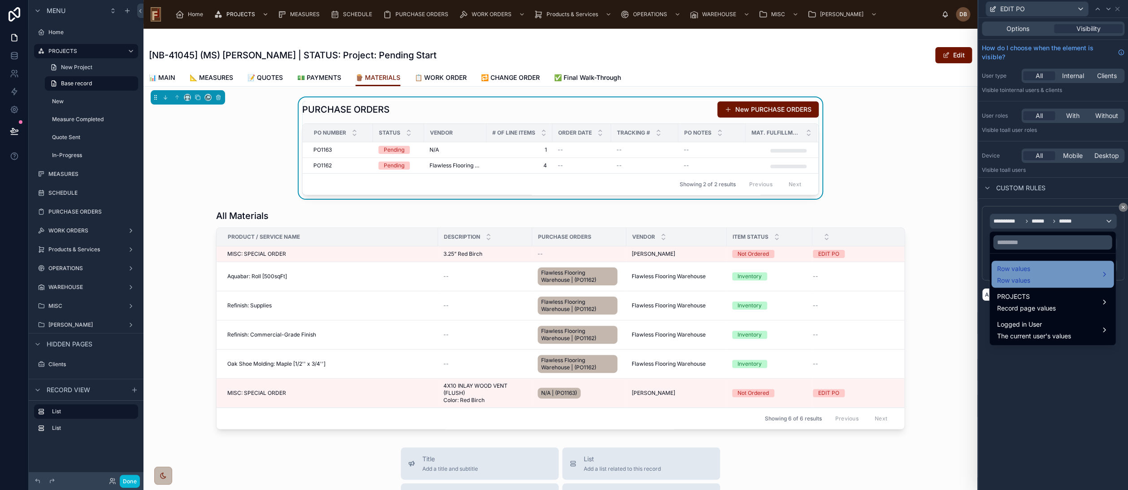
click at [1072, 274] on div "Row values Row values" at bounding box center [1053, 274] width 112 height 22
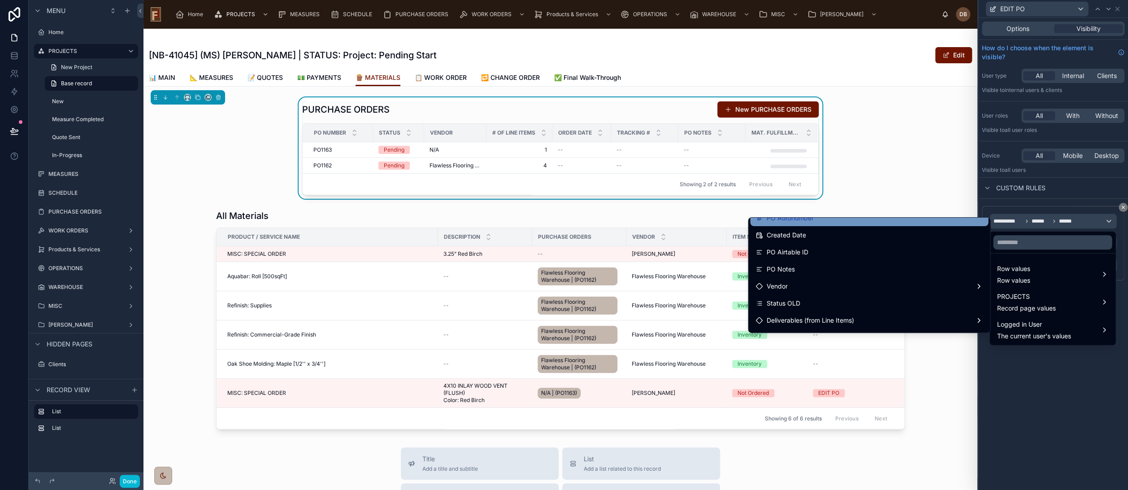
scroll to position [50, 0]
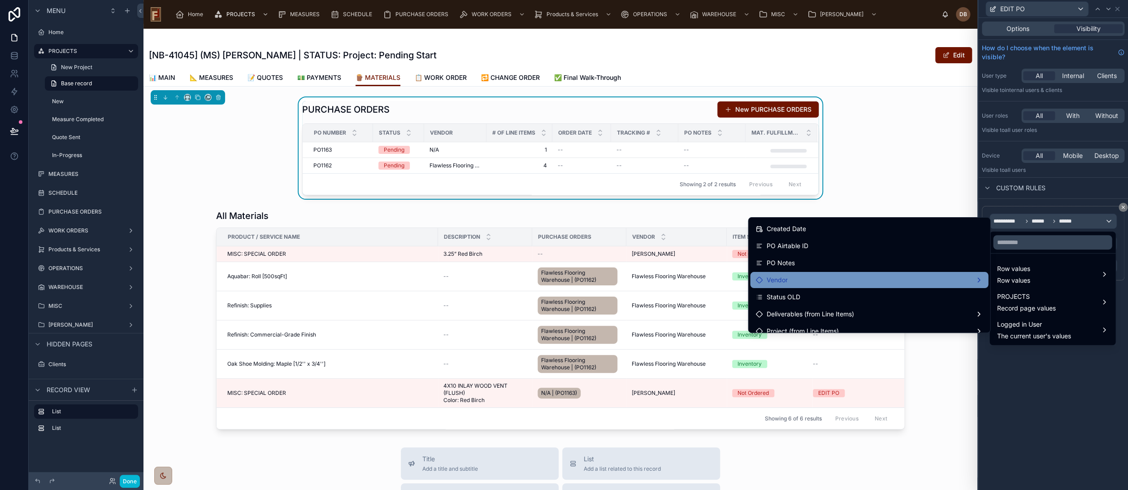
click at [818, 283] on div "Vendor" at bounding box center [869, 279] width 227 height 11
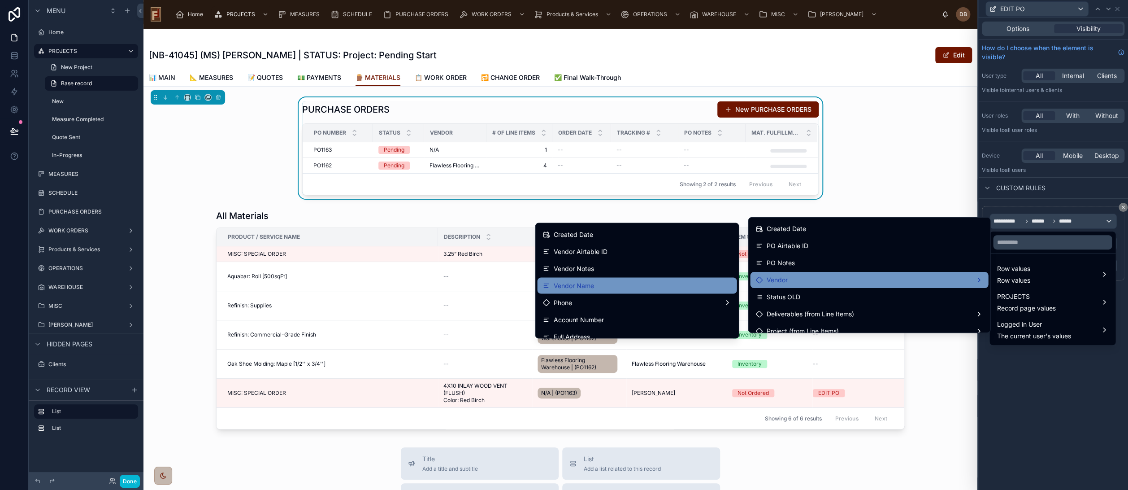
click at [619, 284] on div "Vendor Name" at bounding box center [637, 285] width 189 height 11
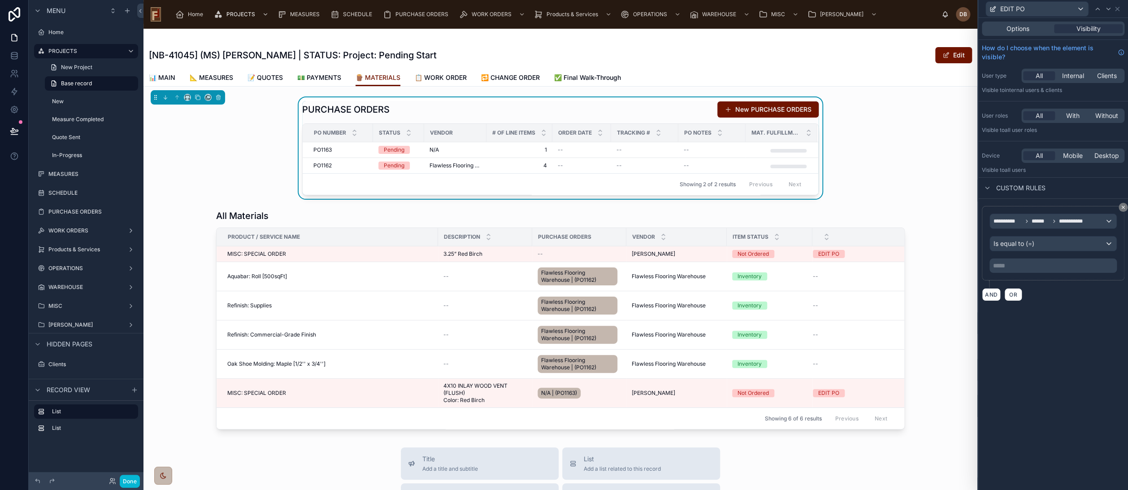
click at [1034, 263] on p "***** ﻿" at bounding box center [1054, 265] width 122 height 9
click at [1050, 269] on p "***** ﻿" at bounding box center [1054, 265] width 122 height 9
click at [1063, 305] on div "**********" at bounding box center [1054, 253] width 150 height 109
click at [1074, 222] on span "**********" at bounding box center [1076, 221] width 35 height 7
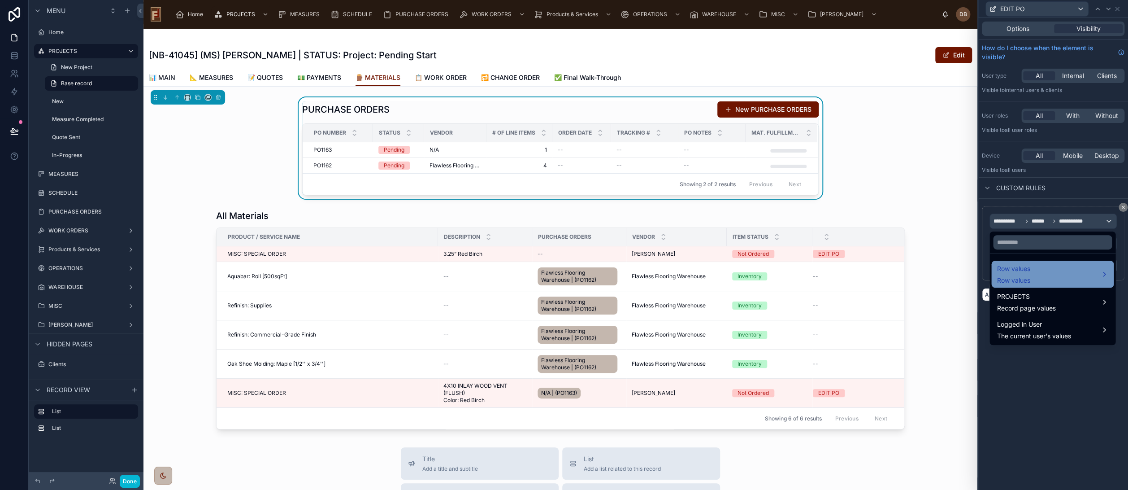
click at [1045, 271] on div "Row values Row values" at bounding box center [1053, 274] width 112 height 22
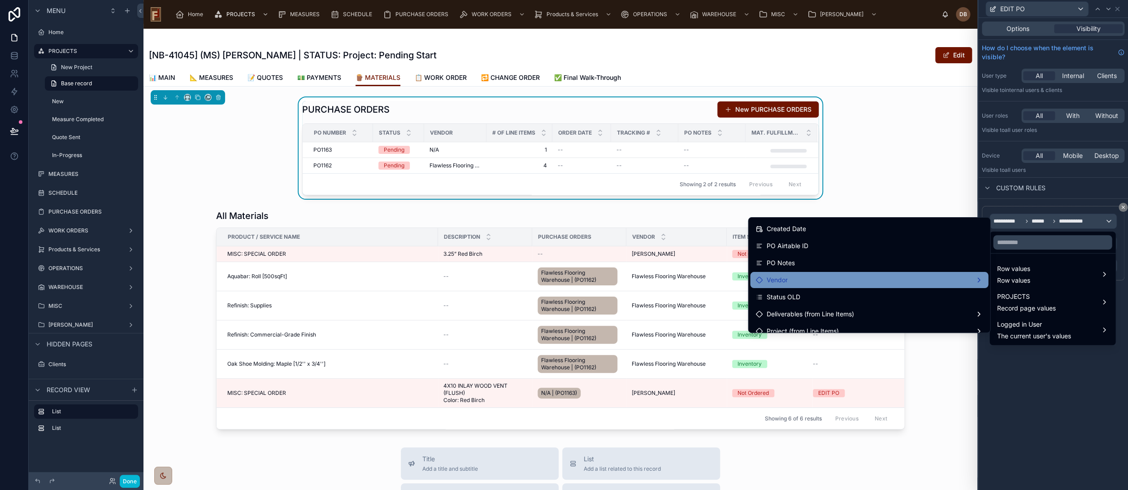
click at [799, 280] on div "Vendor" at bounding box center [869, 279] width 227 height 11
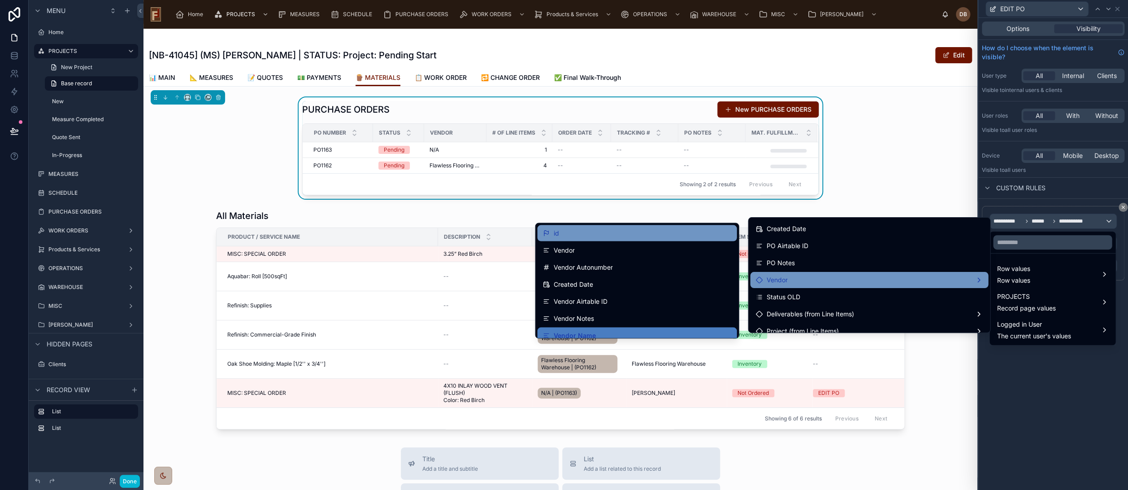
click at [637, 230] on div "id" at bounding box center [637, 232] width 189 height 11
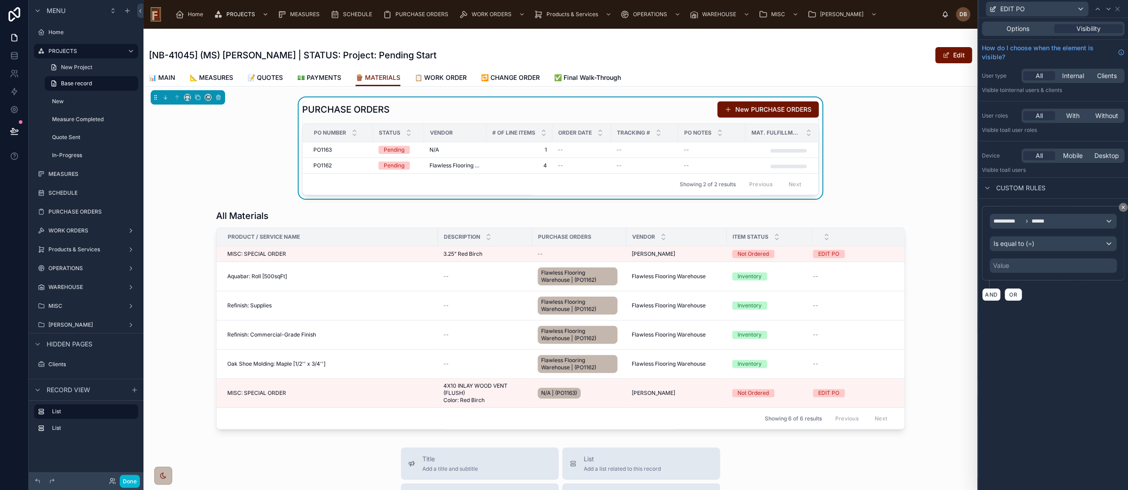
click at [1052, 265] on div "Value" at bounding box center [1053, 265] width 127 height 14
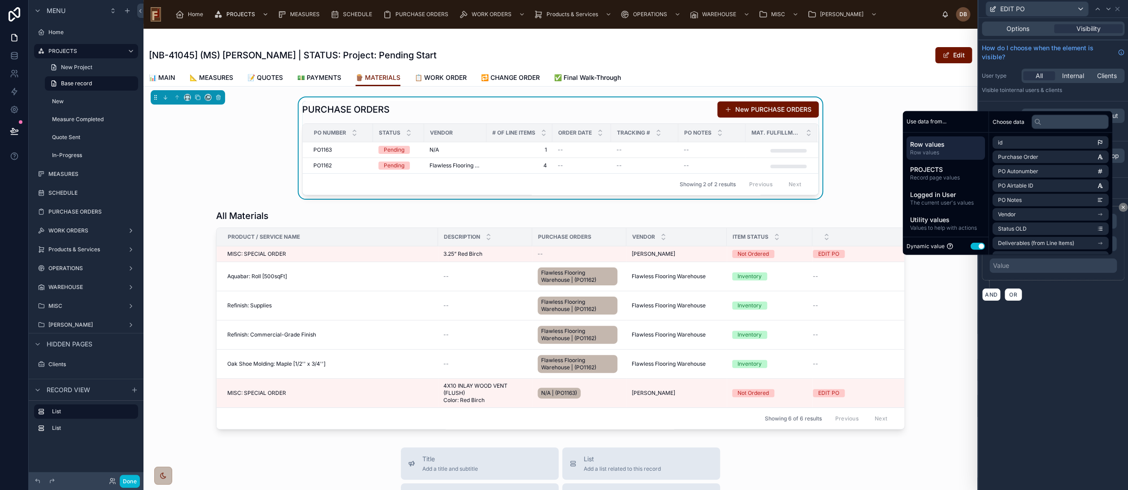
click at [971, 245] on button "Use setting" at bounding box center [978, 245] width 14 height 7
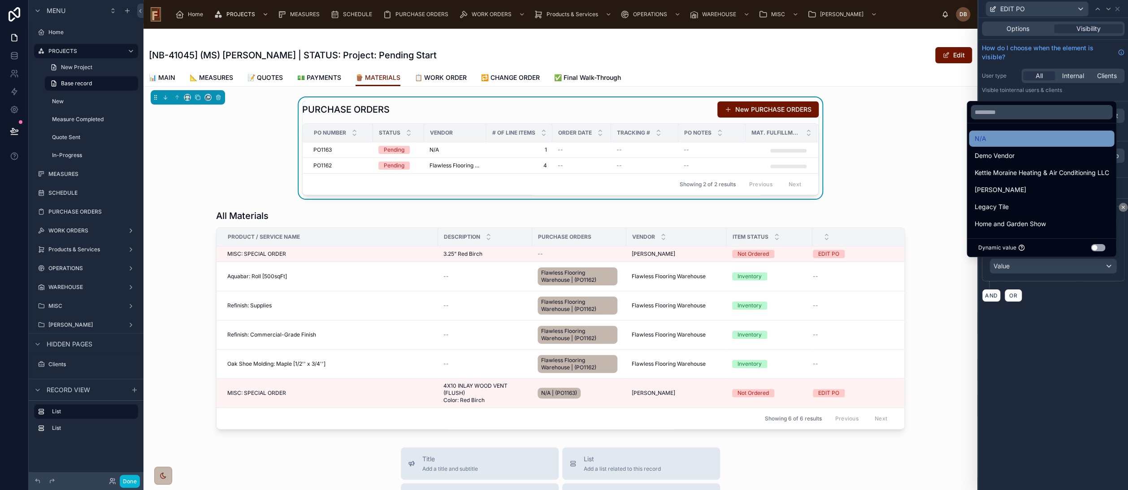
click at [1023, 138] on div "N/A" at bounding box center [1042, 138] width 135 height 11
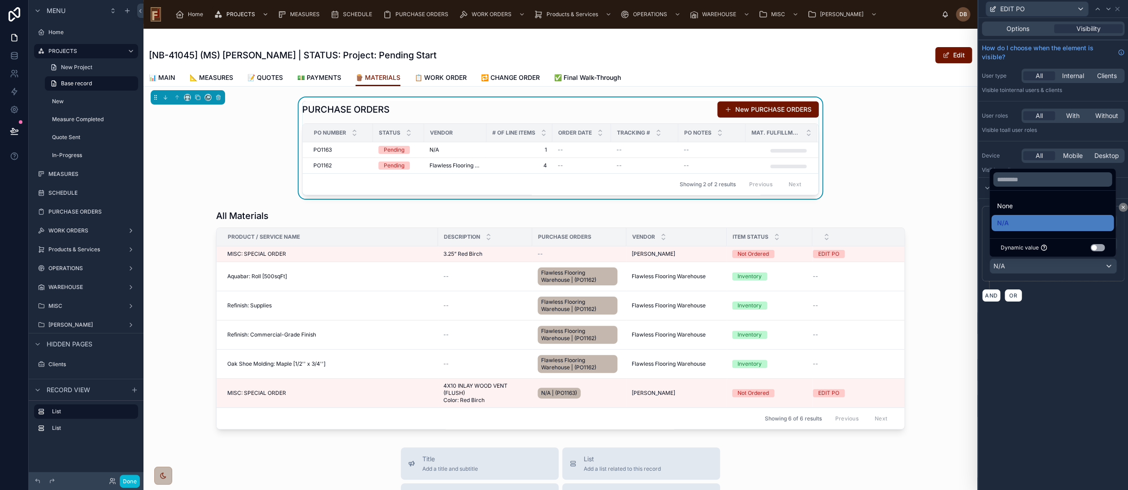
click at [1074, 312] on div "**********" at bounding box center [1054, 254] width 150 height 472
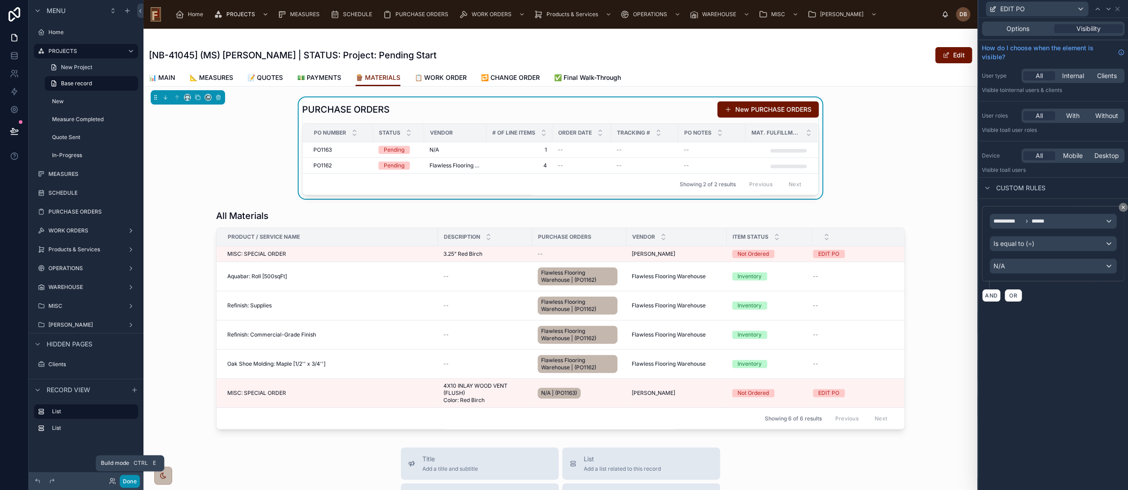
click at [129, 483] on button "Done" at bounding box center [130, 481] width 20 height 13
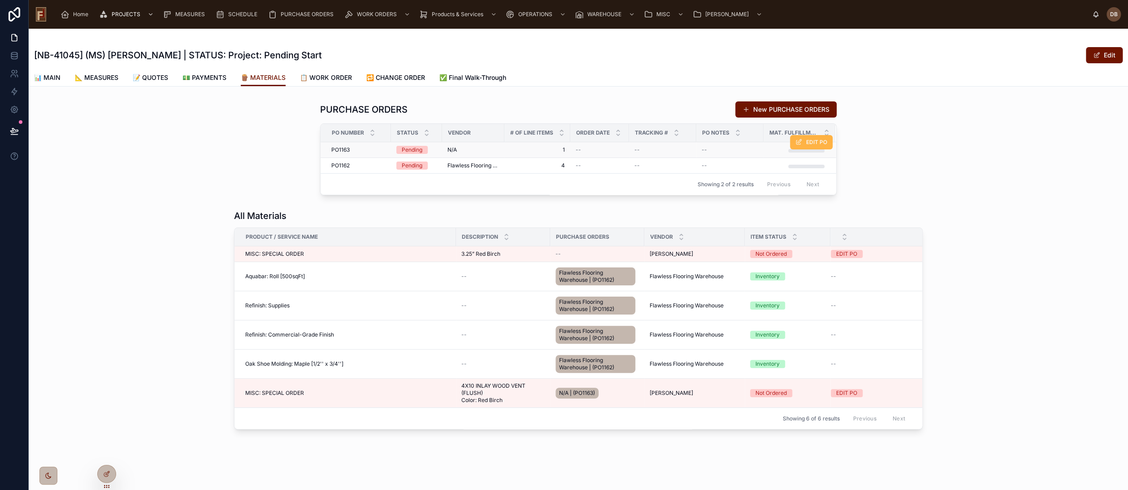
click at [802, 139] on button "EDIT PO" at bounding box center [811, 142] width 43 height 14
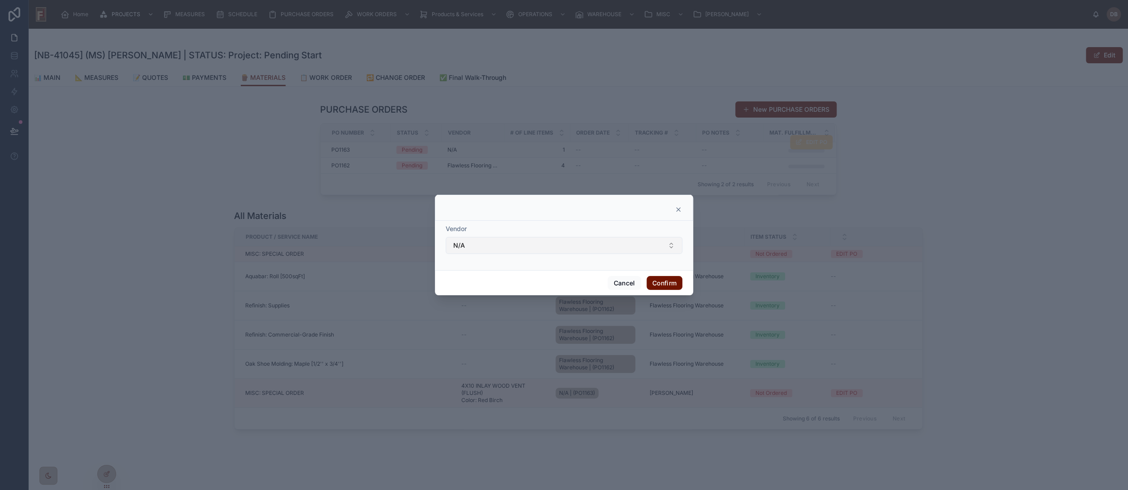
click at [545, 246] on button "N/A" at bounding box center [564, 245] width 237 height 17
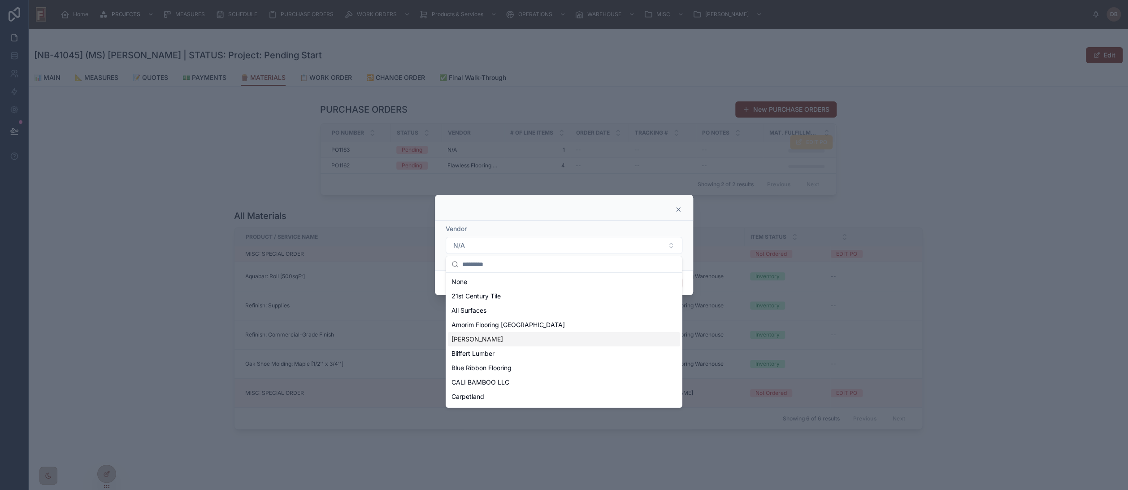
click at [506, 335] on div "[PERSON_NAME]" at bounding box center [564, 339] width 232 height 14
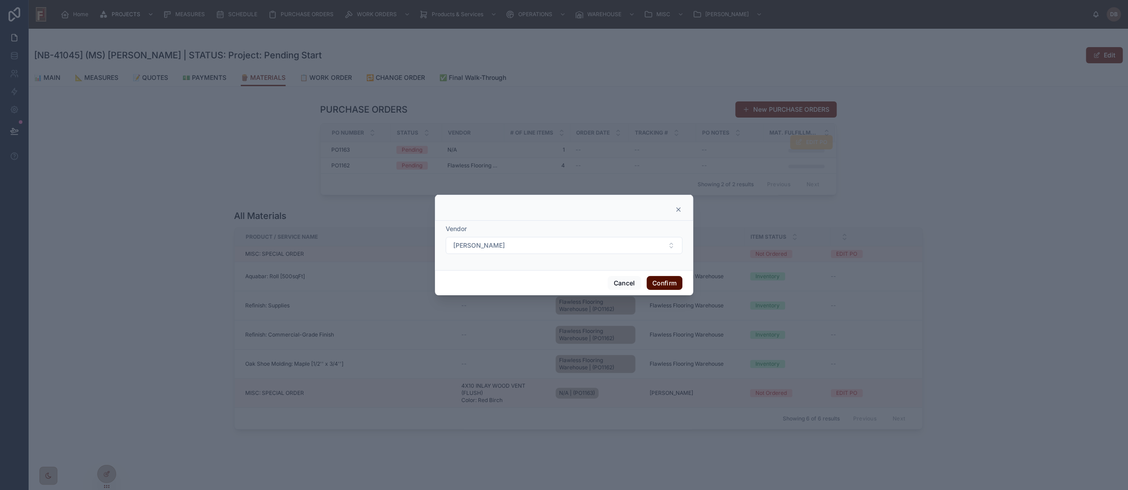
click at [664, 285] on button "Confirm" at bounding box center [665, 283] width 36 height 14
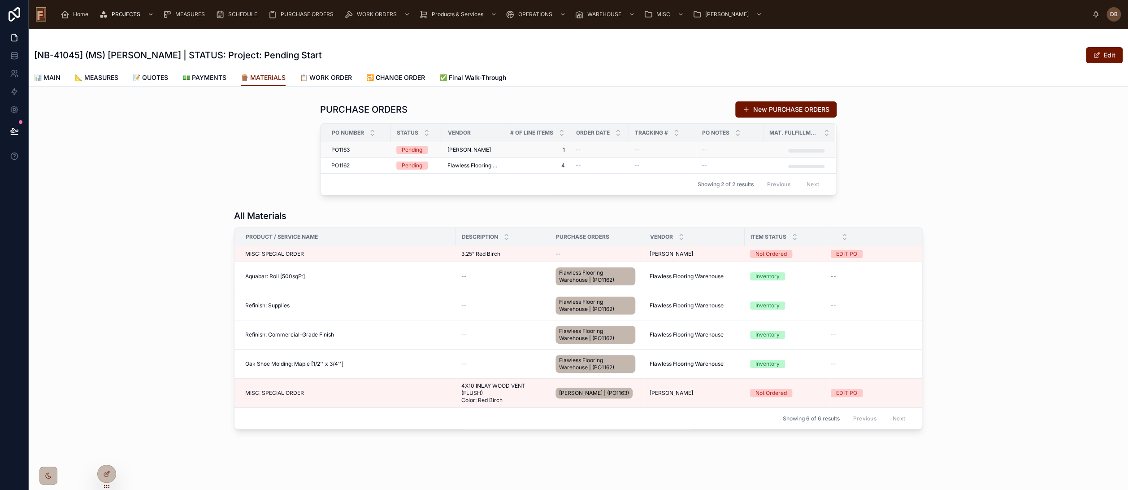
click at [463, 148] on span "[PERSON_NAME]" at bounding box center [470, 149] width 44 height 7
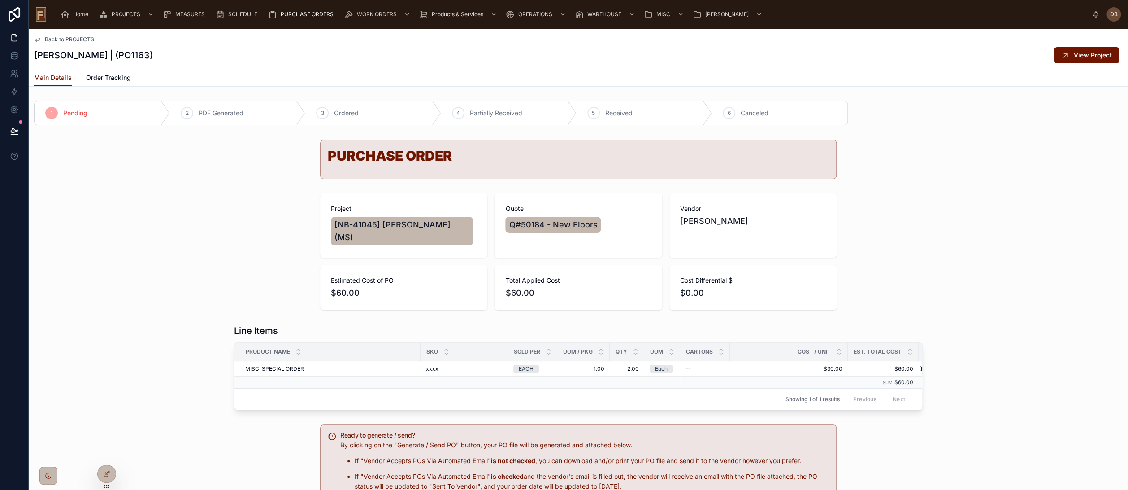
click at [72, 39] on span "Back to PROJECTS" at bounding box center [69, 39] width 49 height 7
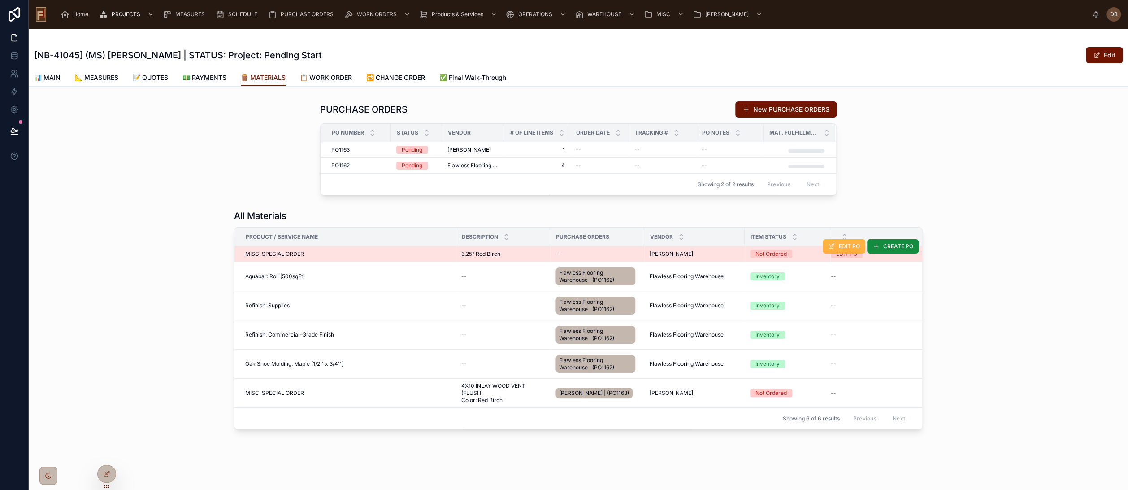
click at [848, 246] on span "EDIT PO" at bounding box center [849, 246] width 21 height 7
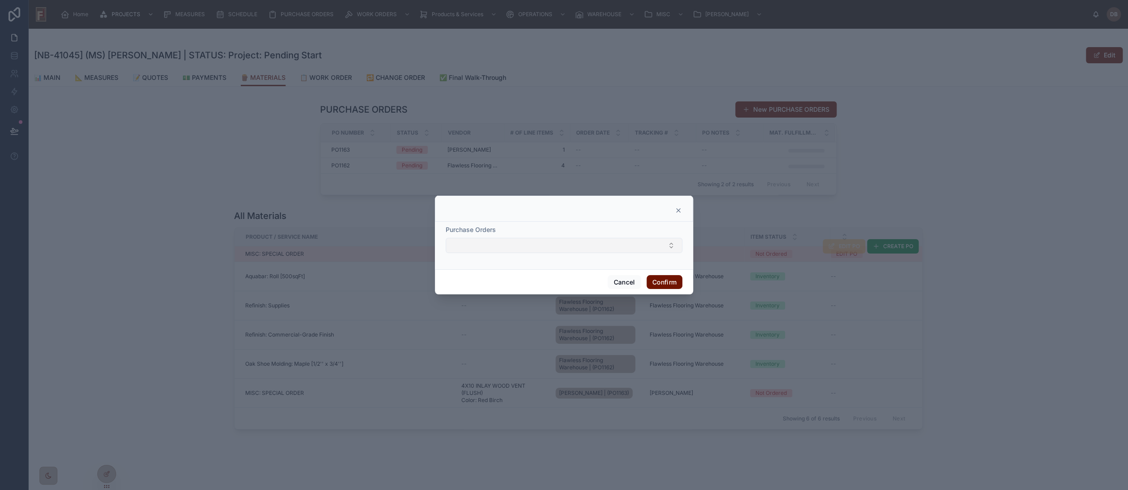
click at [584, 242] on button "Select Button" at bounding box center [564, 245] width 237 height 15
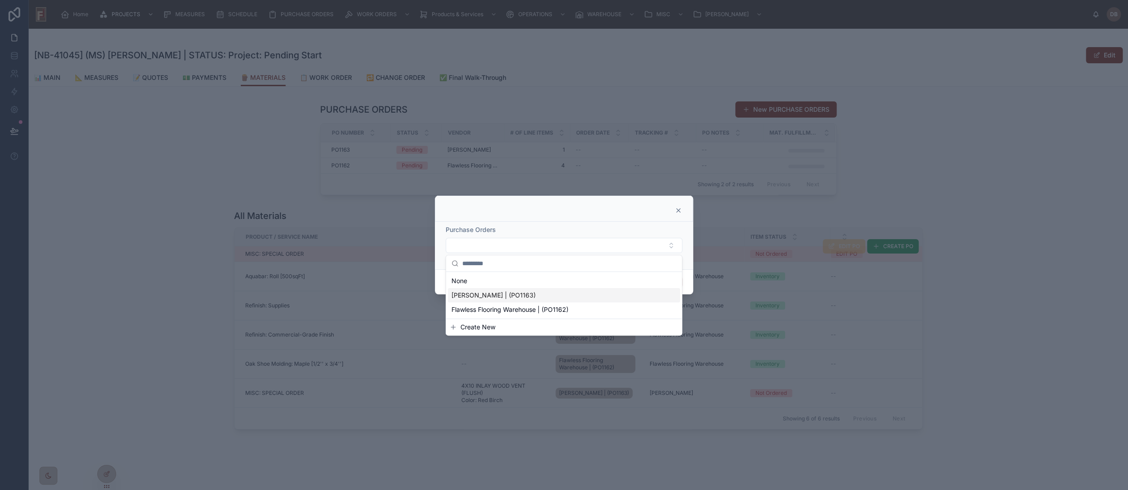
click at [499, 294] on span "[PERSON_NAME] | (PO1163)" at bounding box center [494, 295] width 84 height 9
click at [631, 222] on div "Purchase Orders [PERSON_NAME] | (PO1163)" at bounding box center [564, 245] width 258 height 50
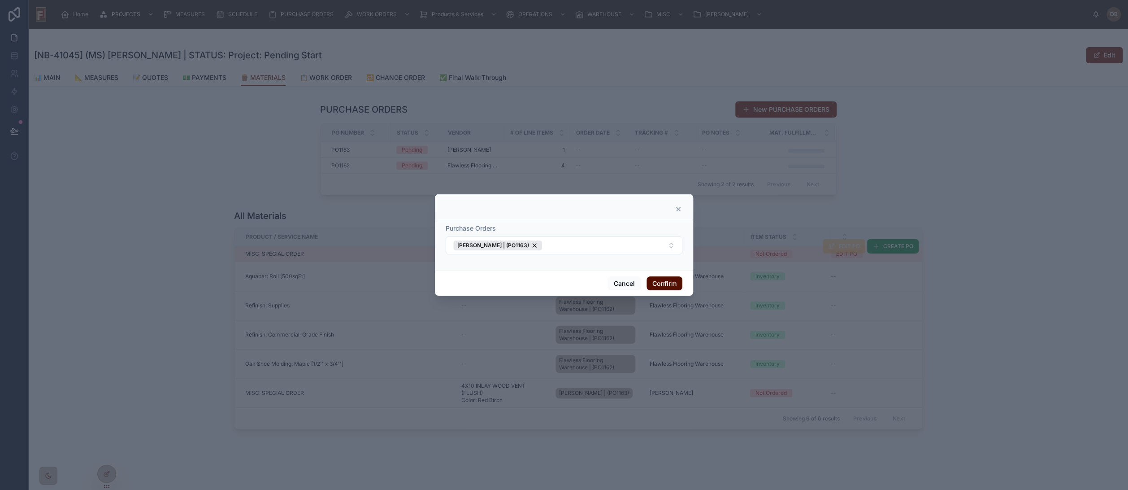
click at [667, 284] on button "Confirm" at bounding box center [665, 283] width 36 height 14
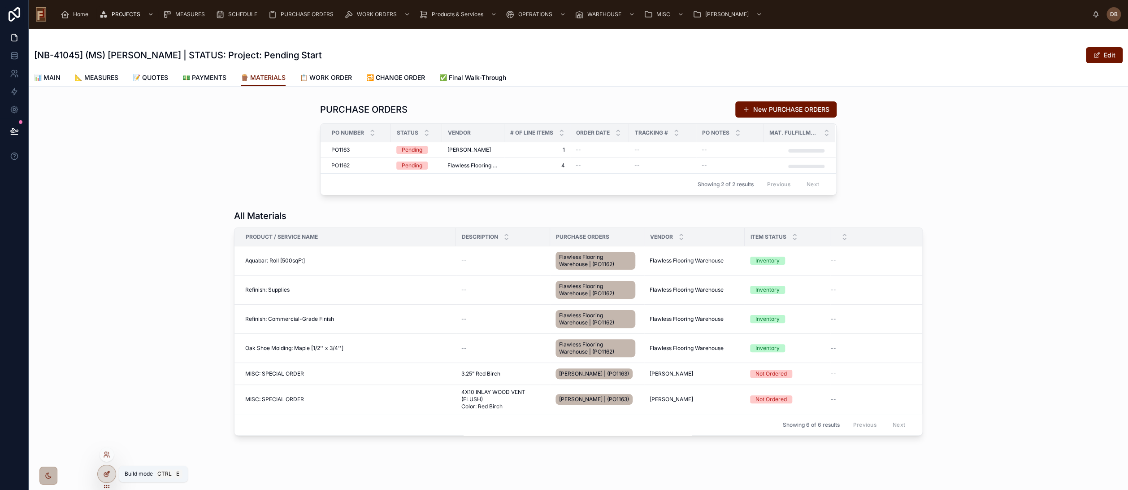
click at [107, 473] on icon at bounding box center [106, 473] width 7 height 7
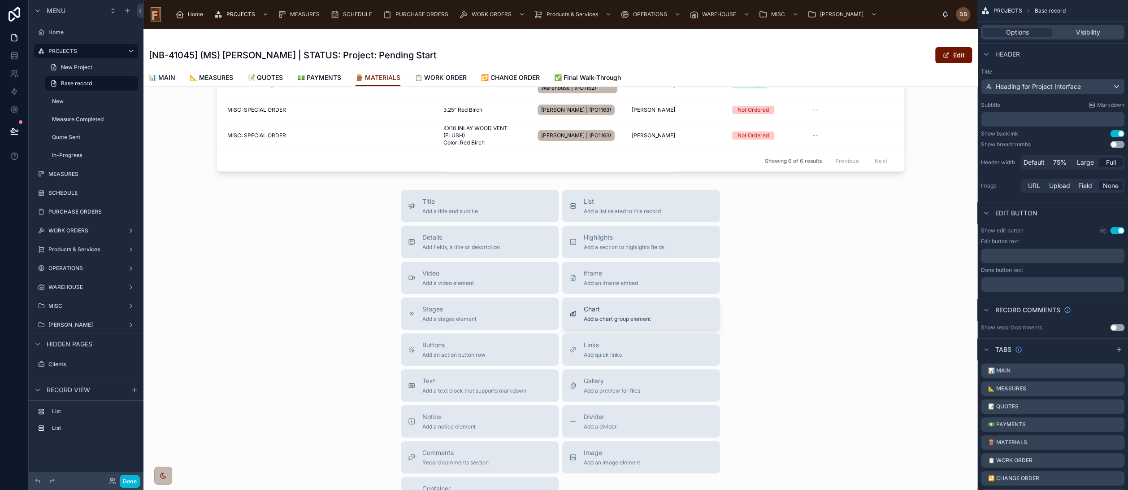
scroll to position [299, 0]
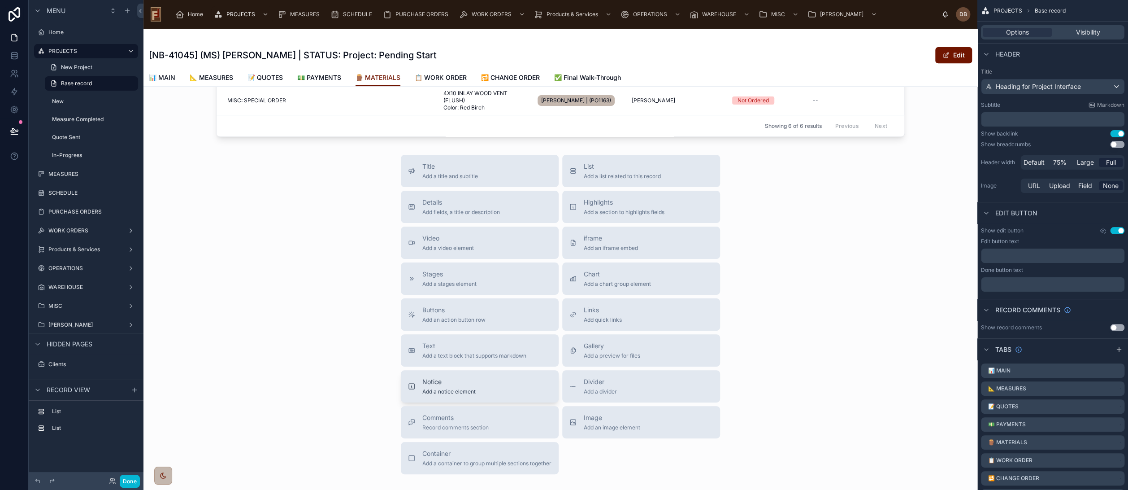
click at [495, 395] on div "Notice Add a notice element" at bounding box center [480, 386] width 144 height 18
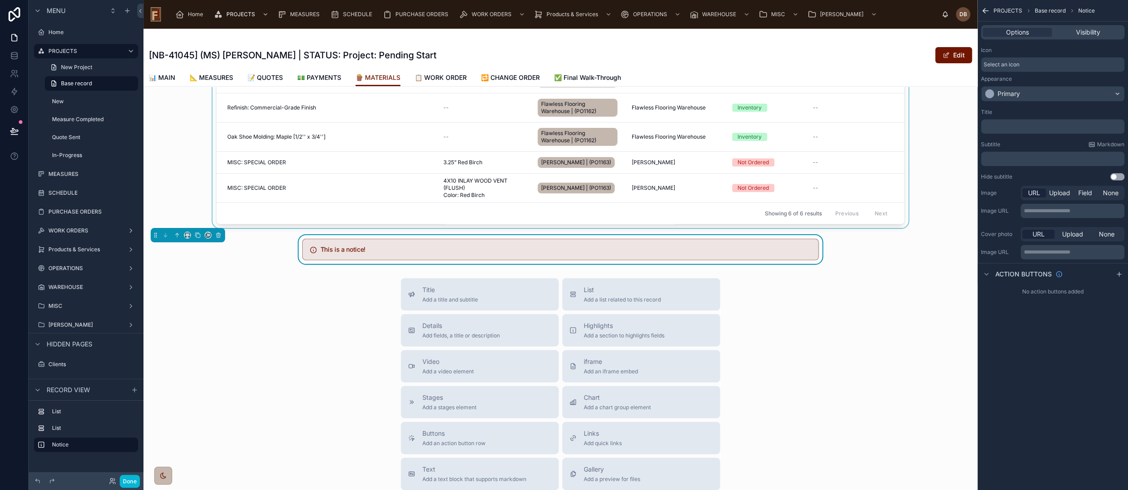
scroll to position [57, 0]
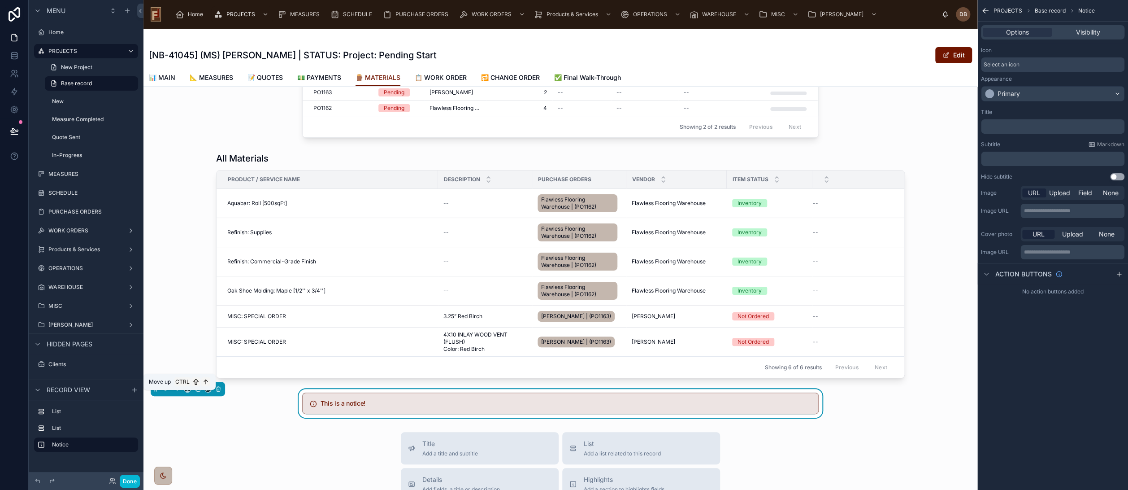
click at [178, 389] on icon at bounding box center [178, 388] width 2 height 2
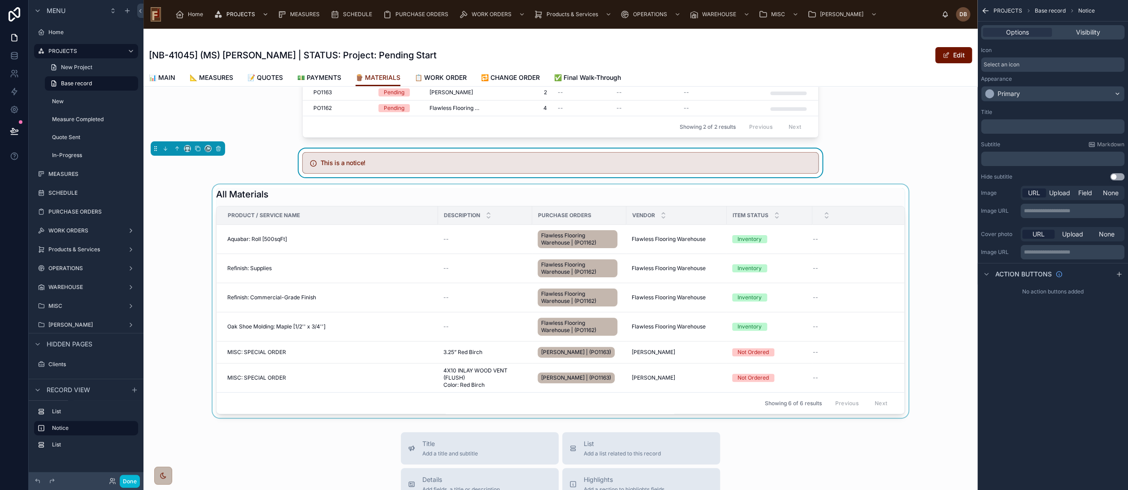
scroll to position [0, 0]
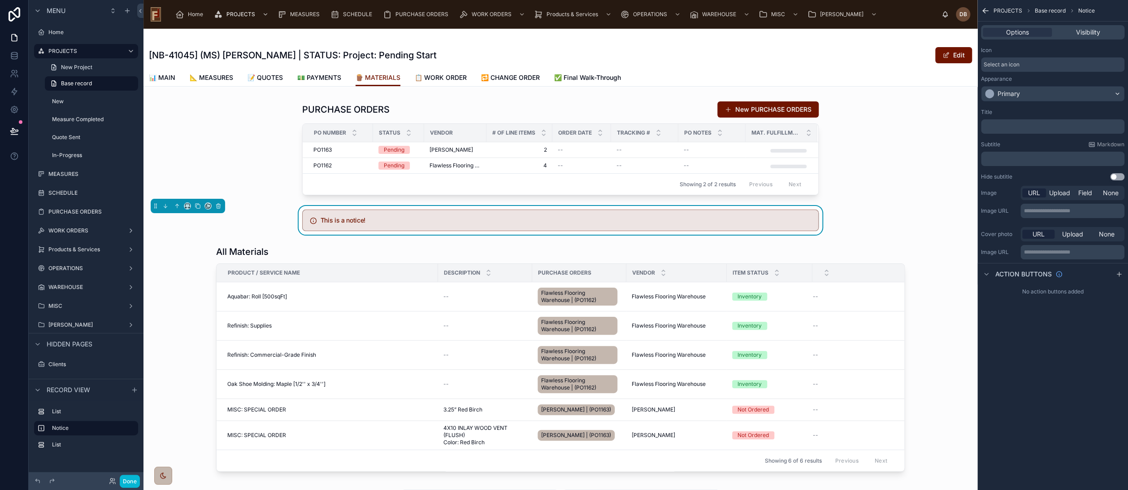
click at [528, 220] on h5 "This is a notice!" at bounding box center [566, 220] width 491 height 6
click at [1024, 86] on button "Primary" at bounding box center [1053, 93] width 144 height 15
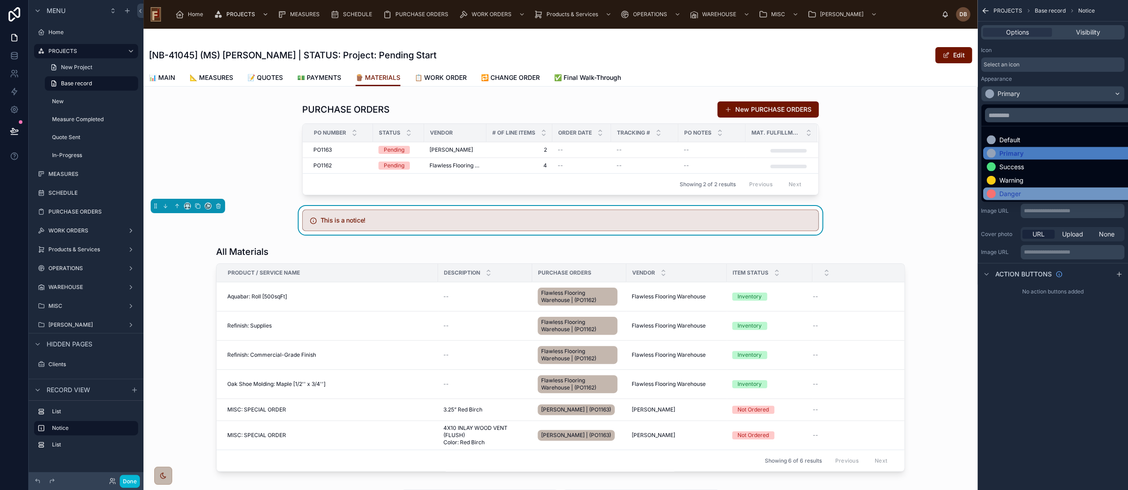
click at [1026, 192] on div "Danger" at bounding box center [1063, 193] width 152 height 9
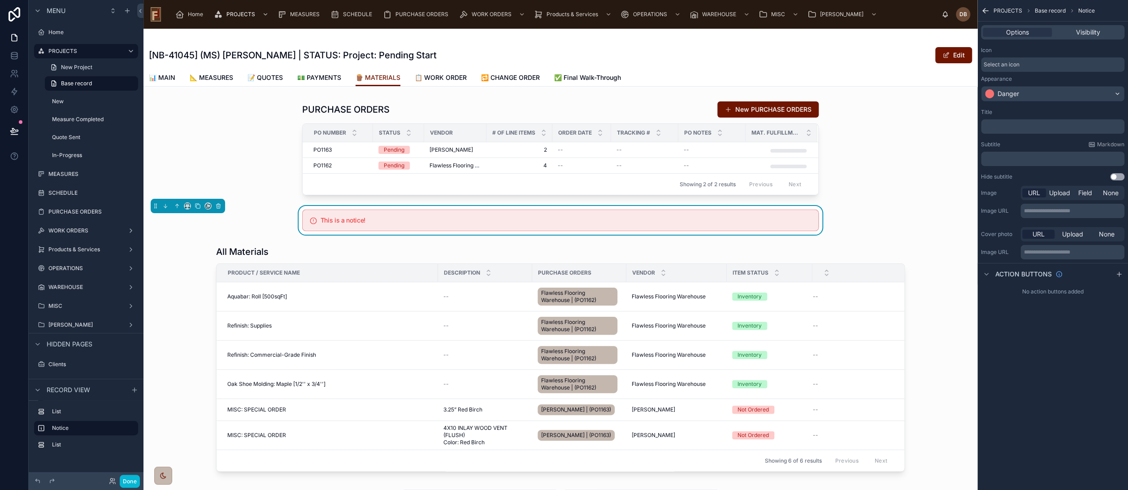
click at [1030, 125] on p "﻿" at bounding box center [1054, 126] width 138 height 7
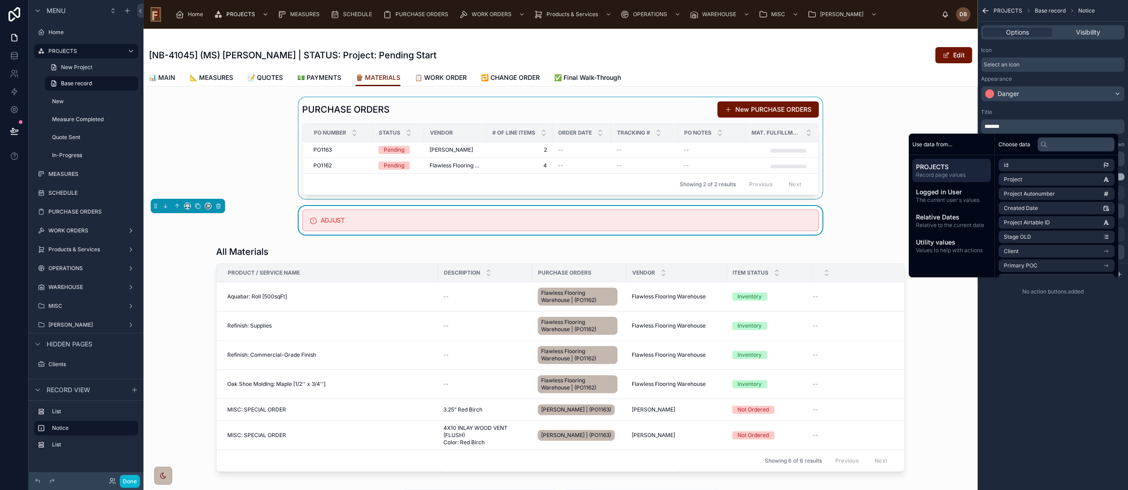
click at [848, 192] on div at bounding box center [561, 147] width 834 height 101
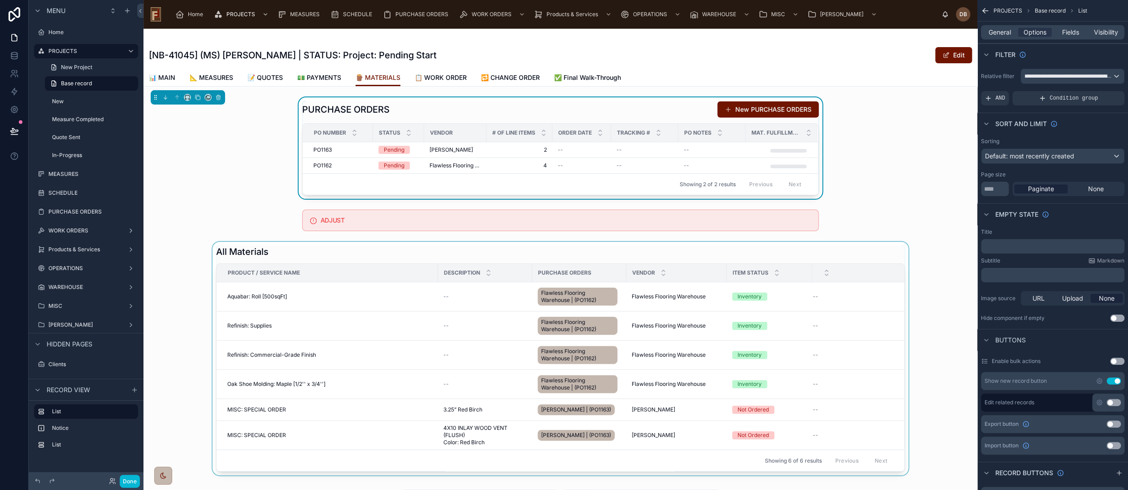
click at [522, 254] on div at bounding box center [561, 358] width 834 height 233
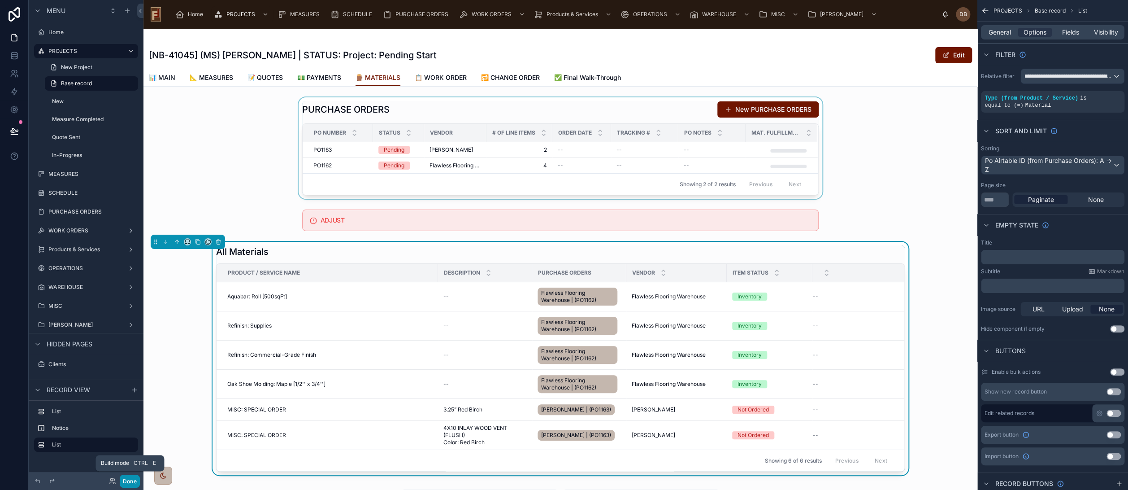
click at [136, 480] on button "Done" at bounding box center [130, 481] width 20 height 13
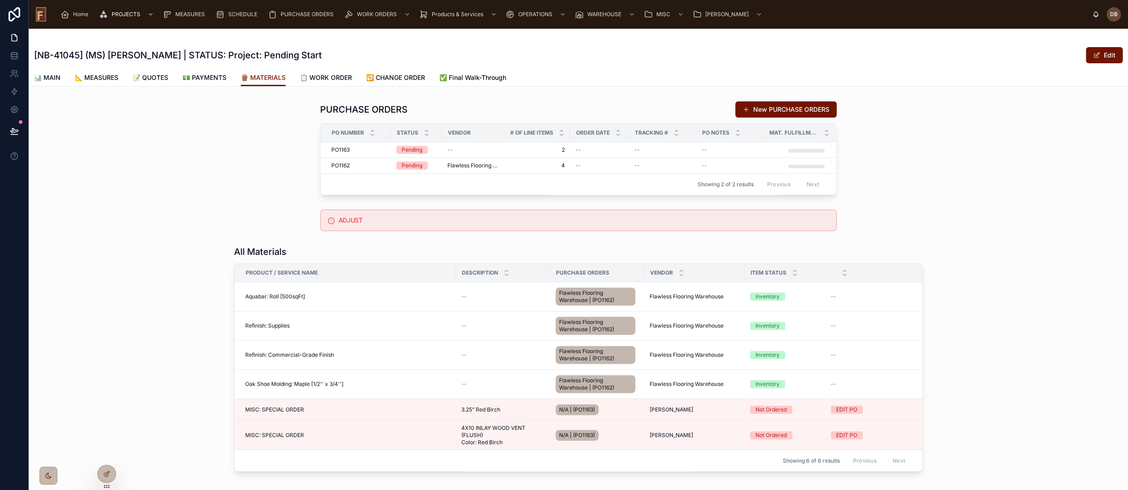
click at [262, 250] on h1 "All Materials" at bounding box center [260, 251] width 52 height 13
click at [235, 251] on h1 "All Materials" at bounding box center [260, 251] width 52 height 13
drag, startPoint x: 235, startPoint y: 250, endPoint x: 252, endPoint y: 252, distance: 16.6
click at [252, 252] on h1 "All Materials" at bounding box center [260, 251] width 52 height 13
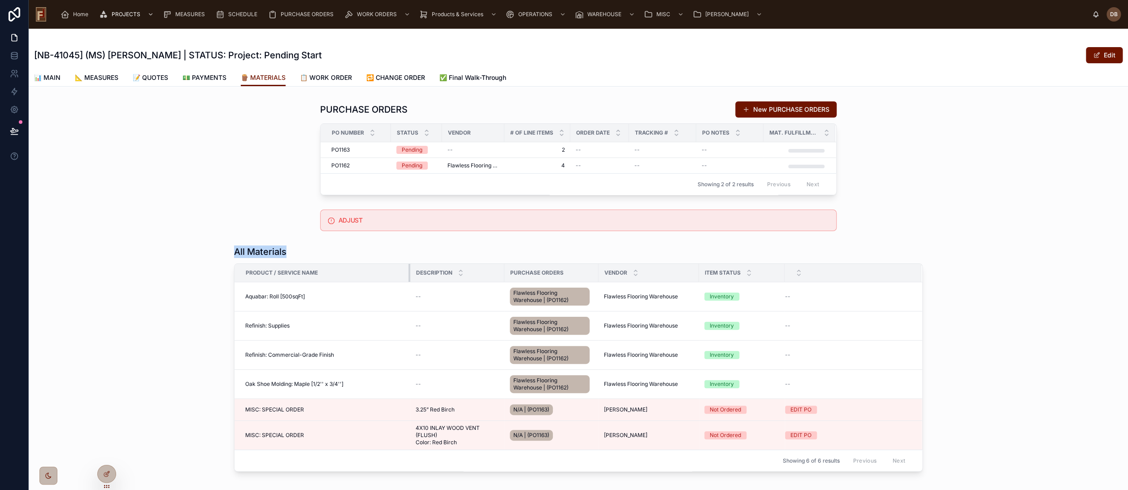
drag, startPoint x: 451, startPoint y: 275, endPoint x: 405, endPoint y: 279, distance: 45.9
click at [409, 279] on div at bounding box center [411, 273] width 4 height 18
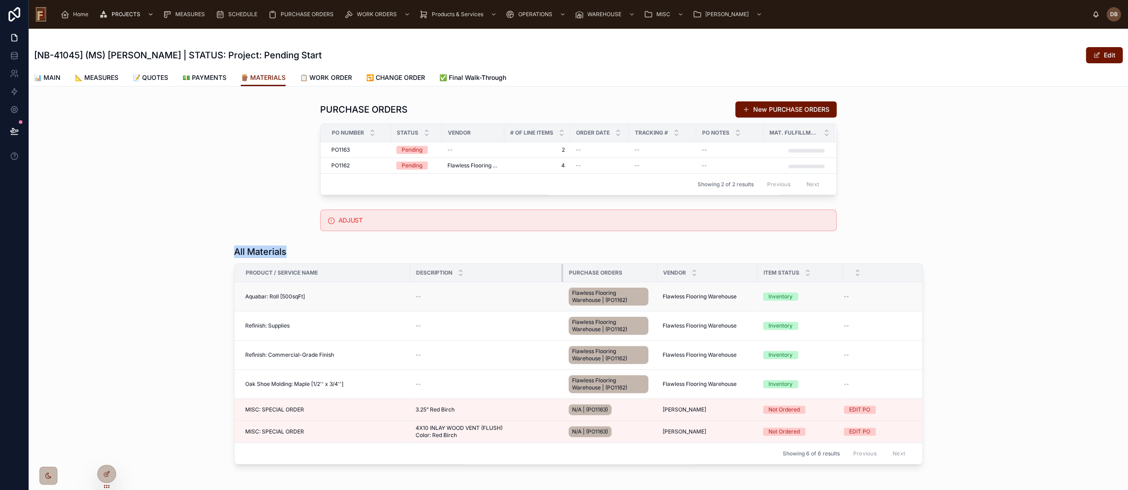
drag, startPoint x: 499, startPoint y: 273, endPoint x: 565, endPoint y: 282, distance: 66.5
click at [565, 282] on table "Product / Service Name Description Purchase Orders Vendor Item Status Aquabar: …" at bounding box center [589, 353] width 708 height 179
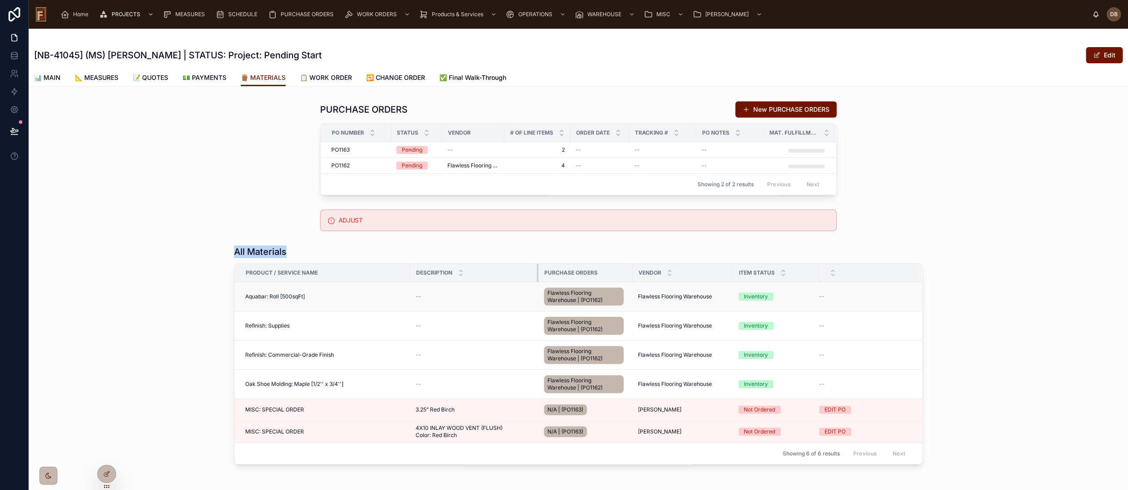
drag, startPoint x: 558, startPoint y: 272, endPoint x: 527, endPoint y: 282, distance: 32.5
click at [527, 282] on table "Product / Service Name Description Purchase Orders Vendor Item Status Aquabar: …" at bounding box center [579, 353] width 688 height 179
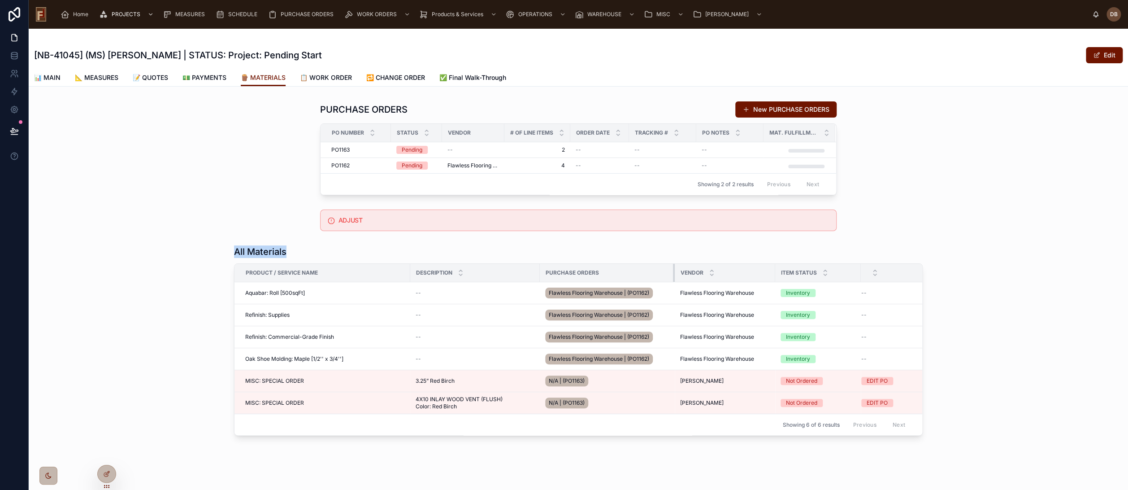
drag, startPoint x: 629, startPoint y: 273, endPoint x: 670, endPoint y: 274, distance: 40.4
click at [673, 274] on div at bounding box center [675, 273] width 4 height 18
click at [261, 248] on h1 "All Materials" at bounding box center [260, 251] width 52 height 13
click at [449, 148] on span "N/A" at bounding box center [452, 149] width 9 height 7
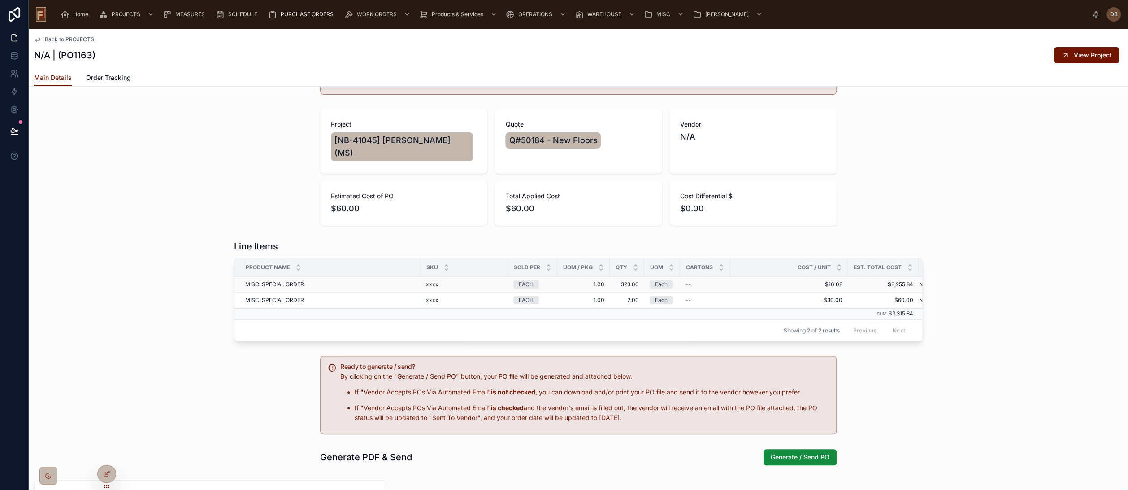
scroll to position [50, 0]
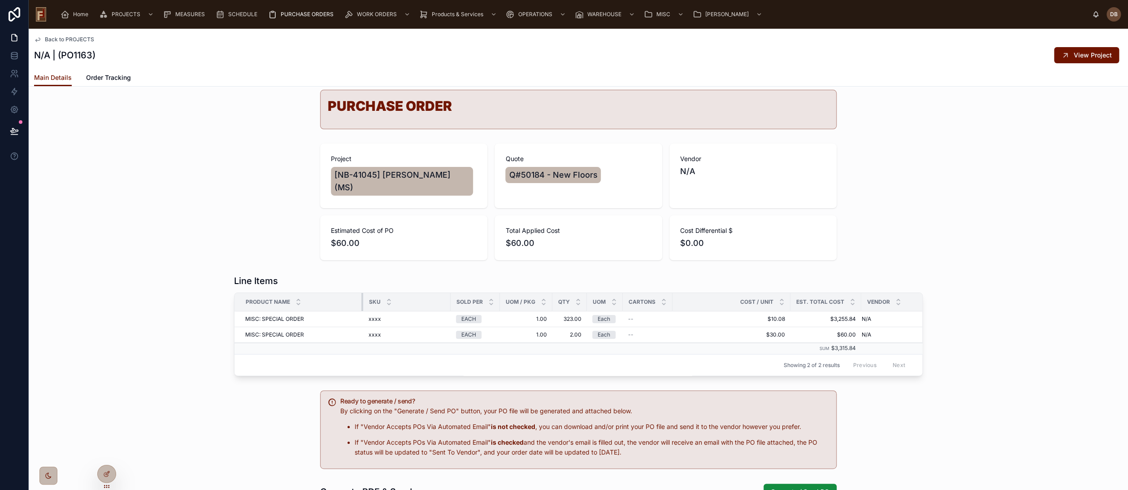
drag, startPoint x: 416, startPoint y: 286, endPoint x: 359, endPoint y: 293, distance: 57.9
click at [362, 293] on div at bounding box center [364, 302] width 4 height 18
drag, startPoint x: 445, startPoint y: 291, endPoint x: 426, endPoint y: 293, distance: 19.4
click at [426, 293] on div "SKU" at bounding box center [407, 301] width 87 height 17
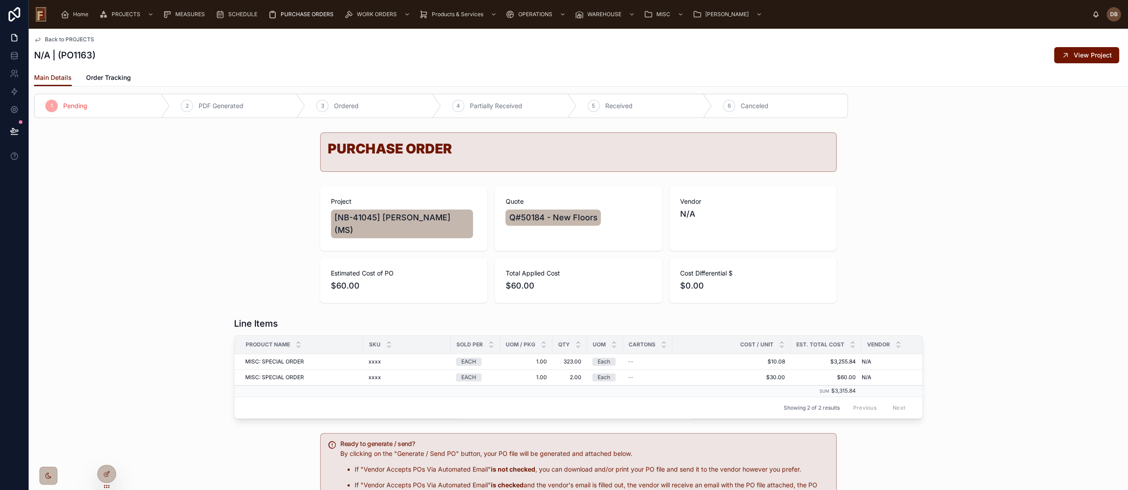
scroll to position [0, 0]
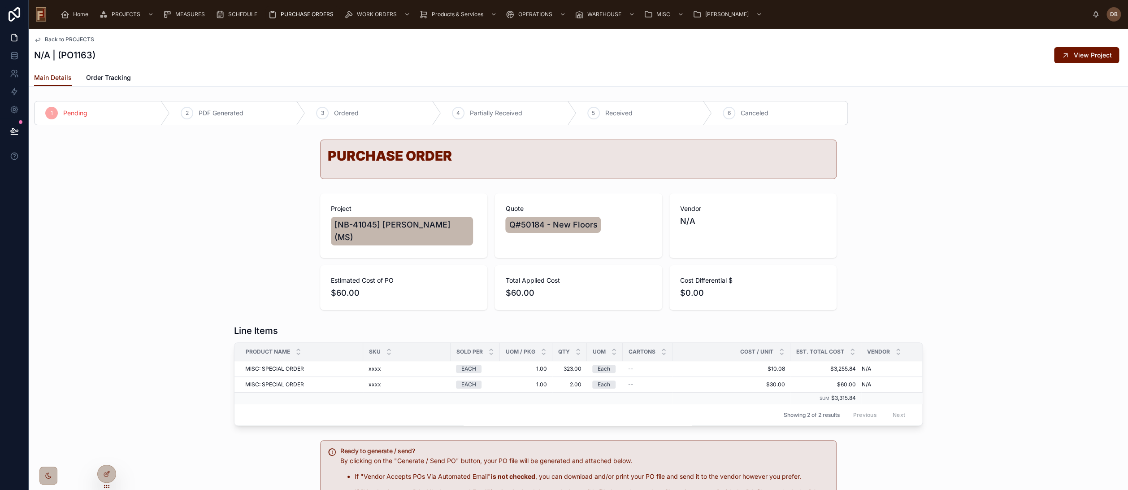
click at [83, 39] on span "Back to PROJECTS" at bounding box center [69, 39] width 49 height 7
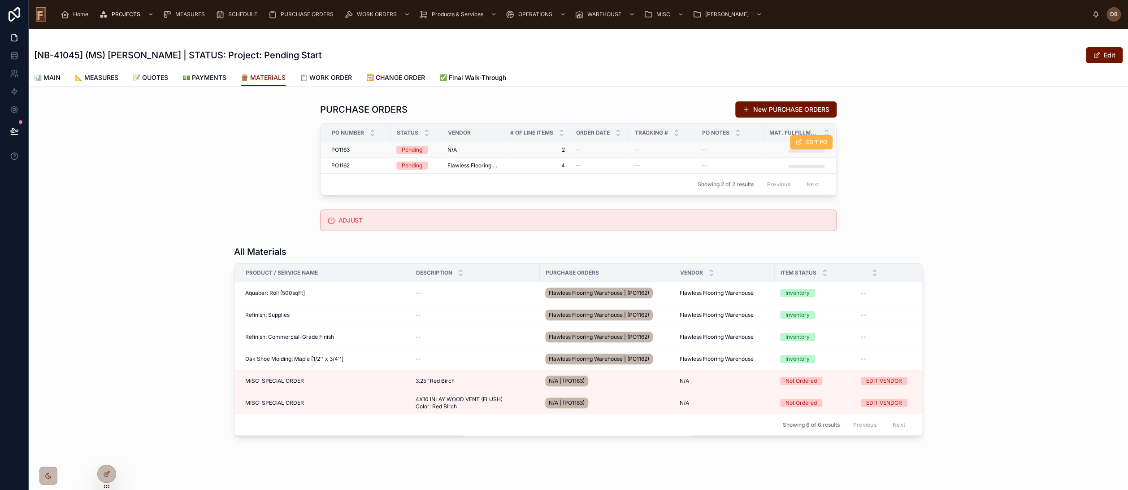
click at [806, 139] on span "EDIT PO" at bounding box center [816, 142] width 21 height 7
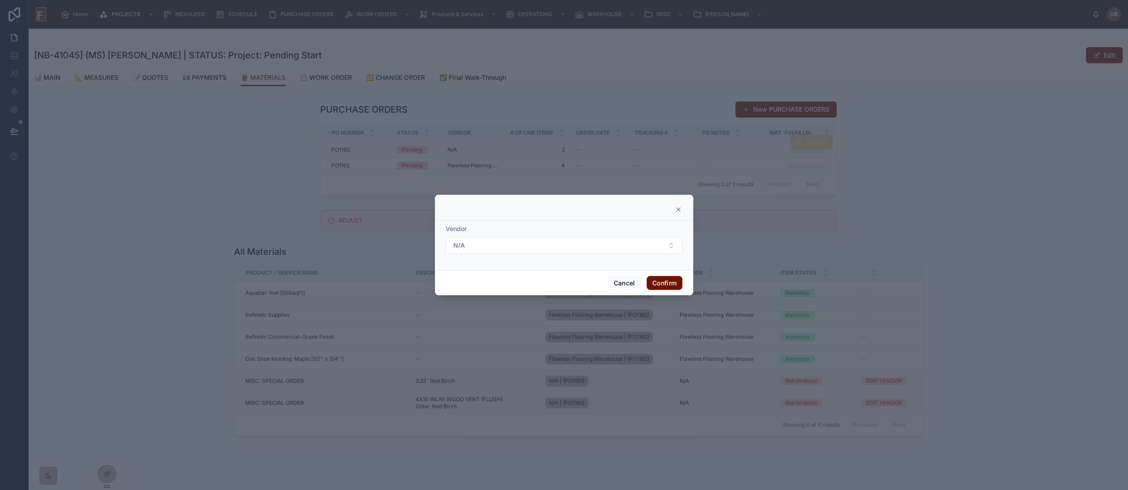
click at [678, 210] on icon at bounding box center [678, 209] width 7 height 7
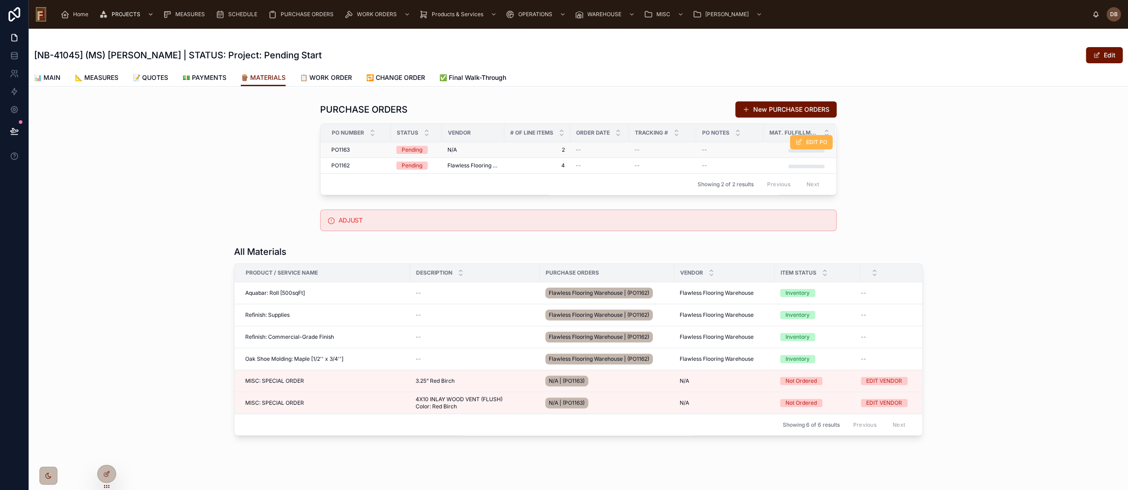
click at [800, 142] on button "EDIT PO" at bounding box center [811, 142] width 43 height 14
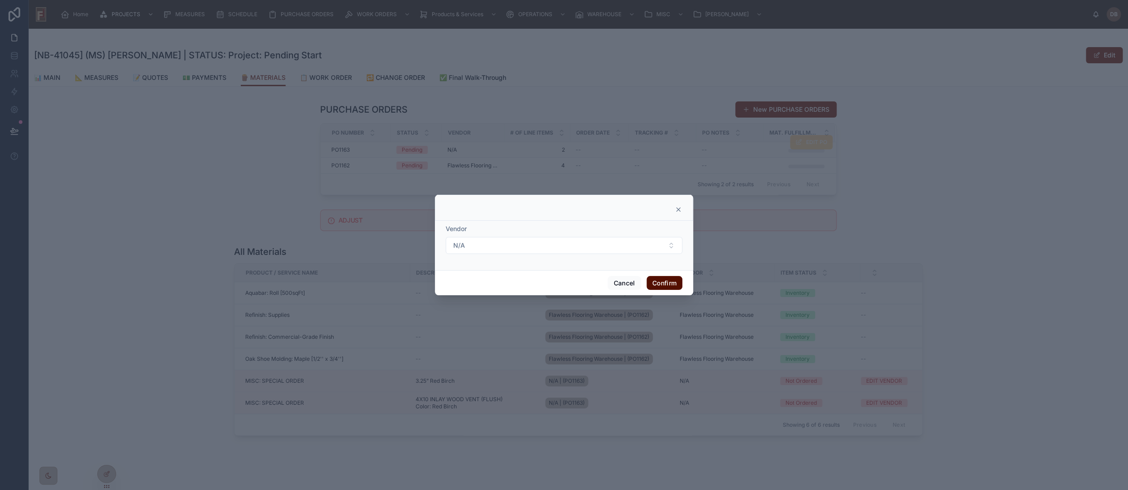
click at [665, 282] on button "Confirm" at bounding box center [665, 283] width 36 height 14
click at [664, 283] on button "Confirm" at bounding box center [665, 283] width 36 height 14
click at [678, 209] on icon at bounding box center [679, 210] width 4 height 4
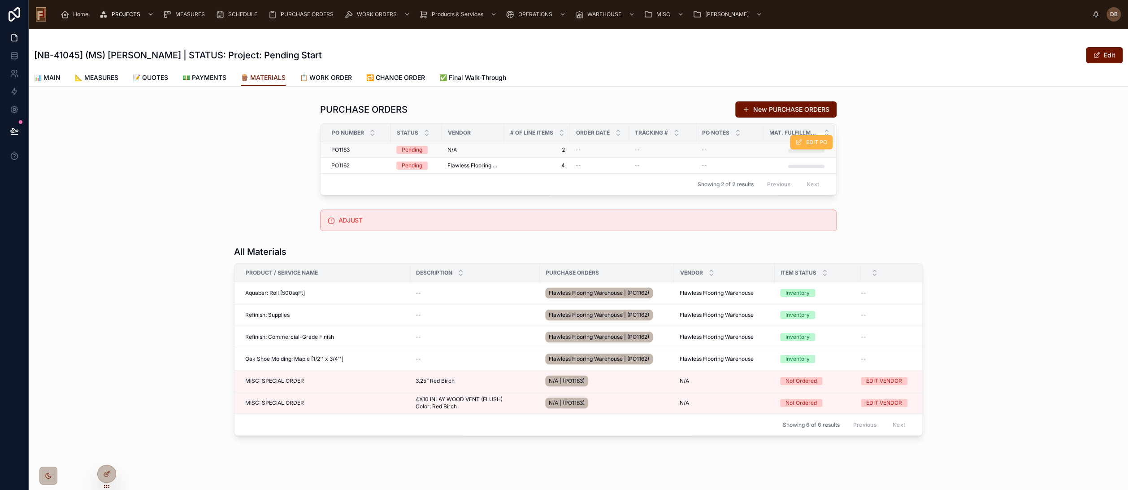
click at [806, 141] on span "EDIT PO" at bounding box center [816, 142] width 21 height 7
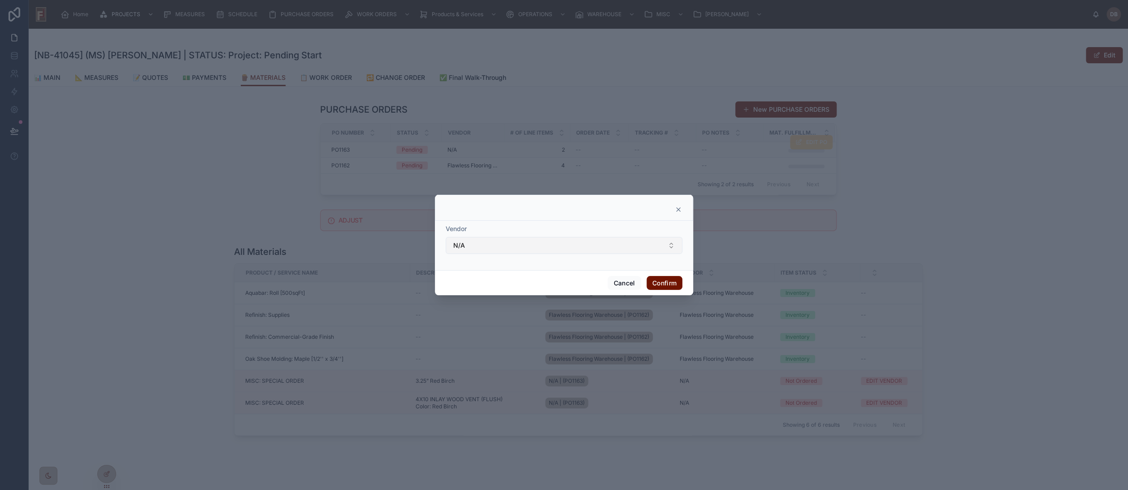
click at [588, 244] on button "N/A" at bounding box center [564, 245] width 237 height 17
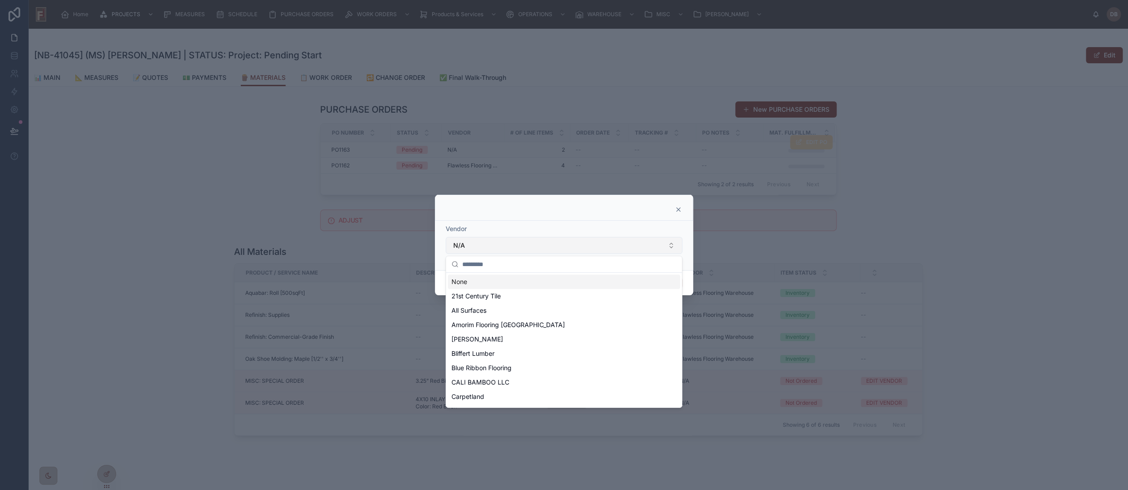
click at [588, 244] on button "N/A" at bounding box center [564, 245] width 237 height 17
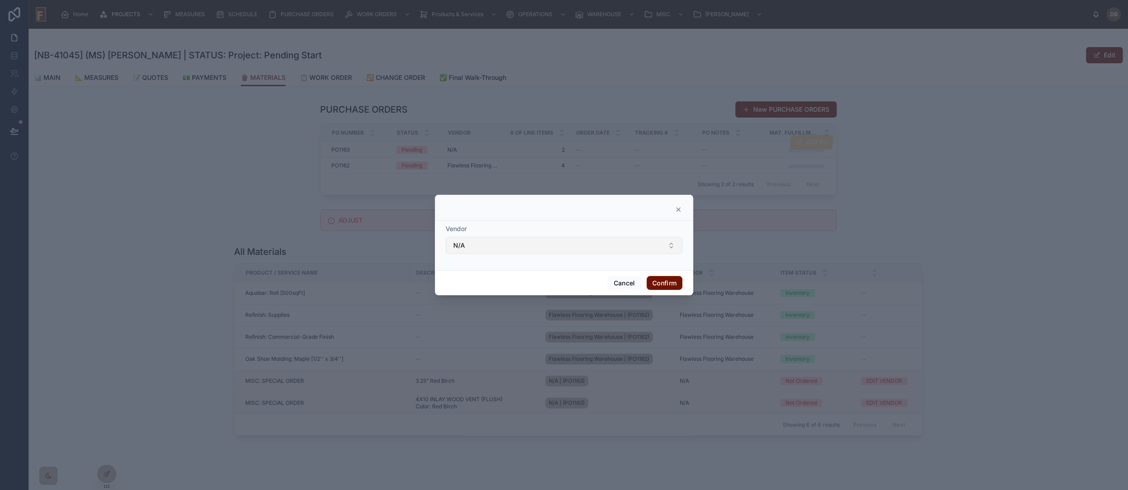
click at [588, 244] on button "N/A" at bounding box center [564, 245] width 237 height 17
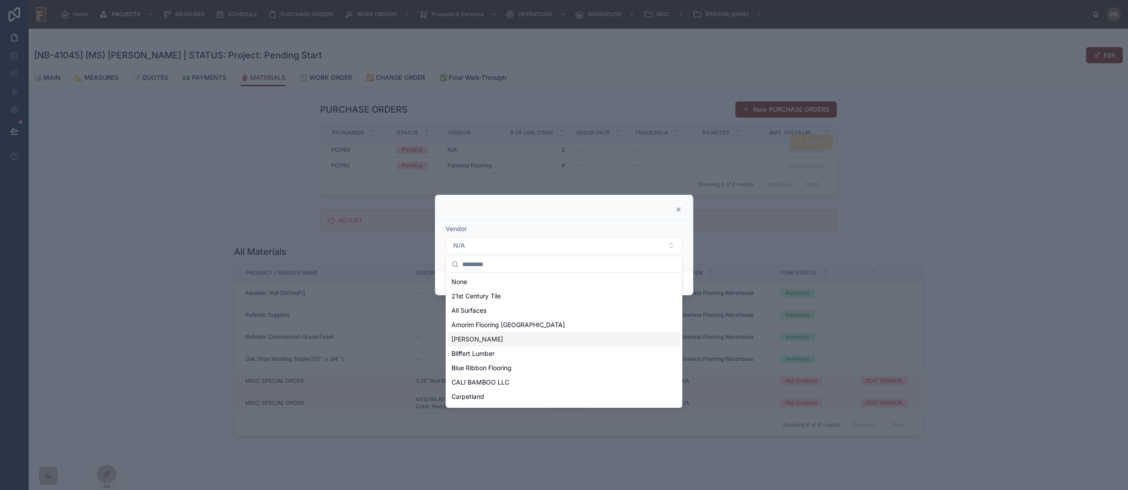
click at [507, 342] on div "[PERSON_NAME]" at bounding box center [564, 339] width 232 height 14
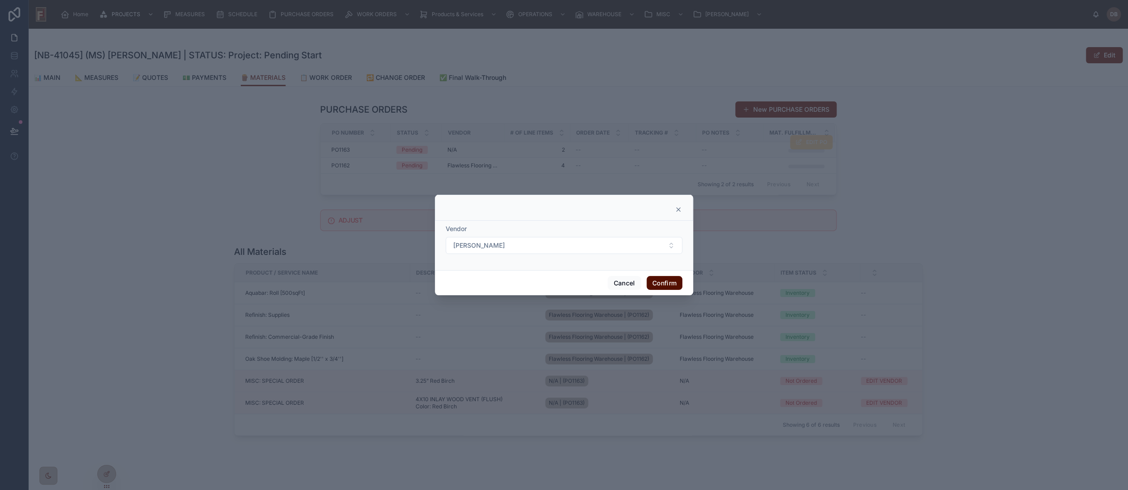
click at [667, 284] on button "Confirm" at bounding box center [665, 283] width 36 height 14
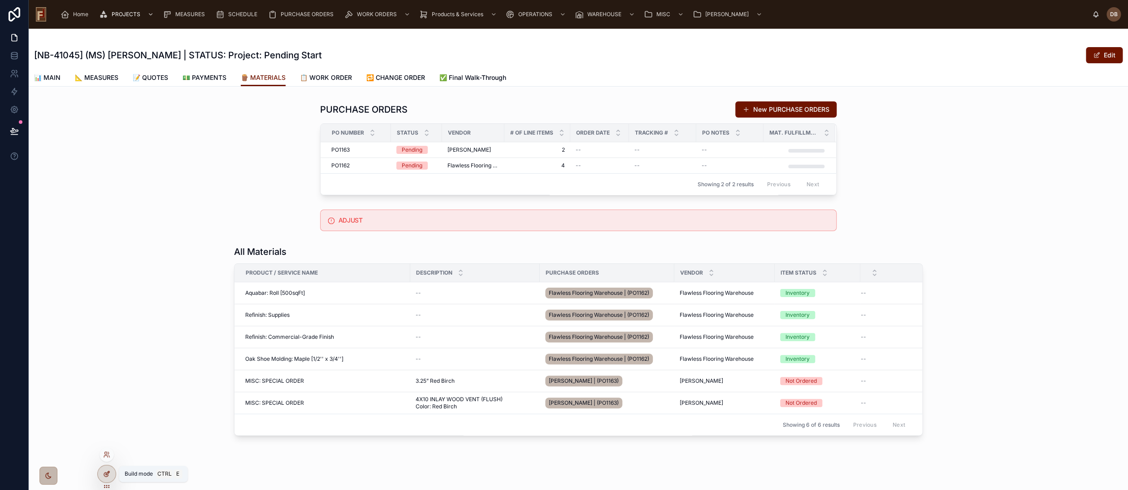
click at [107, 473] on icon at bounding box center [106, 473] width 7 height 7
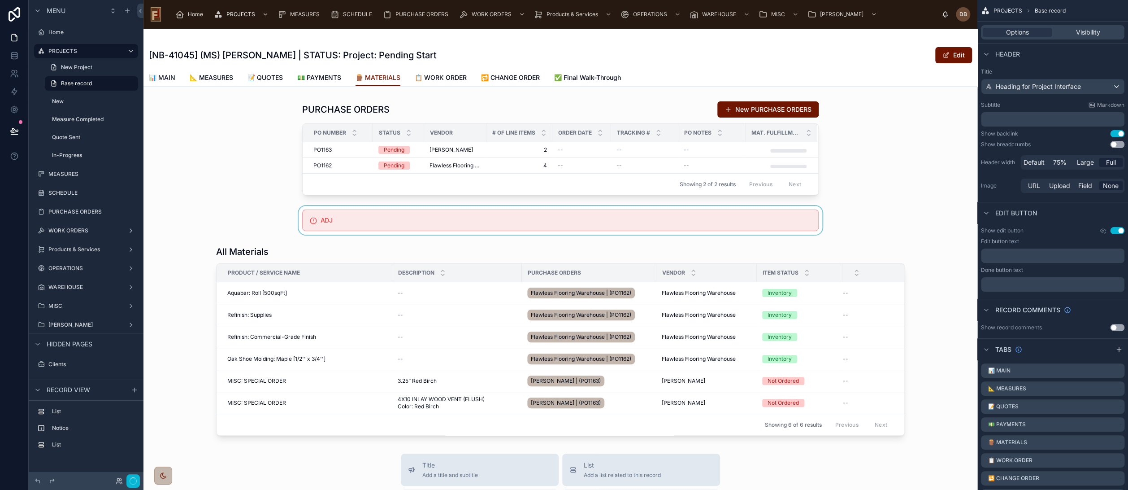
click at [401, 219] on div at bounding box center [561, 220] width 834 height 29
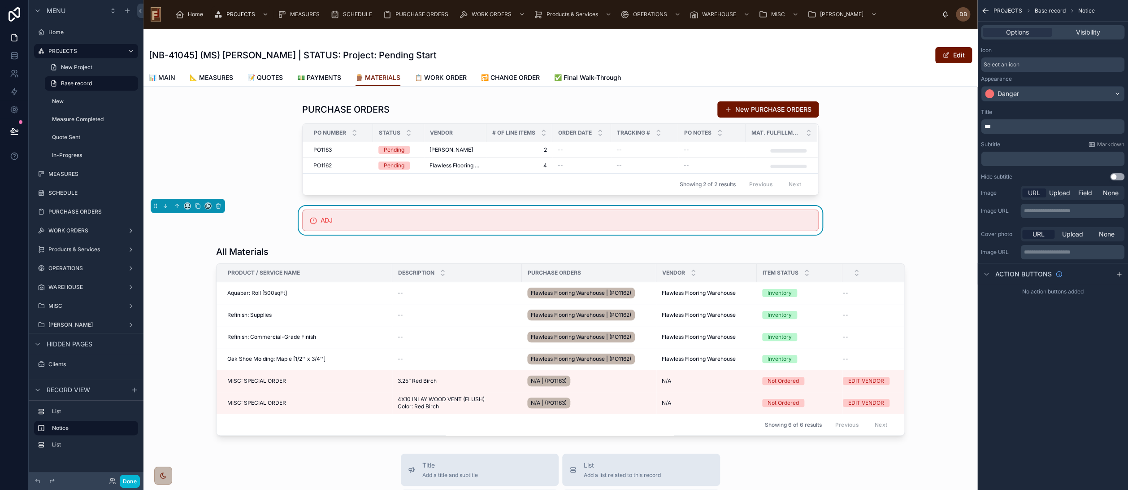
click at [1012, 126] on p "***" at bounding box center [1054, 126] width 138 height 7
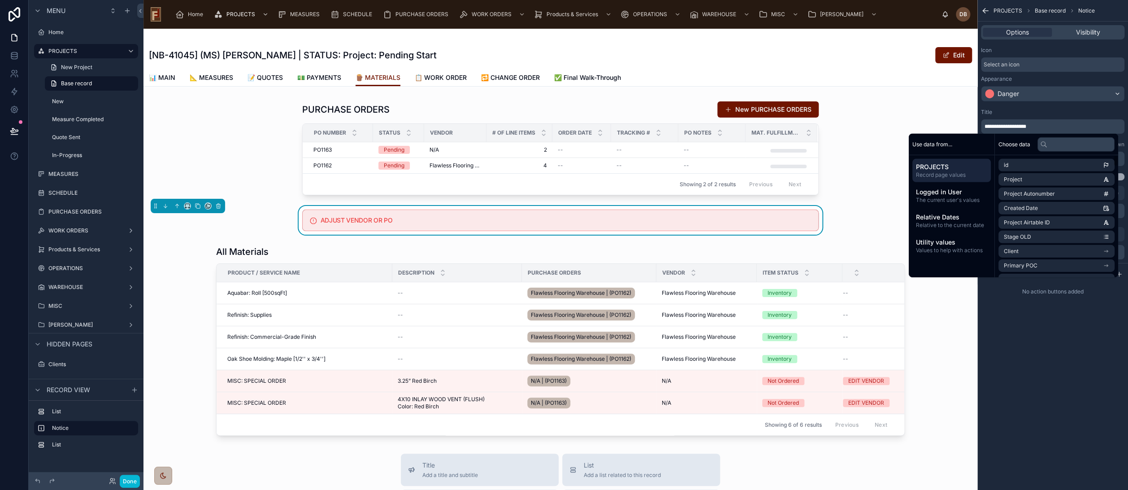
click at [1046, 391] on div "**********" at bounding box center [1053, 245] width 151 height 490
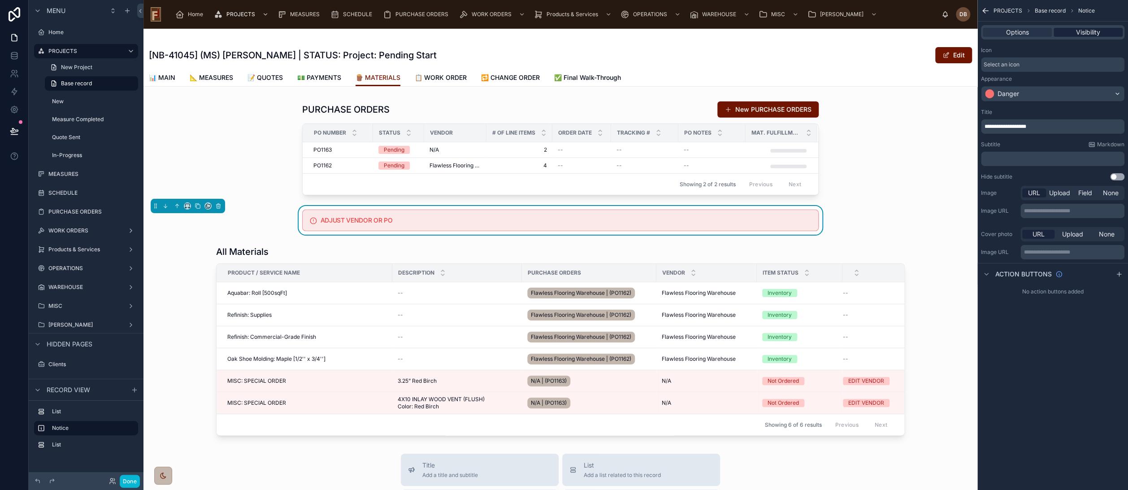
click at [1085, 31] on span "Visibility" at bounding box center [1088, 32] width 24 height 9
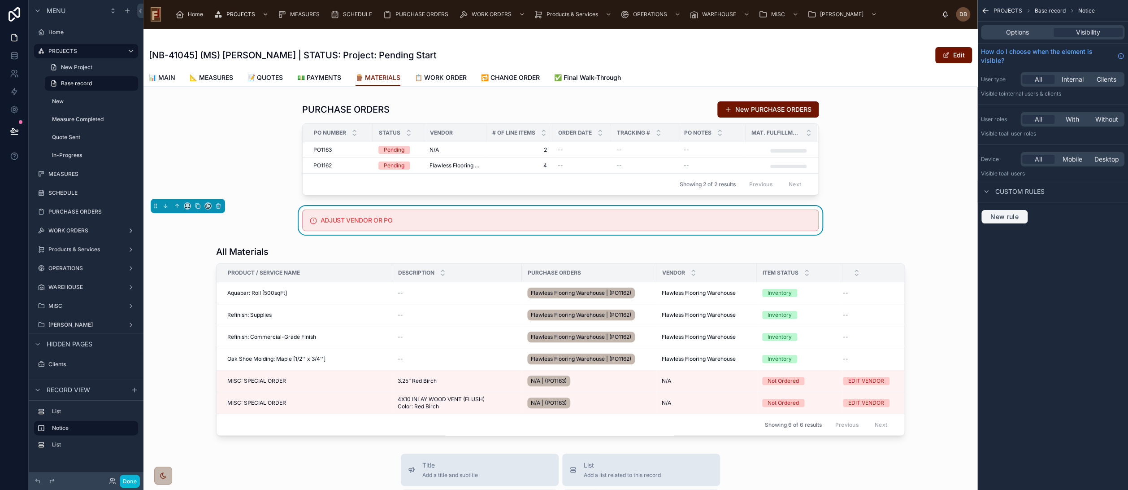
click at [1009, 218] on span "New rule" at bounding box center [1004, 217] width 35 height 8
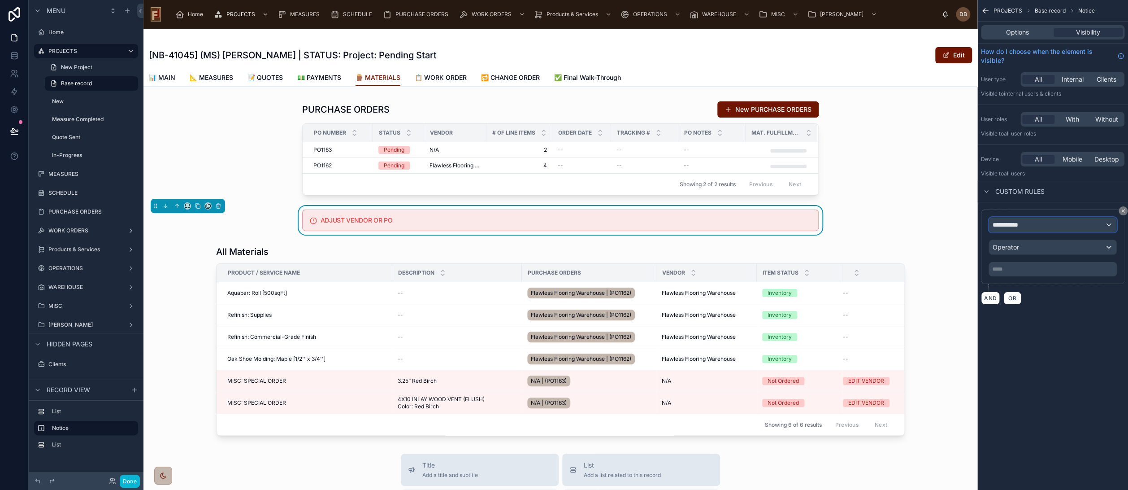
click at [1031, 226] on div "**********" at bounding box center [1052, 225] width 127 height 14
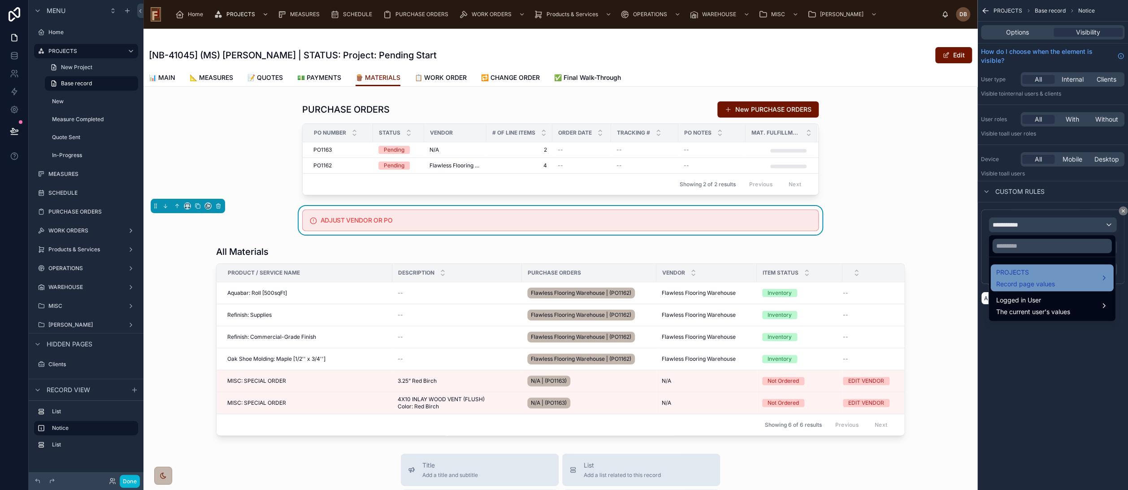
click at [1038, 270] on span "PROJECTS" at bounding box center [1025, 272] width 59 height 11
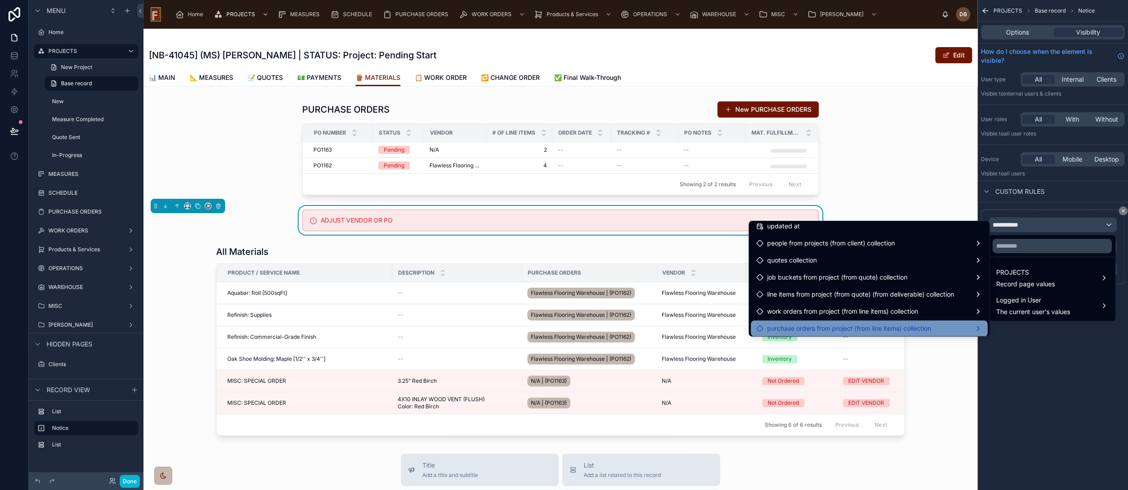
scroll to position [3317, 0]
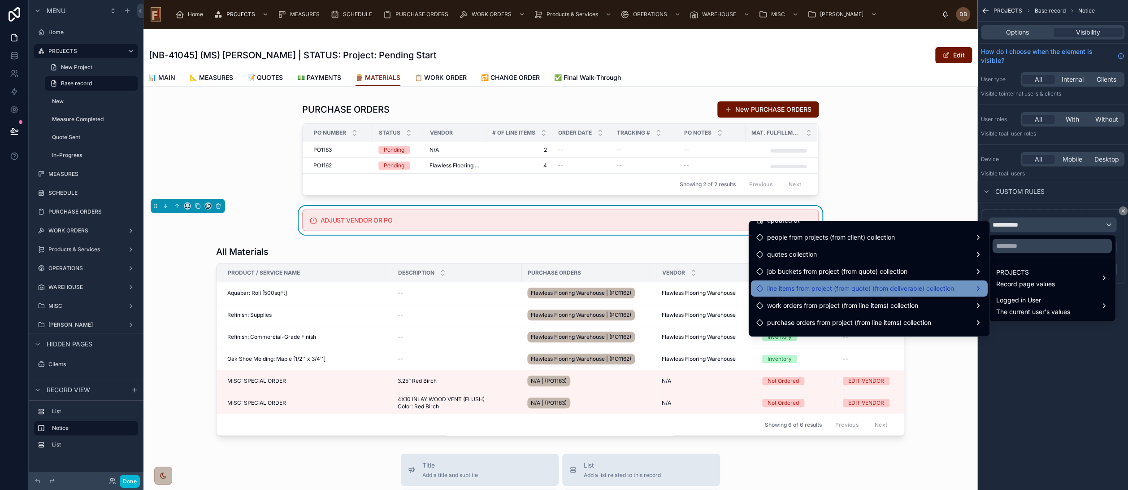
click at [866, 288] on span "line items from project (from quote) (from deliverable) collection" at bounding box center [860, 288] width 187 height 11
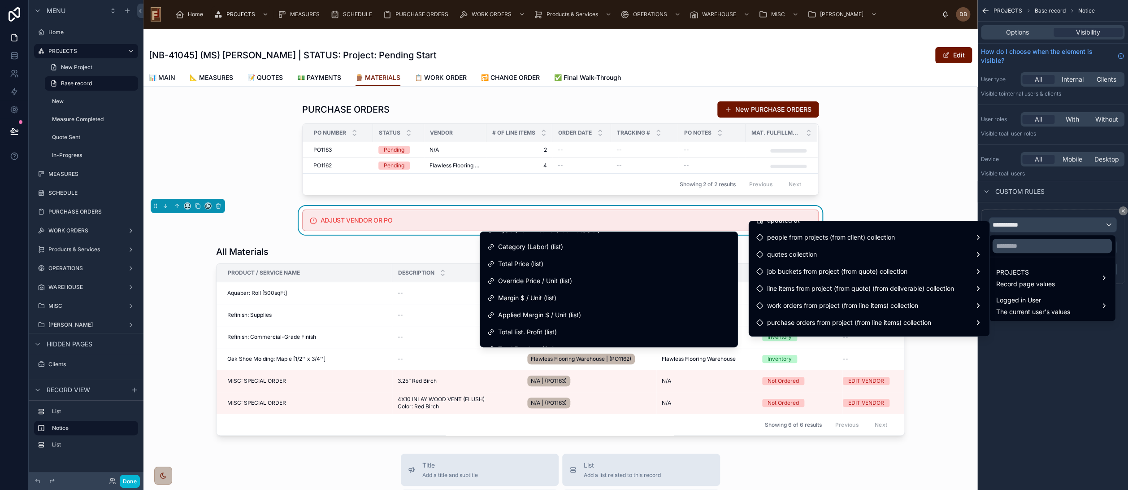
scroll to position [100, 0]
click at [1024, 243] on input "text" at bounding box center [1052, 246] width 119 height 14
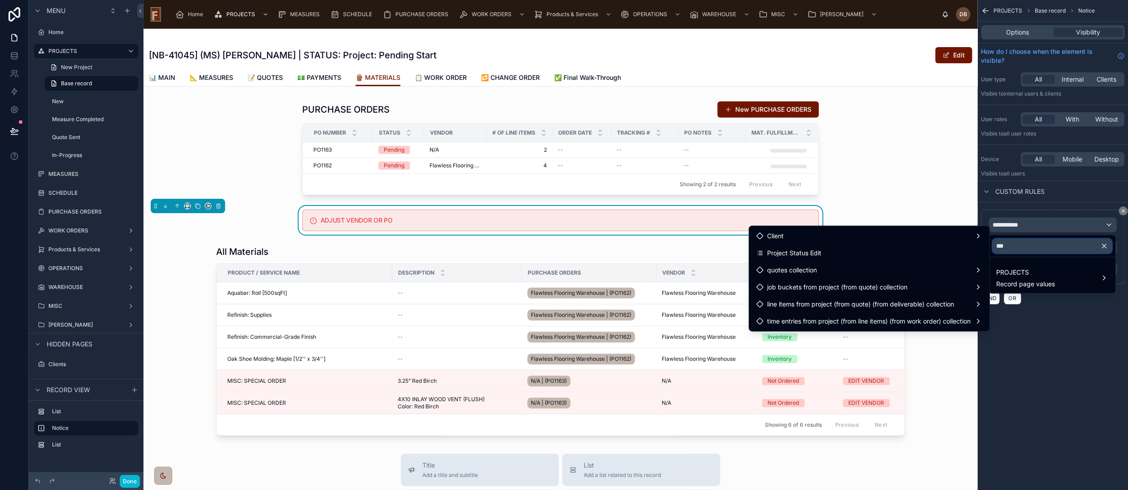
scroll to position [0, 0]
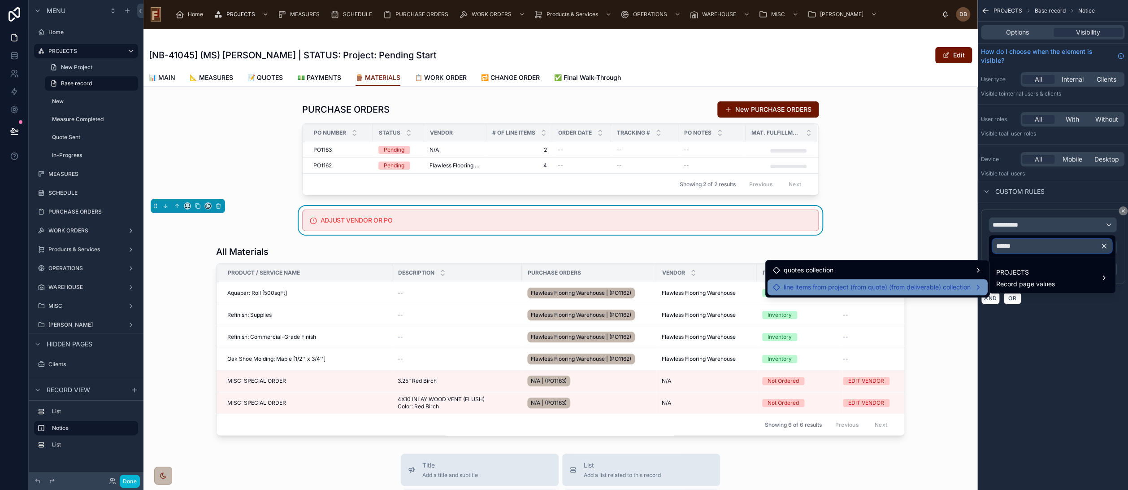
type input "******"
click at [902, 290] on span "line items from project (from quote) (from deliverable) collection" at bounding box center [877, 287] width 187 height 11
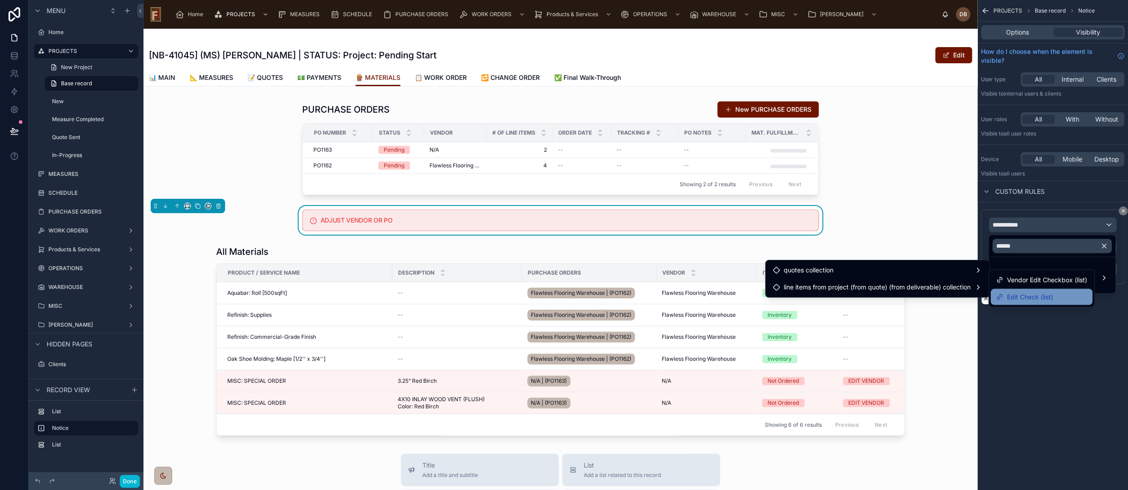
click at [1022, 297] on span "Edit Check (list)" at bounding box center [1030, 296] width 46 height 11
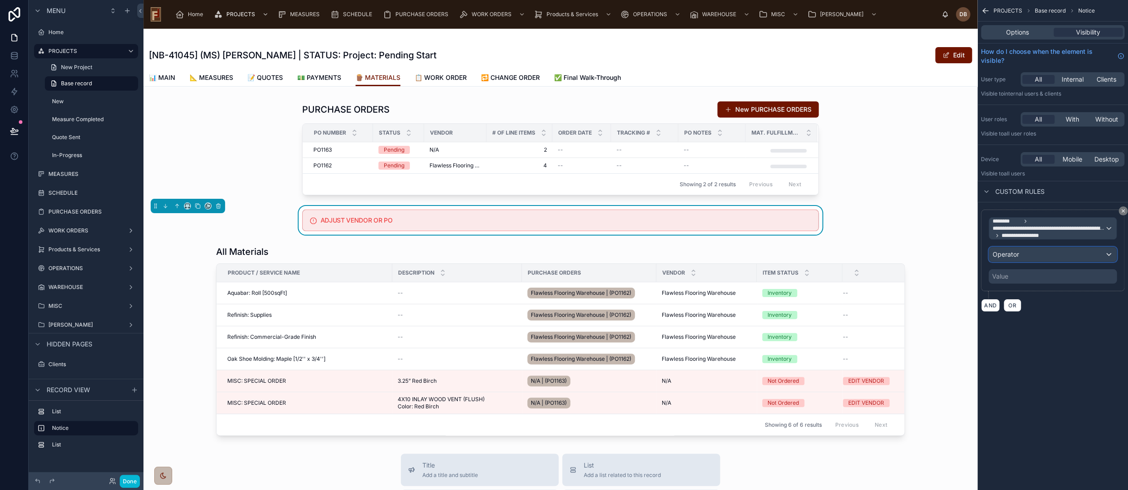
click at [1042, 255] on div "Operator" at bounding box center [1052, 254] width 127 height 14
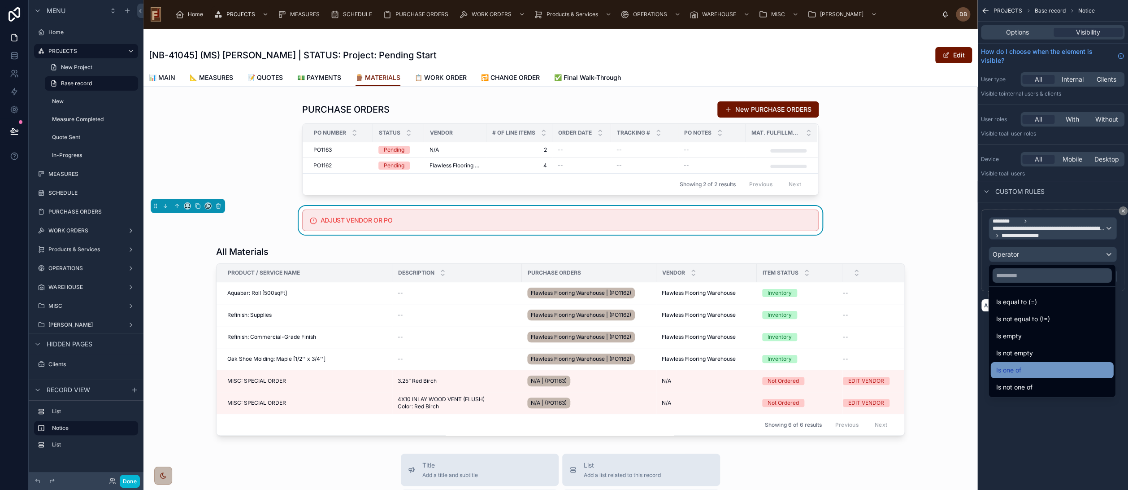
click at [1040, 368] on div "Is one of" at bounding box center [1052, 370] width 112 height 11
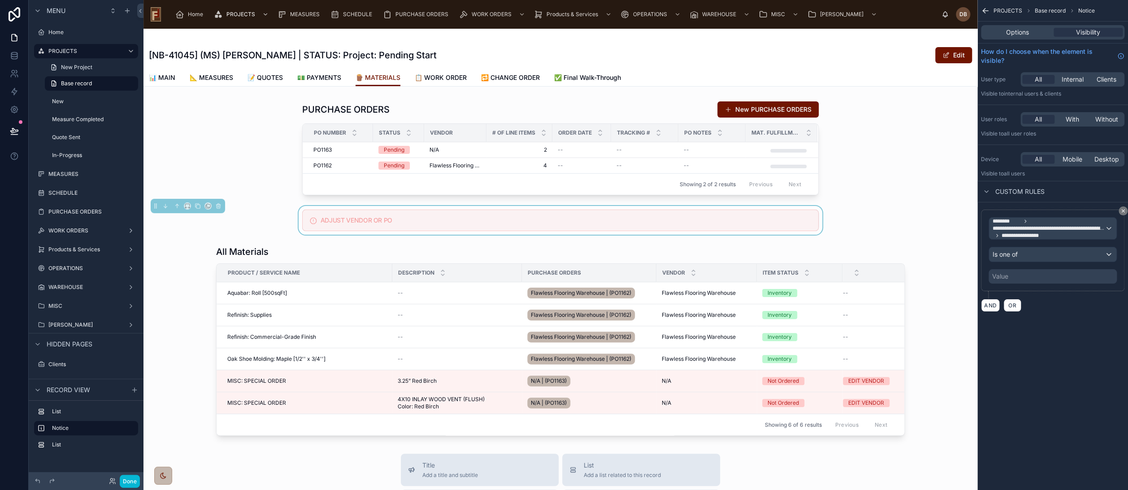
click at [1027, 274] on div "Value" at bounding box center [1053, 276] width 128 height 14
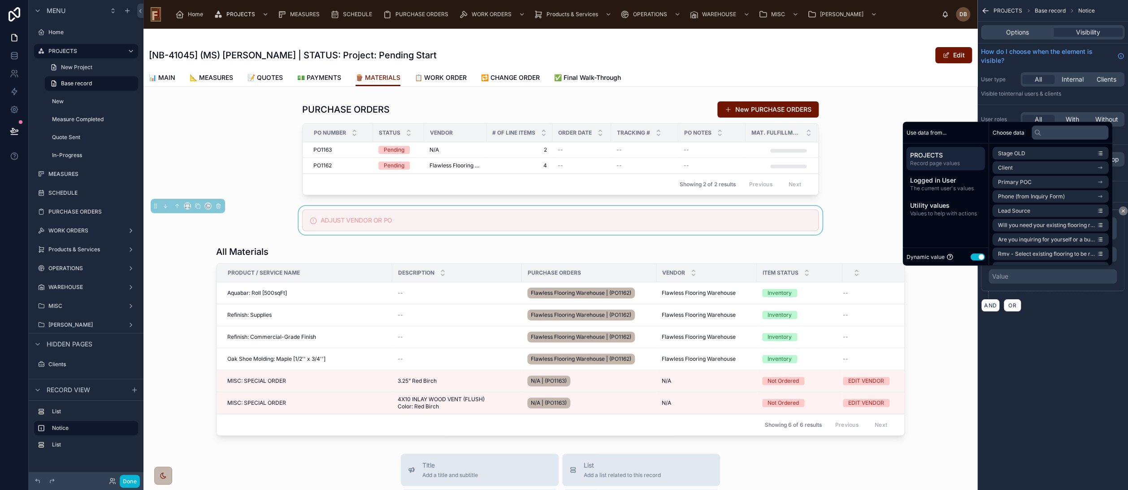
click at [971, 255] on button "Use setting" at bounding box center [978, 256] width 14 height 7
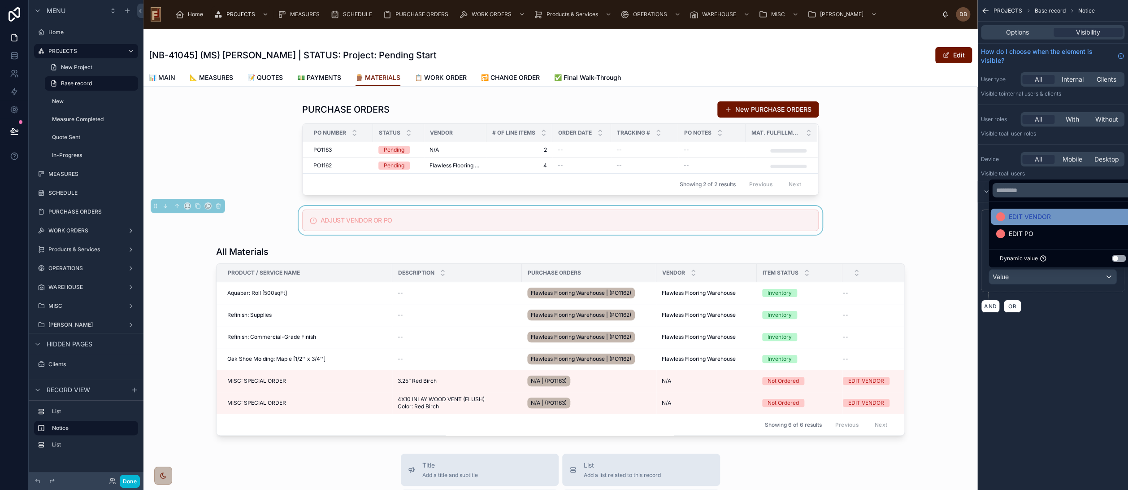
click at [1048, 222] on span "EDIT VENDOR" at bounding box center [1030, 216] width 42 height 11
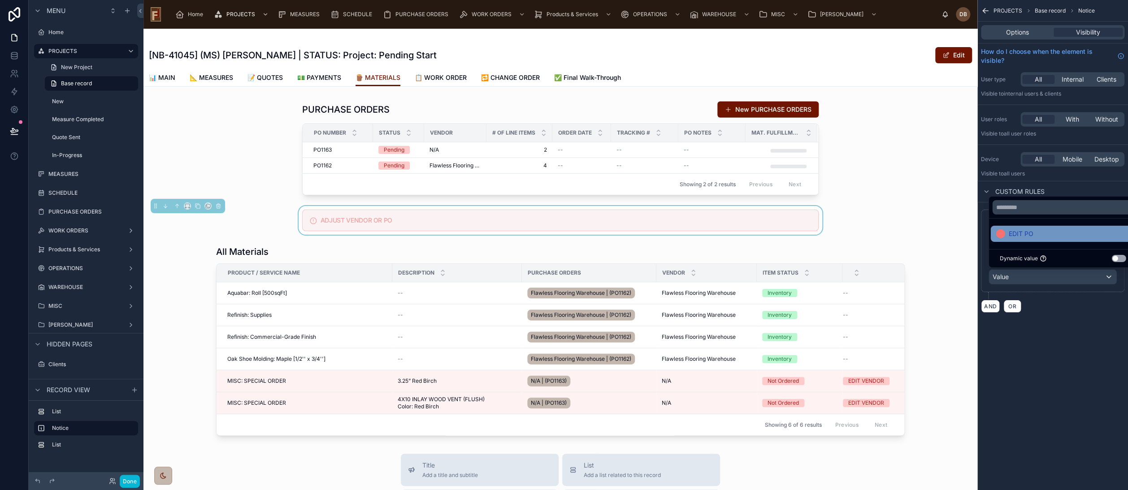
click at [1038, 232] on div "EDIT PO" at bounding box center [1063, 233] width 134 height 11
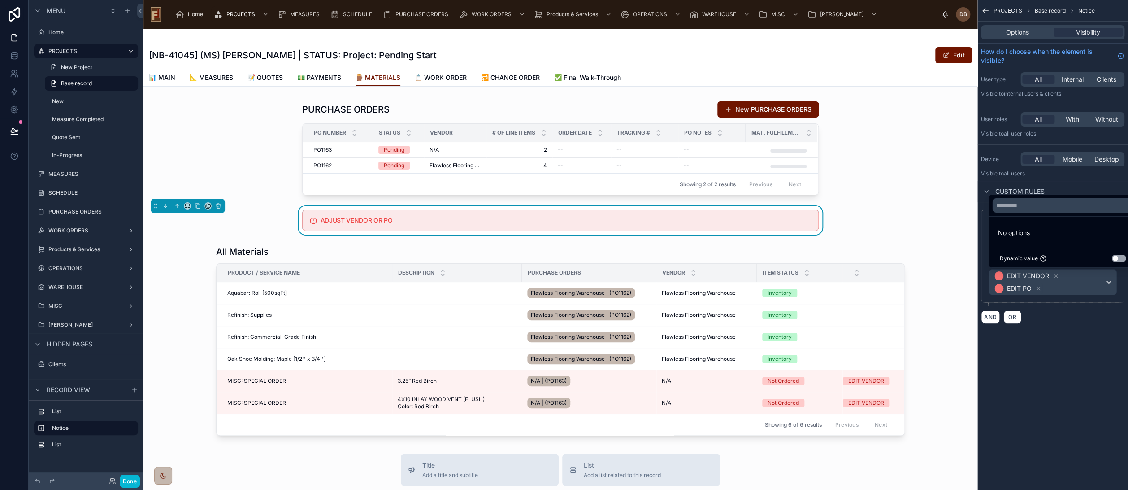
click at [1062, 351] on div "**********" at bounding box center [1053, 245] width 151 height 490
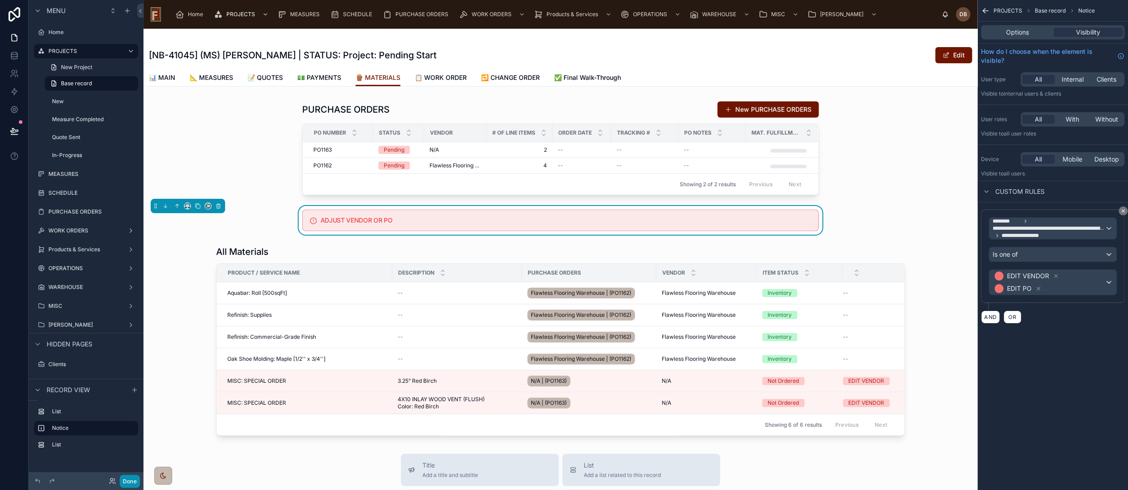
click at [130, 483] on button "Done" at bounding box center [130, 481] width 20 height 13
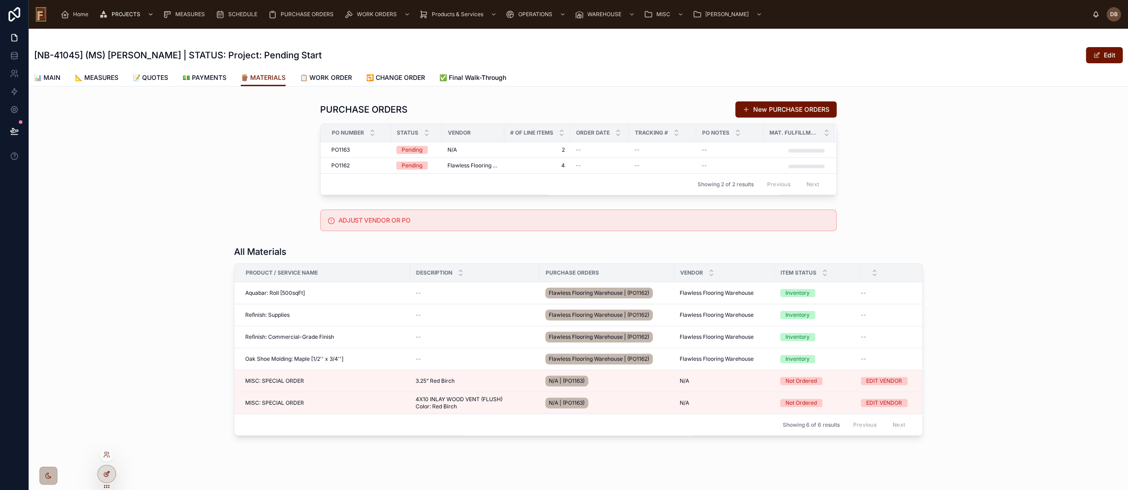
click at [111, 471] on div at bounding box center [107, 473] width 18 height 17
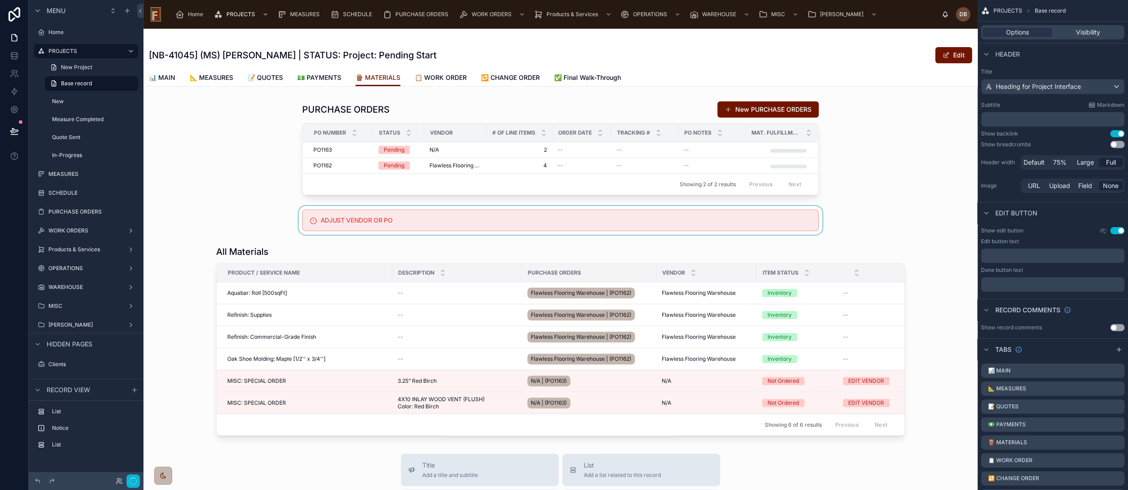
click at [406, 220] on div at bounding box center [561, 220] width 834 height 29
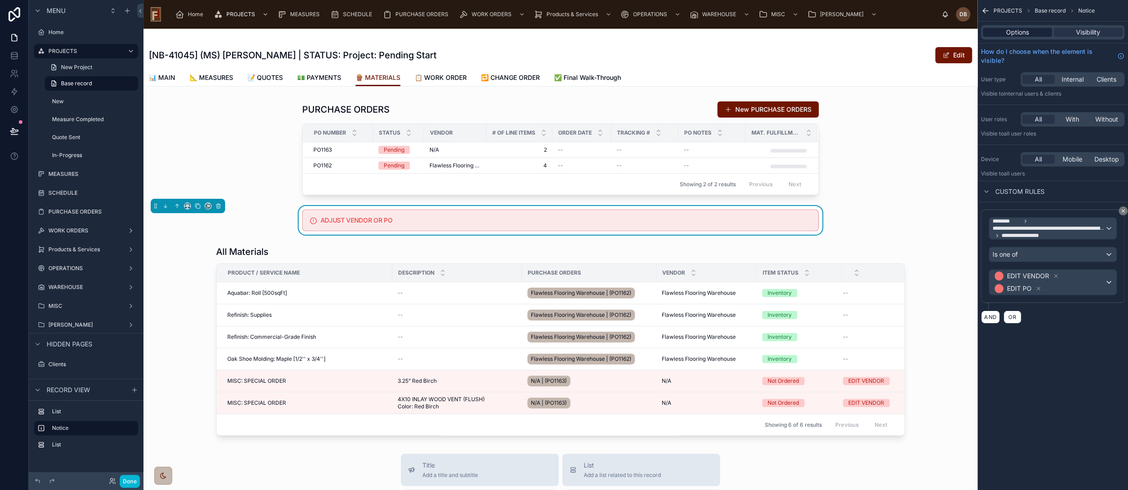
click at [1027, 35] on span "Options" at bounding box center [1017, 32] width 23 height 9
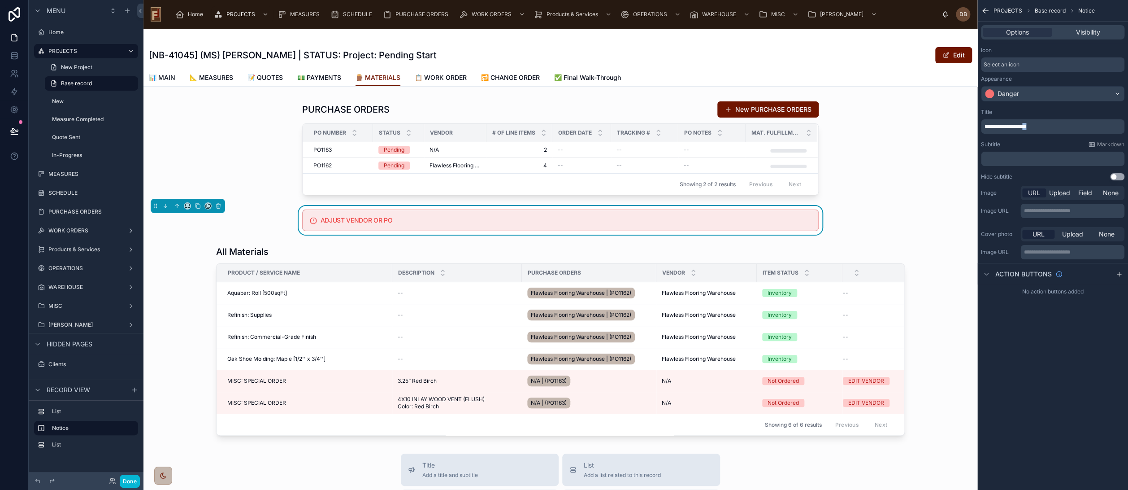
drag, startPoint x: 1054, startPoint y: 125, endPoint x: 1042, endPoint y: 127, distance: 12.3
click at [1042, 127] on p "**********" at bounding box center [1054, 126] width 138 height 7
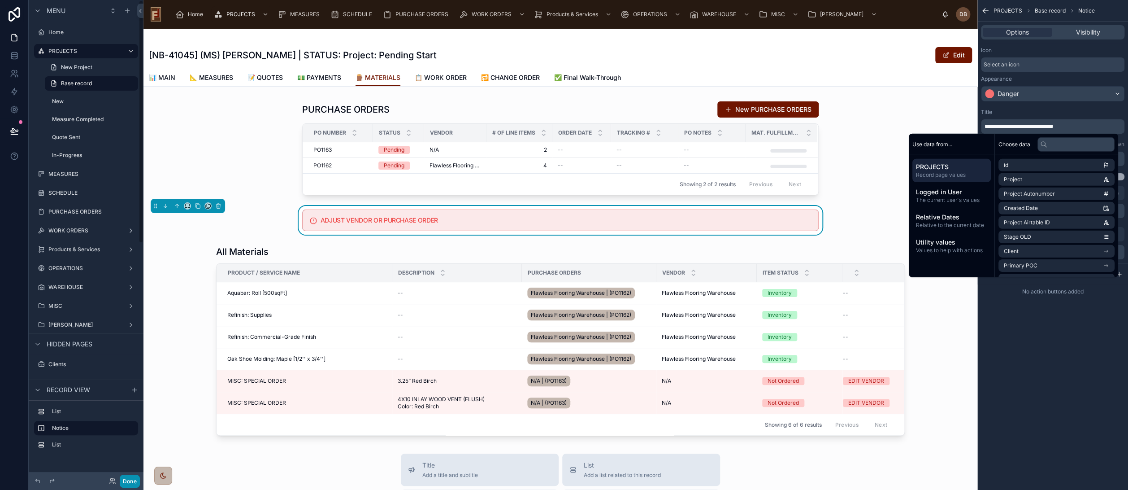
click at [127, 481] on button "Done" at bounding box center [130, 481] width 20 height 13
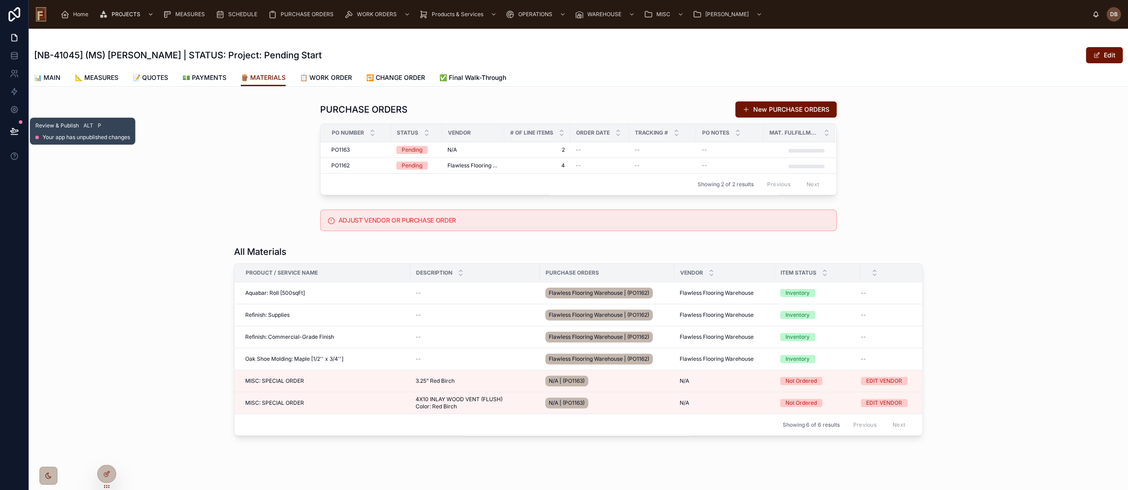
click at [13, 127] on icon at bounding box center [14, 130] width 9 height 9
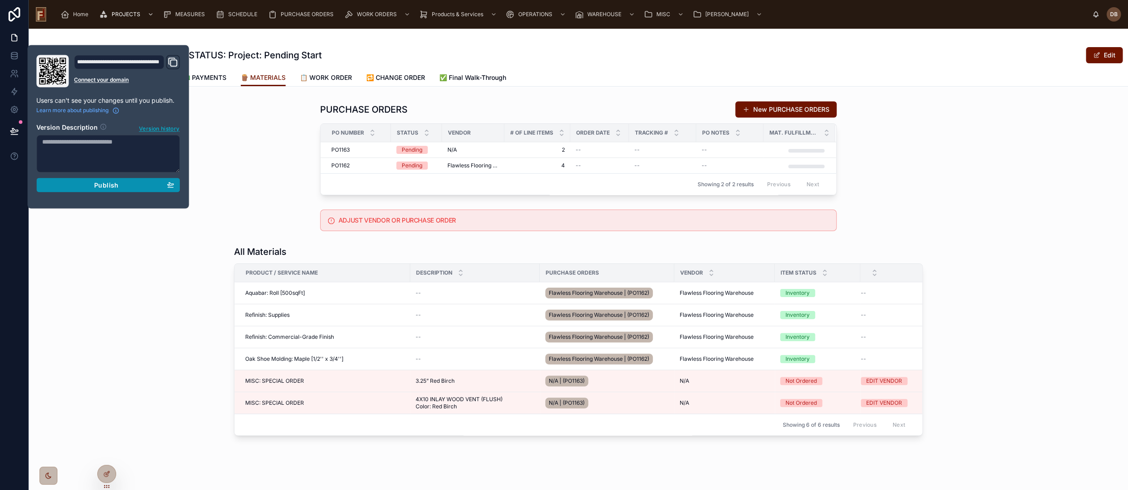
click at [105, 183] on span "Publish" at bounding box center [106, 185] width 24 height 8
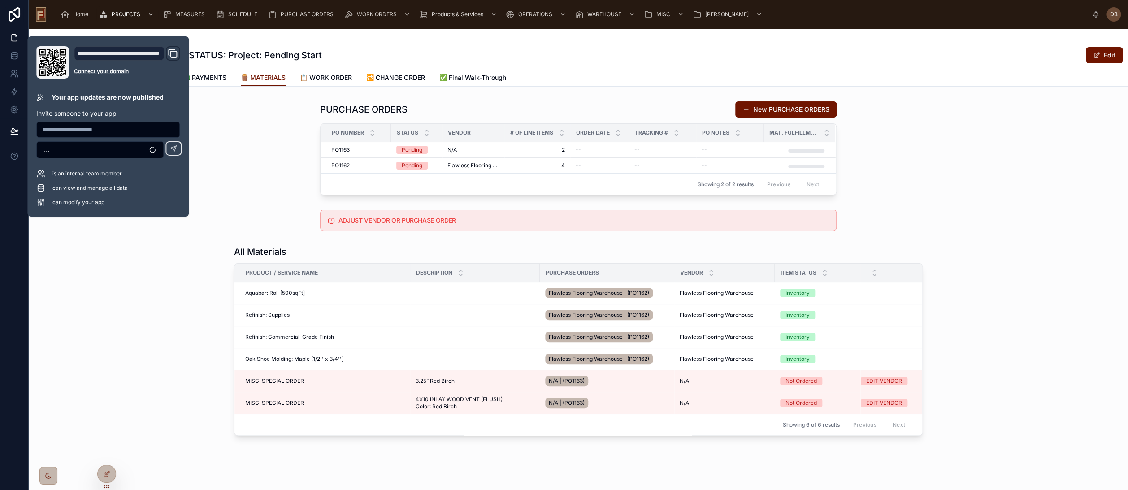
click at [913, 178] on div "PURCHASE ORDERS New PURCHASE ORDERS PO Number Status Vendor # Of Line Items Ord…" at bounding box center [579, 147] width 1100 height 101
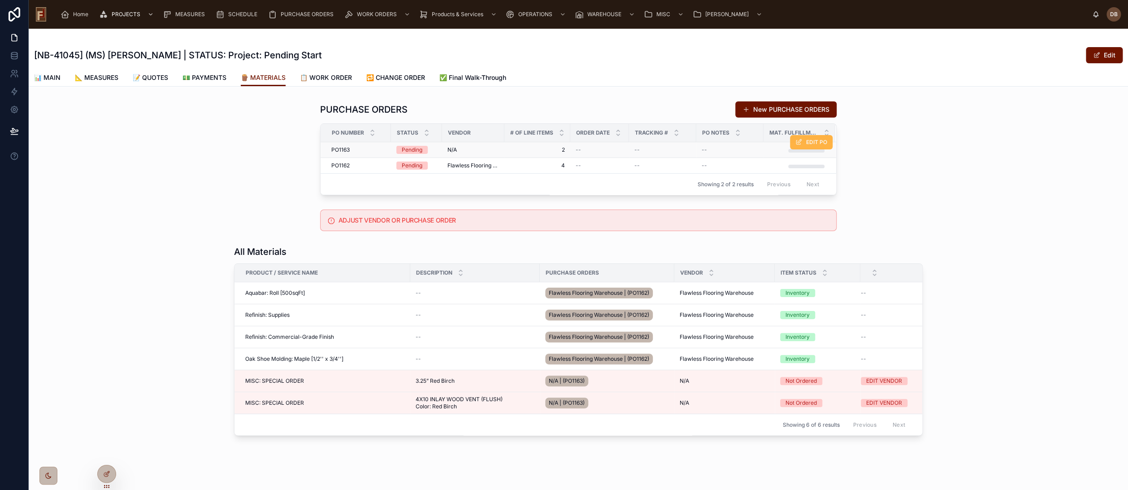
click at [808, 143] on span "EDIT PO" at bounding box center [816, 142] width 21 height 7
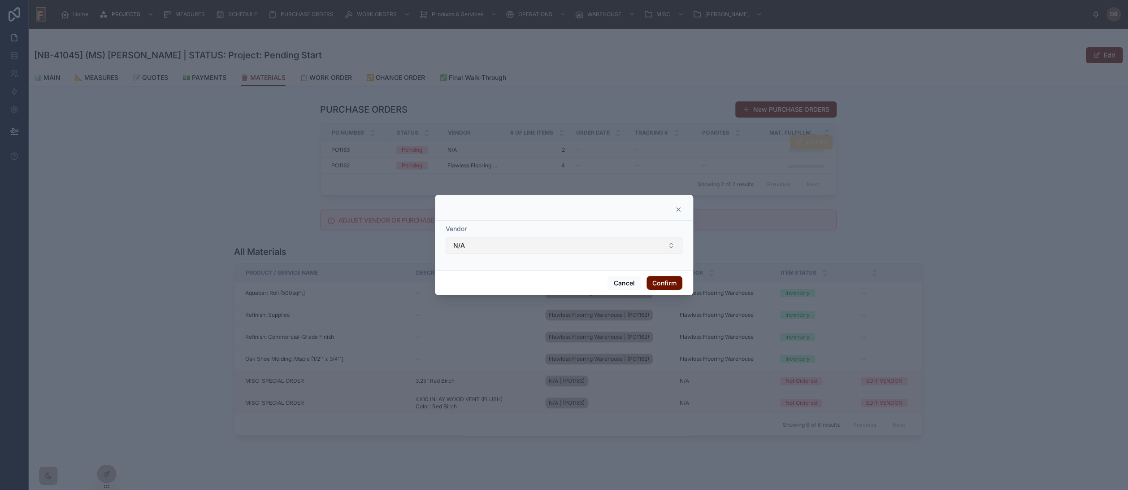
click at [547, 241] on button "N/A" at bounding box center [564, 245] width 237 height 17
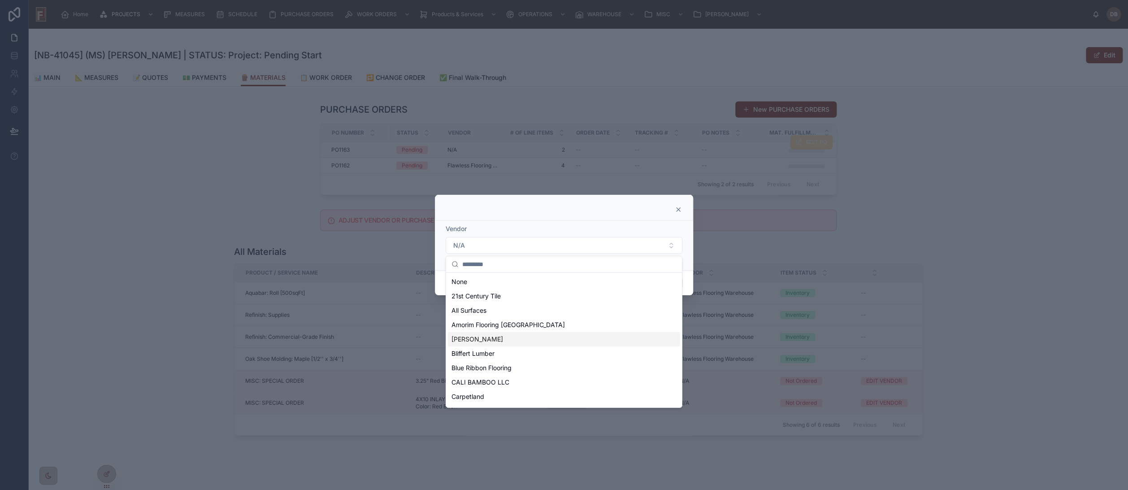
click at [486, 340] on span "[PERSON_NAME]" at bounding box center [478, 339] width 52 height 9
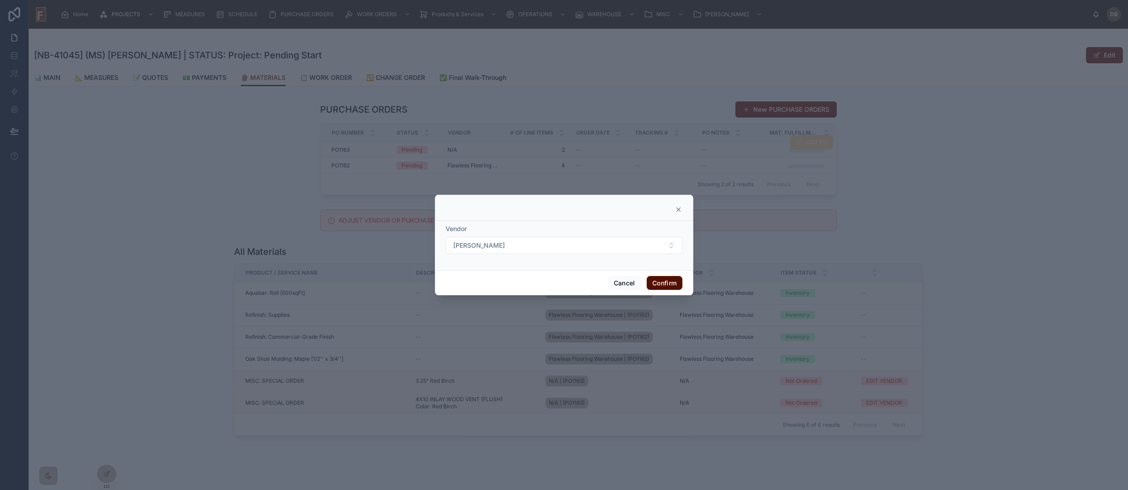
click at [666, 281] on button "Confirm" at bounding box center [665, 283] width 36 height 14
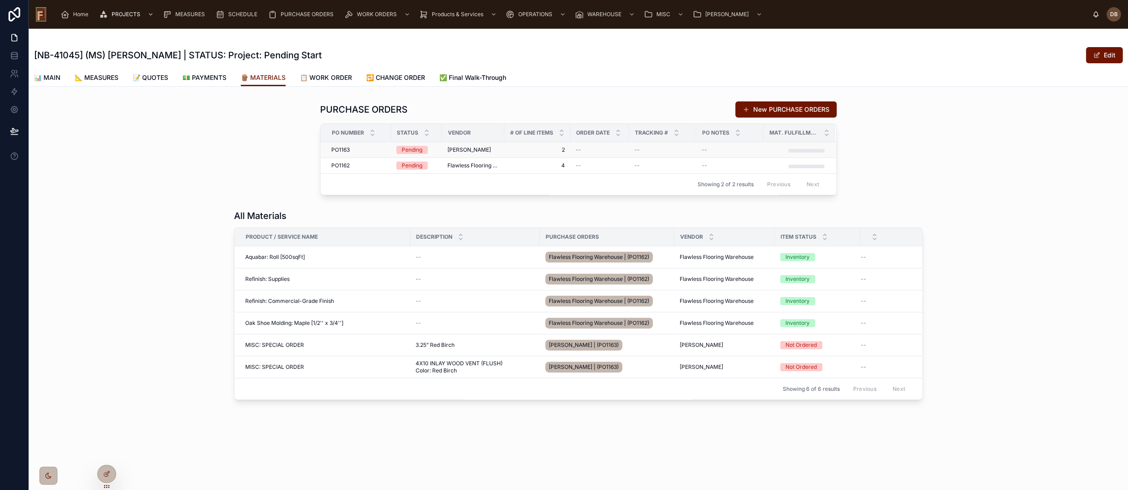
click at [469, 150] on span "[PERSON_NAME]" at bounding box center [470, 149] width 44 height 7
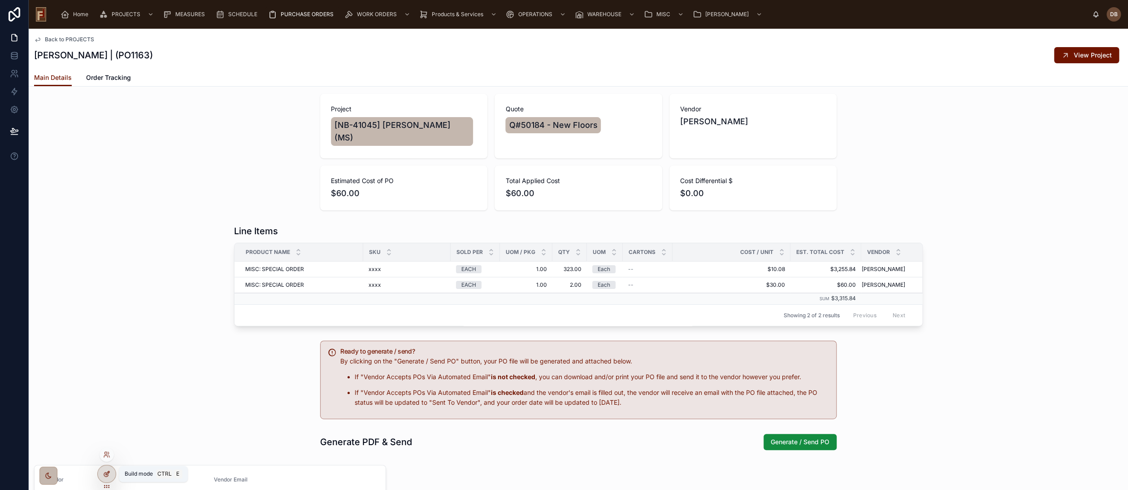
click at [108, 474] on icon at bounding box center [106, 473] width 7 height 7
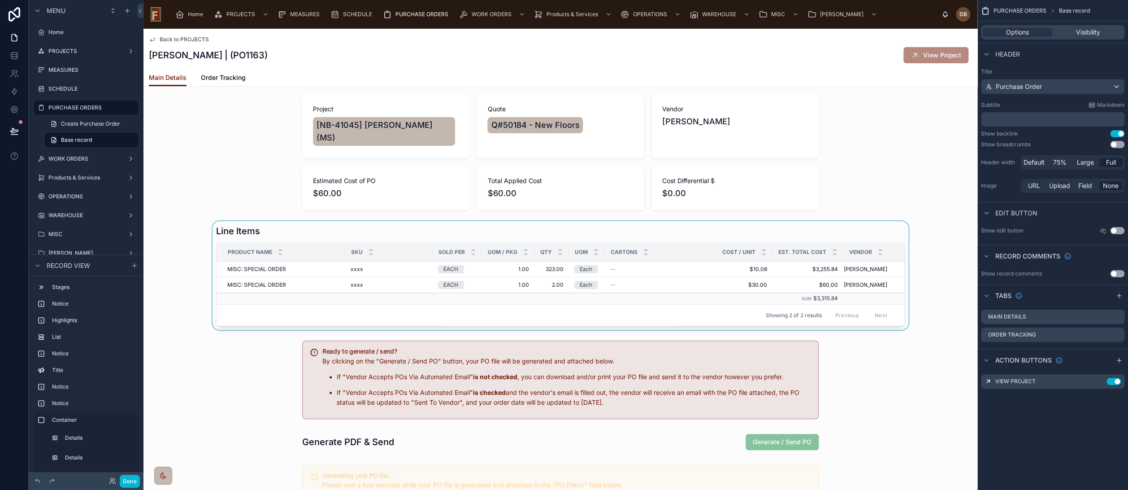
click at [436, 221] on div at bounding box center [561, 275] width 834 height 109
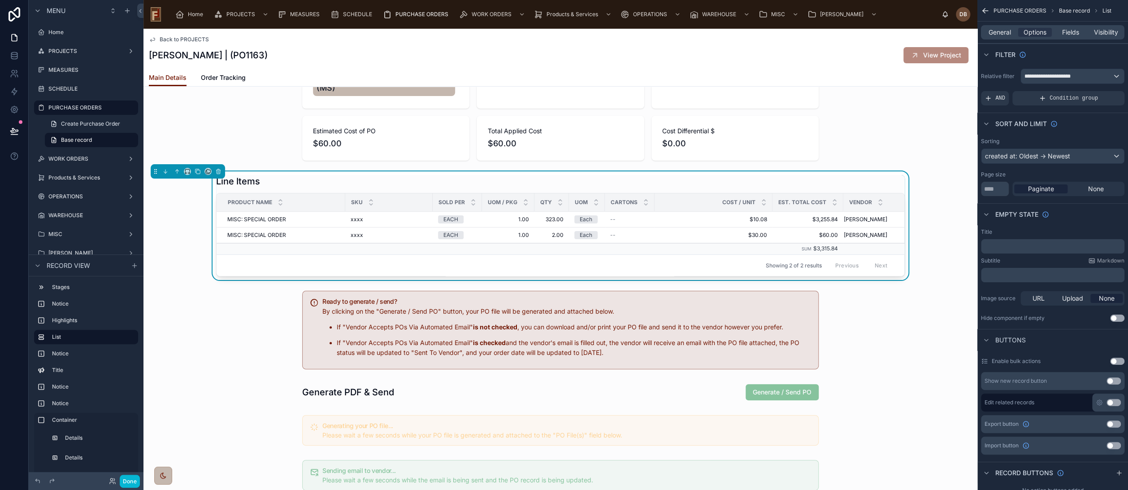
scroll to position [100, 0]
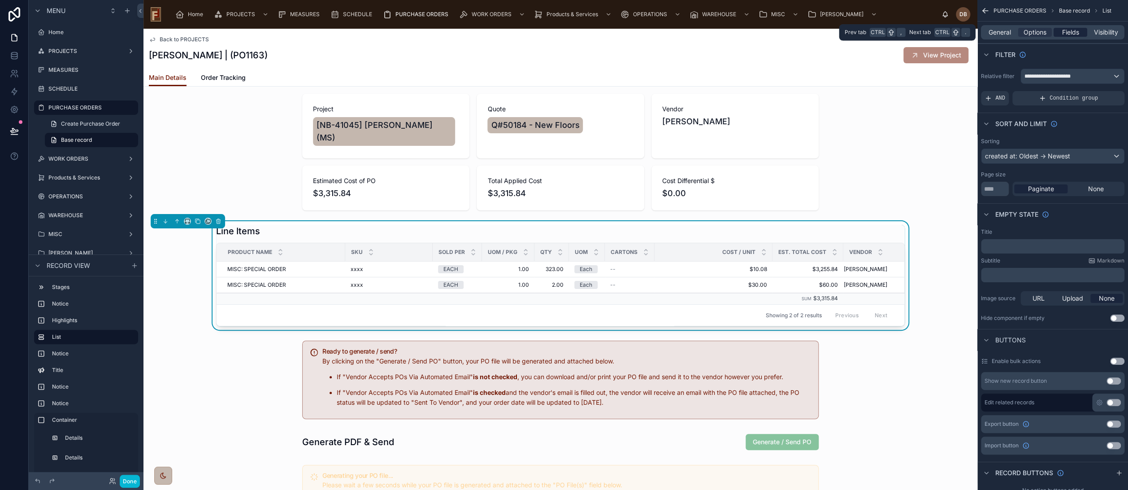
click at [1070, 30] on span "Fields" at bounding box center [1071, 32] width 17 height 9
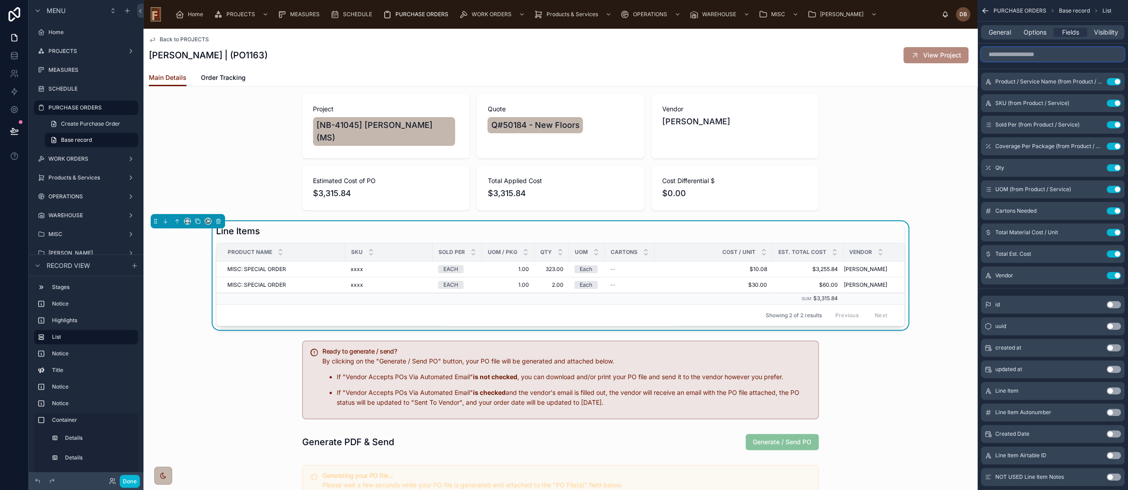
click at [1024, 53] on input "scrollable content" at bounding box center [1053, 54] width 144 height 14
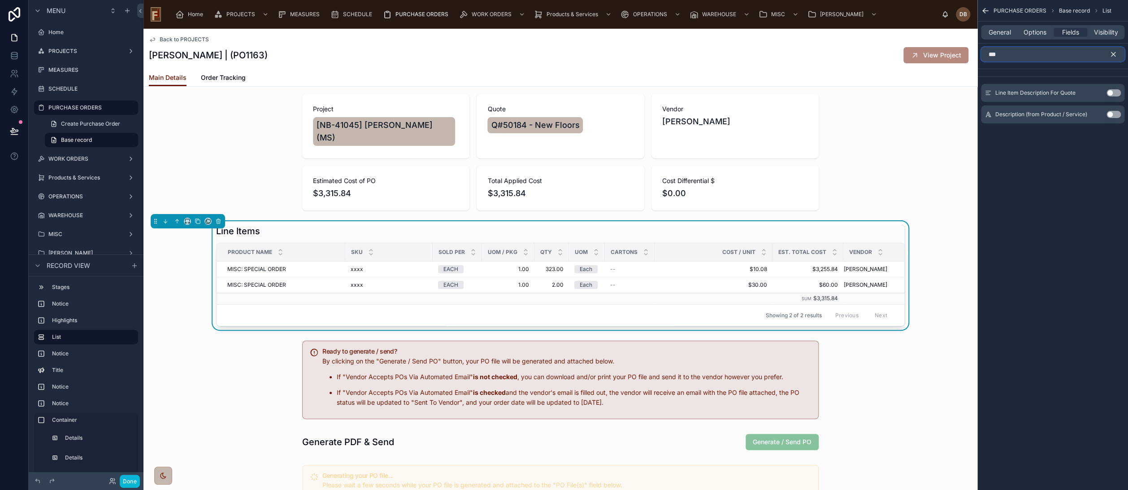
type input "***"
click at [1112, 93] on button "Use setting" at bounding box center [1114, 92] width 14 height 7
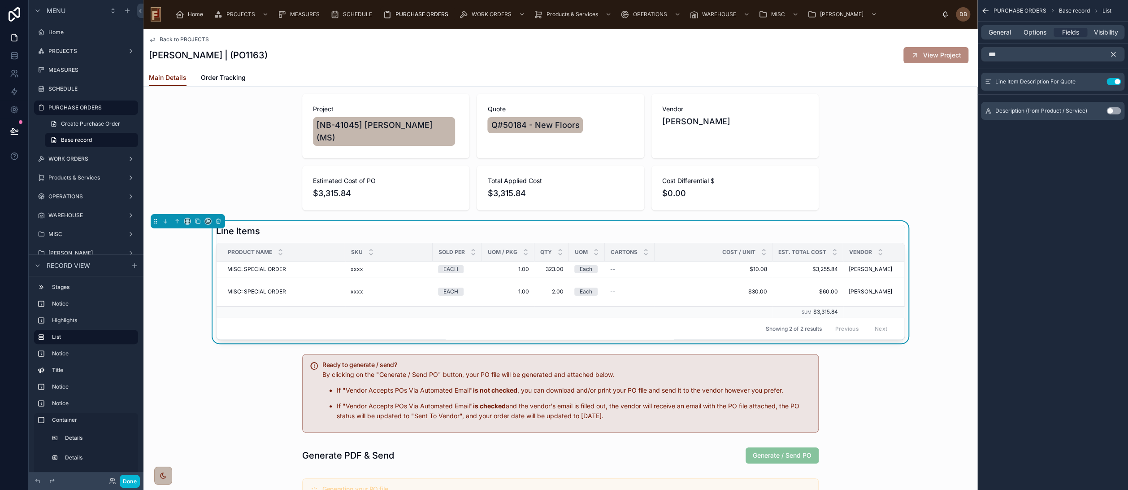
click at [1112, 52] on icon "scrollable content" at bounding box center [1114, 54] width 8 height 8
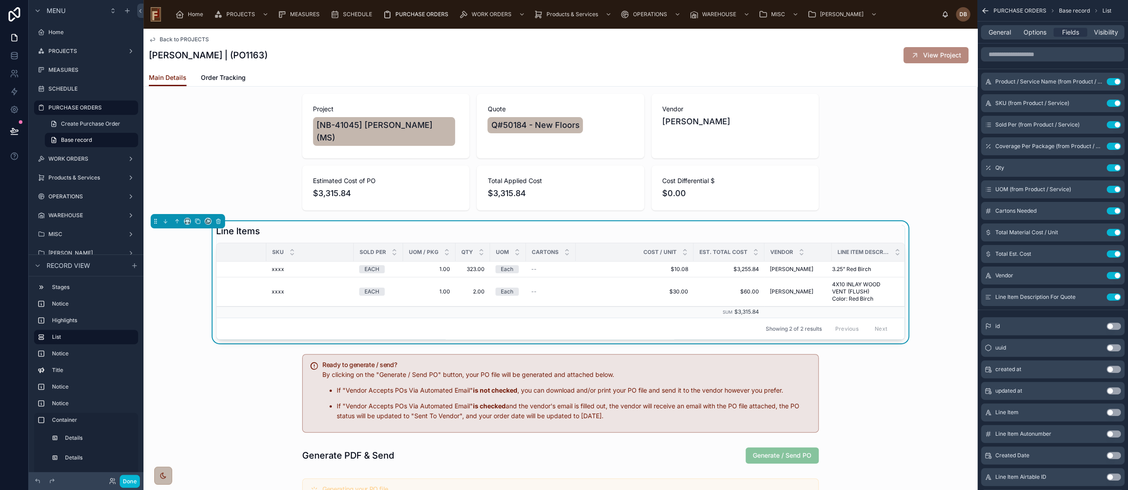
scroll to position [0, 0]
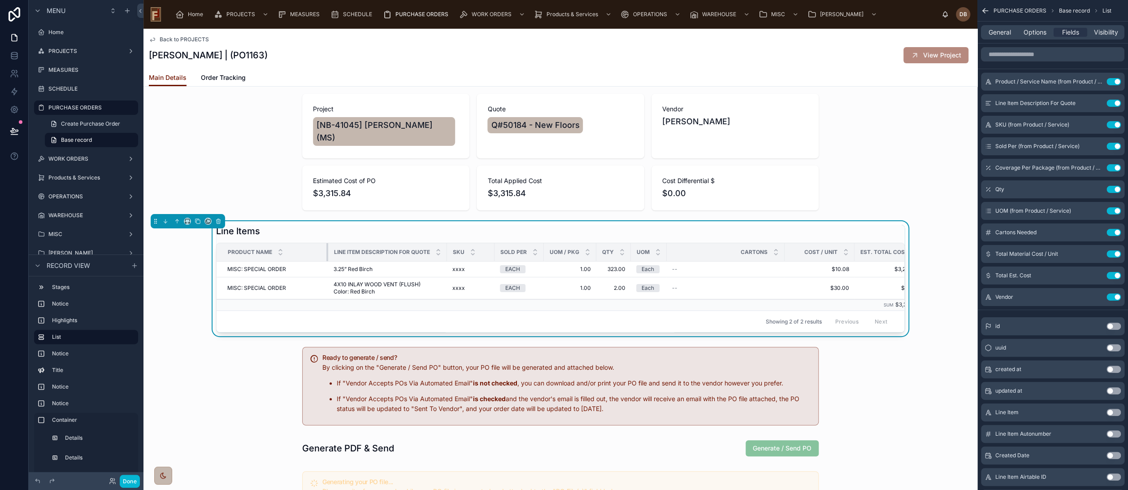
drag, startPoint x: 340, startPoint y: 242, endPoint x: 323, endPoint y: 244, distance: 17.1
click at [327, 244] on div at bounding box center [329, 252] width 4 height 18
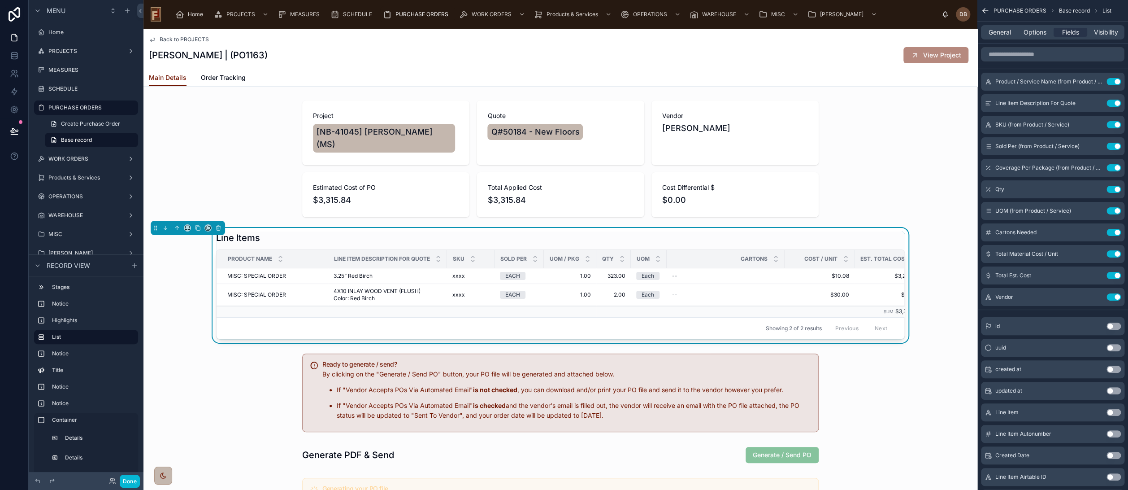
scroll to position [50, 0]
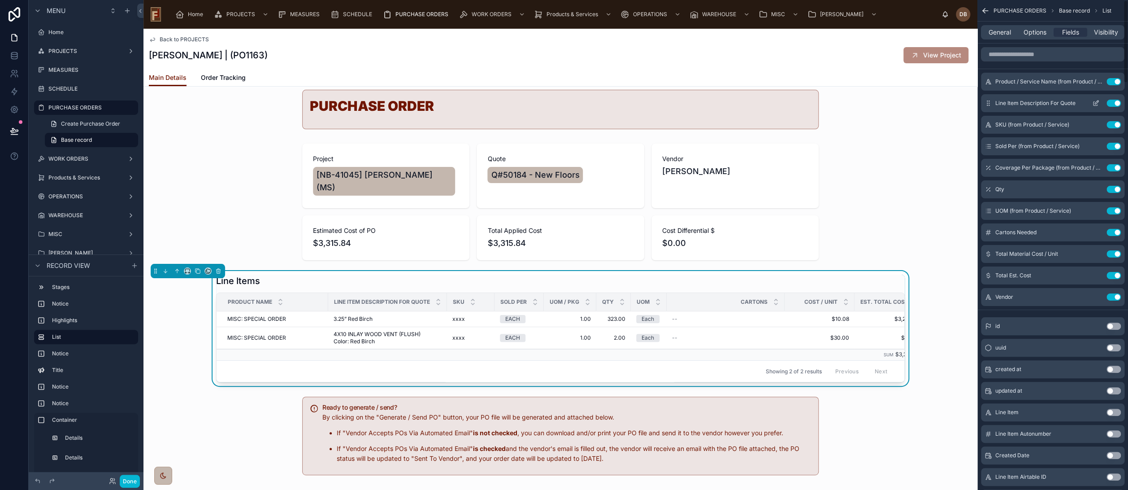
click at [1112, 101] on button "Use setting" at bounding box center [1114, 103] width 14 height 7
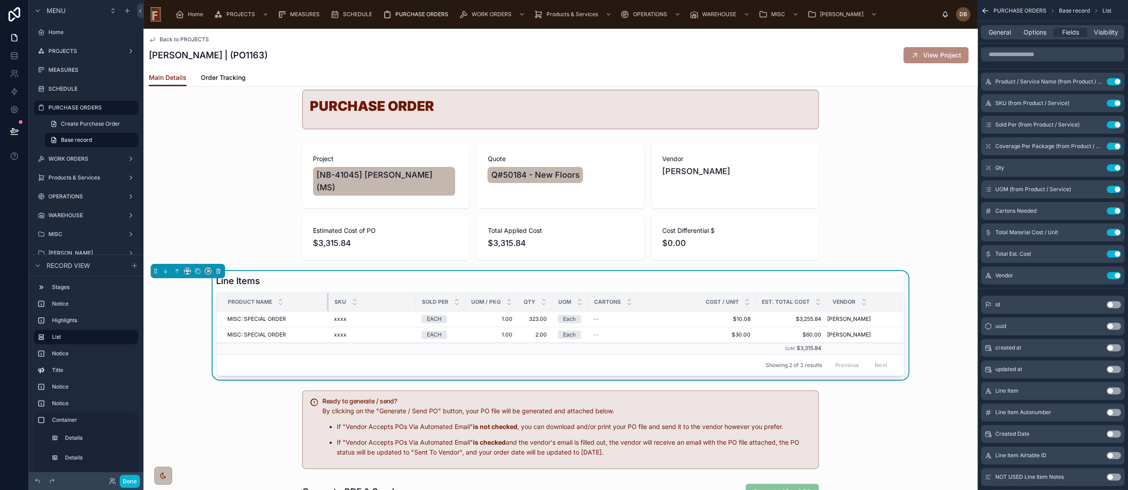
click at [327, 293] on div at bounding box center [329, 302] width 4 height 18
click at [131, 480] on button "Done" at bounding box center [130, 481] width 20 height 13
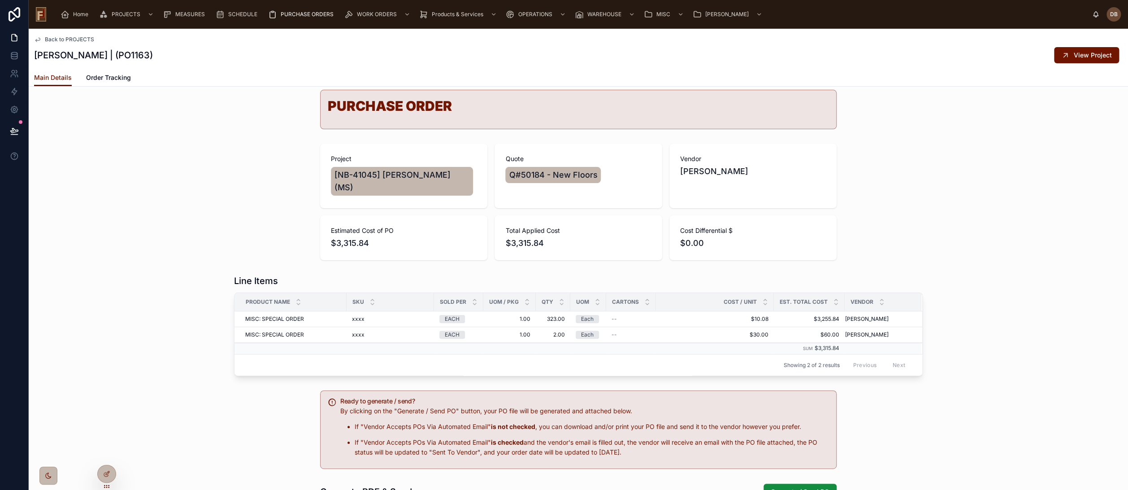
drag, startPoint x: 175, startPoint y: 170, endPoint x: 48, endPoint y: 153, distance: 128.0
click at [175, 165] on div "Project [NB-41045] [PERSON_NAME] (MS) Quote Q#50184 - New Floors Vendor [PERSON…" at bounding box center [579, 202] width 1100 height 124
click at [11, 130] on icon at bounding box center [14, 130] width 8 height 4
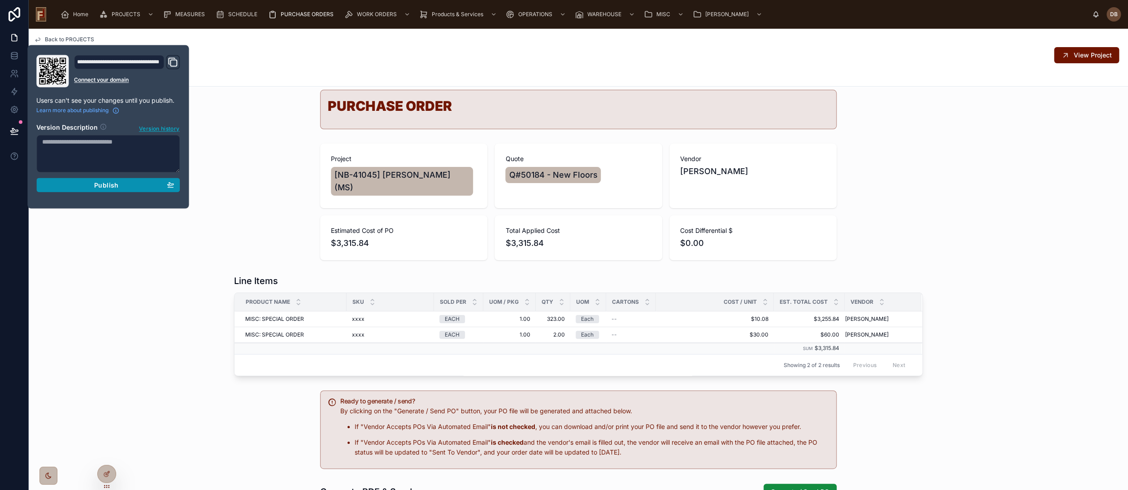
click at [93, 184] on div "Publish" at bounding box center [108, 185] width 132 height 8
